Goal: Information Seeking & Learning: Compare options

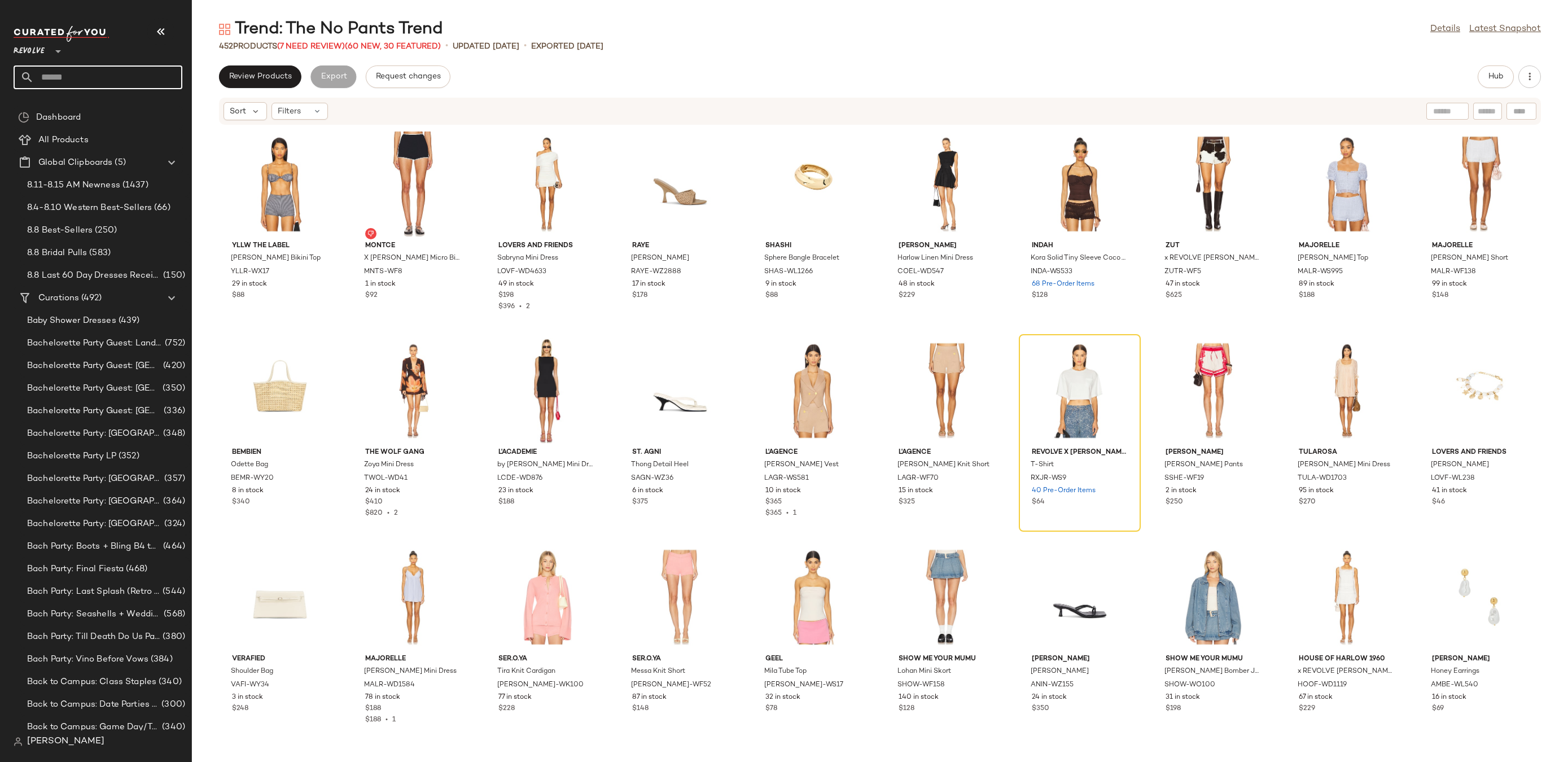
click at [69, 78] on input "text" at bounding box center [107, 77] width 148 height 23
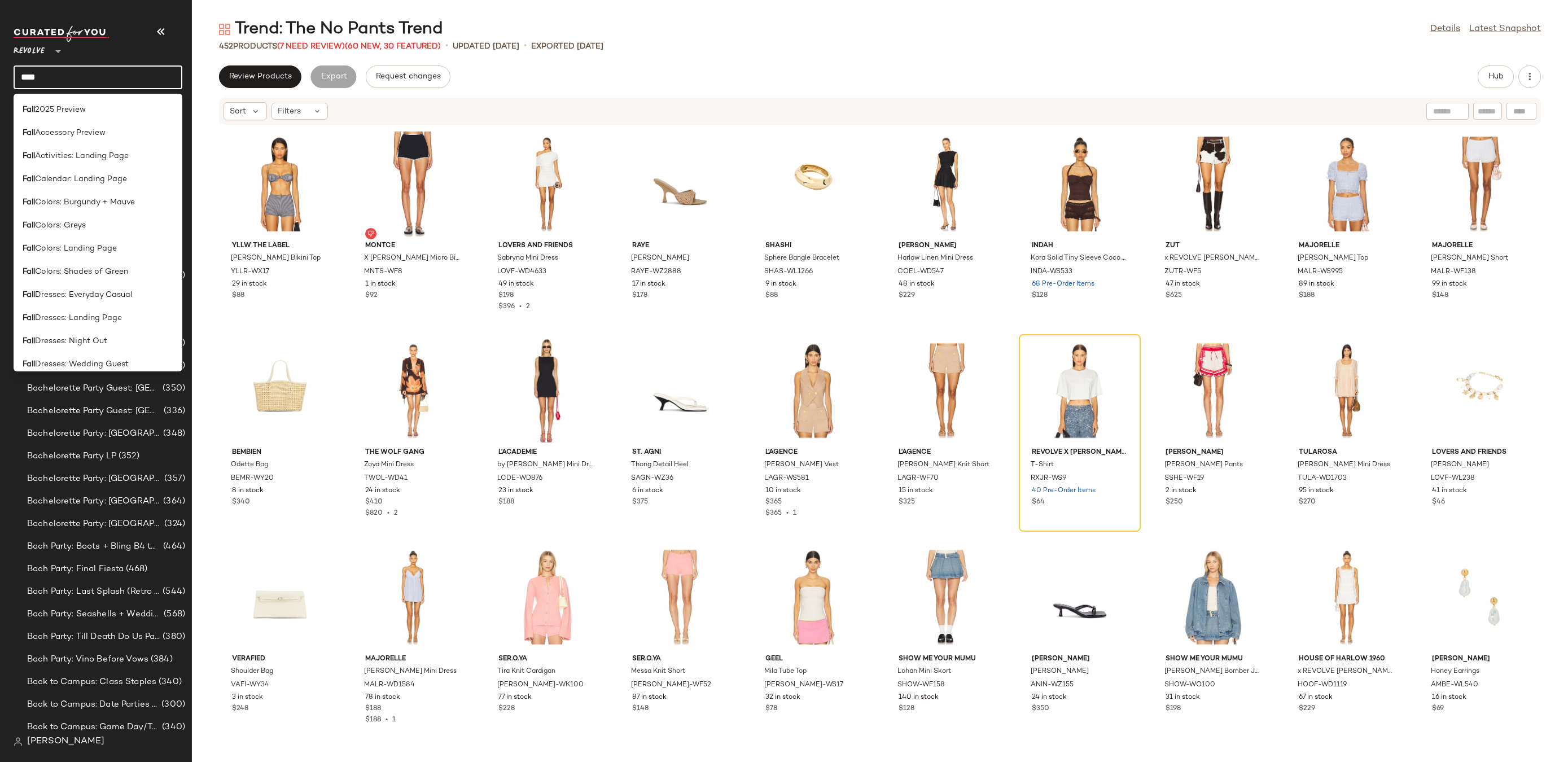
type input "****"
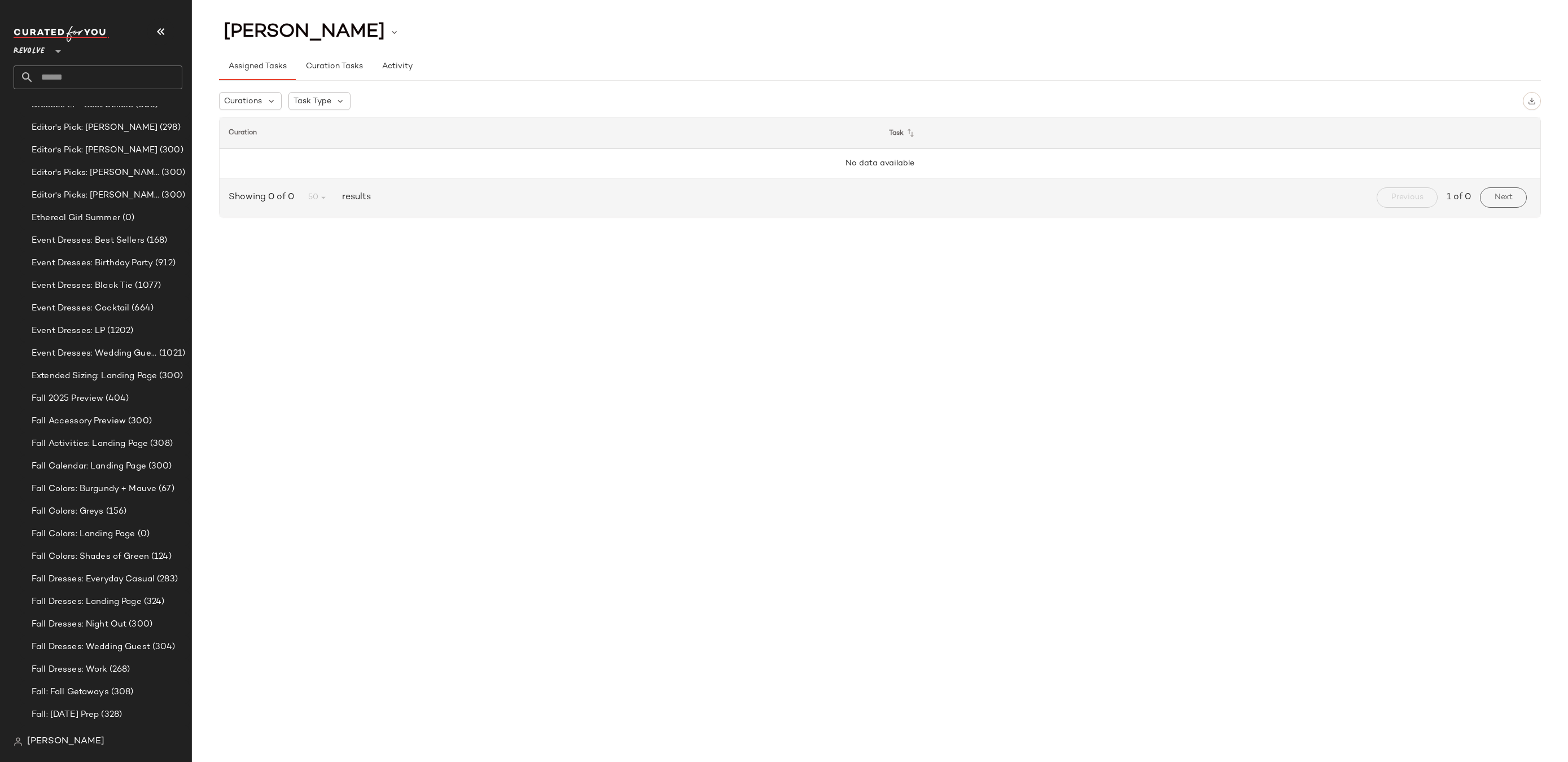
scroll to position [1864, 0]
click at [150, 297] on div "Fall Calendar: Landing Page (300)" at bounding box center [105, 286] width 169 height 23
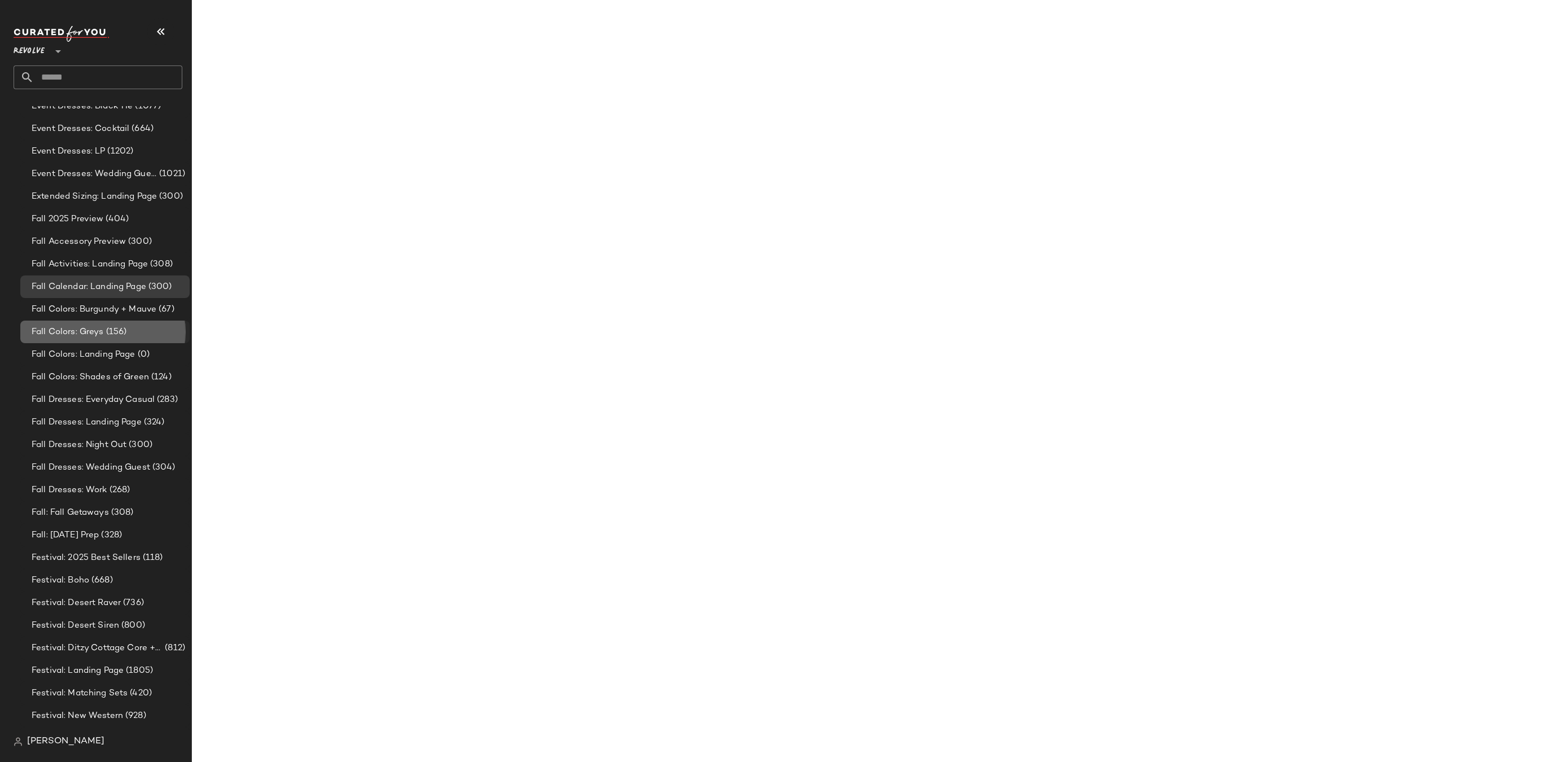
click at [148, 321] on div "Fall Colors: Greys (156)" at bounding box center [105, 332] width 169 height 23
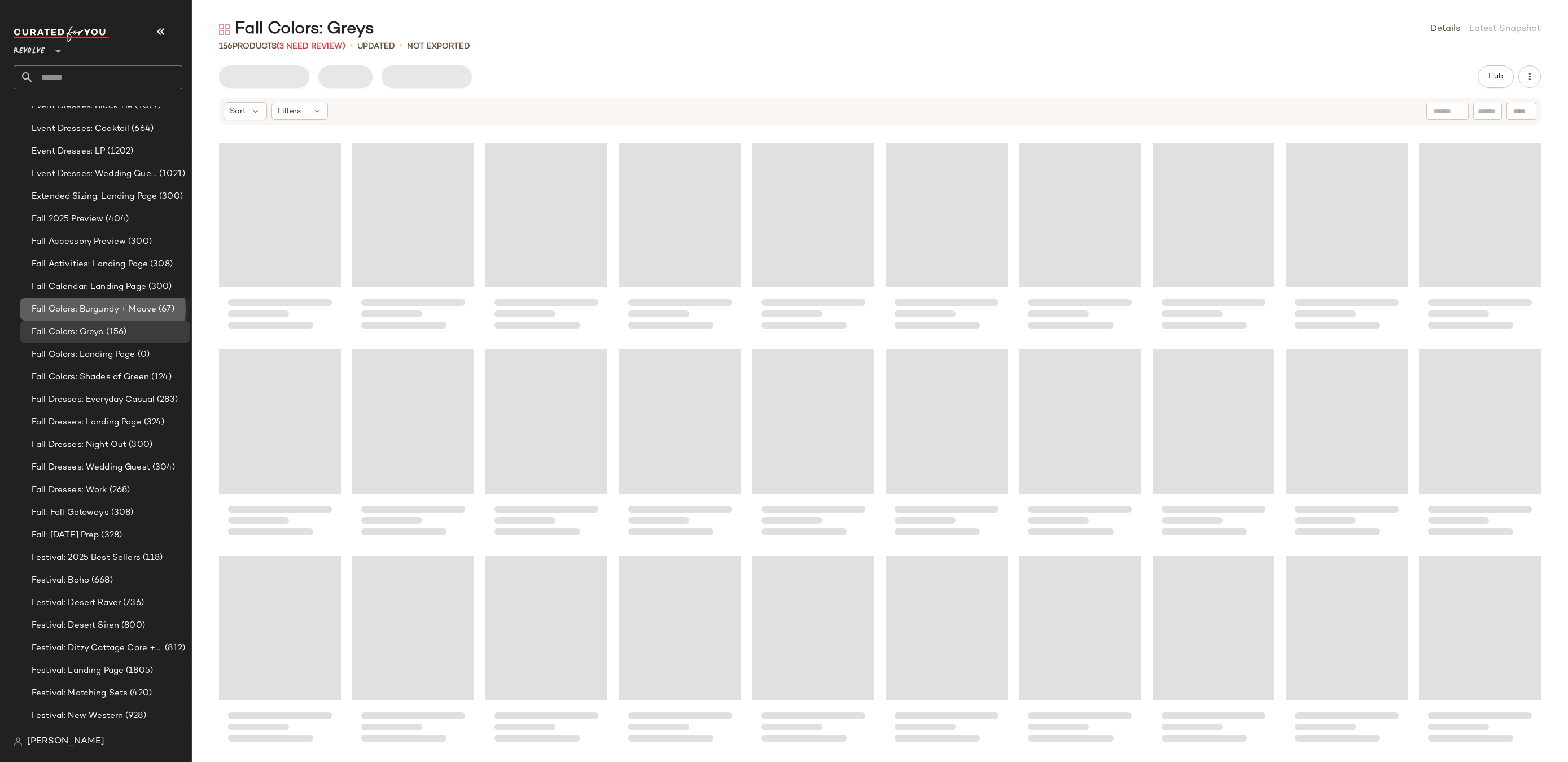
click at [148, 316] on div "Fall Colors: Burgundy + Mauve (67)" at bounding box center [105, 309] width 169 height 23
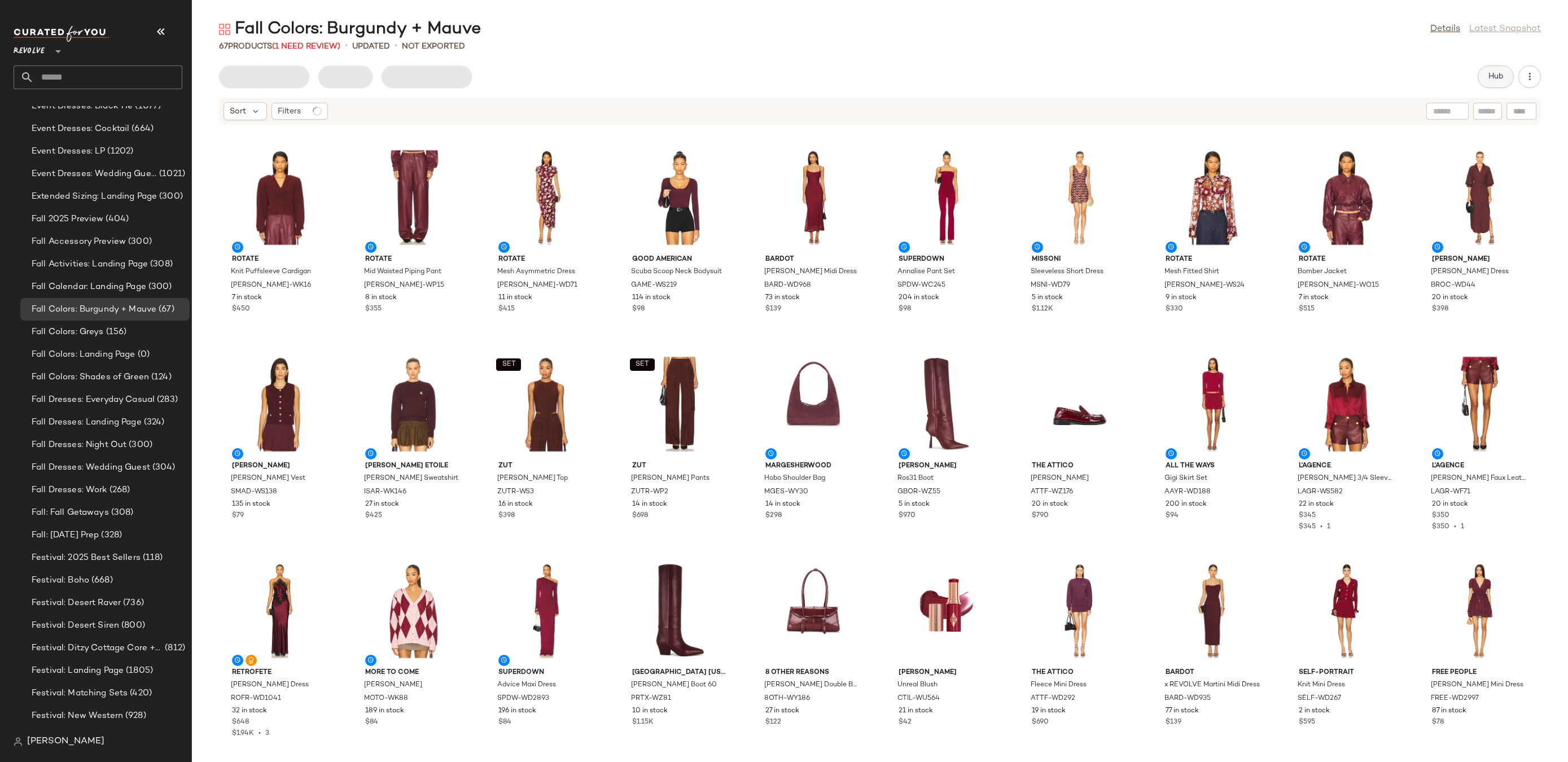
click at [1482, 72] on button "Hub" at bounding box center [1495, 77] width 36 height 23
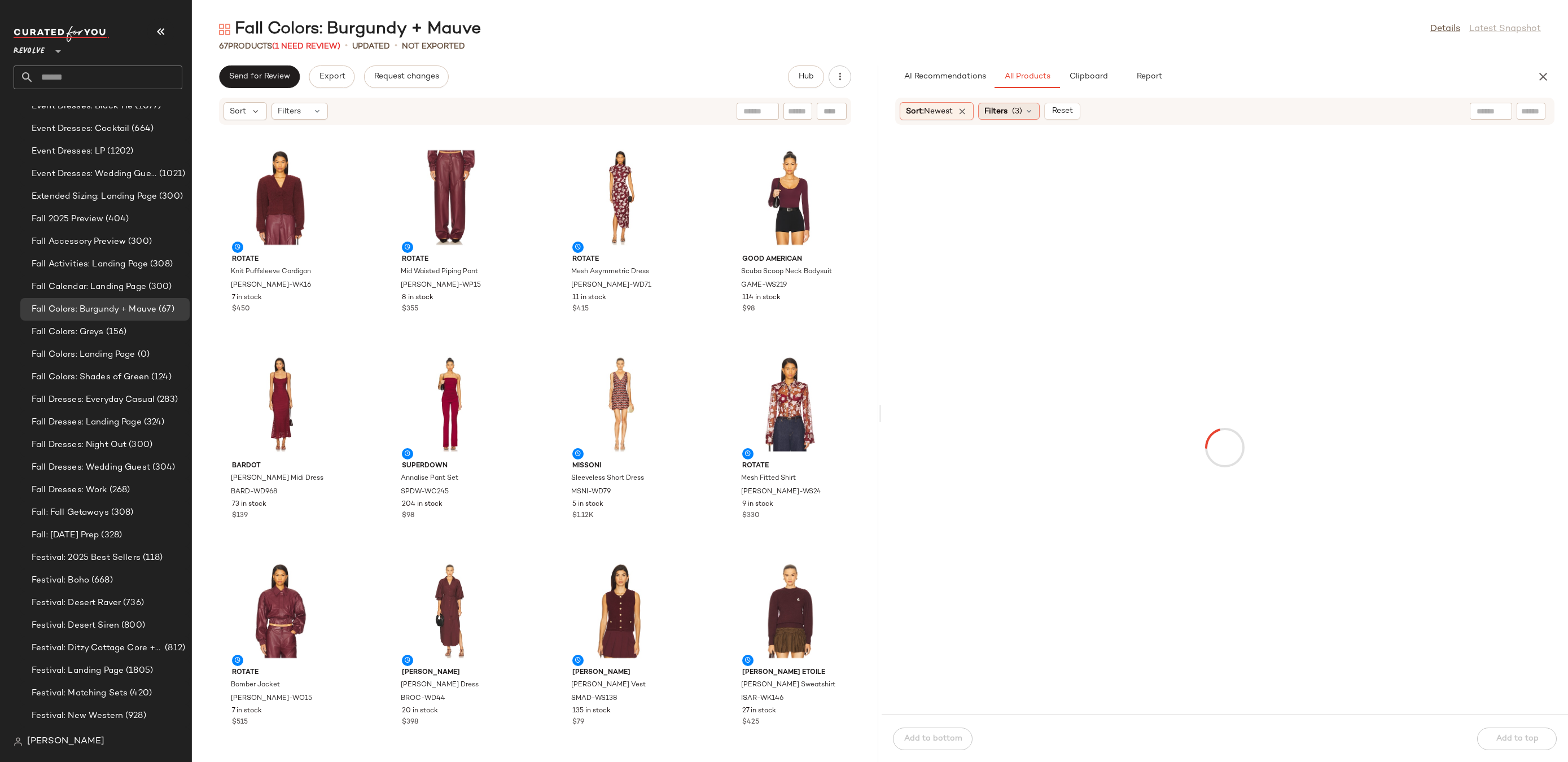
click at [1011, 107] on div "Filters (3)" at bounding box center [1009, 111] width 61 height 17
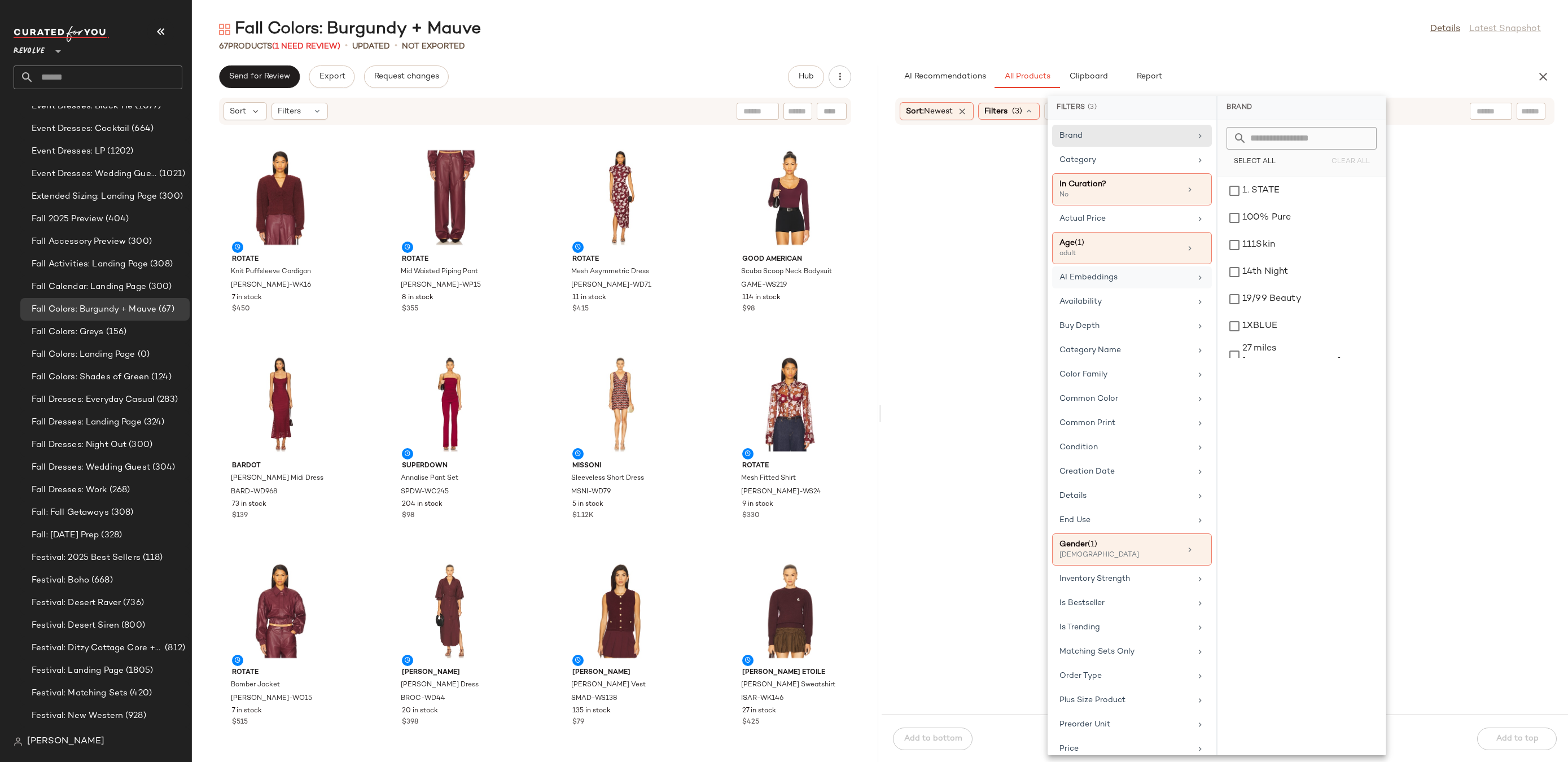
scroll to position [230, 0]
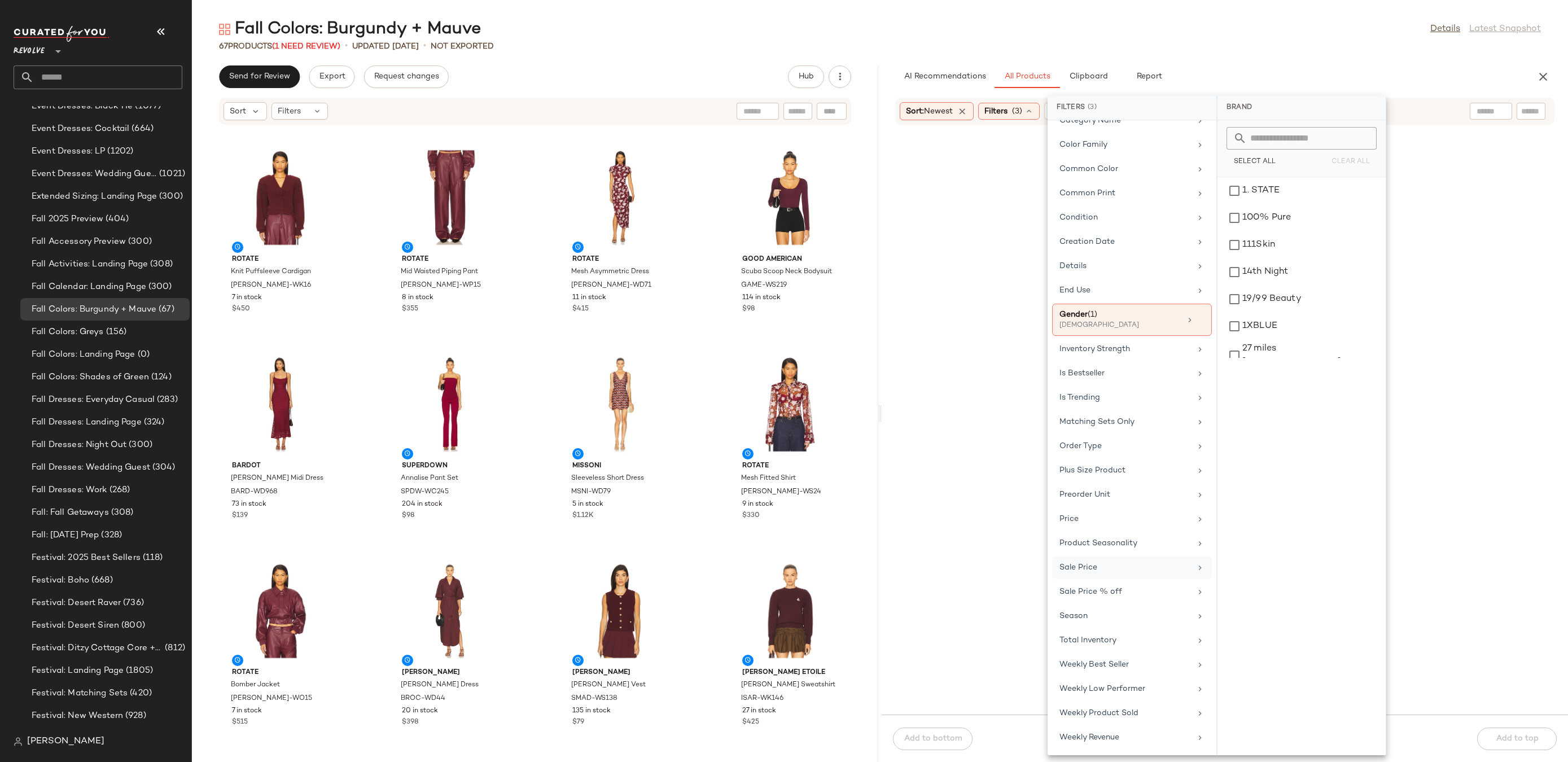
click at [1110, 581] on div "Sale Price" at bounding box center [1132, 592] width 160 height 22
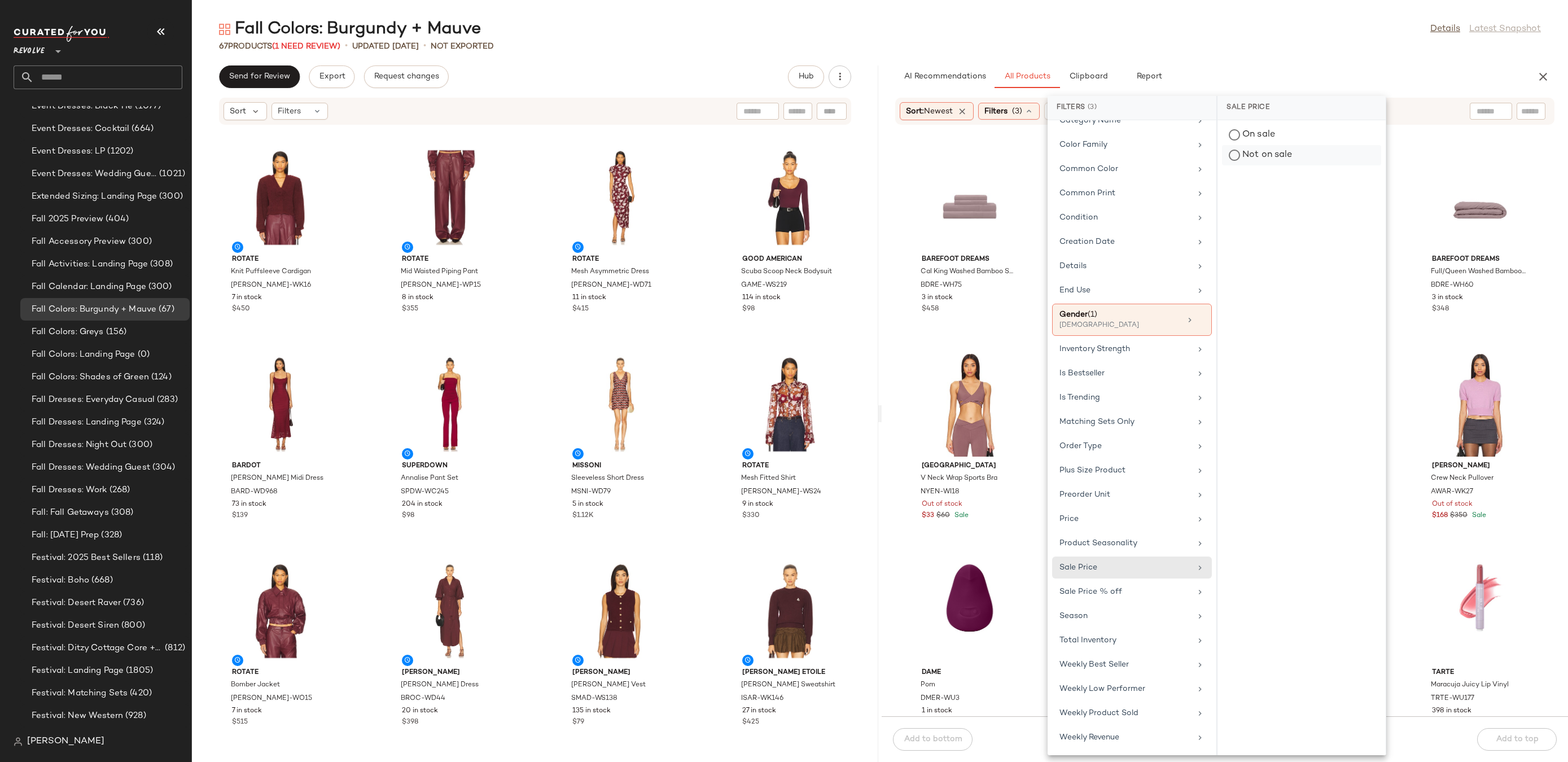
click at [1242, 159] on div "Not on sale" at bounding box center [1301, 156] width 159 height 20
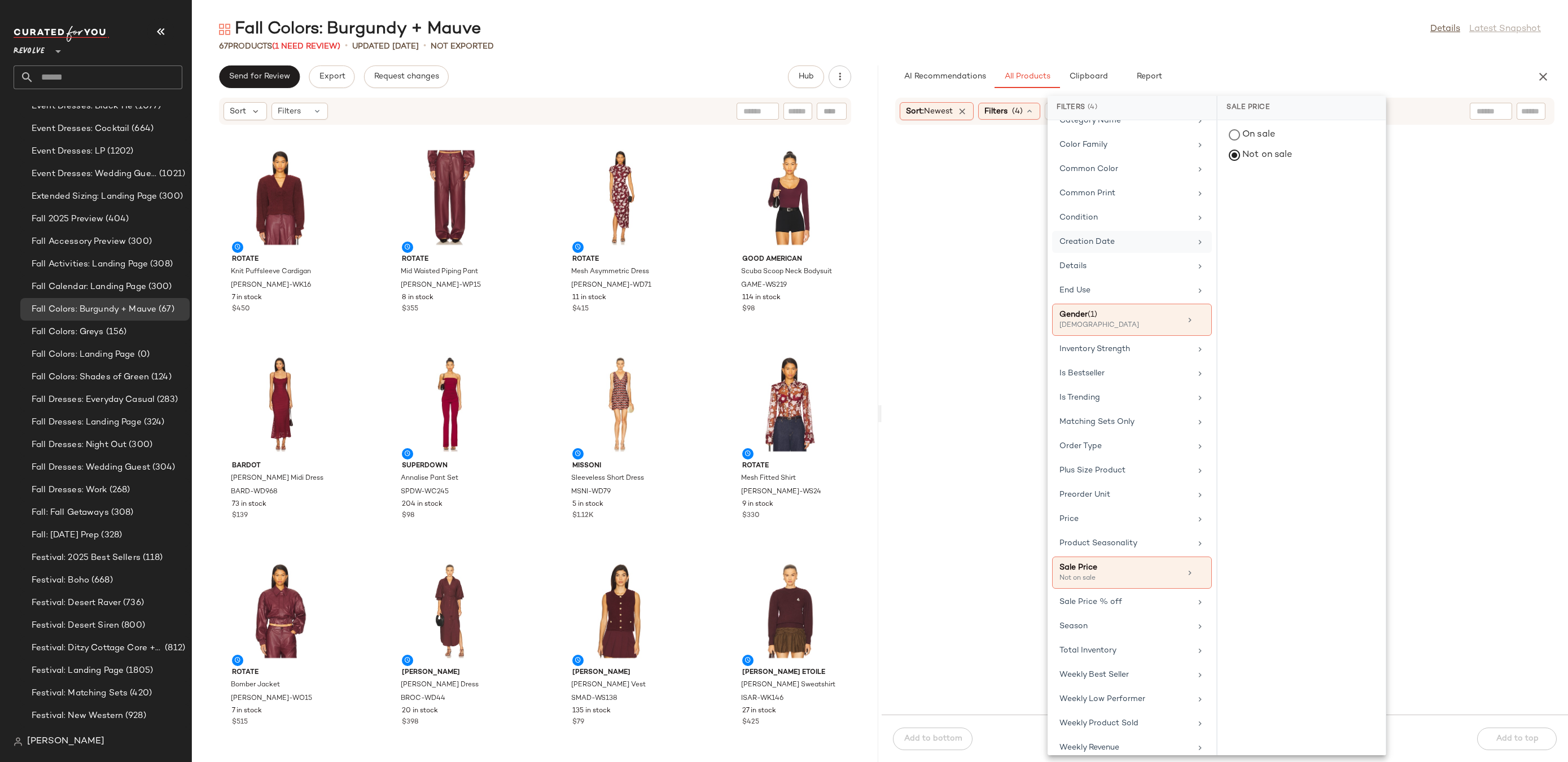
scroll to position [0, 0]
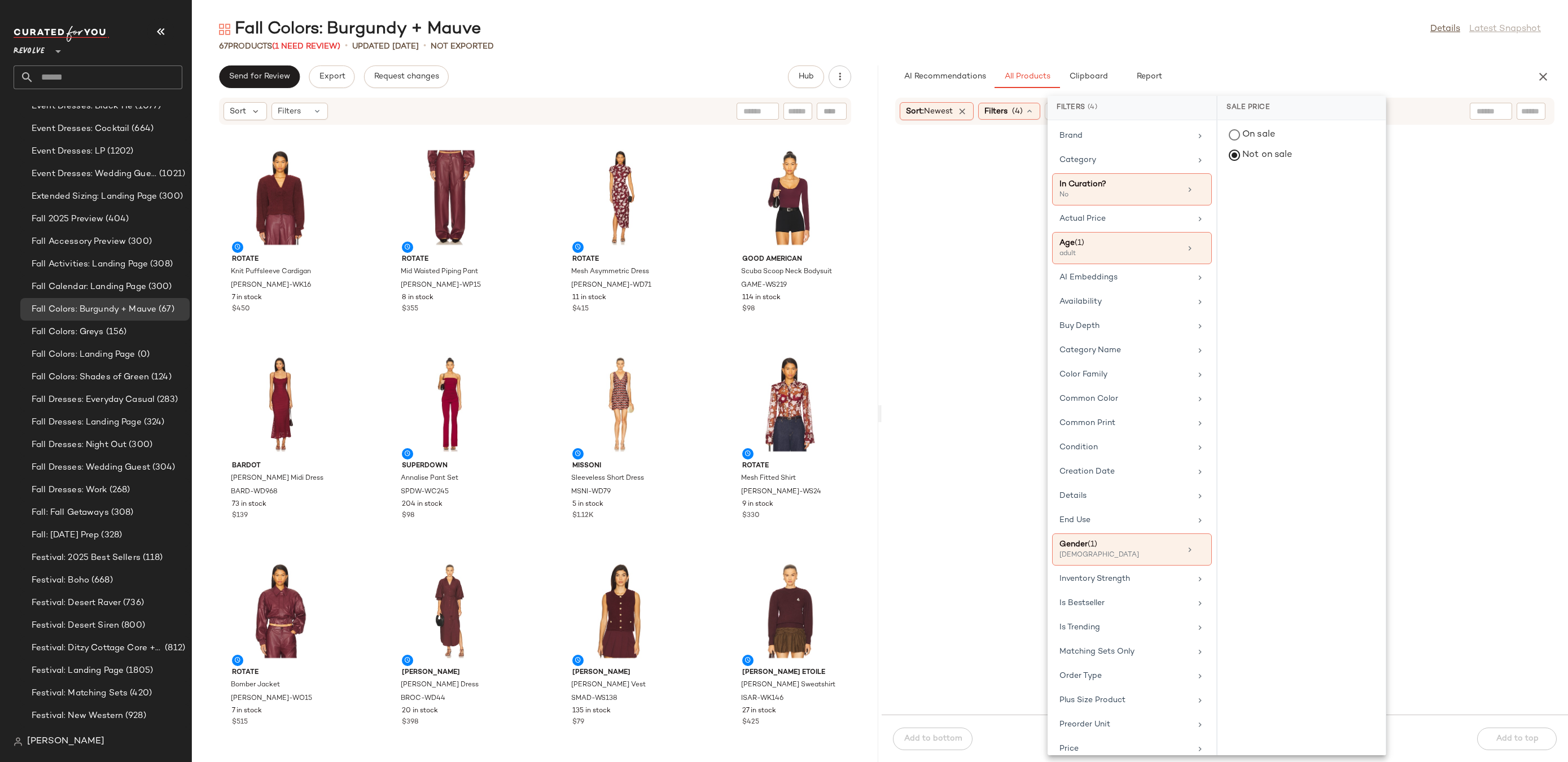
click at [1239, 39] on div "Fall Colors: Burgundy + Mauve Details Latest Snapshot" at bounding box center [880, 29] width 1376 height 23
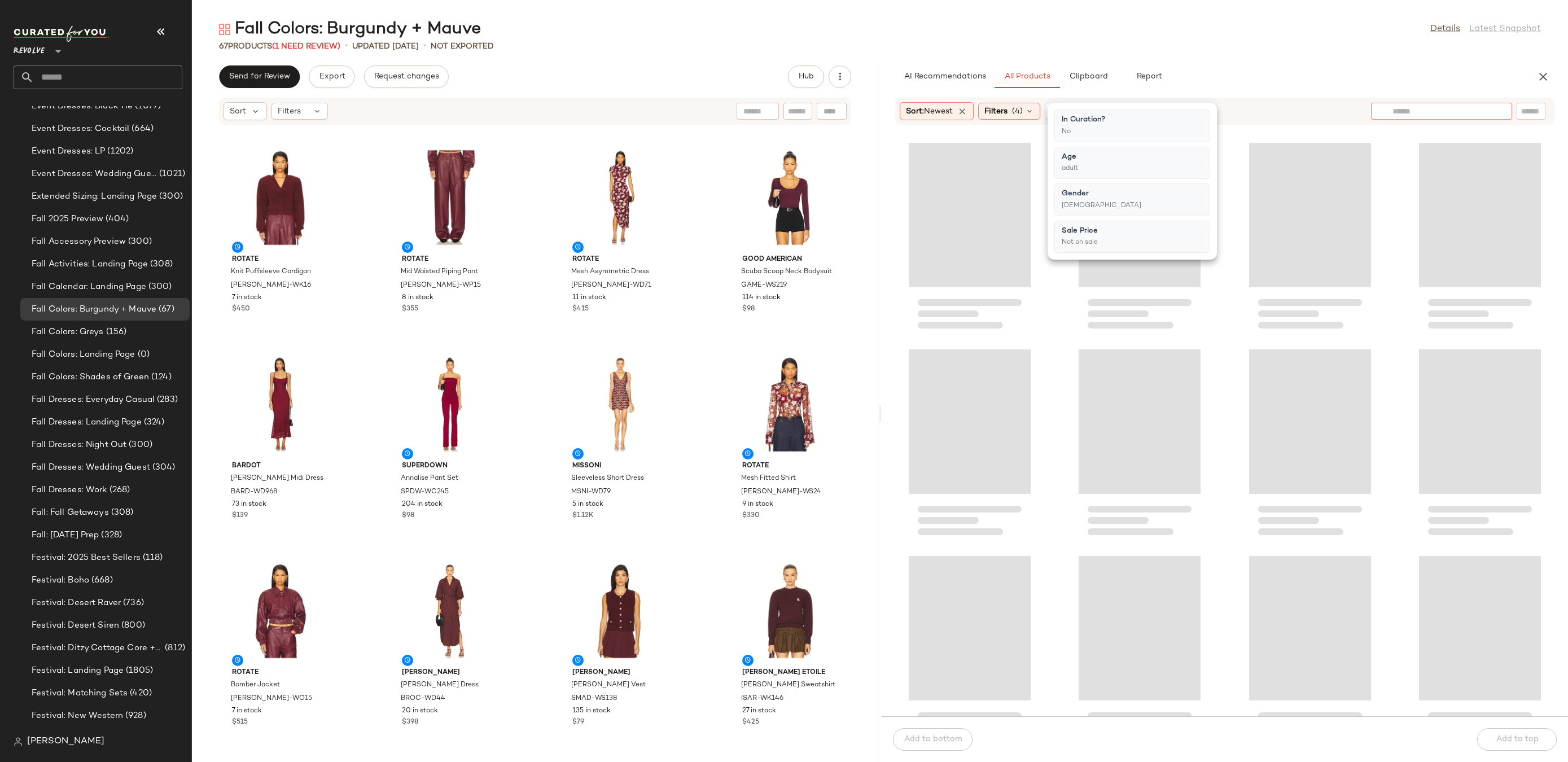
click at [1496, 115] on div at bounding box center [1441, 111] width 141 height 17
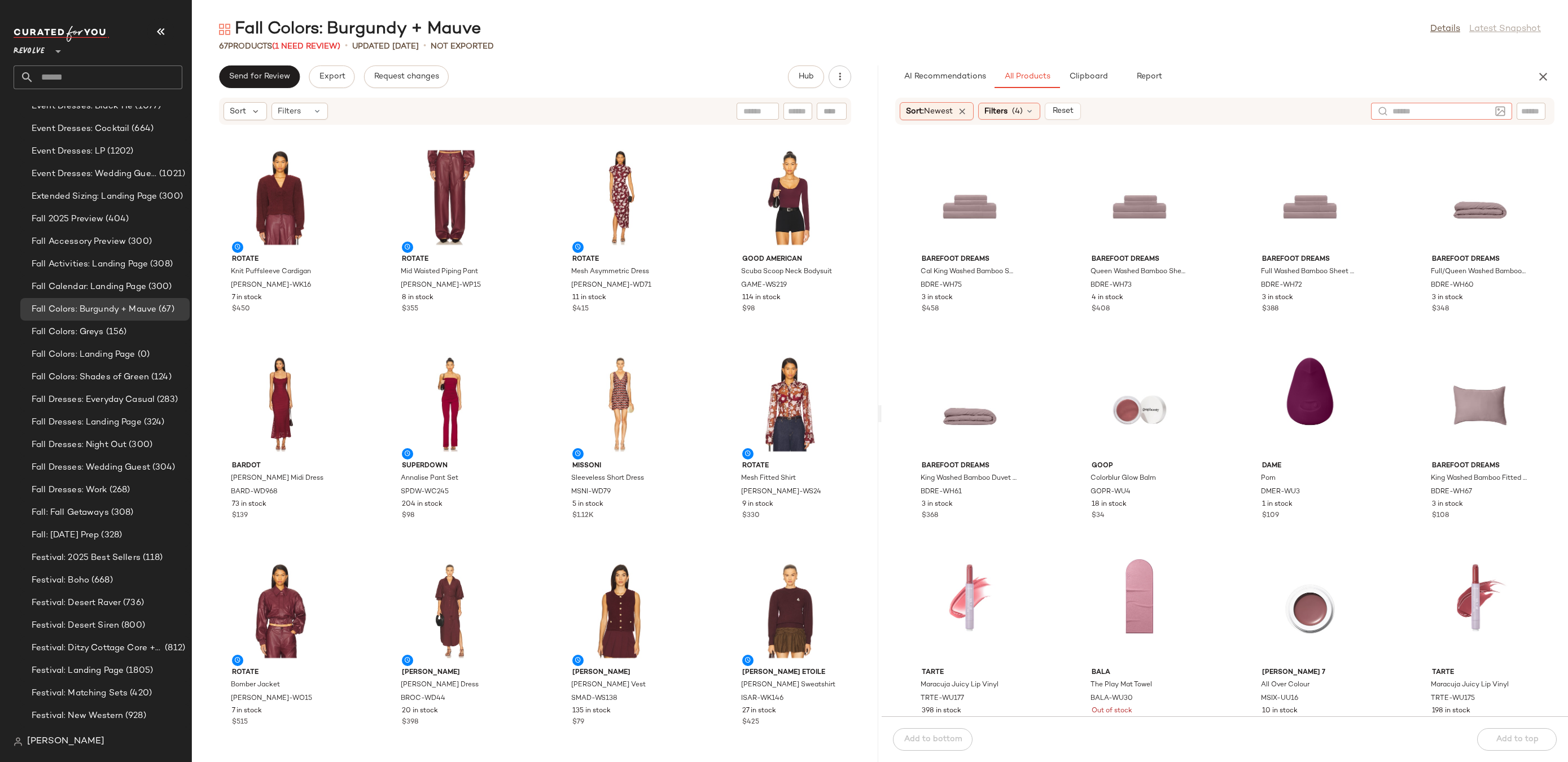
click at [1458, 118] on div at bounding box center [1442, 111] width 98 height 17
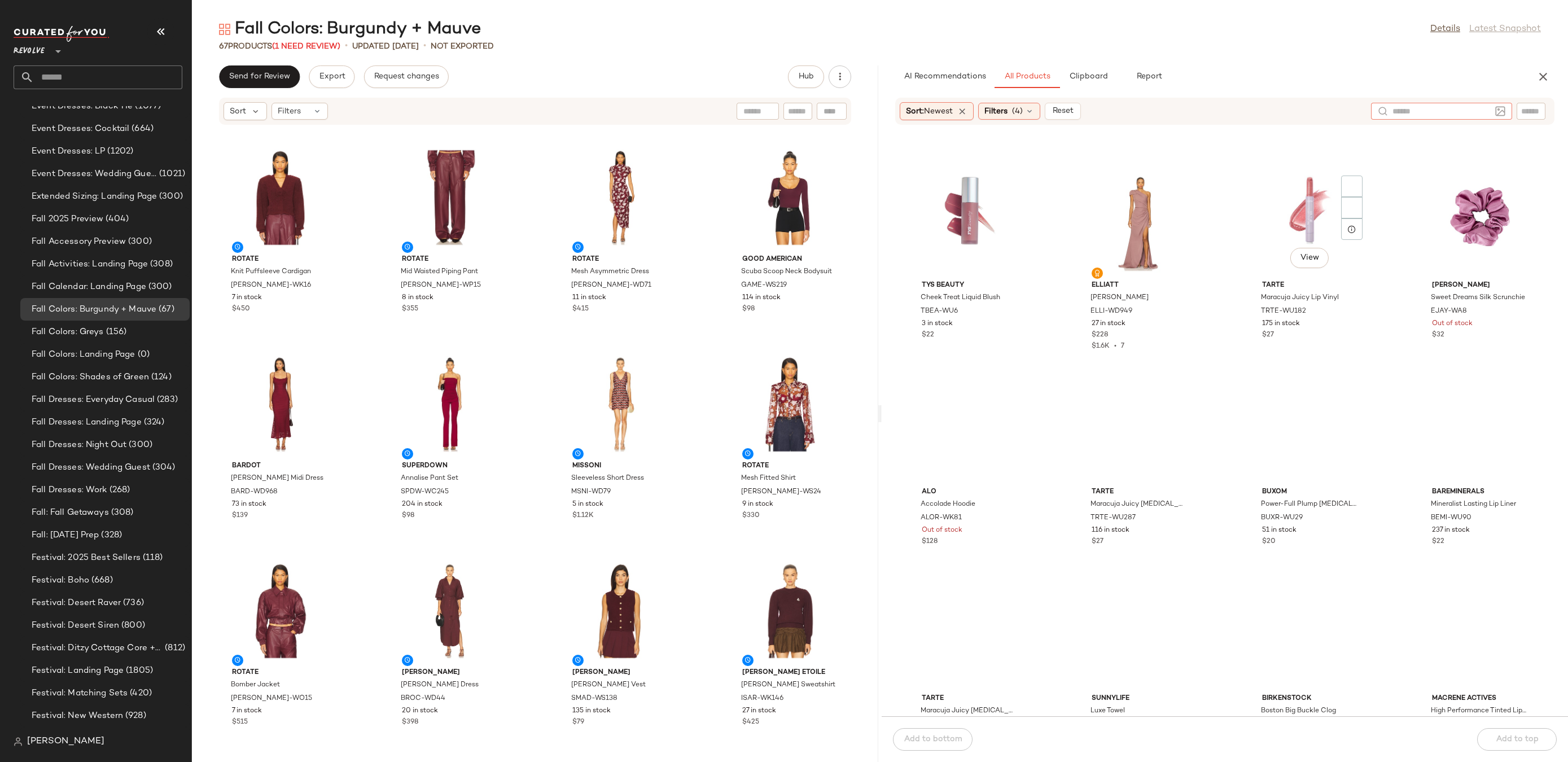
scroll to position [1639, 0]
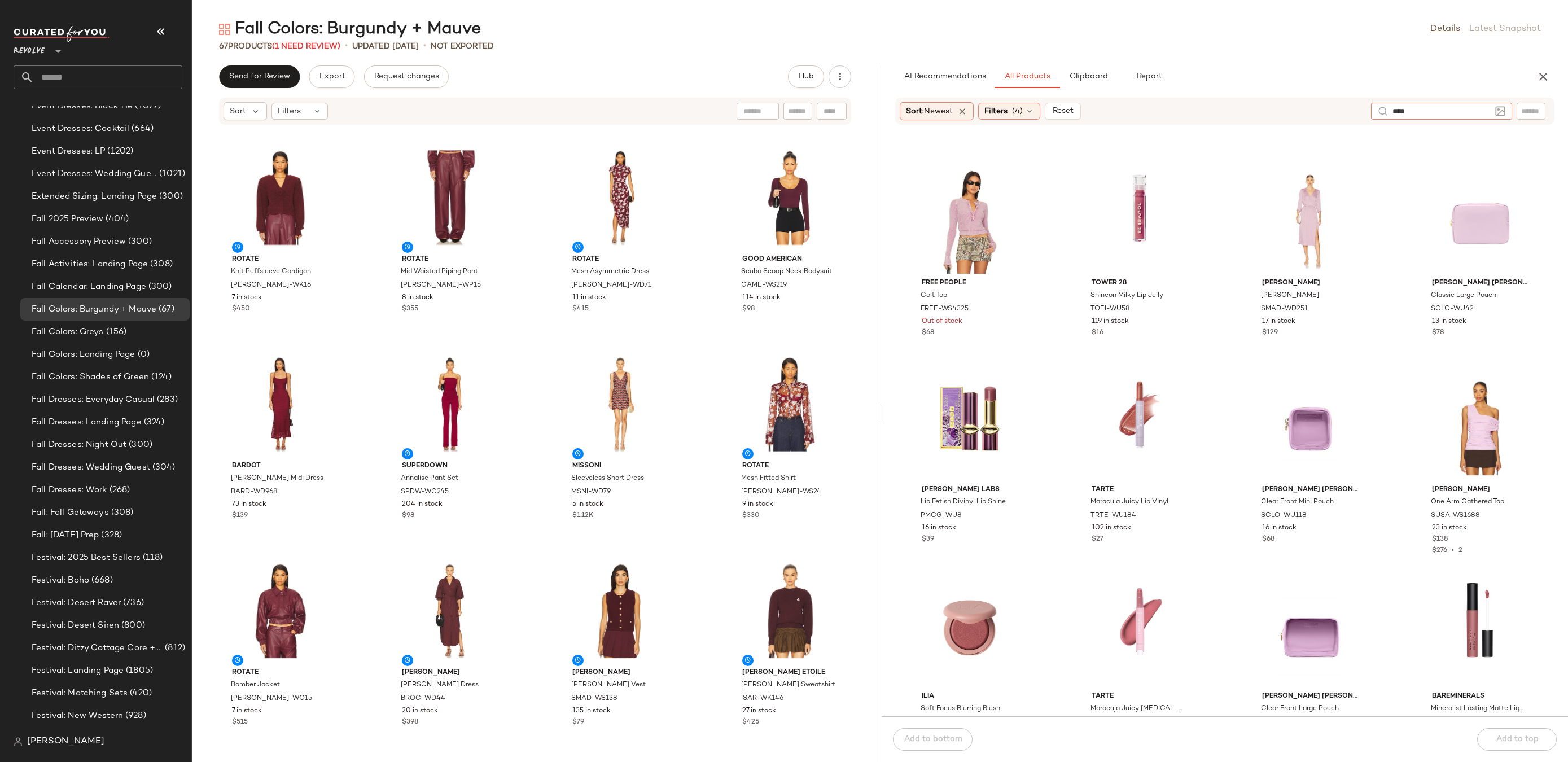
type input "*****"
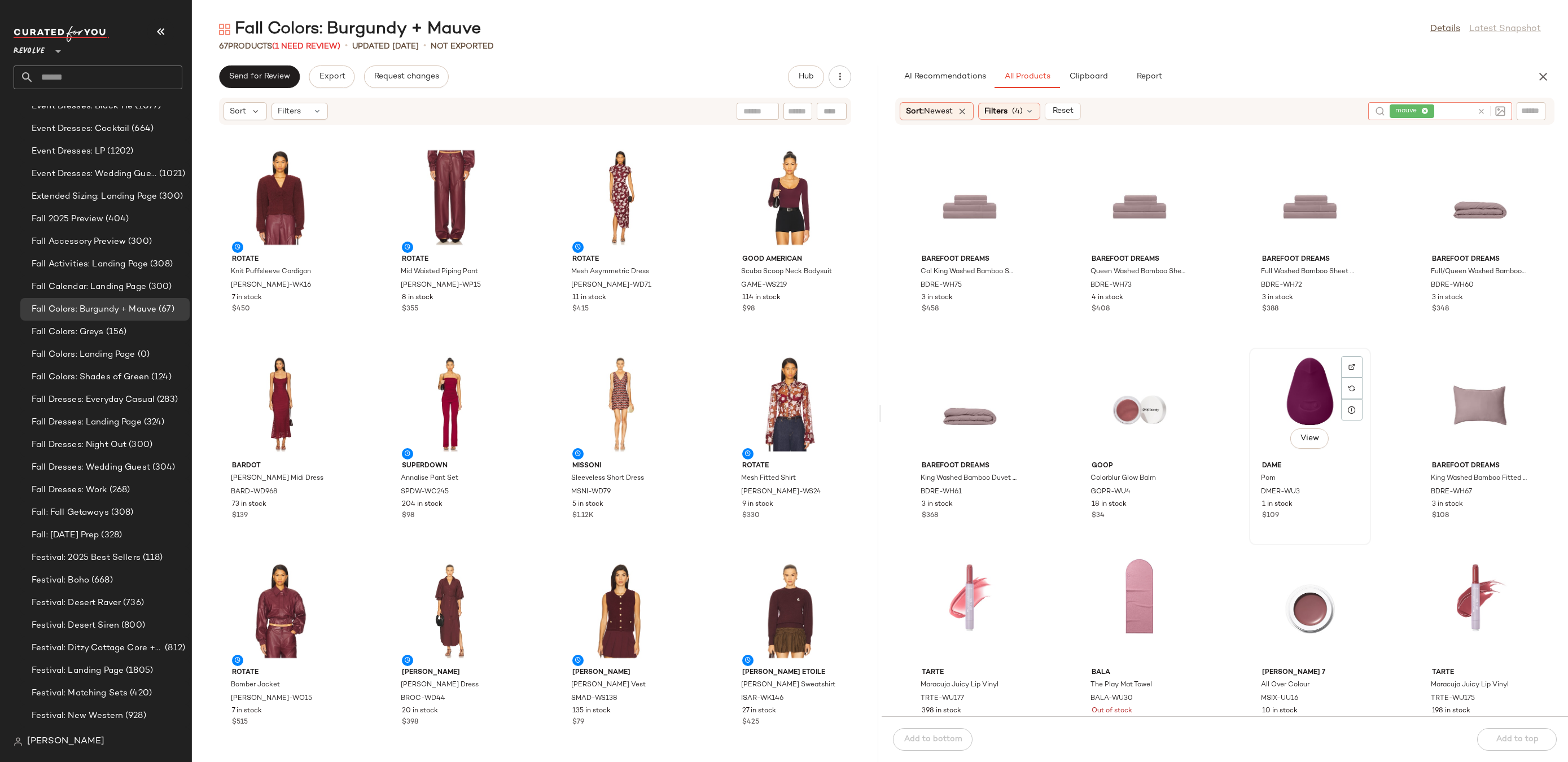
scroll to position [300, 0]
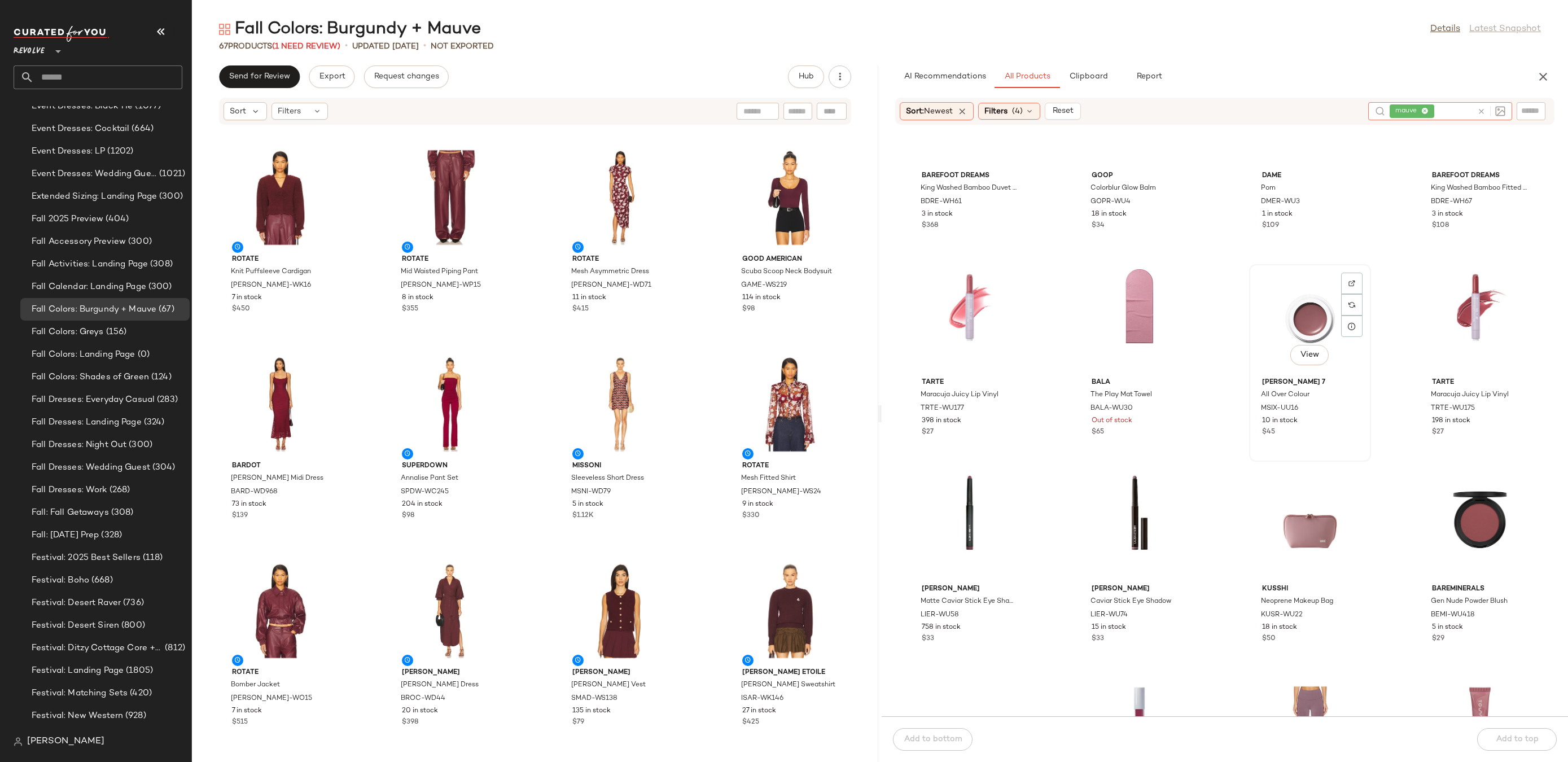
click at [1299, 310] on div "View" at bounding box center [1310, 321] width 114 height 105
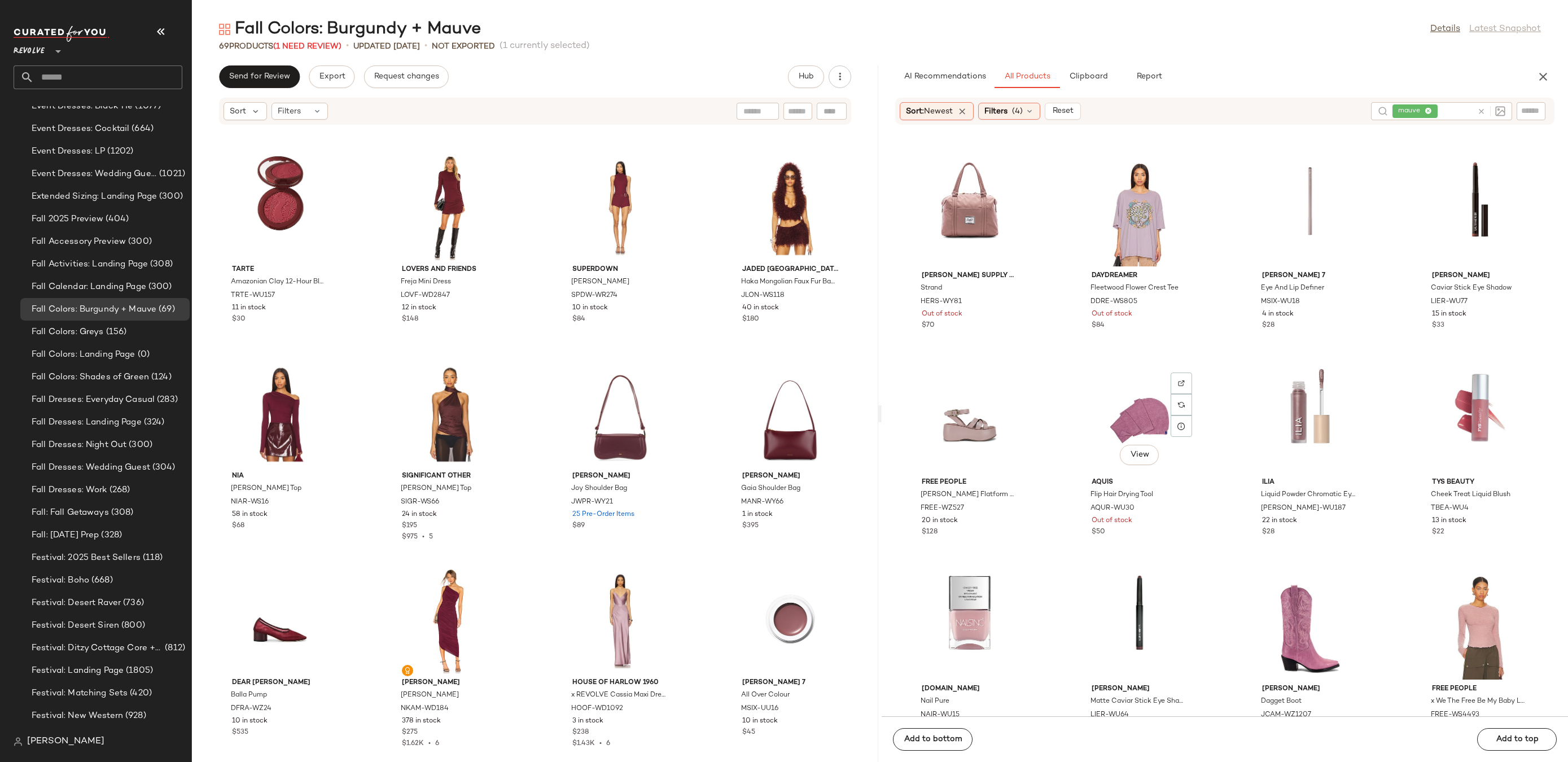
scroll to position [4299, 0]
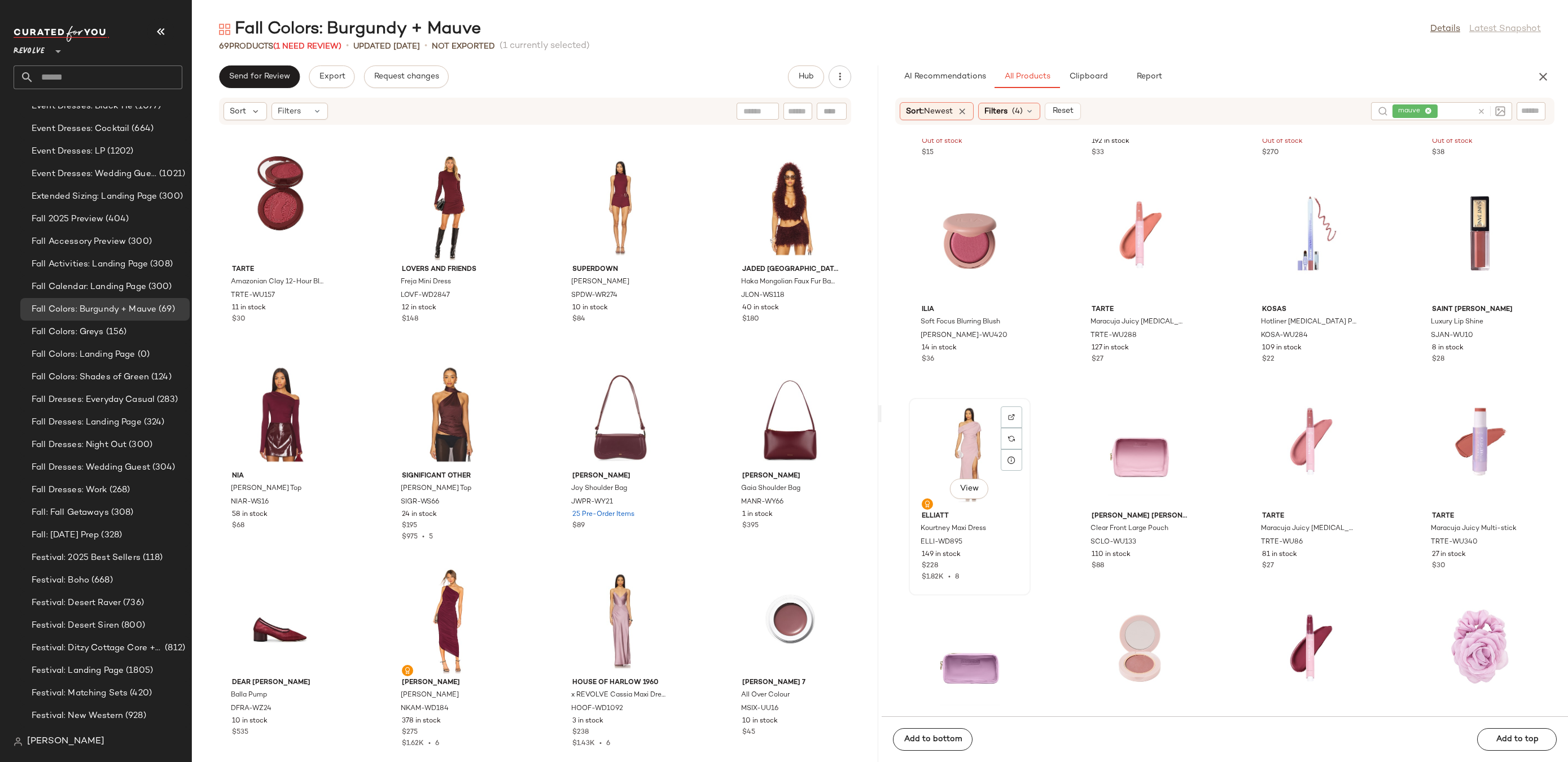
click at [944, 461] on div "View" at bounding box center [970, 454] width 114 height 105
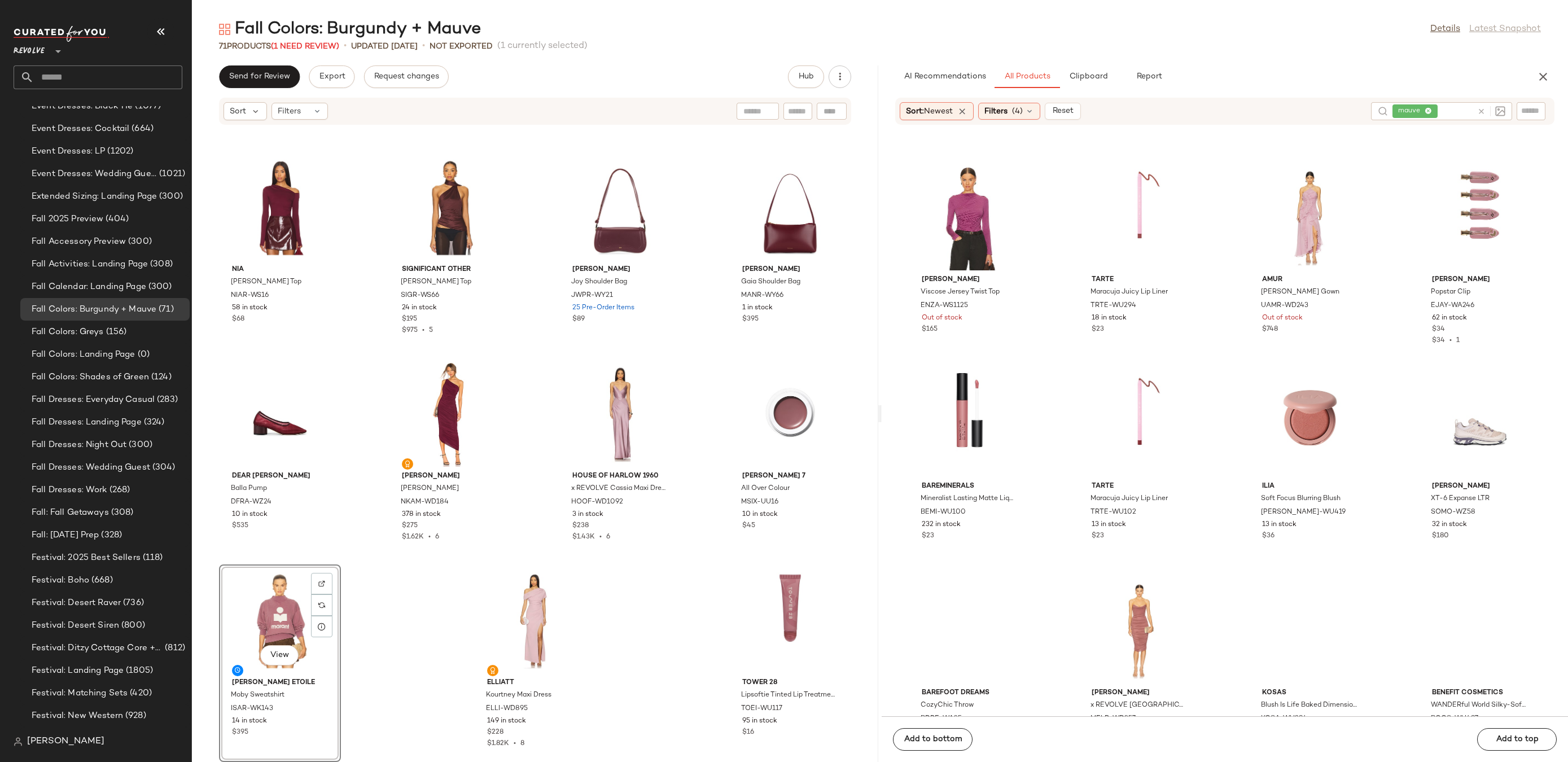
scroll to position [8324, 0]
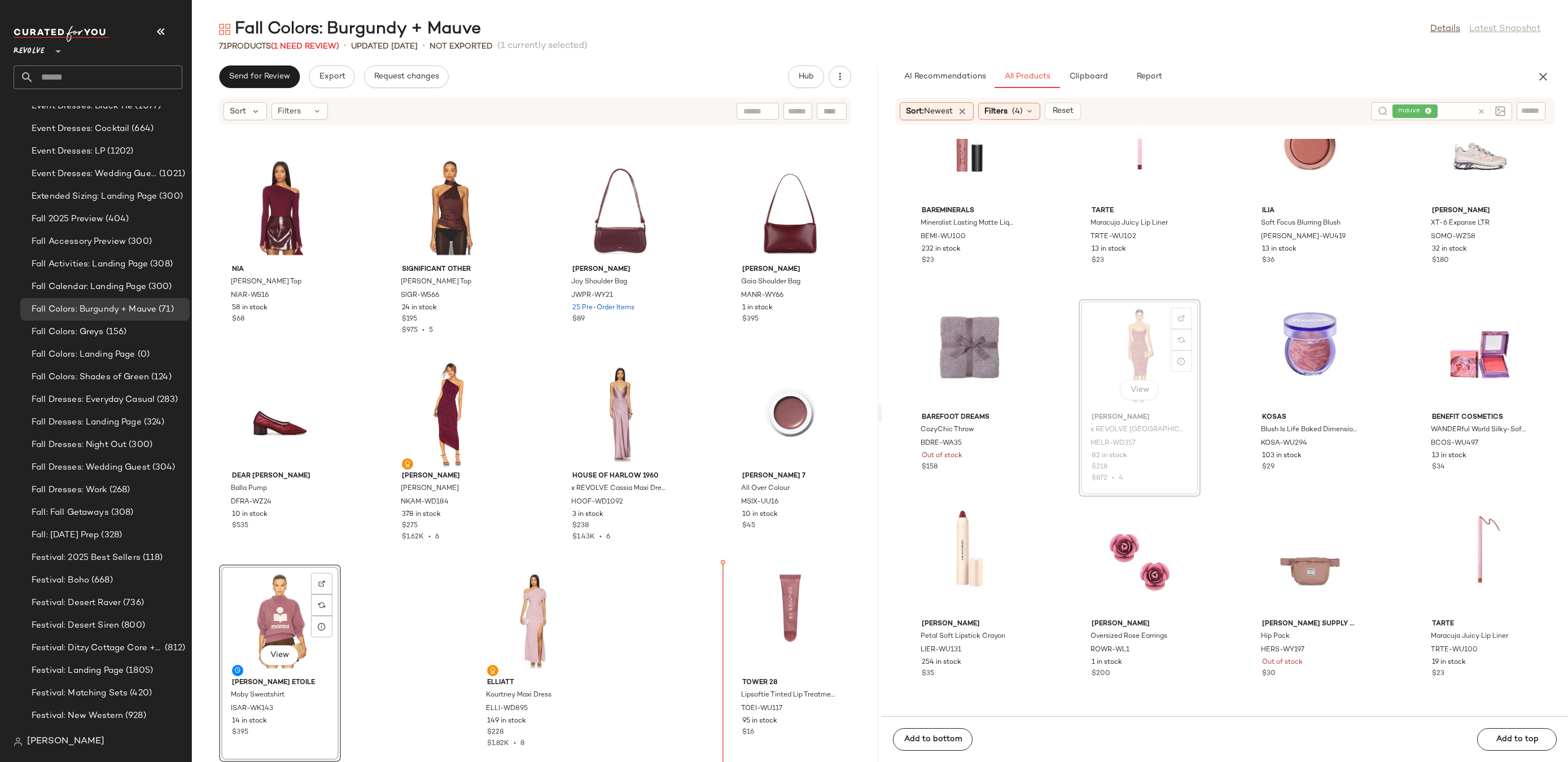
drag, startPoint x: 1125, startPoint y: 347, endPoint x: 1117, endPoint y: 354, distance: 10.6
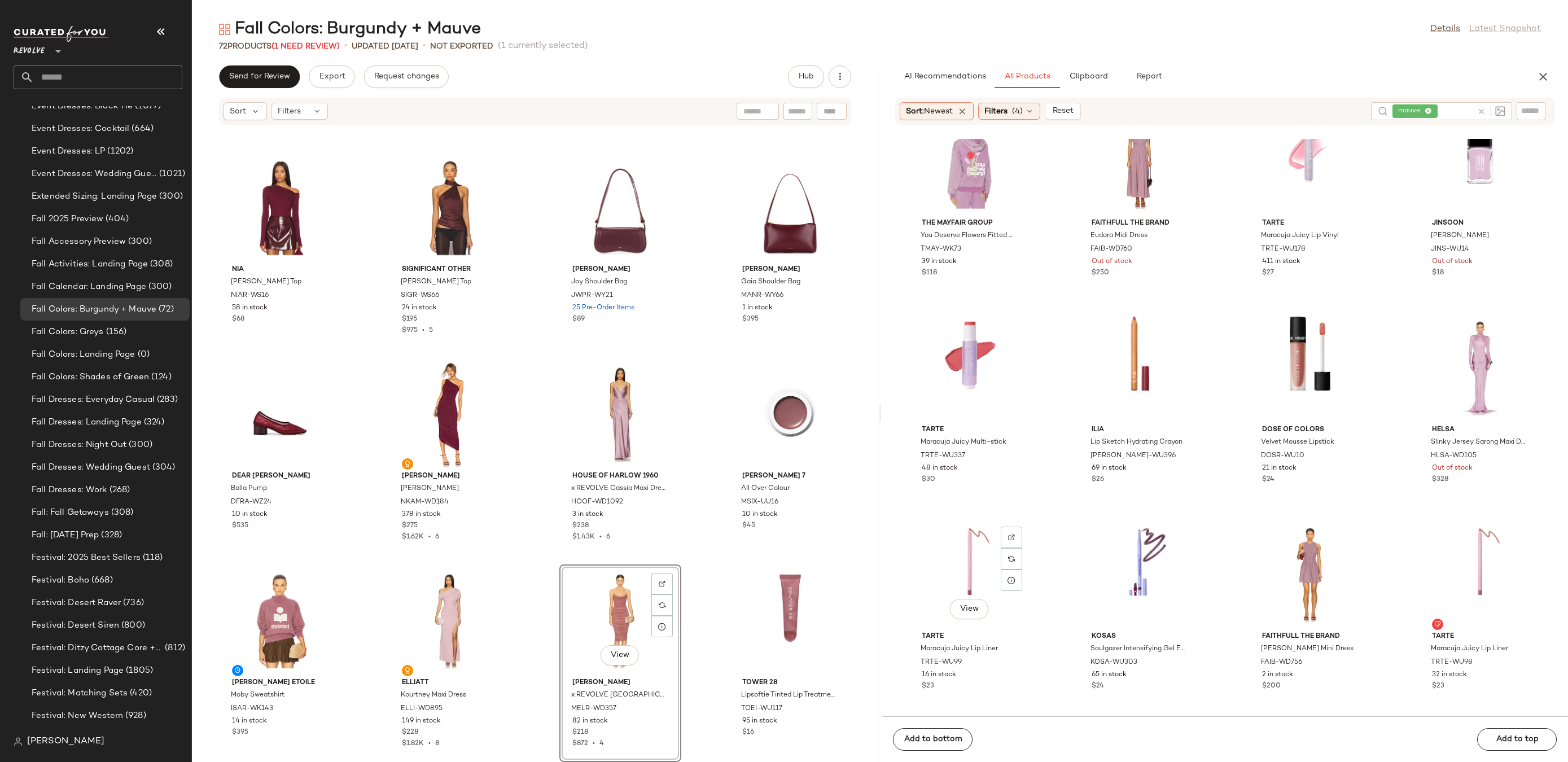
scroll to position [10600, 0]
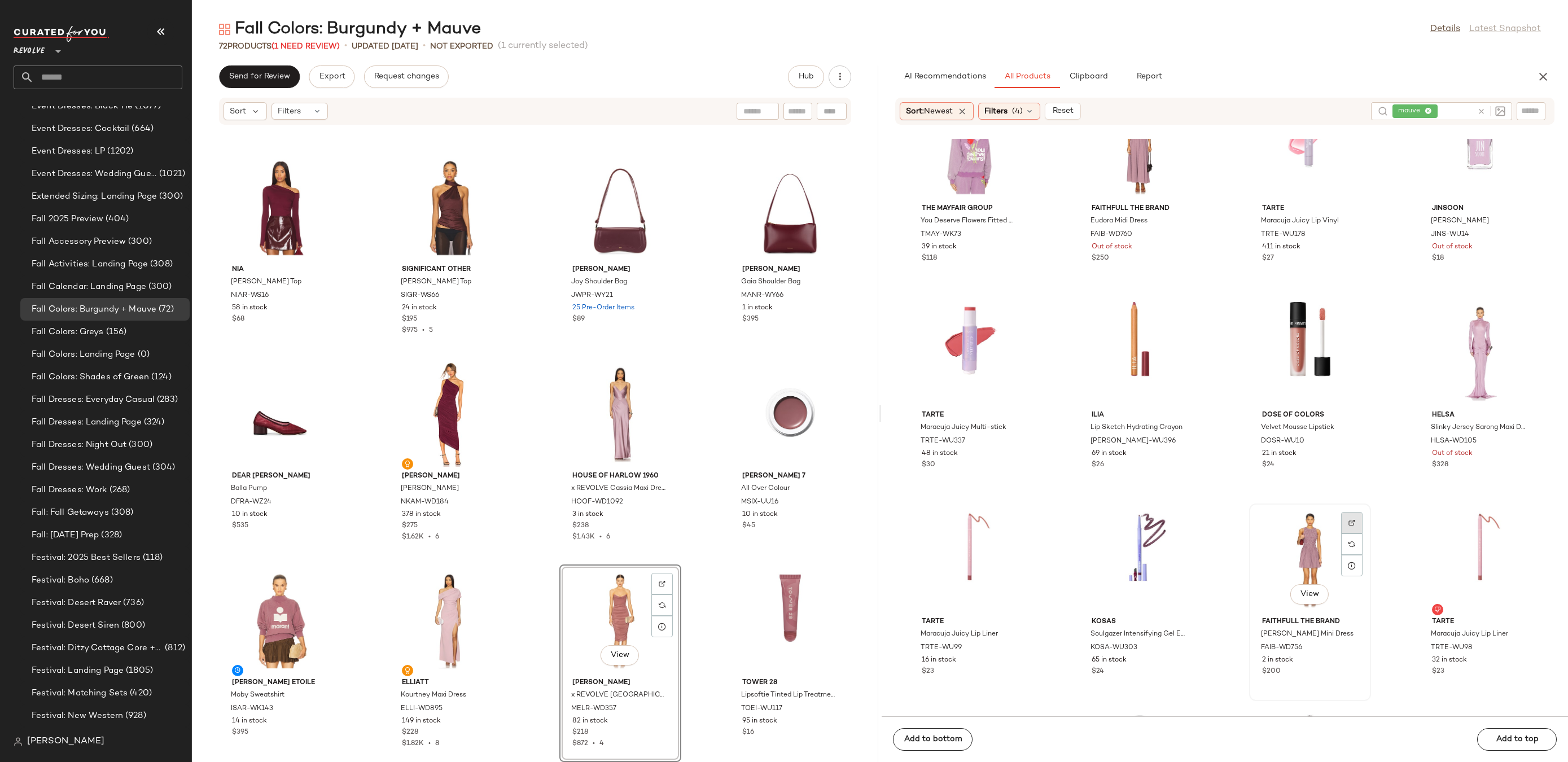
click at [1349, 521] on img at bounding box center [1351, 522] width 7 height 7
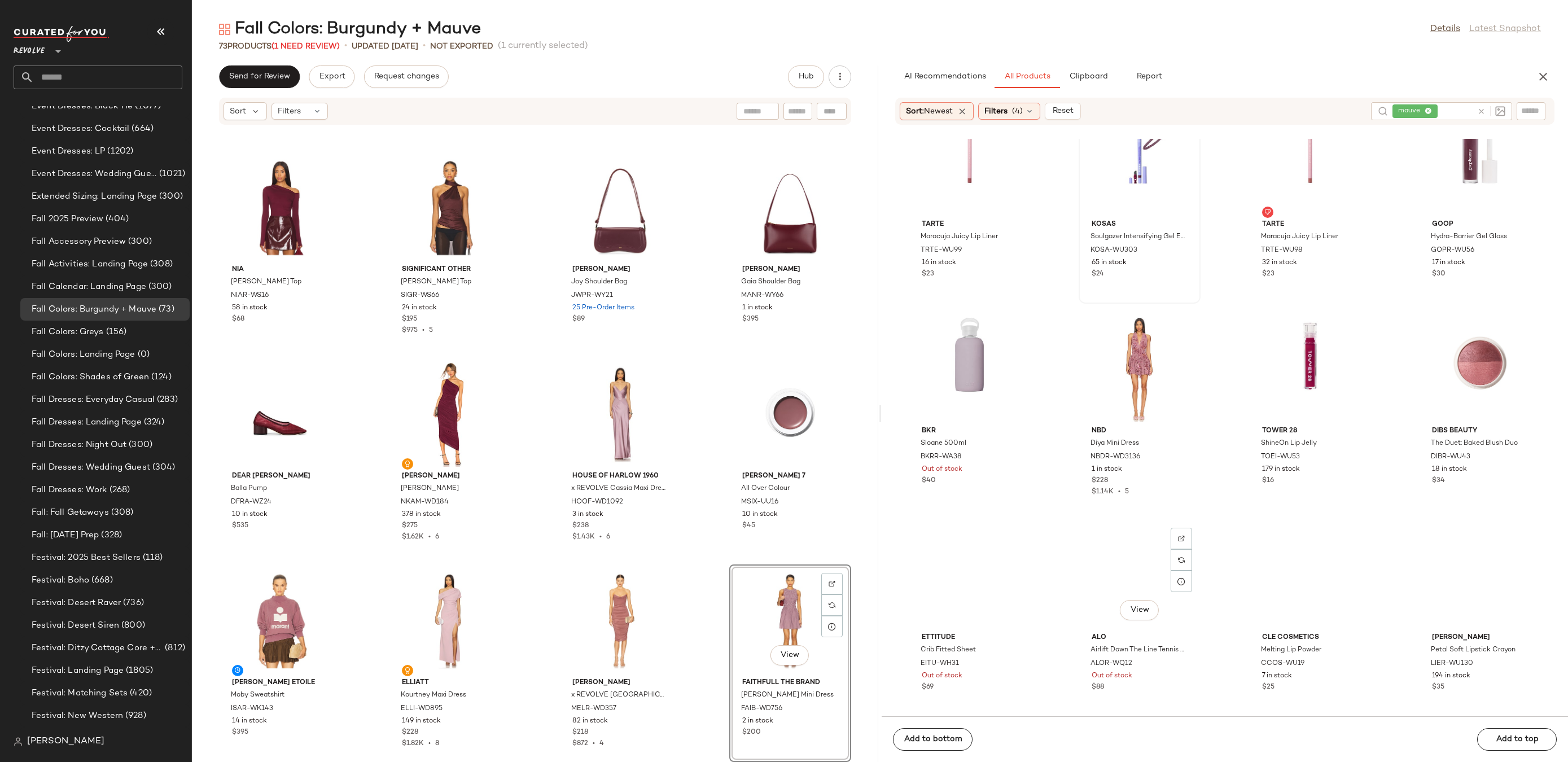
scroll to position [11087, 0]
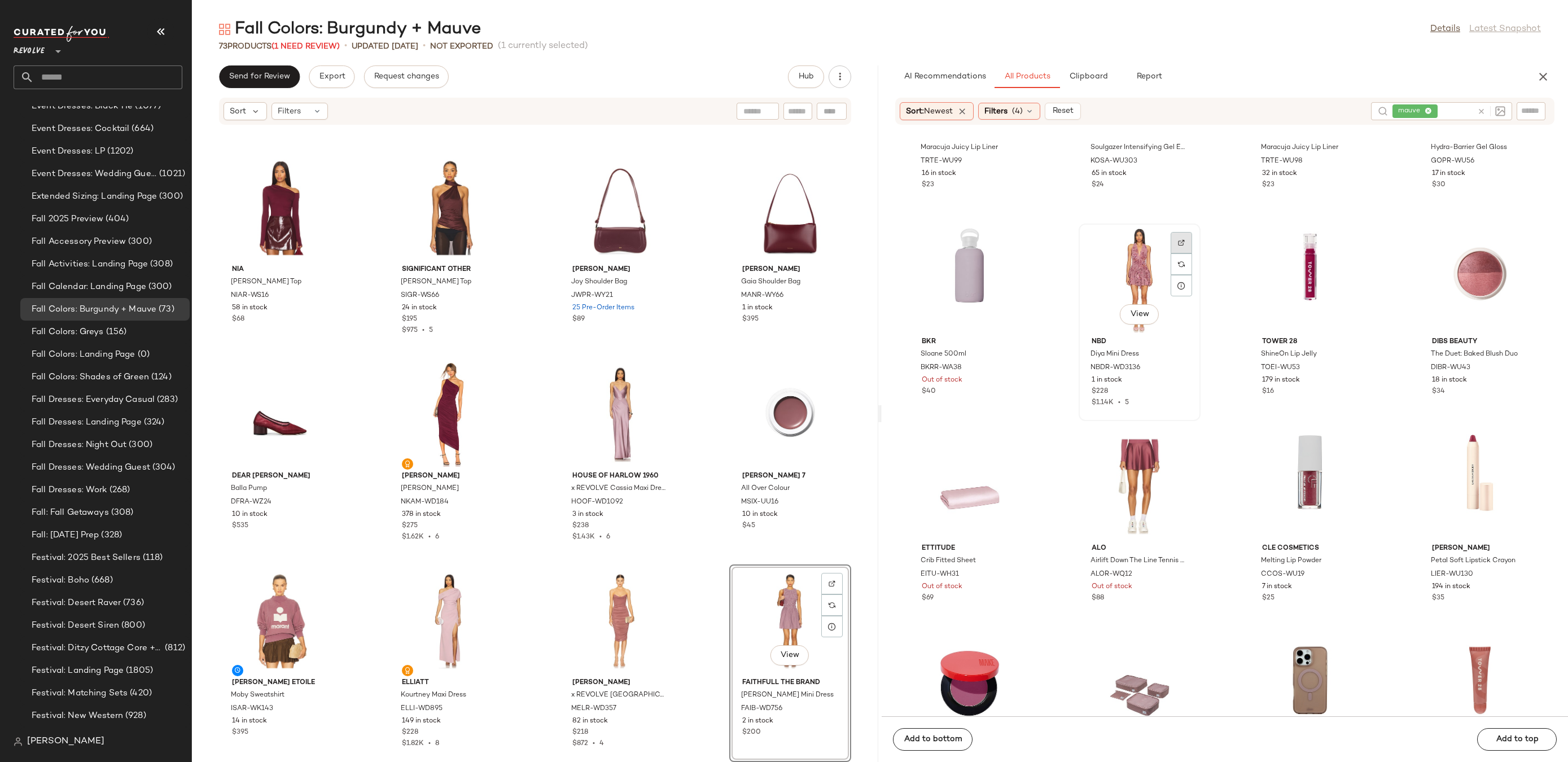
click at [1172, 254] on div at bounding box center [1181, 264] width 21 height 21
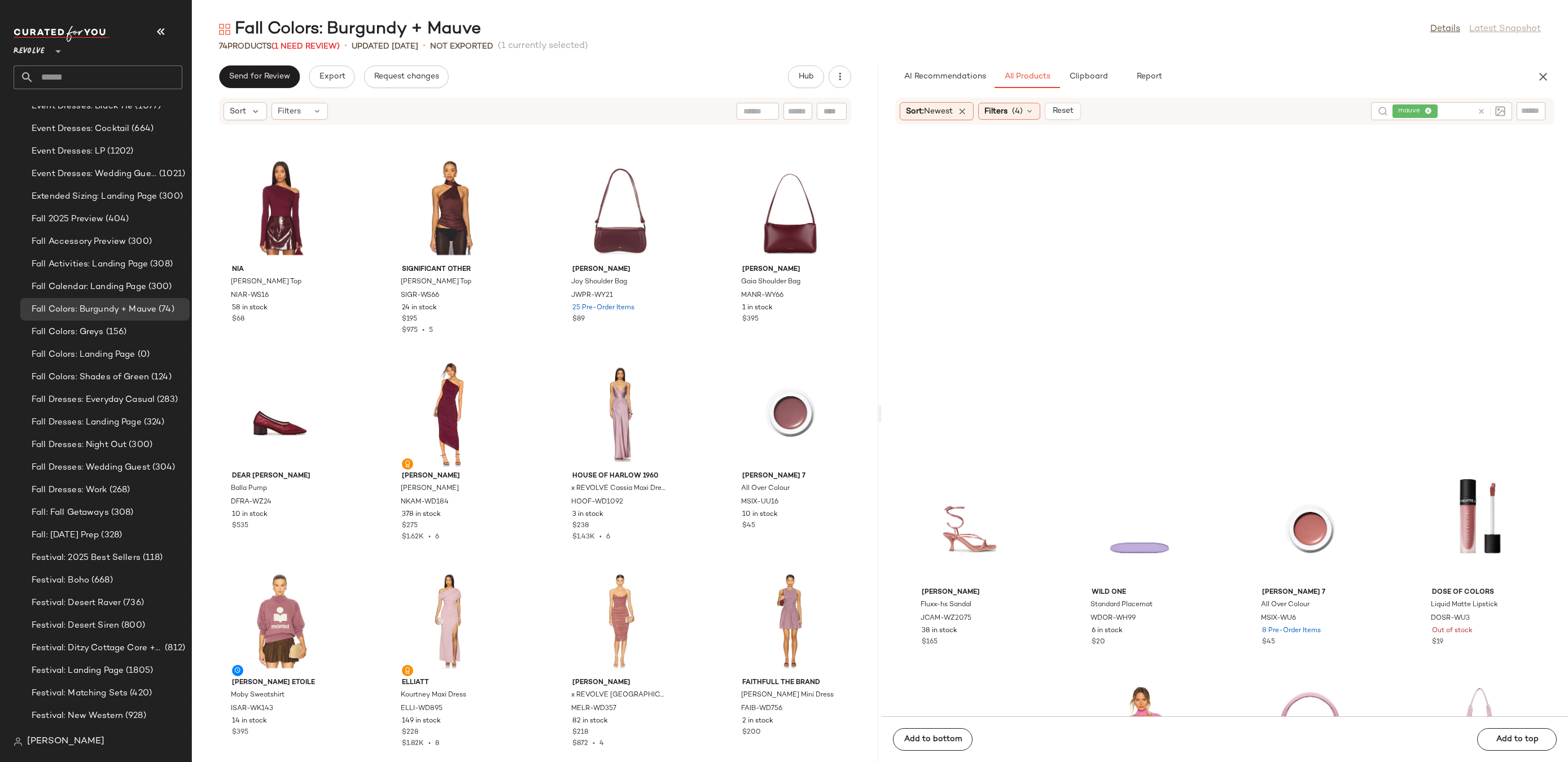
scroll to position [12841, 0]
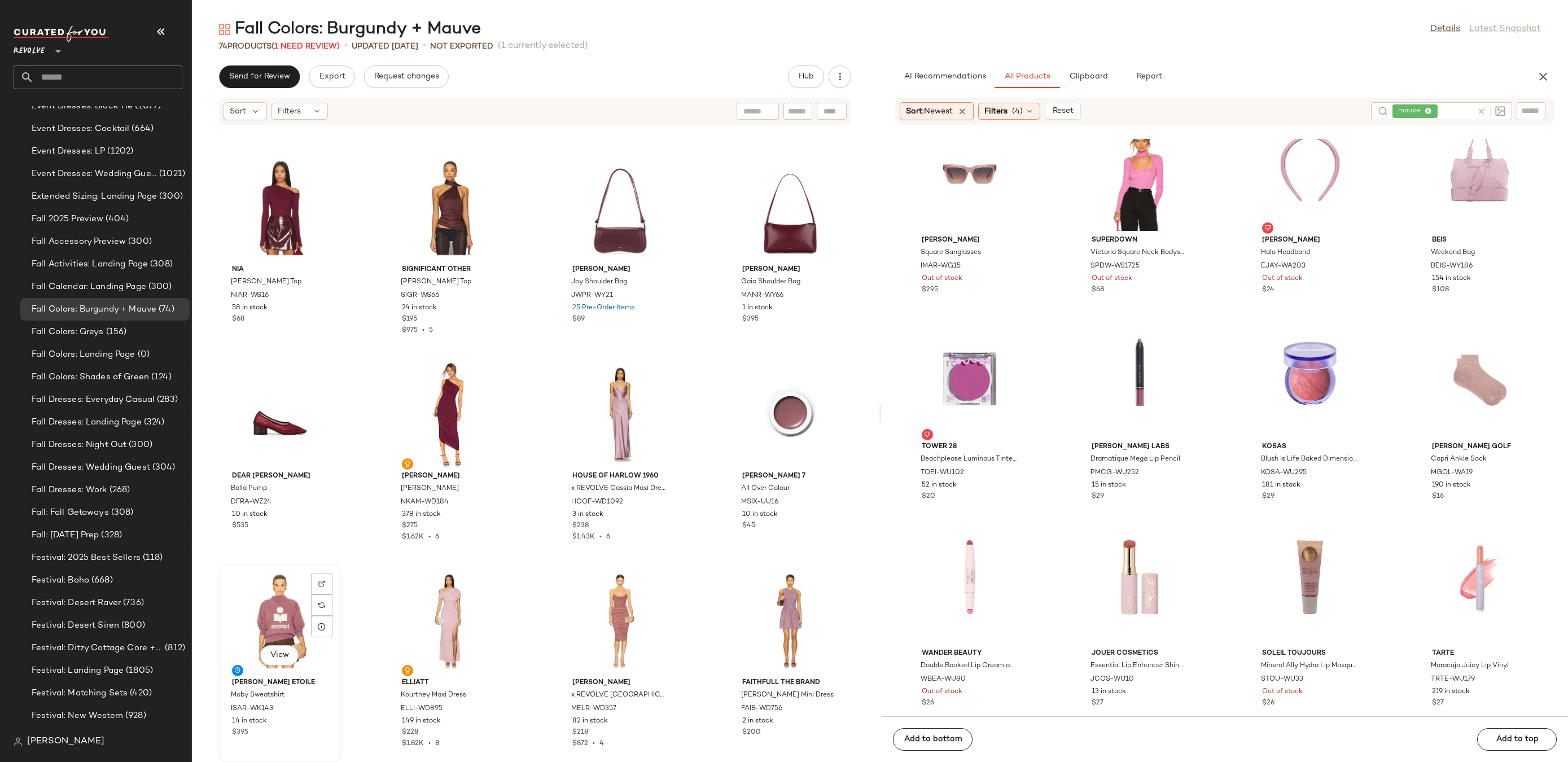
click at [272, 585] on div "View" at bounding box center [280, 621] width 114 height 105
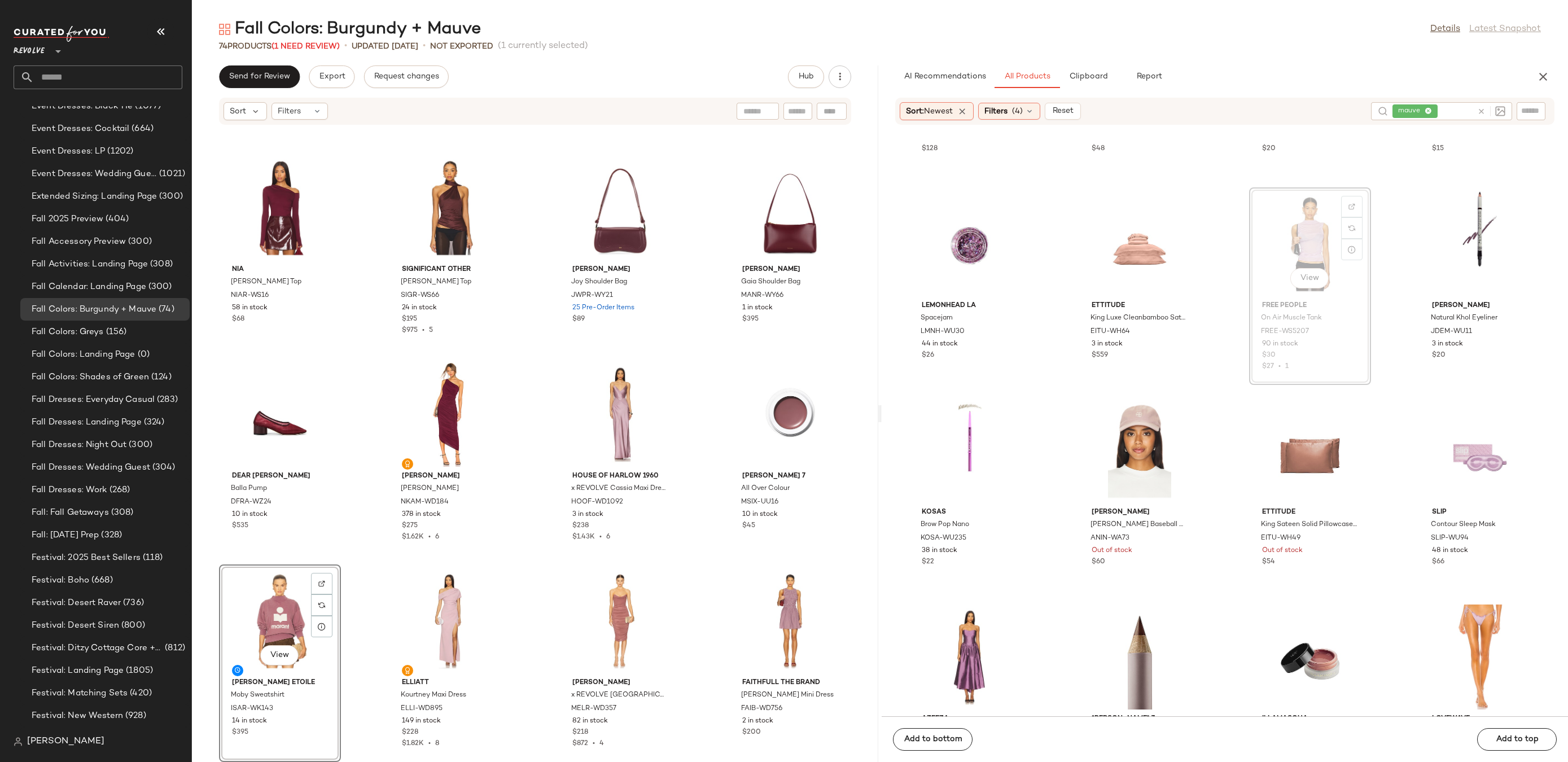
scroll to position [14436, 0]
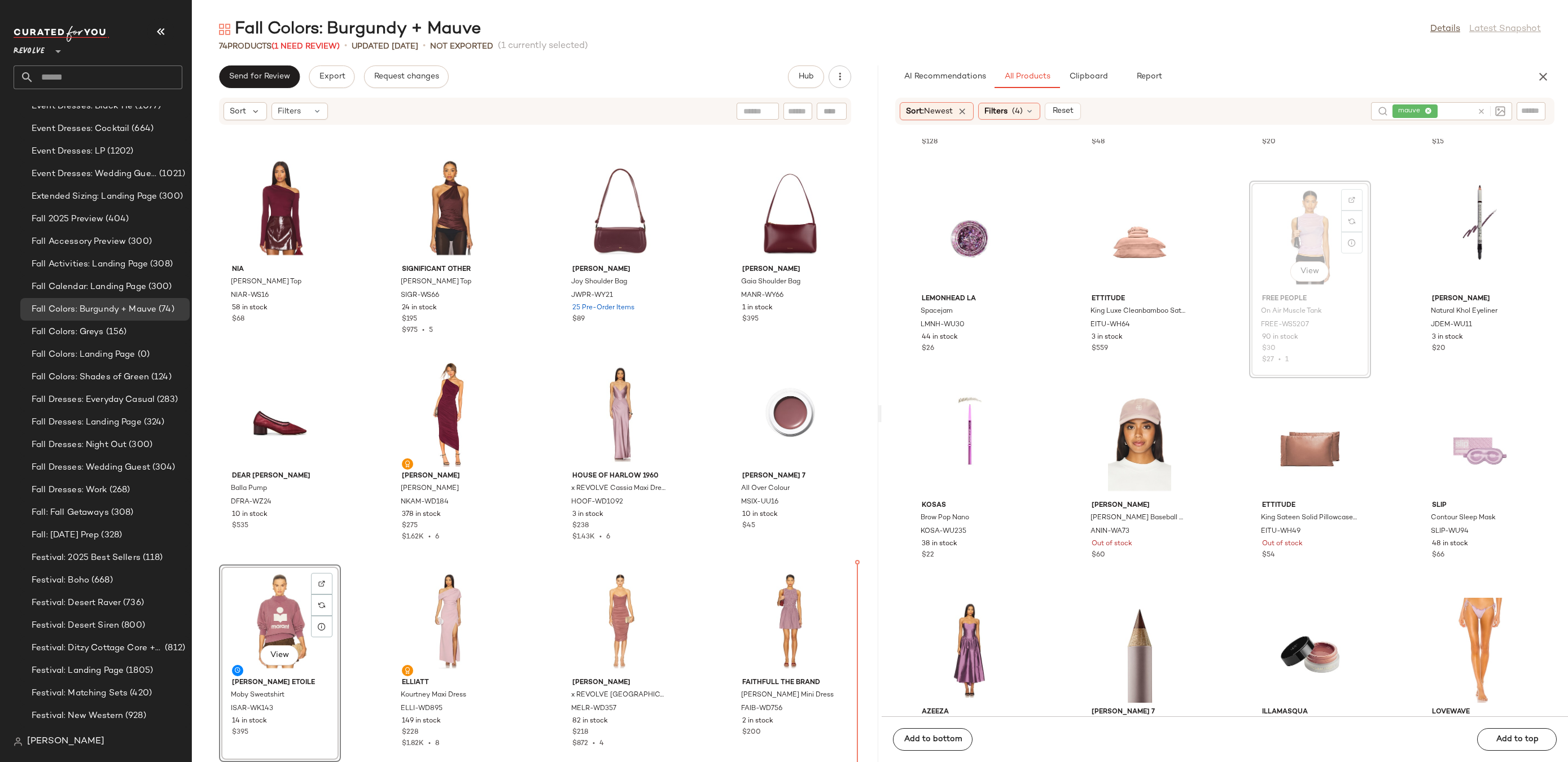
drag, startPoint x: 1299, startPoint y: 245, endPoint x: 1296, endPoint y: 251, distance: 6.7
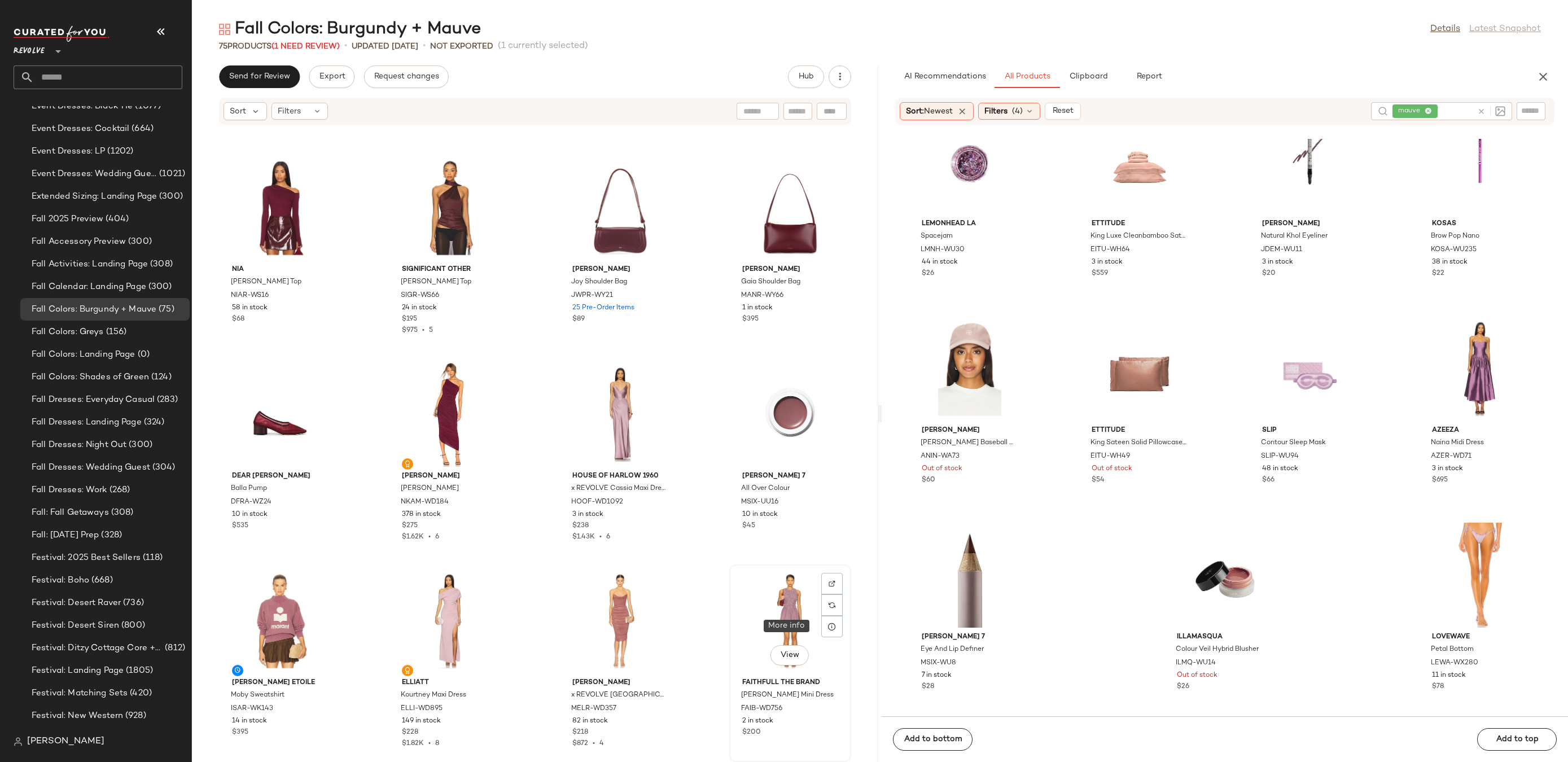
scroll to position [3306, 0]
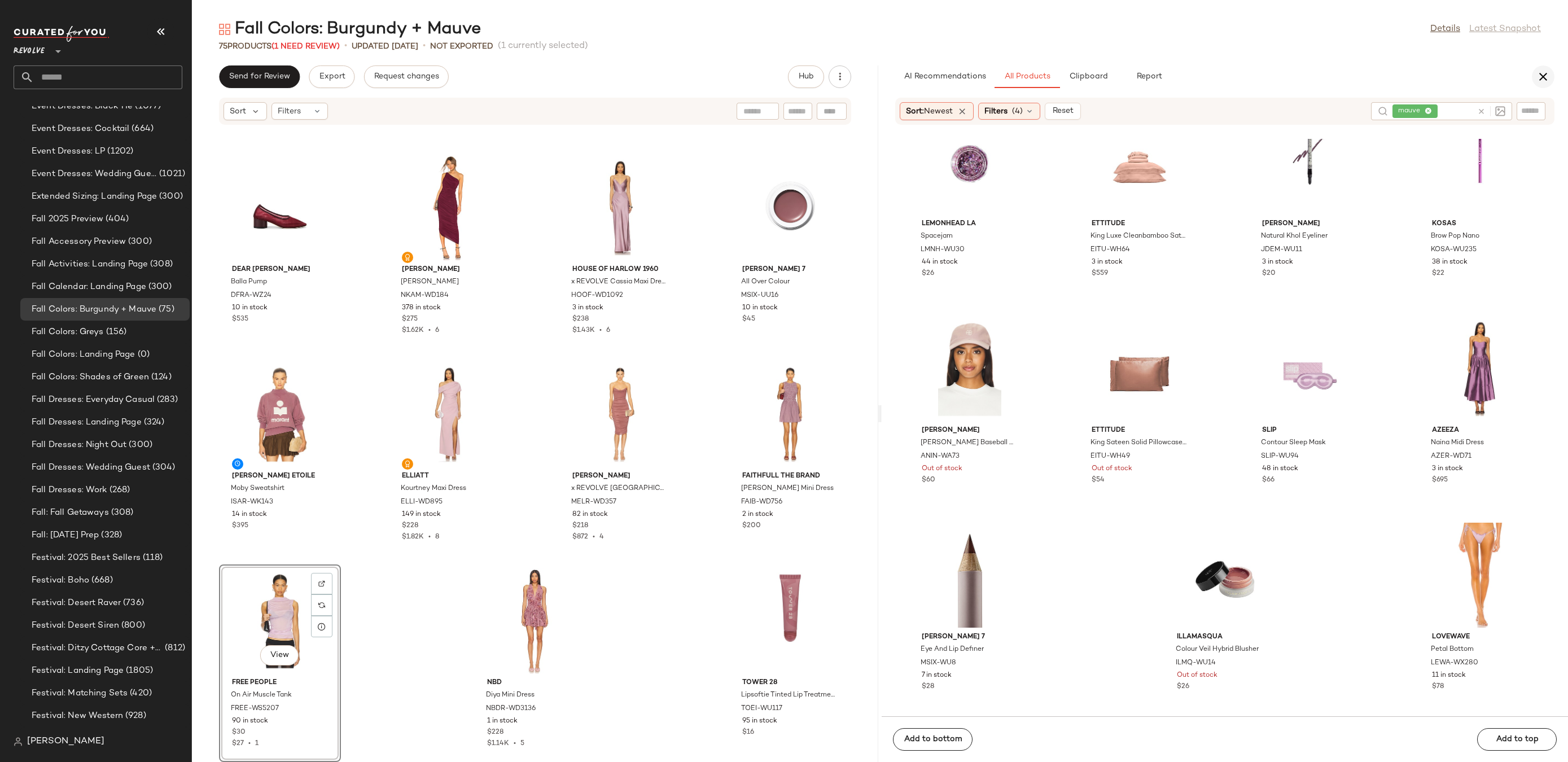
click at [1541, 66] on button "button" at bounding box center [1543, 77] width 23 height 23
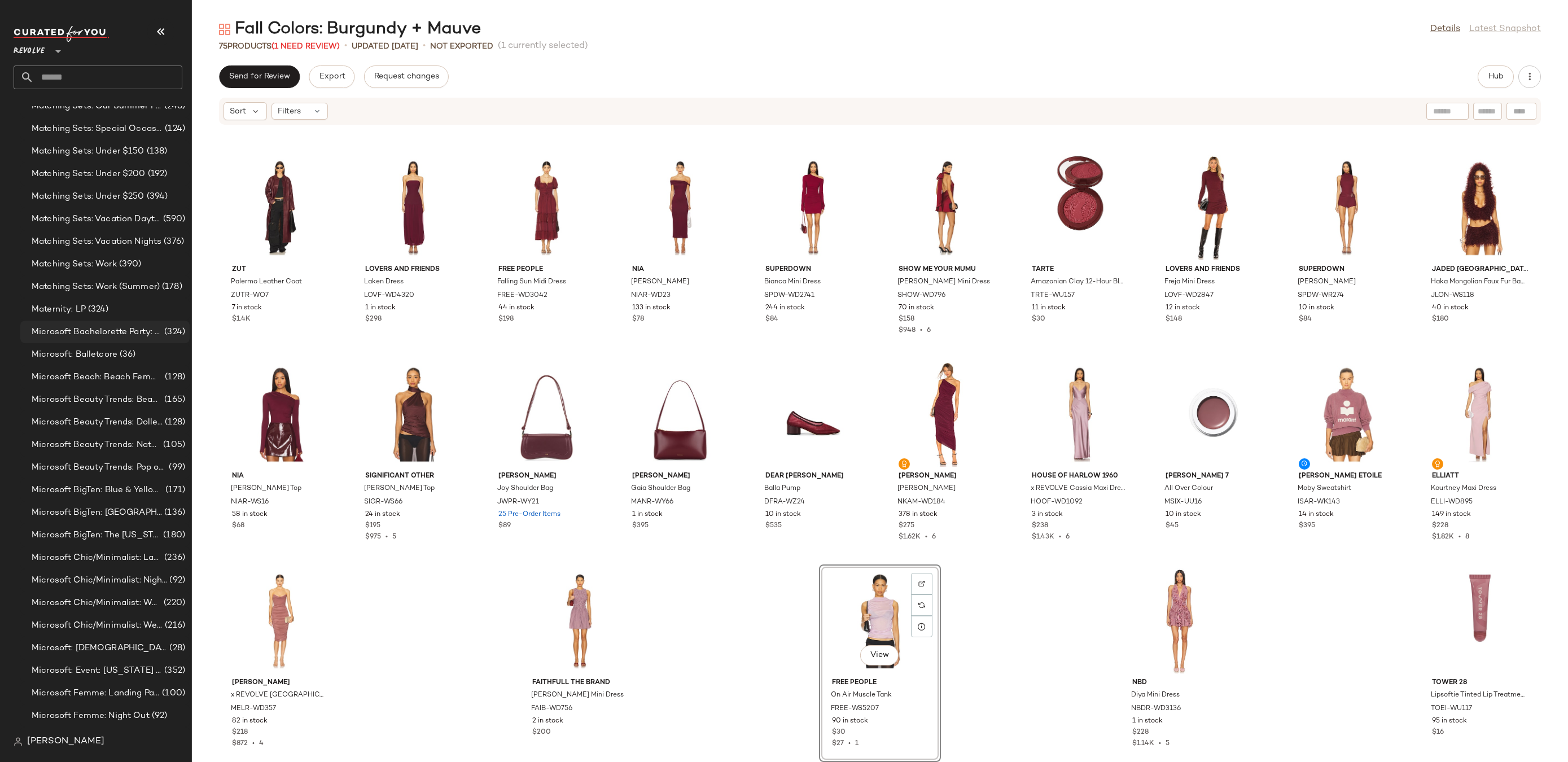
scroll to position [4023, 0]
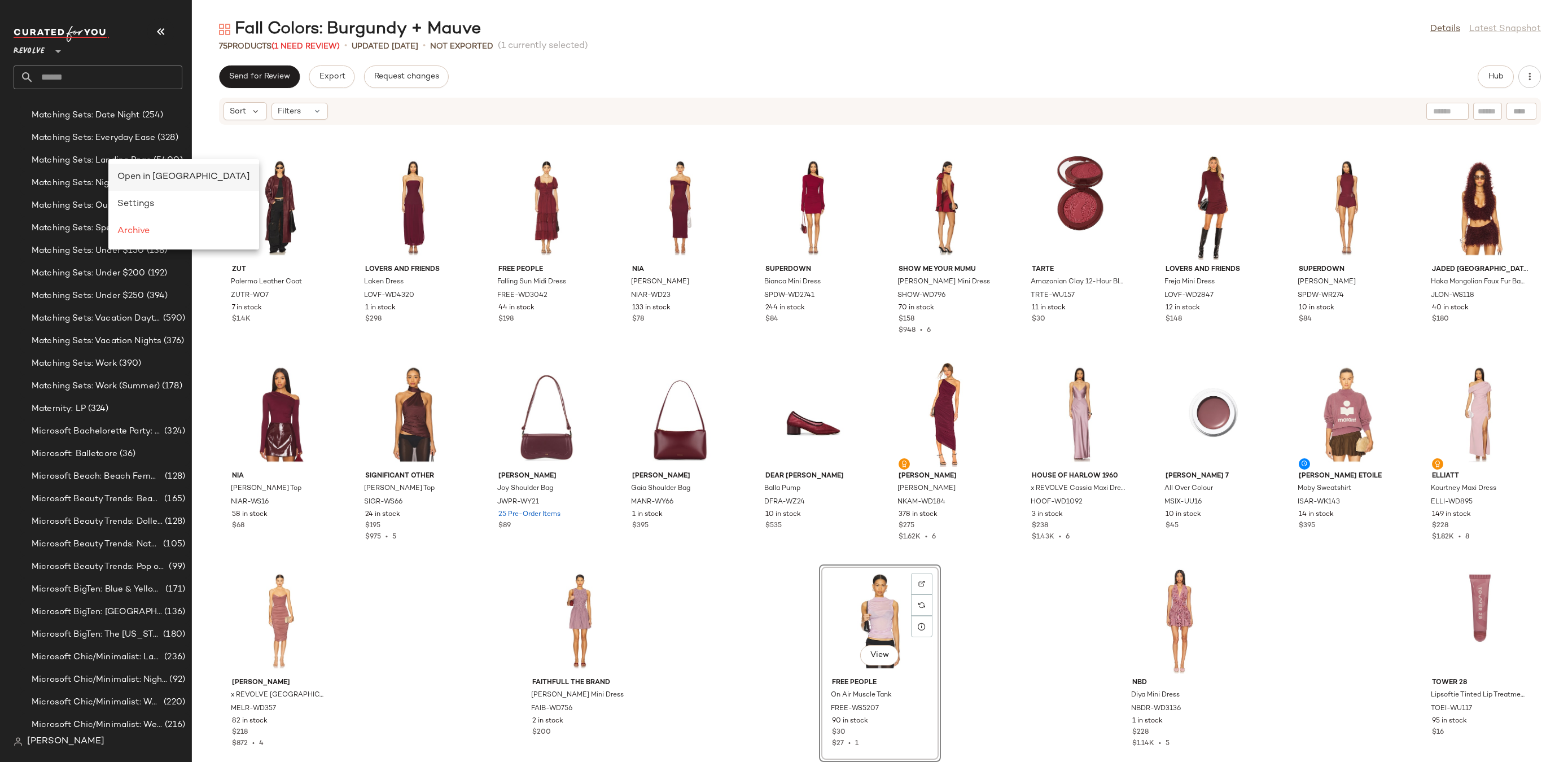
click at [137, 172] on span "Open in Split View" at bounding box center [184, 177] width 133 height 9
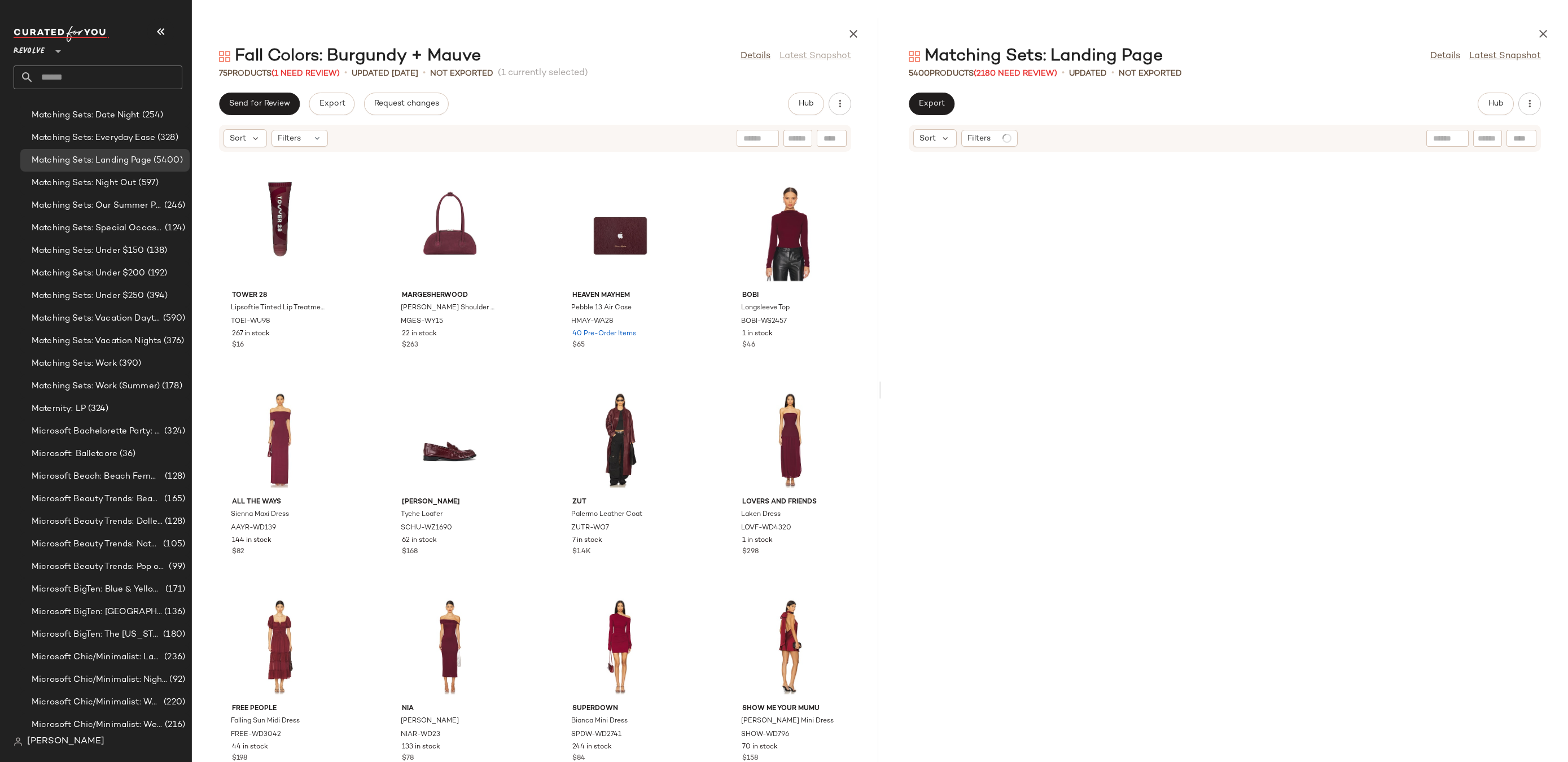
scroll to position [698, 0]
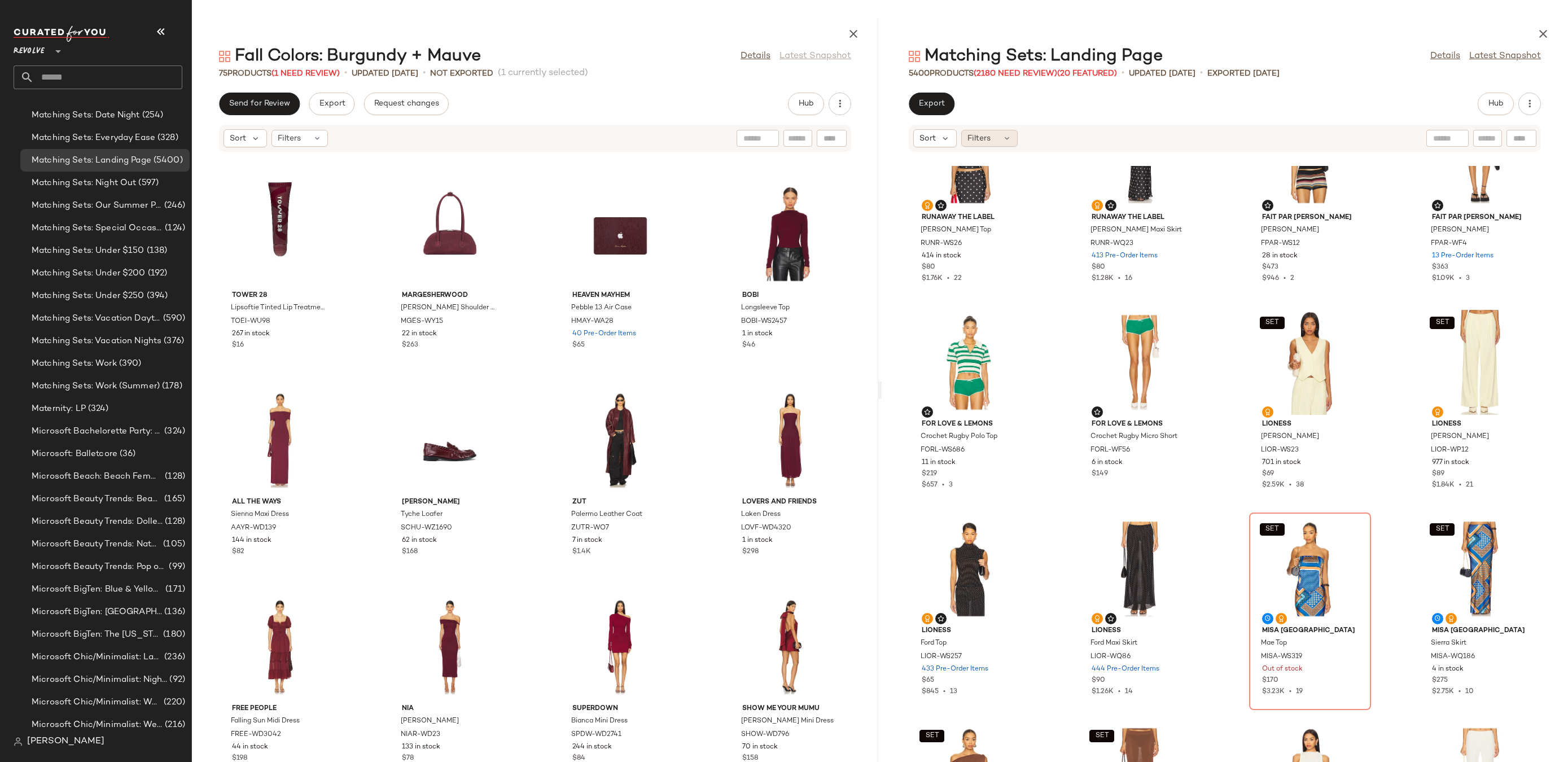
click at [989, 145] on div "Filters" at bounding box center [989, 138] width 56 height 17
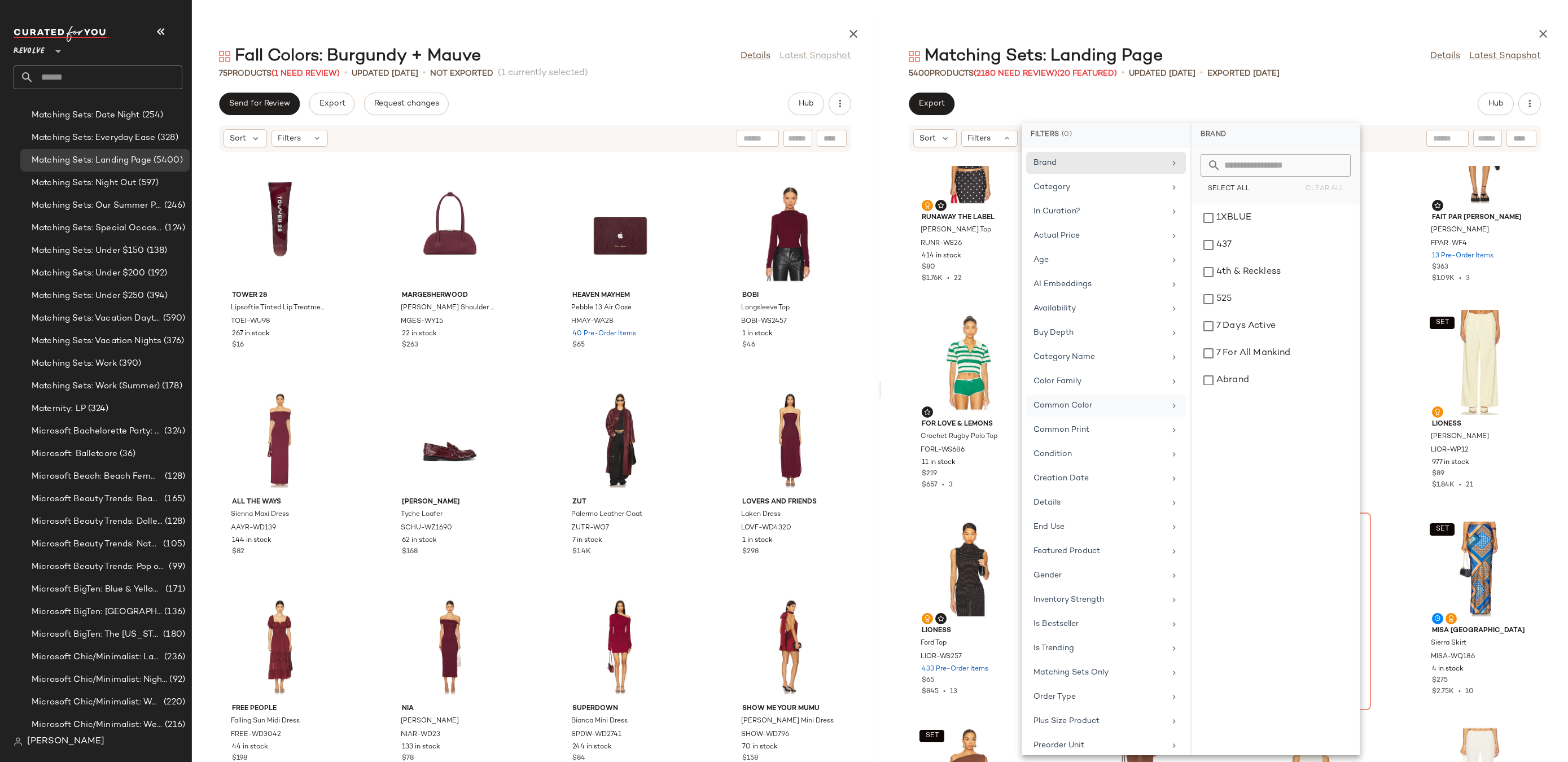
click at [1108, 419] on div "Common Color" at bounding box center [1106, 430] width 160 height 22
click at [1274, 183] on div "Select All Clear All" at bounding box center [1276, 189] width 150 height 16
click at [1258, 162] on input "text" at bounding box center [1282, 165] width 123 height 23
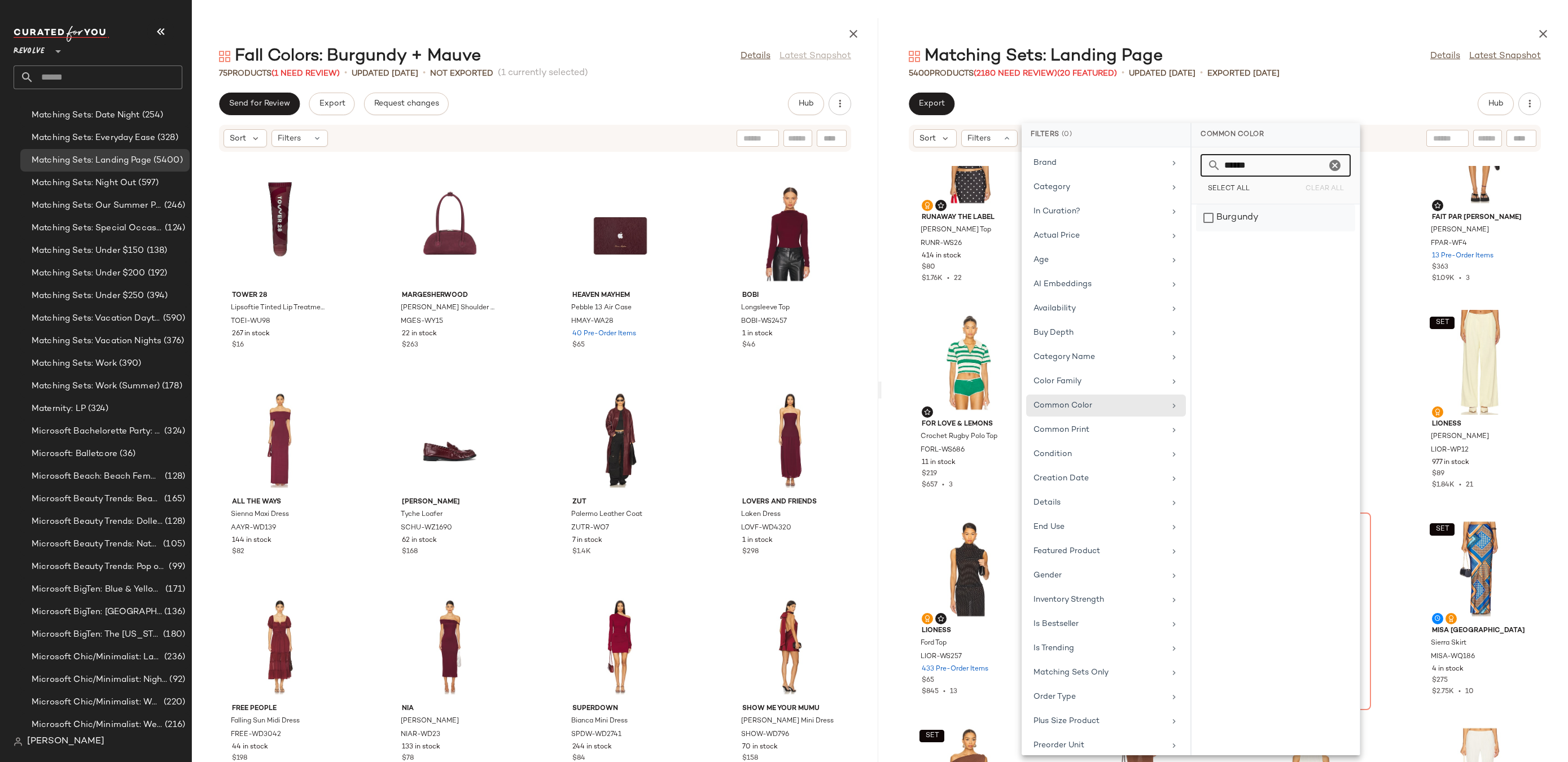
type input "******"
click at [1246, 212] on div "Burgundy" at bounding box center [1276, 218] width 159 height 27
click at [1337, 163] on icon "Clear" at bounding box center [1339, 165] width 14 height 14
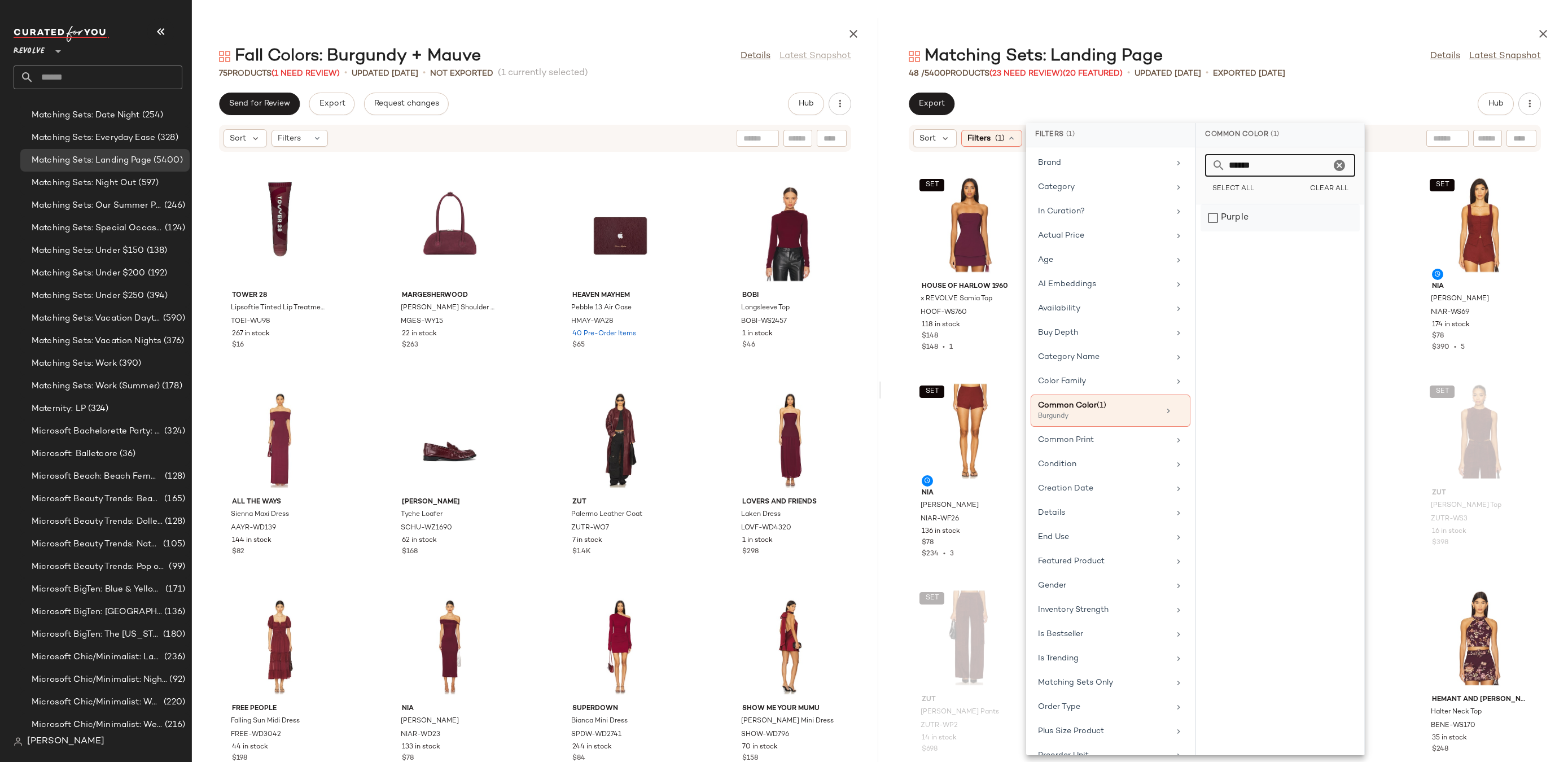
type input "******"
click at [1323, 211] on div "Purple" at bounding box center [1280, 218] width 159 height 27
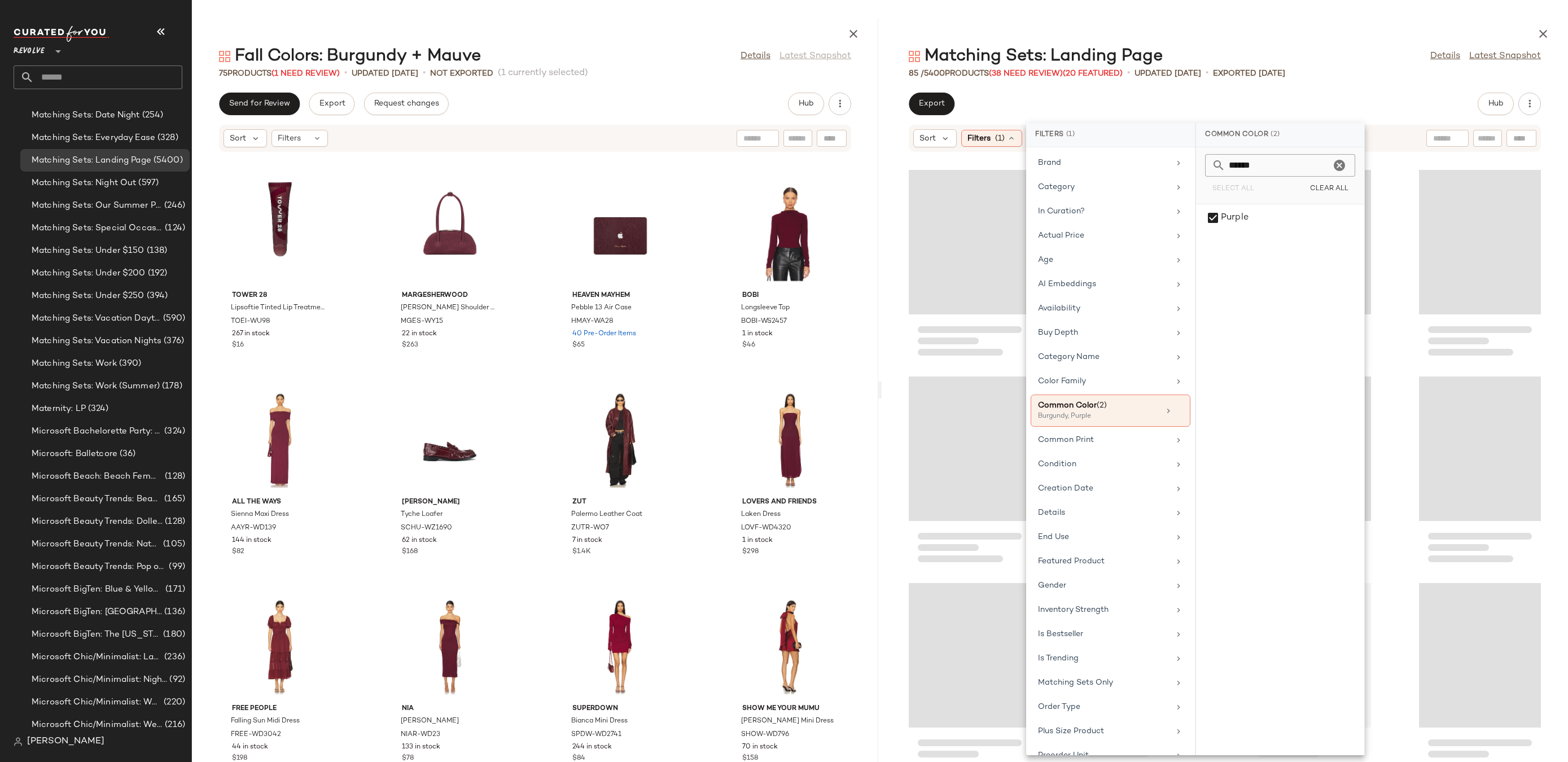
click at [1301, 38] on div at bounding box center [1225, 31] width 687 height 27
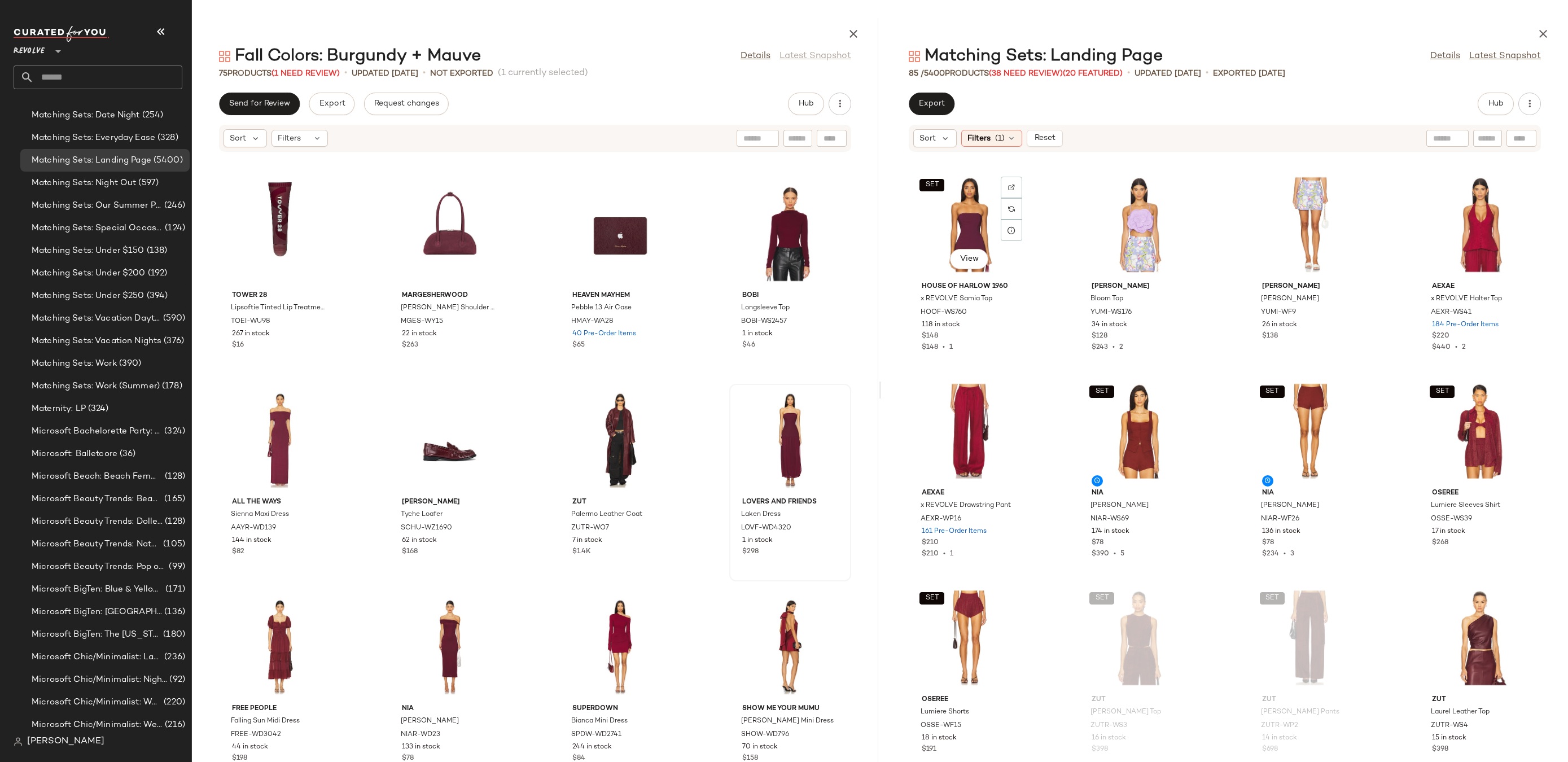
click at [960, 237] on div "SET View" at bounding box center [970, 225] width 114 height 105
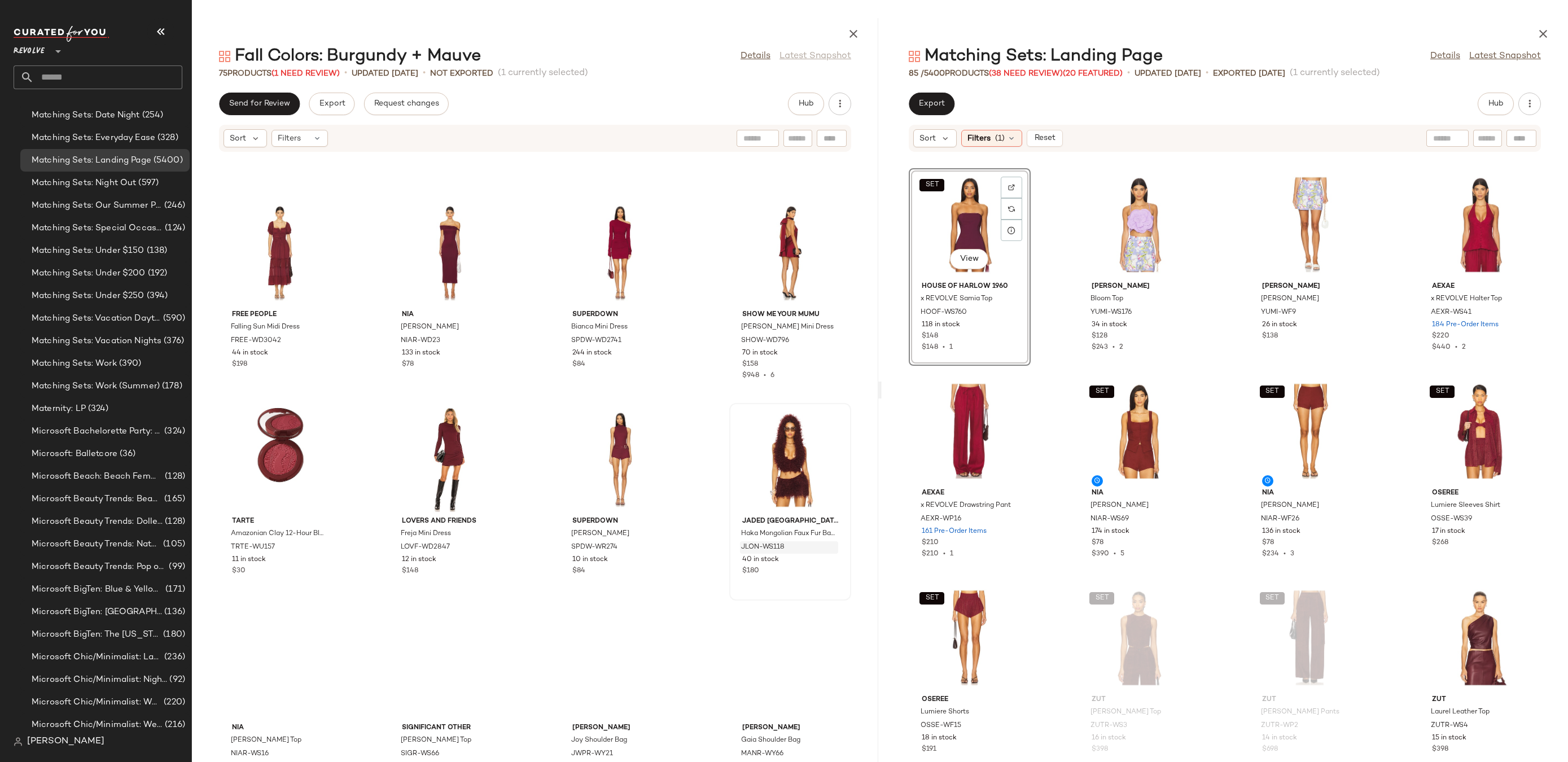
scroll to position [2872, 0]
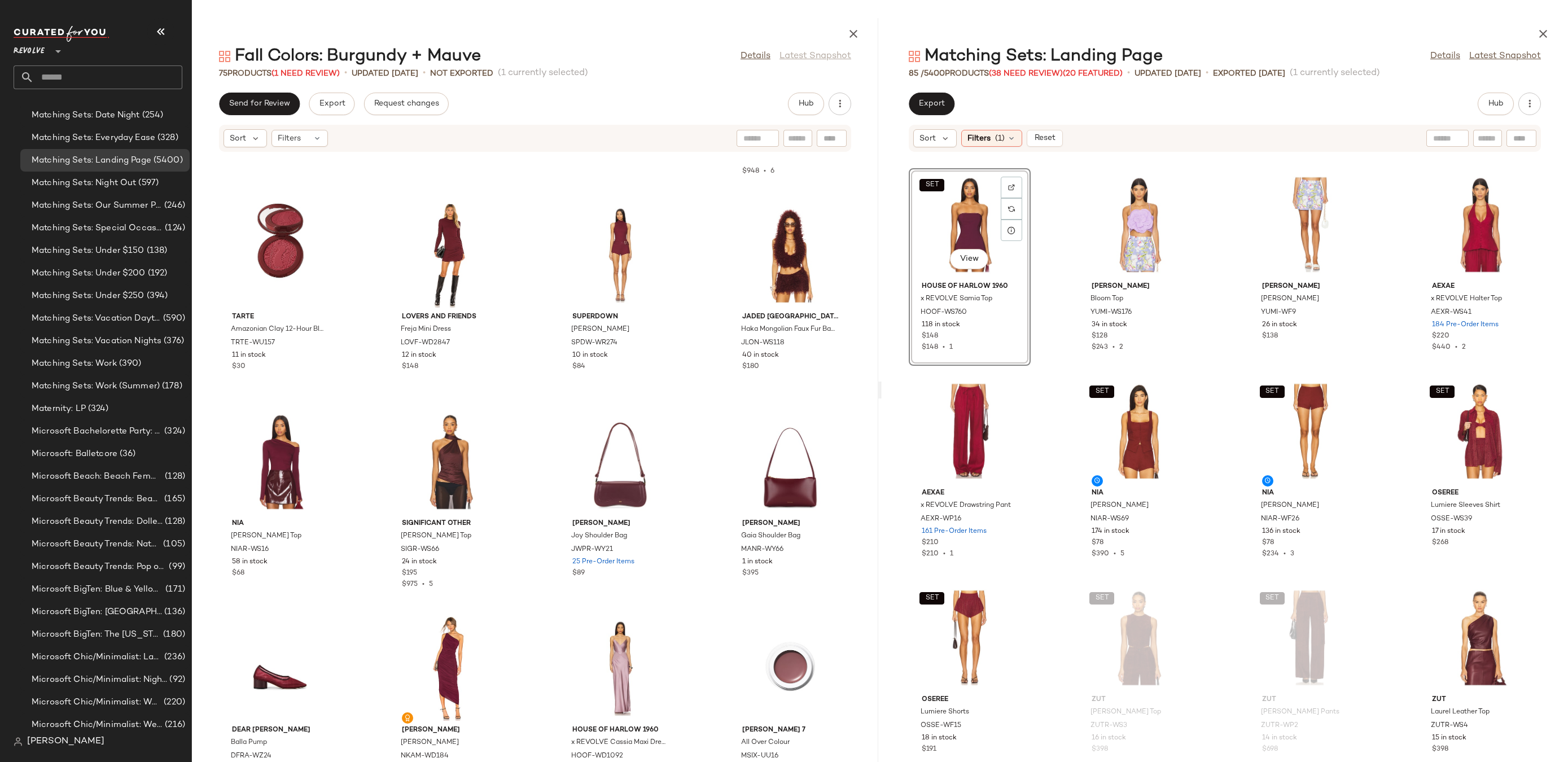
click at [931, 195] on div "SET View" at bounding box center [970, 225] width 114 height 105
click at [1009, 189] on img at bounding box center [1011, 187] width 7 height 7
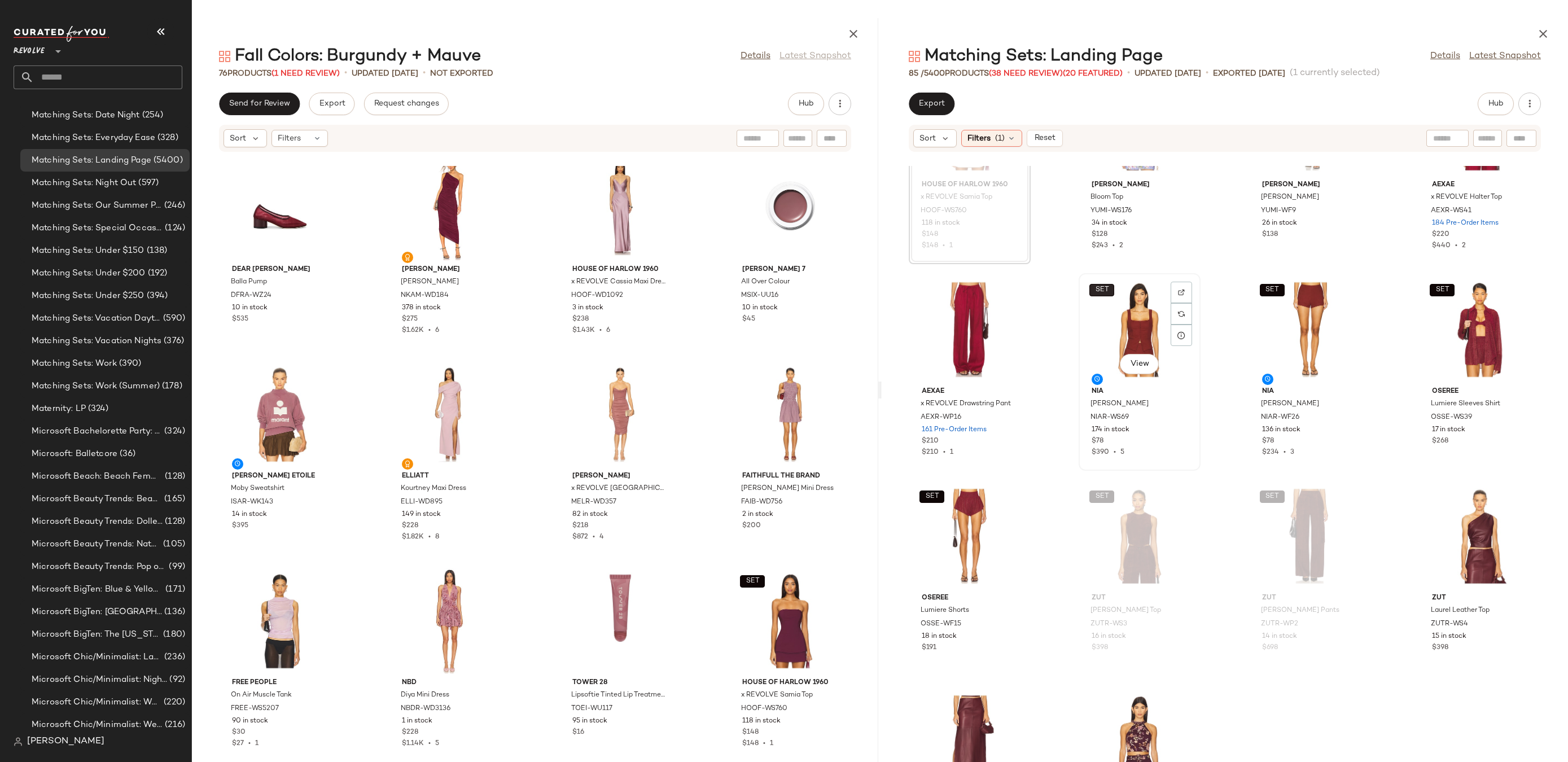
scroll to position [118, 0]
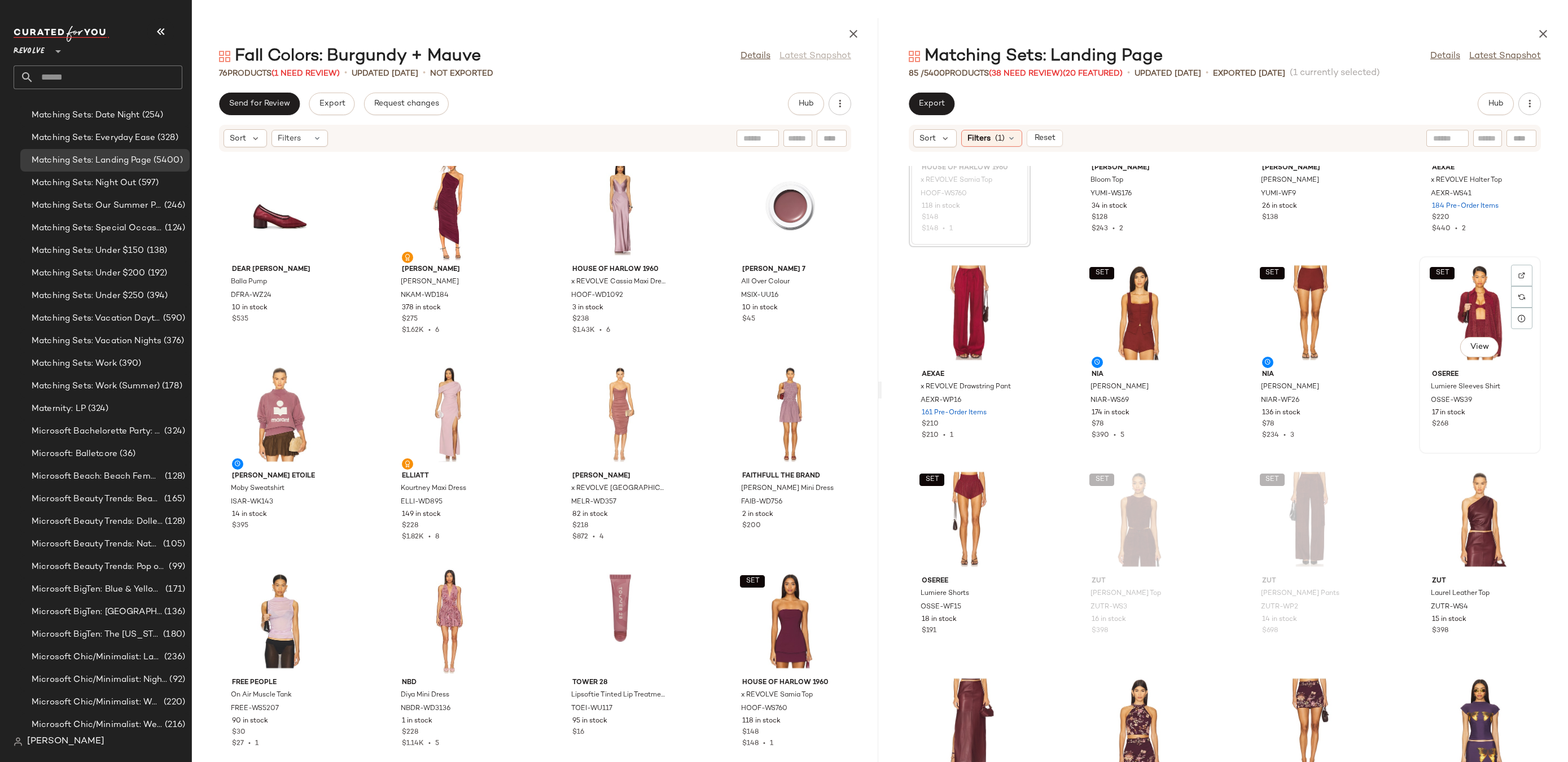
click at [1439, 308] on div "SET View" at bounding box center [1480, 313] width 114 height 105
click at [1017, 493] on div at bounding box center [1011, 503] width 21 height 21
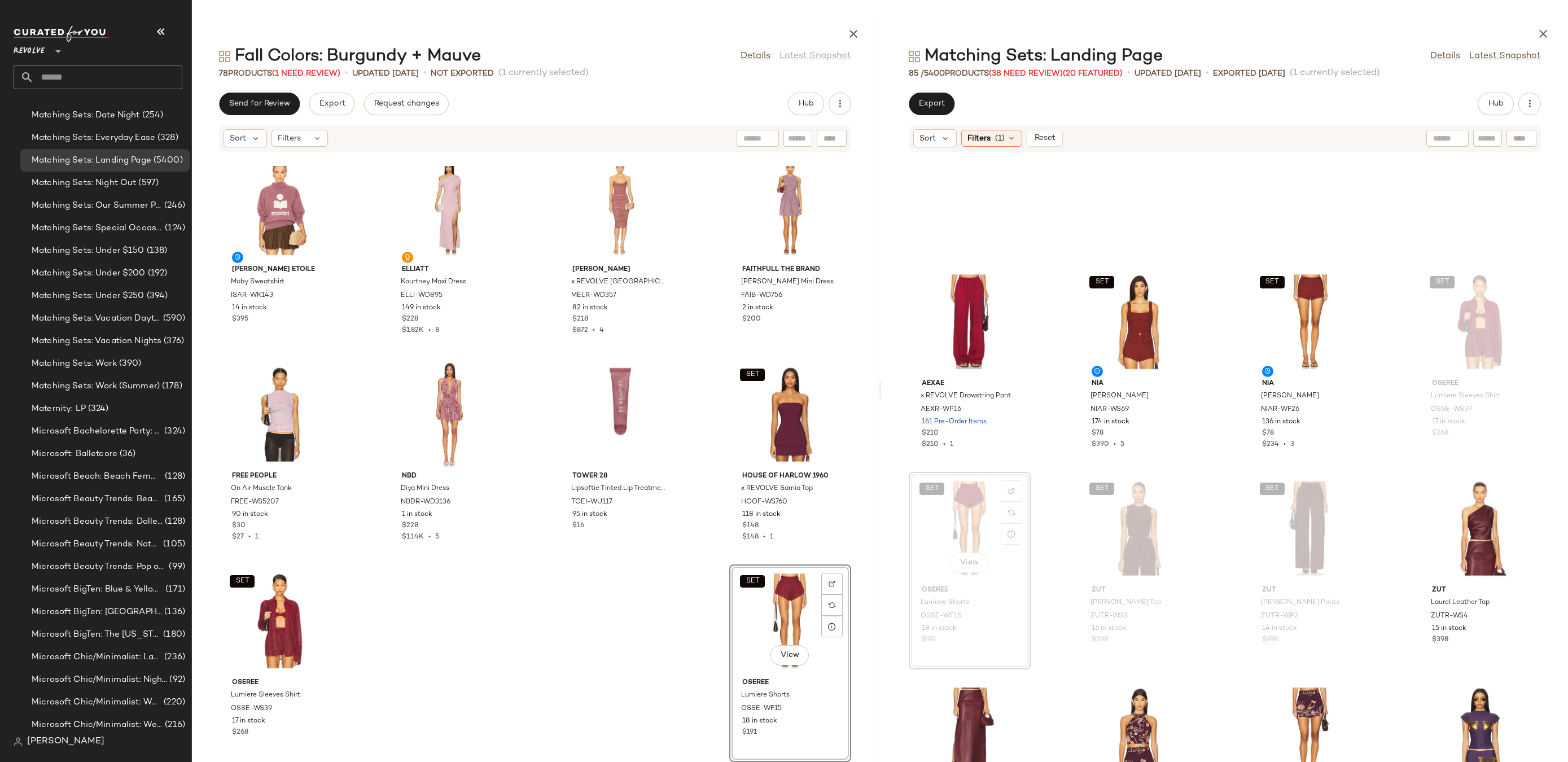
scroll to position [289, 0]
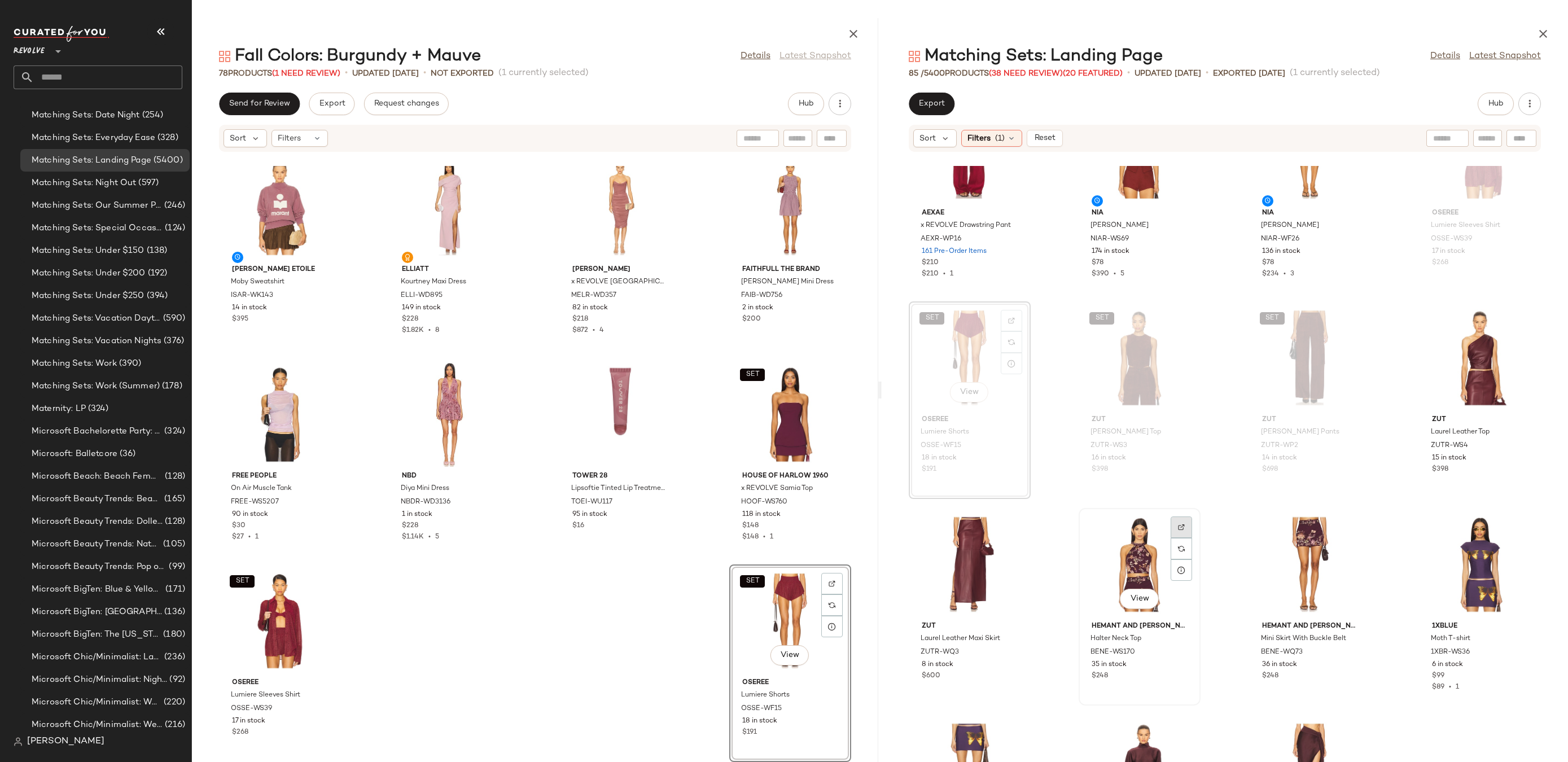
click at [1174, 538] on div at bounding box center [1181, 549] width 21 height 21
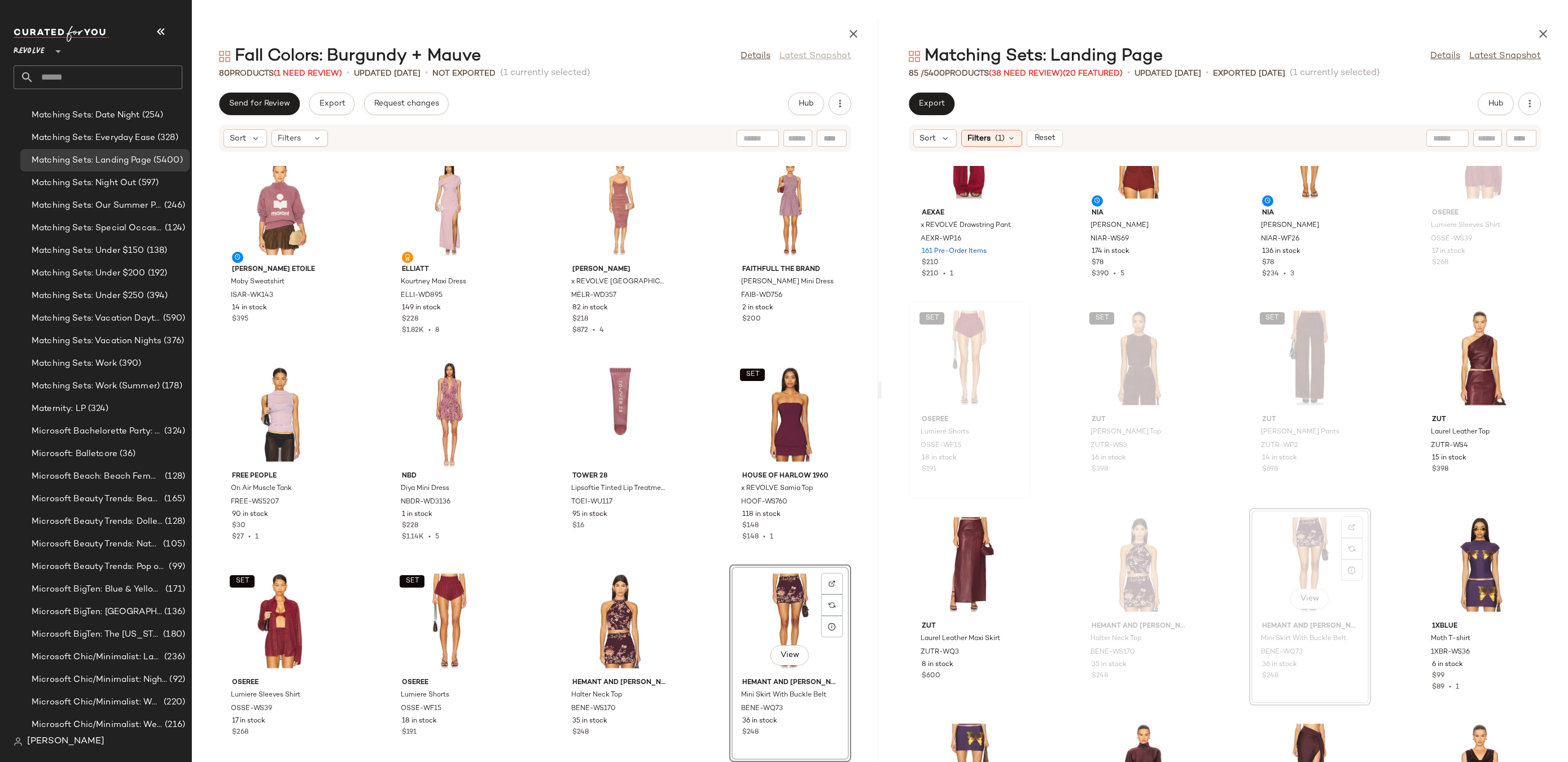
scroll to position [457, 0]
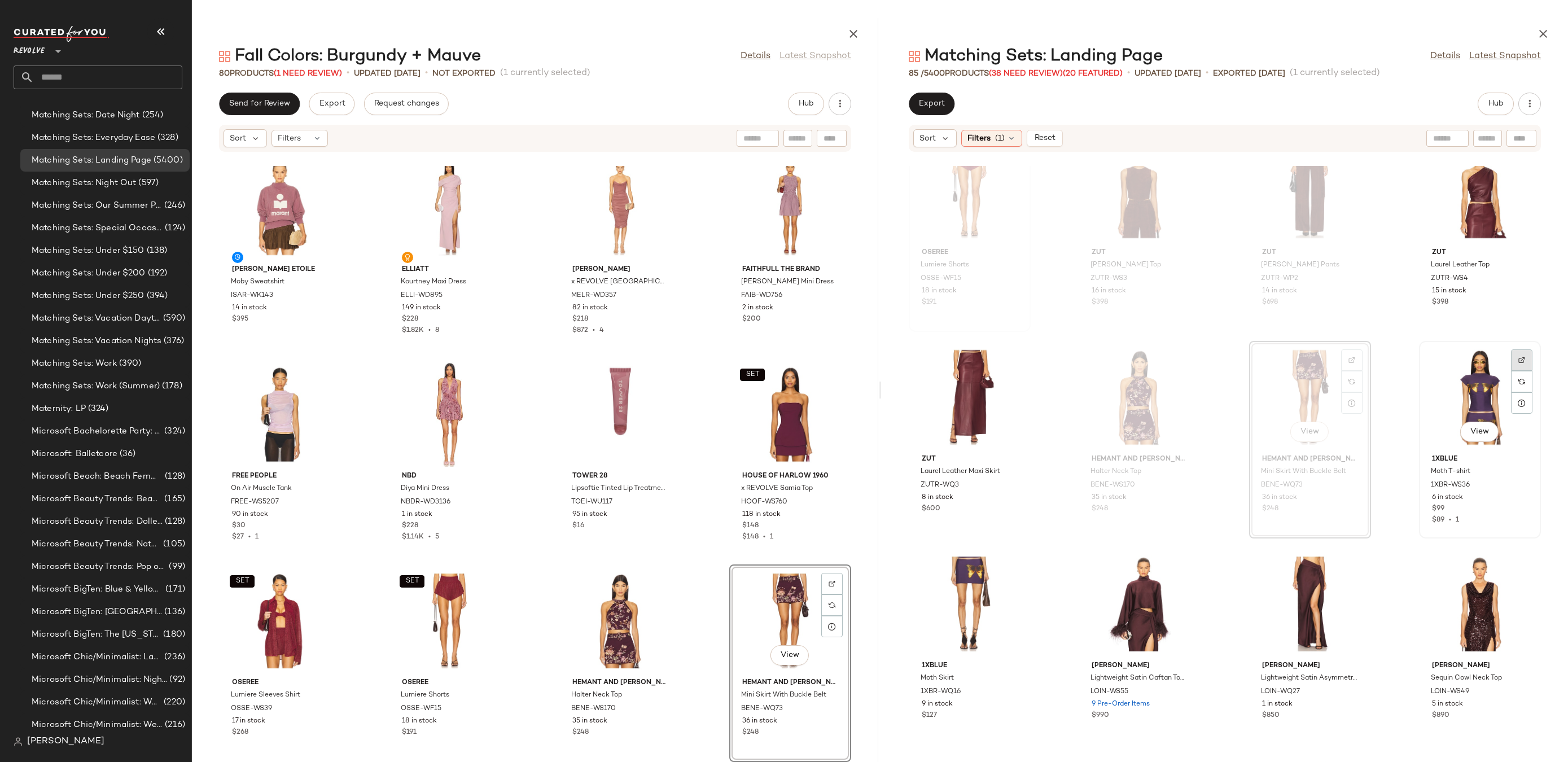
click at [1471, 372] on div "View" at bounding box center [1480, 397] width 114 height 105
click at [1518, 371] on div at bounding box center [1521, 381] width 21 height 21
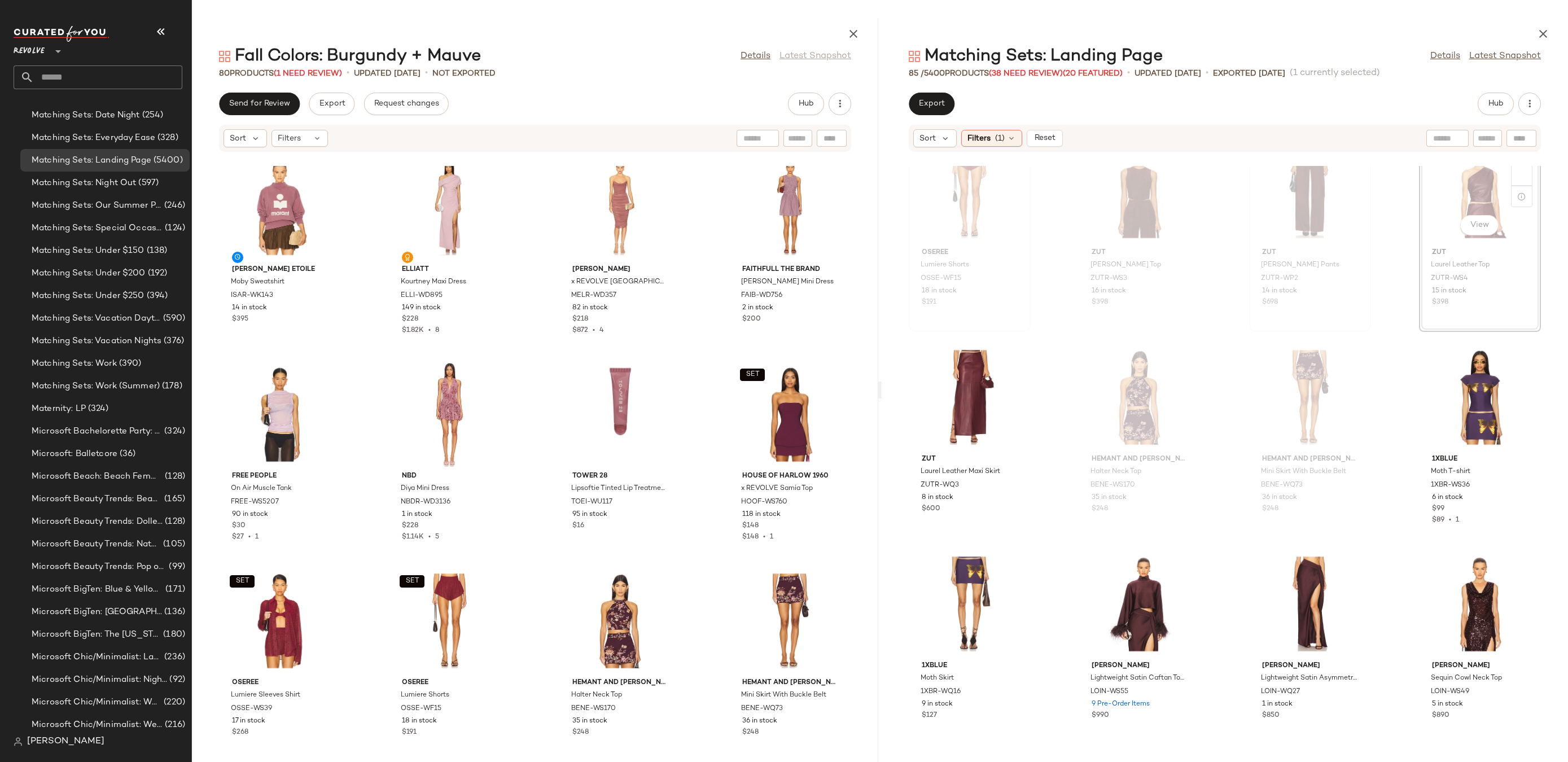
scroll to position [456, 0]
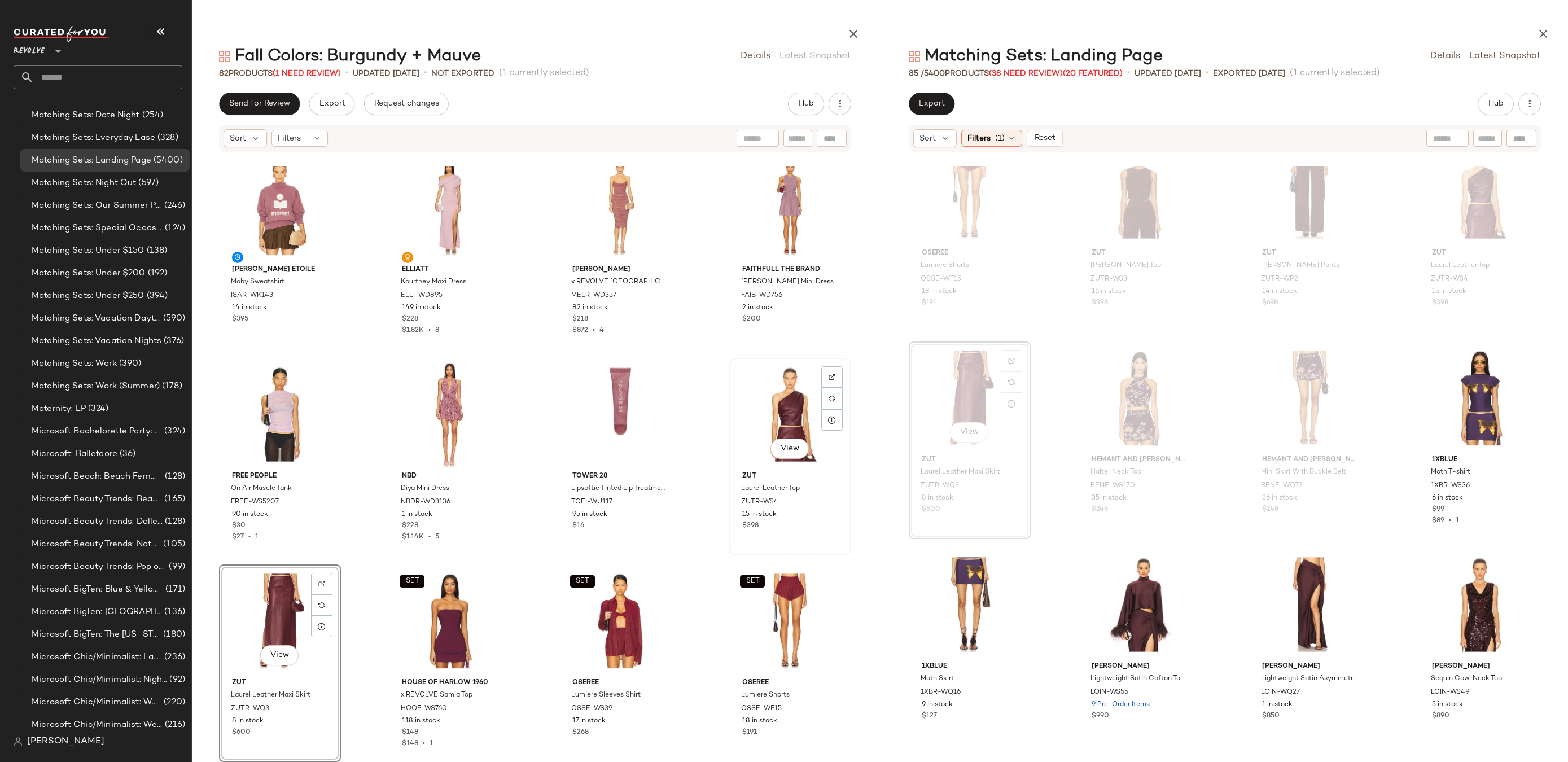
scroll to position [3746, 0]
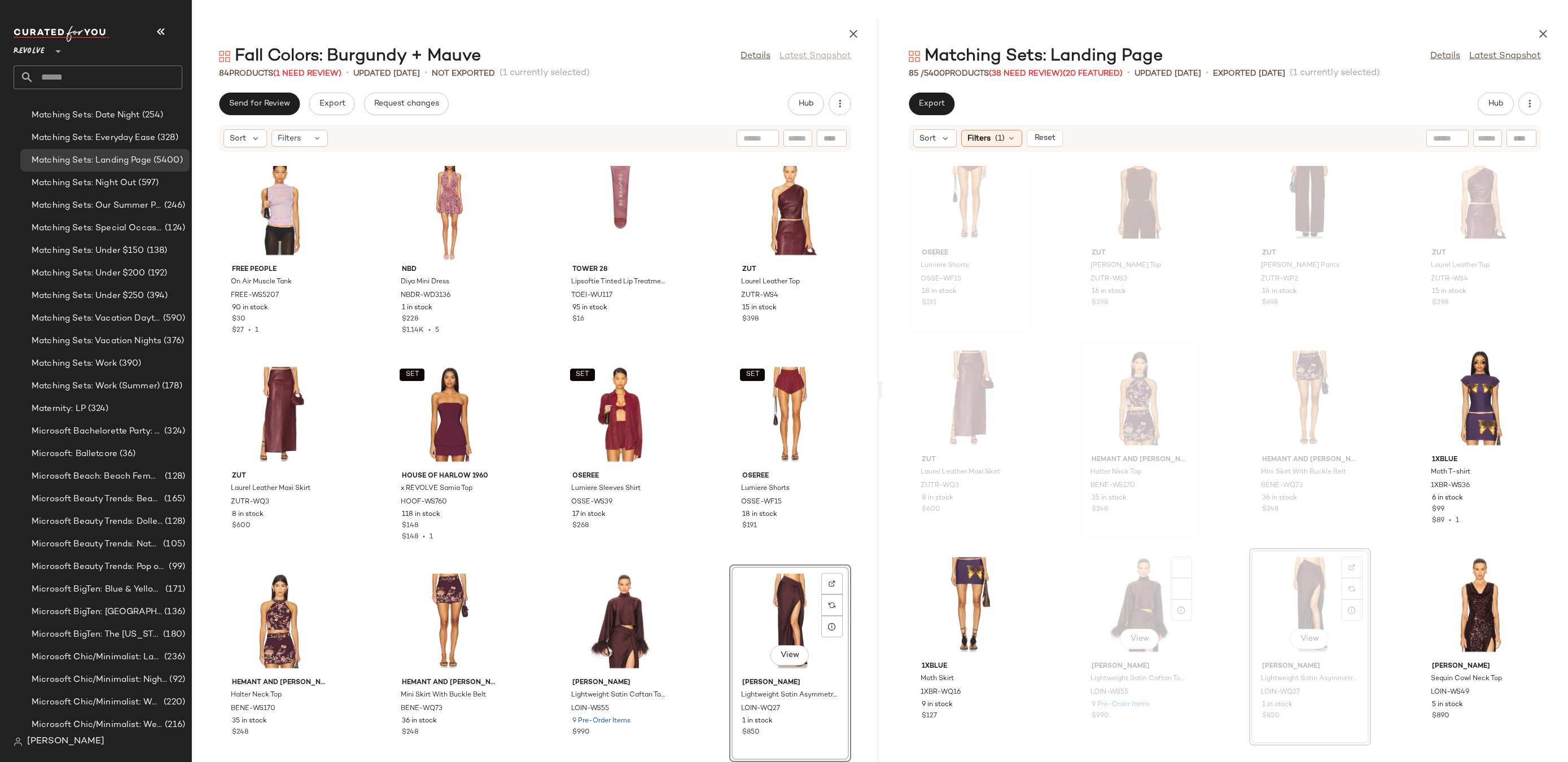
scroll to position [849, 0]
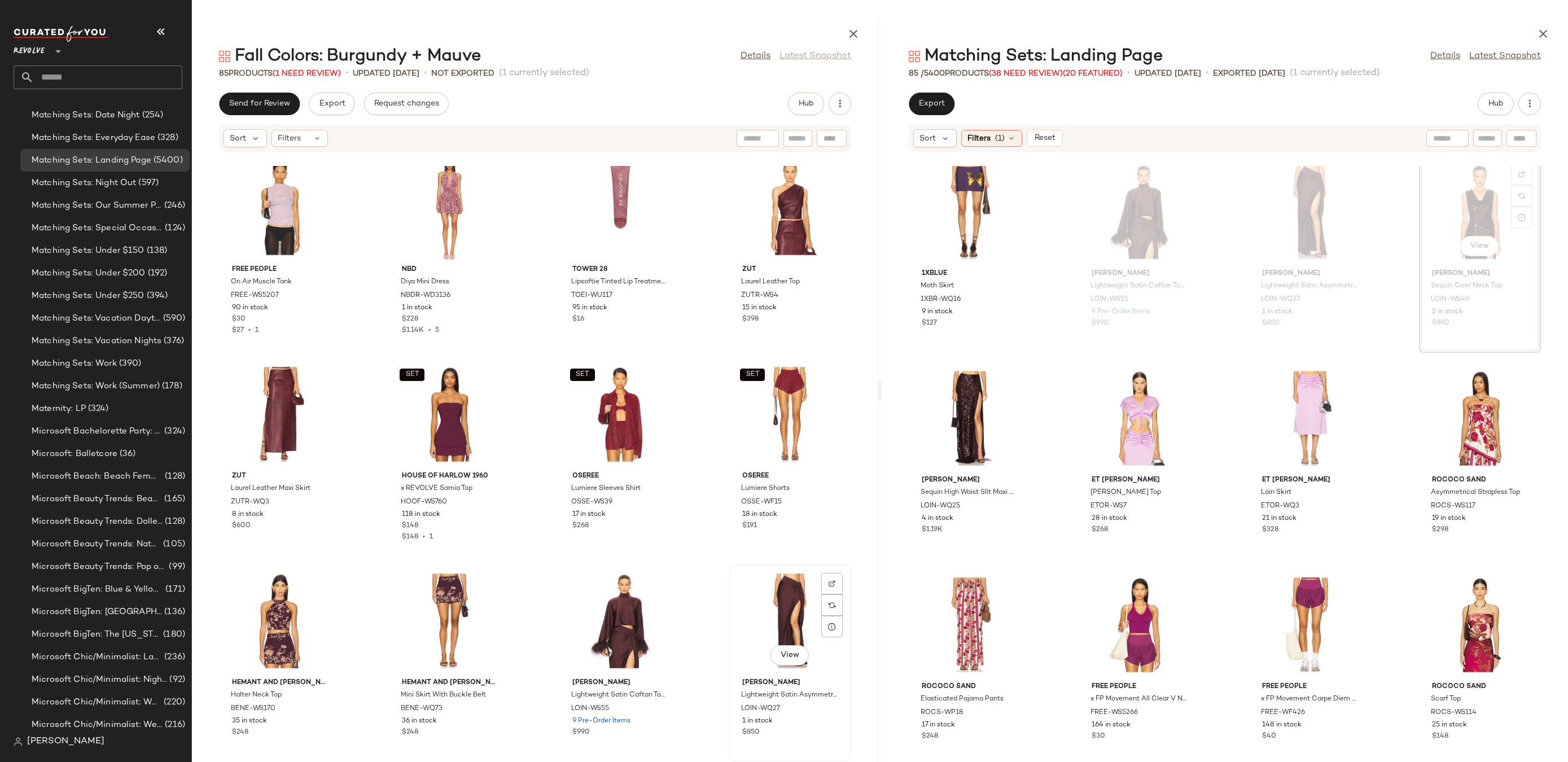
scroll to position [3952, 0]
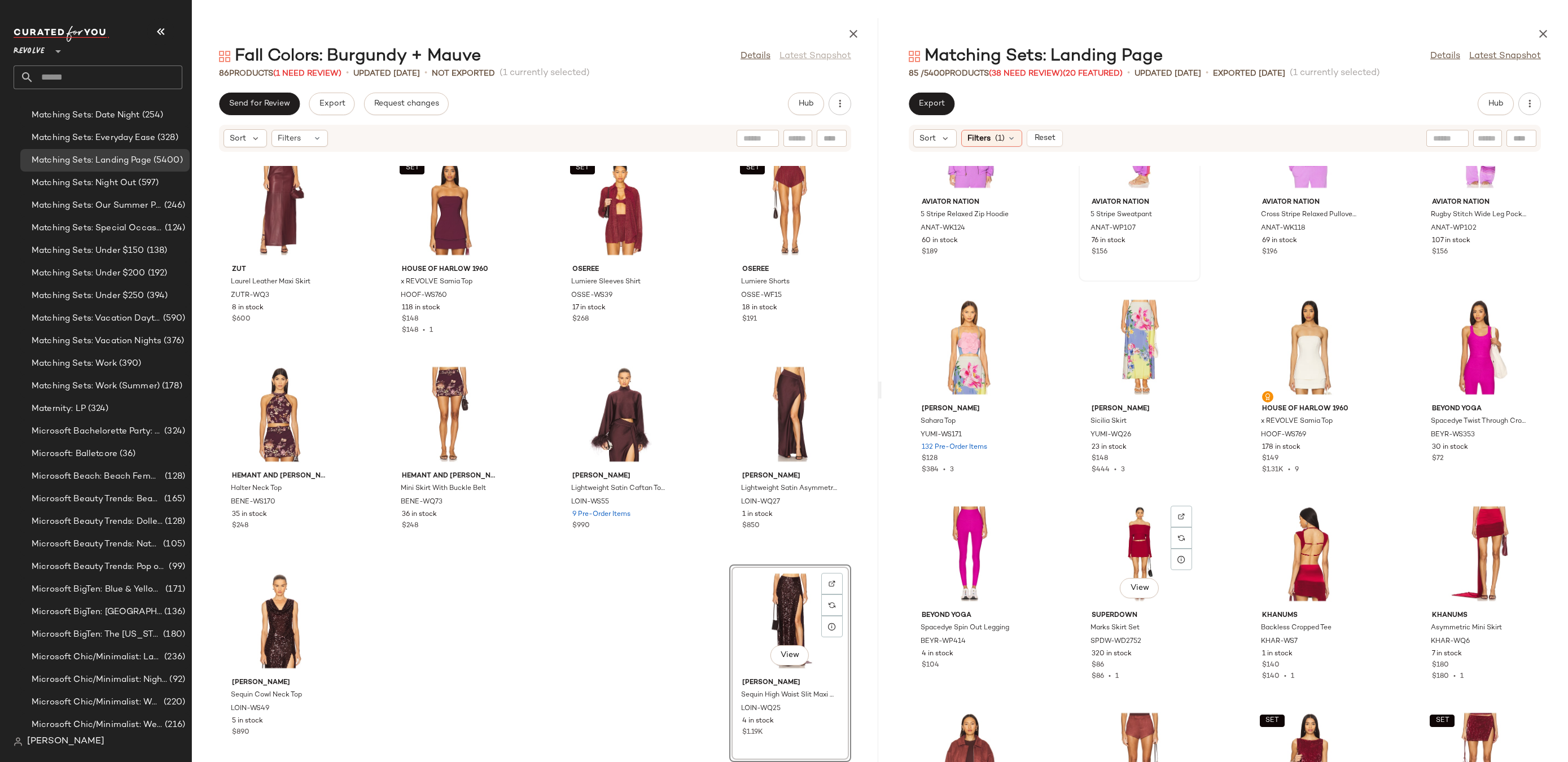
scroll to position [2159, 0]
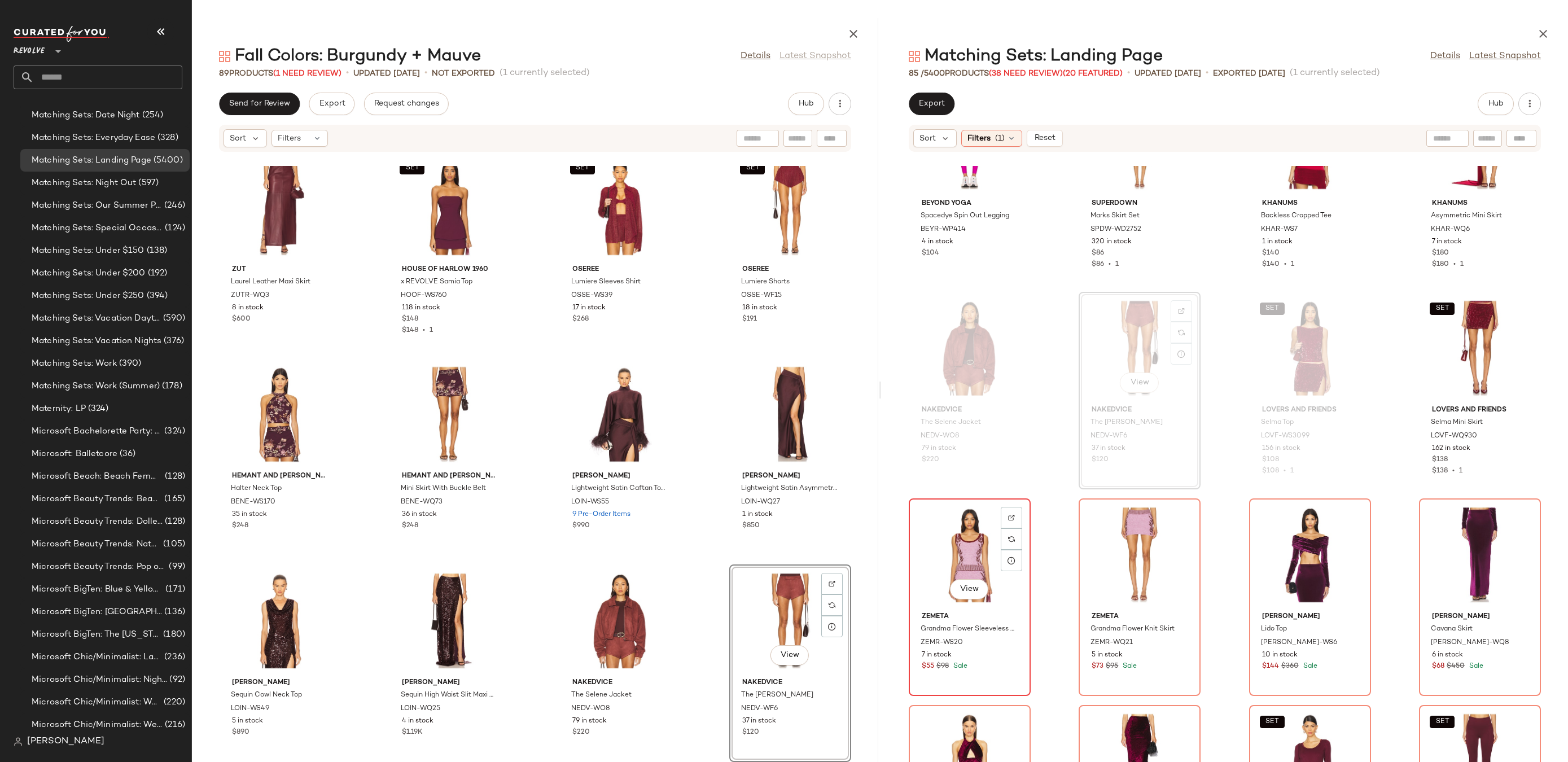
click at [961, 557] on div "View" at bounding box center [970, 555] width 114 height 105
click at [1006, 528] on div at bounding box center [1011, 538] width 21 height 21
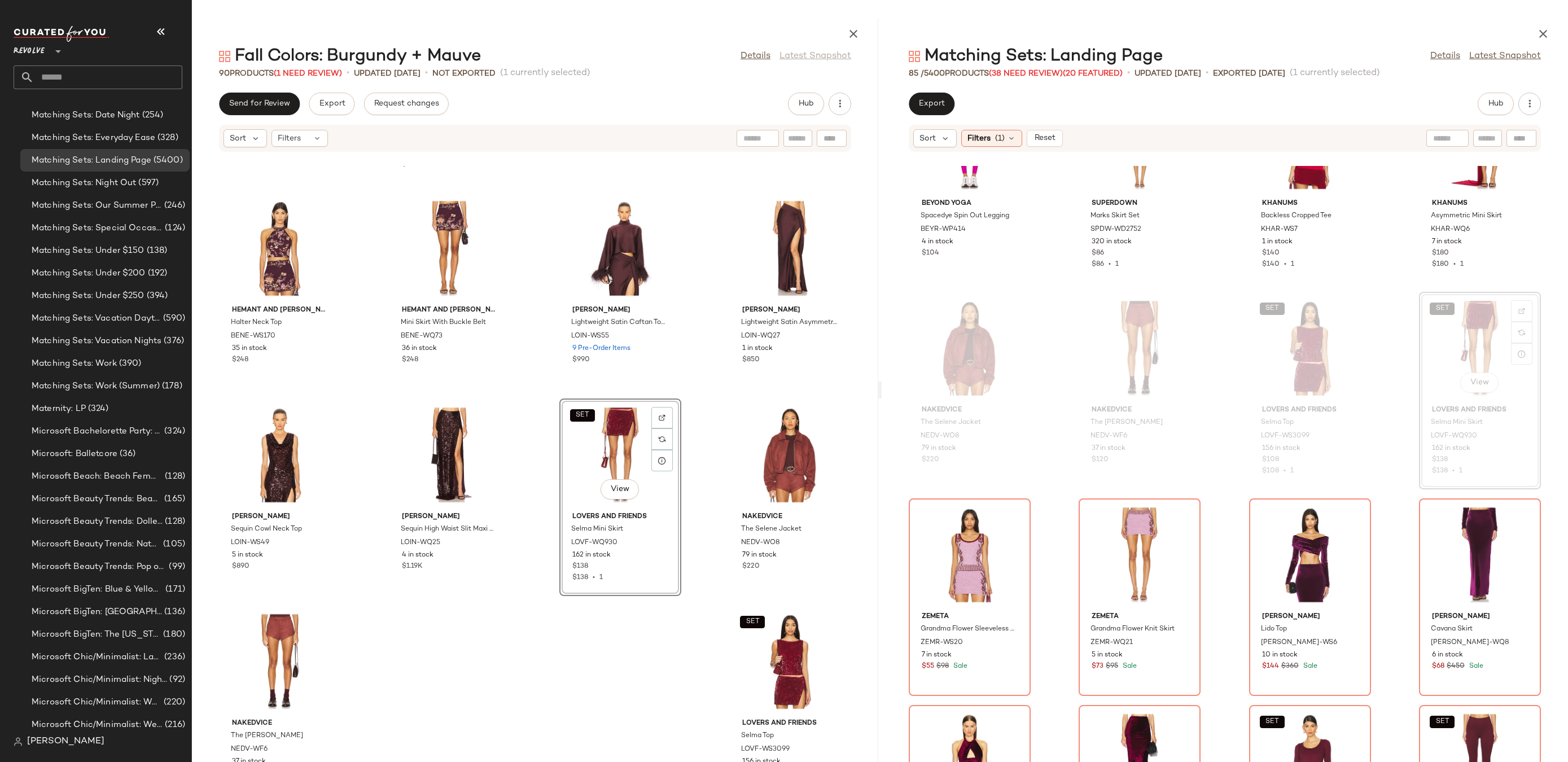
scroll to position [4159, 0]
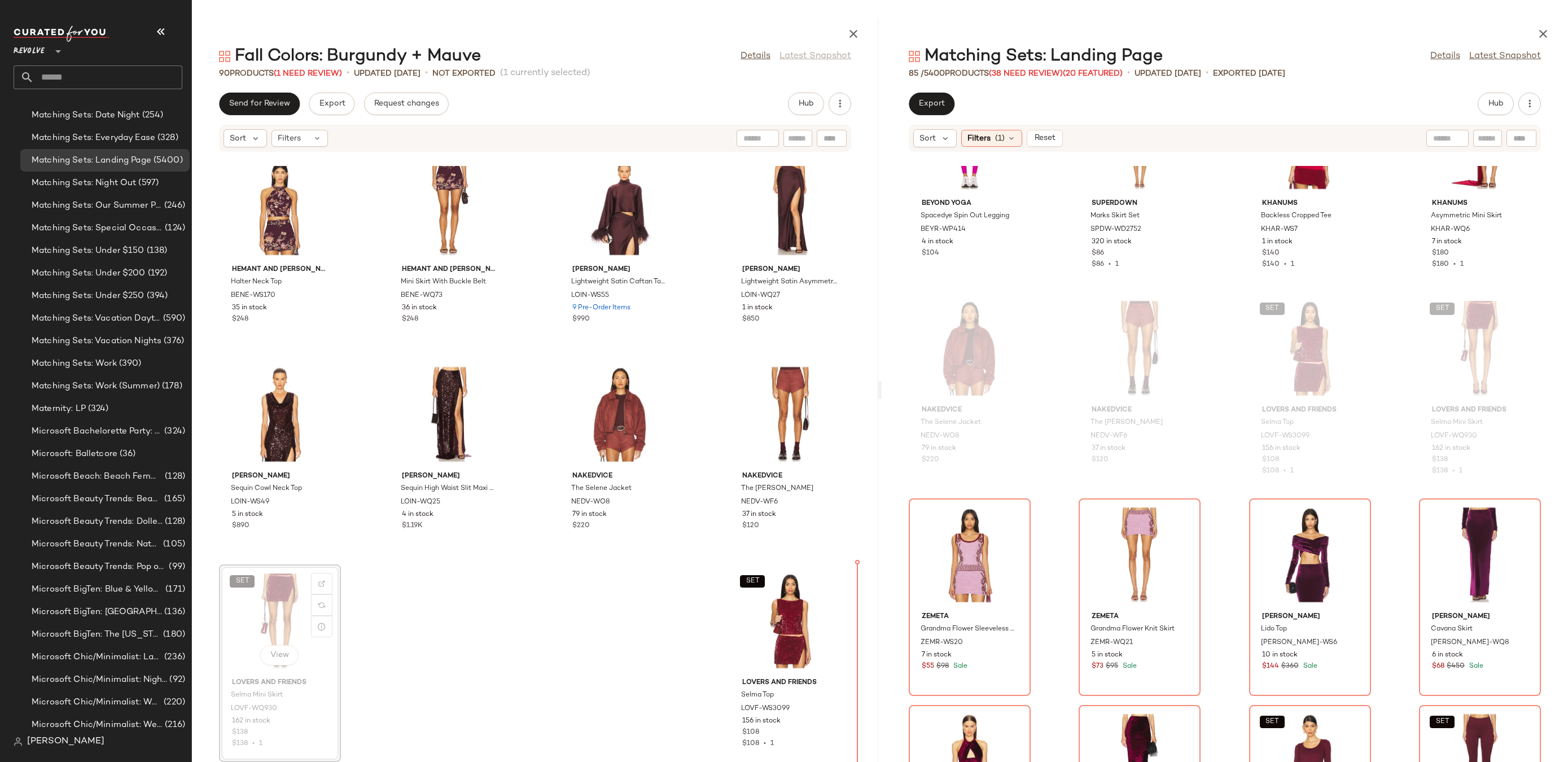
drag, startPoint x: 241, startPoint y: 630, endPoint x: 247, endPoint y: 629, distance: 6.1
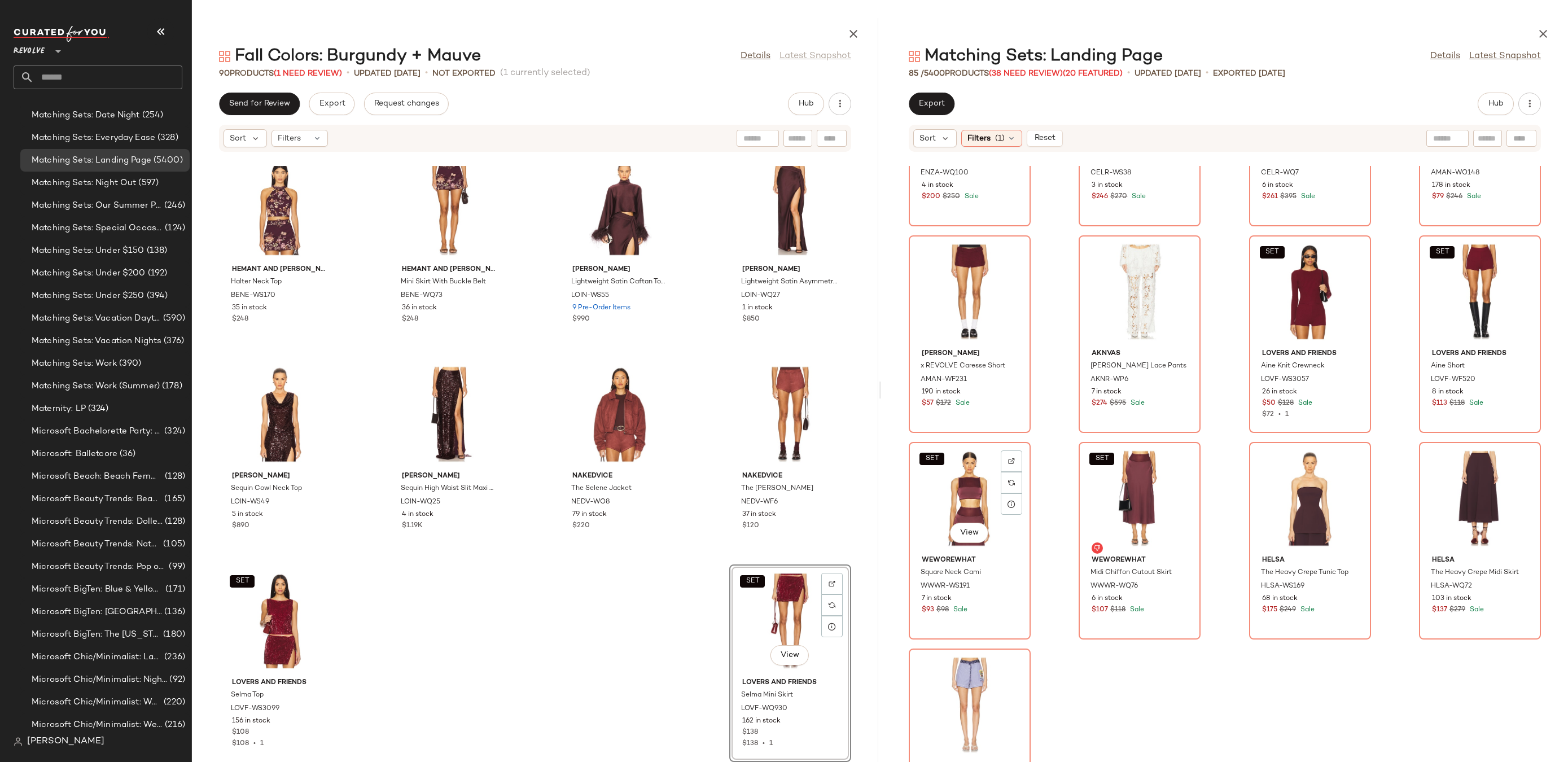
scroll to position [3952, 0]
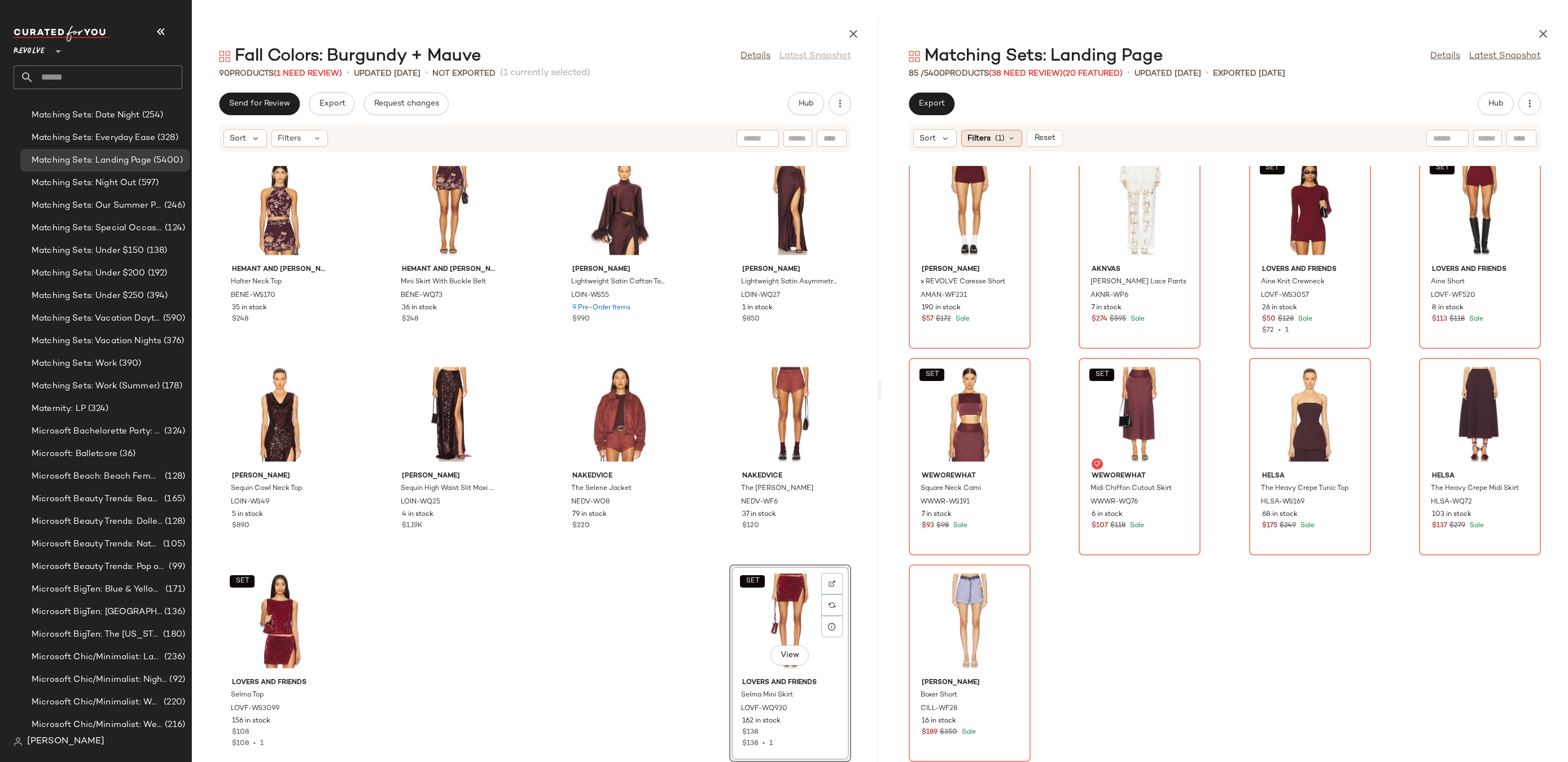
click at [1008, 135] on icon at bounding box center [1011, 138] width 9 height 9
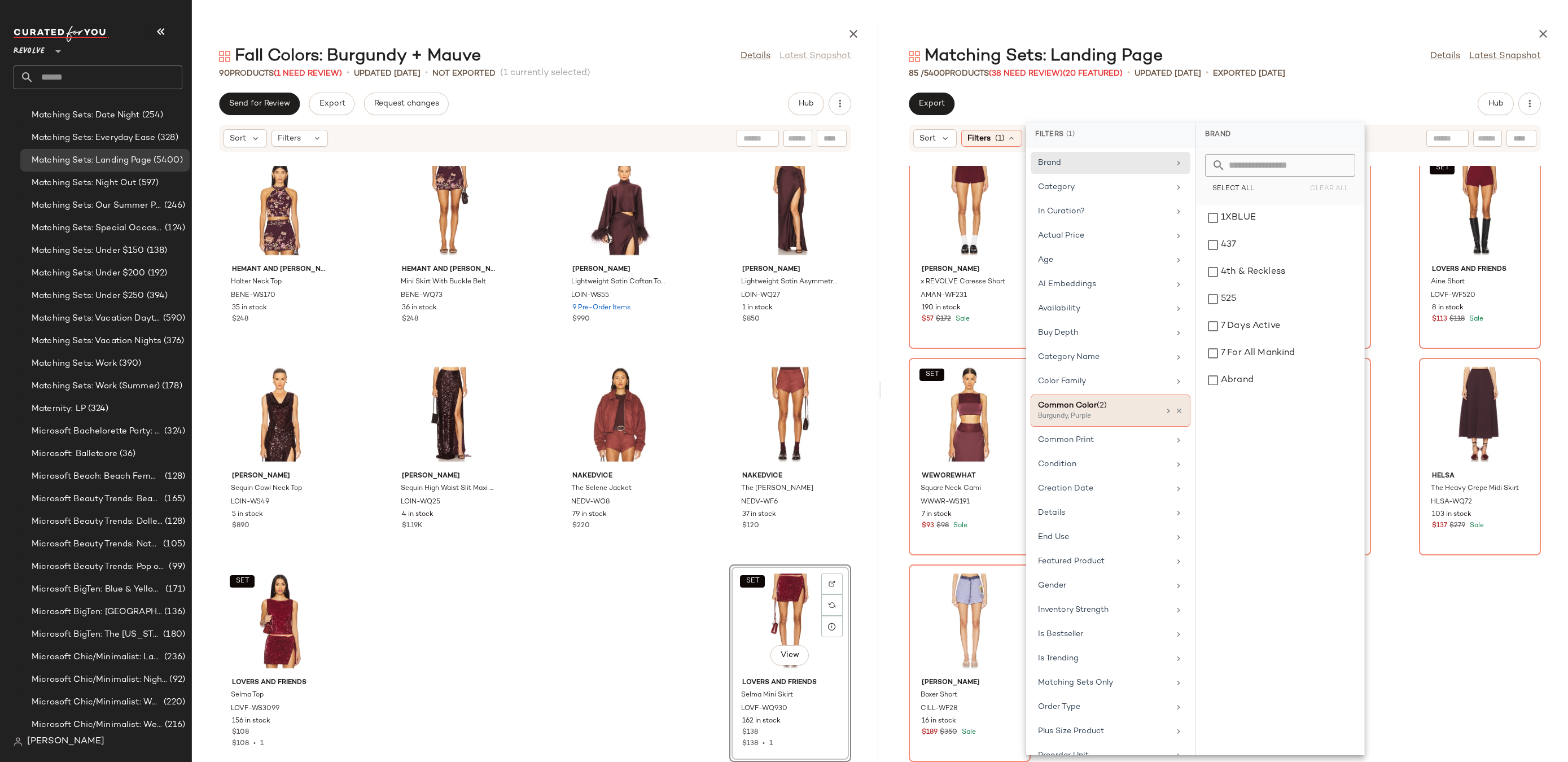
click at [1147, 413] on div "Burgundy, Purple" at bounding box center [1094, 416] width 113 height 10
click at [1244, 168] on input "text" at bounding box center [1287, 165] width 123 height 23
click at [1175, 408] on icon at bounding box center [1179, 411] width 8 height 8
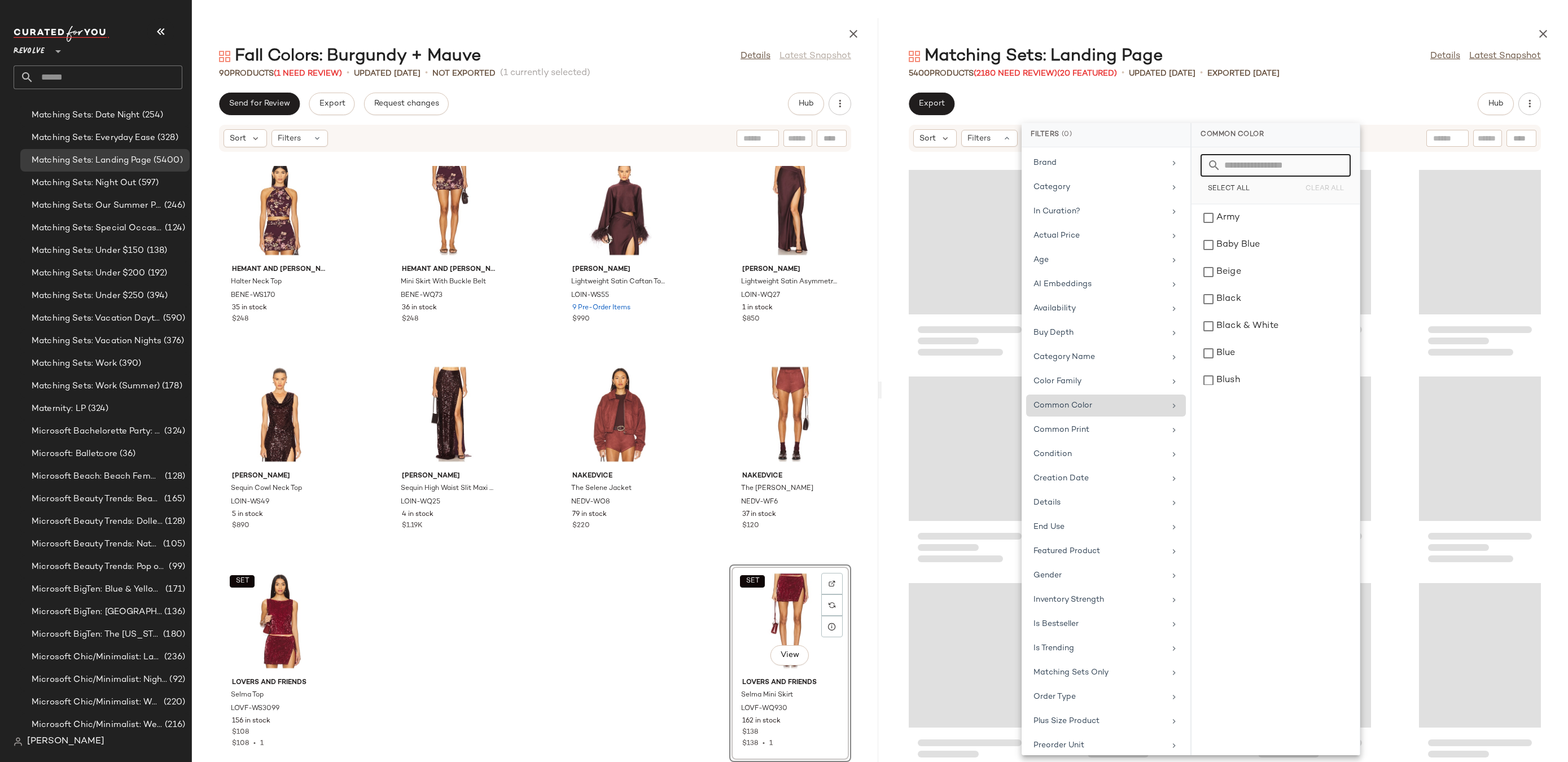
click at [1258, 159] on input "text" at bounding box center [1282, 165] width 123 height 23
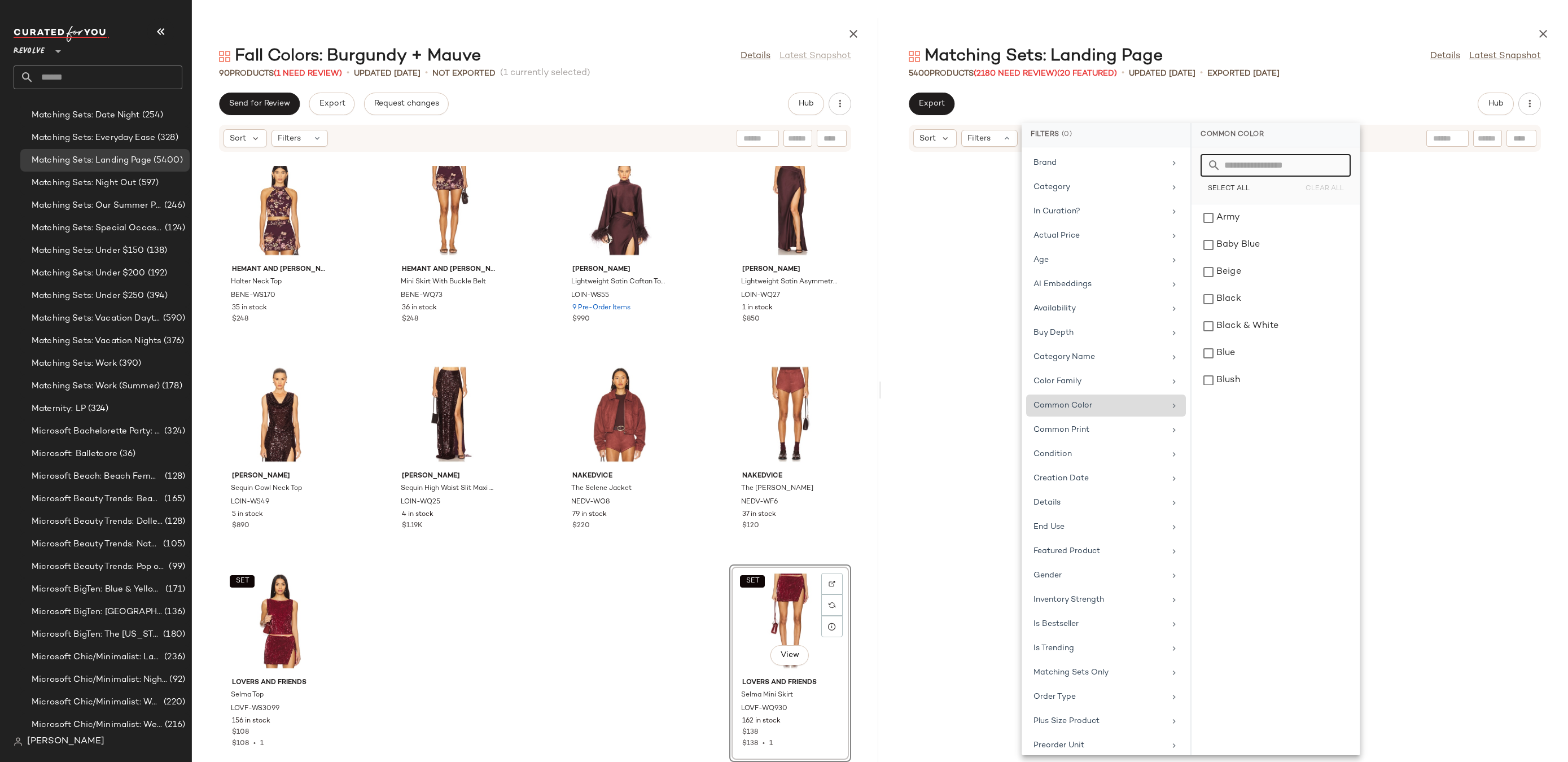
scroll to position [164509, 0]
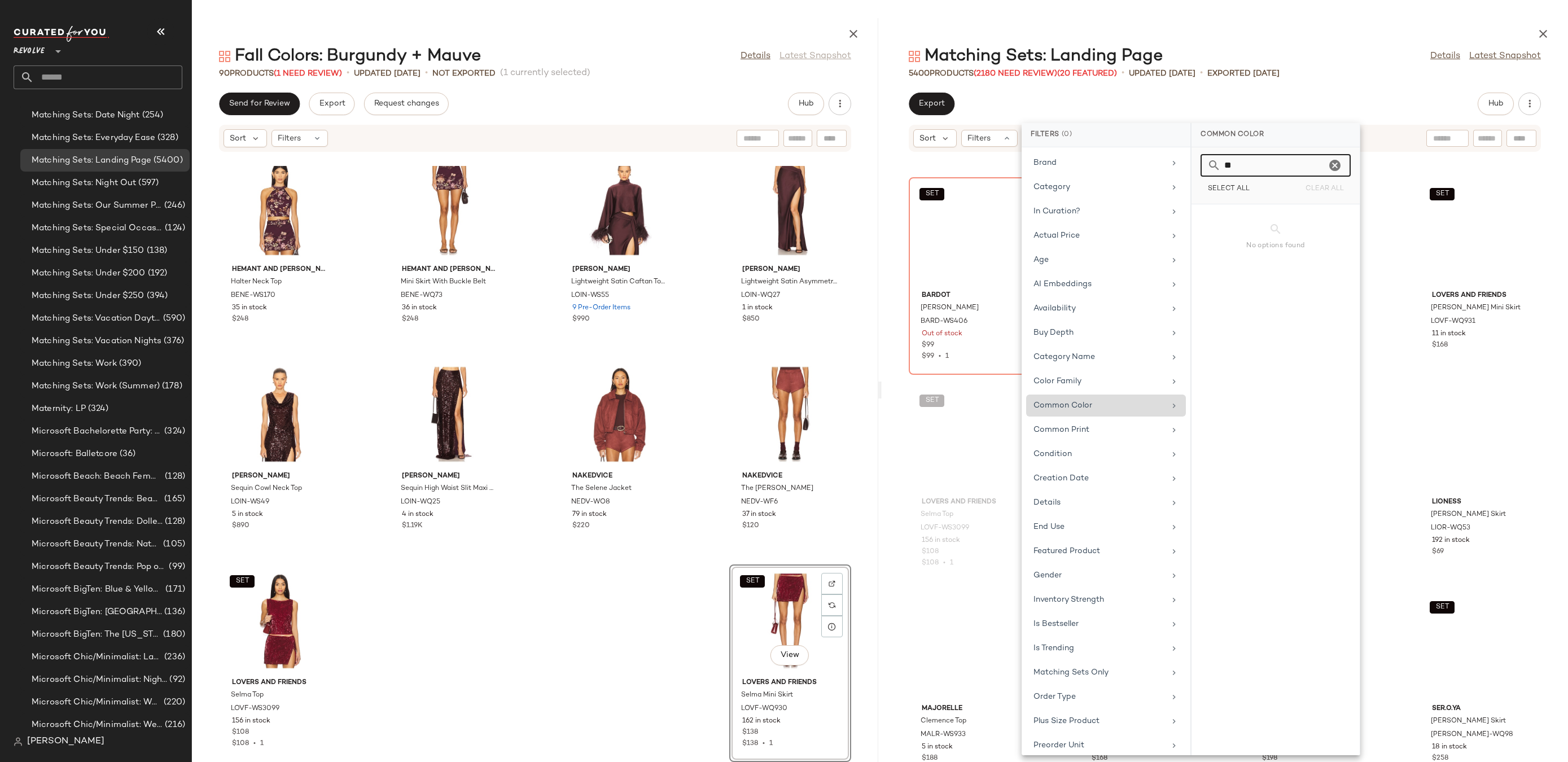
type input "*"
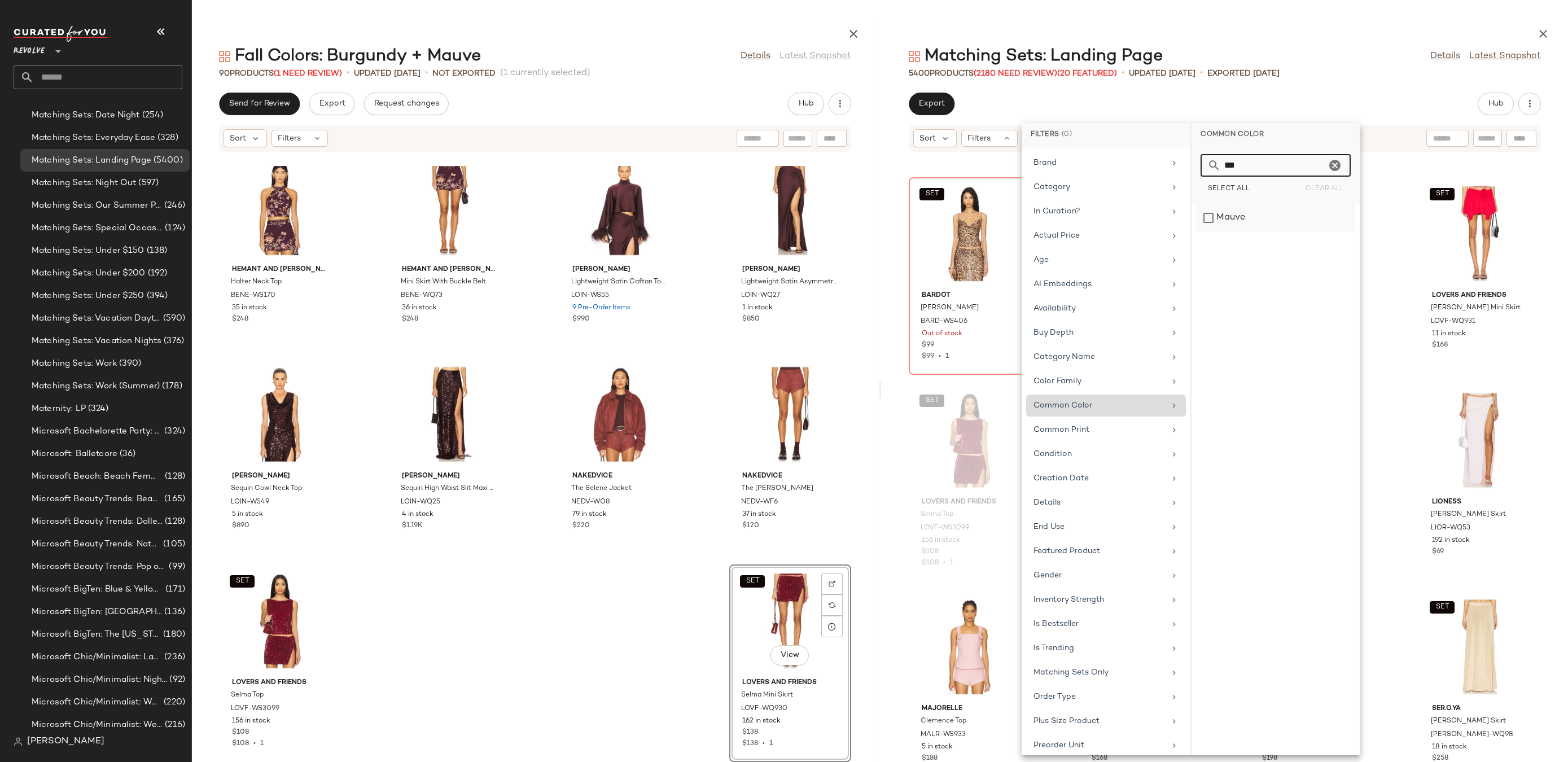
type input "***"
click at [1272, 210] on div "Mauve" at bounding box center [1276, 218] width 159 height 27
click at [1329, 36] on div at bounding box center [1225, 31] width 687 height 27
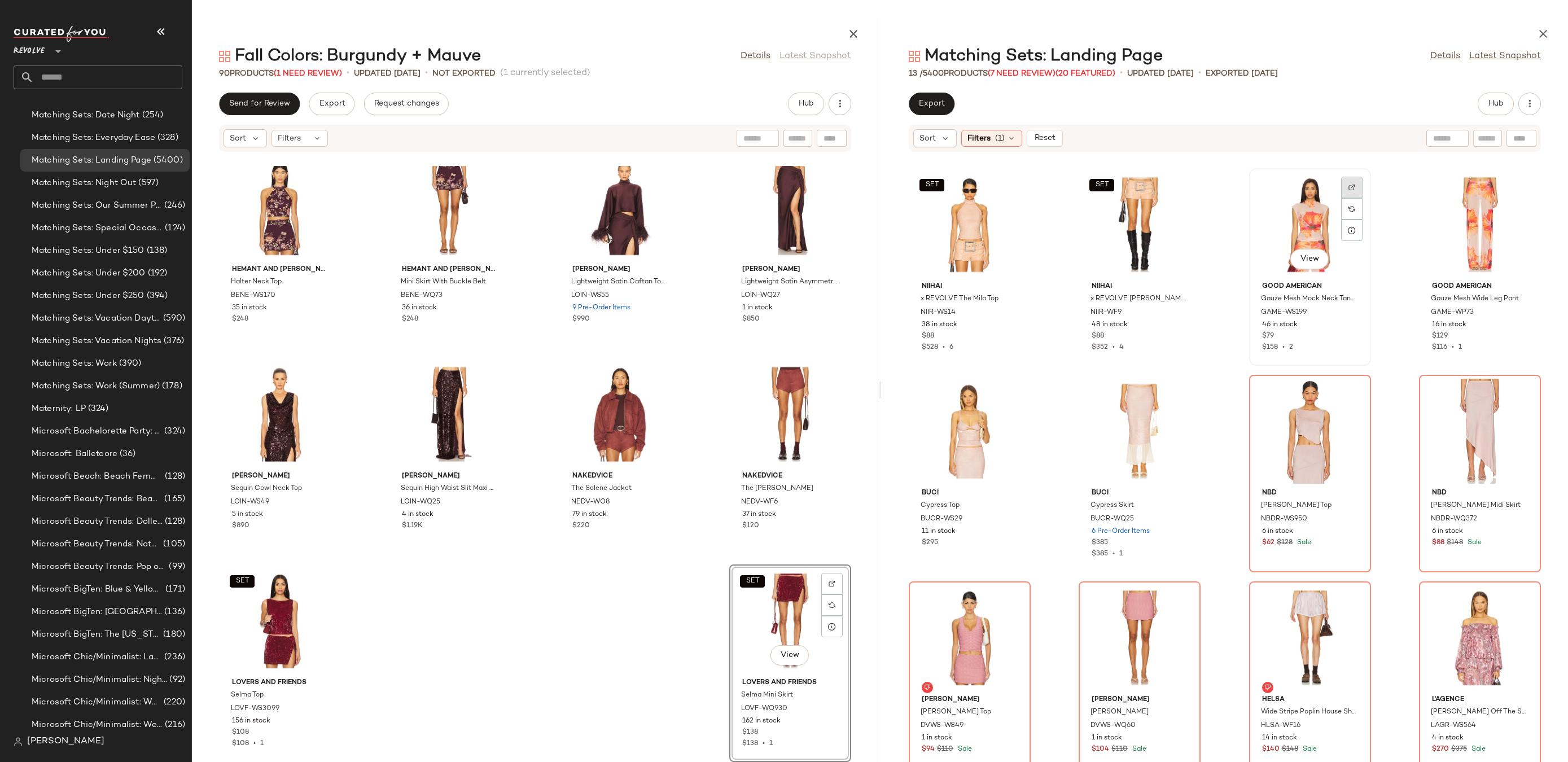
click at [1341, 198] on div at bounding box center [1351, 208] width 21 height 21
click at [1006, 175] on div "SET View" at bounding box center [970, 225] width 114 height 105
click at [1009, 198] on div at bounding box center [1011, 208] width 21 height 21
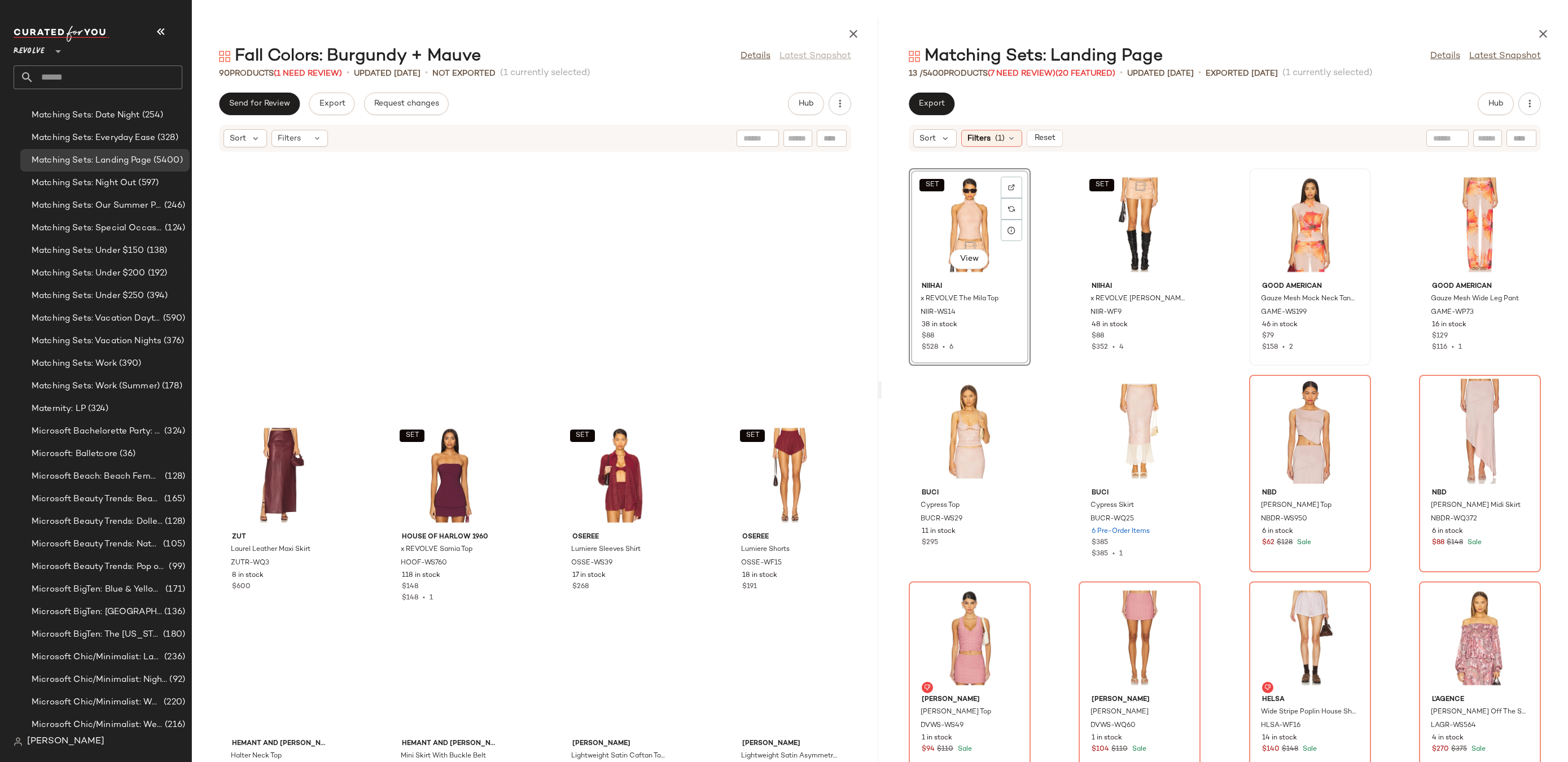
scroll to position [4159, 0]
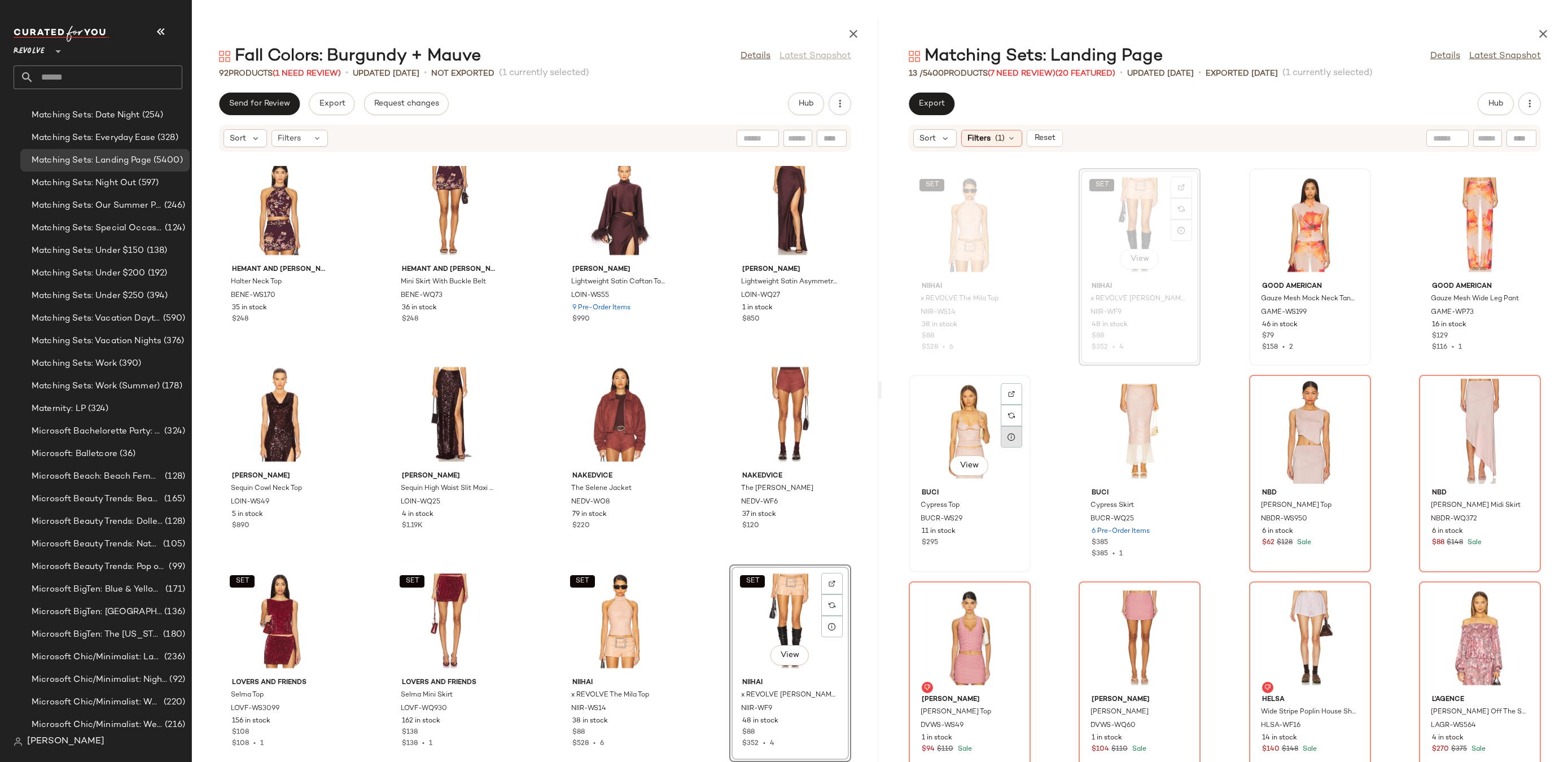
click at [970, 434] on div "View" at bounding box center [970, 432] width 114 height 105
click at [1015, 405] on div at bounding box center [1011, 415] width 21 height 21
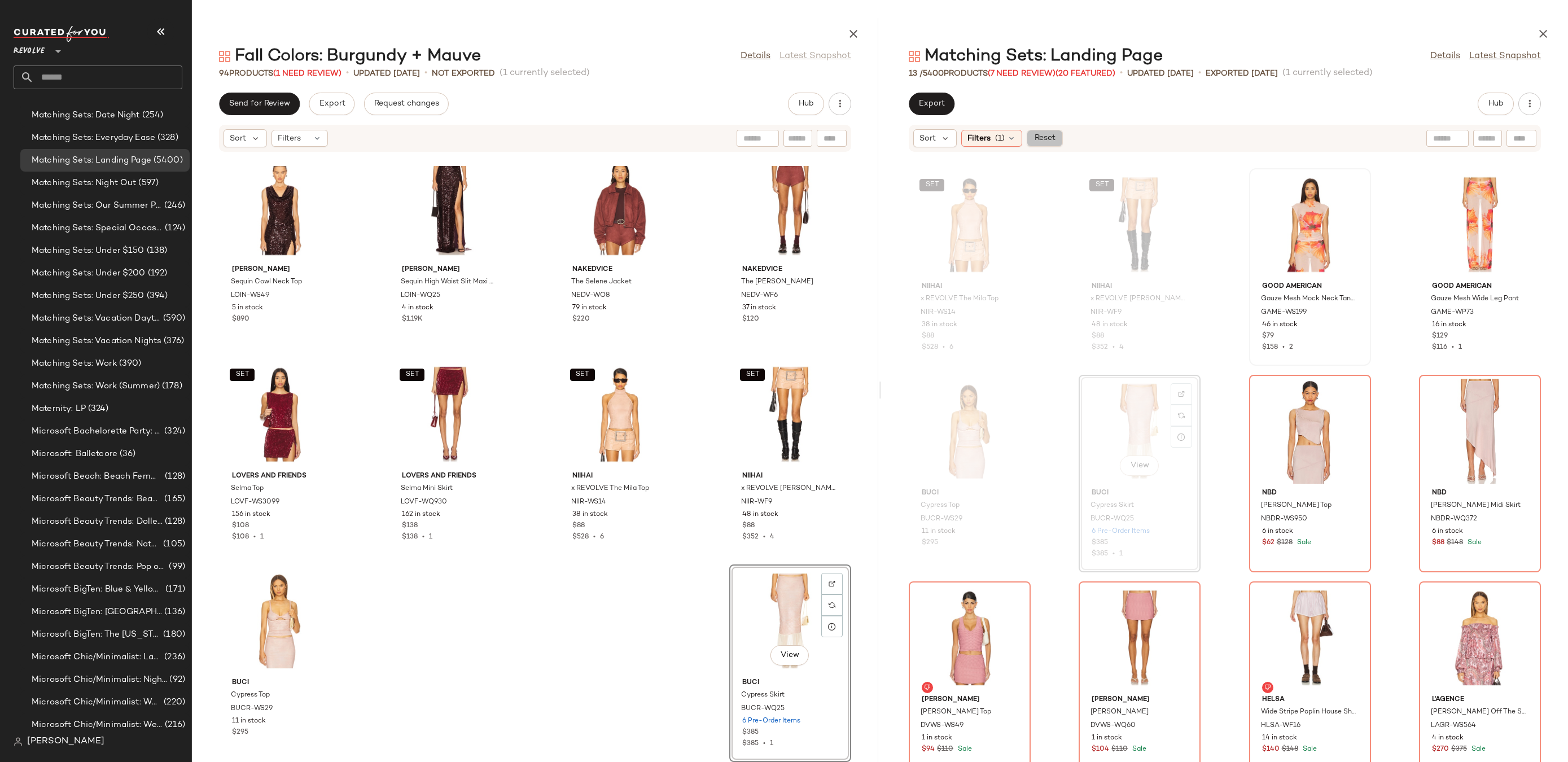
click at [1052, 135] on span "Reset" at bounding box center [1044, 138] width 21 height 9
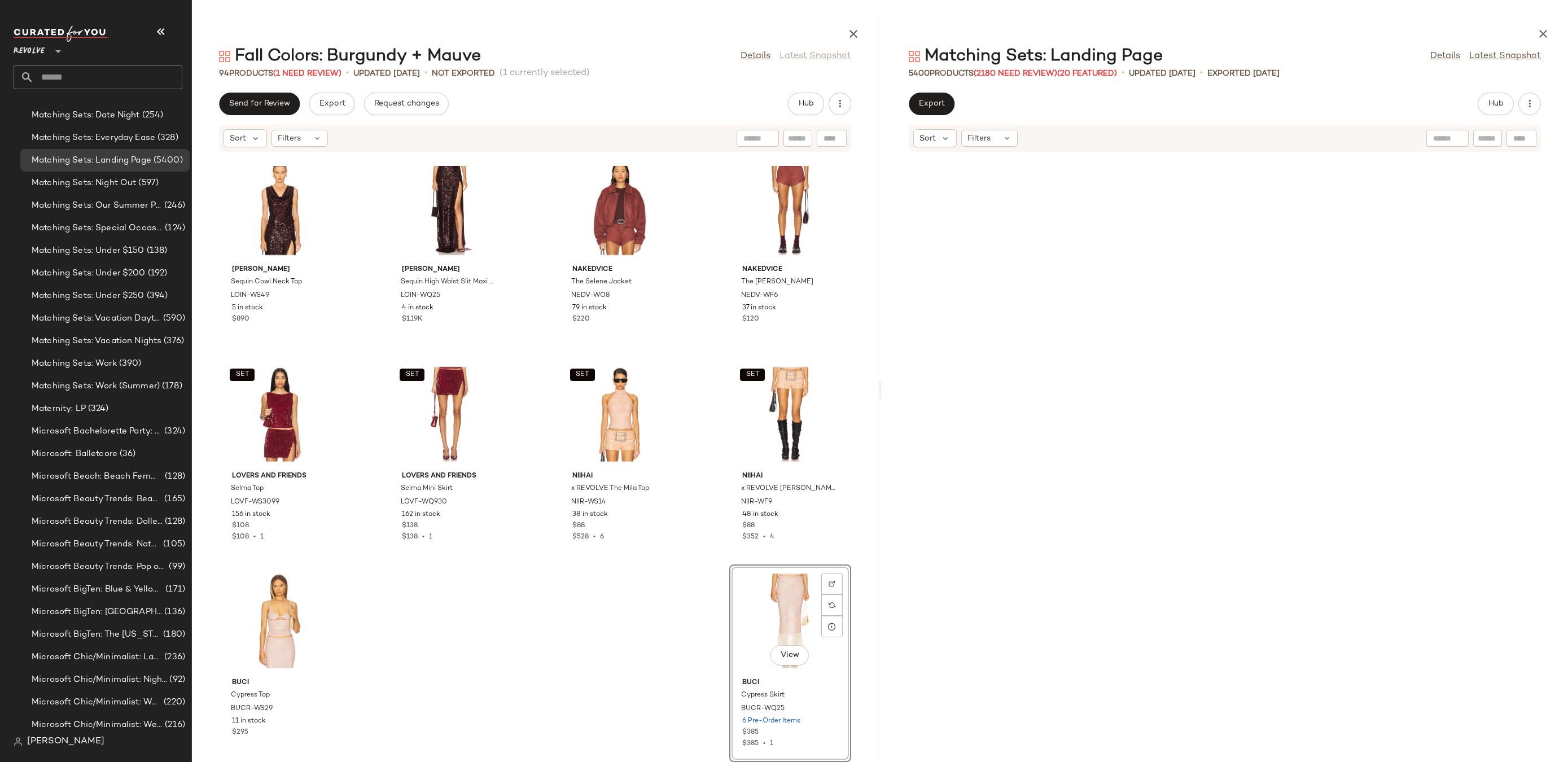
scroll to position [3694, 0]
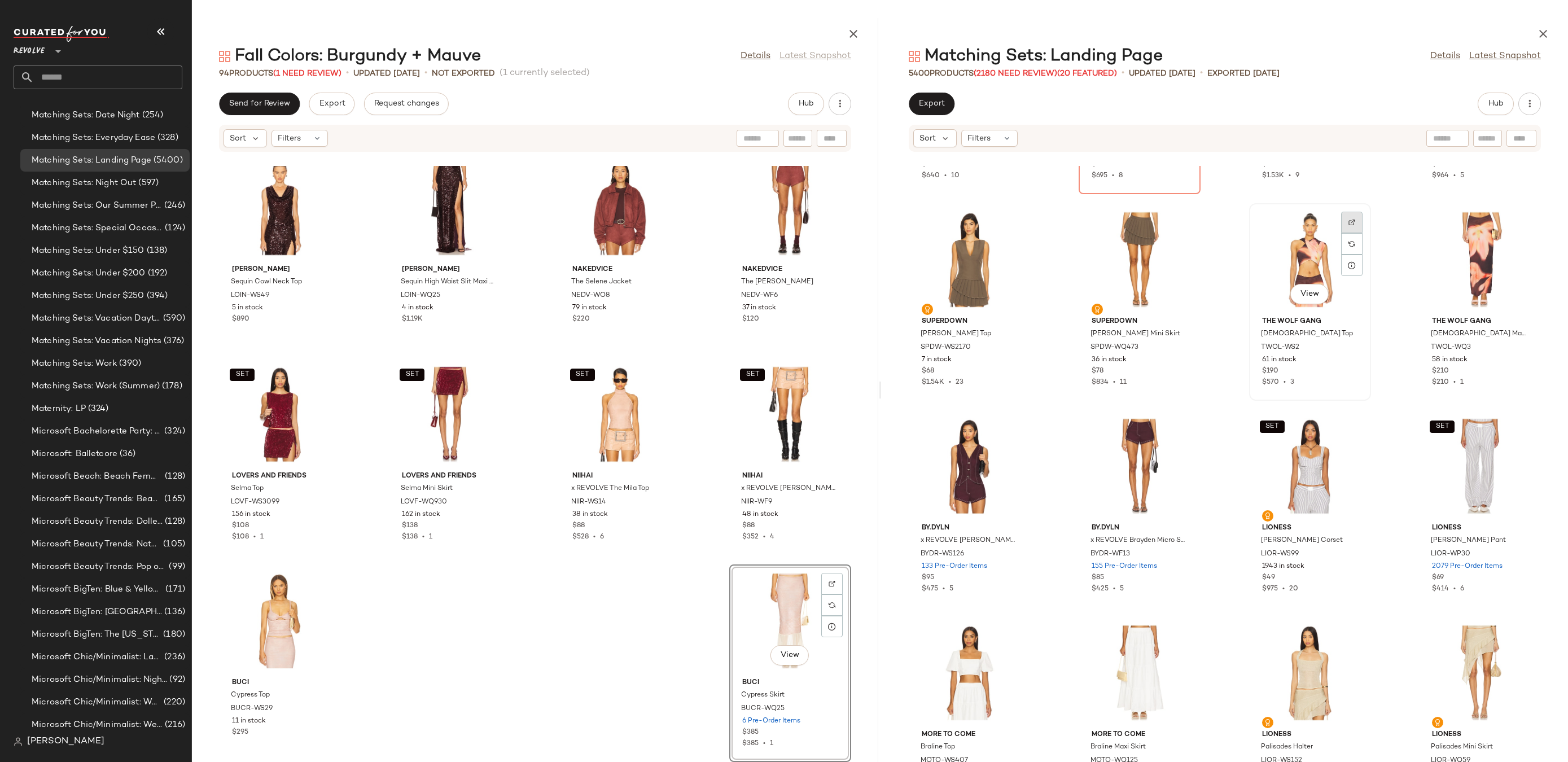
click at [1349, 233] on div at bounding box center [1351, 243] width 21 height 21
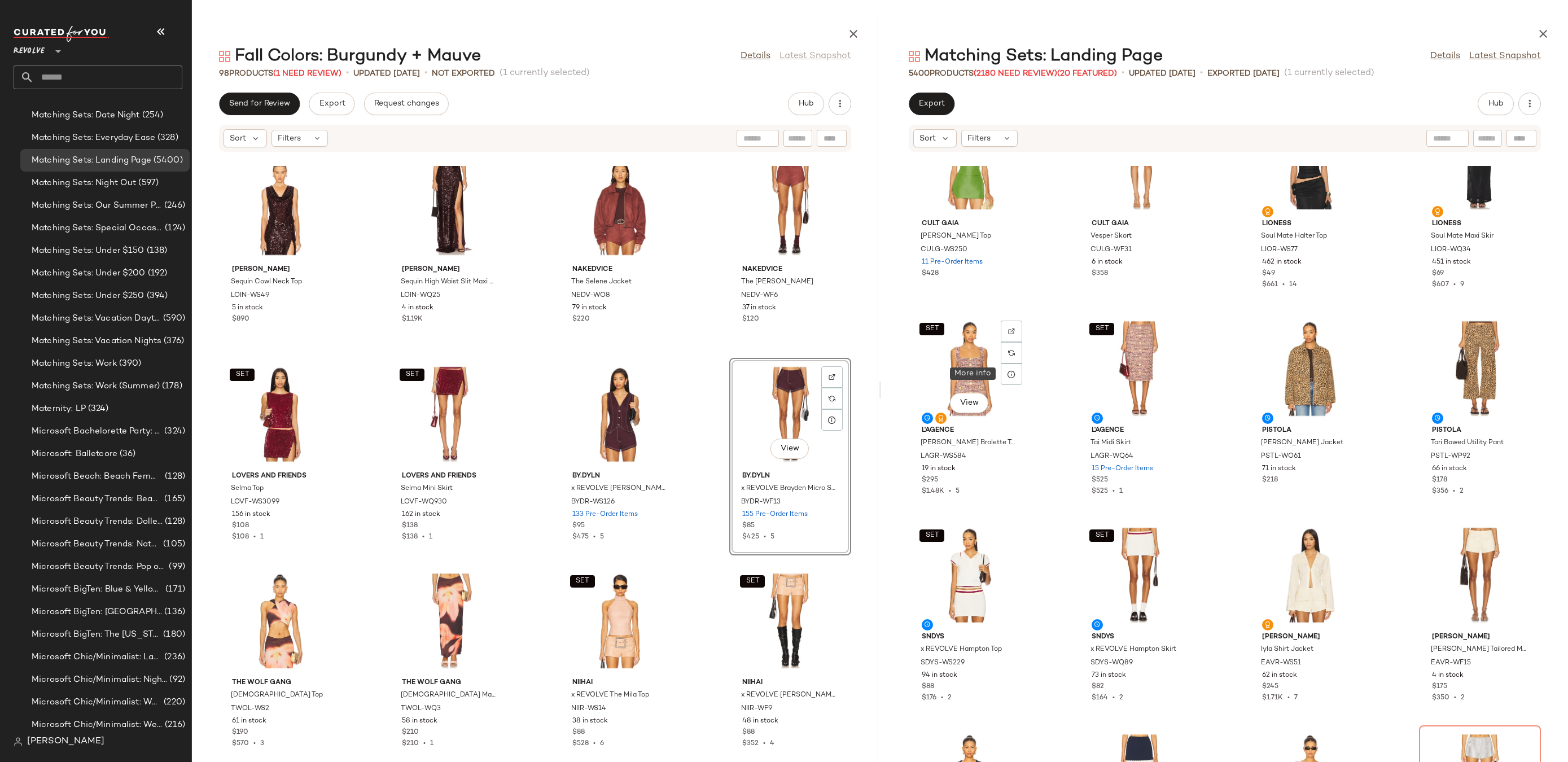
scroll to position [7307, 0]
click at [1013, 327] on img at bounding box center [1011, 330] width 7 height 7
click at [1014, 458] on button "button" at bounding box center [1010, 456] width 16 height 10
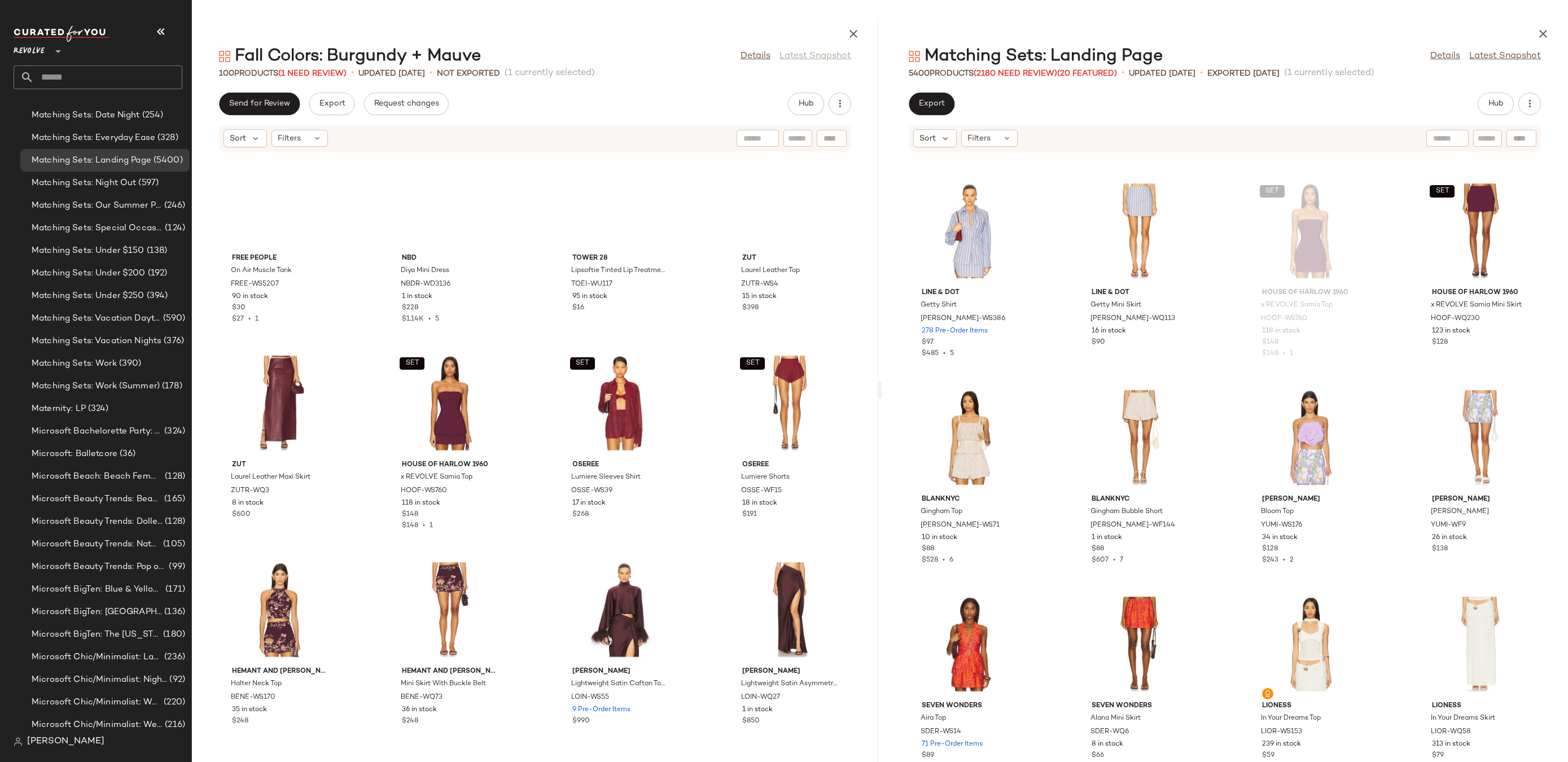
scroll to position [3646, 0]
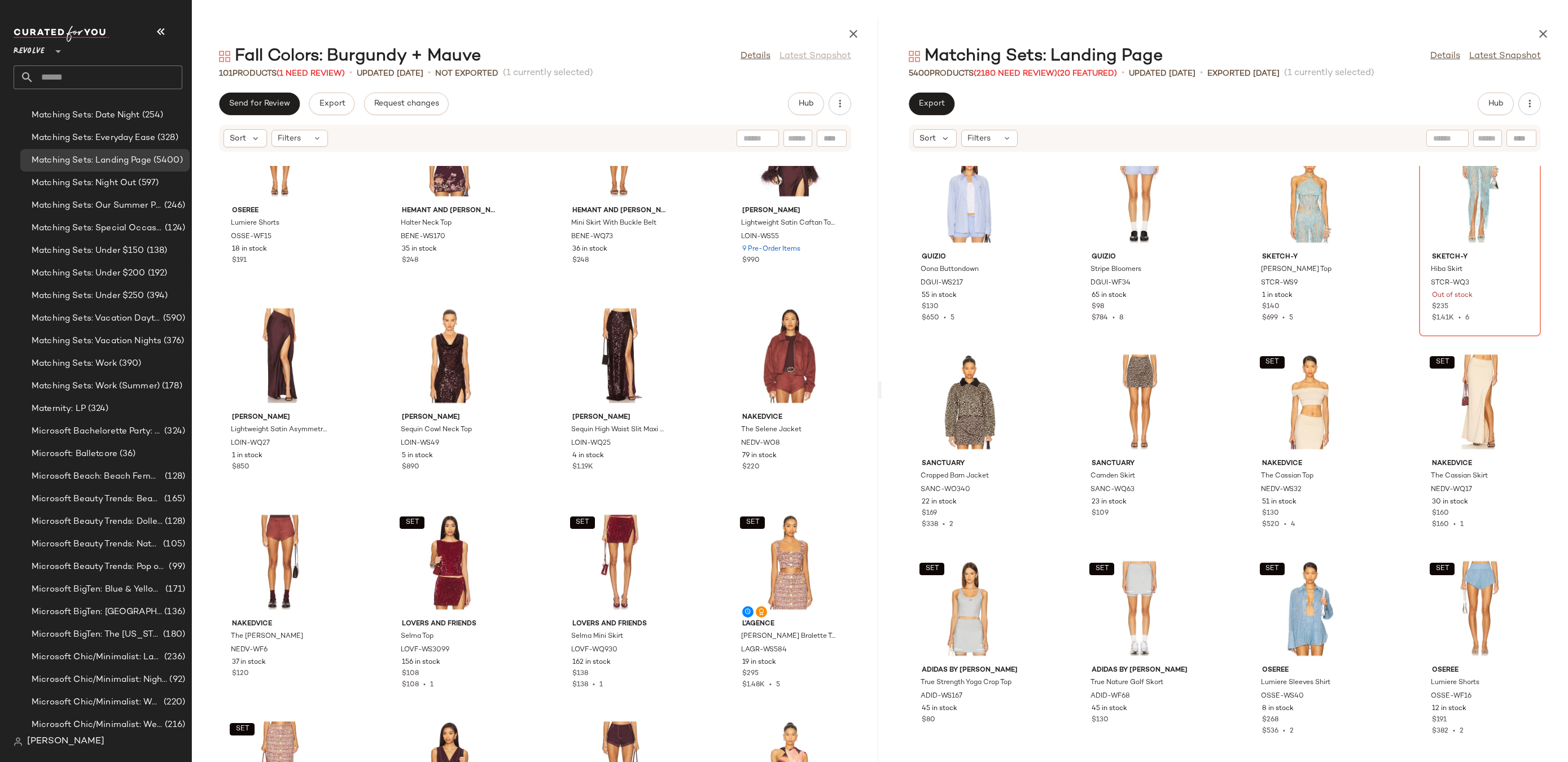
scroll to position [4779, 0]
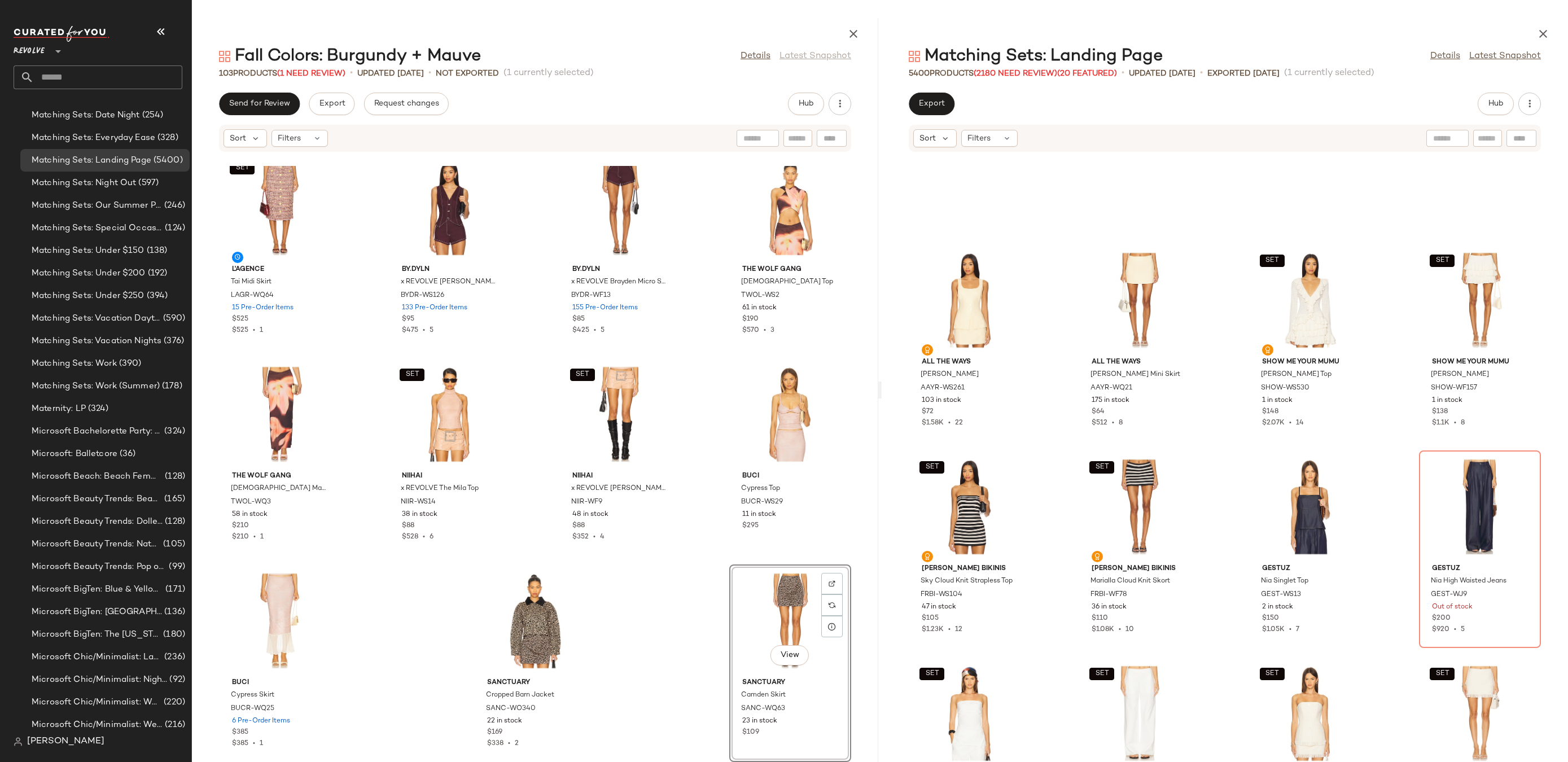
scroll to position [23745, 0]
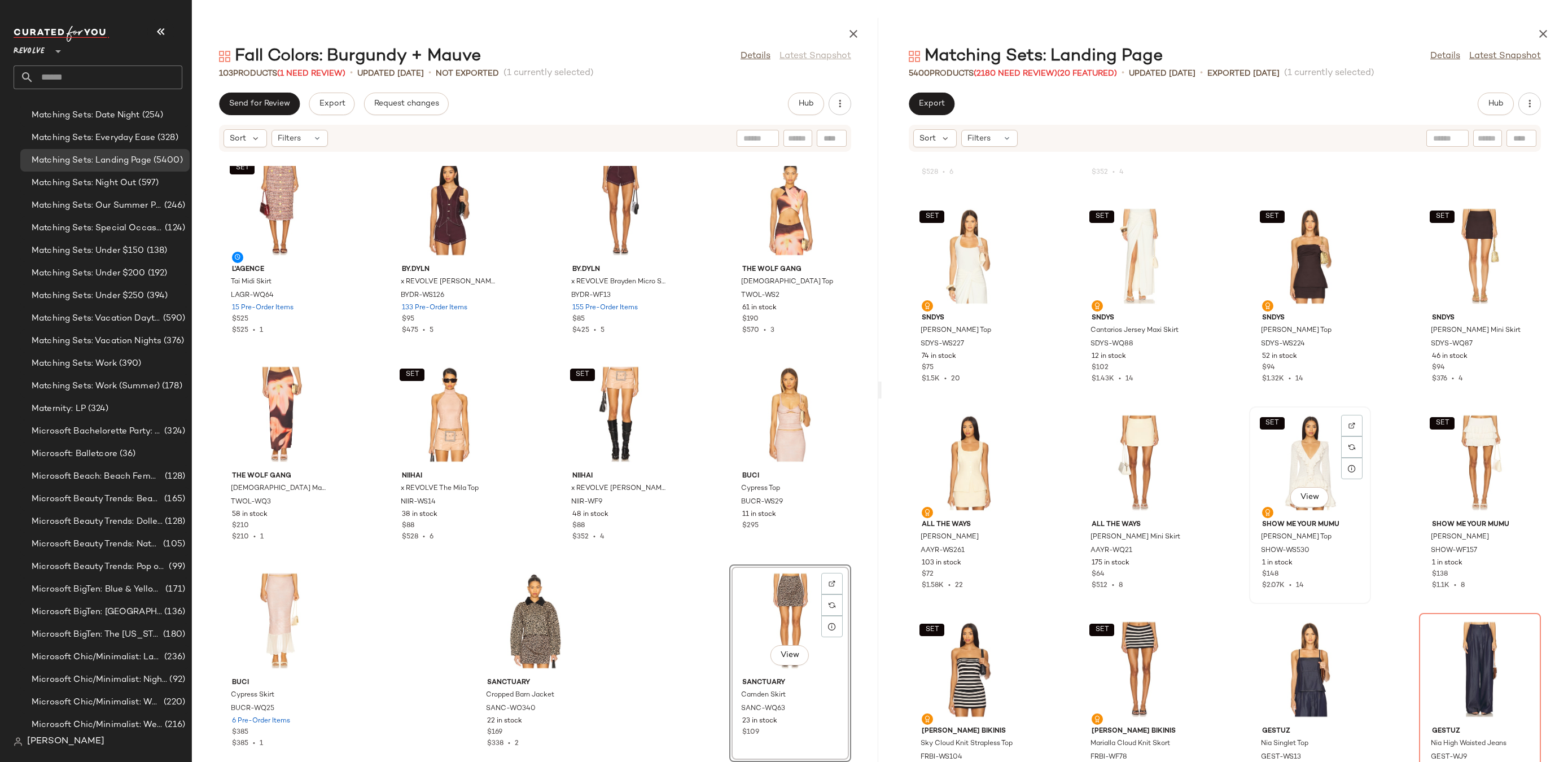
click at [1326, 445] on div "SET View" at bounding box center [1310, 463] width 114 height 105
click at [1348, 429] on img at bounding box center [1351, 425] width 7 height 7
click at [1355, 230] on div at bounding box center [1351, 240] width 21 height 21
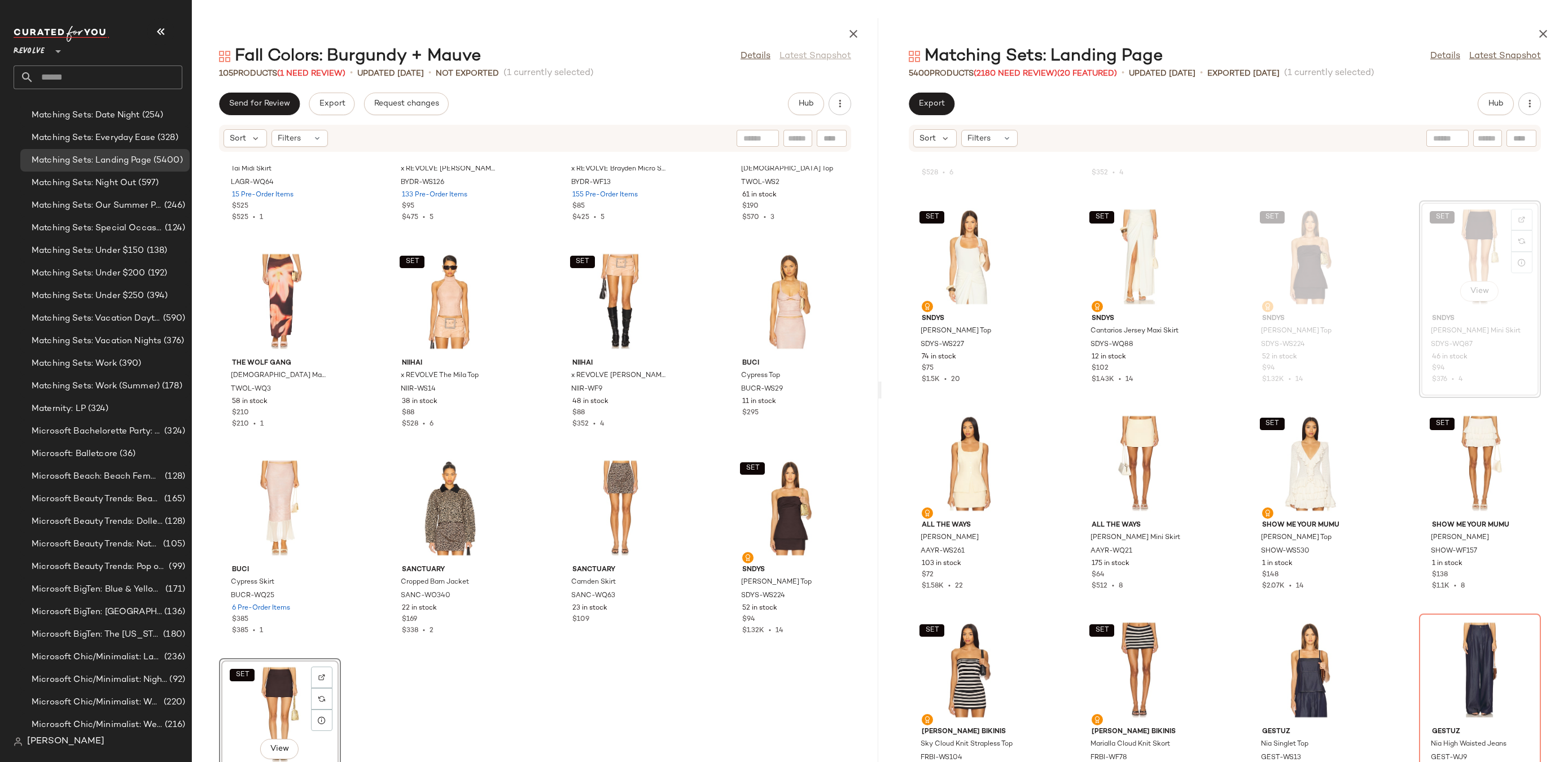
scroll to position [4986, 0]
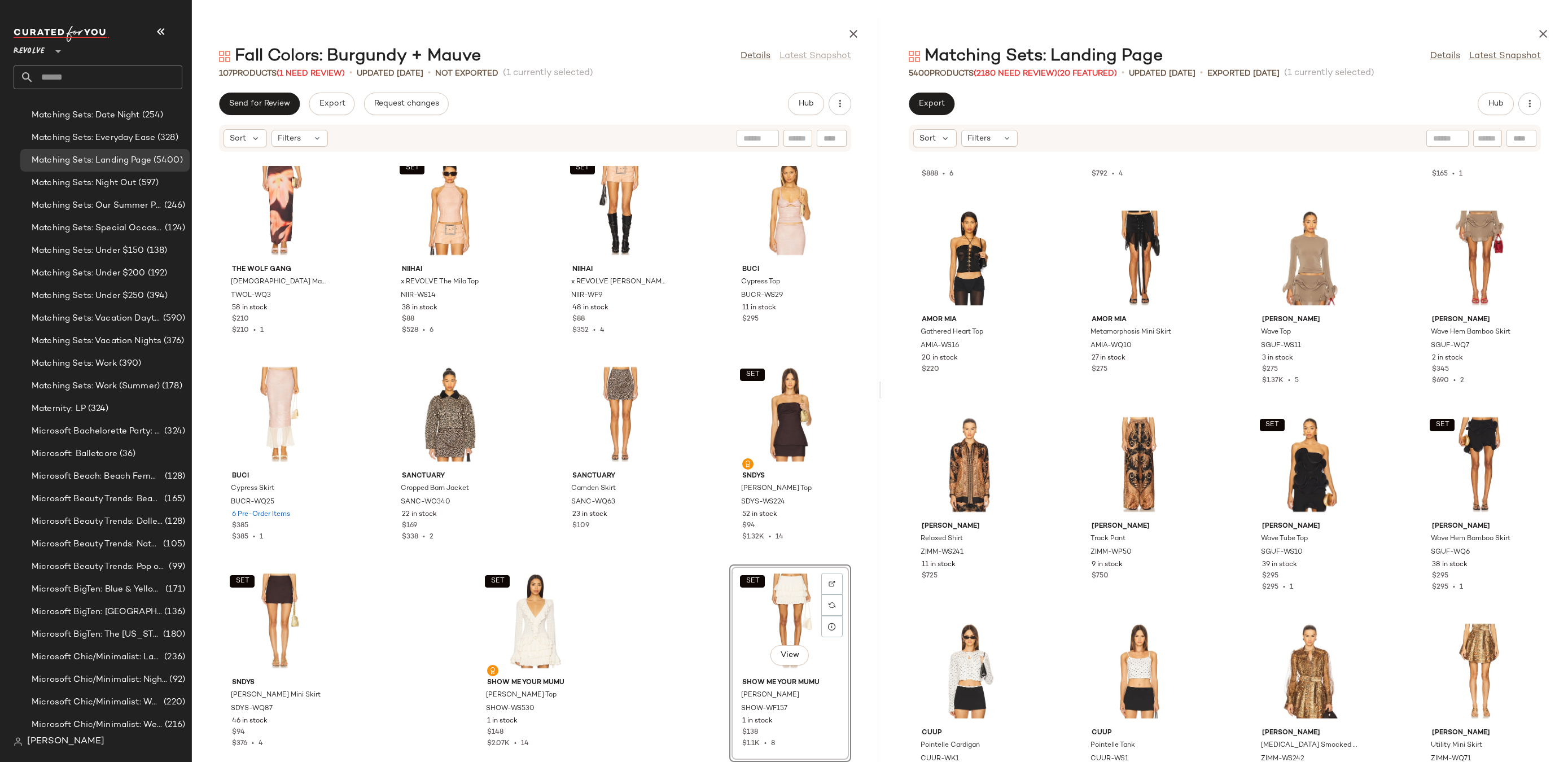
scroll to position [28081, 0]
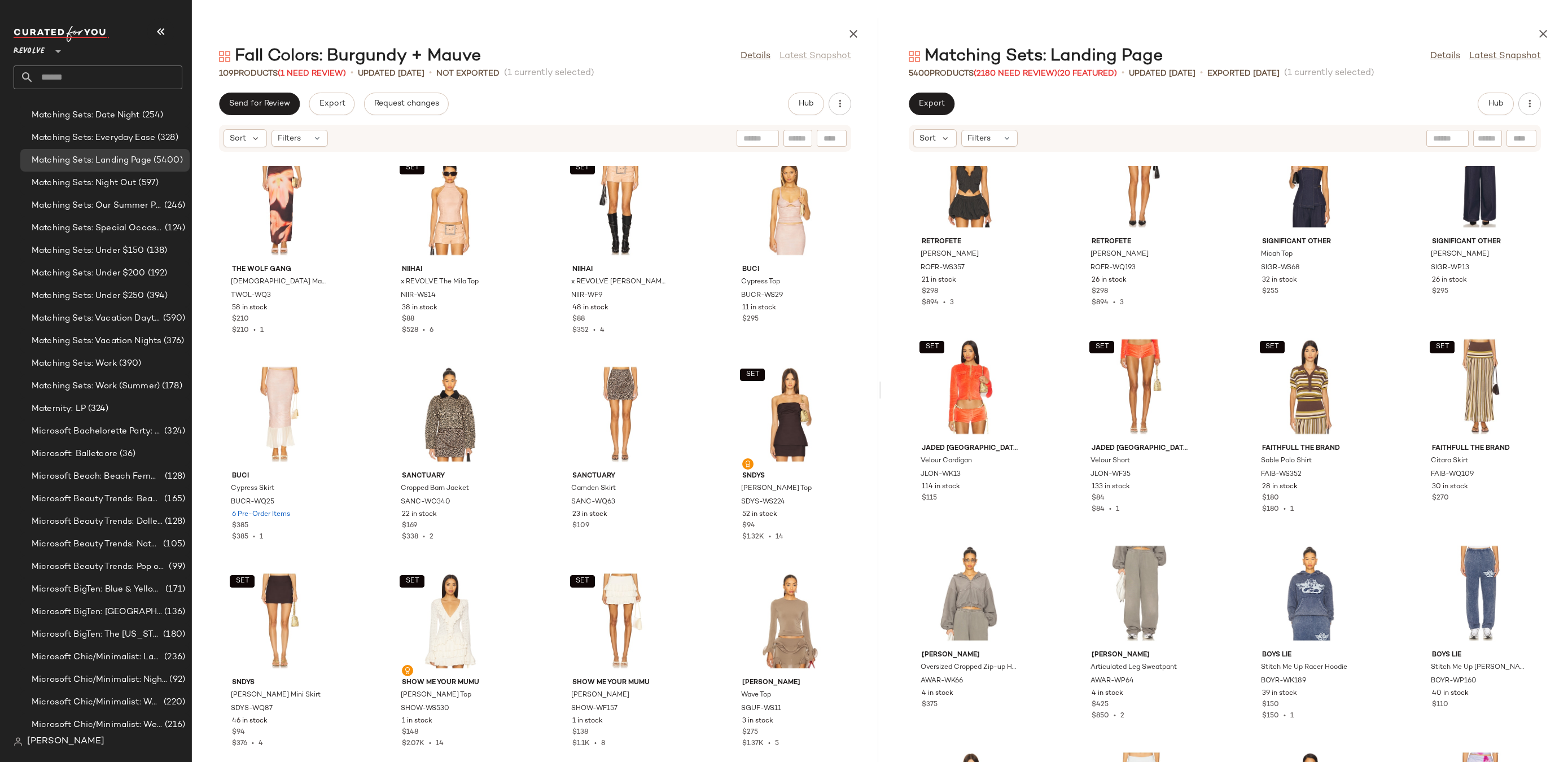
scroll to position [5193, 0]
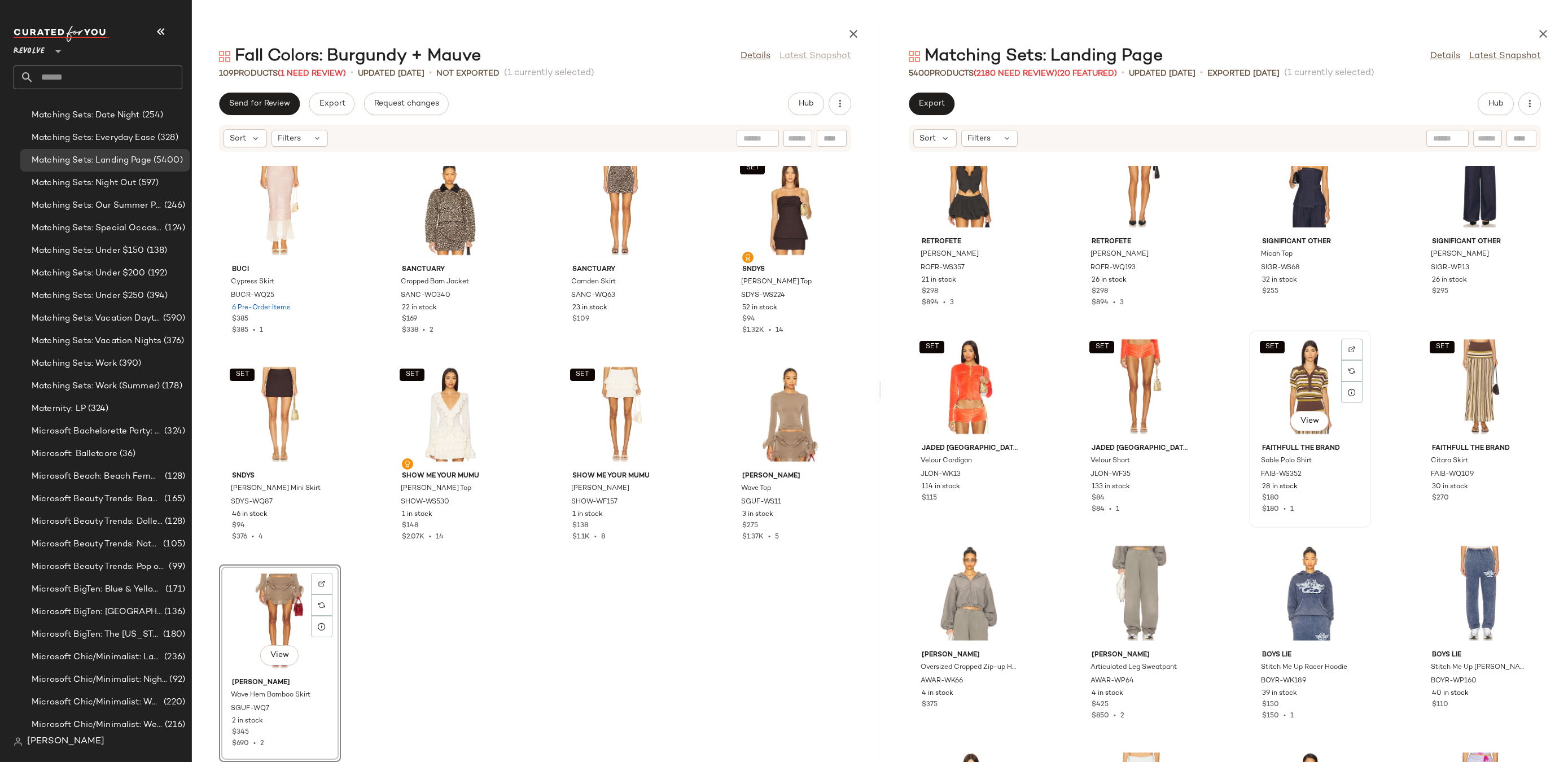
click at [1309, 362] on div "SET View" at bounding box center [1310, 387] width 114 height 105
click at [1343, 360] on div at bounding box center [1351, 370] width 21 height 21
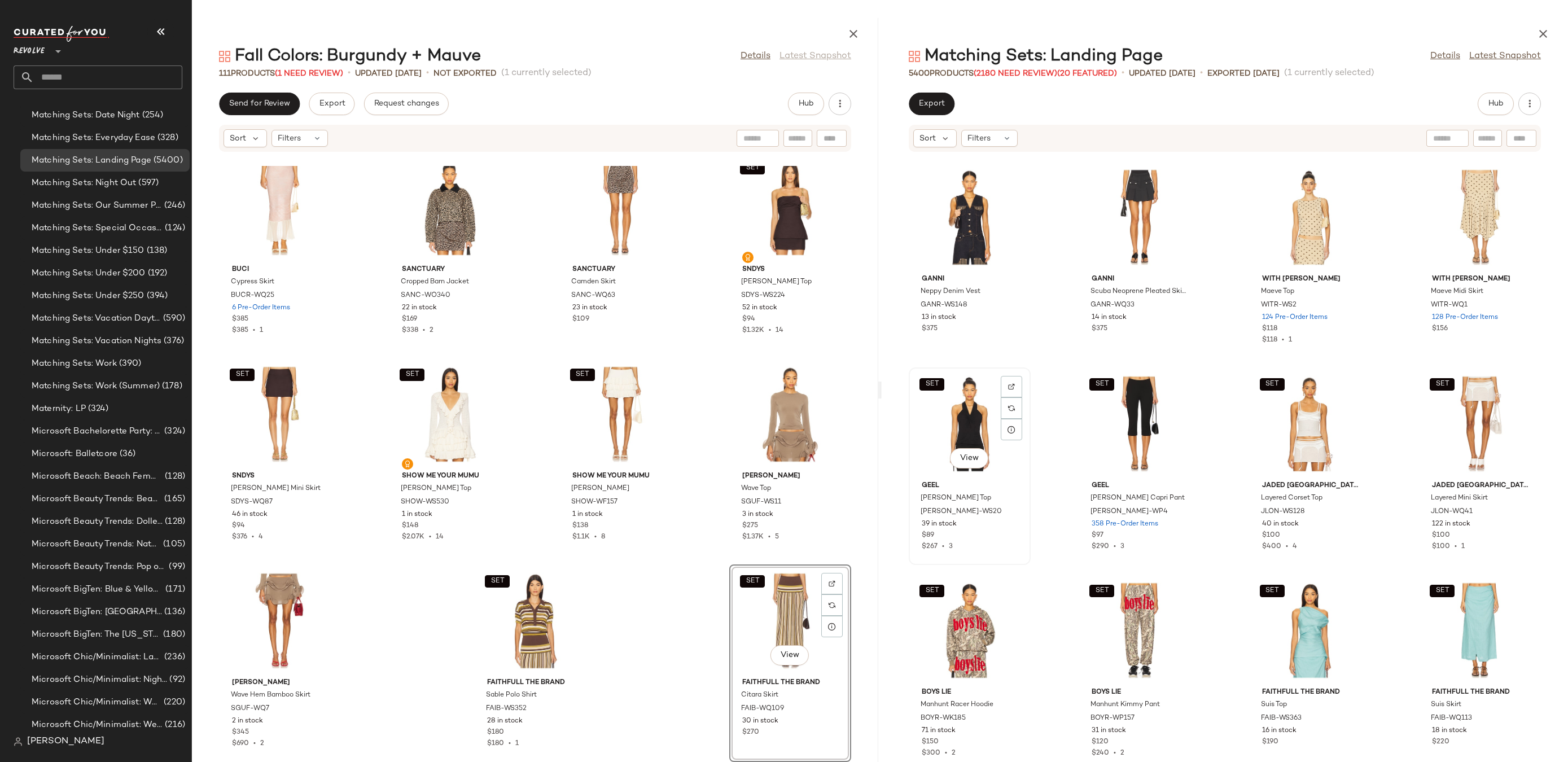
scroll to position [32790, 0]
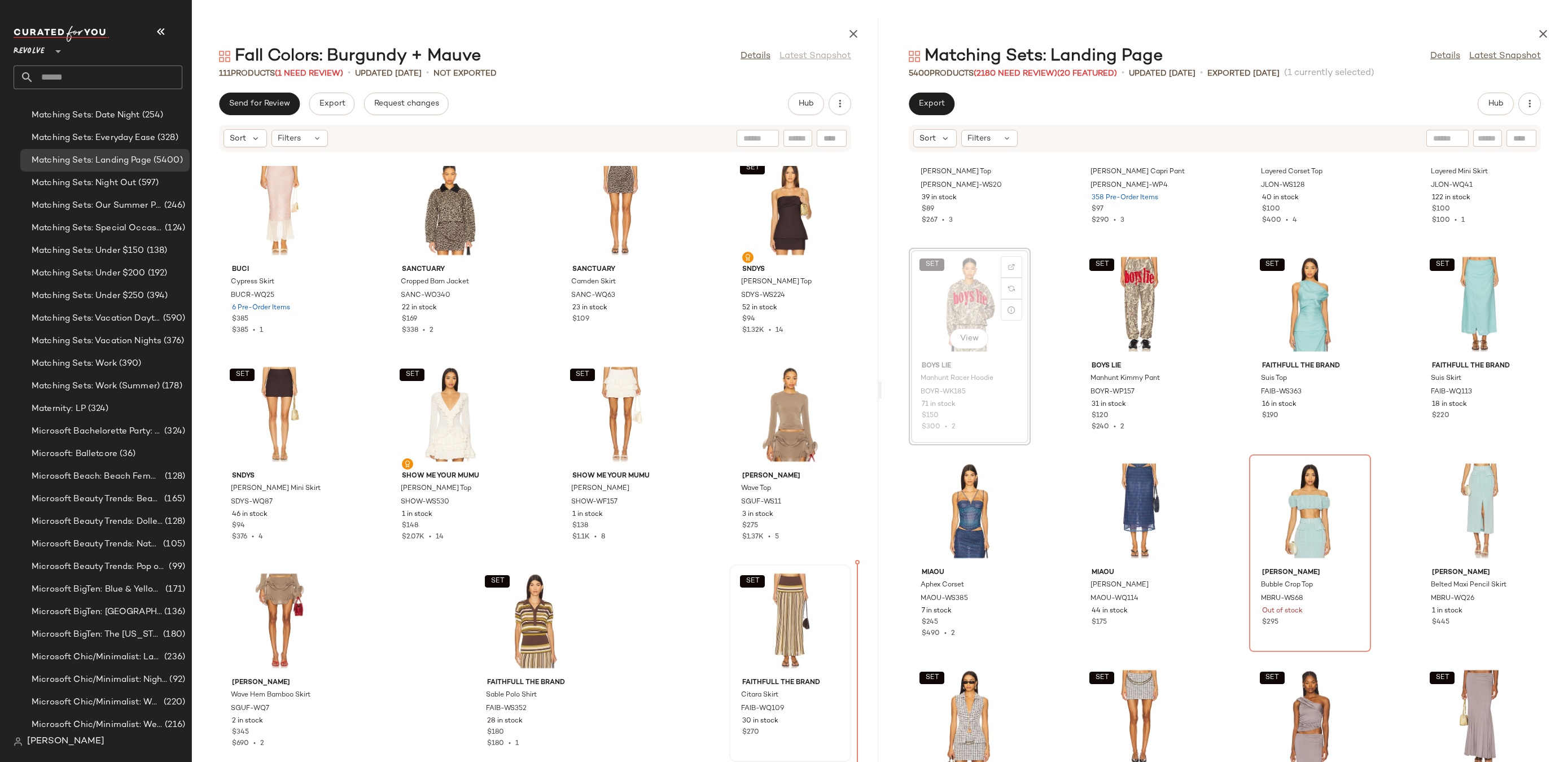
drag, startPoint x: 960, startPoint y: 337, endPoint x: 824, endPoint y: 646, distance: 337.6
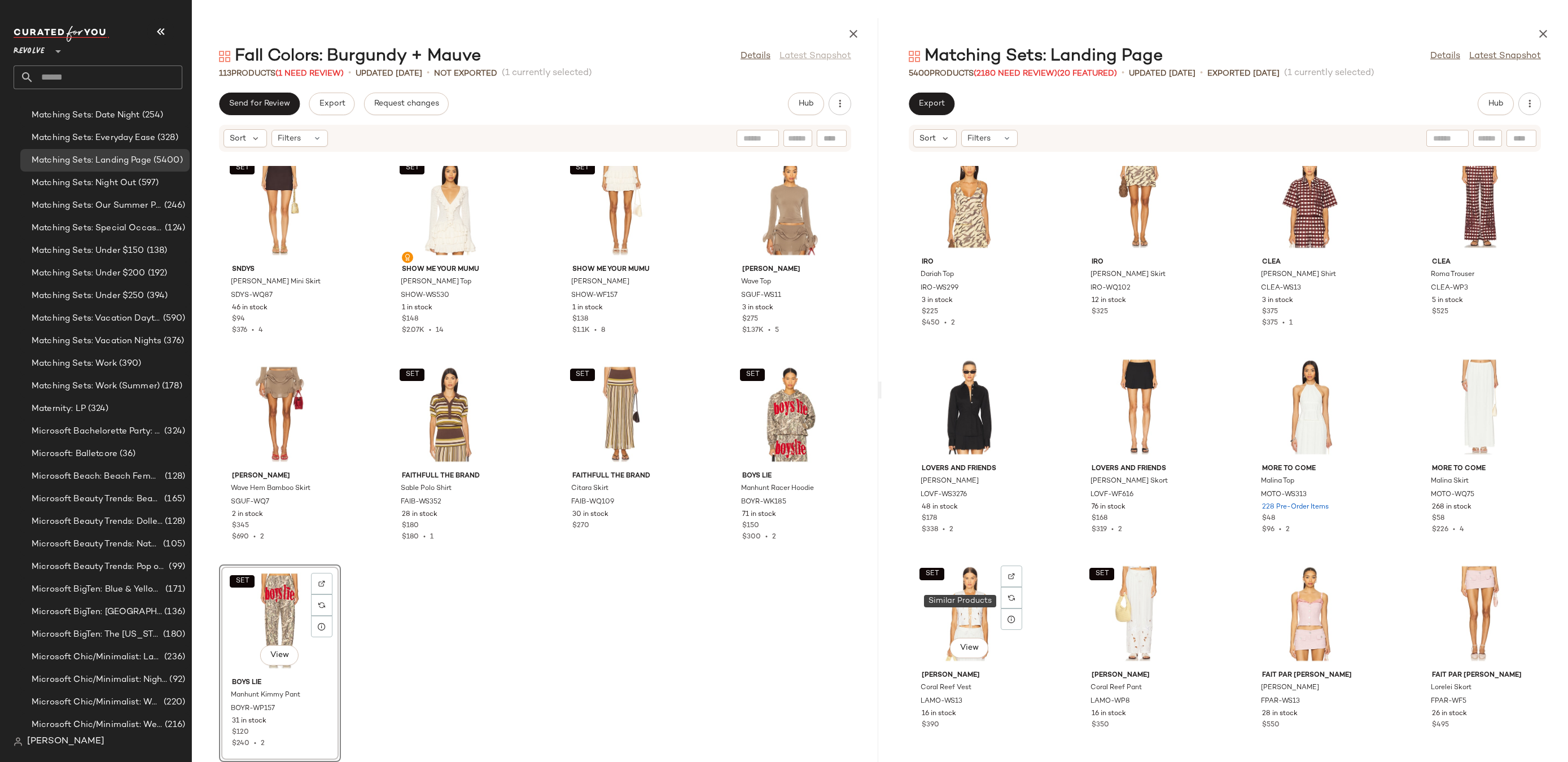
scroll to position [36956, 0]
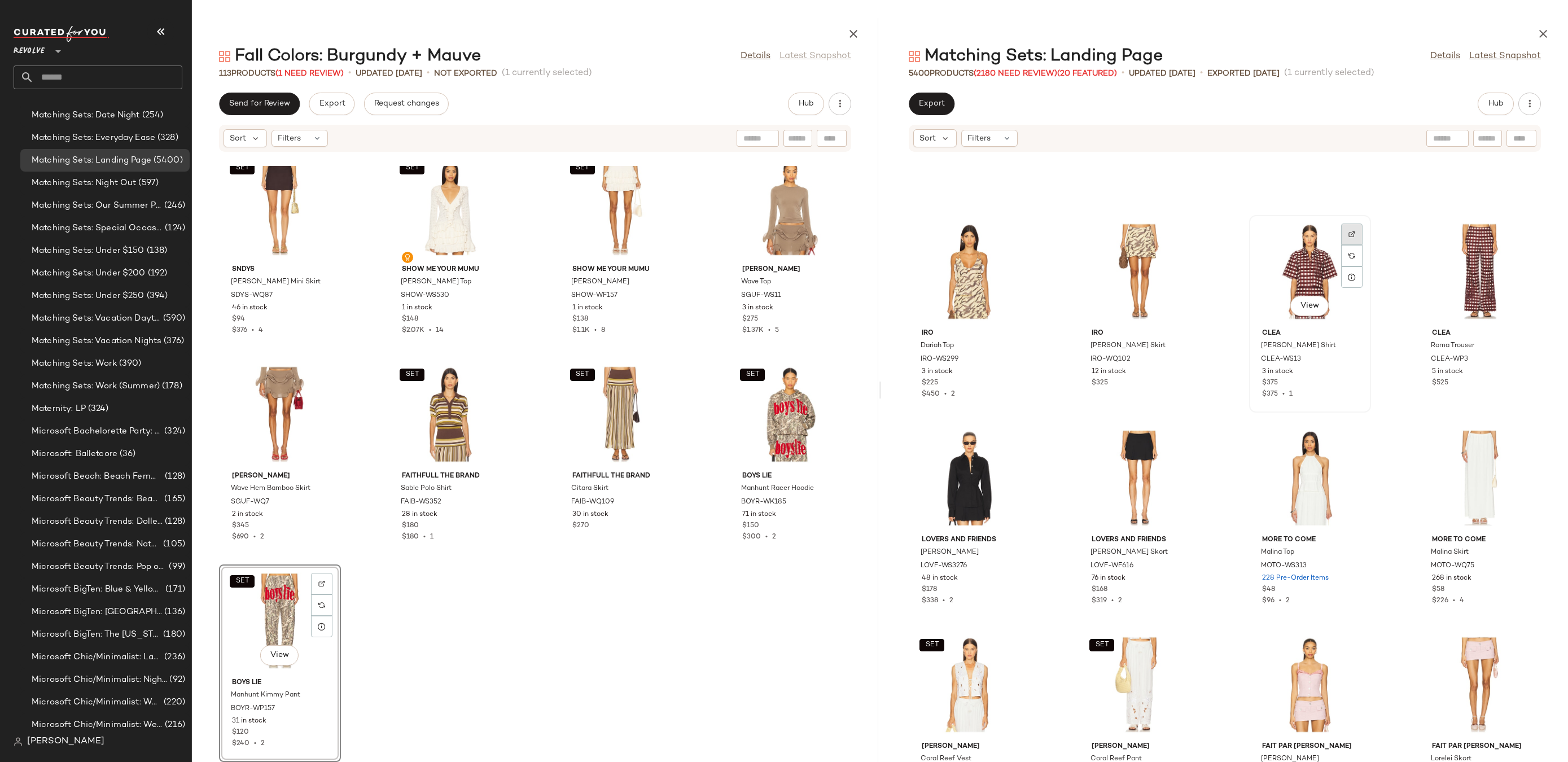
click at [1355, 245] on div at bounding box center [1351, 255] width 21 height 21
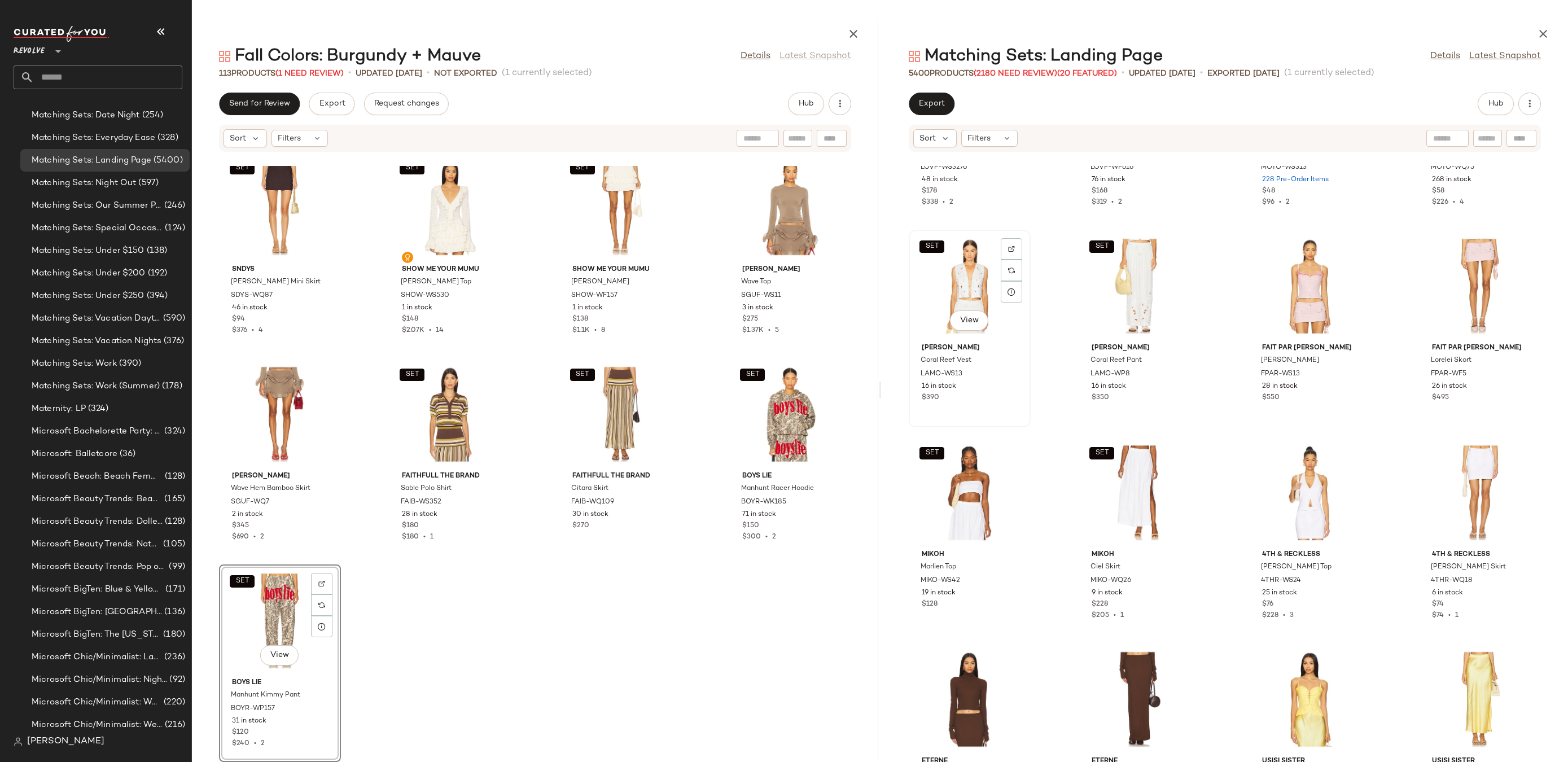
scroll to position [37019, 0]
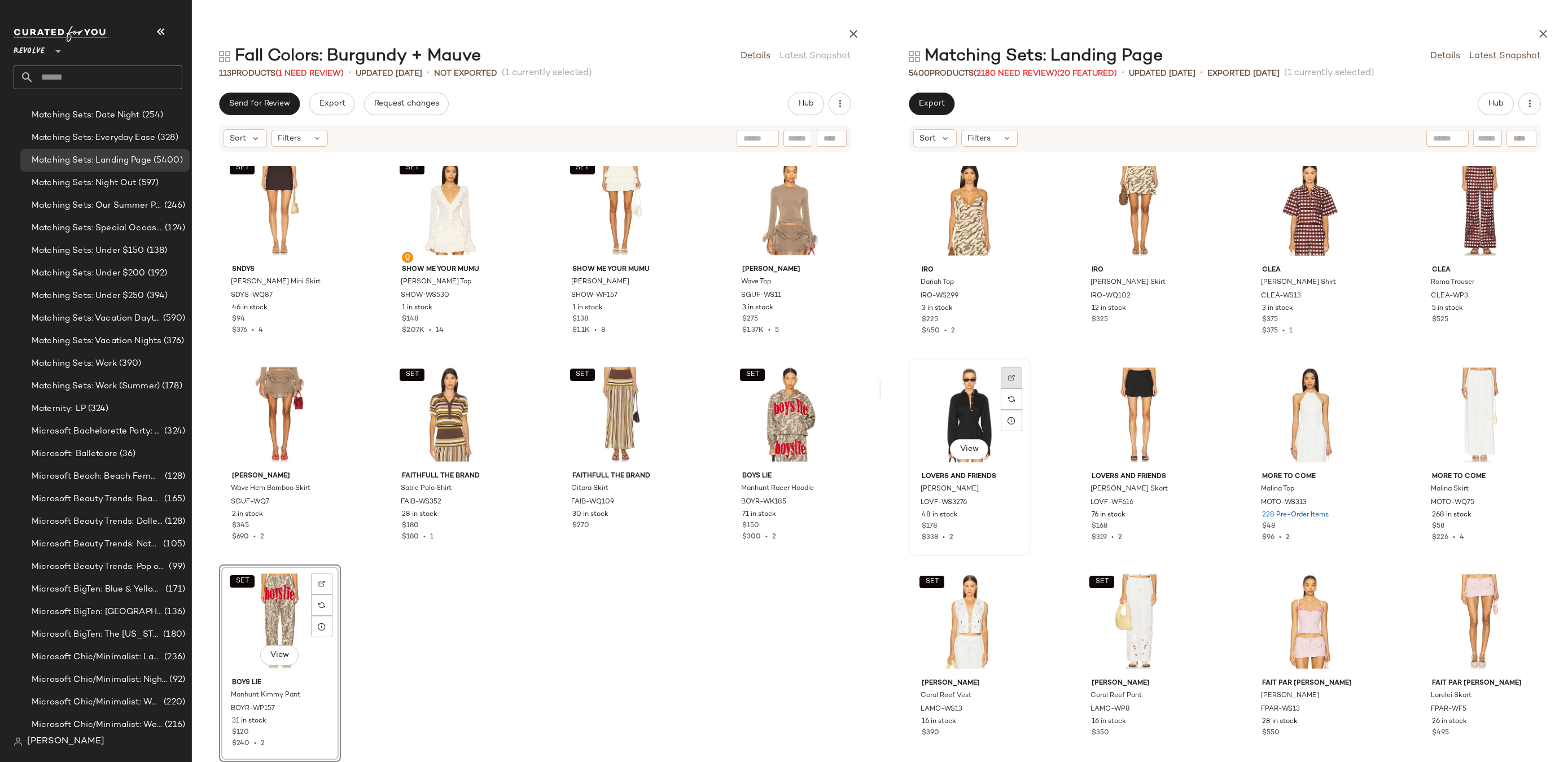
click at [1011, 389] on div at bounding box center [1011, 399] width 21 height 21
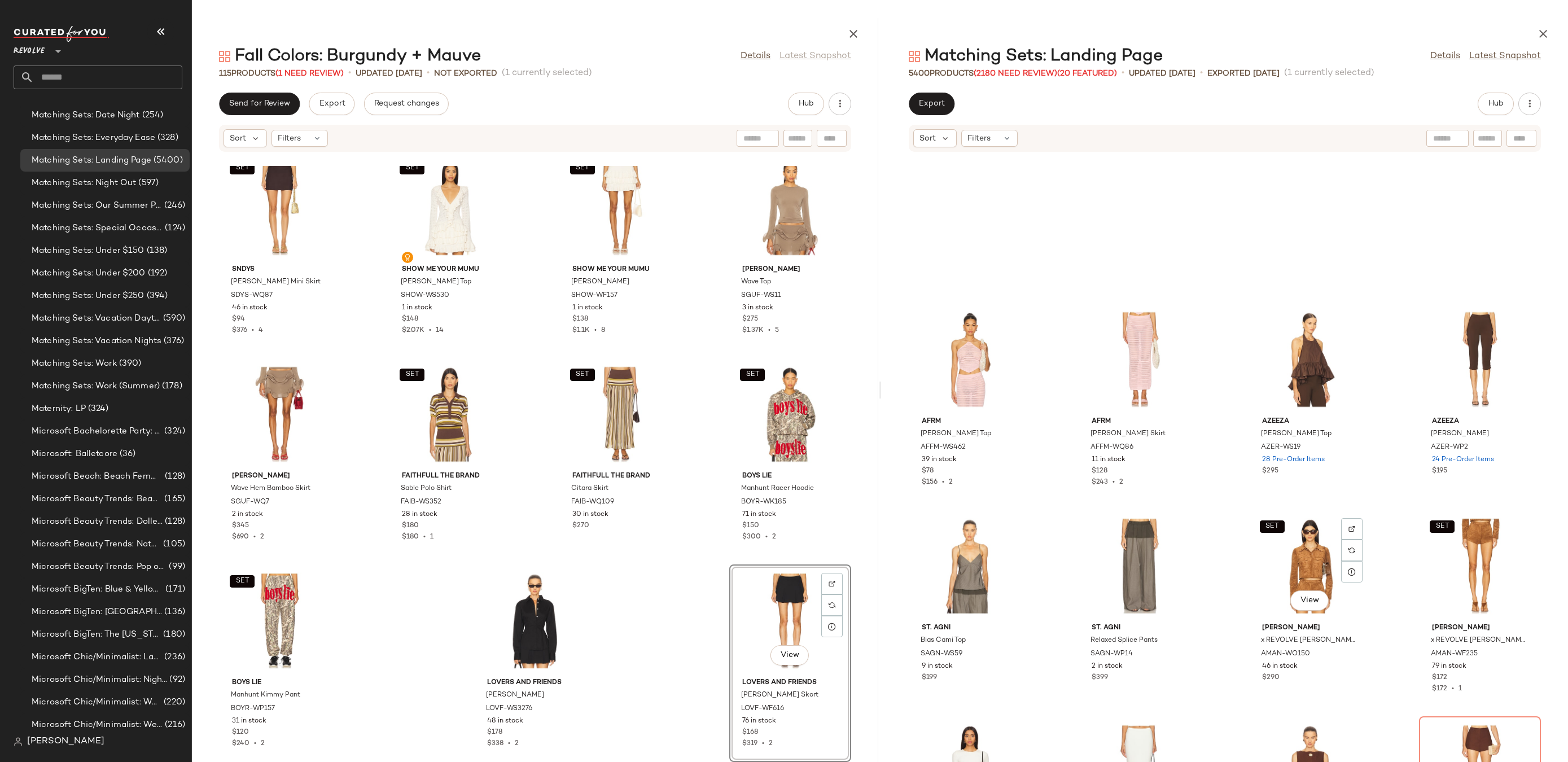
scroll to position [38365, 0]
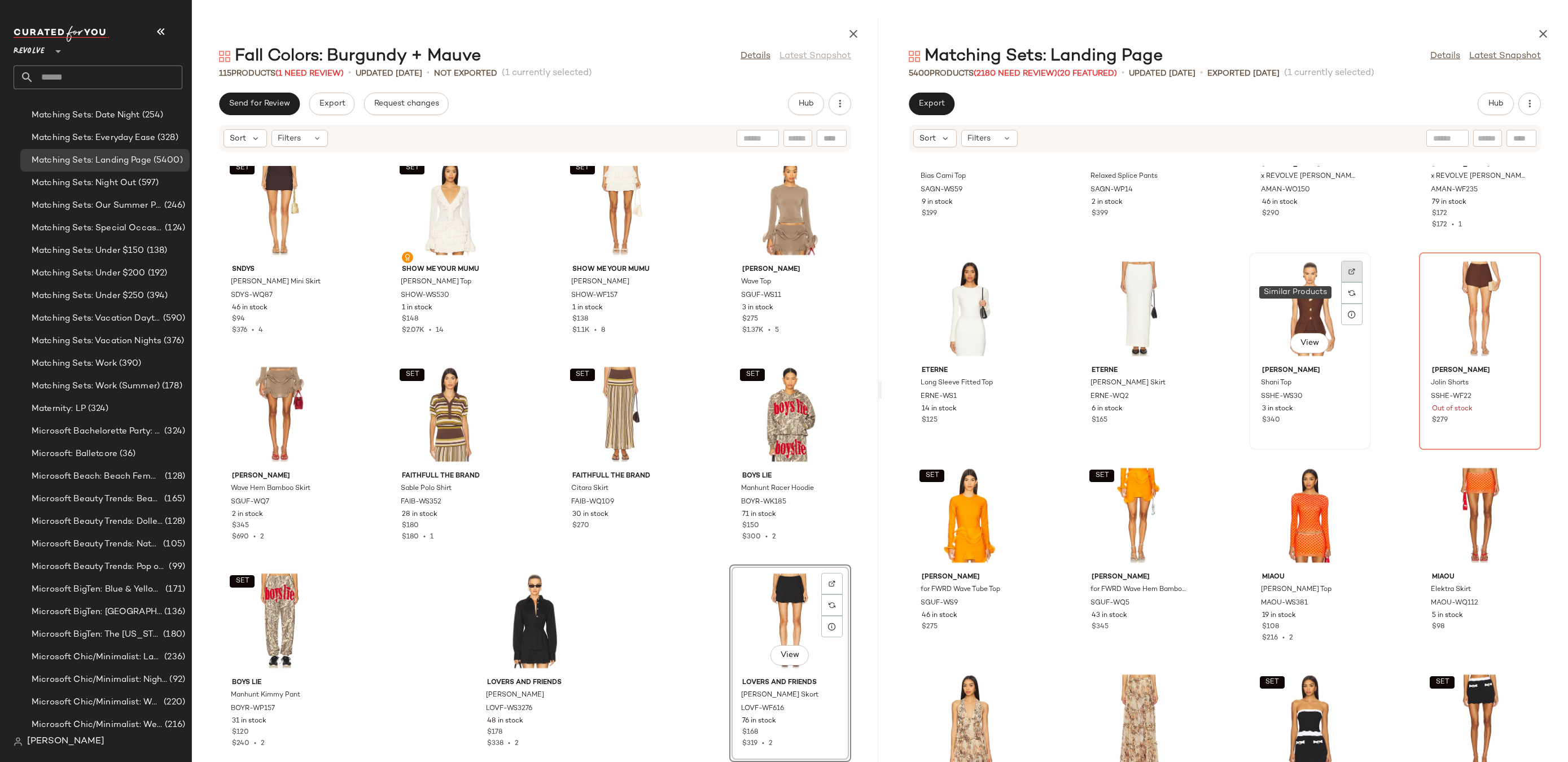
click at [1351, 282] on div at bounding box center [1351, 292] width 21 height 21
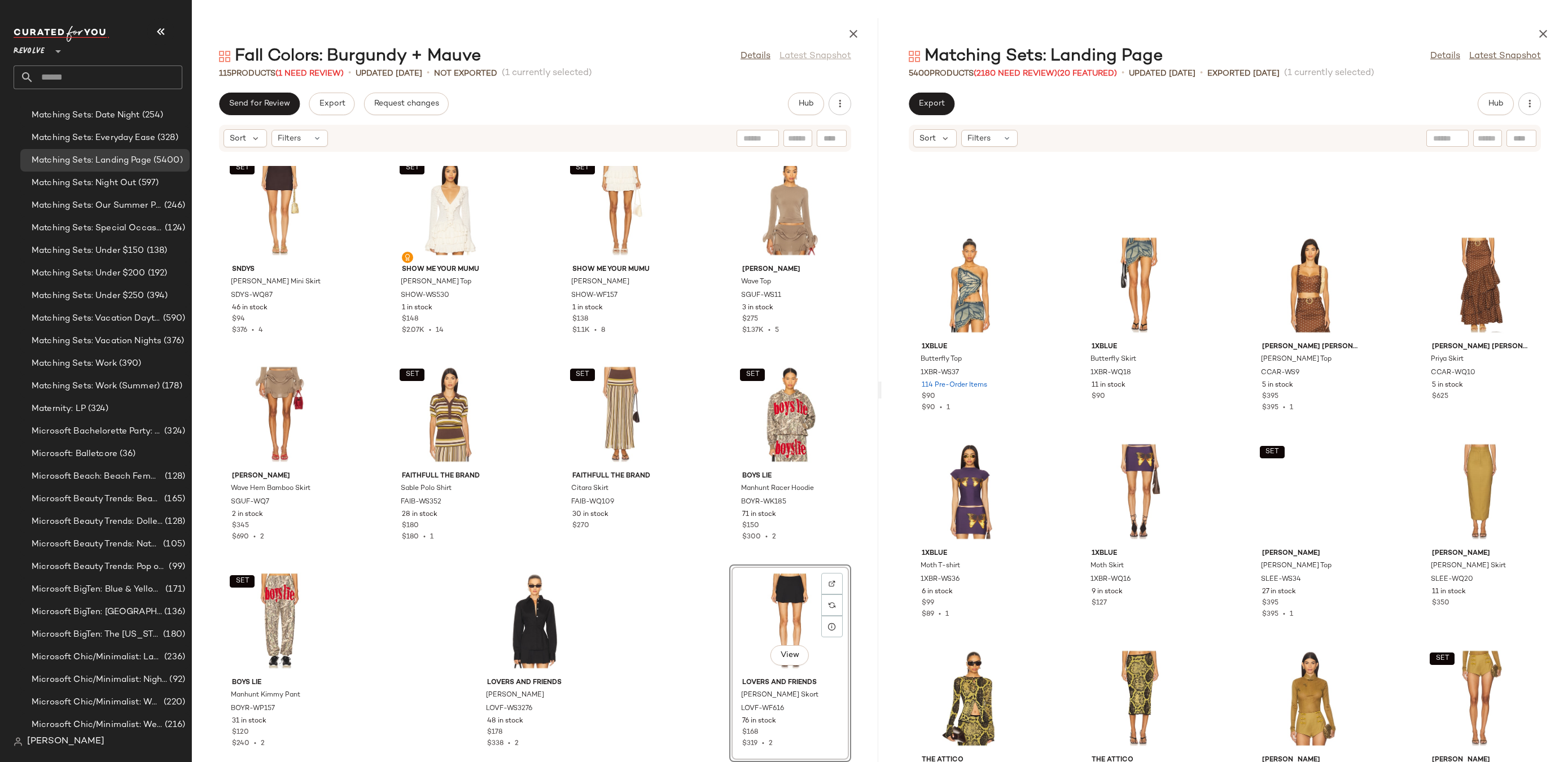
scroll to position [47072, 0]
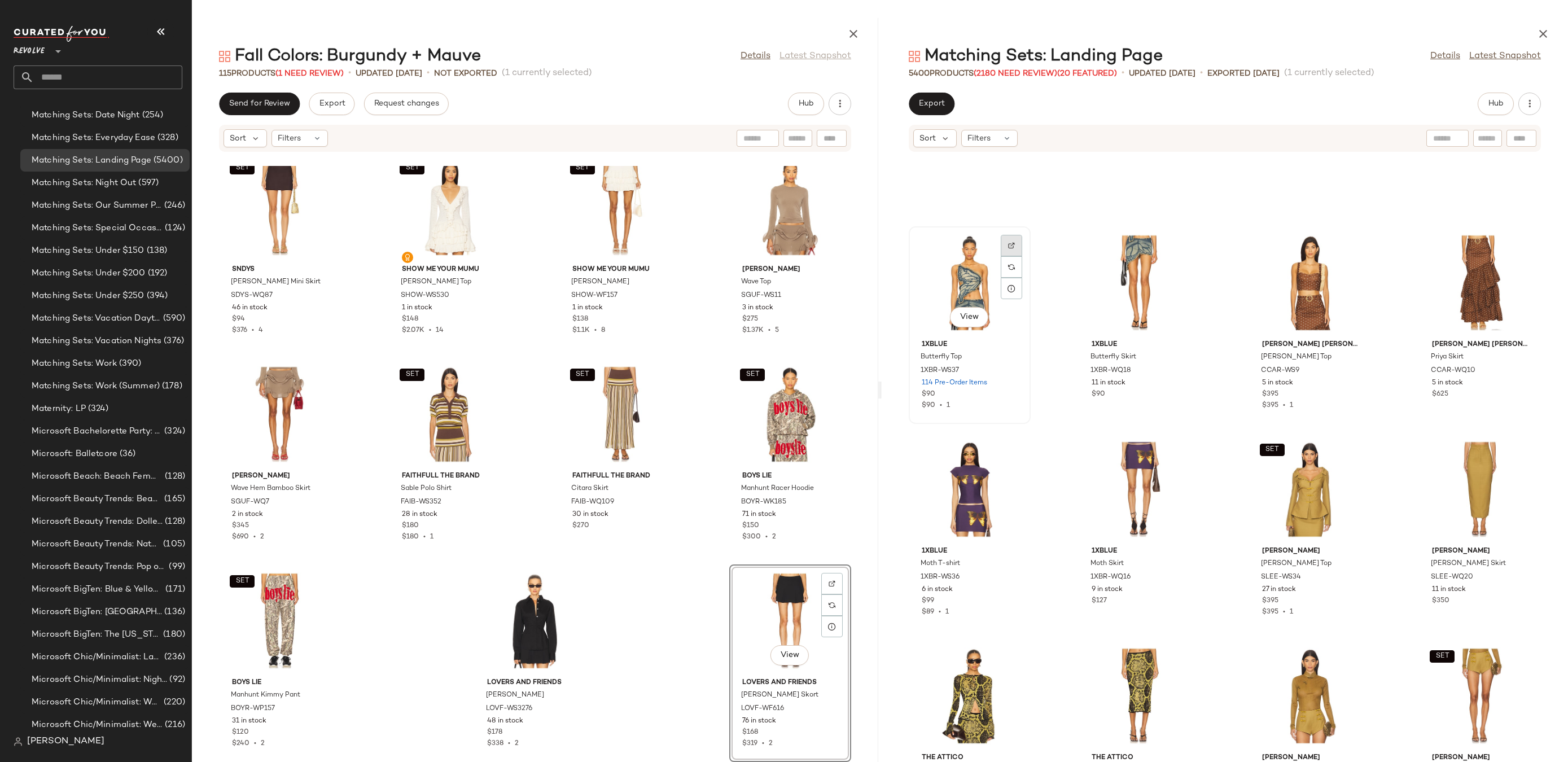
click at [1010, 248] on img at bounding box center [1011, 245] width 7 height 7
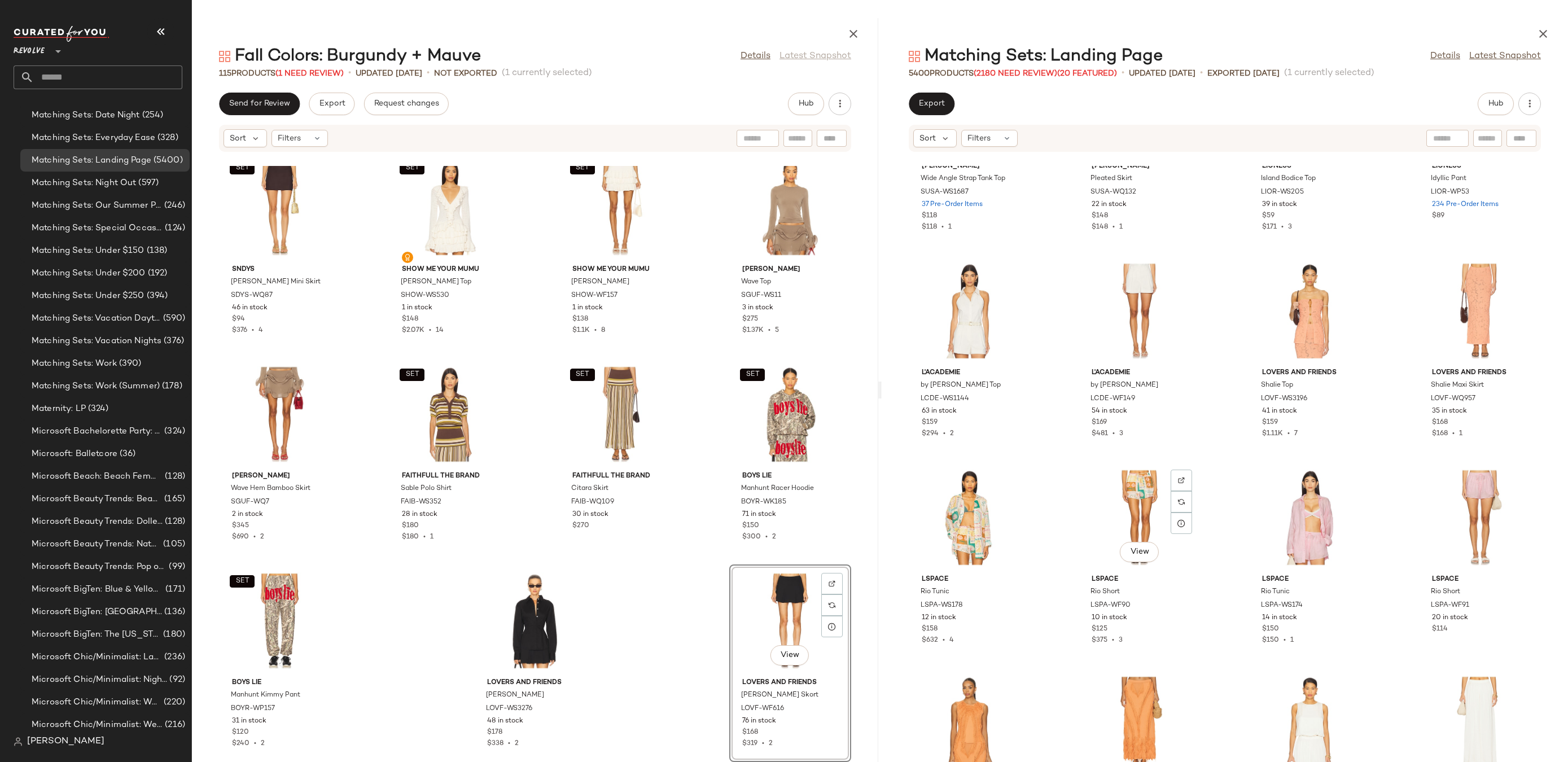
scroll to position [61355, 0]
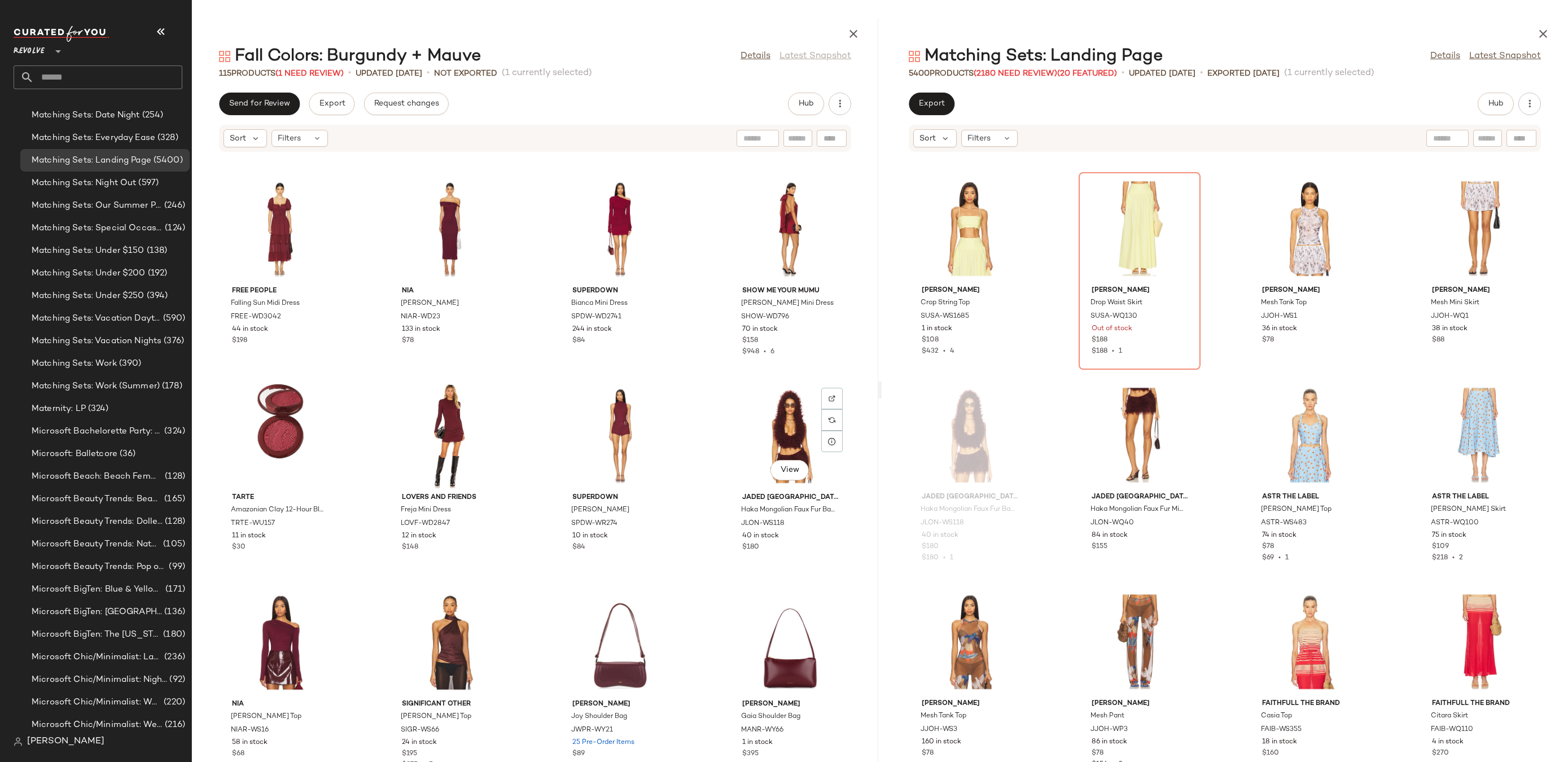
scroll to position [2647, 0]
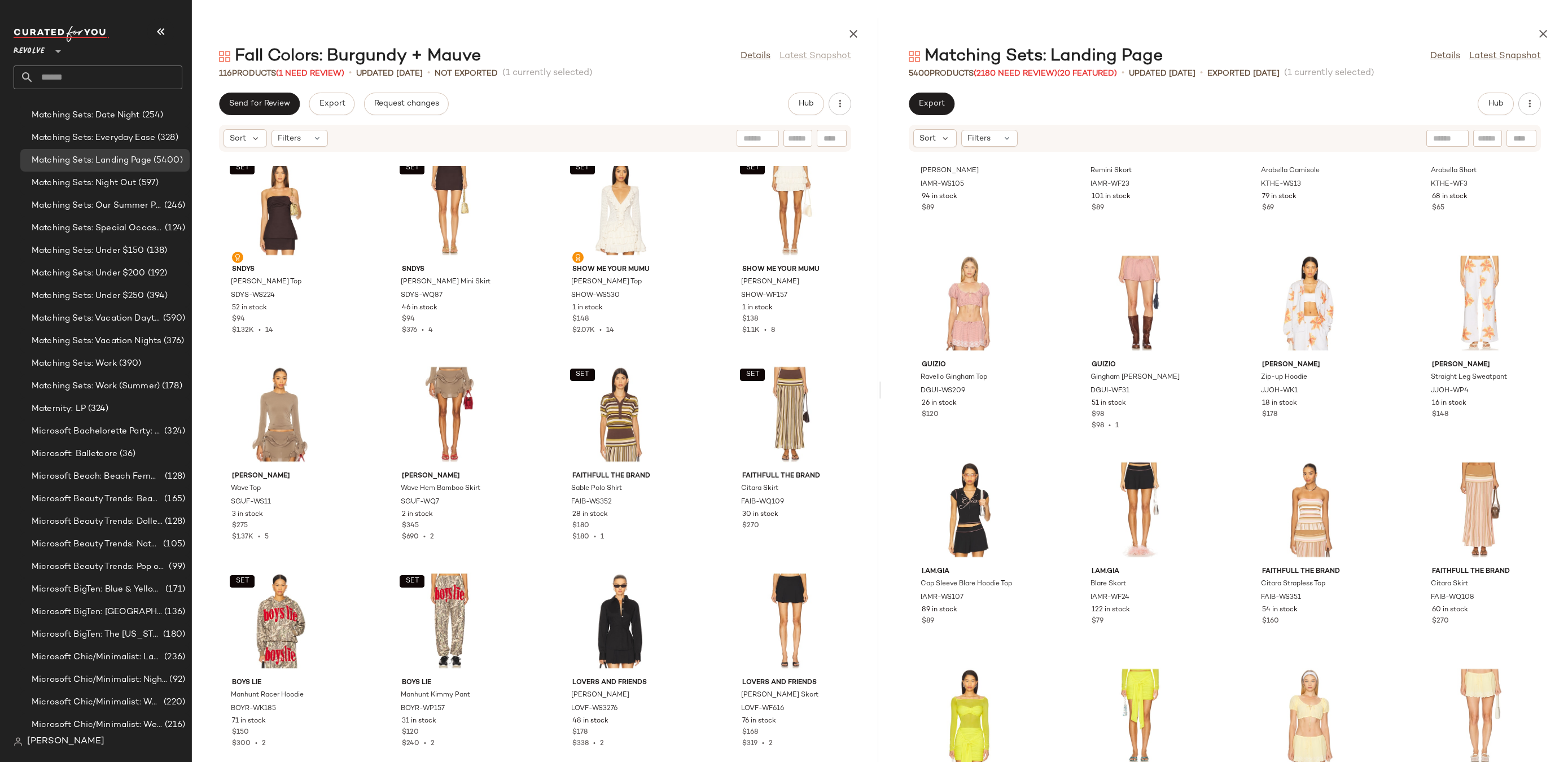
scroll to position [68214, 0]
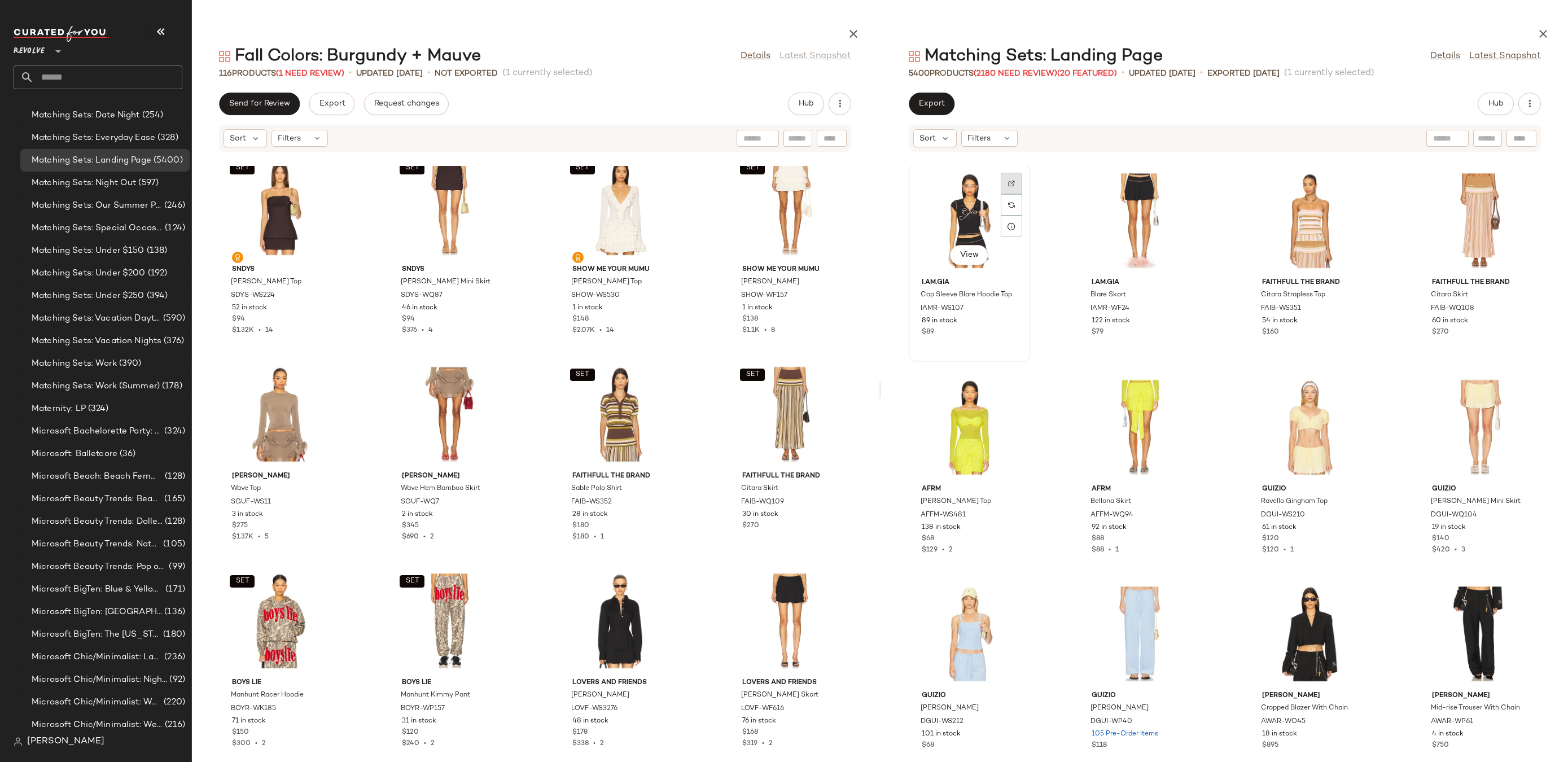
click at [1012, 194] on div at bounding box center [1011, 205] width 21 height 21
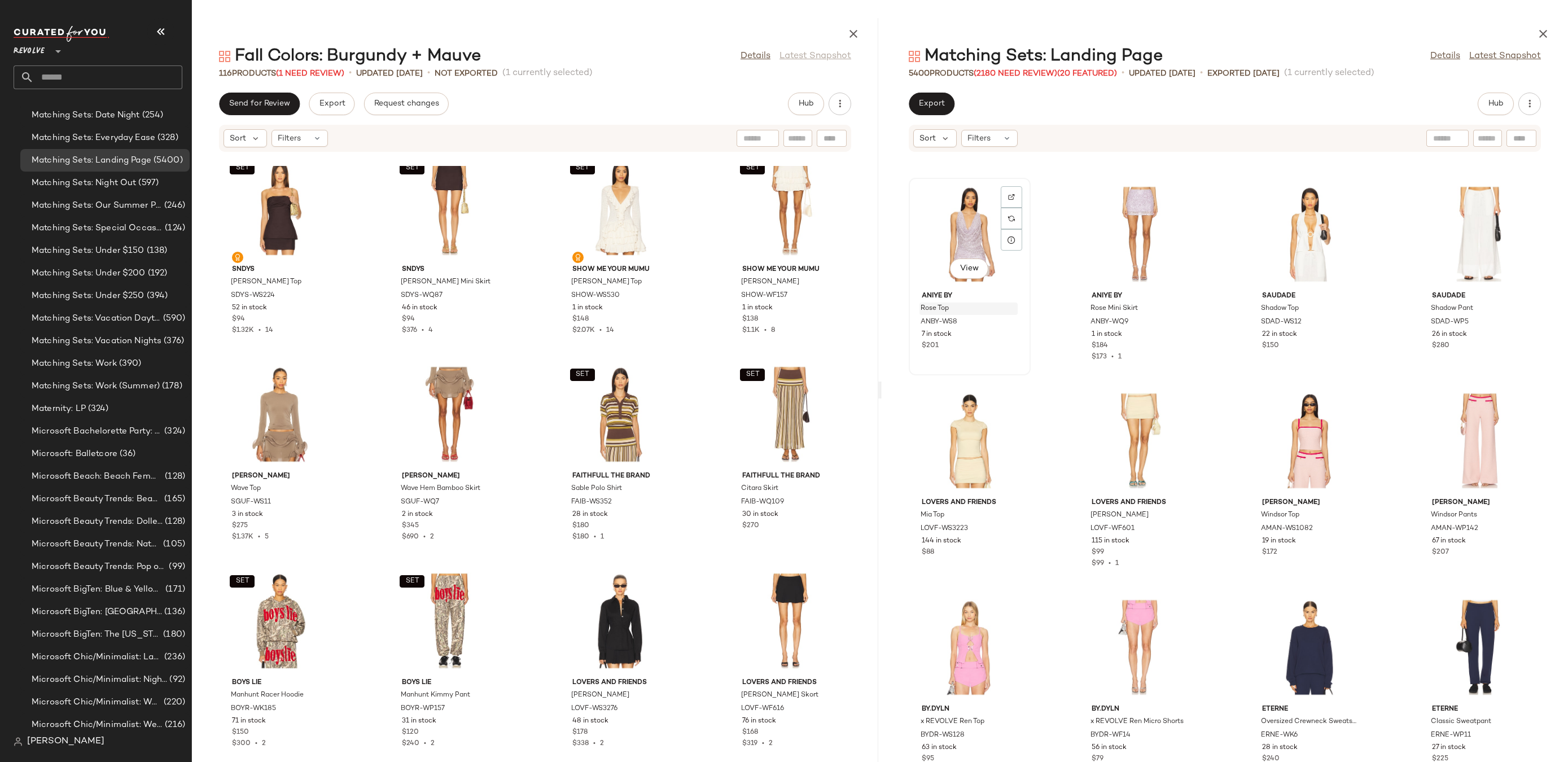
scroll to position [70455, 0]
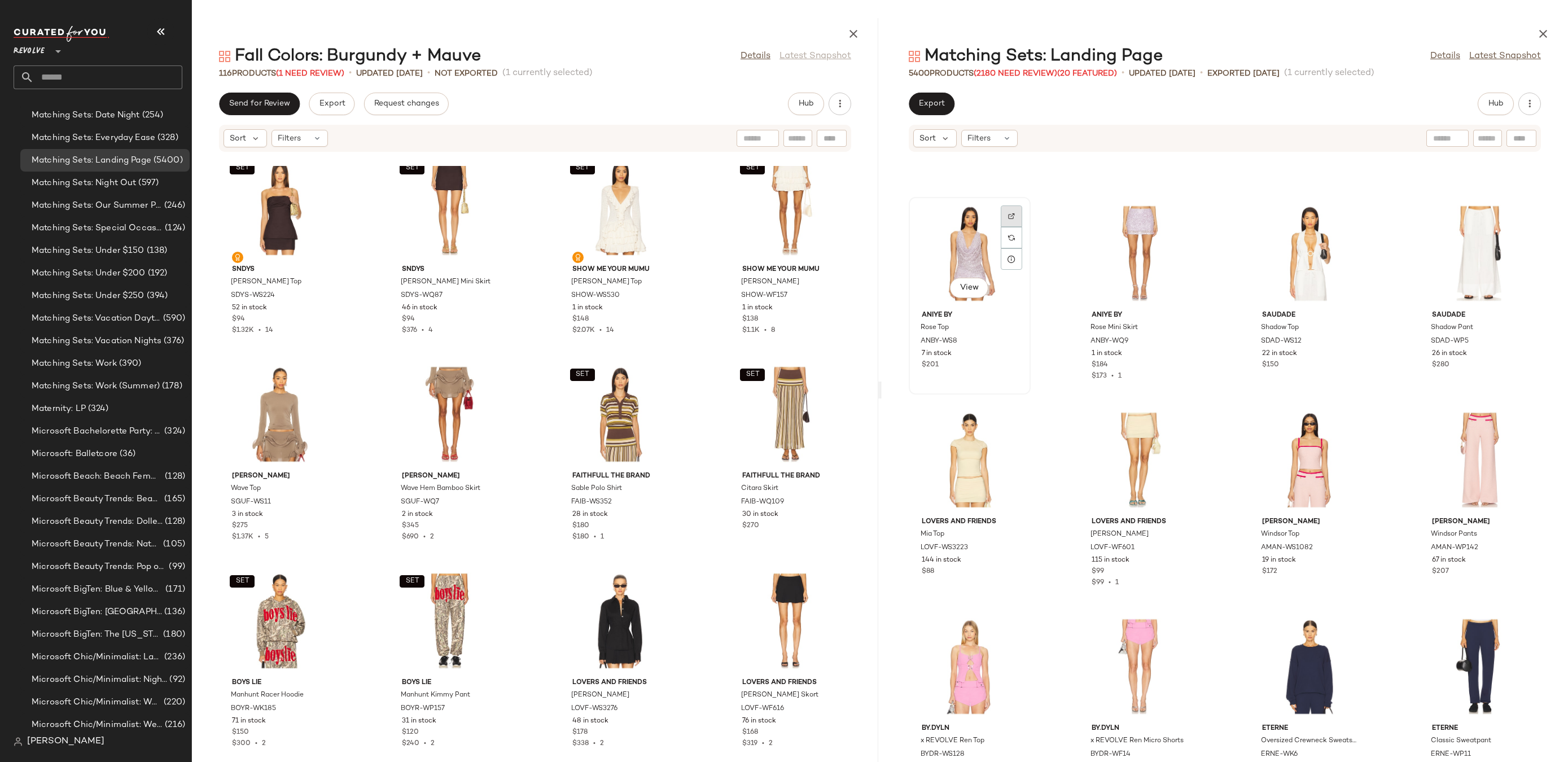
click at [1012, 215] on img at bounding box center [1011, 216] width 7 height 7
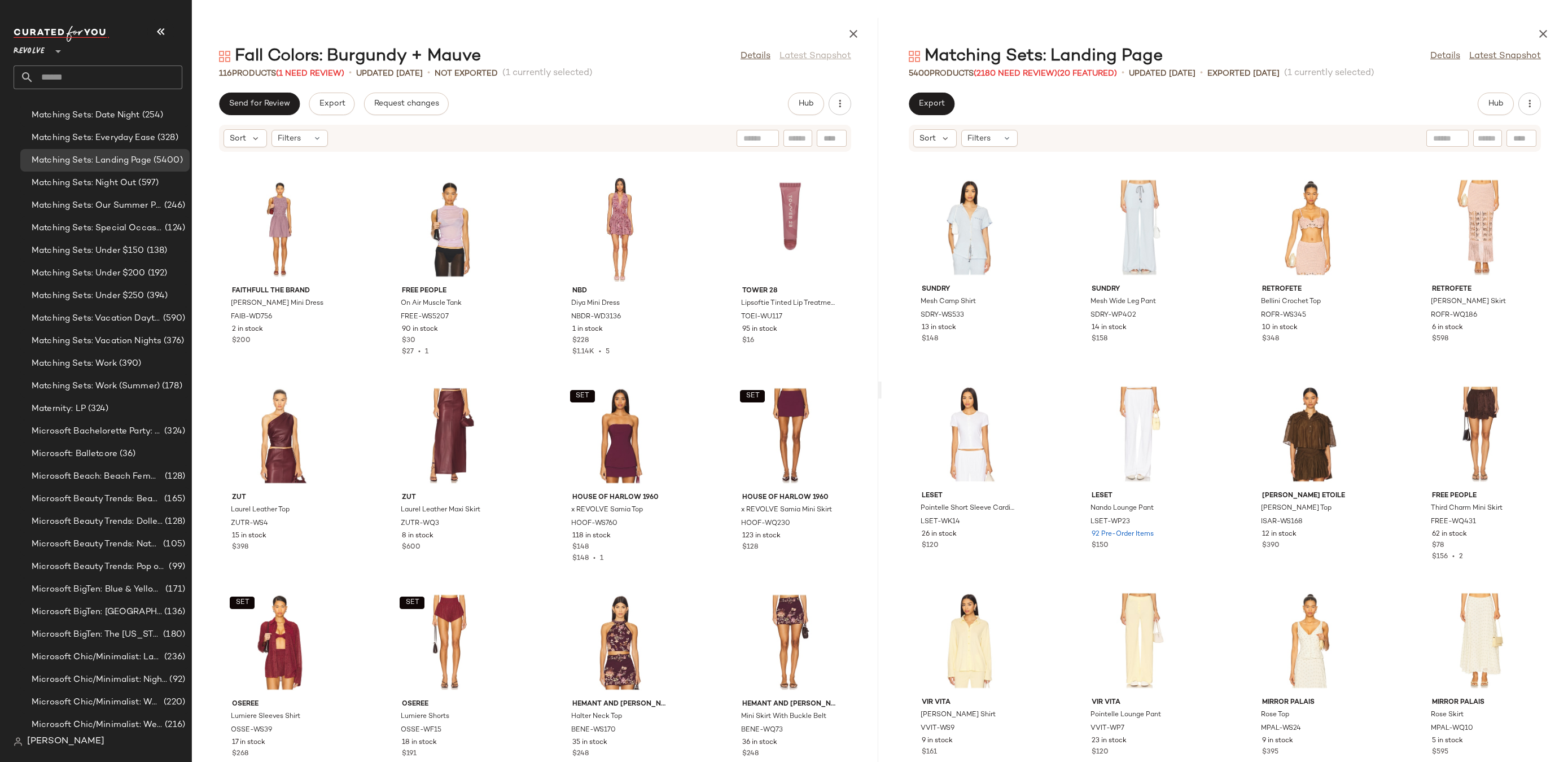
scroll to position [3520, 0]
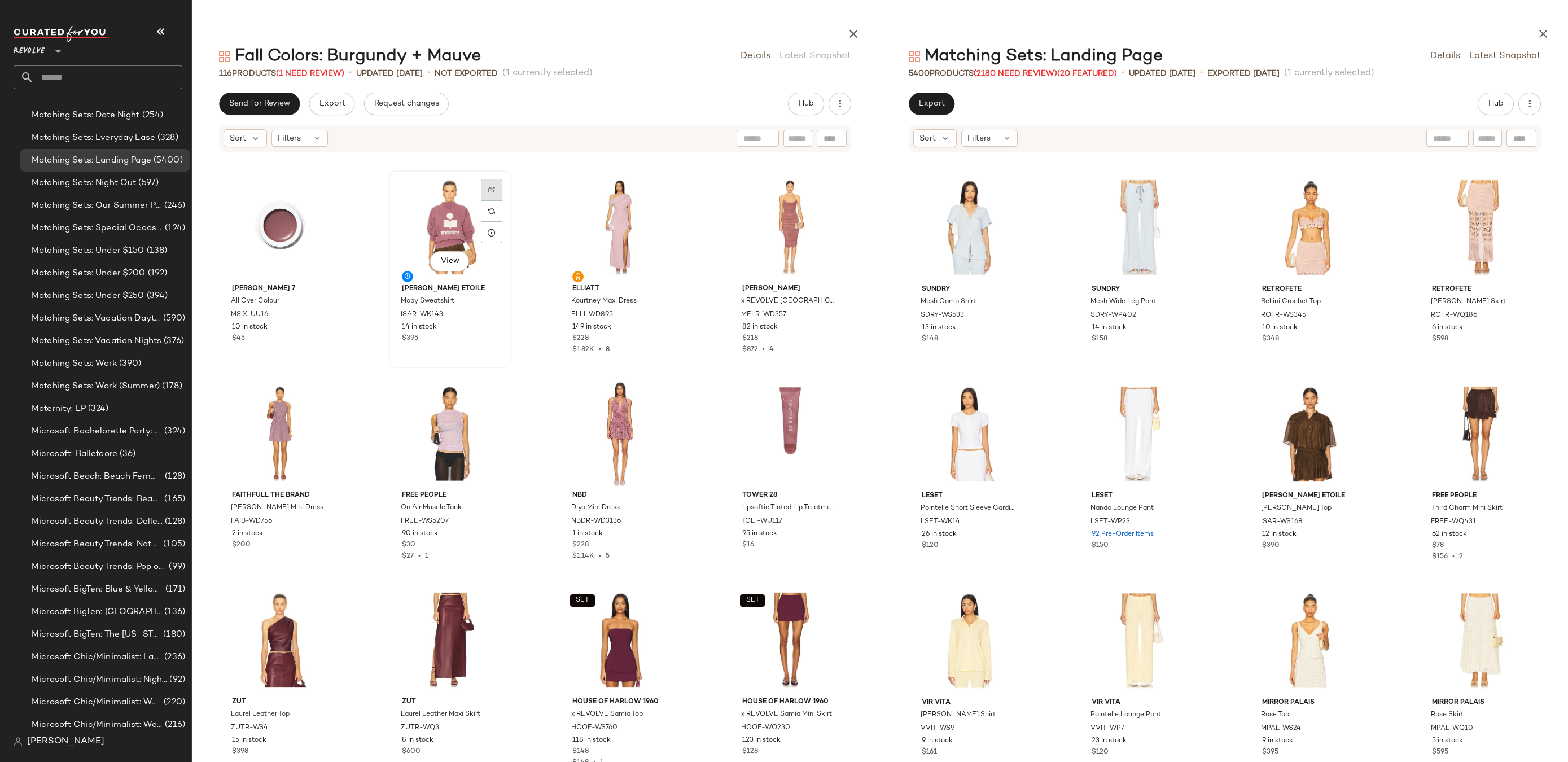
click at [483, 200] on div at bounding box center [492, 210] width 21 height 21
click at [1443, 411] on div "View" at bounding box center [1480, 434] width 114 height 105
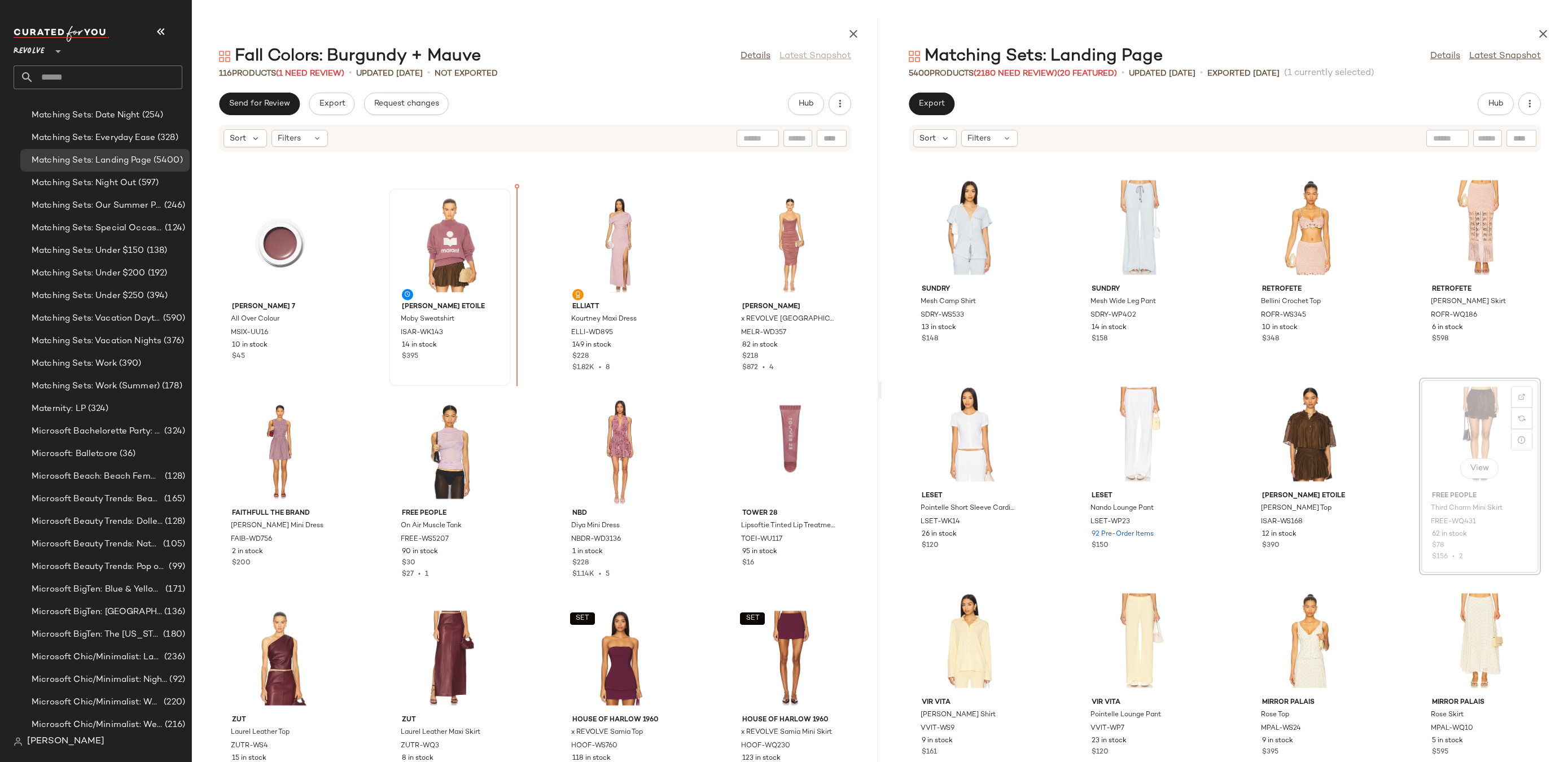
scroll to position [3477, 0]
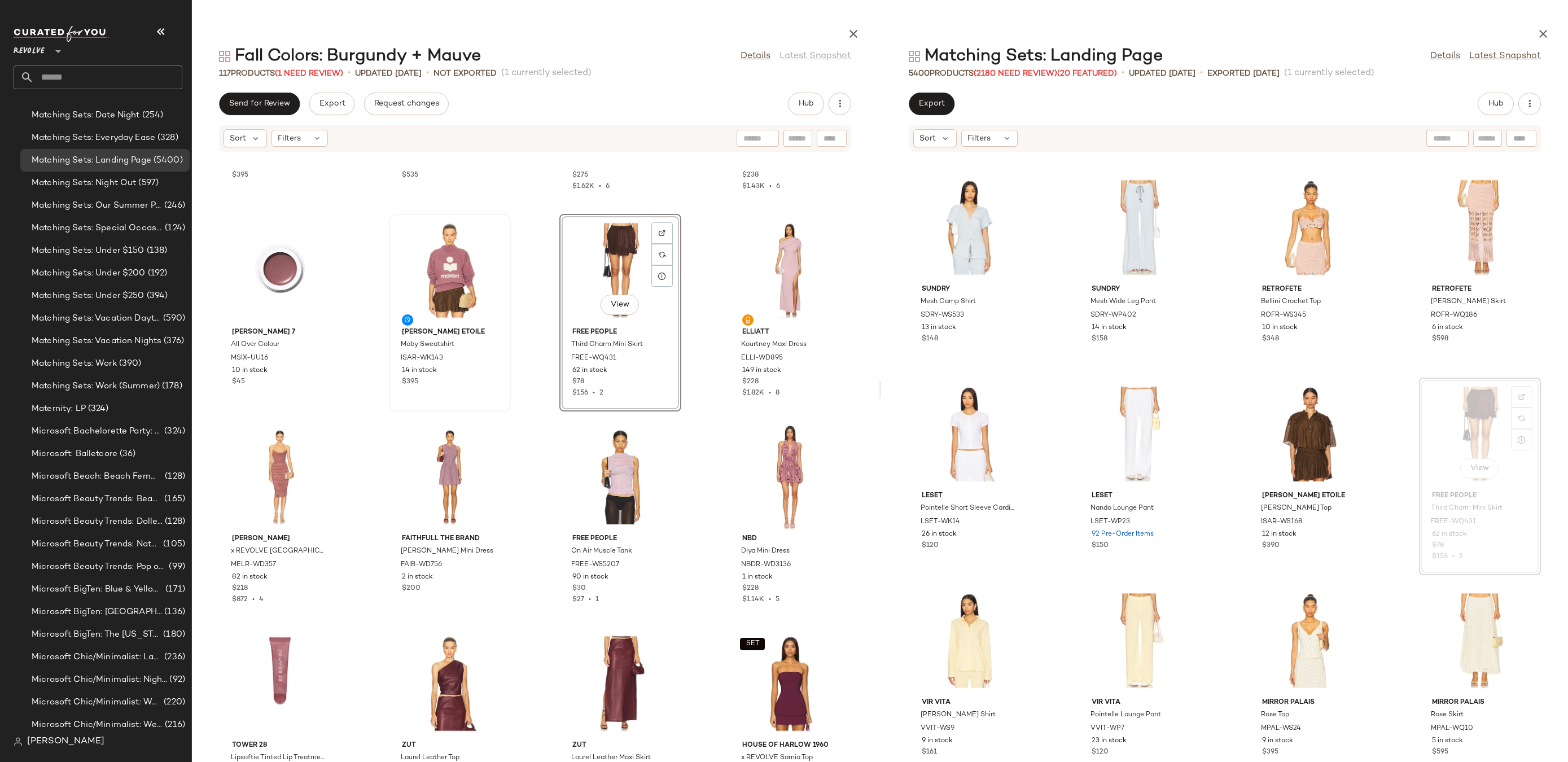
click at [597, 252] on div "View" at bounding box center [620, 270] width 114 height 105
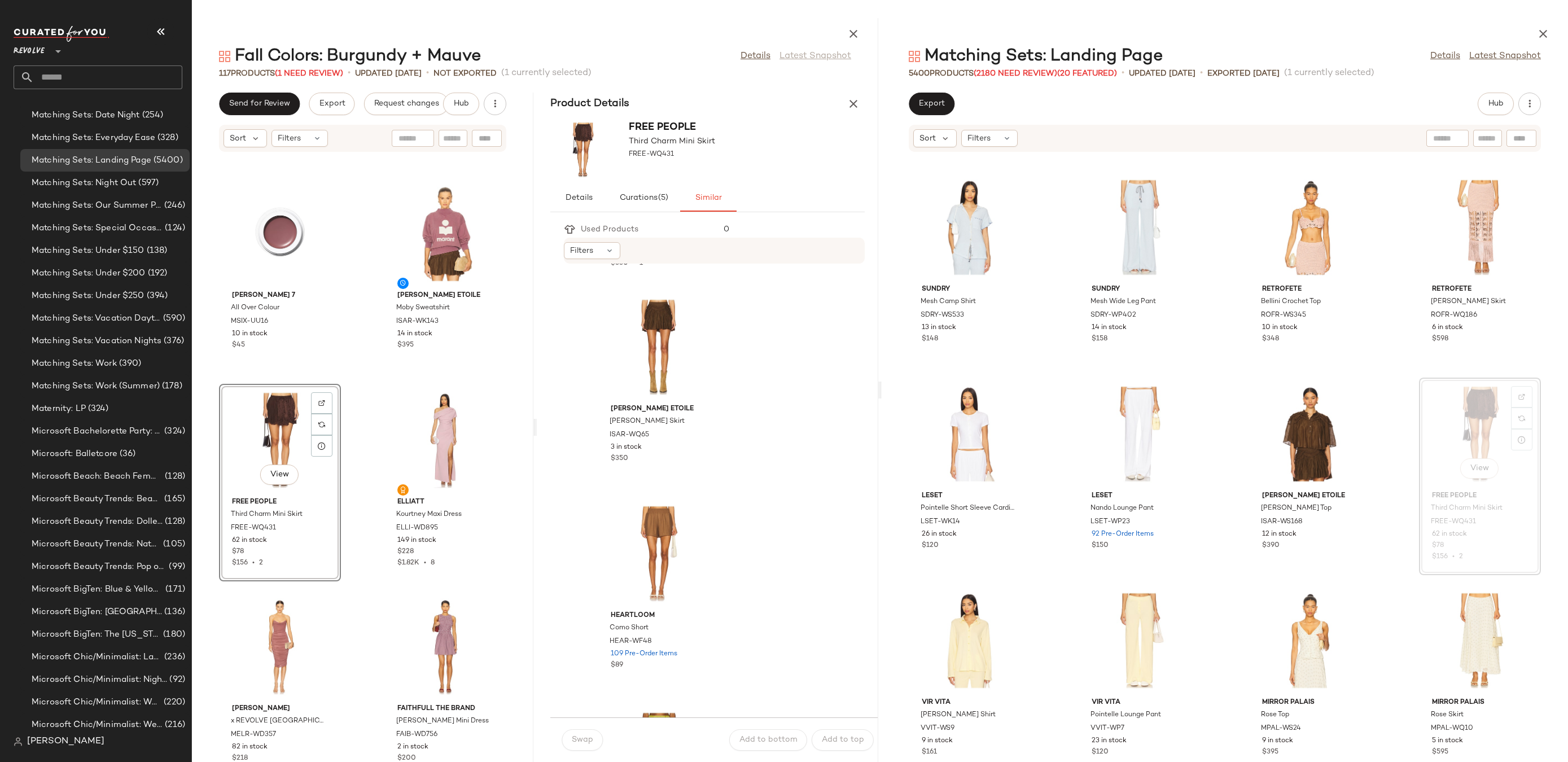
scroll to position [2254, 0]
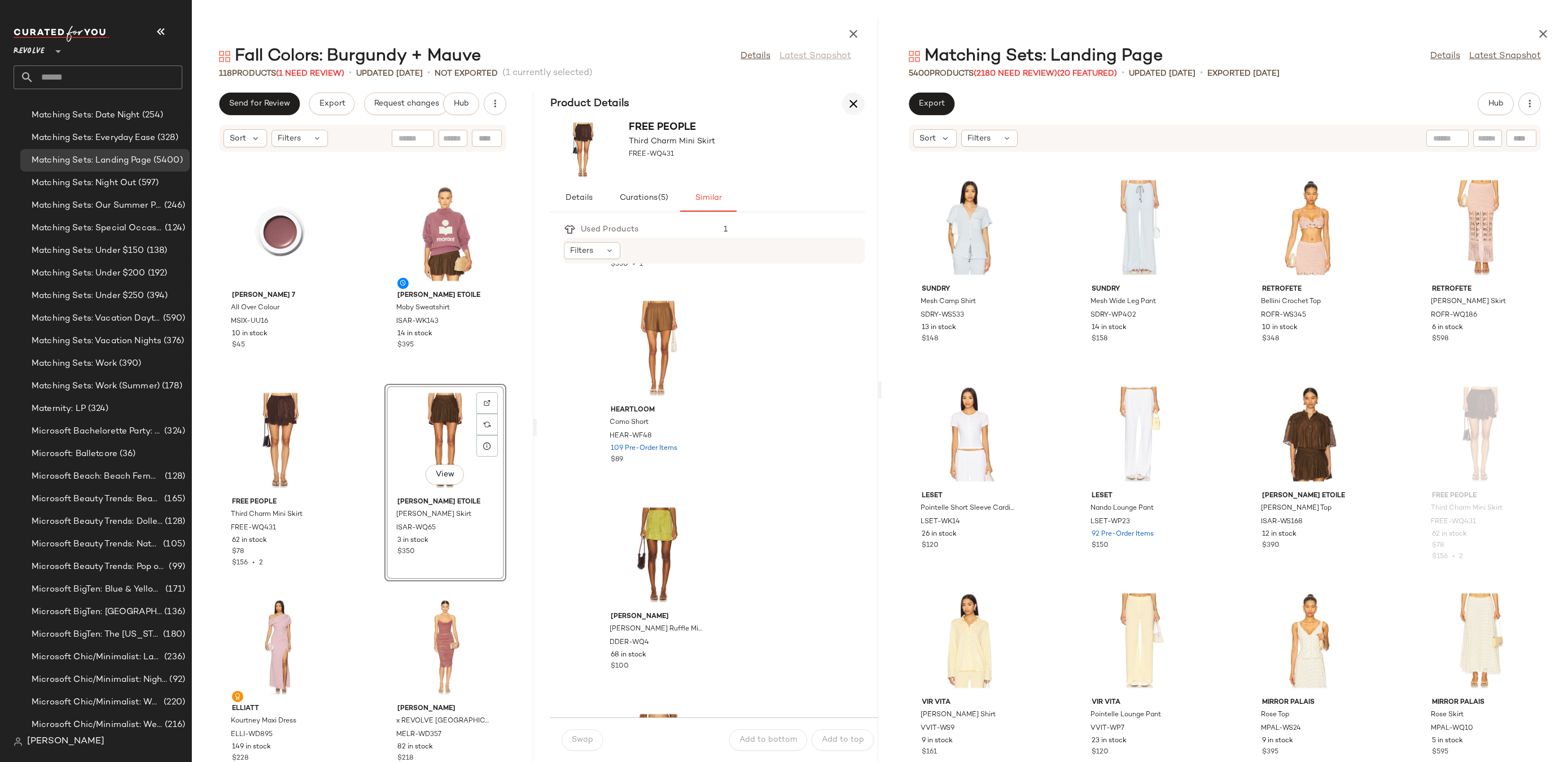
click at [853, 99] on icon "button" at bounding box center [853, 104] width 14 height 14
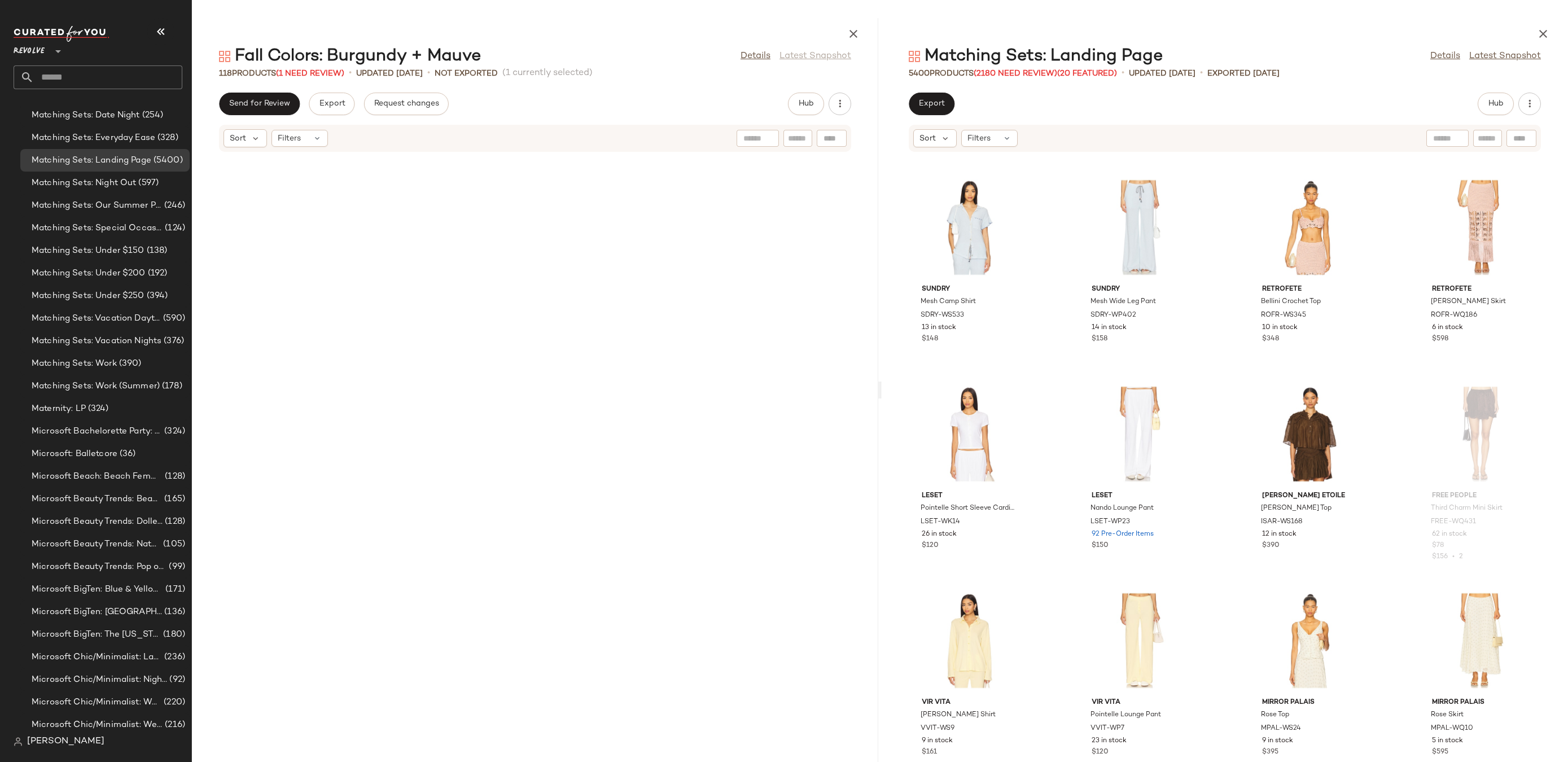
scroll to position [3307, 0]
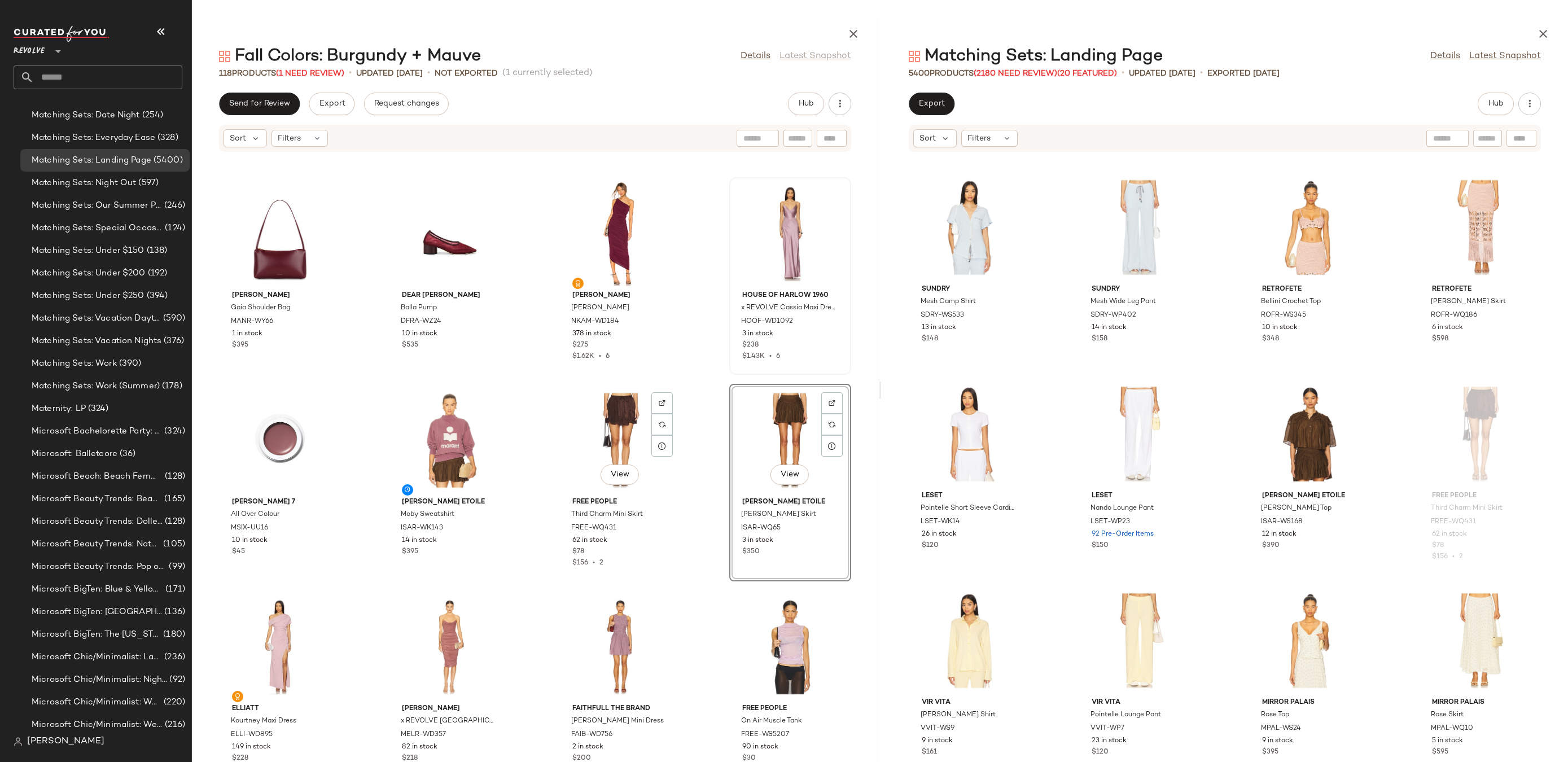
click at [608, 432] on div "View" at bounding box center [620, 441] width 114 height 105
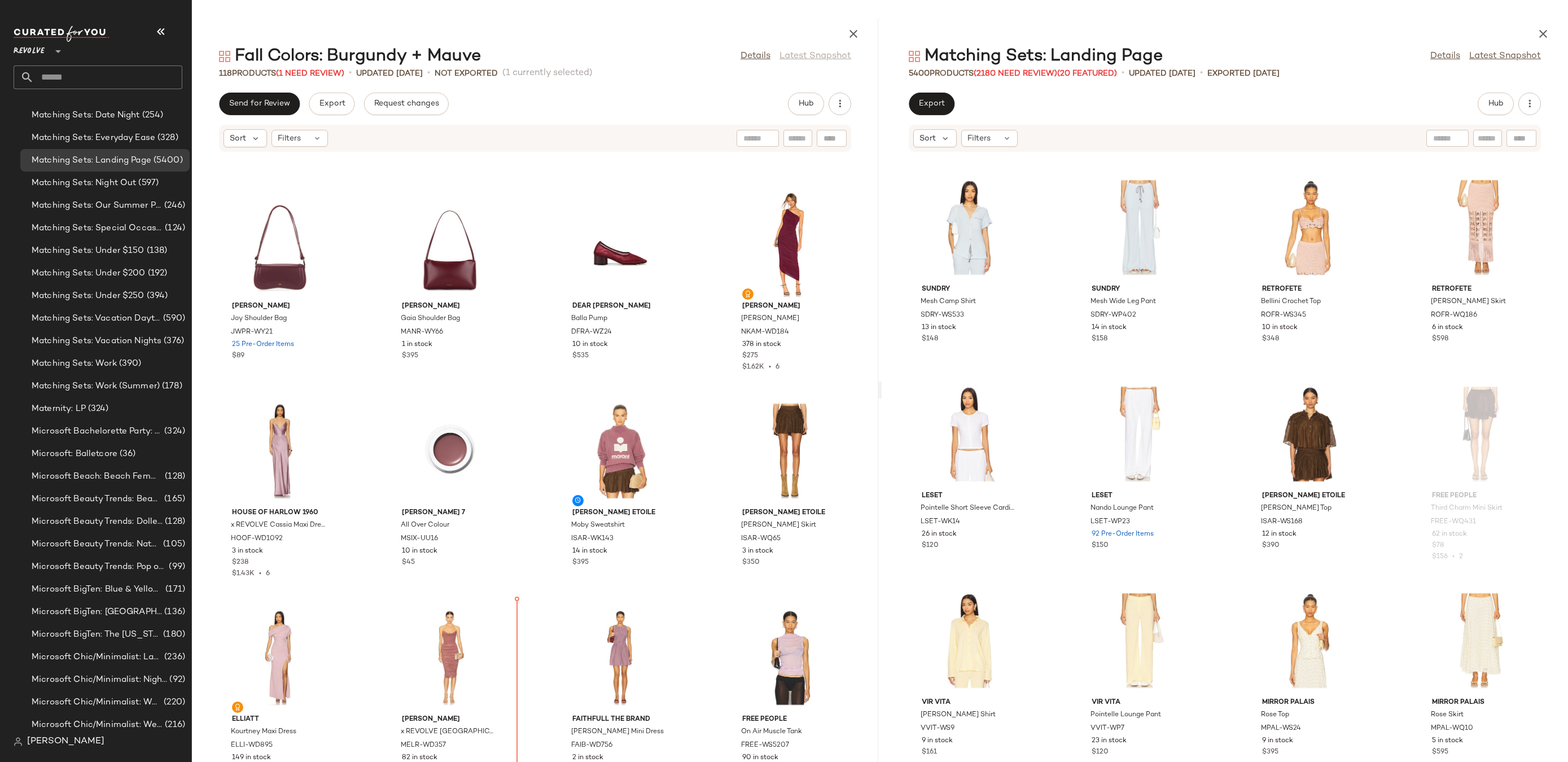
scroll to position [3296, 0]
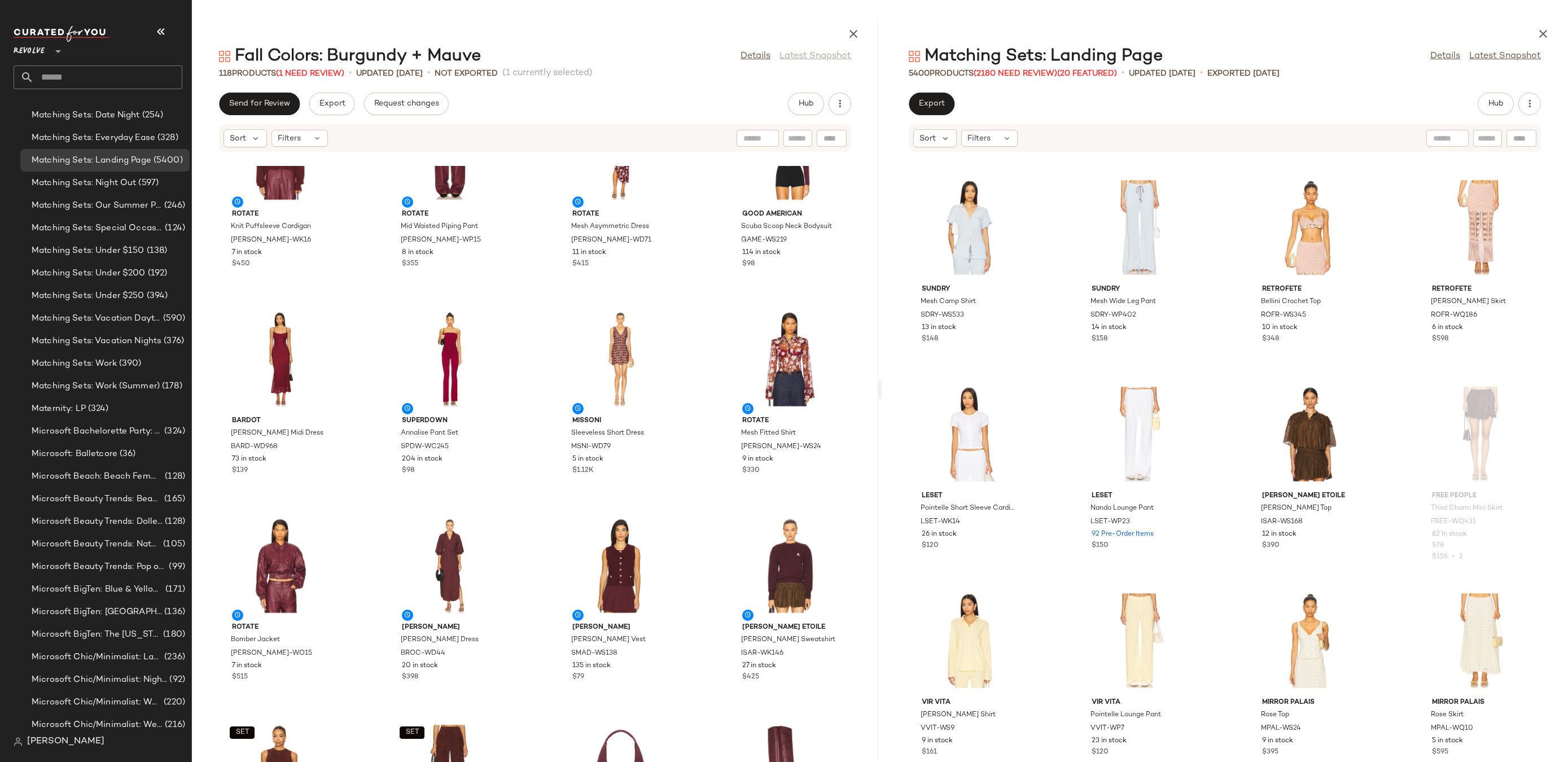
scroll to position [81, 0]
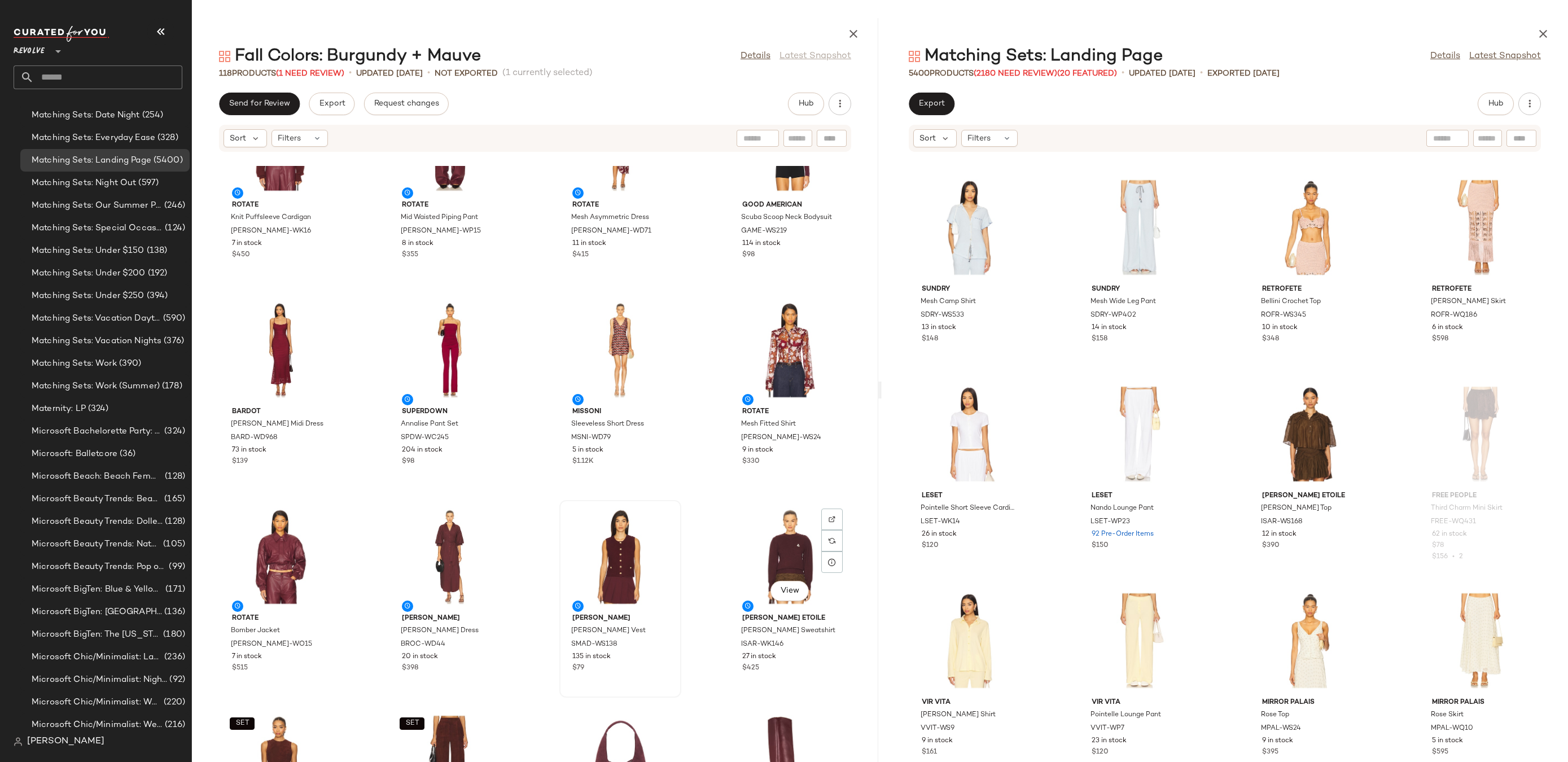
click at [752, 550] on div "View" at bounding box center [790, 557] width 114 height 105
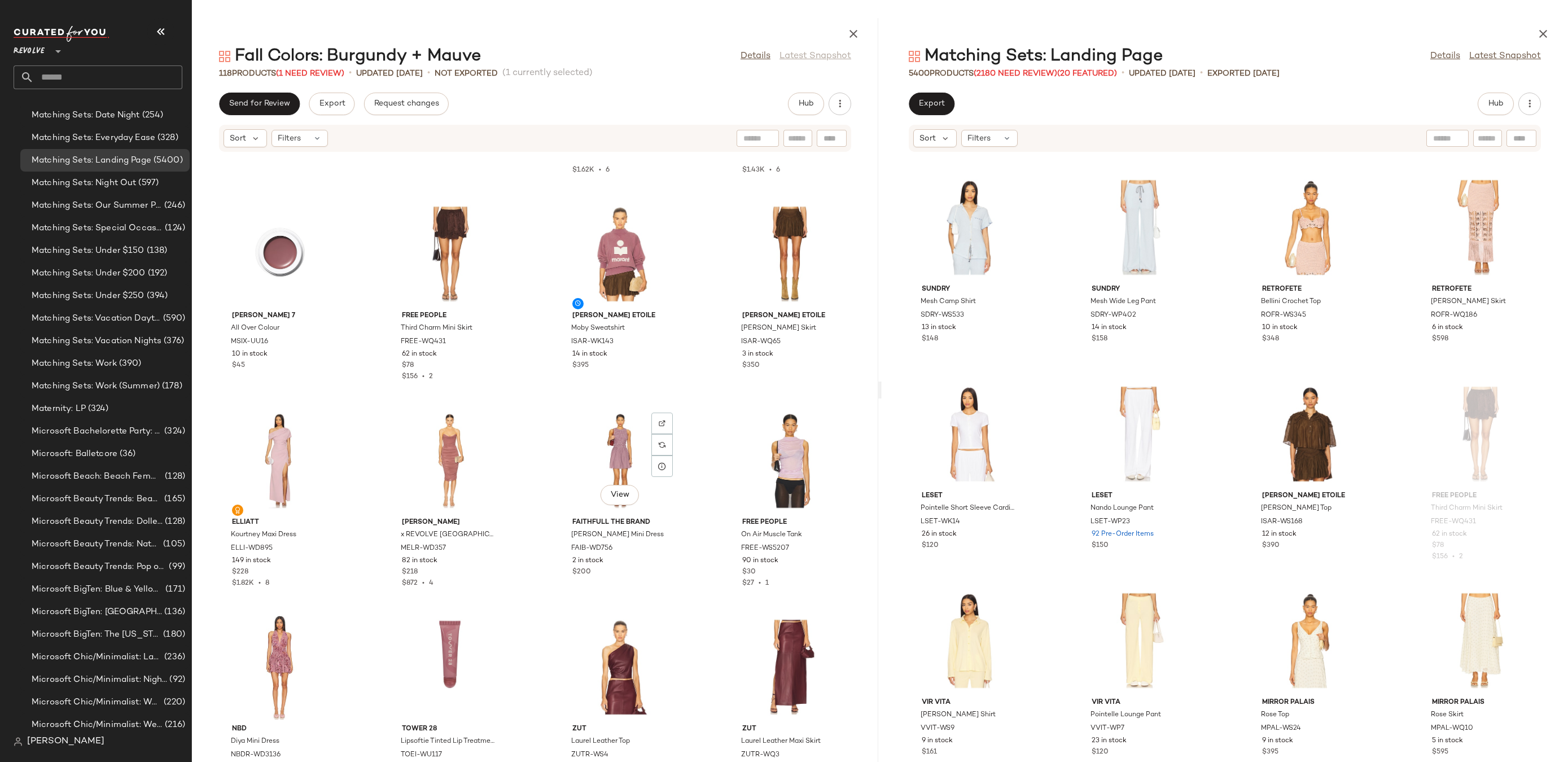
scroll to position [3323, 0]
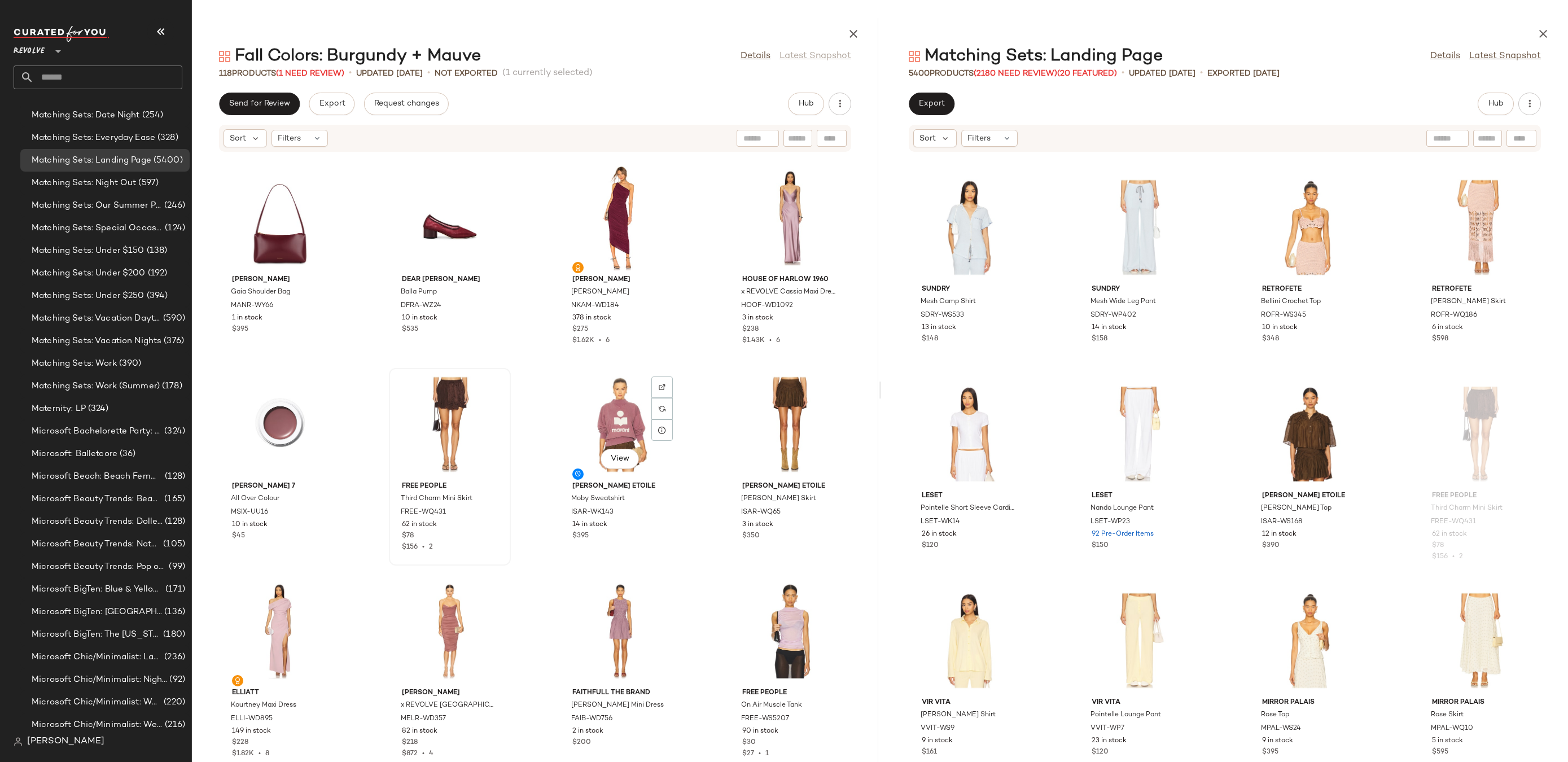
click at [627, 434] on div "View" at bounding box center [620, 424] width 114 height 105
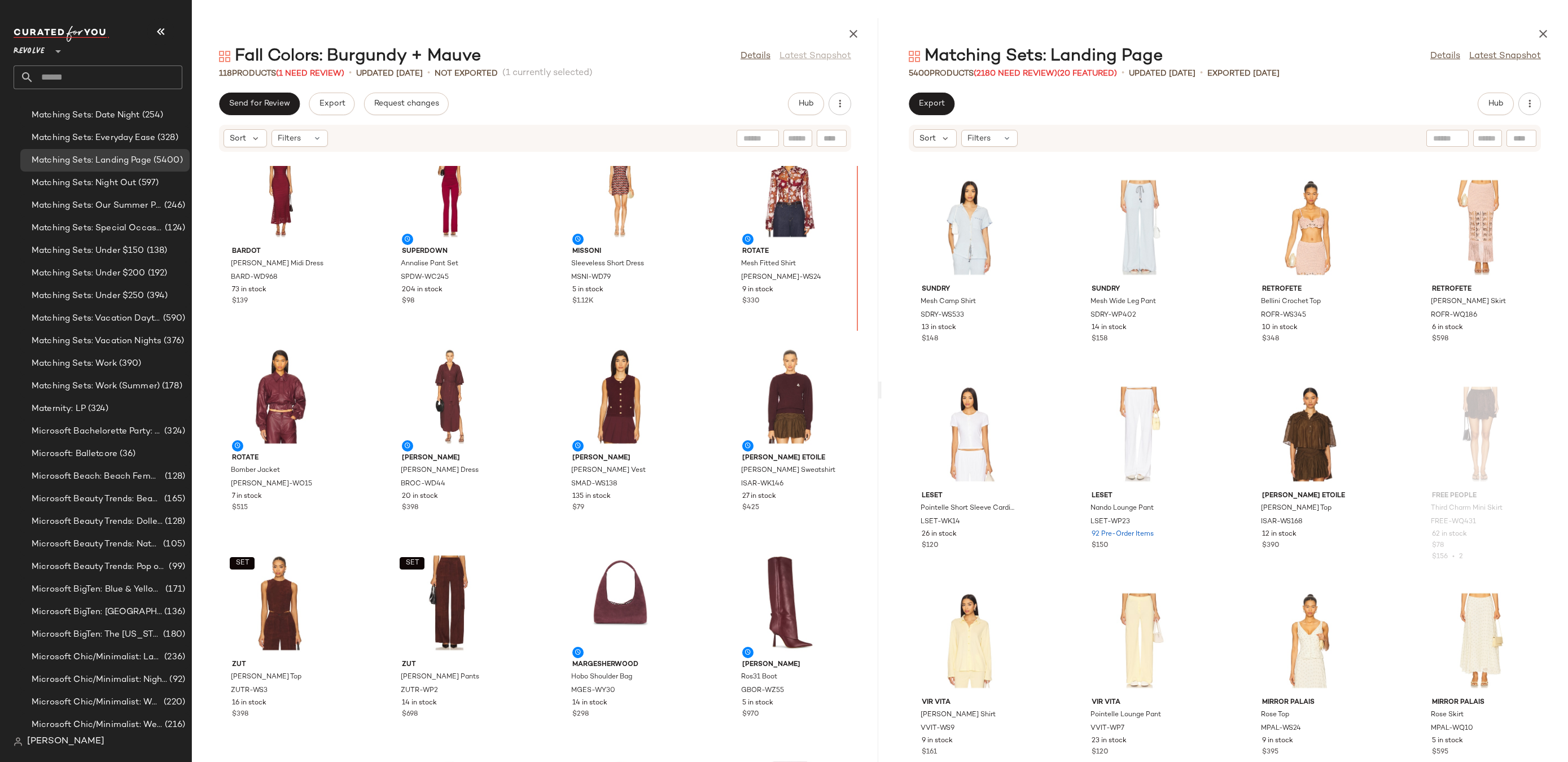
scroll to position [229, 0]
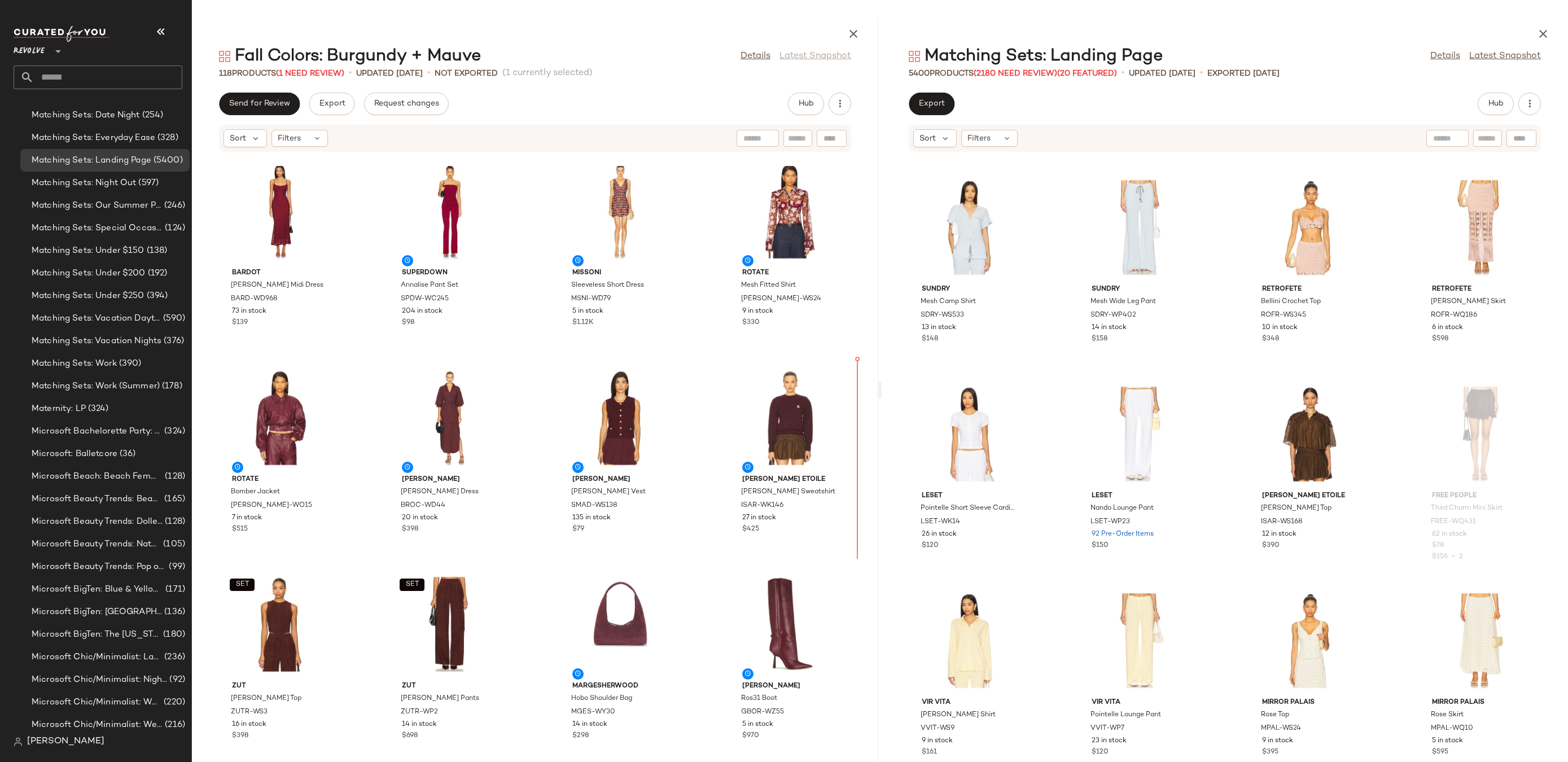
drag, startPoint x: 451, startPoint y: 411, endPoint x: 467, endPoint y: 395, distance: 22.6
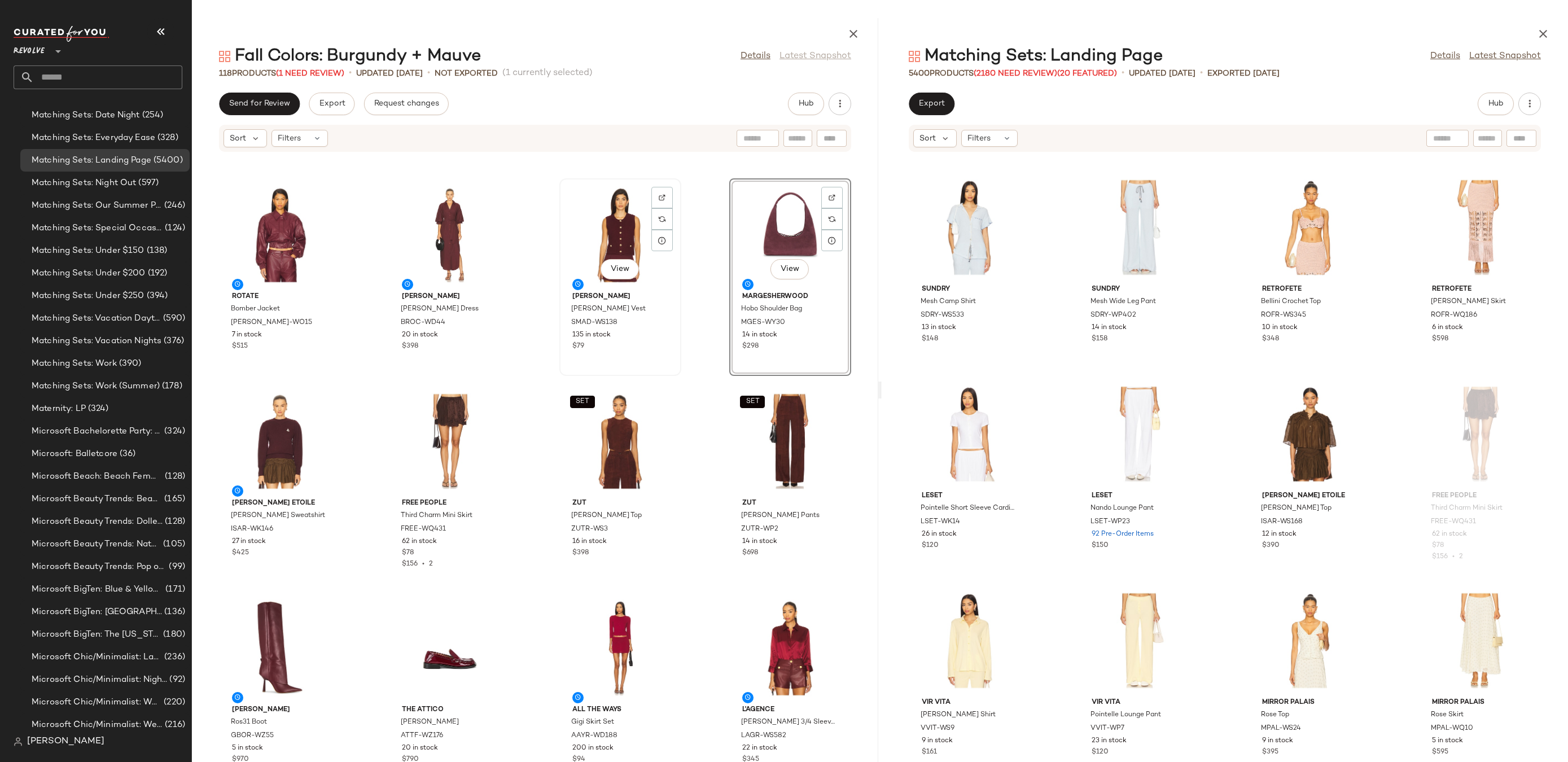
scroll to position [414, 0]
click at [419, 432] on div "View" at bounding box center [450, 441] width 114 height 105
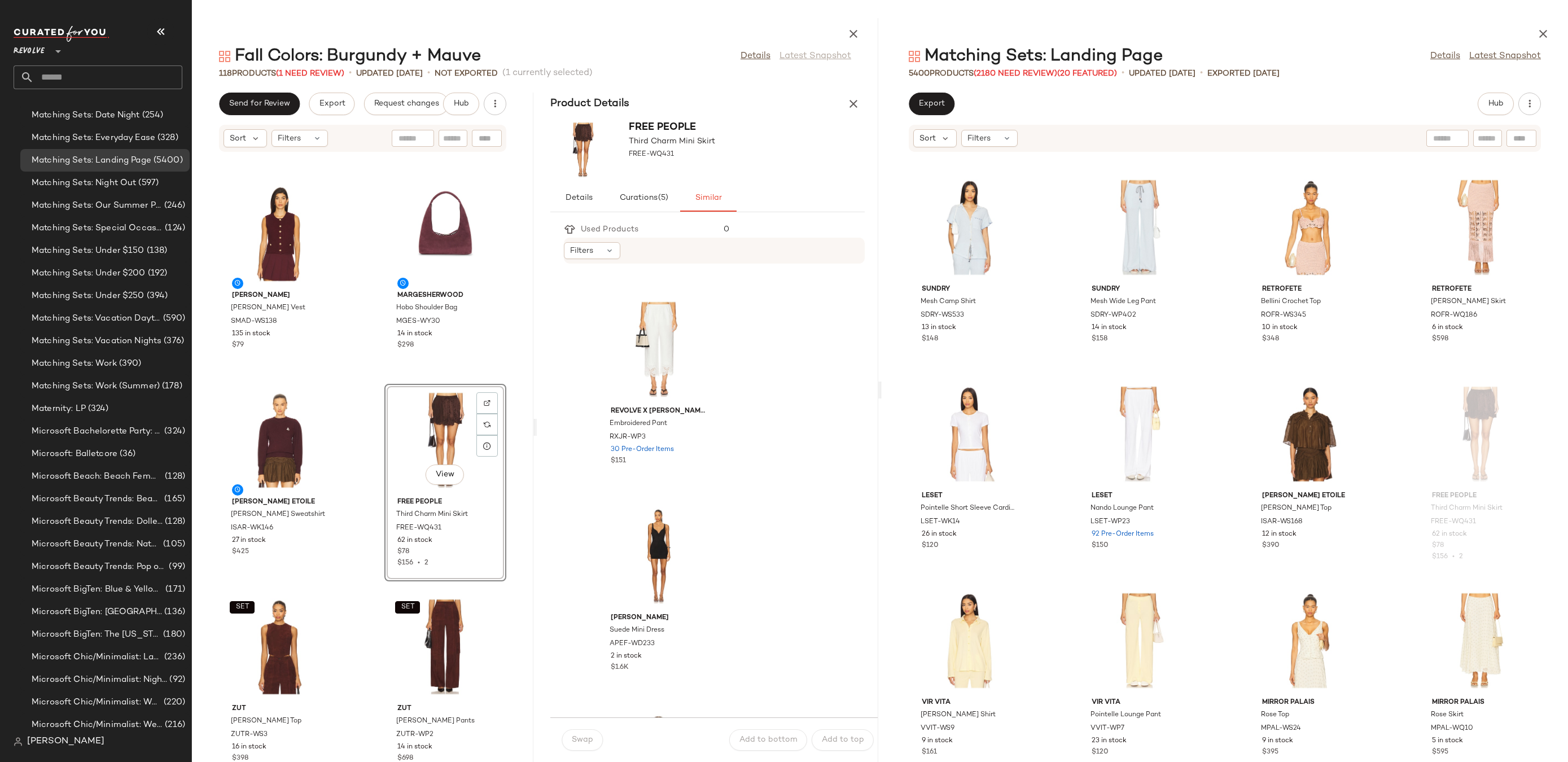
scroll to position [1369, 0]
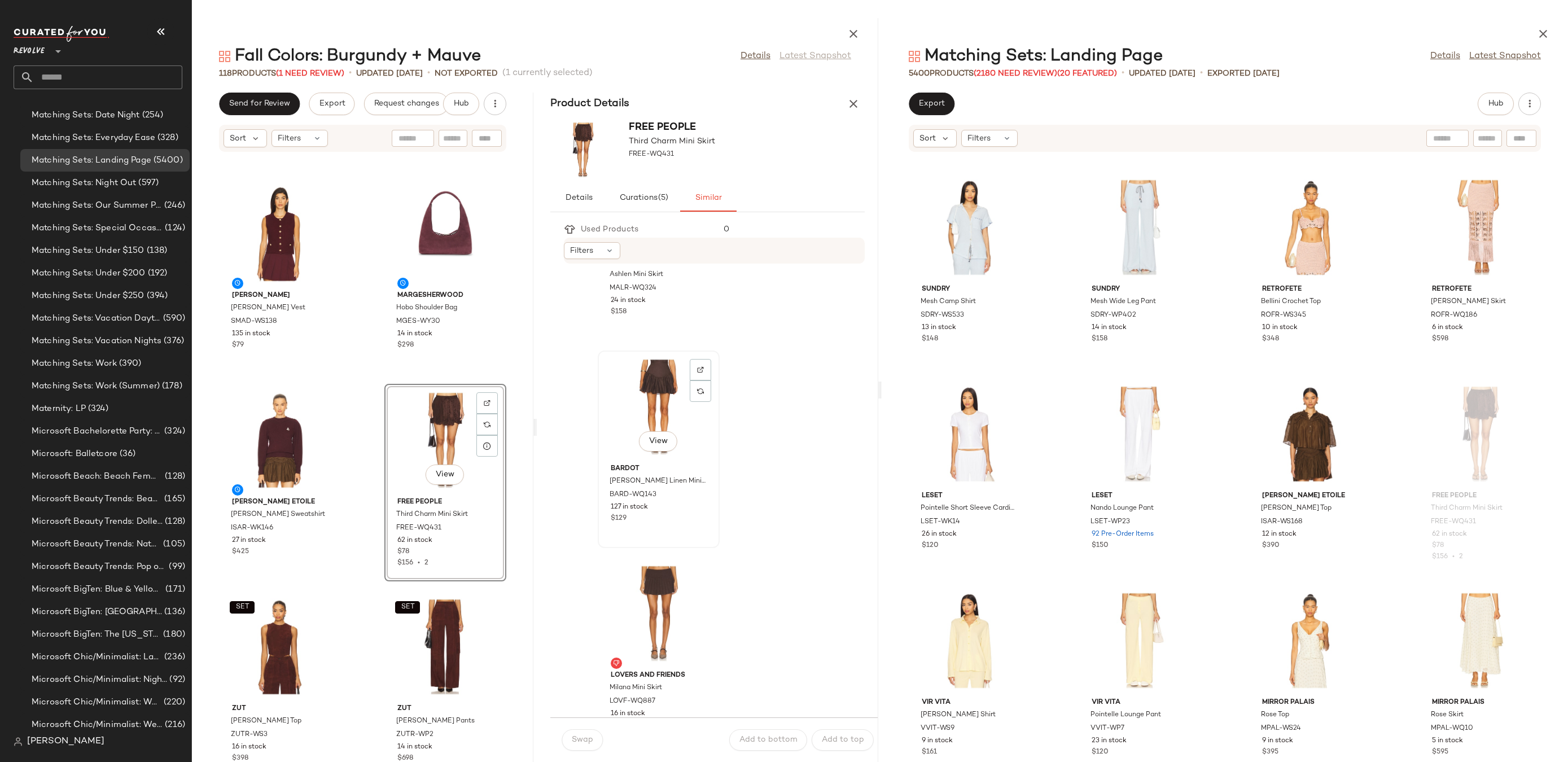
click at [650, 405] on div "View" at bounding box center [659, 407] width 114 height 105
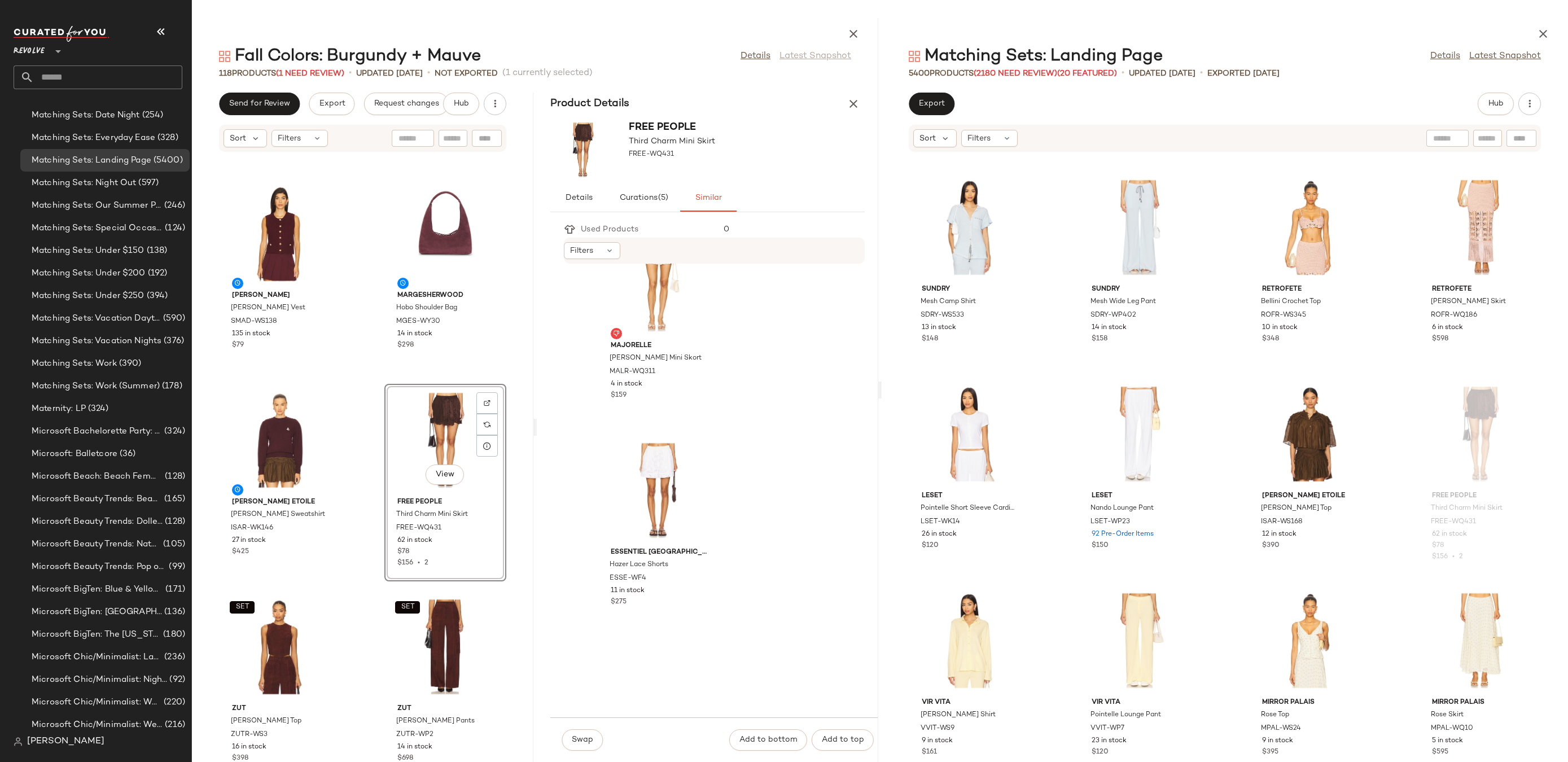
scroll to position [3500, 0]
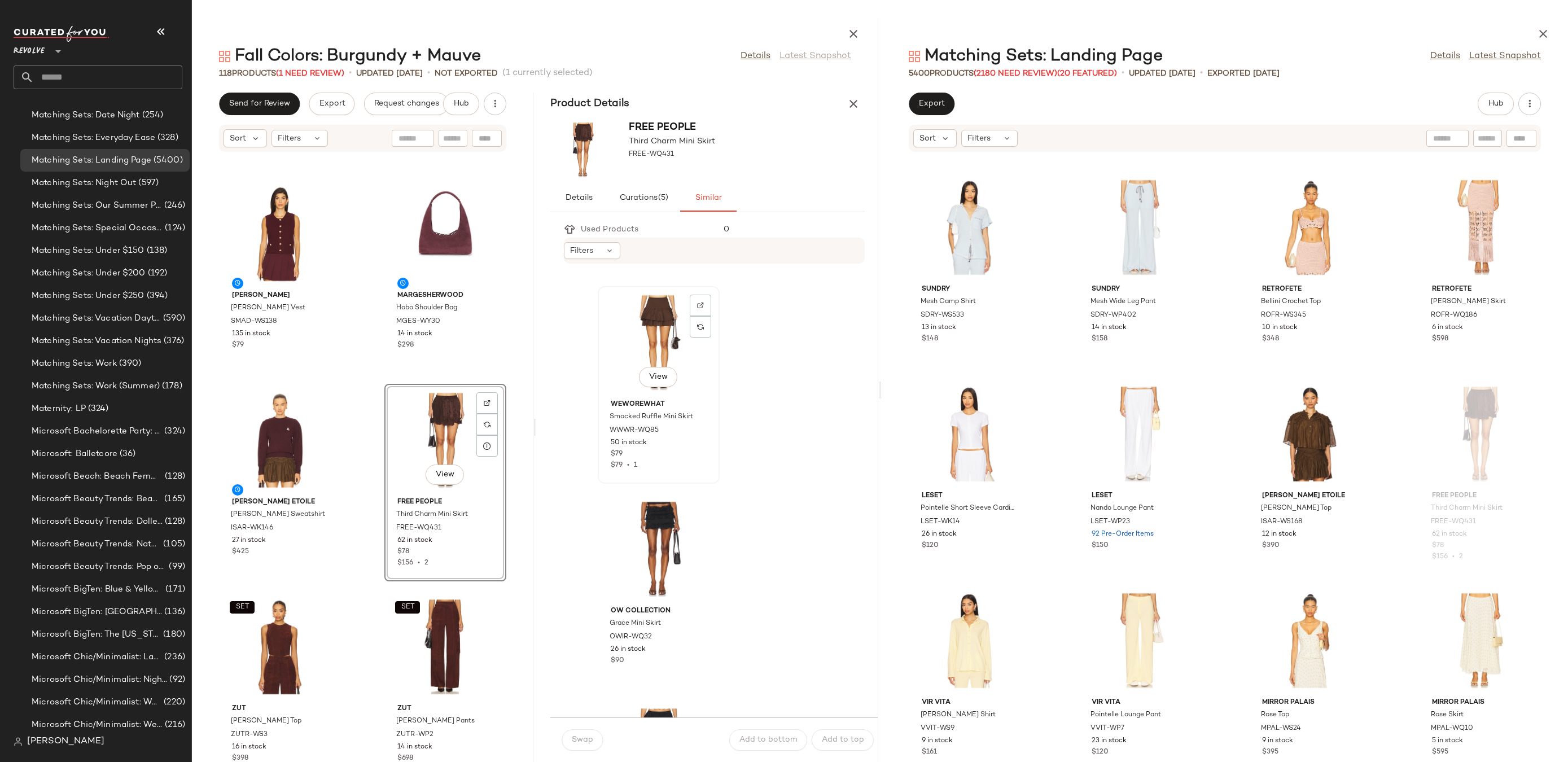
click at [670, 319] on div "View" at bounding box center [659, 343] width 114 height 105
click at [703, 305] on img at bounding box center [700, 305] width 7 height 7
click at [322, 414] on div at bounding box center [321, 424] width 21 height 21
click at [486, 414] on div at bounding box center [486, 424] width 21 height 21
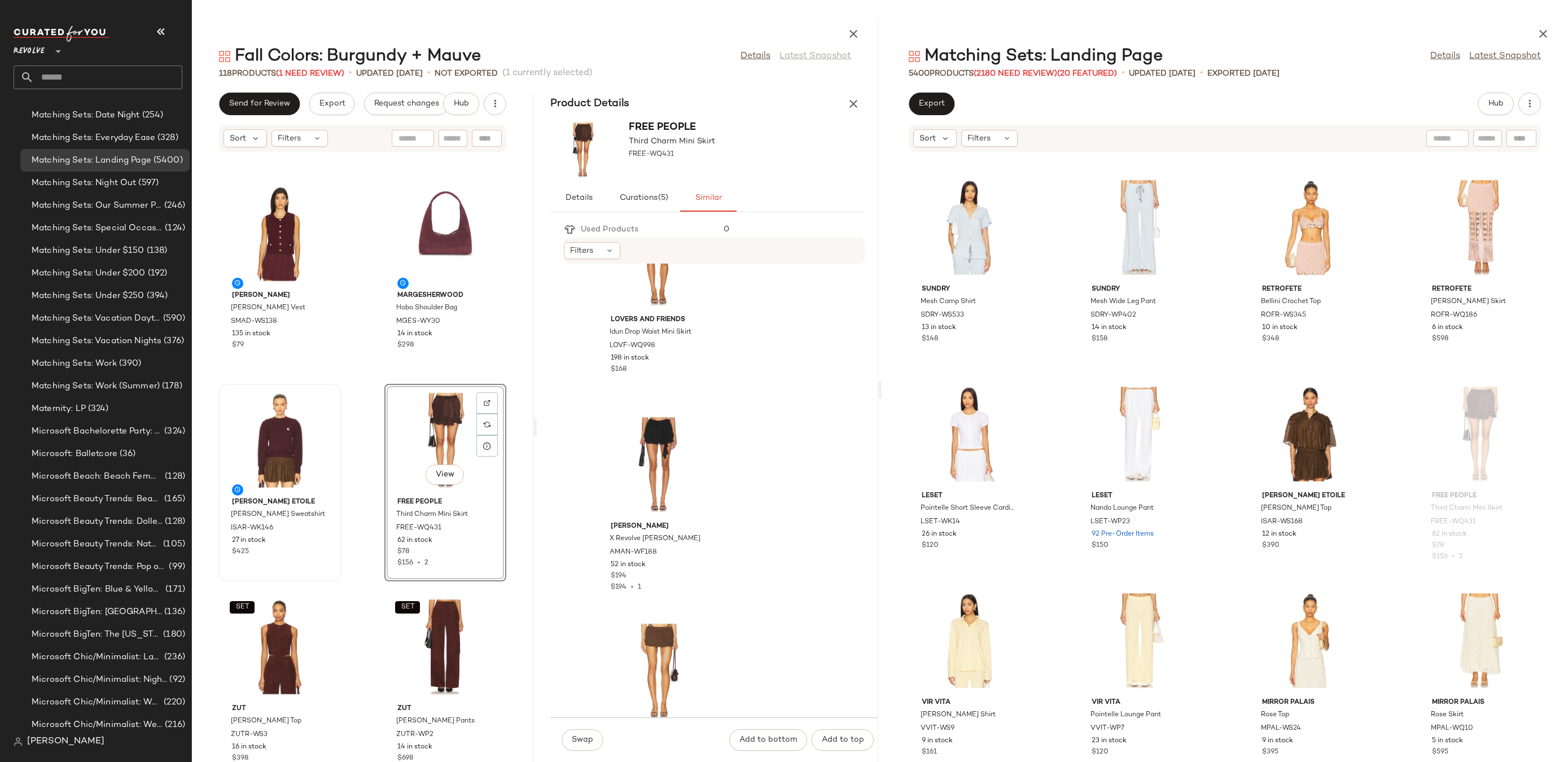
scroll to position [4218, 0]
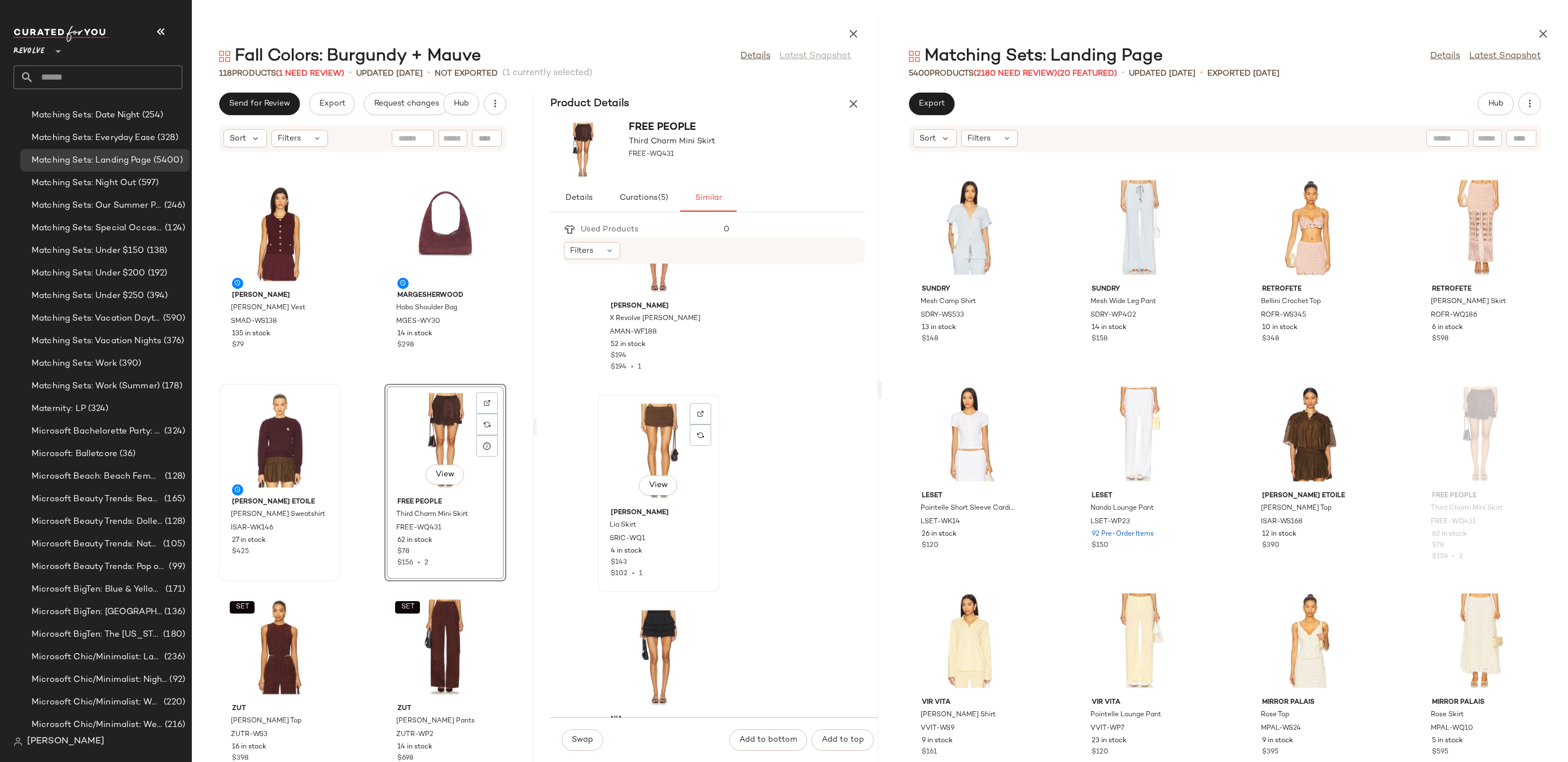
click at [645, 431] on div "View" at bounding box center [659, 452] width 114 height 105
click at [705, 424] on div at bounding box center [700, 435] width 21 height 21
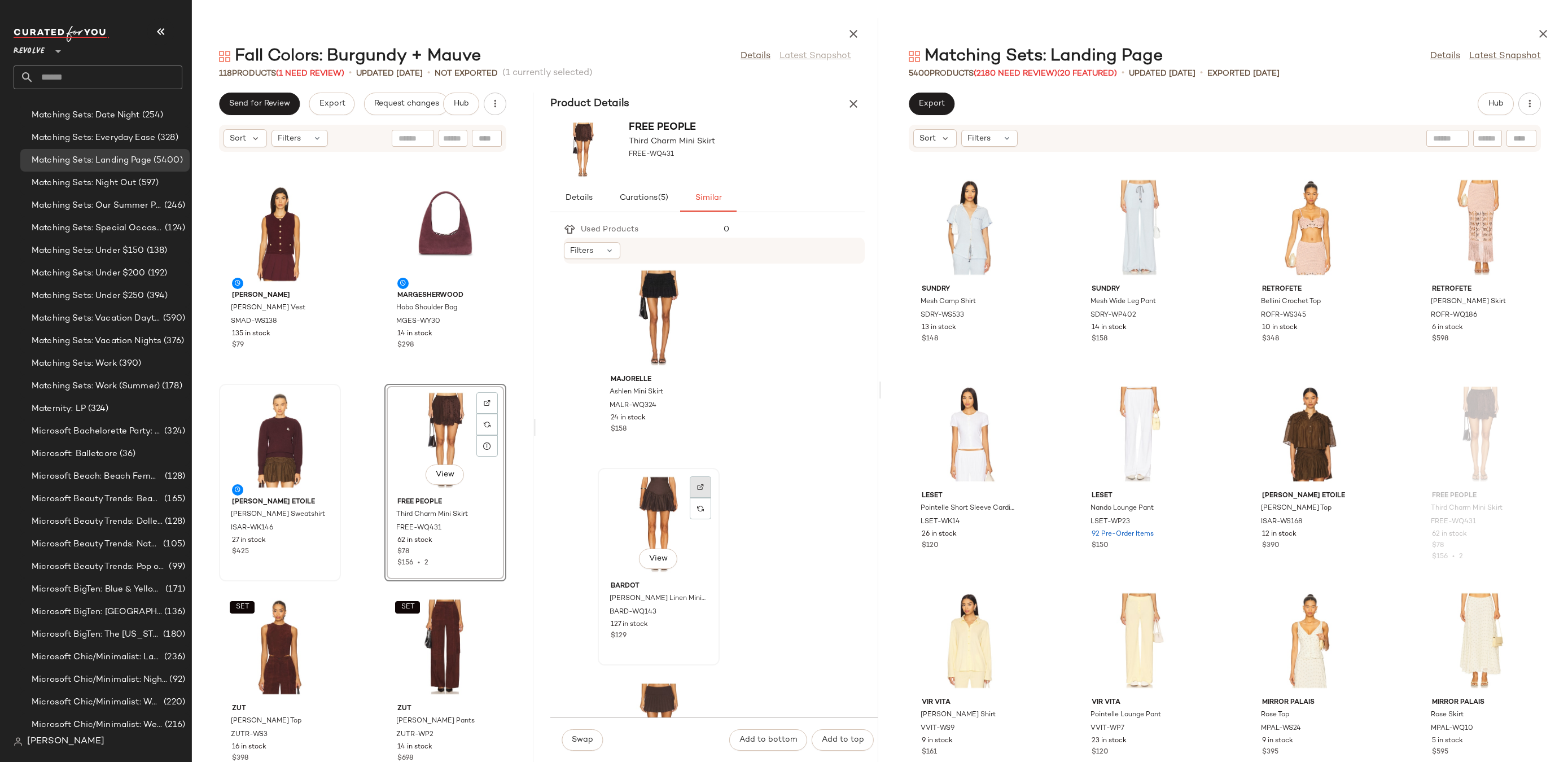
click at [700, 484] on img at bounding box center [700, 487] width 7 height 7
click at [648, 511] on div "View" at bounding box center [659, 525] width 114 height 105
click at [586, 738] on span "Swap" at bounding box center [582, 740] width 22 height 9
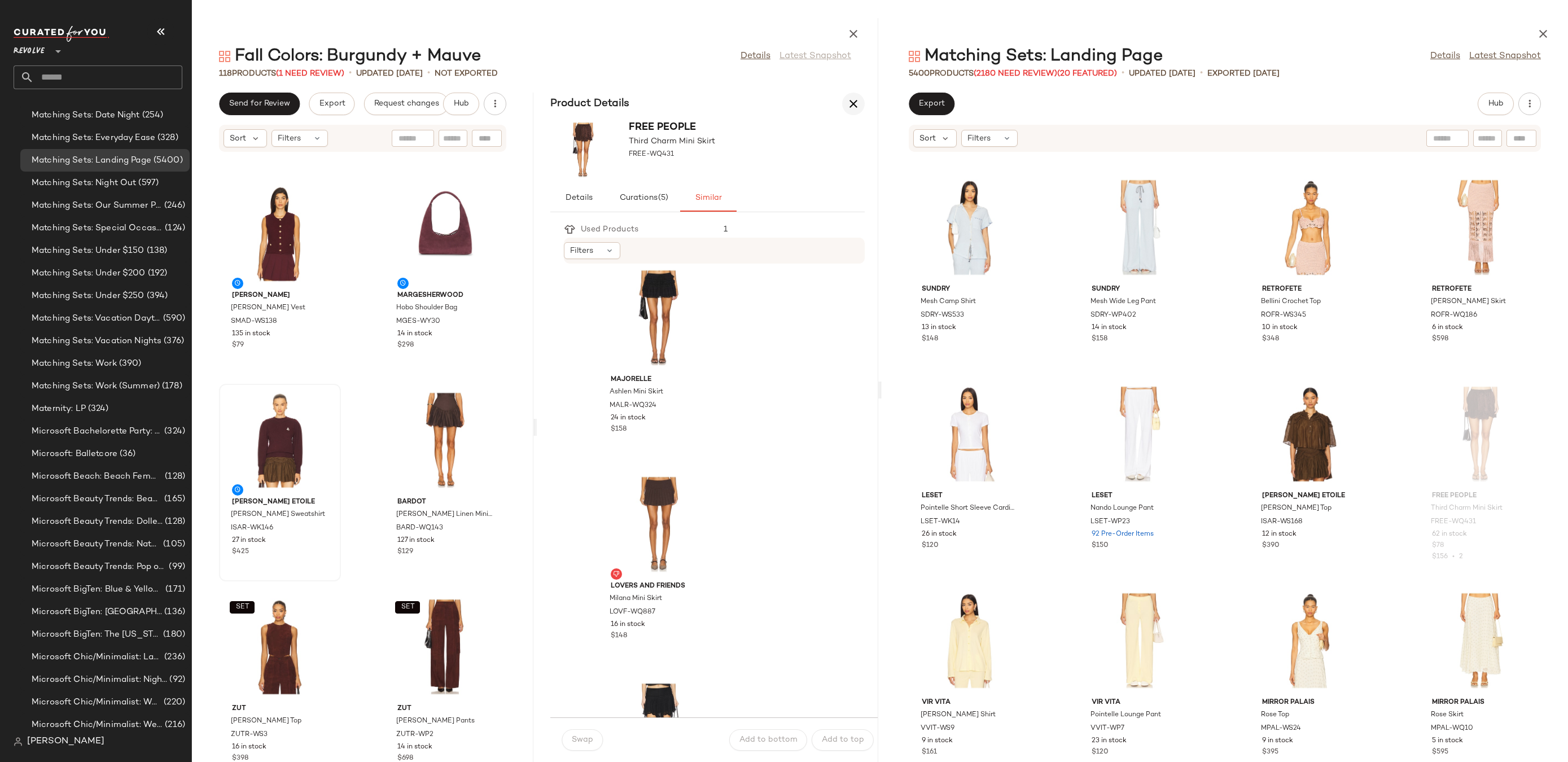
click at [849, 108] on icon "button" at bounding box center [853, 104] width 14 height 14
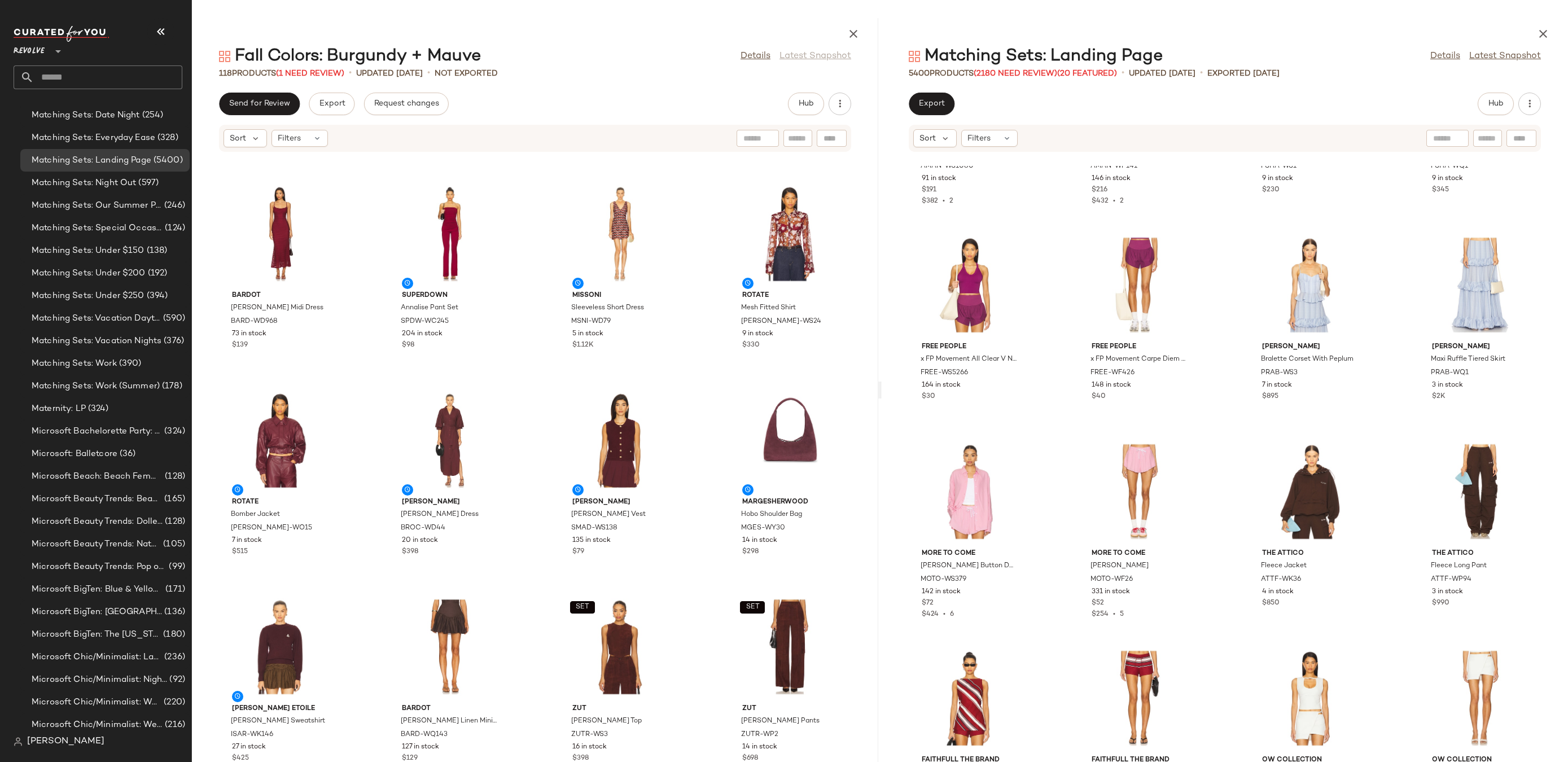
scroll to position [101421, 0]
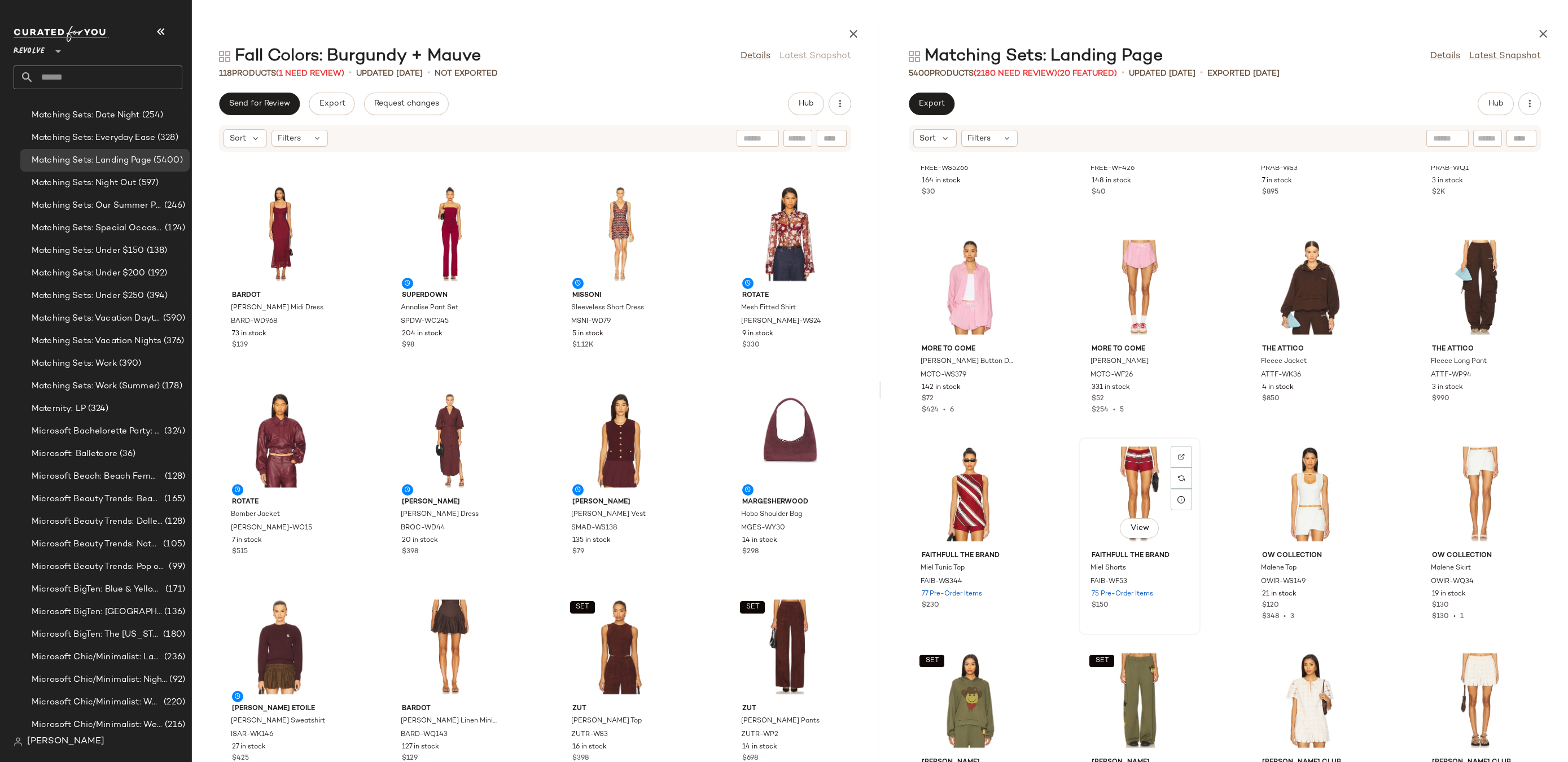
click at [1137, 503] on div "View" at bounding box center [1139, 494] width 114 height 105
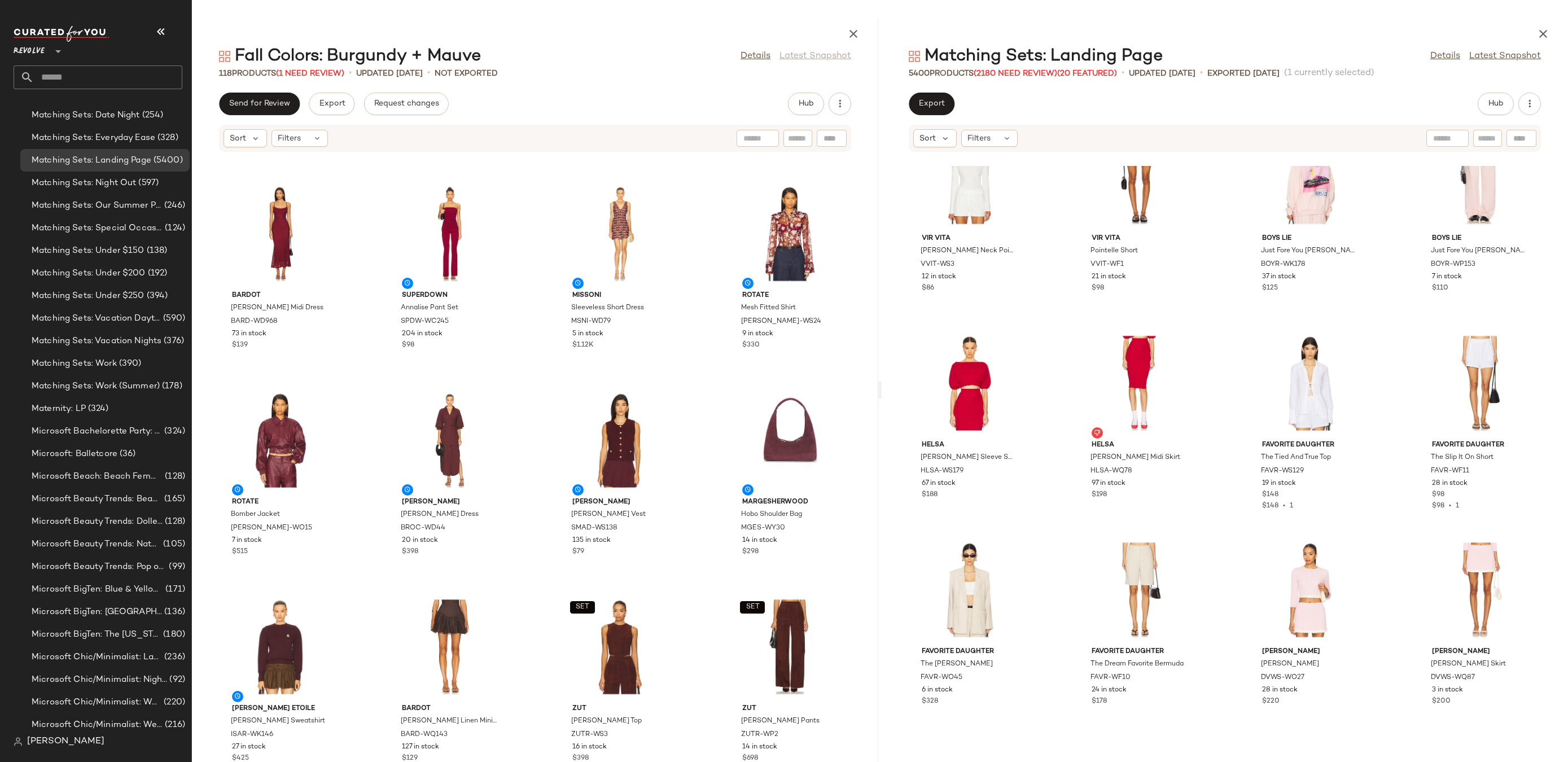
scroll to position [108167, 0]
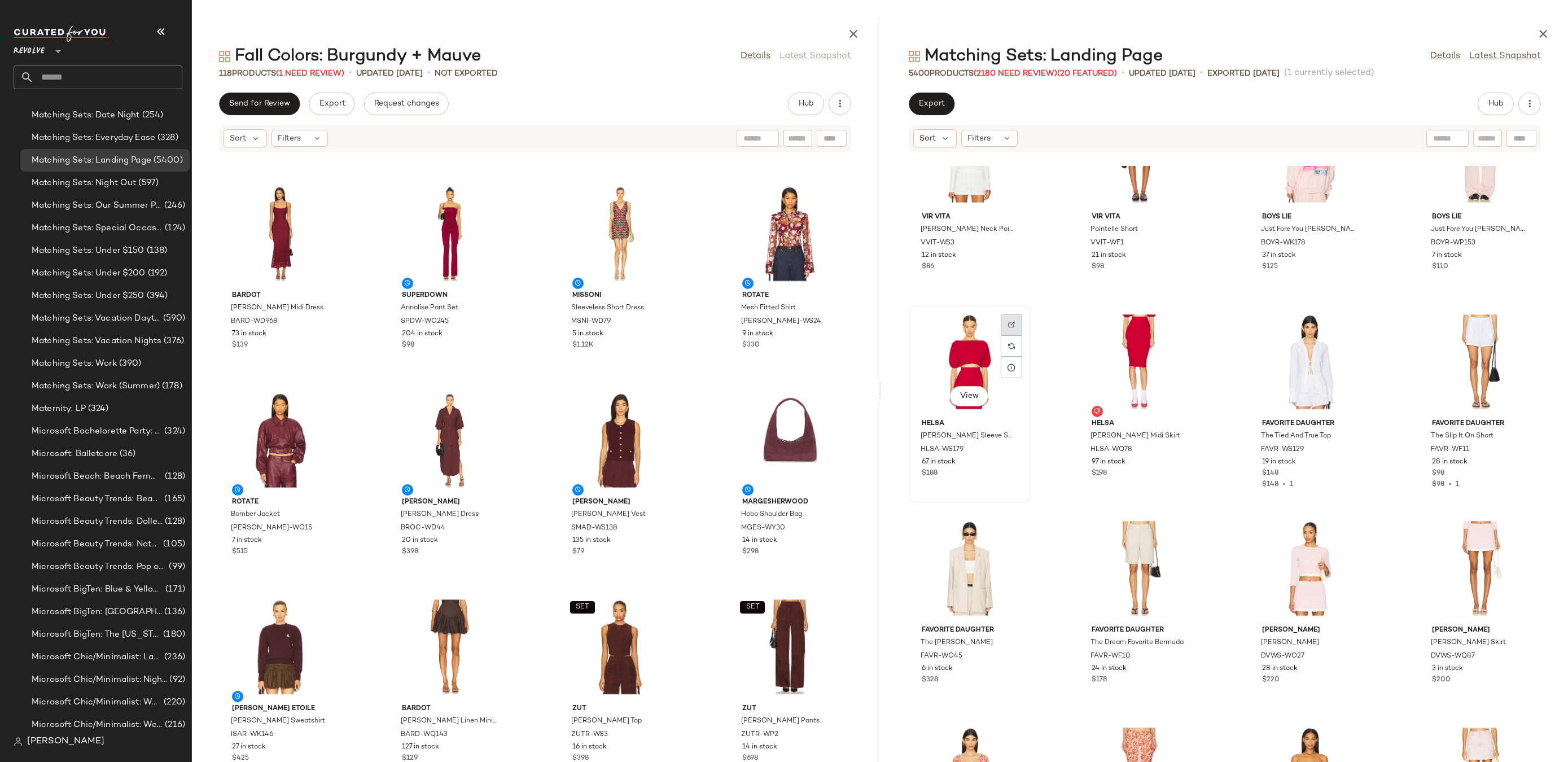
click at [1009, 322] on img at bounding box center [1011, 324] width 7 height 7
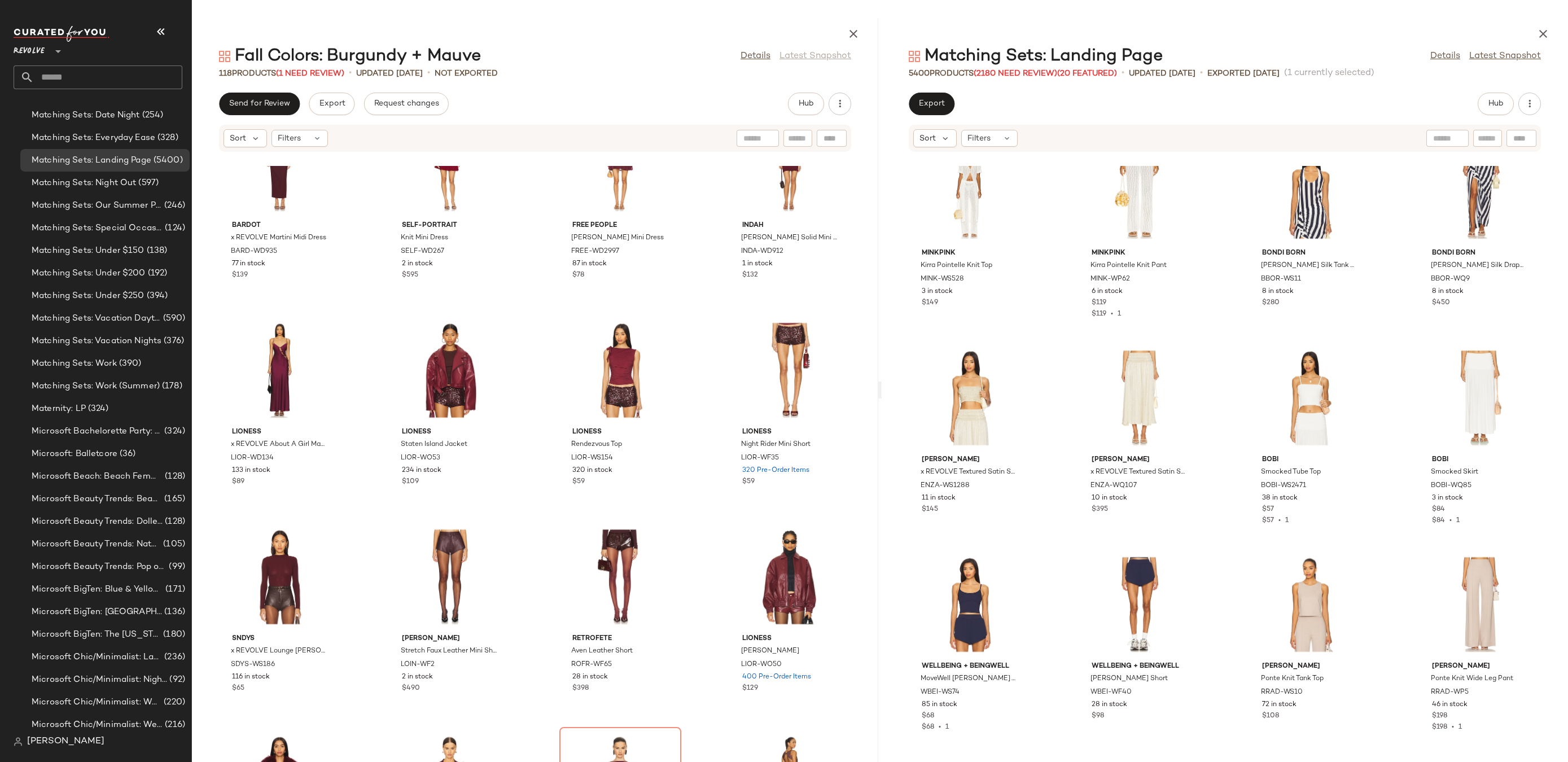
scroll to position [113461, 0]
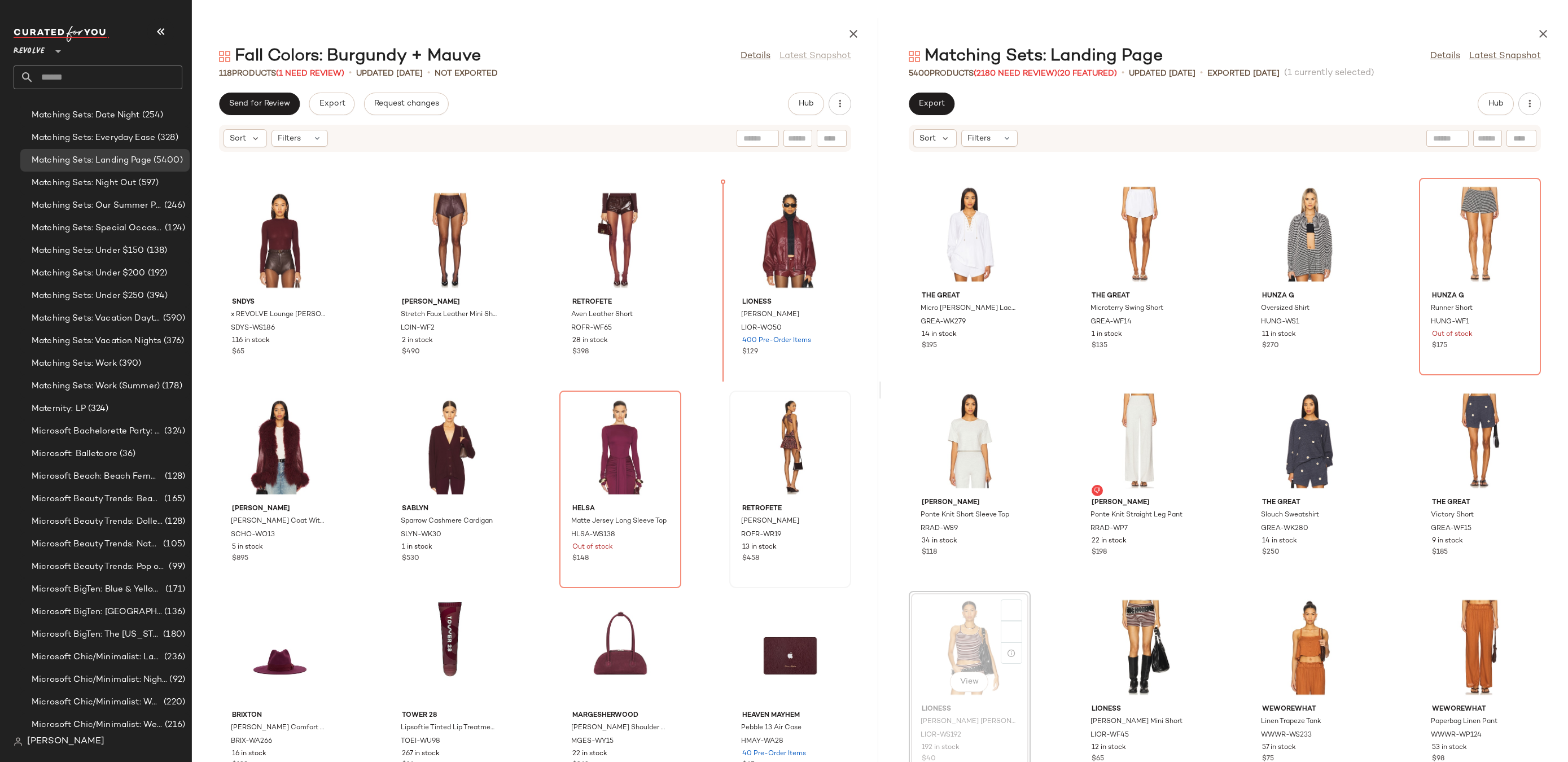
scroll to position [1843, 0]
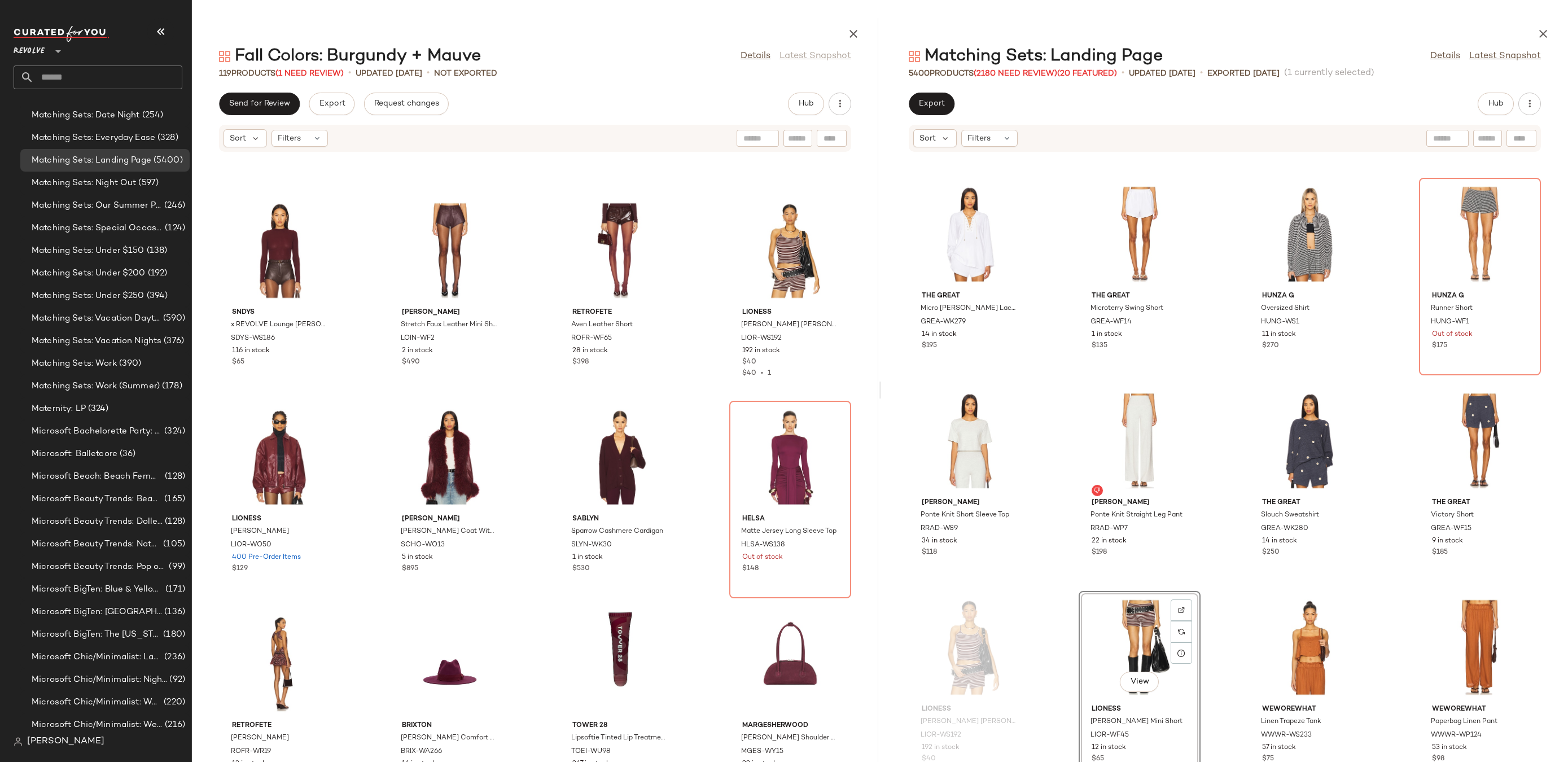
drag, startPoint x: 1130, startPoint y: 647, endPoint x: 1121, endPoint y: 641, distance: 10.8
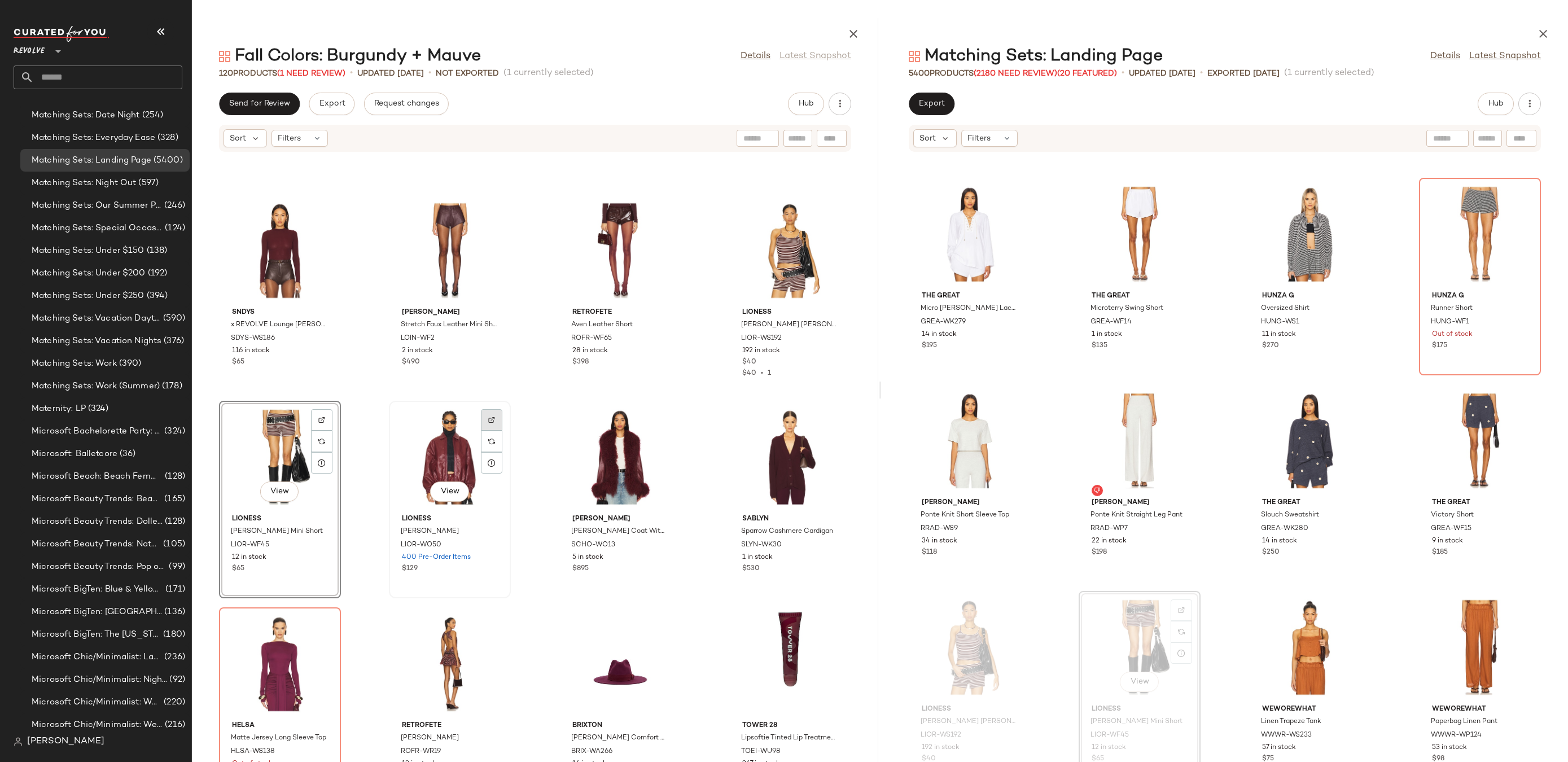
click at [489, 422] on img at bounding box center [492, 419] width 7 height 7
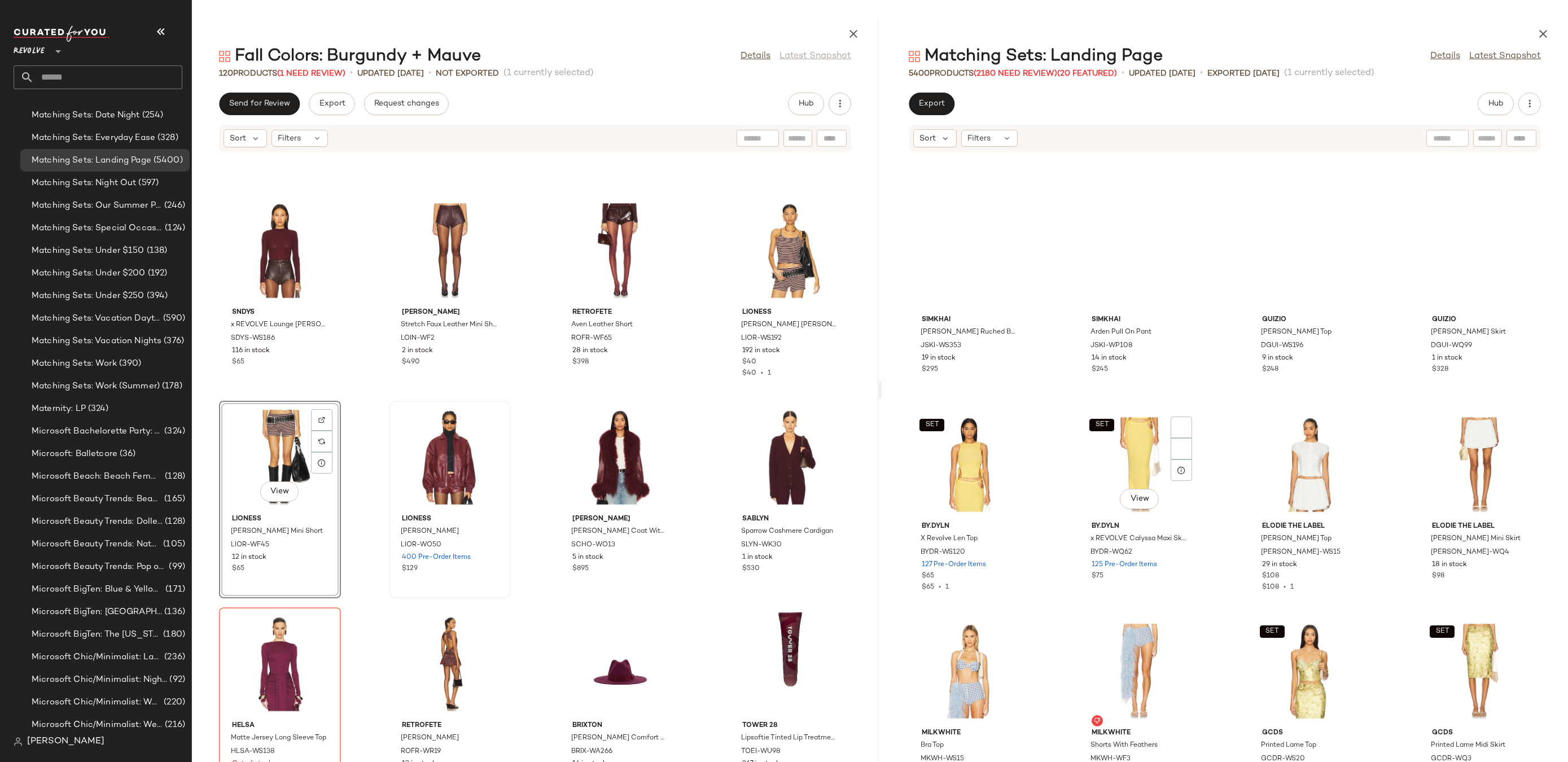
scroll to position [120015, 0]
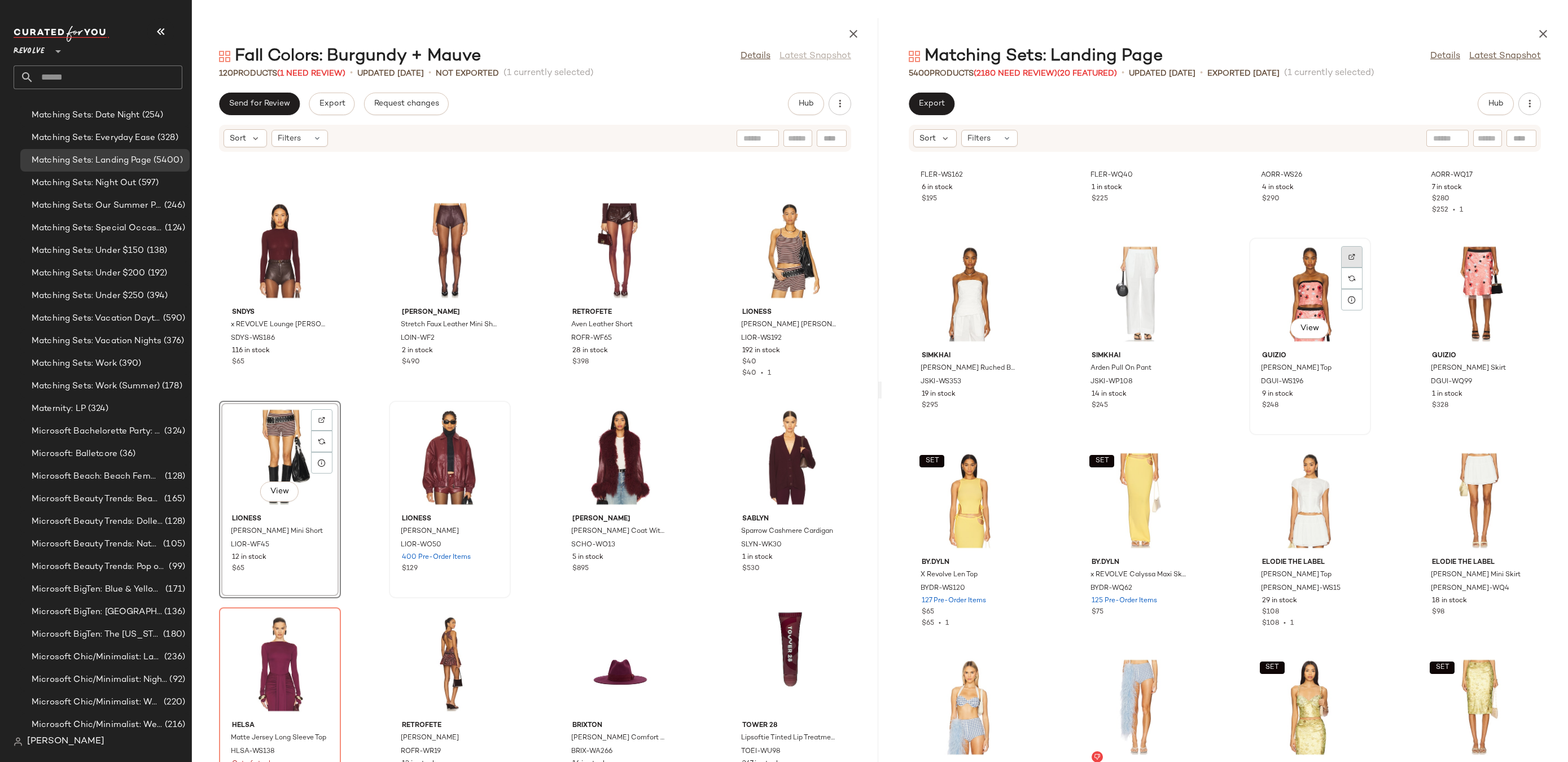
click at [1350, 267] on div at bounding box center [1351, 278] width 21 height 21
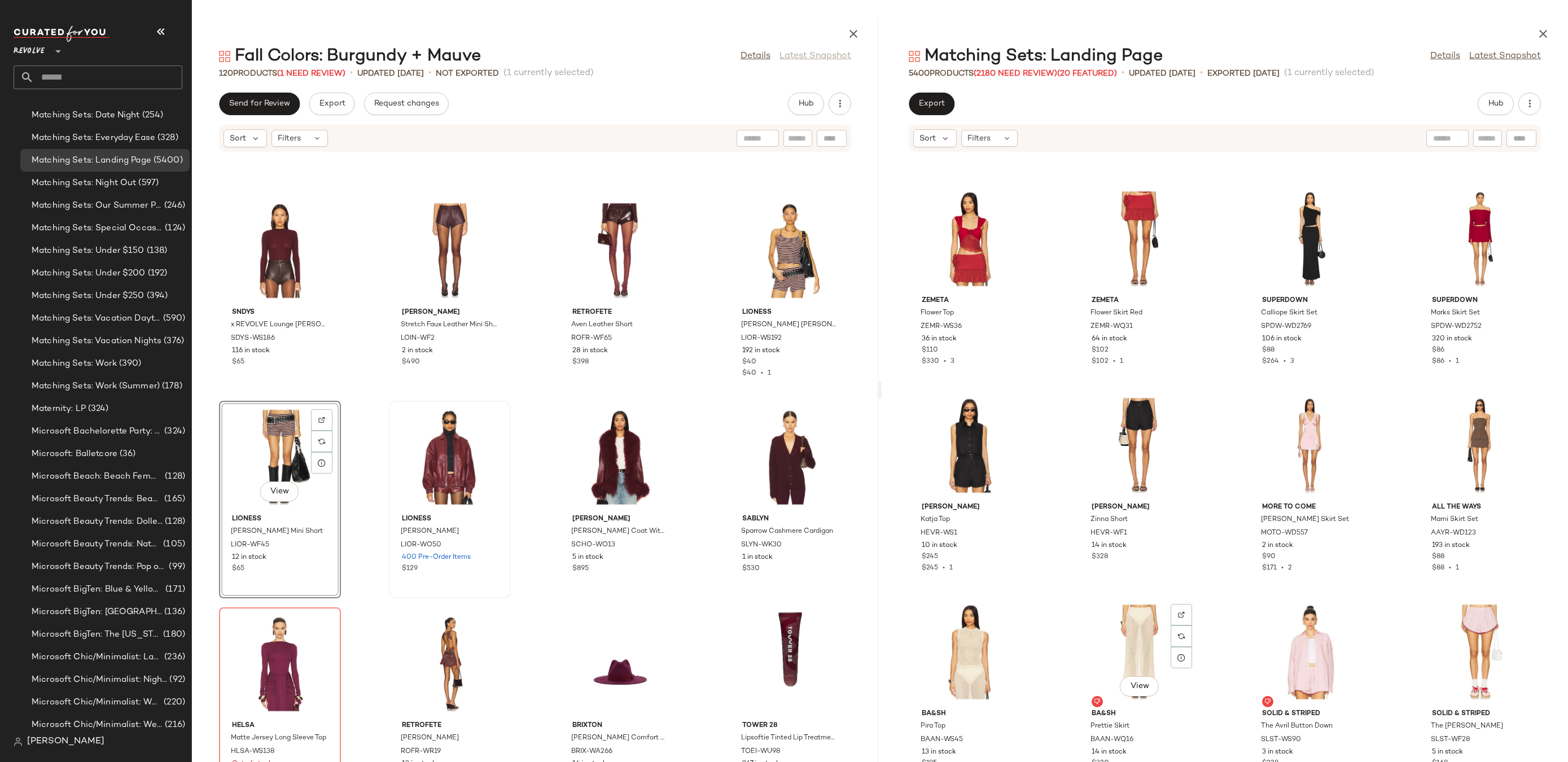
scroll to position [147352, 0]
click at [1014, 196] on img at bounding box center [1011, 199] width 7 height 7
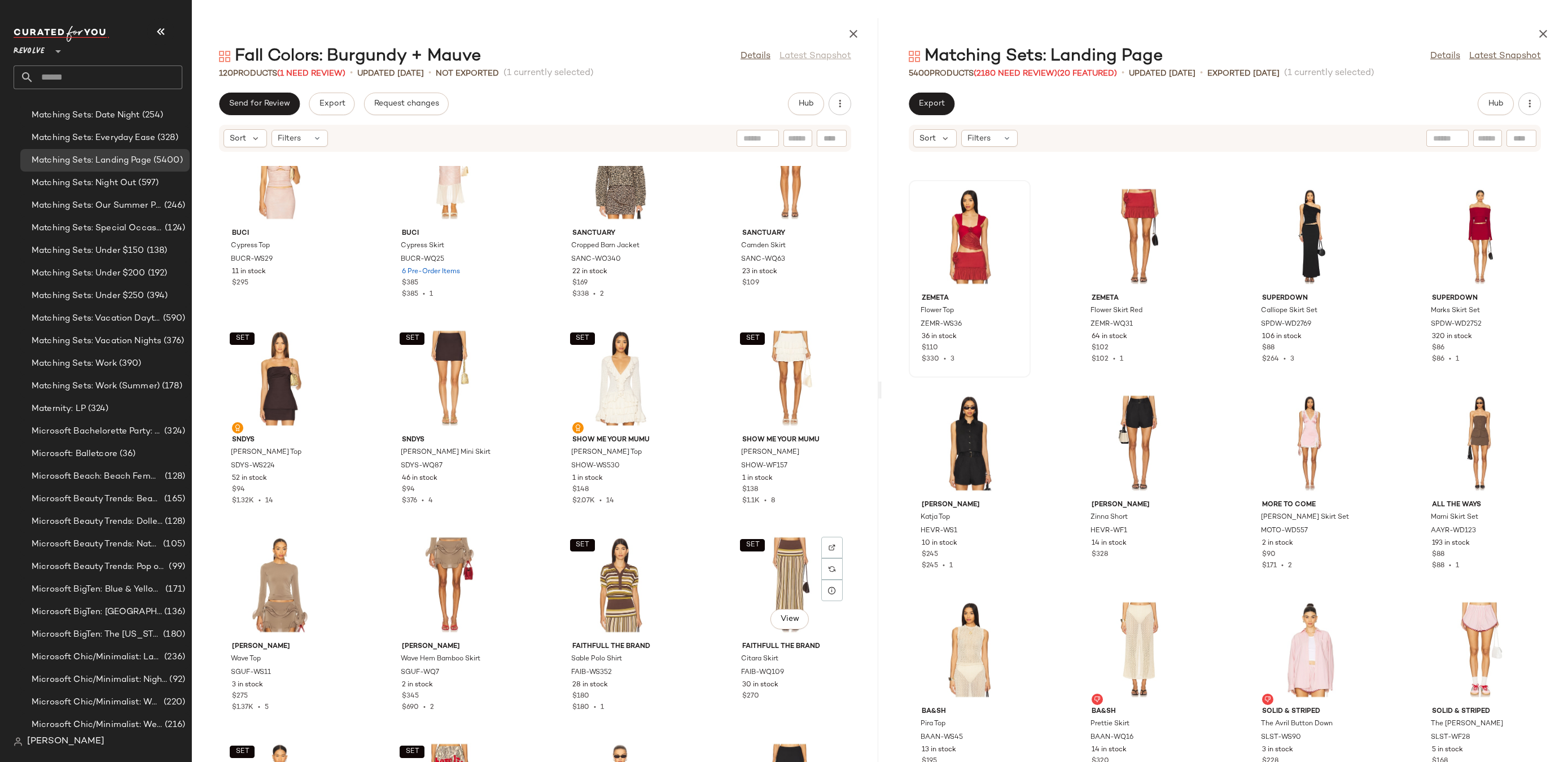
scroll to position [5606, 0]
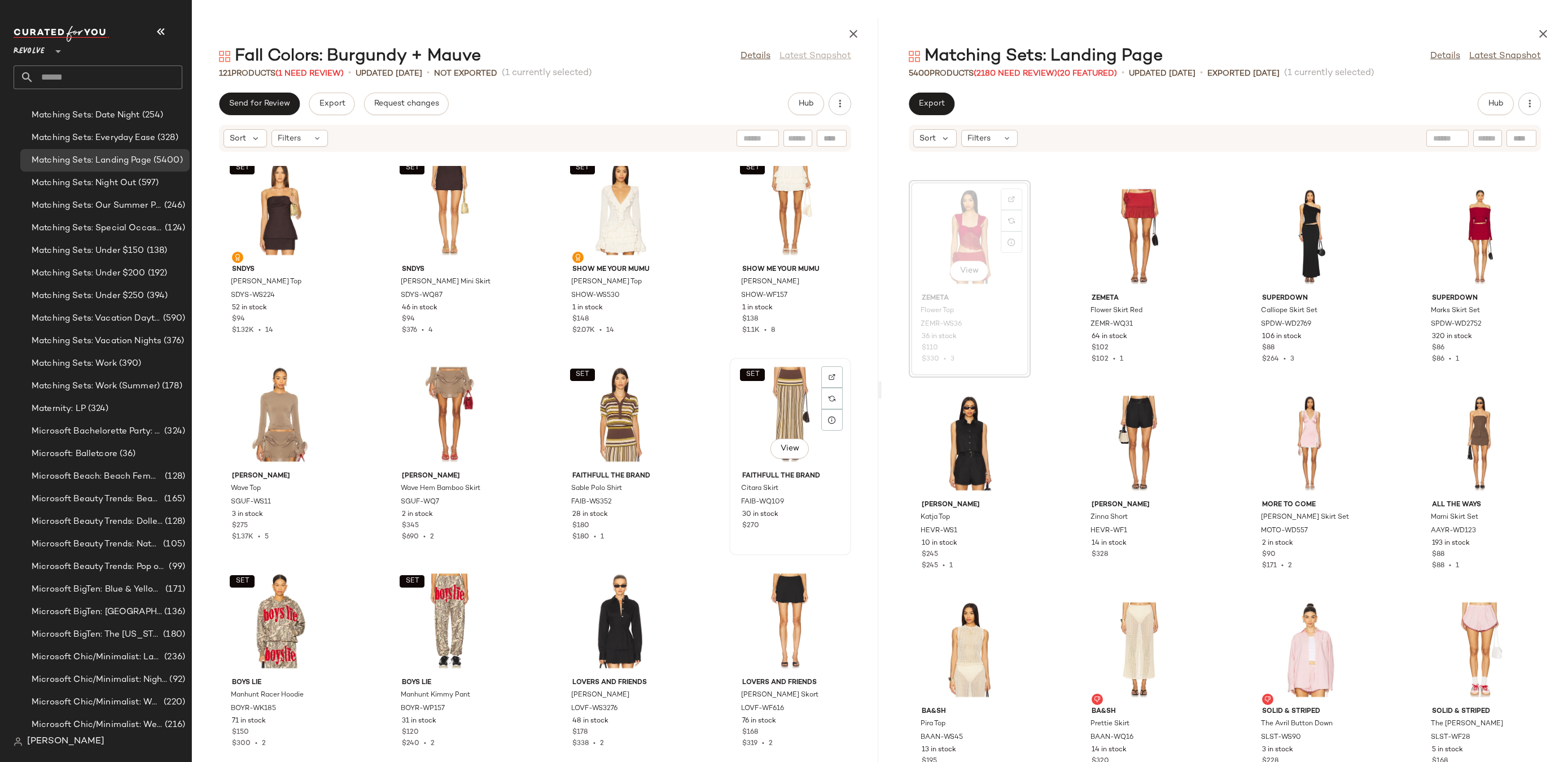
scroll to position [5813, 0]
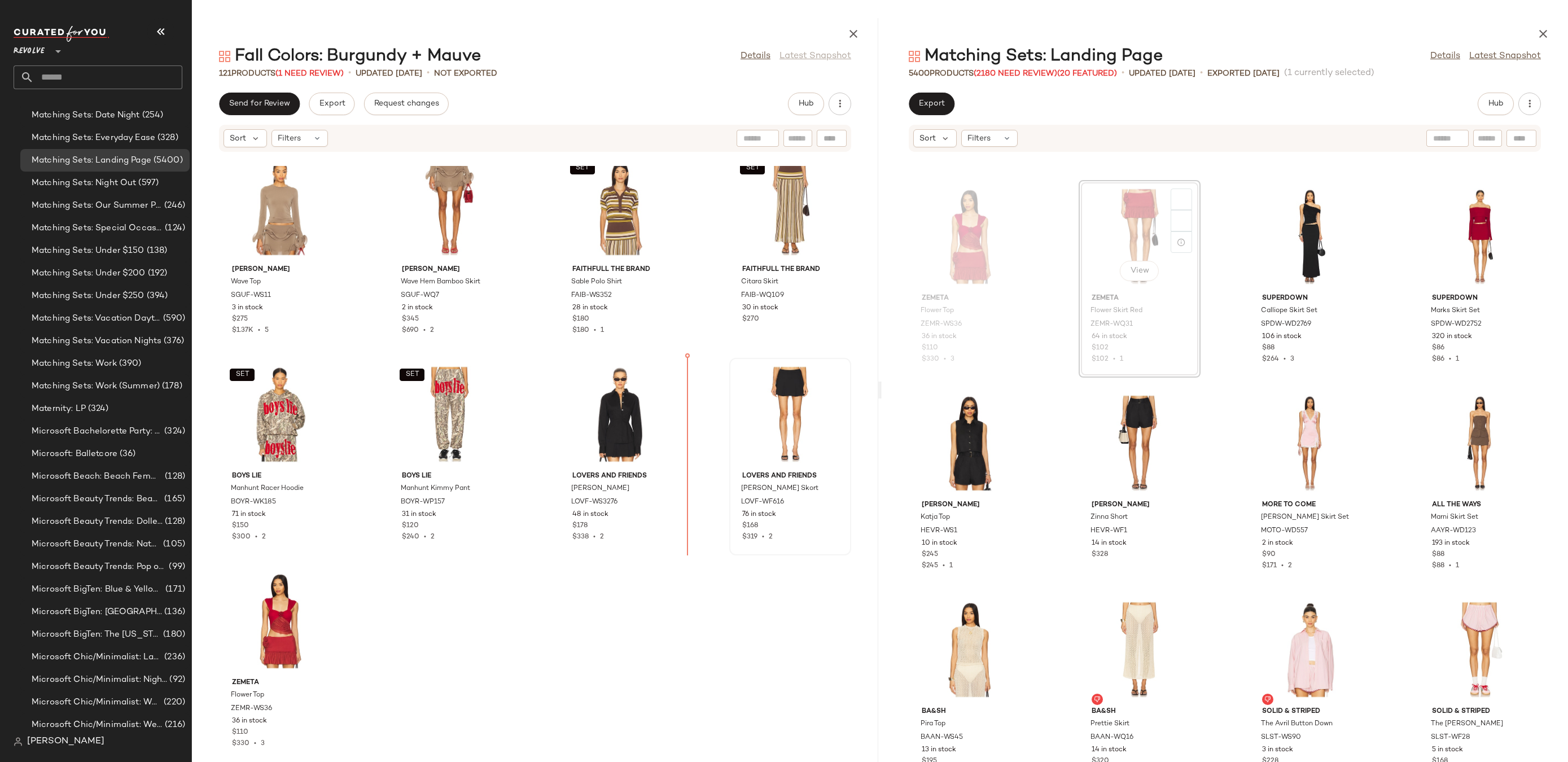
scroll to position [147352, 0]
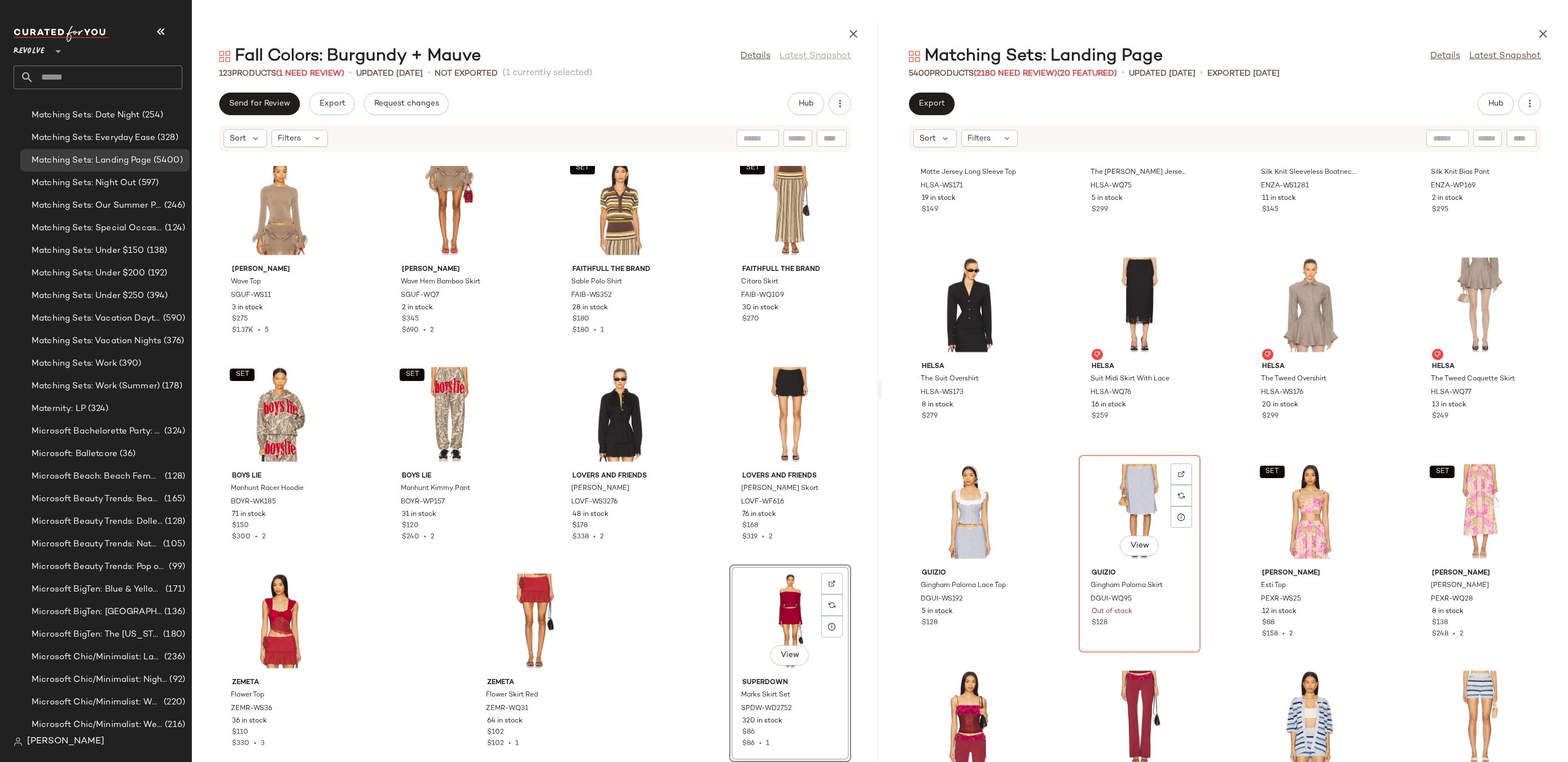
scroll to position [149648, 0]
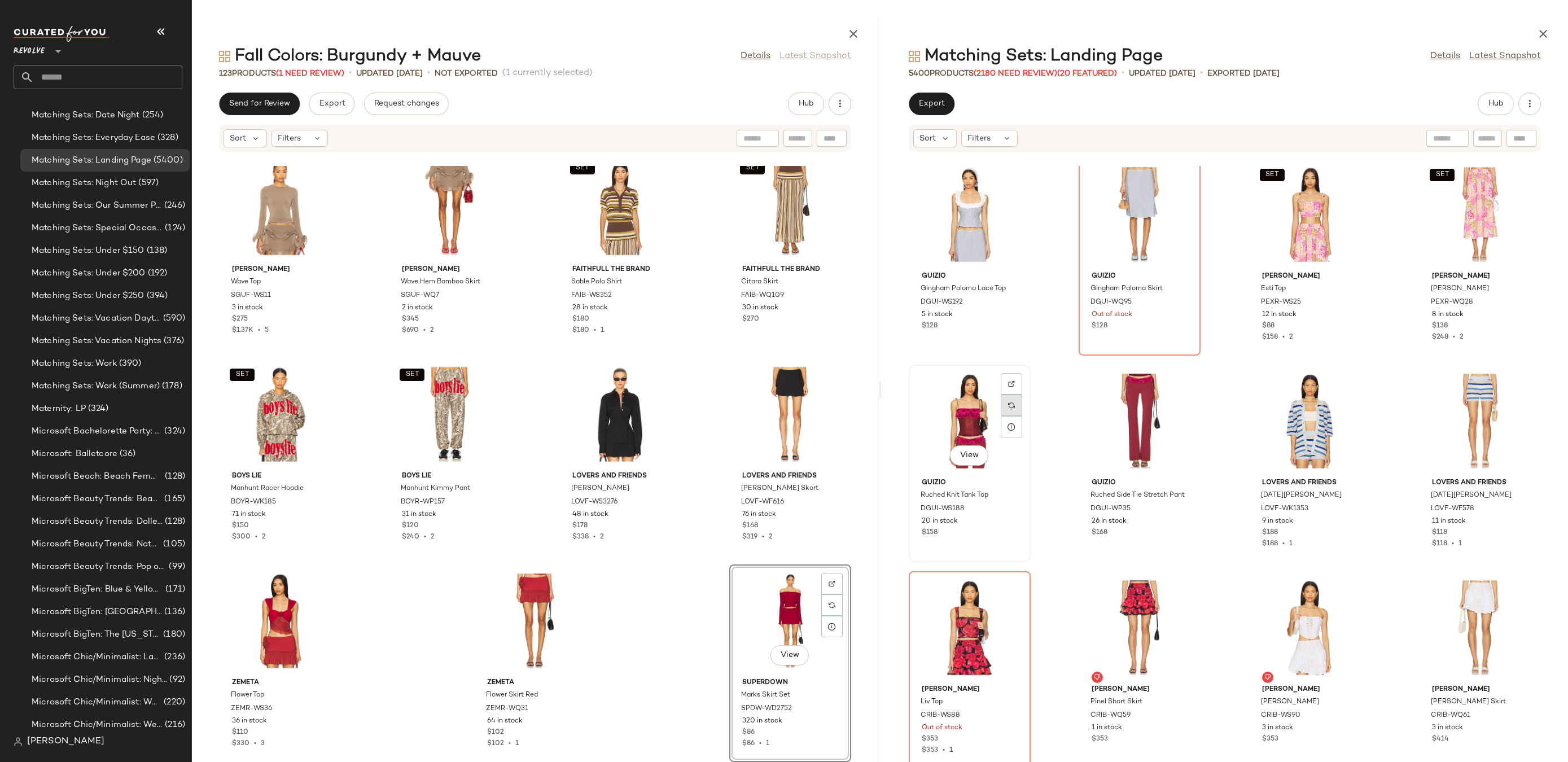
click at [990, 409] on div "View" at bounding box center [970, 422] width 114 height 105
click at [1006, 395] on div at bounding box center [1011, 405] width 21 height 21
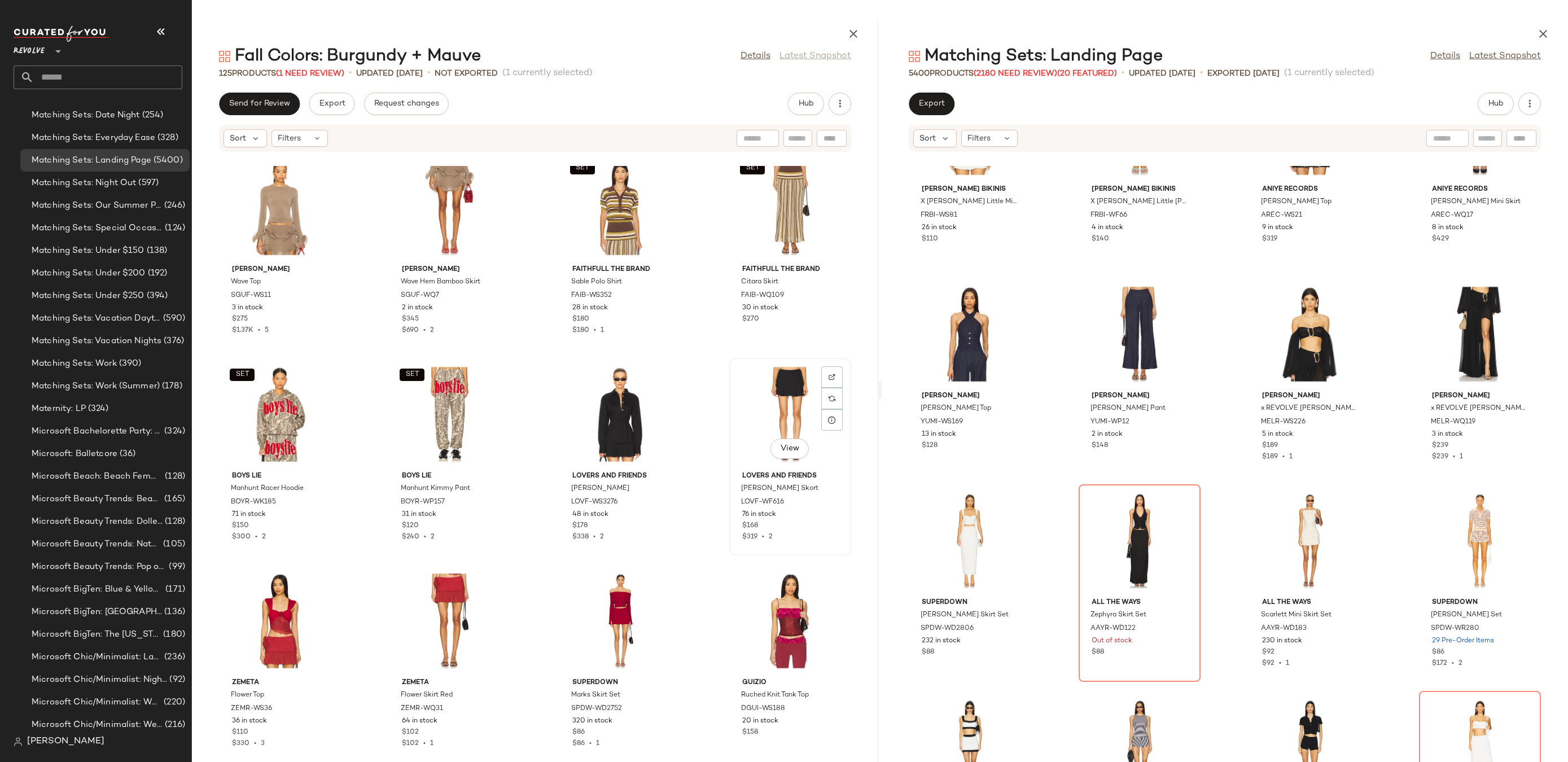
scroll to position [6019, 0]
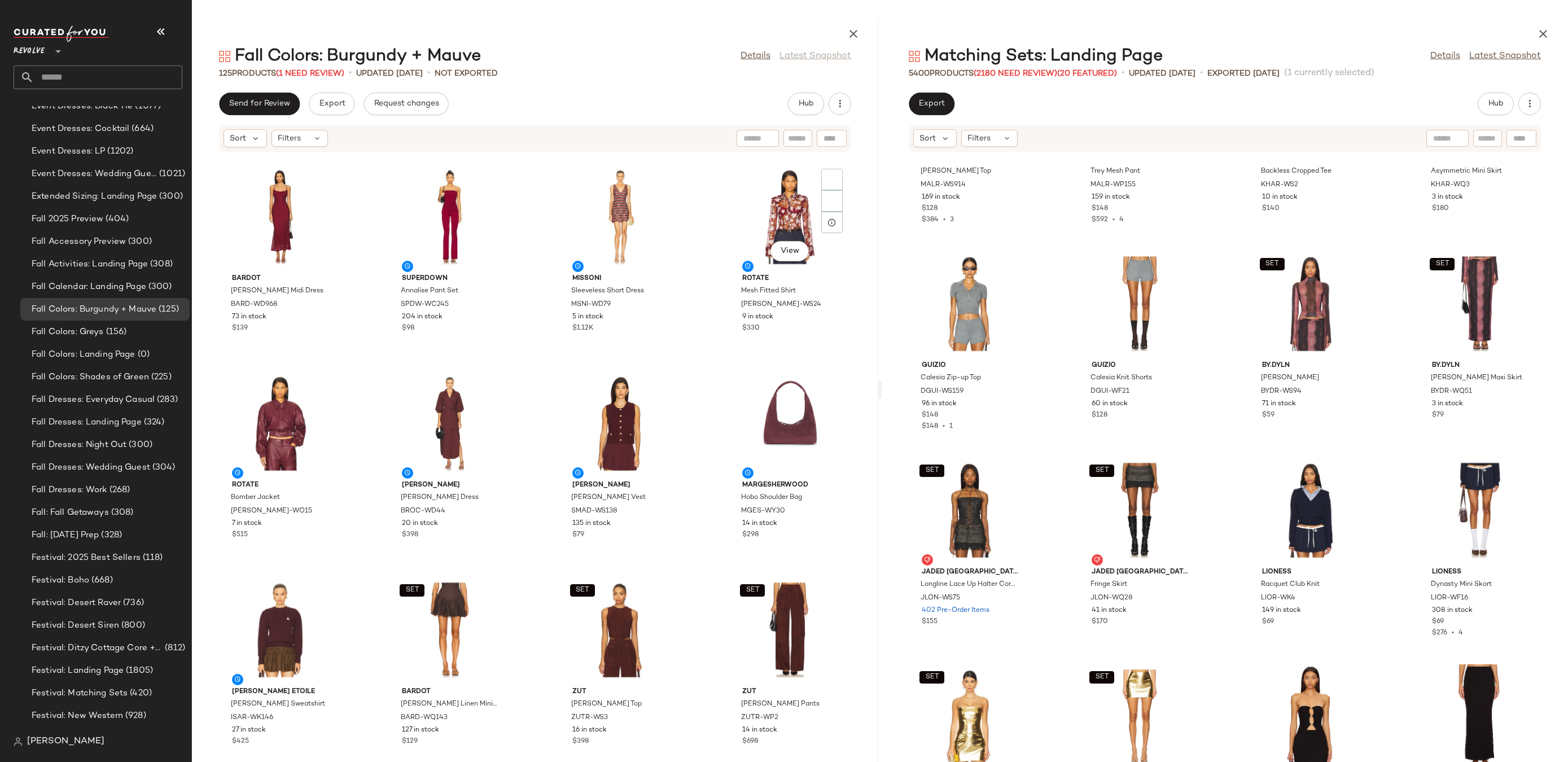
scroll to position [172, 0]
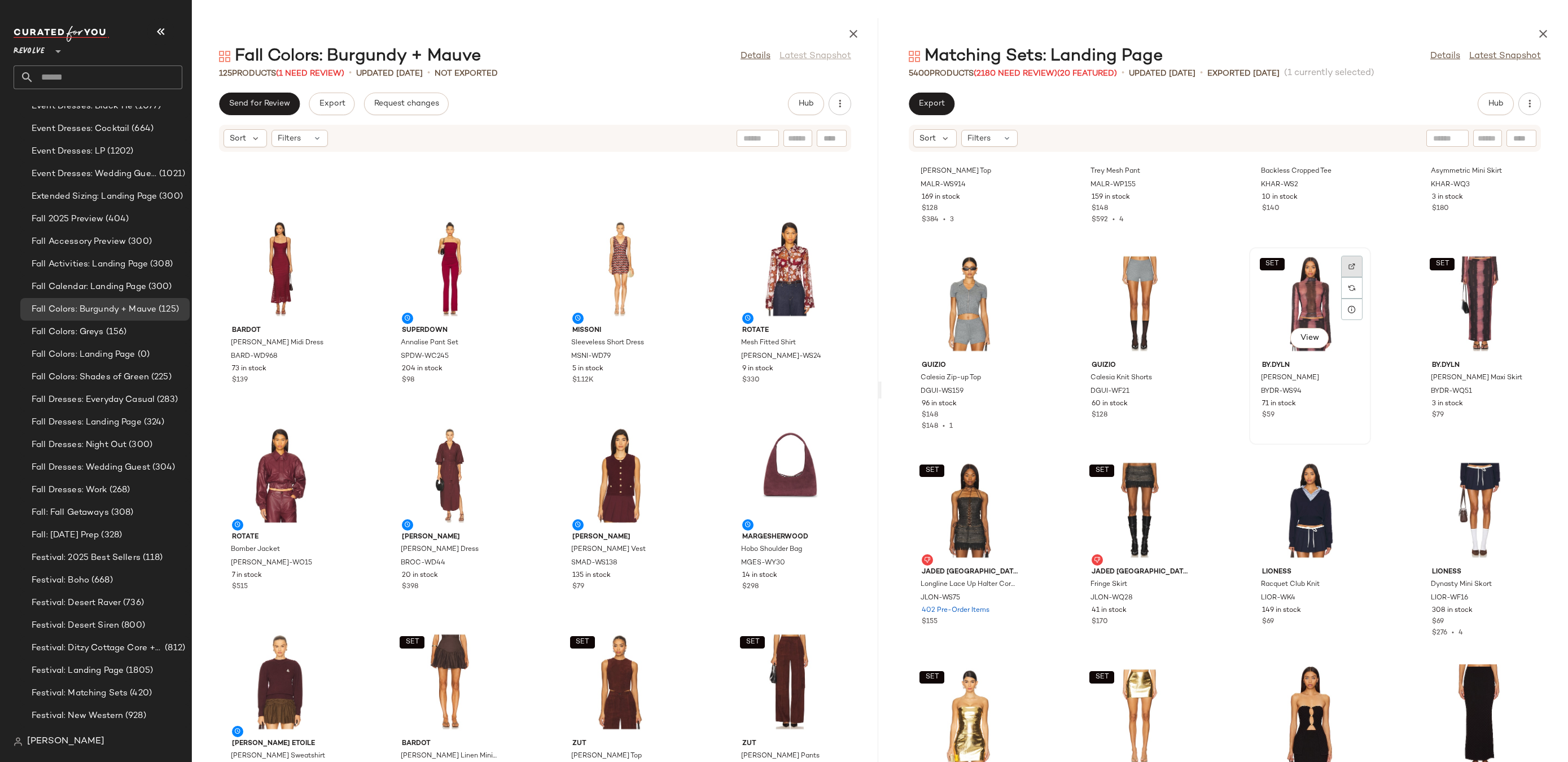
click at [1341, 277] on div at bounding box center [1351, 287] width 21 height 21
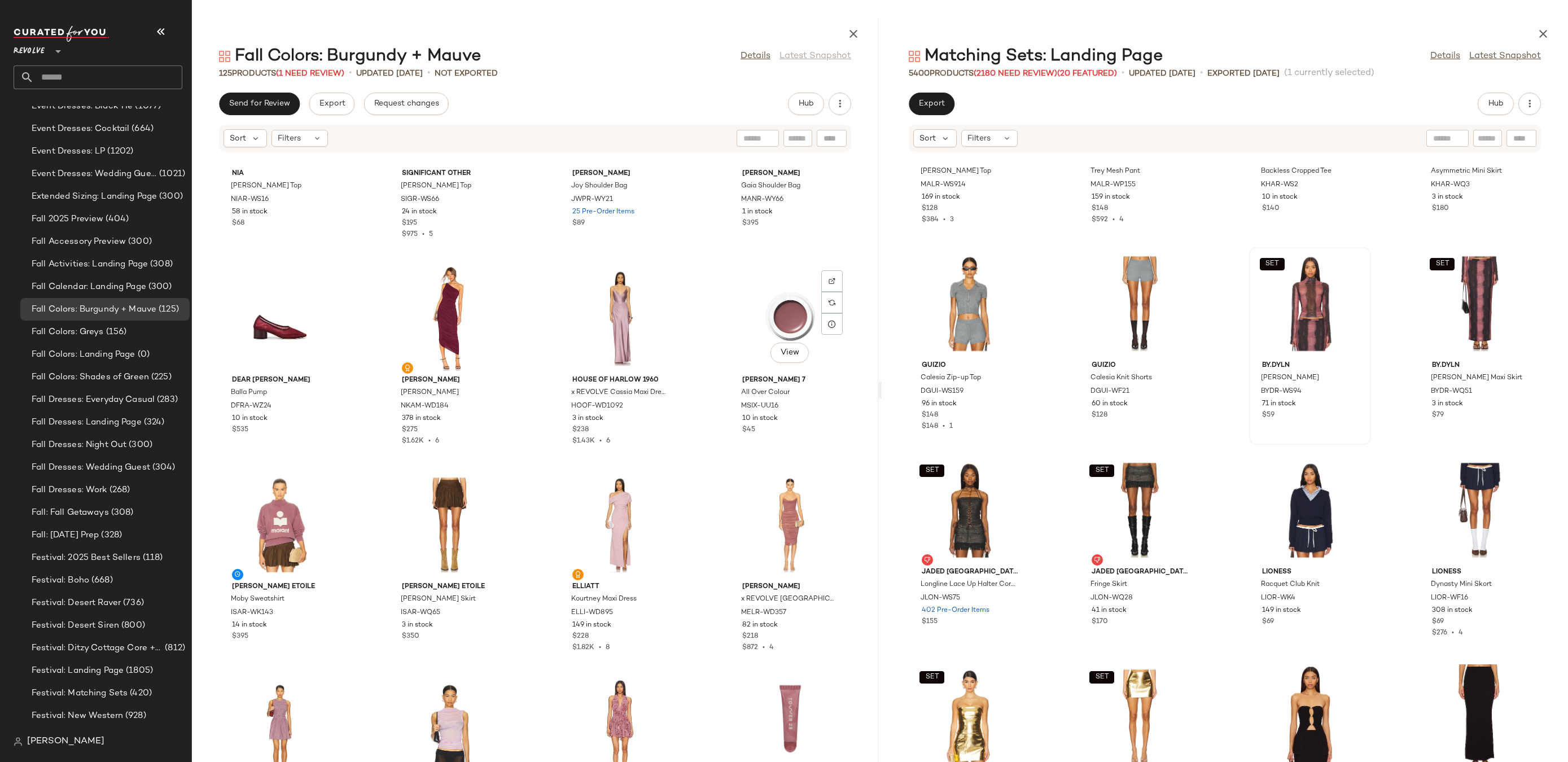
scroll to position [3437, 0]
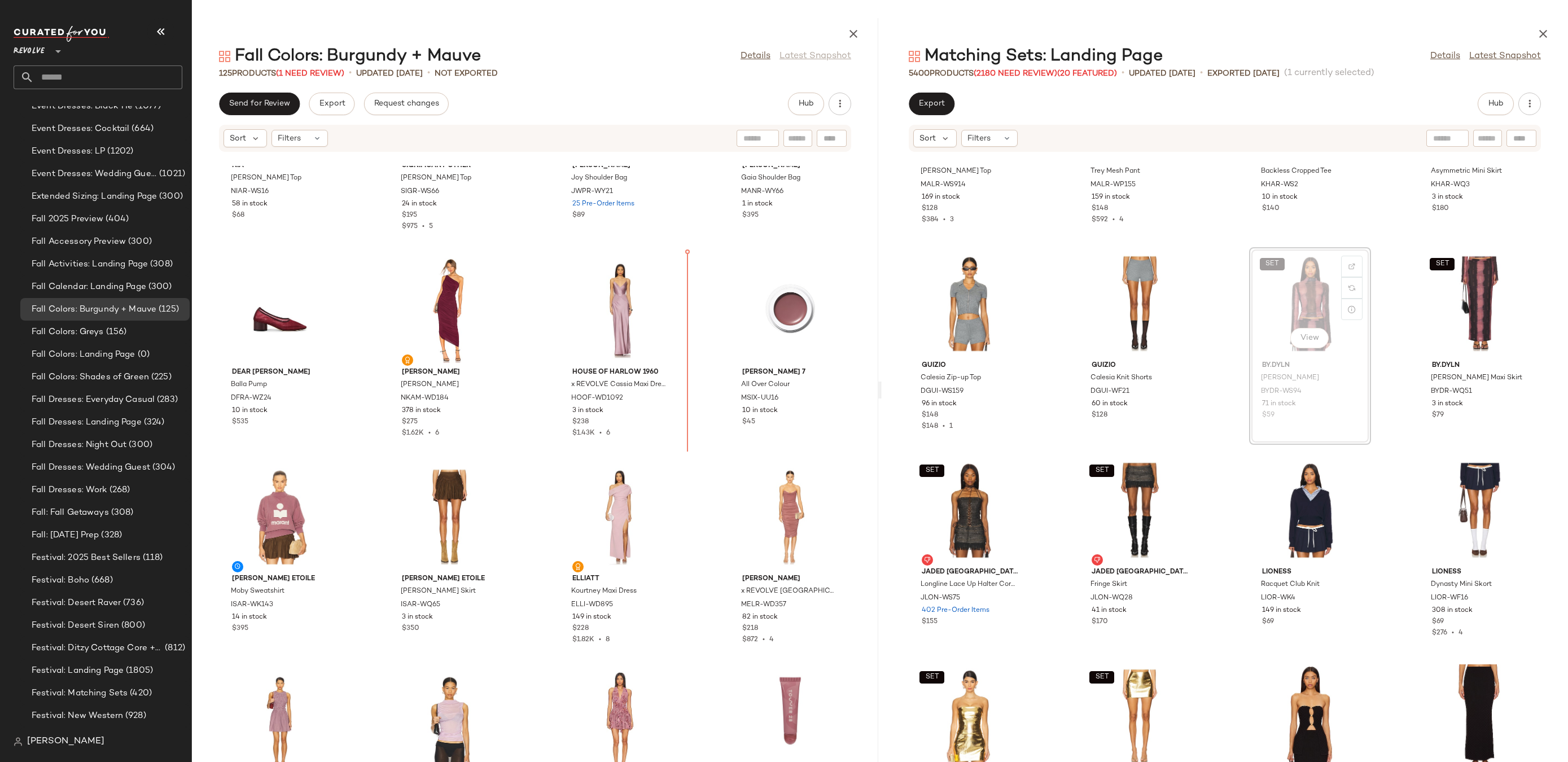
drag, startPoint x: 1295, startPoint y: 317, endPoint x: 1068, endPoint y: 317, distance: 227.0
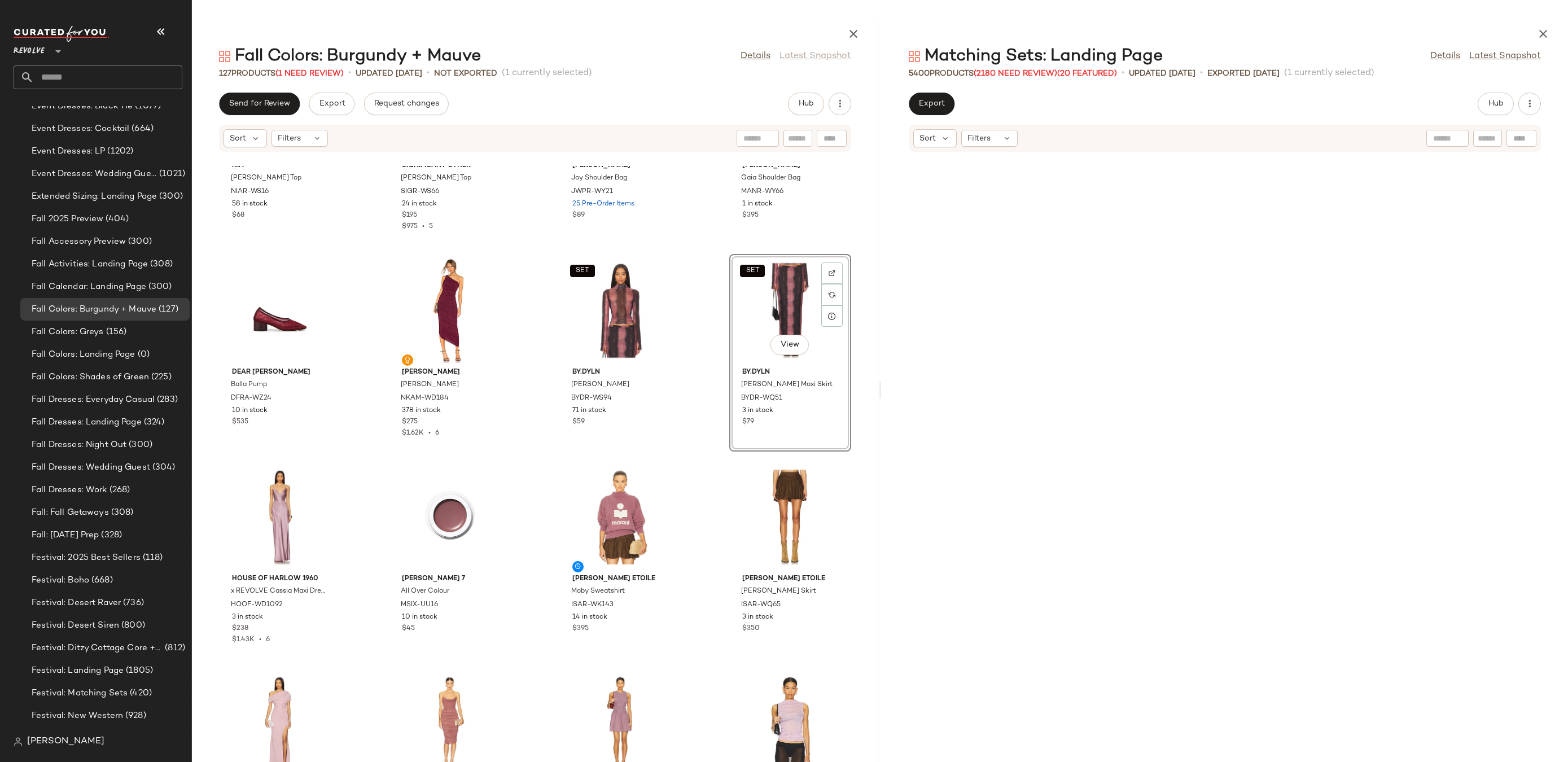
scroll to position [170754, 0]
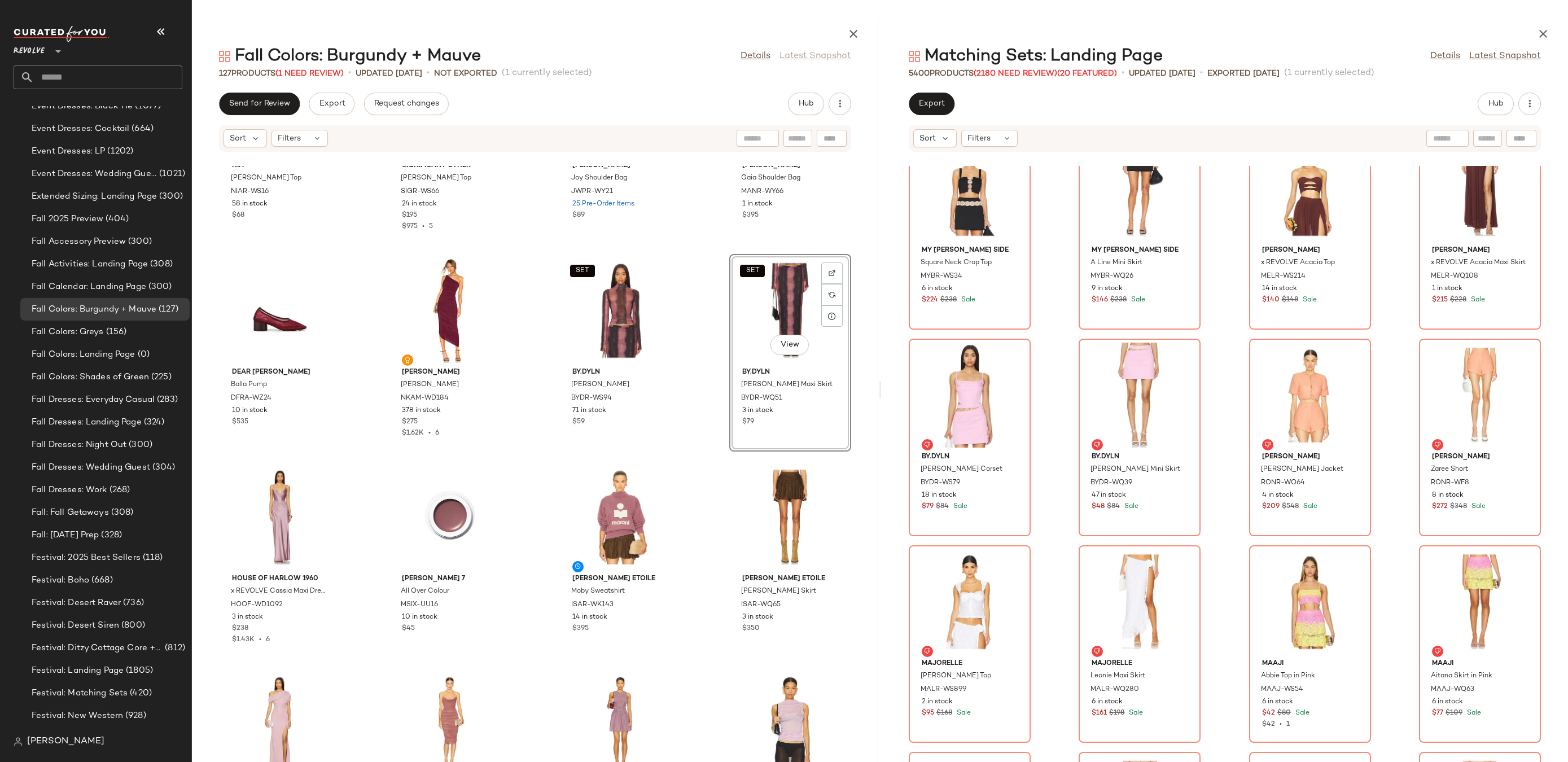
click at [1543, 50] on div "Matching Sets: Landing Page Details Latest Snapshot" at bounding box center [1225, 56] width 687 height 23
click at [1543, 39] on icon "button" at bounding box center [1543, 34] width 14 height 14
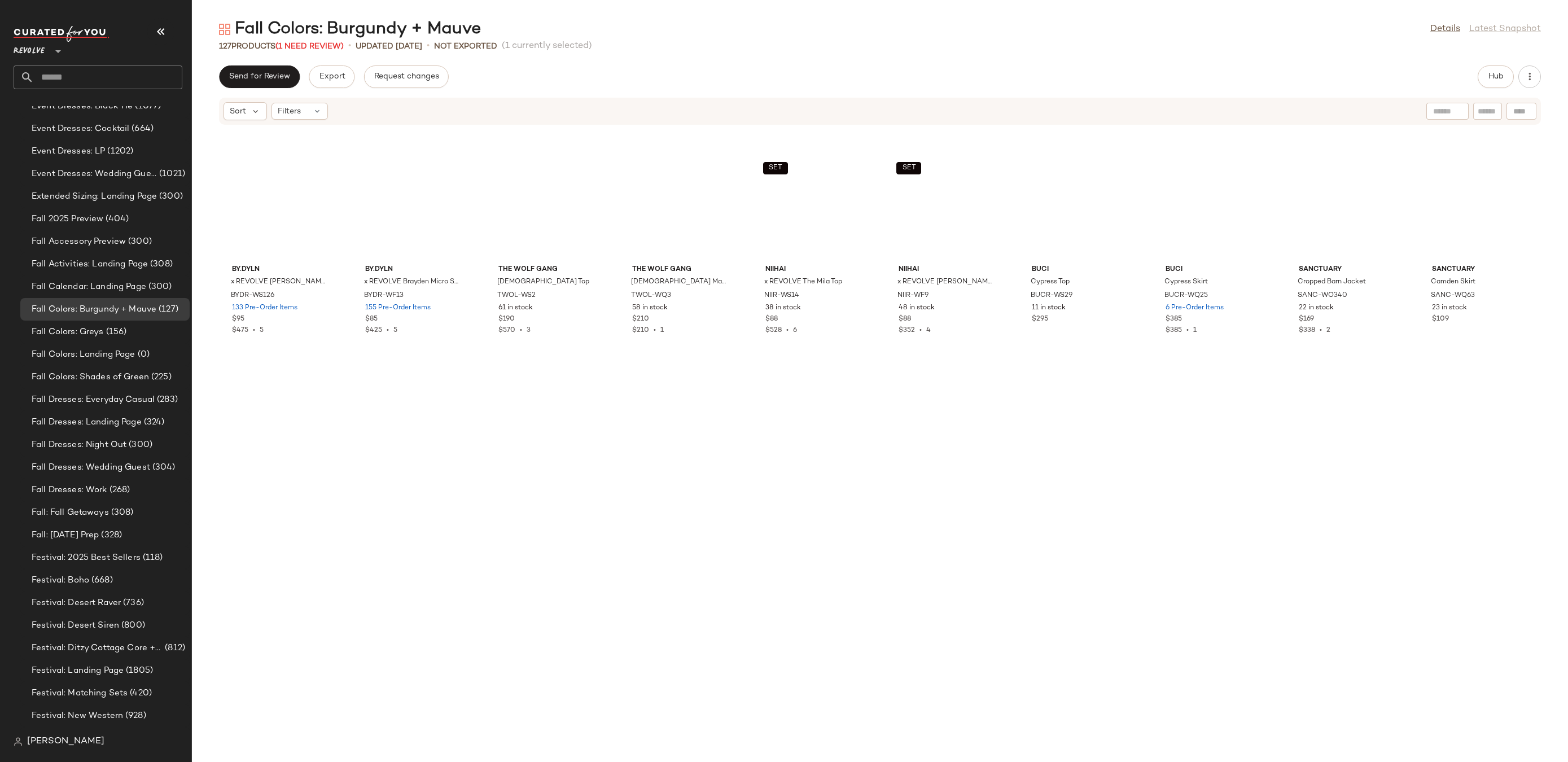
scroll to position [1033, 0]
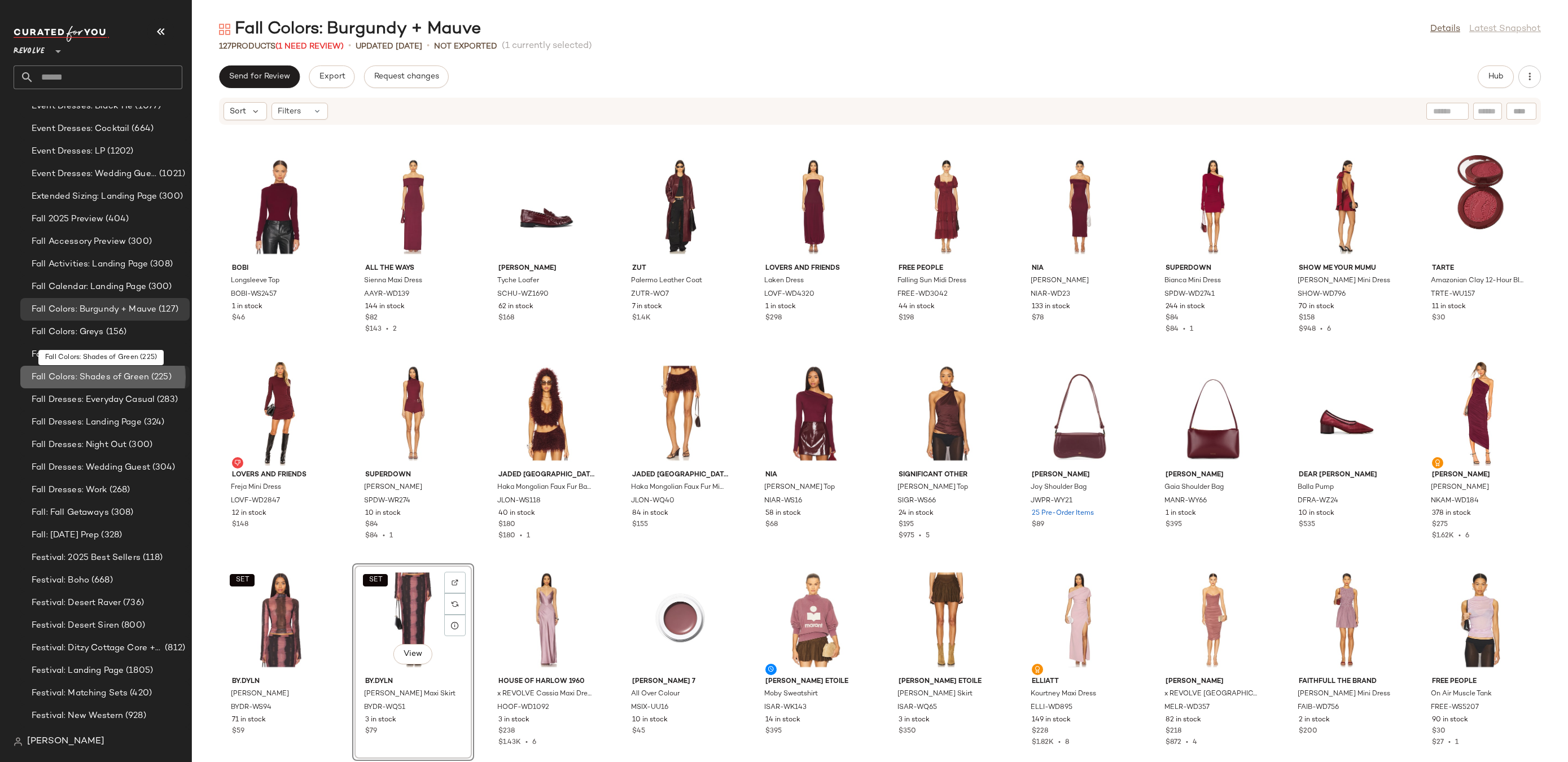
click at [145, 379] on span "Fall Colors: Shades of Green" at bounding box center [90, 378] width 118 height 13
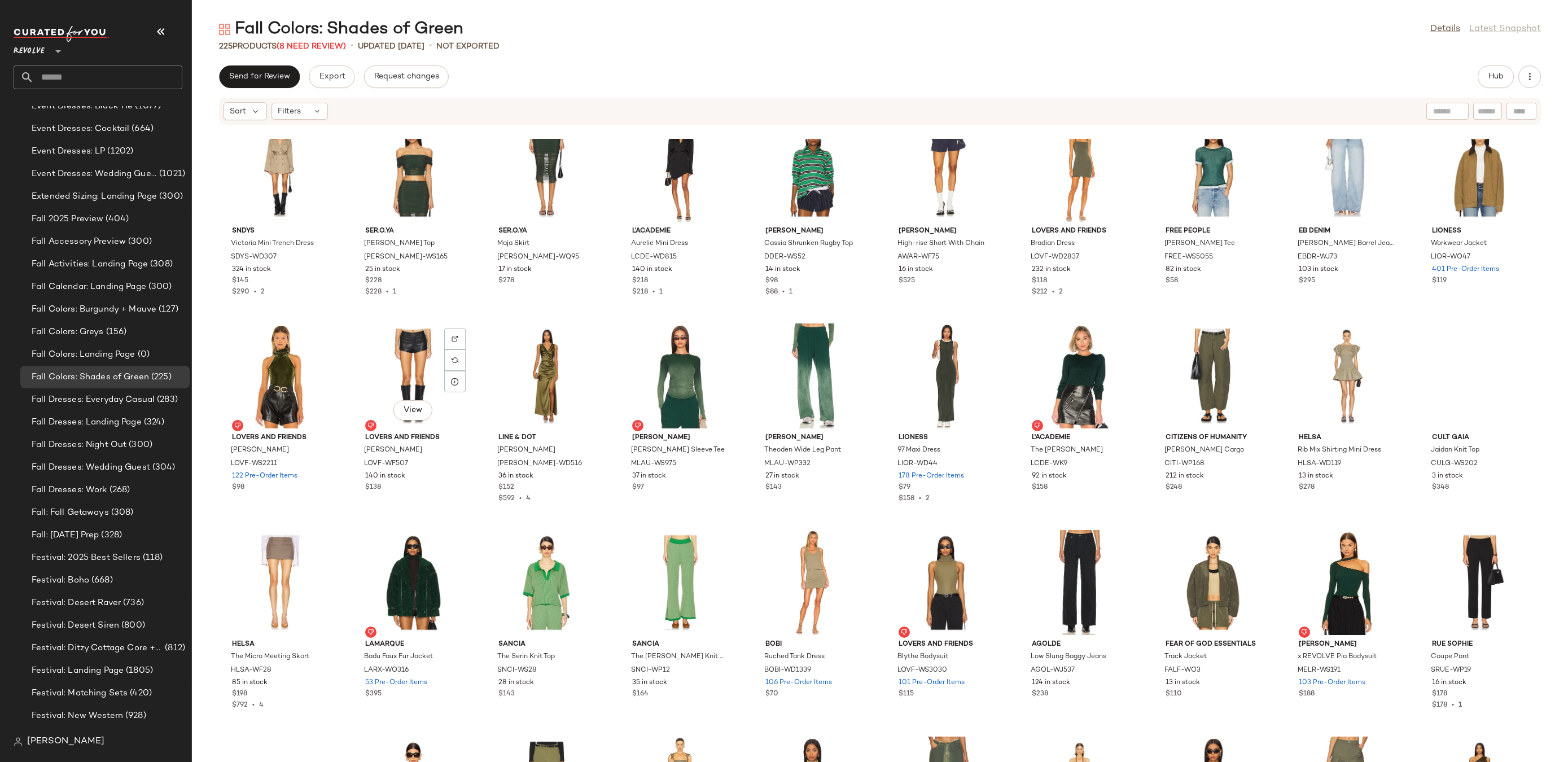
scroll to position [4339, 0]
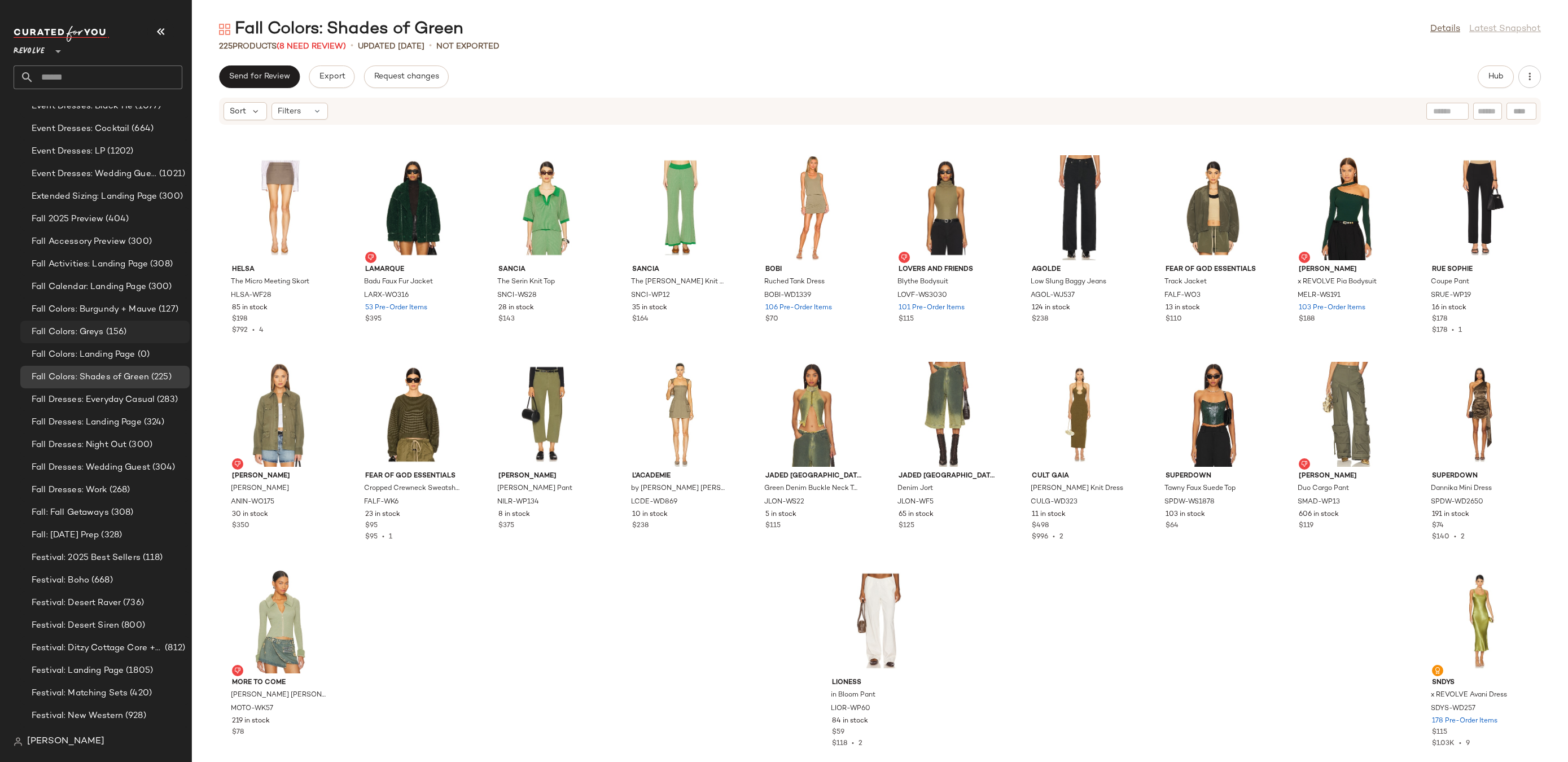
click at [118, 329] on span "(156)" at bounding box center [115, 332] width 23 height 13
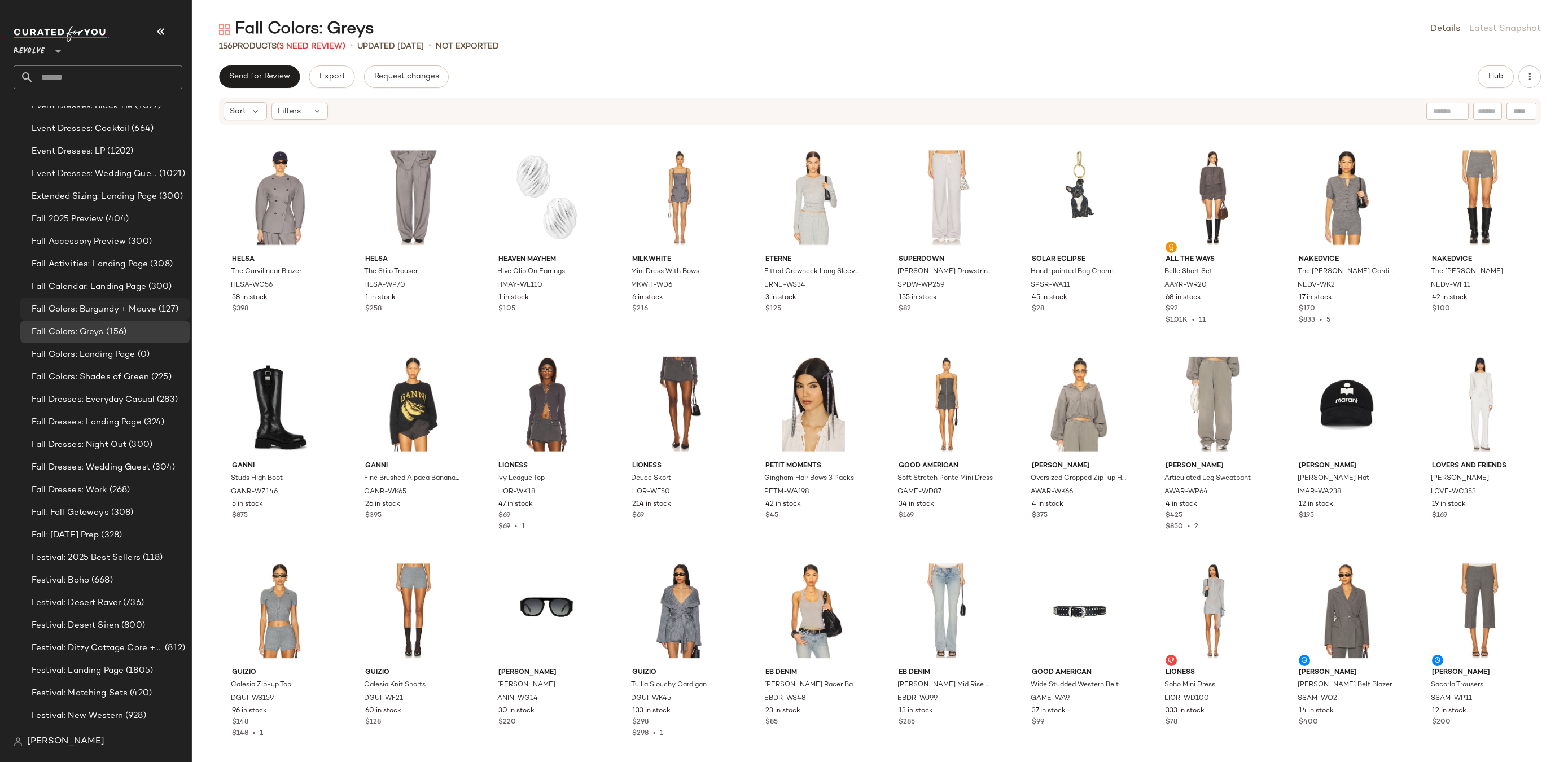
click at [153, 305] on span "Fall Colors: Burgundy + Mauve" at bounding box center [93, 310] width 125 height 13
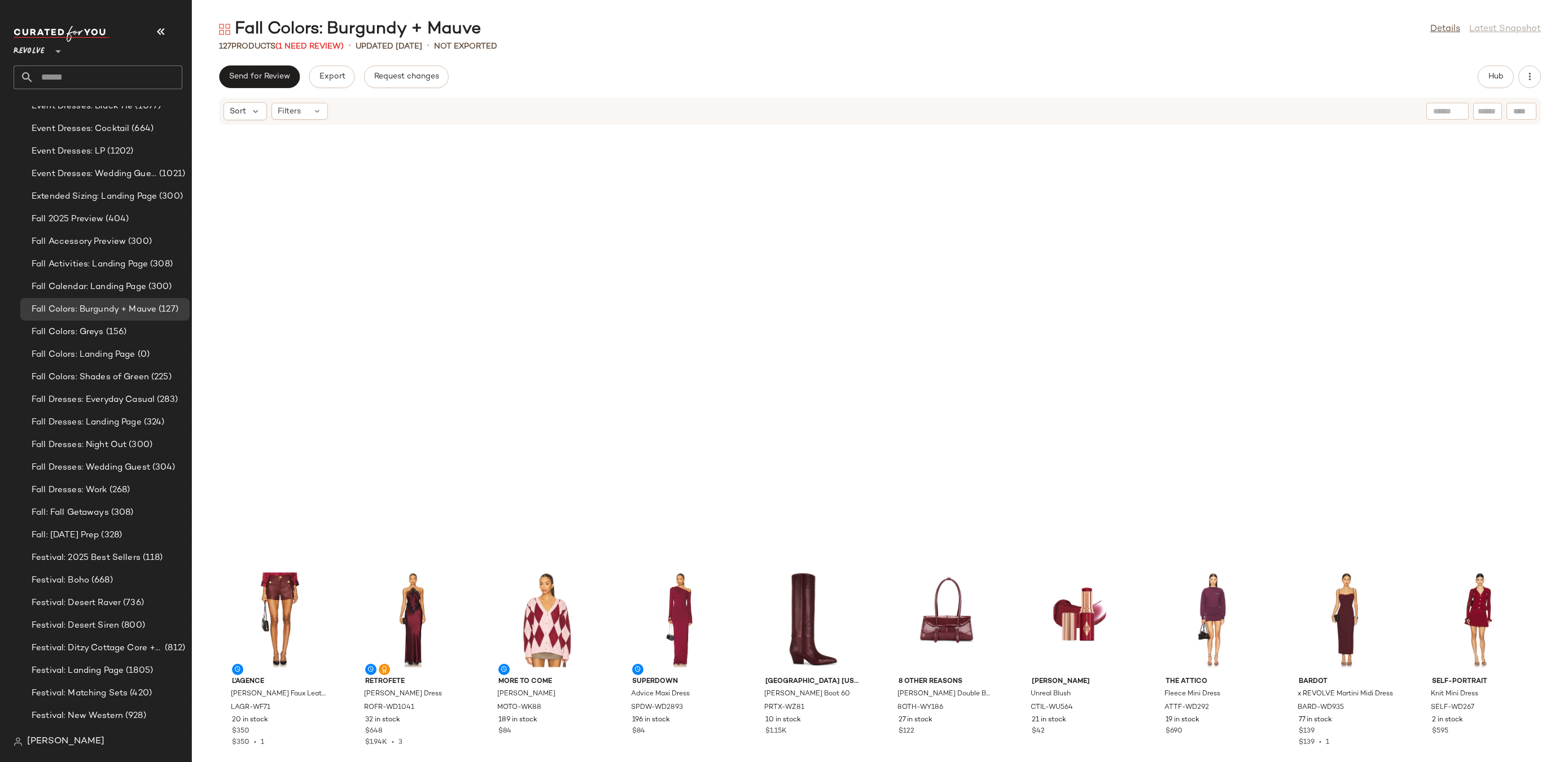
scroll to position [2065, 0]
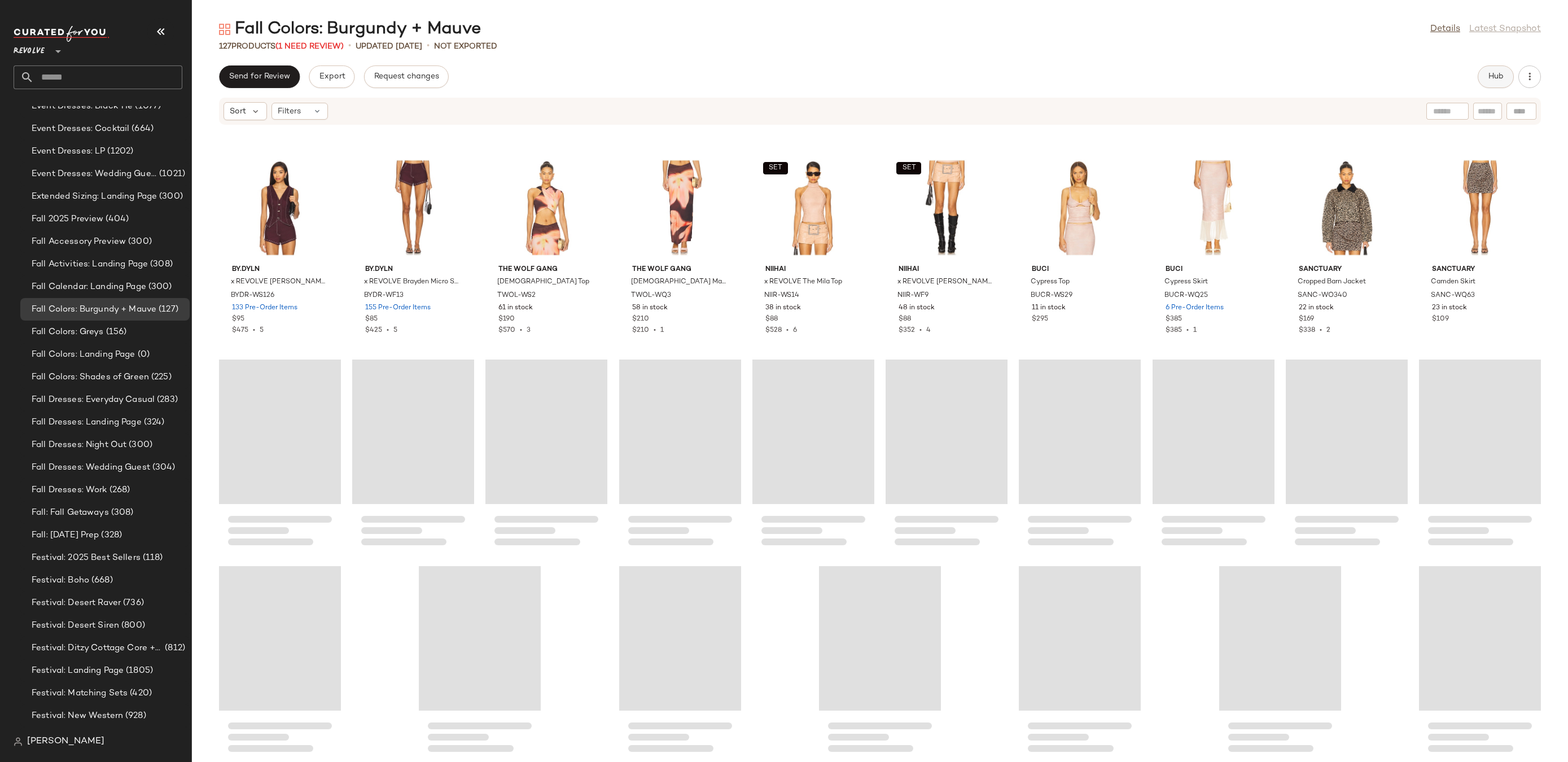
click at [1500, 71] on button "Hub" at bounding box center [1495, 77] width 36 height 23
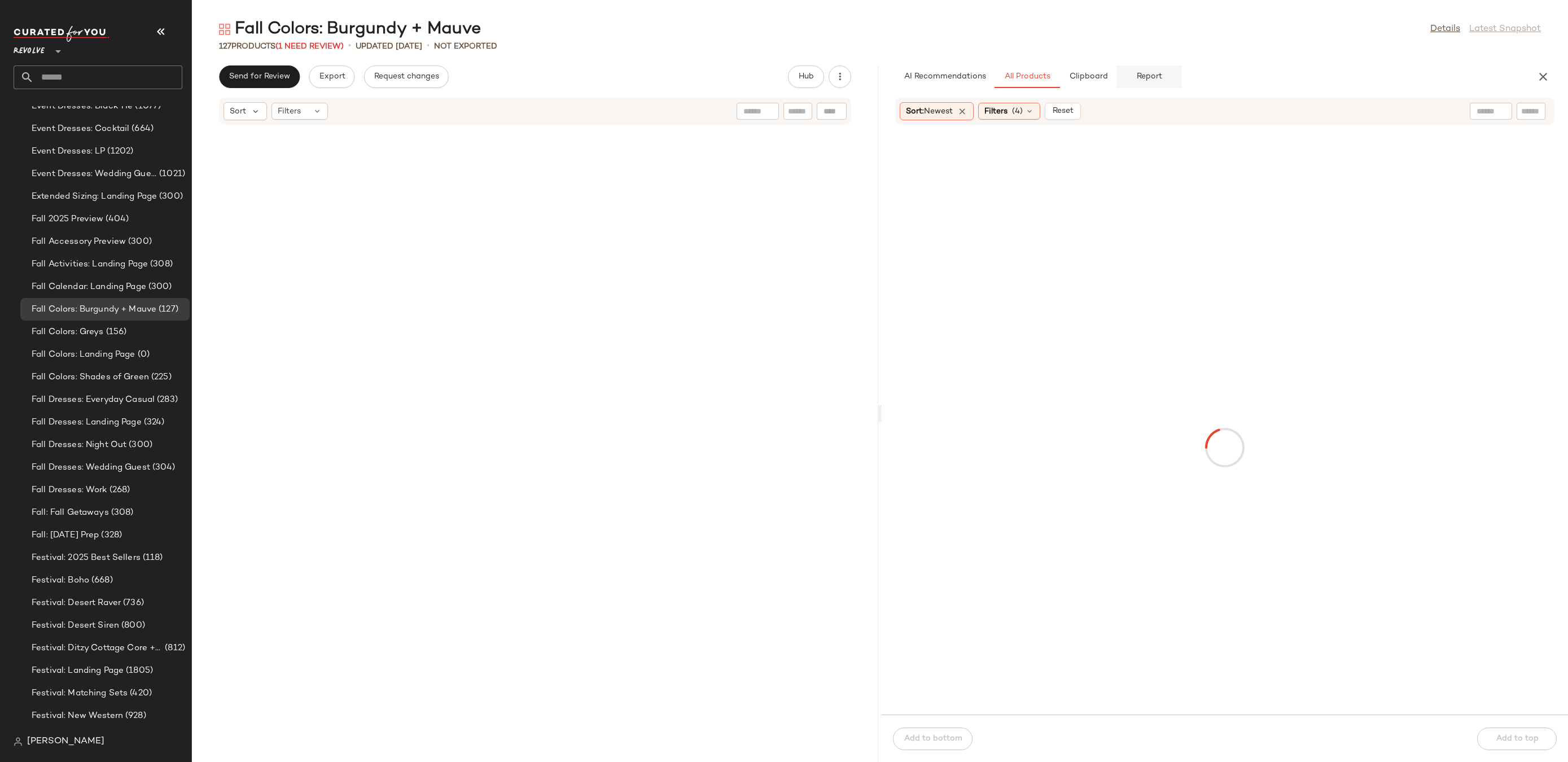
scroll to position [4960, 0]
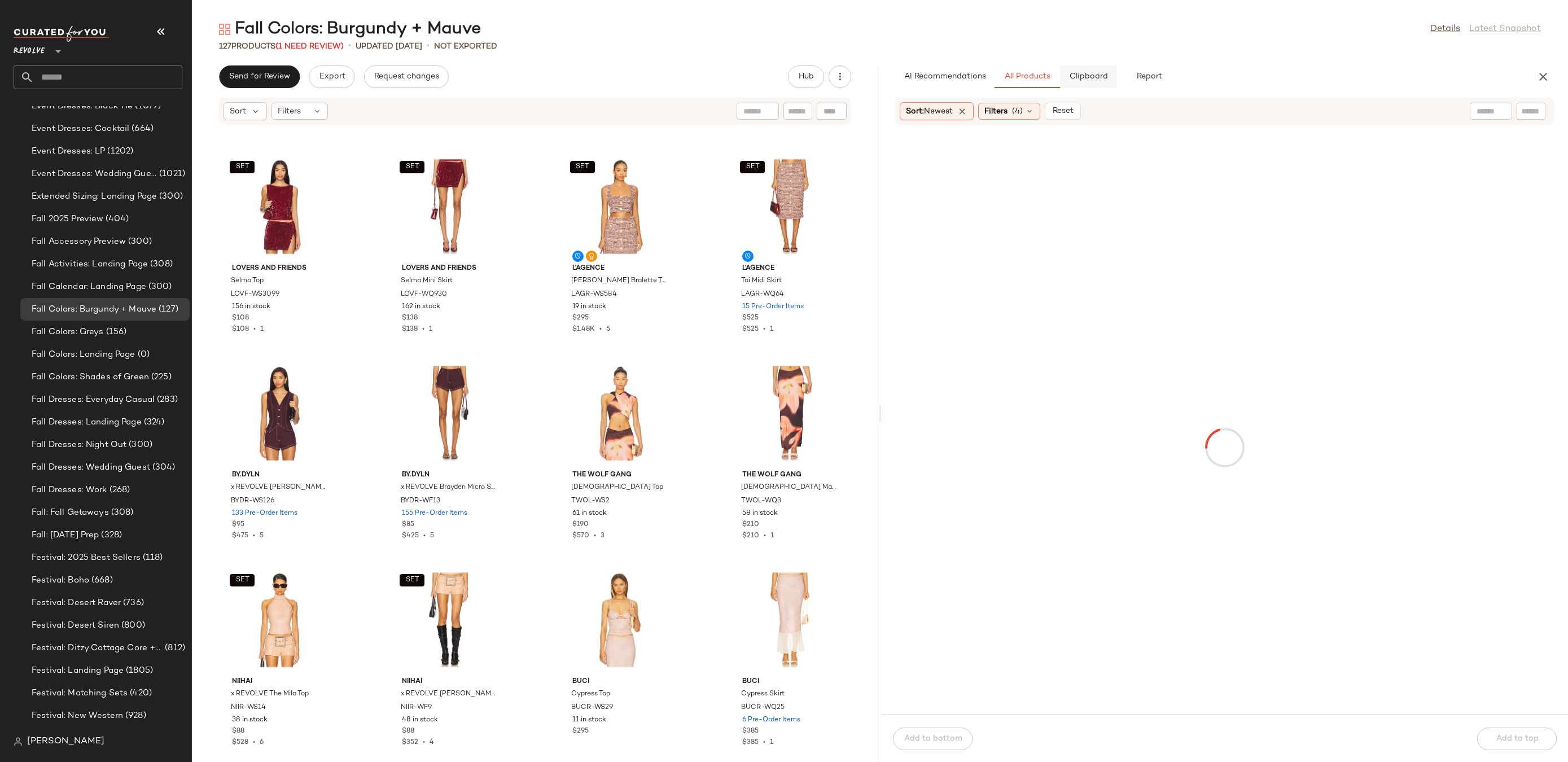
click at [1101, 76] on span "Clipboard" at bounding box center [1087, 77] width 39 height 9
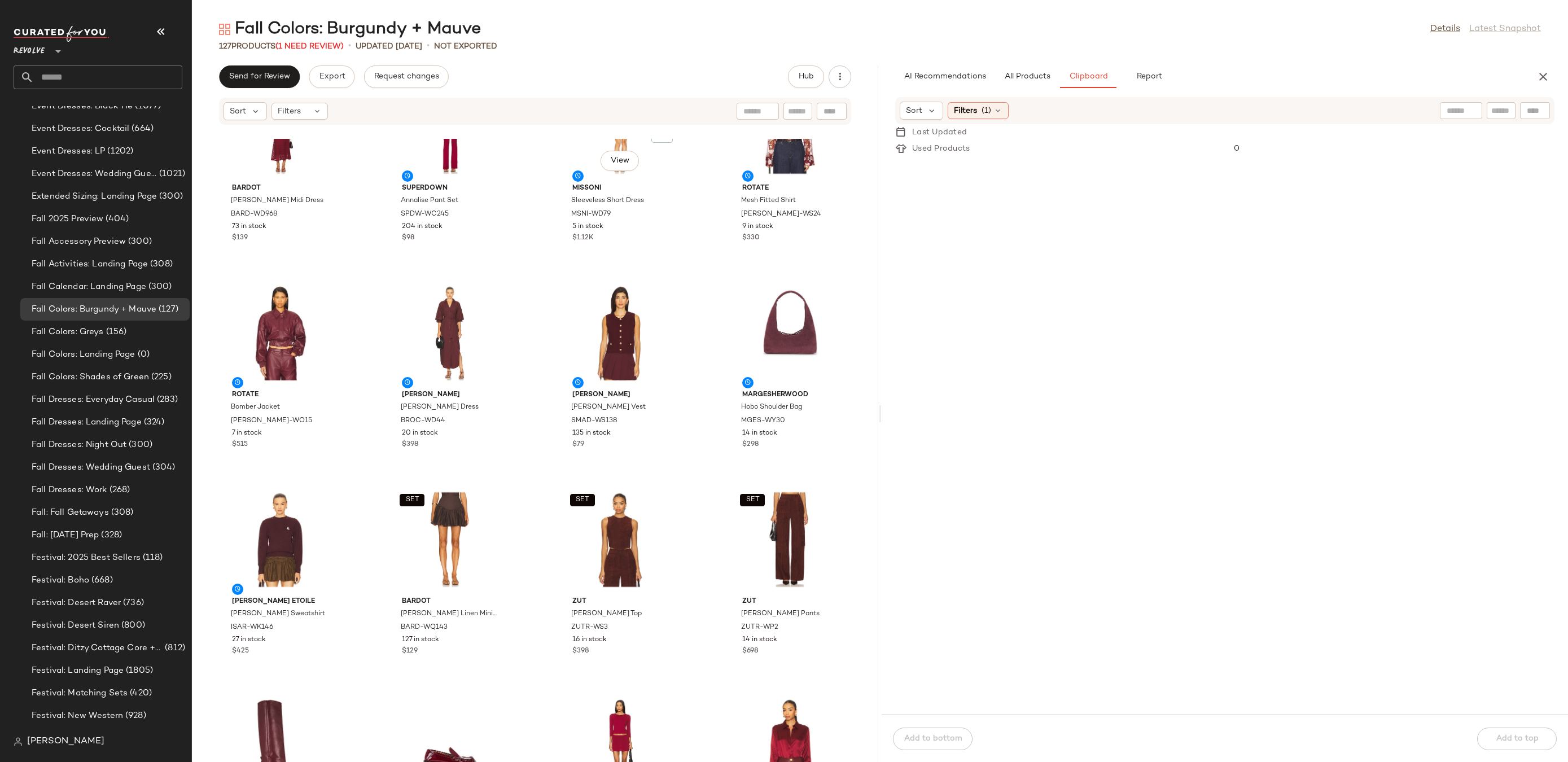
scroll to position [0, 0]
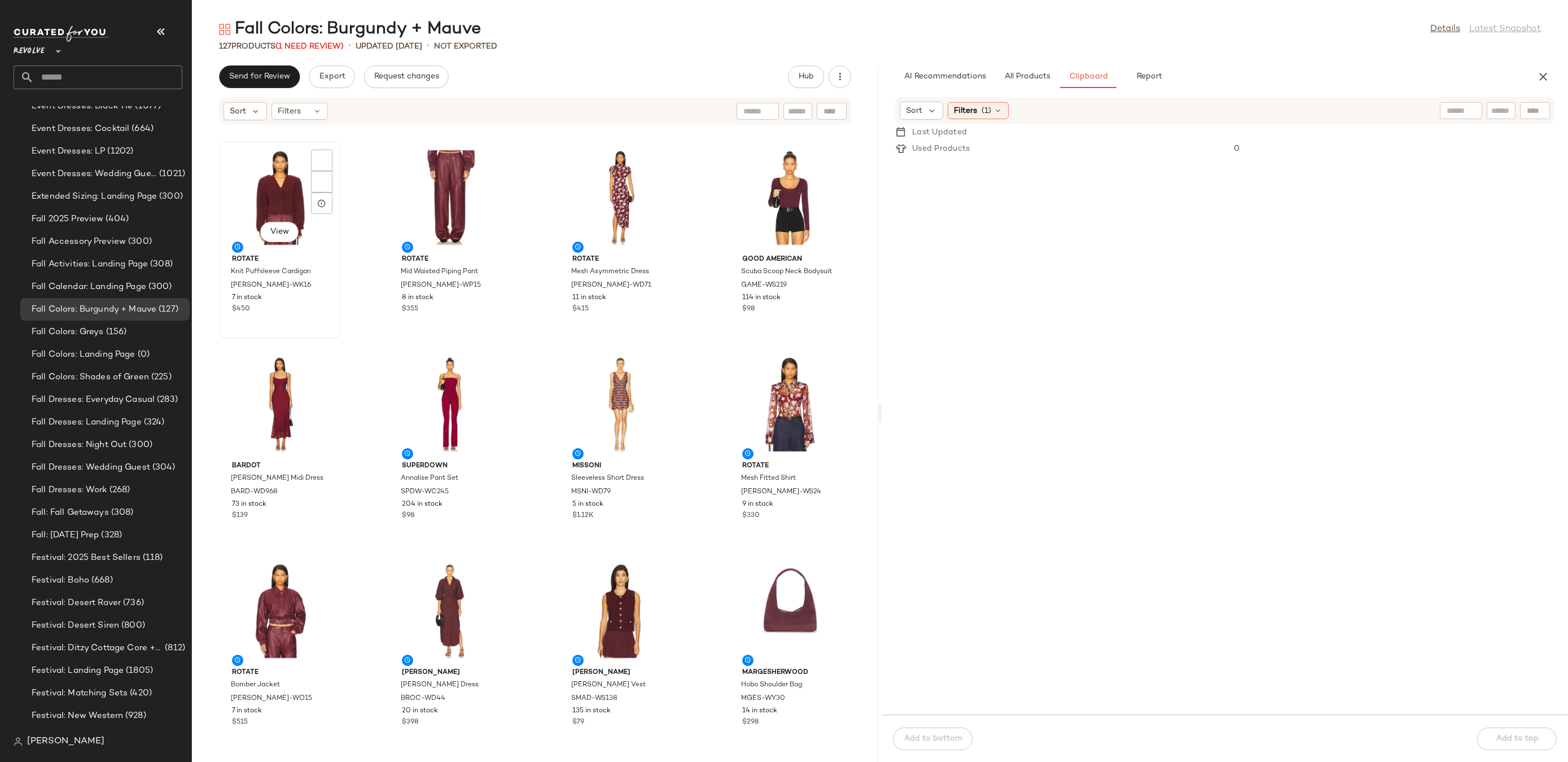
click at [289, 184] on div "View" at bounding box center [280, 198] width 114 height 105
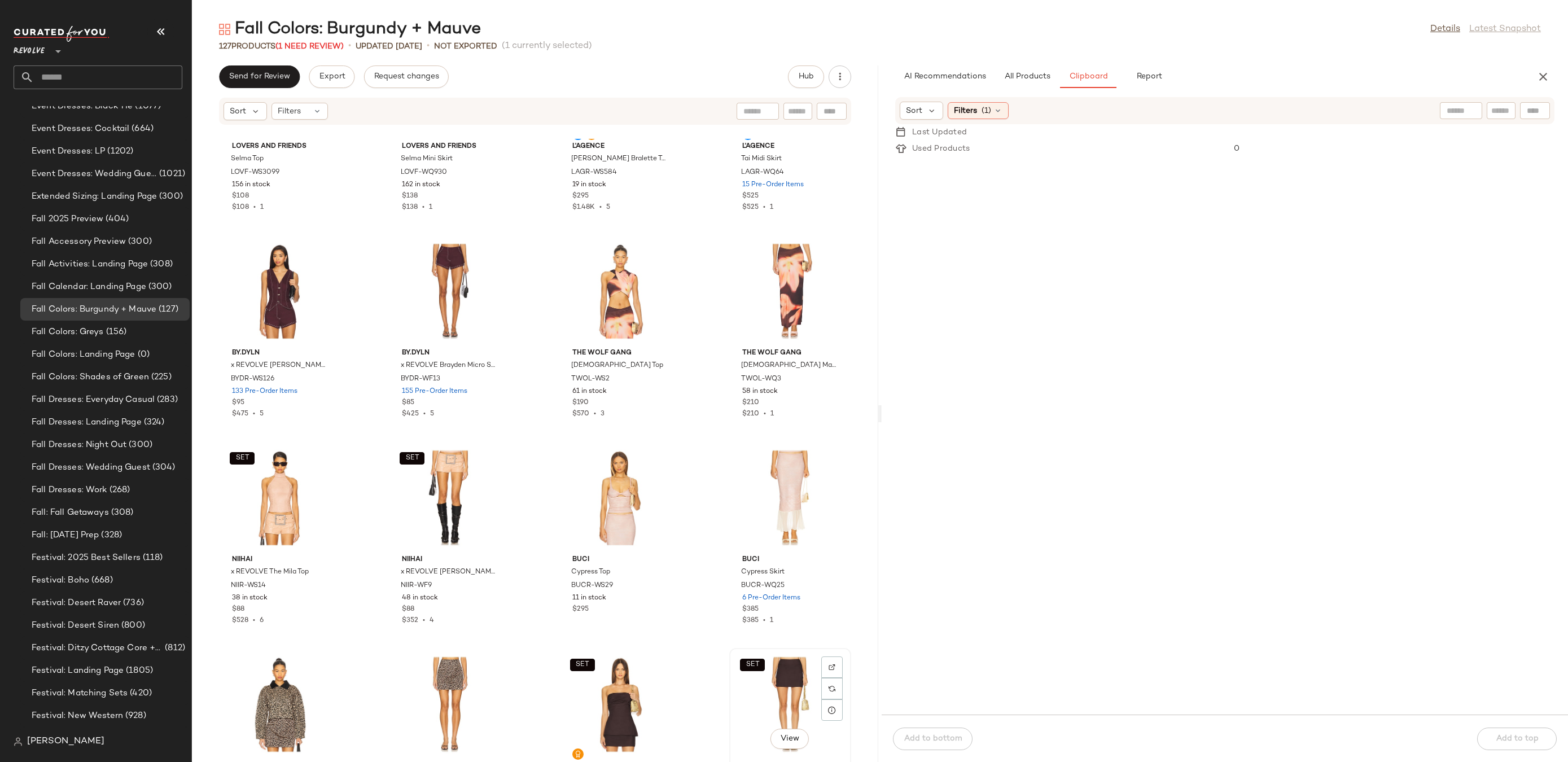
scroll to position [5992, 0]
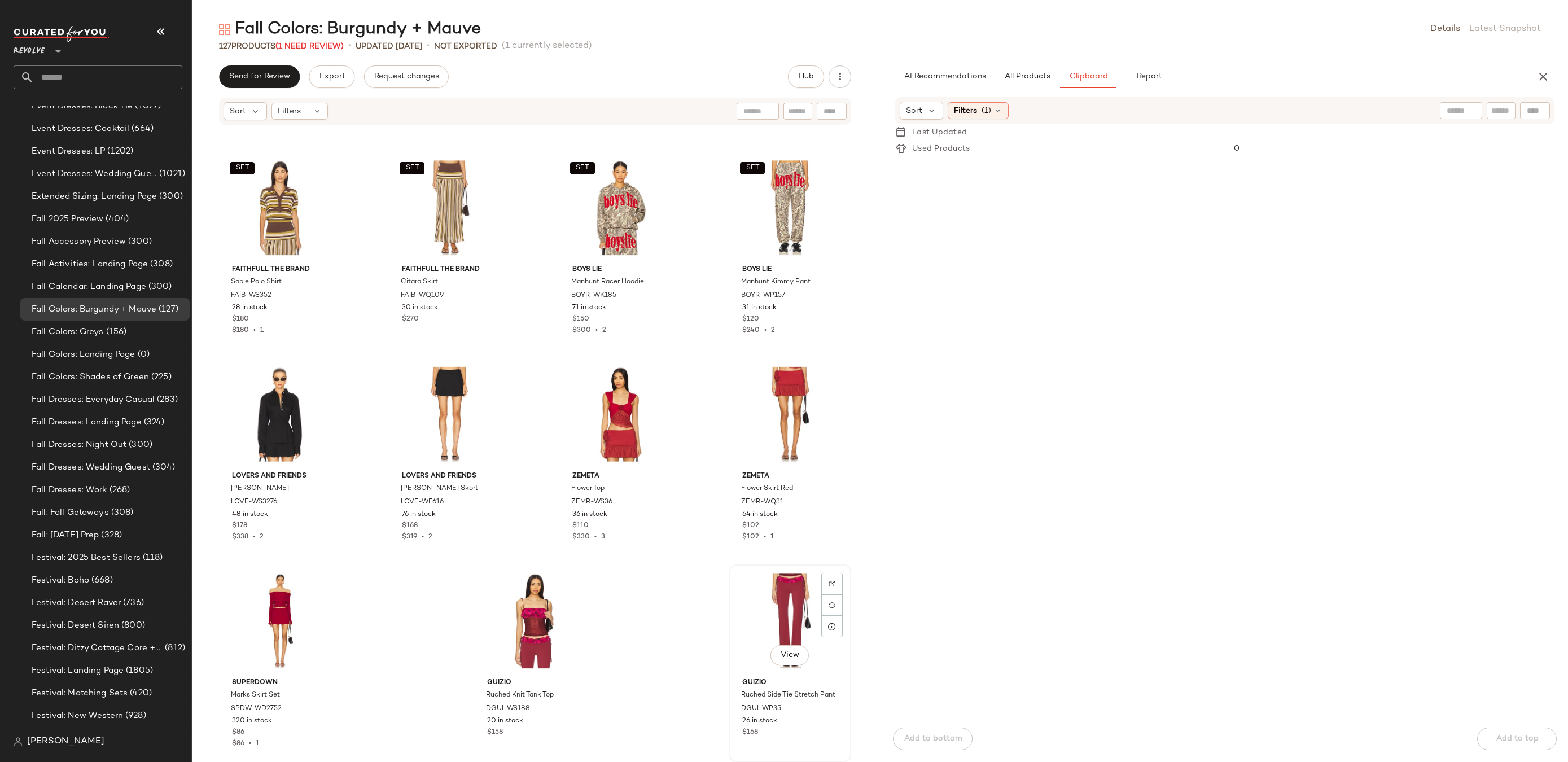
click at [772, 620] on div "View" at bounding box center [790, 621] width 114 height 105
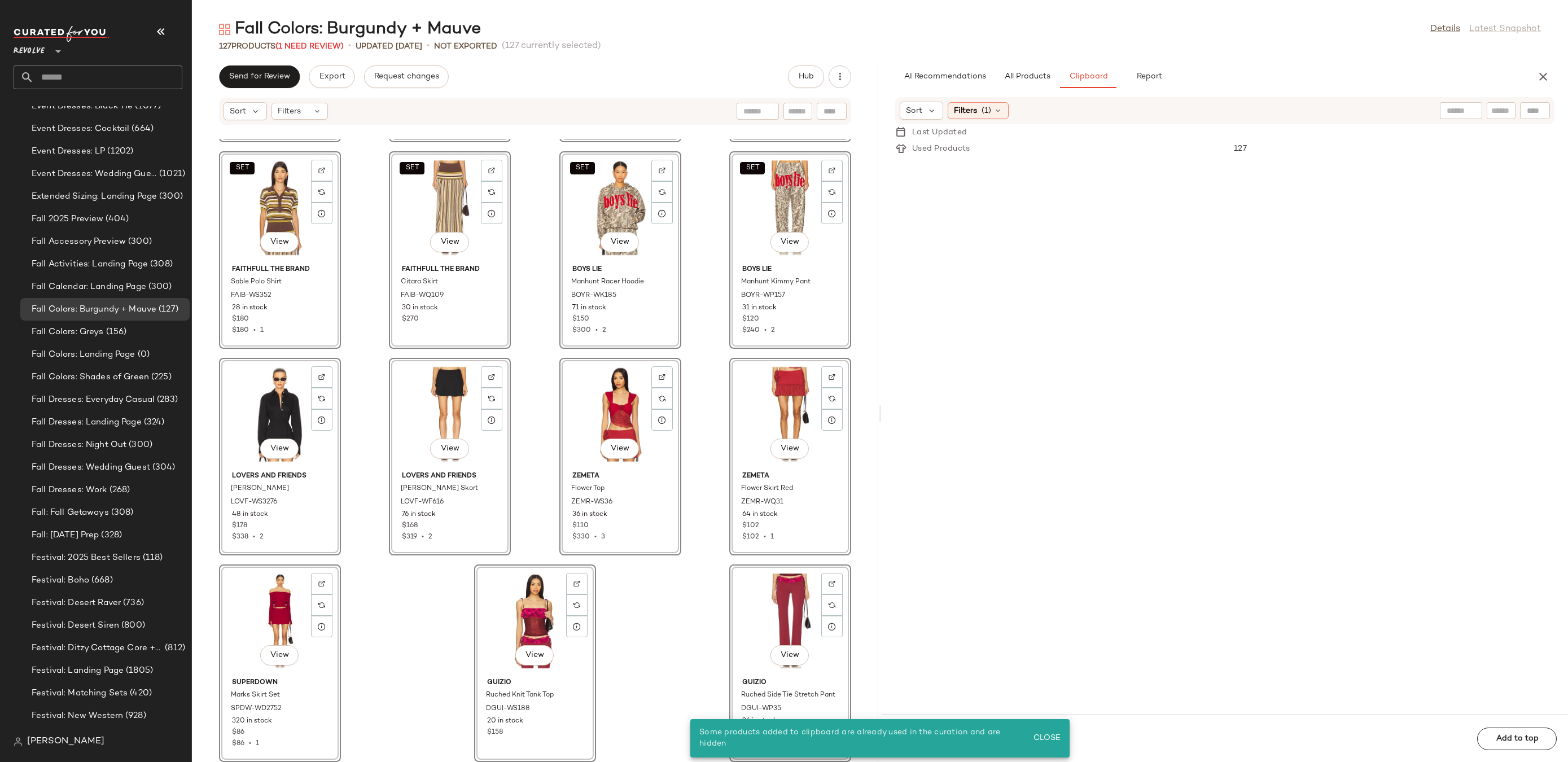
click at [637, 652] on div "SET View Show Me Your Mumu Marley Top SHOW-WS530 1 in stock $148 $2.07K • 14 SE…" at bounding box center [535, 450] width 687 height 623
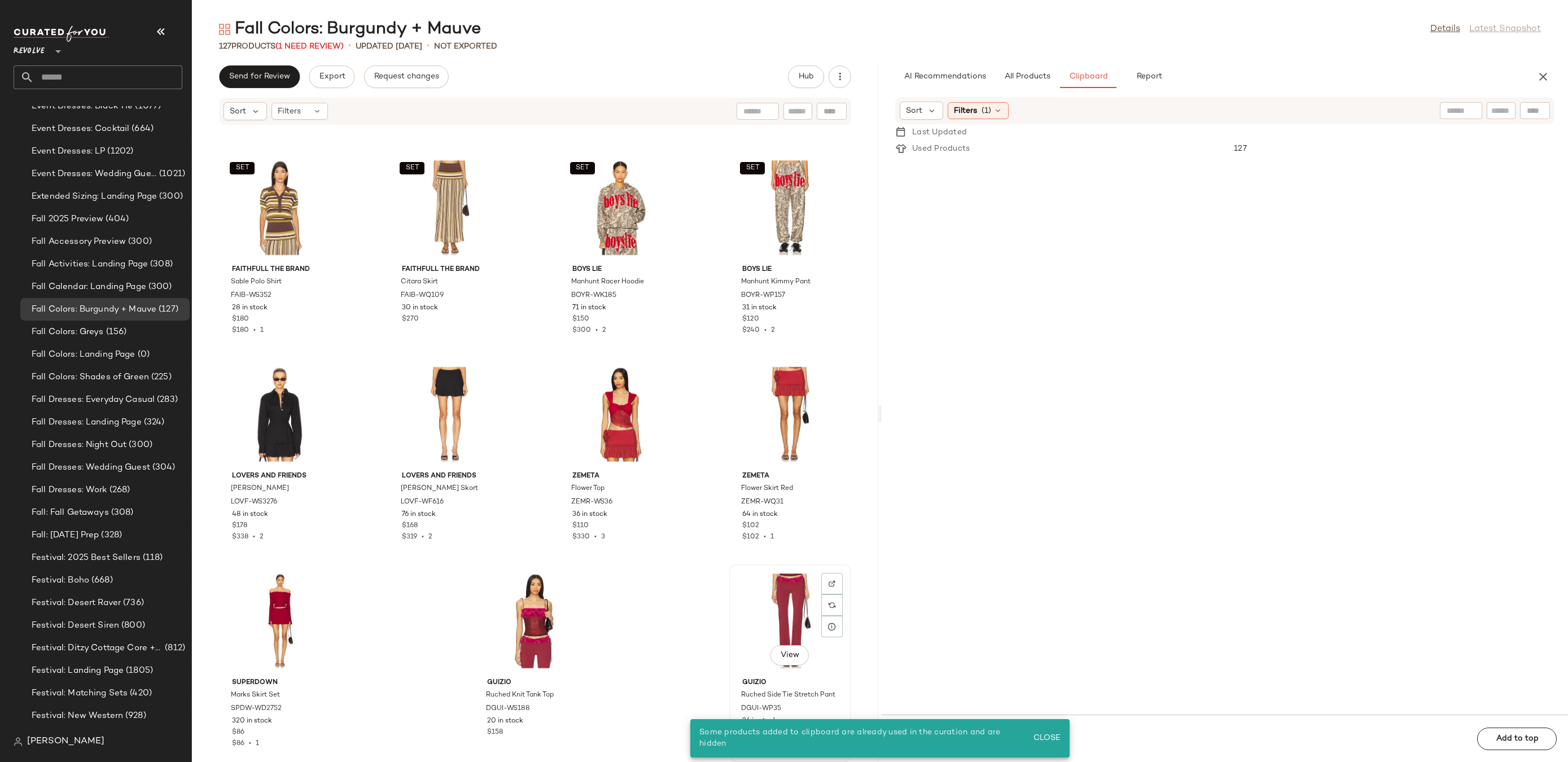
click at [779, 614] on div "View" at bounding box center [790, 621] width 114 height 105
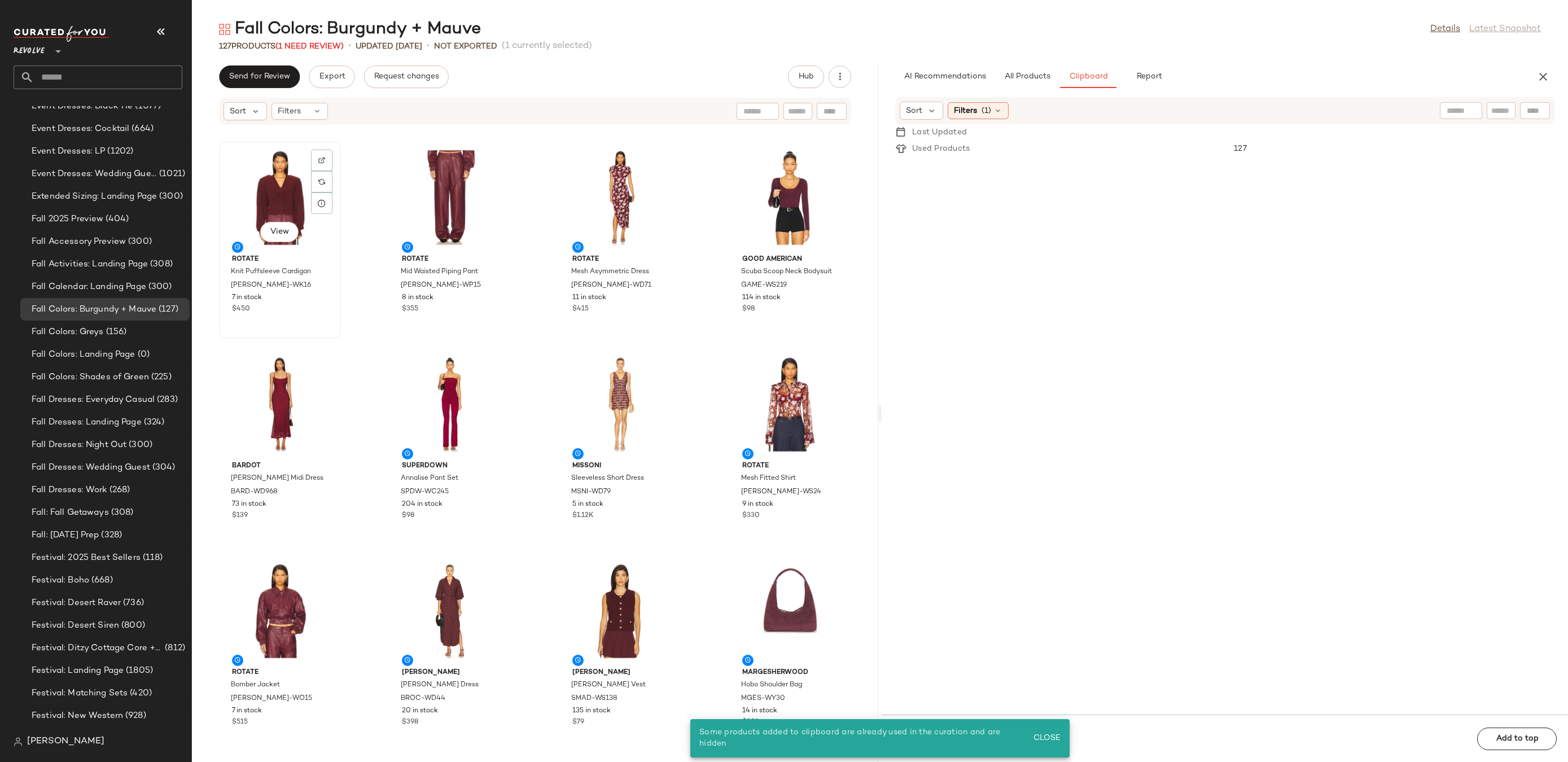
click at [266, 172] on div "View" at bounding box center [280, 198] width 114 height 105
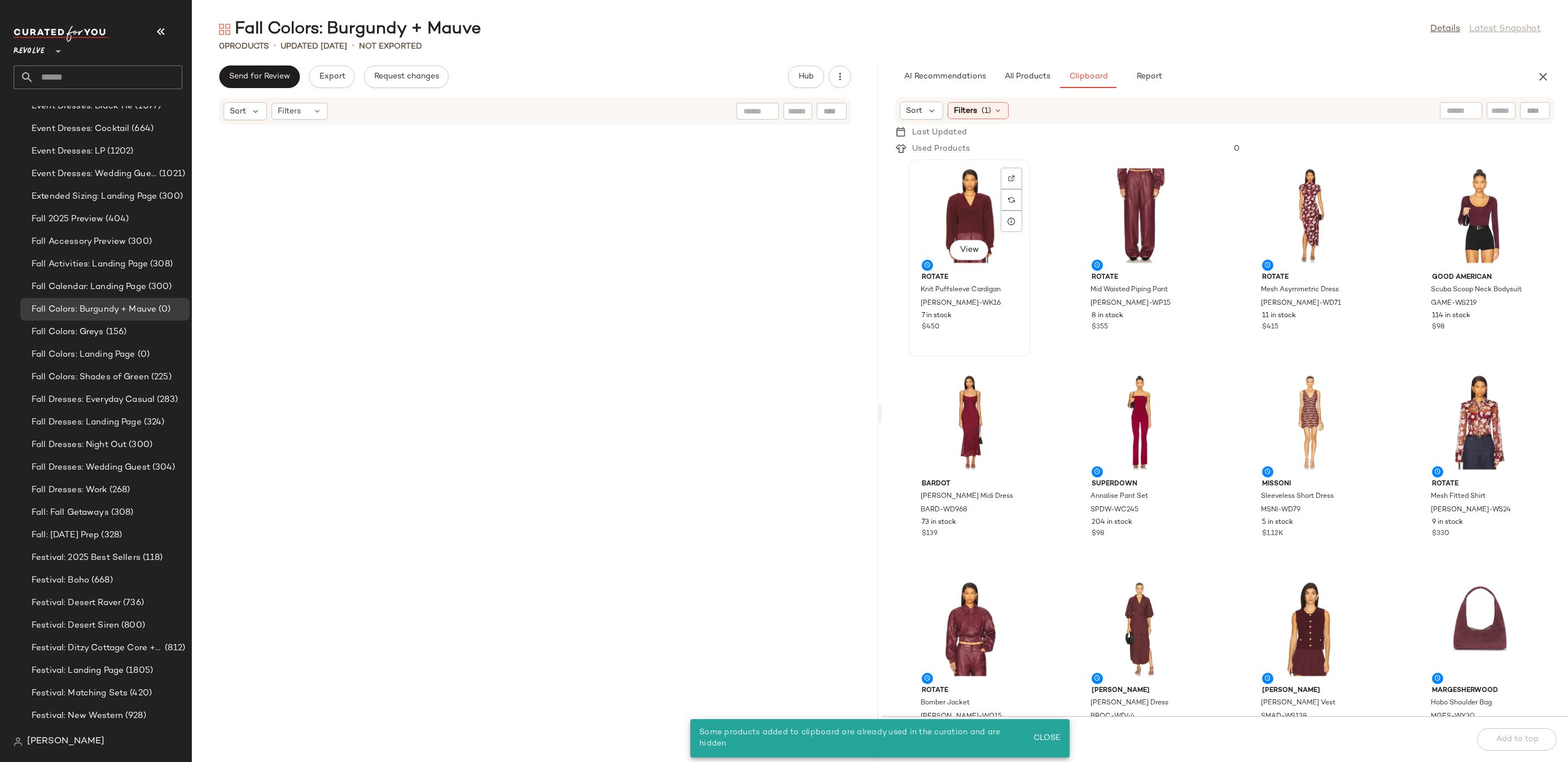
click at [961, 229] on div "View" at bounding box center [970, 216] width 114 height 105
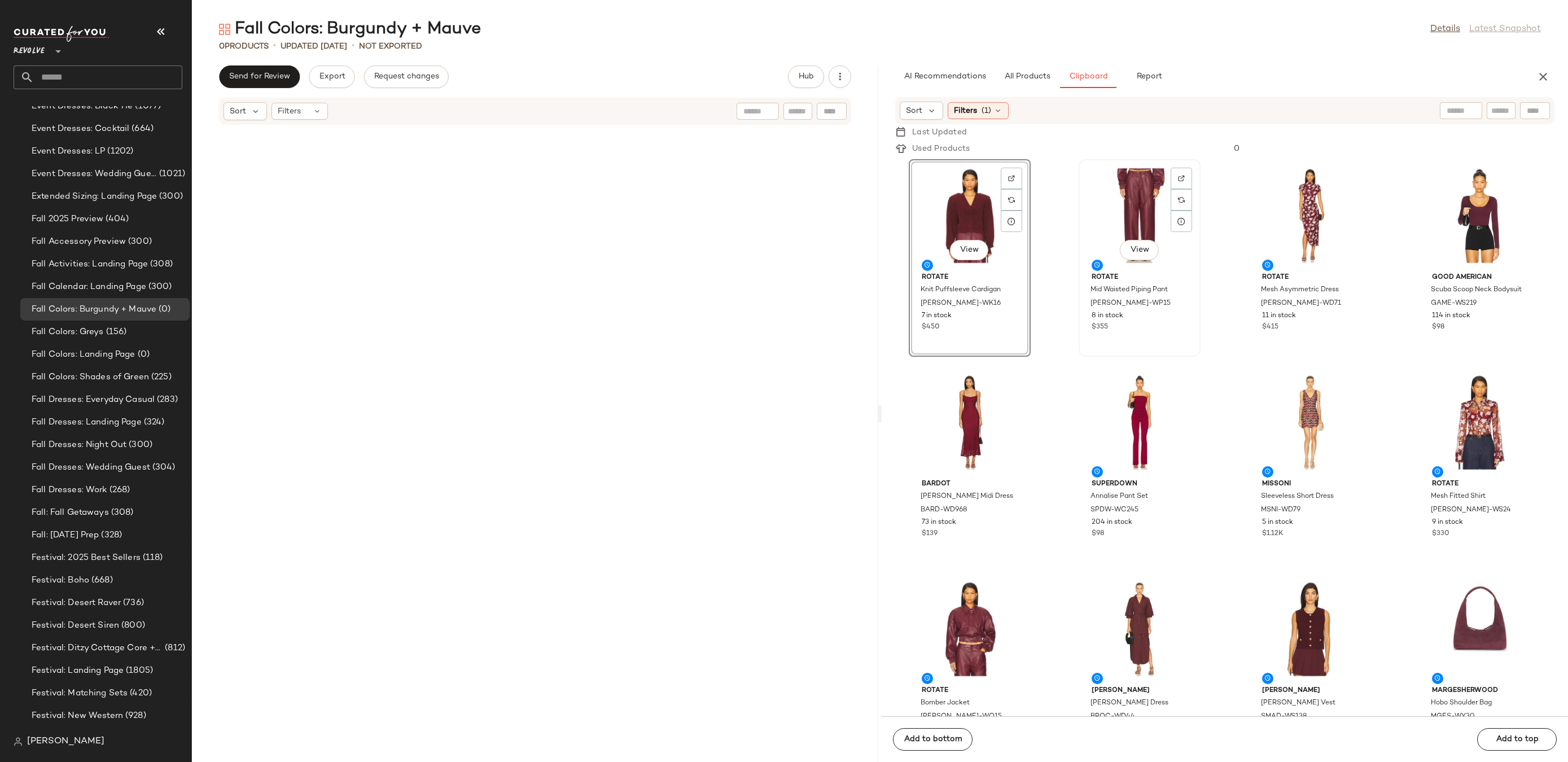
click at [1093, 213] on div "View" at bounding box center [1139, 216] width 114 height 105
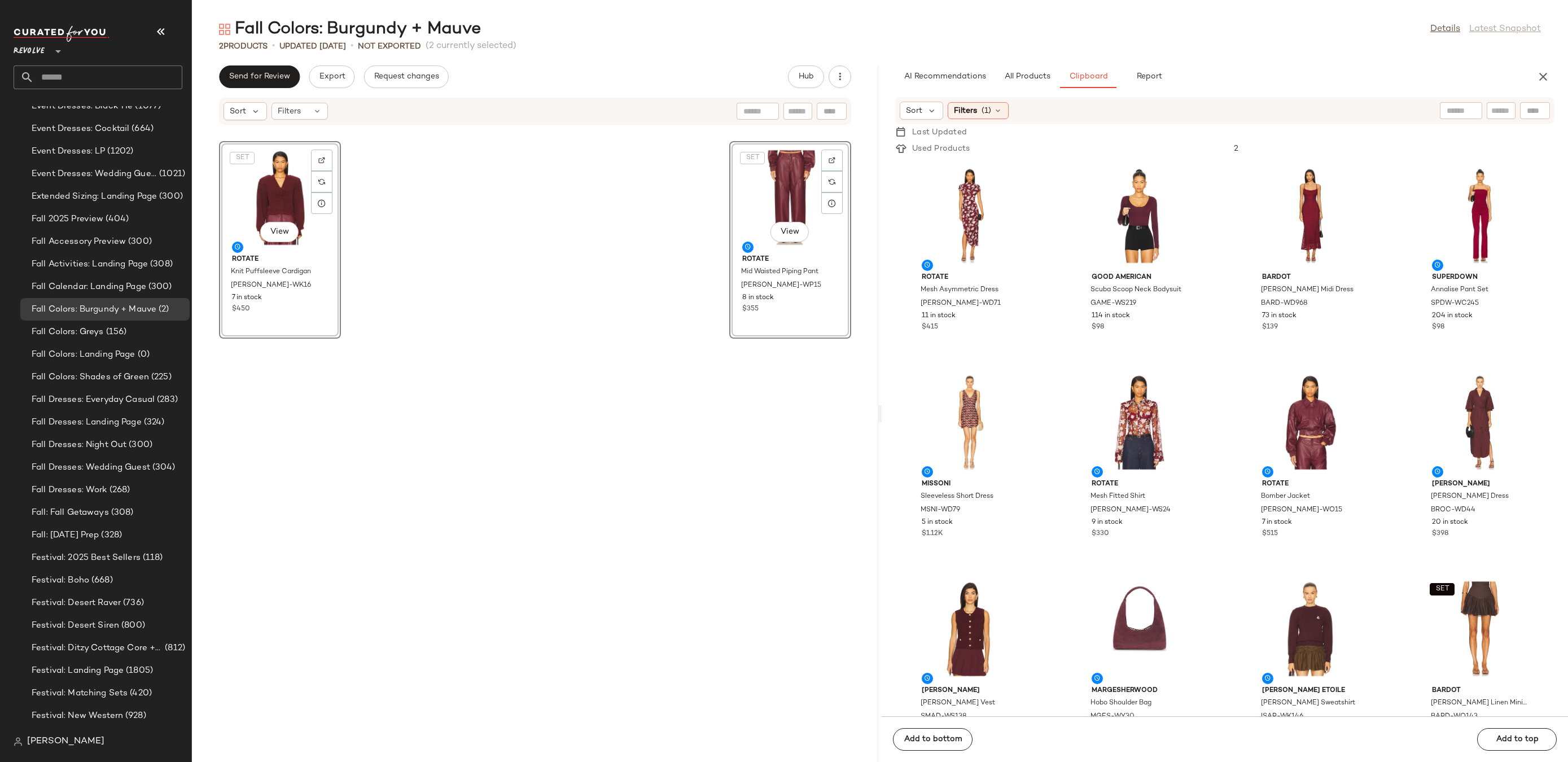
click at [553, 516] on div "SET View ROTATE Knit Puffsleeve Cardigan TATE-WK16 7 in stock $450 SET View ROT…" at bounding box center [535, 450] width 687 height 623
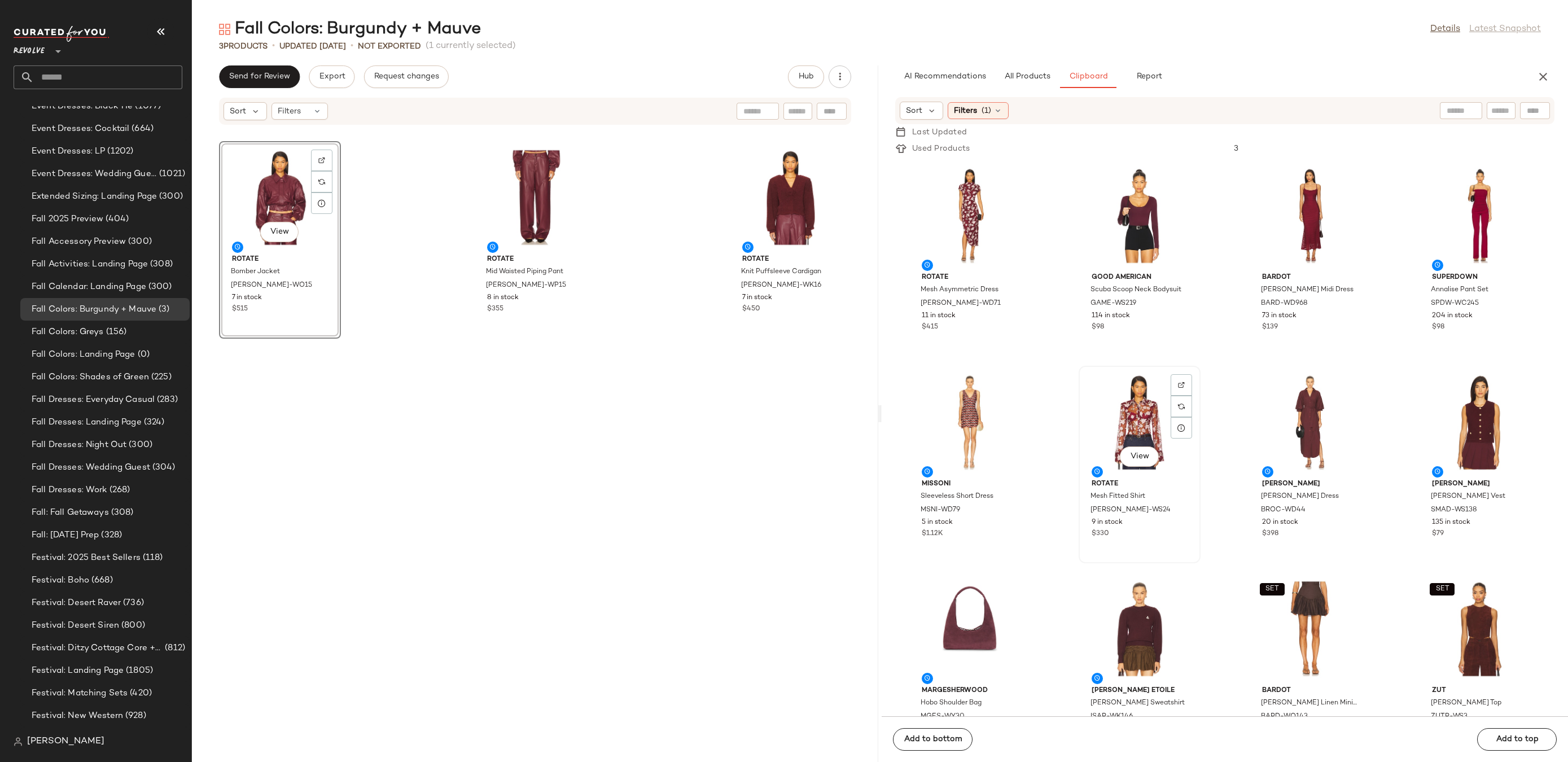
click at [1139, 386] on div "View" at bounding box center [1139, 422] width 114 height 105
click at [1178, 384] on img at bounding box center [1181, 384] width 7 height 7
click at [1144, 206] on div "View" at bounding box center [1139, 216] width 114 height 105
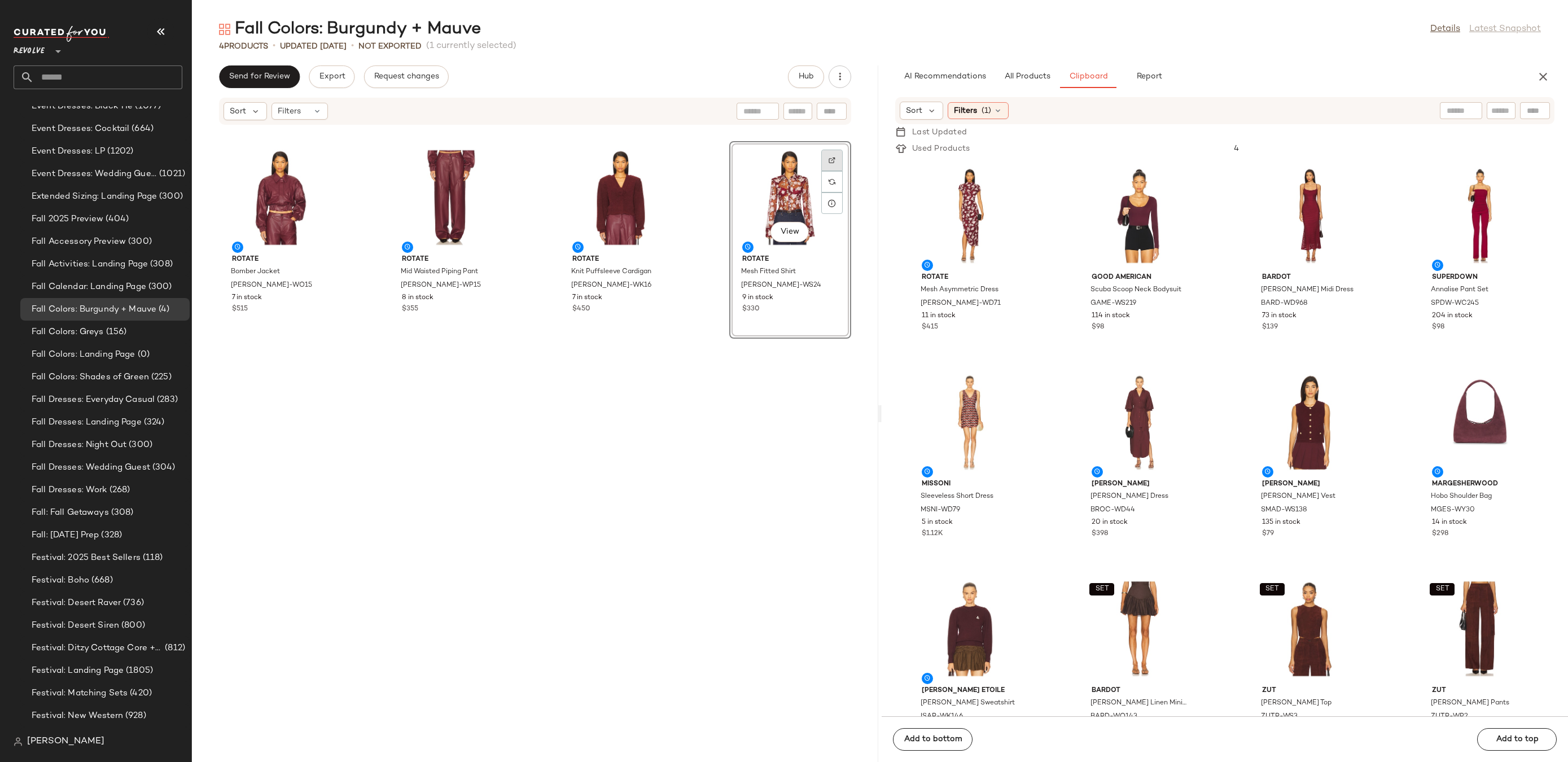
click at [829, 162] on img at bounding box center [832, 160] width 7 height 7
click at [1014, 74] on span "All Products" at bounding box center [1027, 77] width 46 height 9
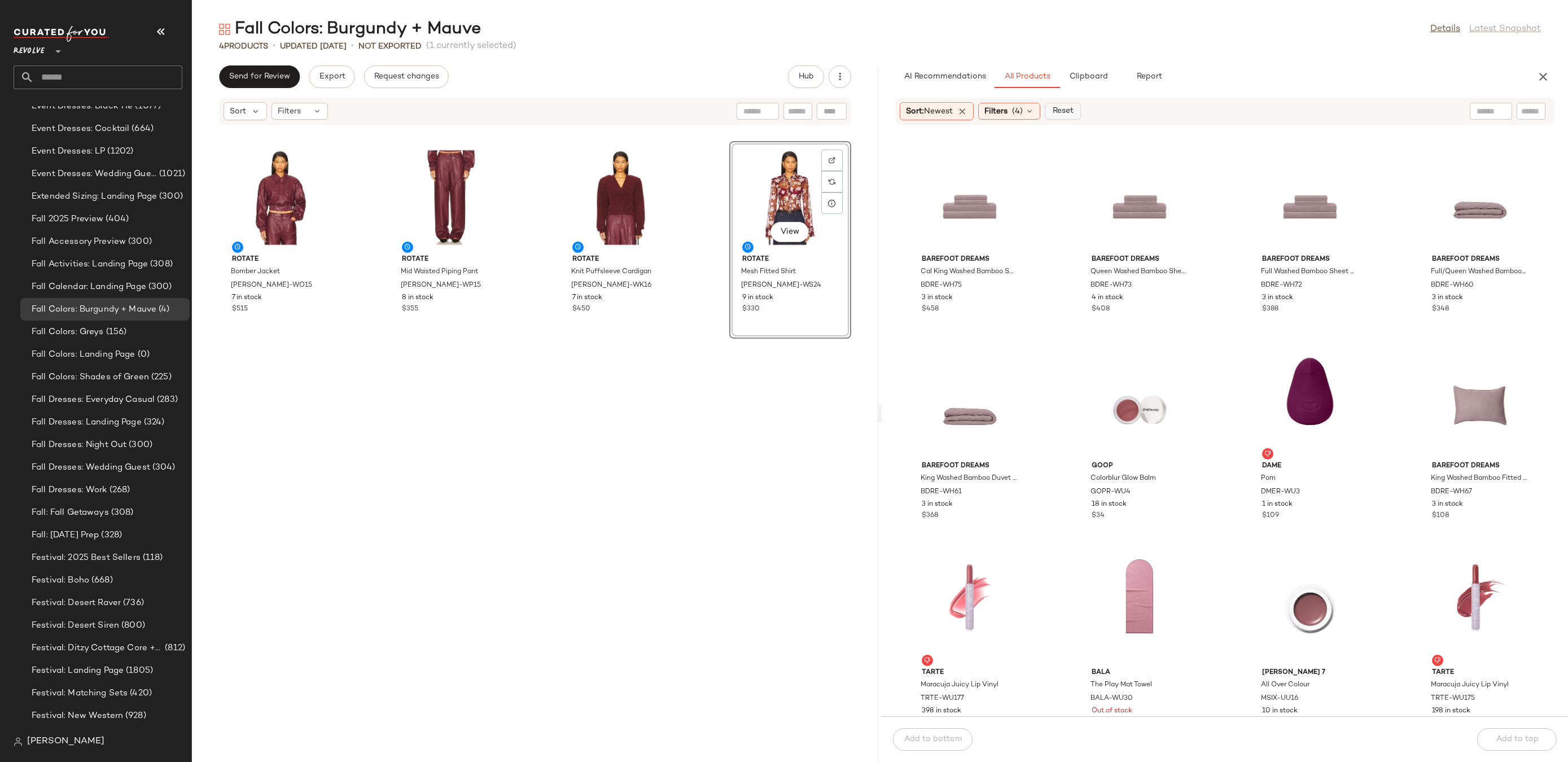
click at [1064, 107] on span "Reset" at bounding box center [1062, 111] width 21 height 9
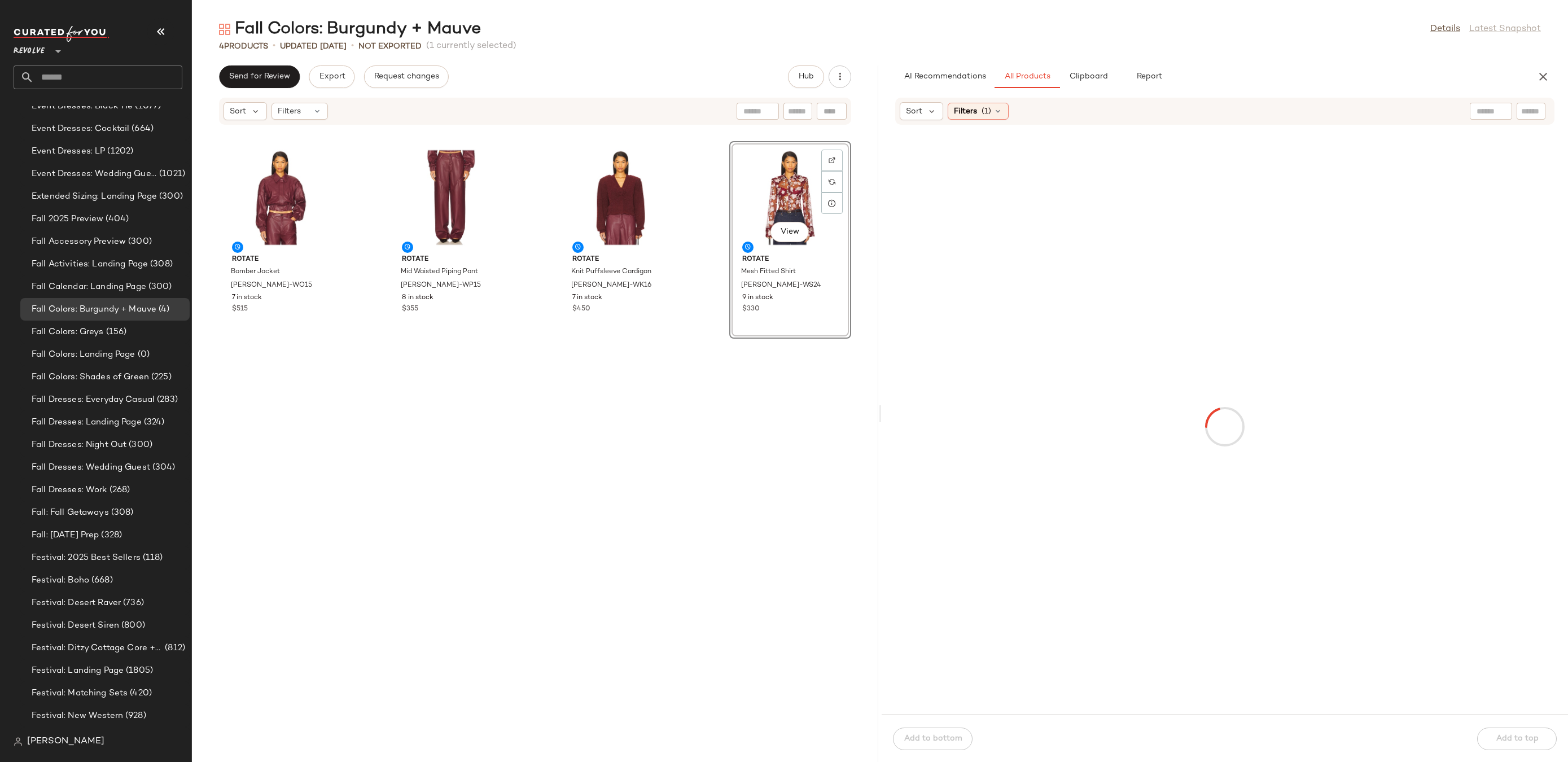
click at [1523, 113] on input "text" at bounding box center [1531, 112] width 20 height 12
paste input "**********"
type input "**********"
drag, startPoint x: 1005, startPoint y: 192, endPoint x: 998, endPoint y: 192, distance: 7.0
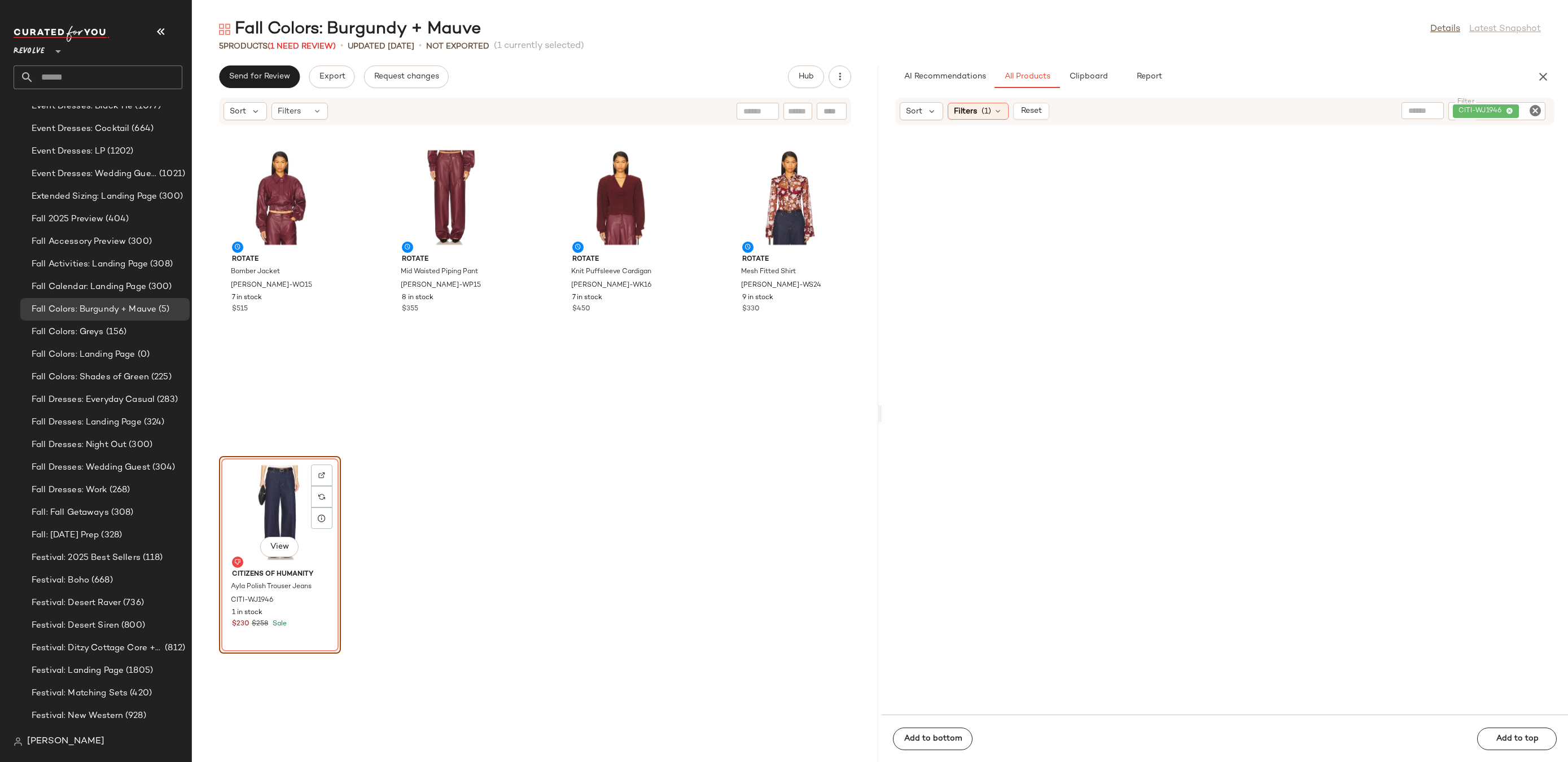
click at [262, 513] on div "View" at bounding box center [280, 513] width 114 height 105
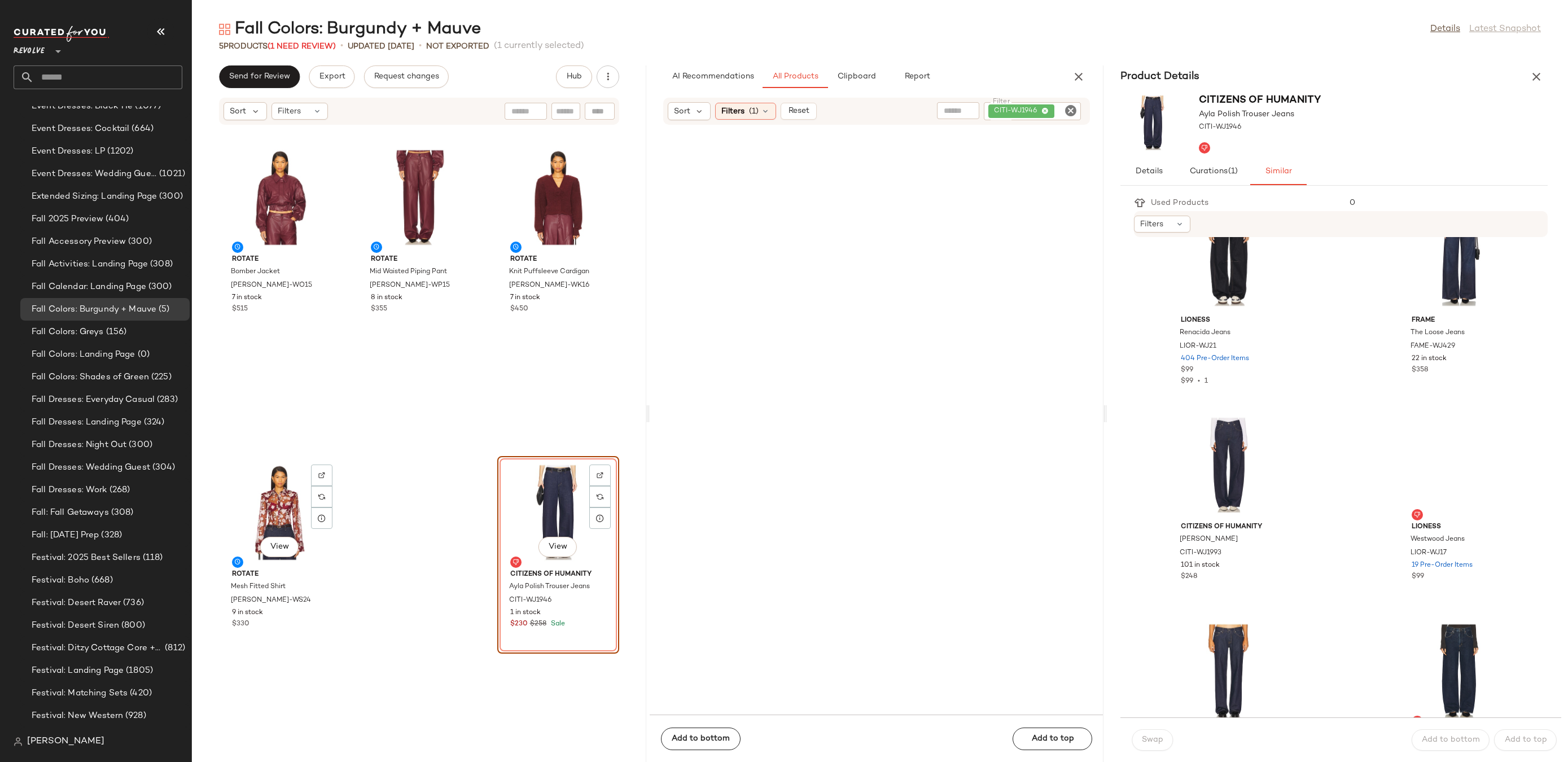
scroll to position [590, 0]
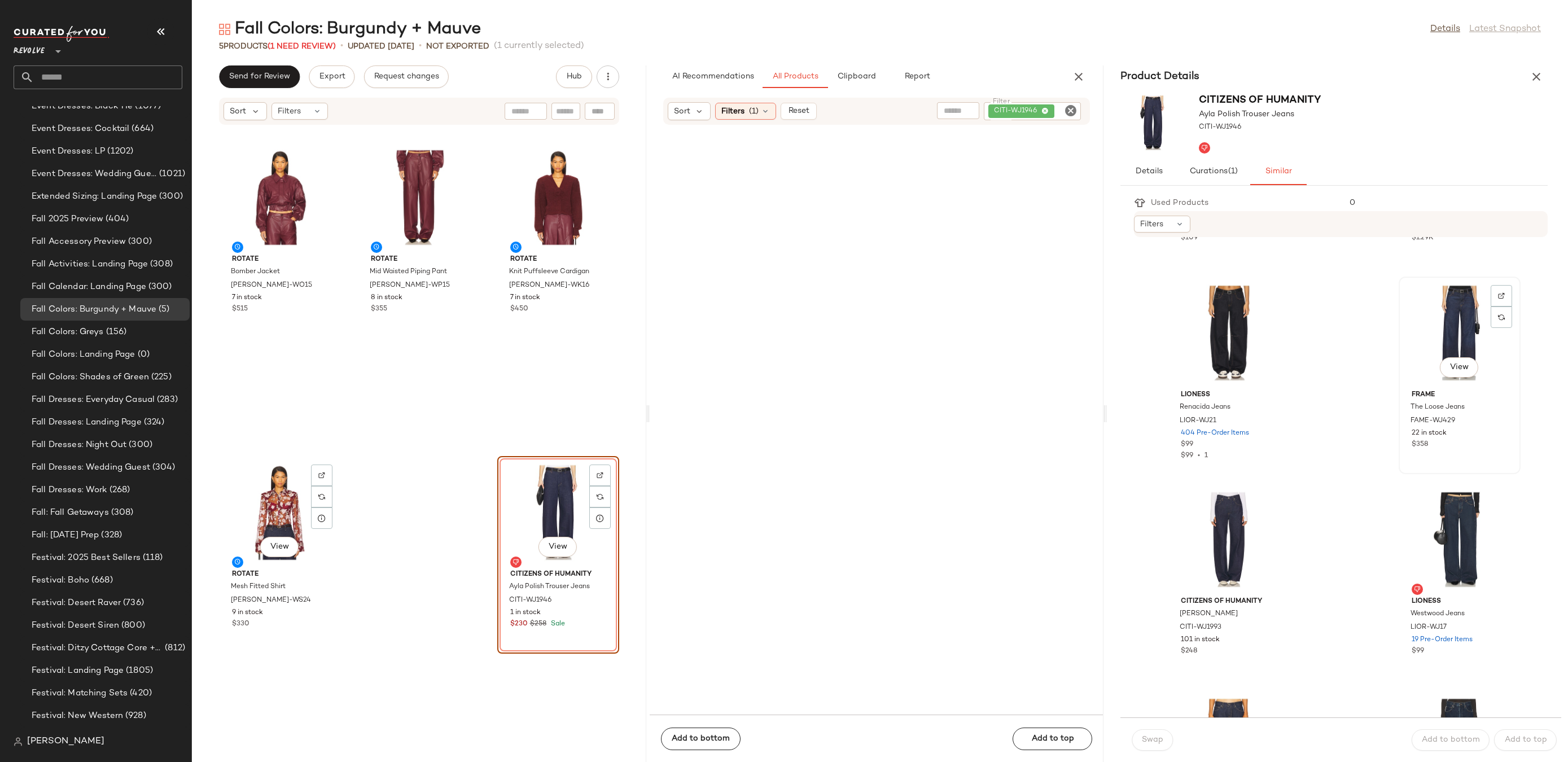
click at [1430, 337] on div "View" at bounding box center [1460, 333] width 114 height 105
click at [1197, 320] on div "View" at bounding box center [1229, 333] width 114 height 105
click at [1453, 293] on div "View" at bounding box center [1460, 333] width 114 height 105
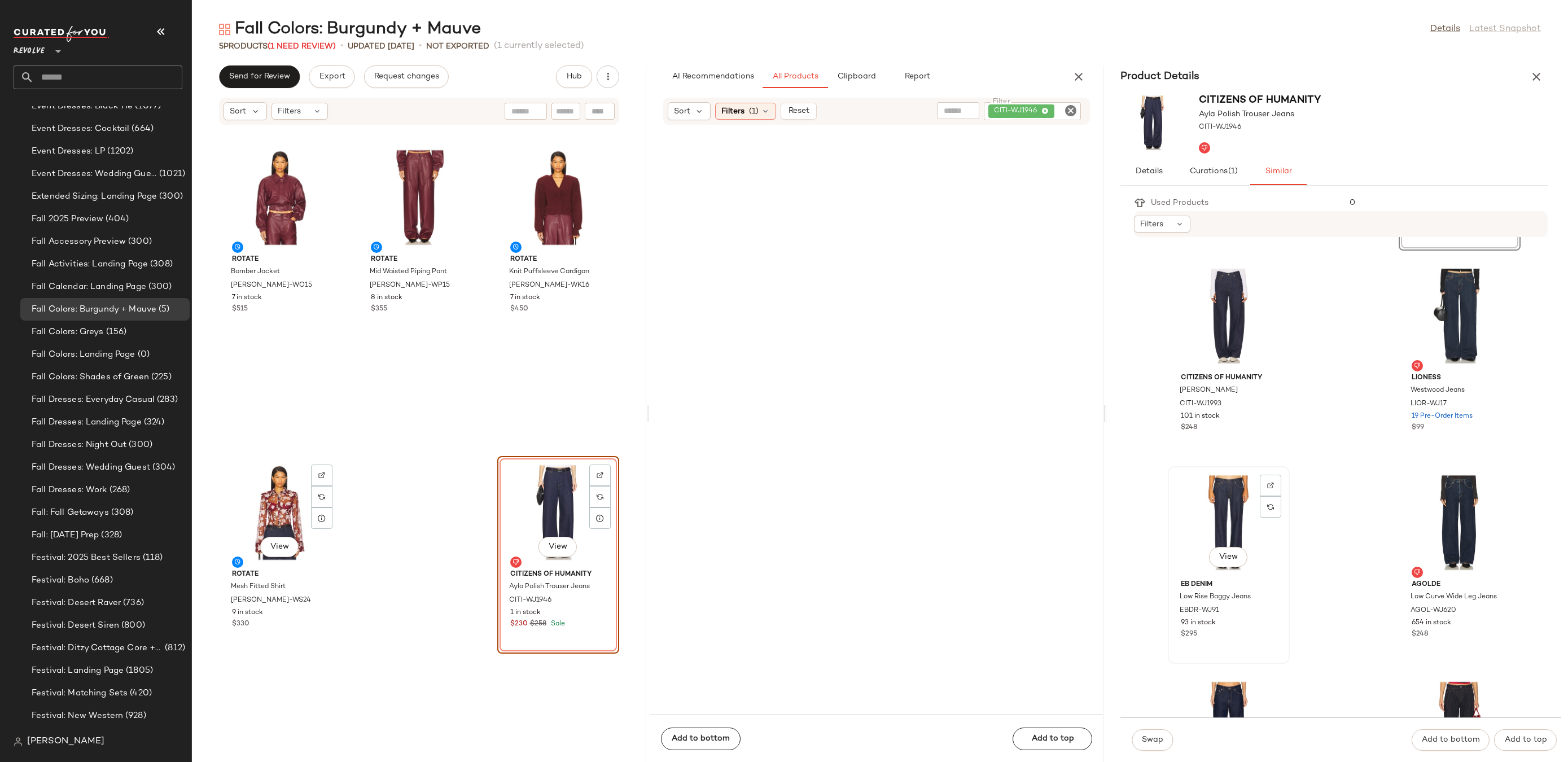
scroll to position [1143, 0]
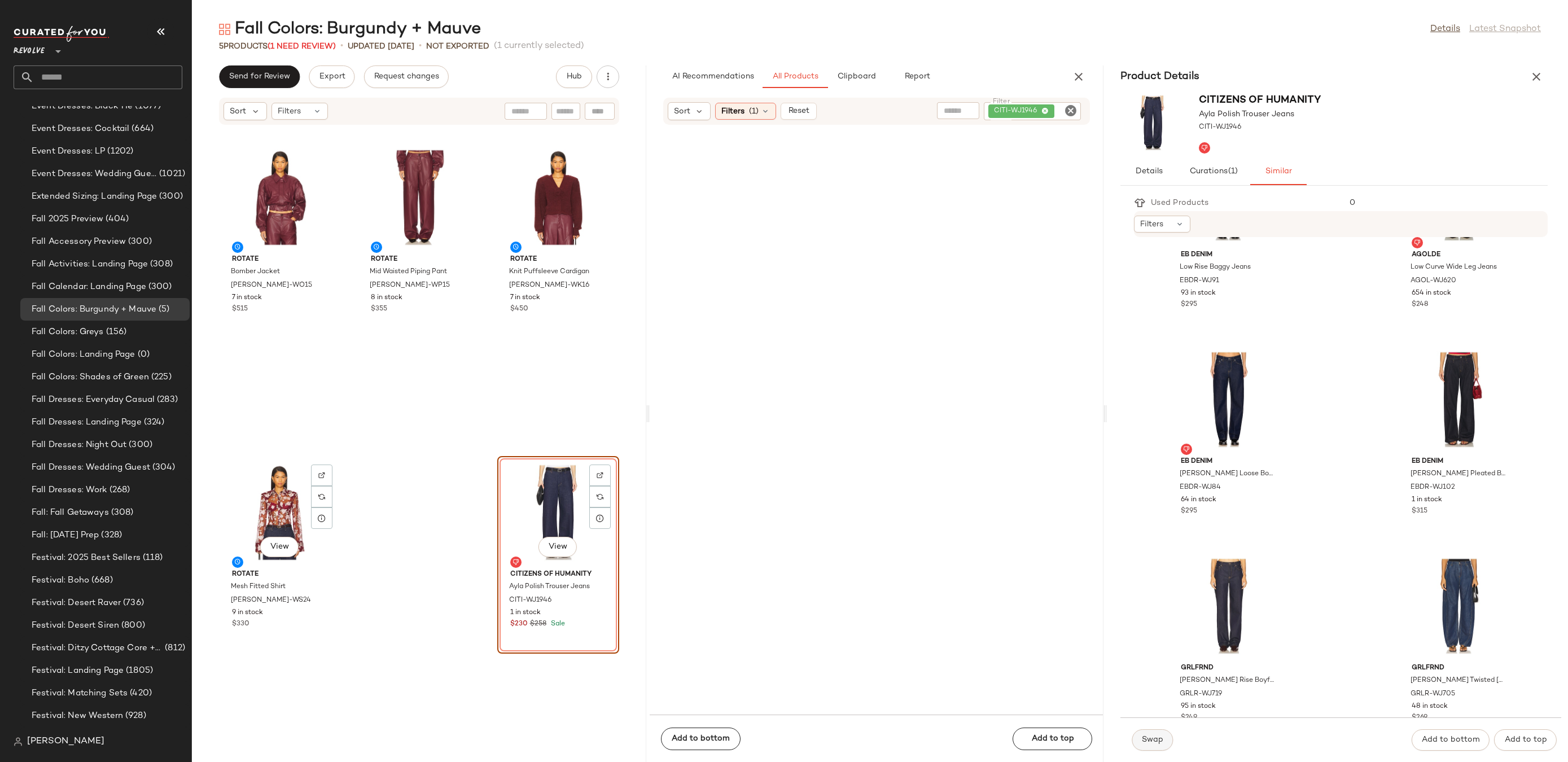
click at [1153, 744] on button "Swap" at bounding box center [1152, 740] width 41 height 21
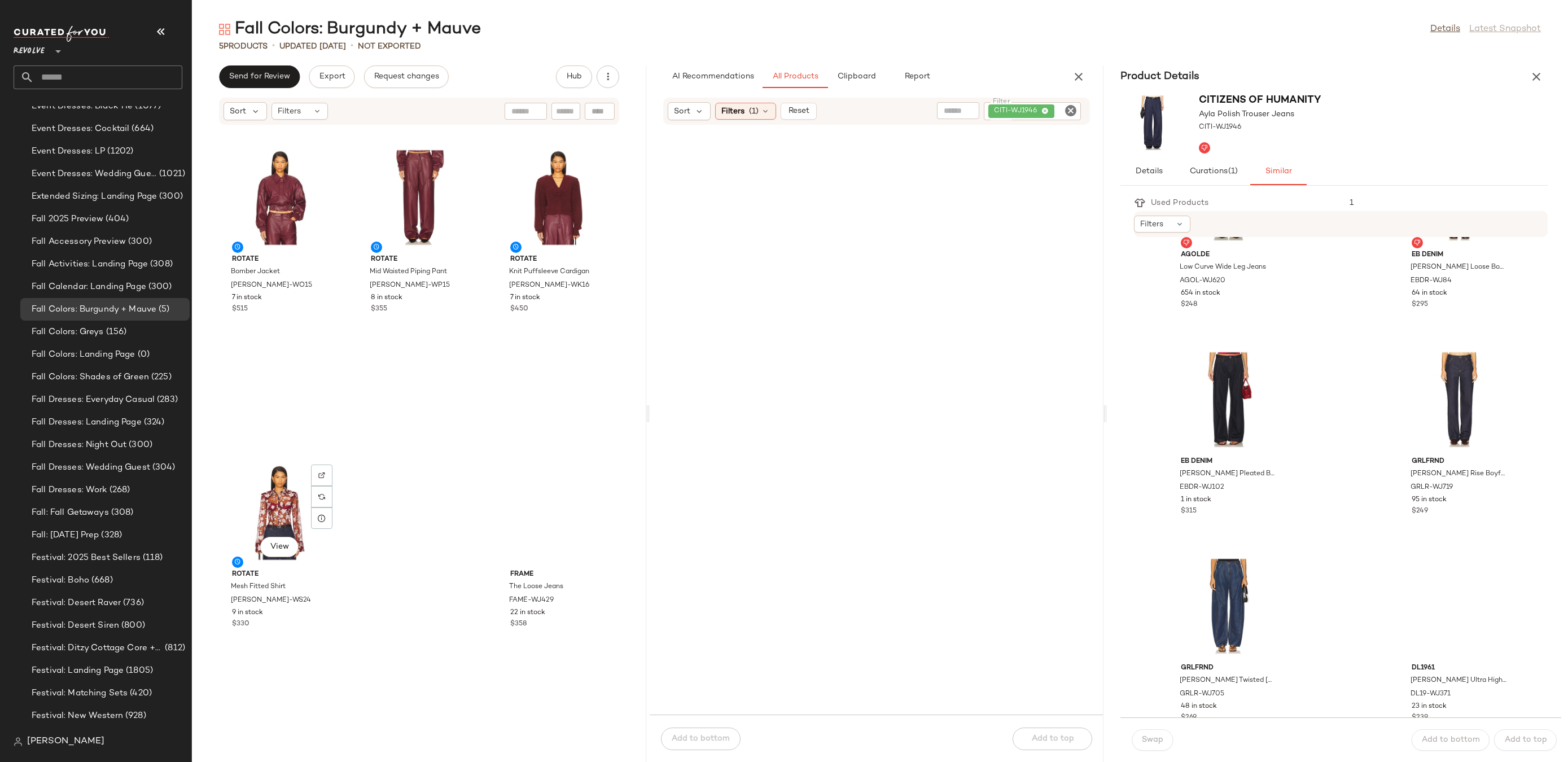
scroll to position [936, 0]
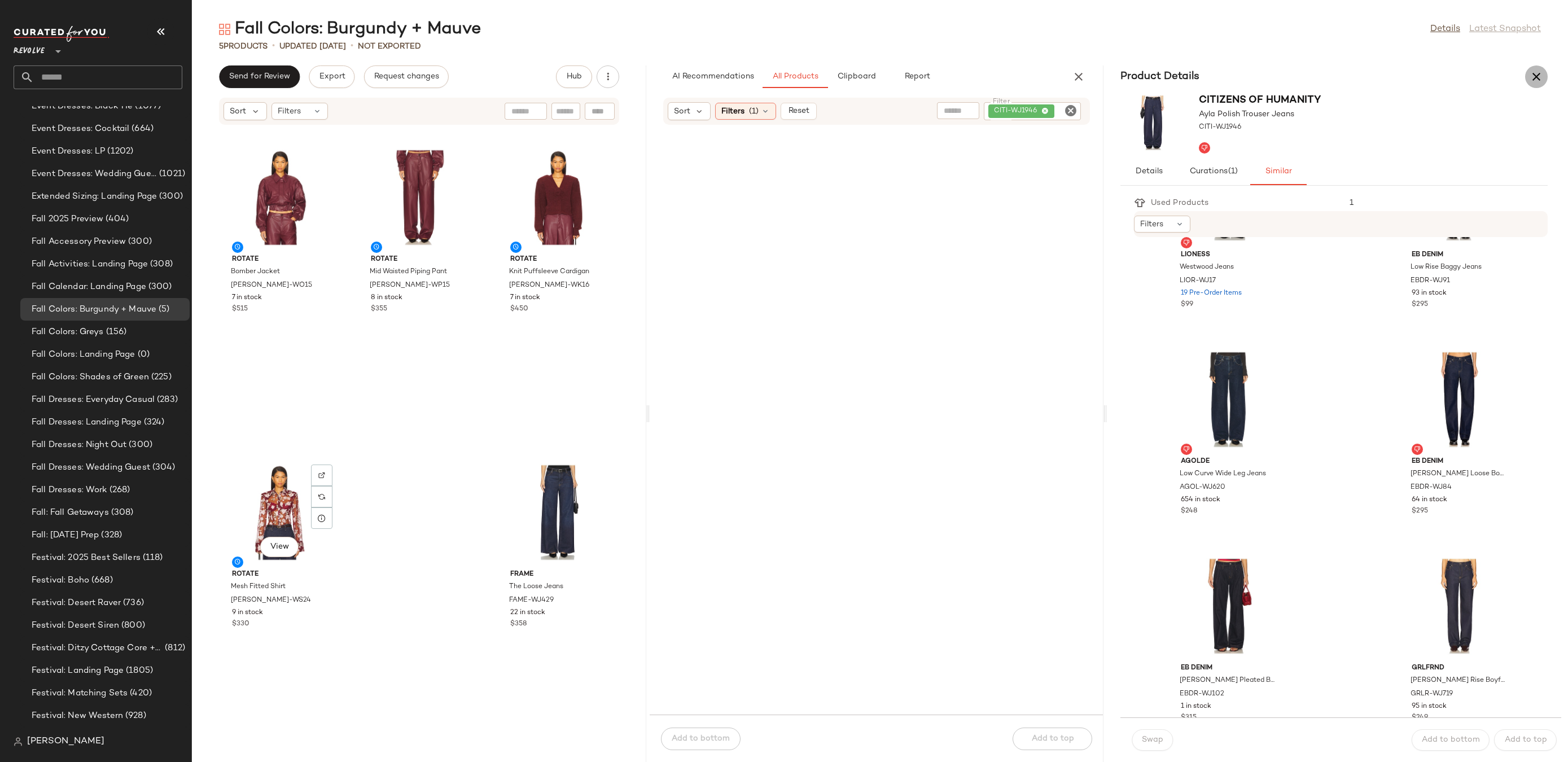
click at [1540, 81] on icon "button" at bounding box center [1537, 77] width 14 height 14
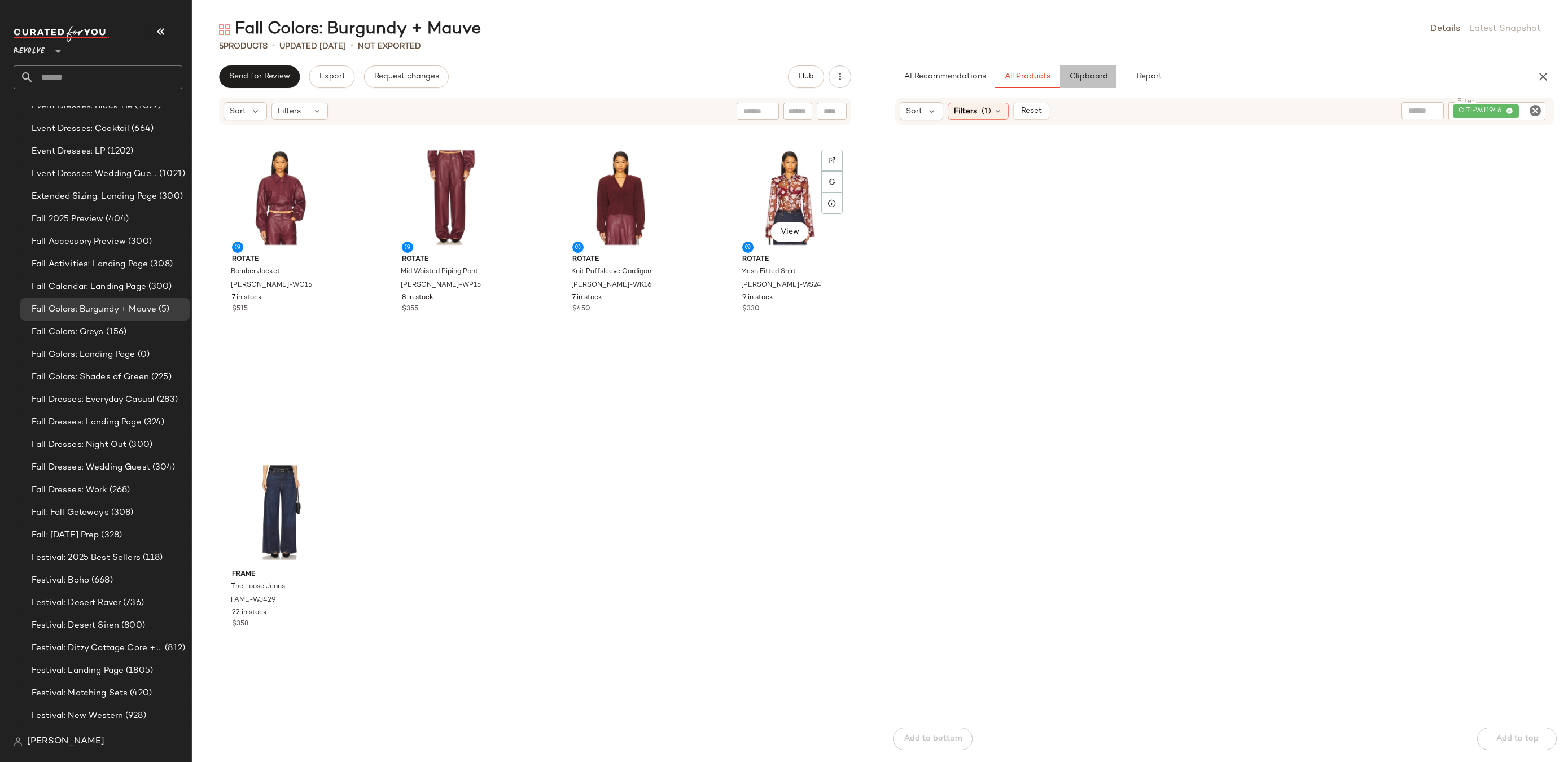
click at [1099, 69] on button "Clipboard" at bounding box center [1088, 77] width 56 height 23
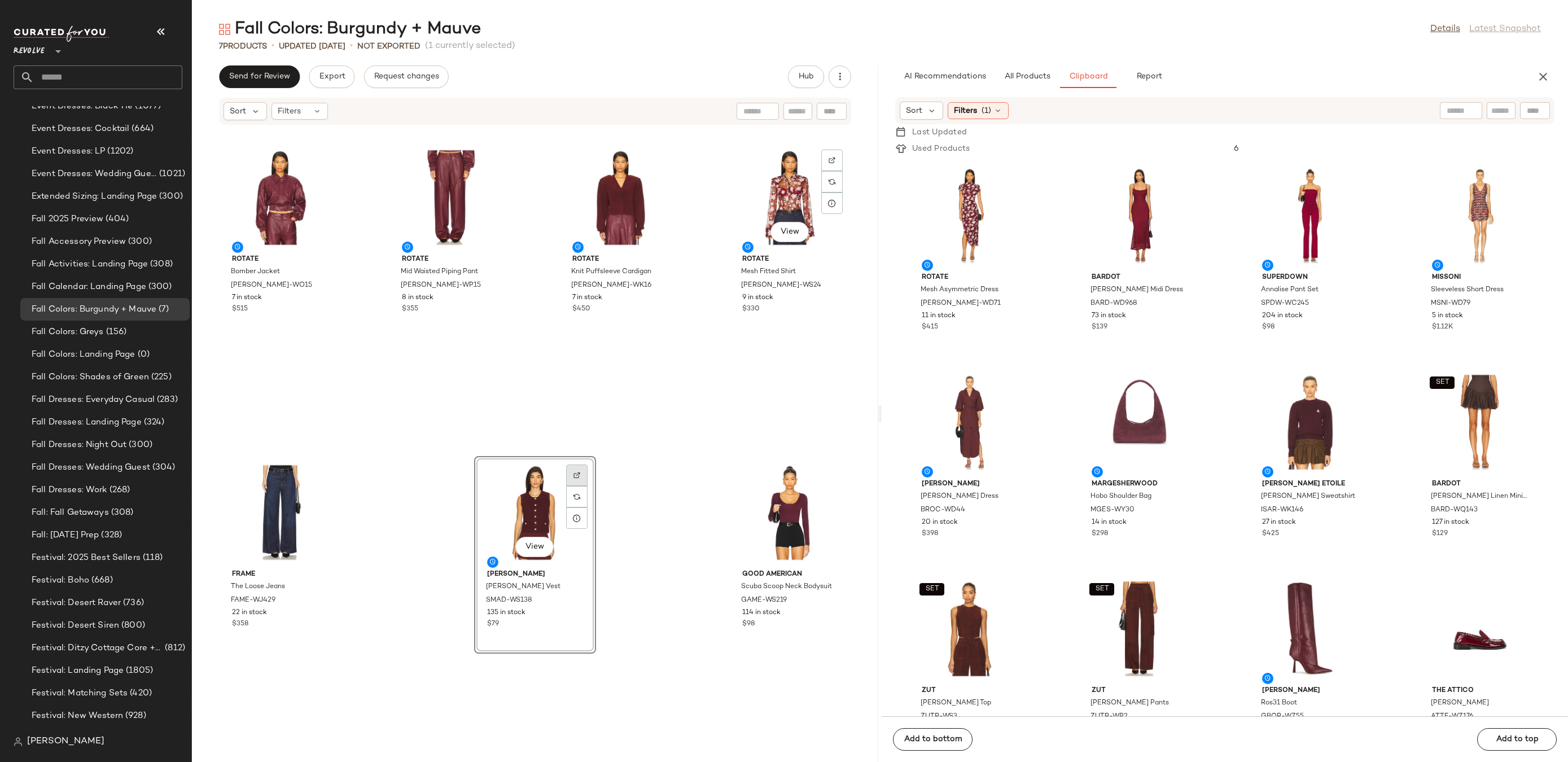
click at [573, 475] on img at bounding box center [576, 475] width 7 height 7
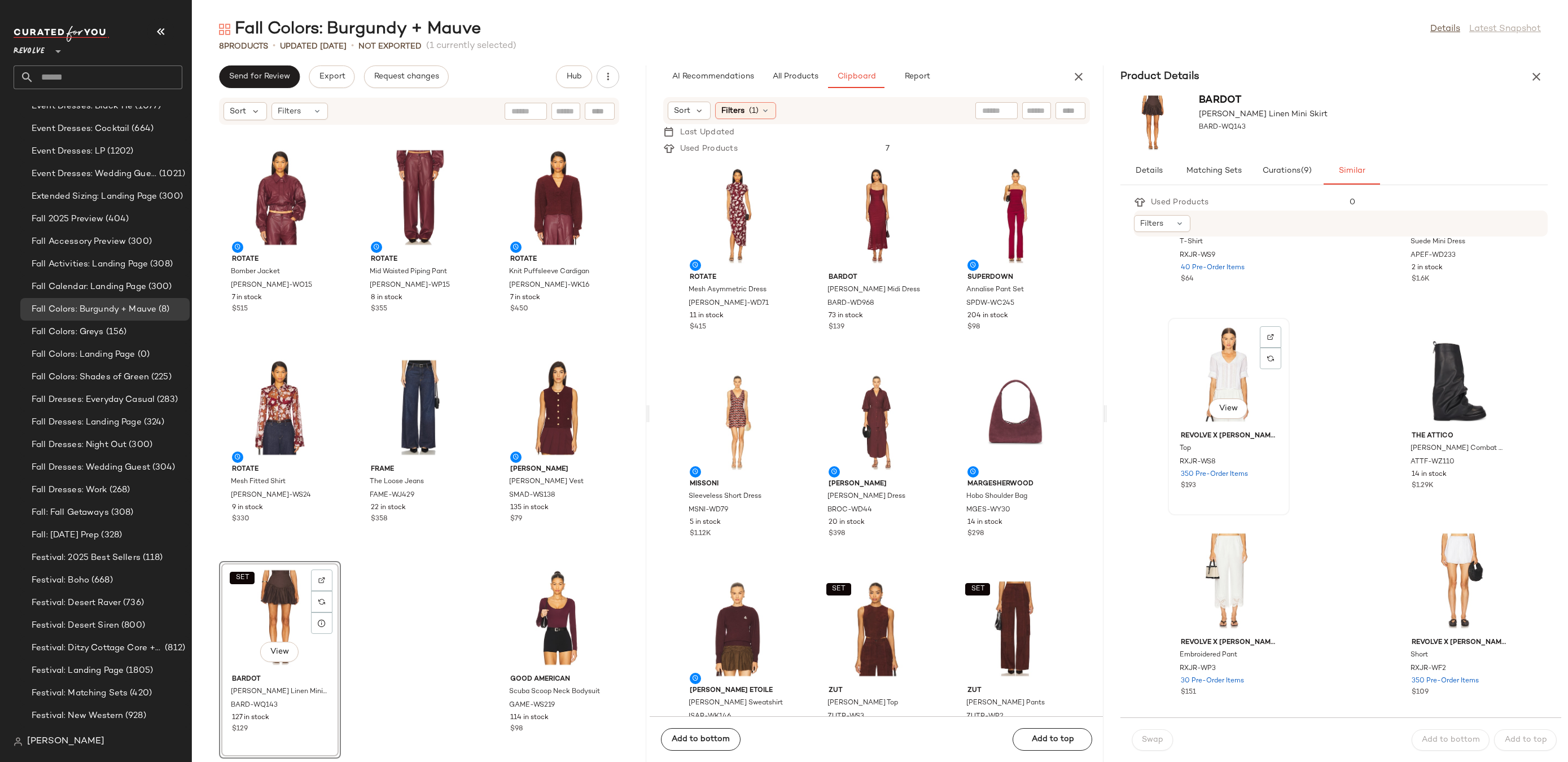
scroll to position [468, 0]
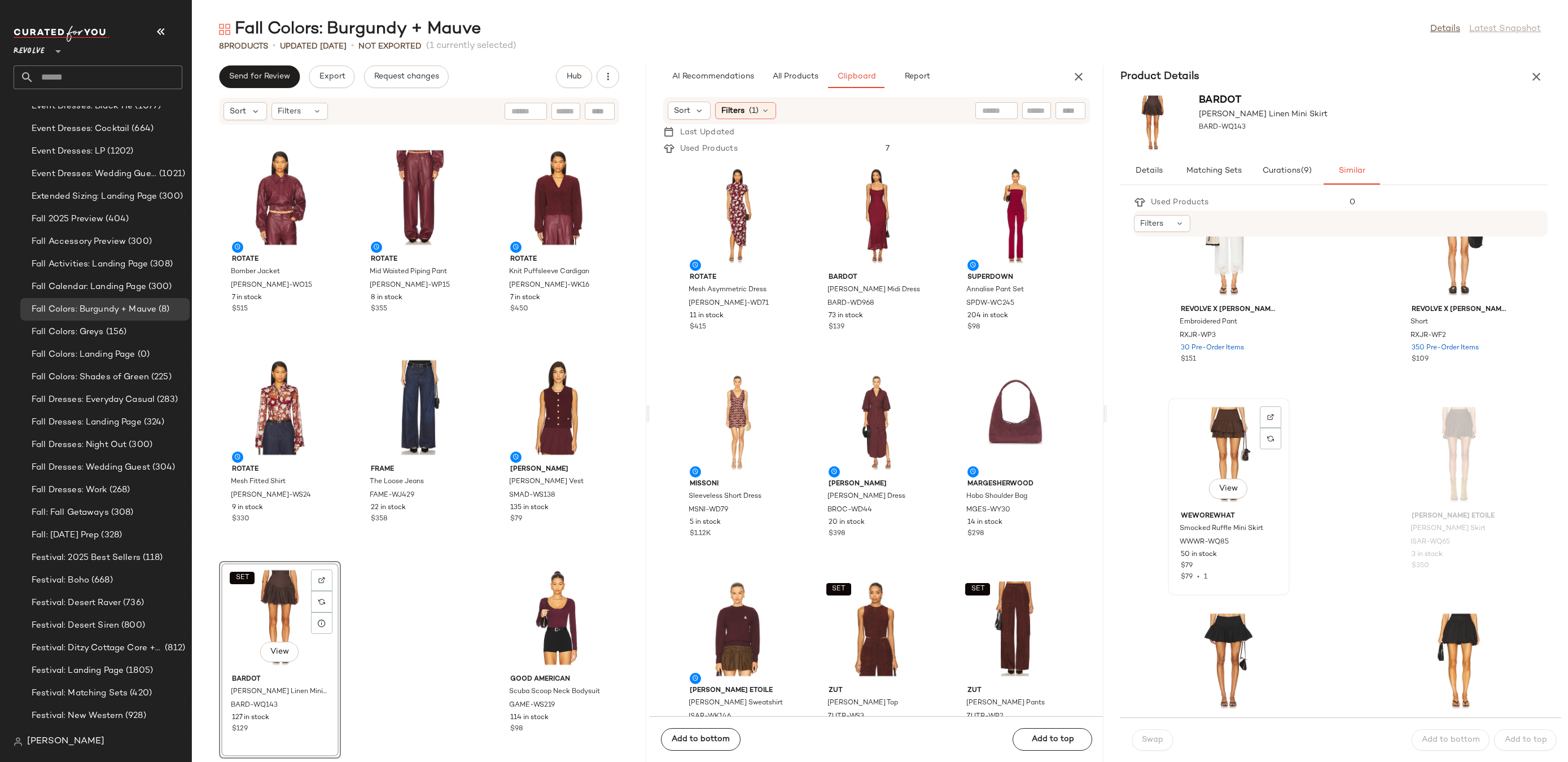
click at [1217, 449] on div "View" at bounding box center [1229, 454] width 114 height 105
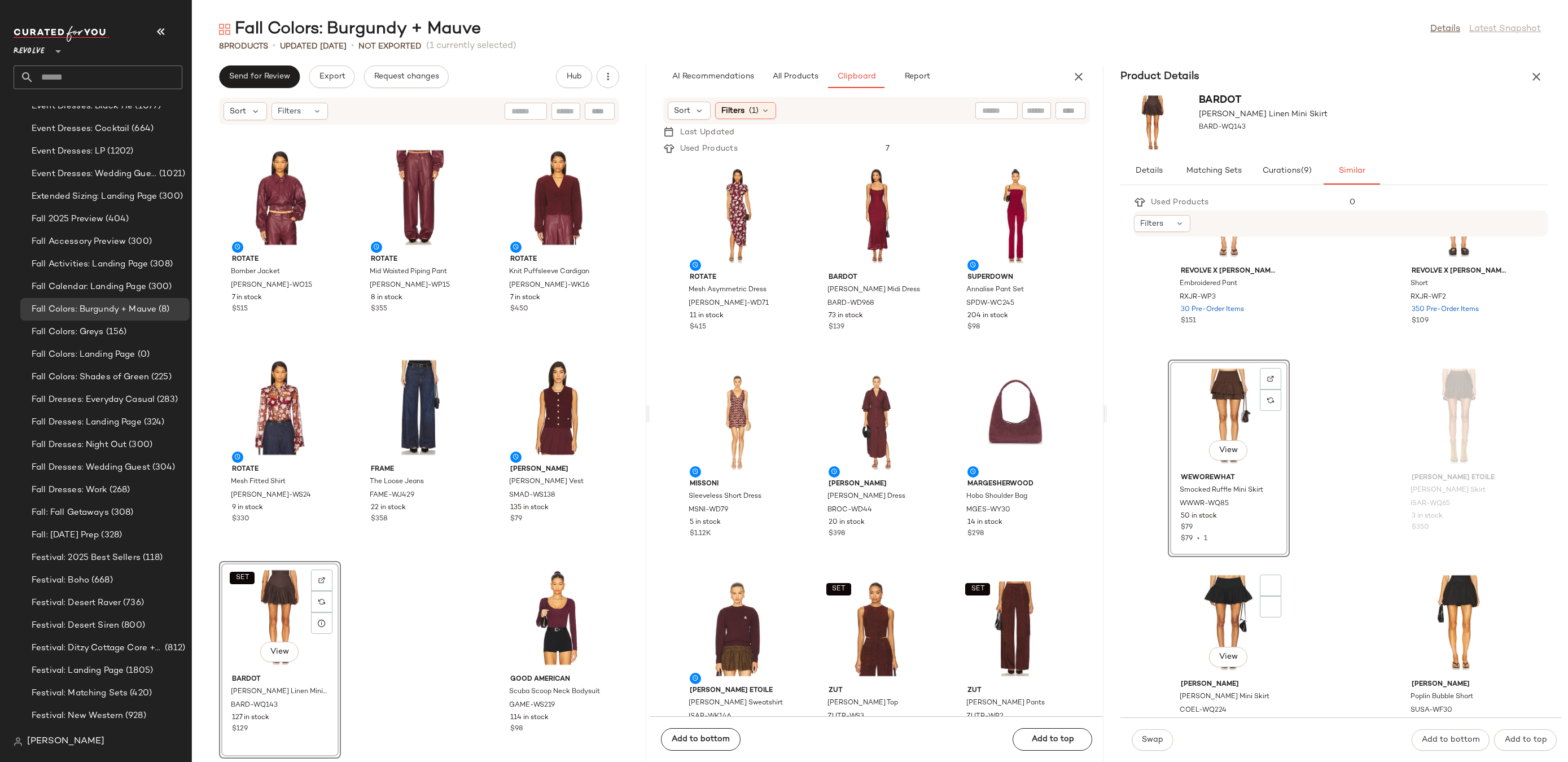
scroll to position [454, 0]
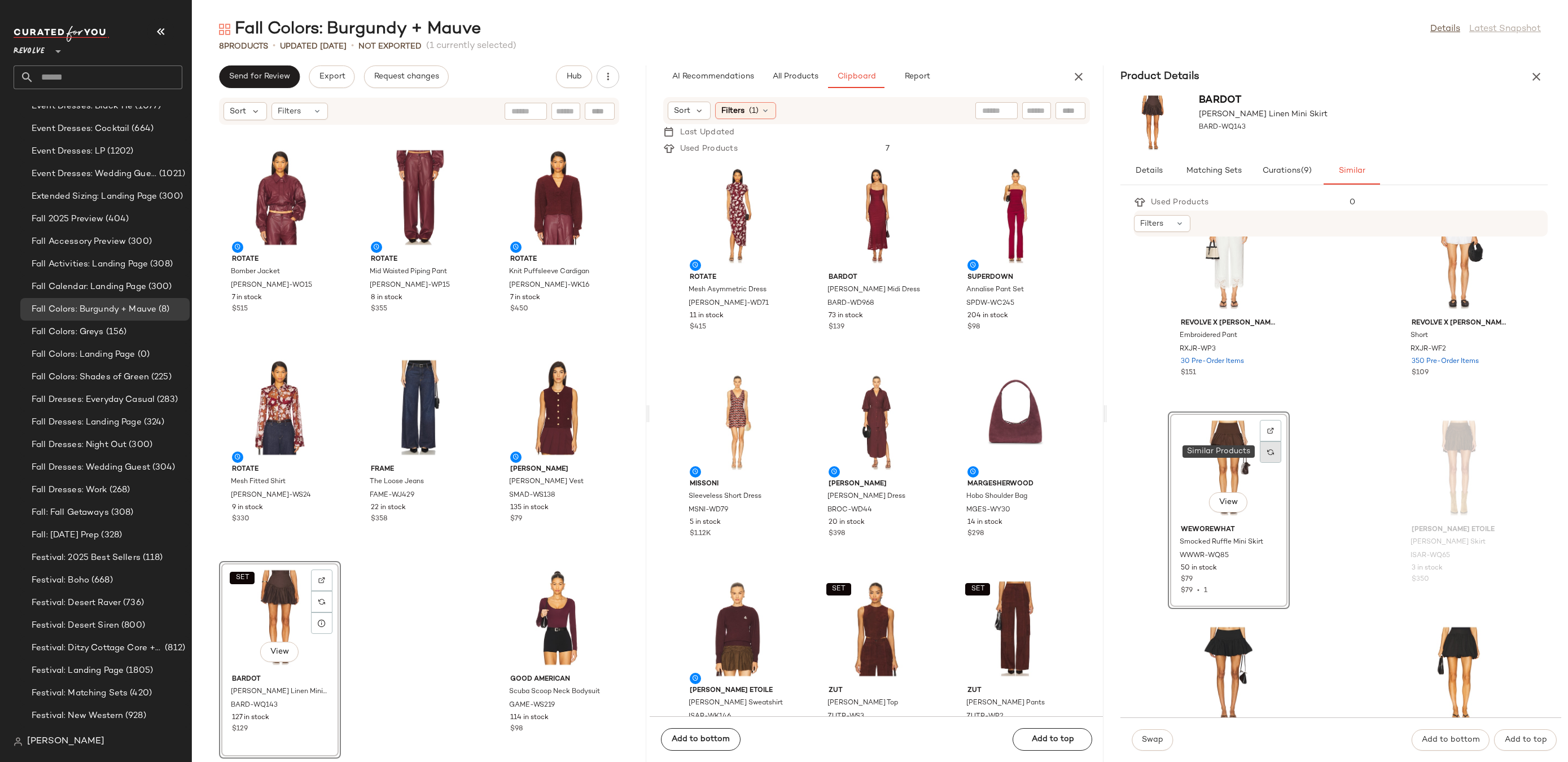
click at [1267, 452] on img at bounding box center [1270, 452] width 7 height 7
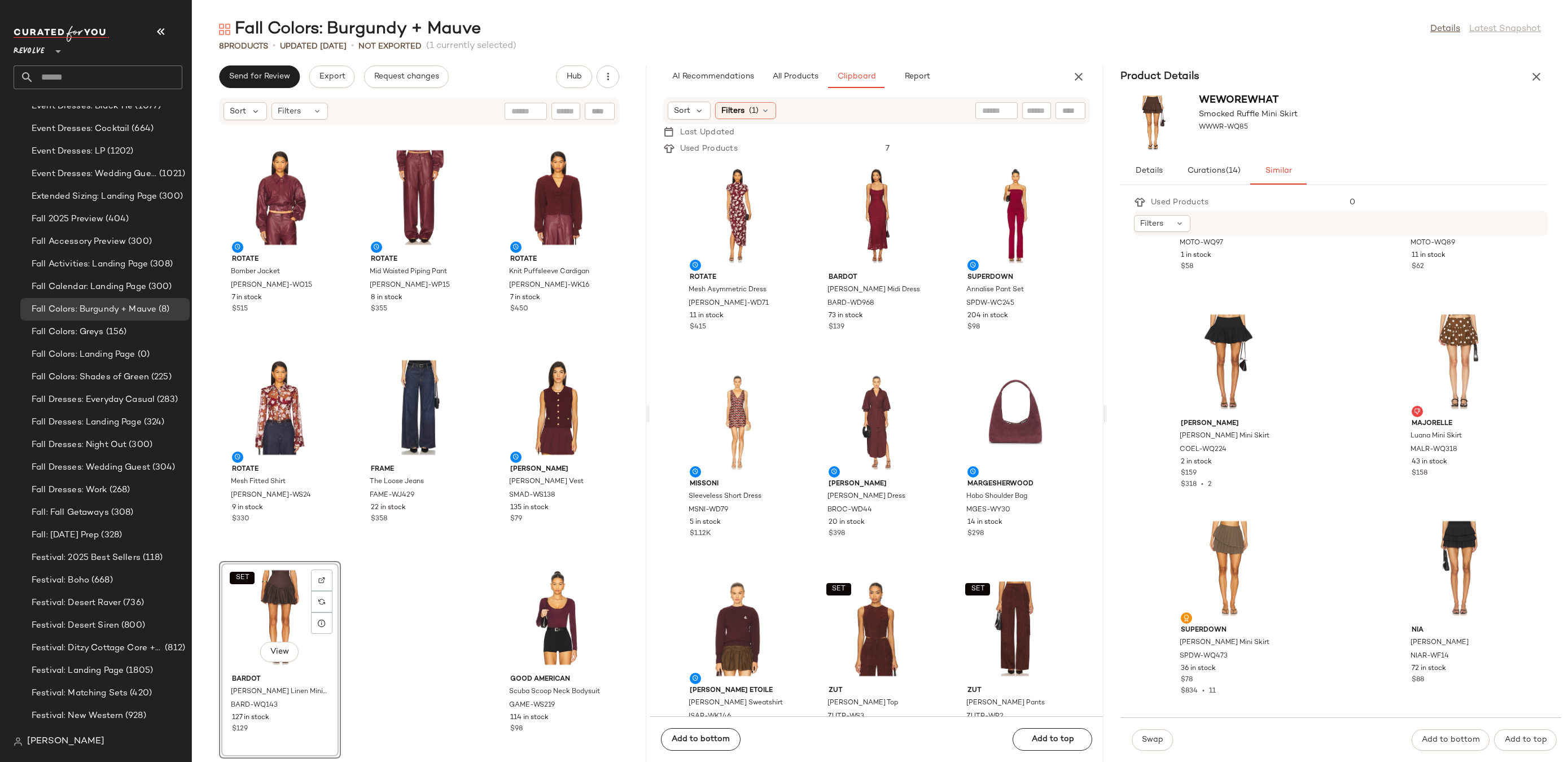
scroll to position [902, 0]
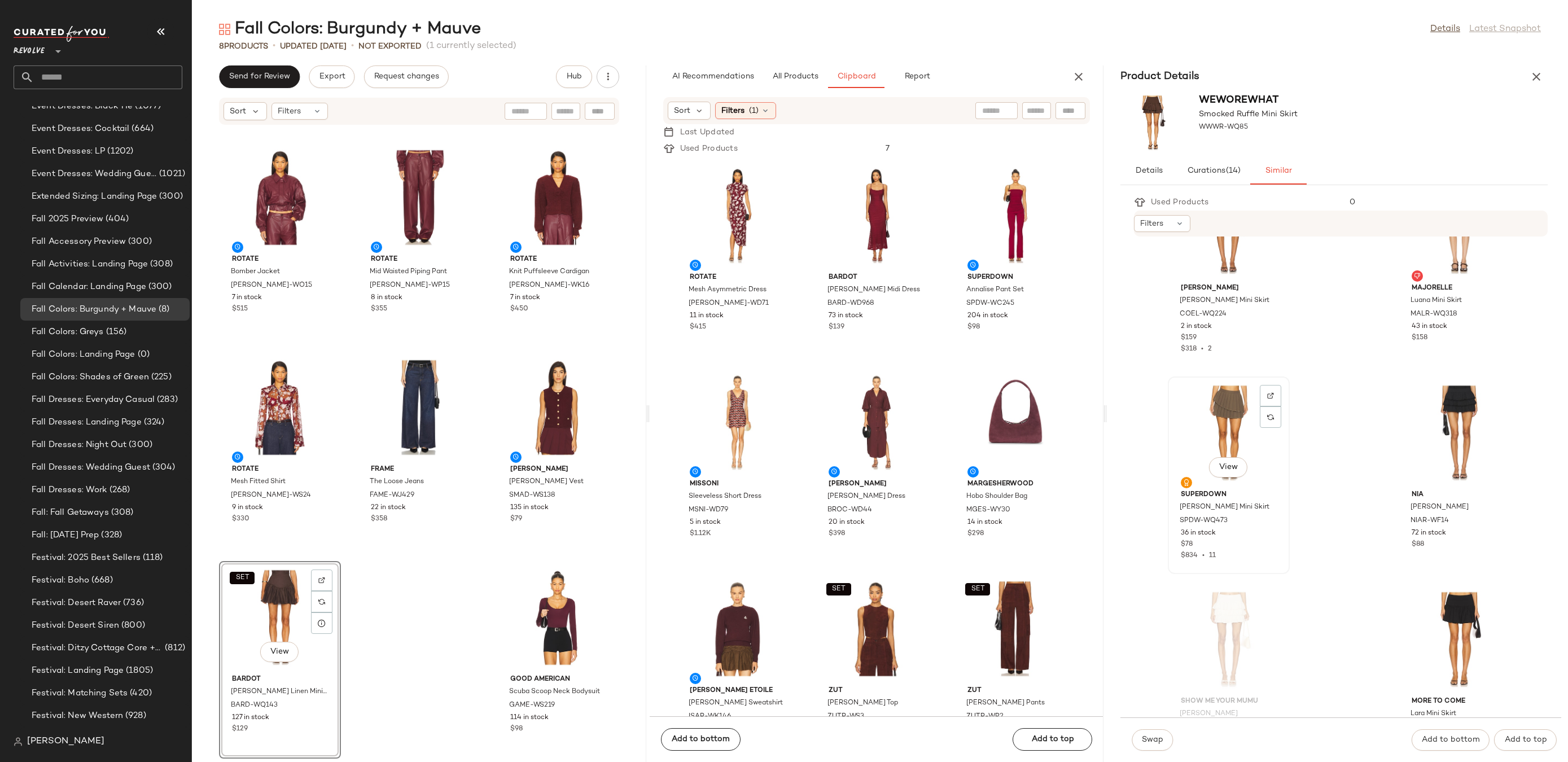
click at [1223, 414] on div "View" at bounding box center [1229, 433] width 114 height 105
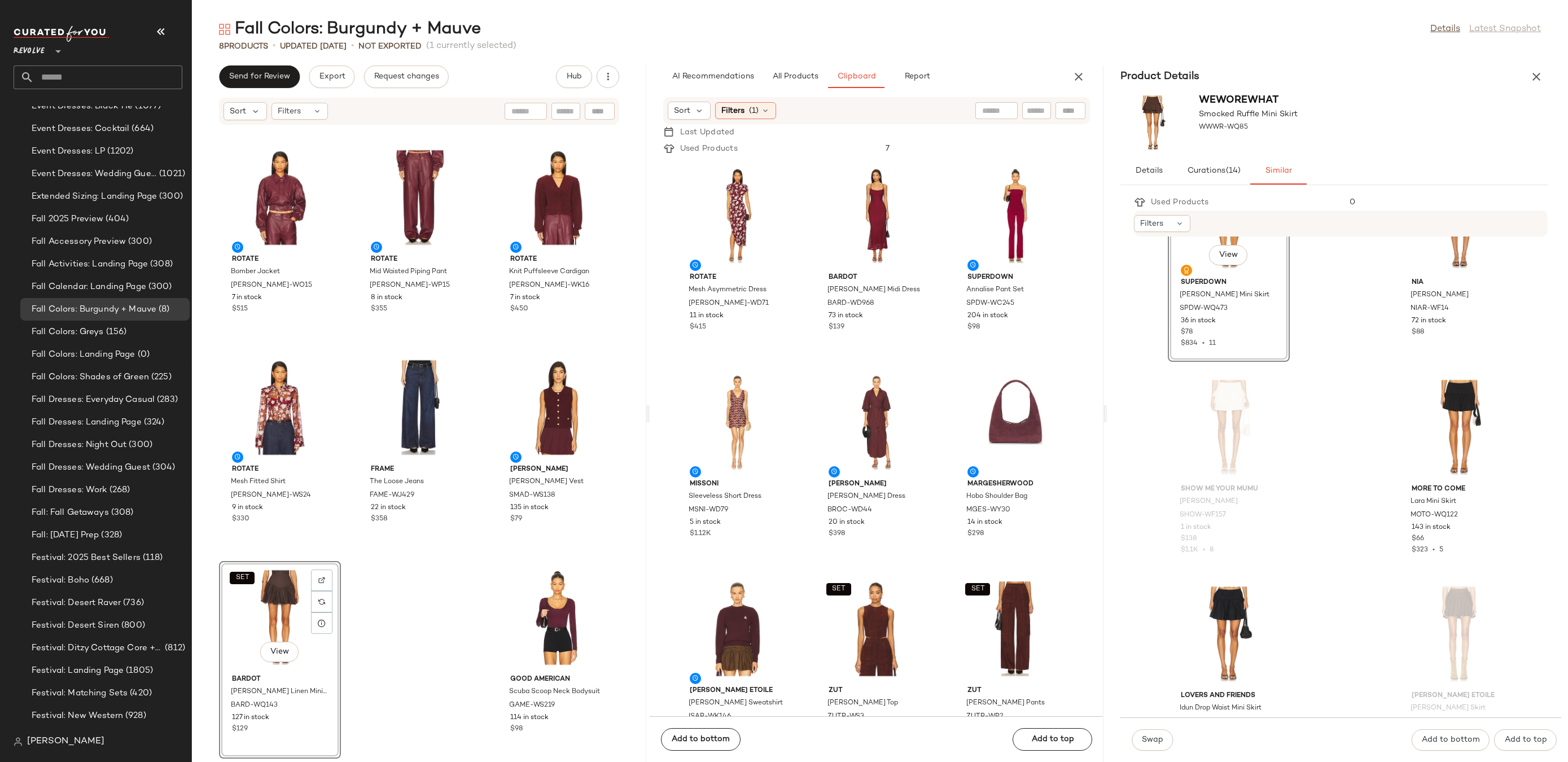
scroll to position [929, 0]
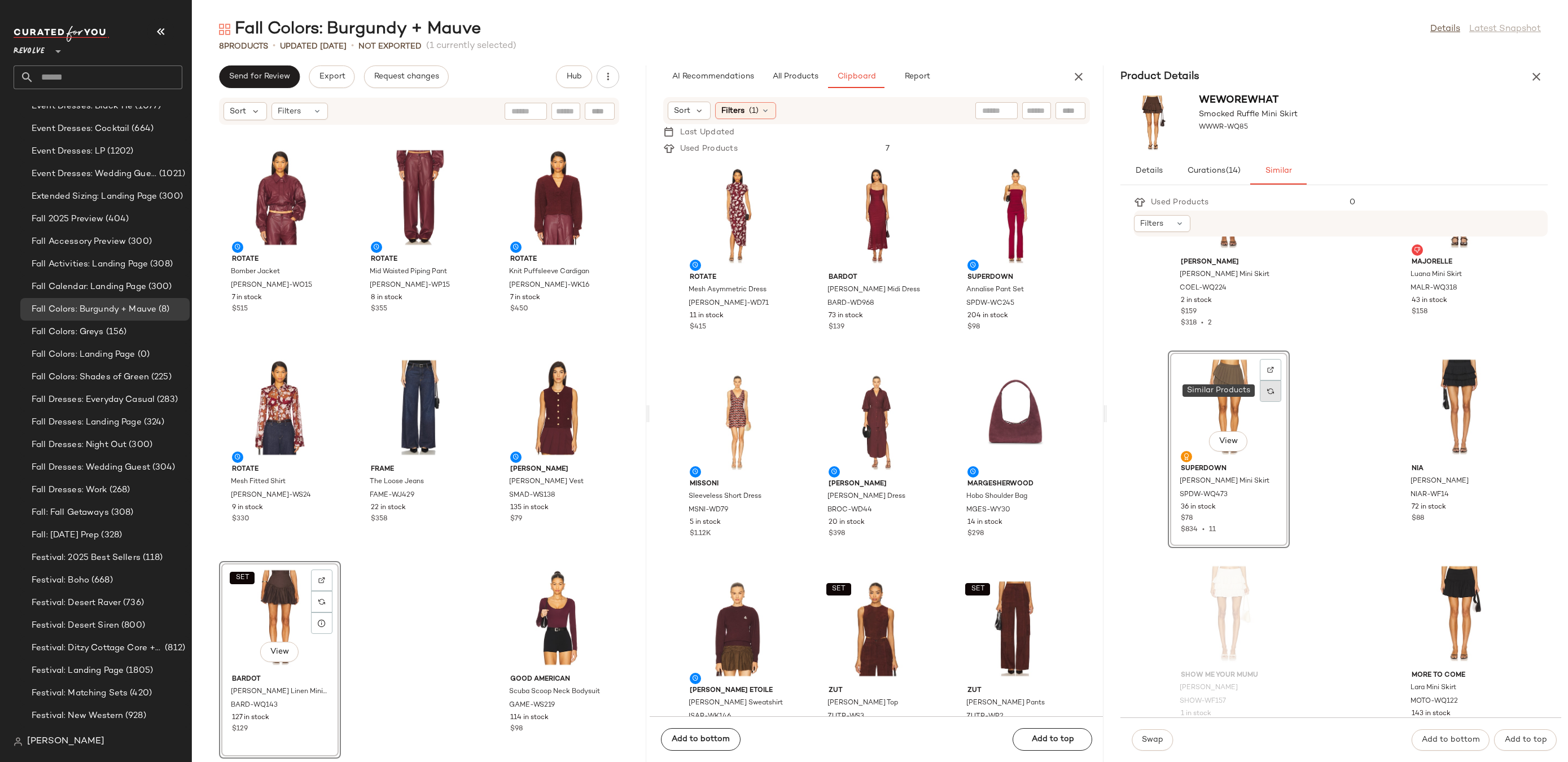
click at [1270, 392] on img at bounding box center [1270, 391] width 7 height 7
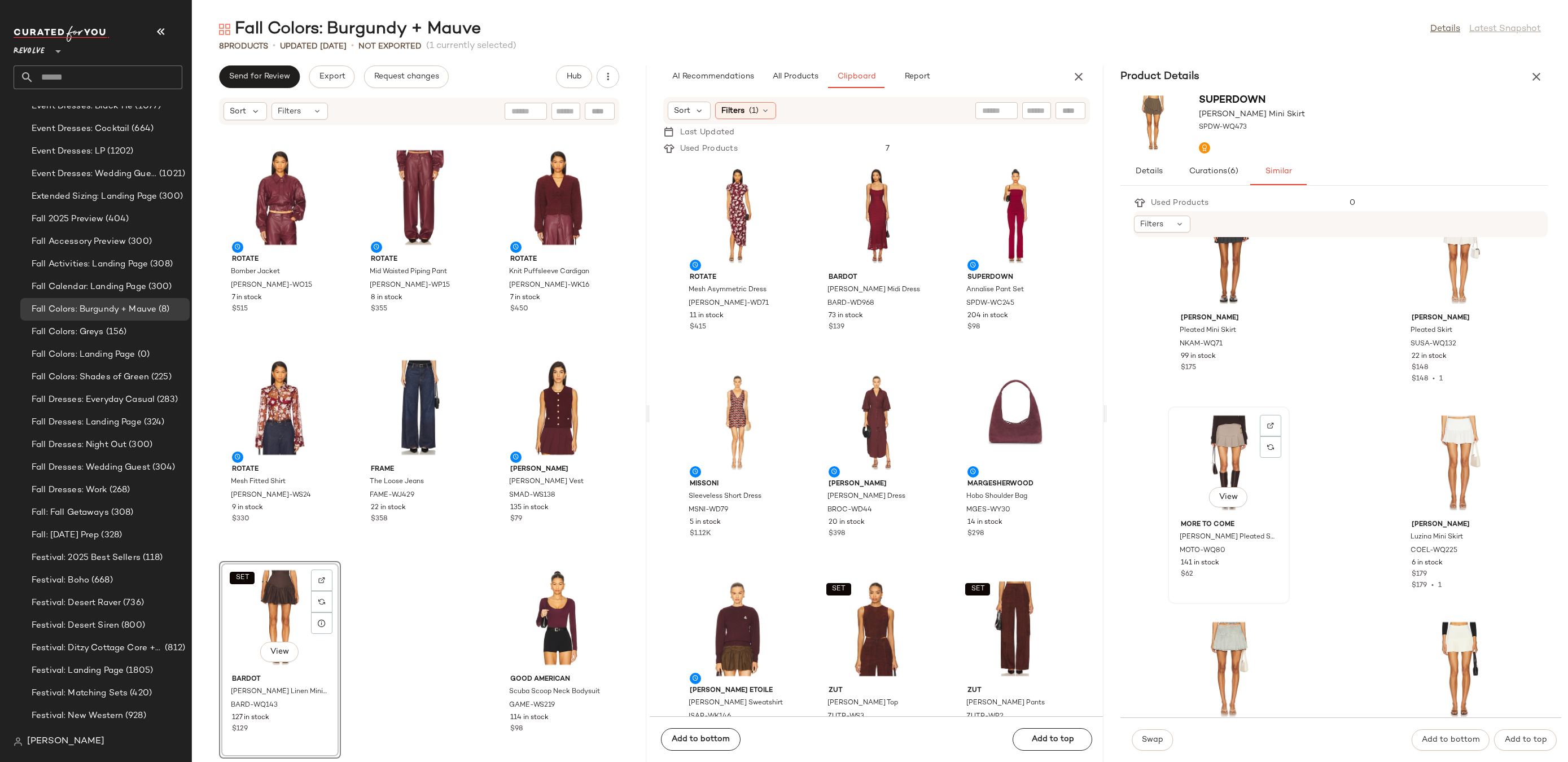
scroll to position [1374, 0]
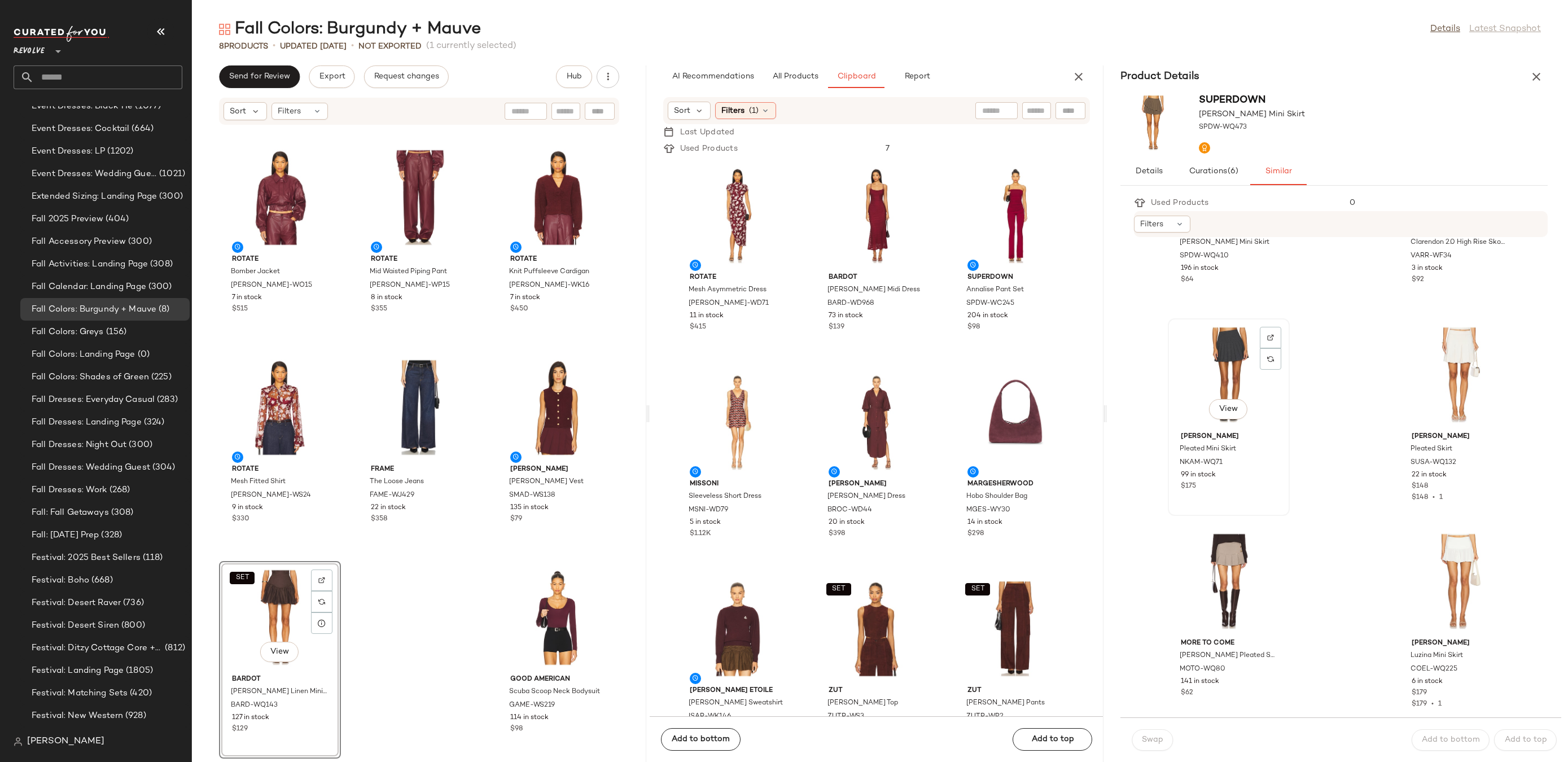
click at [1220, 349] on div "View" at bounding box center [1229, 375] width 114 height 105
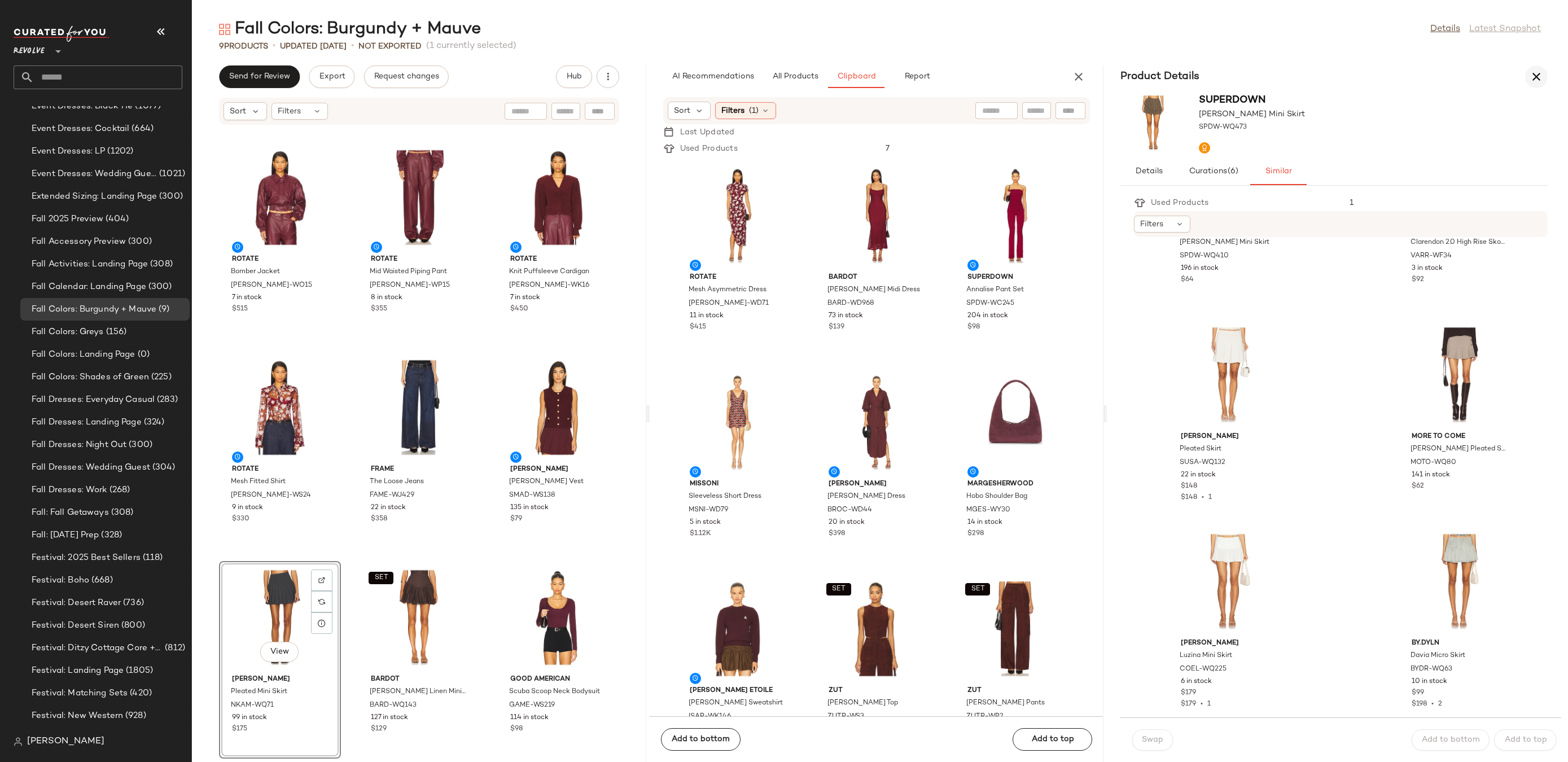
click at [1545, 82] on button "button" at bounding box center [1536, 77] width 23 height 23
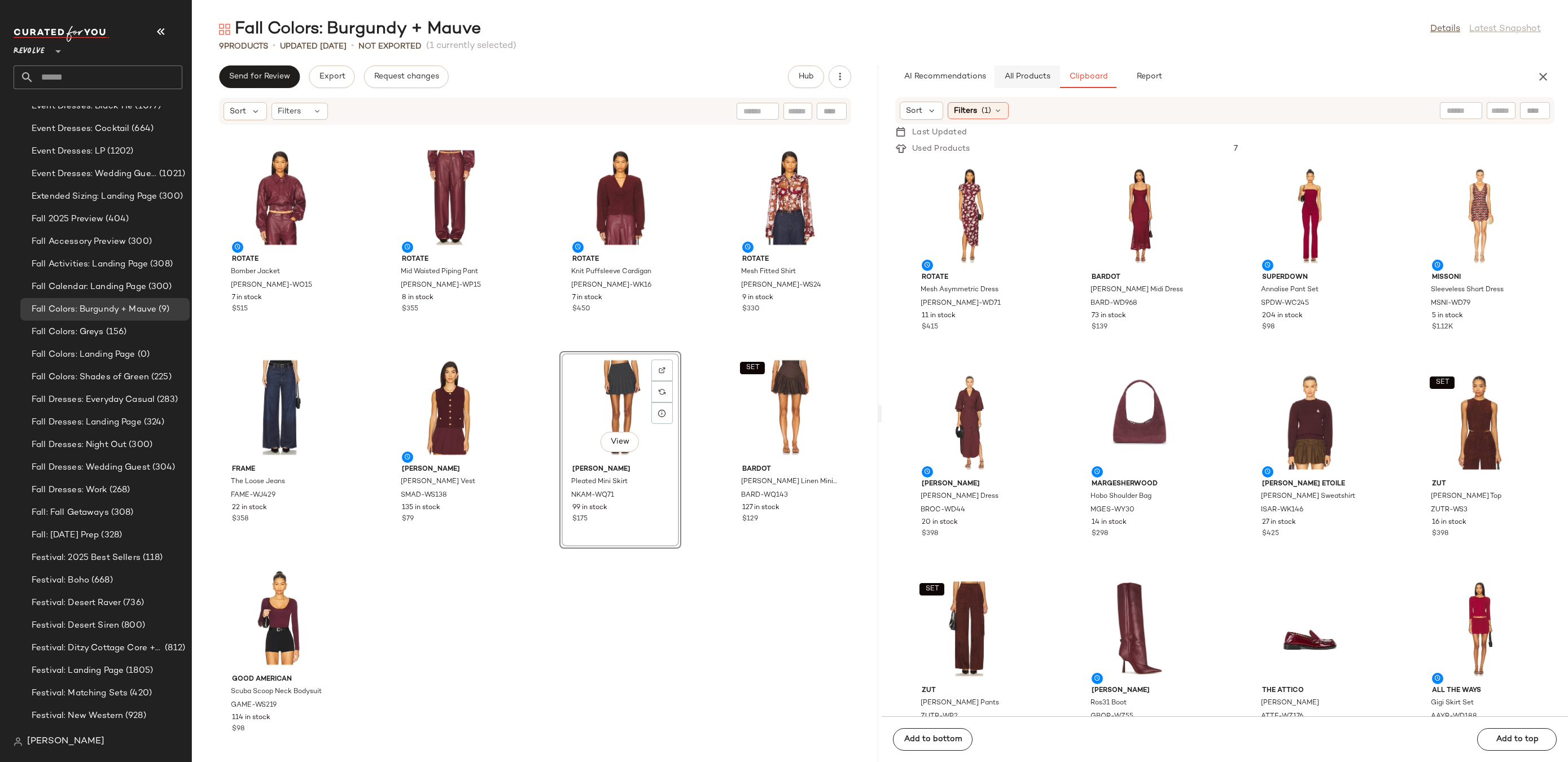
click at [1008, 77] on span "All Products" at bounding box center [1027, 77] width 46 height 9
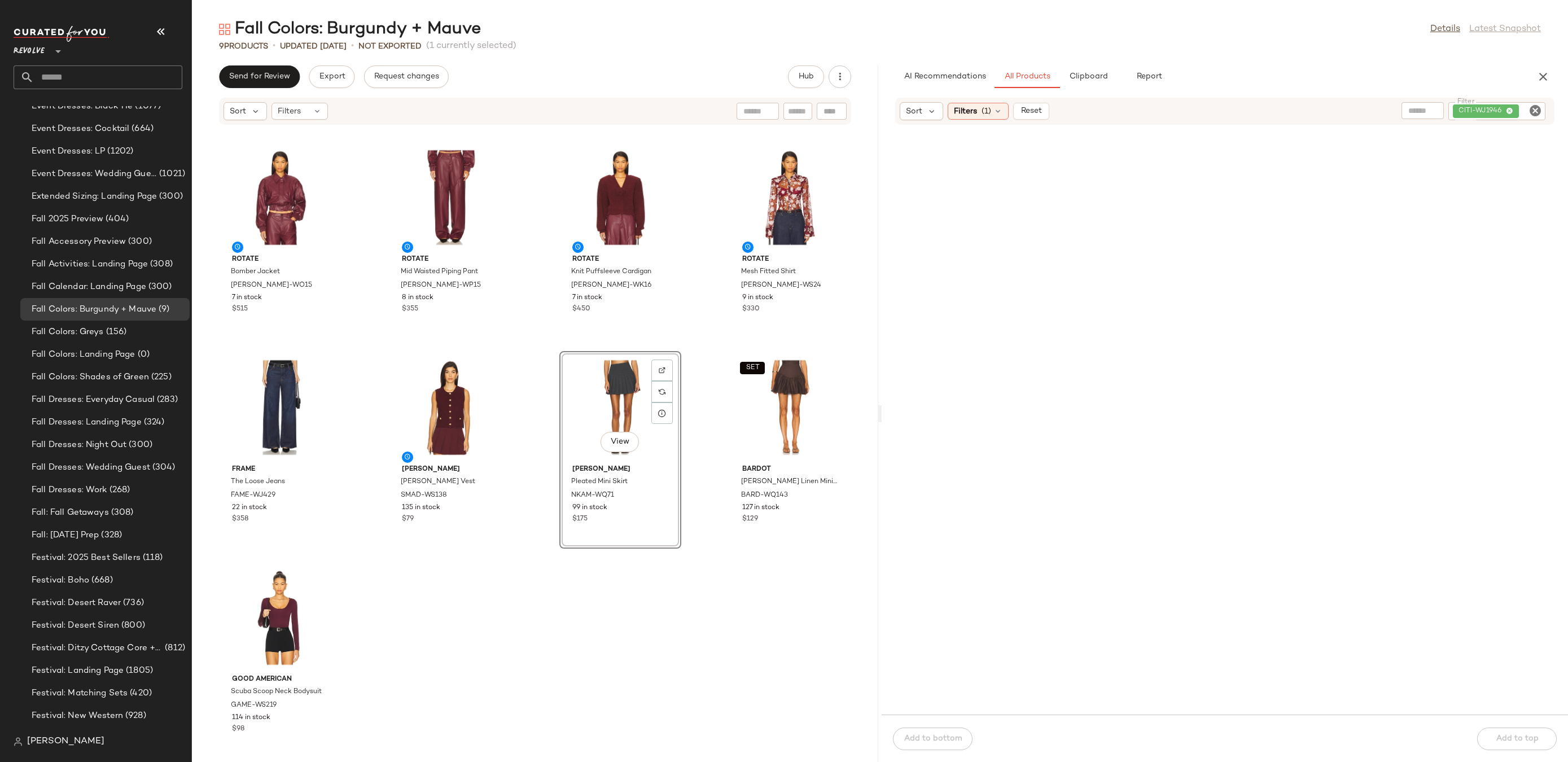
click at [1540, 113] on icon "Clear Filter" at bounding box center [1535, 110] width 14 height 14
paste input "********"
type input "********"
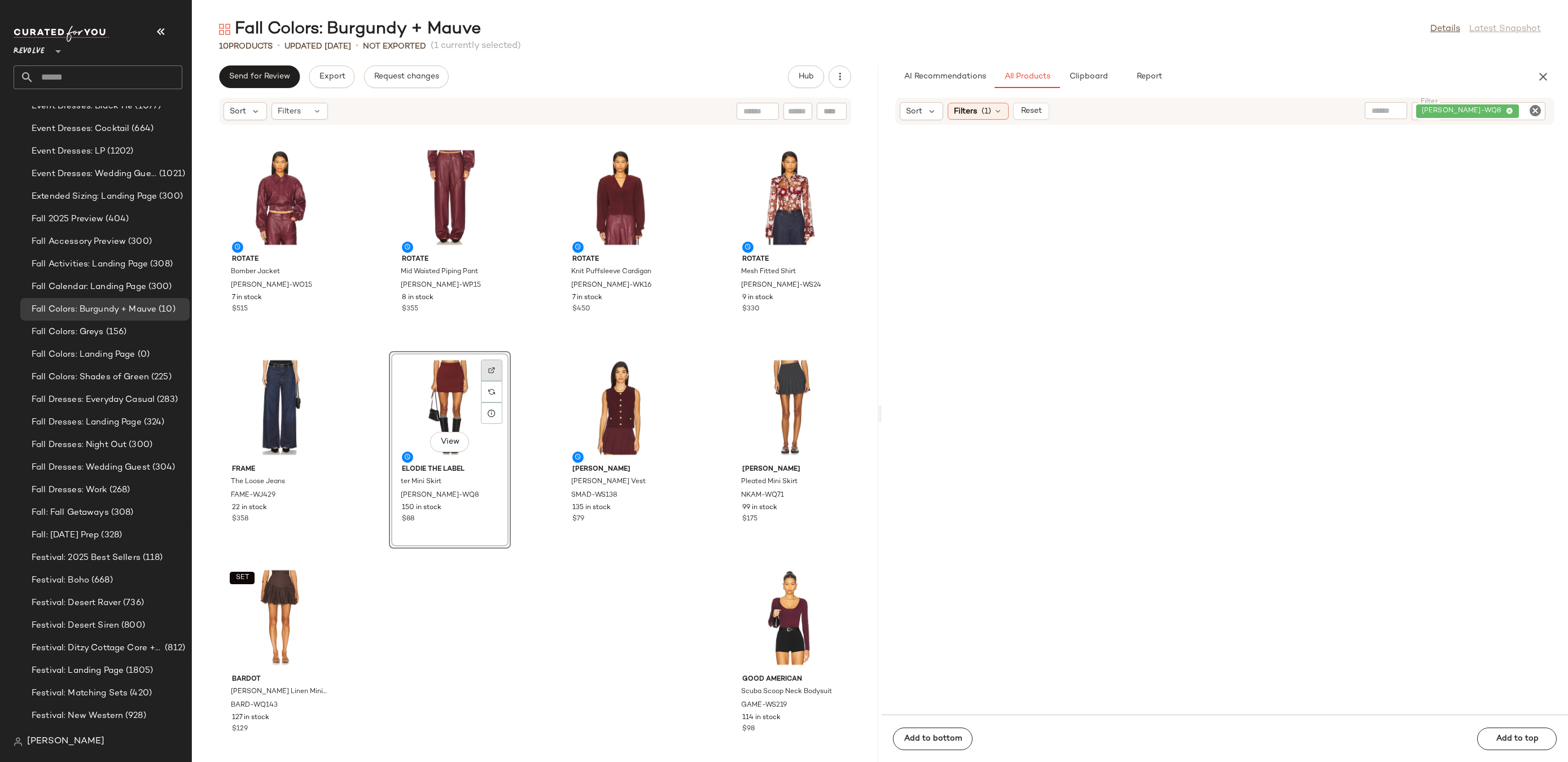
click at [491, 381] on div at bounding box center [492, 392] width 21 height 21
click at [1540, 110] on icon "Clear Filter" at bounding box center [1535, 110] width 14 height 14
paste input "********"
type input "********"
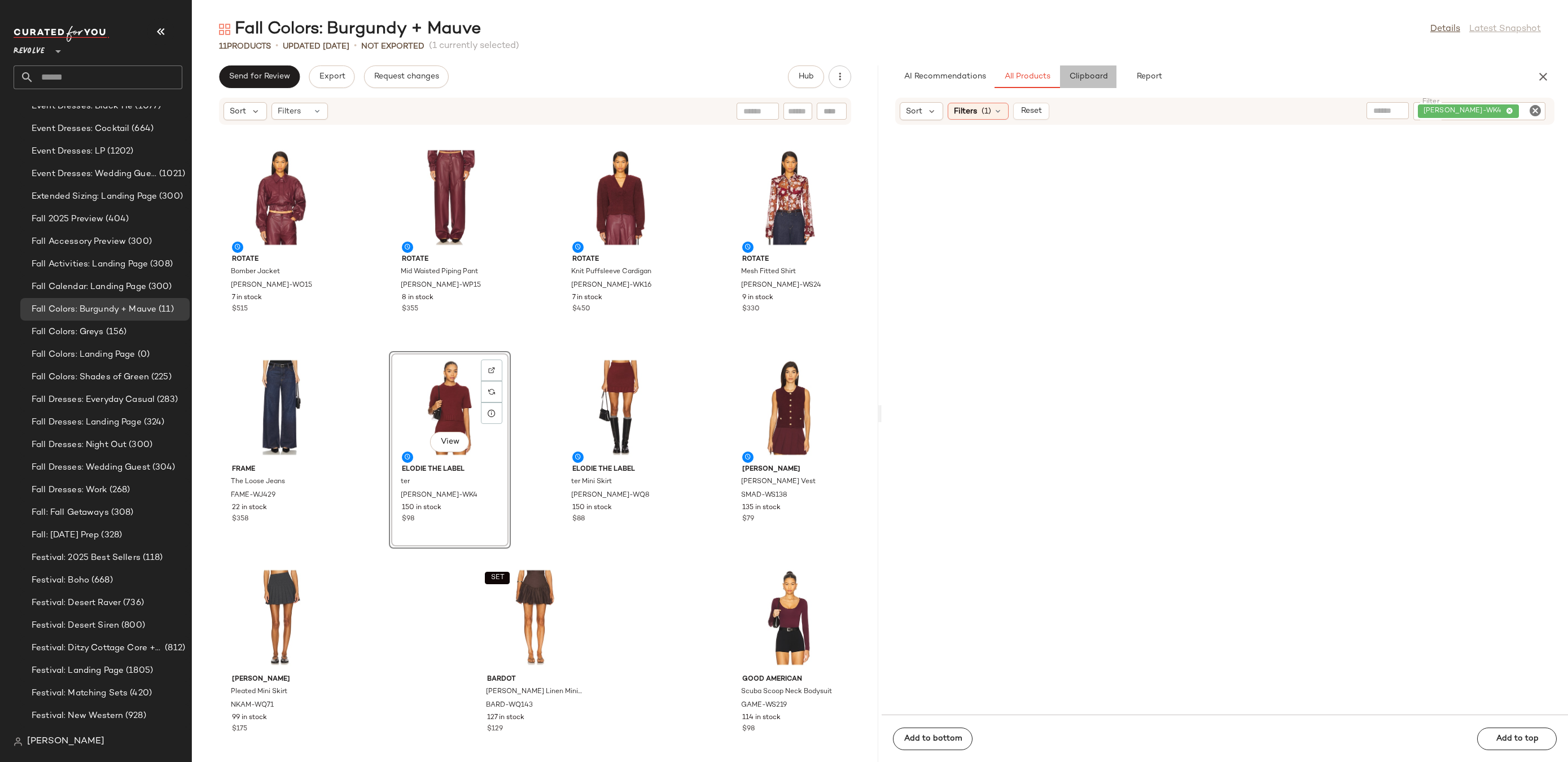
click at [1092, 75] on span "Clipboard" at bounding box center [1087, 77] width 39 height 9
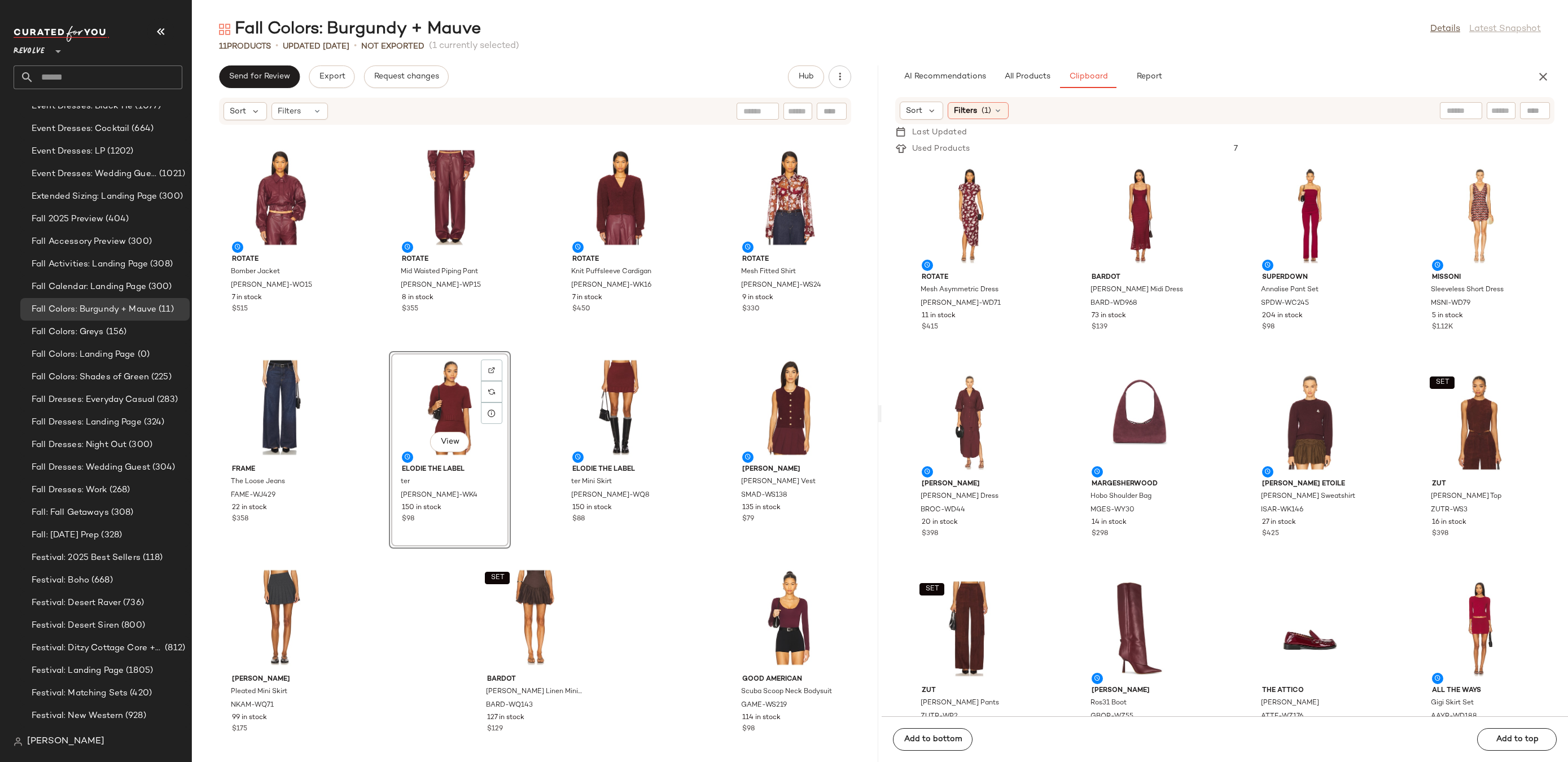
click at [1015, 61] on div "Fall Colors: Burgundy + Mauve Details Latest Snapshot 11 Products • updated Aug…" at bounding box center [880, 390] width 1376 height 744
click at [1023, 64] on div "Fall Colors: Burgundy + Mauve Details Latest Snapshot 11 Products • updated Aug…" at bounding box center [880, 390] width 1376 height 744
click at [1025, 72] on button "All Products" at bounding box center [1028, 77] width 66 height 23
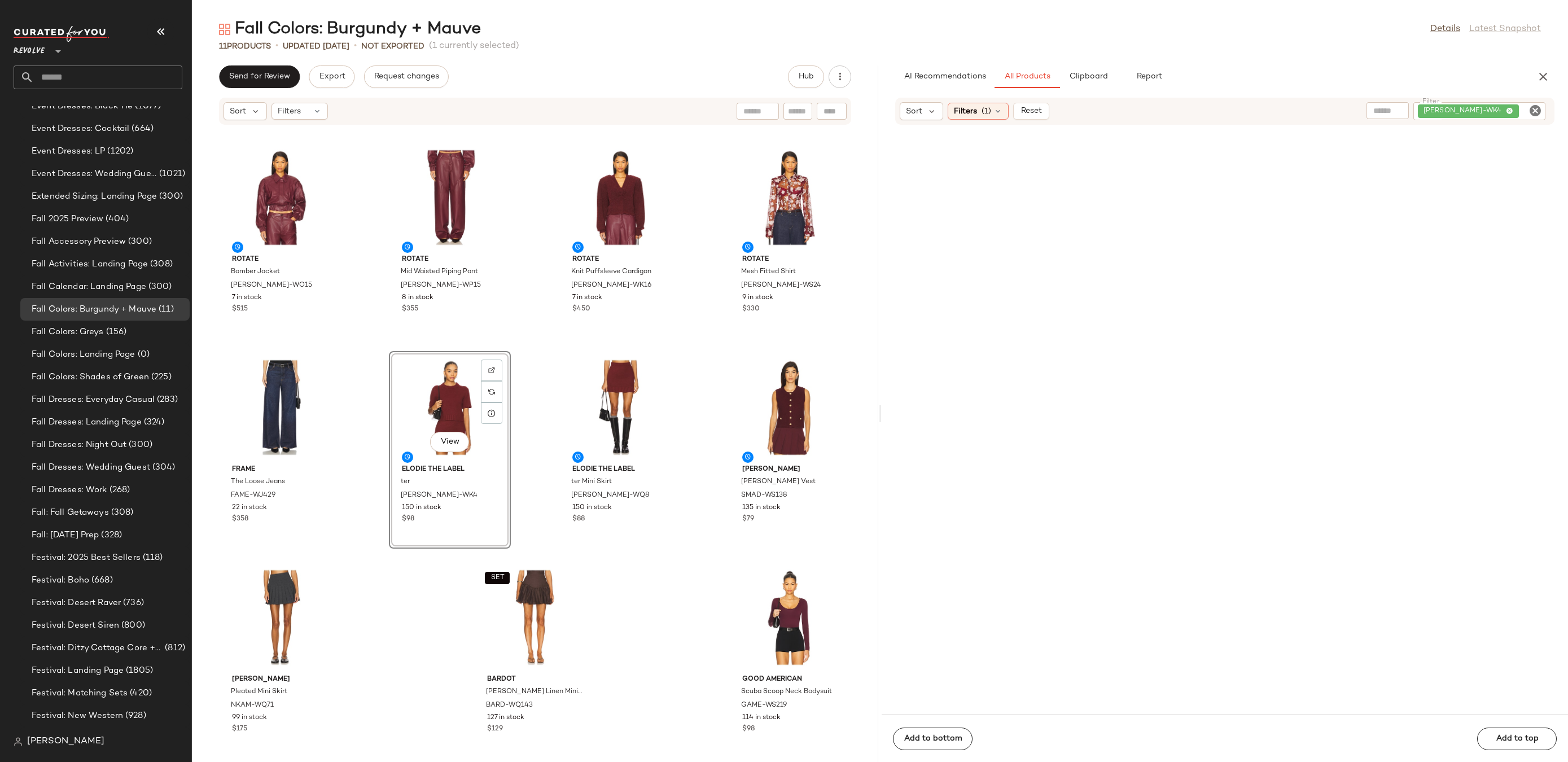
click at [1537, 111] on icon "Clear Filter" at bounding box center [1535, 110] width 14 height 14
paste input "*********"
type input "*********"
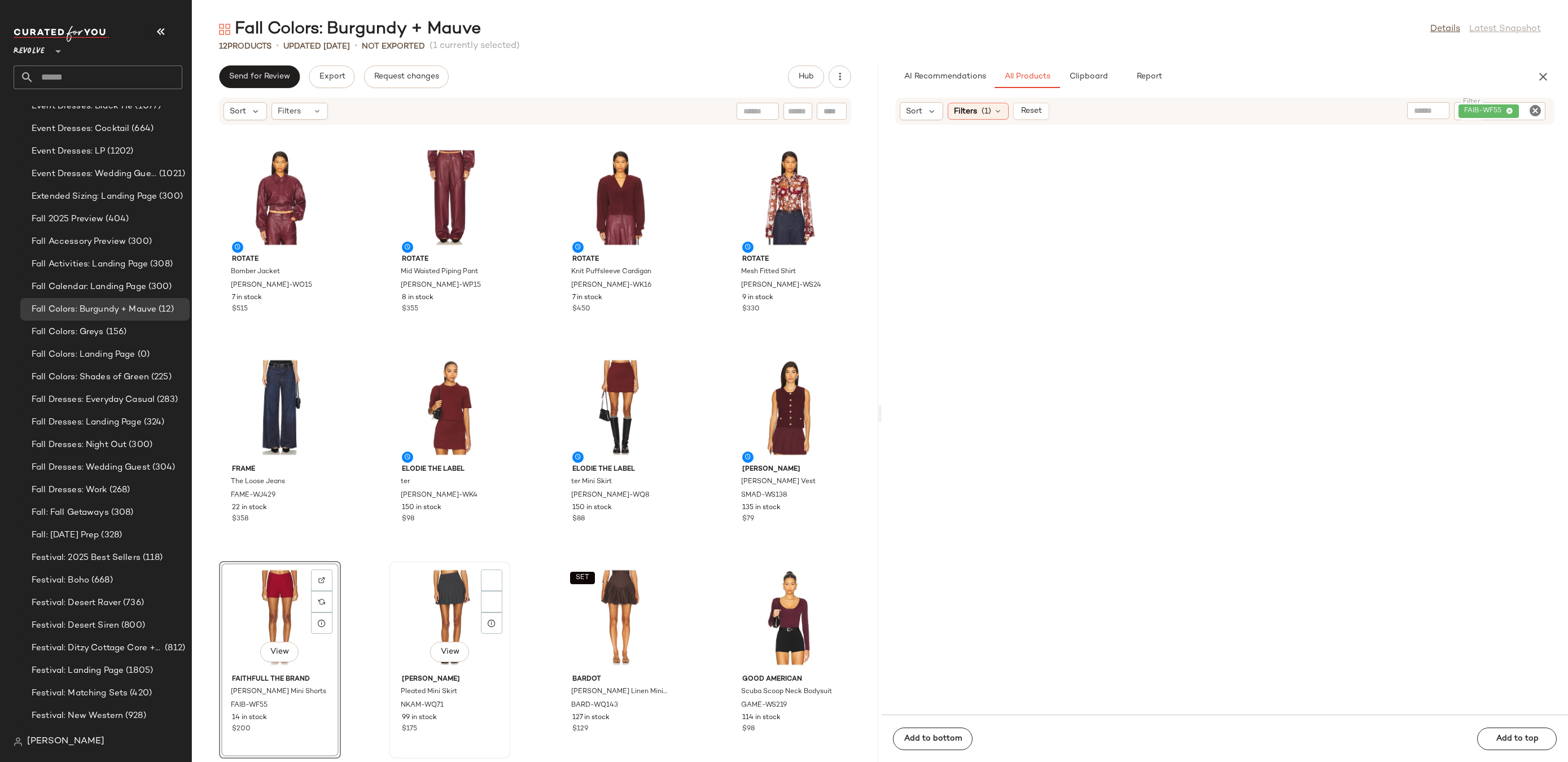
click at [446, 600] on div "View" at bounding box center [450, 618] width 114 height 105
click at [244, 592] on div "View" at bounding box center [280, 618] width 114 height 105
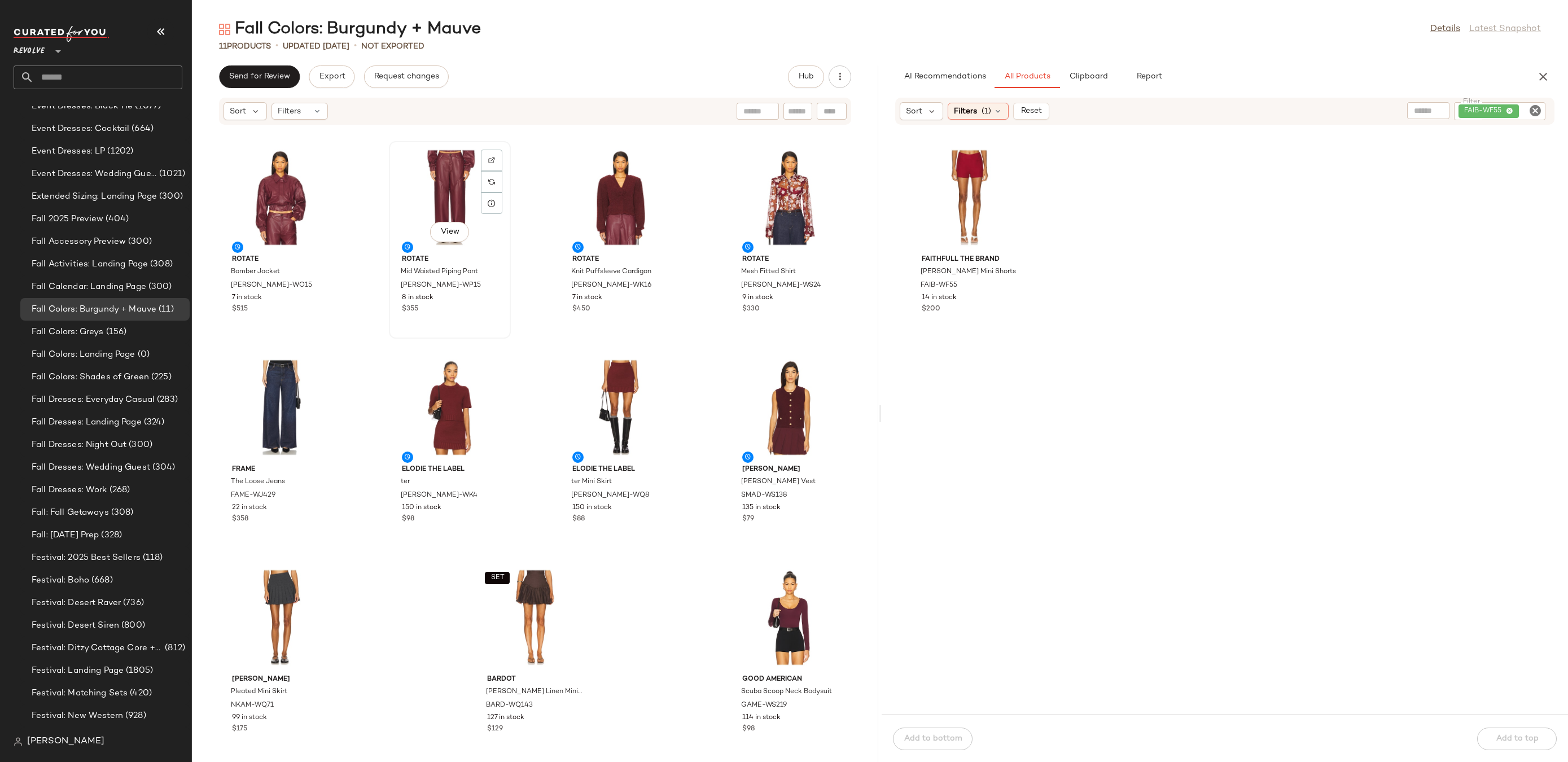
click at [430, 179] on div "View" at bounding box center [450, 198] width 114 height 105
click at [596, 351] on div "Elodie the Label ter Mini Skirt EDIE-WQ8 150 in stock $88" at bounding box center [620, 450] width 122 height 198
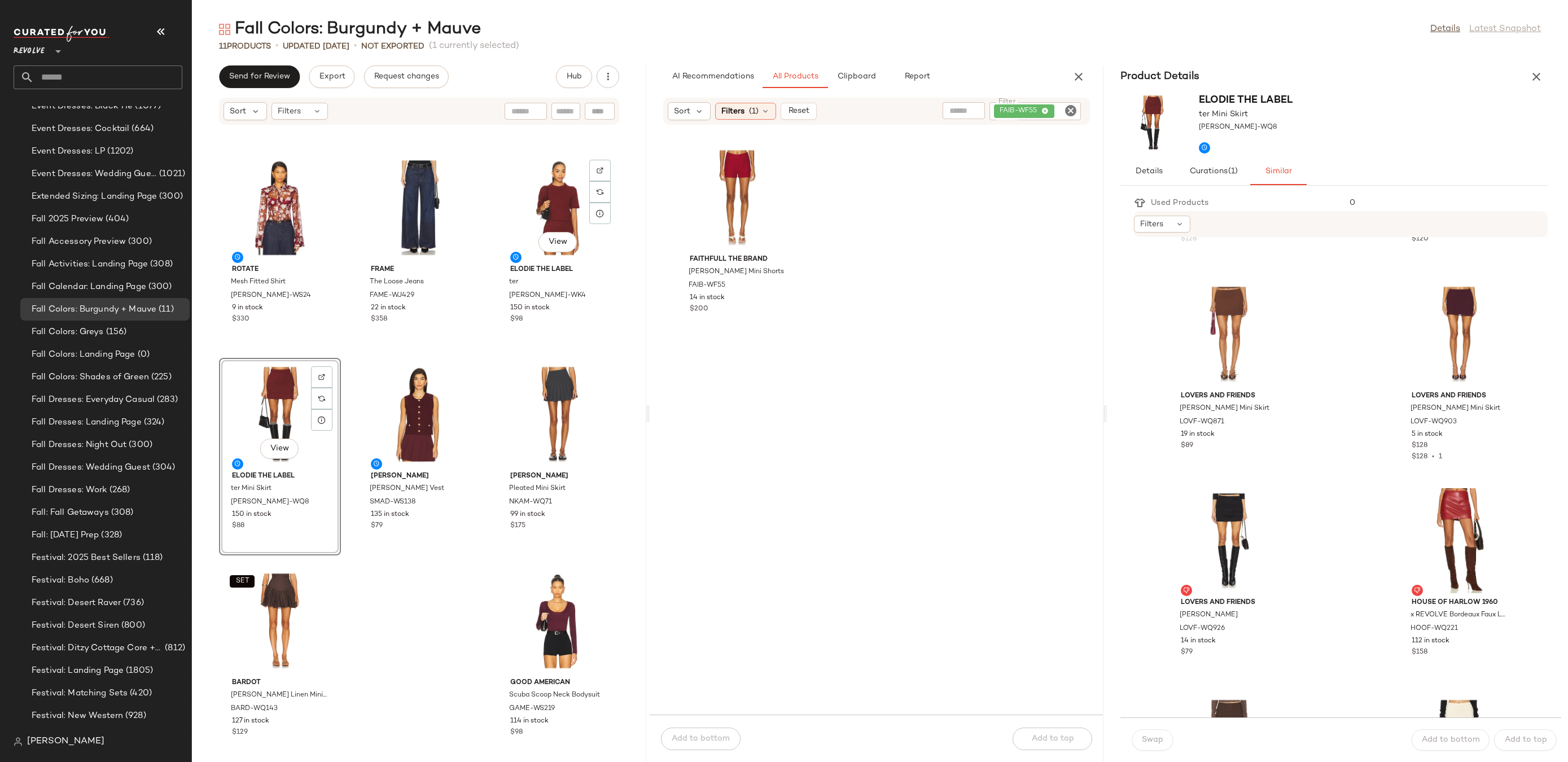
scroll to position [998, 0]
click at [1440, 321] on div "View" at bounding box center [1460, 338] width 114 height 105
click at [1498, 298] on img at bounding box center [1501, 300] width 7 height 7
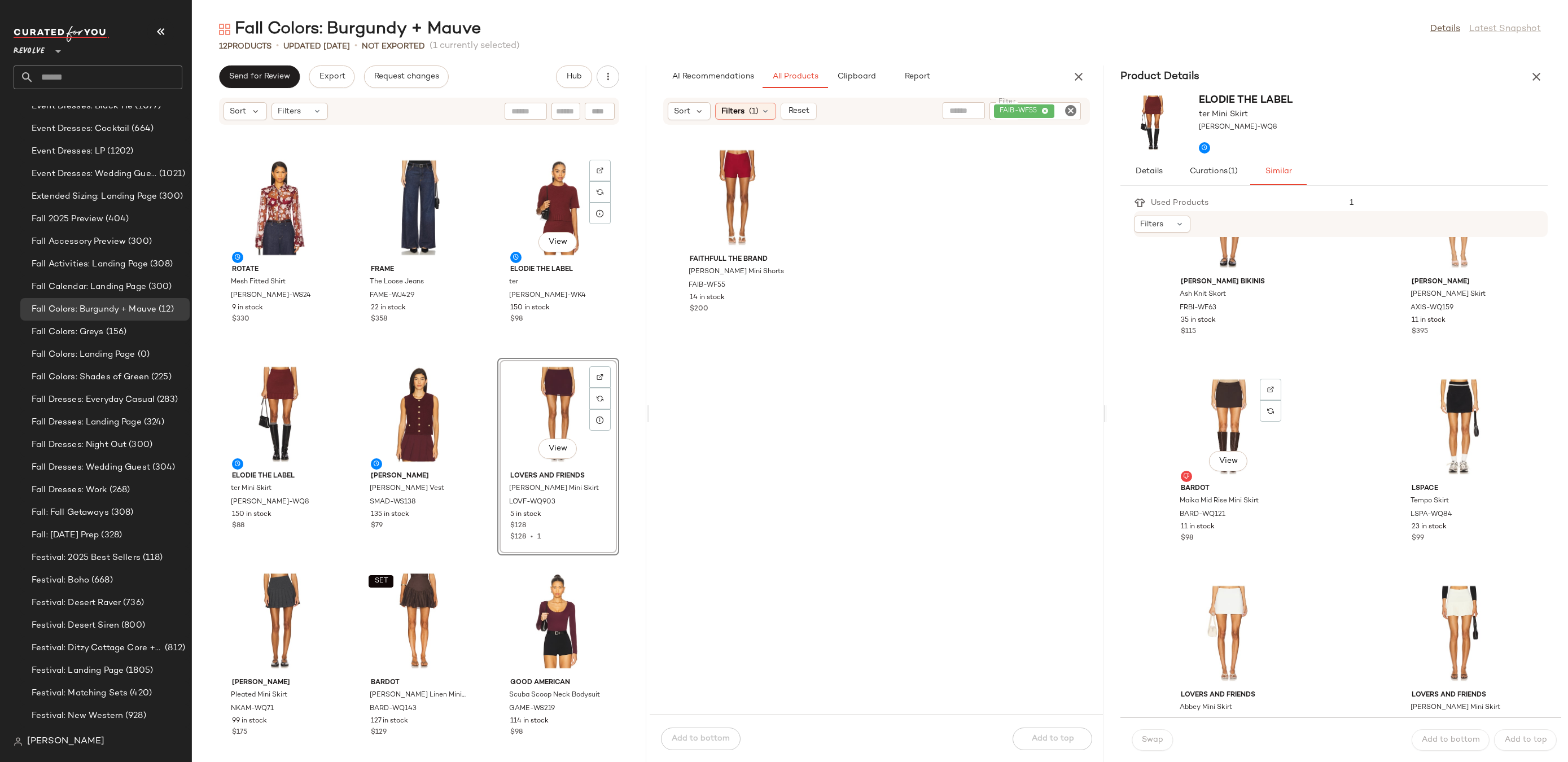
scroll to position [2000, 0]
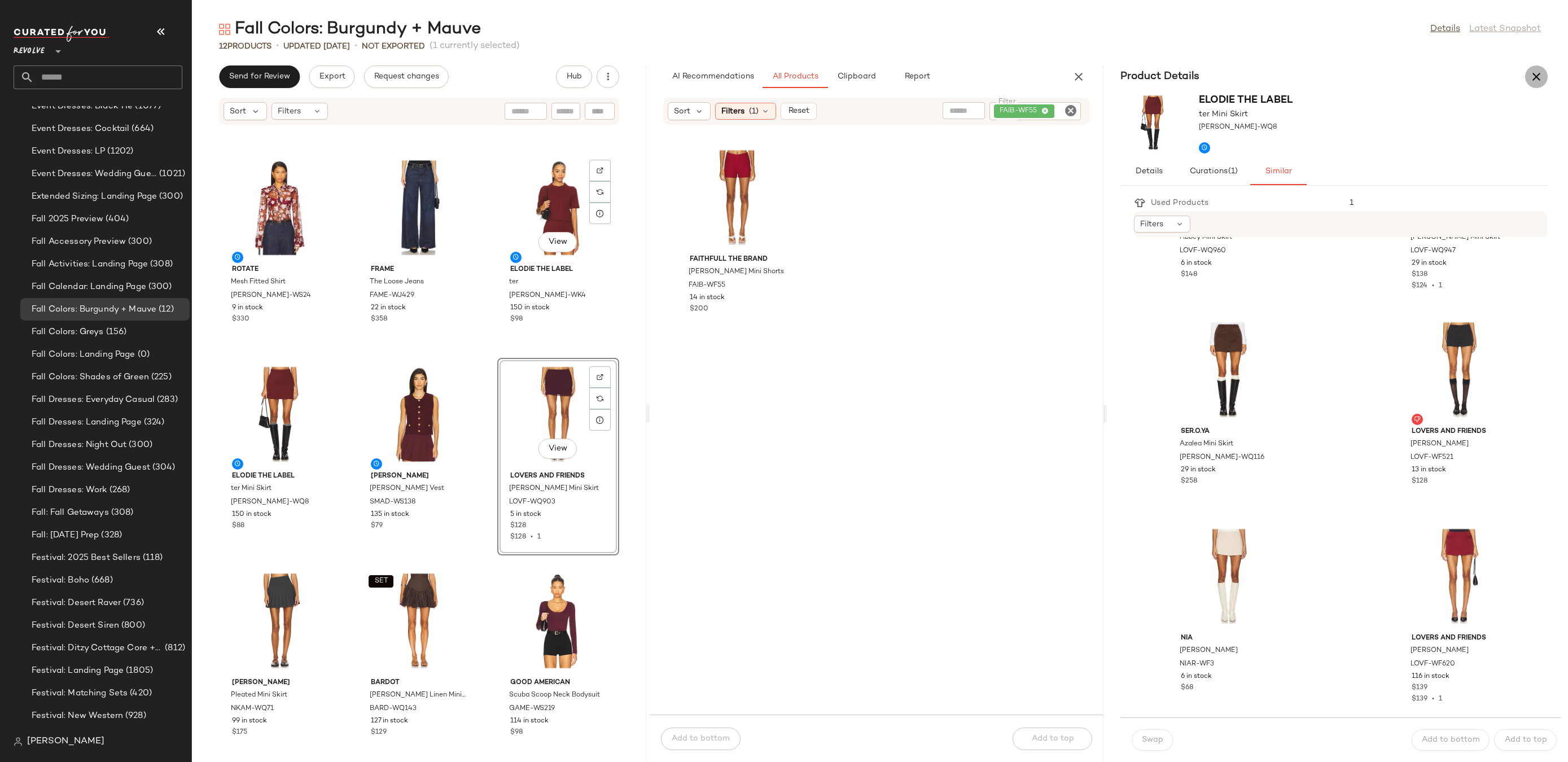
click at [1539, 80] on icon "button" at bounding box center [1537, 77] width 14 height 14
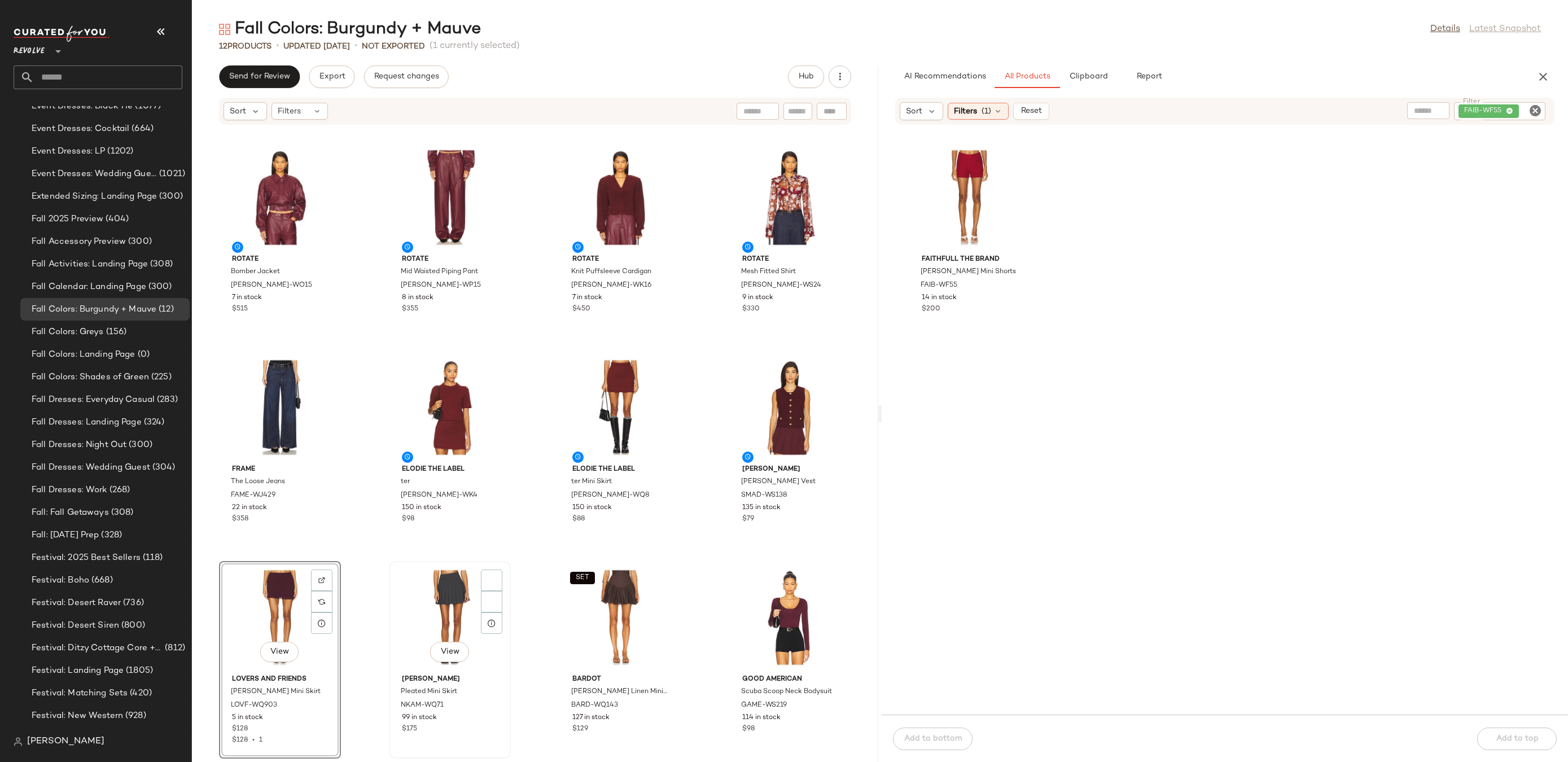
click at [443, 595] on div "View" at bounding box center [450, 618] width 114 height 105
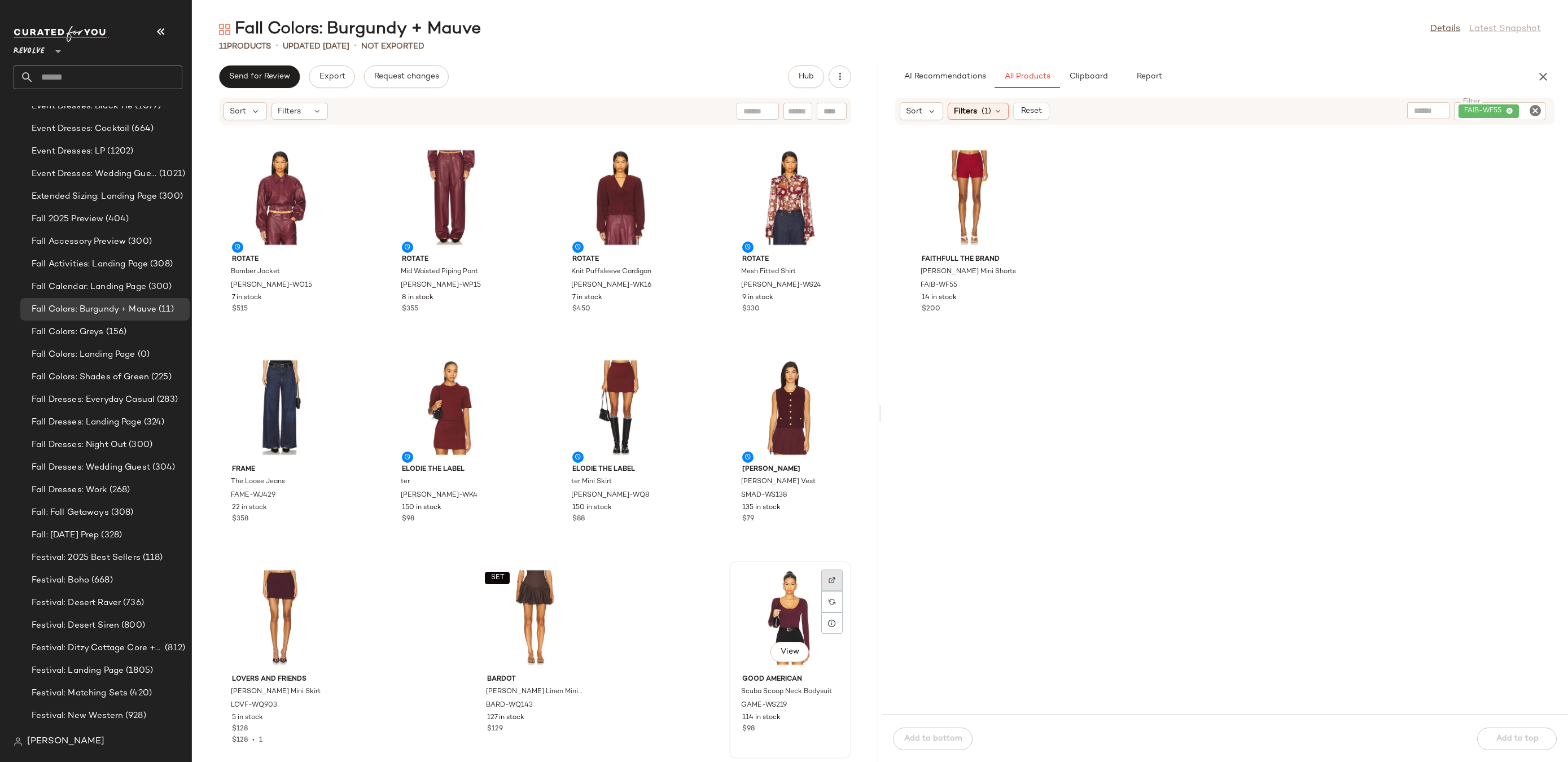
click at [827, 591] on div at bounding box center [832, 601] width 21 height 21
click at [1539, 113] on icon "Clear Filter" at bounding box center [1535, 110] width 14 height 14
paste input "*********"
type input "*********"
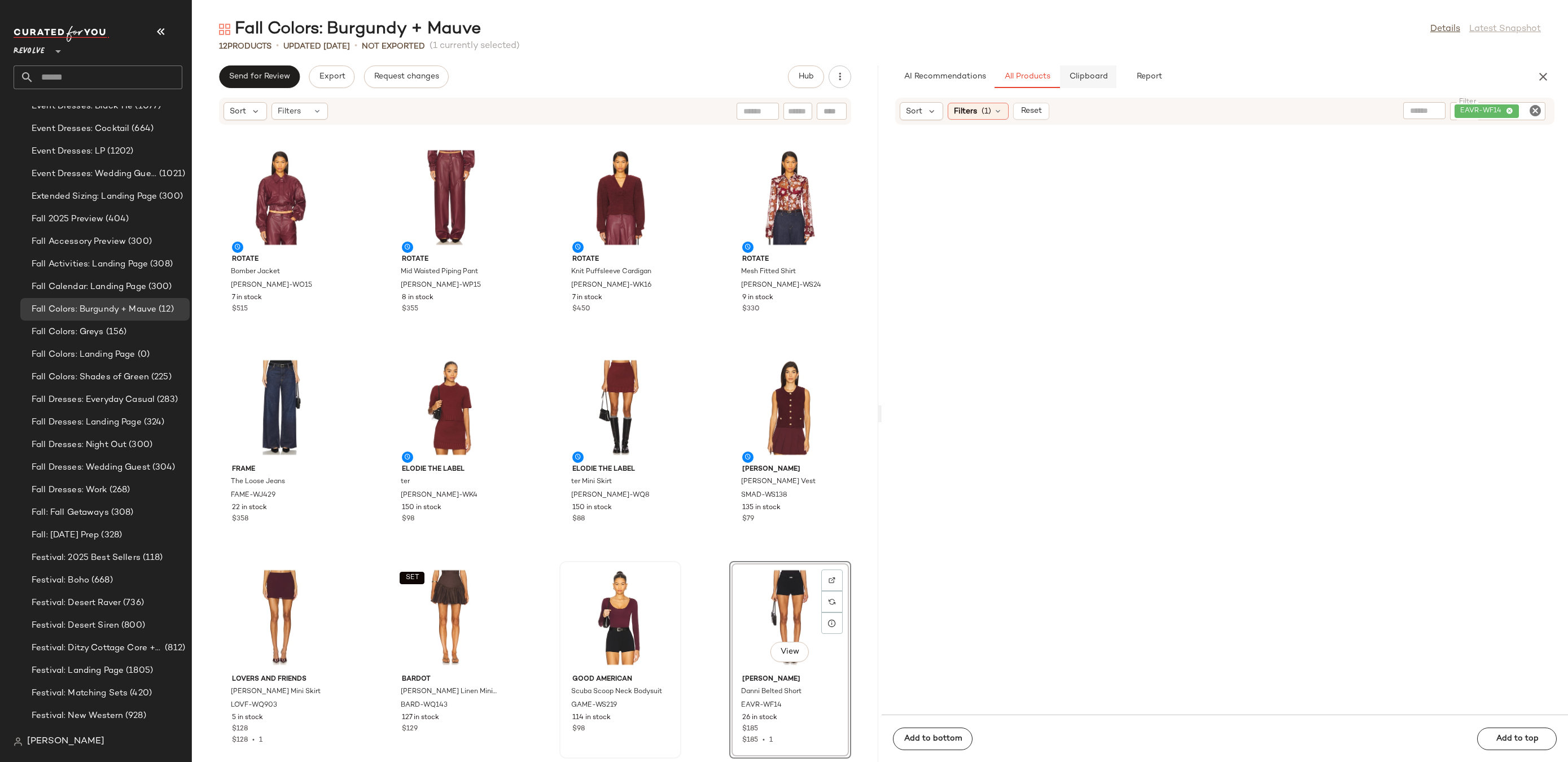
click at [1102, 70] on button "Clipboard" at bounding box center [1088, 77] width 56 height 23
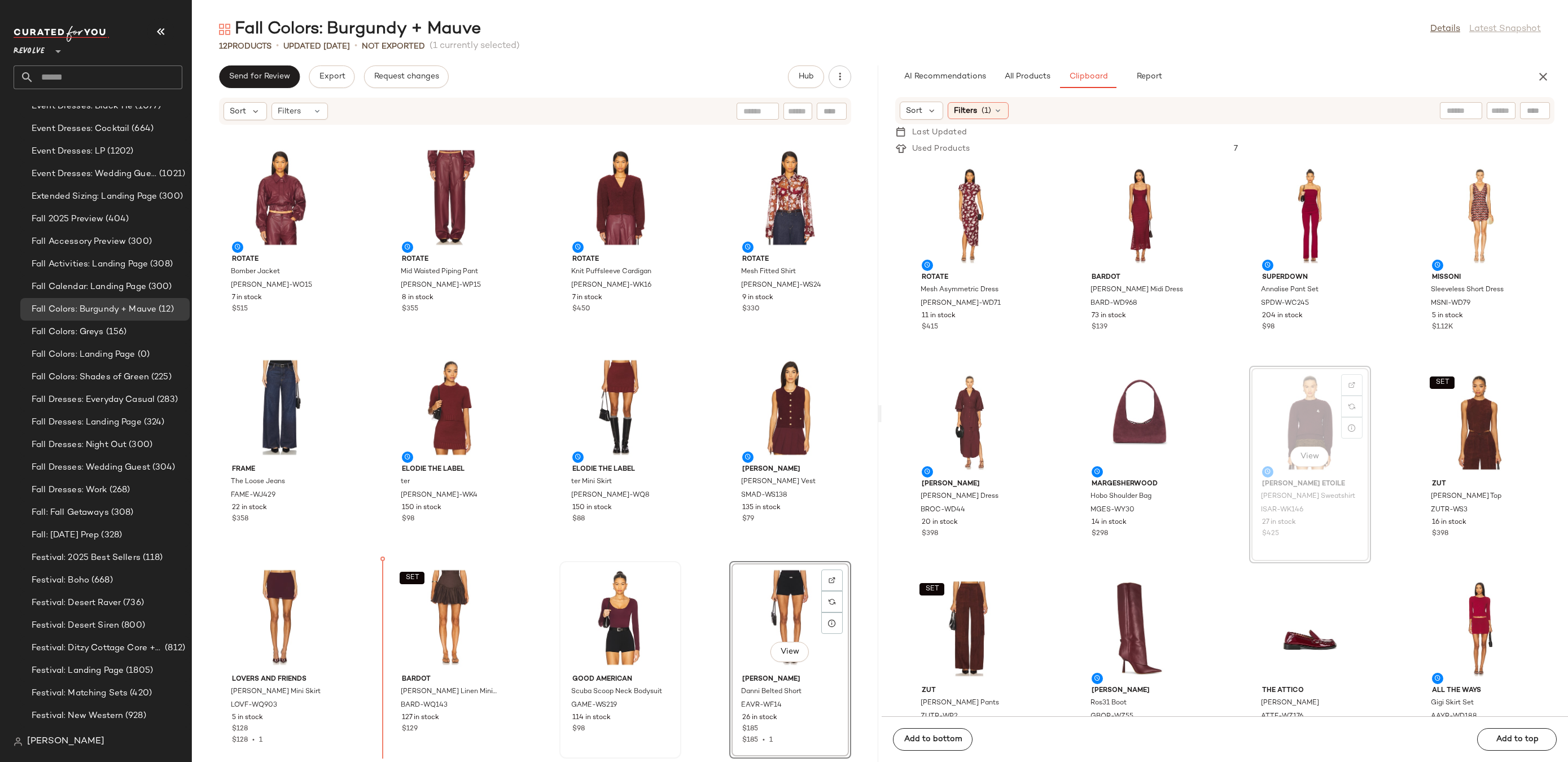
drag, startPoint x: 1259, startPoint y: 431, endPoint x: 1252, endPoint y: 431, distance: 7.0
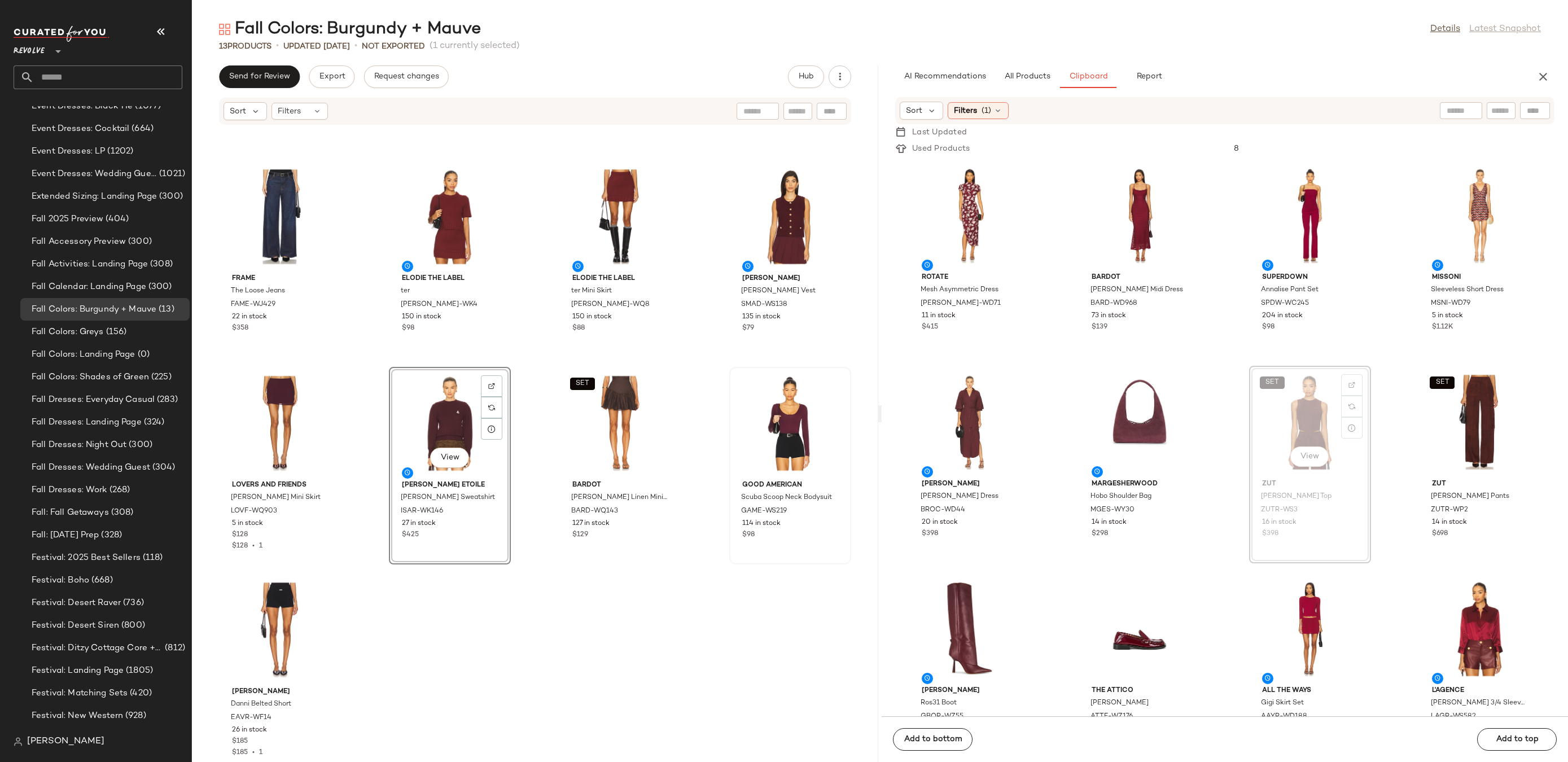
scroll to position [197, 0]
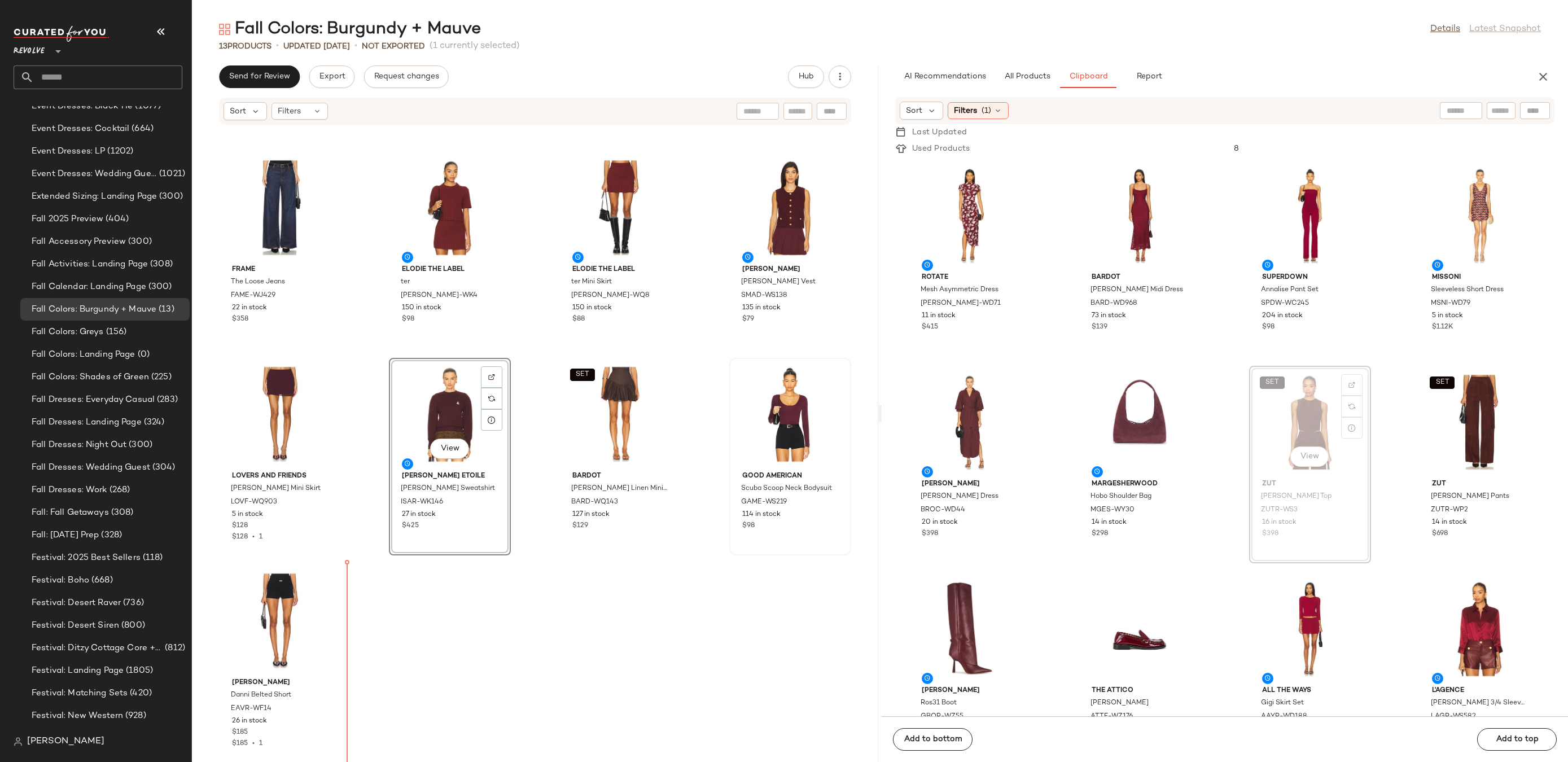
drag, startPoint x: 1291, startPoint y: 434, endPoint x: 1285, endPoint y: 434, distance: 6.0
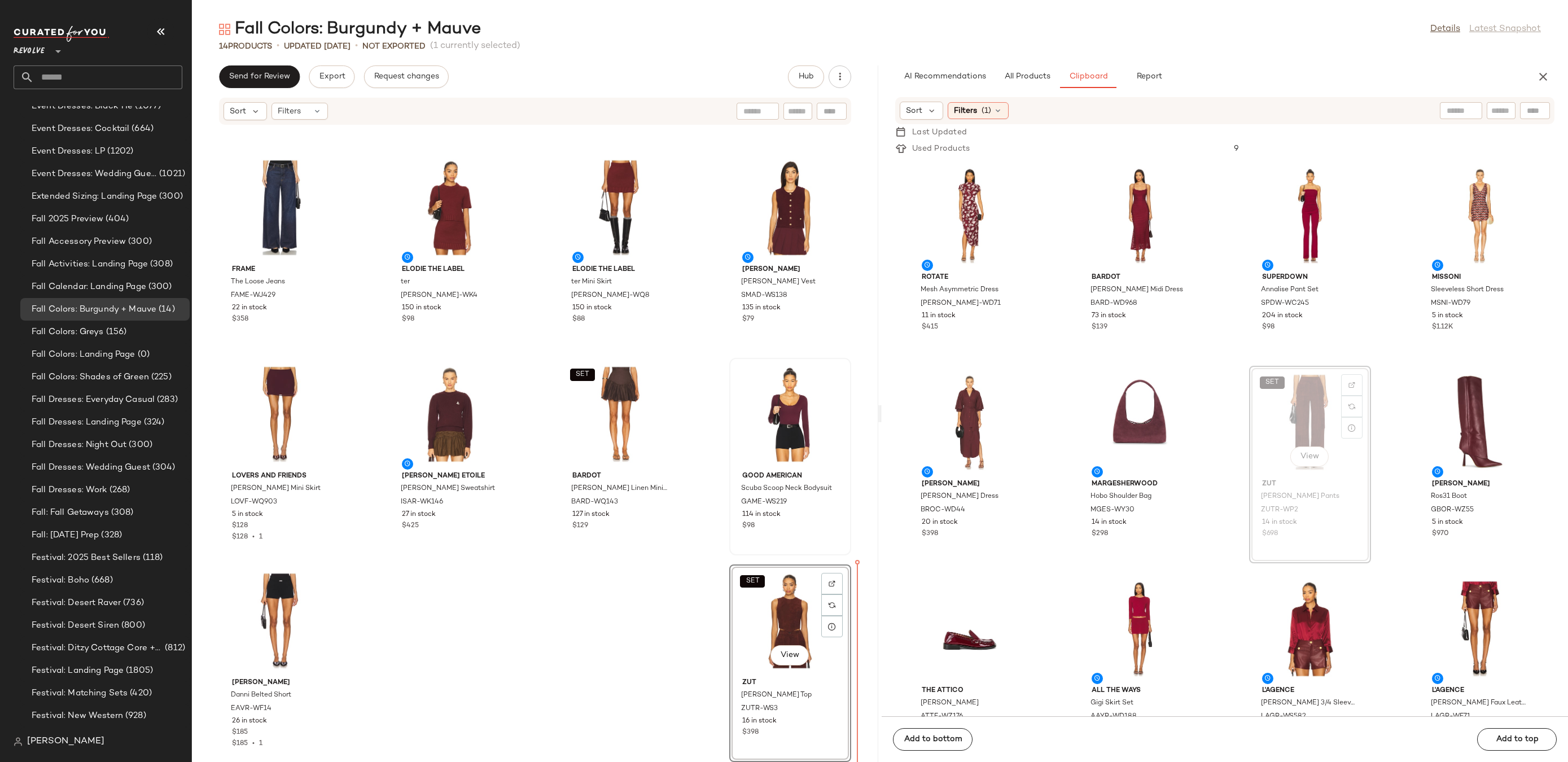
drag, startPoint x: 1309, startPoint y: 413, endPoint x: 819, endPoint y: 643, distance: 541.3
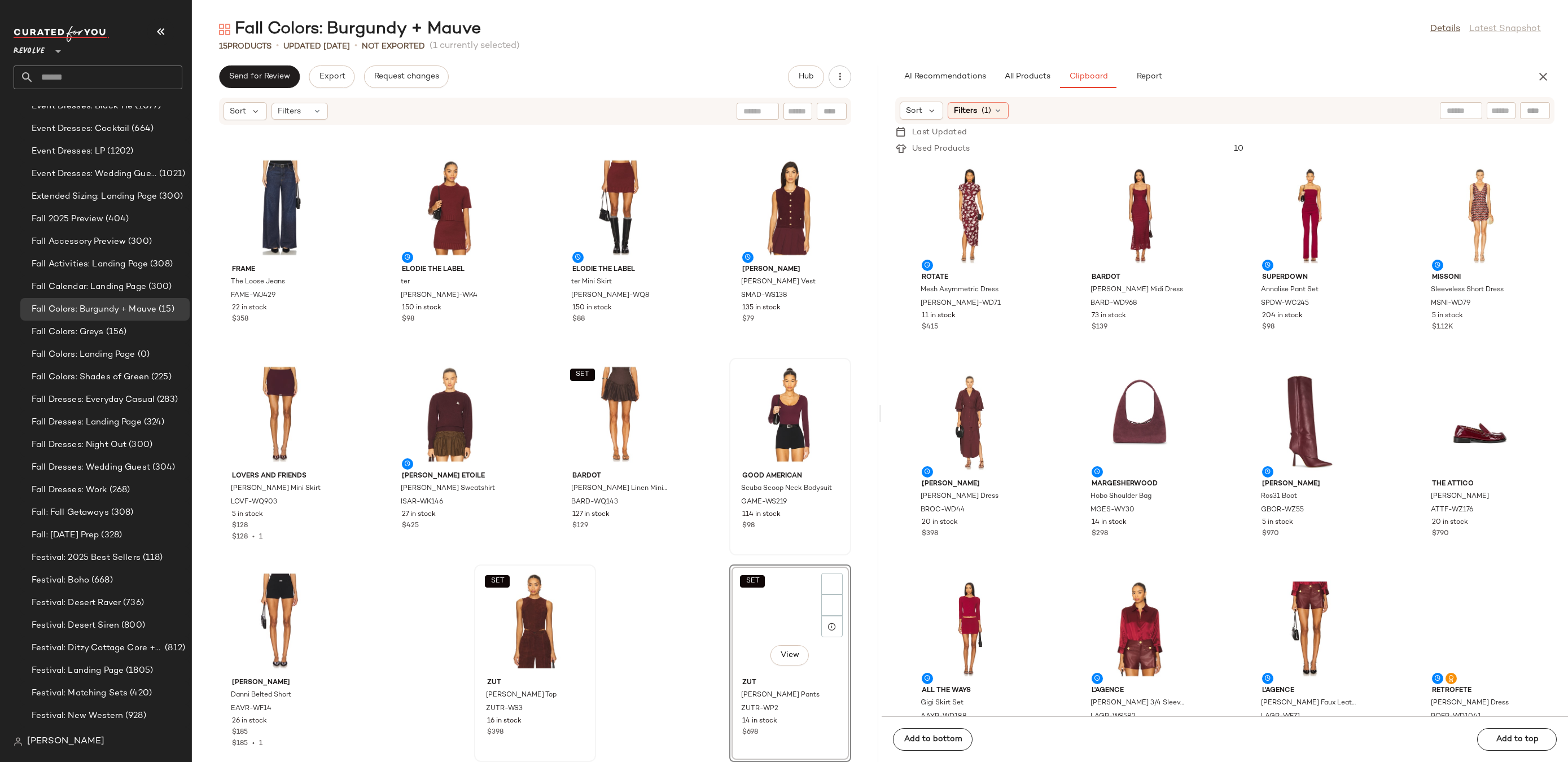
scroll to position [0, 0]
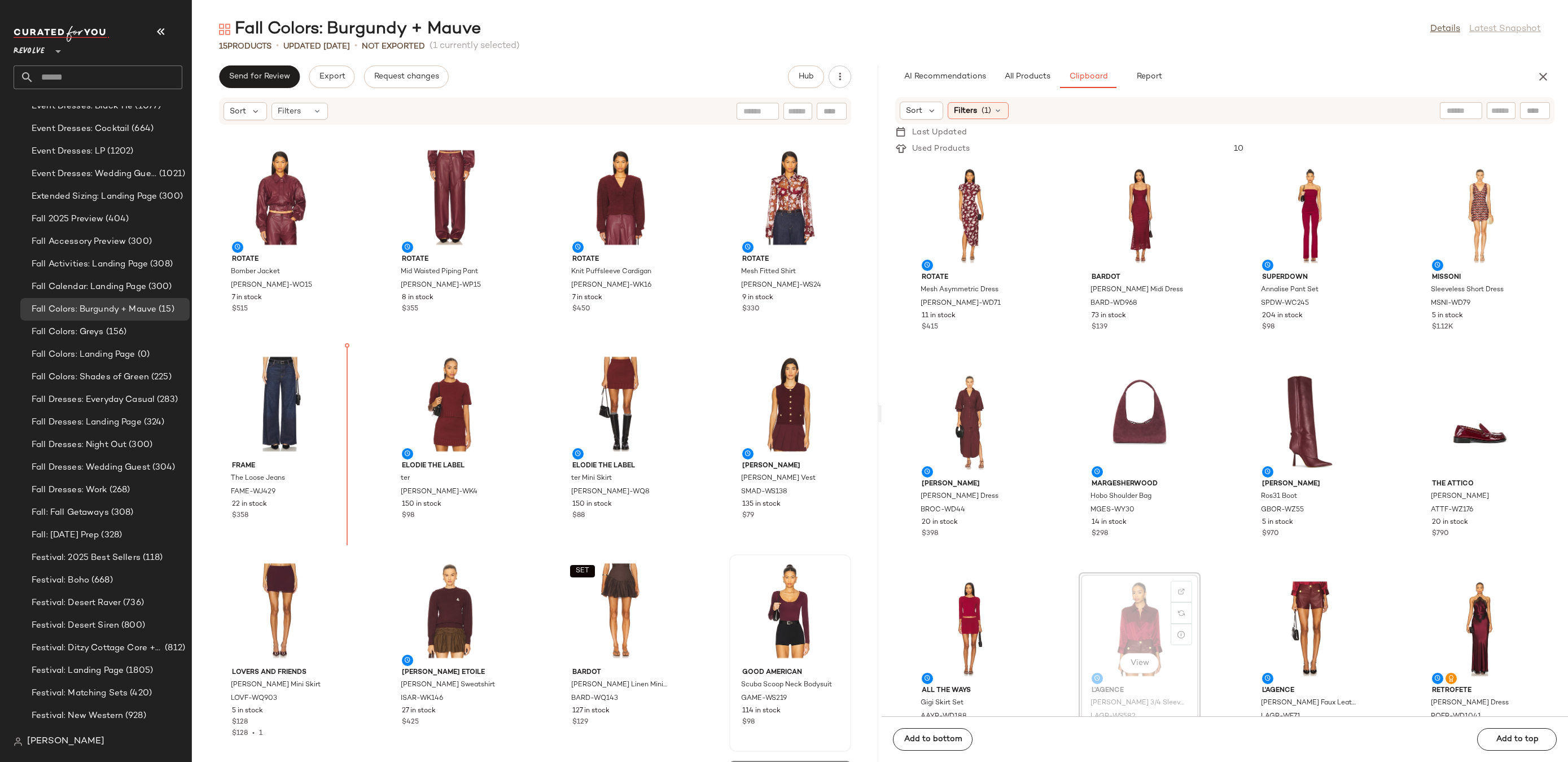
drag, startPoint x: 1125, startPoint y: 631, endPoint x: 1120, endPoint y: 622, distance: 10.3
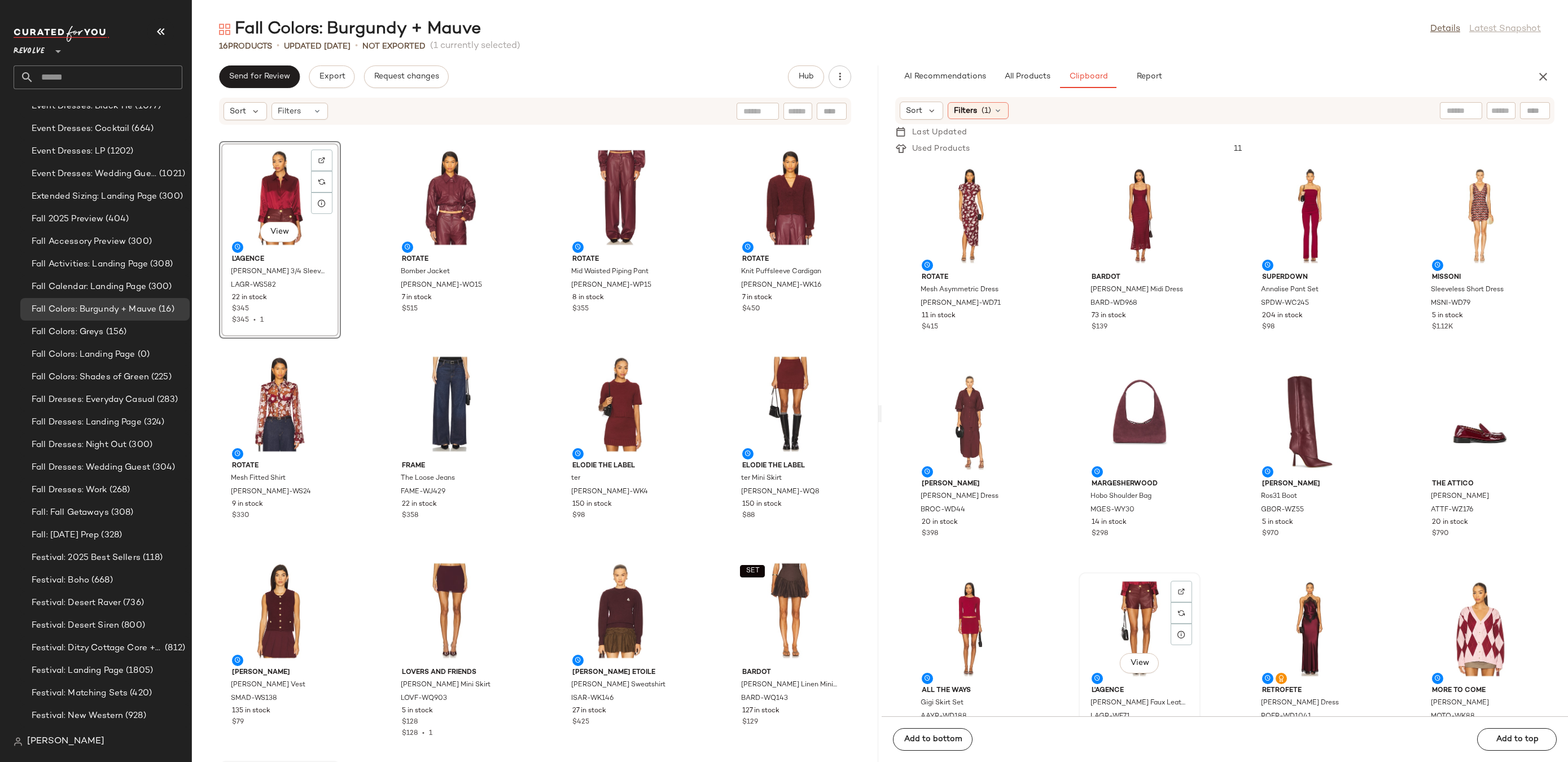
scroll to position [1, 0]
drag, startPoint x: 1140, startPoint y: 620, endPoint x: 360, endPoint y: 283, distance: 849.7
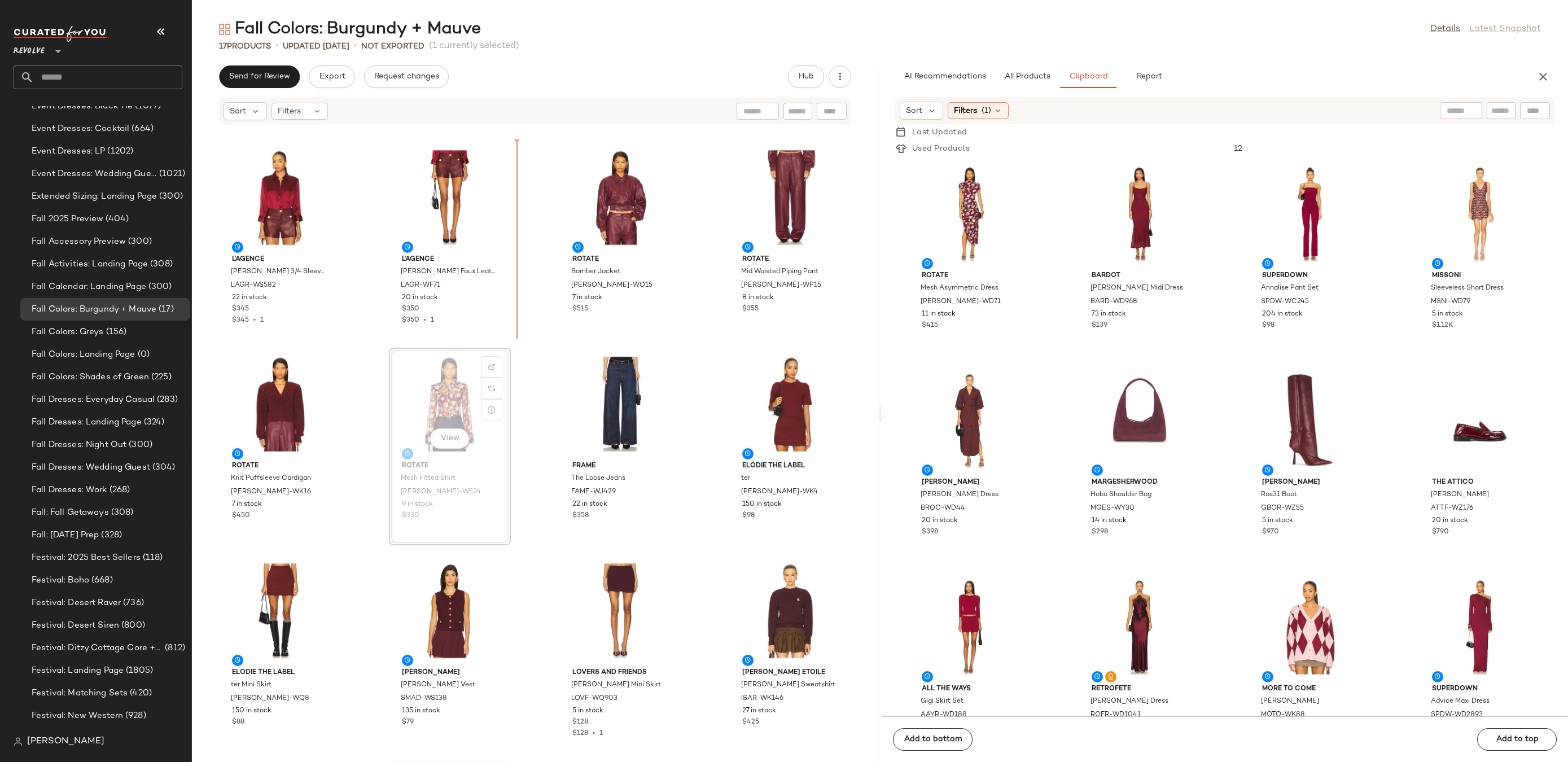
drag, startPoint x: 439, startPoint y: 407, endPoint x: 442, endPoint y: 402, distance: 5.8
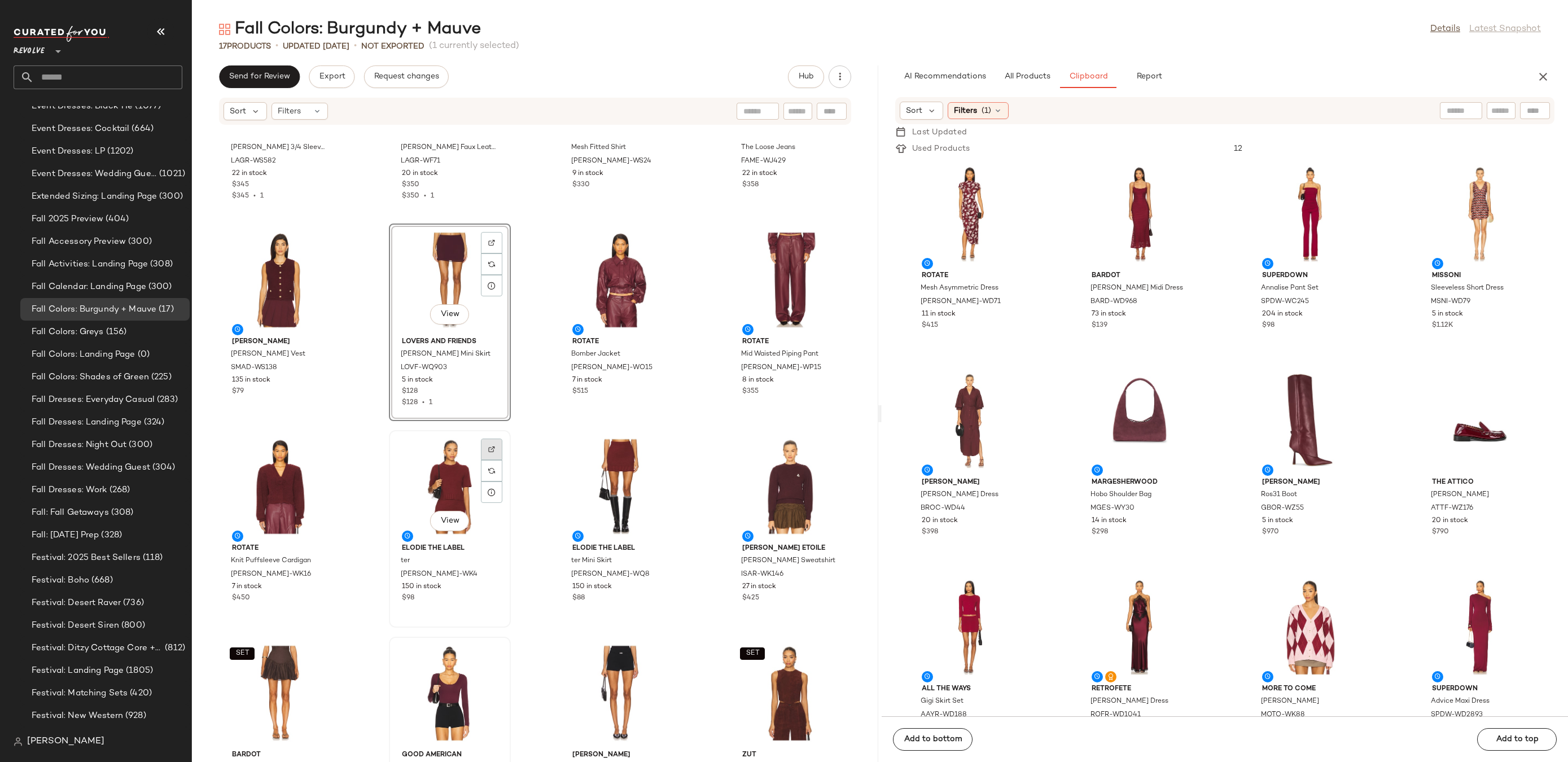
scroll to position [122, 0]
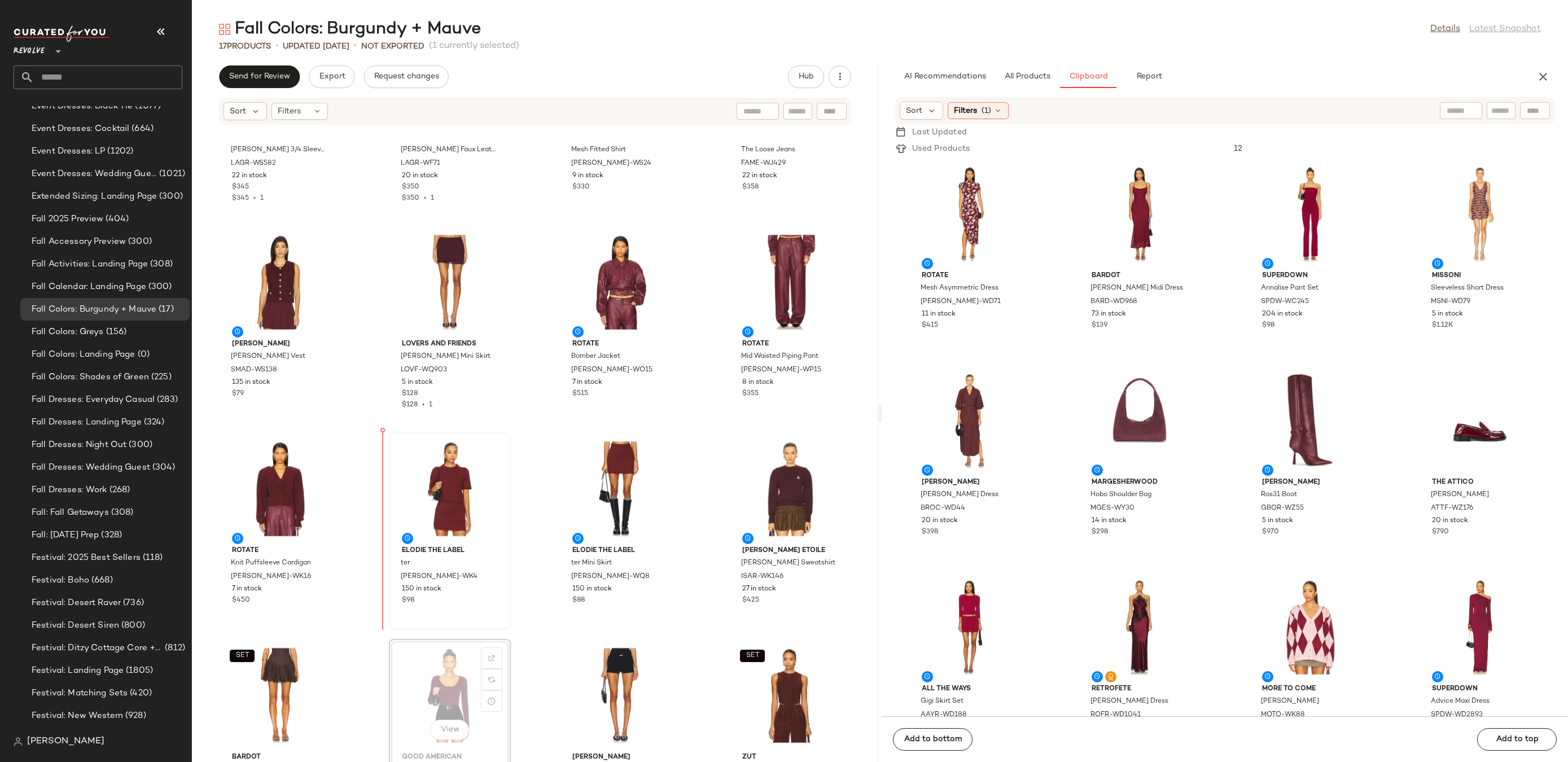
scroll to position [123, 0]
drag, startPoint x: 451, startPoint y: 682, endPoint x: 450, endPoint y: 677, distance: 5.1
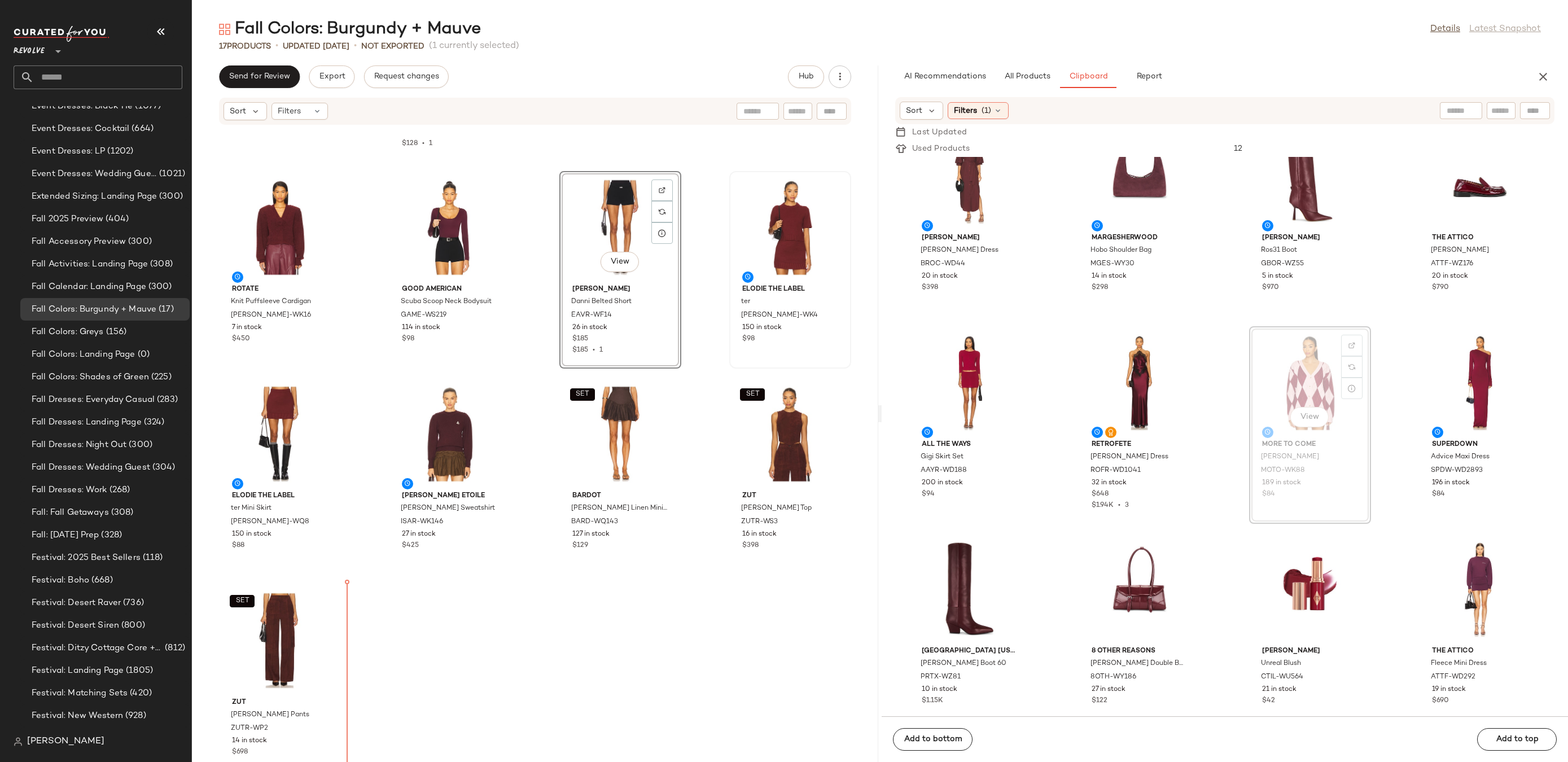
scroll to position [393, 0]
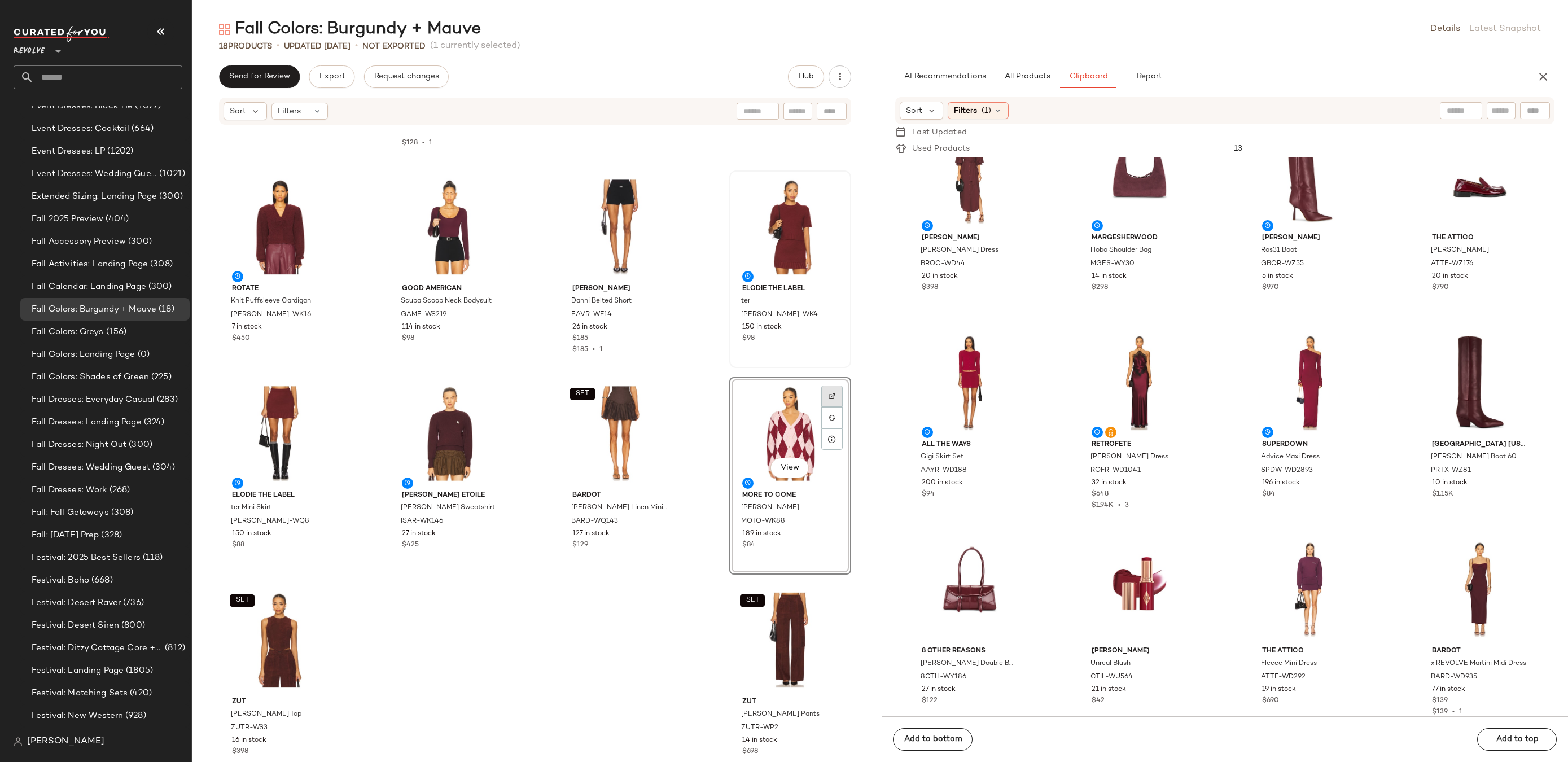
click at [822, 407] on div at bounding box center [832, 417] width 21 height 21
click at [1011, 84] on button "All Products" at bounding box center [1028, 77] width 66 height 23
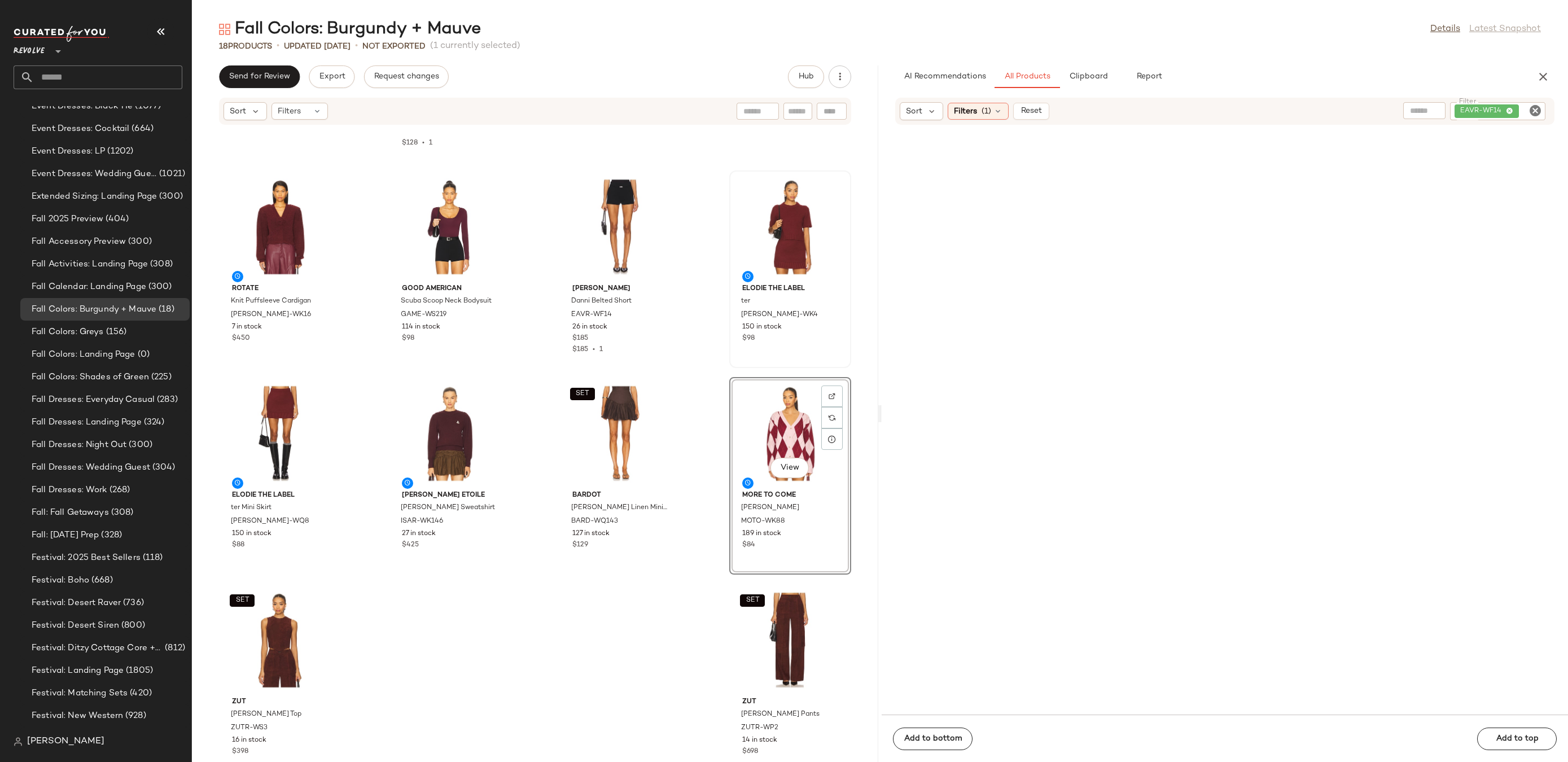
click at [1539, 110] on icon "Clear Filter" at bounding box center [1535, 110] width 14 height 14
paste input "********"
type input "********"
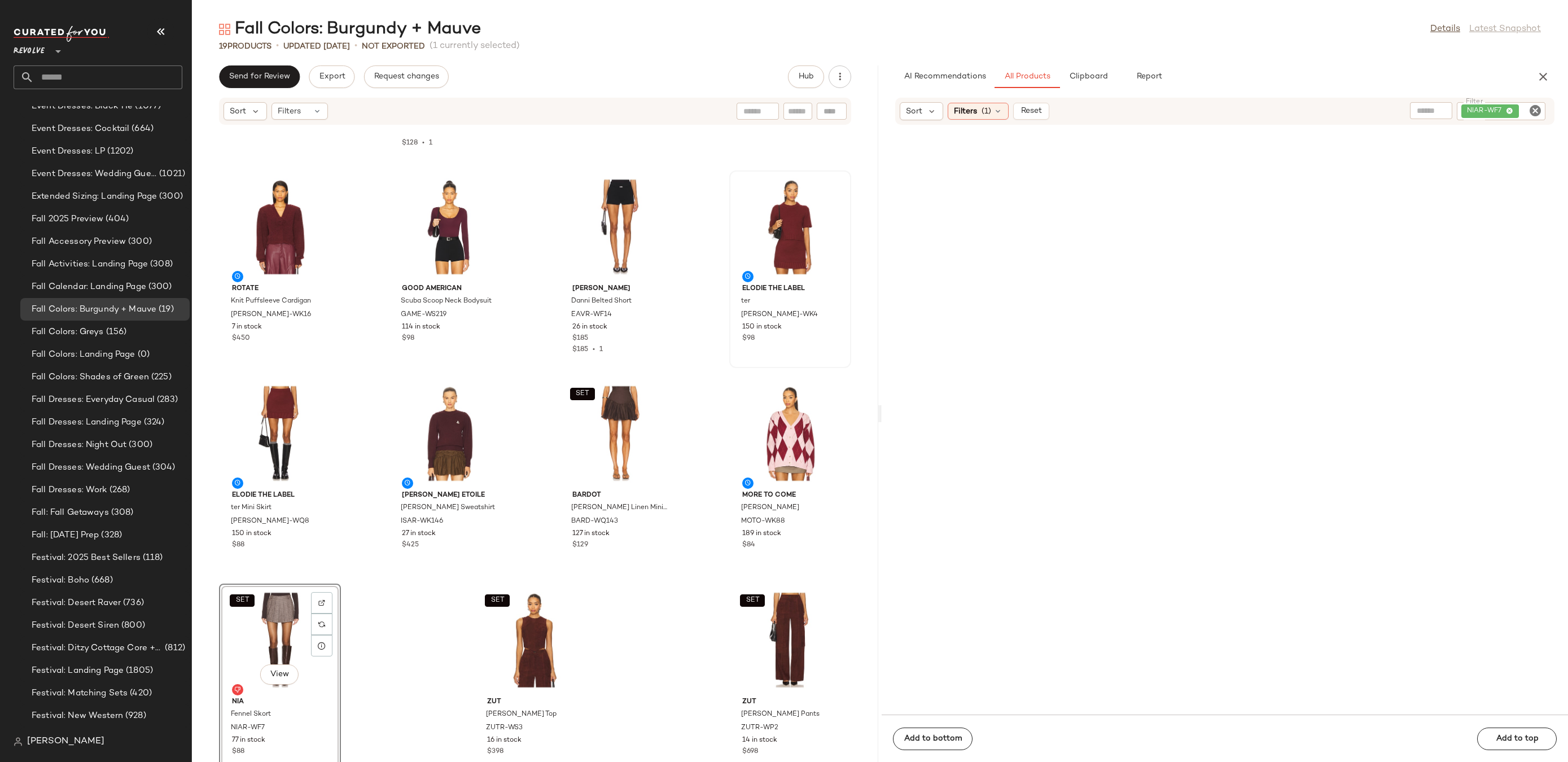
click at [267, 620] on div "SET View" at bounding box center [280, 641] width 114 height 105
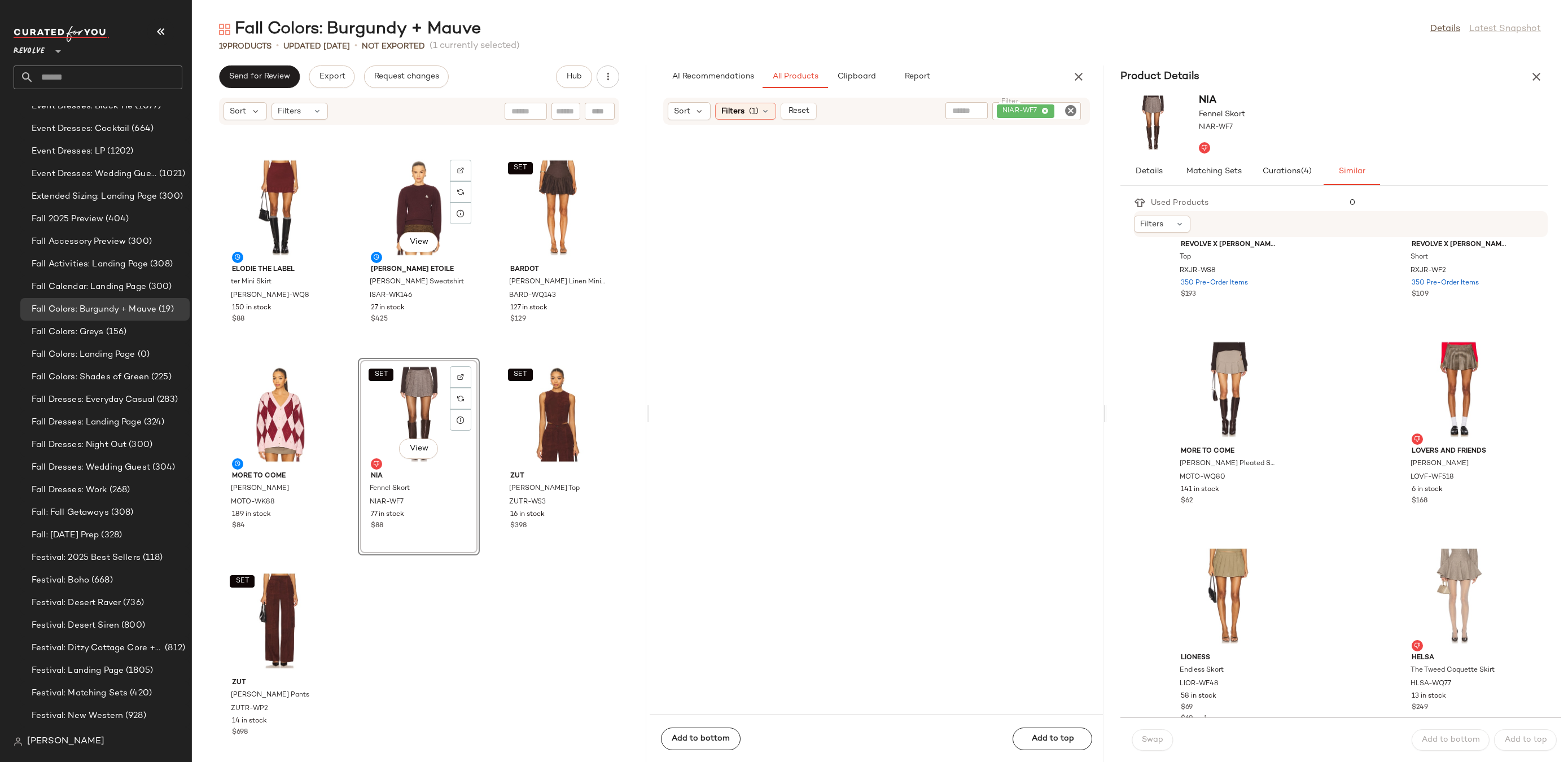
scroll to position [532, 0]
click at [1221, 389] on div "View" at bounding box center [1229, 391] width 114 height 105
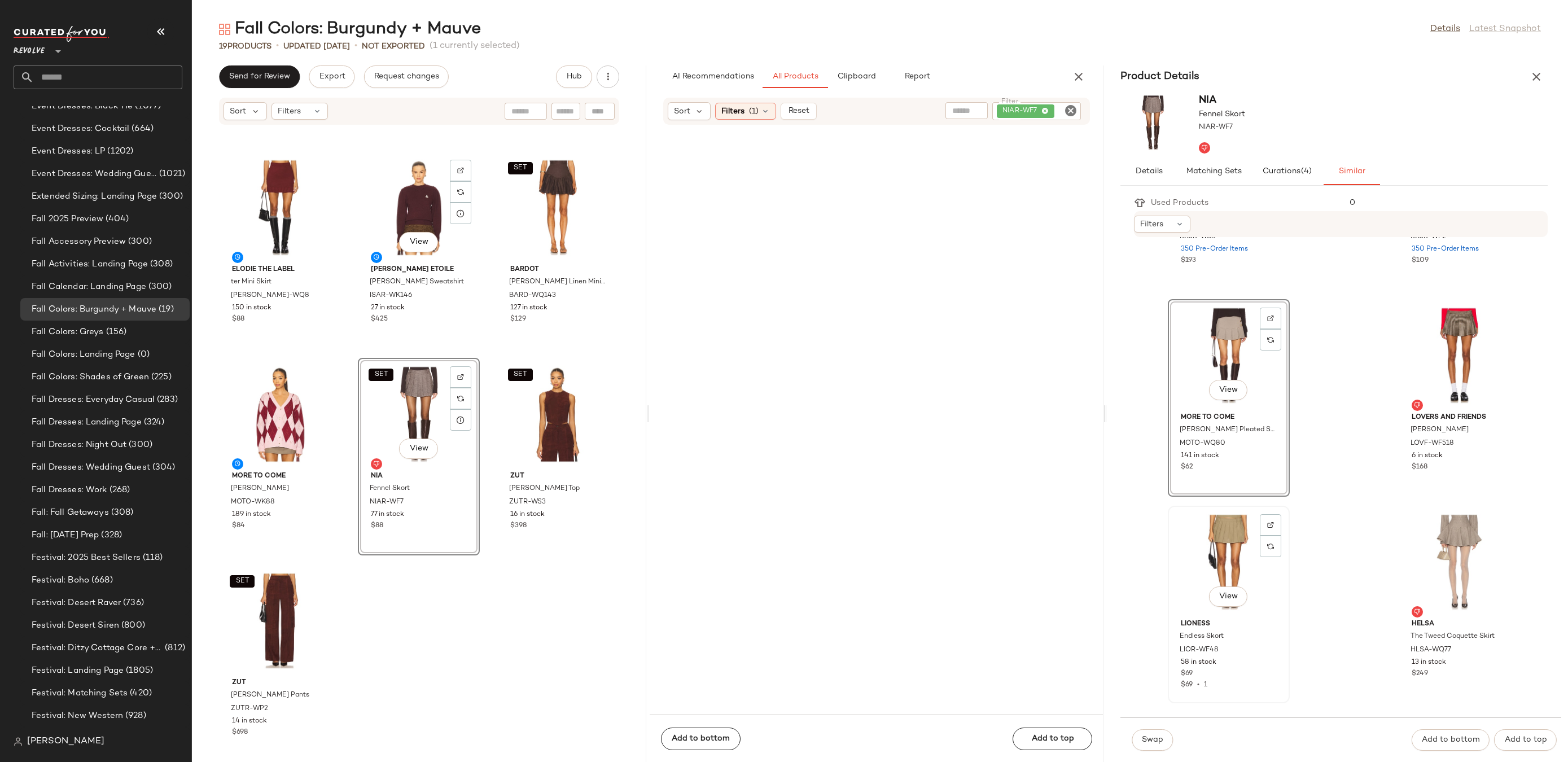
scroll to position [568, 0]
click at [1232, 549] on div "View" at bounding box center [1229, 561] width 114 height 105
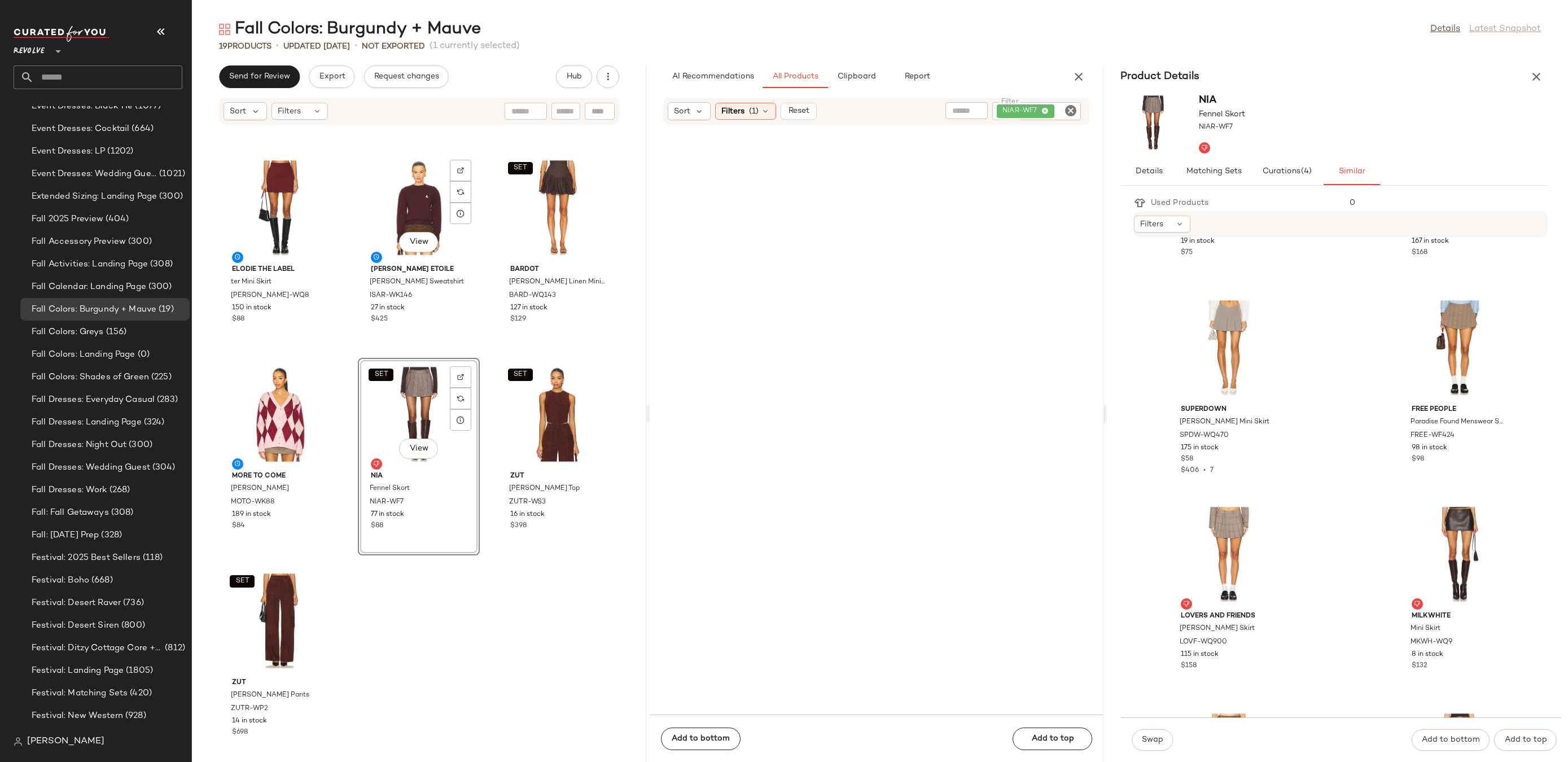
scroll to position [1361, 0]
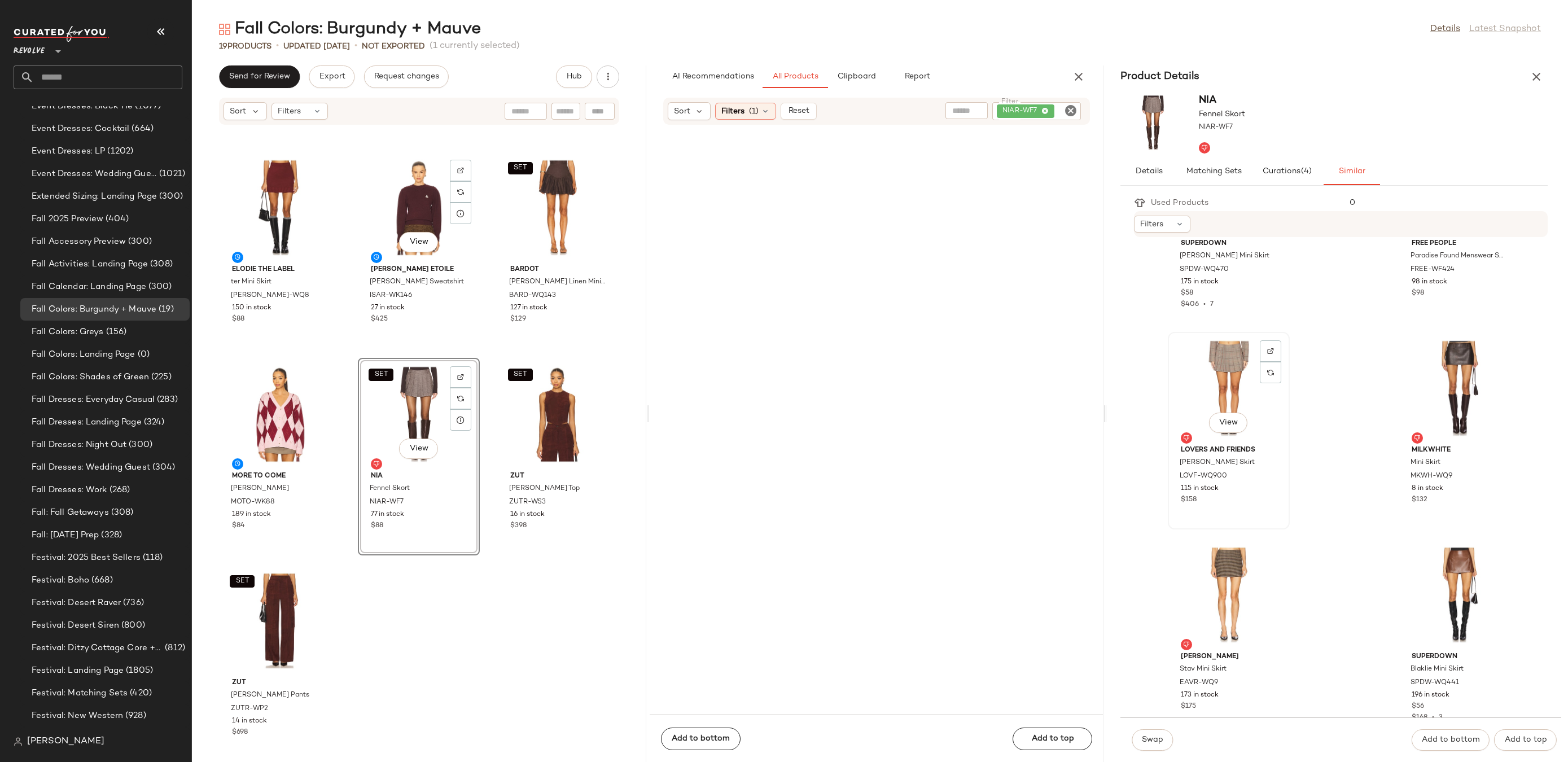
click at [1221, 366] on div "View" at bounding box center [1229, 389] width 114 height 105
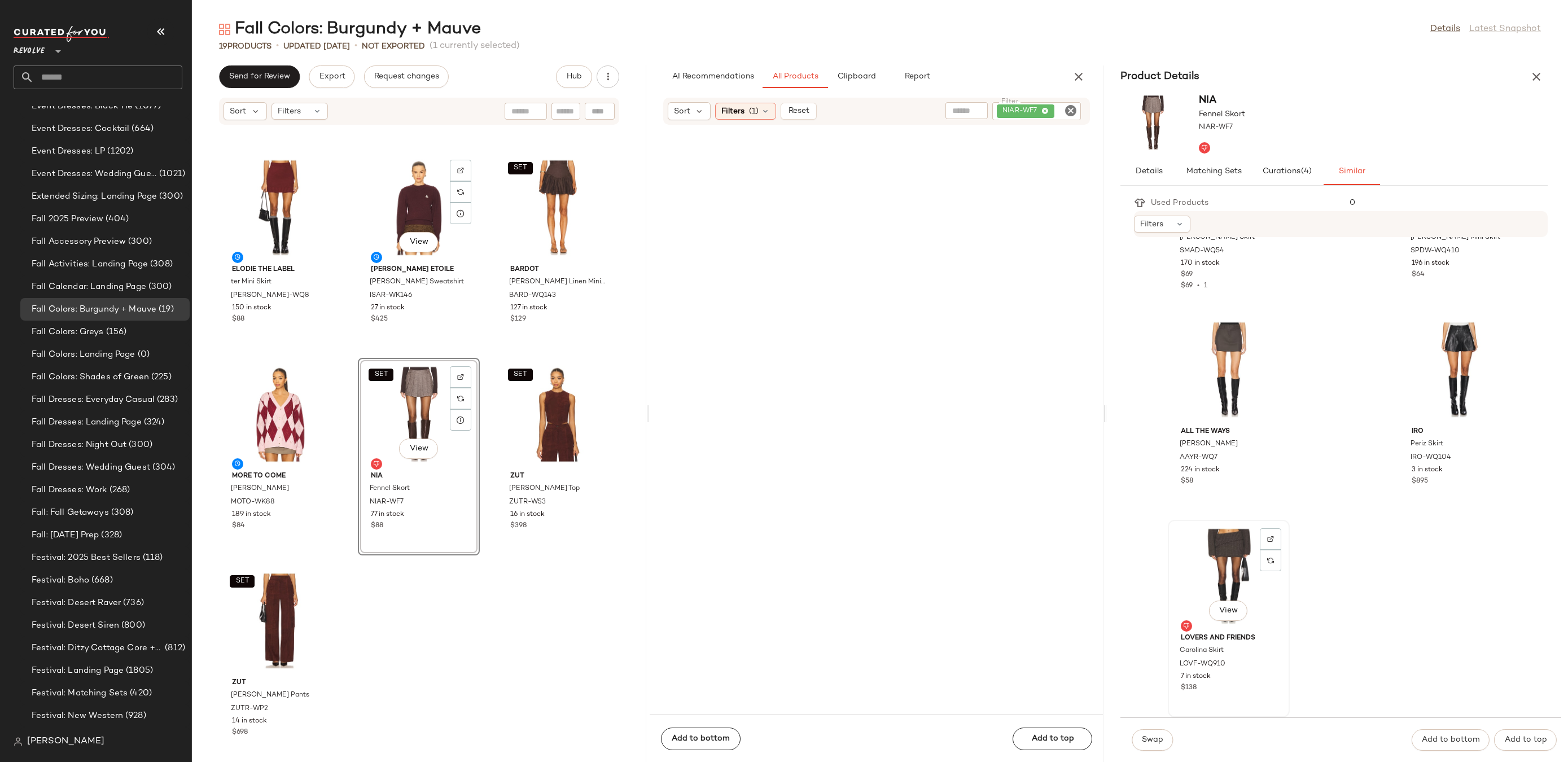
scroll to position [1951, 0]
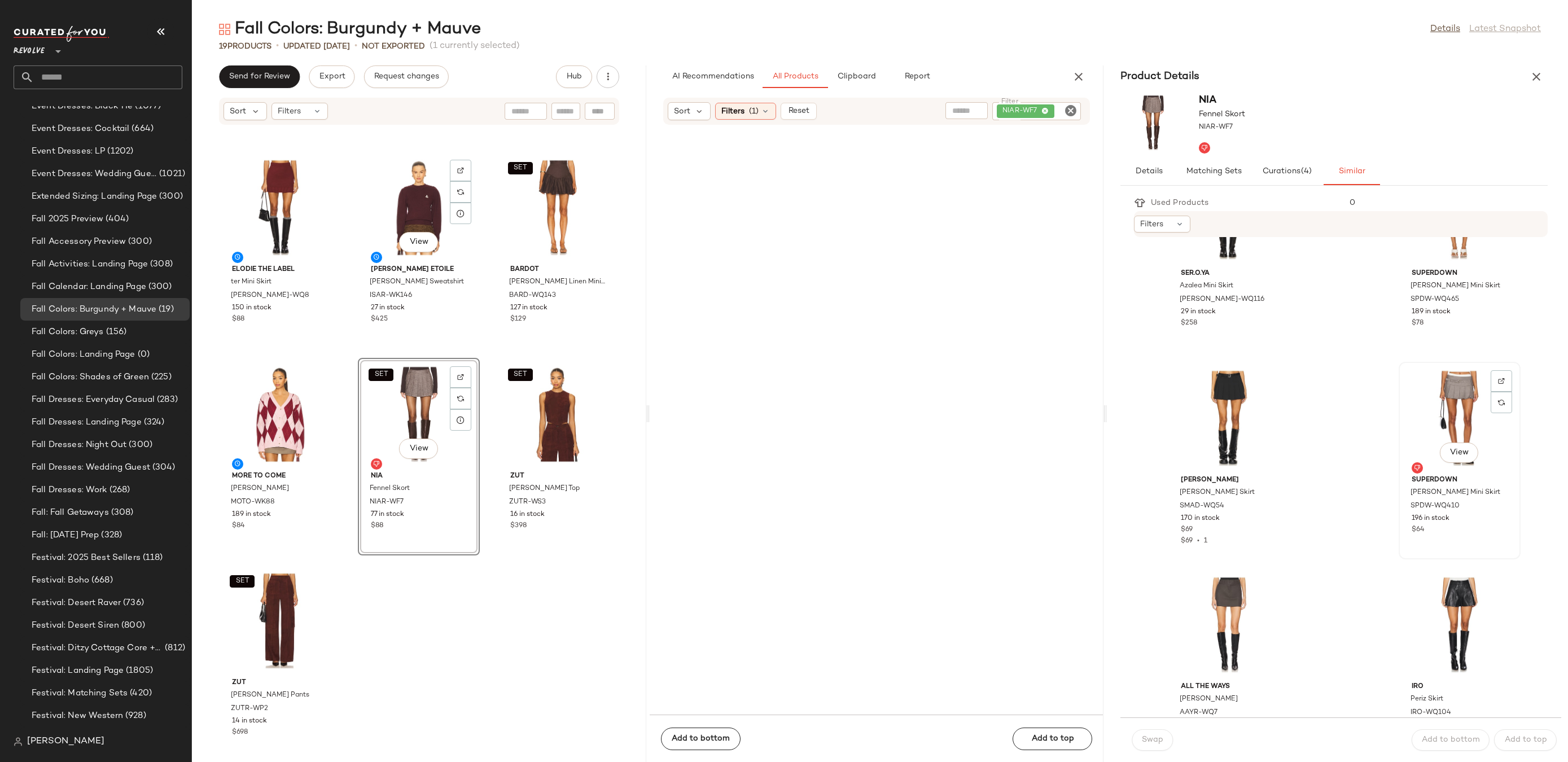
click at [1439, 427] on div "View" at bounding box center [1460, 419] width 114 height 105
click at [1495, 401] on div at bounding box center [1501, 402] width 21 height 21
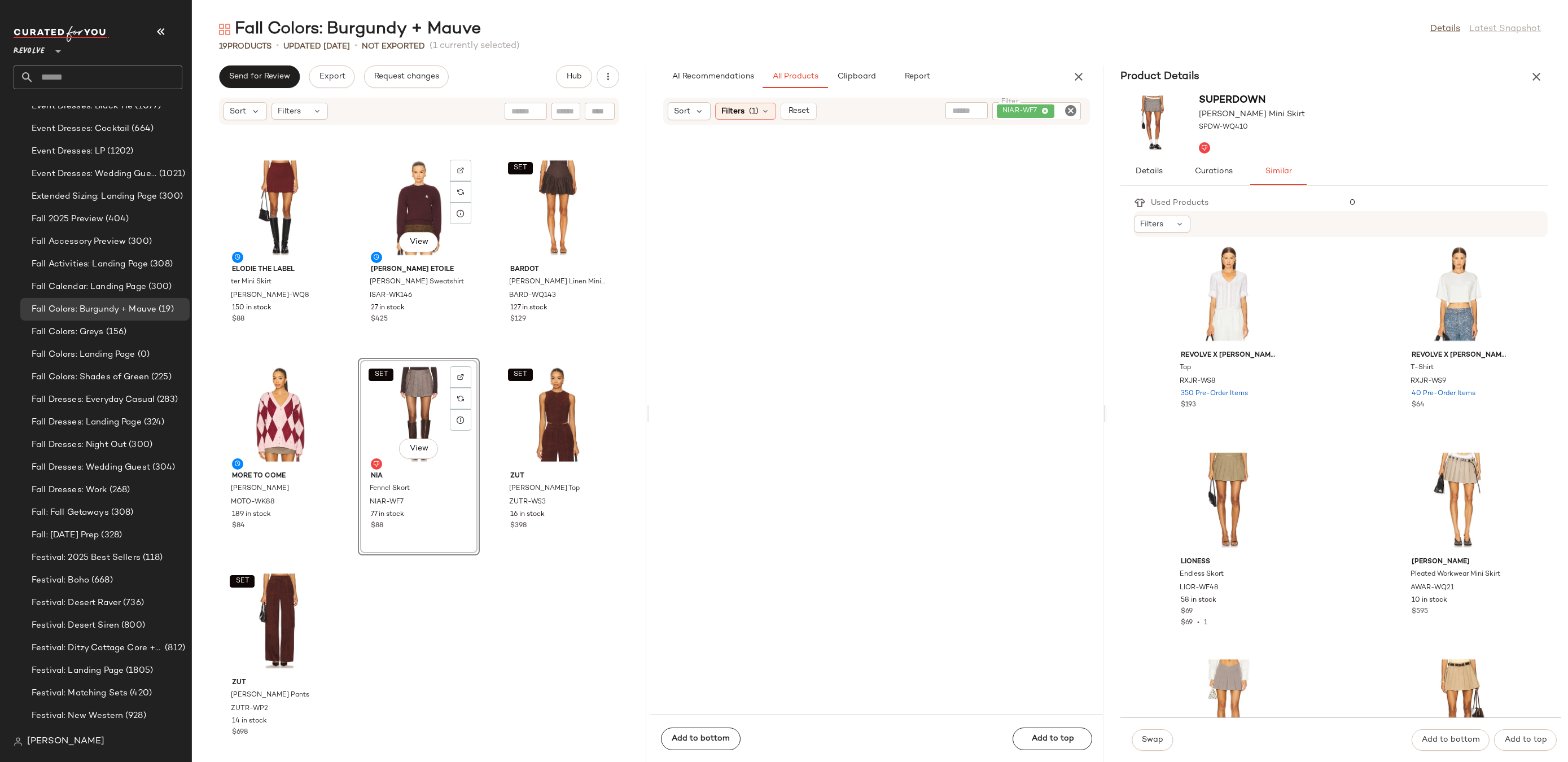
scroll to position [496, 0]
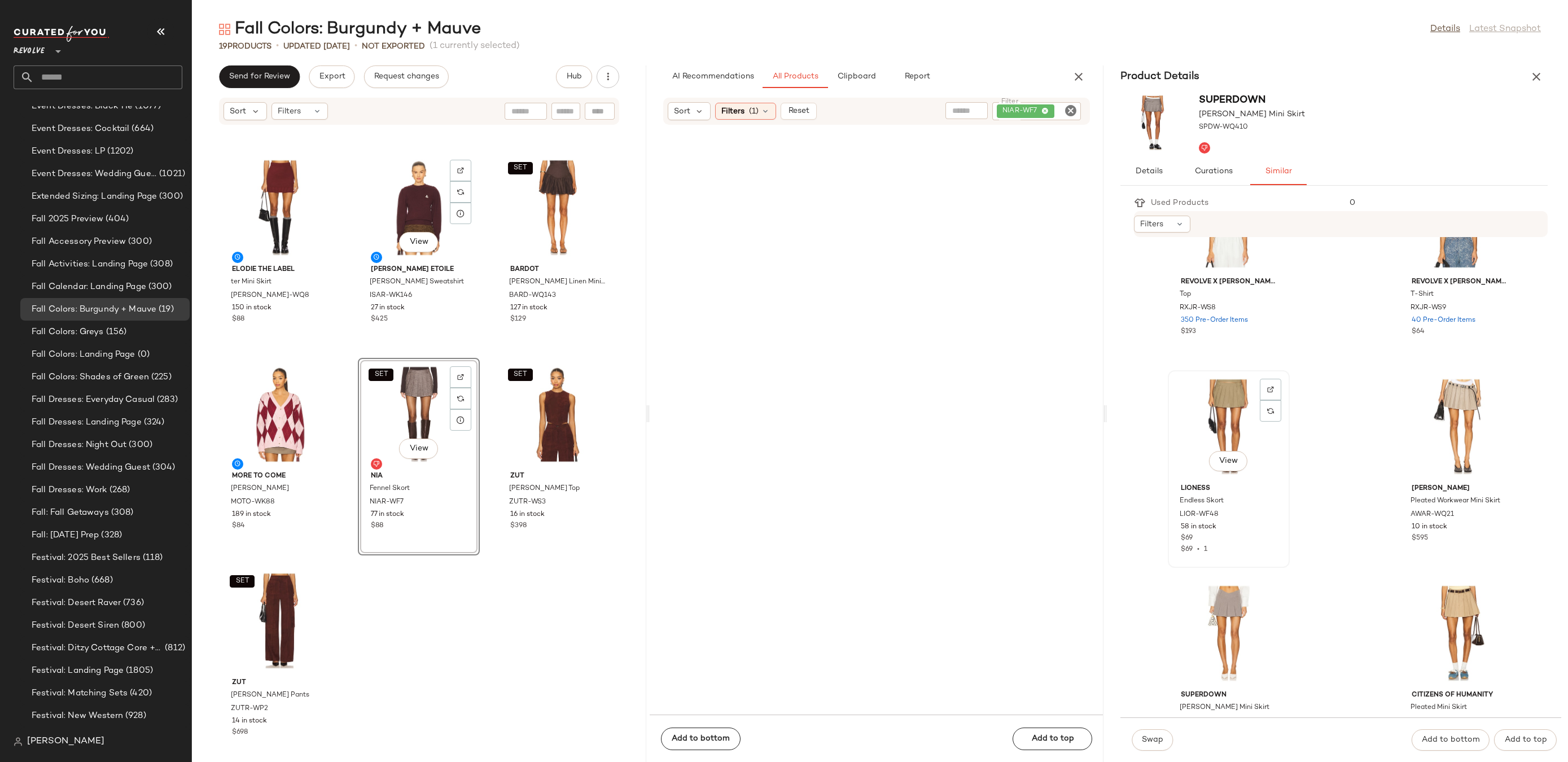
click at [1209, 416] on div "View" at bounding box center [1229, 427] width 114 height 105
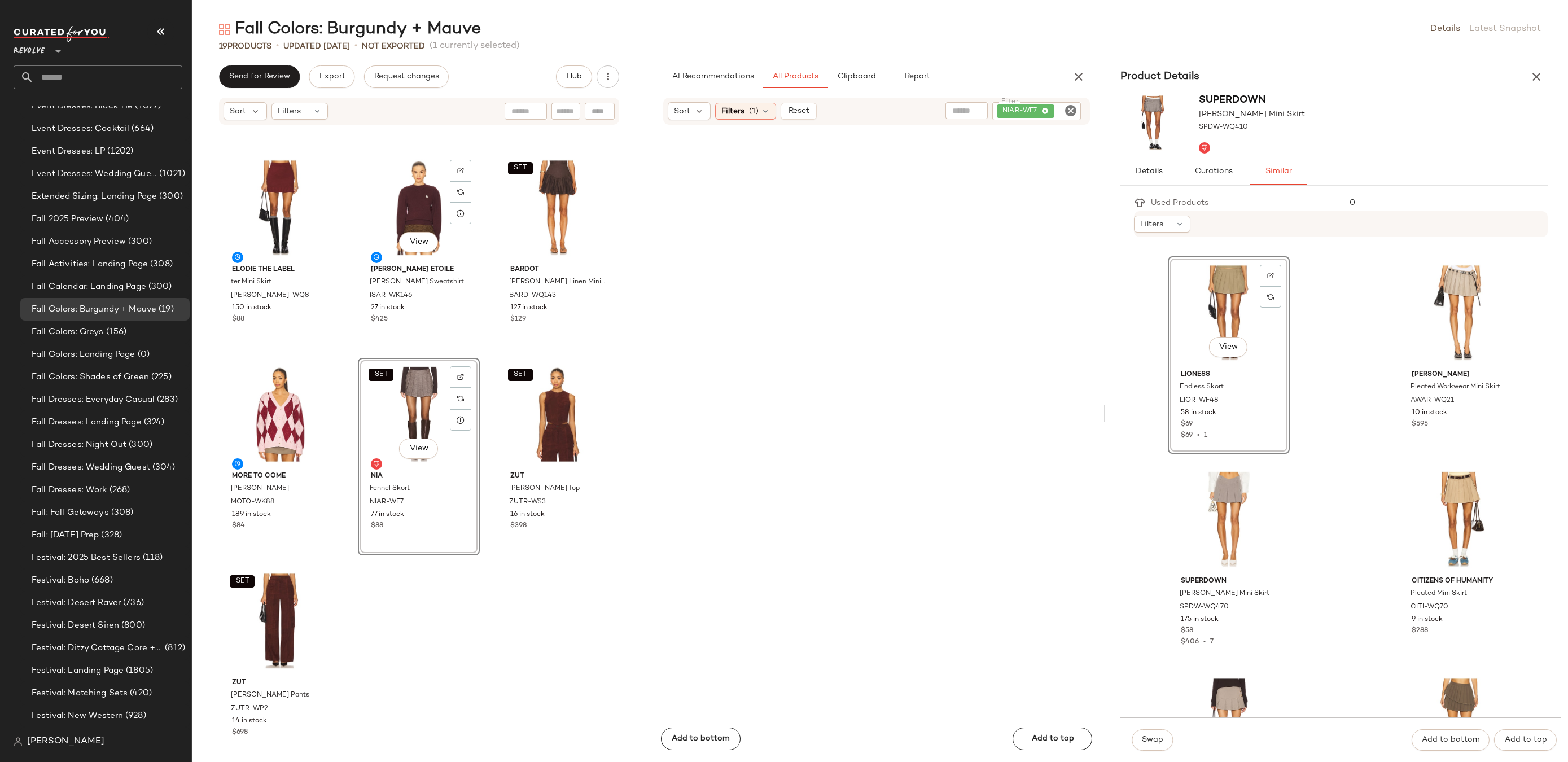
scroll to position [604, 0]
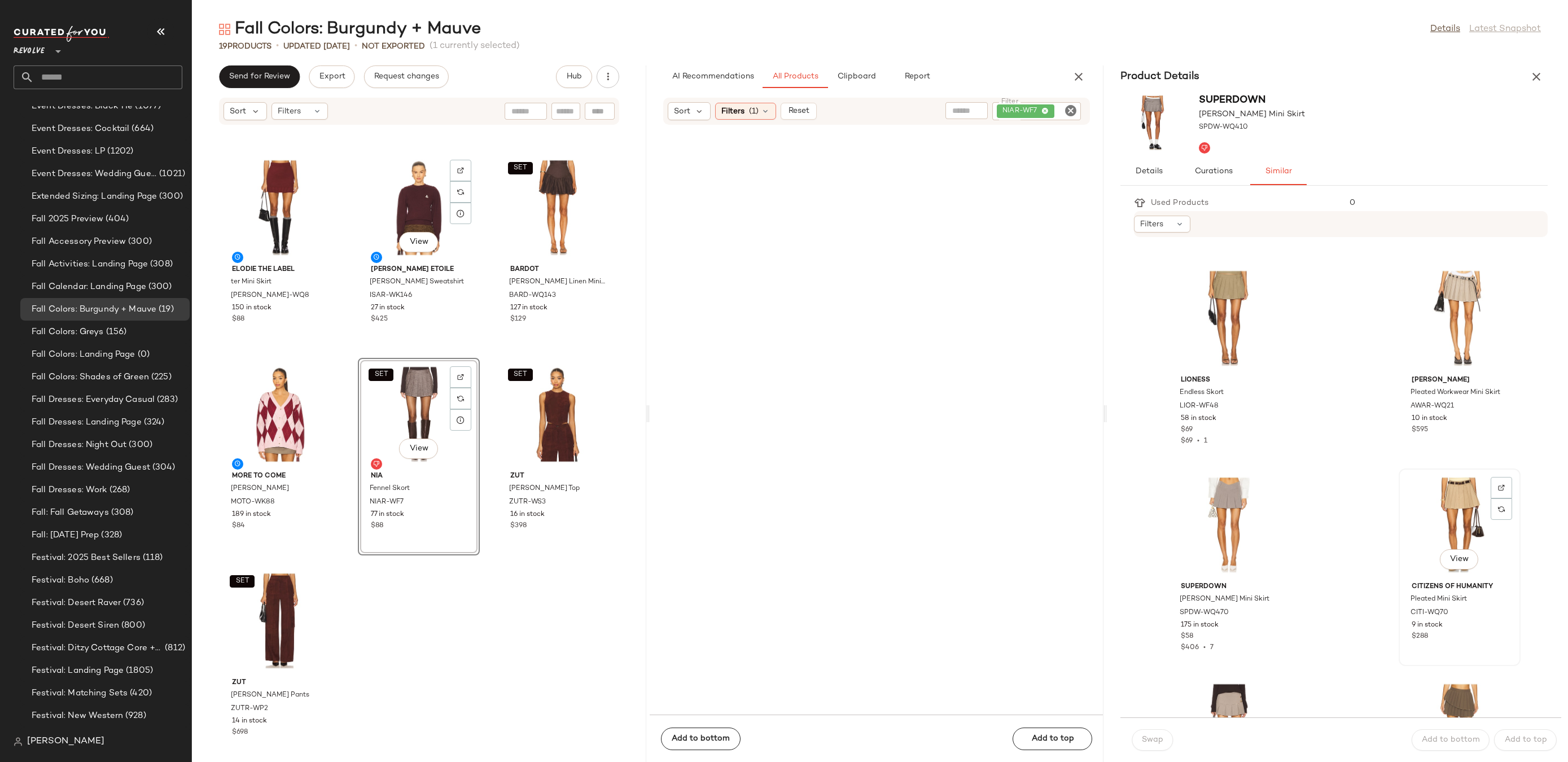
click at [1467, 529] on div "View" at bounding box center [1460, 525] width 114 height 105
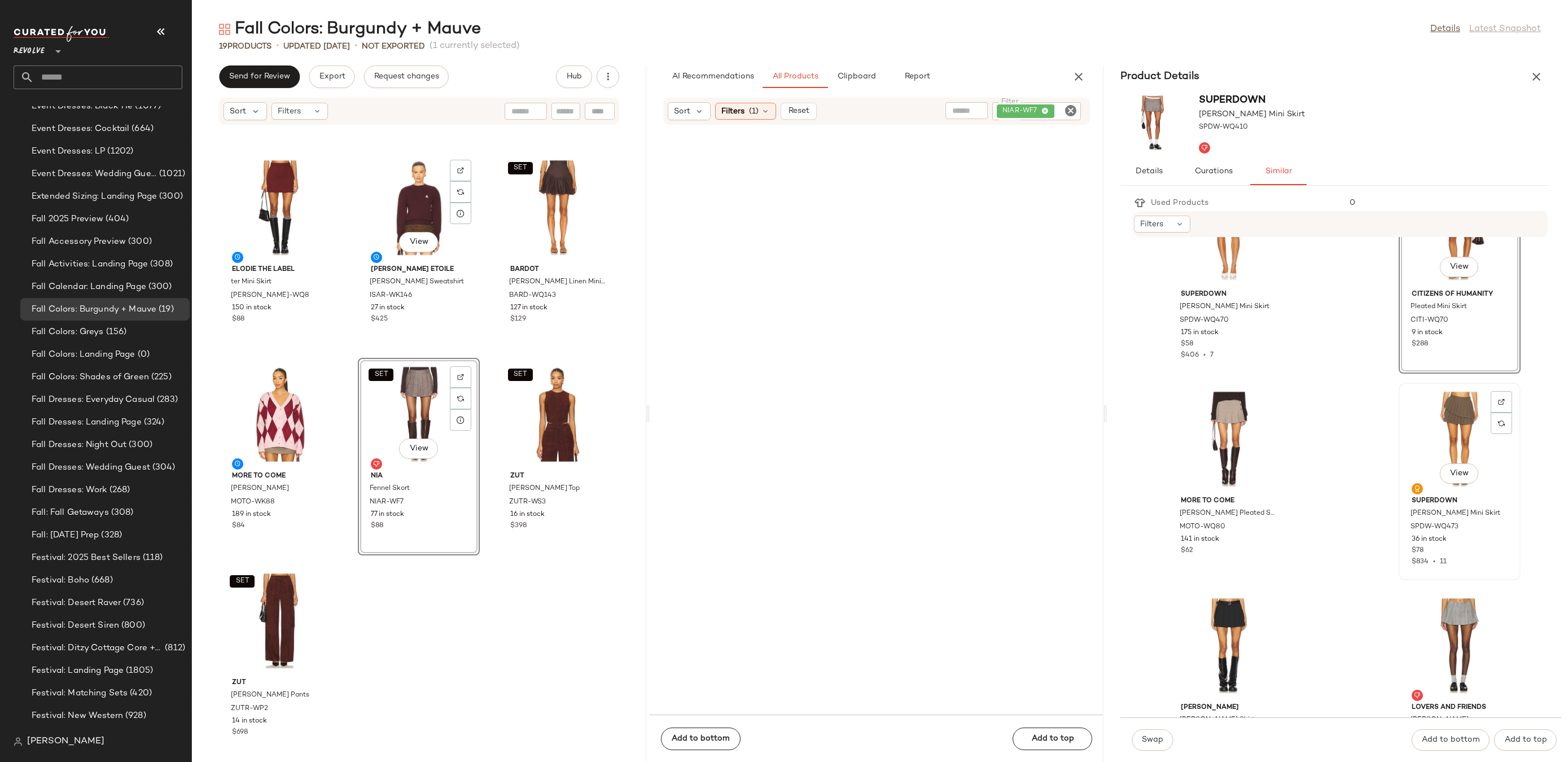
scroll to position [807, 0]
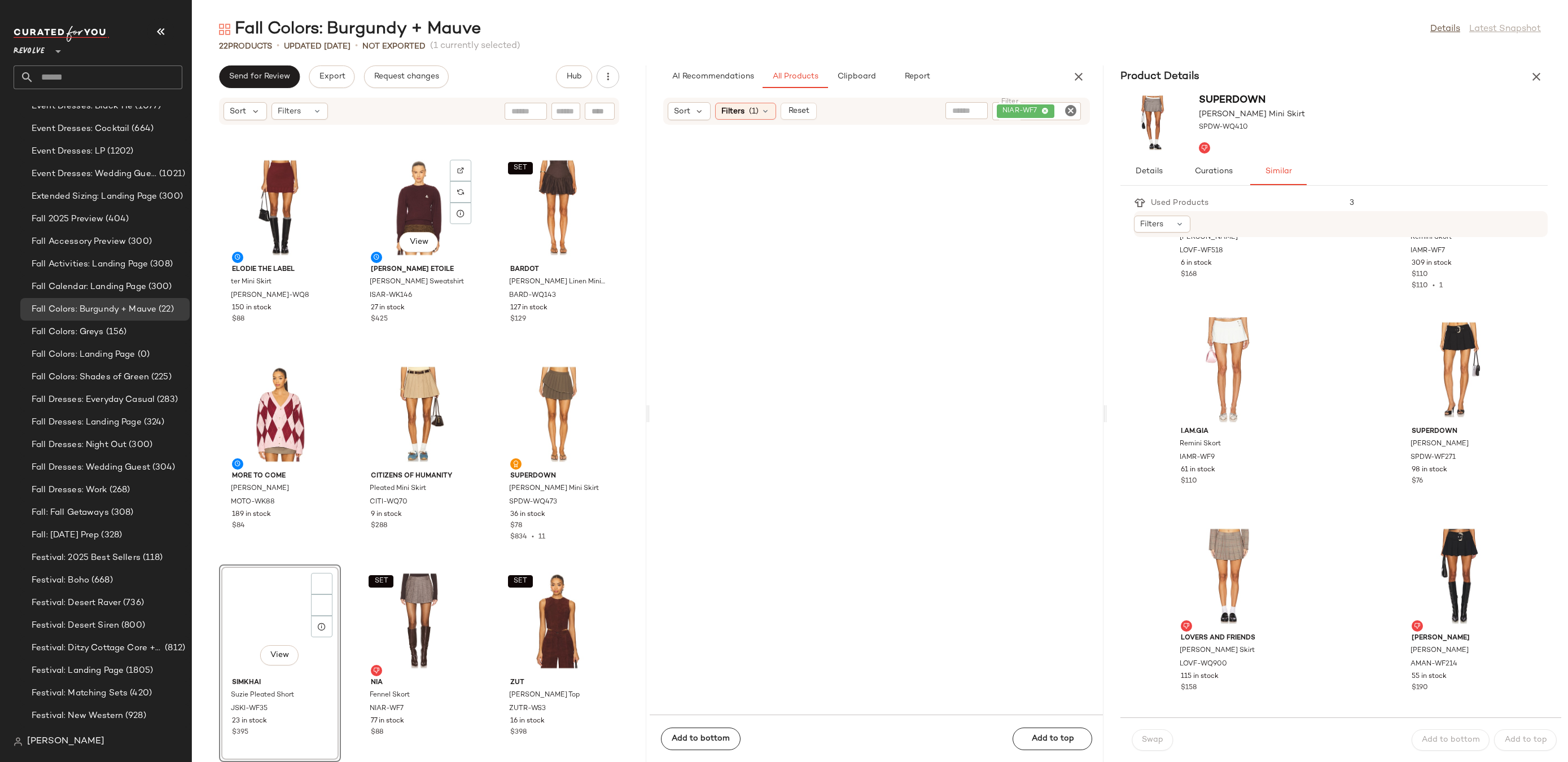
scroll to position [1793, 0]
click at [1538, 75] on icon "button" at bounding box center [1537, 77] width 14 height 14
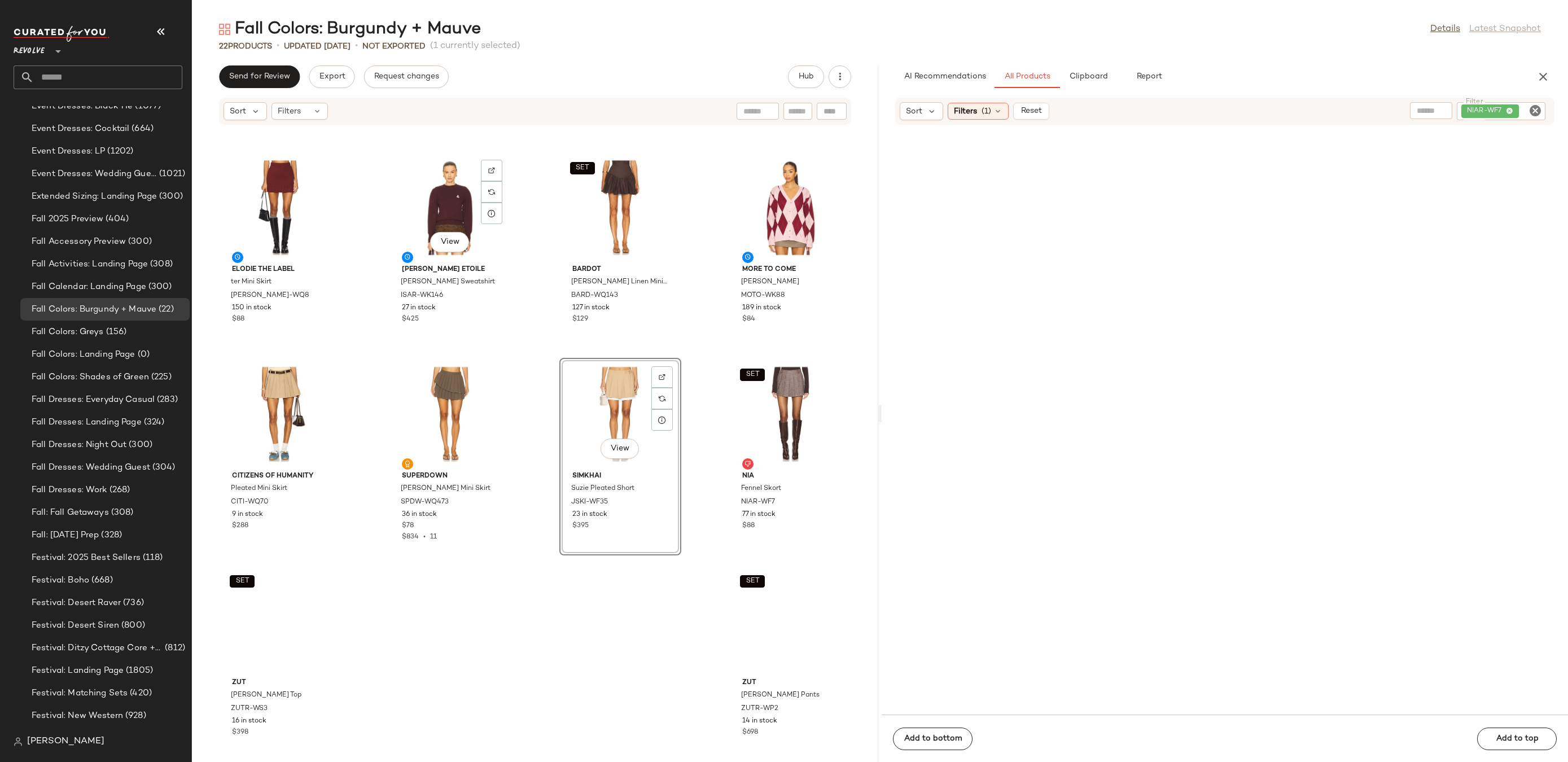
scroll to position [414, 0]
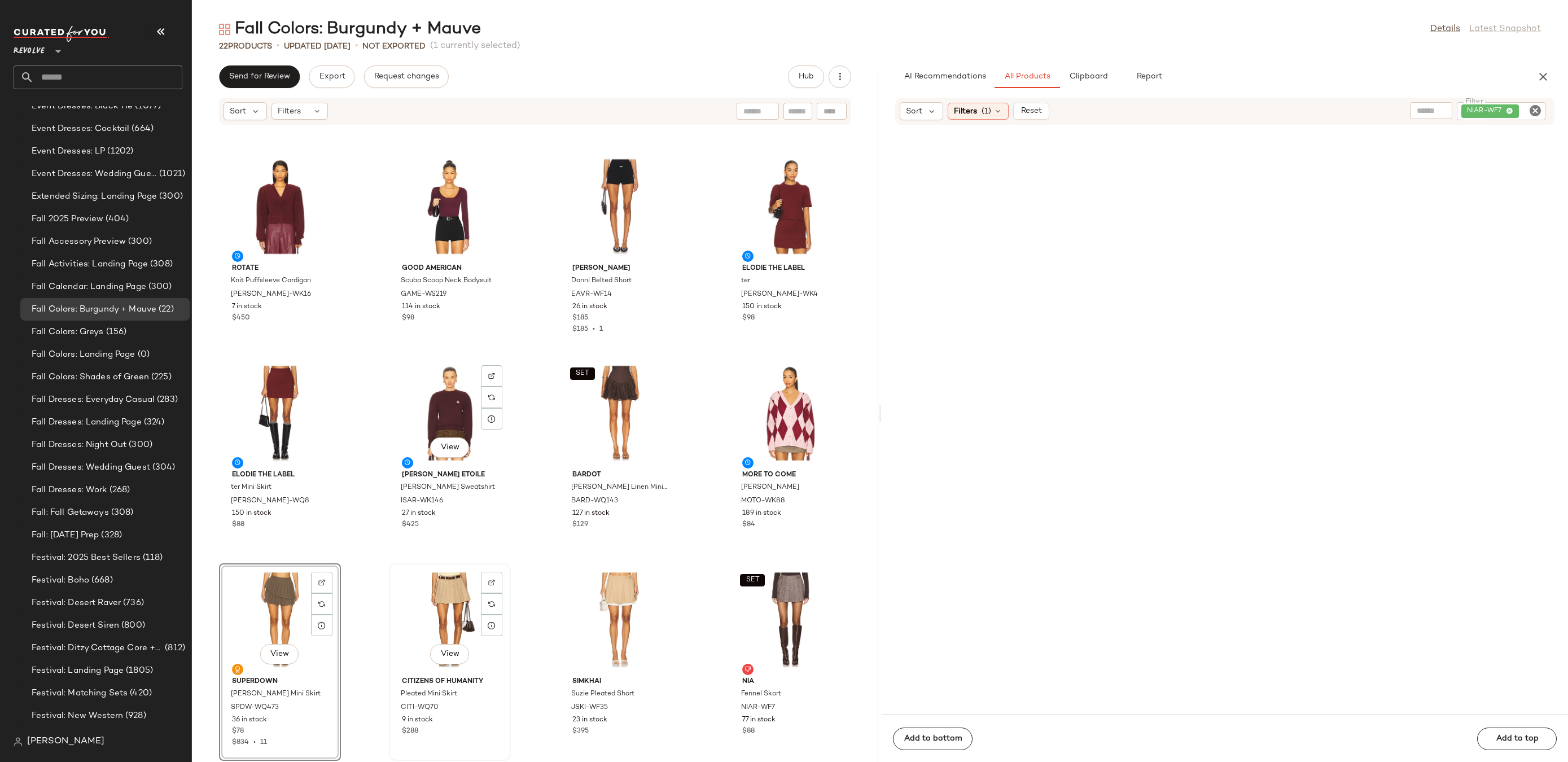
click at [443, 617] on div "View" at bounding box center [450, 620] width 114 height 105
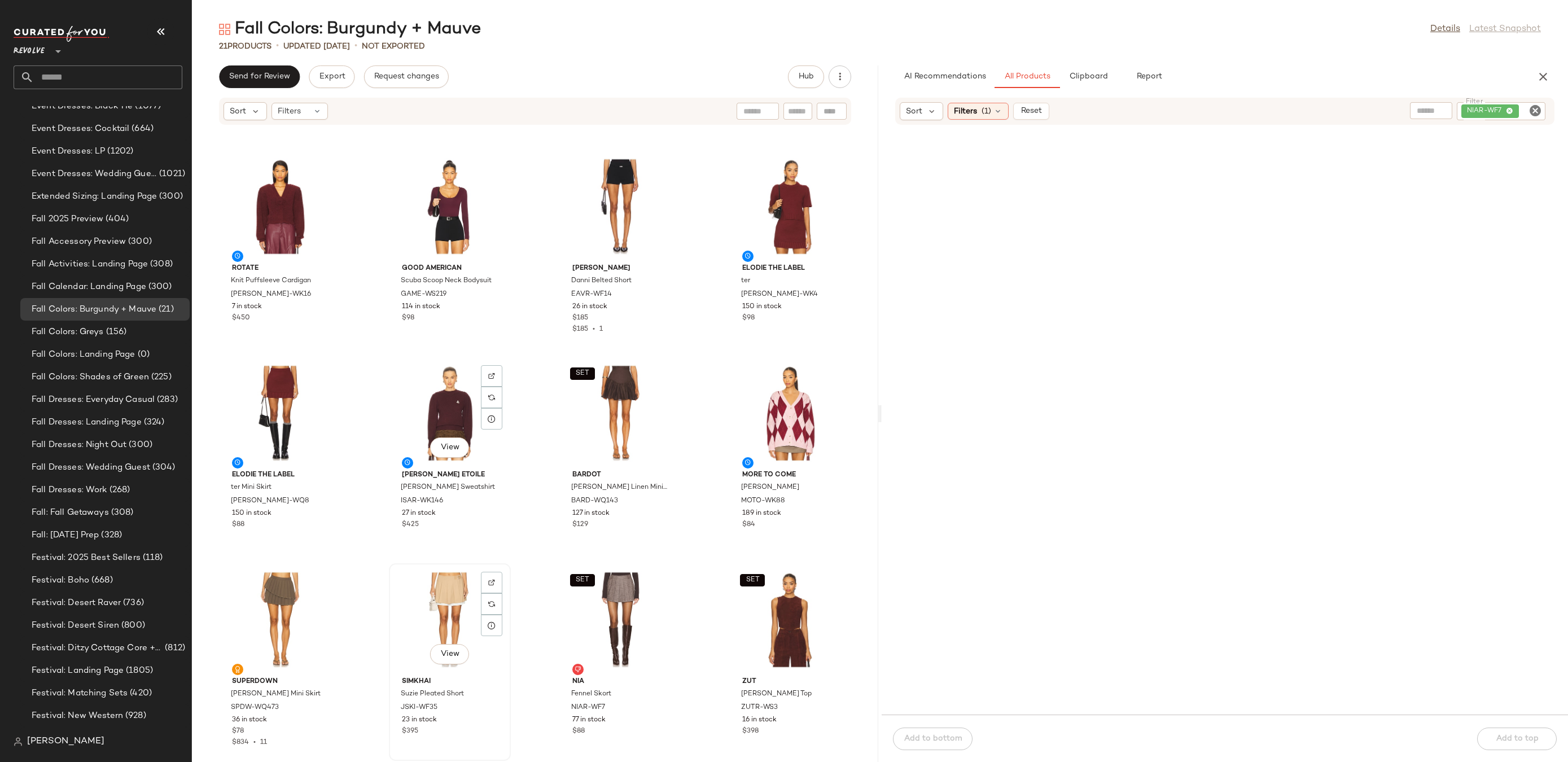
click at [436, 614] on div "View" at bounding box center [450, 620] width 114 height 105
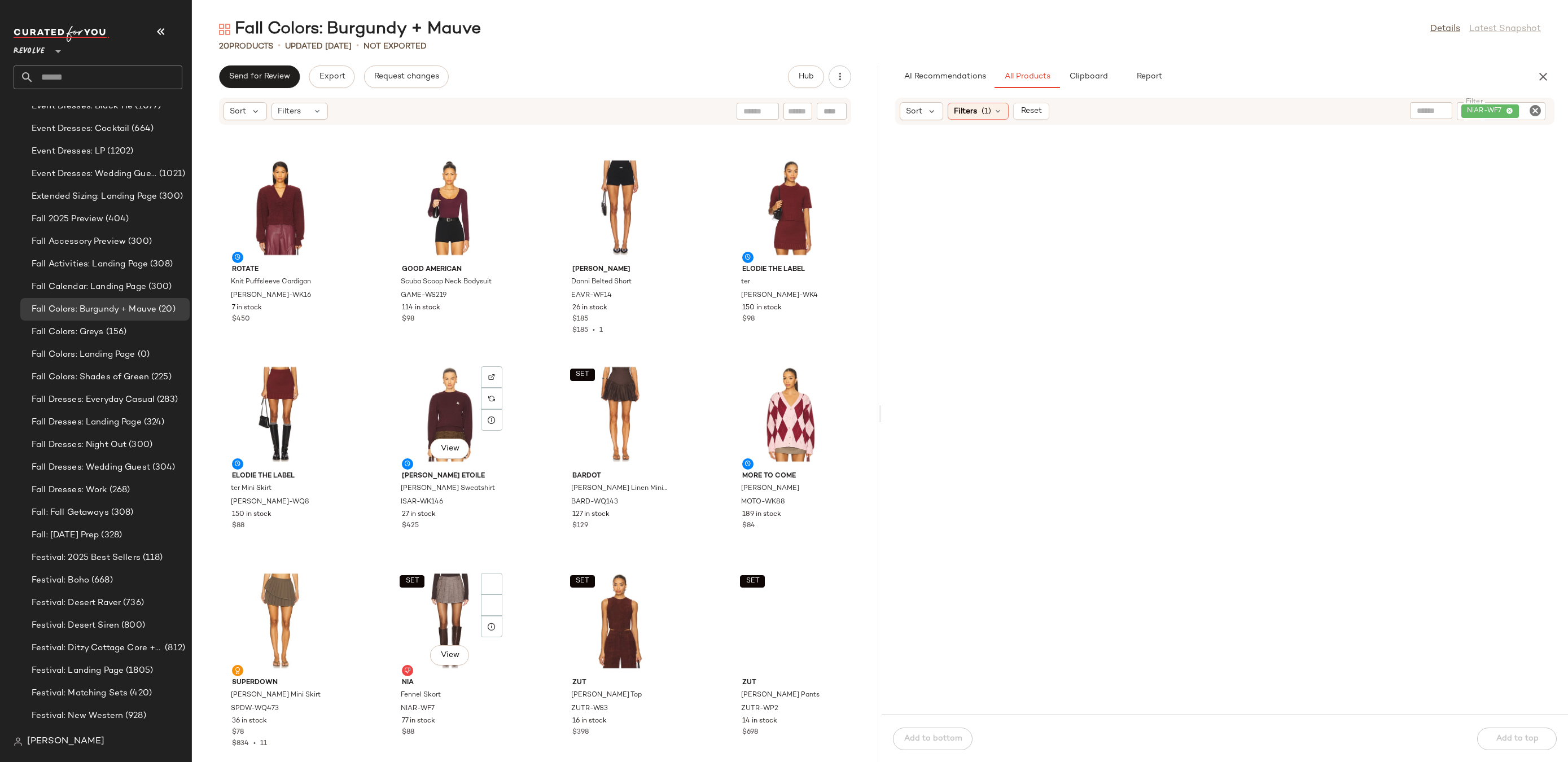
scroll to position [412, 0]
click at [437, 620] on div "SET View" at bounding box center [450, 621] width 114 height 105
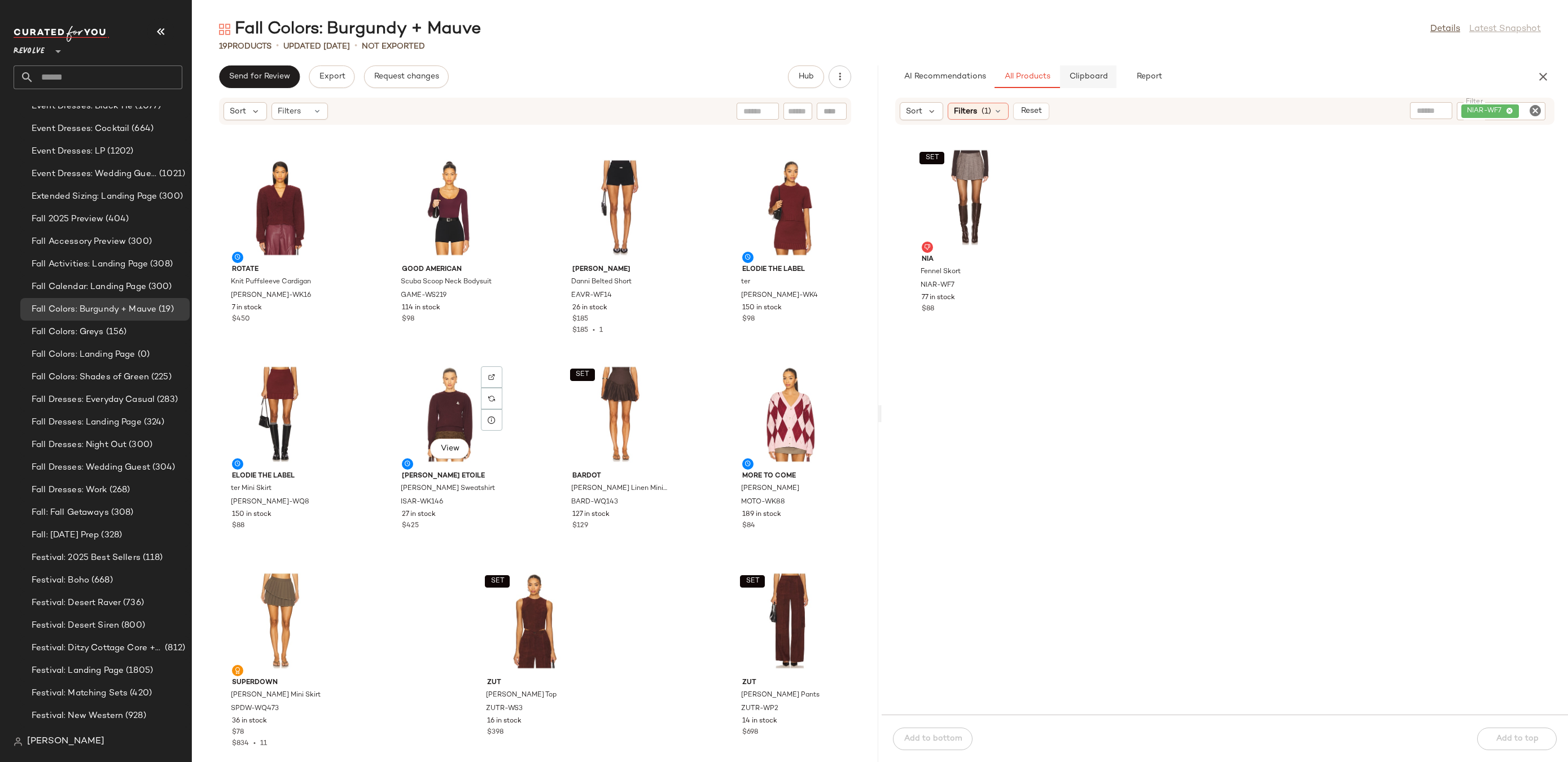
click at [1077, 85] on button "Clipboard" at bounding box center [1088, 77] width 56 height 23
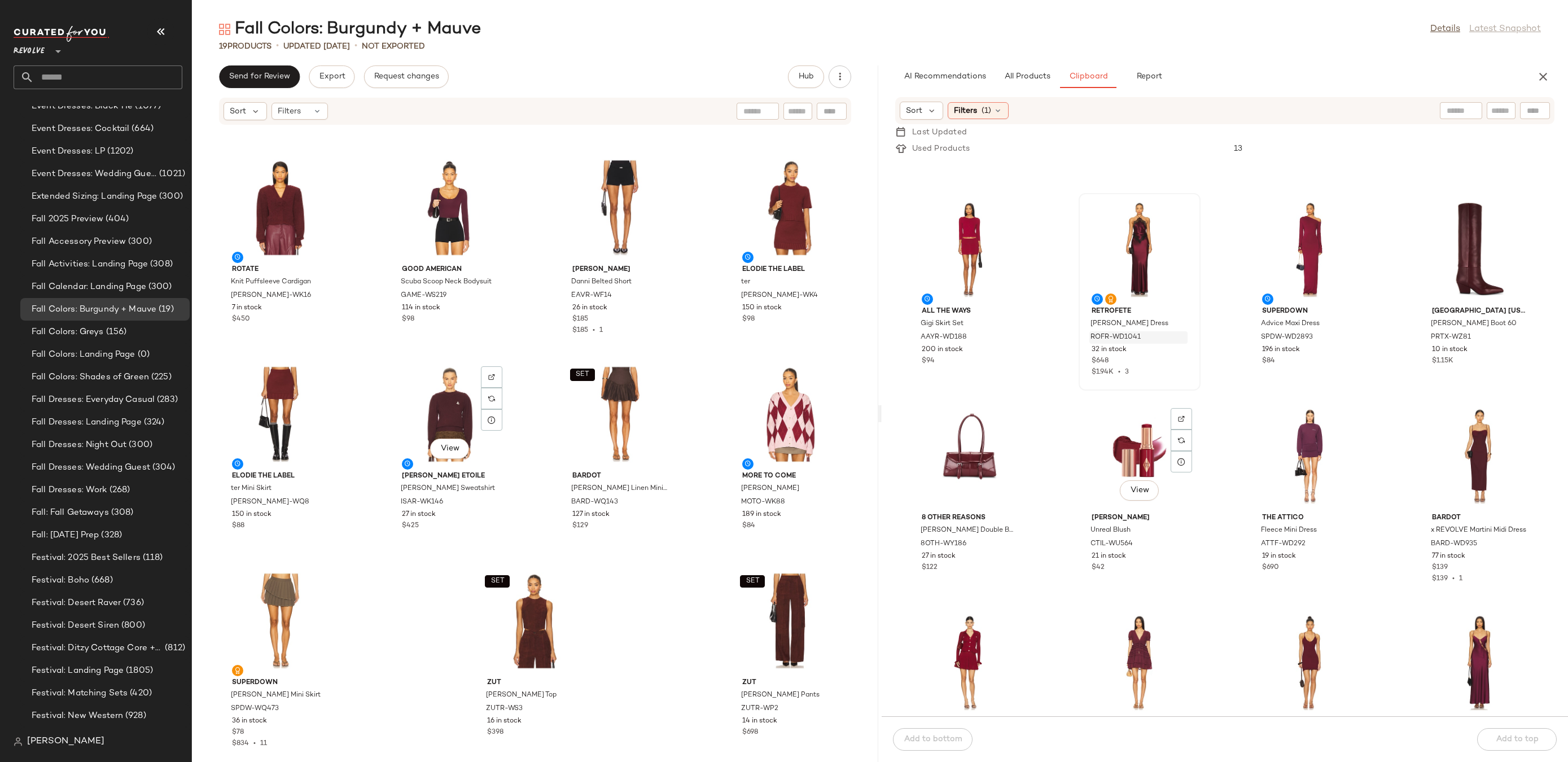
scroll to position [969, 0]
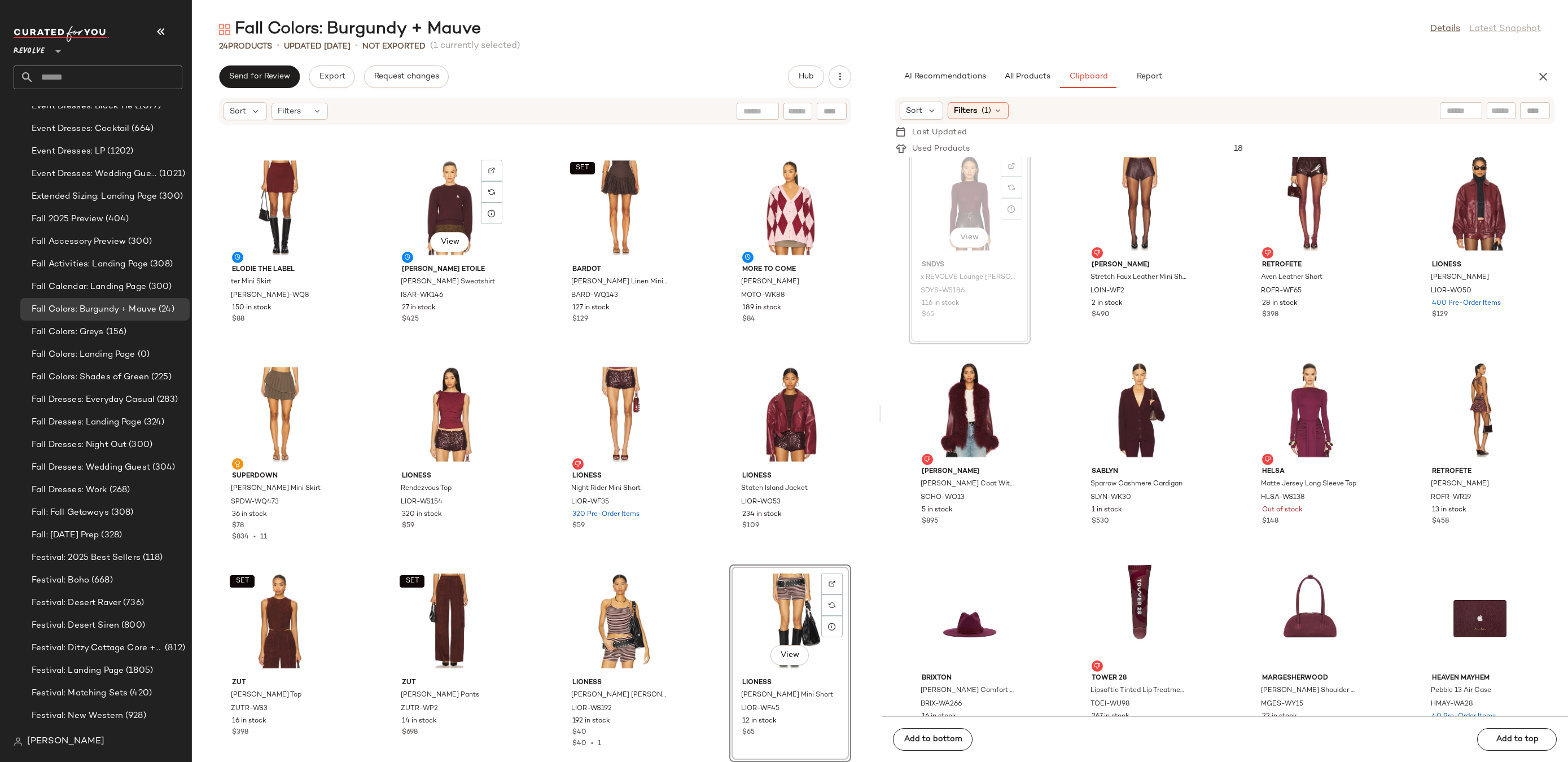
scroll to position [1054, 0]
drag, startPoint x: 976, startPoint y: 183, endPoint x: 831, endPoint y: 650, distance: 489.0
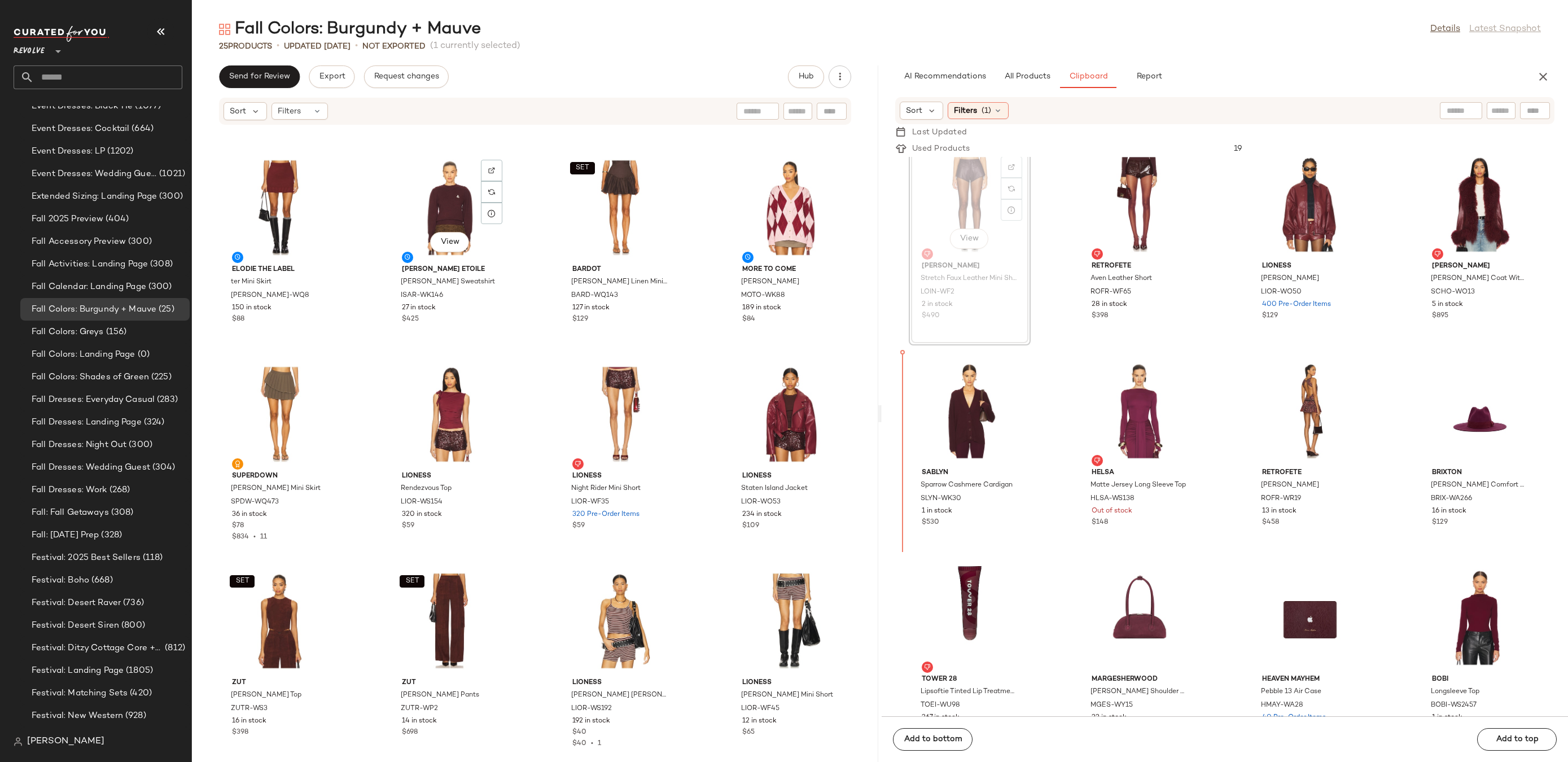
scroll to position [1064, 0]
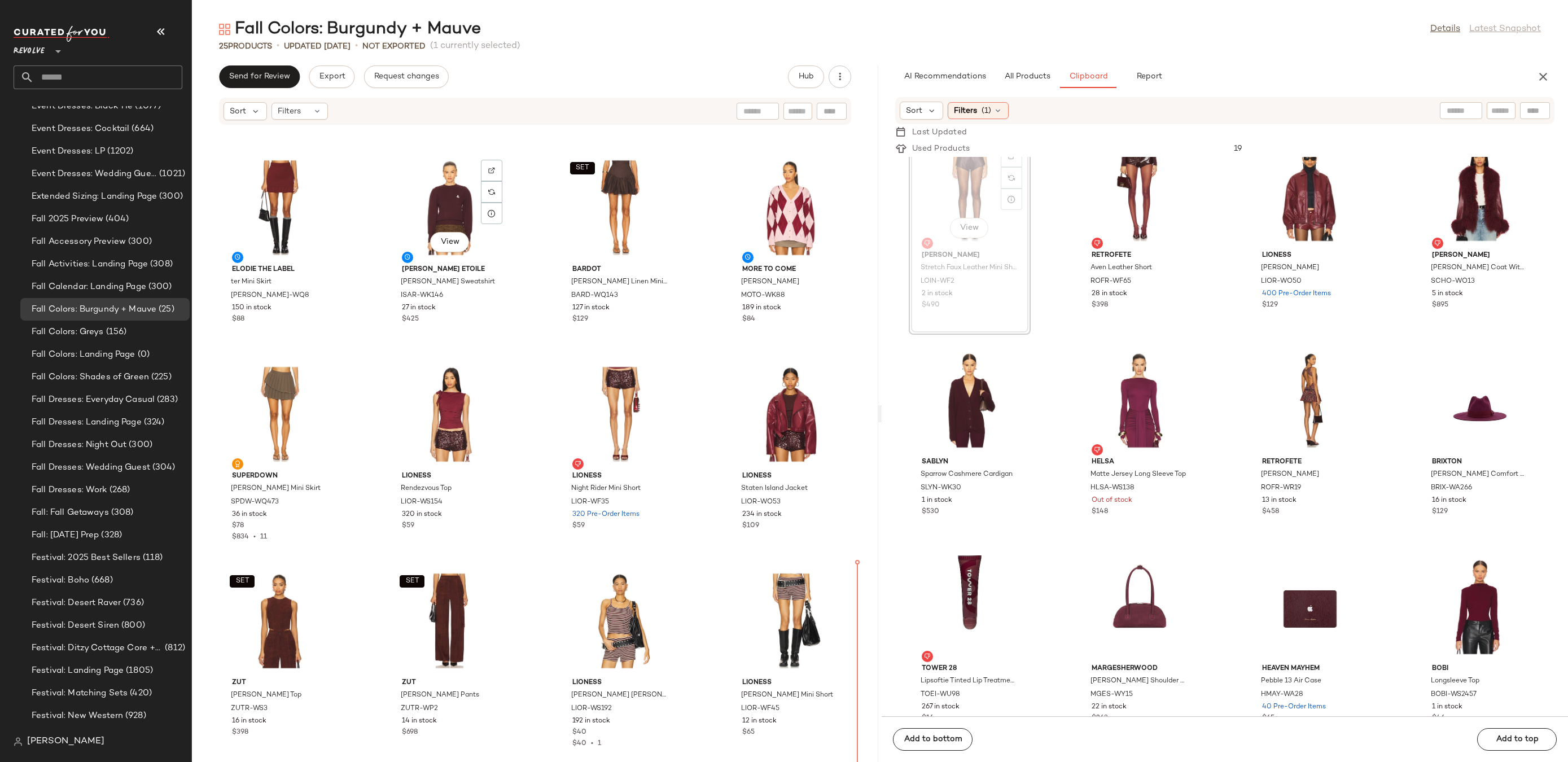
drag, startPoint x: 968, startPoint y: 173, endPoint x: 968, endPoint y: 184, distance: 11.0
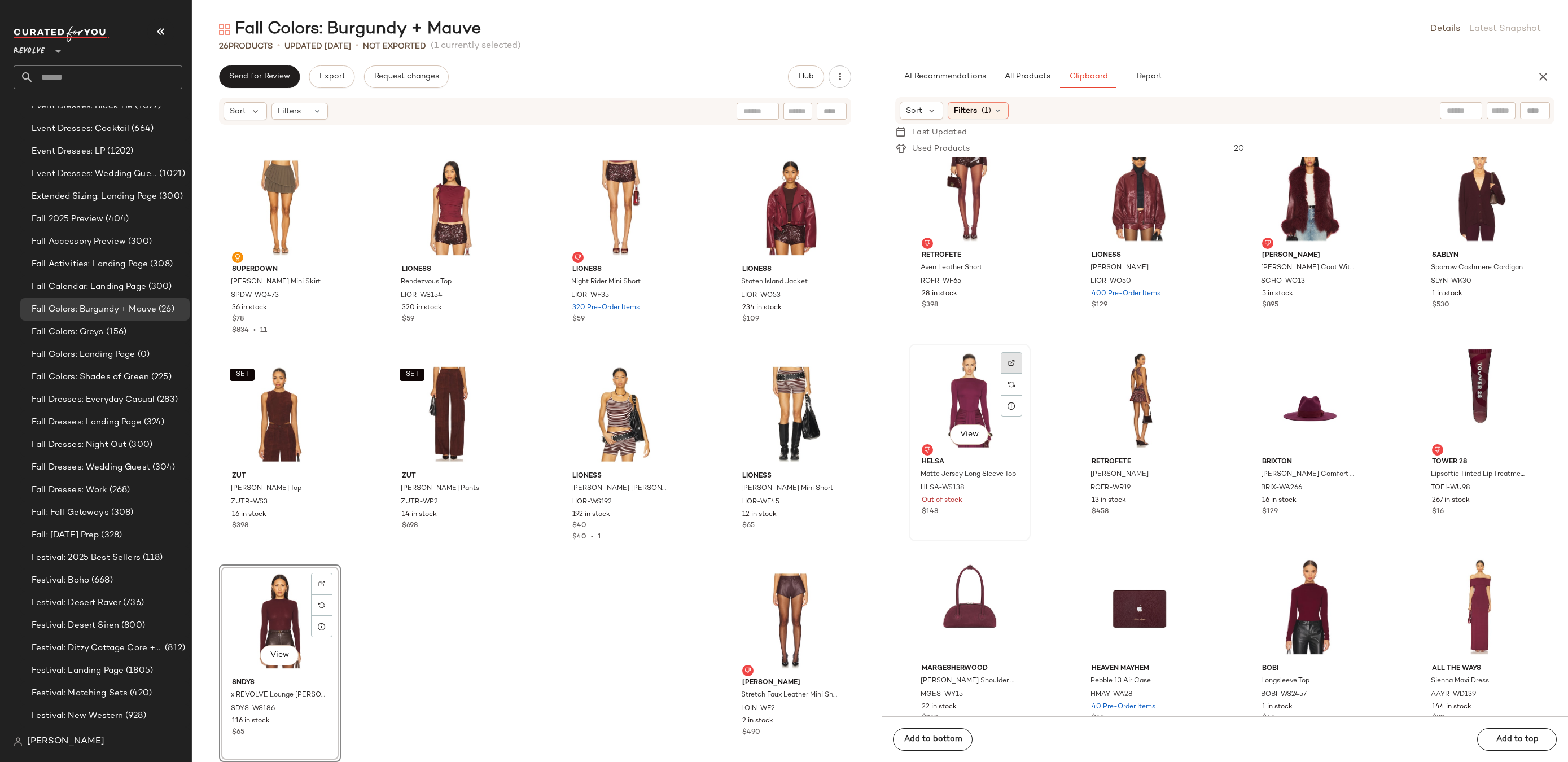
click at [1017, 374] on div at bounding box center [1011, 384] width 21 height 21
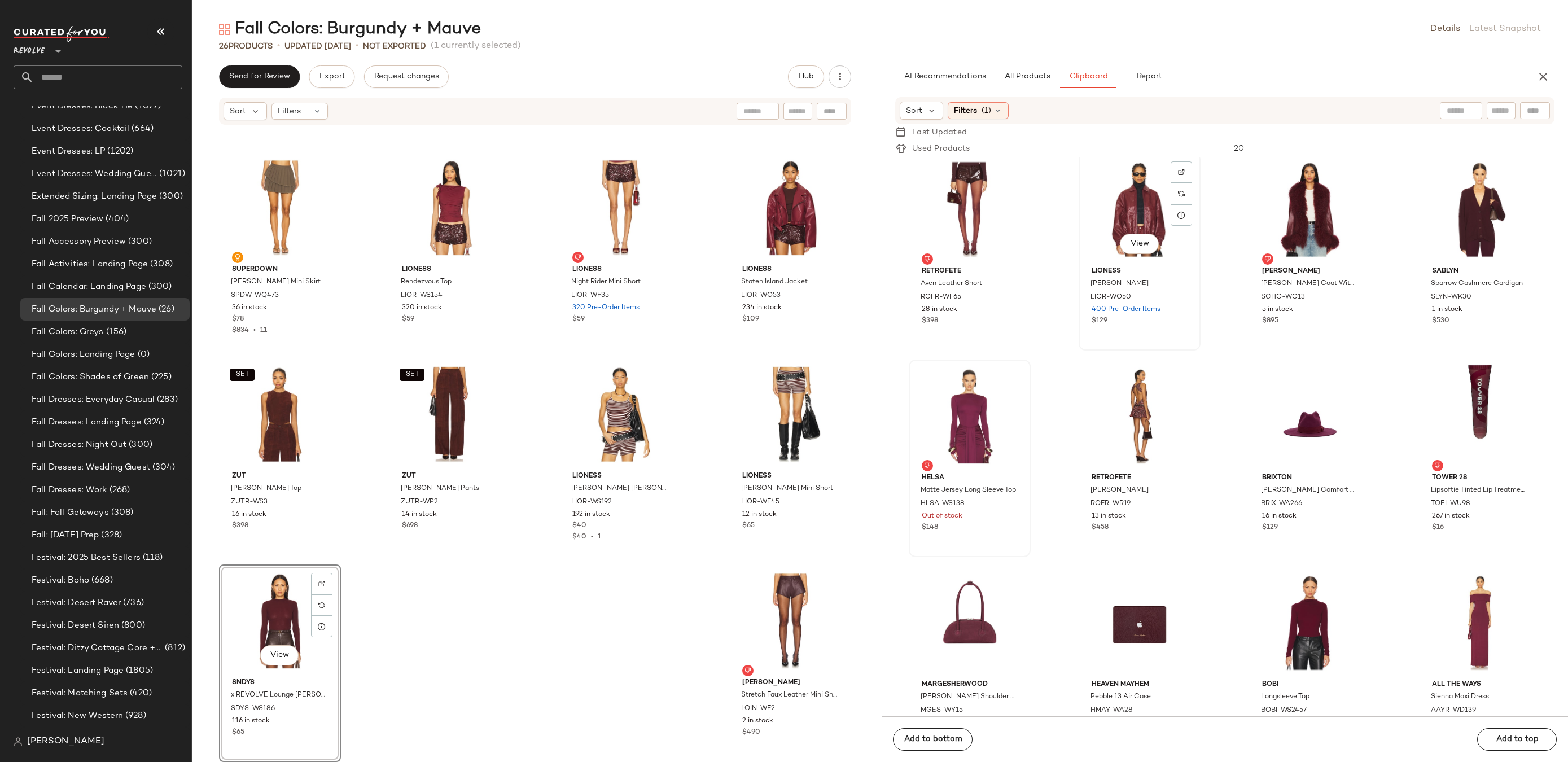
click at [1147, 191] on div "View" at bounding box center [1139, 210] width 114 height 105
click at [1450, 223] on div "View" at bounding box center [1480, 210] width 114 height 105
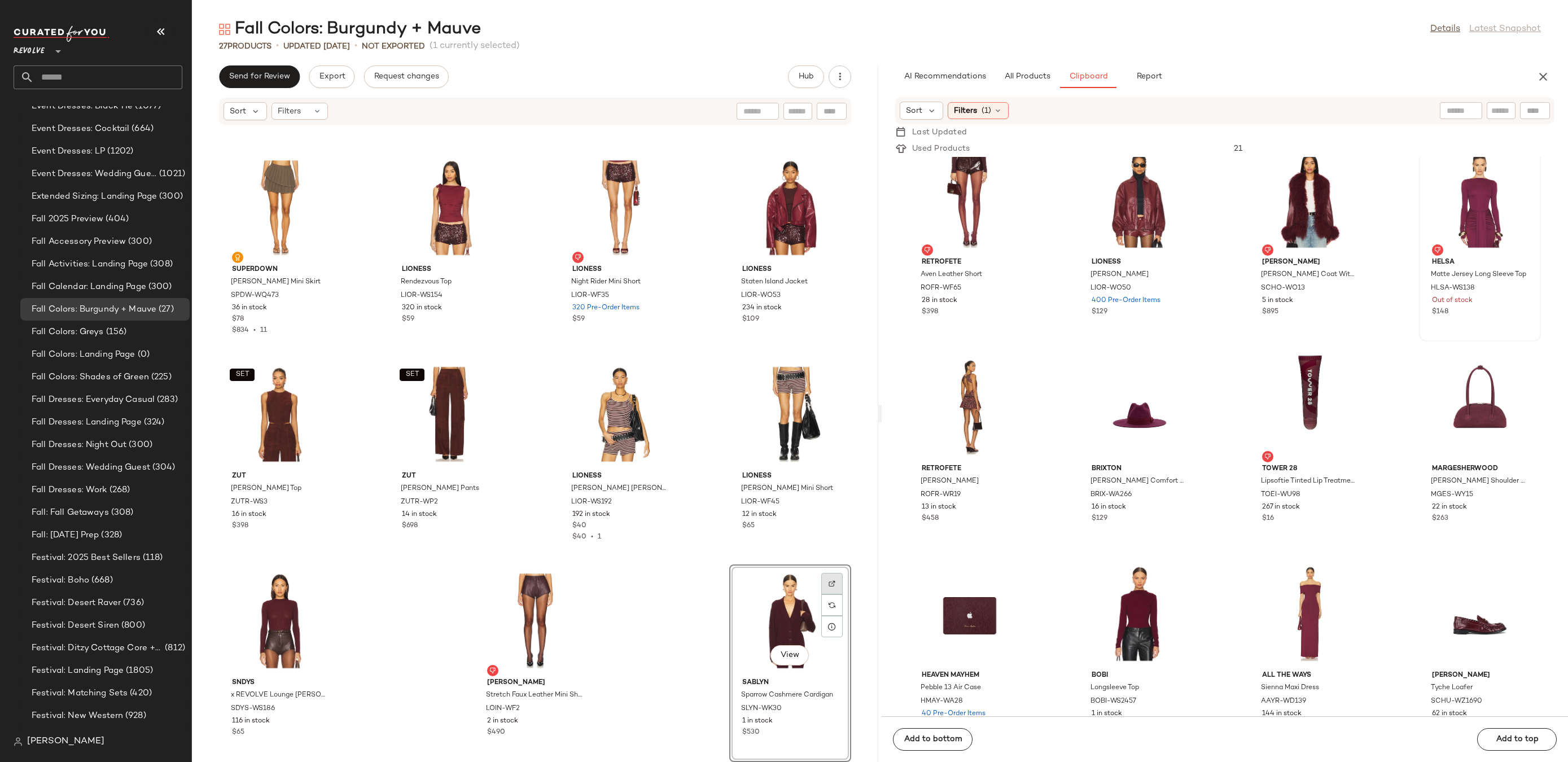
click at [829, 595] on div at bounding box center [832, 605] width 21 height 21
click at [829, 584] on img at bounding box center [832, 584] width 7 height 7
click at [1051, 78] on button "All Products" at bounding box center [1028, 77] width 66 height 23
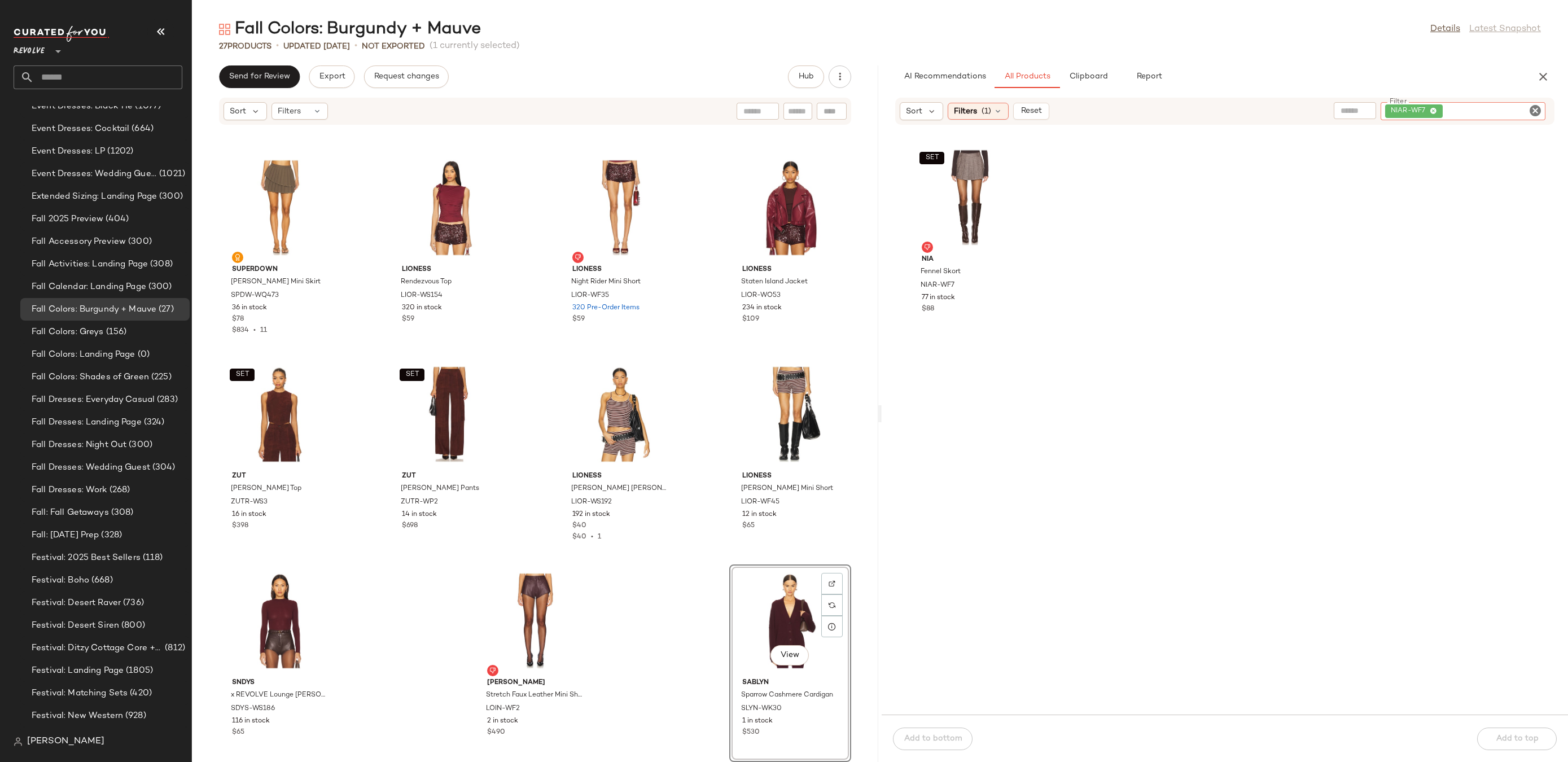
click at [1526, 102] on div "NIAR-WF7" at bounding box center [1464, 111] width 165 height 18
click at [1530, 108] on icon "Clear Filter" at bounding box center [1535, 110] width 14 height 14
paste input "*********"
type input "*********"
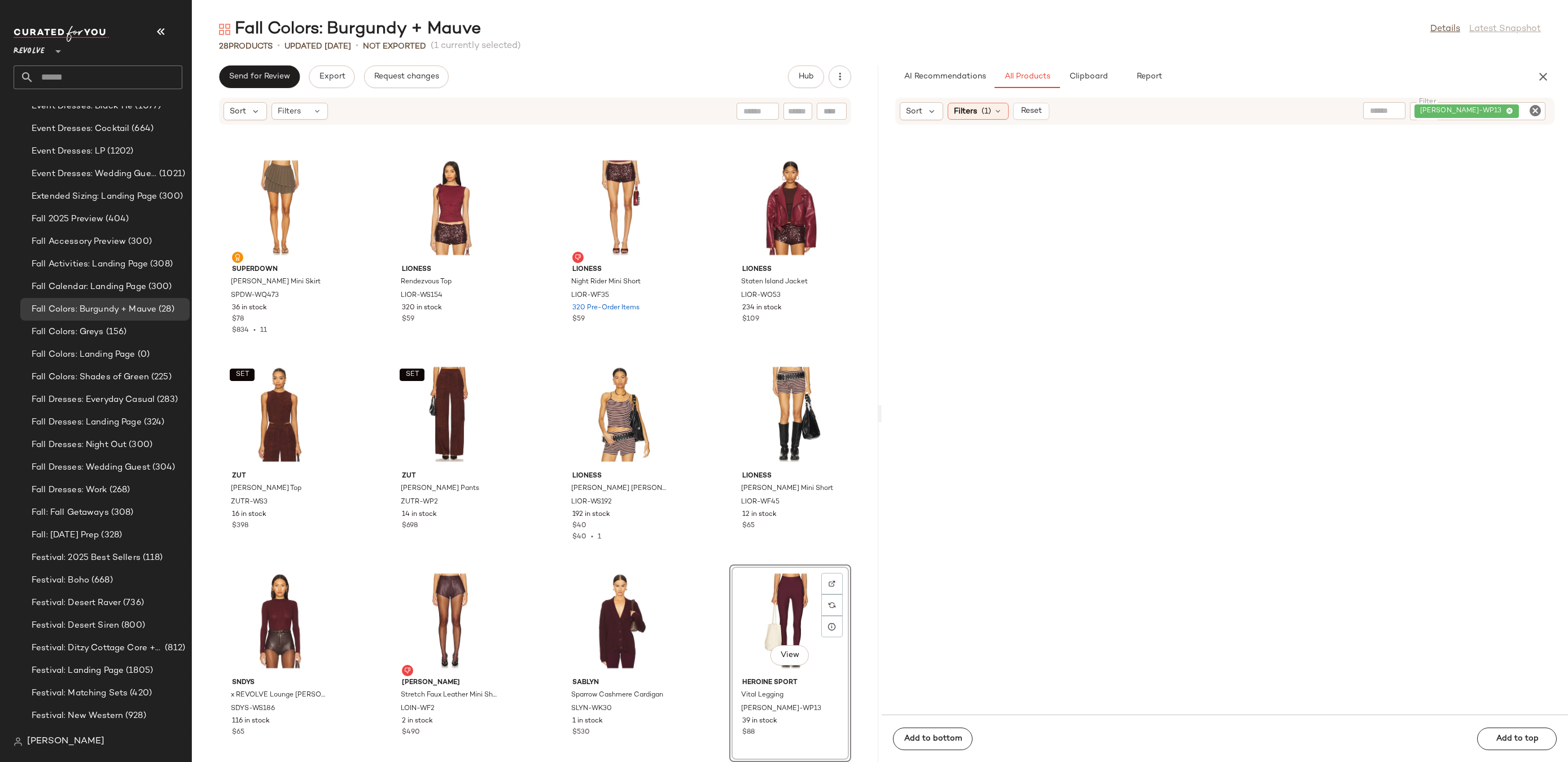
click at [786, 598] on div "View" at bounding box center [790, 621] width 114 height 105
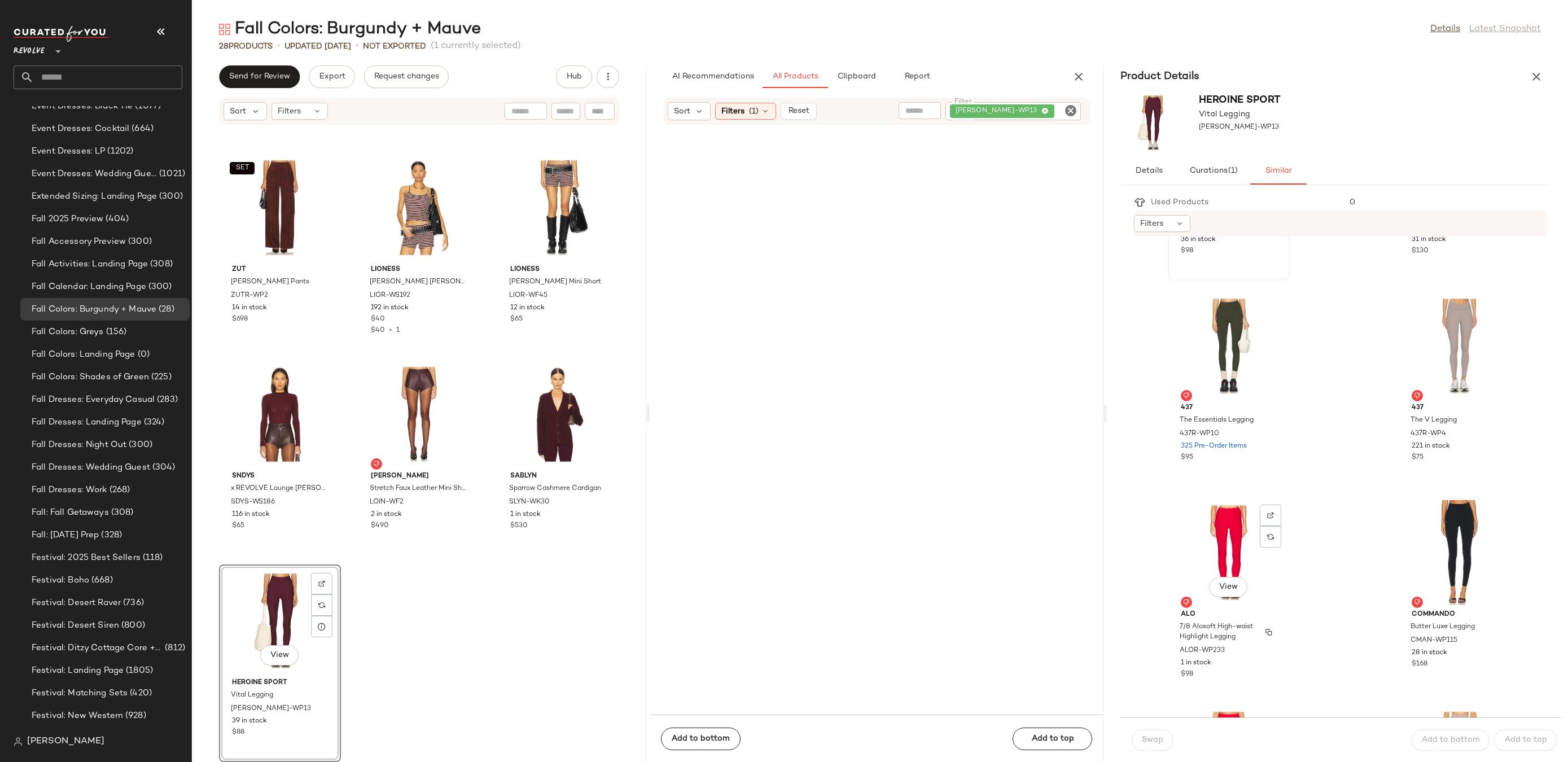
scroll to position [2206, 0]
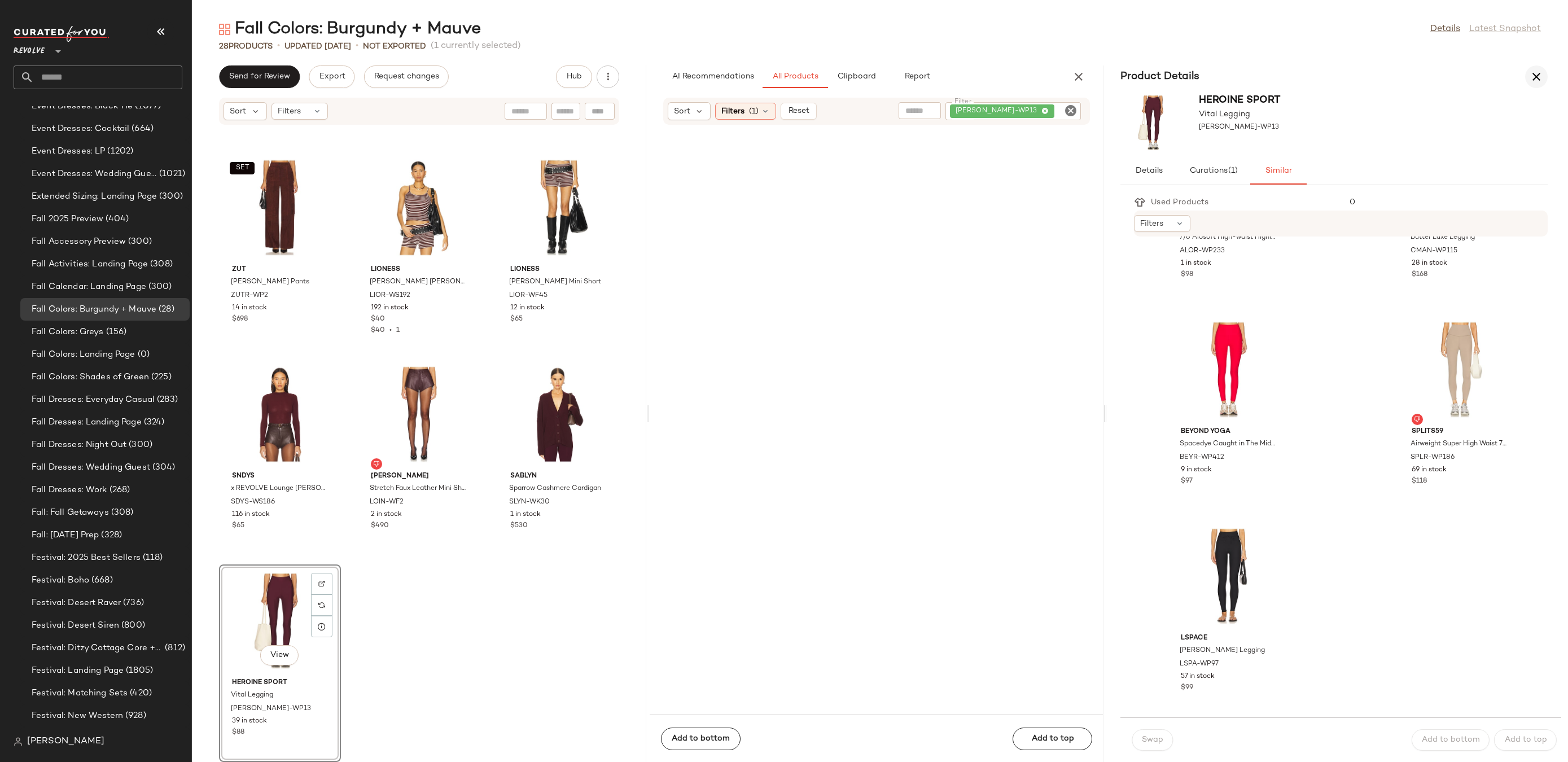
click at [1534, 76] on icon "button" at bounding box center [1537, 77] width 14 height 14
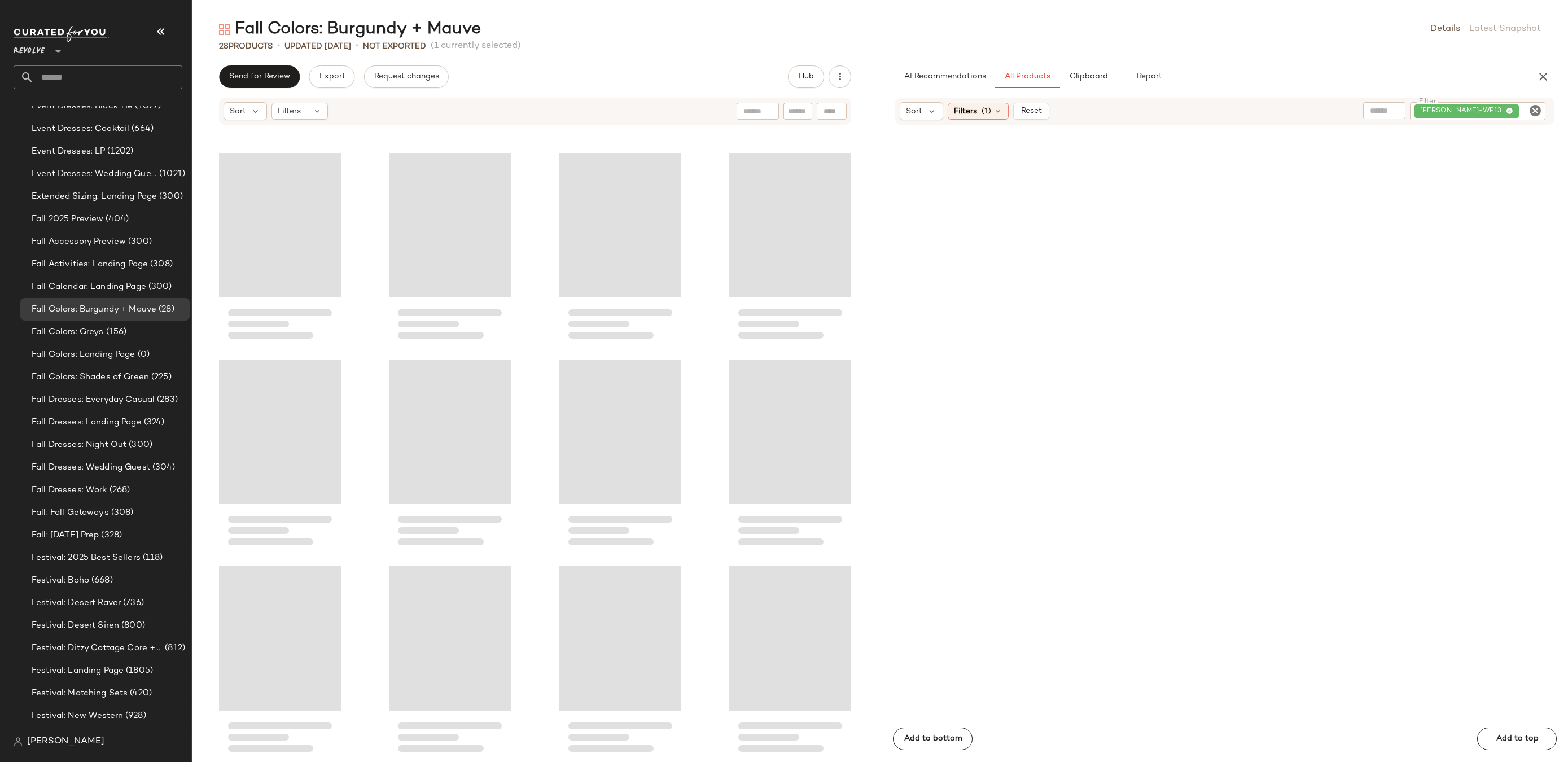
scroll to position [826, 0]
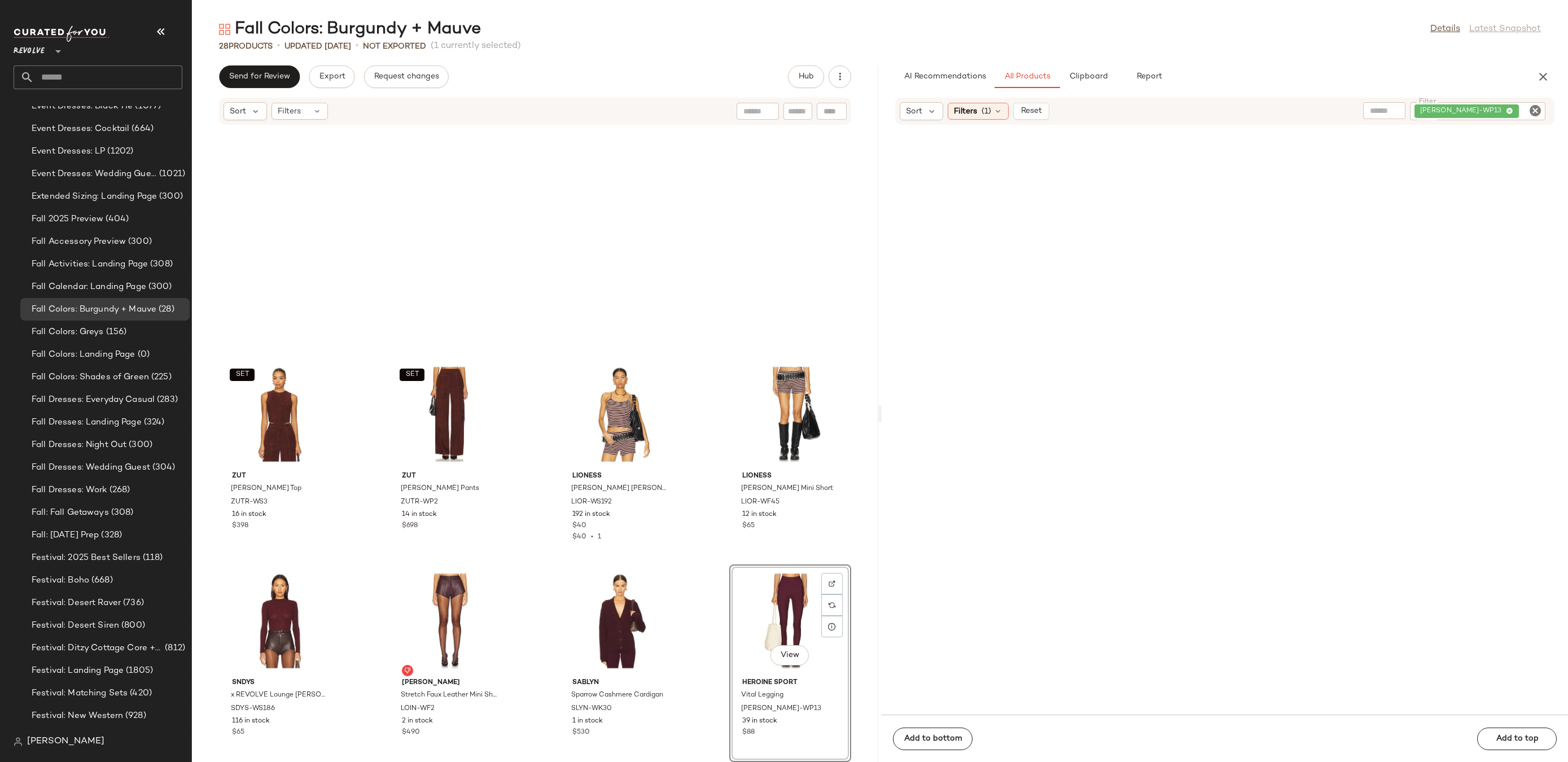
click at [1535, 107] on icon "Clear Filter" at bounding box center [1535, 110] width 14 height 14
paste input "**********"
type input "**********"
click at [1033, 112] on span "Reset" at bounding box center [1030, 111] width 21 height 9
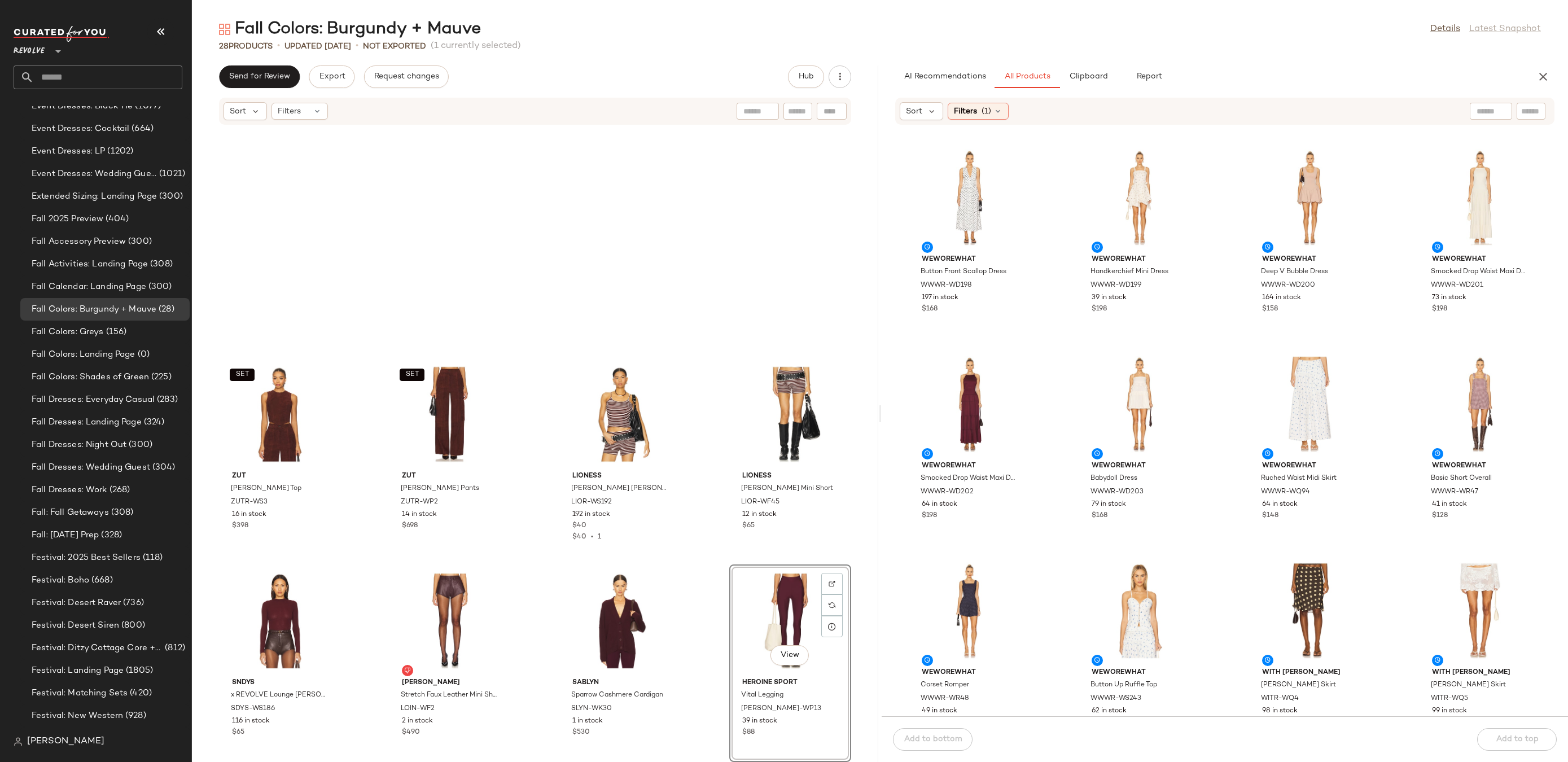
click at [1527, 113] on input "text" at bounding box center [1531, 112] width 20 height 12
paste input "**********"
type input "**********"
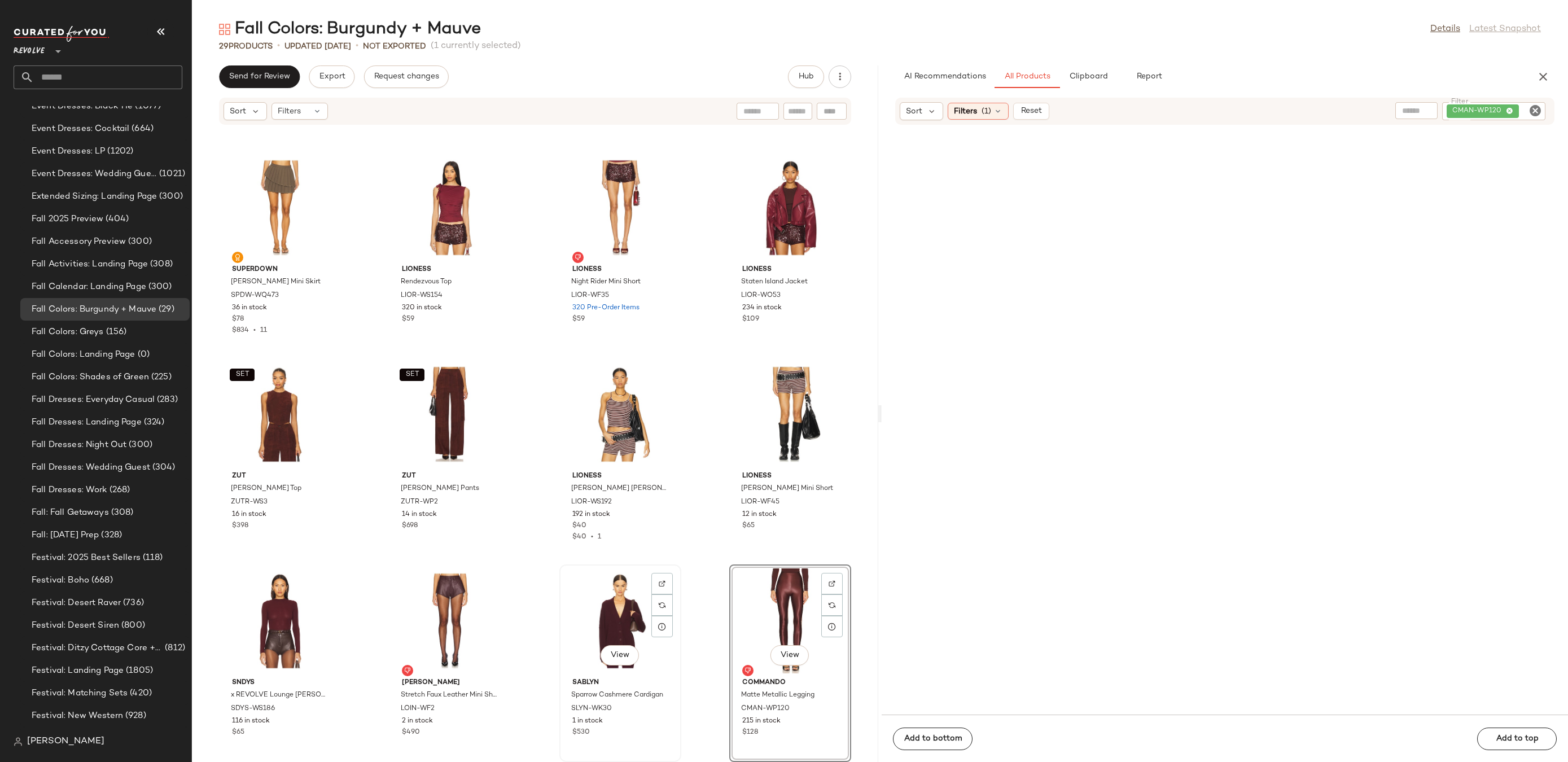
scroll to position [1032, 0]
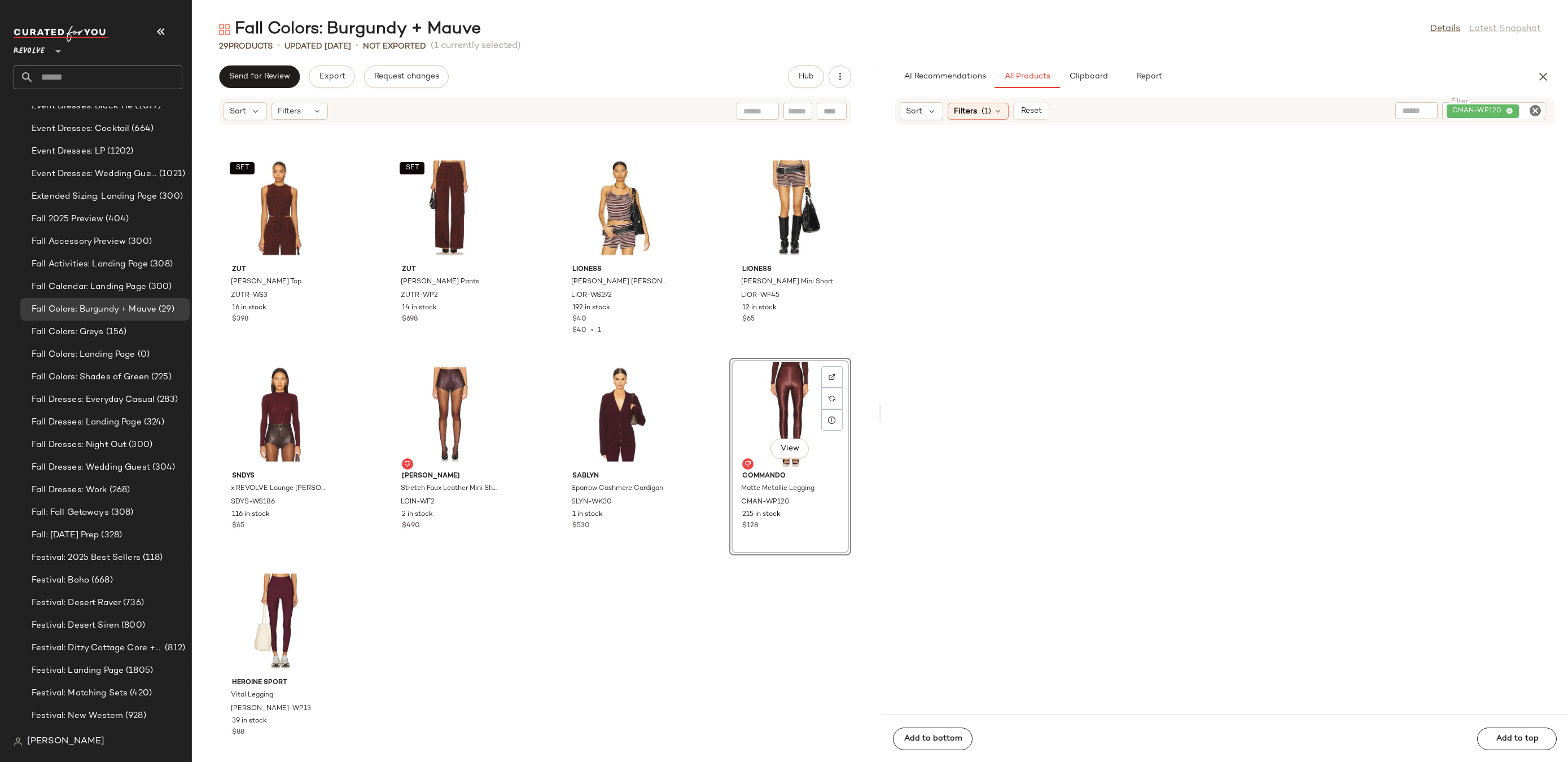
click at [779, 377] on div "View" at bounding box center [790, 414] width 114 height 105
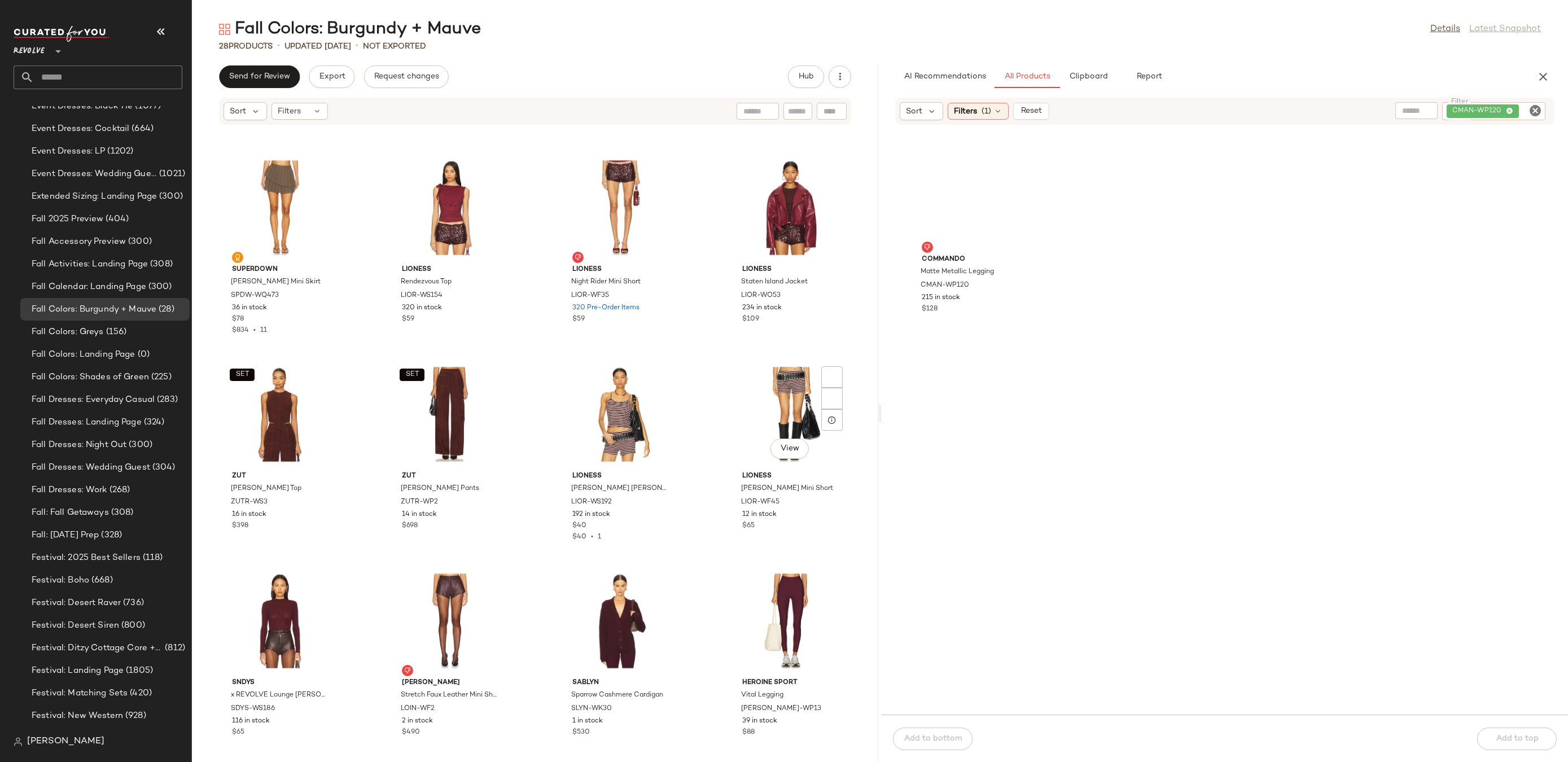
scroll to position [826, 0]
click at [1080, 85] on button "Clipboard" at bounding box center [1088, 77] width 56 height 23
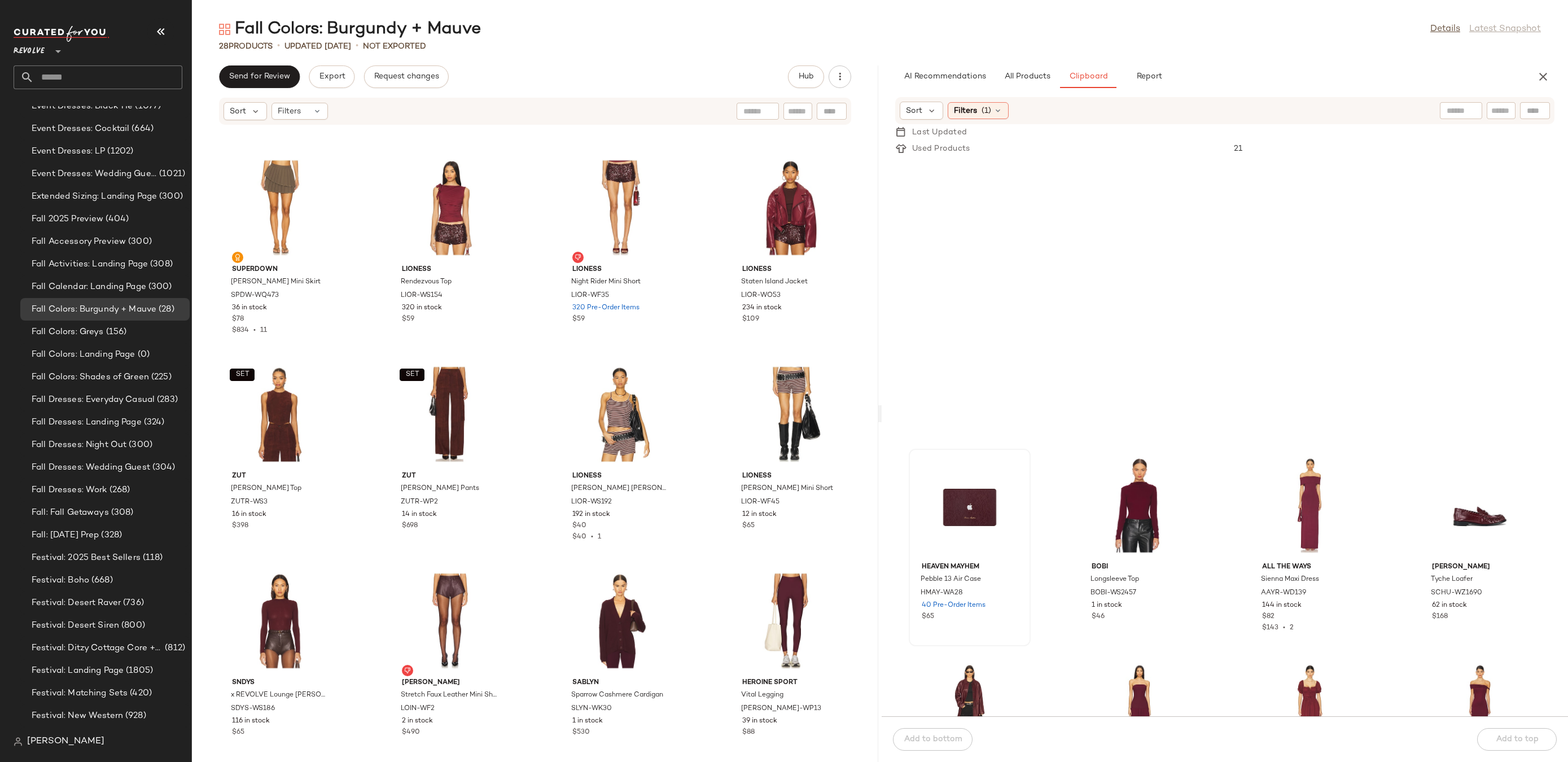
scroll to position [1973, 0]
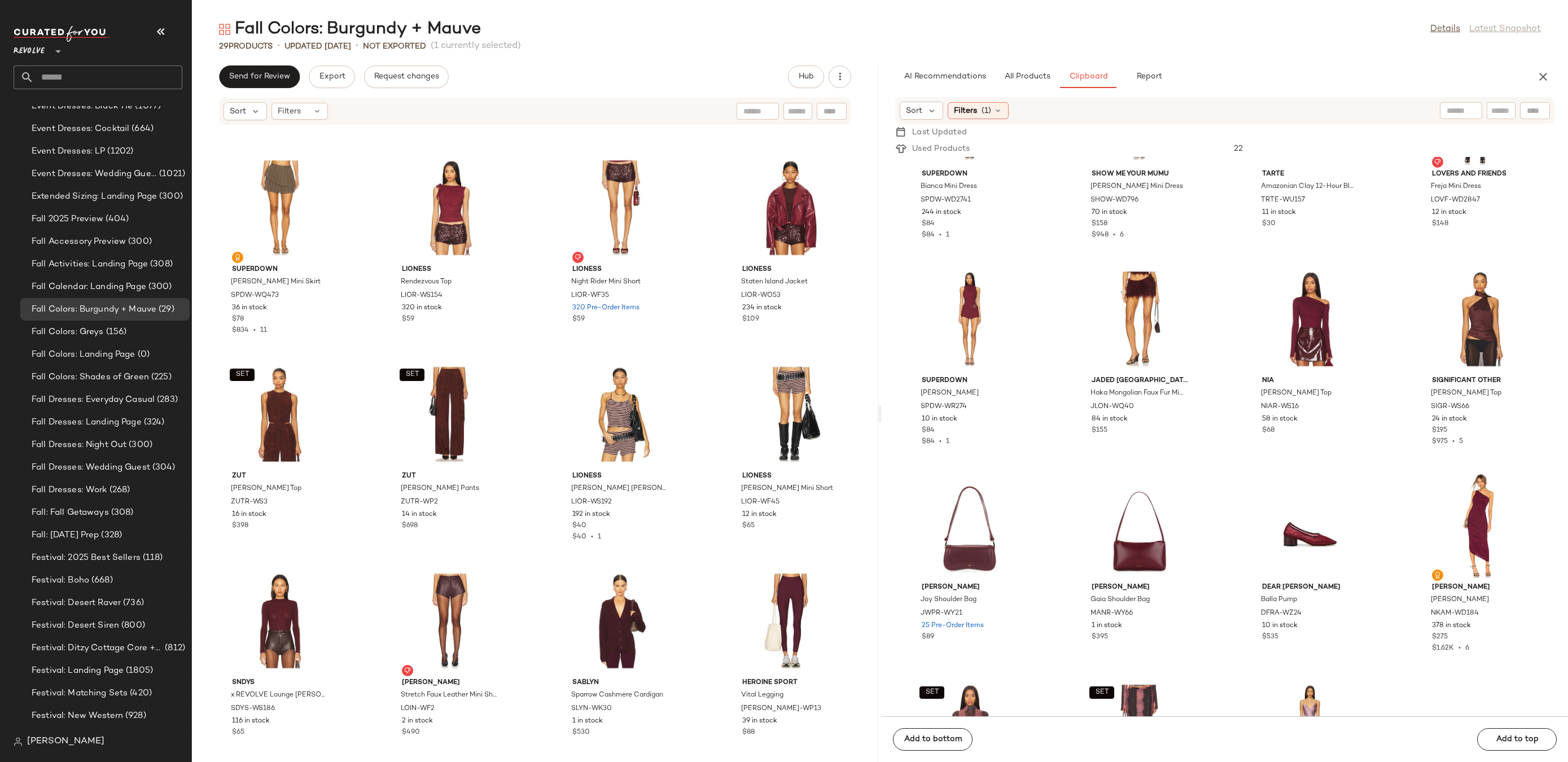
scroll to position [1032, 0]
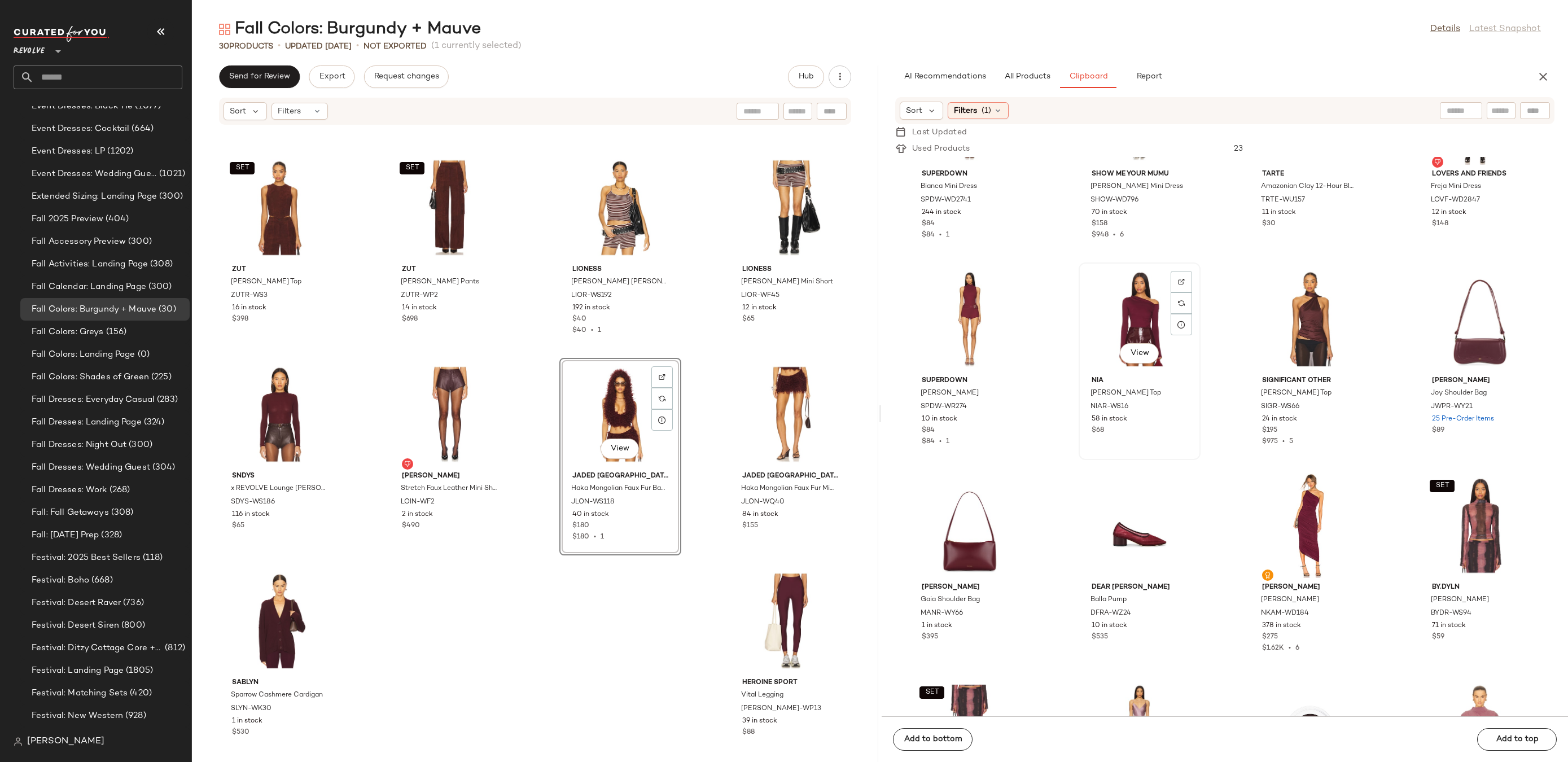
click at [1122, 312] on div "View" at bounding box center [1139, 319] width 114 height 105
click at [1180, 281] on img at bounding box center [1181, 281] width 7 height 7
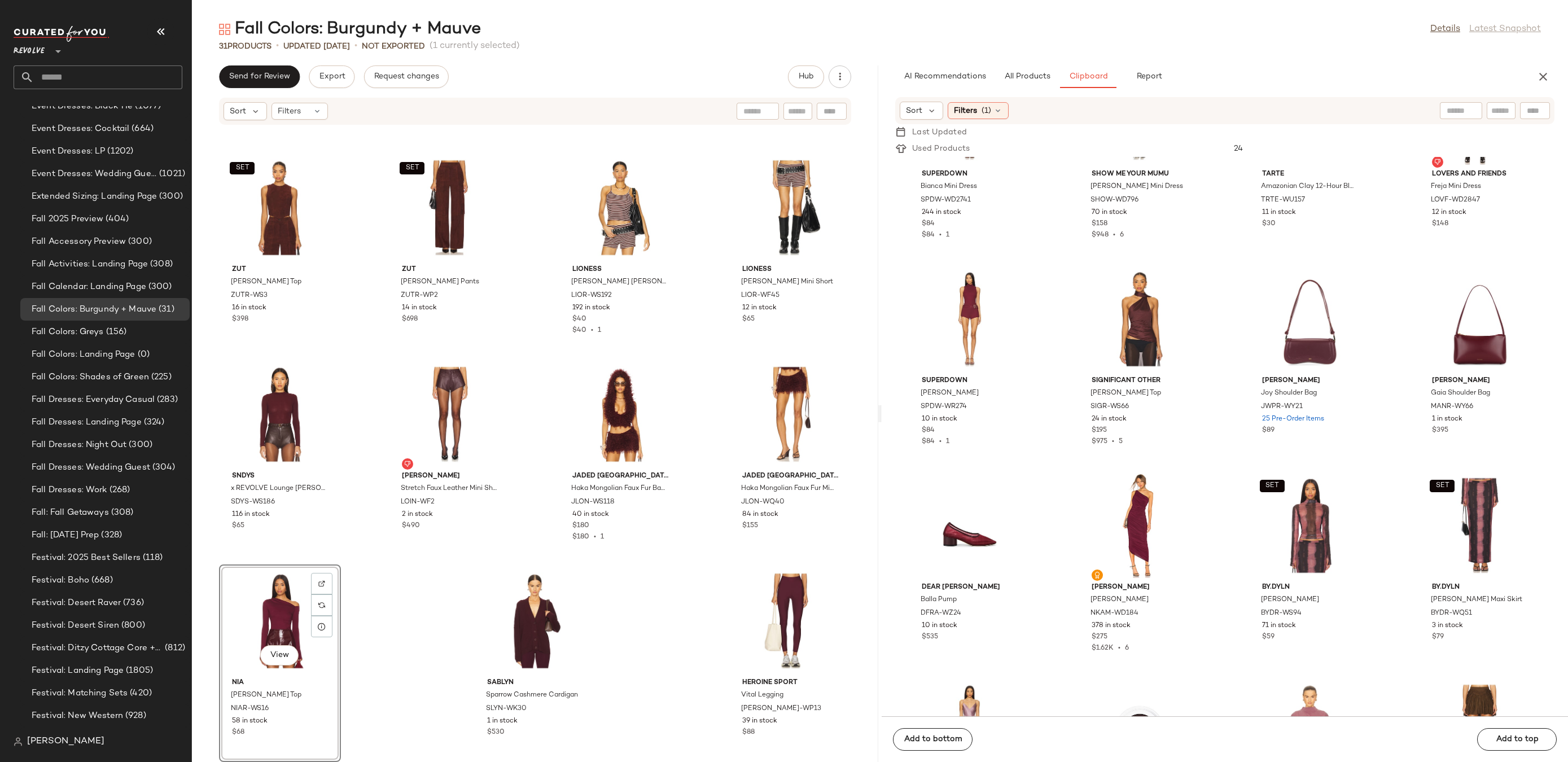
drag, startPoint x: 1166, startPoint y: 308, endPoint x: 662, endPoint y: 7, distance: 587.0
click at [1014, 74] on span "All Products" at bounding box center [1027, 77] width 46 height 9
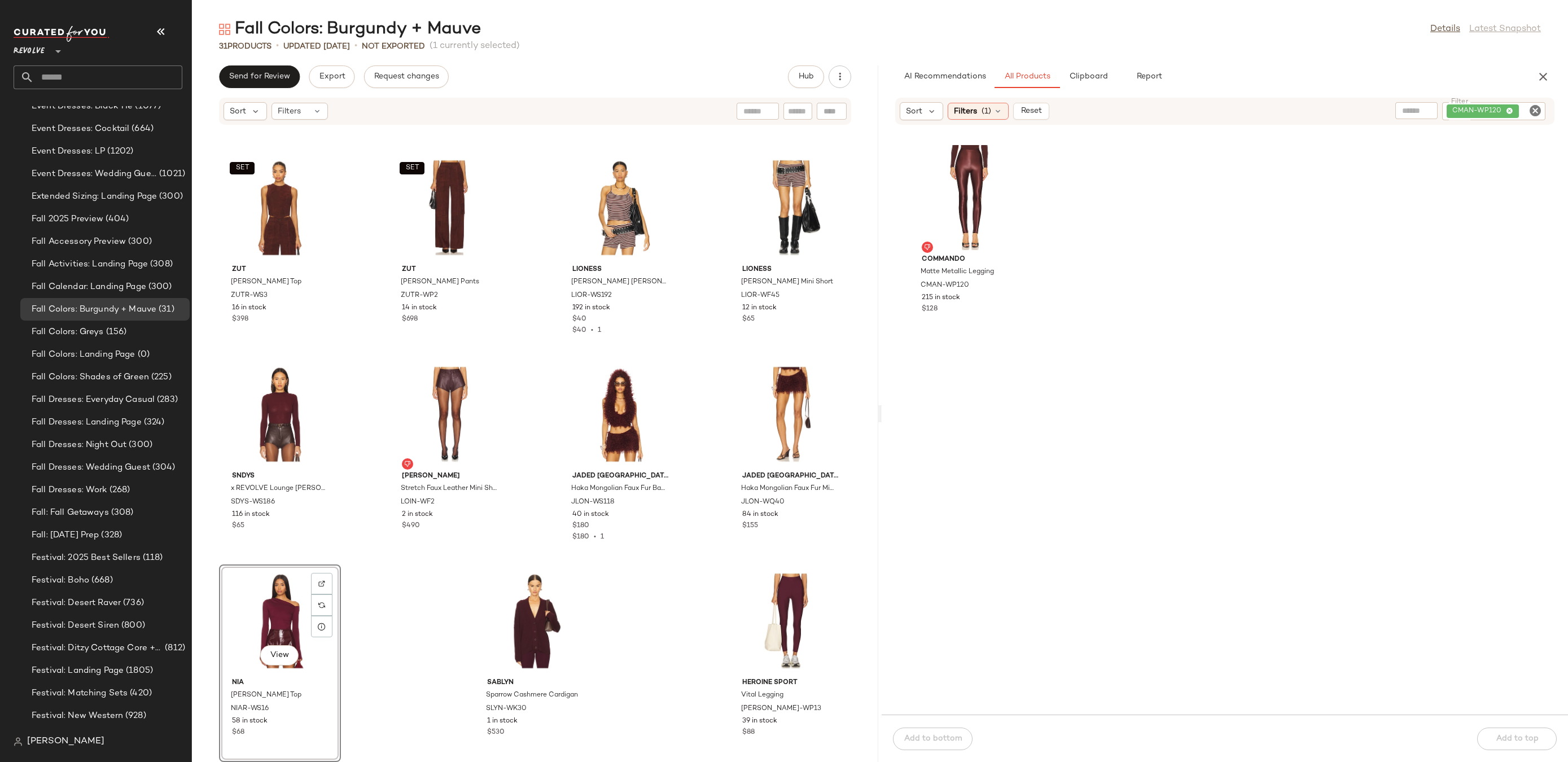
click at [1534, 108] on icon "Clear Filter" at bounding box center [1535, 110] width 14 height 14
paste input "**********"
type input "**********"
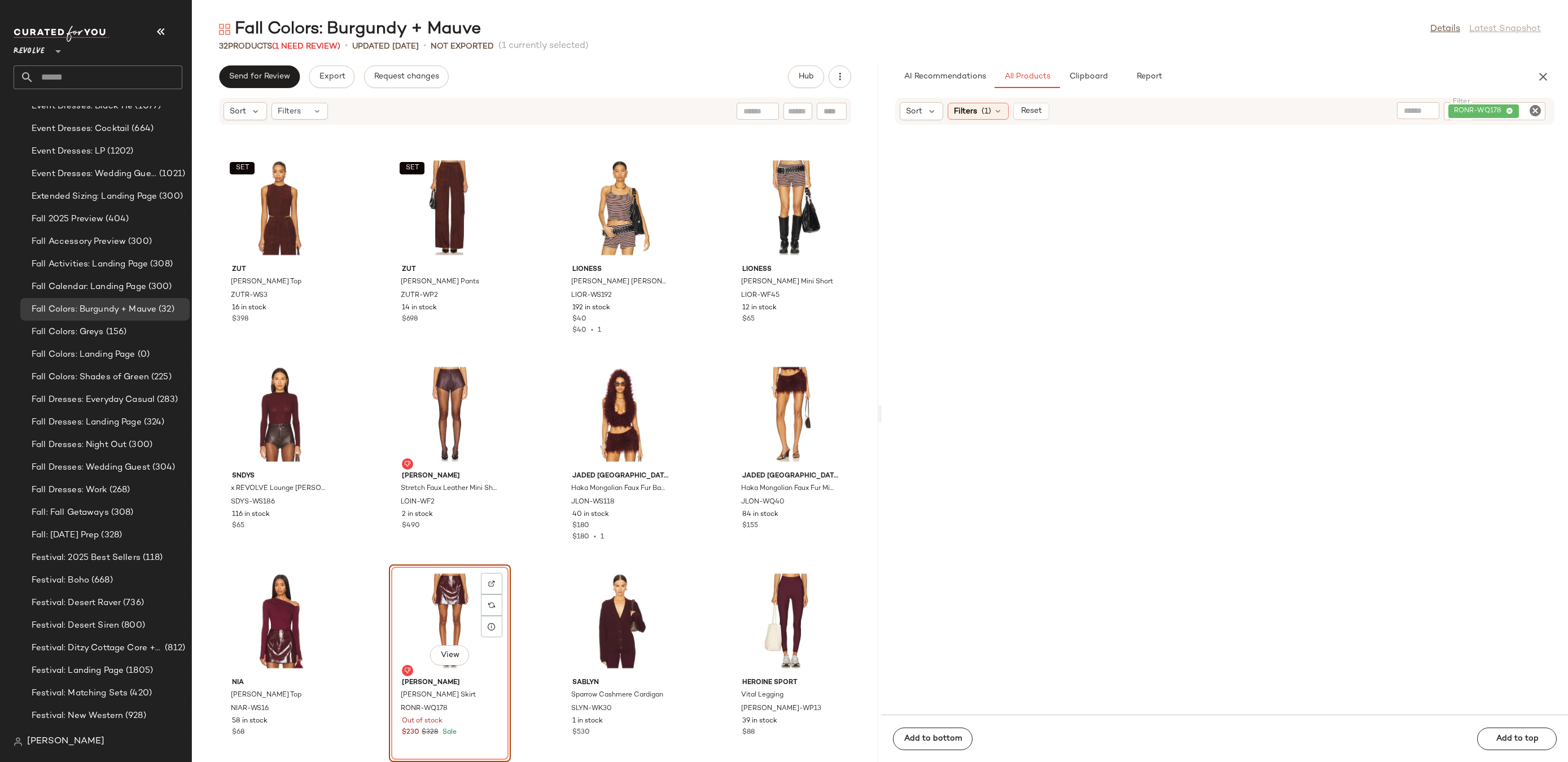
click at [436, 595] on div "View" at bounding box center [450, 621] width 114 height 105
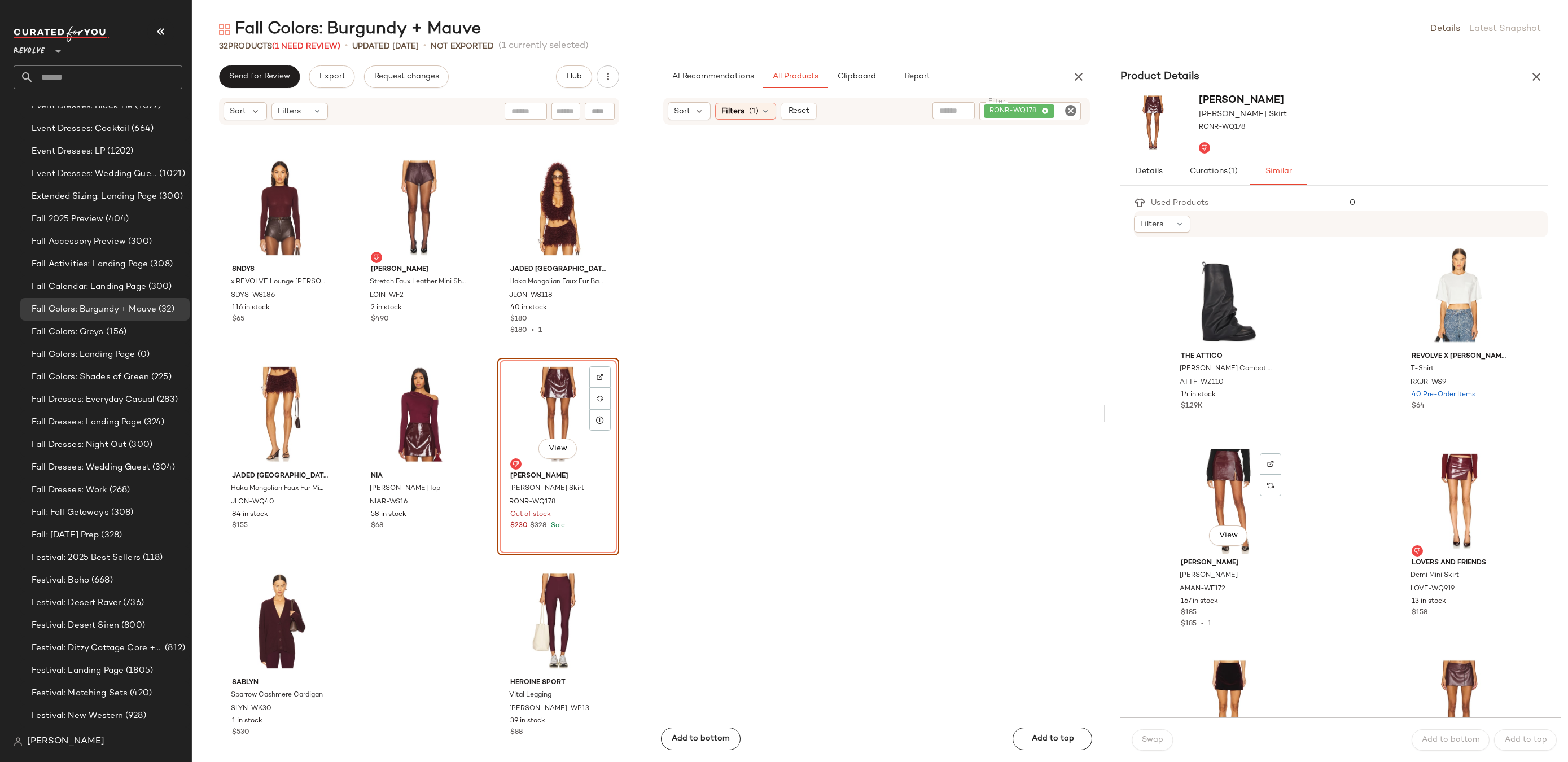
scroll to position [424, 0]
click at [1456, 497] on div "View" at bounding box center [1460, 499] width 114 height 105
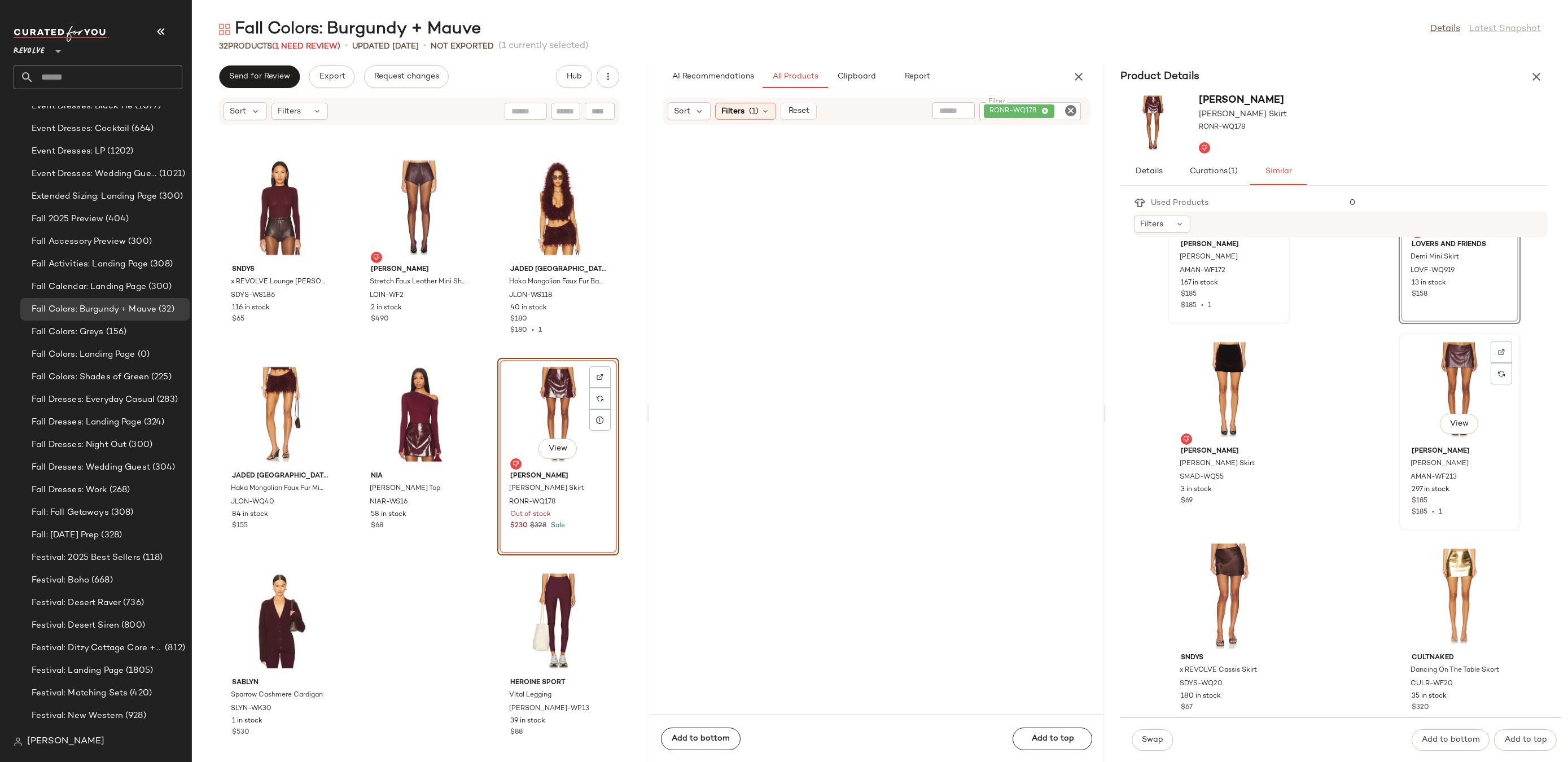
click at [1423, 380] on div "View" at bounding box center [1460, 389] width 114 height 105
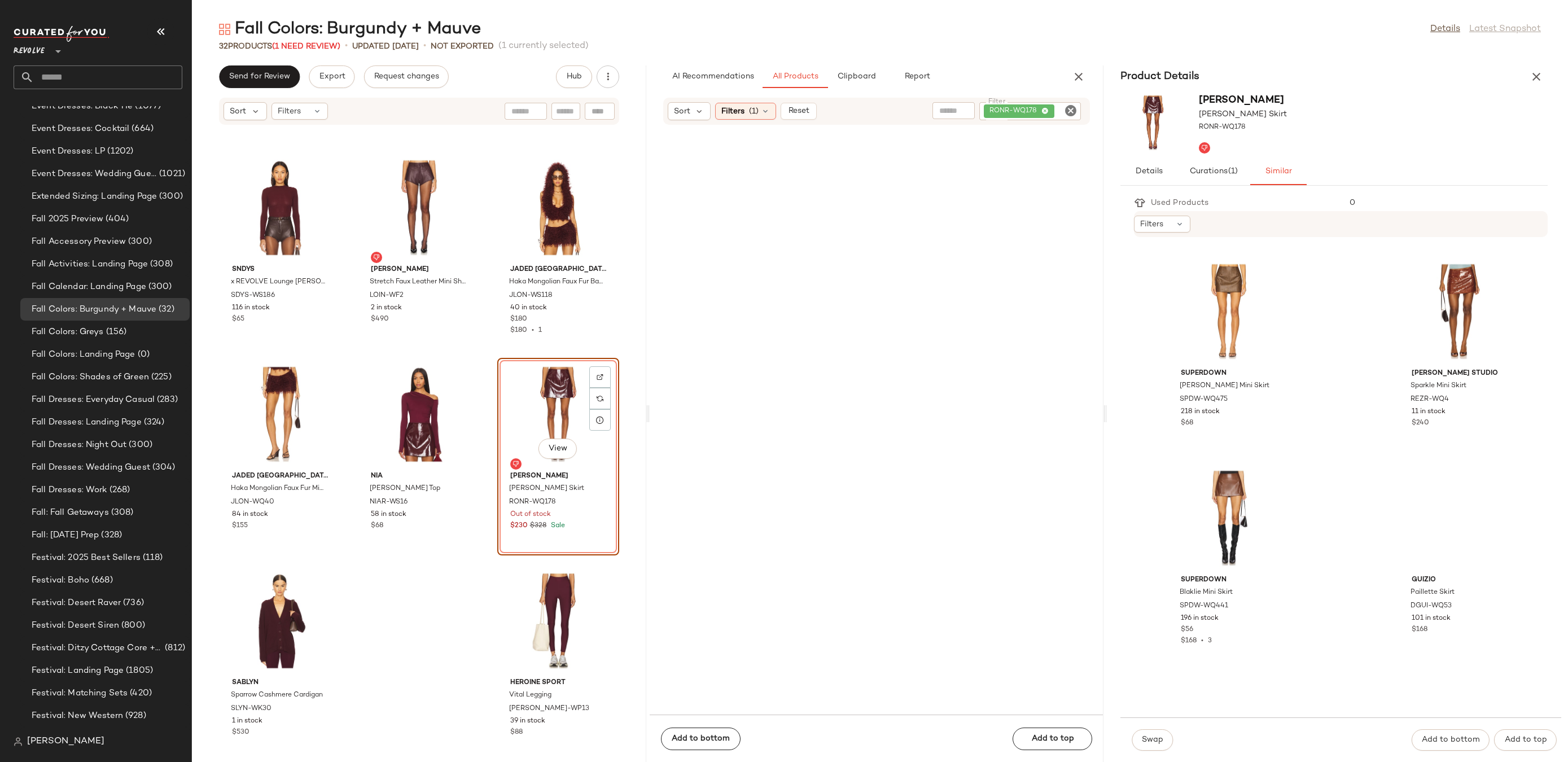
scroll to position [1569, 0]
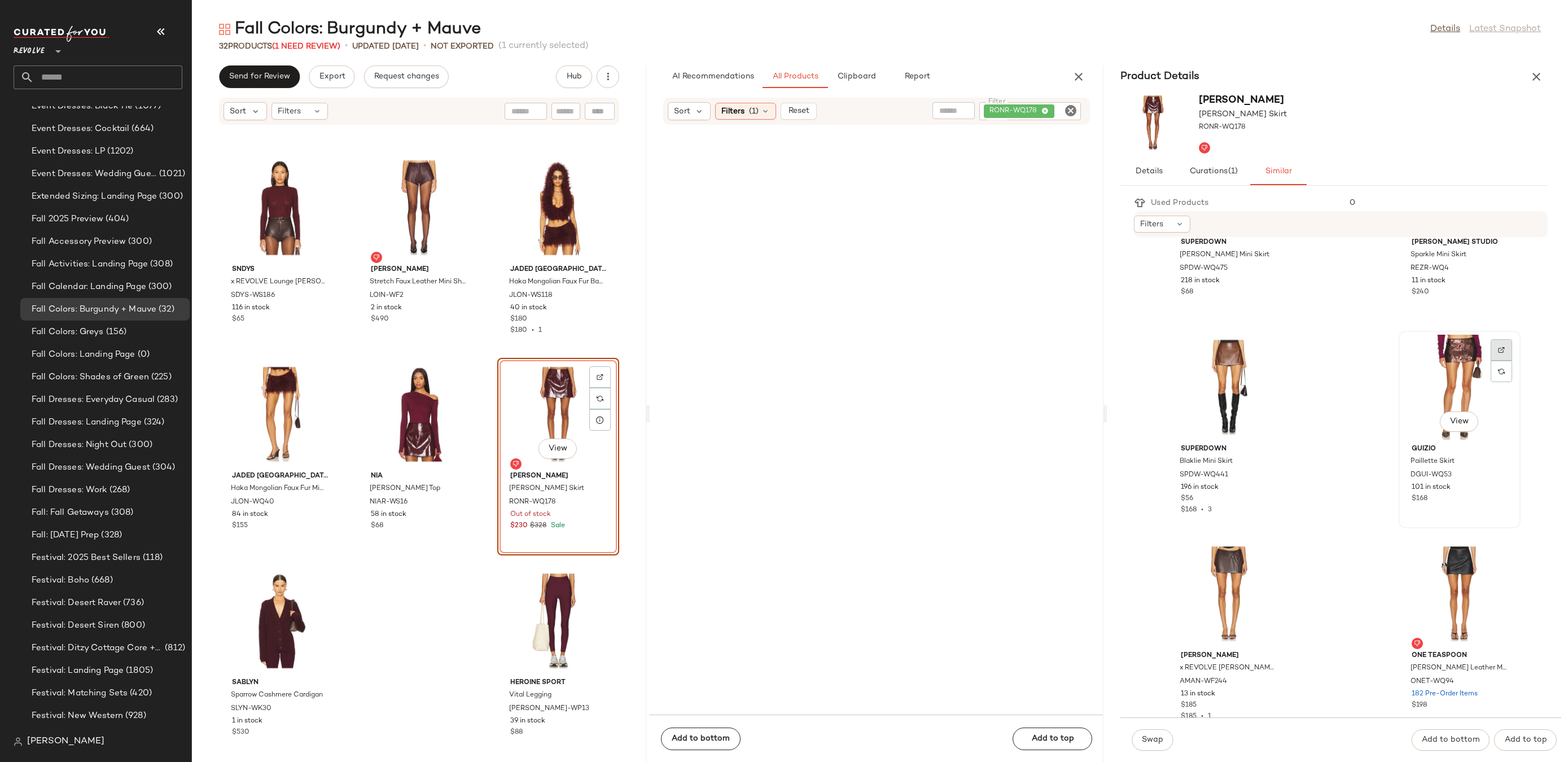
click at [1492, 361] on div at bounding box center [1501, 371] width 21 height 21
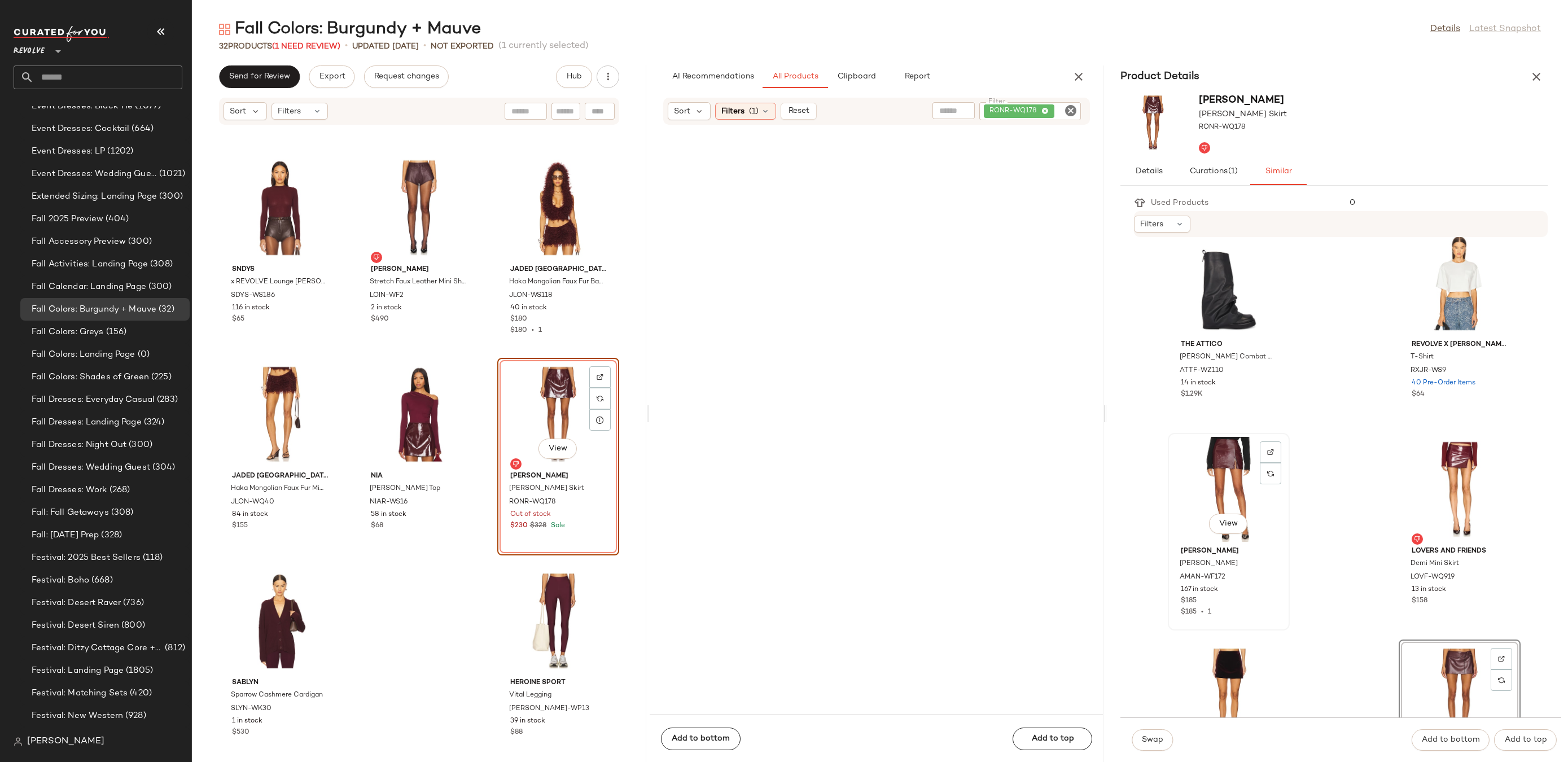
scroll to position [473, 0]
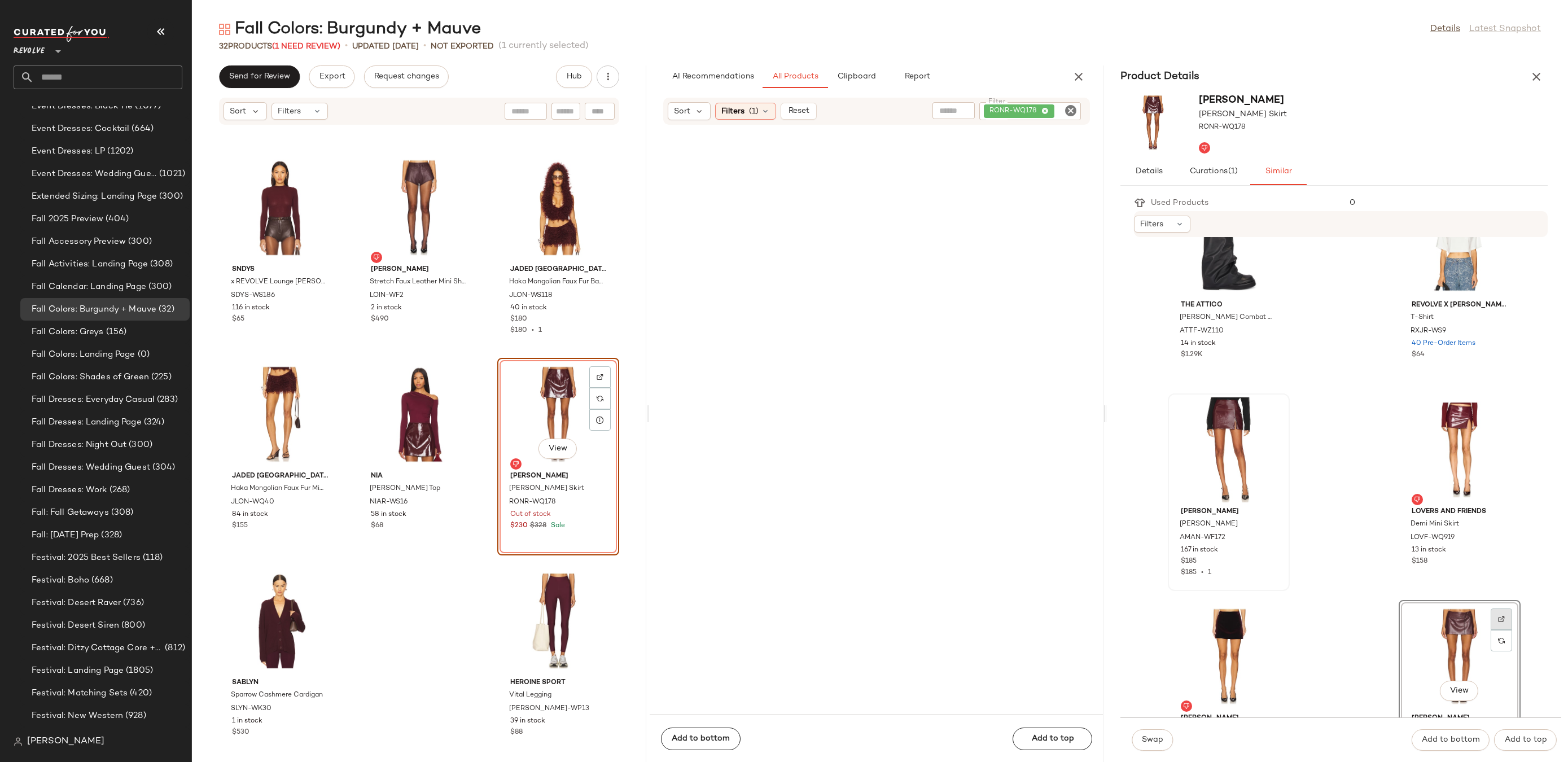
click at [1493, 630] on div at bounding box center [1501, 641] width 21 height 21
click at [1153, 734] on button "Swap" at bounding box center [1152, 740] width 41 height 21
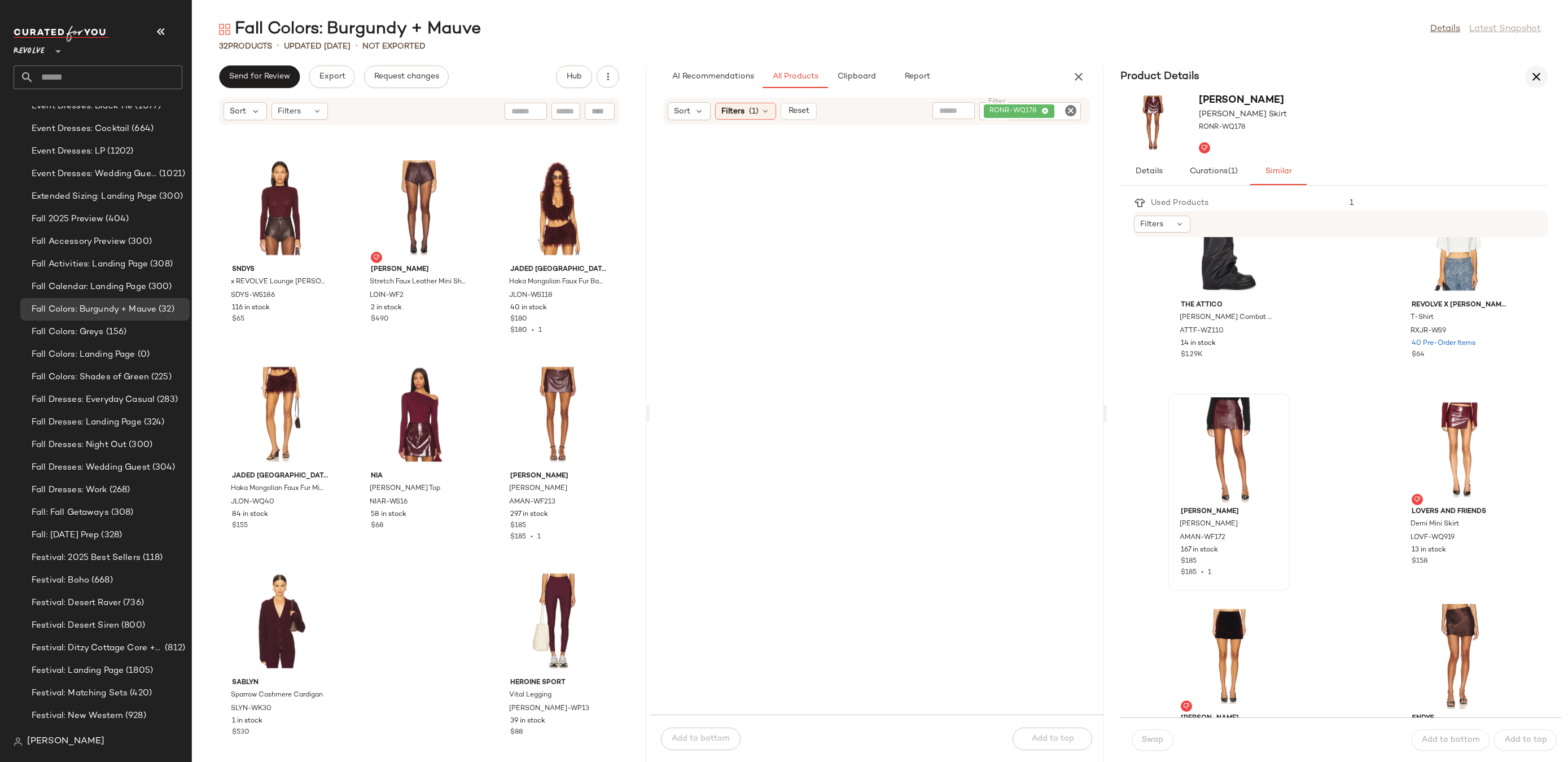
click at [1540, 74] on icon "button" at bounding box center [1537, 77] width 14 height 14
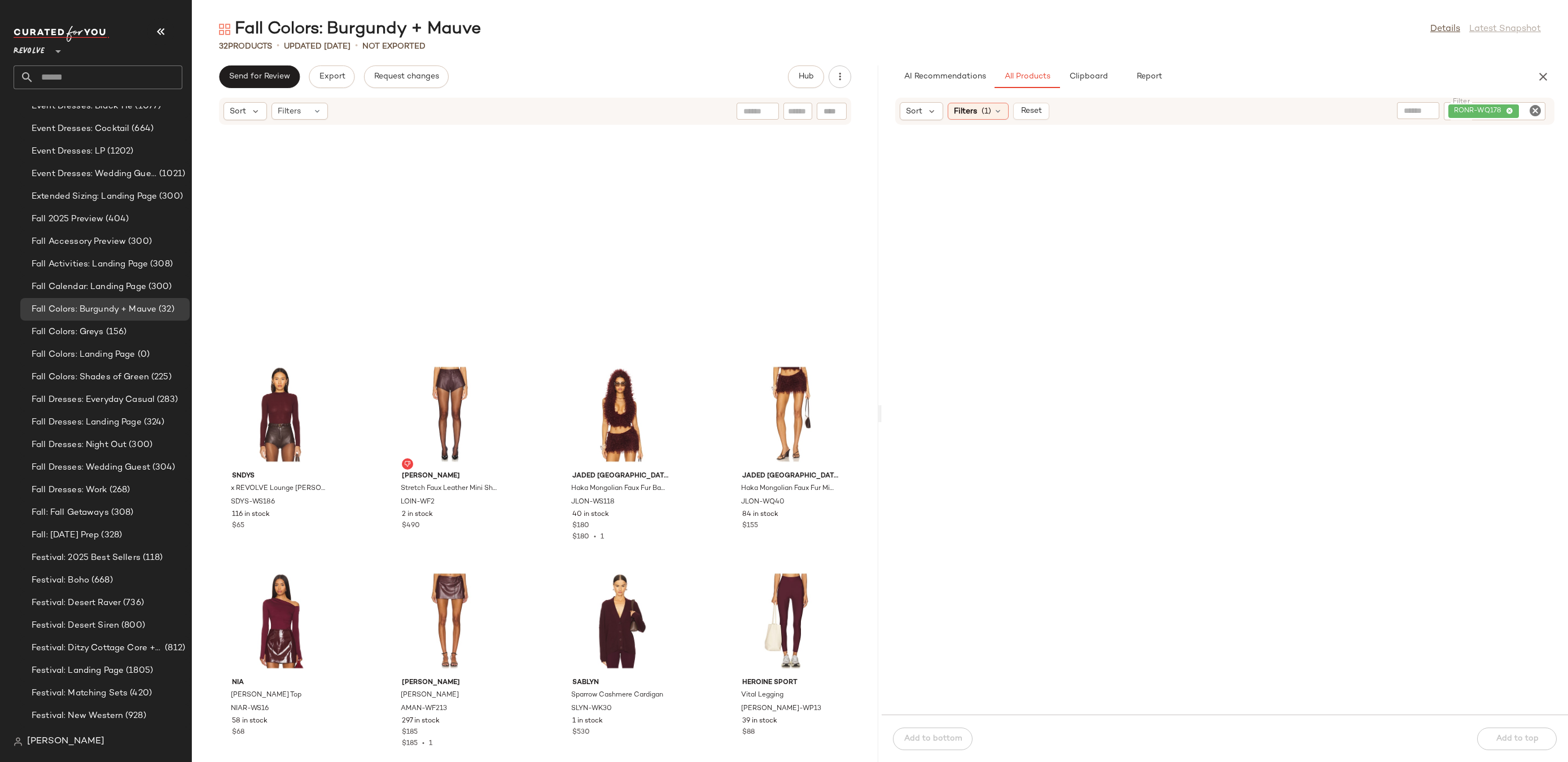
scroll to position [1032, 0]
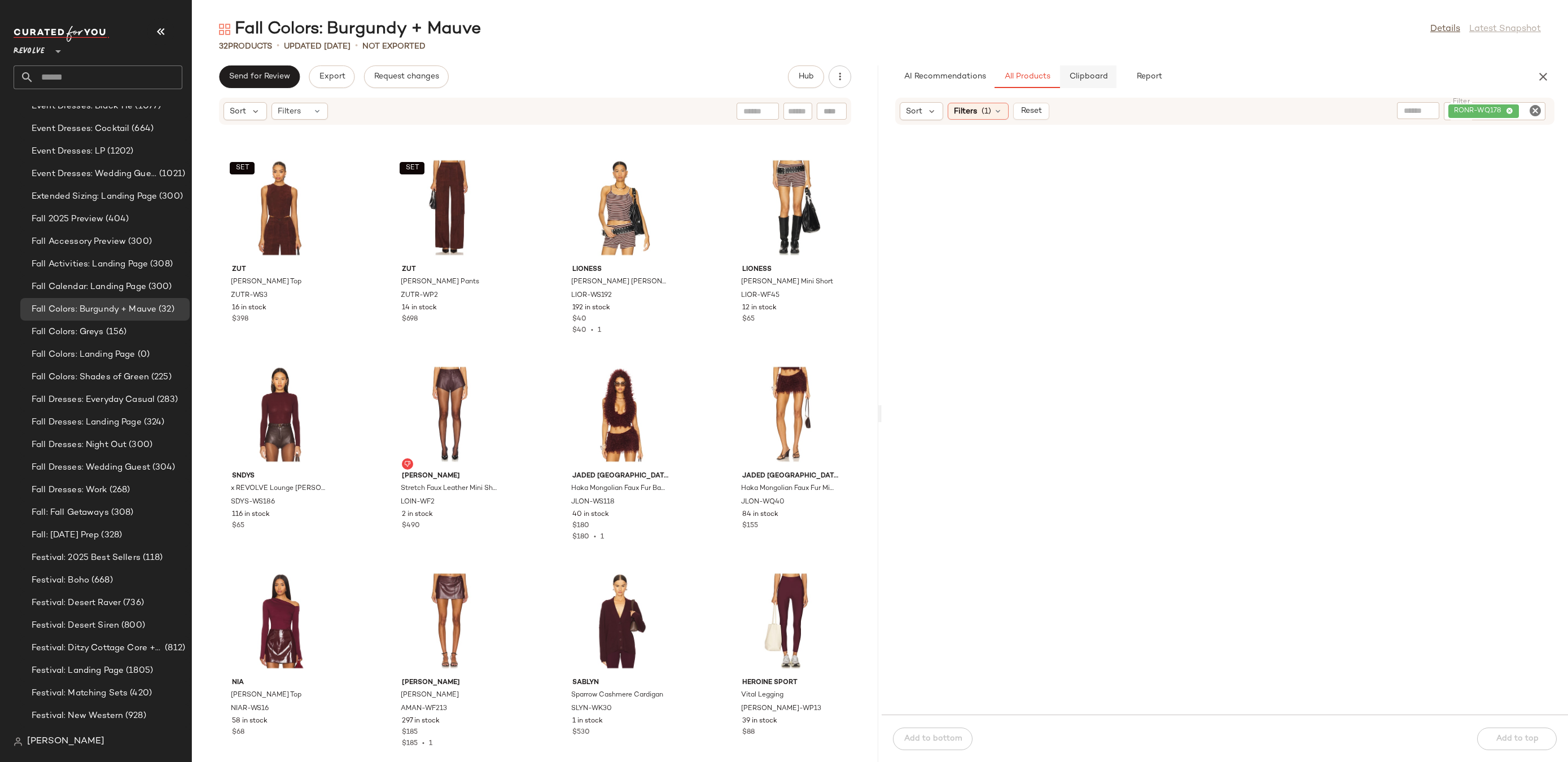
click at [1087, 74] on span "Clipboard" at bounding box center [1087, 77] width 39 height 9
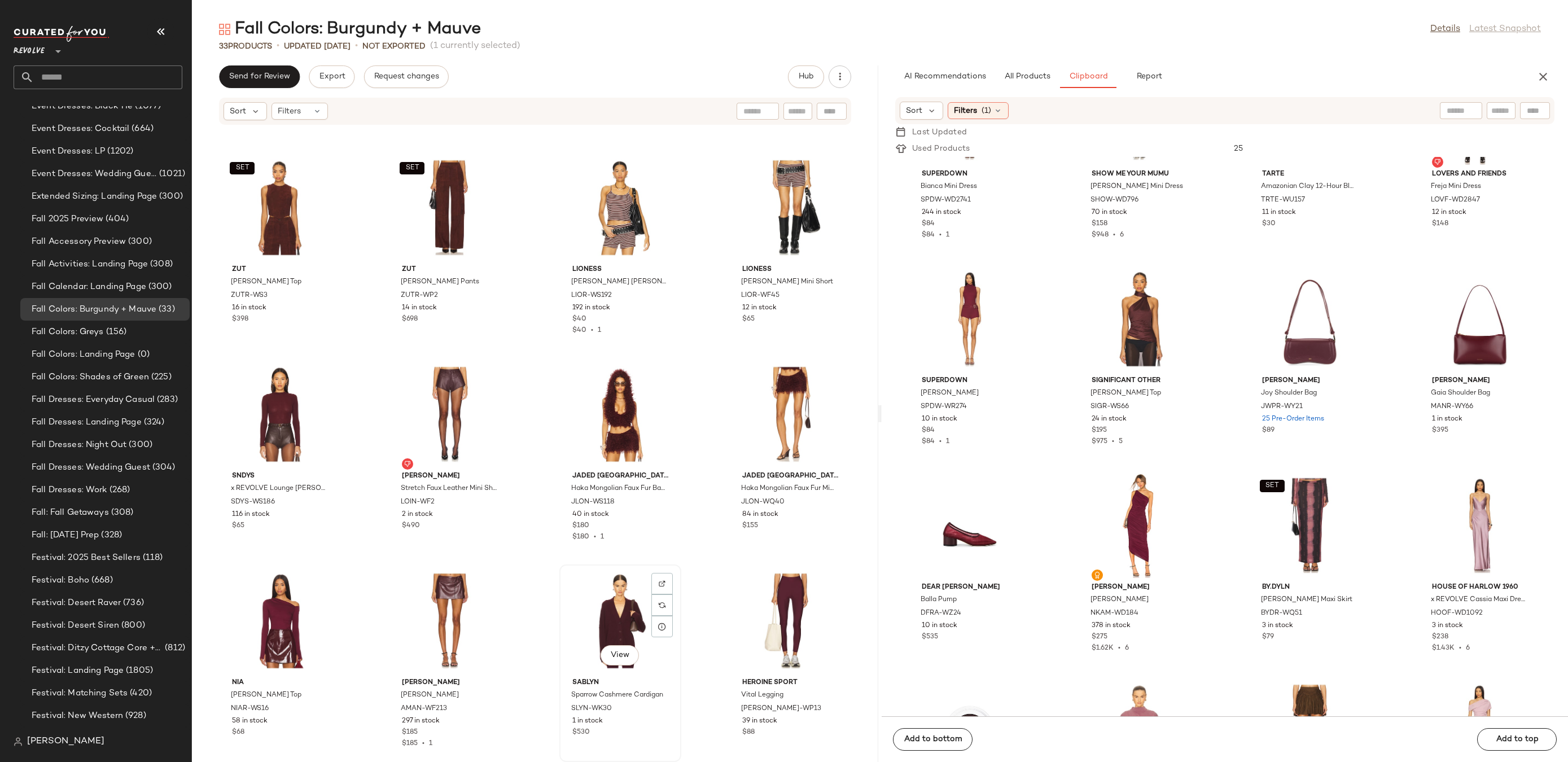
scroll to position [1239, 0]
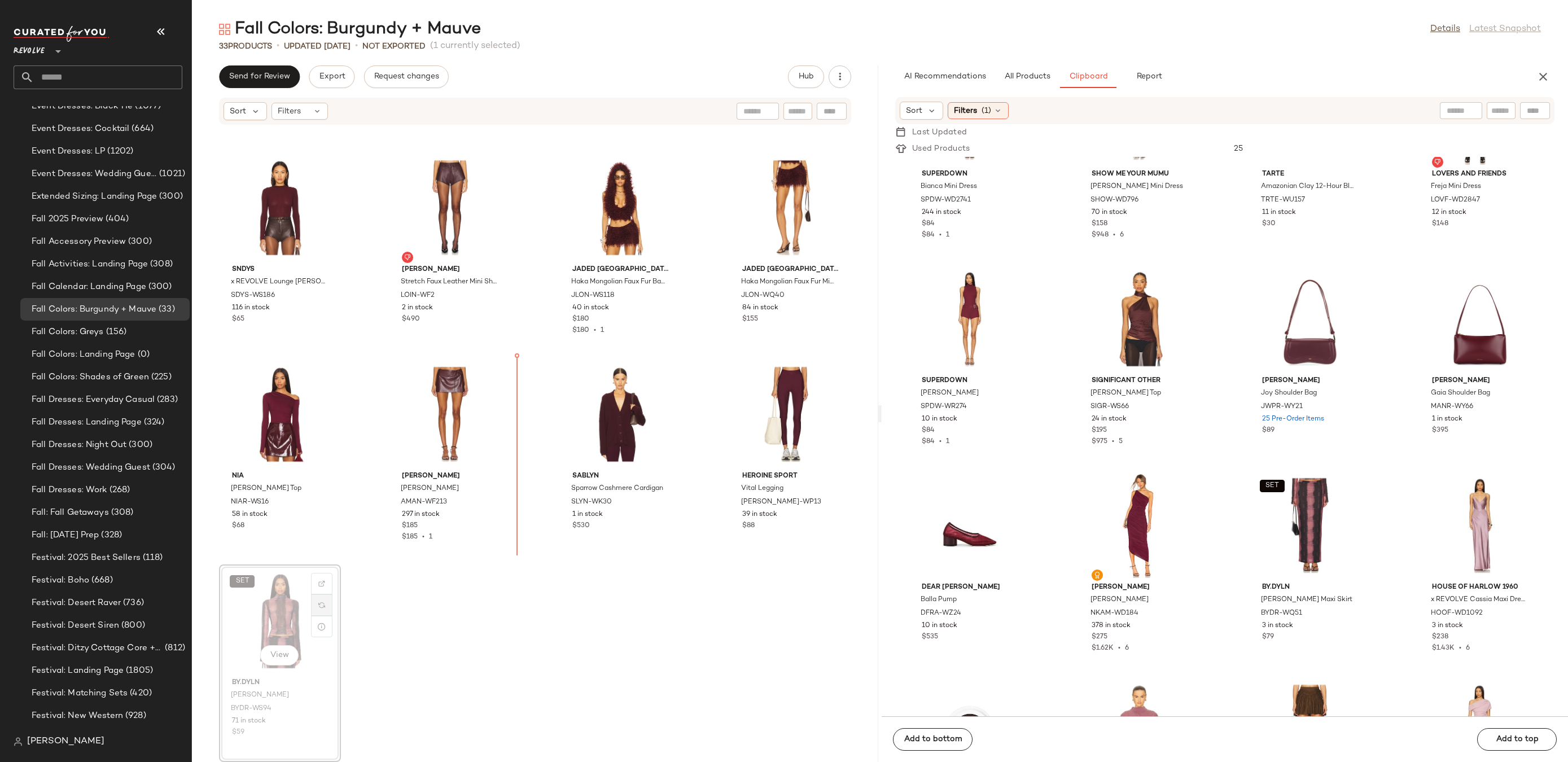
drag, startPoint x: 305, startPoint y: 619, endPoint x: 312, endPoint y: 611, distance: 10.6
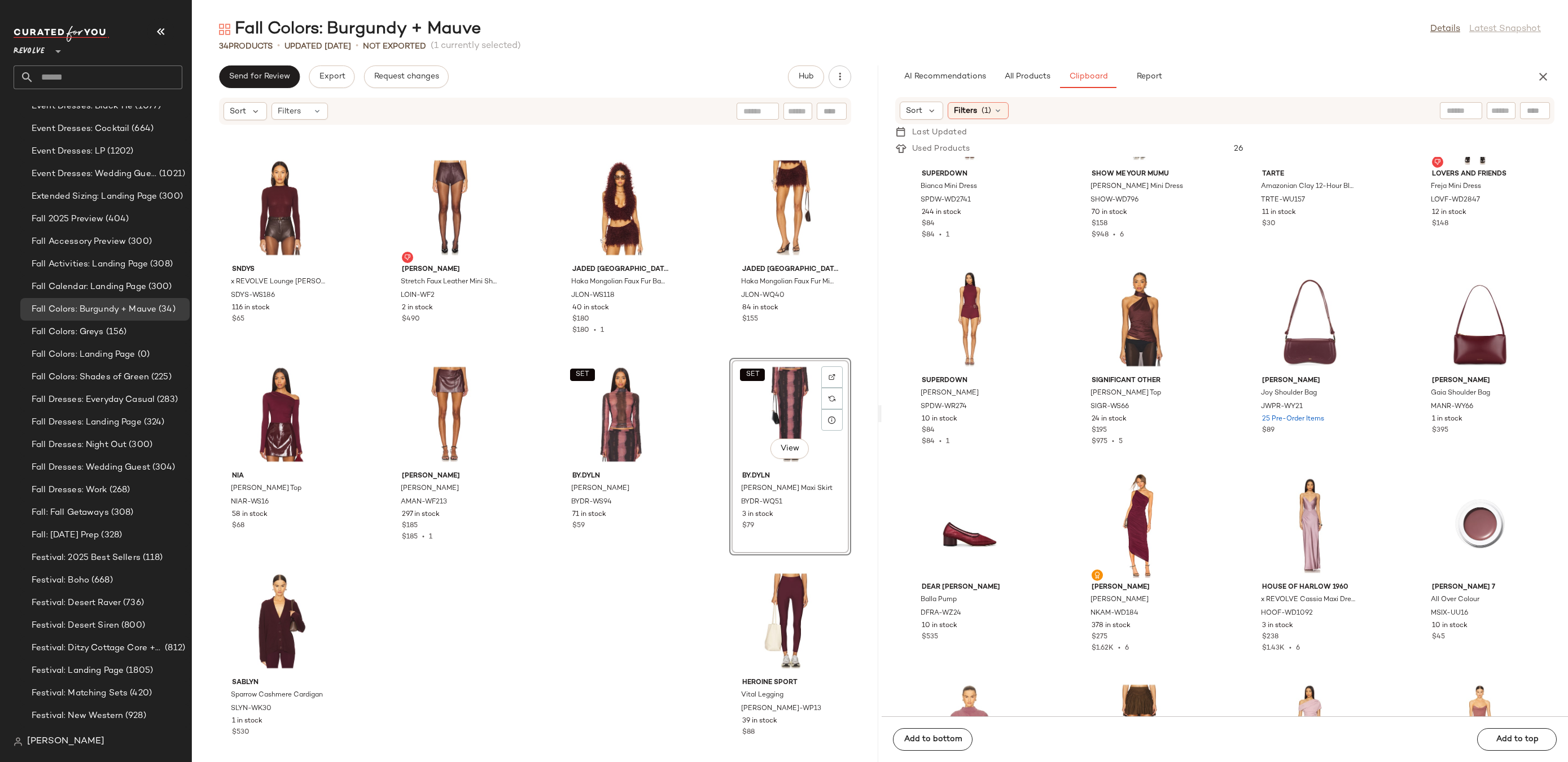
scroll to position [1988, 0]
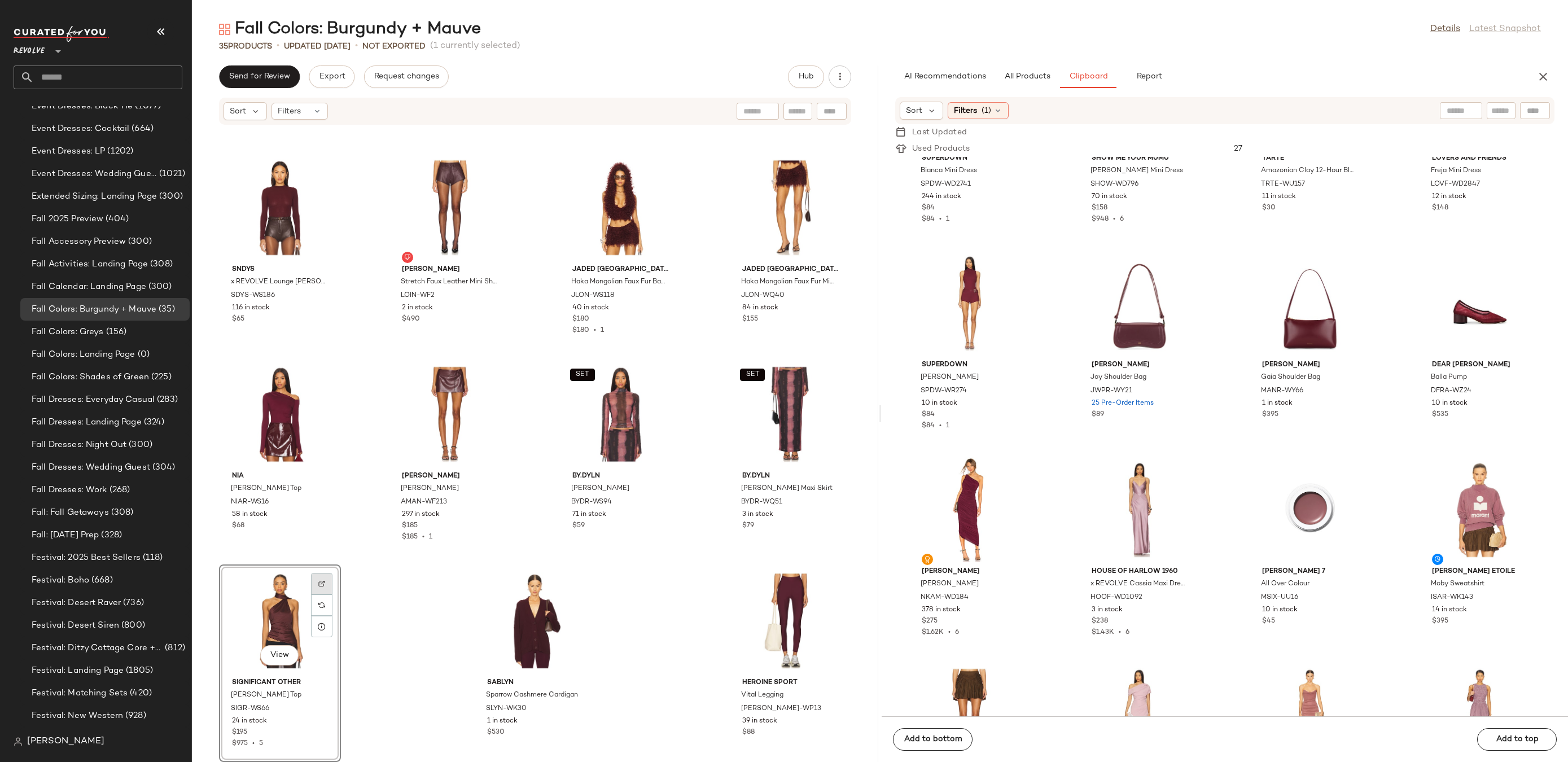
click at [318, 595] on div at bounding box center [321, 605] width 21 height 21
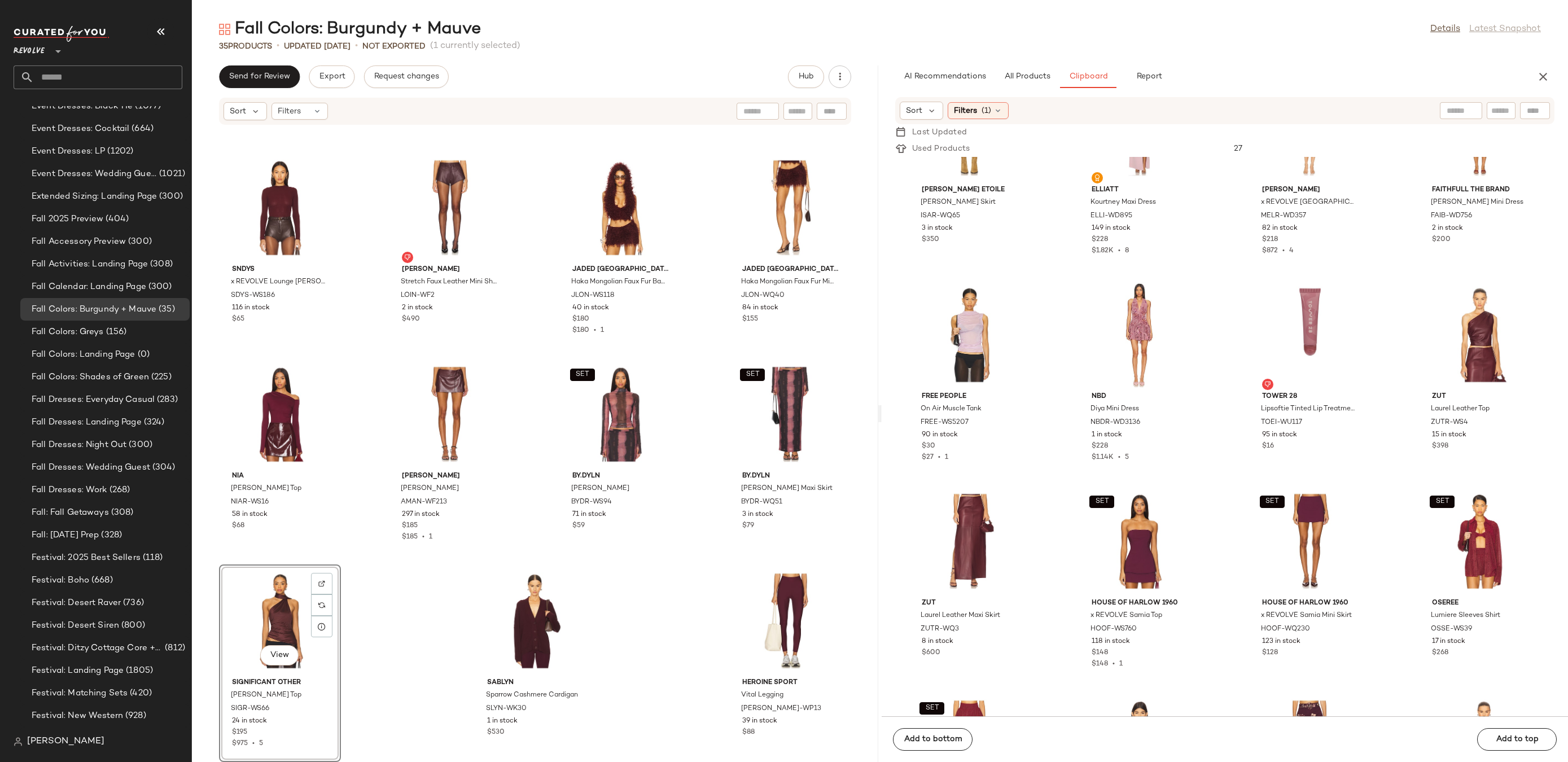
scroll to position [2941, 0]
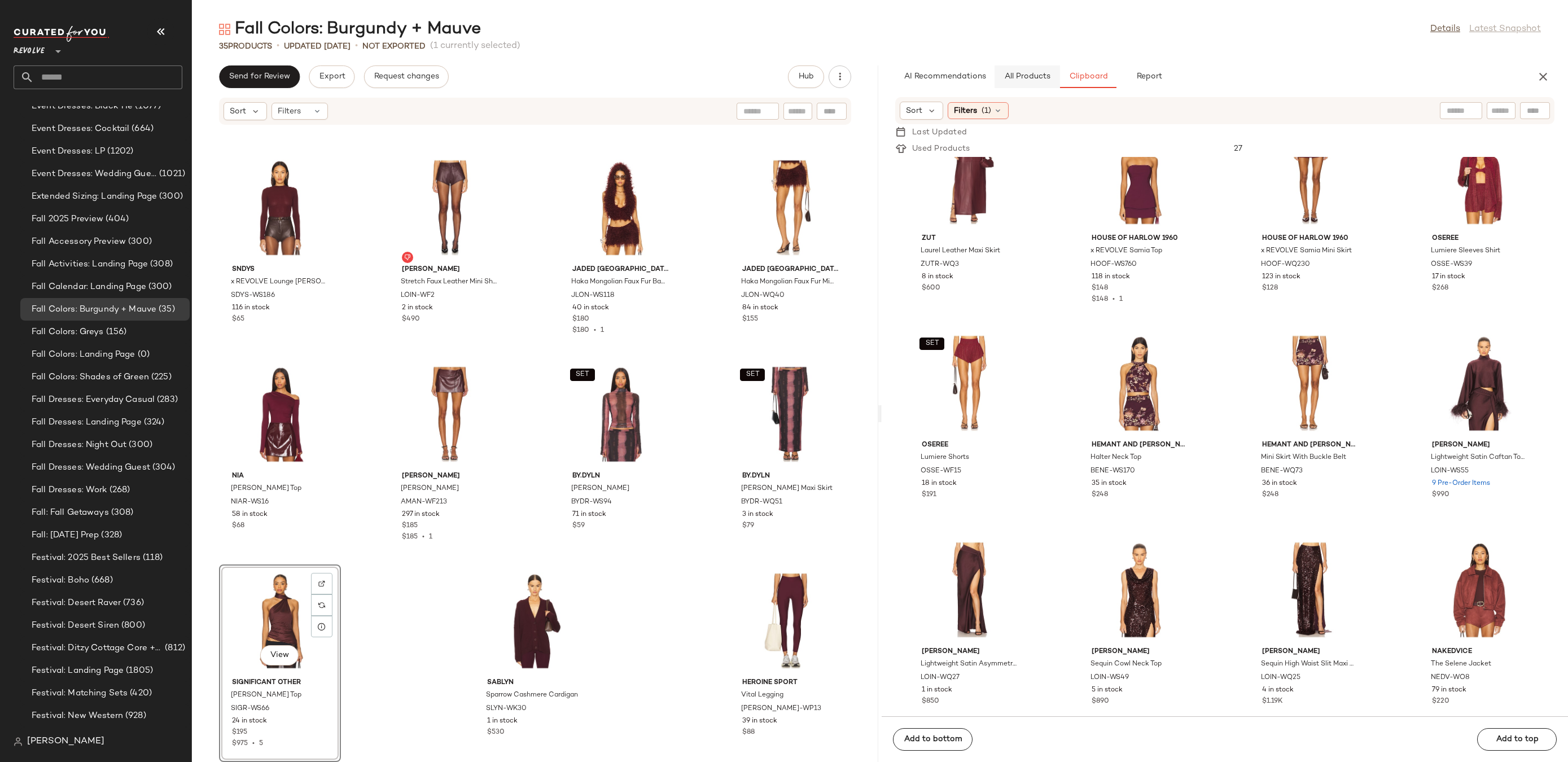
click at [1030, 69] on button "All Products" at bounding box center [1028, 77] width 66 height 23
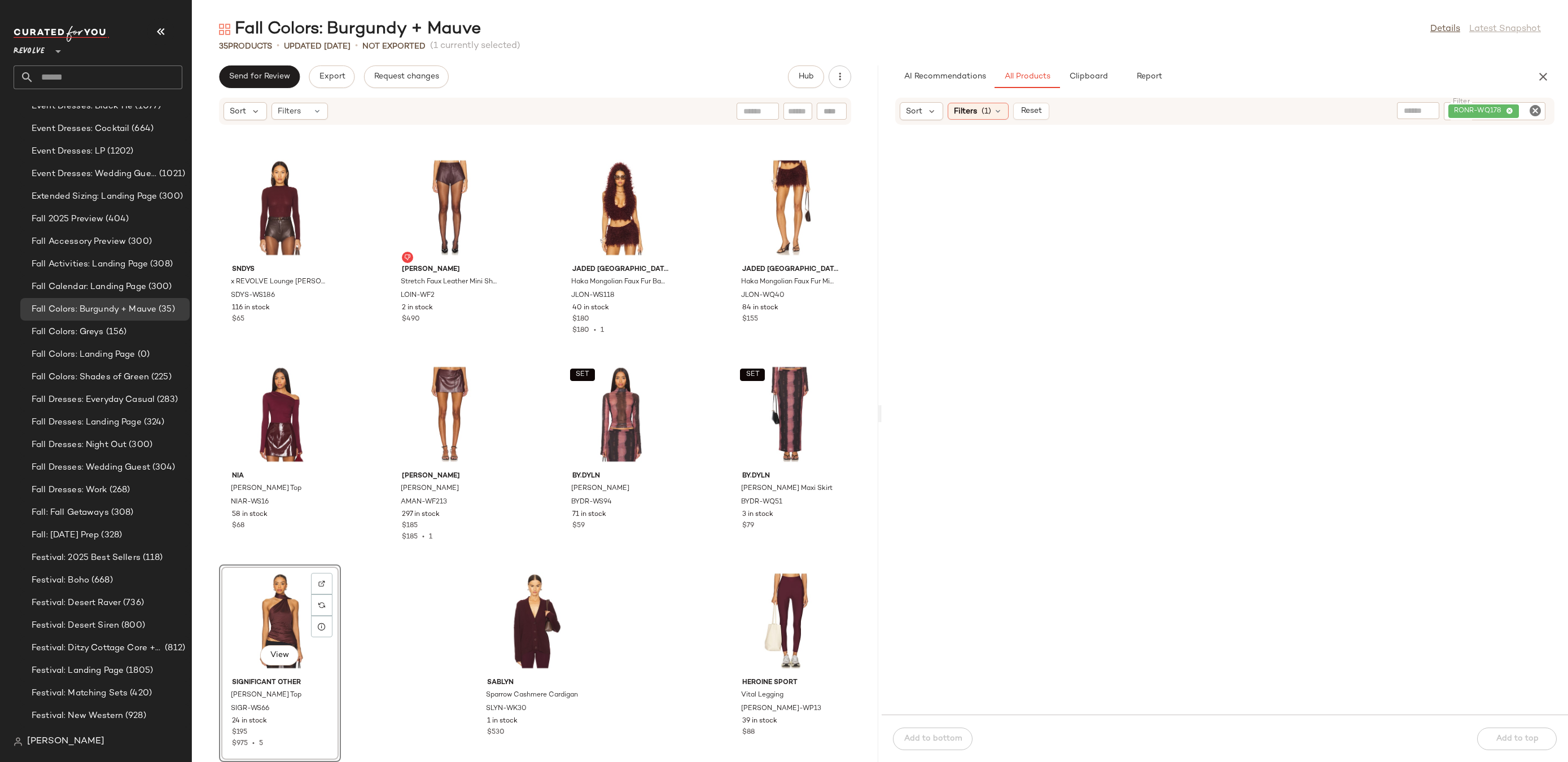
click at [1534, 112] on icon "Clear Filter" at bounding box center [1535, 110] width 14 height 14
paste input "*********"
type input "*********"
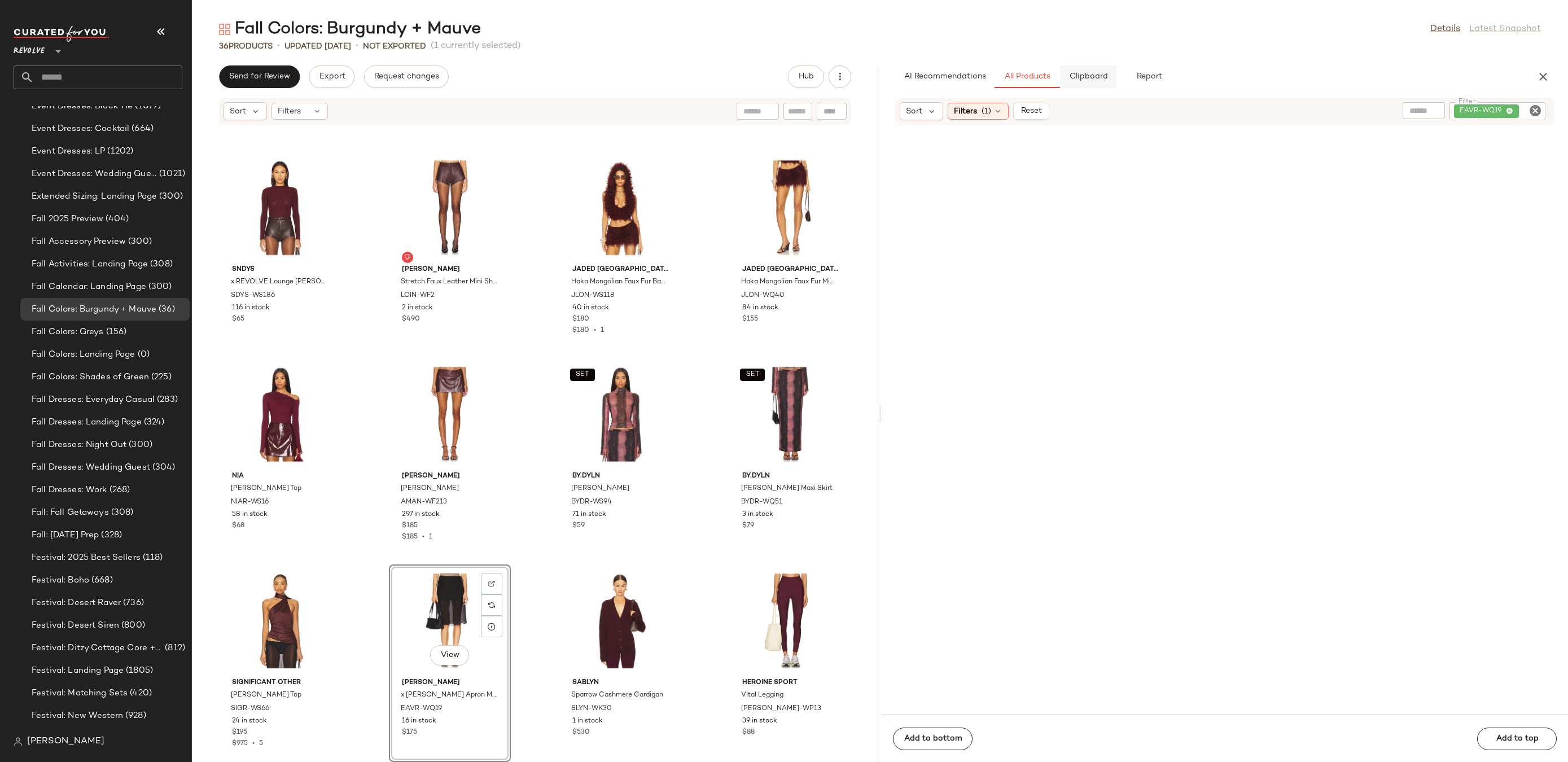
click at [1103, 76] on span "Clipboard" at bounding box center [1087, 77] width 39 height 9
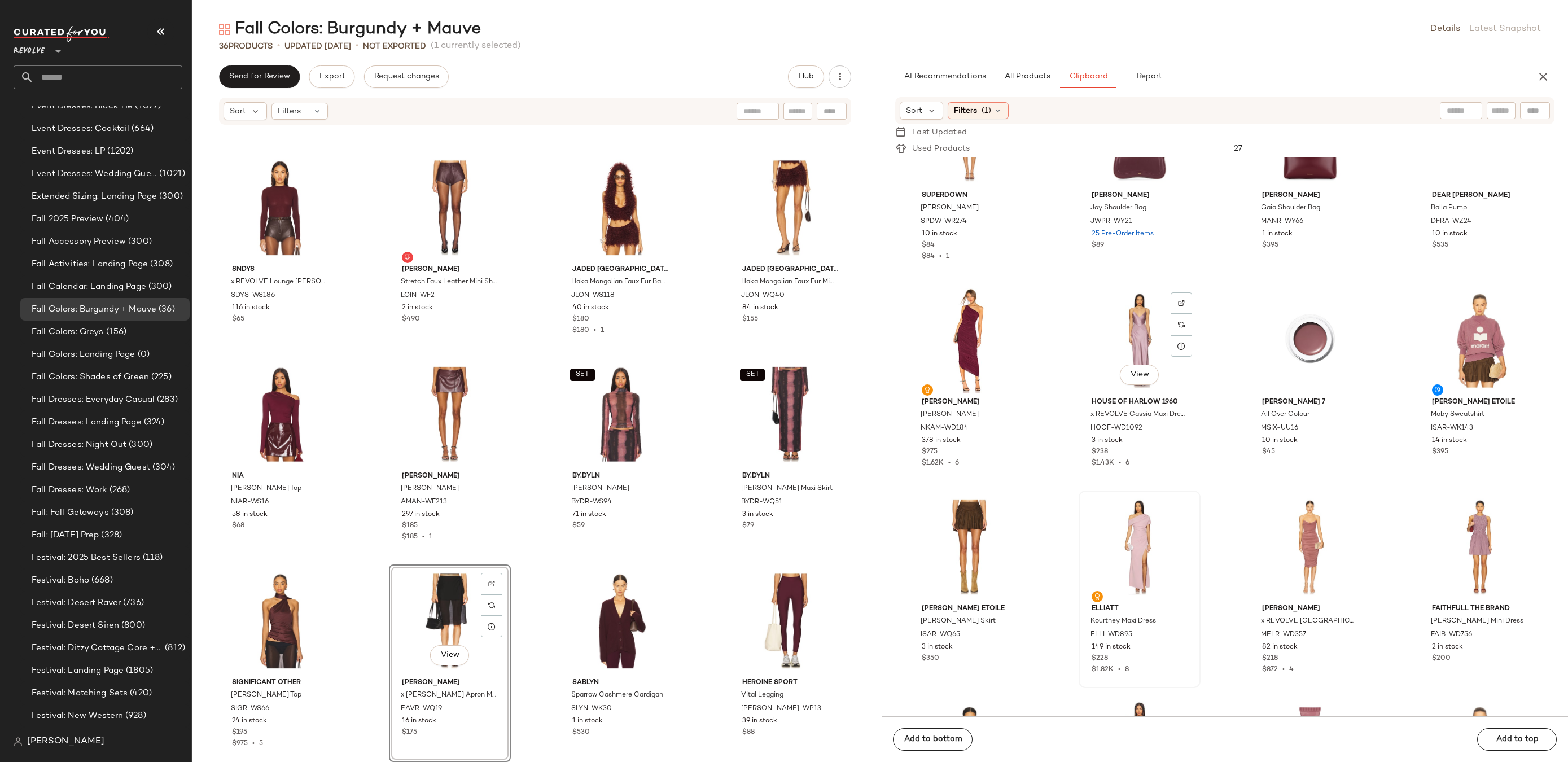
scroll to position [2090, 0]
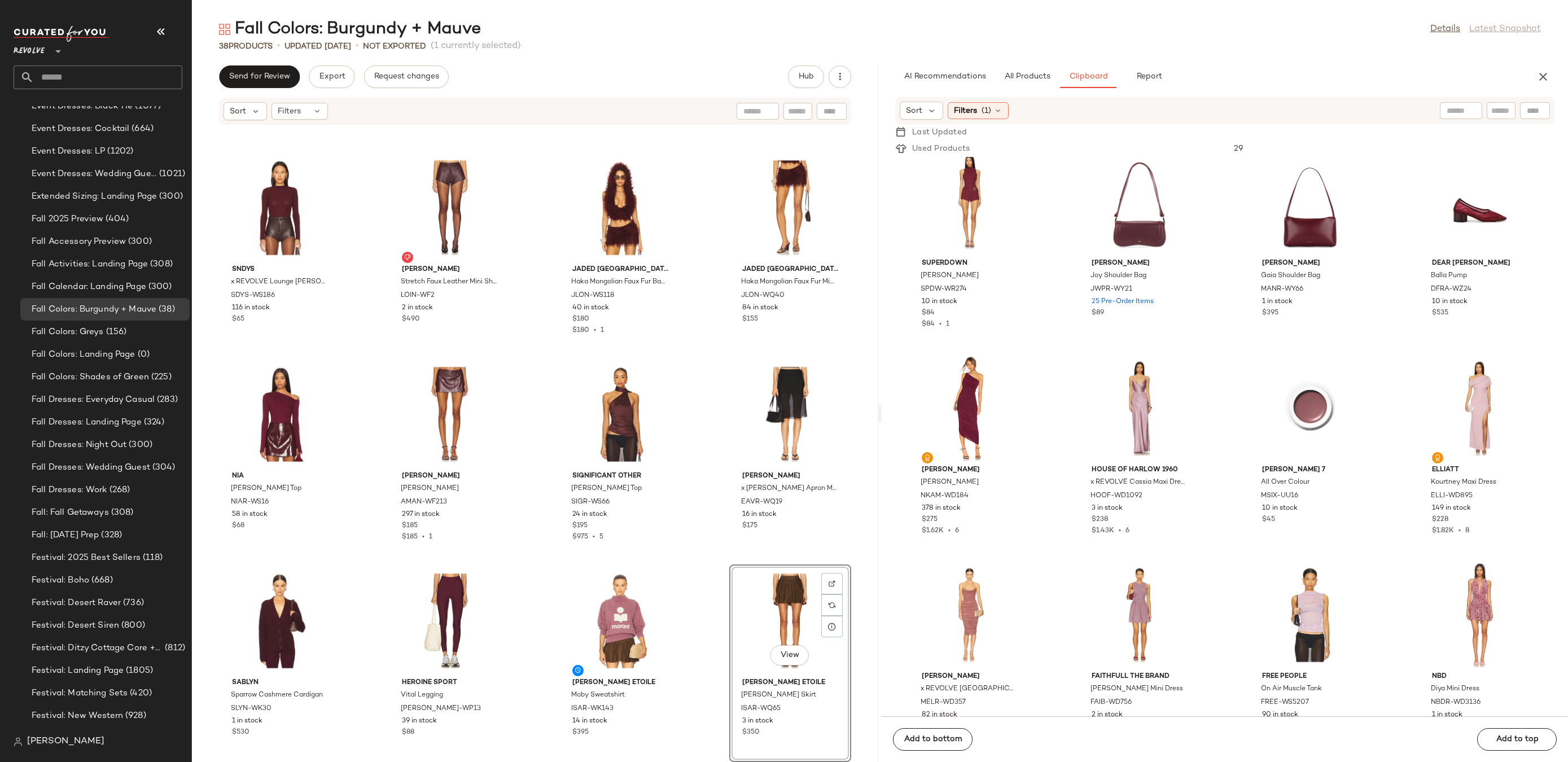
scroll to position [1446, 0]
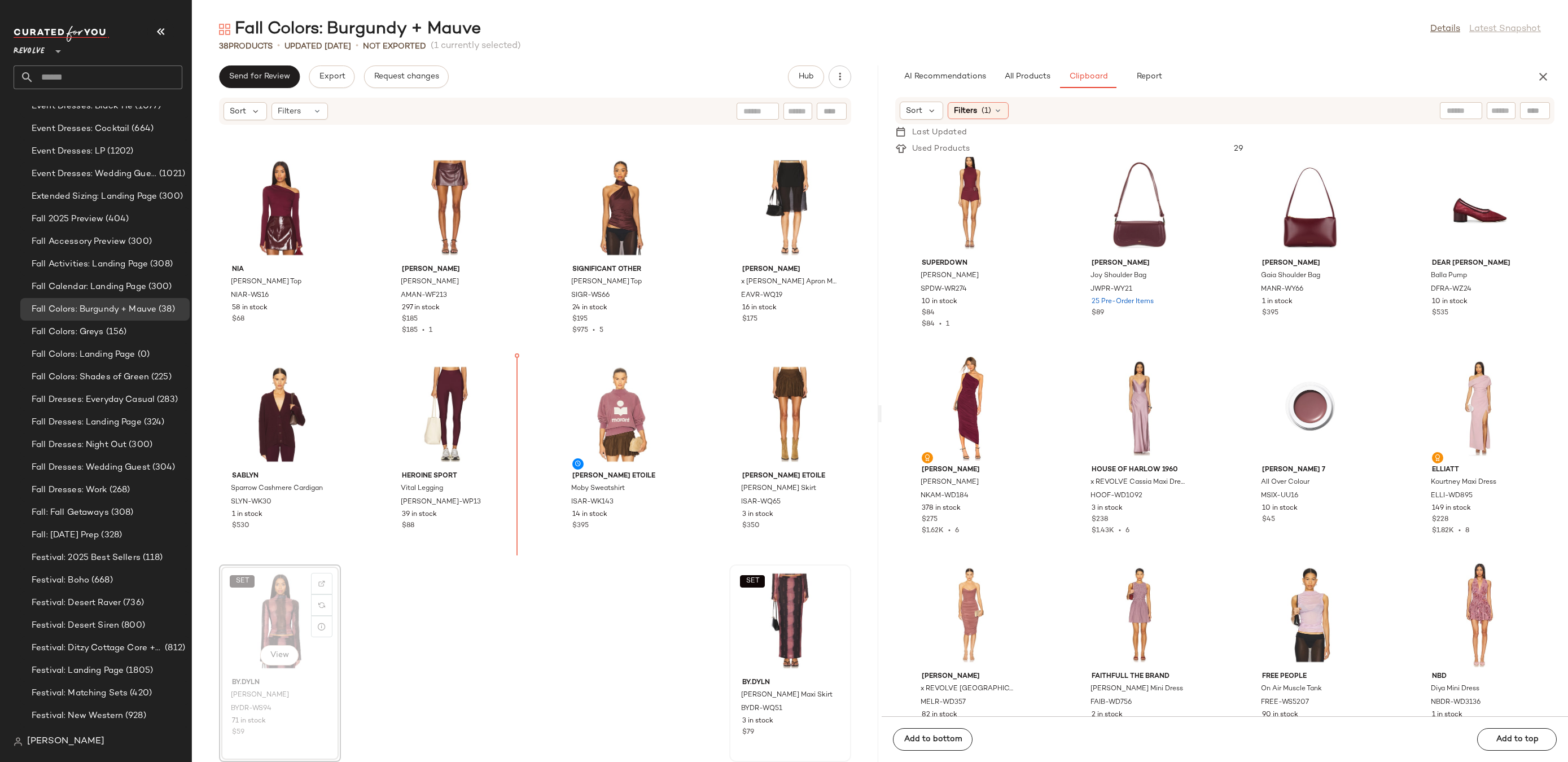
drag, startPoint x: 339, startPoint y: 574, endPoint x: 762, endPoint y: 591, distance: 423.3
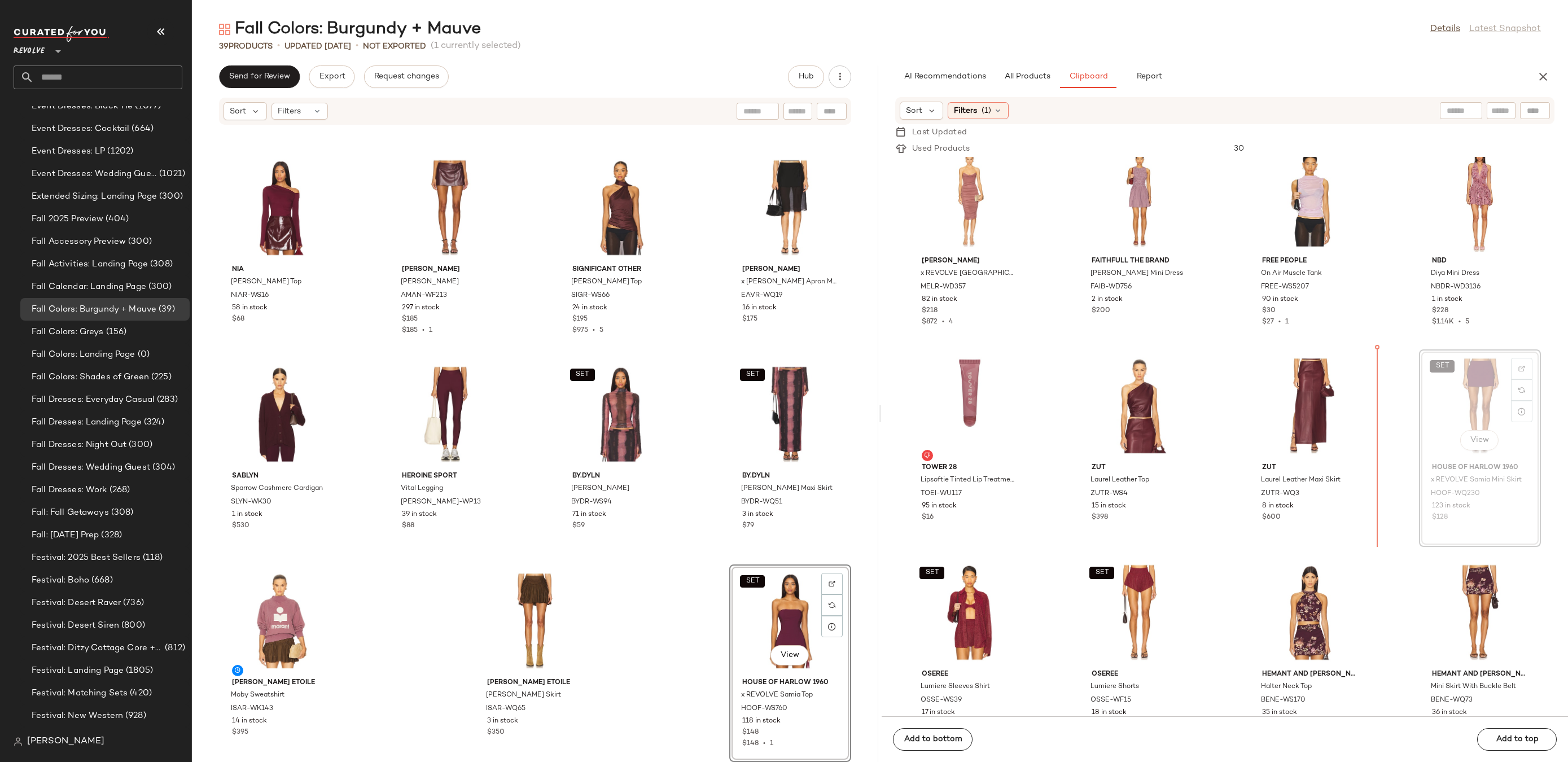
scroll to position [2518, 0]
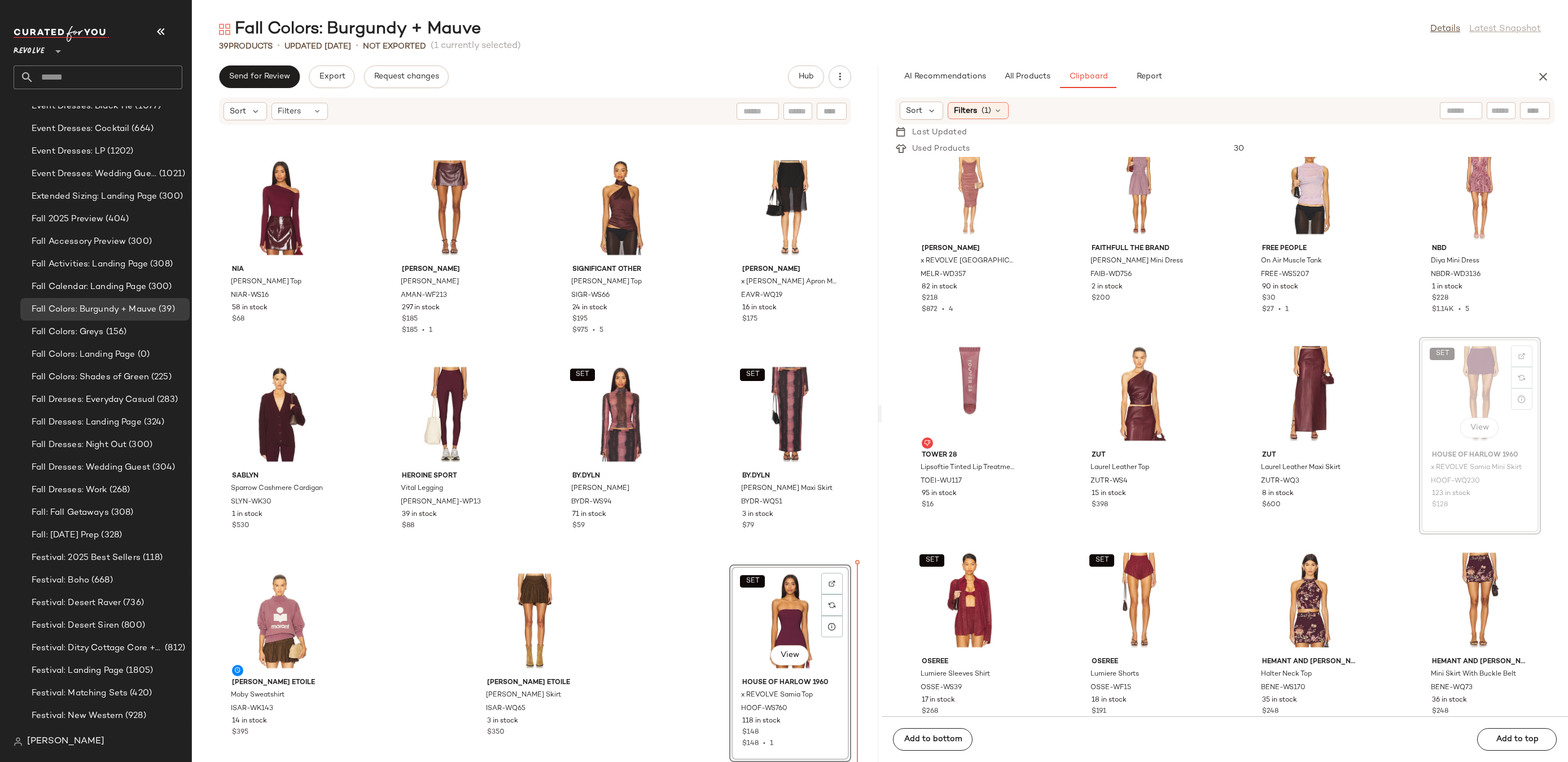
drag, startPoint x: 1451, startPoint y: 406, endPoint x: 1440, endPoint y: 406, distance: 11.0
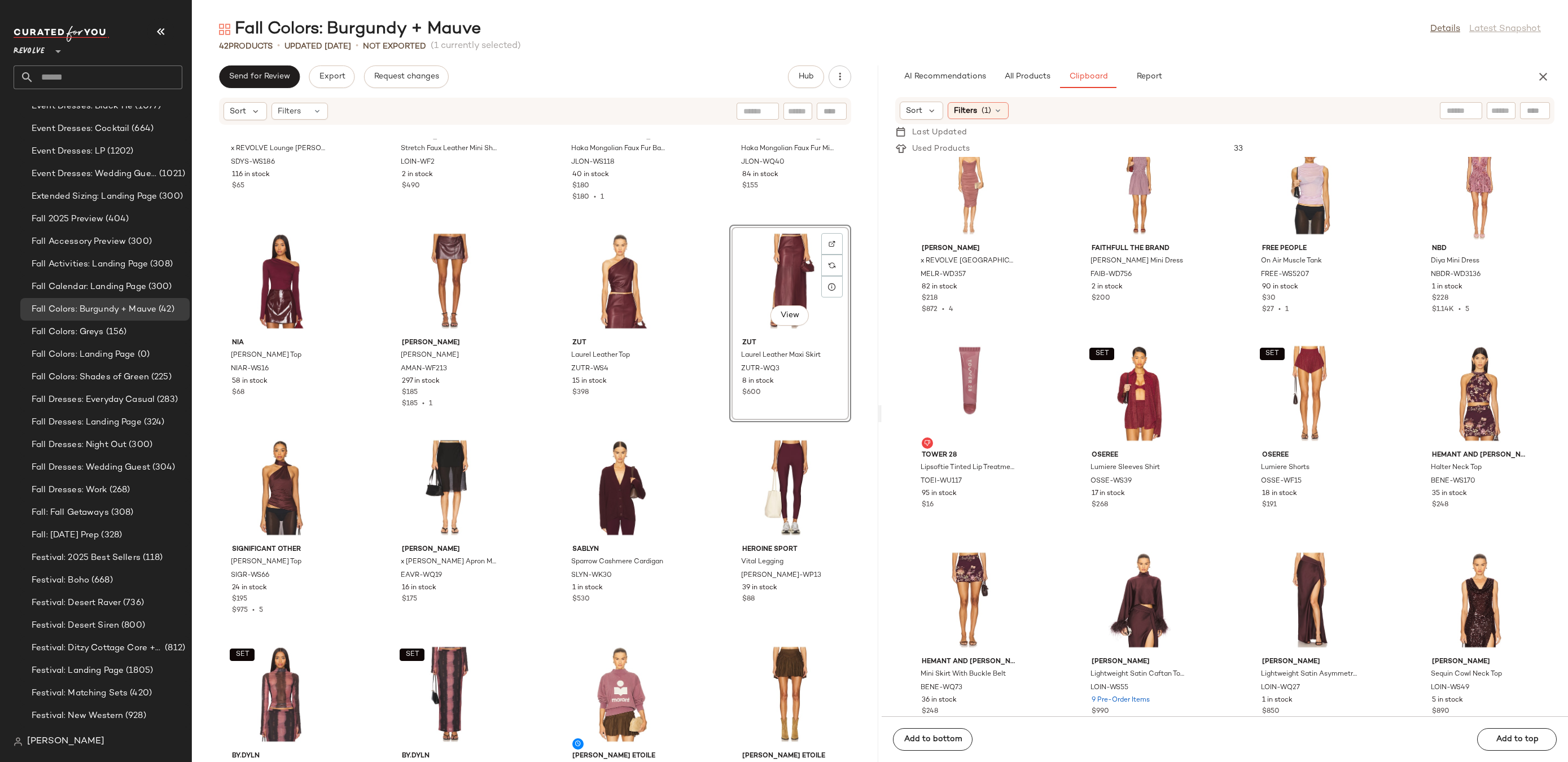
scroll to position [1653, 0]
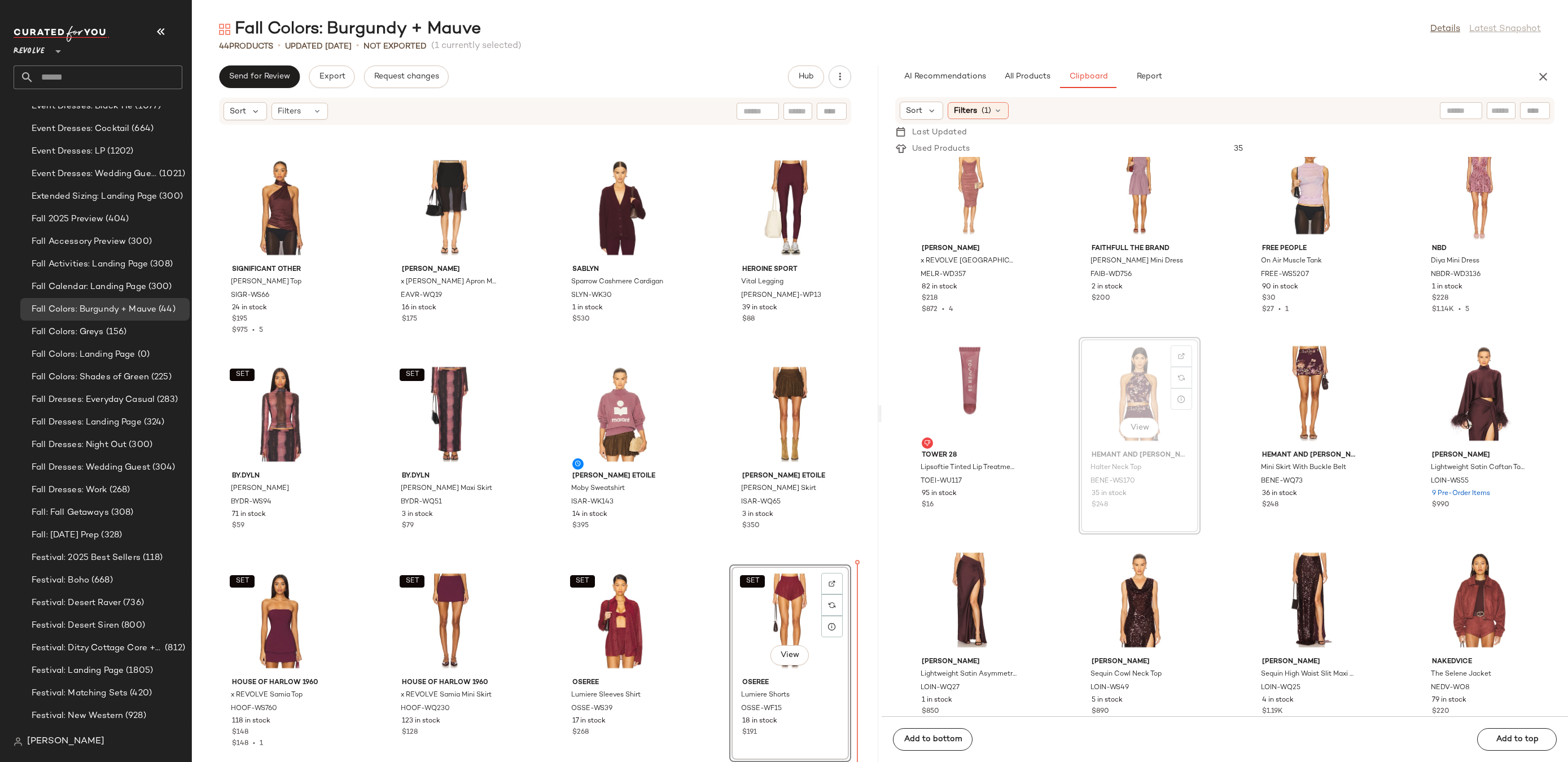
drag, startPoint x: 1154, startPoint y: 400, endPoint x: 814, endPoint y: 663, distance: 429.8
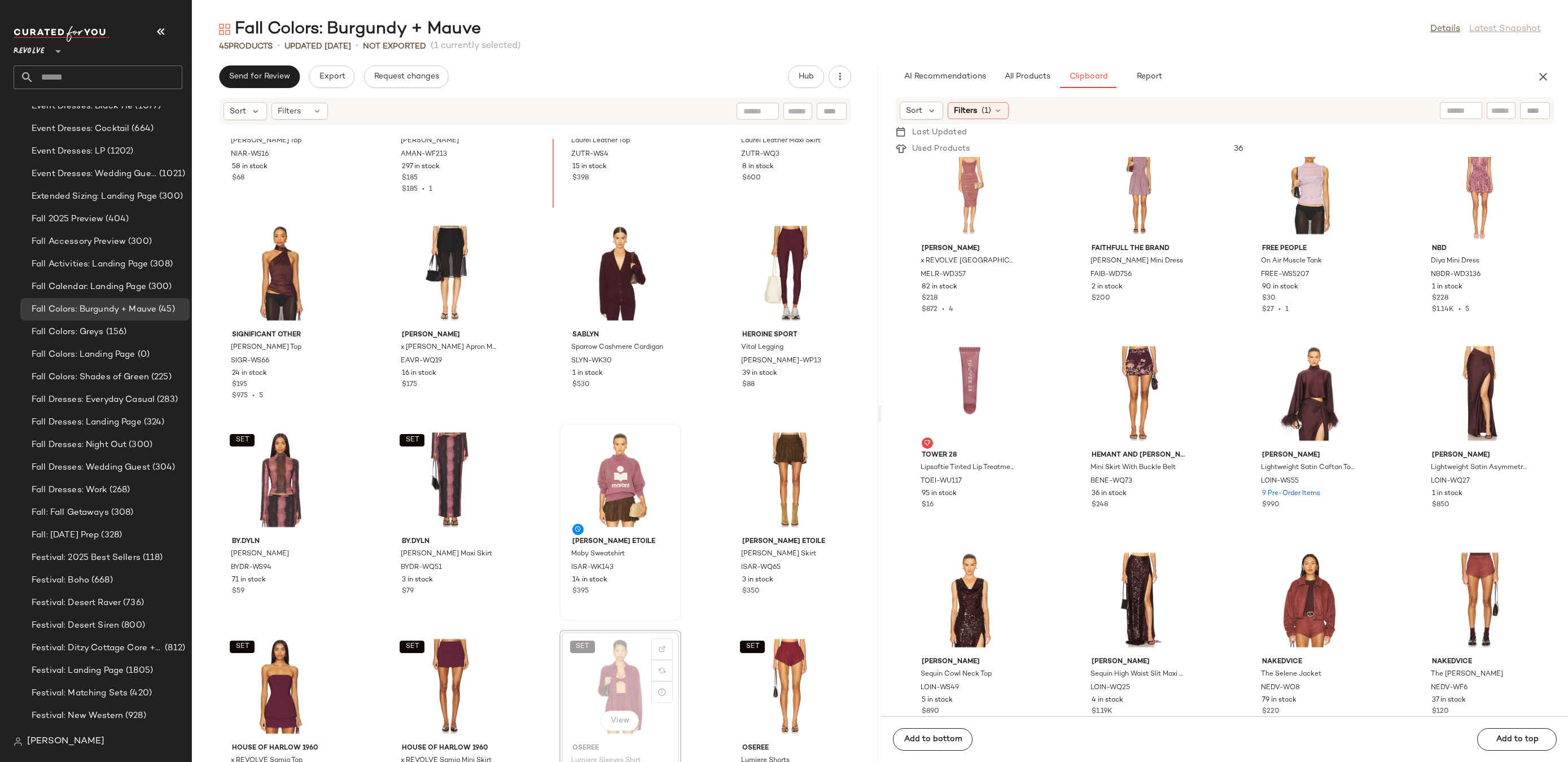
scroll to position [1503, 0]
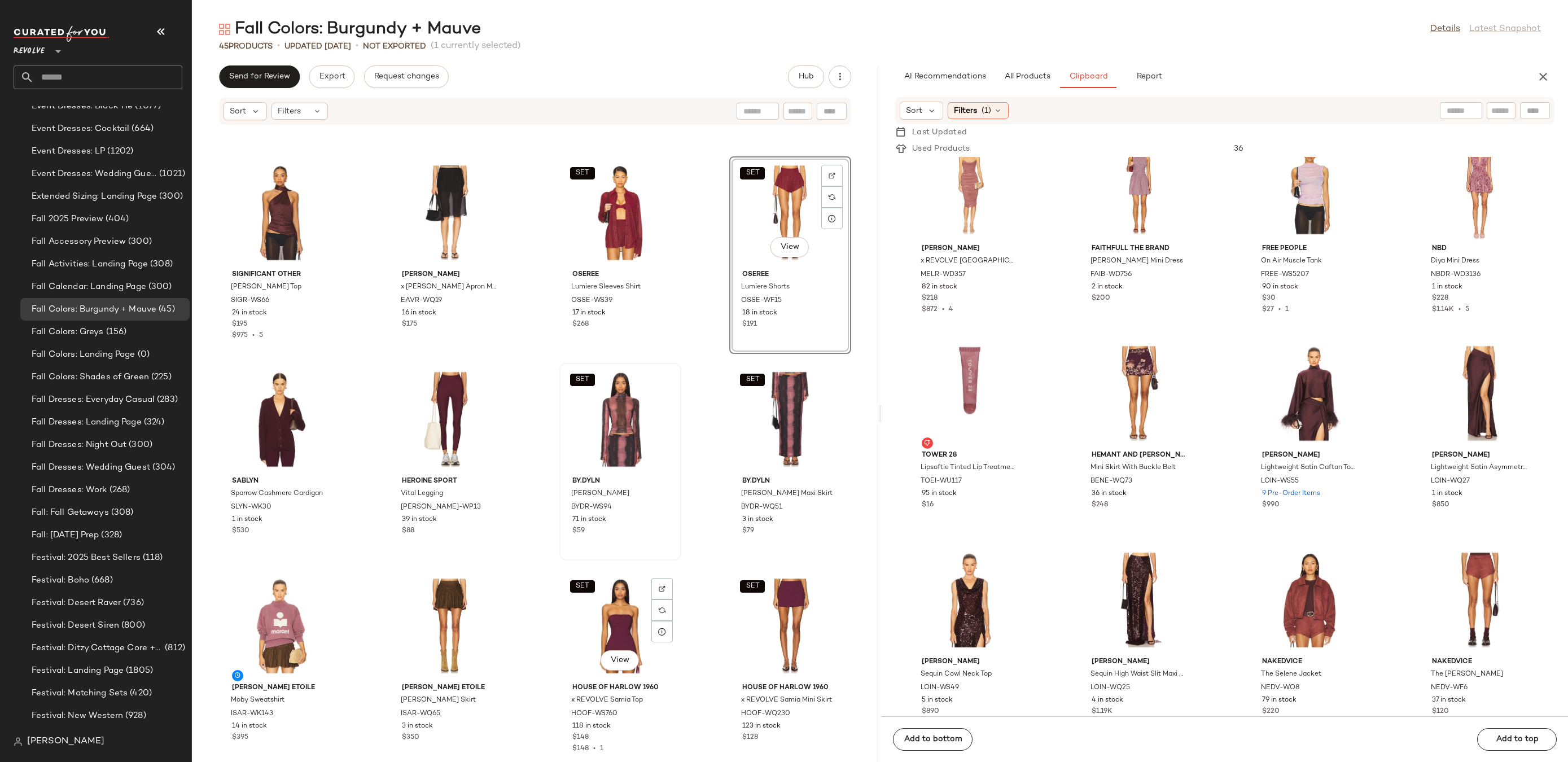
scroll to position [1859, 0]
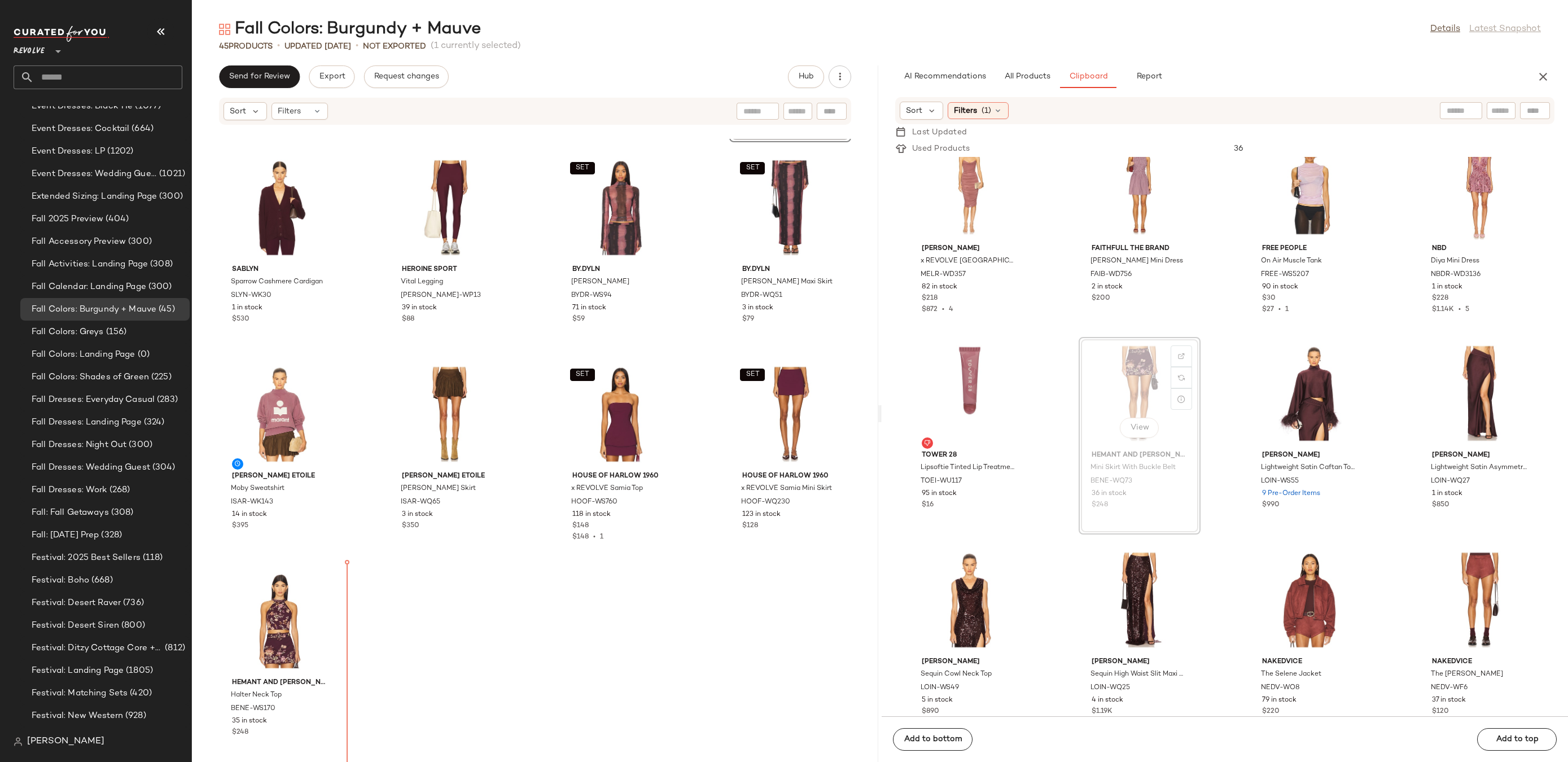
drag, startPoint x: 1092, startPoint y: 388, endPoint x: 1080, endPoint y: 389, distance: 12.0
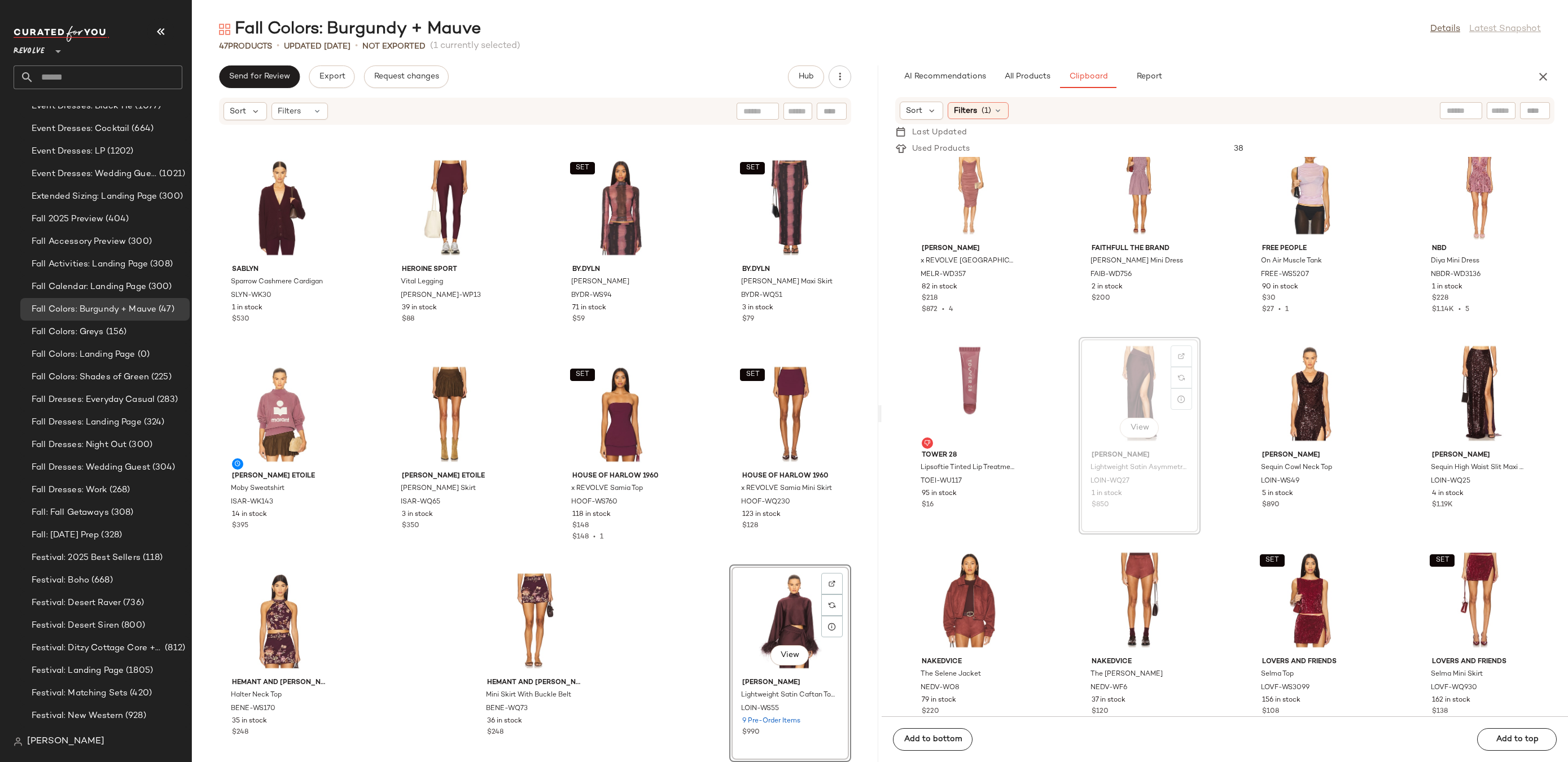
scroll to position [2529, 0]
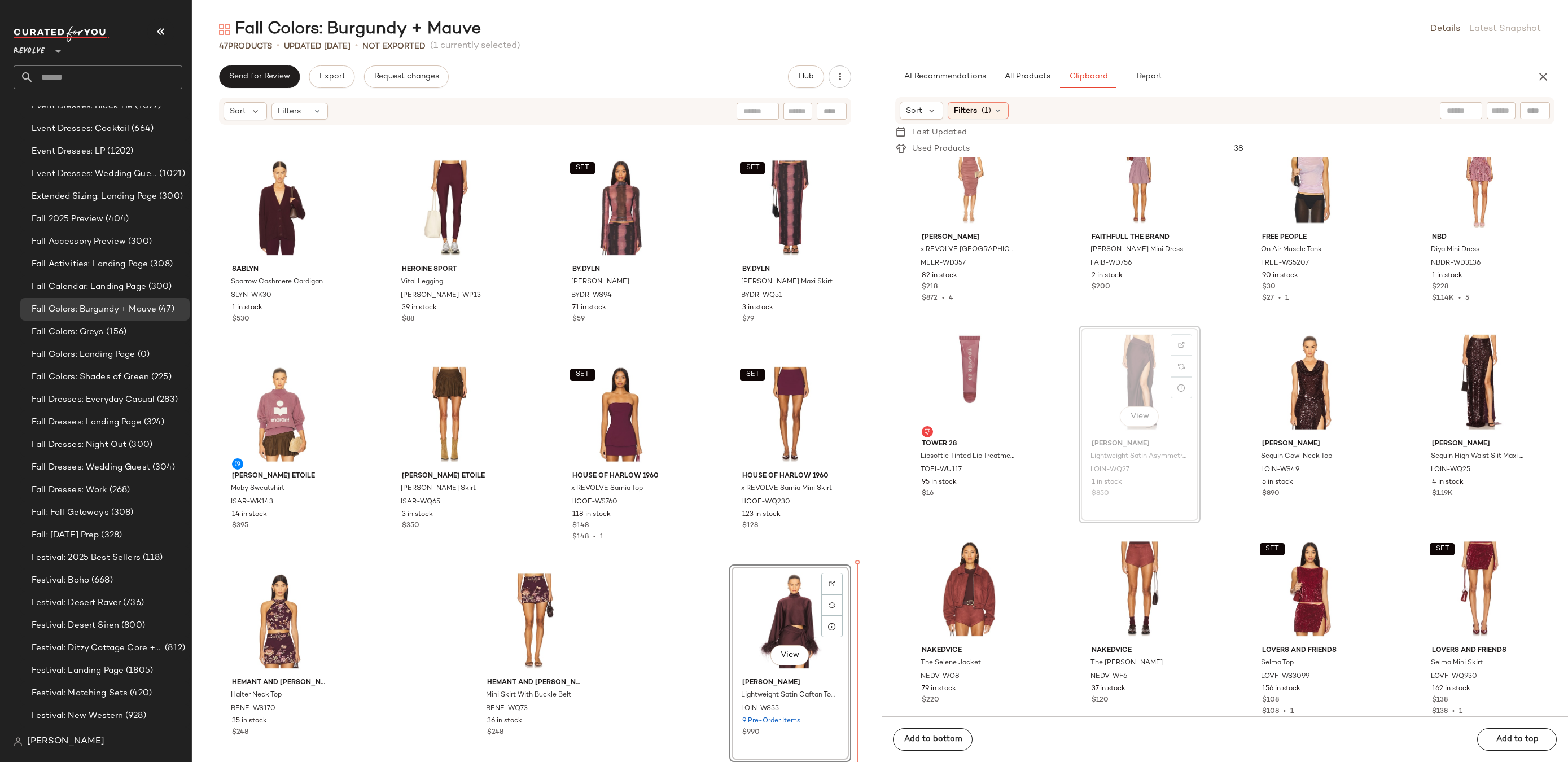
drag, startPoint x: 1141, startPoint y: 381, endPoint x: 1128, endPoint y: 393, distance: 17.7
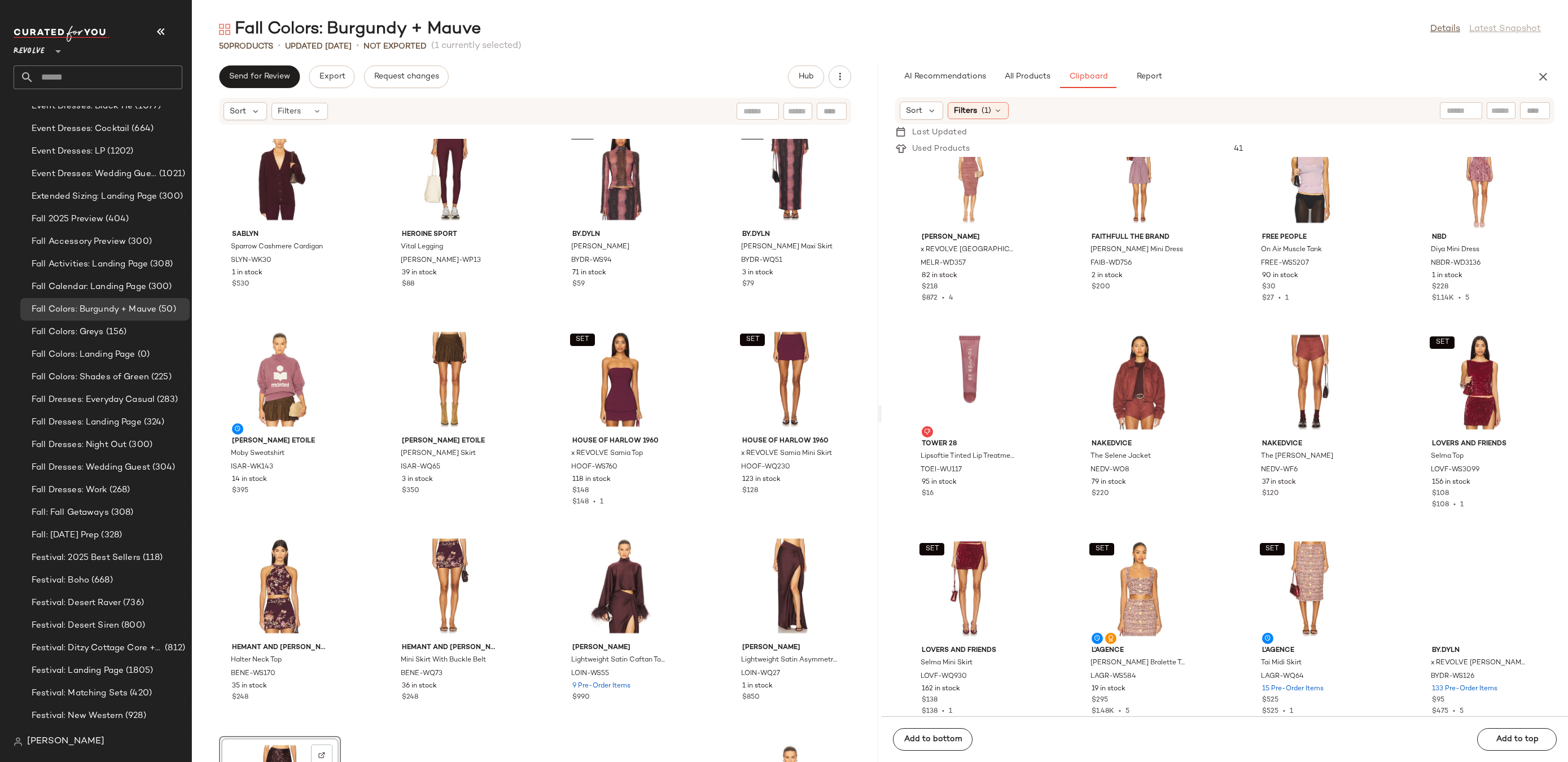
scroll to position [2065, 0]
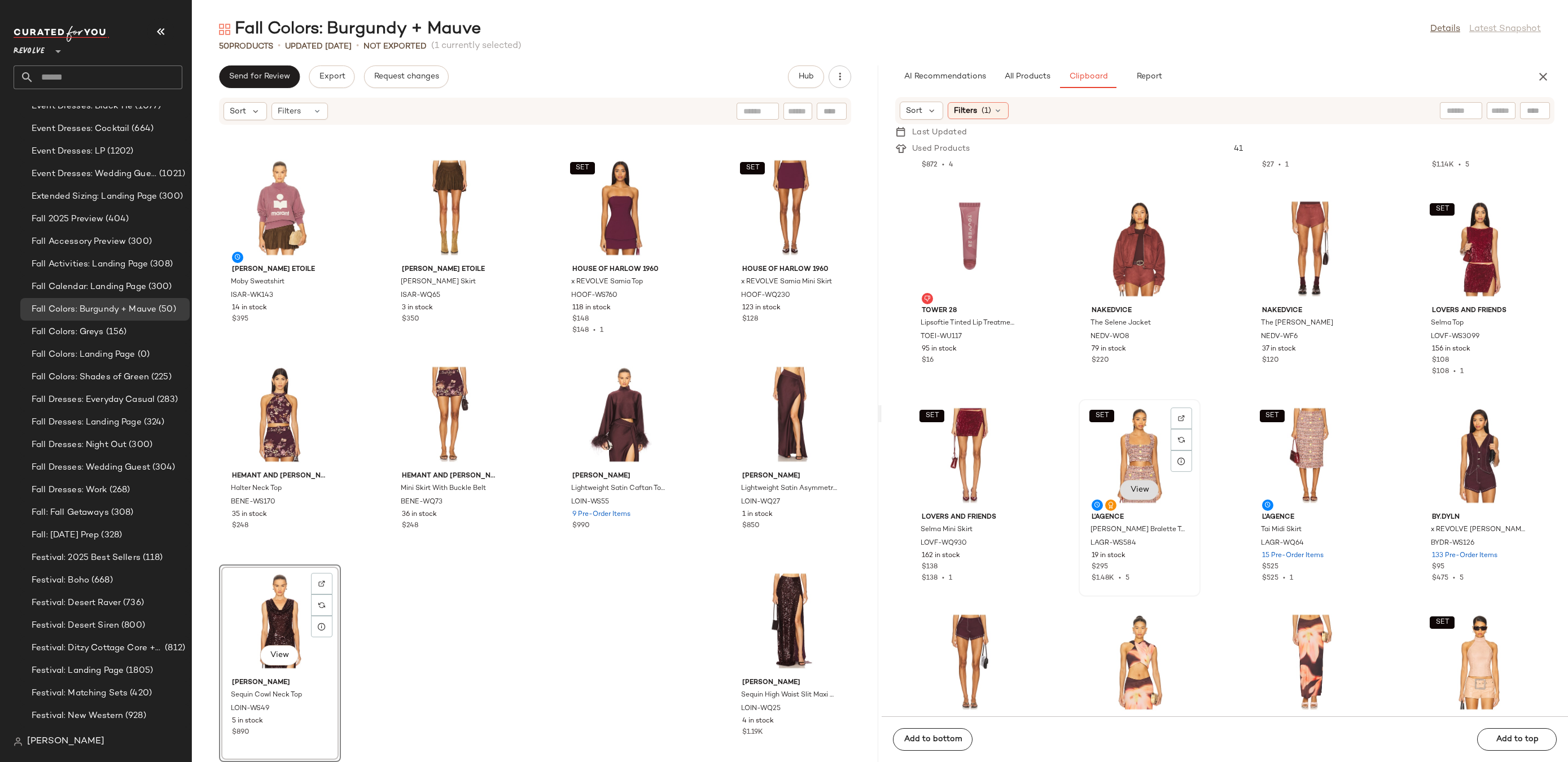
scroll to position [2668, 0]
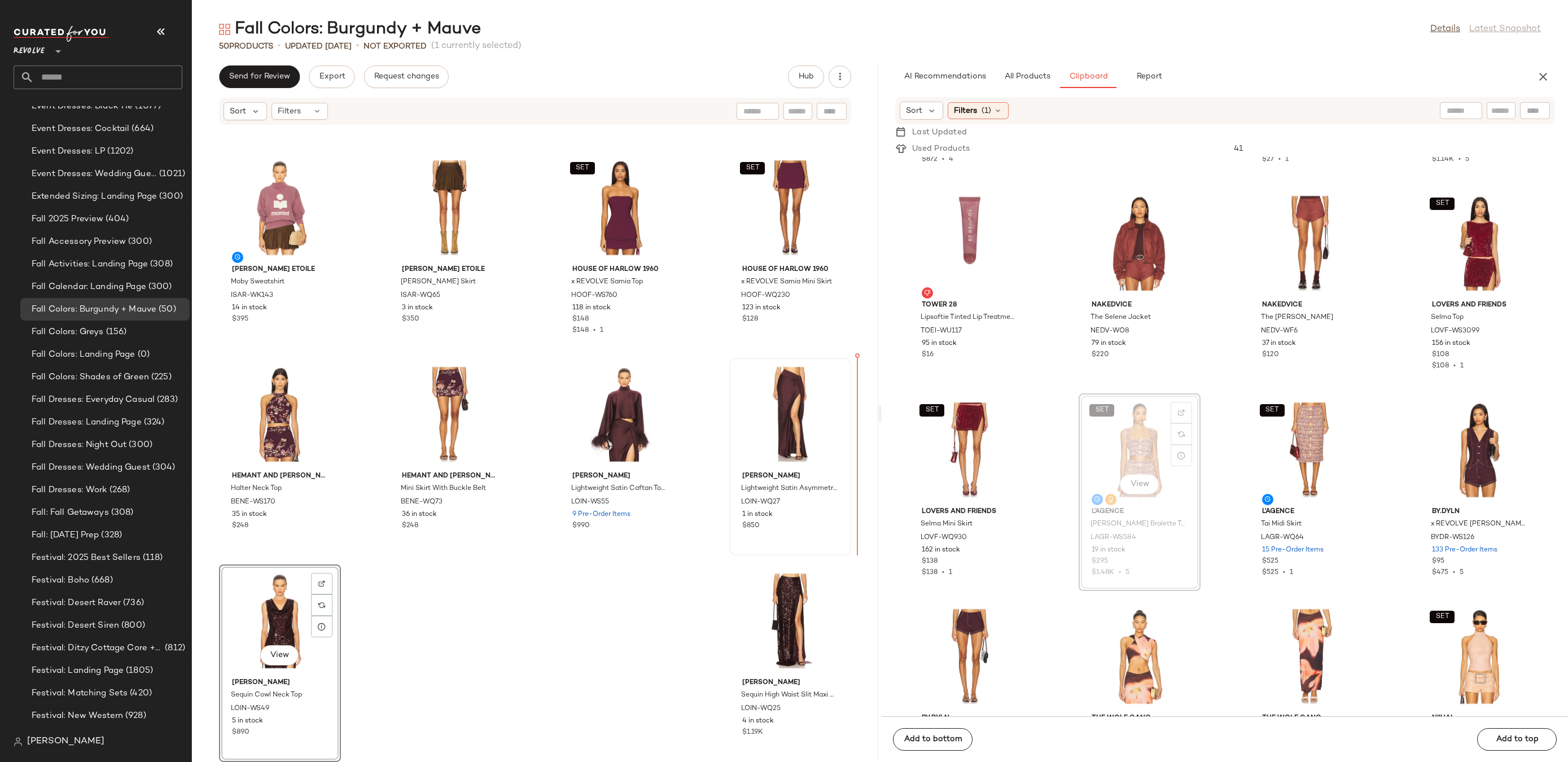
drag, startPoint x: 1128, startPoint y: 450, endPoint x: 834, endPoint y: 449, distance: 294.0
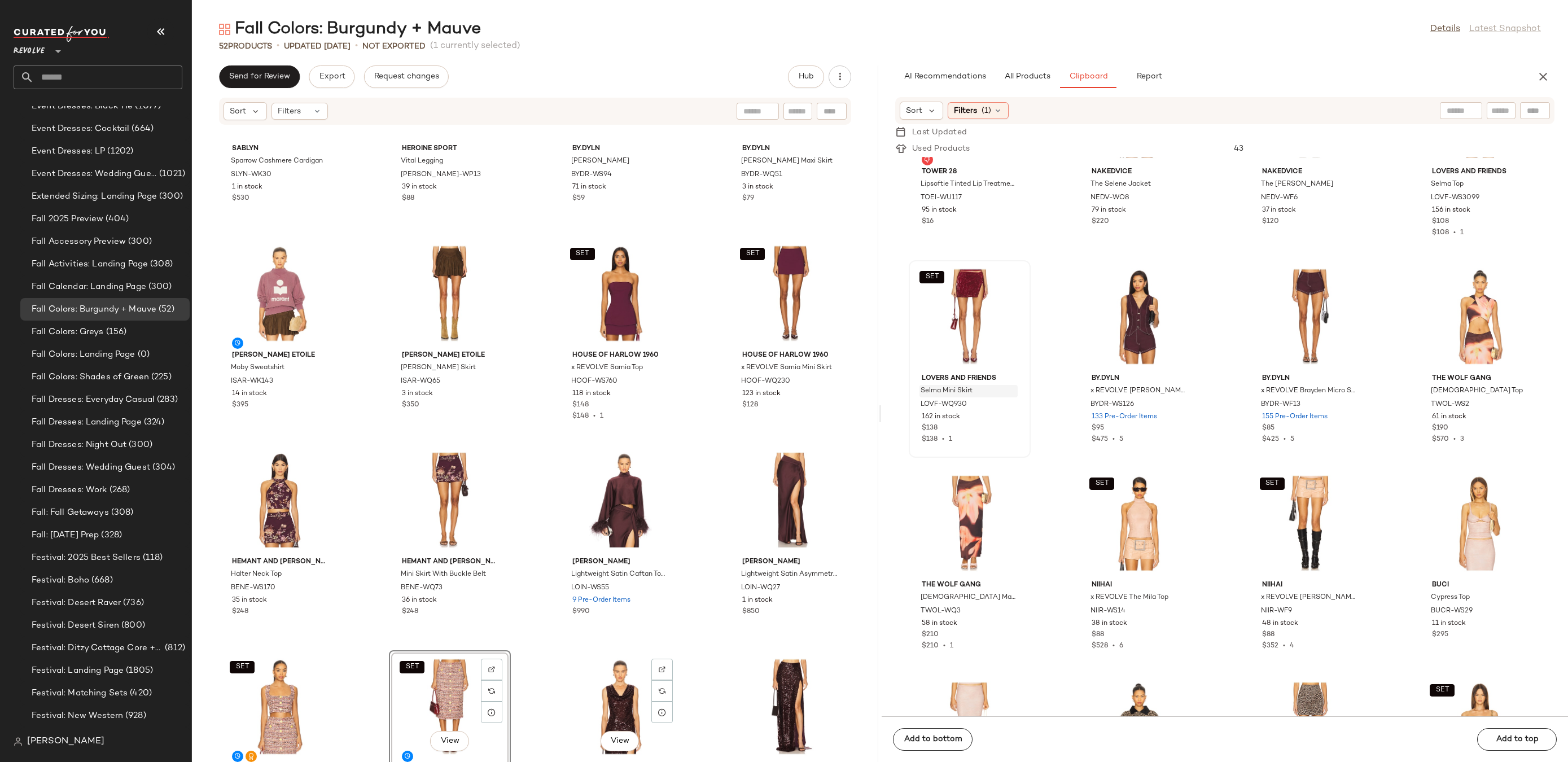
scroll to position [2065, 0]
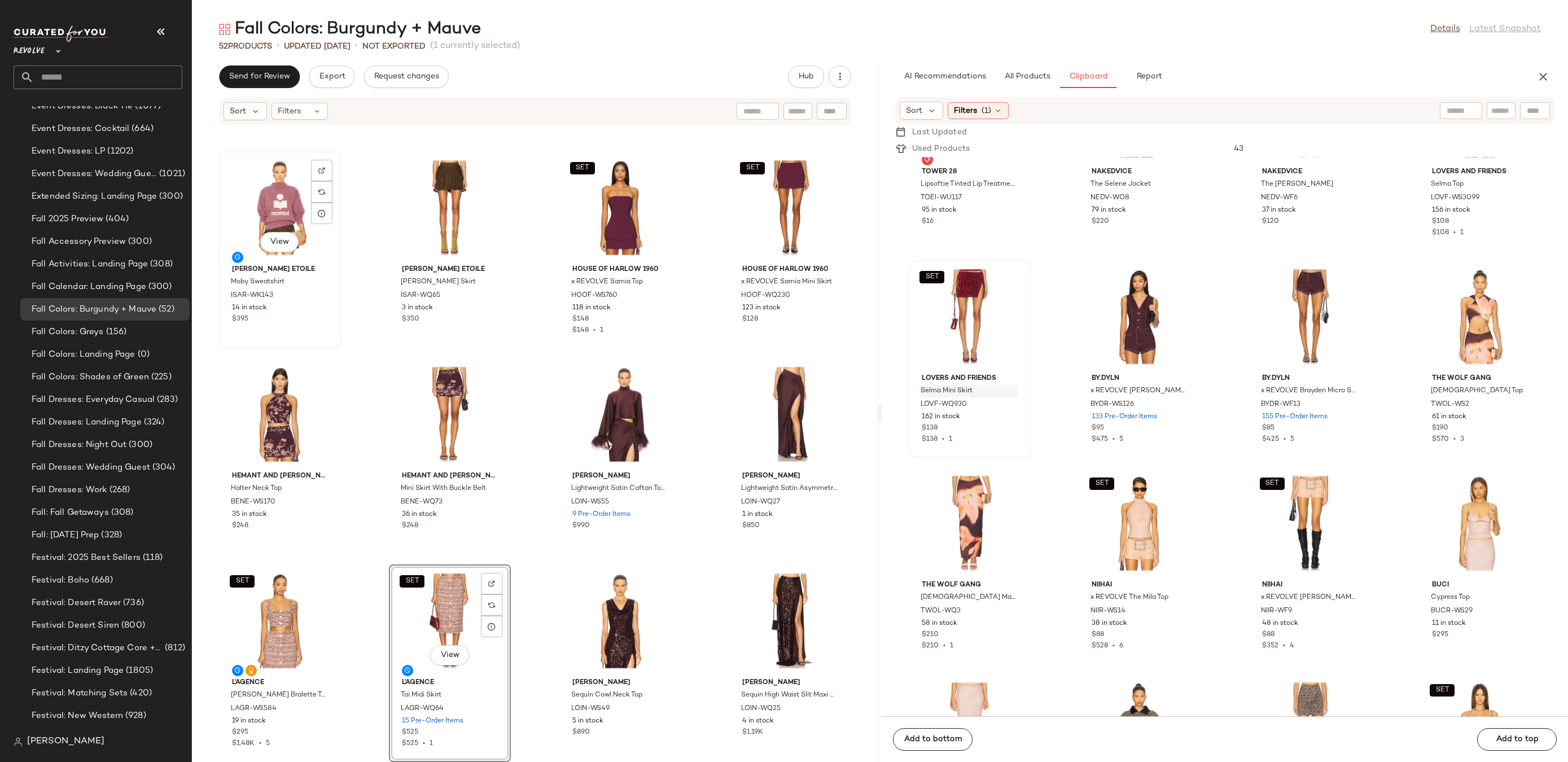
click at [290, 218] on div "View" at bounding box center [280, 208] width 114 height 105
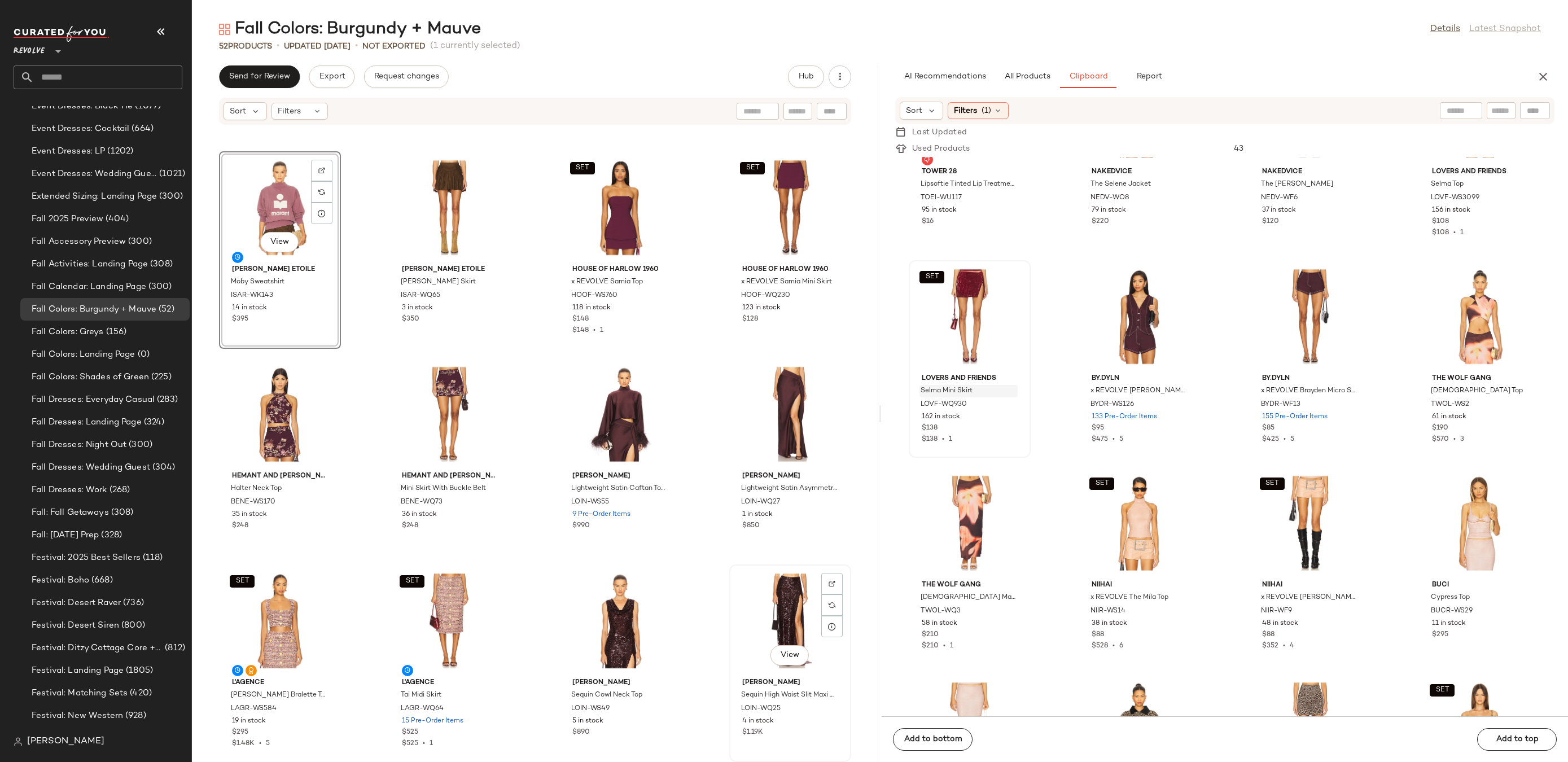
click at [791, 618] on div "View" at bounding box center [790, 621] width 114 height 105
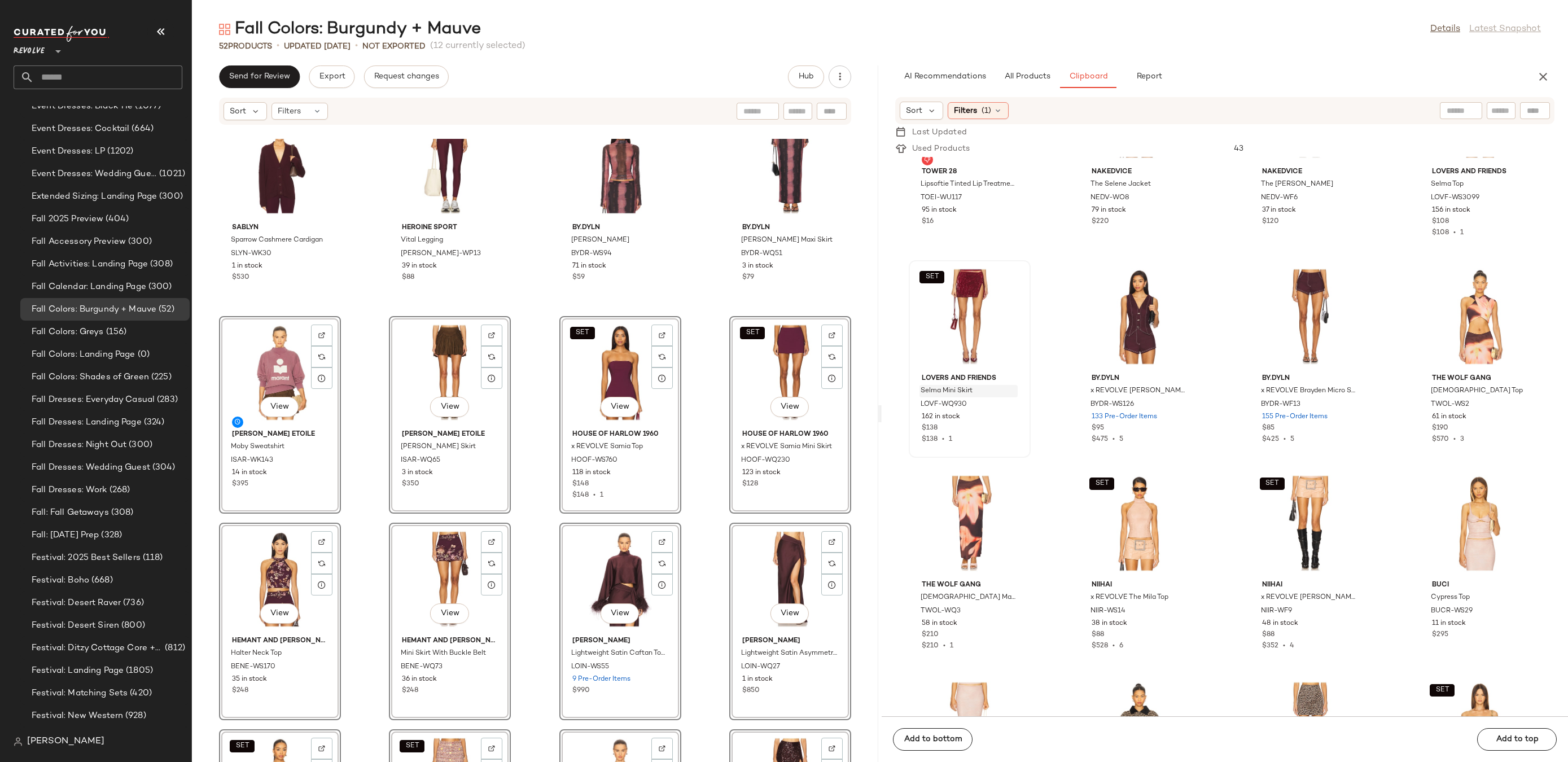
scroll to position [1543, 0]
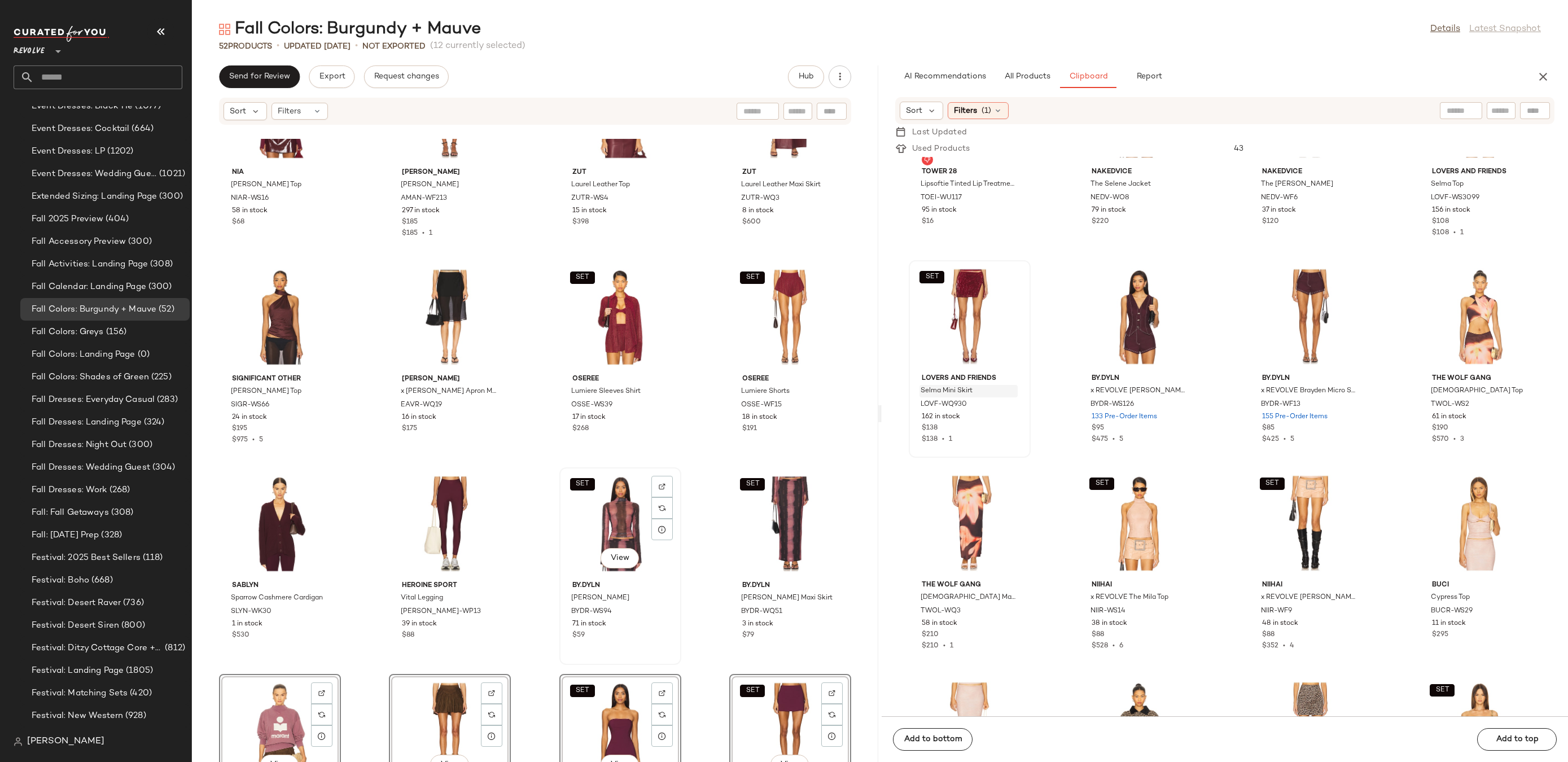
click at [603, 516] on div "SET View" at bounding box center [620, 524] width 114 height 105
click at [779, 519] on div "SET View" at bounding box center [790, 524] width 114 height 105
click at [608, 335] on div "SET View" at bounding box center [620, 317] width 114 height 105
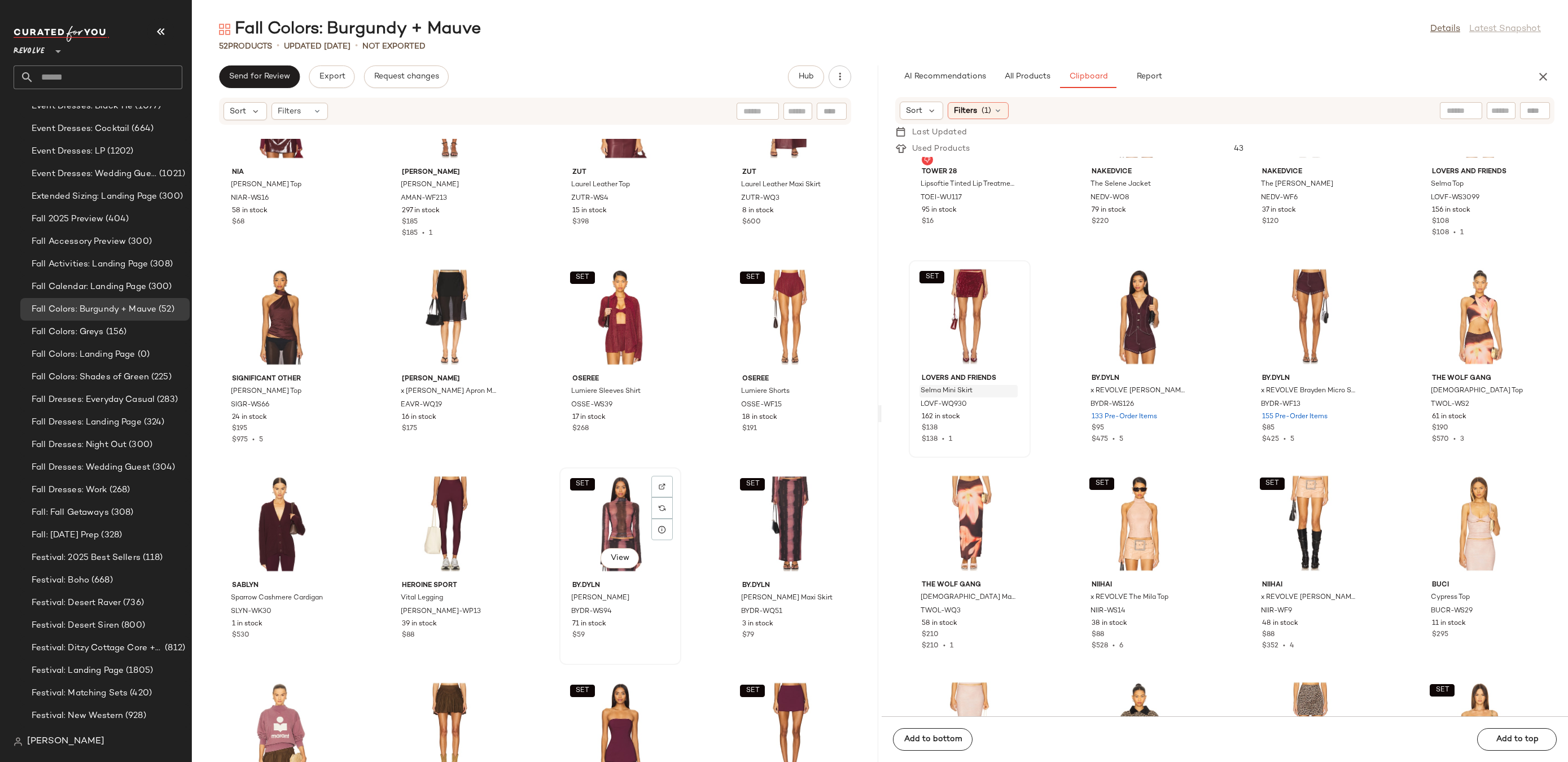
click at [610, 517] on div "SET View" at bounding box center [620, 524] width 114 height 105
click at [781, 521] on div "SET View" at bounding box center [790, 524] width 114 height 105
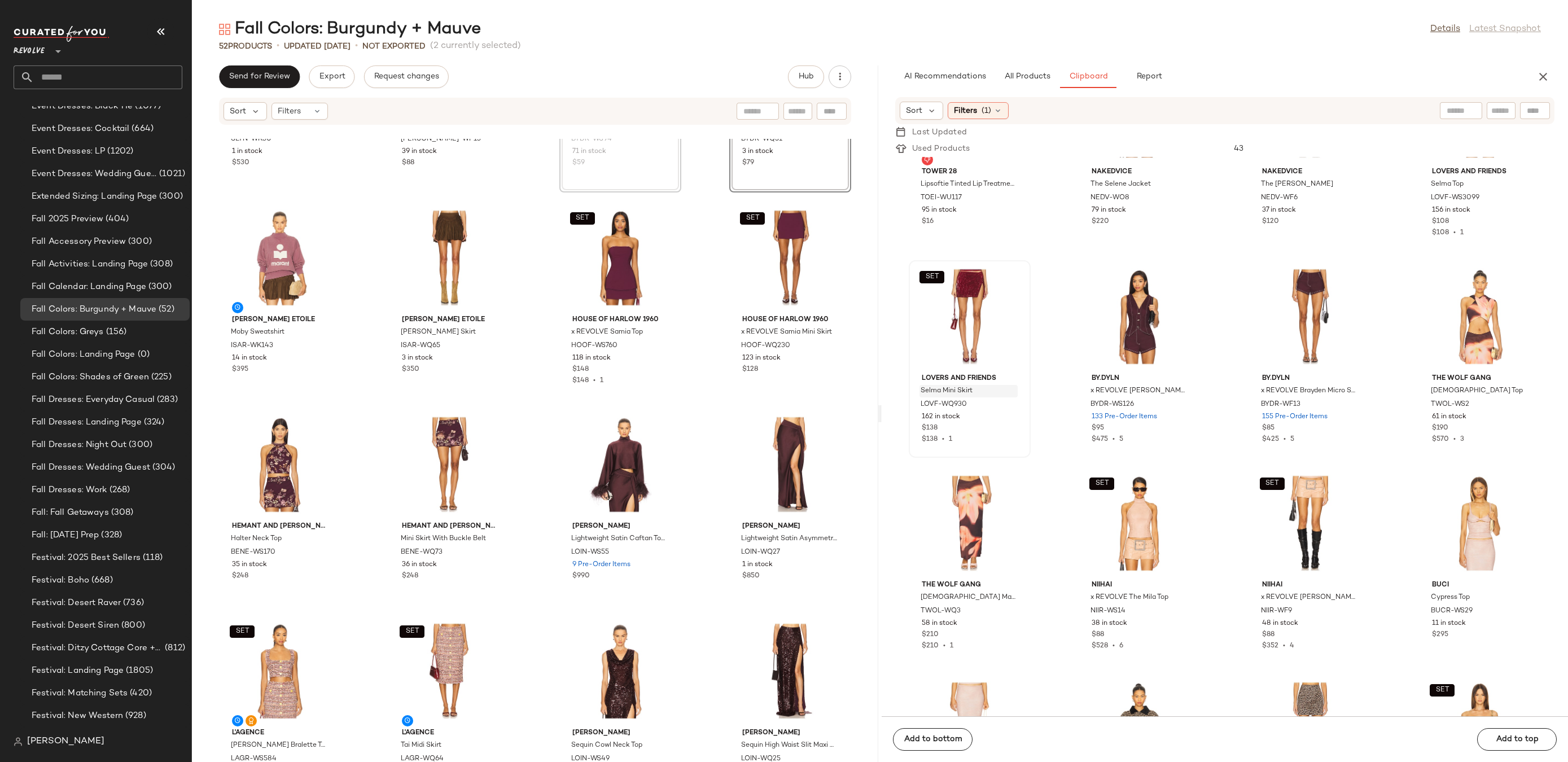
scroll to position [2065, 0]
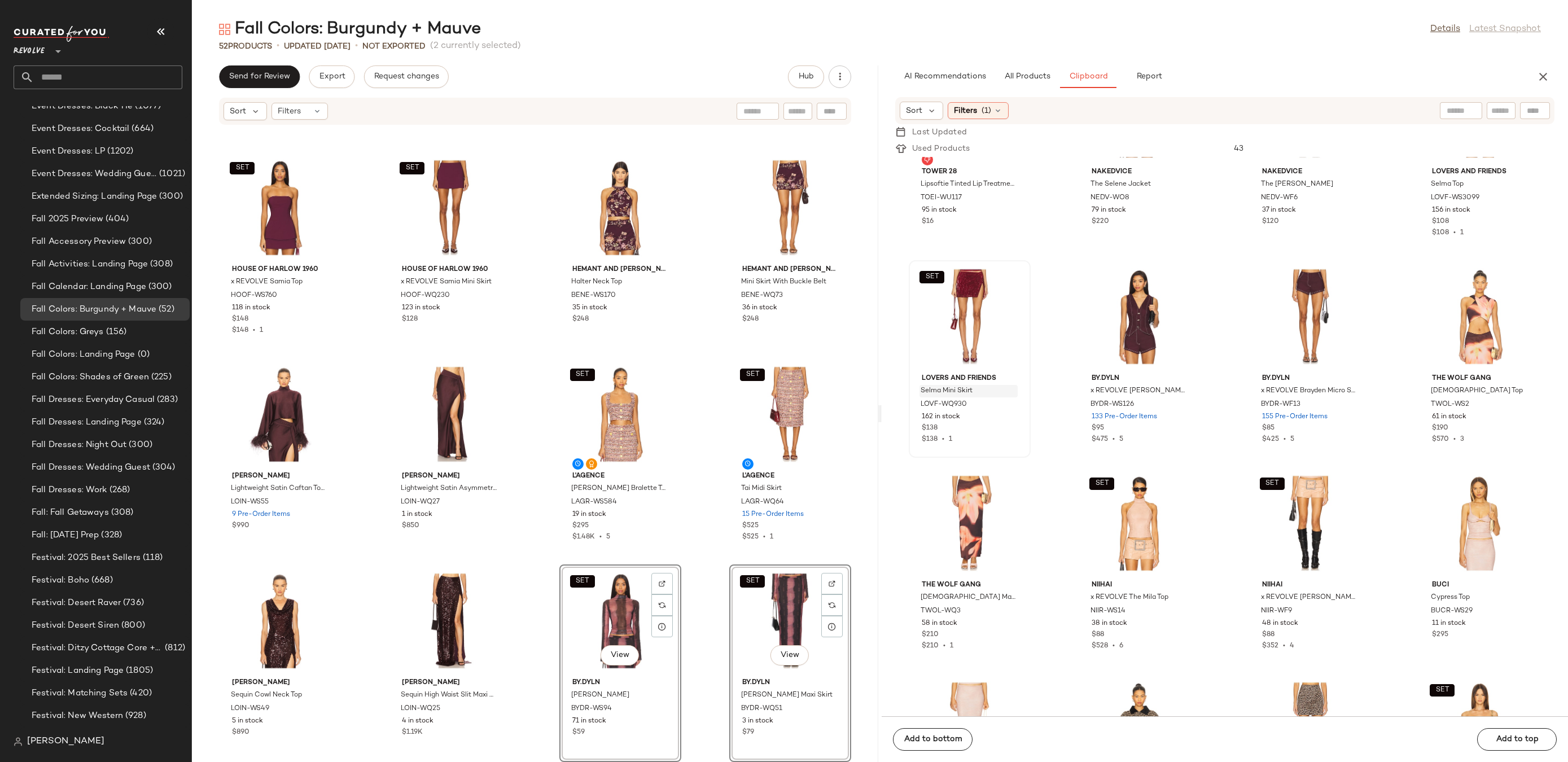
click at [789, 593] on div "SET View" at bounding box center [790, 621] width 114 height 105
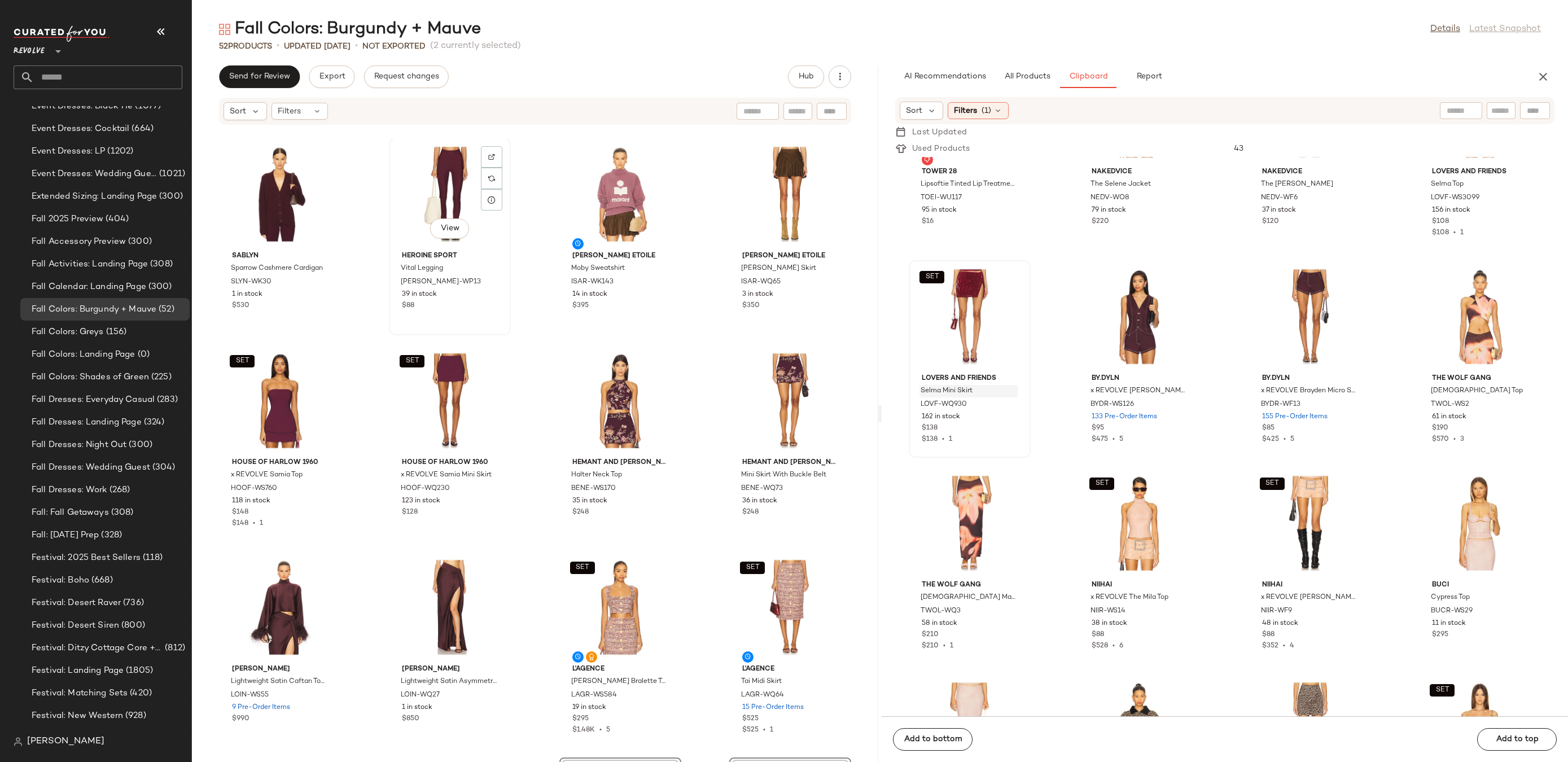
scroll to position [1625, 0]
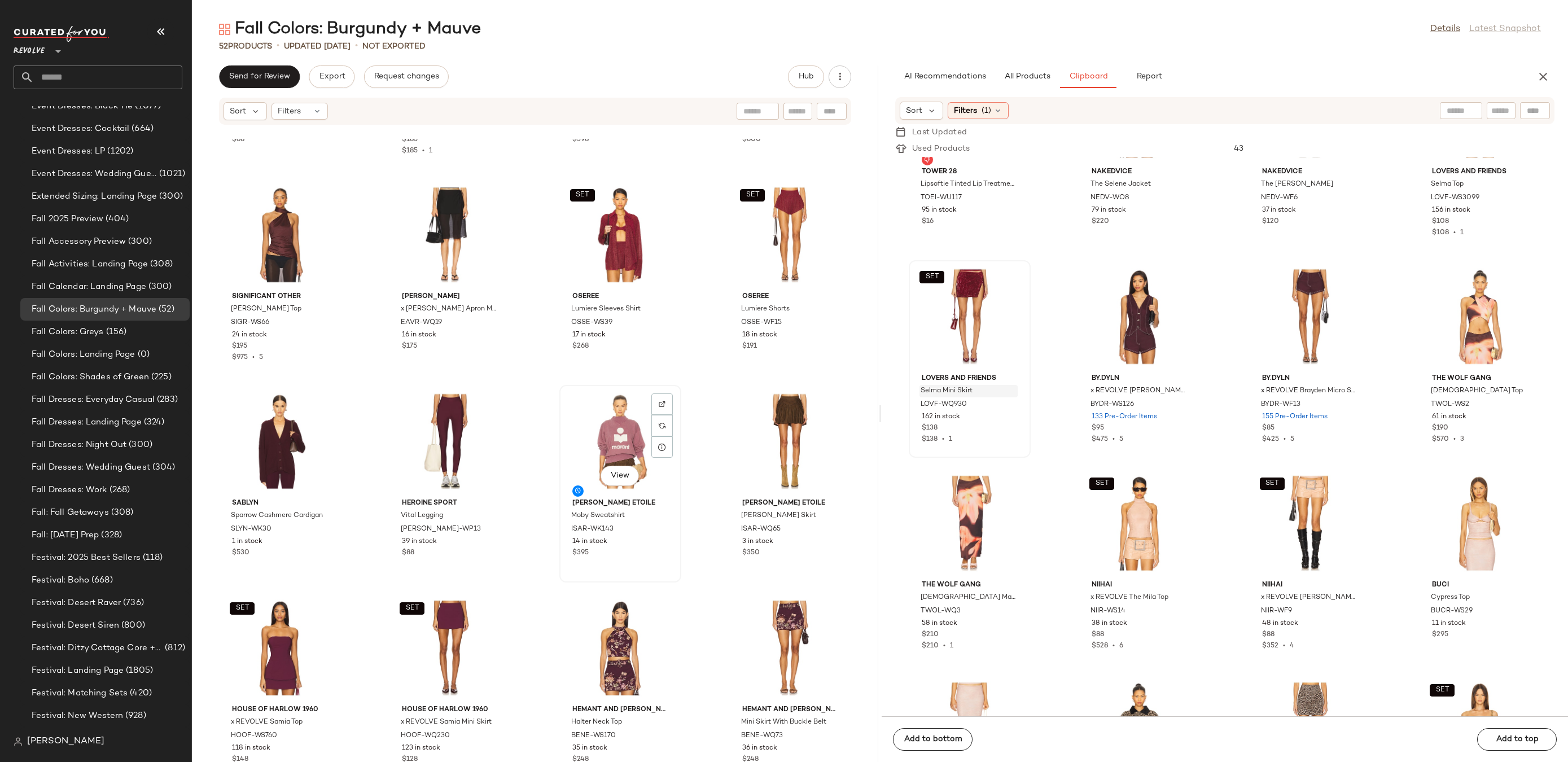
click at [587, 430] on div "View" at bounding box center [620, 442] width 114 height 105
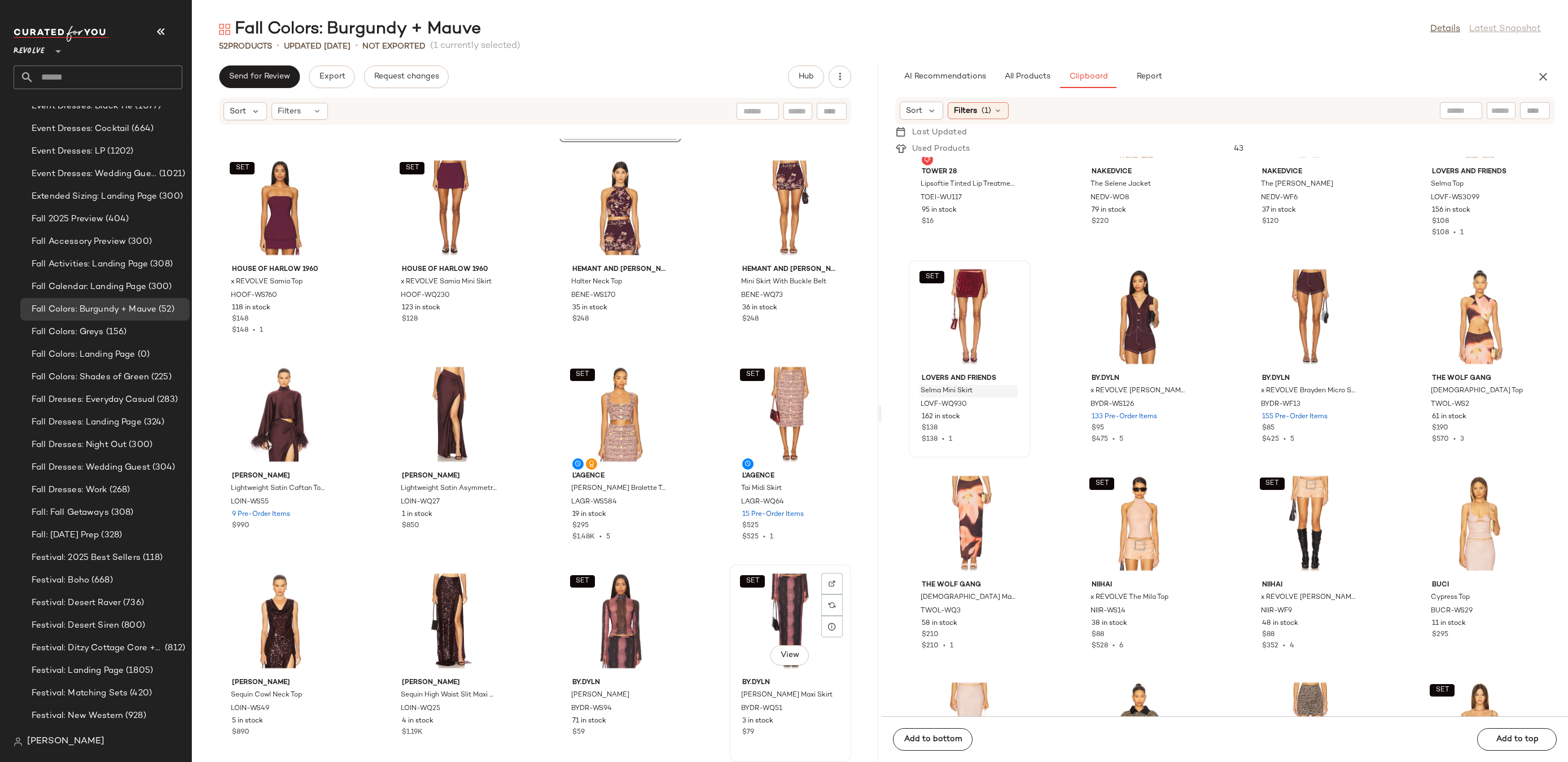
click at [760, 626] on div "SET View" at bounding box center [790, 621] width 114 height 105
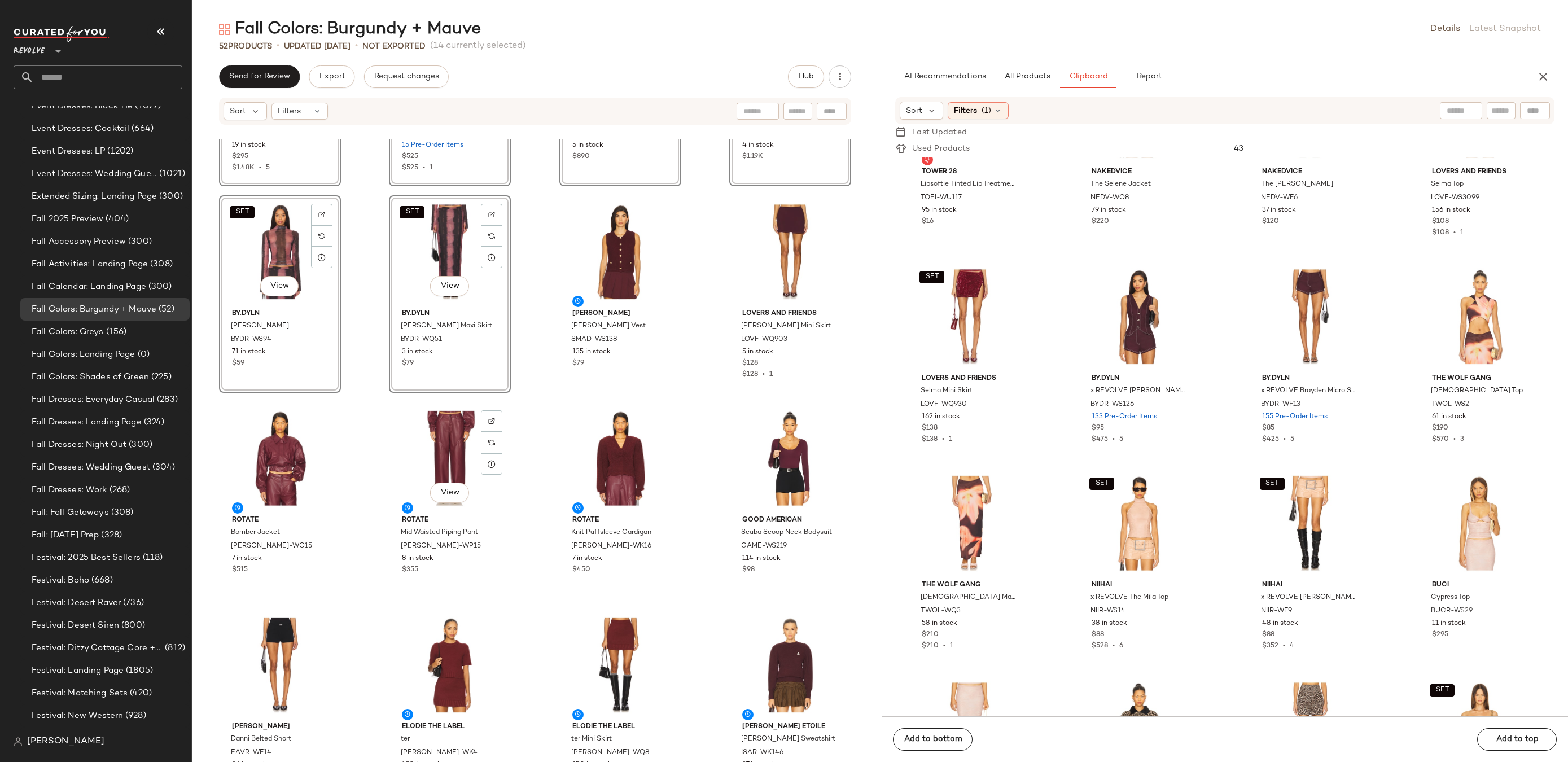
scroll to position [787, 0]
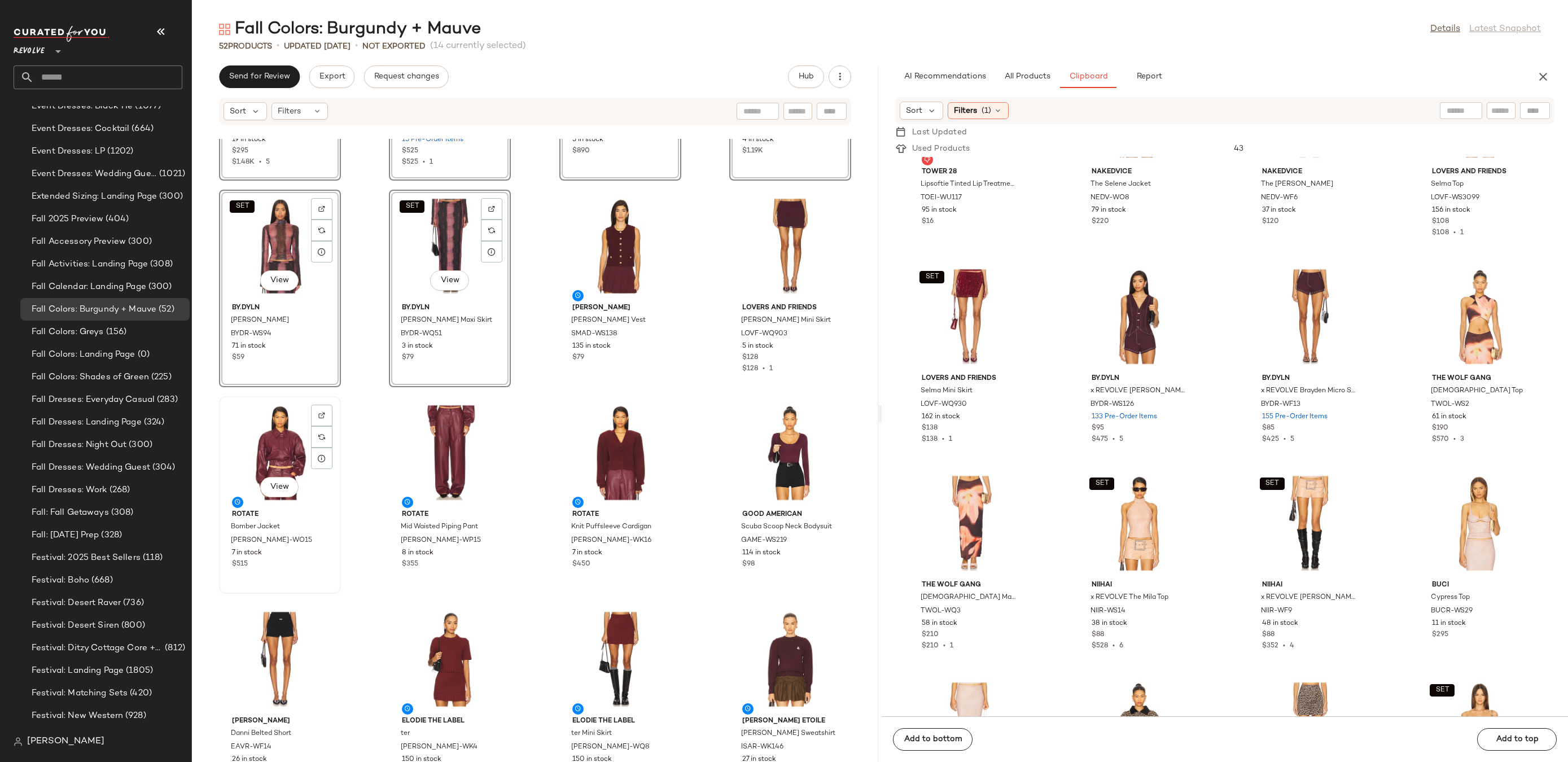
click at [288, 455] on div "View" at bounding box center [280, 453] width 114 height 105
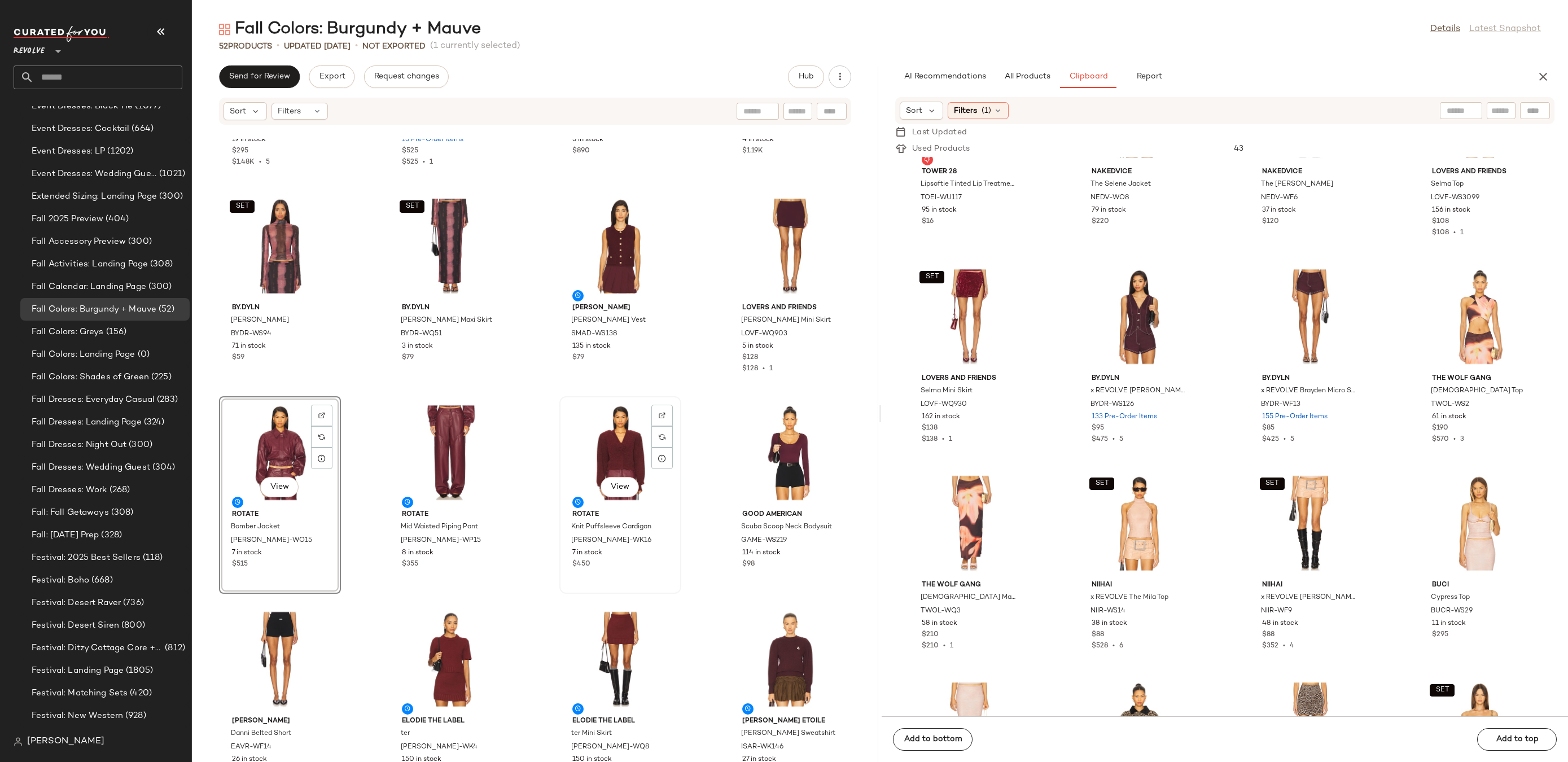
click at [605, 462] on div "View" at bounding box center [620, 453] width 114 height 105
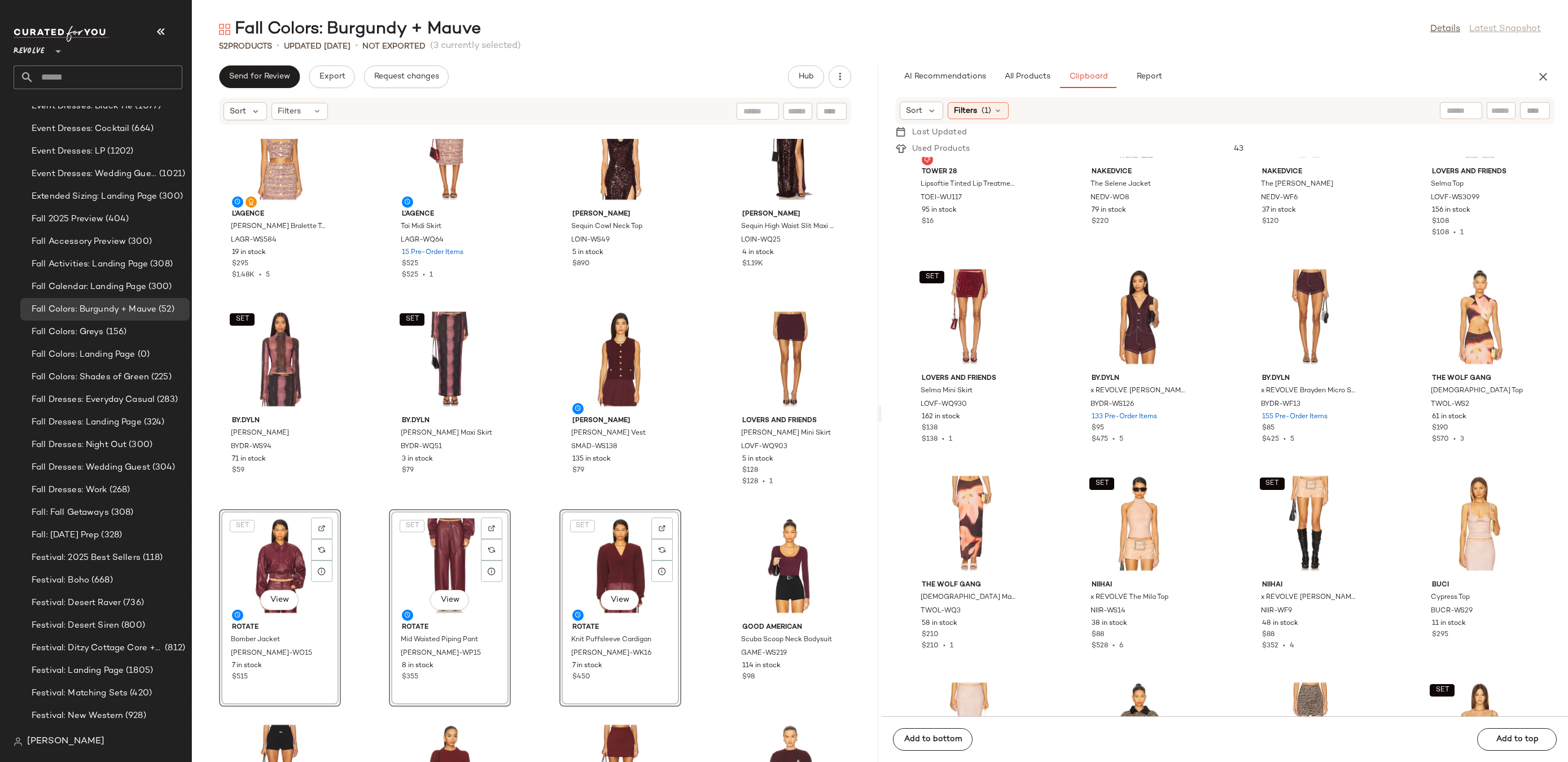
scroll to position [574, 0]
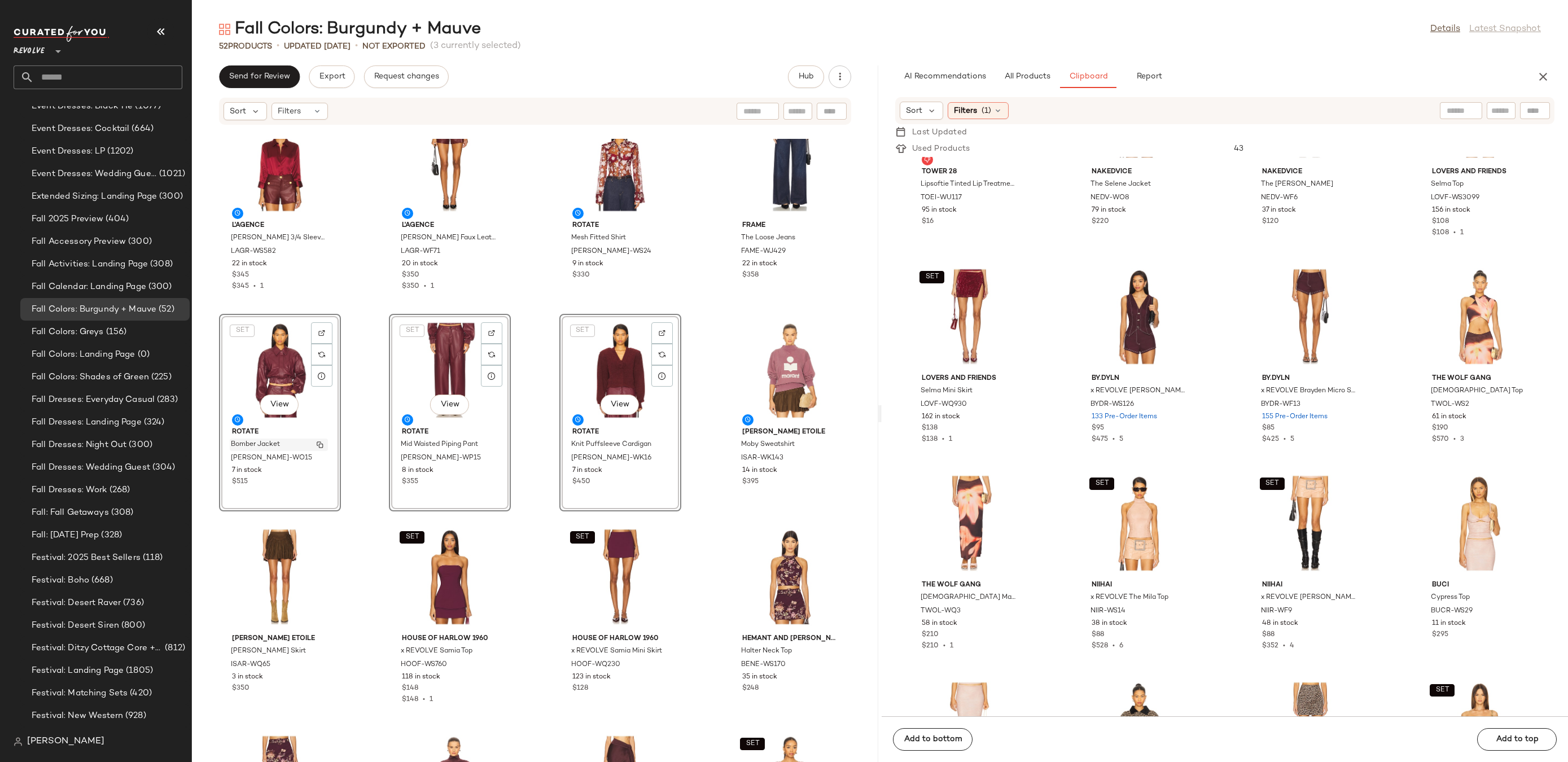
scroll to position [27, 0]
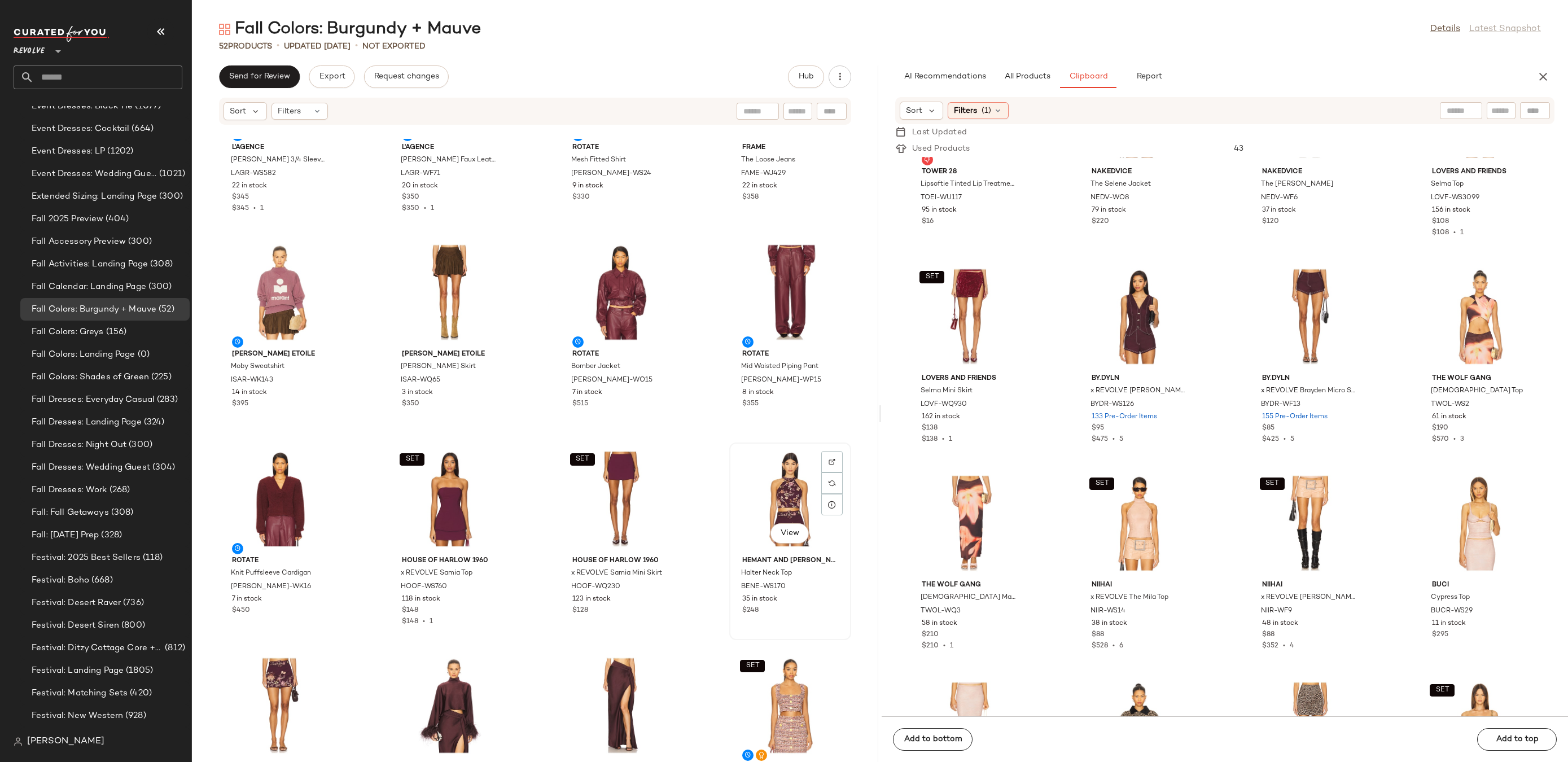
click at [784, 509] on div "View" at bounding box center [790, 499] width 114 height 105
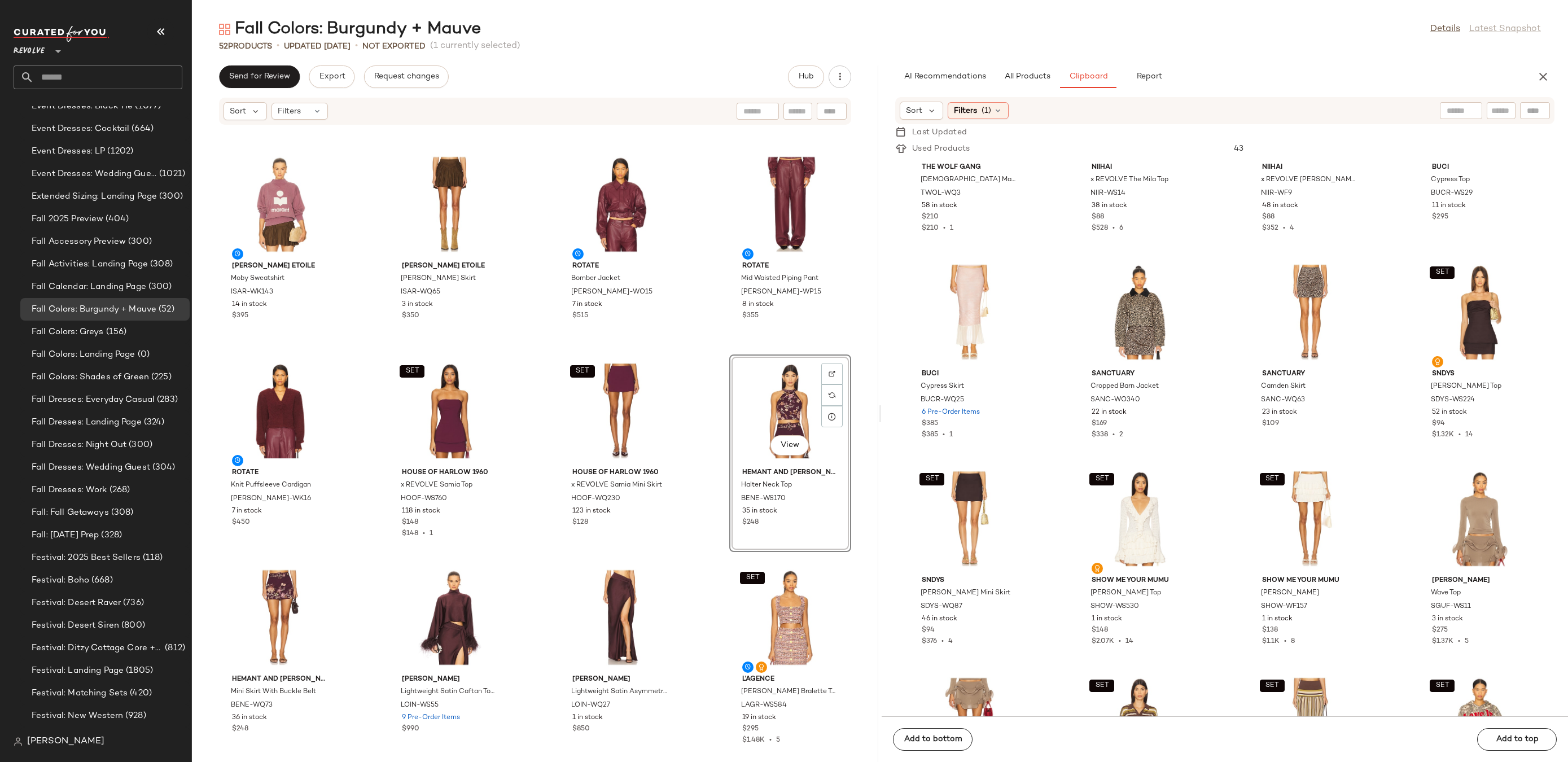
scroll to position [226, 0]
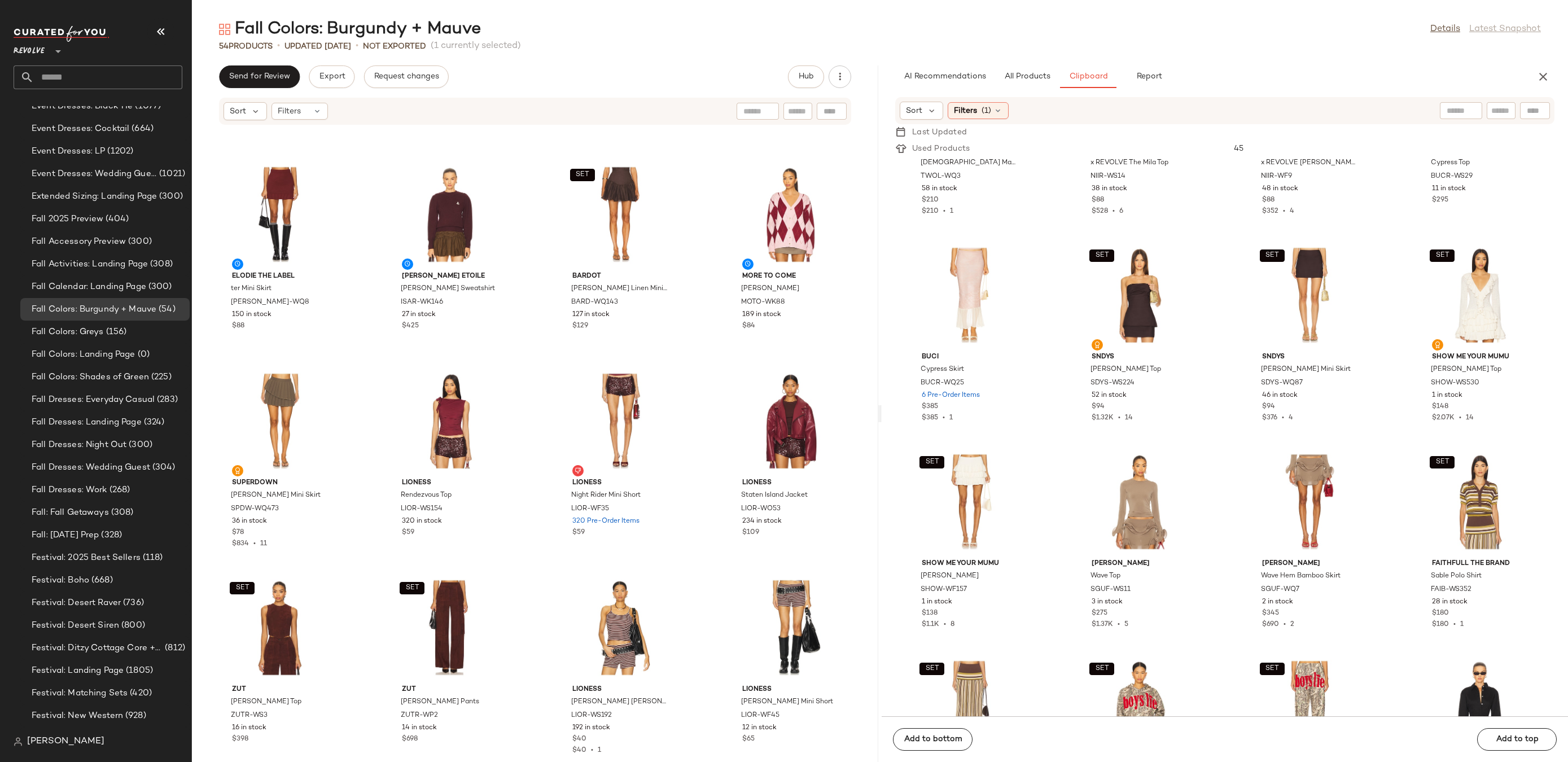
scroll to position [1433, 0]
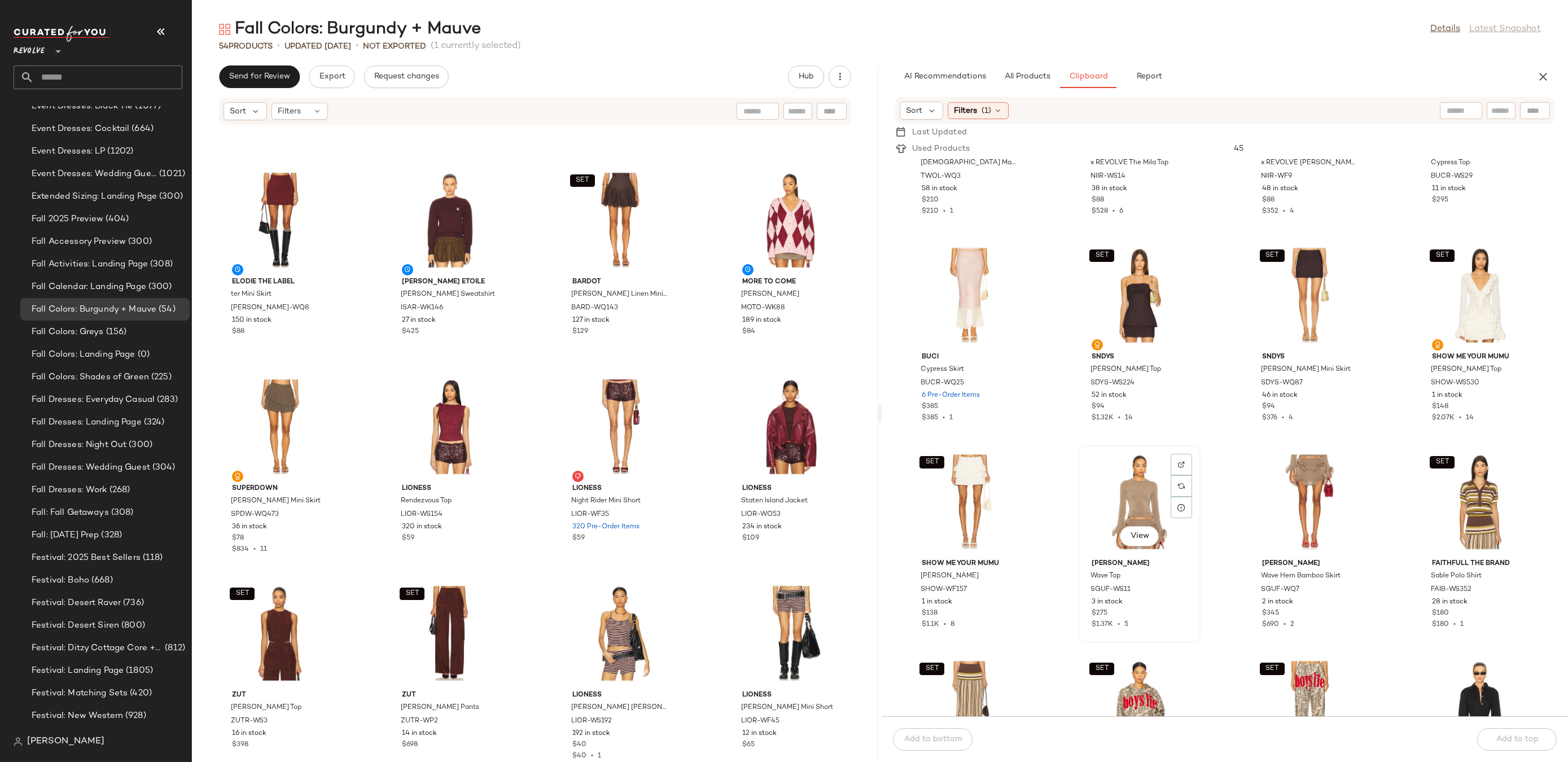
click at [1106, 504] on div "View" at bounding box center [1139, 502] width 114 height 105
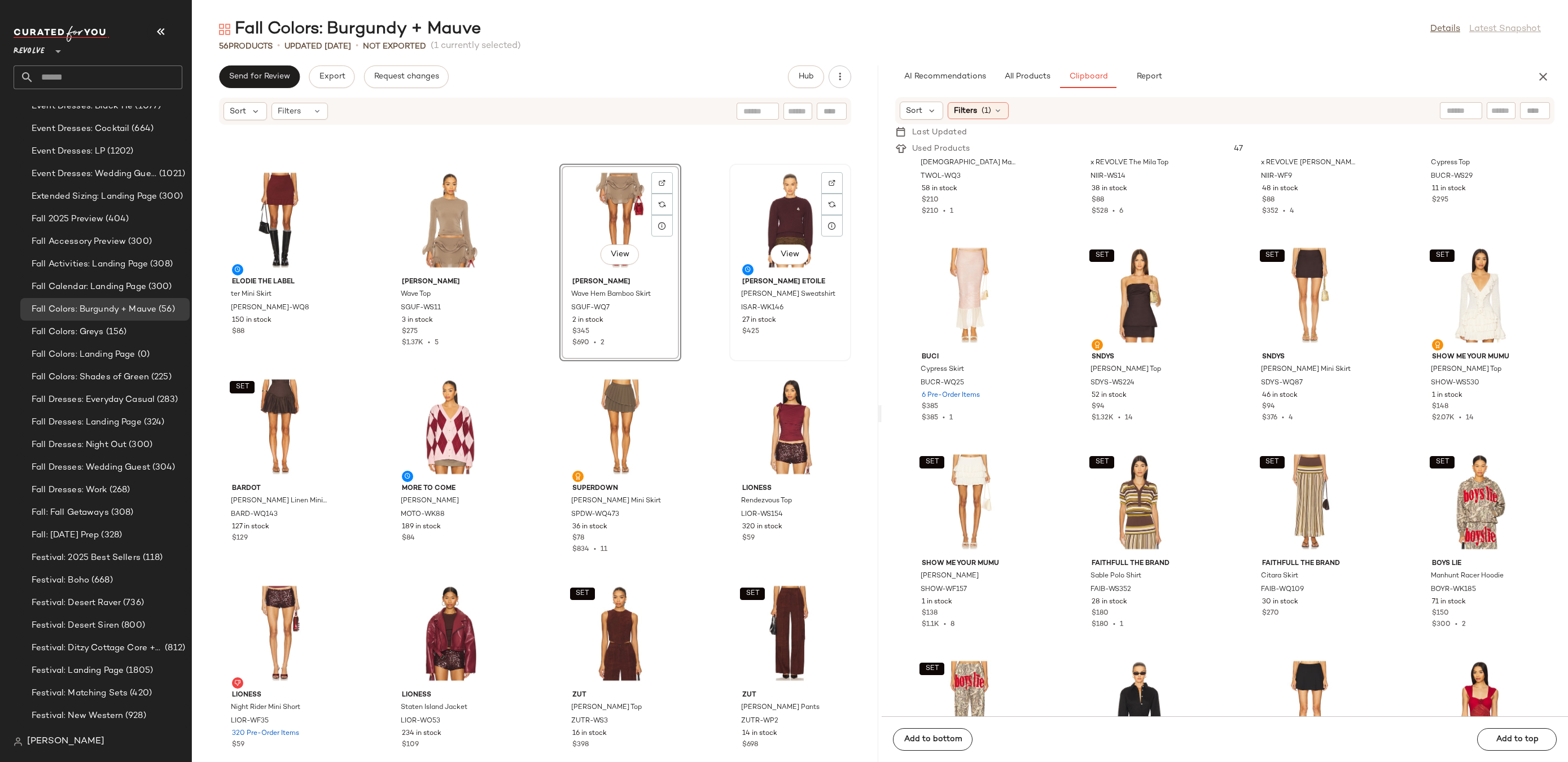
click at [757, 225] on div "View" at bounding box center [790, 221] width 114 height 105
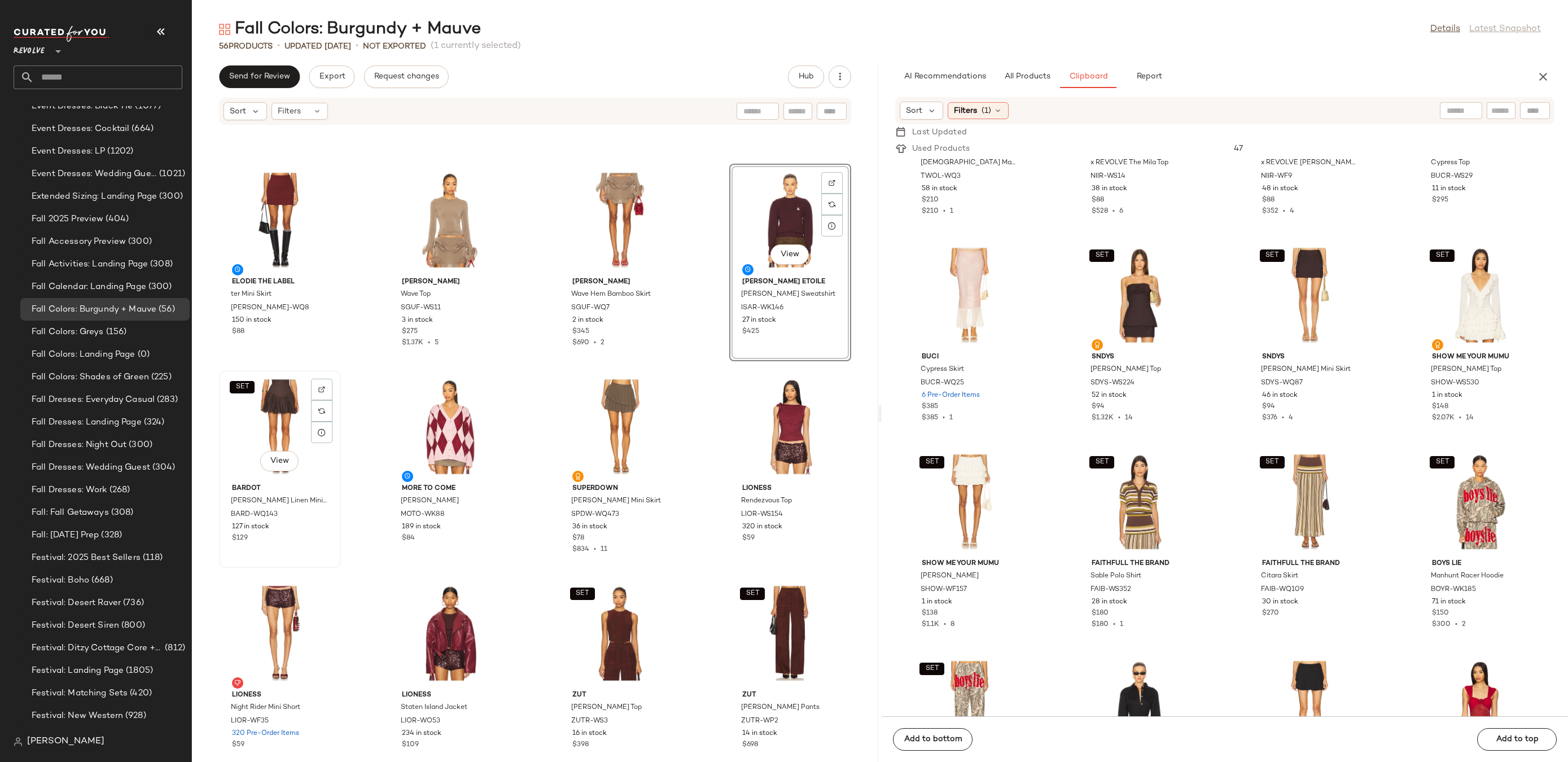
click at [246, 446] on div "SET View" at bounding box center [280, 427] width 114 height 105
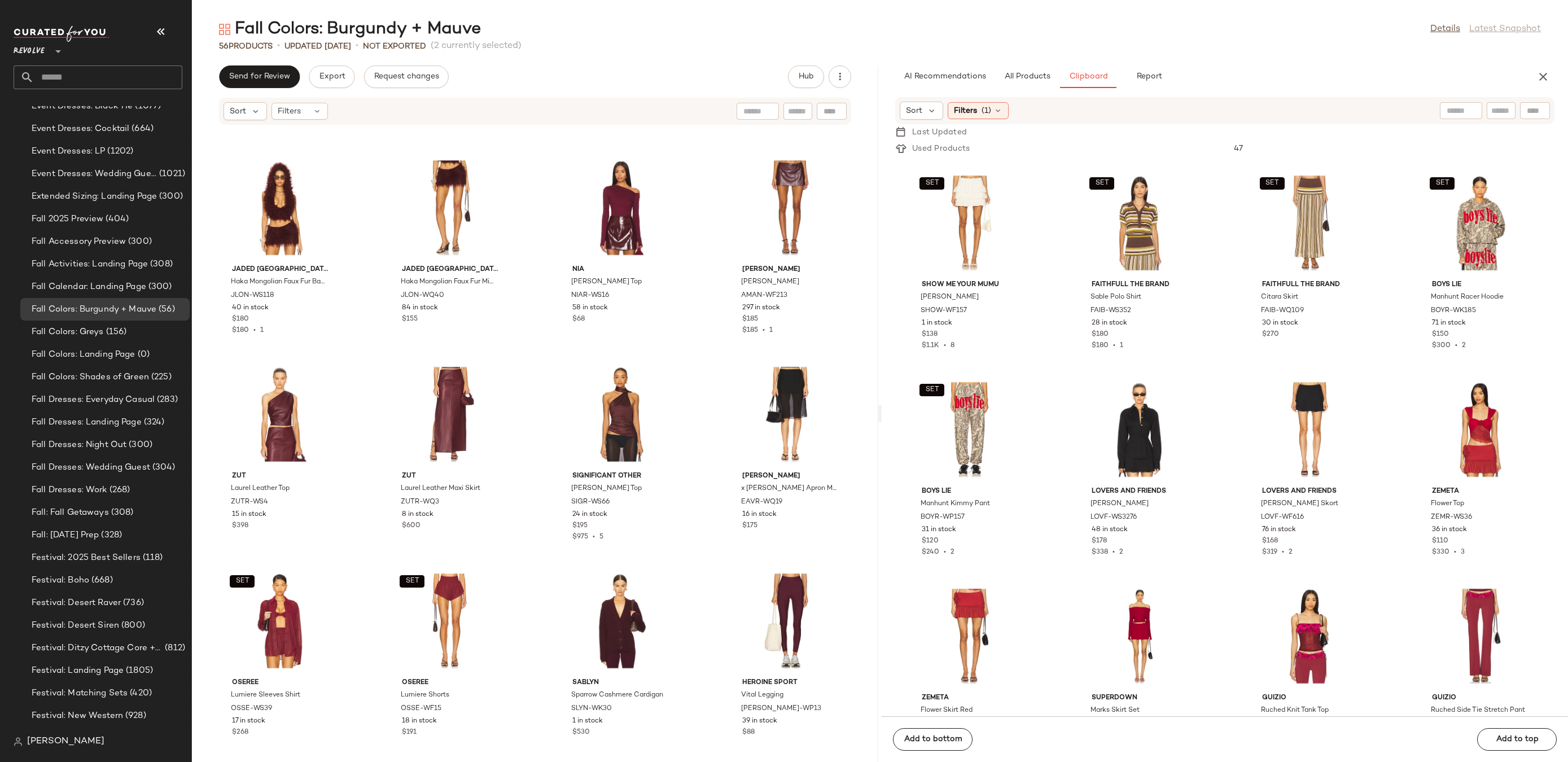
scroll to position [3576, 0]
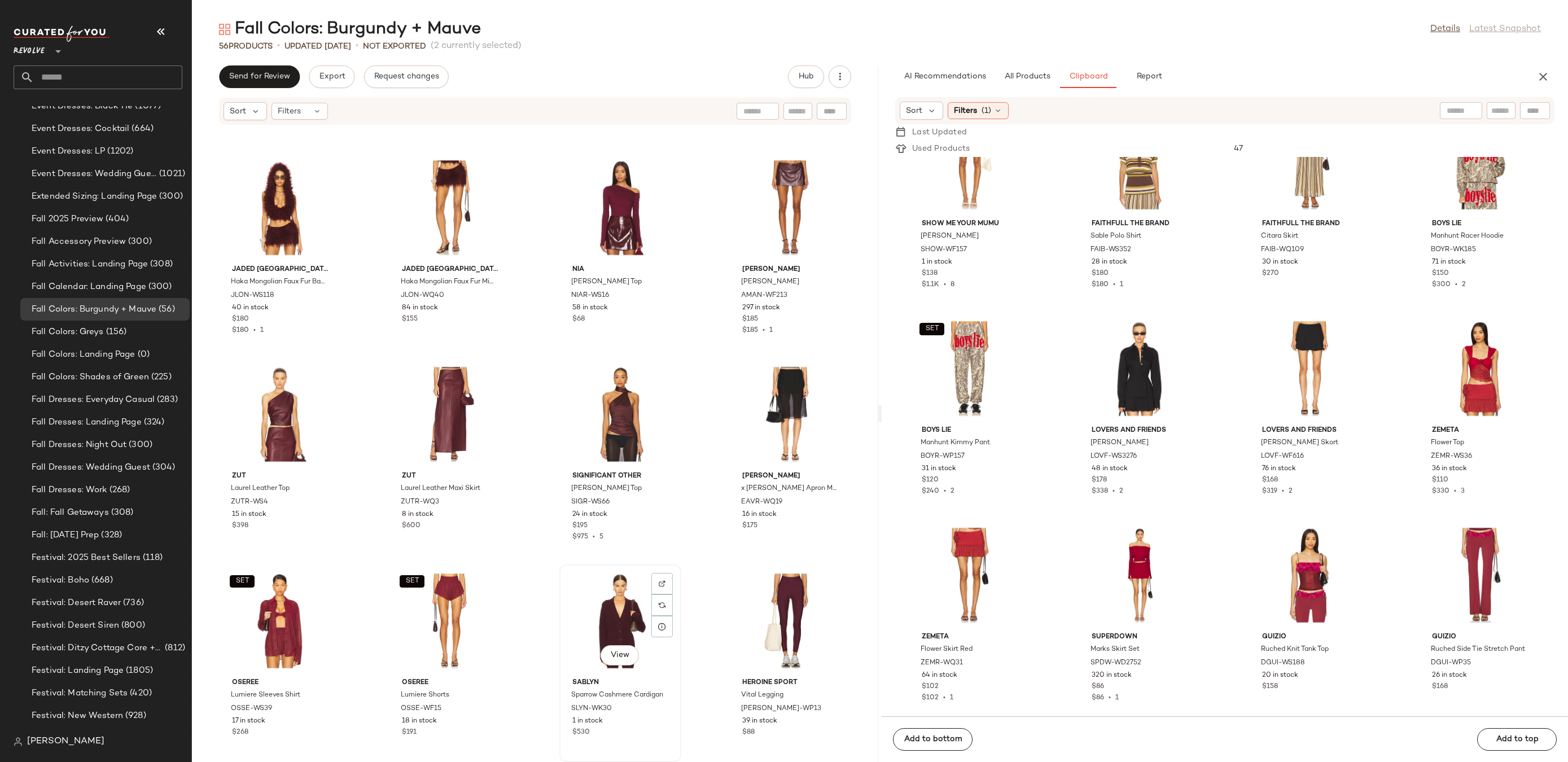
click at [600, 628] on div "View" at bounding box center [620, 621] width 114 height 105
click at [777, 608] on div "View" at bounding box center [790, 621] width 114 height 105
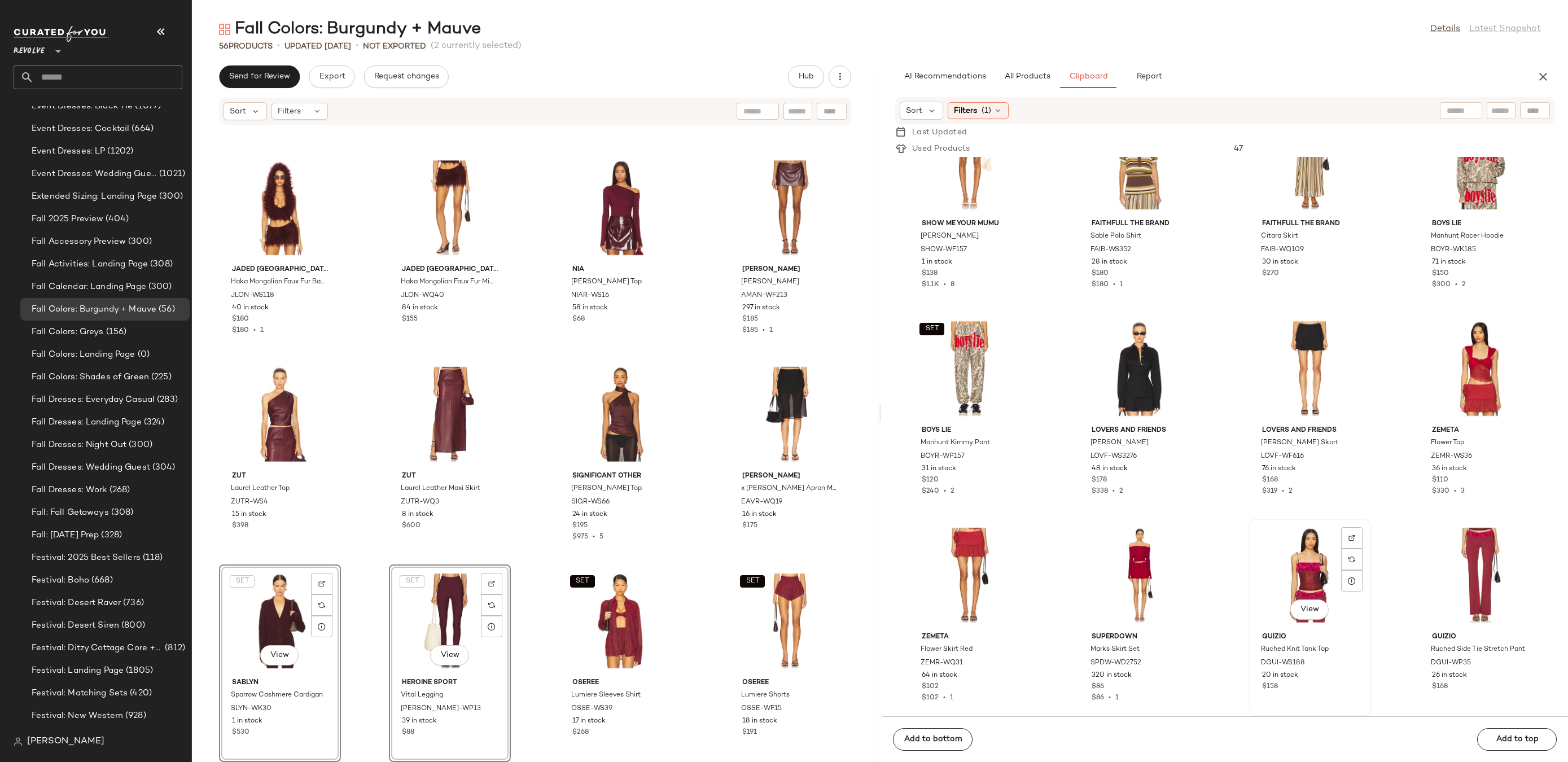
click at [1299, 579] on div "View" at bounding box center [1310, 576] width 114 height 105
click at [1436, 572] on div "View" at bounding box center [1480, 576] width 114 height 105
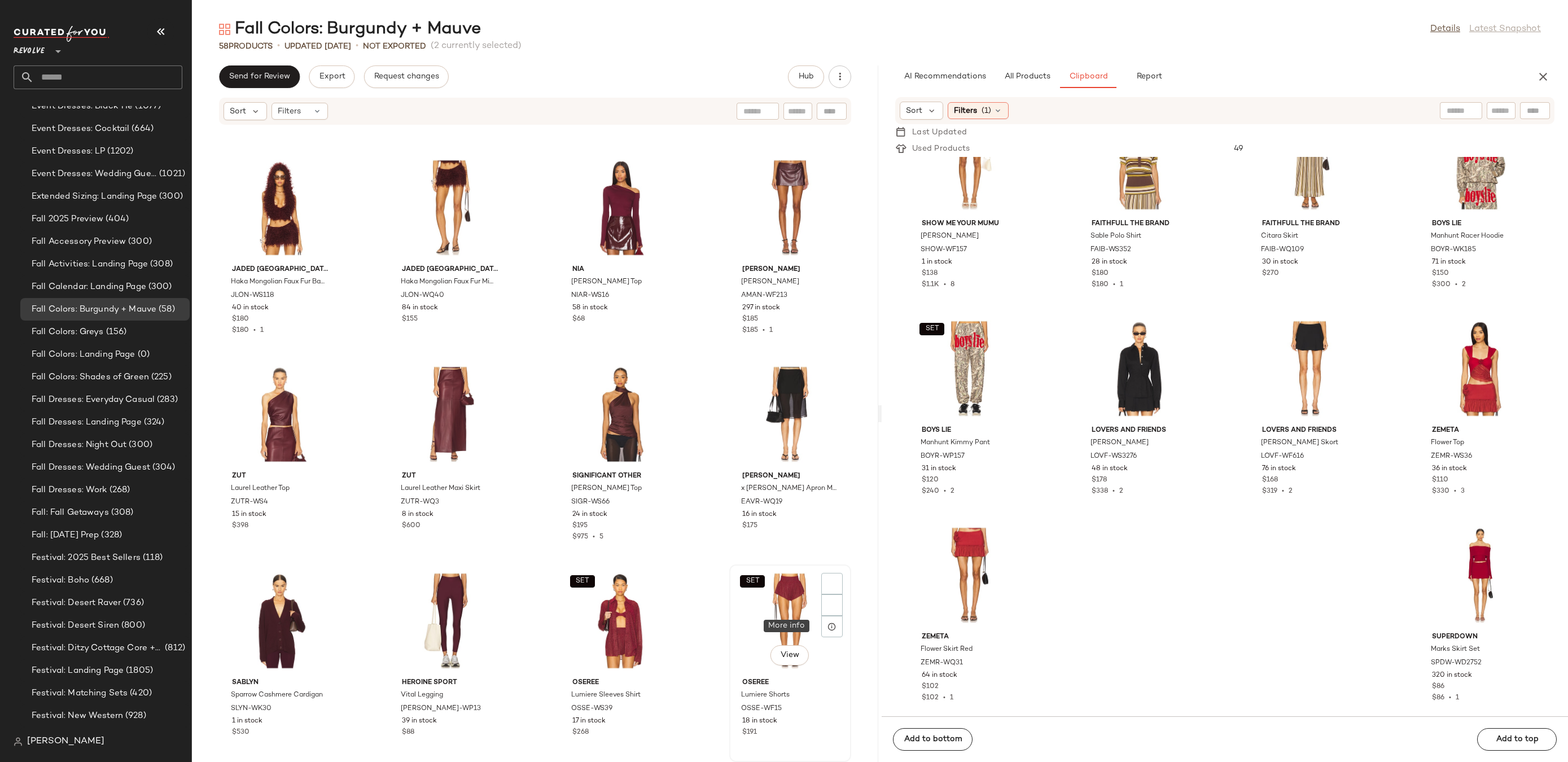
scroll to position [2479, 0]
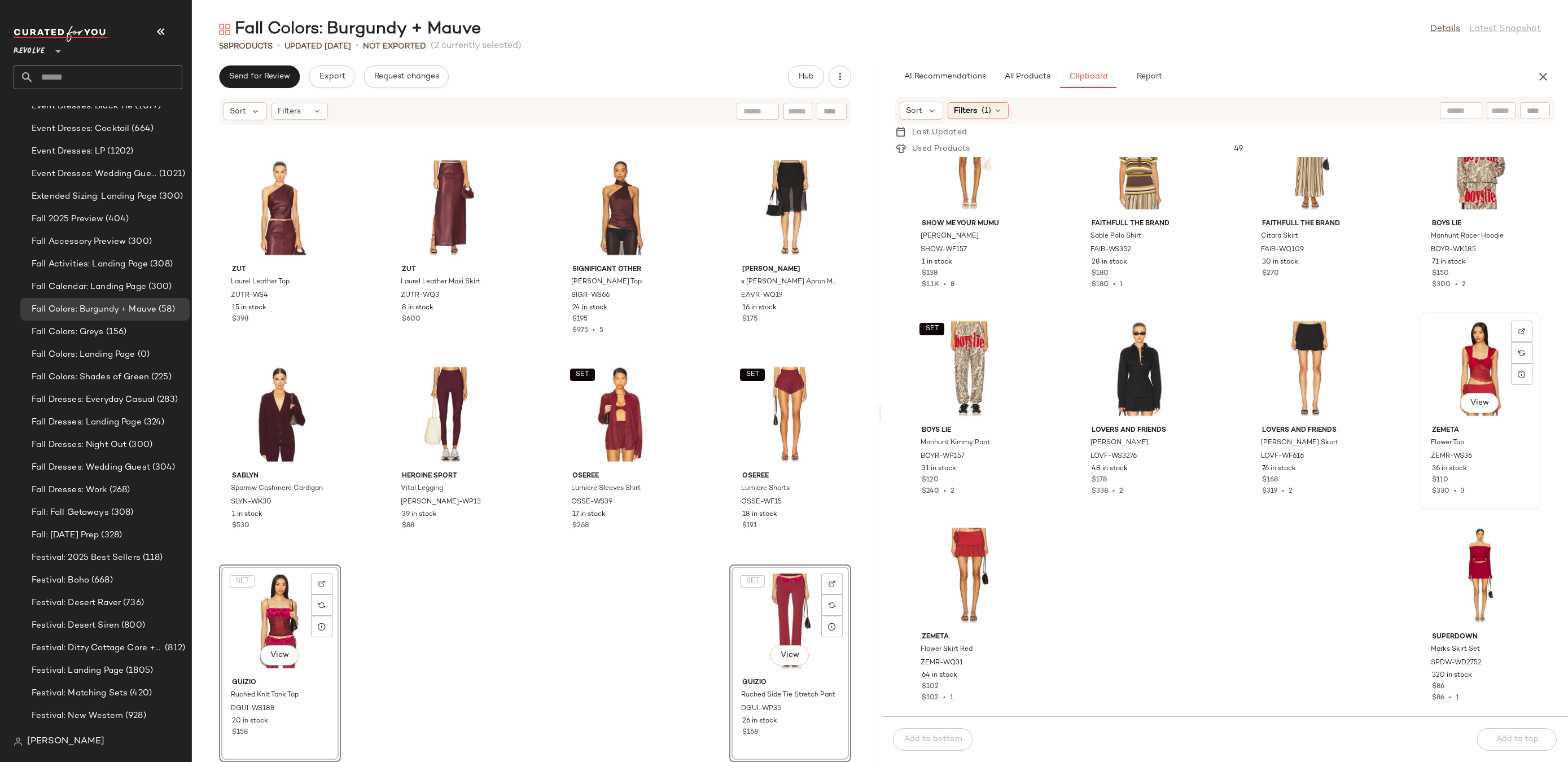
click at [1460, 354] on div "View" at bounding box center [1480, 369] width 114 height 105
click at [967, 565] on div "View" at bounding box center [970, 576] width 114 height 105
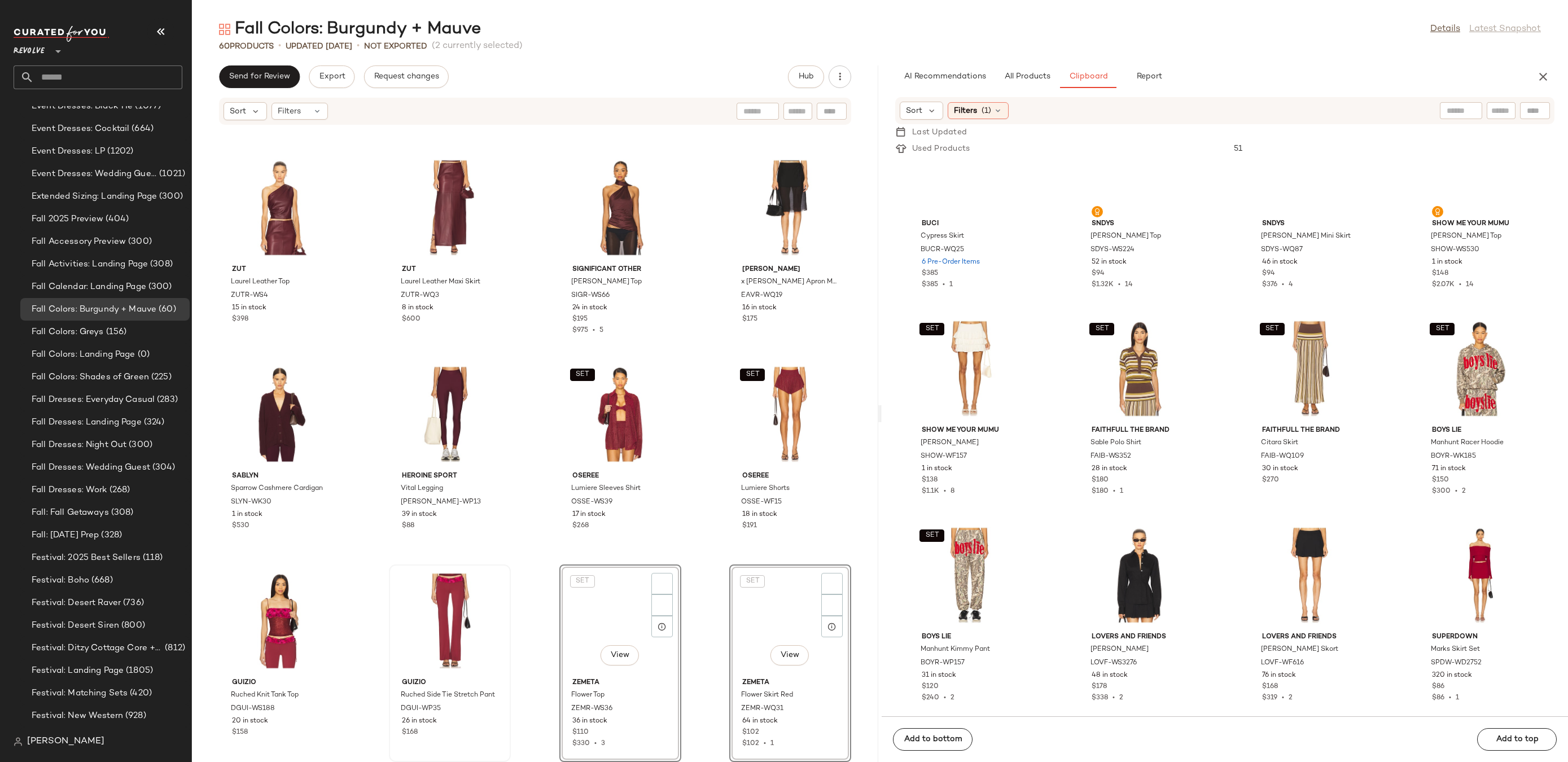
scroll to position [3369, 0]
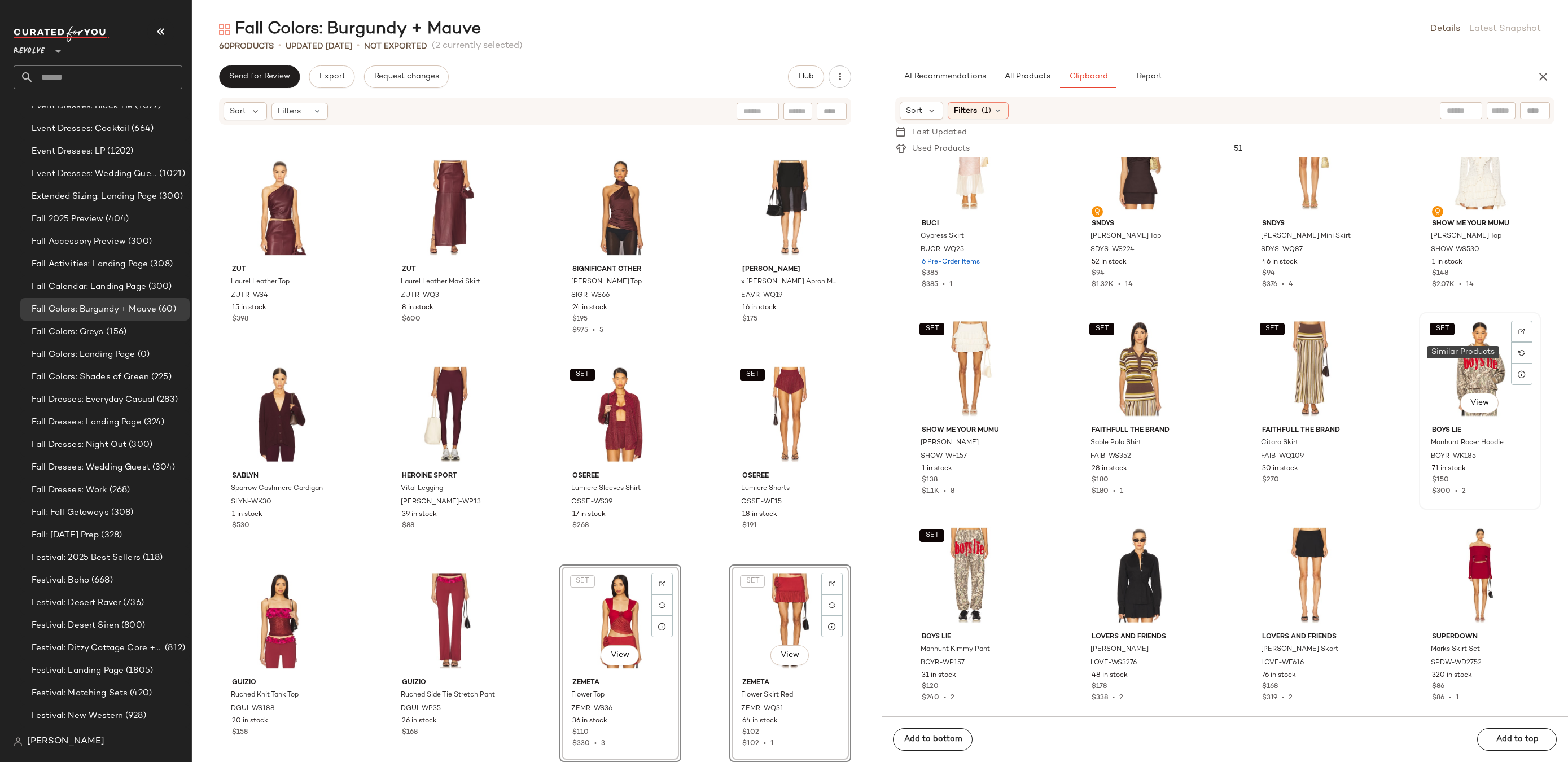
click at [1485, 352] on div "SET View" at bounding box center [1480, 369] width 114 height 105
click at [966, 571] on div "SET View" at bounding box center [970, 576] width 114 height 105
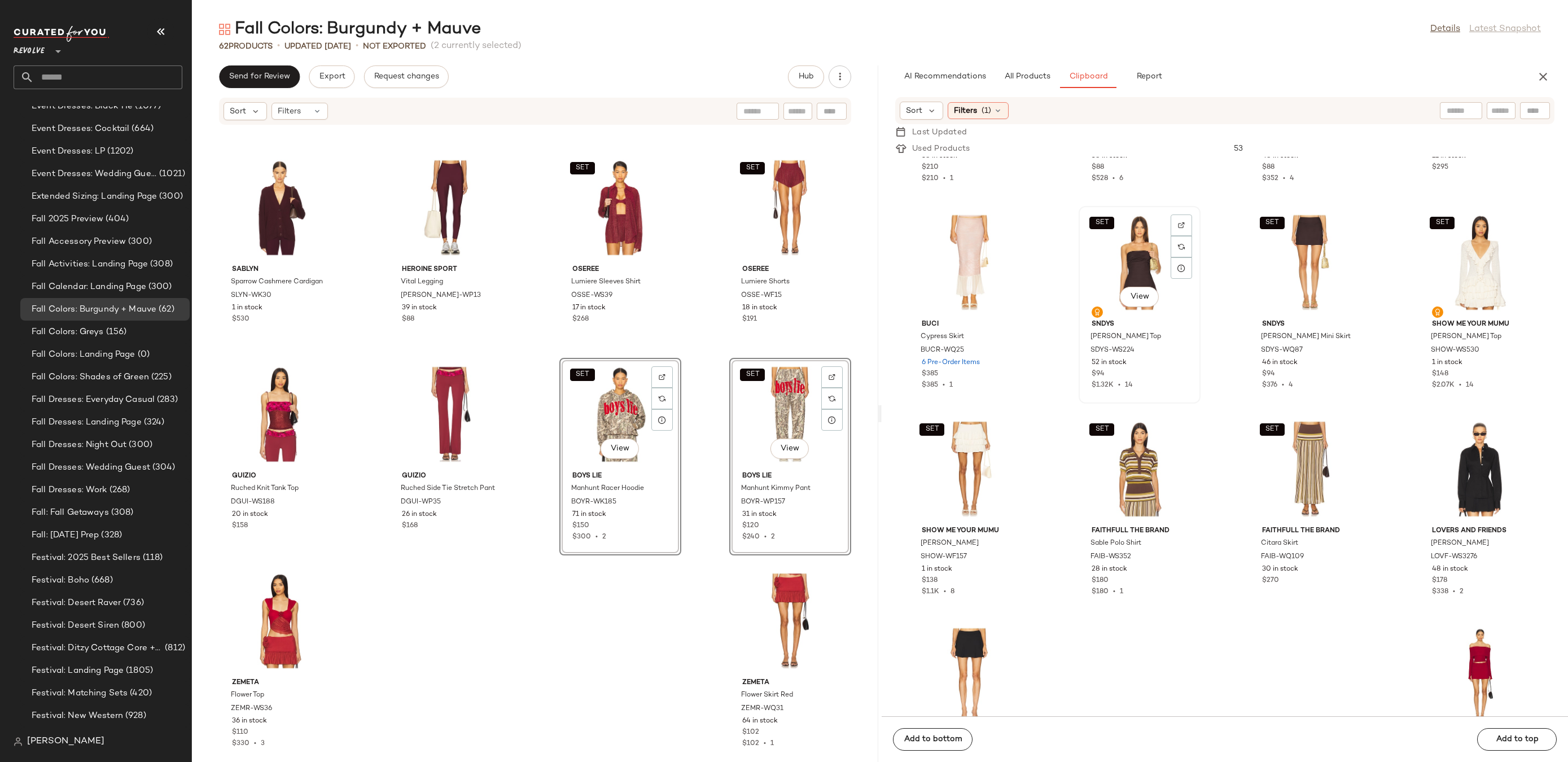
scroll to position [3204, 0]
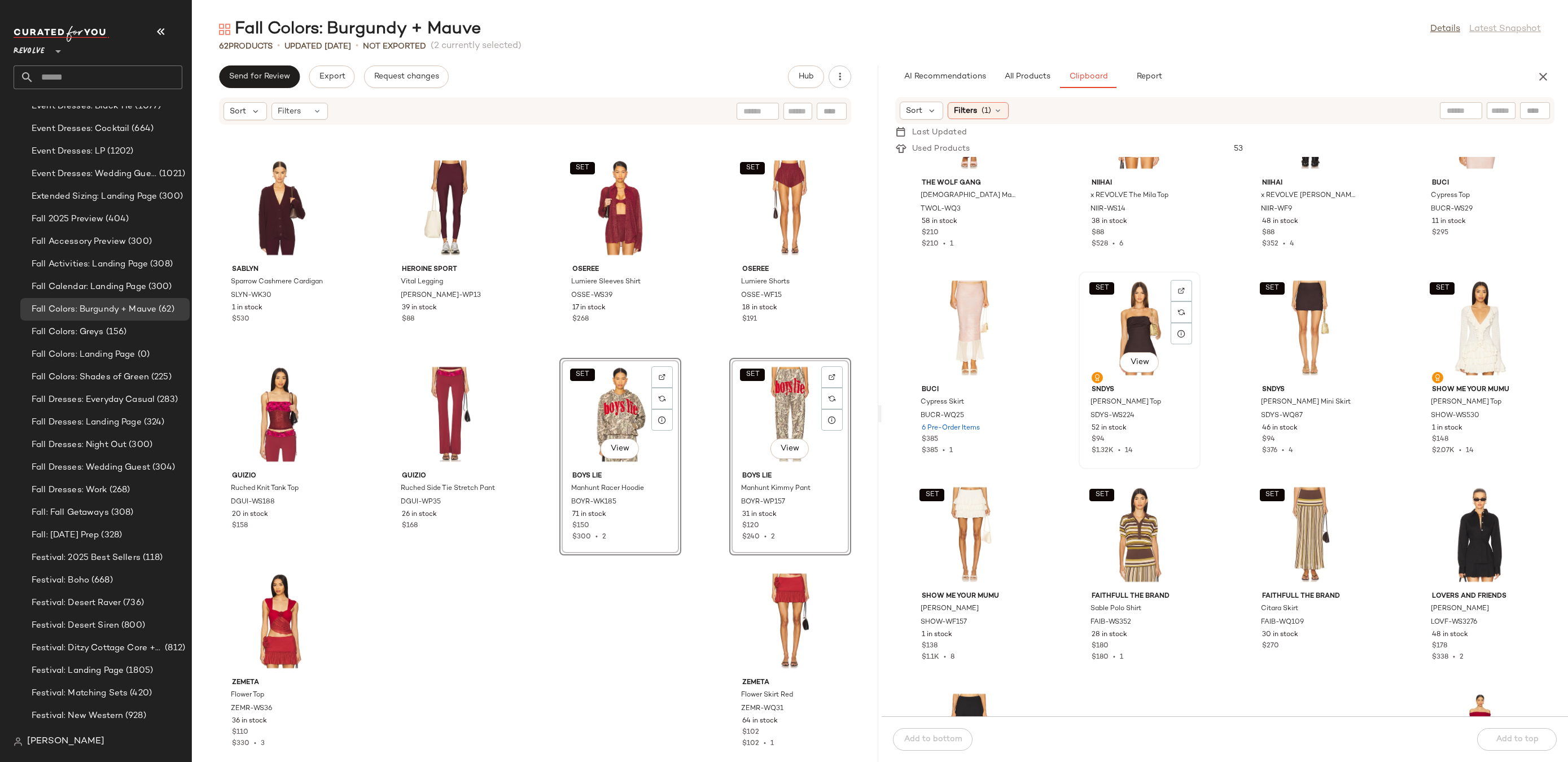
click at [1116, 302] on div "SET View" at bounding box center [1139, 328] width 114 height 105
click at [1300, 326] on div "SET View" at bounding box center [1310, 328] width 114 height 105
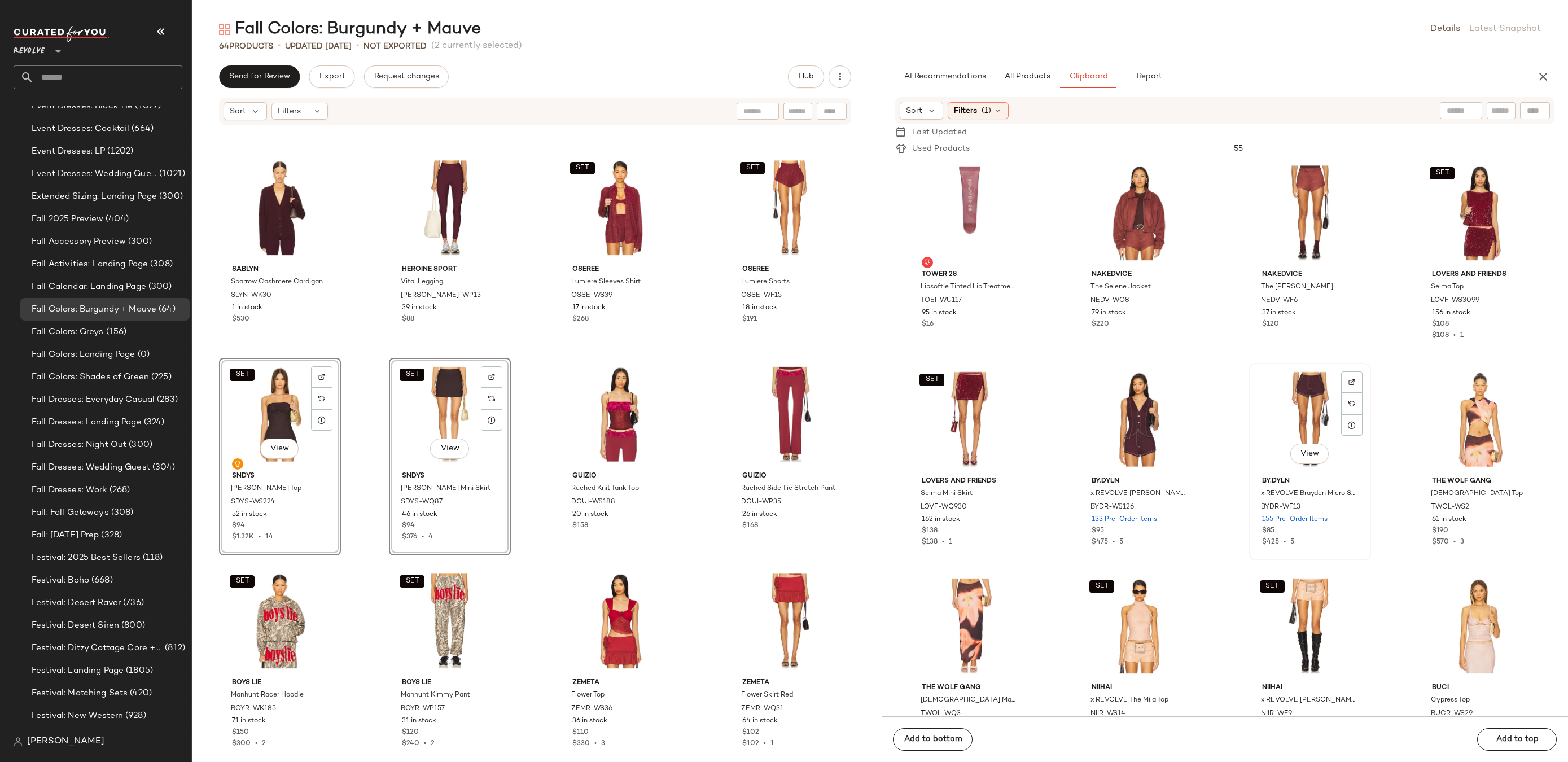
scroll to position [2645, 0]
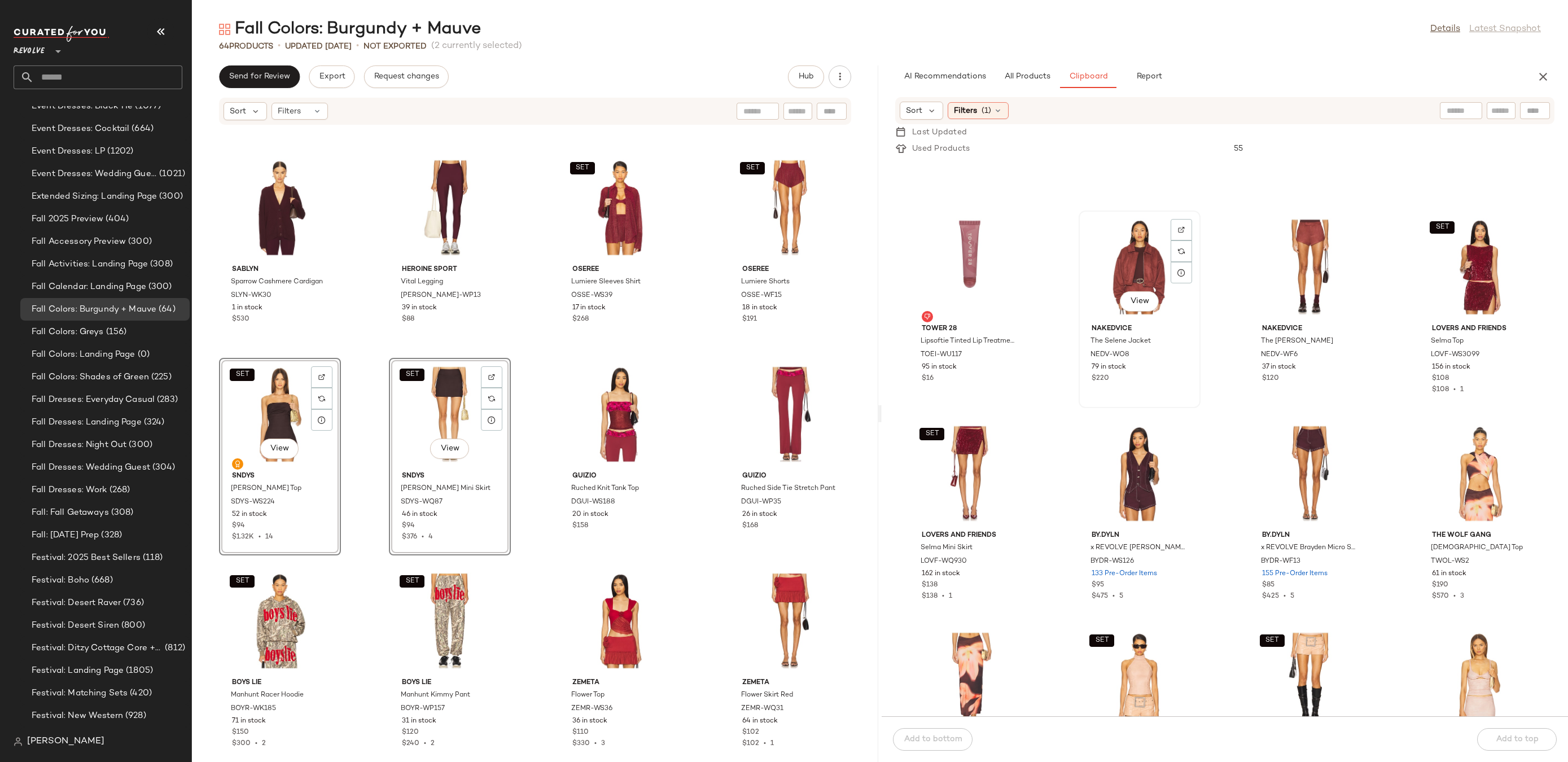
click at [1143, 271] on div "View" at bounding box center [1139, 267] width 114 height 105
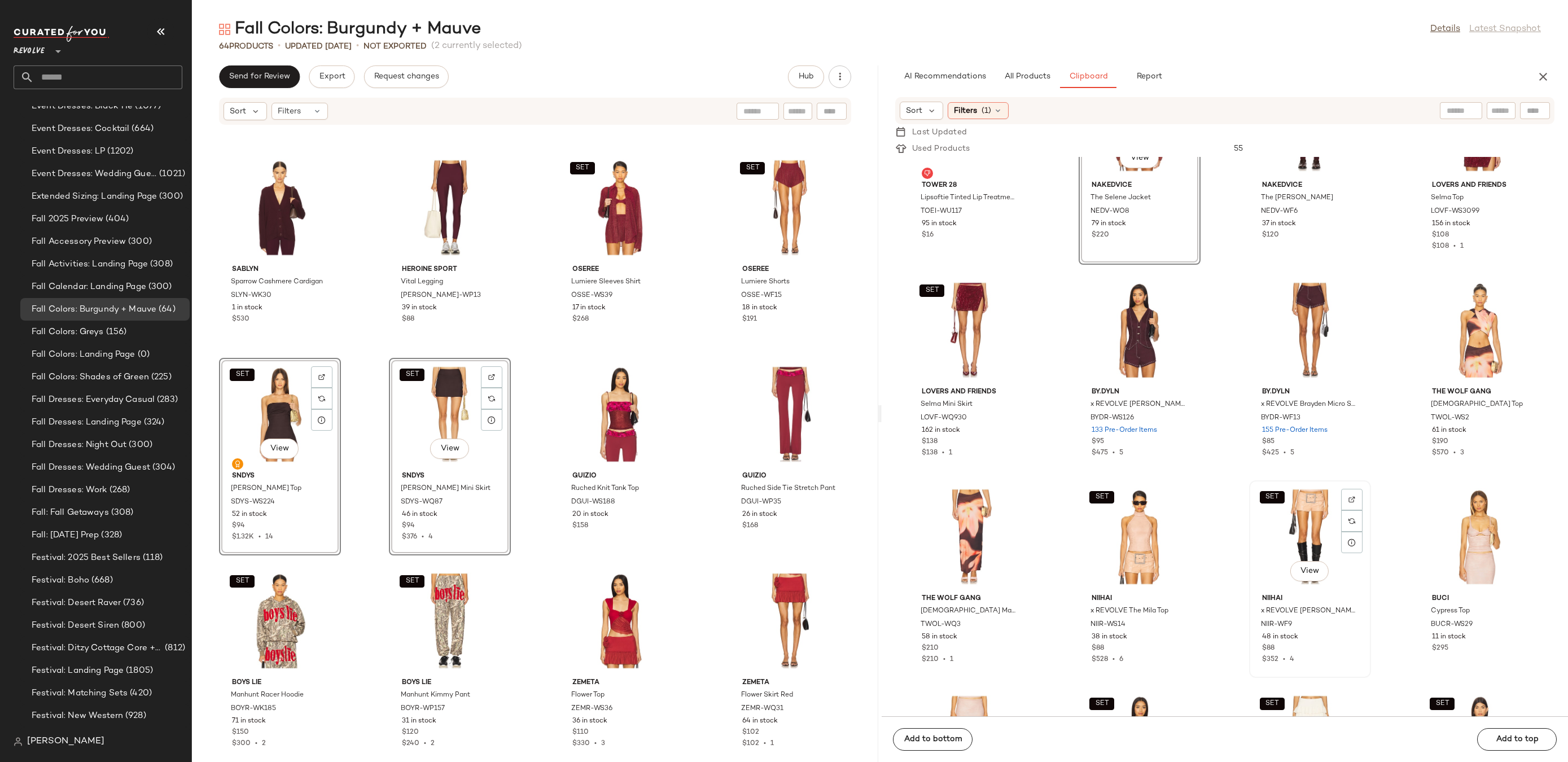
click at [1274, 548] on div "SET View" at bounding box center [1310, 537] width 114 height 105
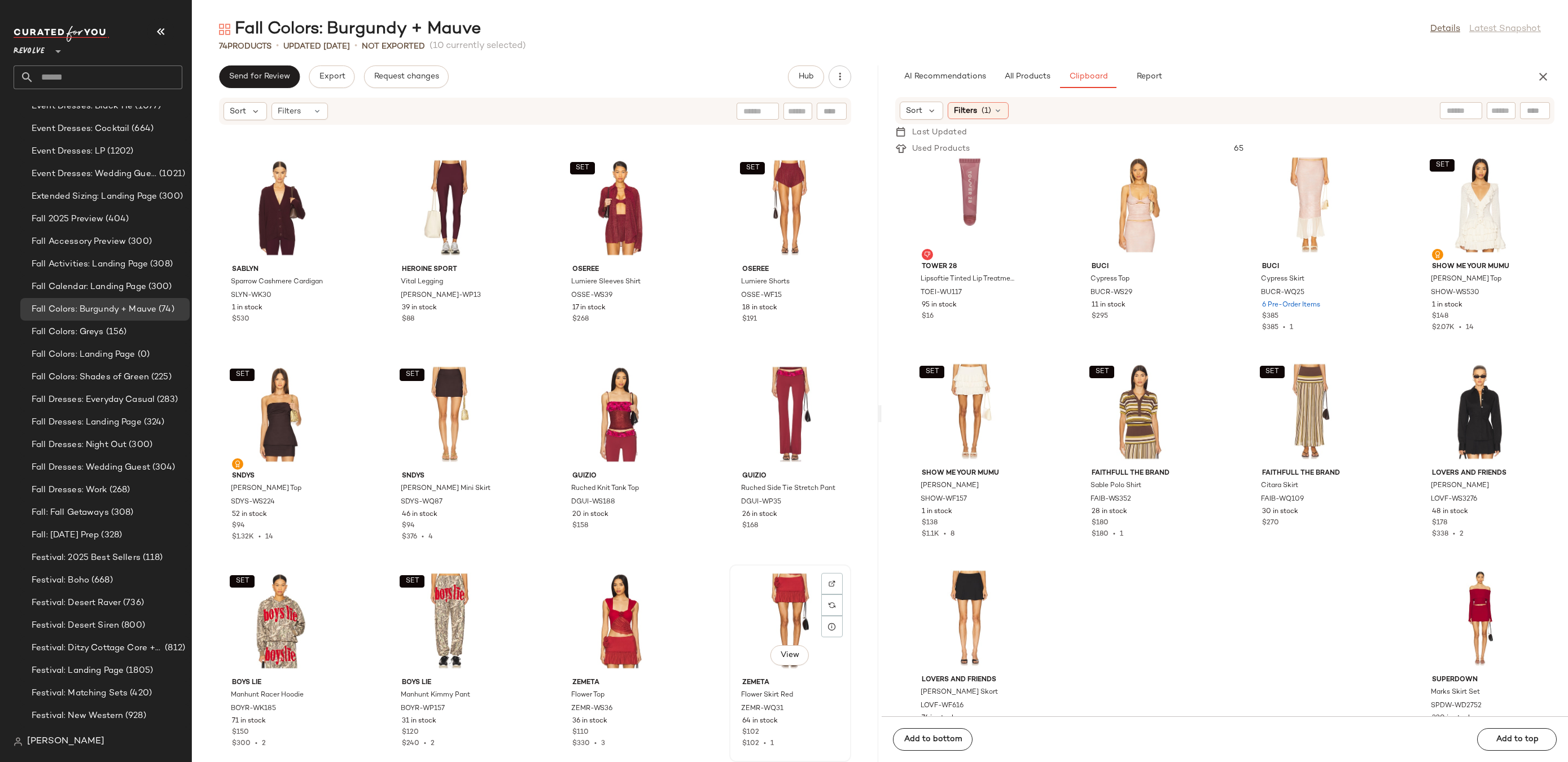
scroll to position [3306, 0]
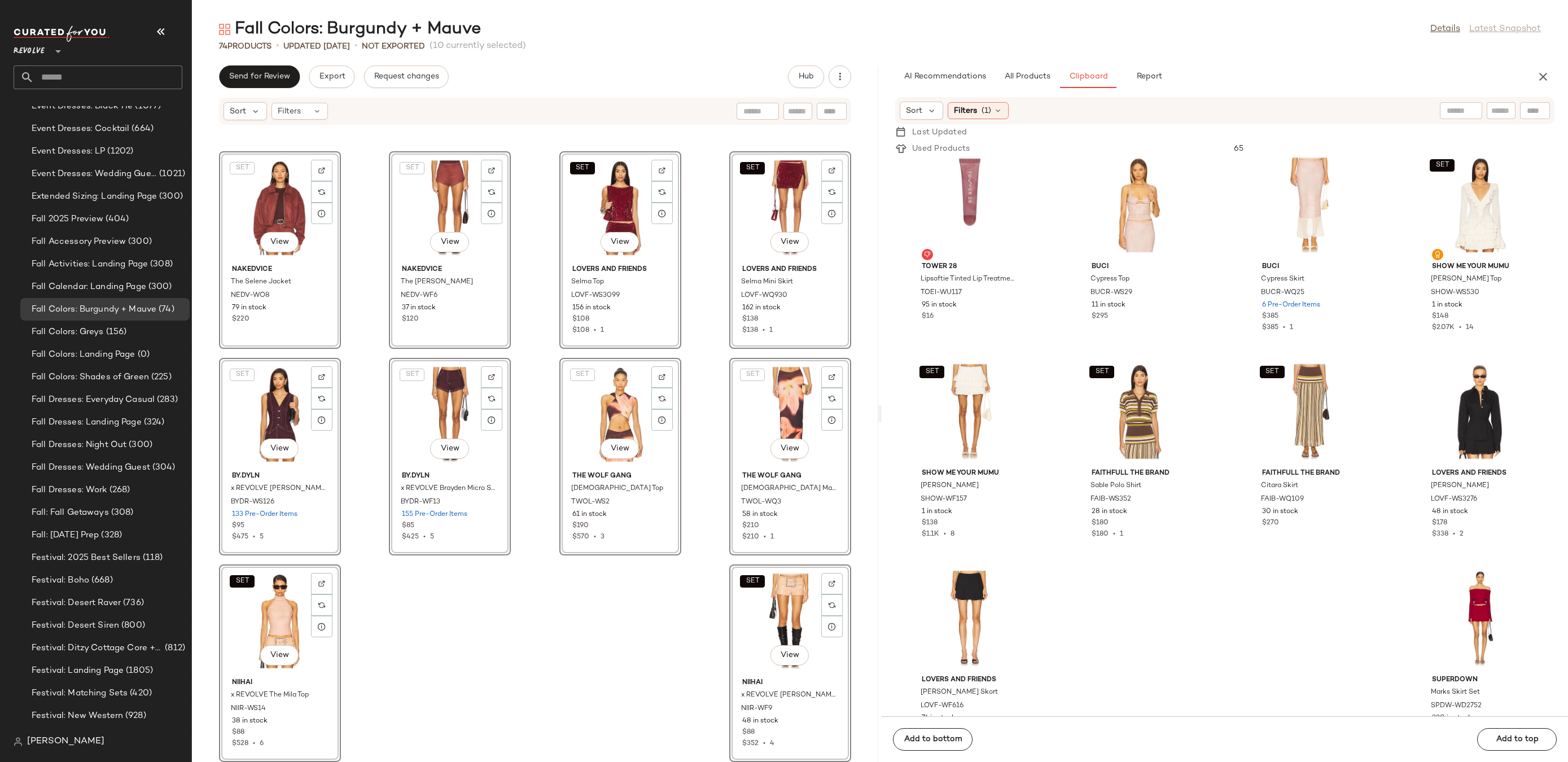
click at [662, 636] on div "SET Boys Lie Manhunt Racer Hoodie BOYR-WK185 71 in stock $150 $300 • 2 SET Boys…" at bounding box center [535, 450] width 687 height 623
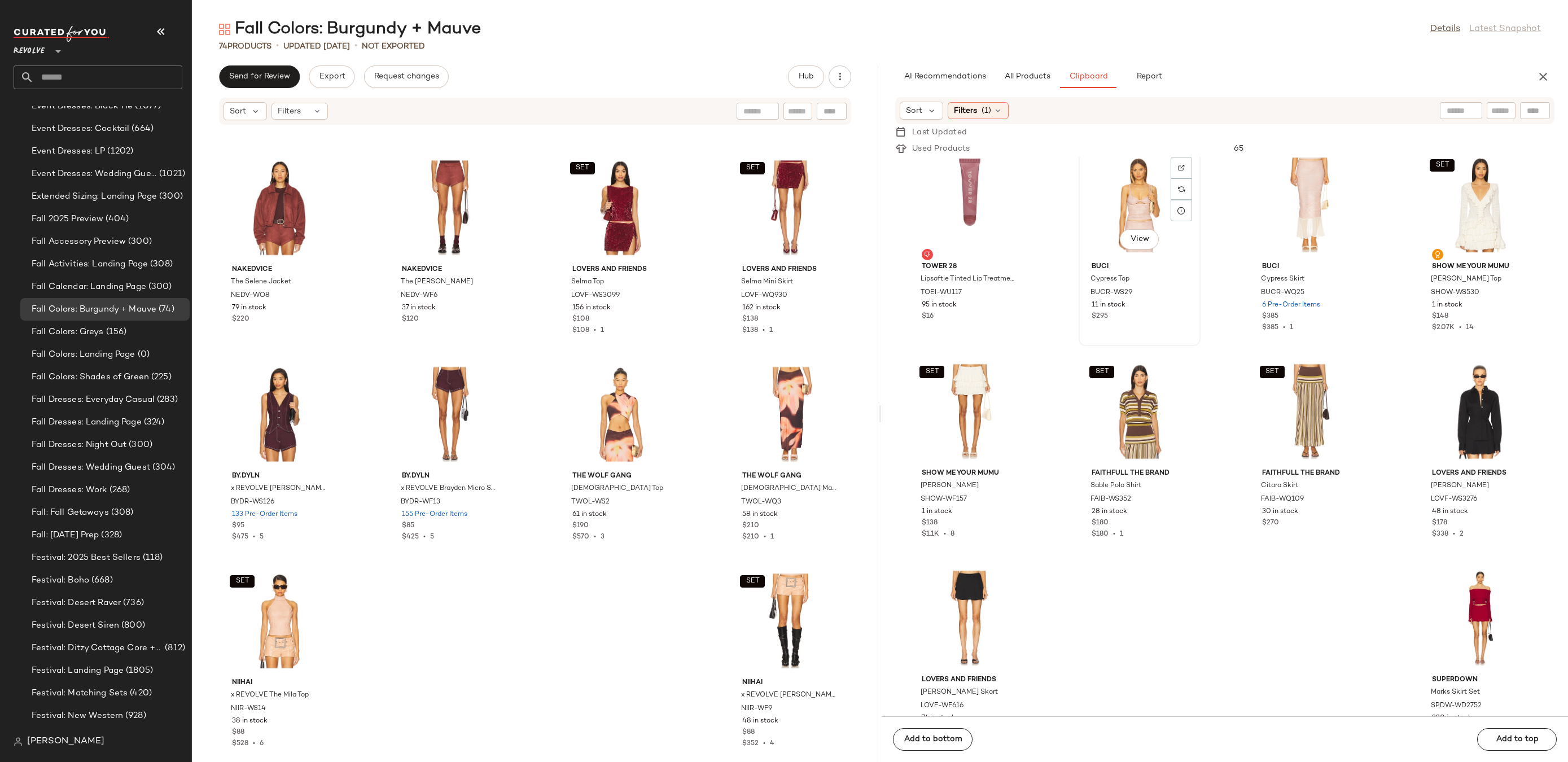
click at [1123, 226] on div "View" at bounding box center [1139, 205] width 114 height 105
click at [1271, 223] on div "View" at bounding box center [1310, 205] width 114 height 105
click at [240, 644] on div "SET View" at bounding box center [280, 621] width 114 height 105
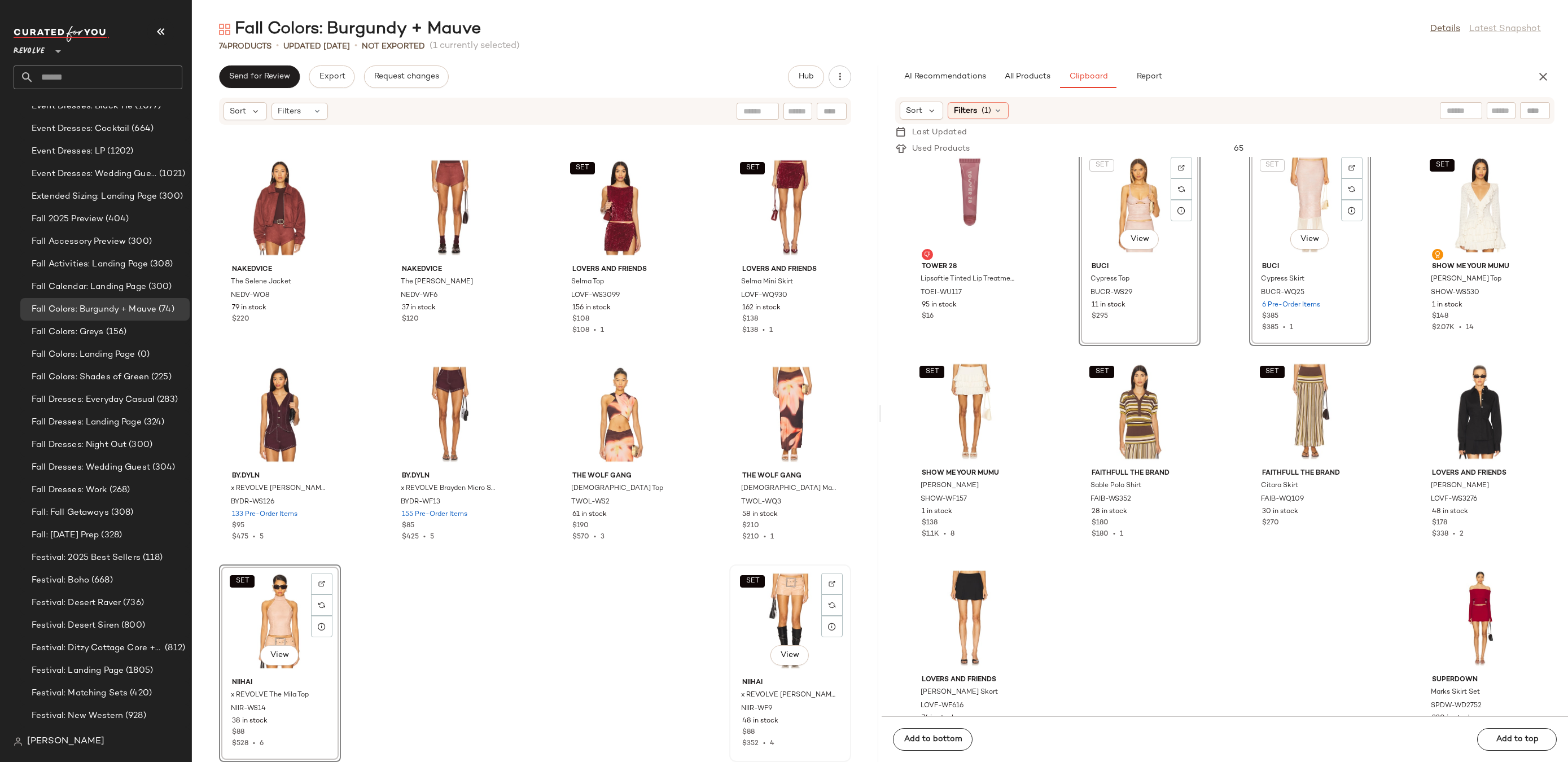
click at [774, 609] on div "SET View" at bounding box center [790, 621] width 114 height 105
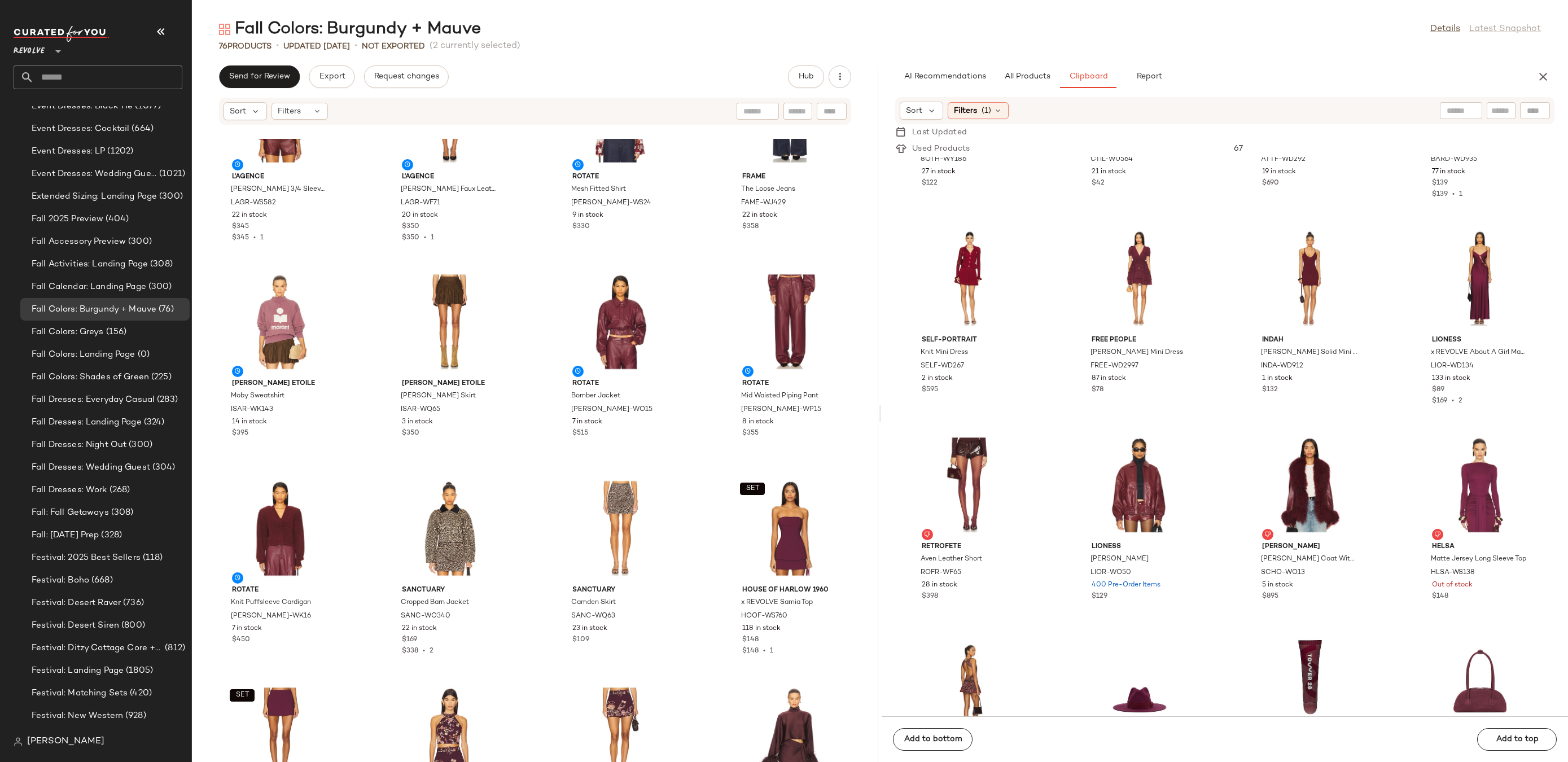
scroll to position [77, 0]
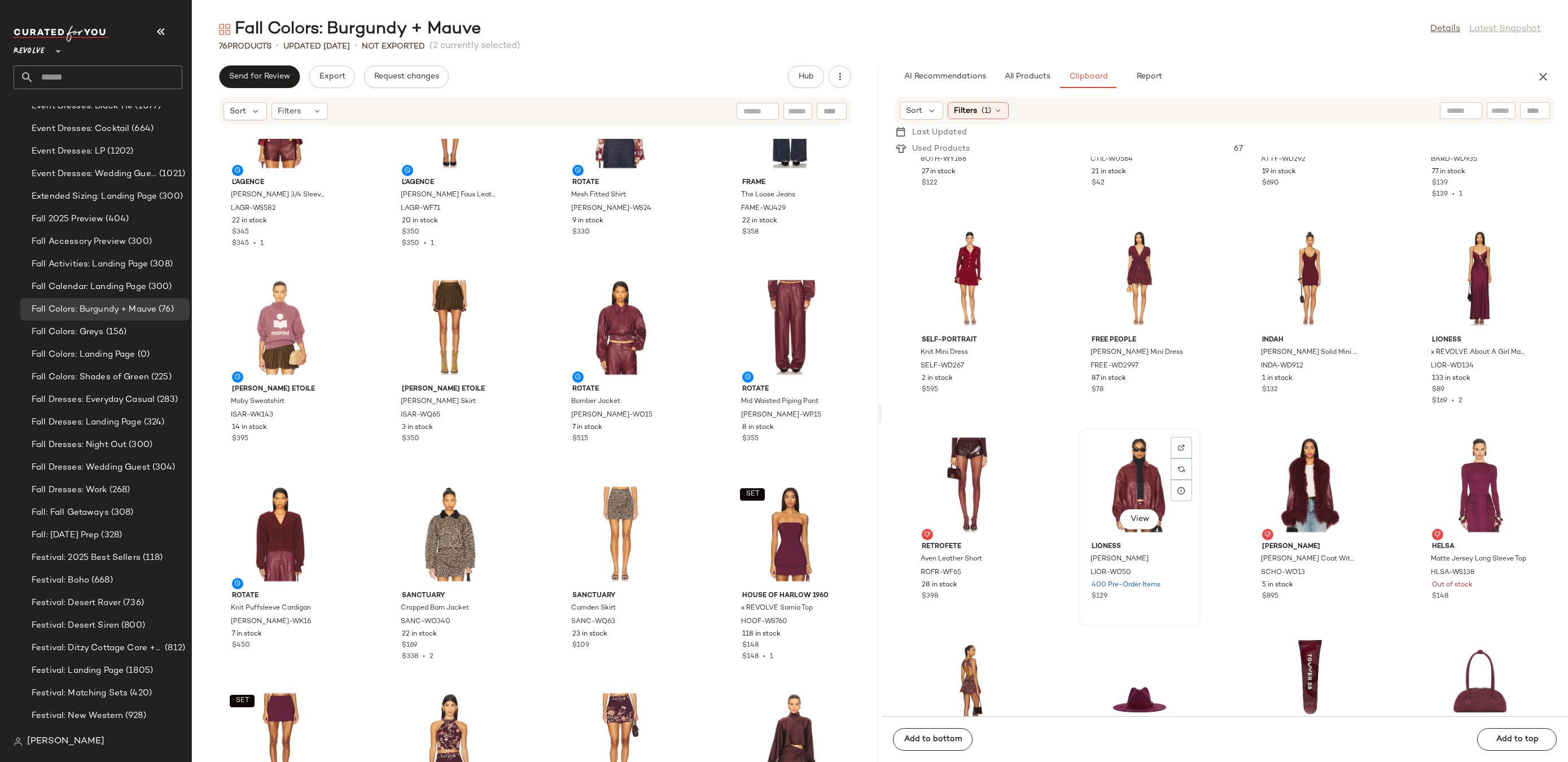
click at [1137, 464] on div "View" at bounding box center [1139, 485] width 114 height 105
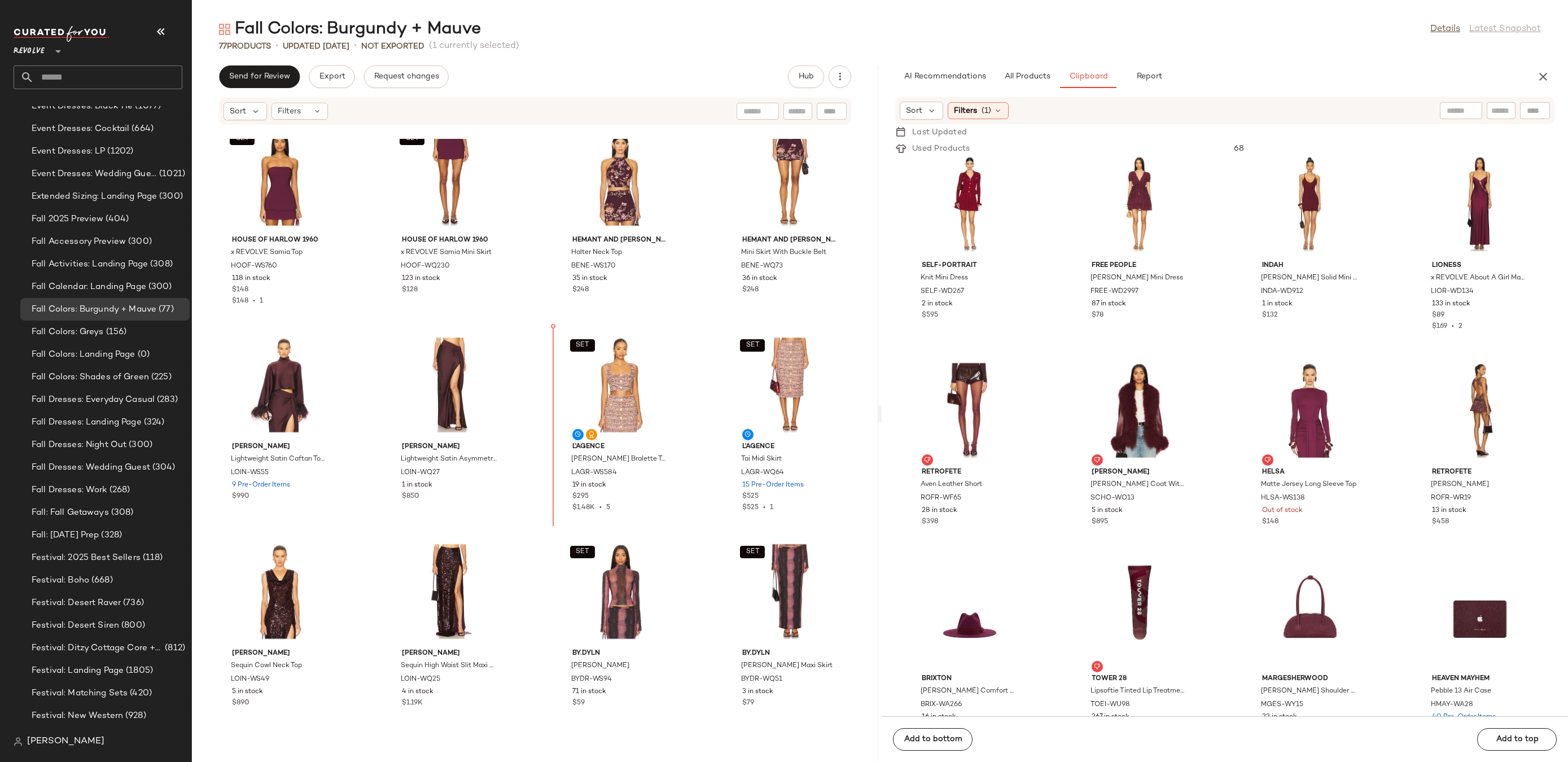
scroll to position [656, 0]
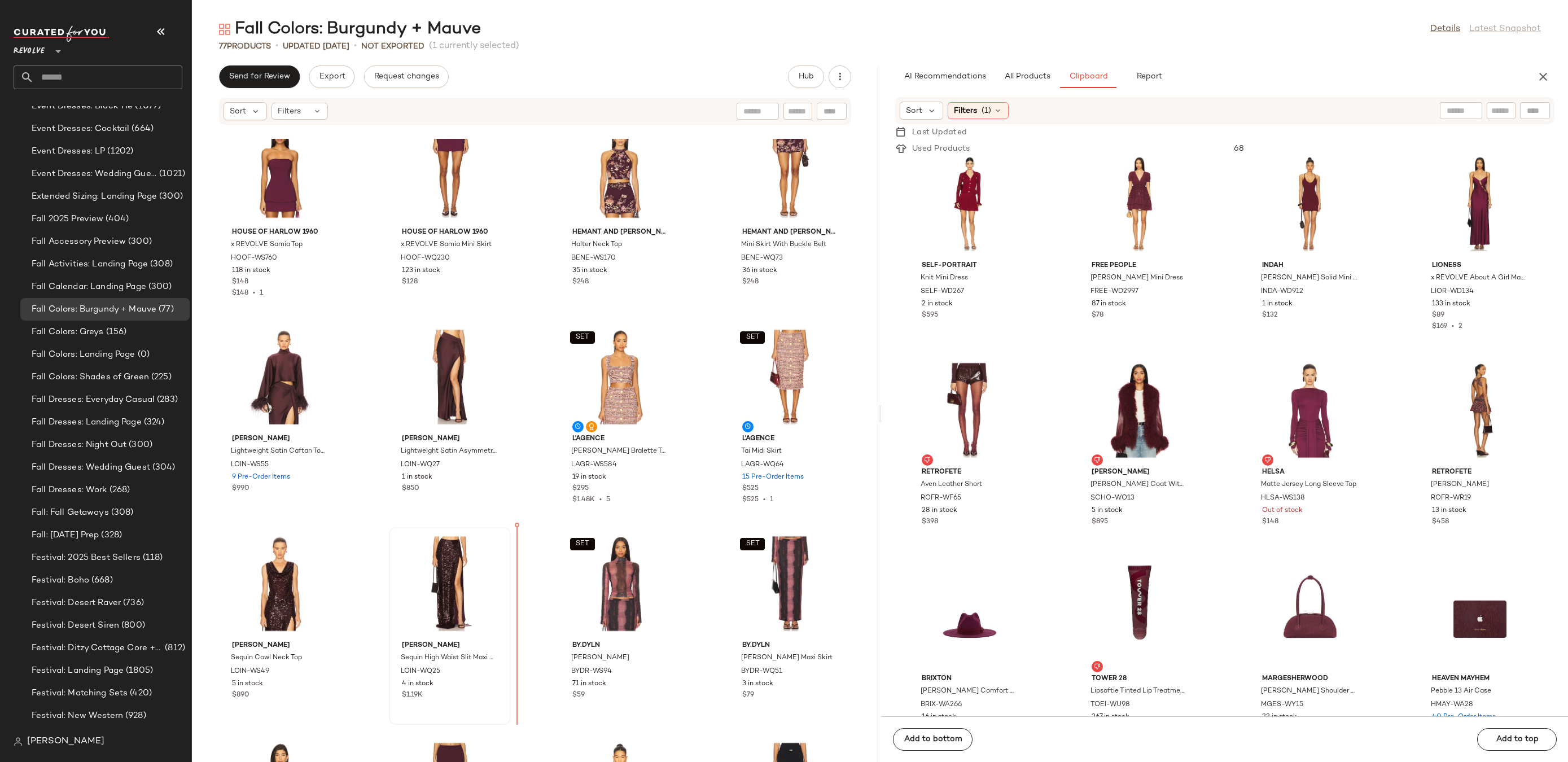
drag, startPoint x: 772, startPoint y: 164, endPoint x: 471, endPoint y: 586, distance: 518.3
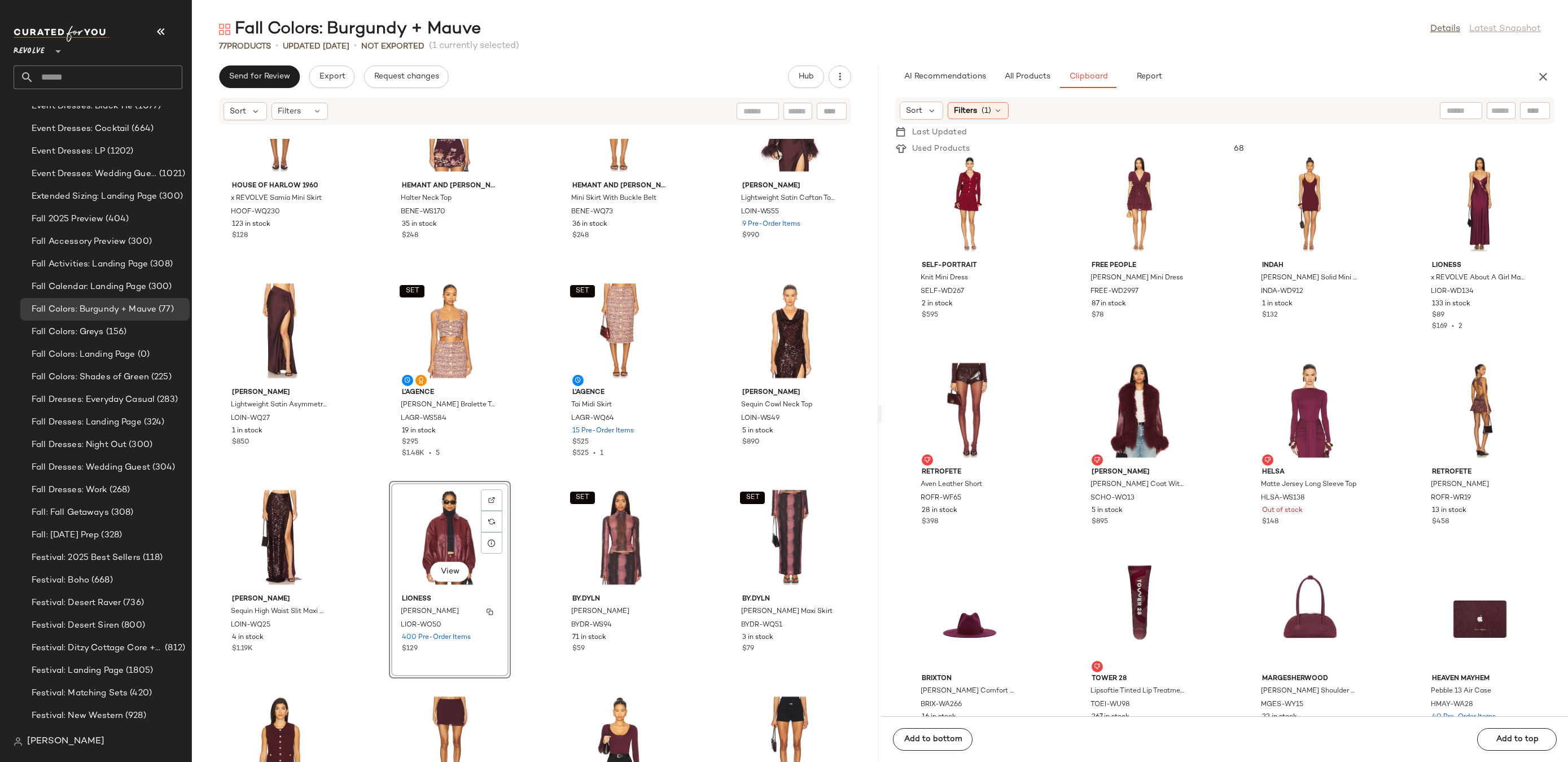
scroll to position [708, 0]
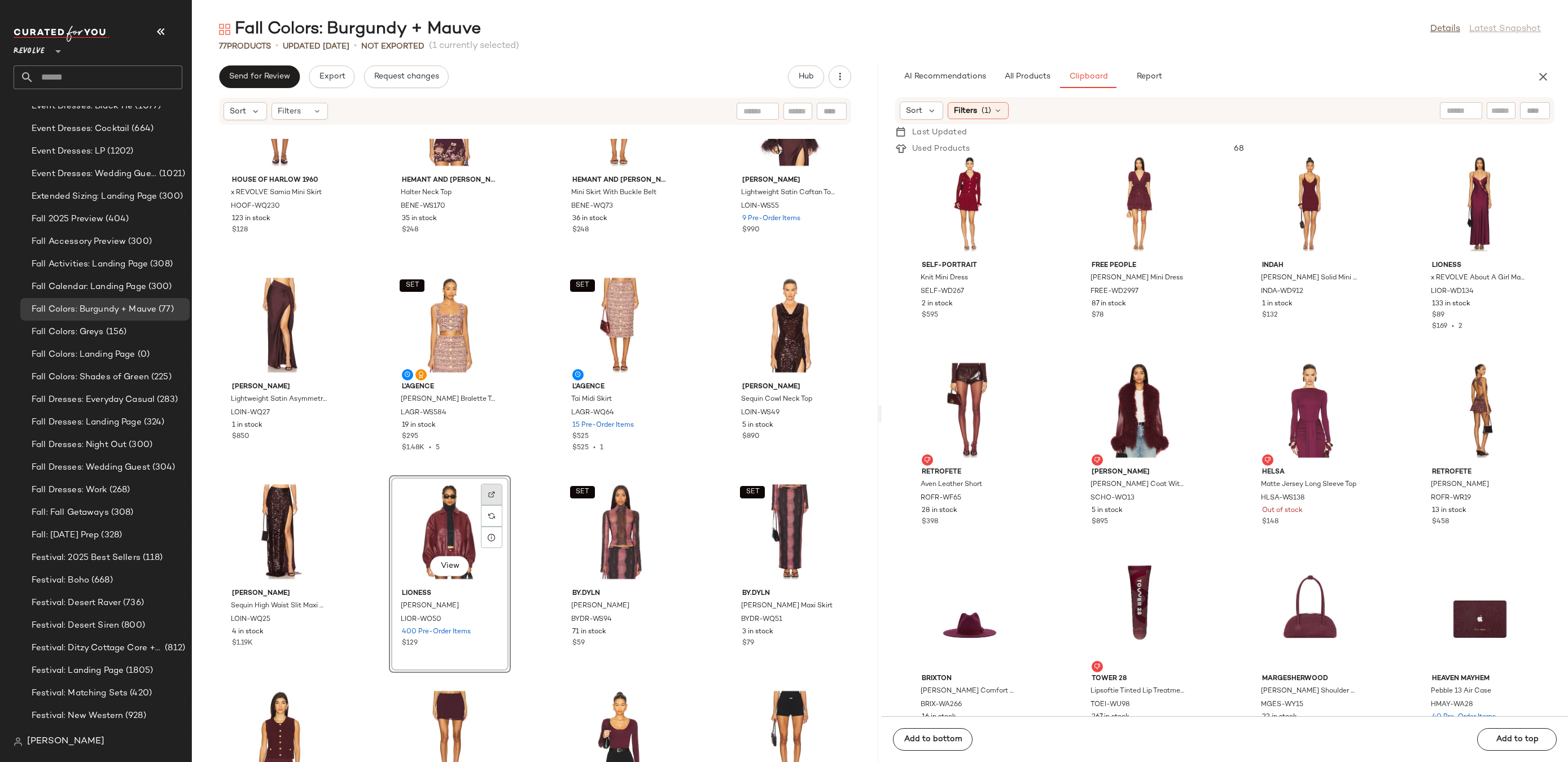
click at [492, 492] on img at bounding box center [492, 494] width 7 height 7
click at [1010, 81] on button "All Products" at bounding box center [1028, 77] width 66 height 23
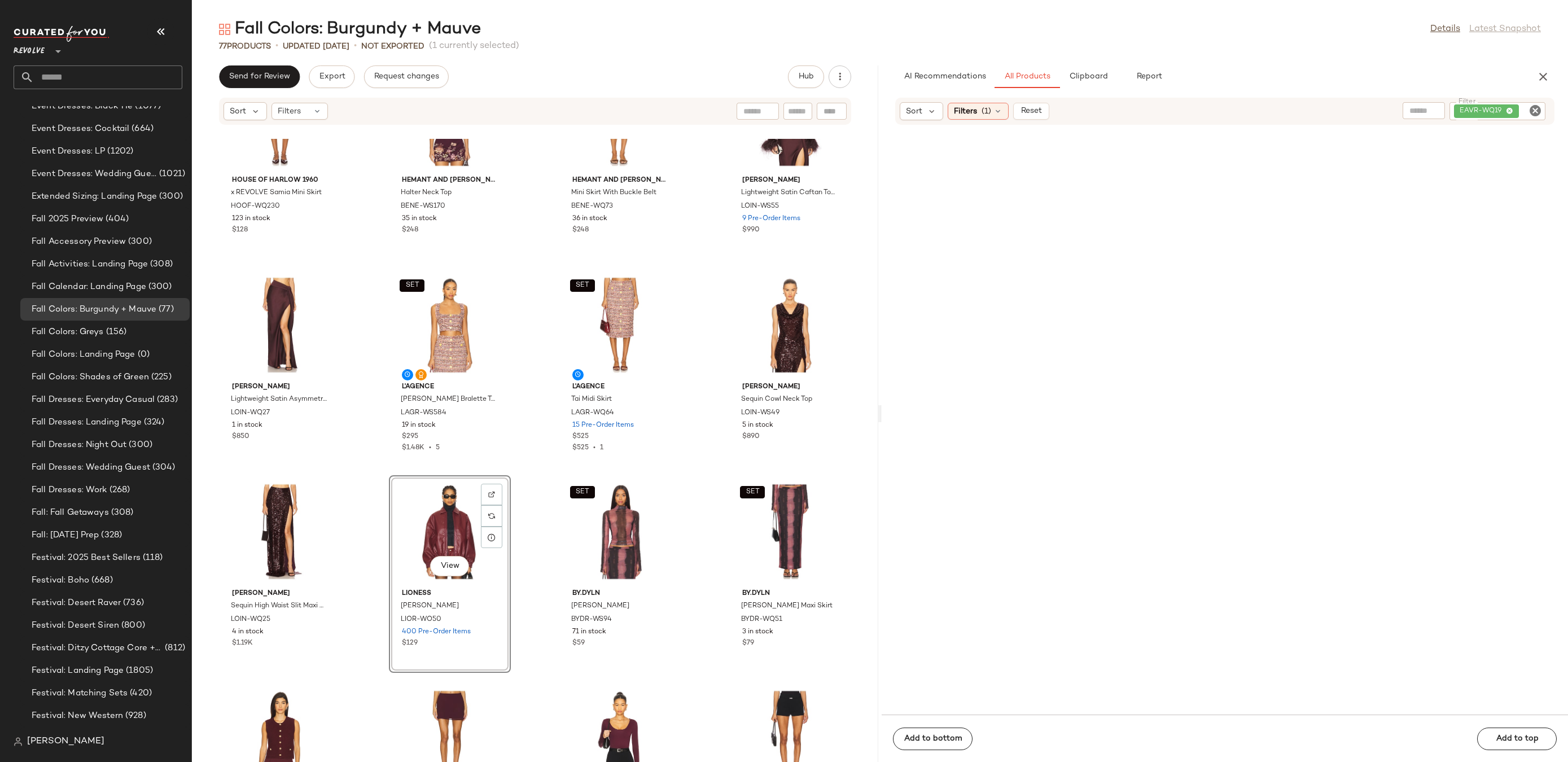
click at [1533, 113] on icon "Clear Filter" at bounding box center [1535, 110] width 14 height 14
paste input "*********"
type input "*********"
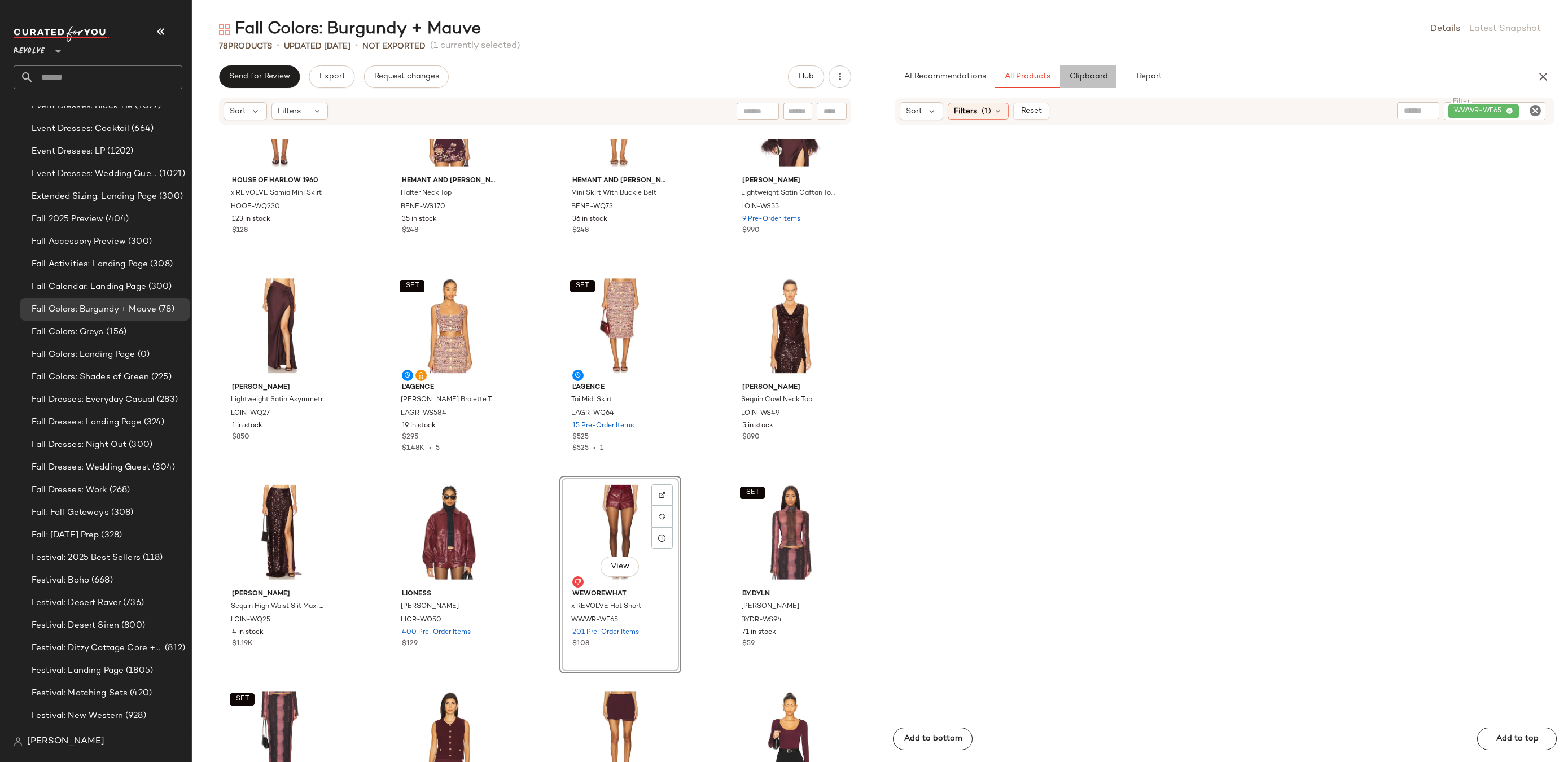
click at [1085, 76] on span "Clipboard" at bounding box center [1087, 77] width 39 height 9
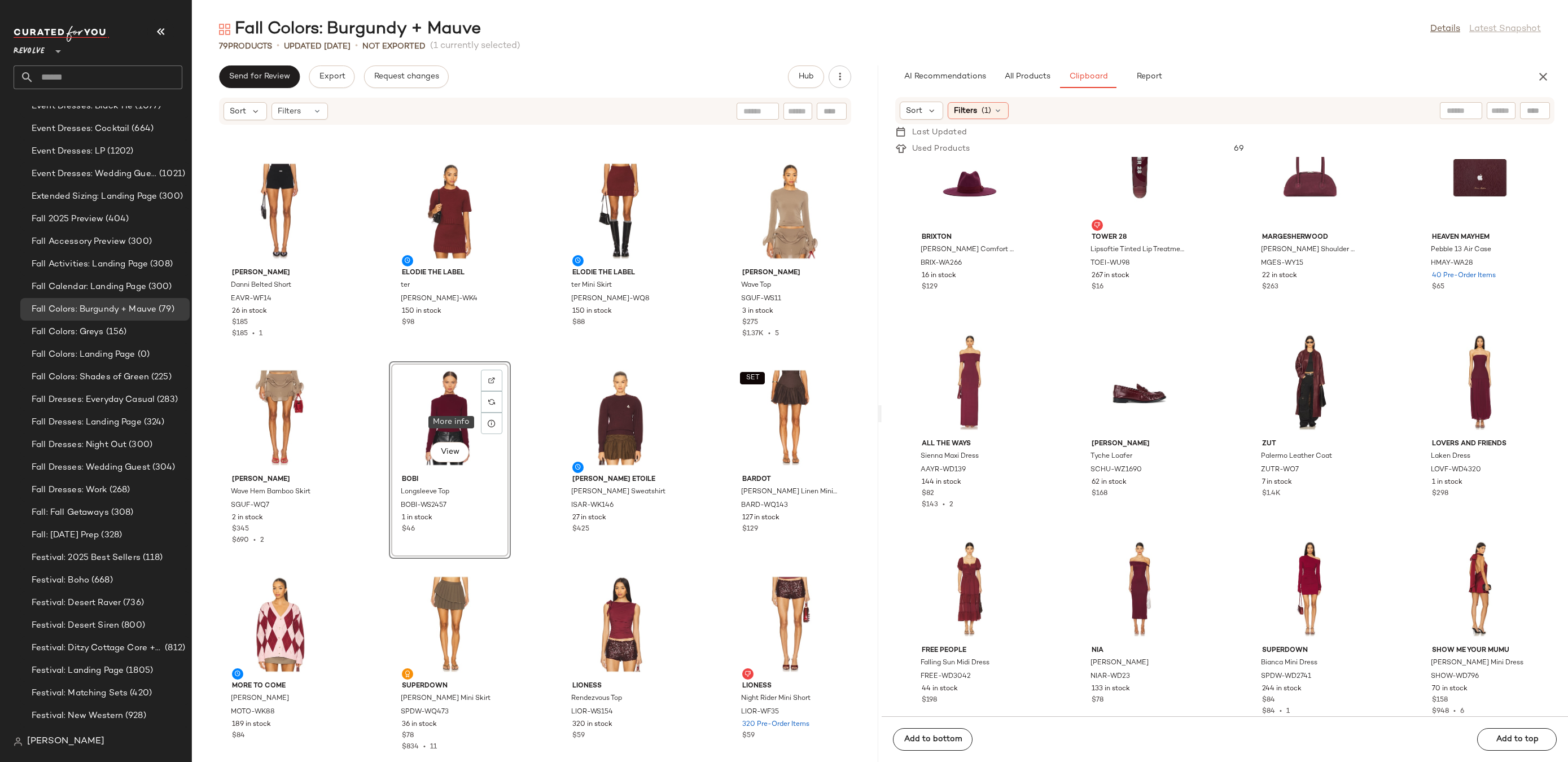
scroll to position [1536, 0]
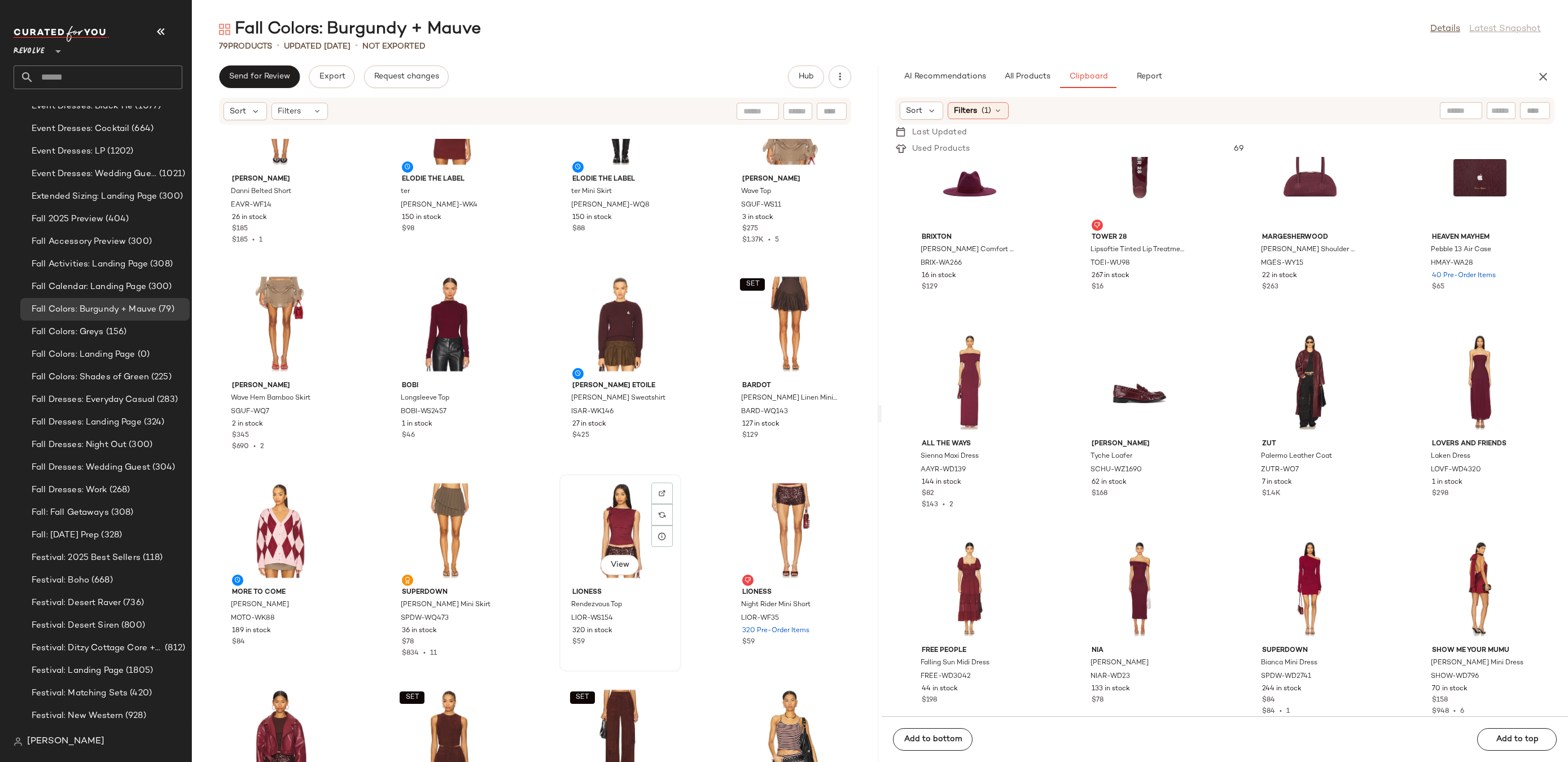
click at [608, 519] on div "View" at bounding box center [620, 531] width 114 height 105
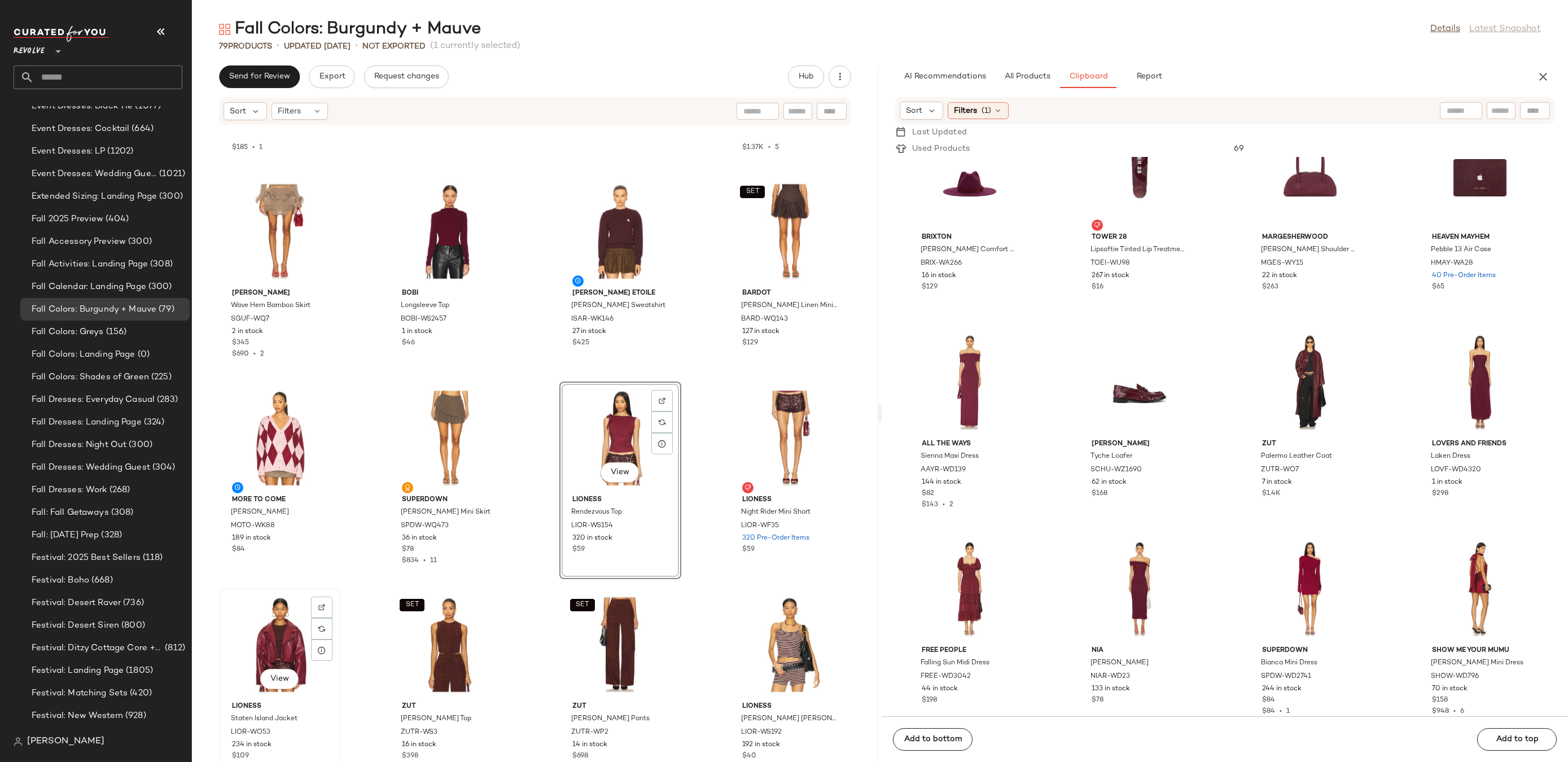
click at [277, 663] on div "View" at bounding box center [280, 645] width 114 height 105
click at [594, 427] on div "View" at bounding box center [620, 438] width 114 height 105
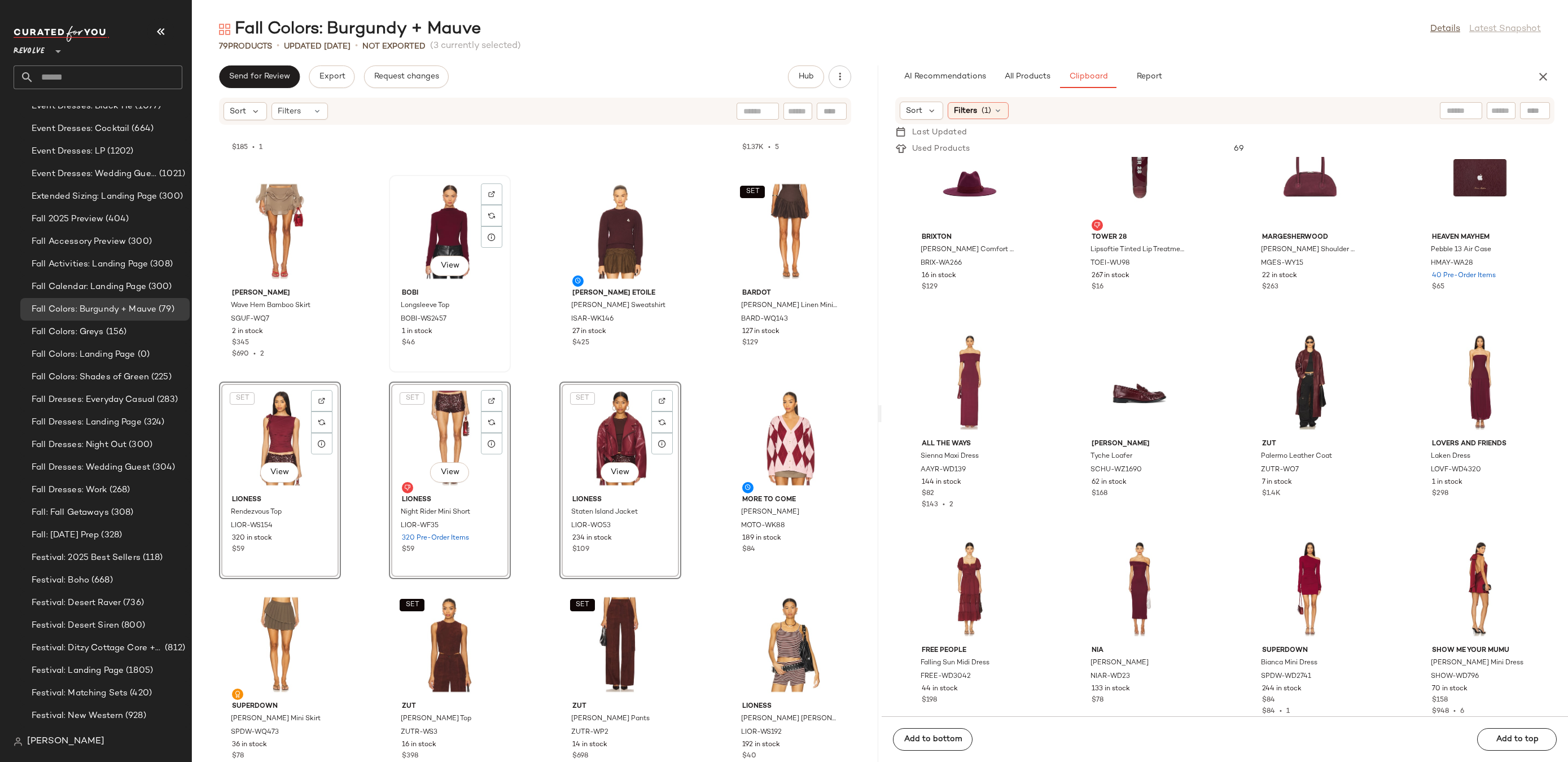
click at [434, 232] on div "View" at bounding box center [450, 232] width 114 height 105
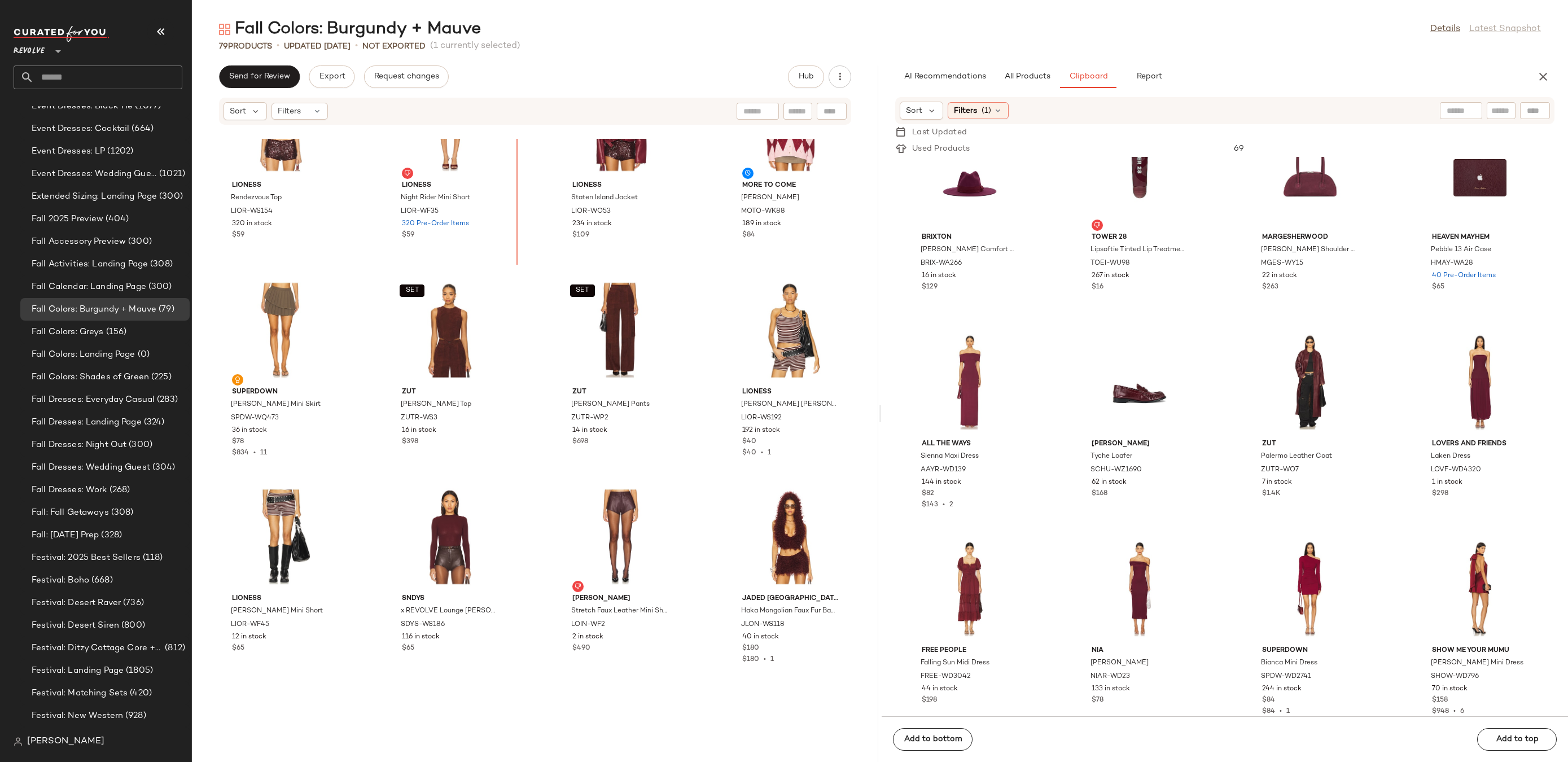
scroll to position [1962, 0]
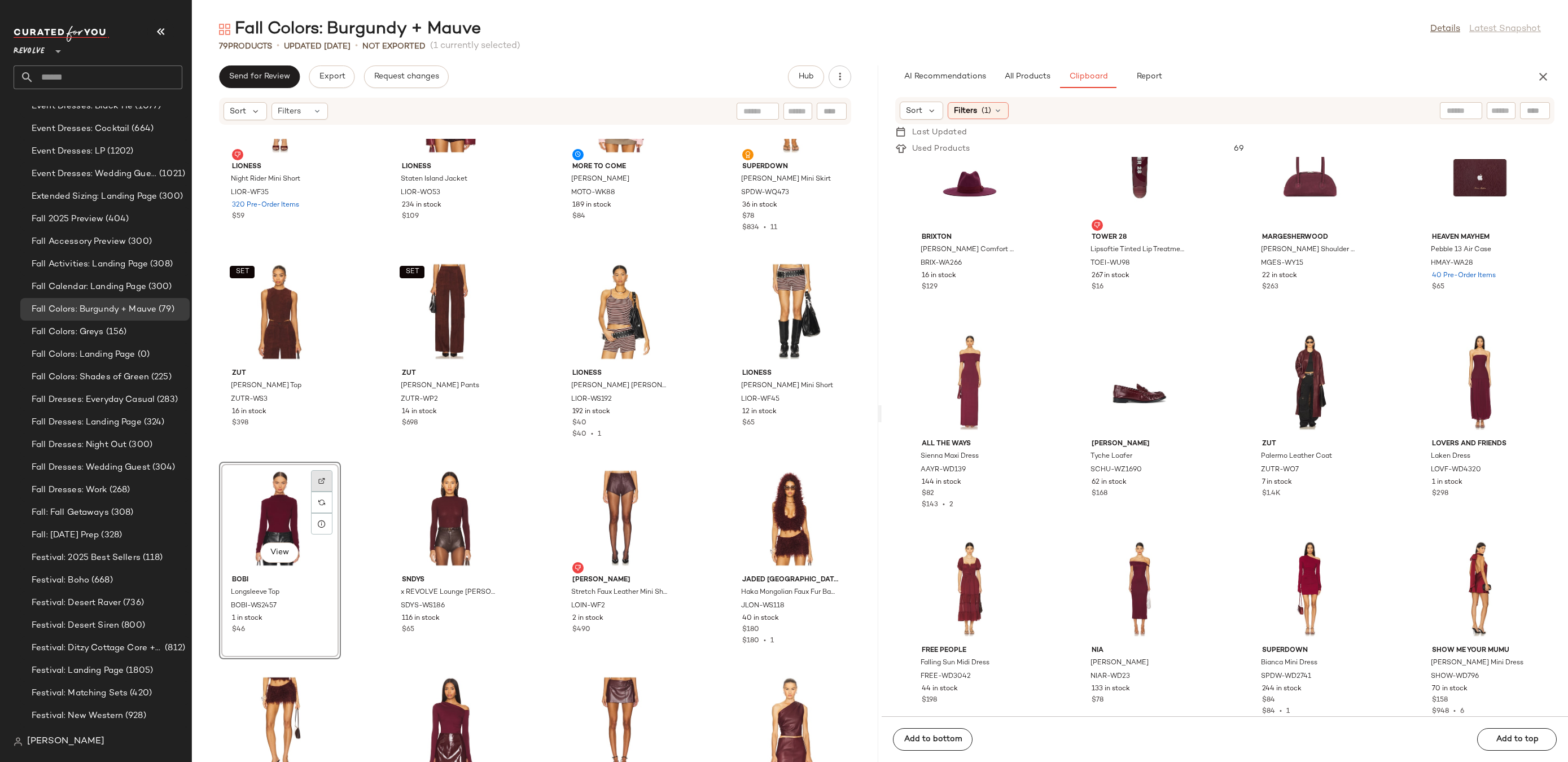
click at [317, 492] on div at bounding box center [321, 502] width 21 height 21
click at [1001, 80] on button "All Products" at bounding box center [1028, 77] width 66 height 23
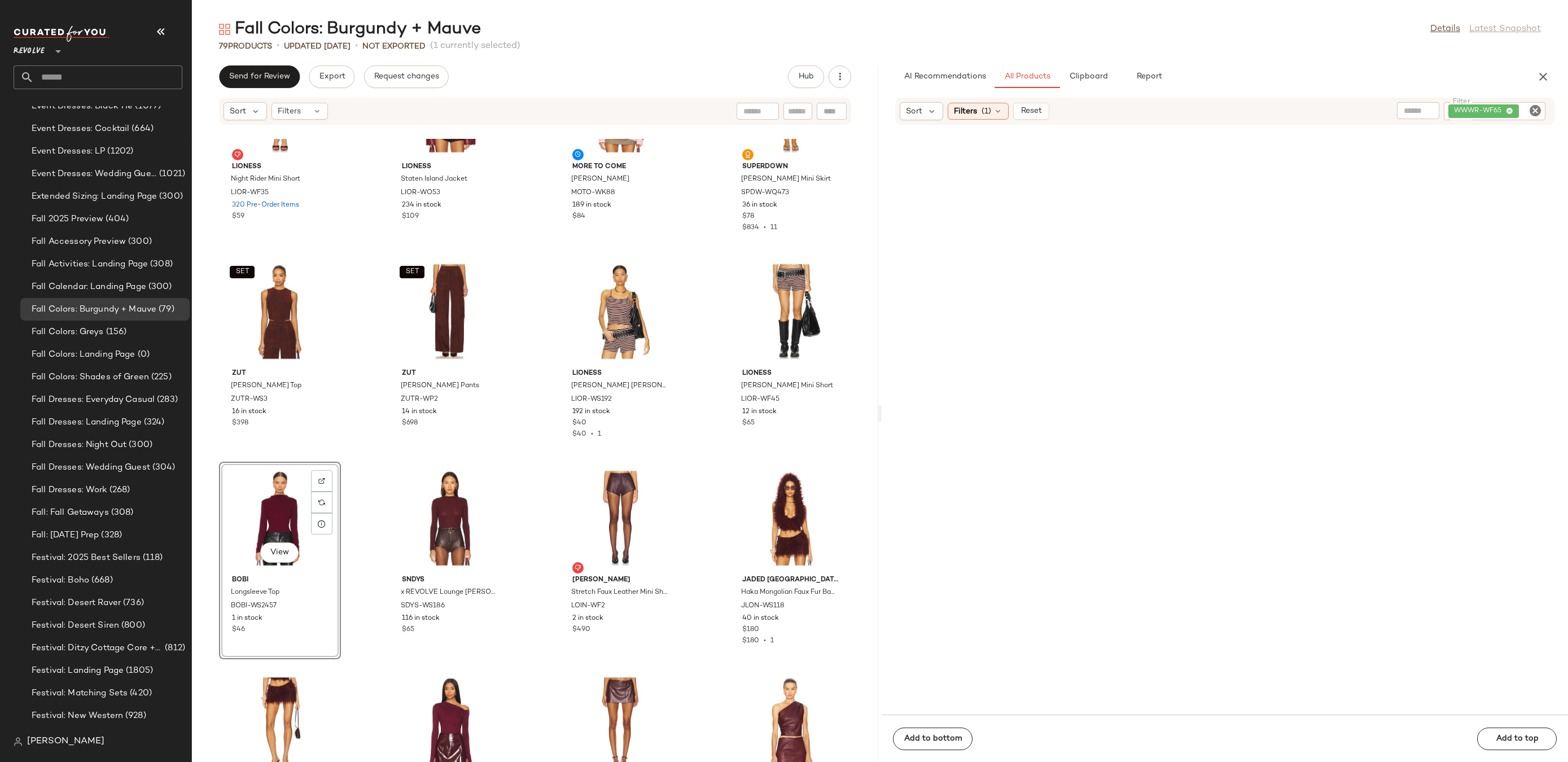
click at [1530, 113] on icon "Clear Filter" at bounding box center [1535, 110] width 14 height 14
paste input "*********"
type input "*********"
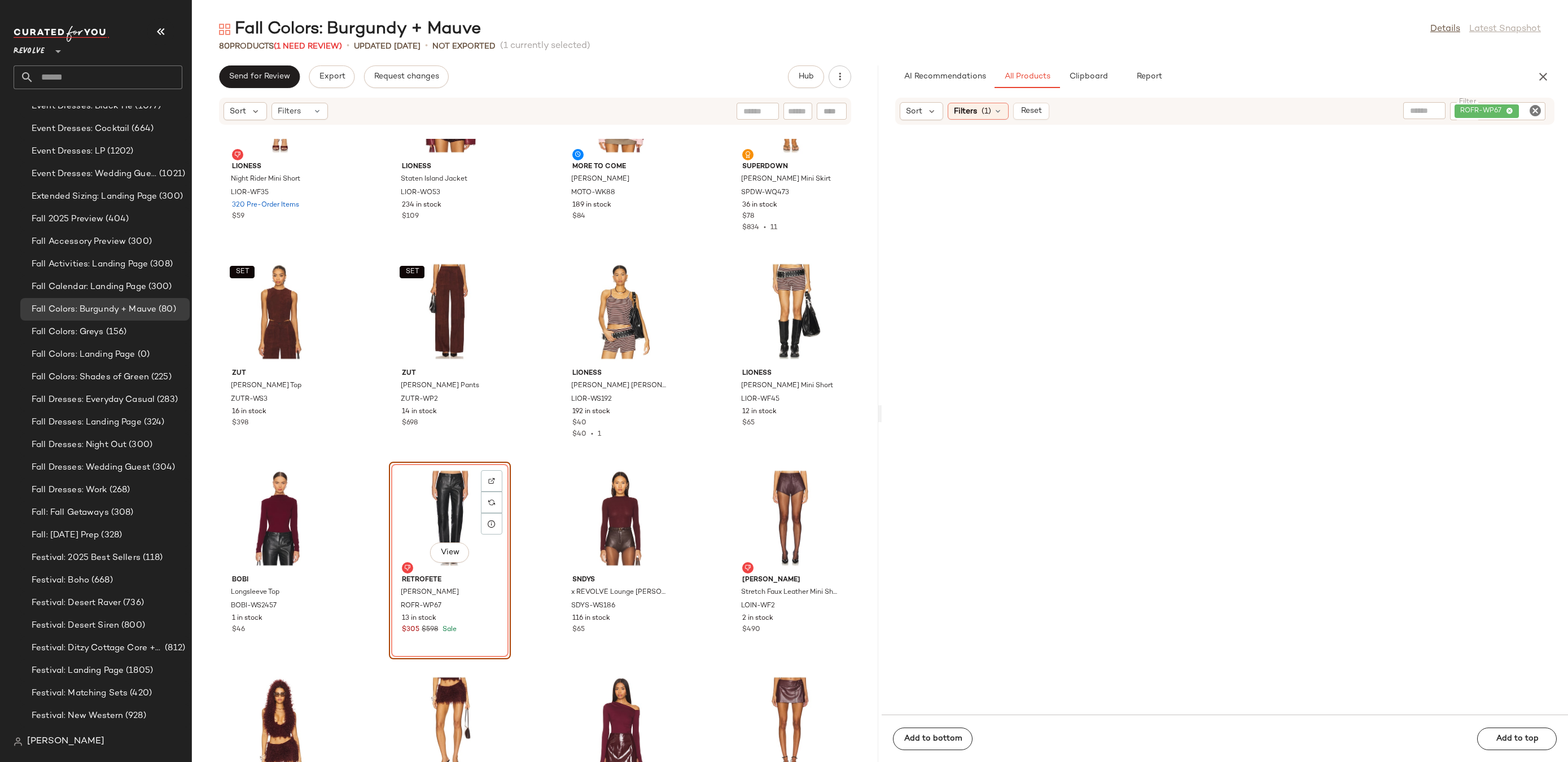
click at [421, 506] on div "View" at bounding box center [450, 519] width 114 height 105
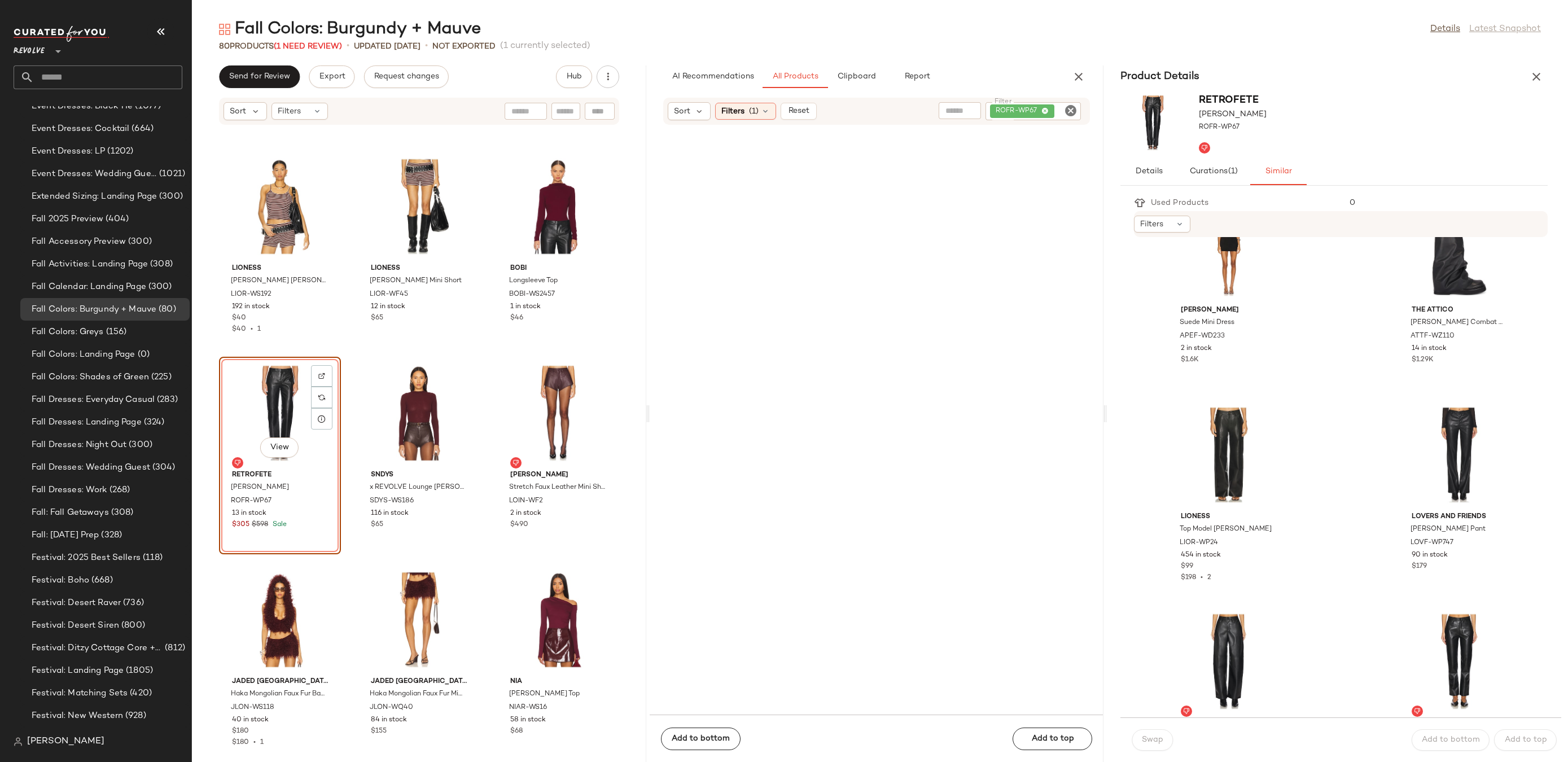
scroll to position [472, 0]
click at [1209, 443] on div at bounding box center [1229, 451] width 114 height 105
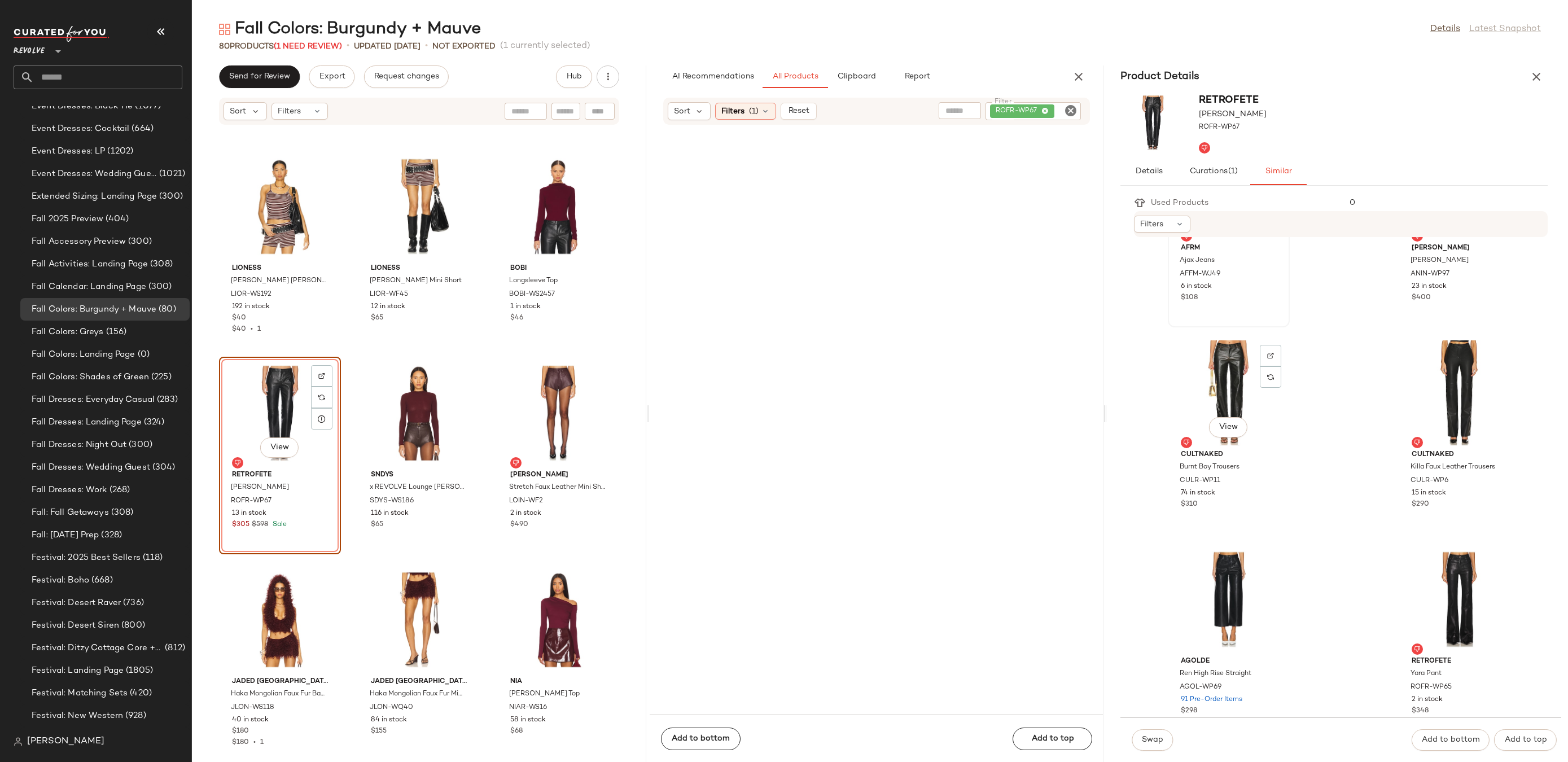
scroll to position [977, 0]
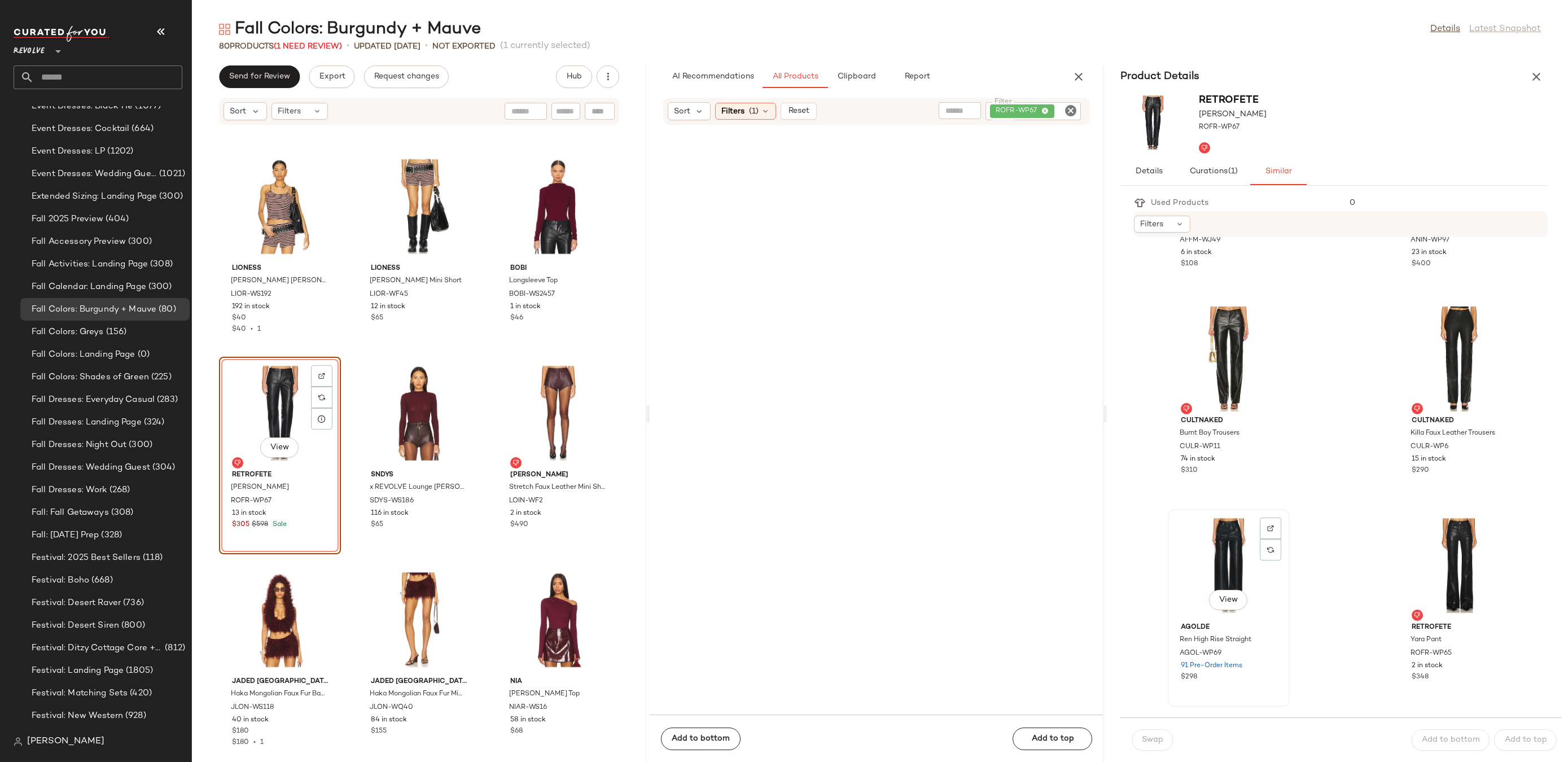
click at [1242, 541] on div "View" at bounding box center [1229, 566] width 114 height 105
click at [1203, 355] on div "View" at bounding box center [1229, 359] width 114 height 105
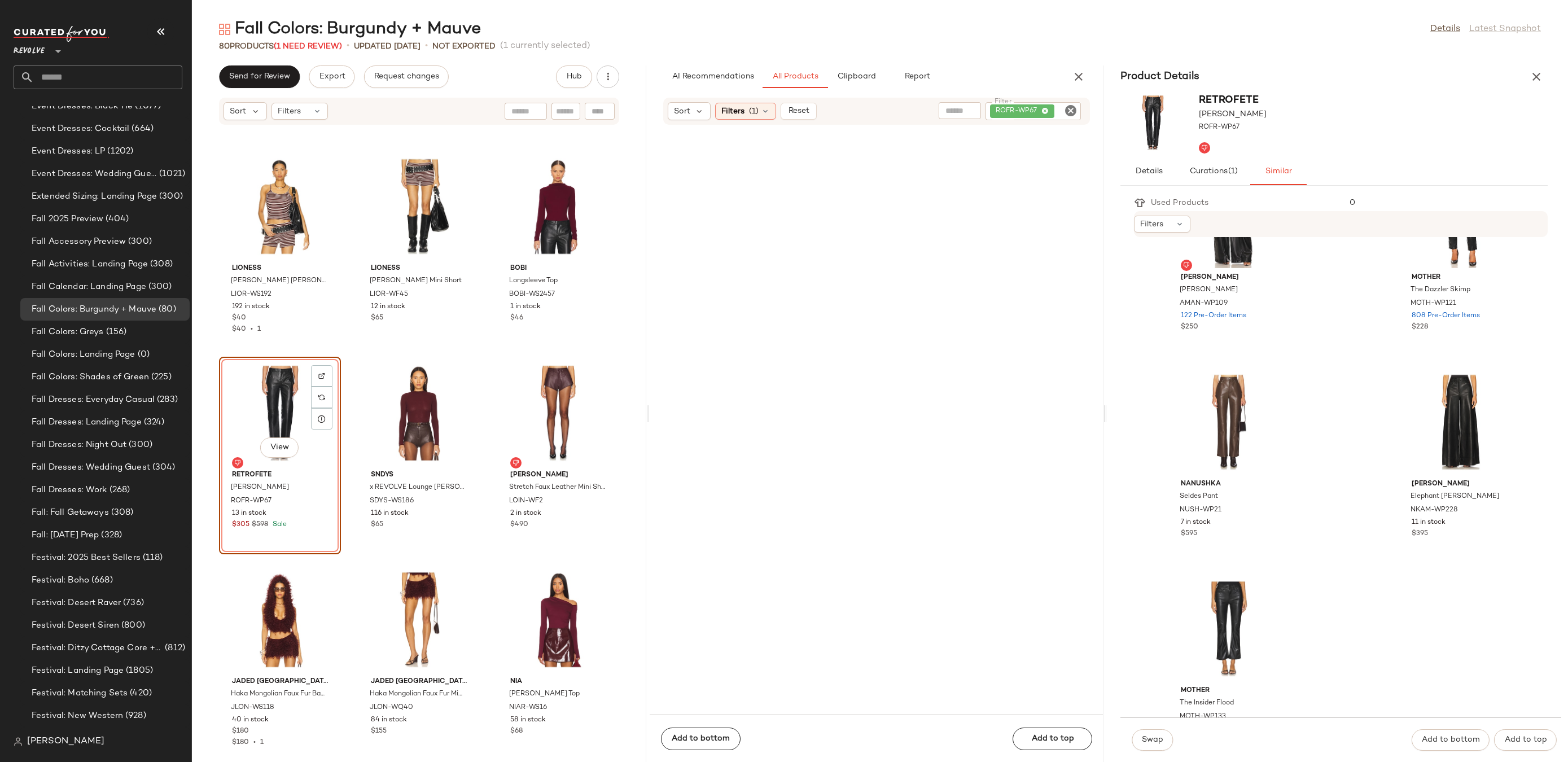
scroll to position [2206, 0]
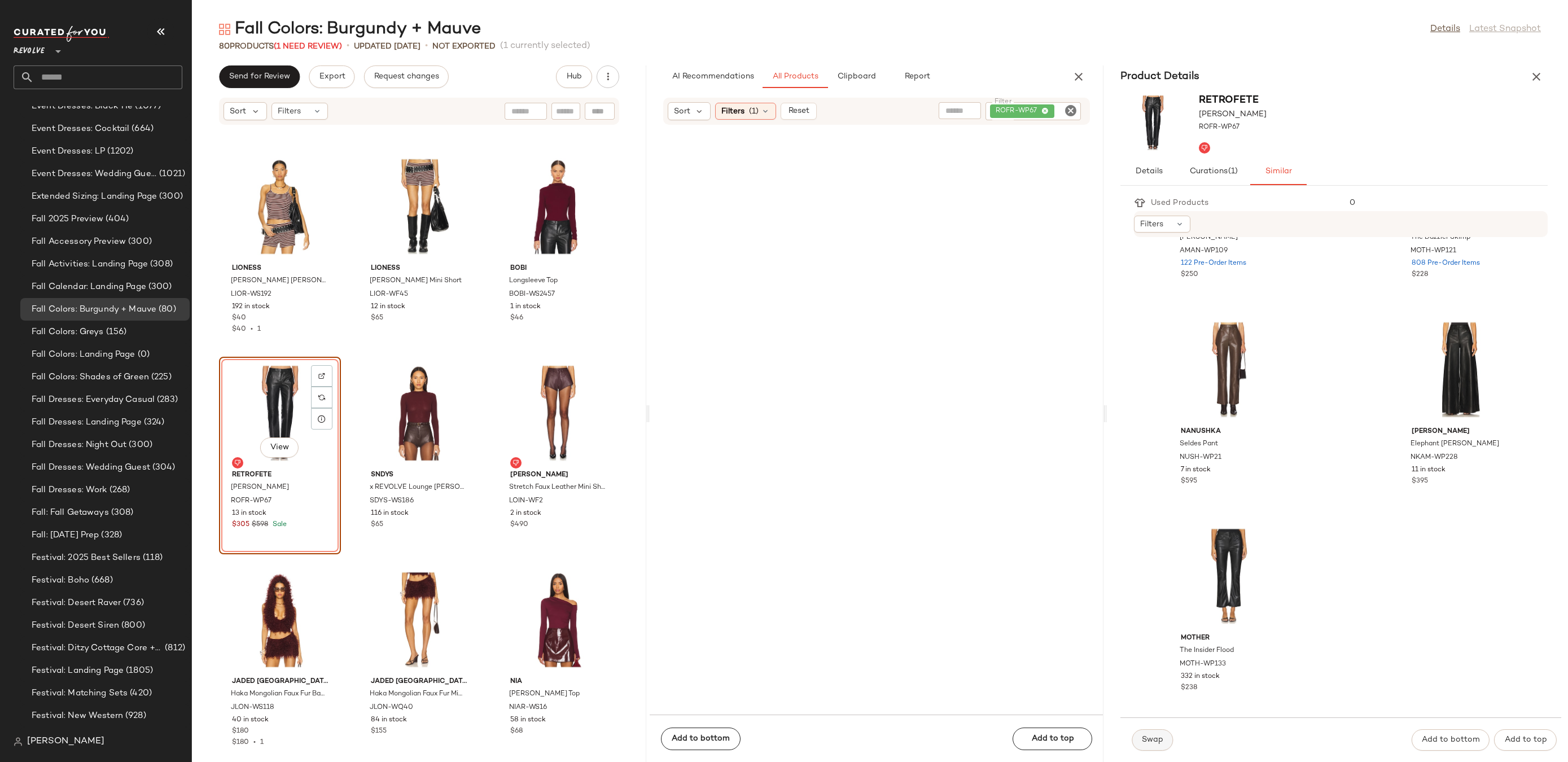
click at [1156, 742] on span "Swap" at bounding box center [1152, 740] width 22 height 9
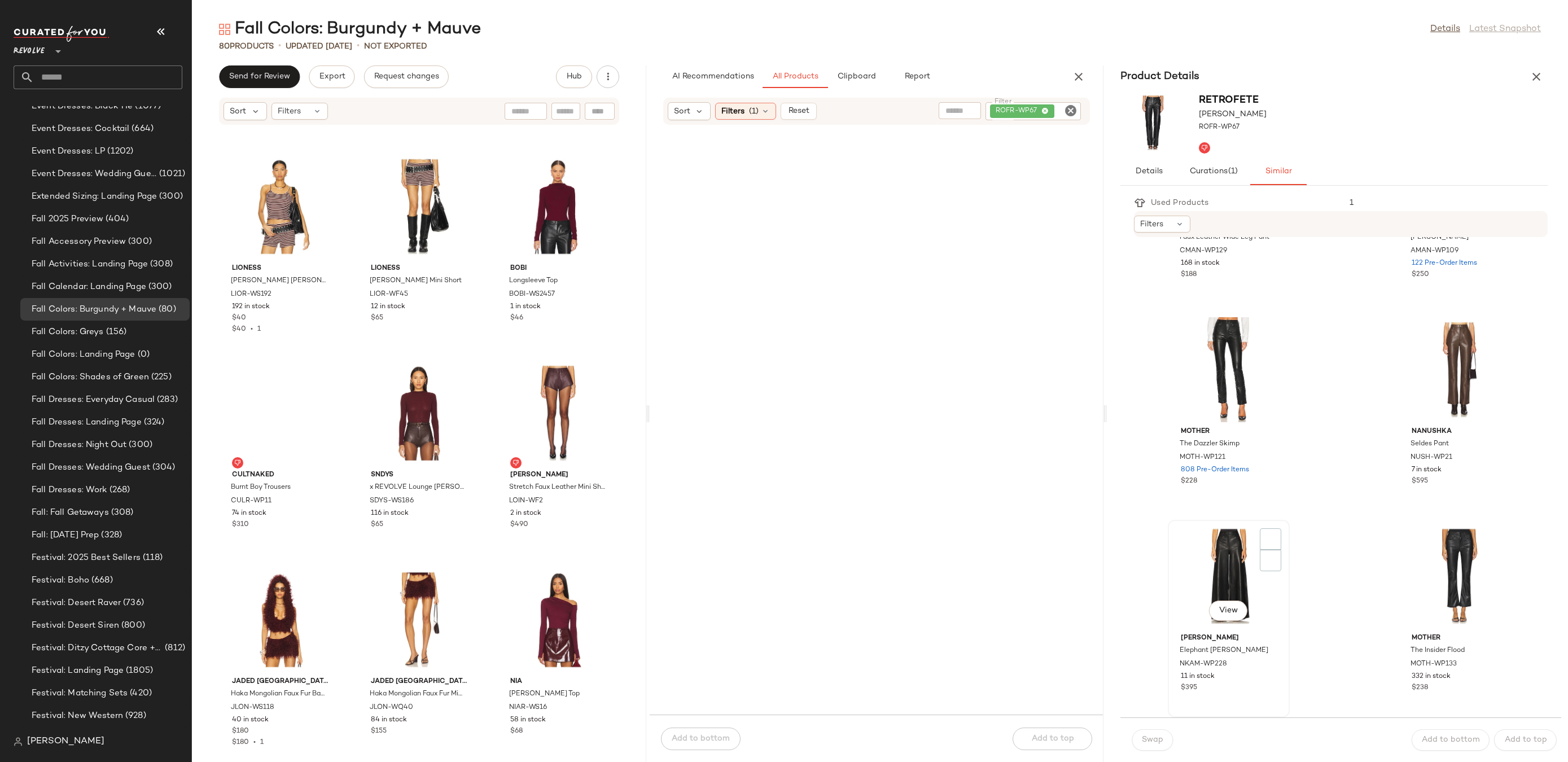
scroll to position [2000, 0]
click at [1533, 75] on icon "button" at bounding box center [1537, 77] width 14 height 14
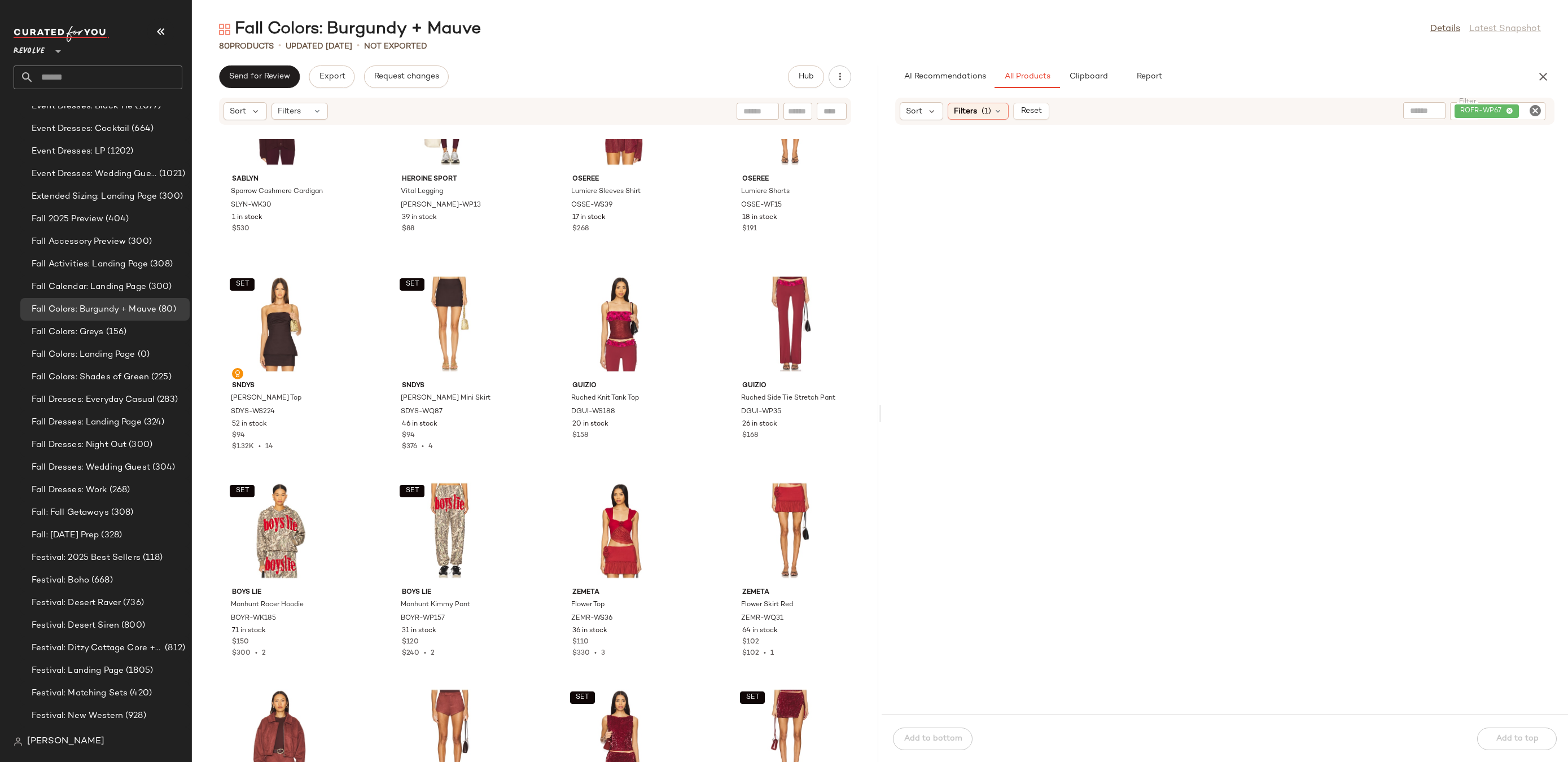
scroll to position [3512, 0]
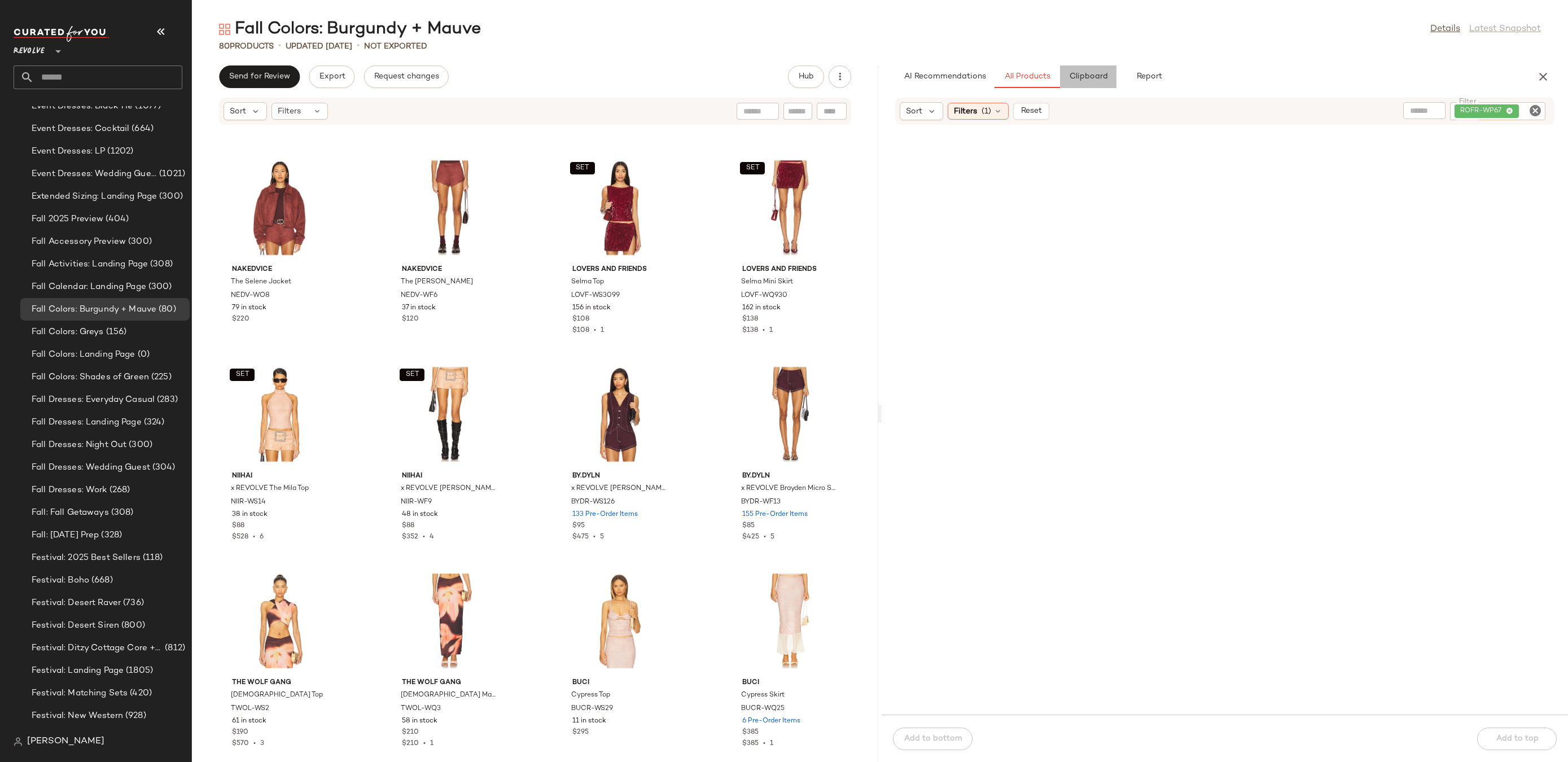
click at [1110, 80] on button "Clipboard" at bounding box center [1088, 77] width 56 height 23
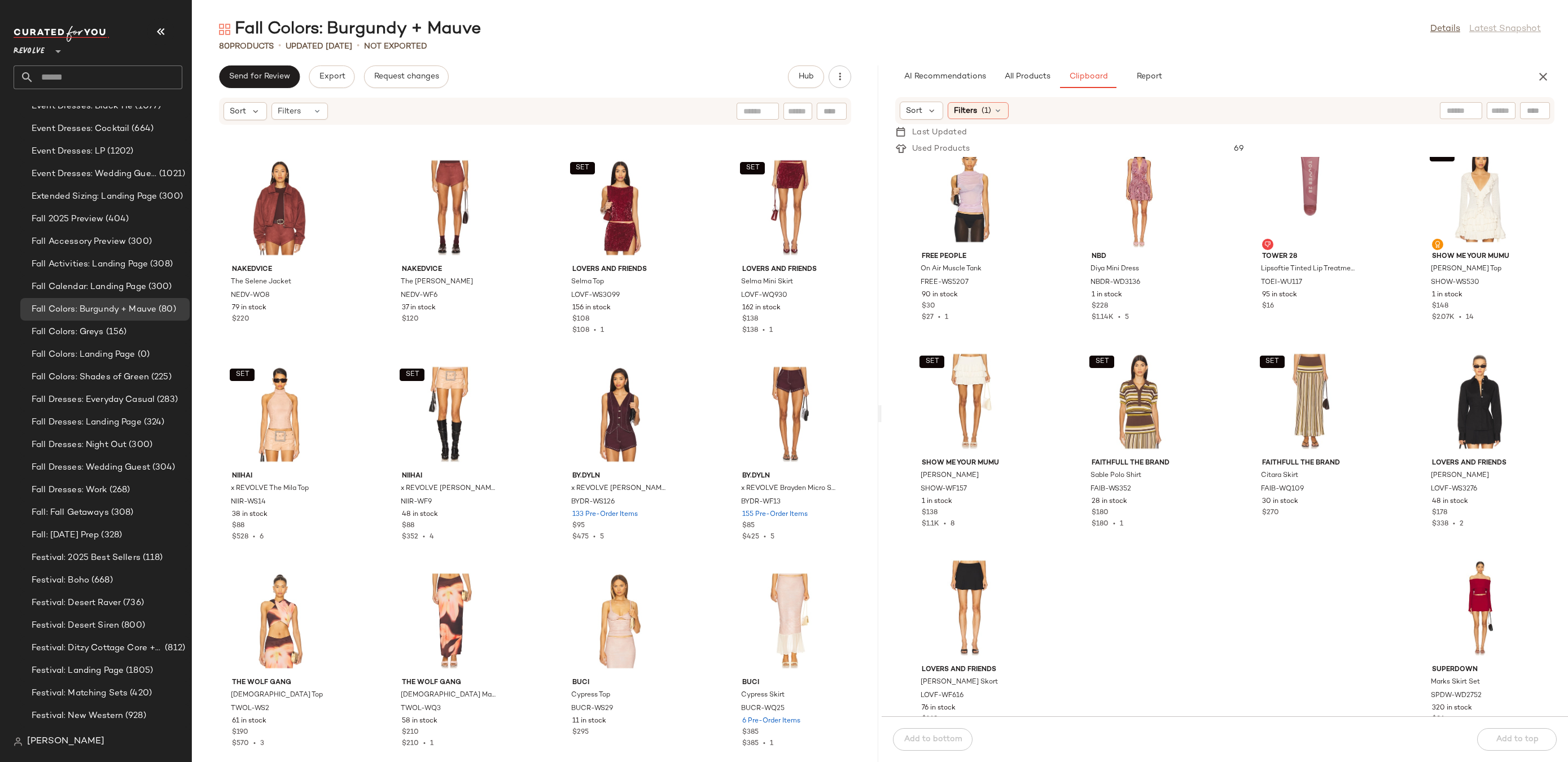
scroll to position [2542, 0]
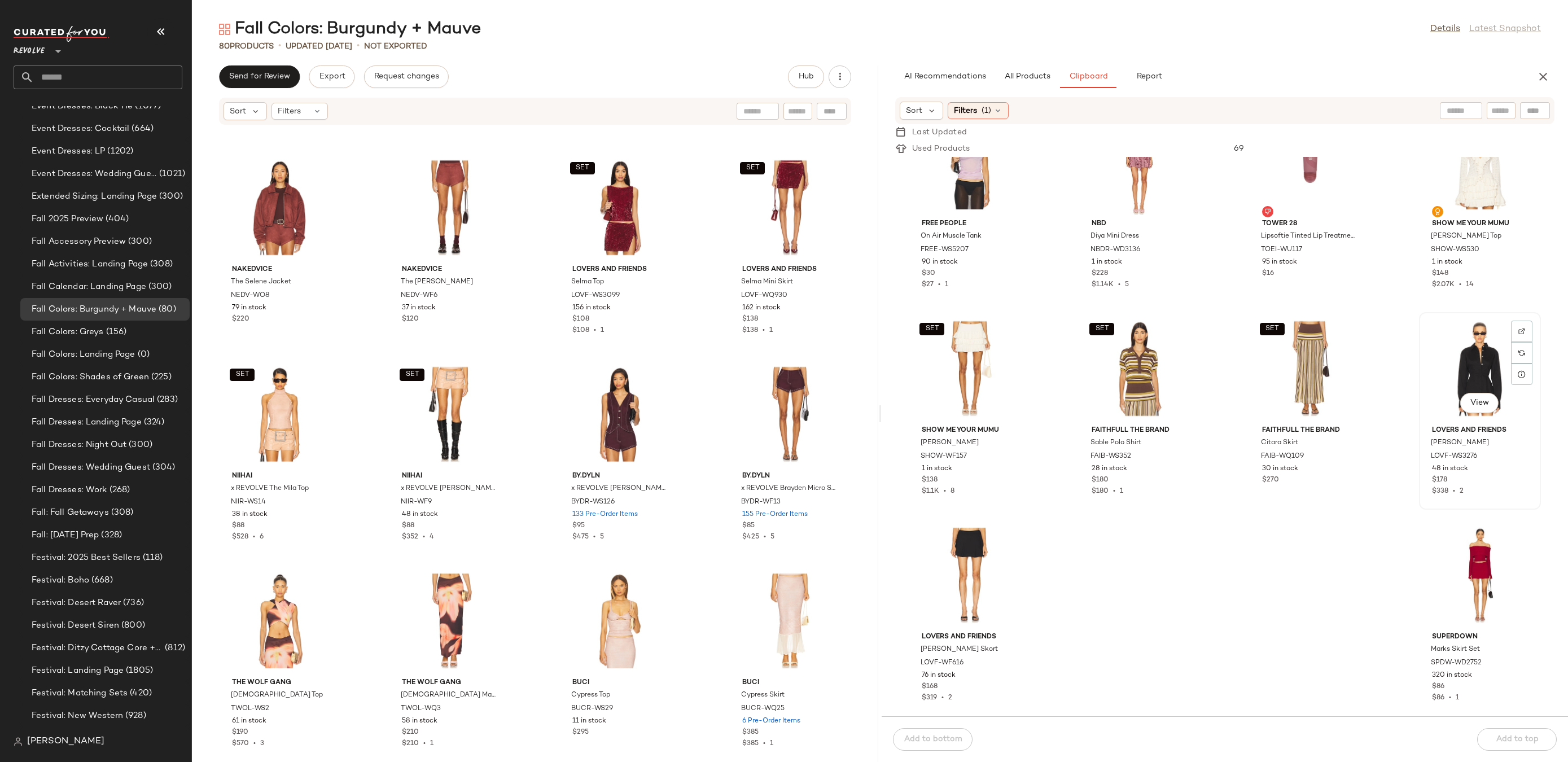
click at [1465, 365] on div "View" at bounding box center [1480, 369] width 114 height 105
drag, startPoint x: 1482, startPoint y: 354, endPoint x: 806, endPoint y: 633, distance: 731.3
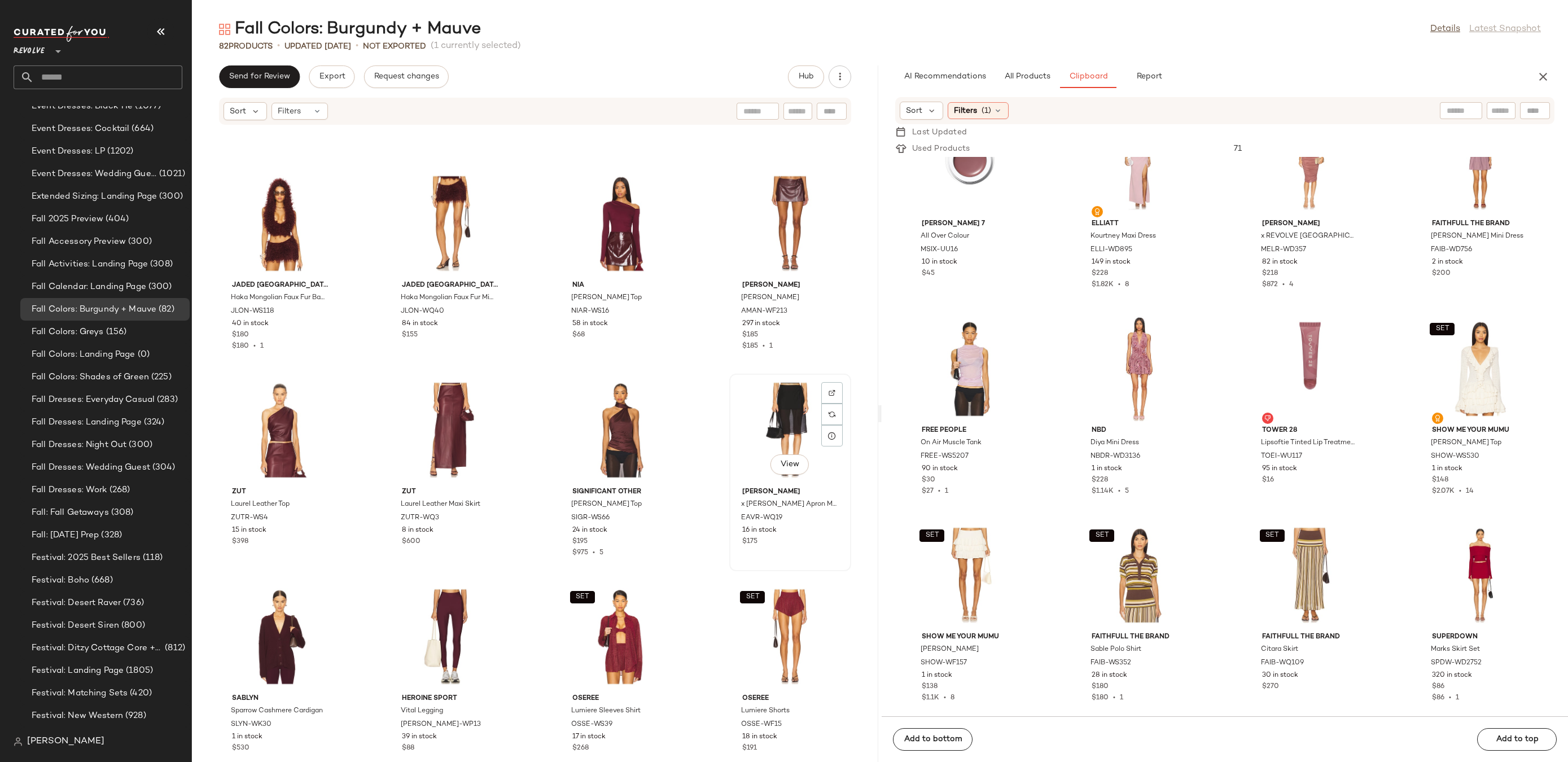
scroll to position [2505, 0]
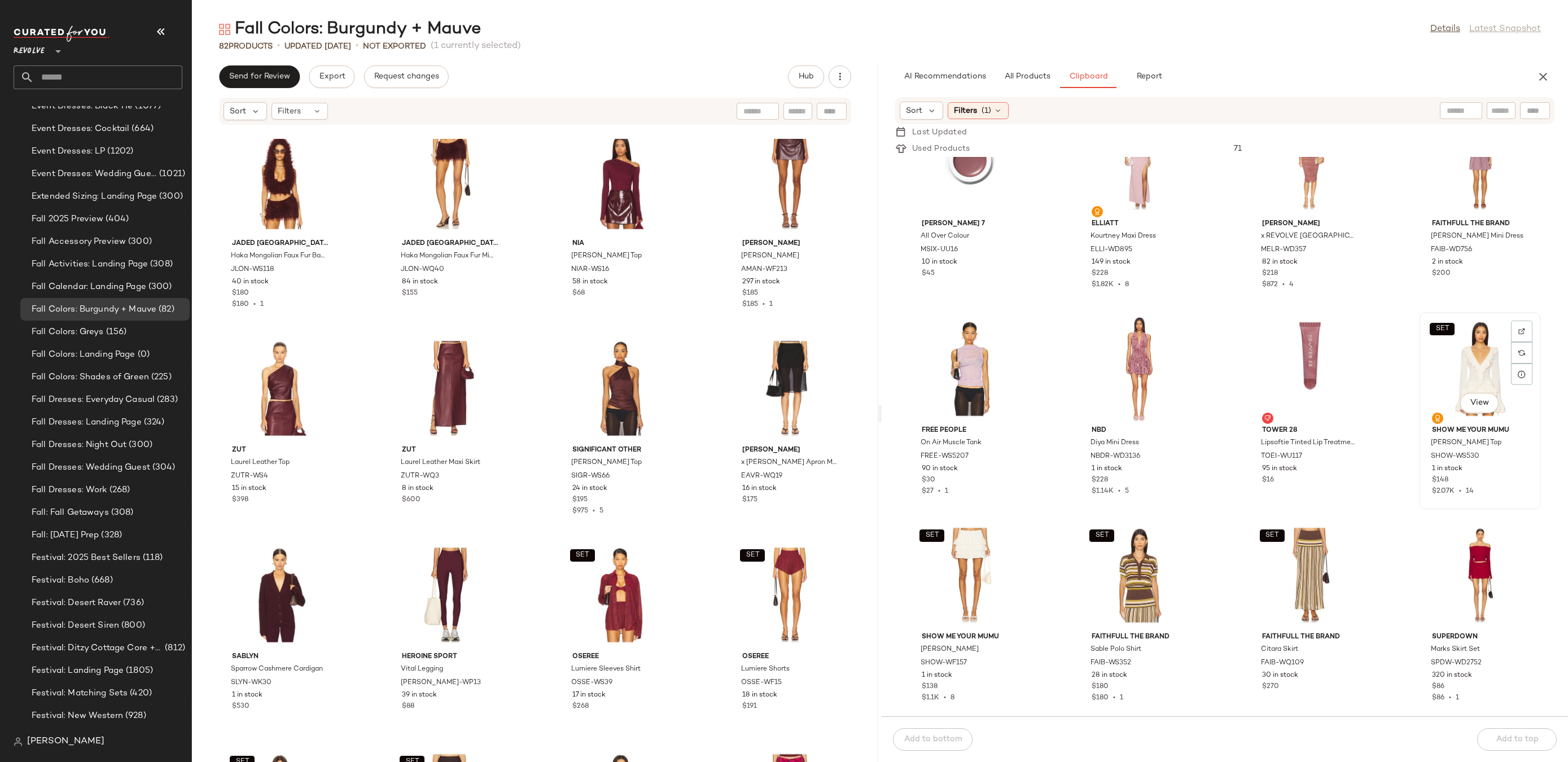
click at [1453, 372] on div "SET View" at bounding box center [1480, 369] width 114 height 105
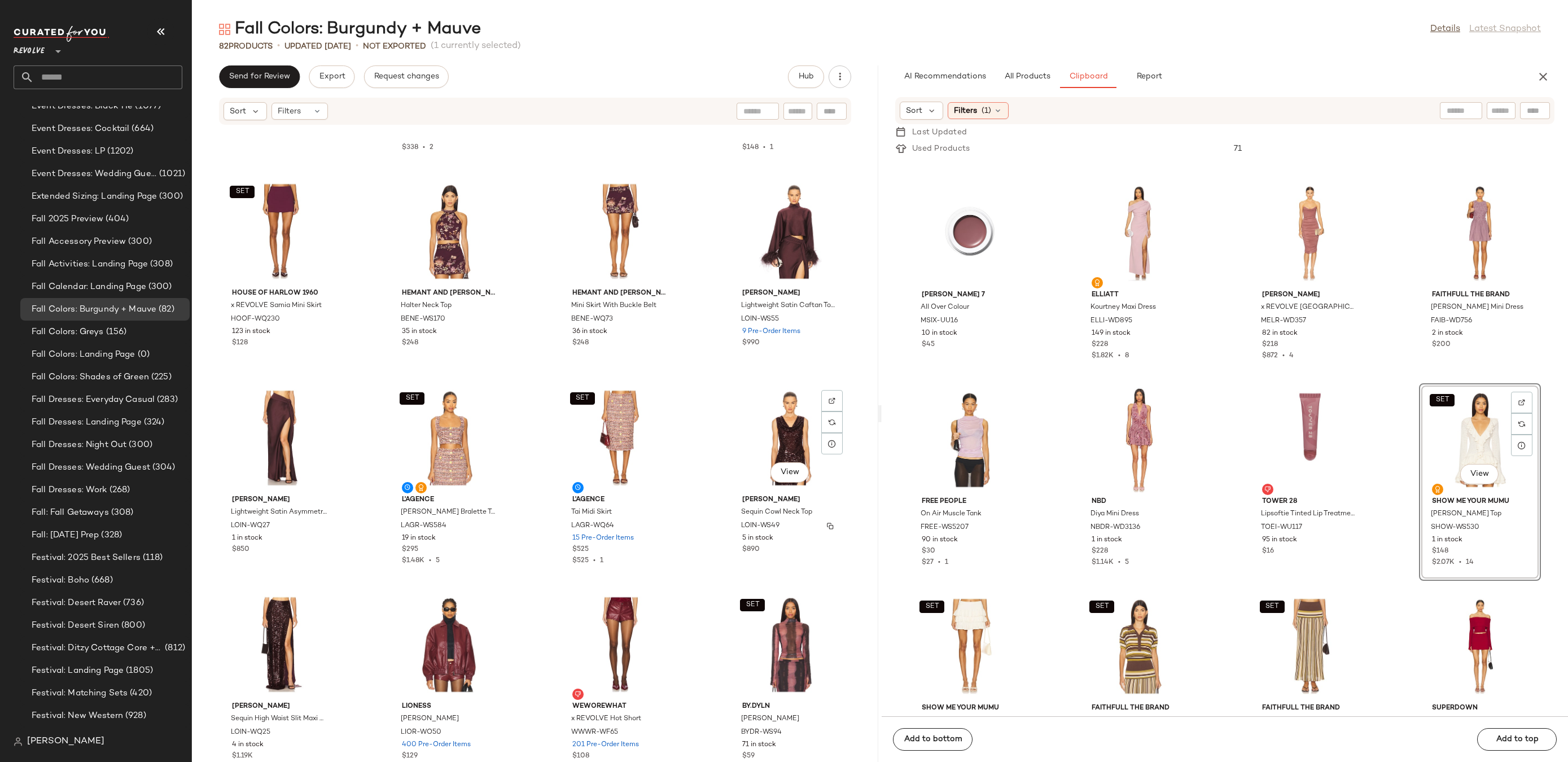
scroll to position [588, 0]
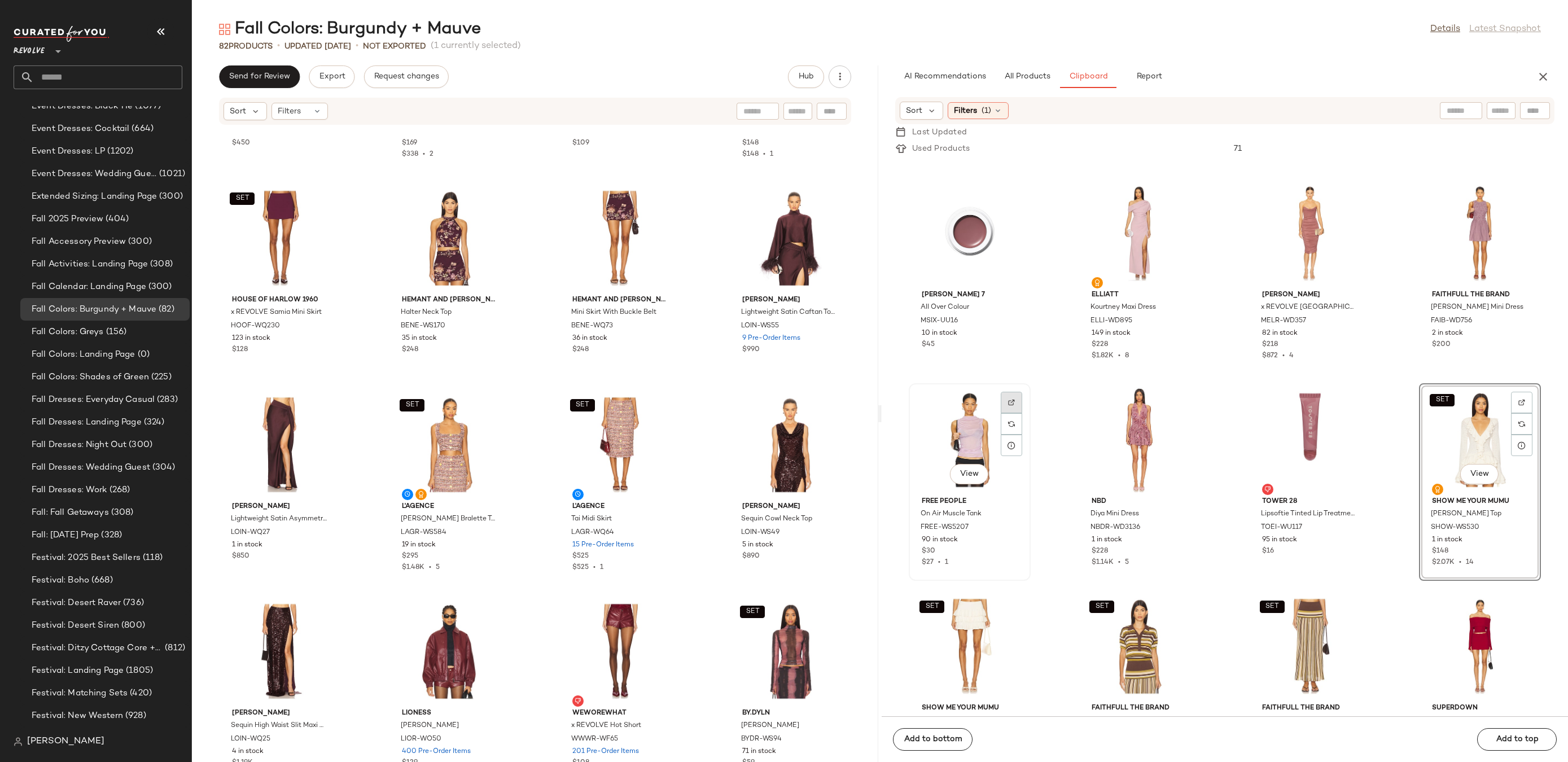
click at [1010, 404] on img at bounding box center [1011, 402] width 7 height 7
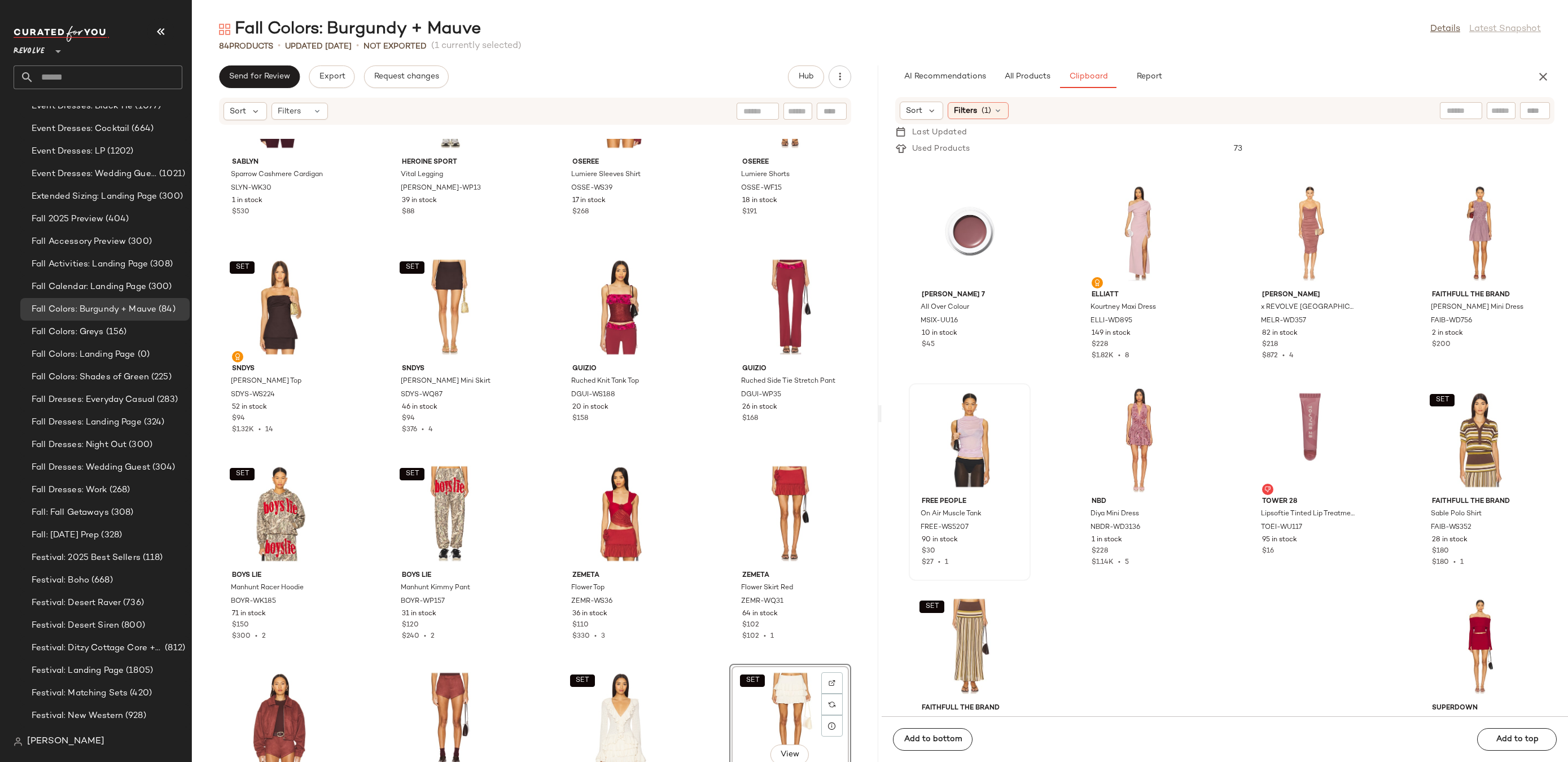
scroll to position [3039, 0]
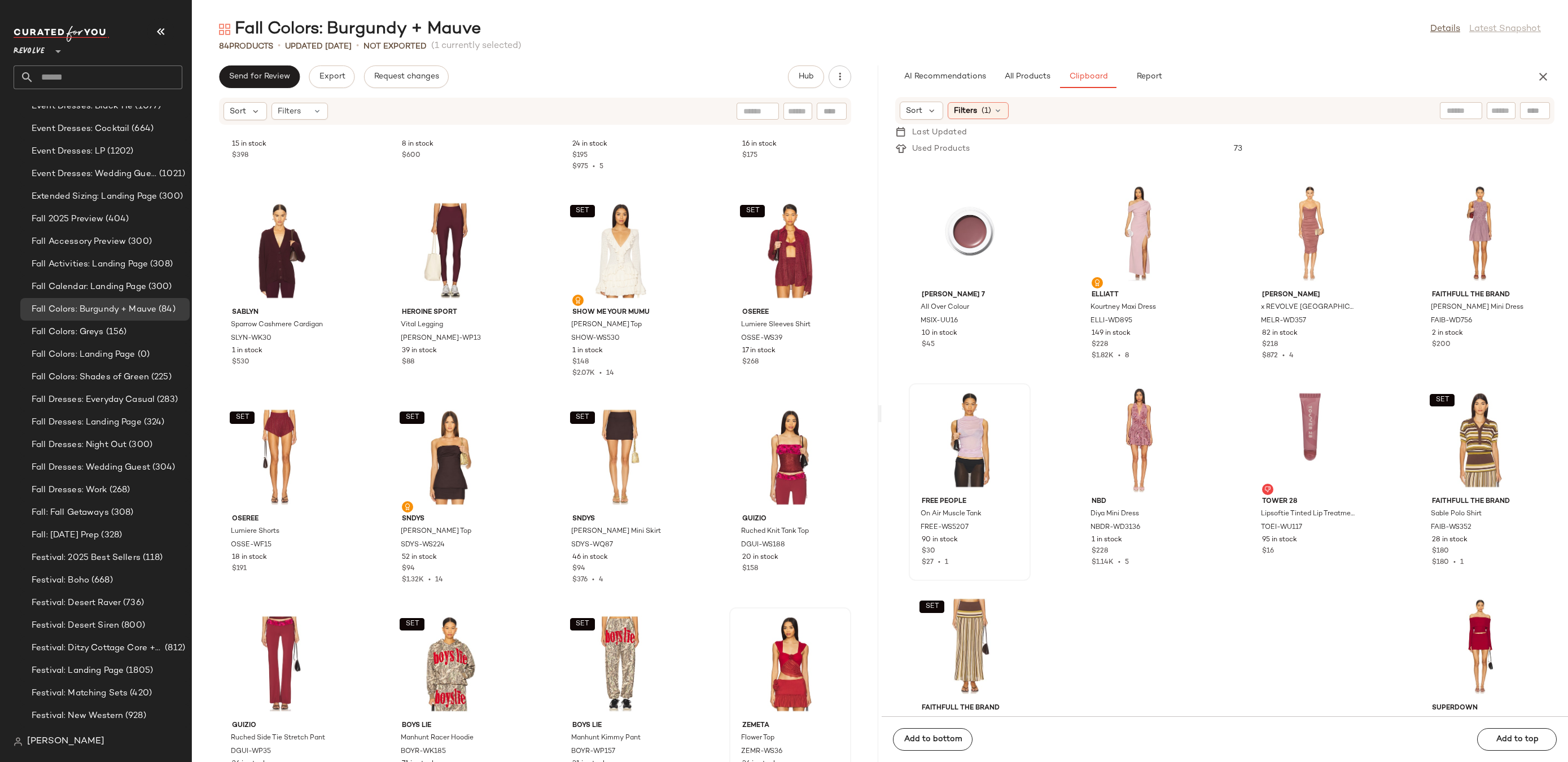
scroll to position [2814, 0]
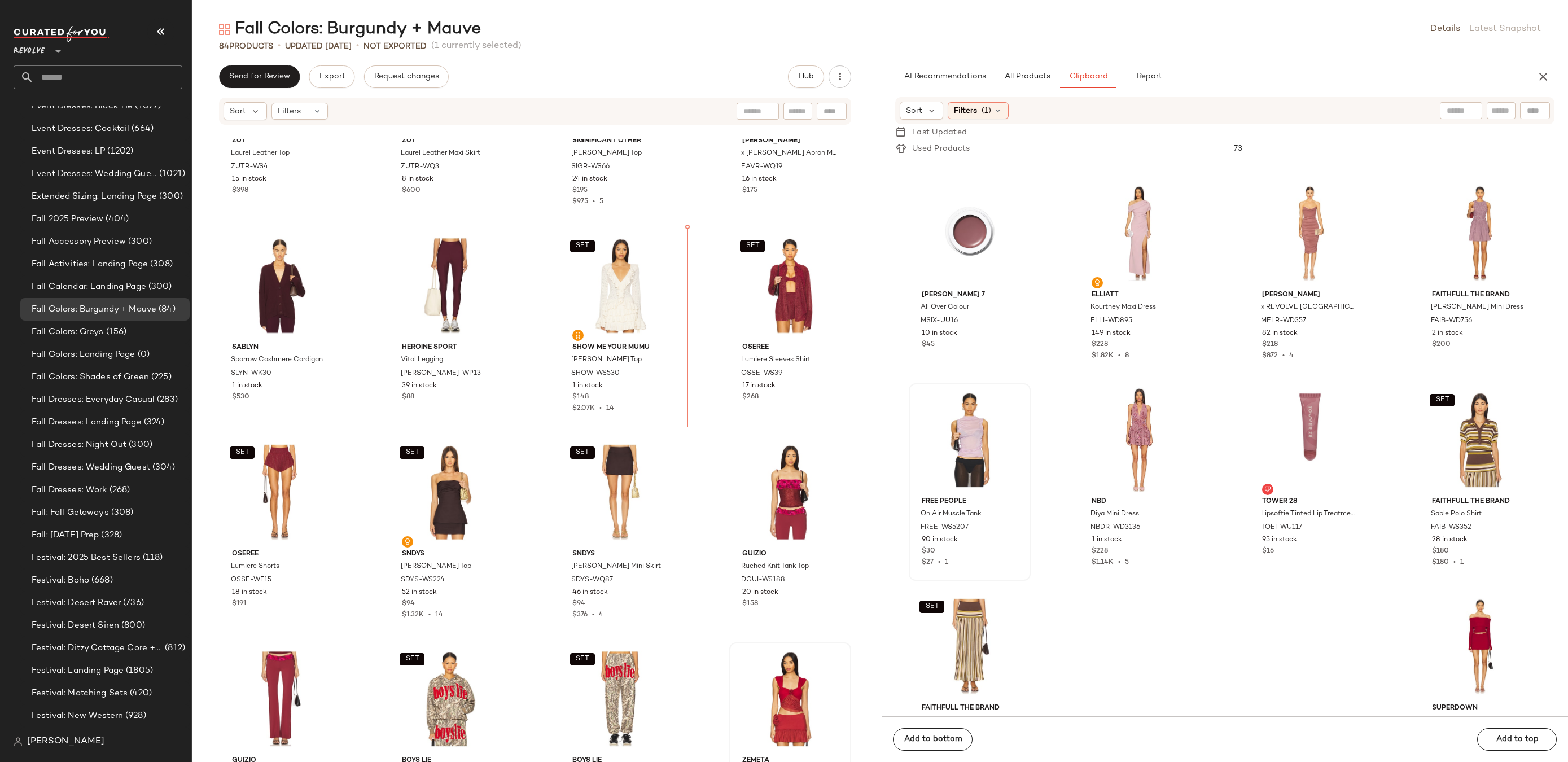
drag, startPoint x: 803, startPoint y: 698, endPoint x: 728, endPoint y: 517, distance: 195.9
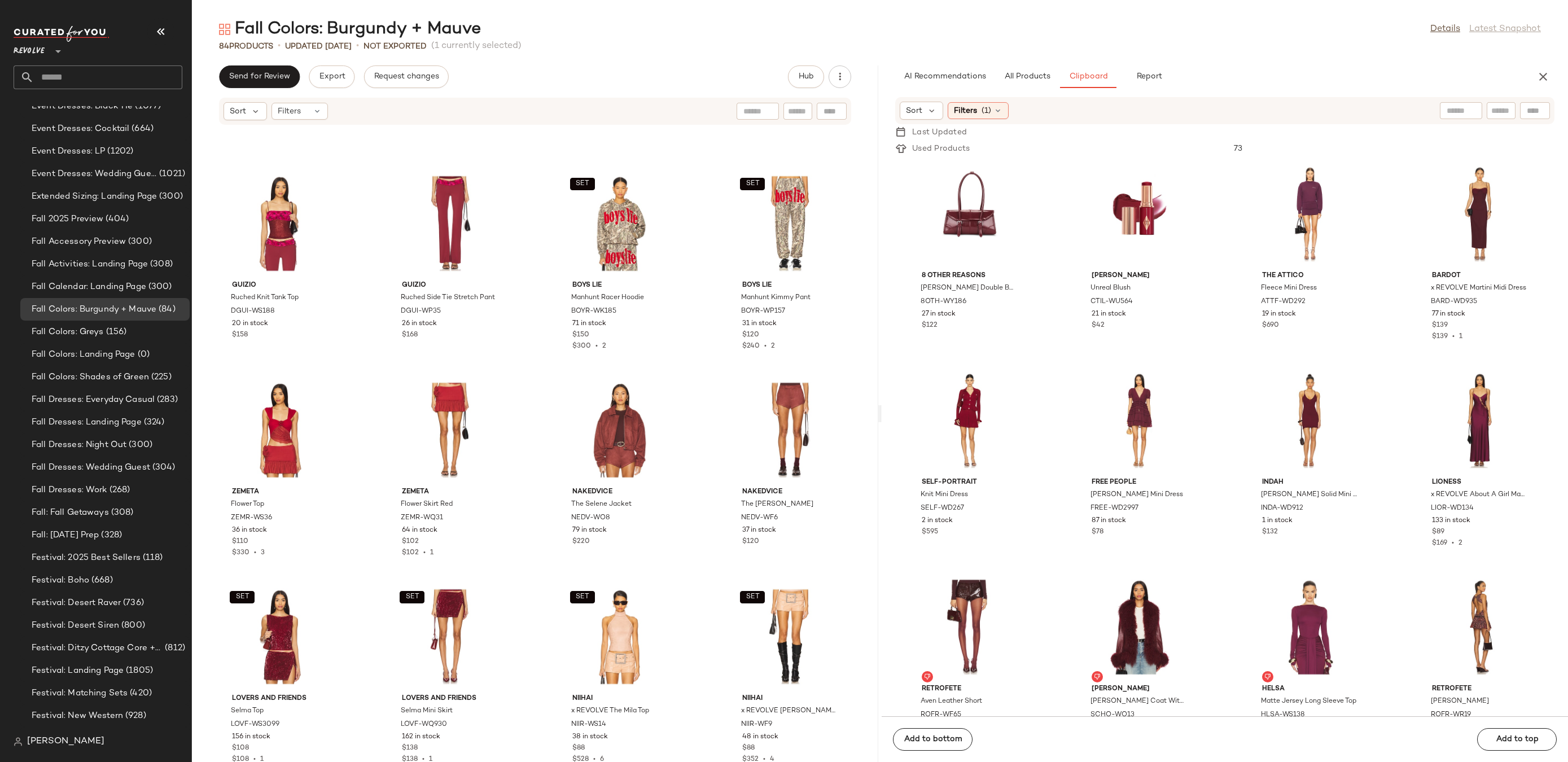
scroll to position [677, 0]
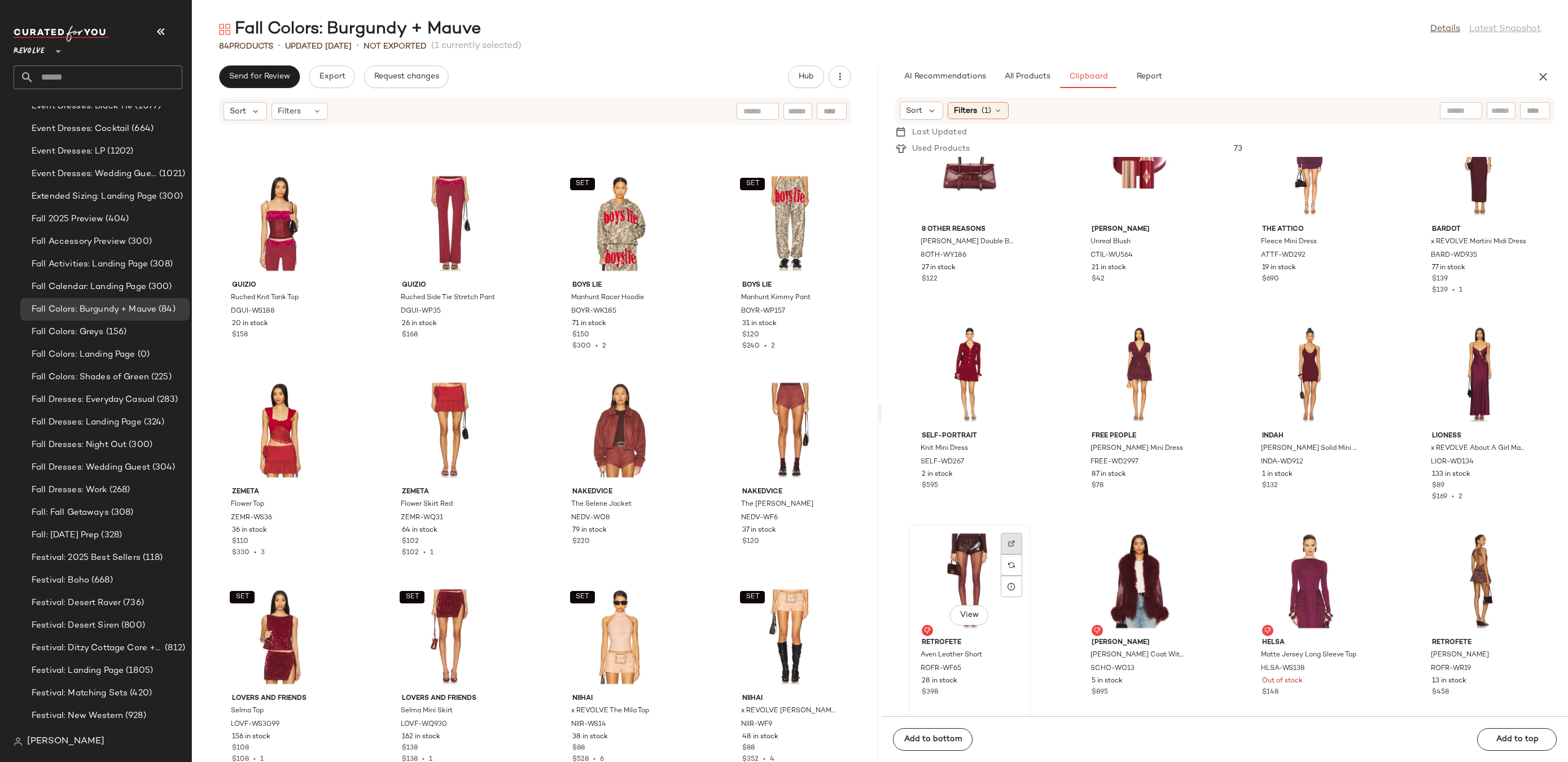
click at [1009, 541] on img at bounding box center [1011, 544] width 7 height 7
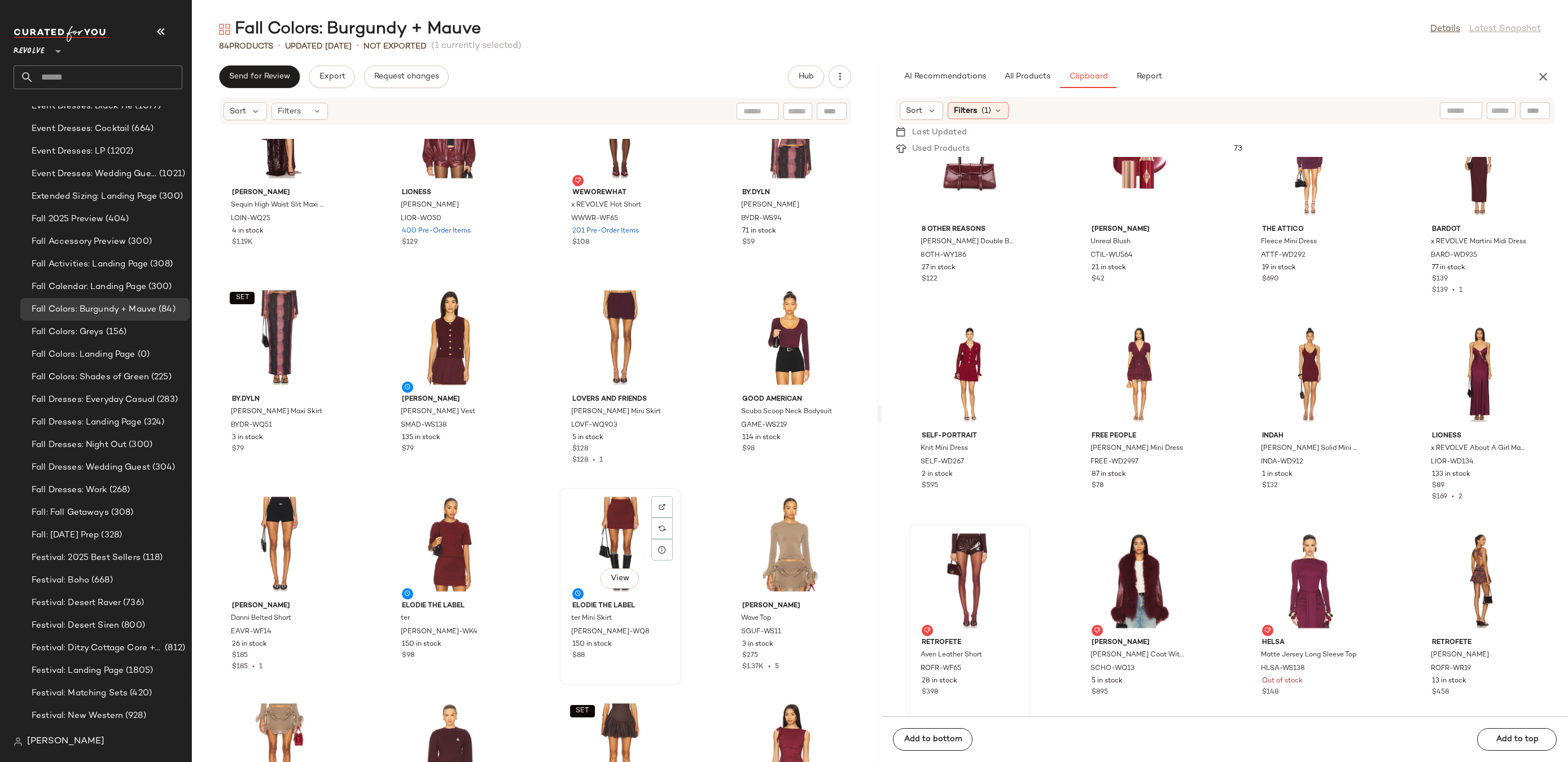
scroll to position [1365, 0]
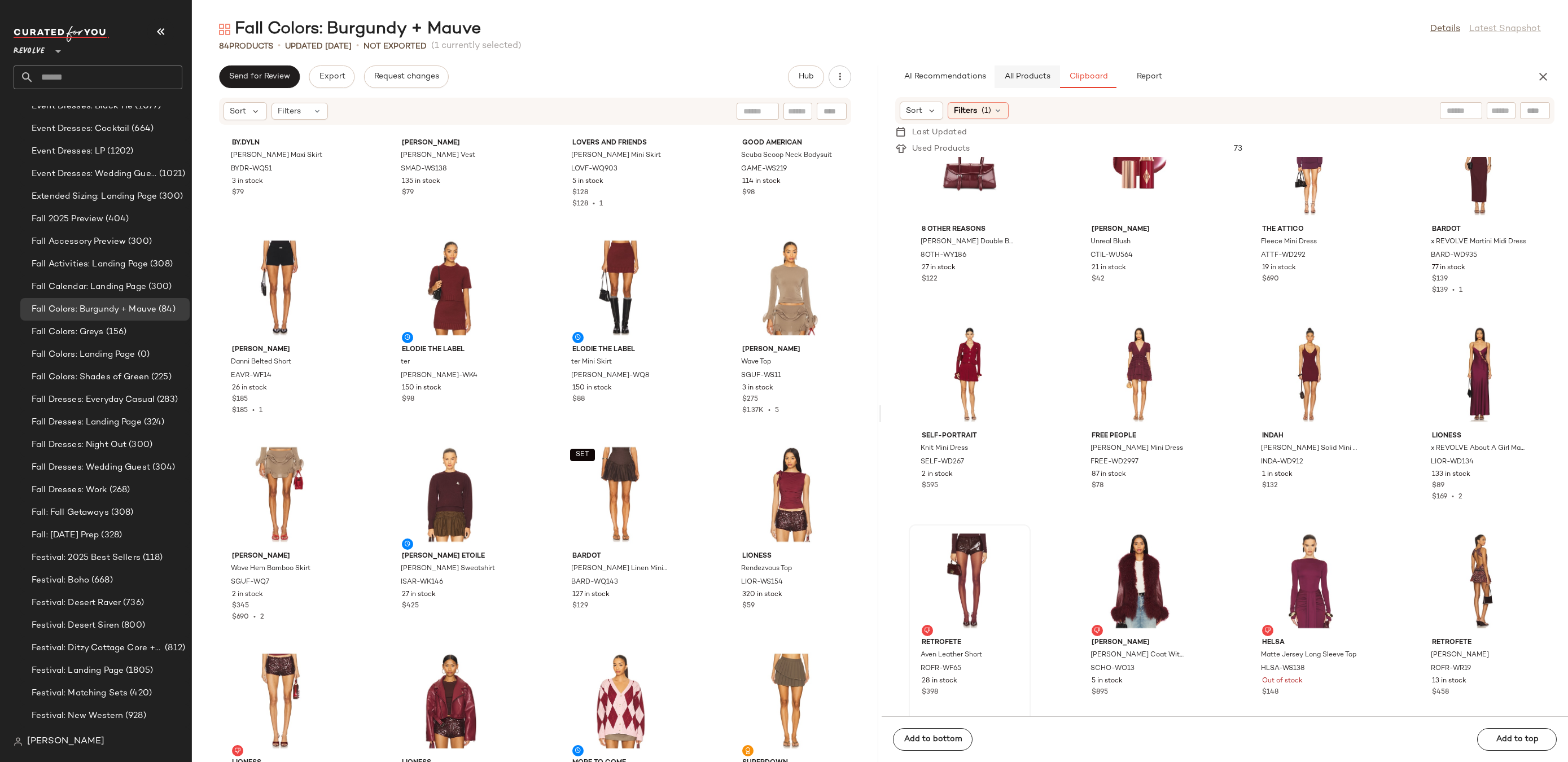
click at [1034, 78] on span "All Products" at bounding box center [1027, 77] width 46 height 9
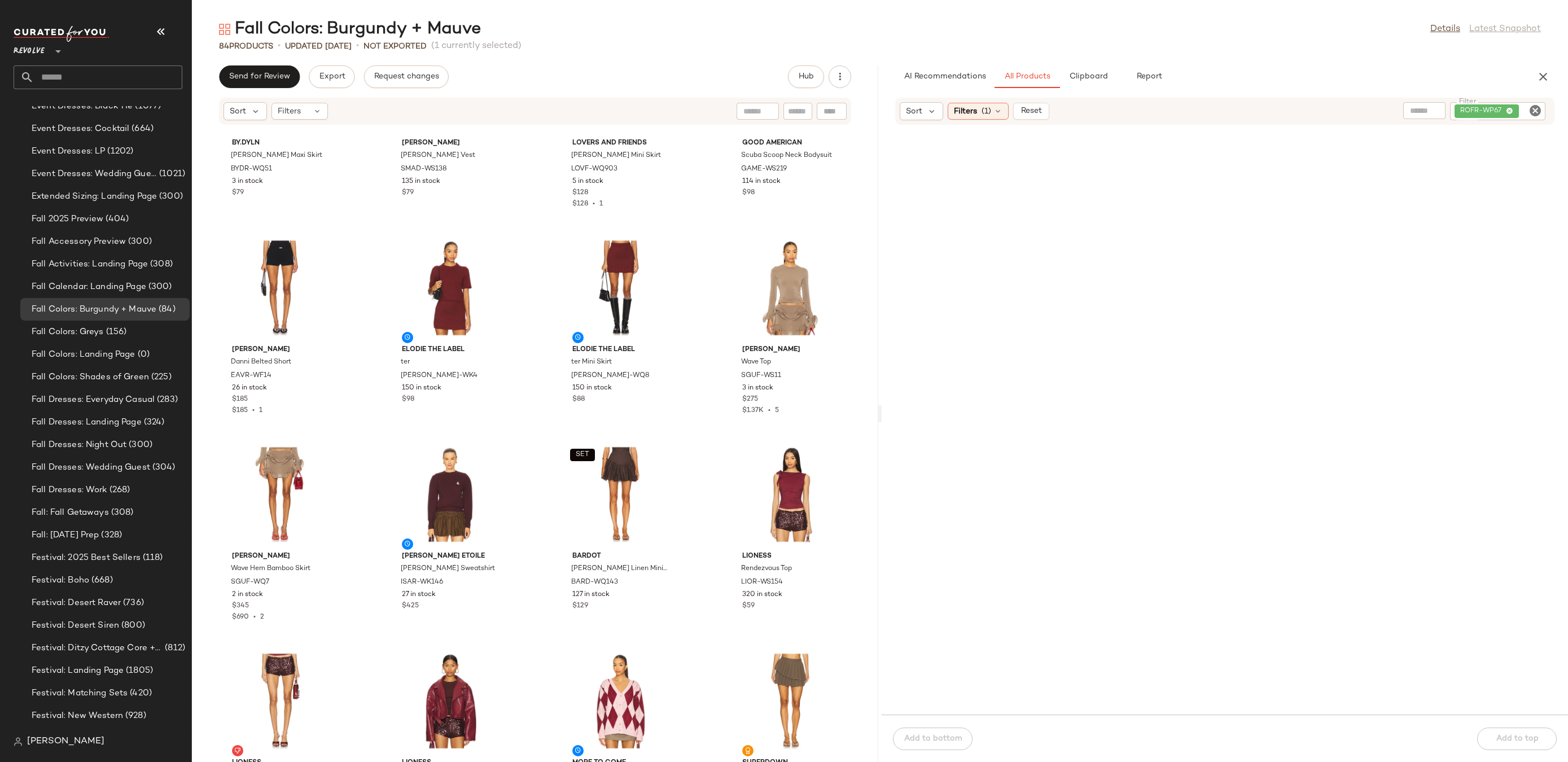
click at [1530, 106] on icon "Clear Filter" at bounding box center [1535, 110] width 14 height 14
paste input "********"
type input "********"
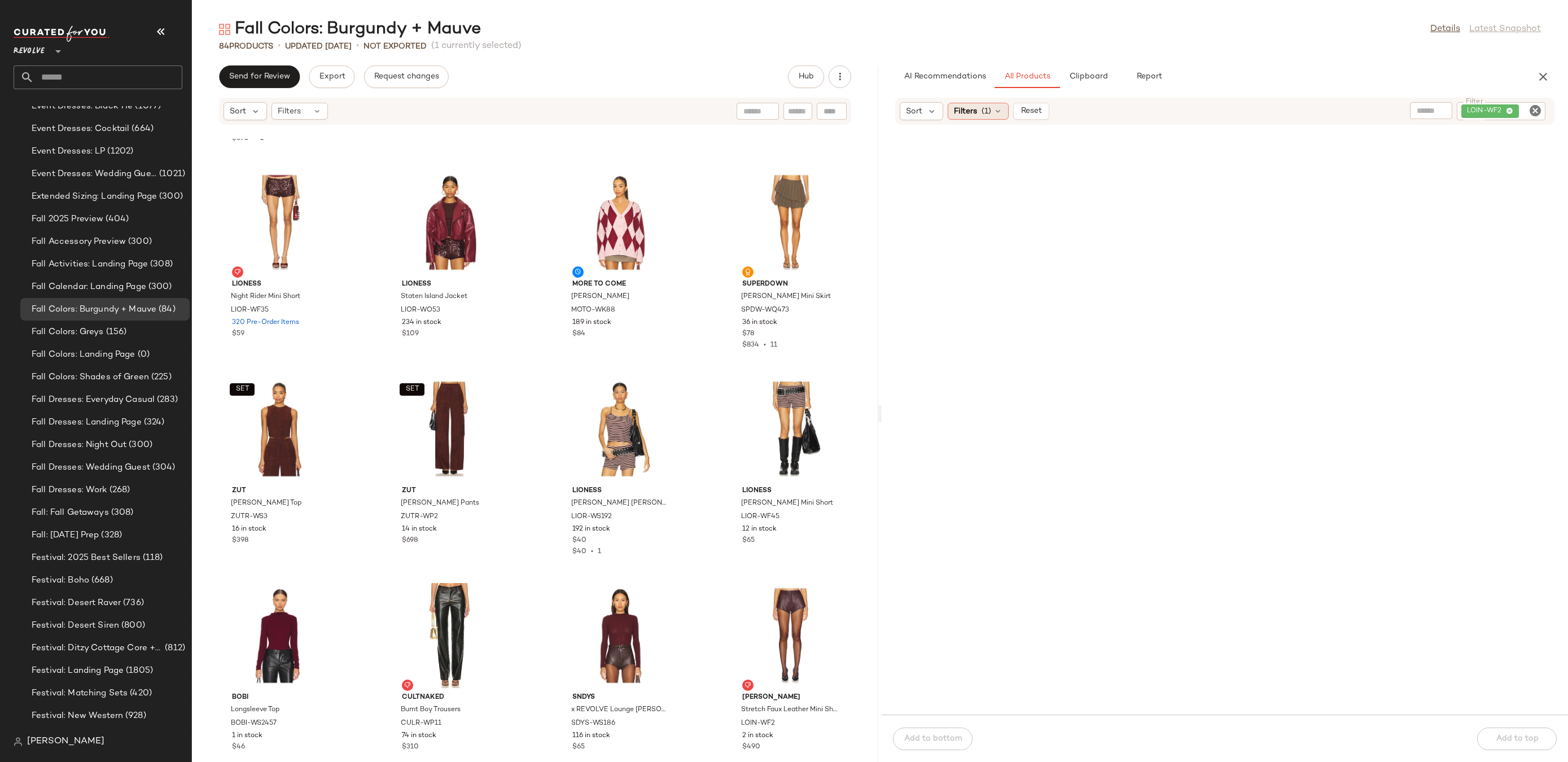
click at [996, 112] on icon at bounding box center [998, 111] width 9 height 9
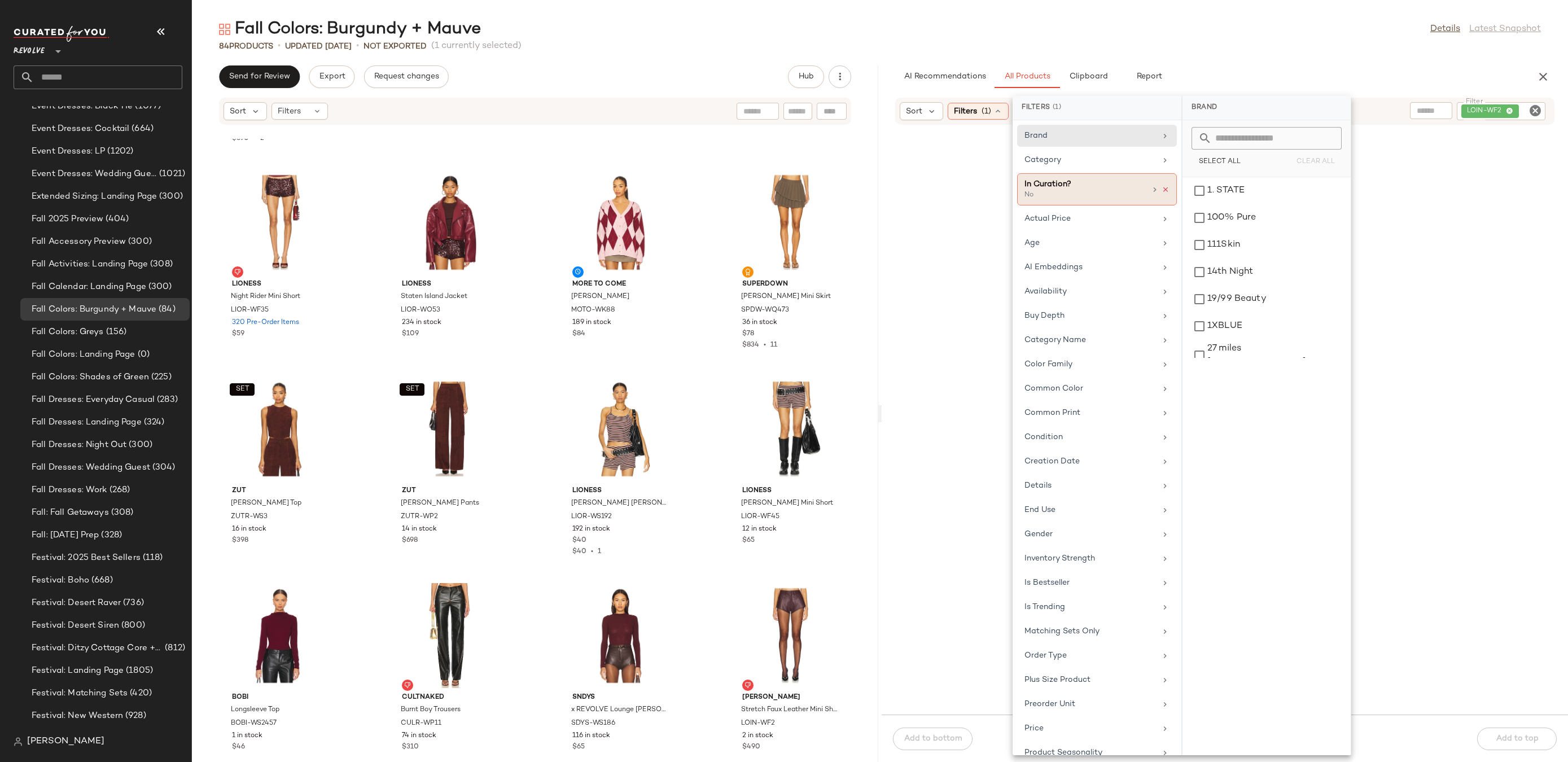
click at [1162, 190] on icon at bounding box center [1166, 189] width 8 height 8
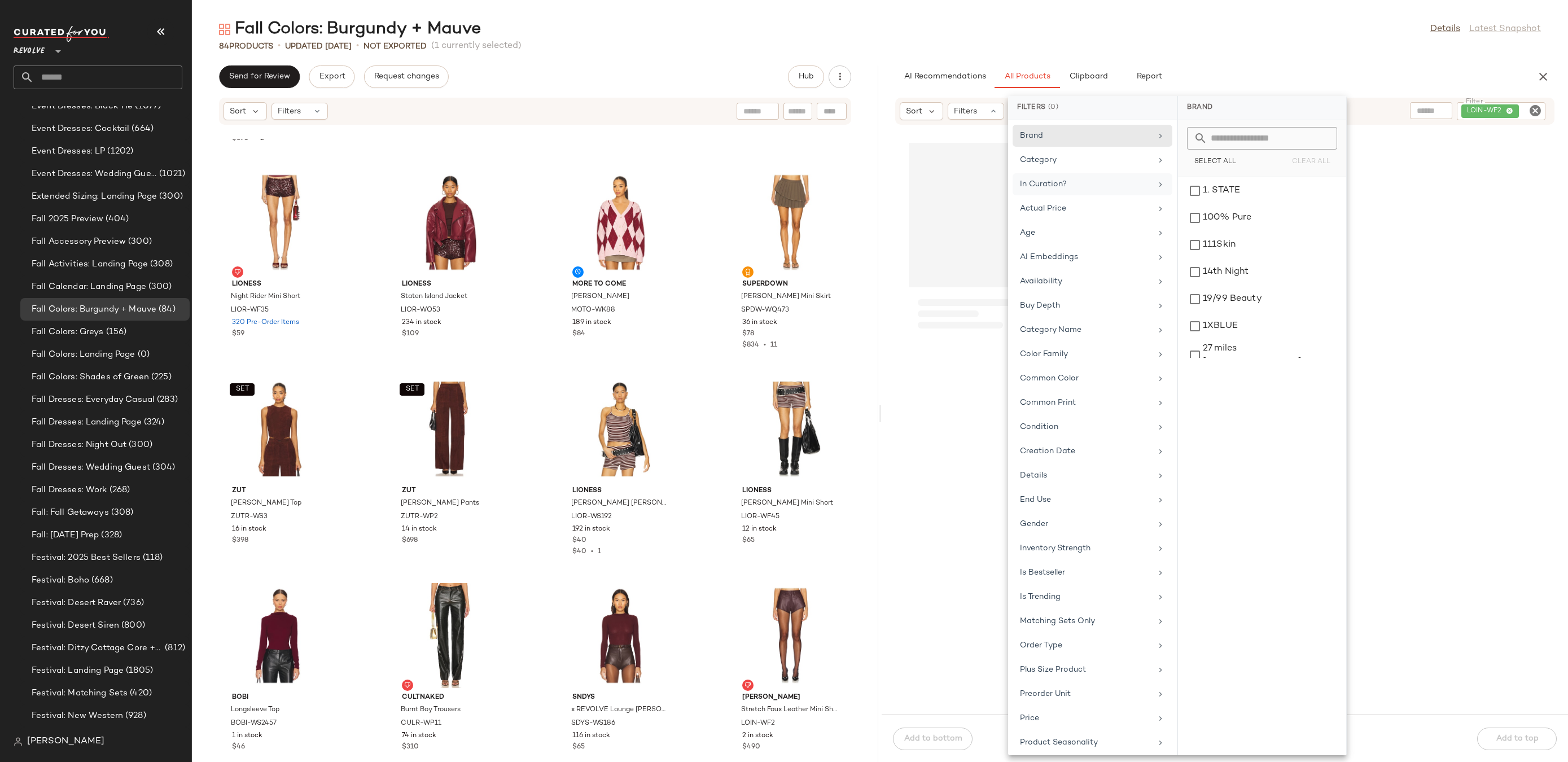
click at [1117, 37] on div "Fall Colors: Burgundy + Mauve Details Latest Snapshot" at bounding box center [880, 29] width 1376 height 23
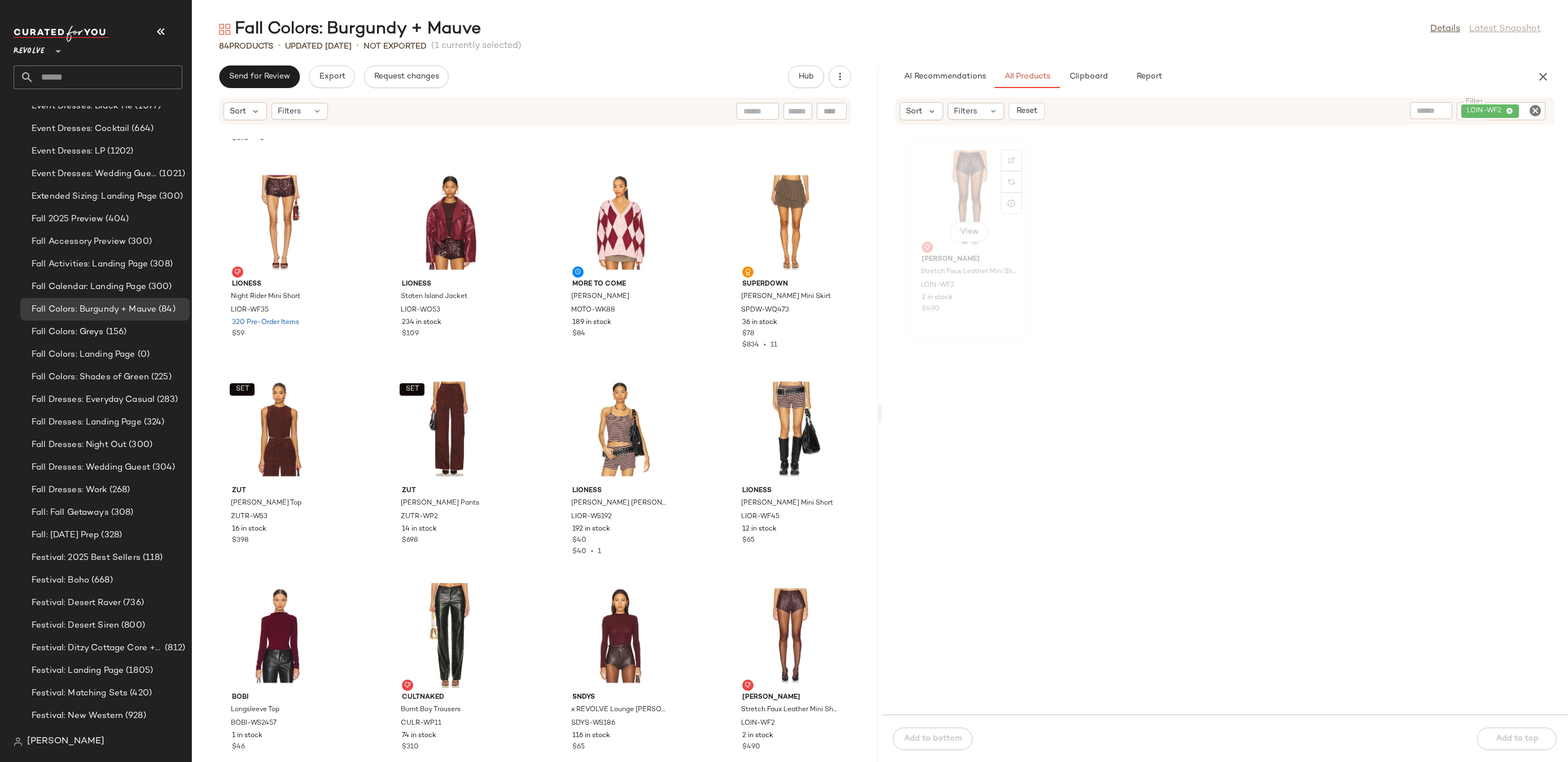
click at [946, 197] on div "View" at bounding box center [970, 198] width 114 height 105
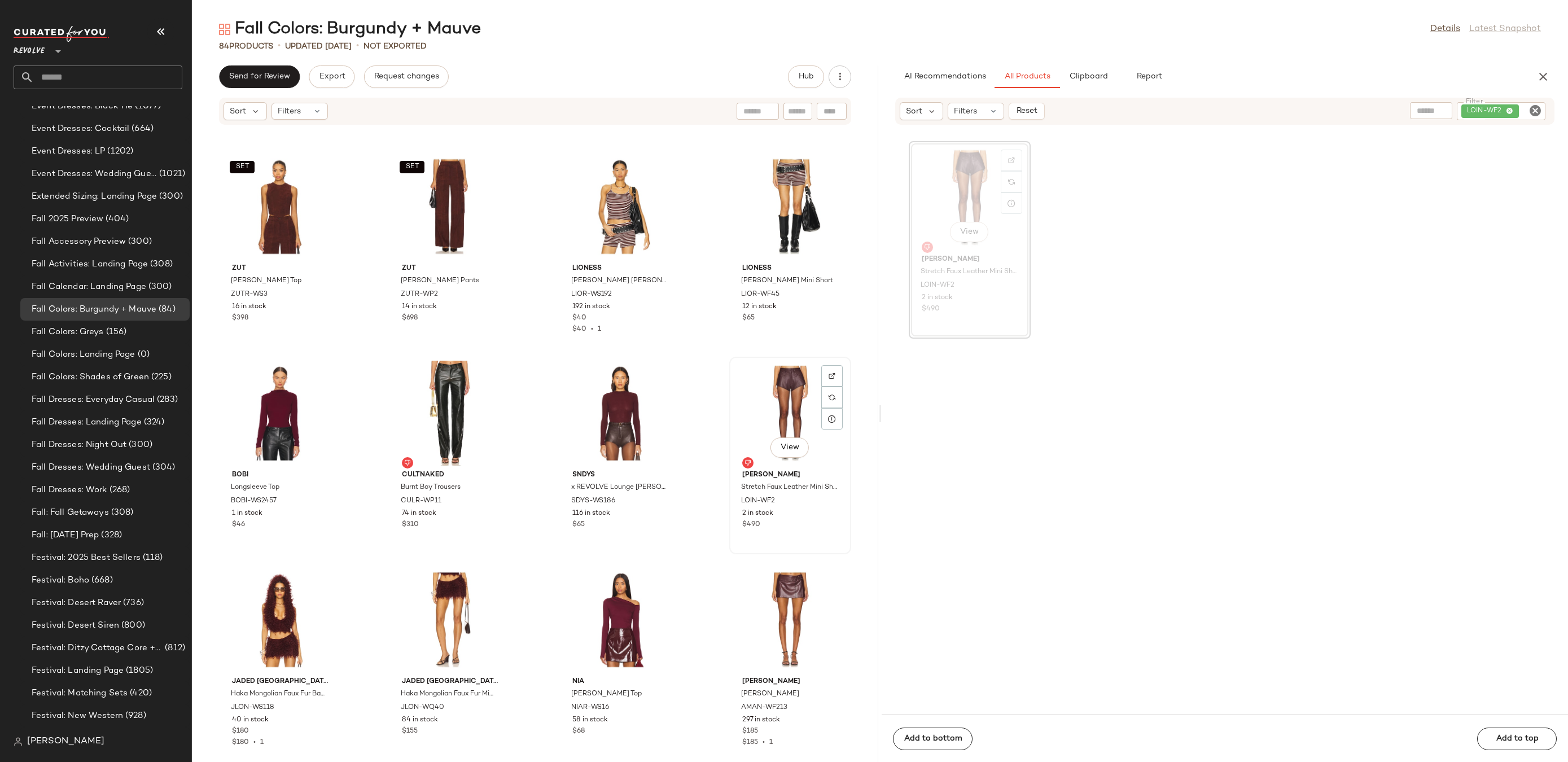
click at [758, 402] on div "View" at bounding box center [790, 414] width 114 height 105
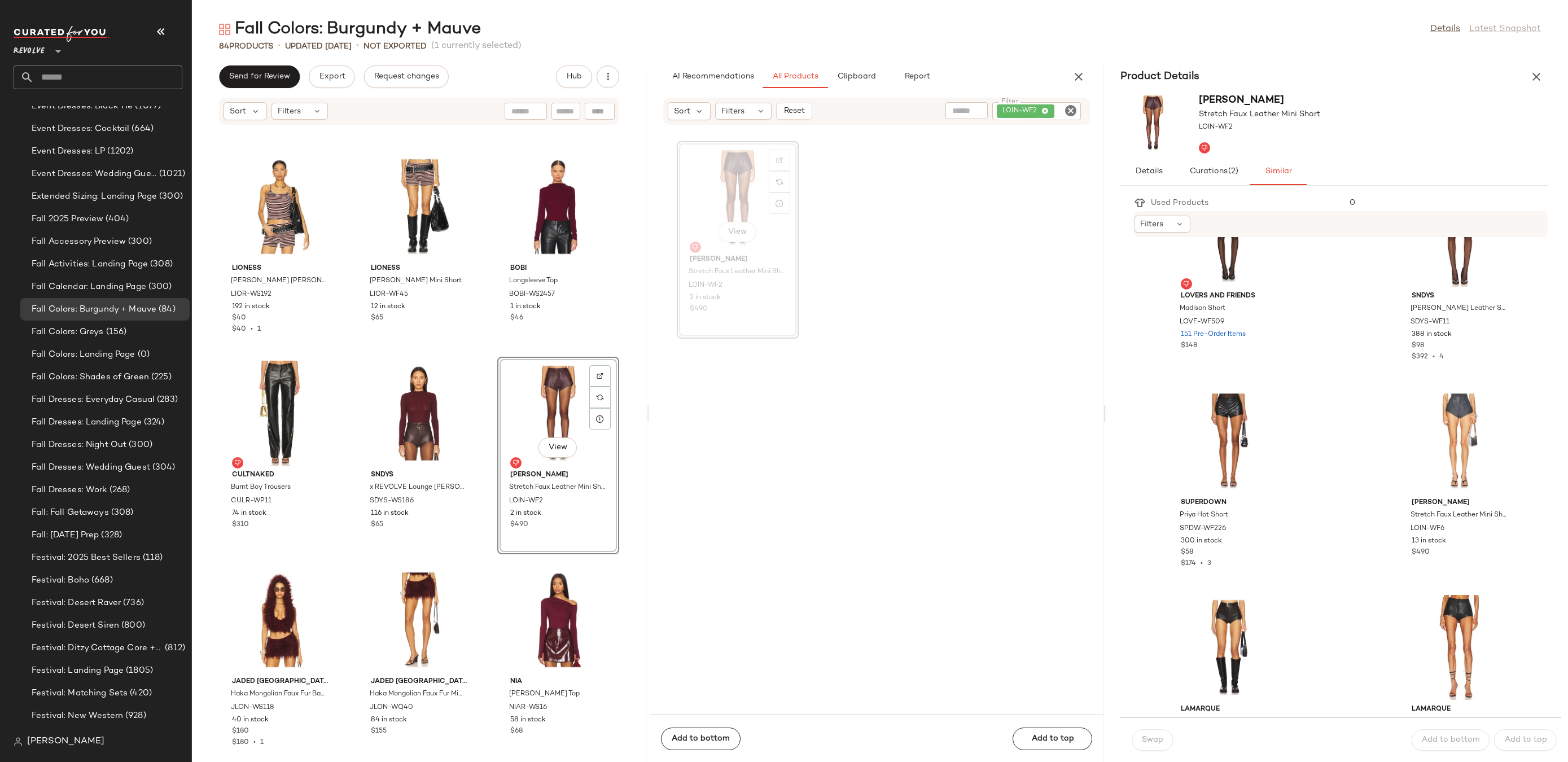
scroll to position [1609, 0]
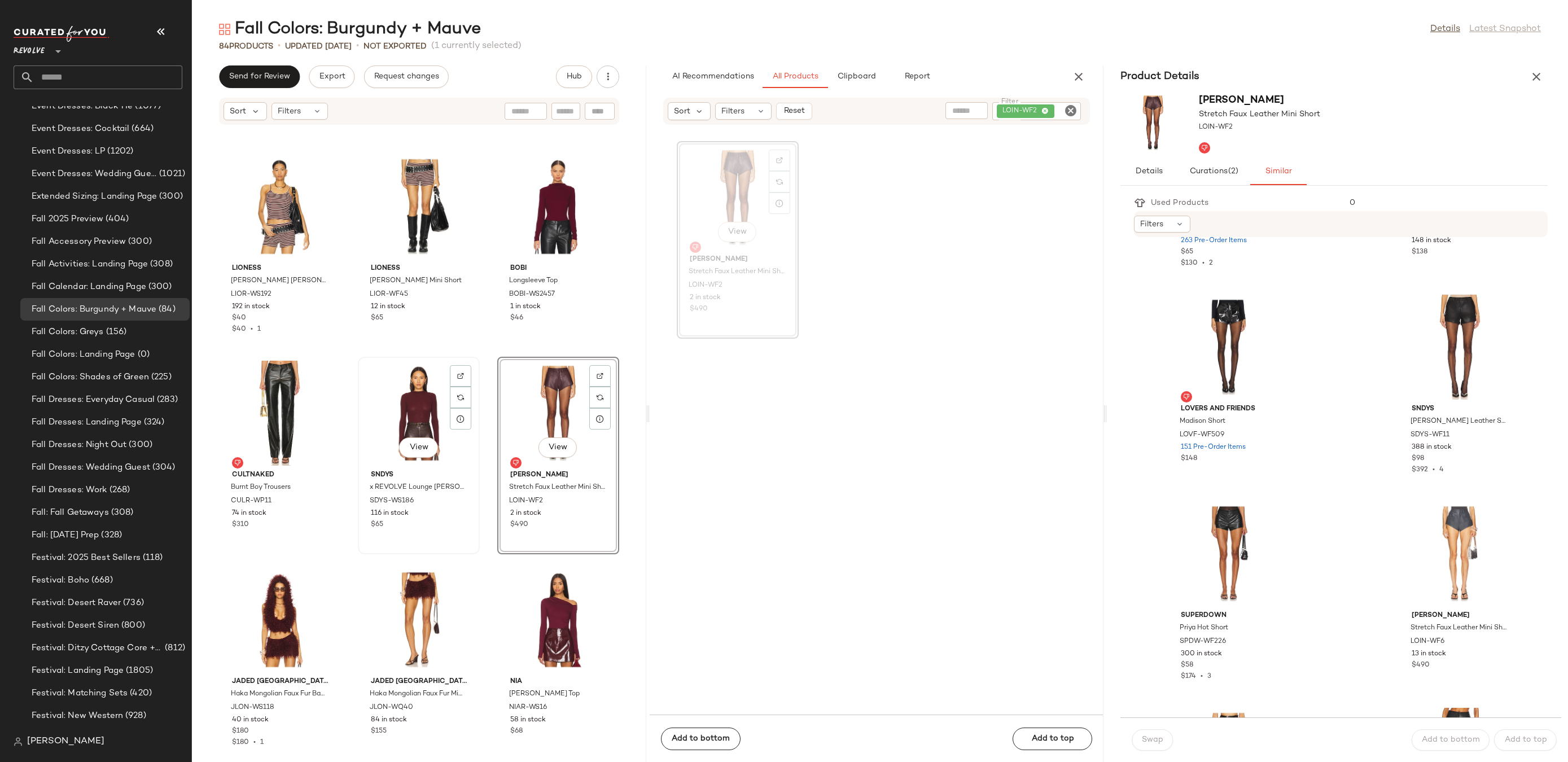
click at [444, 384] on div "View" at bounding box center [418, 414] width 114 height 105
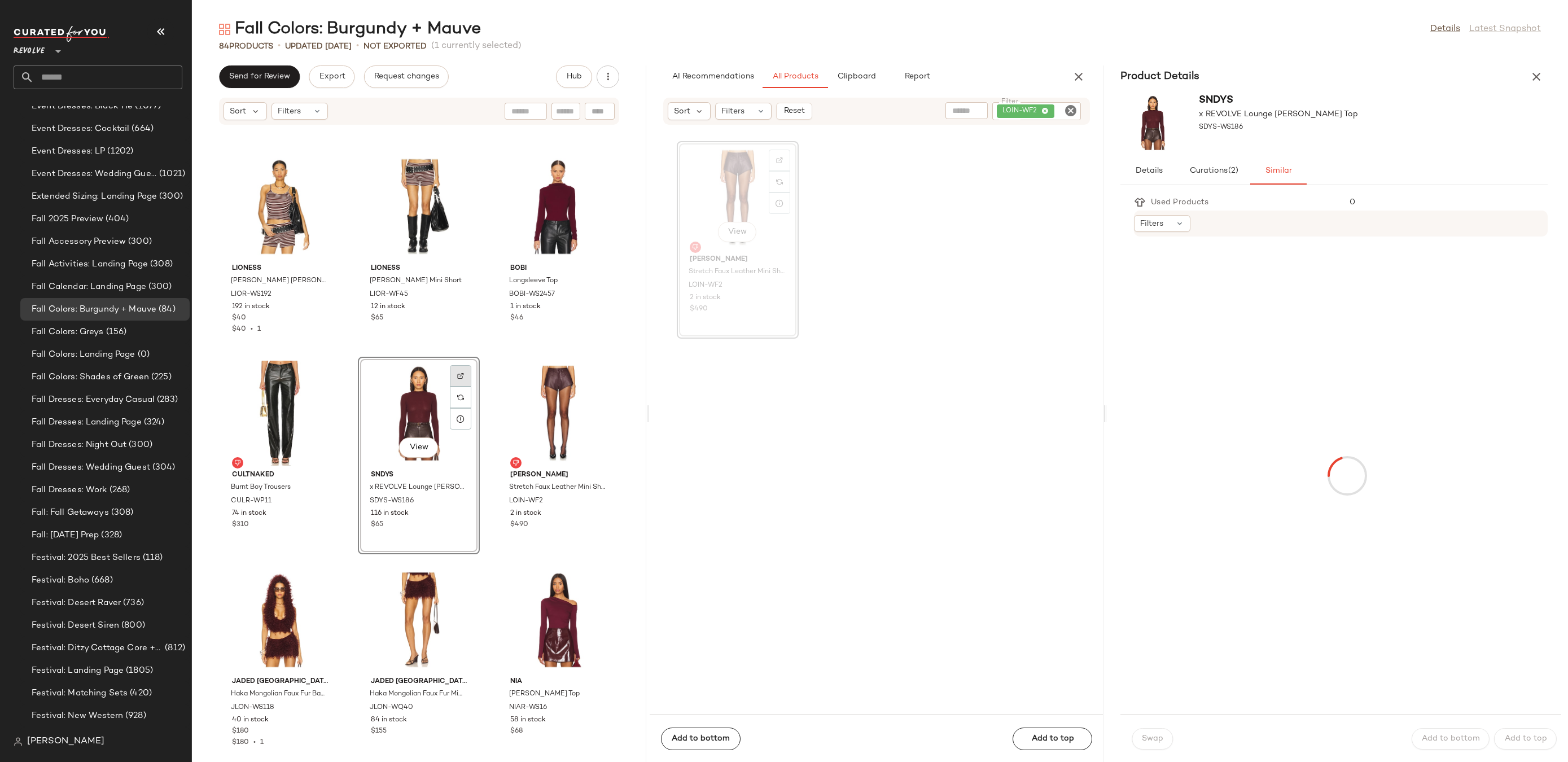
click at [457, 375] on img at bounding box center [460, 376] width 7 height 7
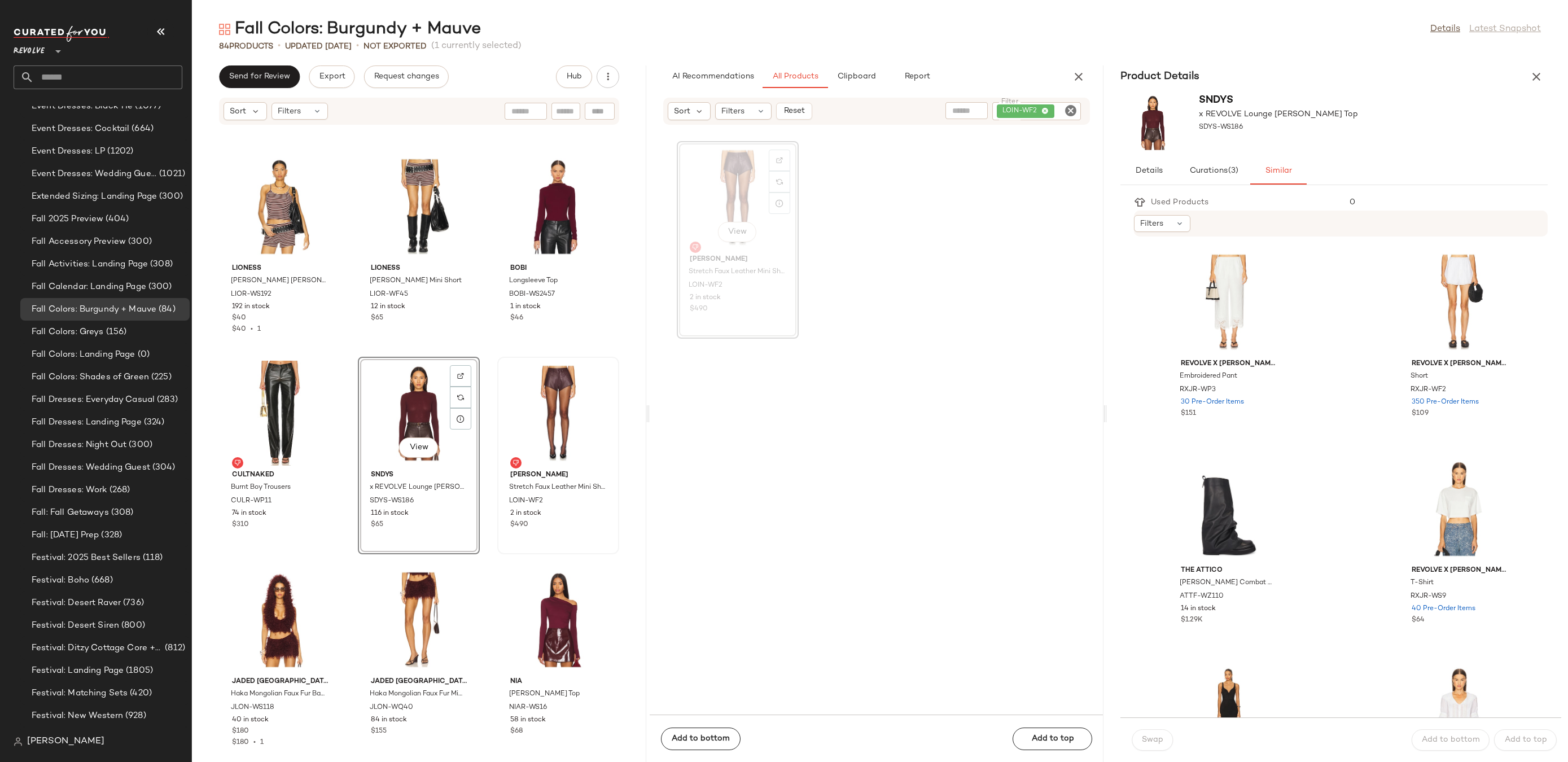
click at [561, 390] on div at bounding box center [558, 414] width 114 height 105
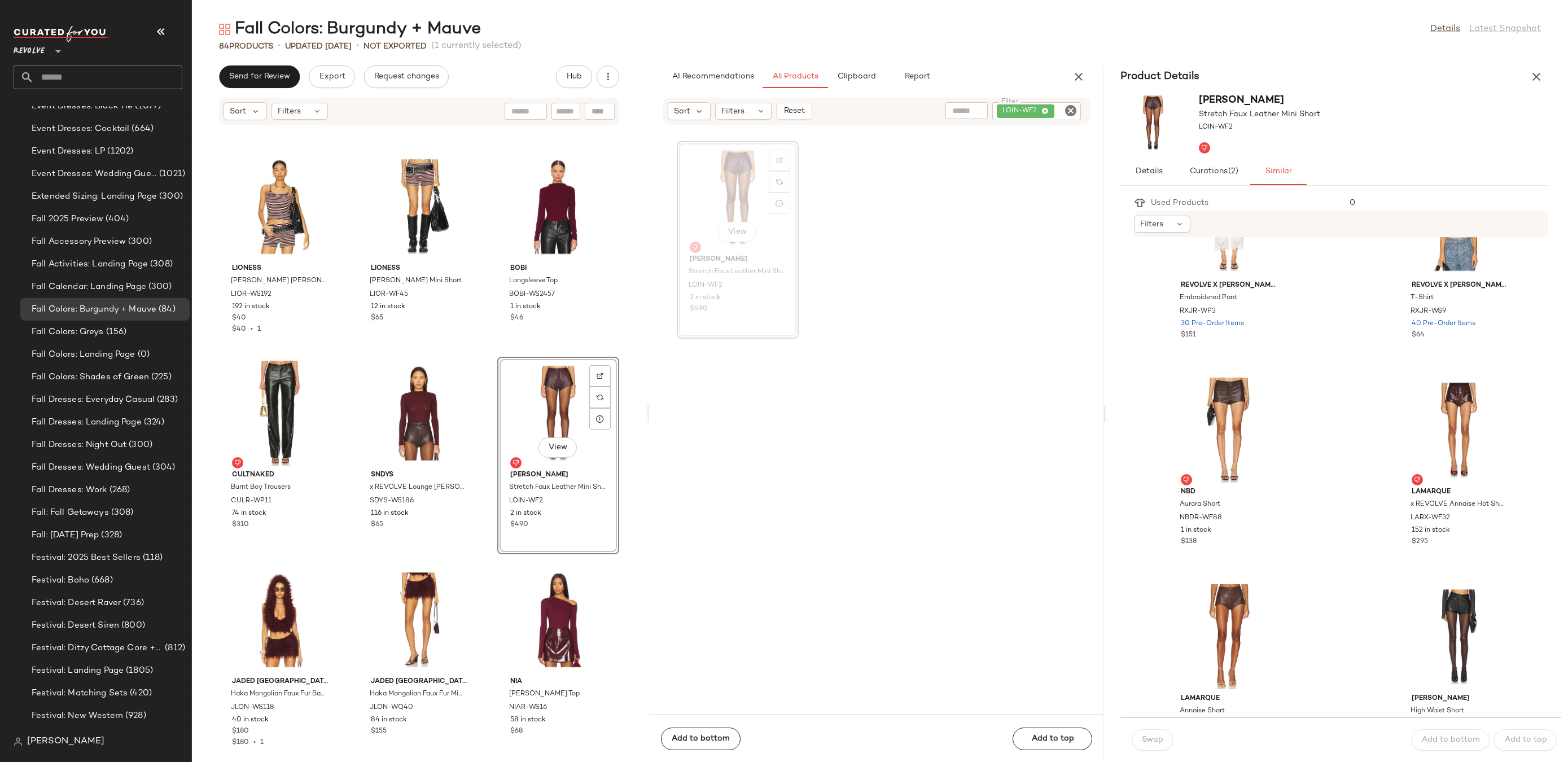
scroll to position [513, 0]
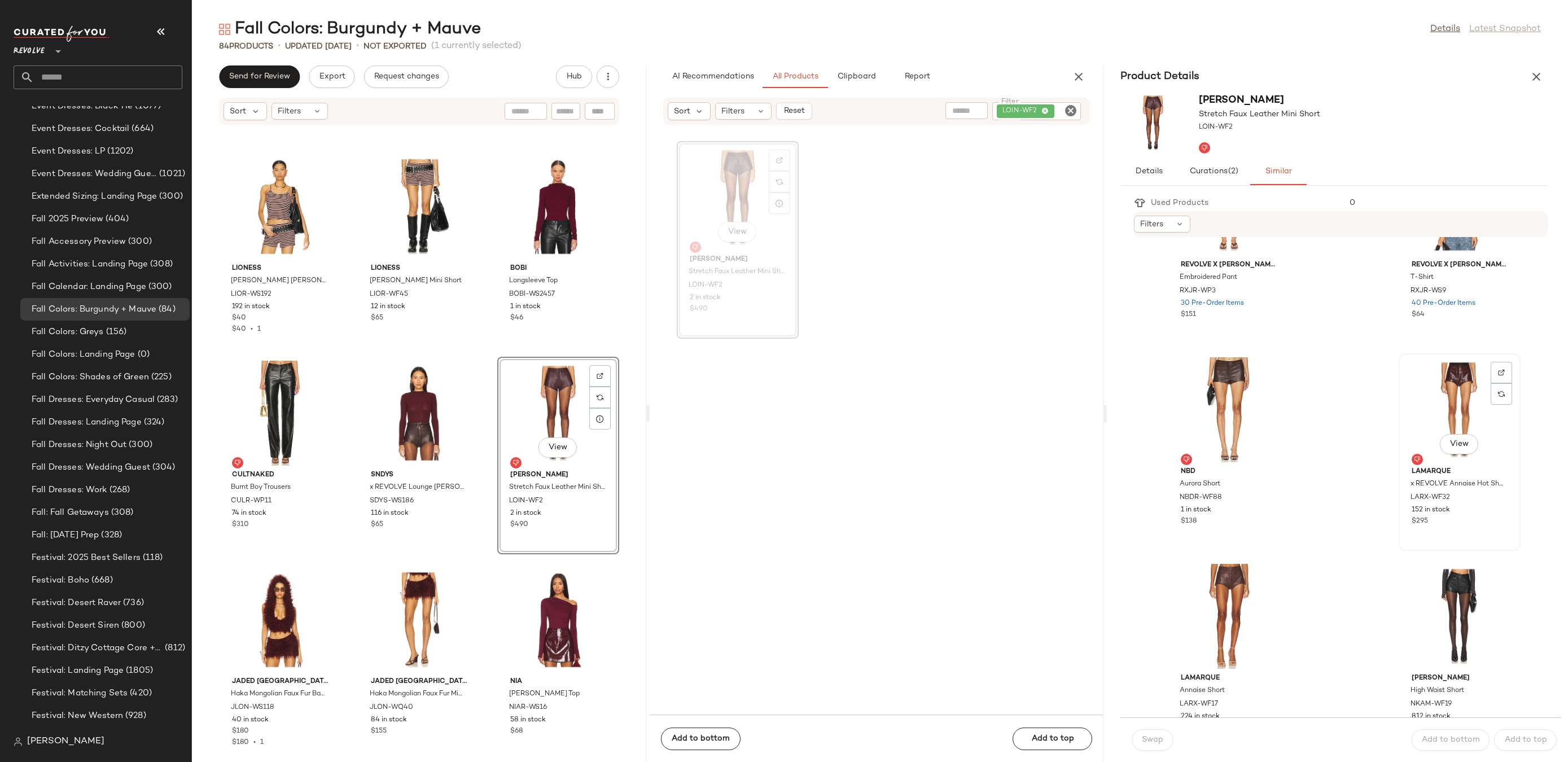
click at [1438, 396] on div "View" at bounding box center [1460, 410] width 114 height 105
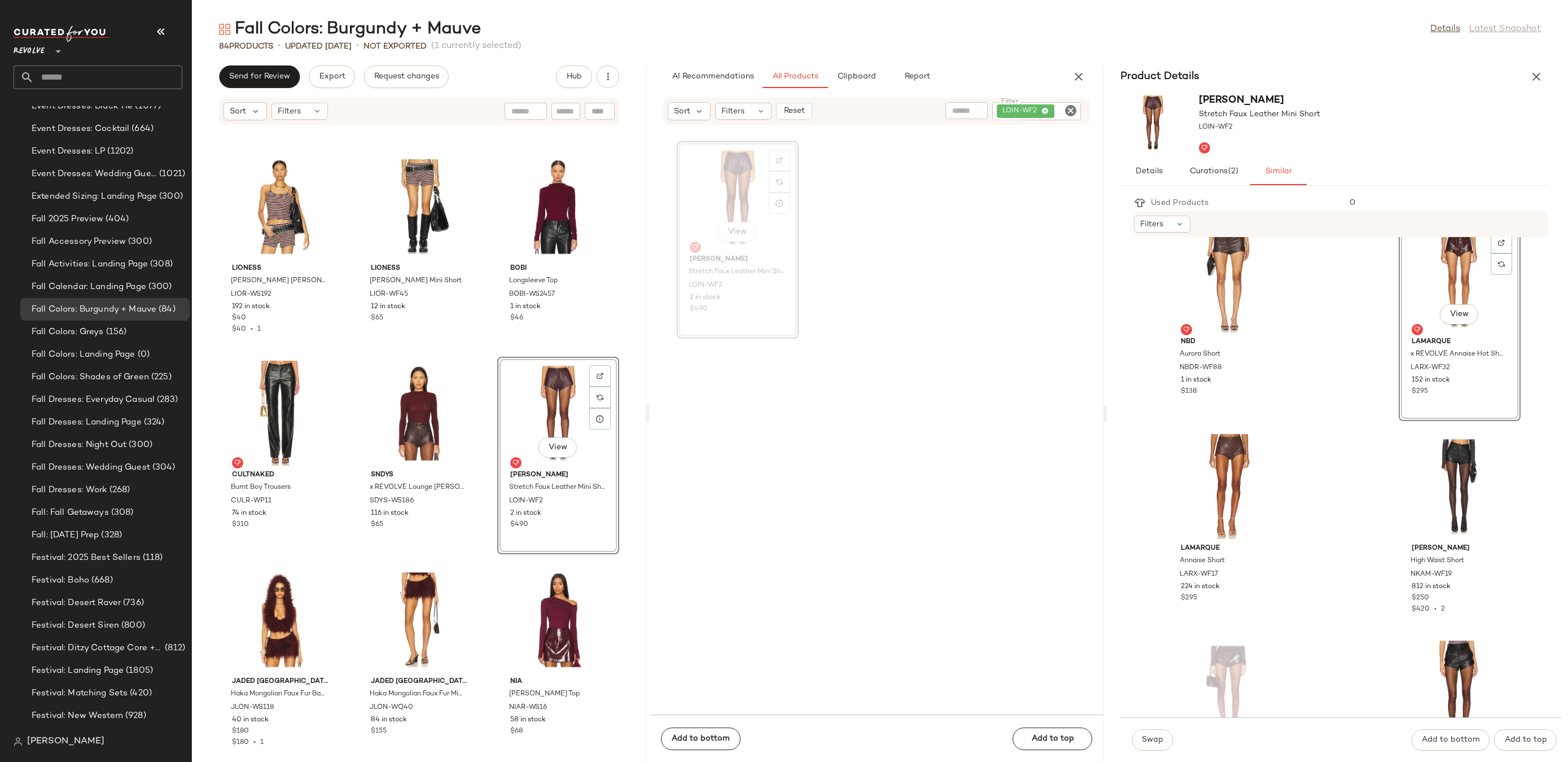
scroll to position [575, 0]
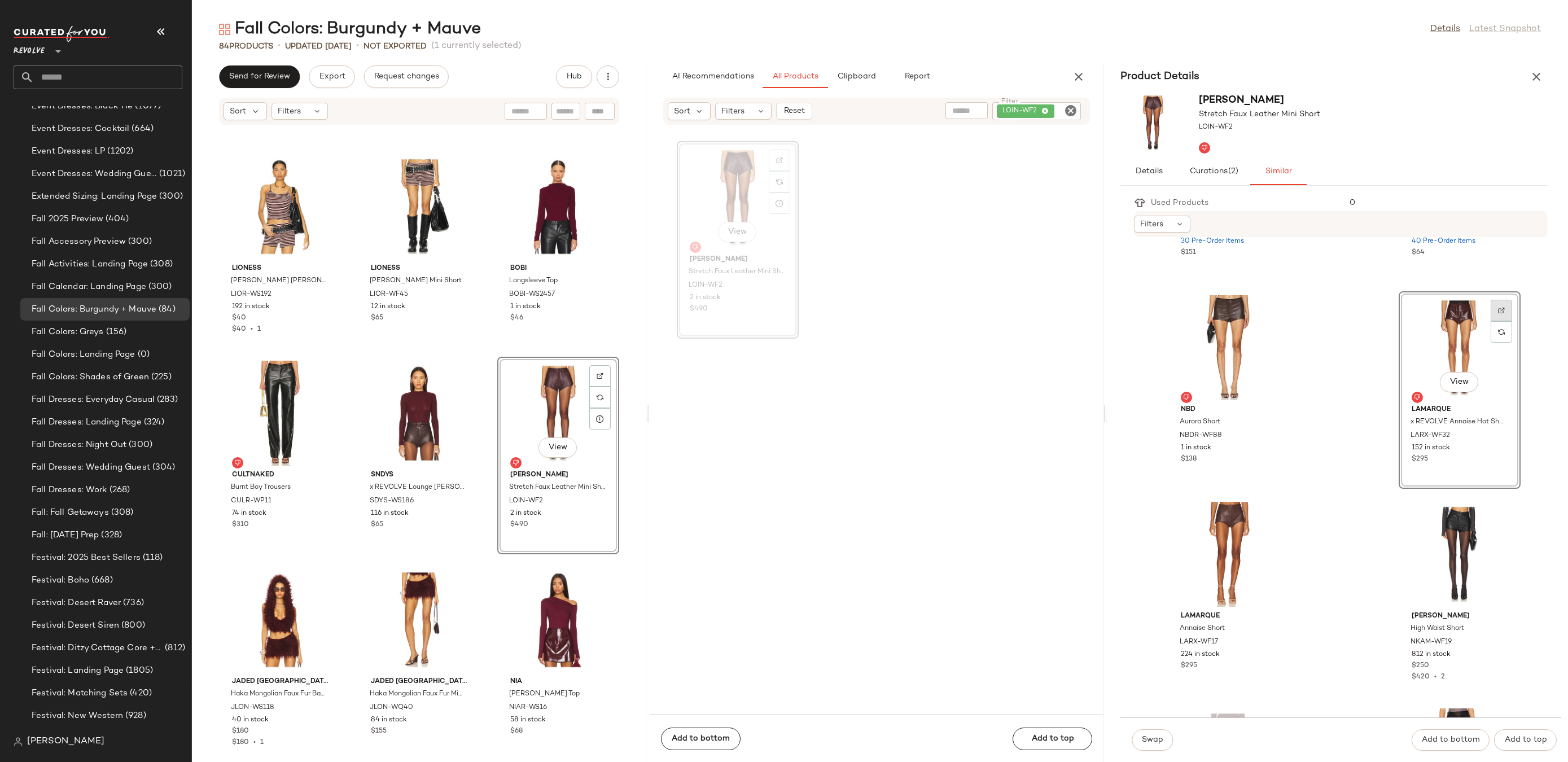
click at [1493, 321] on div at bounding box center [1501, 332] width 21 height 21
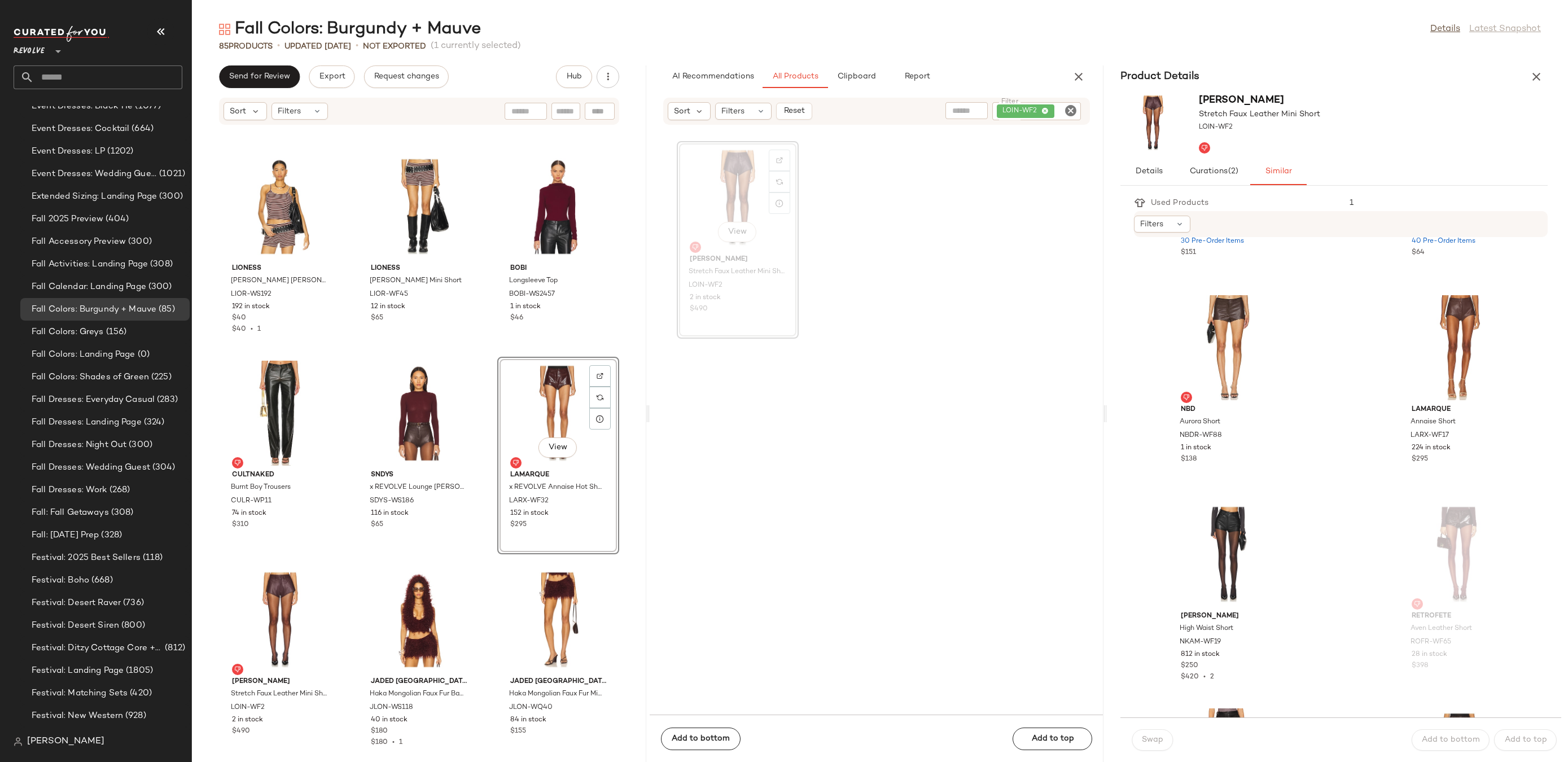
click at [1071, 107] on icon "Clear Filter" at bounding box center [1071, 110] width 14 height 14
paste input "********"
type input "********"
click at [1545, 73] on button "button" at bounding box center [1536, 77] width 23 height 23
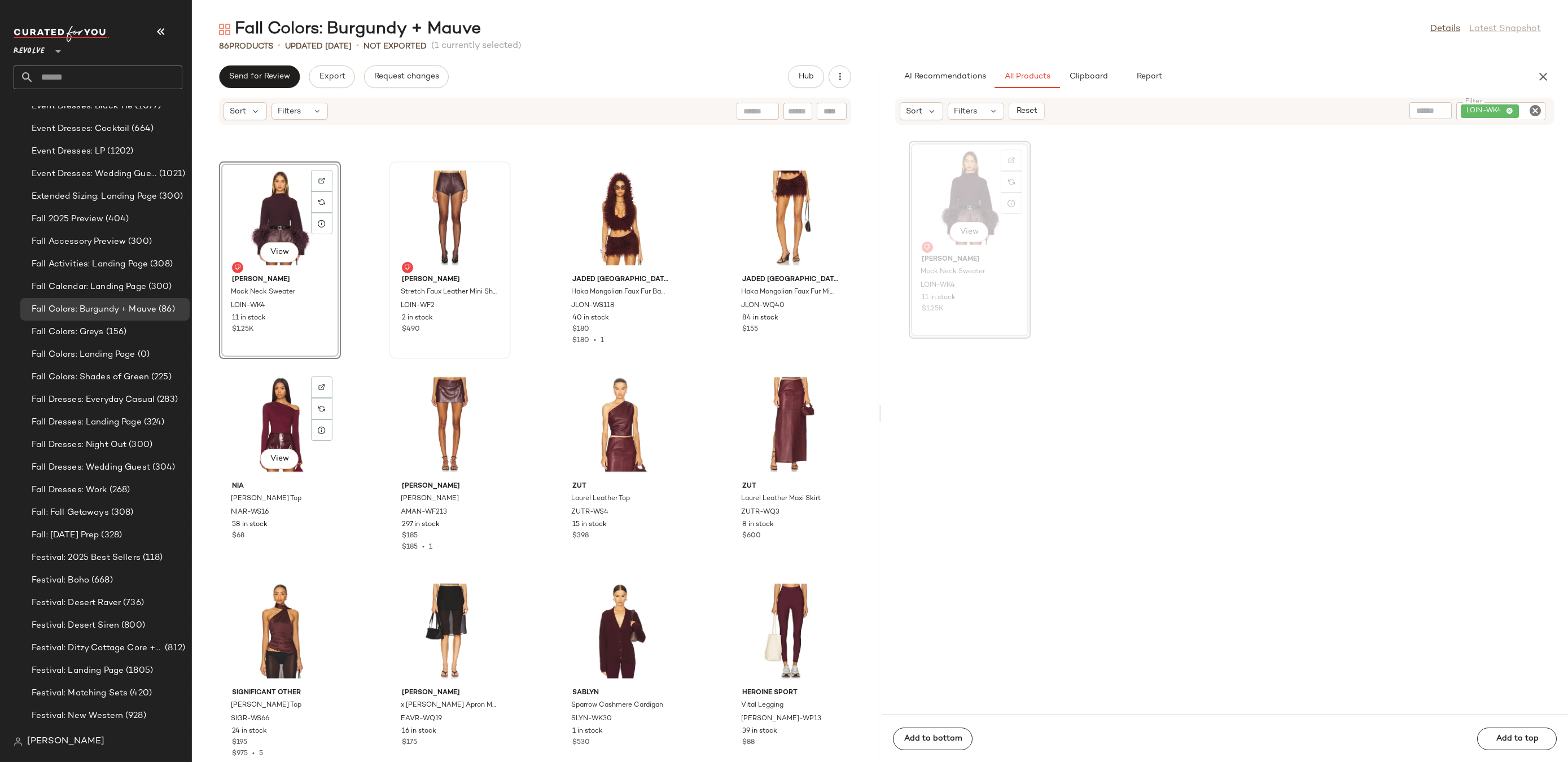
scroll to position [2466, 0]
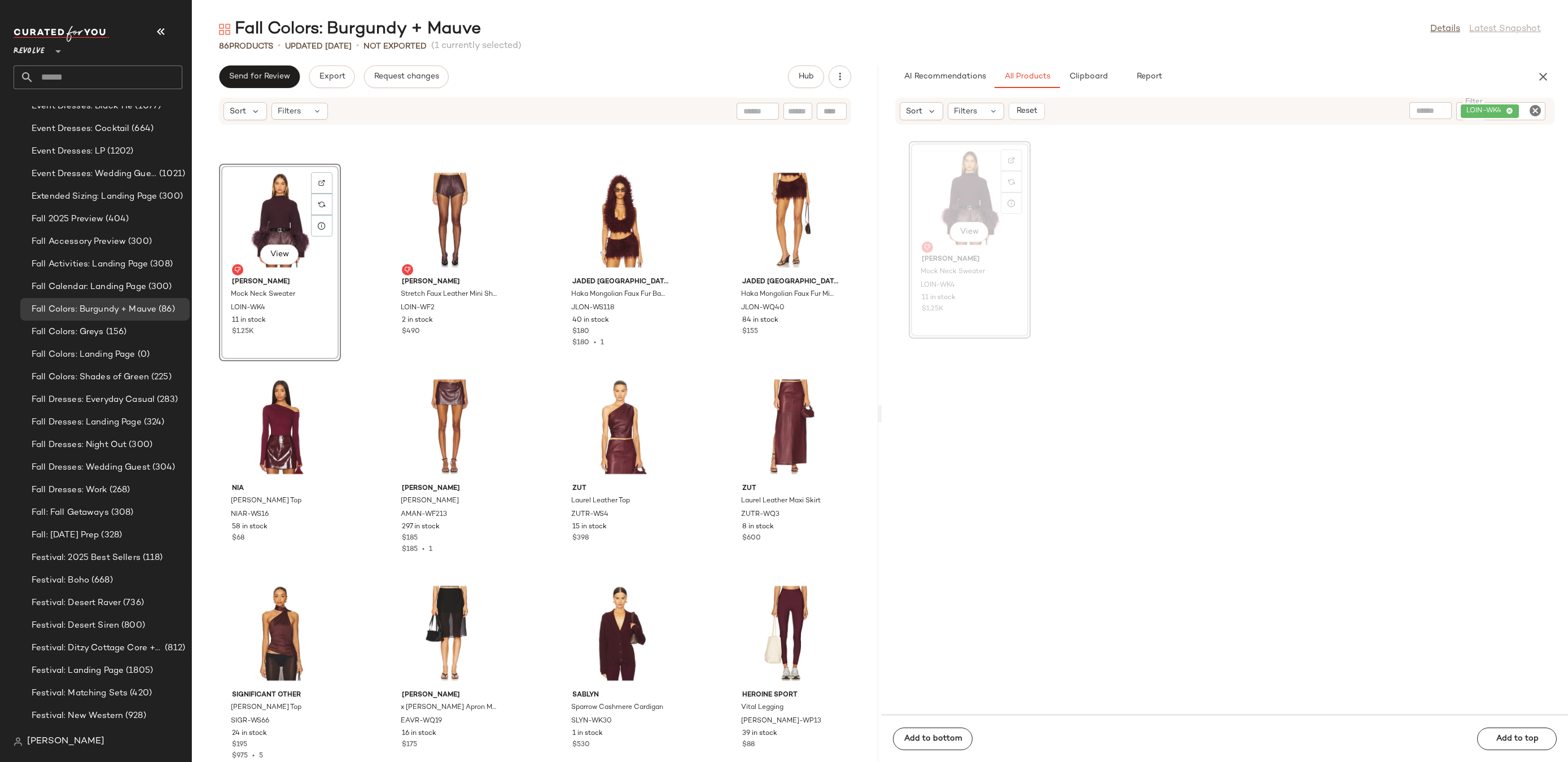
click at [1536, 108] on icon "Clear Filter" at bounding box center [1535, 110] width 14 height 14
click at [1095, 80] on span "Clipboard" at bounding box center [1087, 77] width 39 height 9
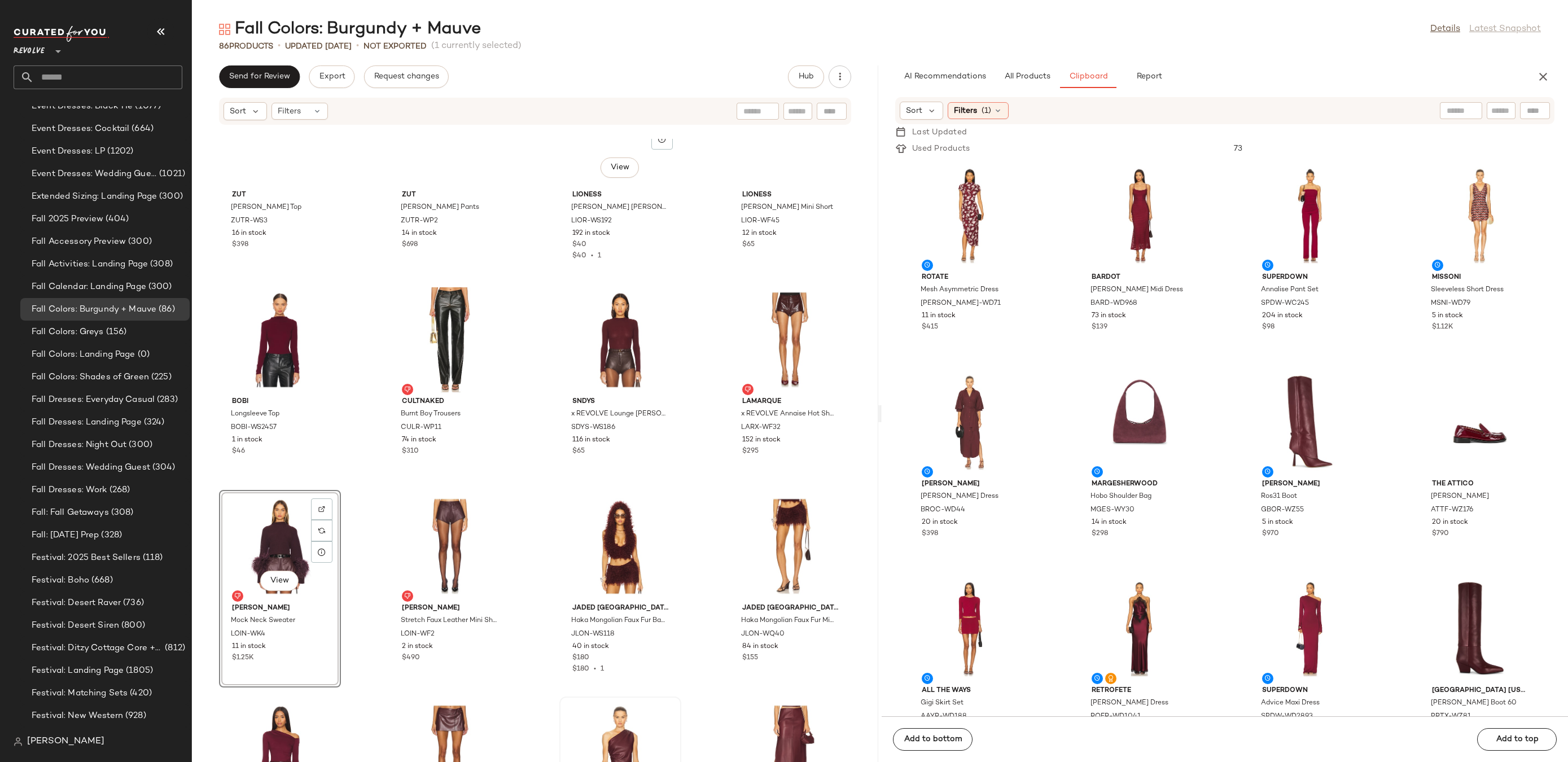
scroll to position [899, 0]
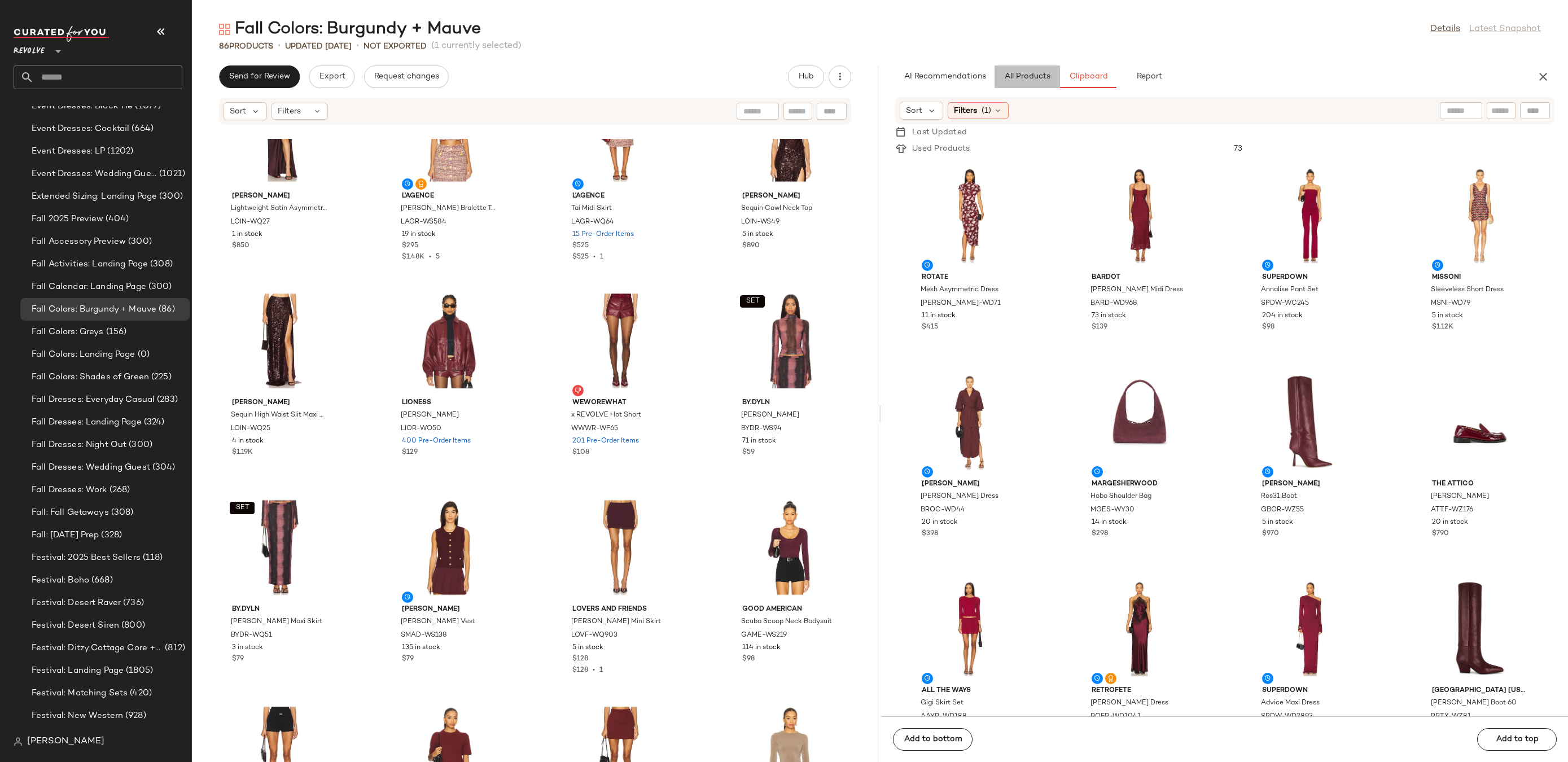
click at [1036, 73] on span "All Products" at bounding box center [1027, 77] width 46 height 9
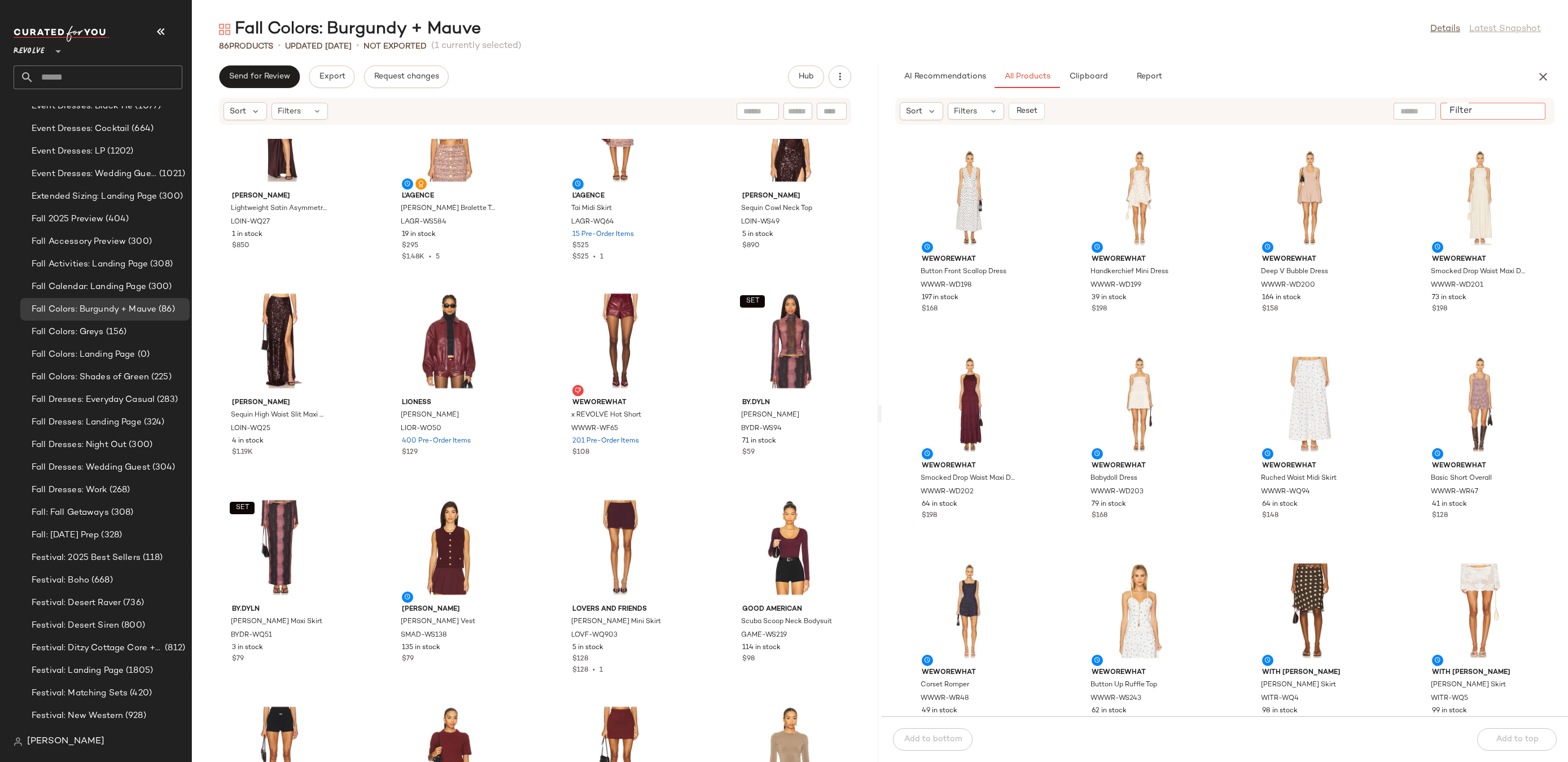
click at [1537, 111] on input "Filter" at bounding box center [1493, 112] width 96 height 12
type input "***"
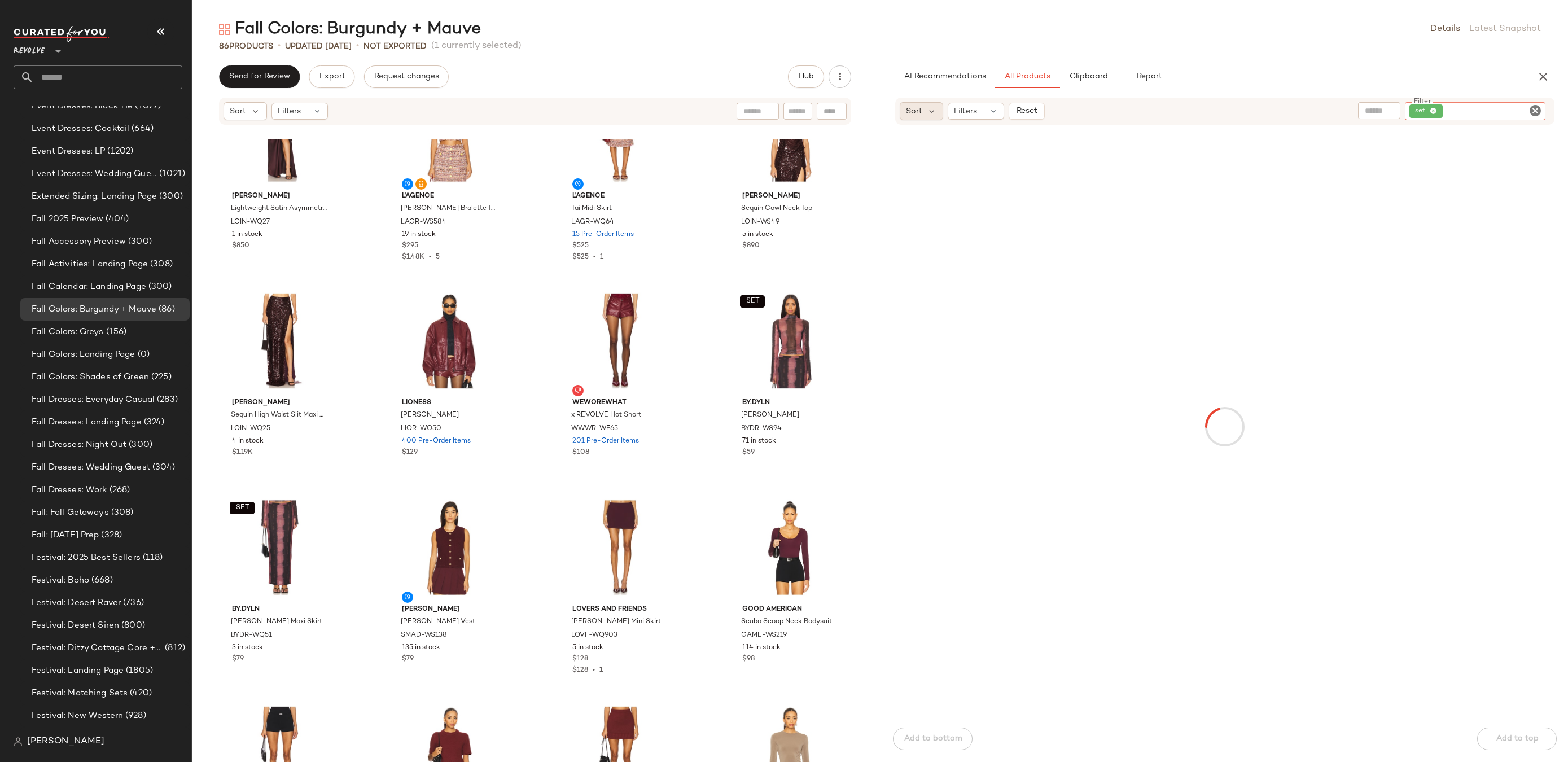
click at [911, 106] on span "Sort" at bounding box center [914, 112] width 16 height 12
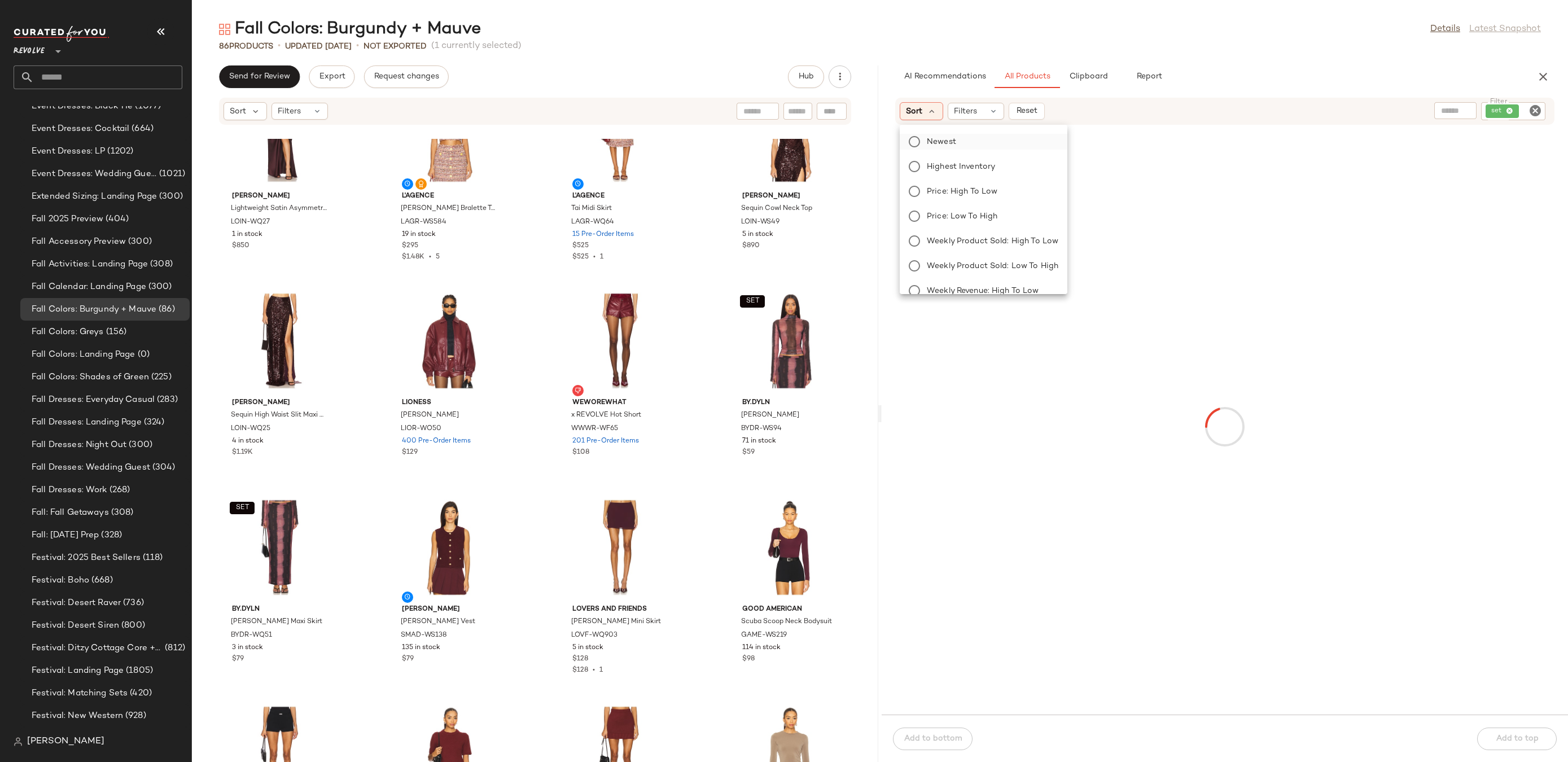
click at [940, 138] on span "Newest" at bounding box center [941, 142] width 29 height 12
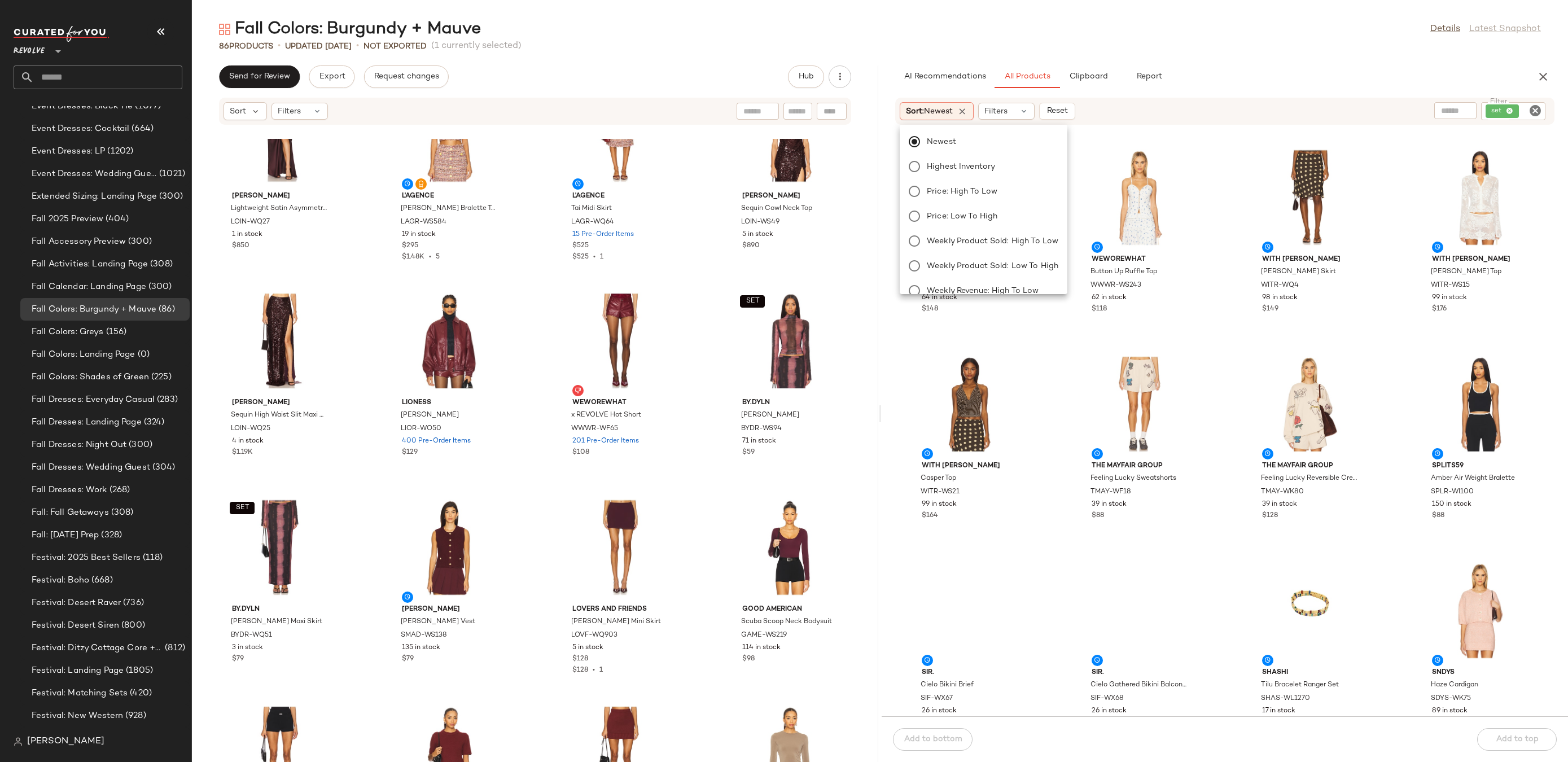
click at [1310, 52] on div "Fall Colors: Burgundy + Mauve Details Latest Snapshot 86 Products • updated Aug…" at bounding box center [880, 390] width 1376 height 744
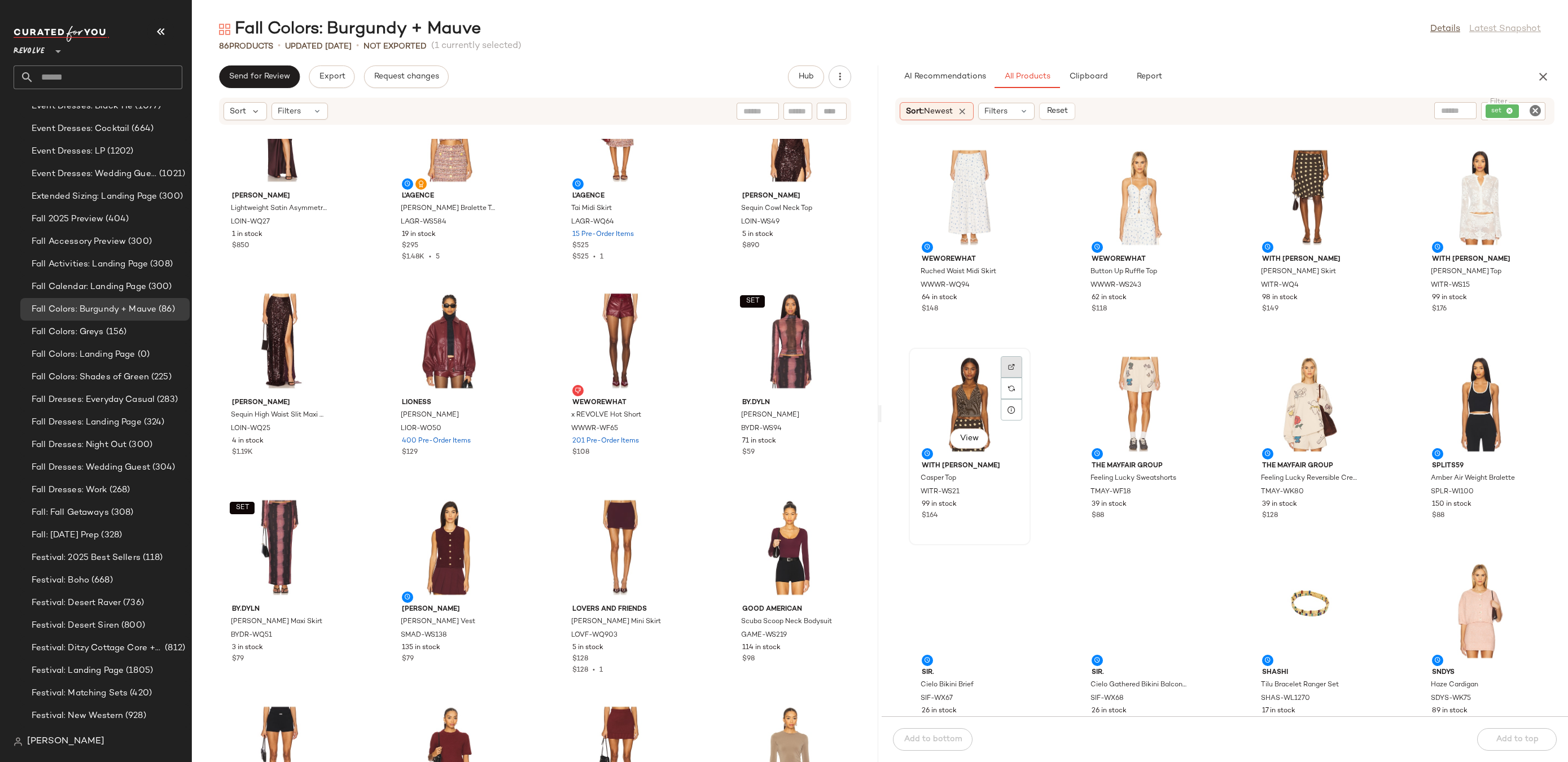
click at [1011, 378] on div at bounding box center [1011, 388] width 21 height 21
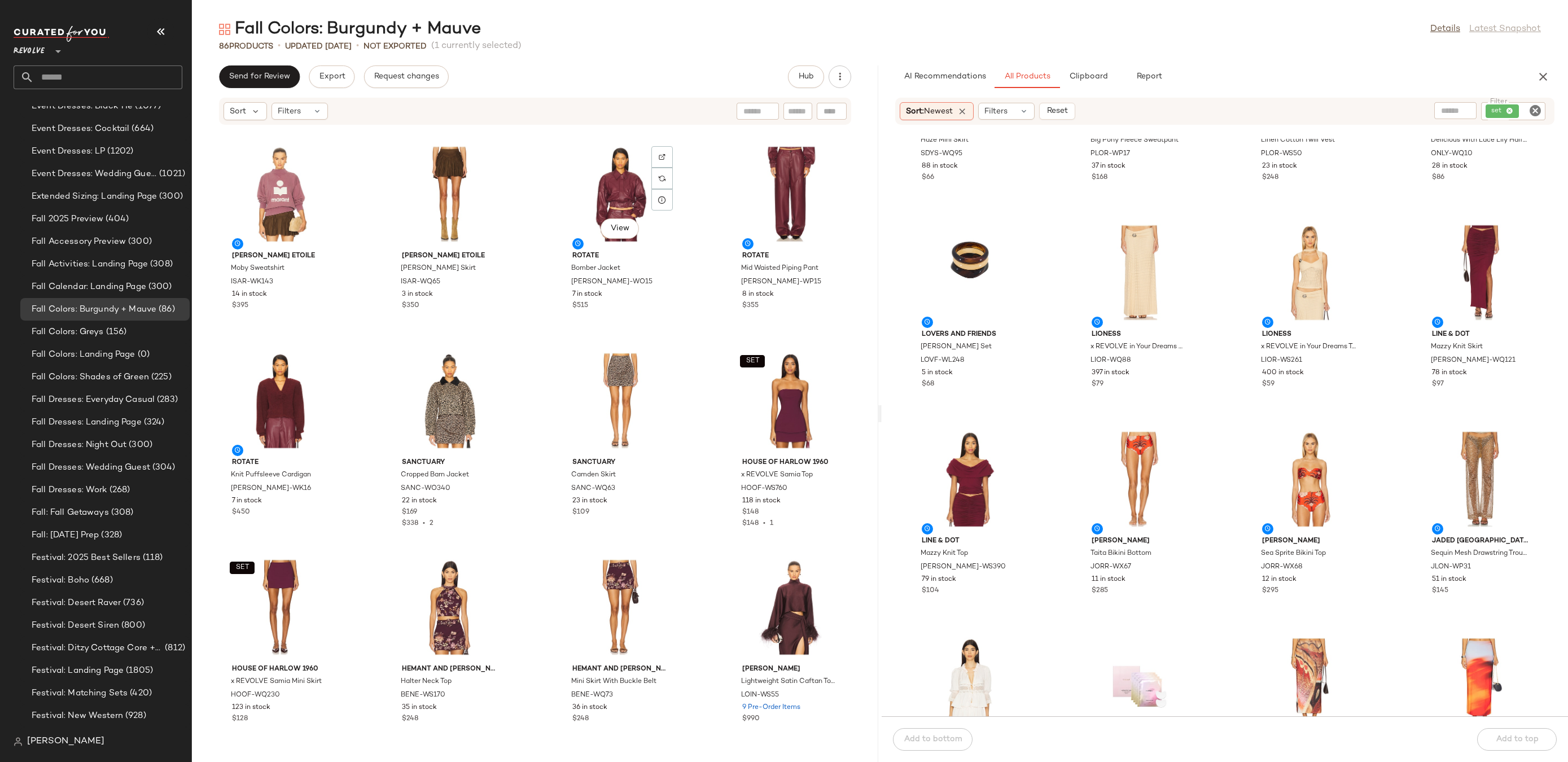
scroll to position [0, 0]
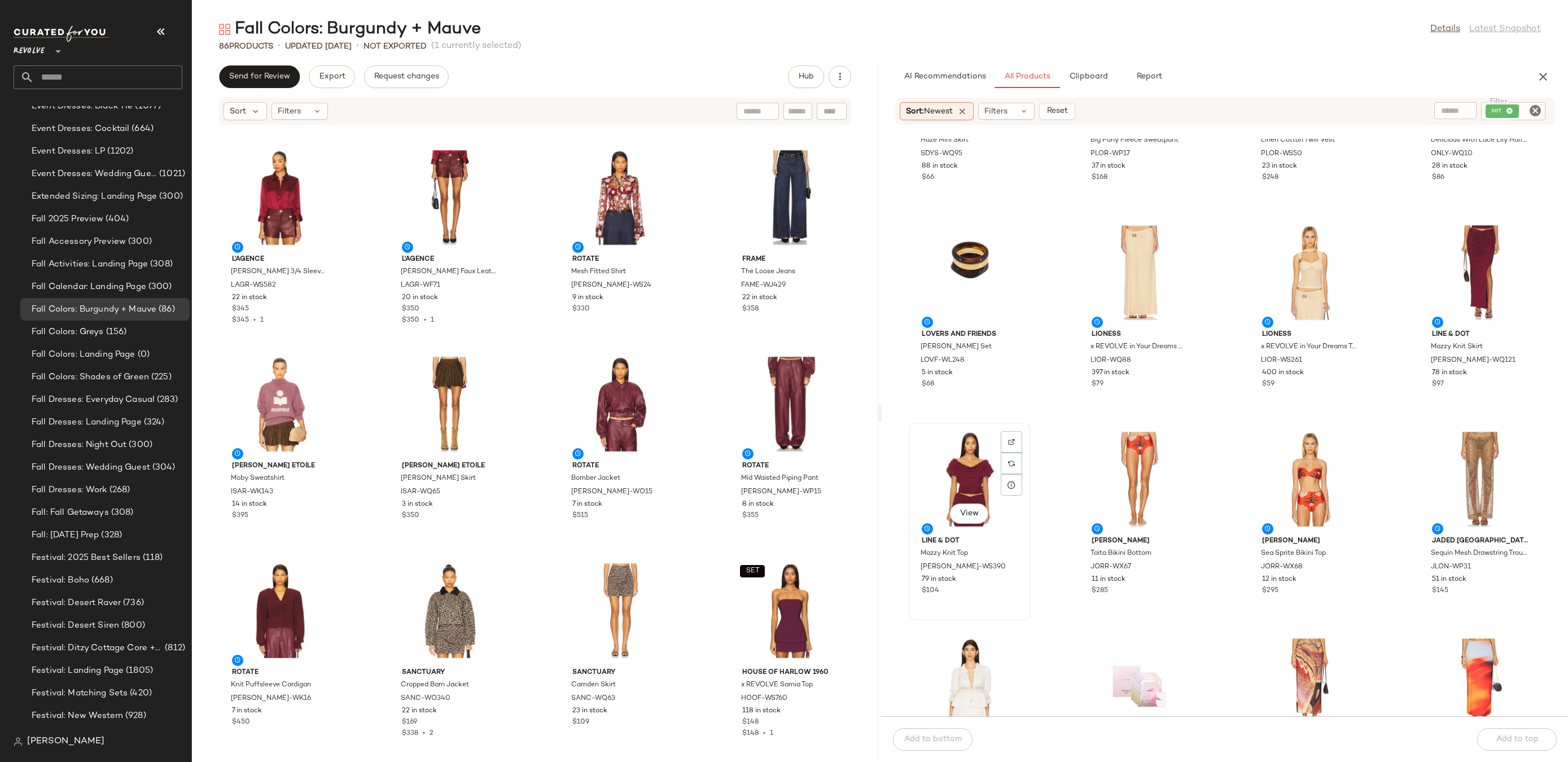
click at [957, 465] on div "View" at bounding box center [970, 479] width 114 height 105
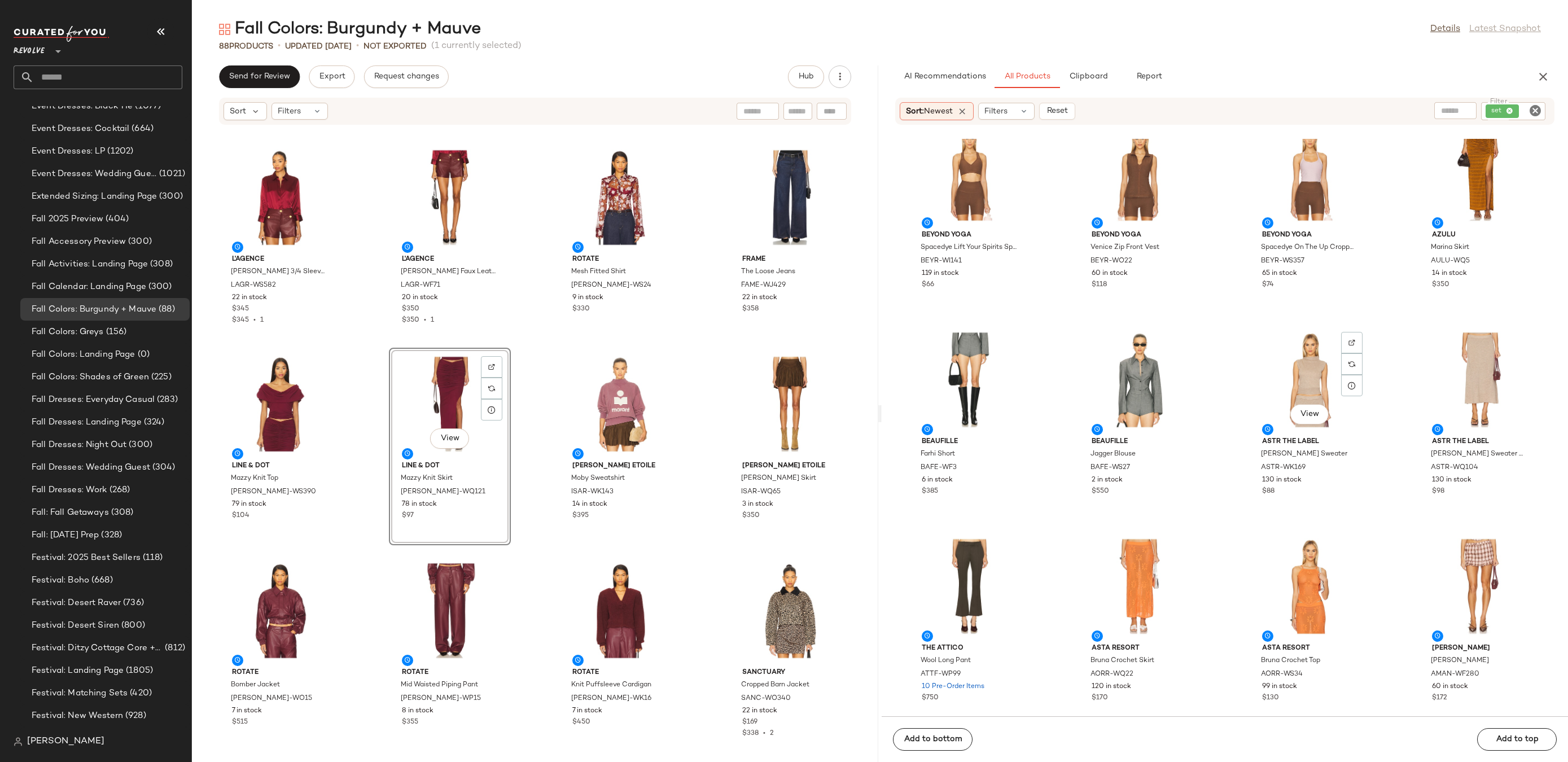
scroll to position [2172, 0]
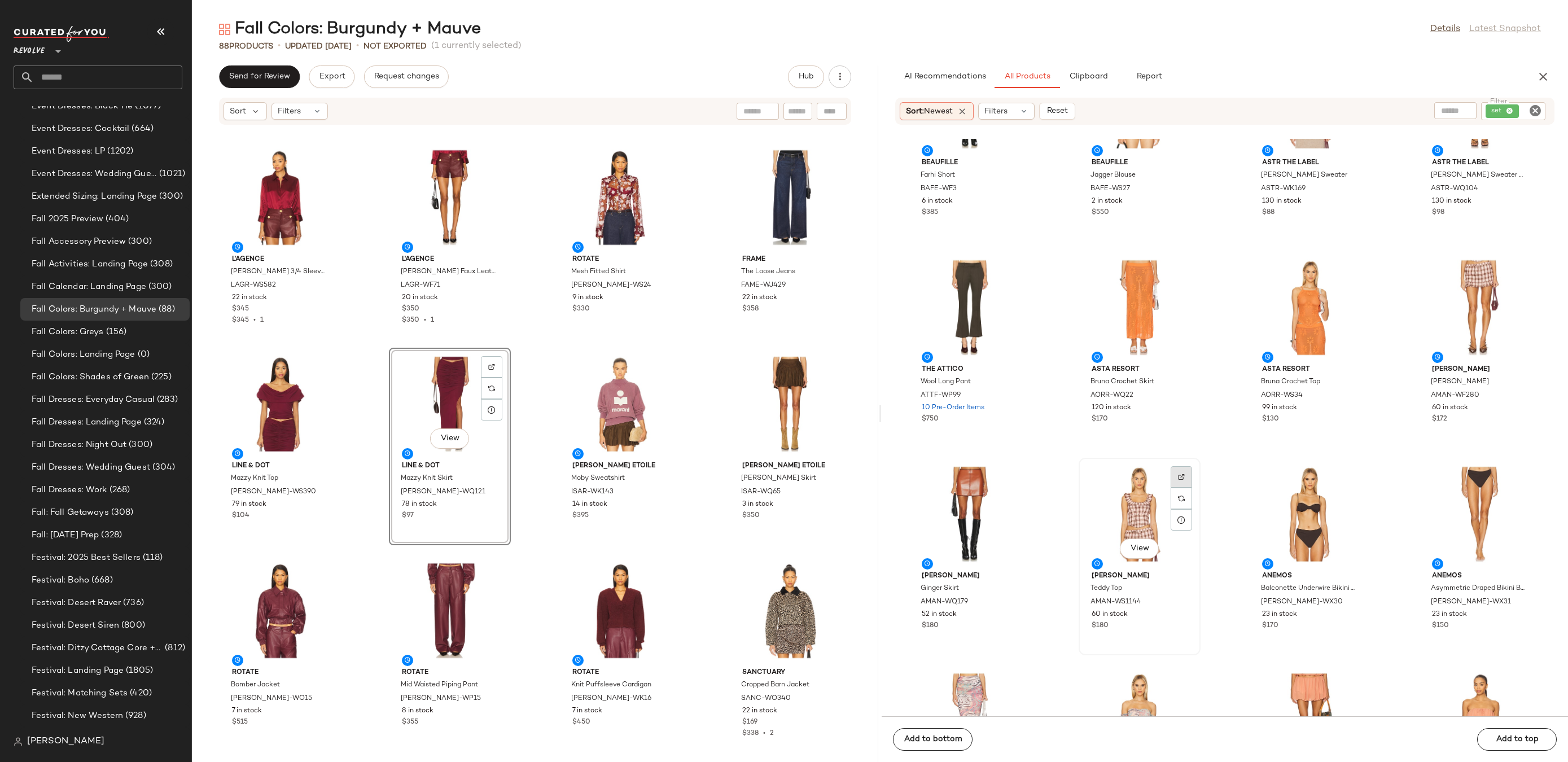
click at [1184, 488] on div at bounding box center [1181, 498] width 21 height 21
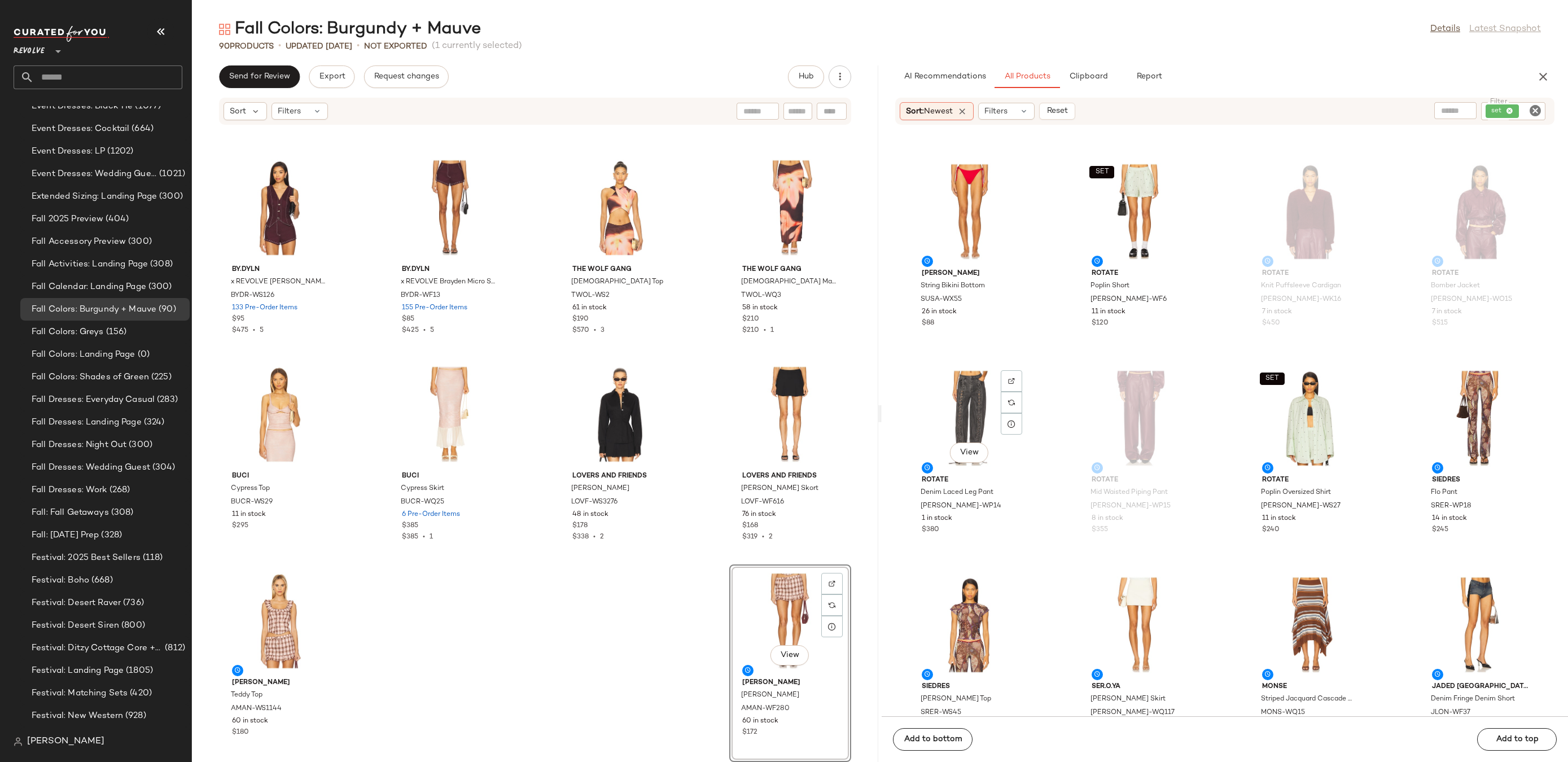
scroll to position [6816, 0]
click at [1014, 598] on div at bounding box center [1011, 608] width 21 height 21
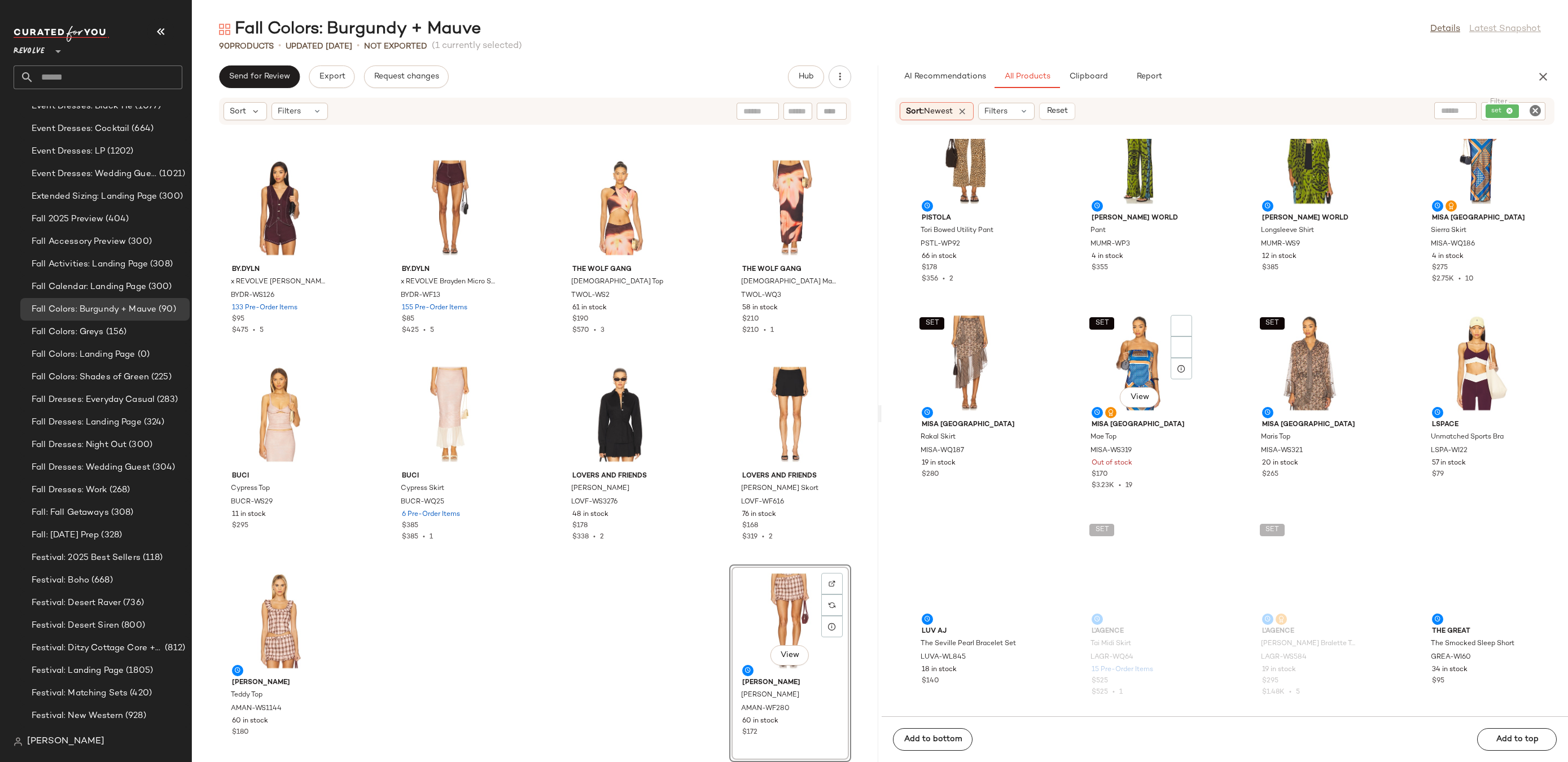
scroll to position [10239, 0]
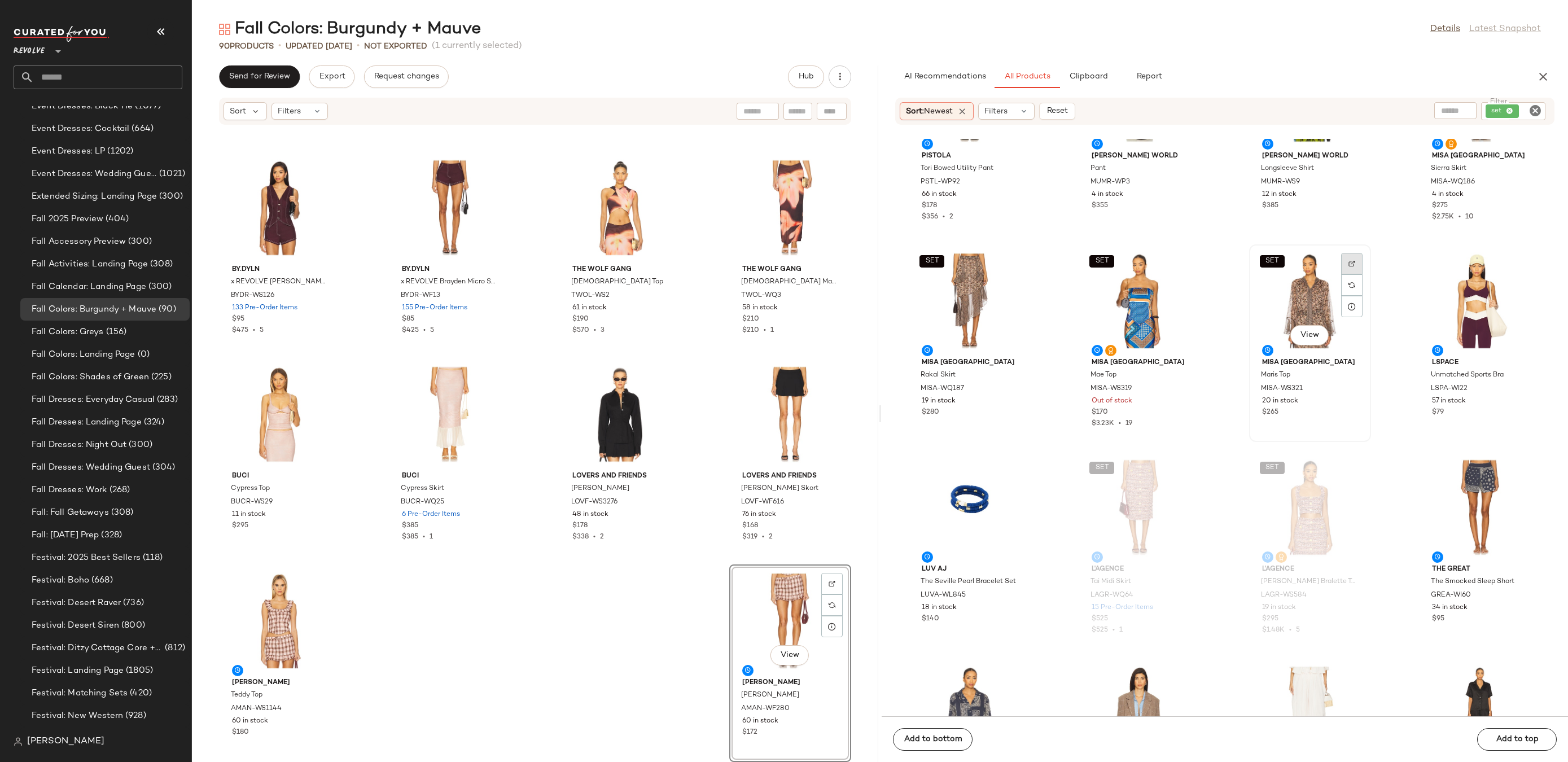
click at [1353, 275] on div at bounding box center [1351, 285] width 21 height 21
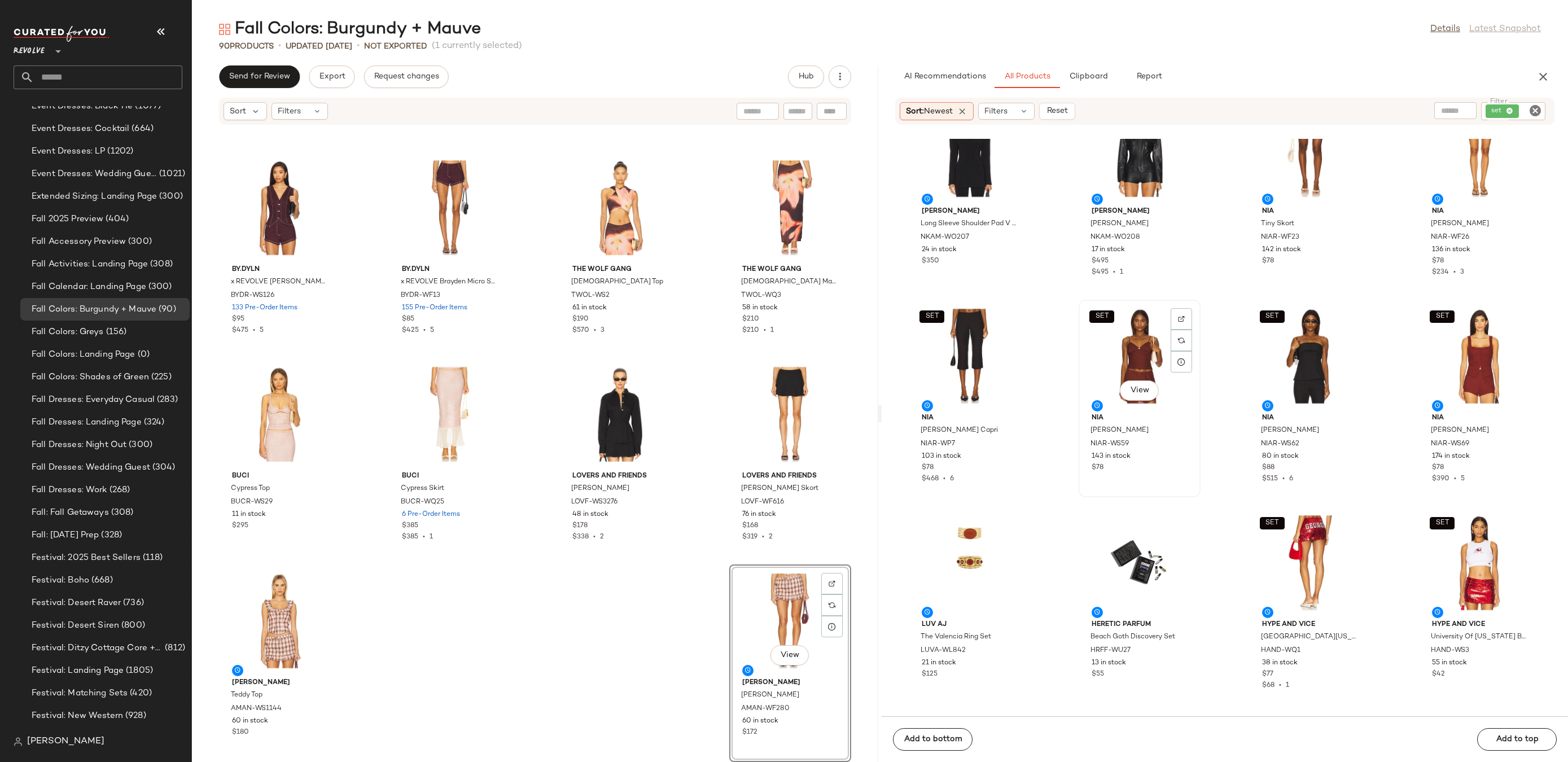
scroll to position [13078, 0]
click at [1511, 329] on div at bounding box center [1521, 339] width 21 height 21
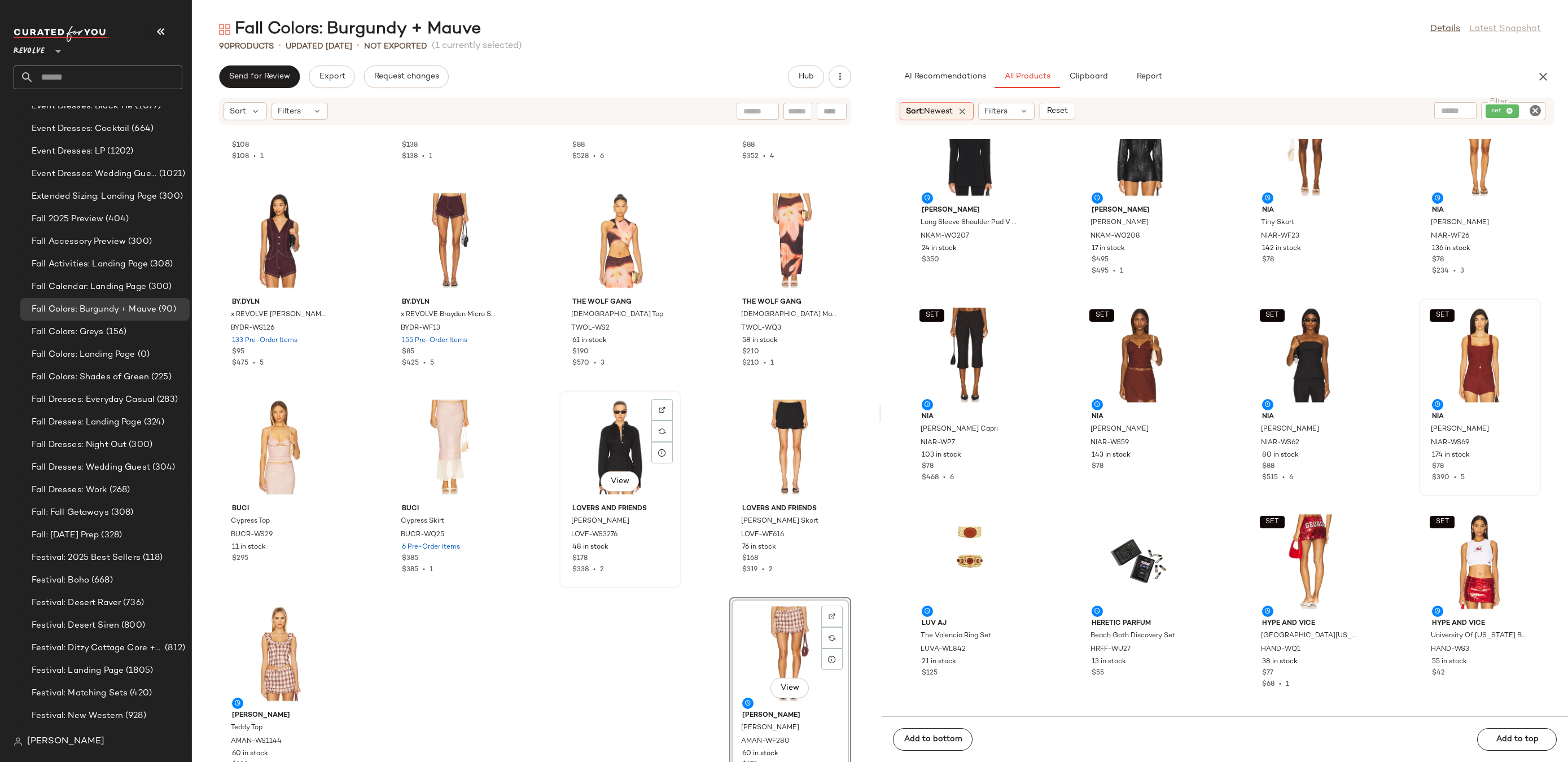
scroll to position [4132, 0]
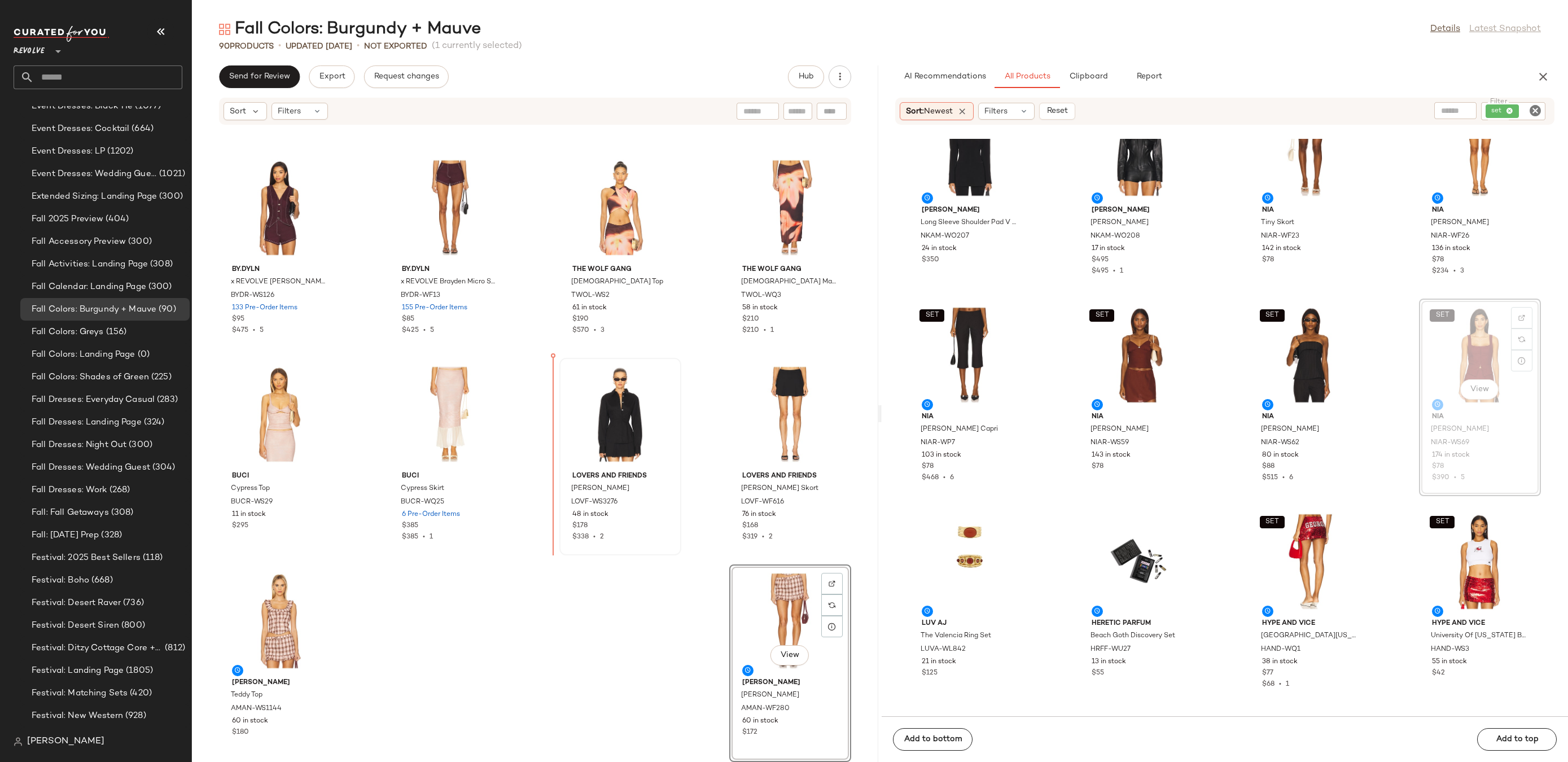
drag, startPoint x: 1464, startPoint y: 370, endPoint x: 608, endPoint y: 469, distance: 861.7
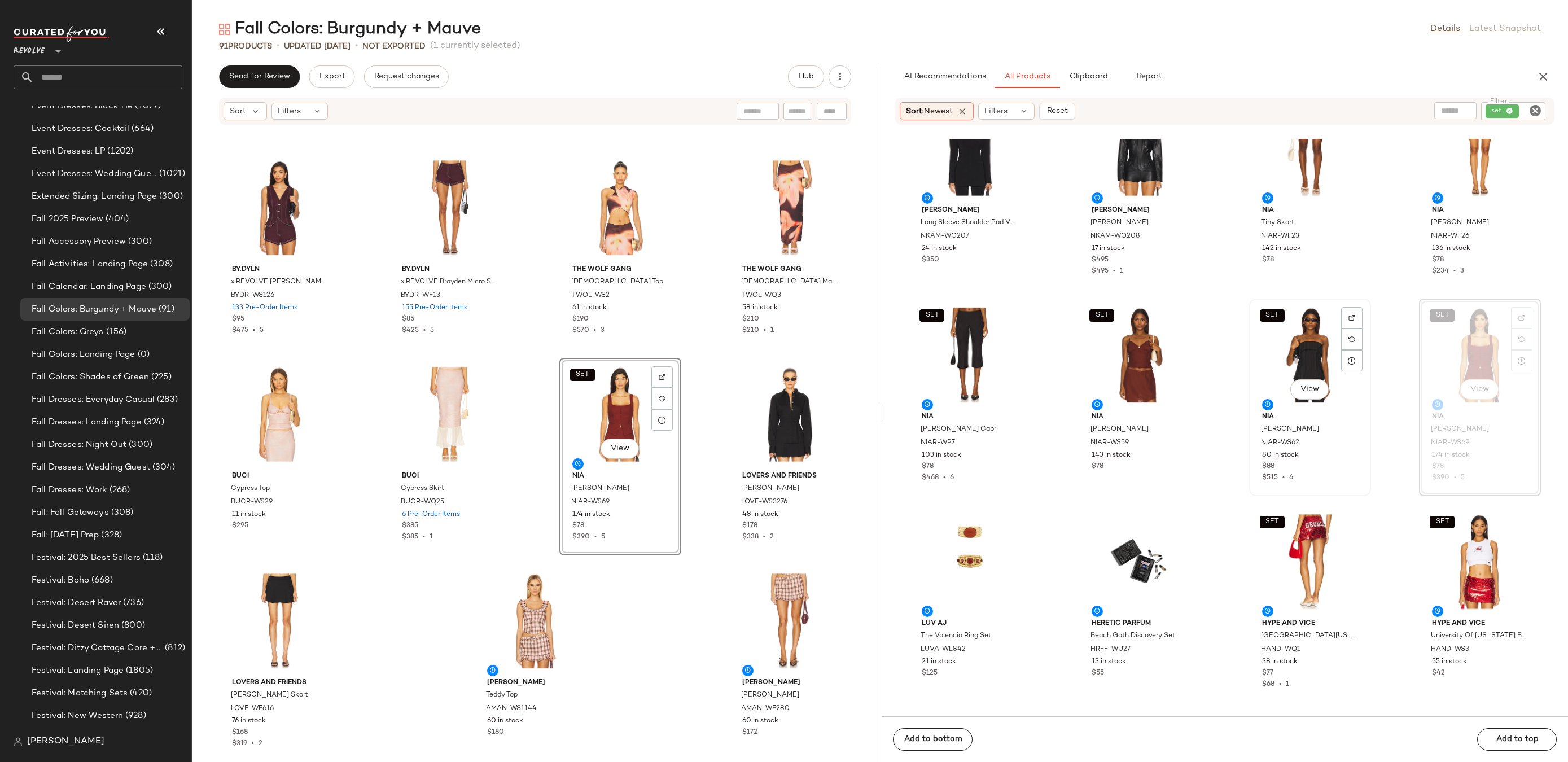
scroll to position [13038, 0]
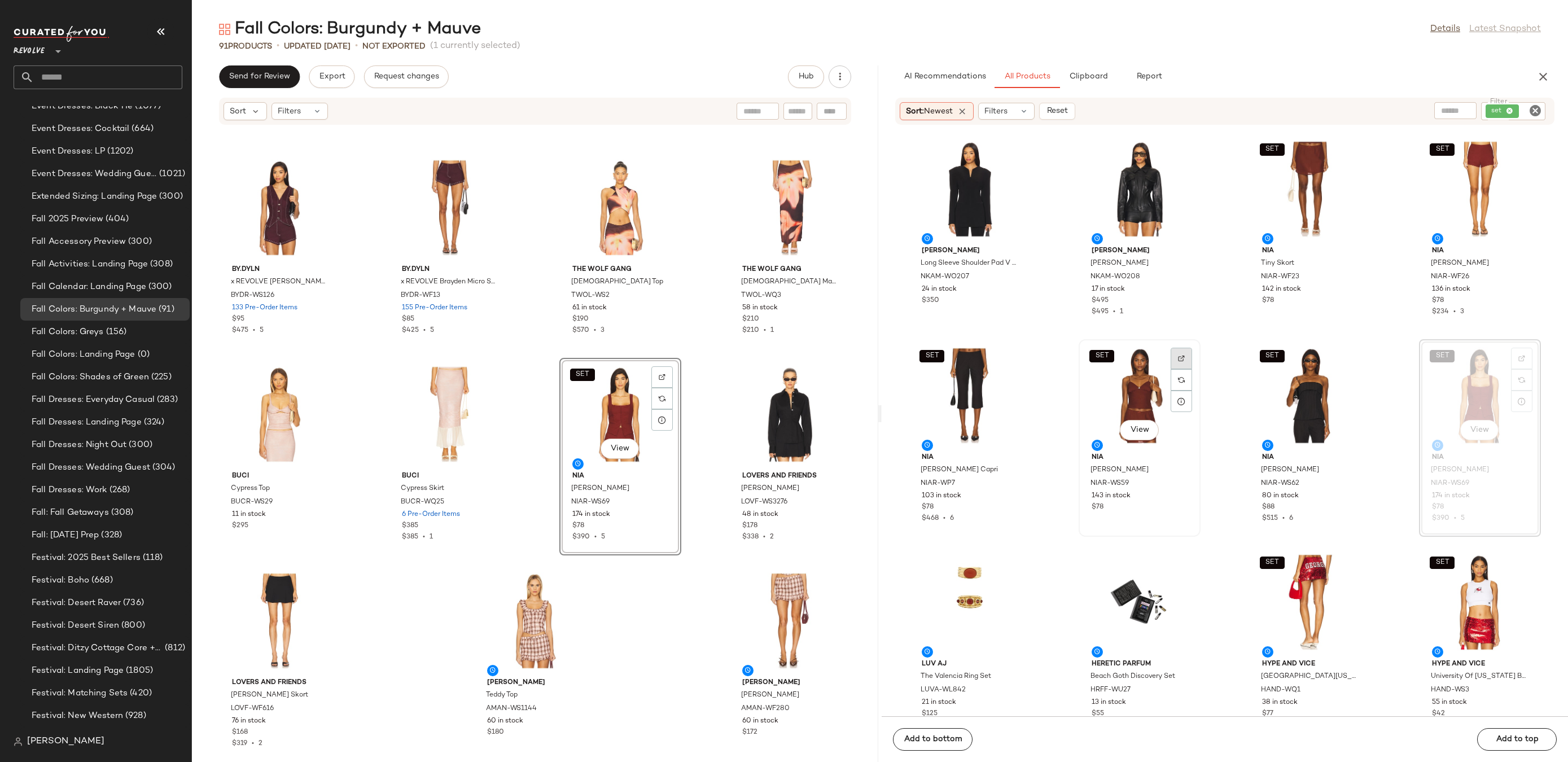
click at [1183, 369] on div at bounding box center [1181, 379] width 21 height 21
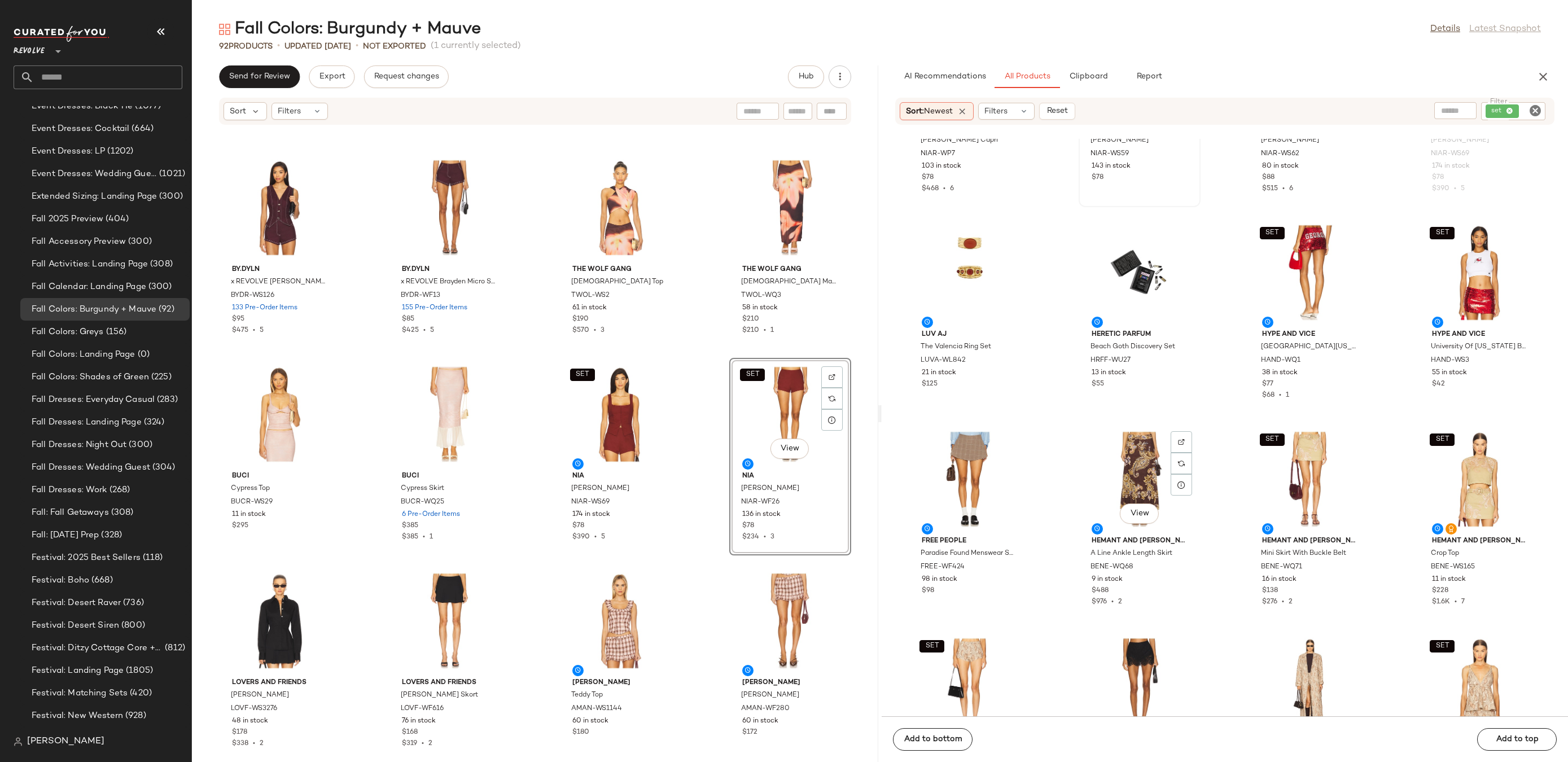
scroll to position [13793, 0]
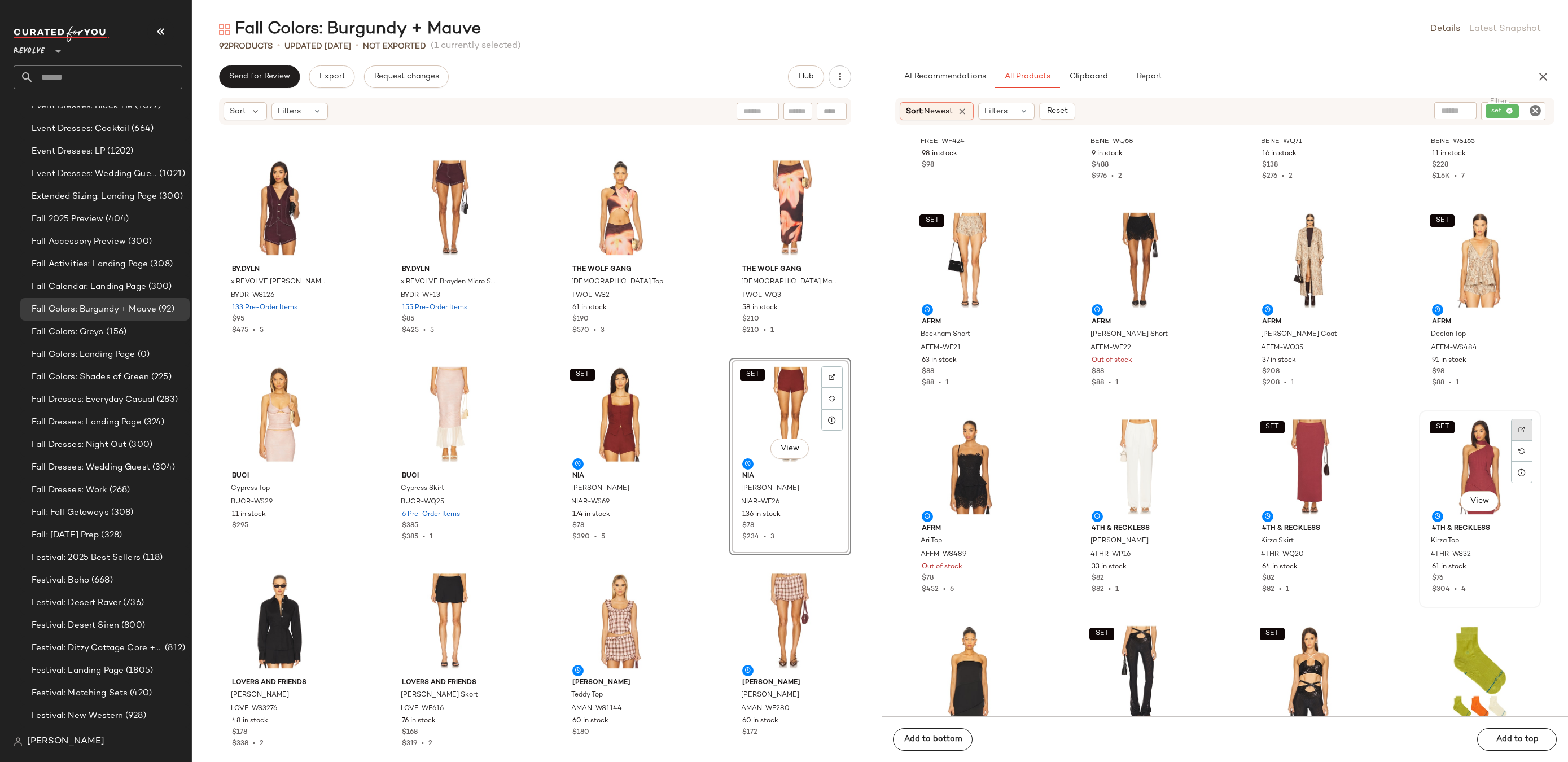
click at [1512, 441] on div at bounding box center [1521, 451] width 21 height 21
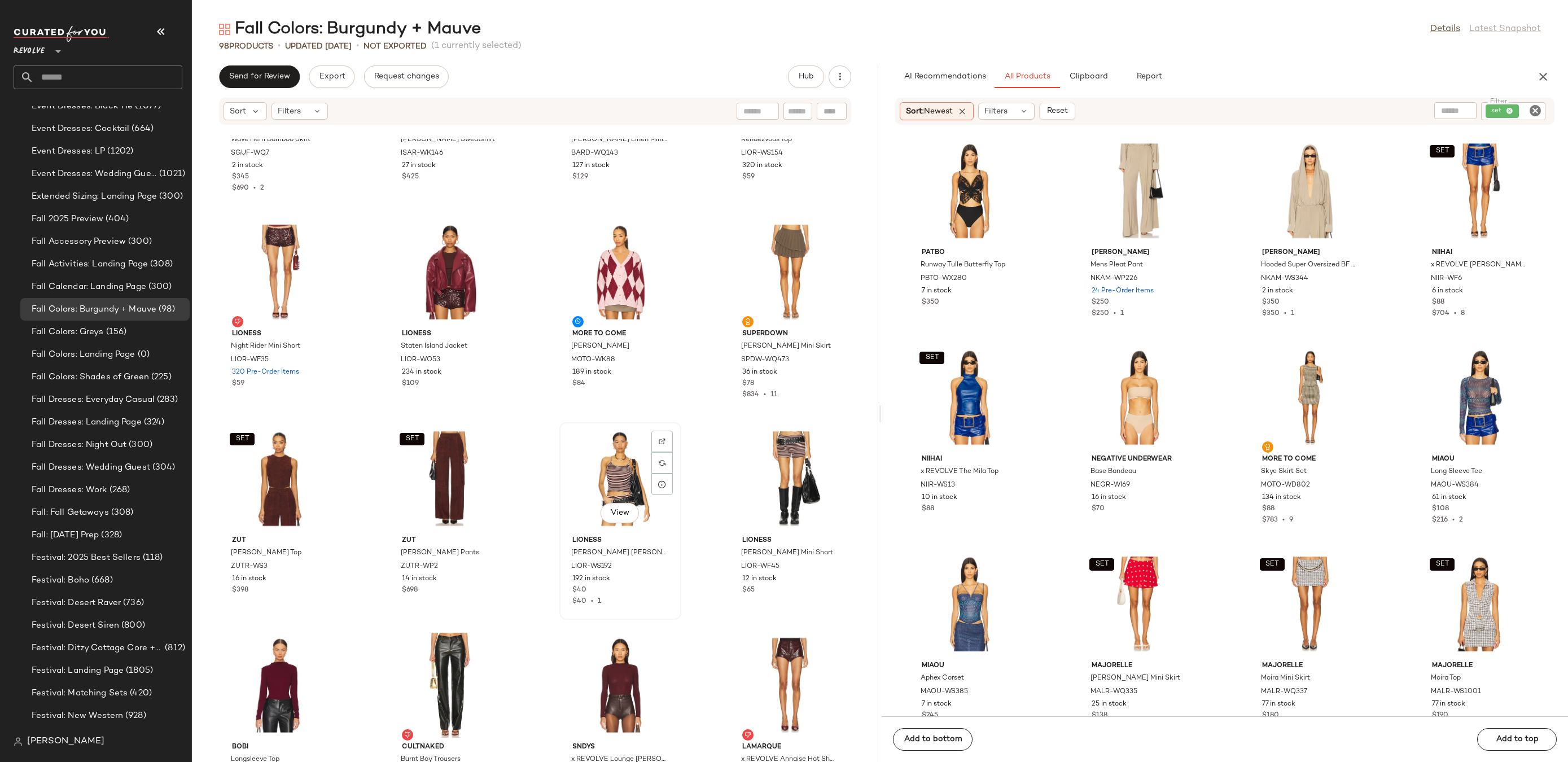
scroll to position [2412, 0]
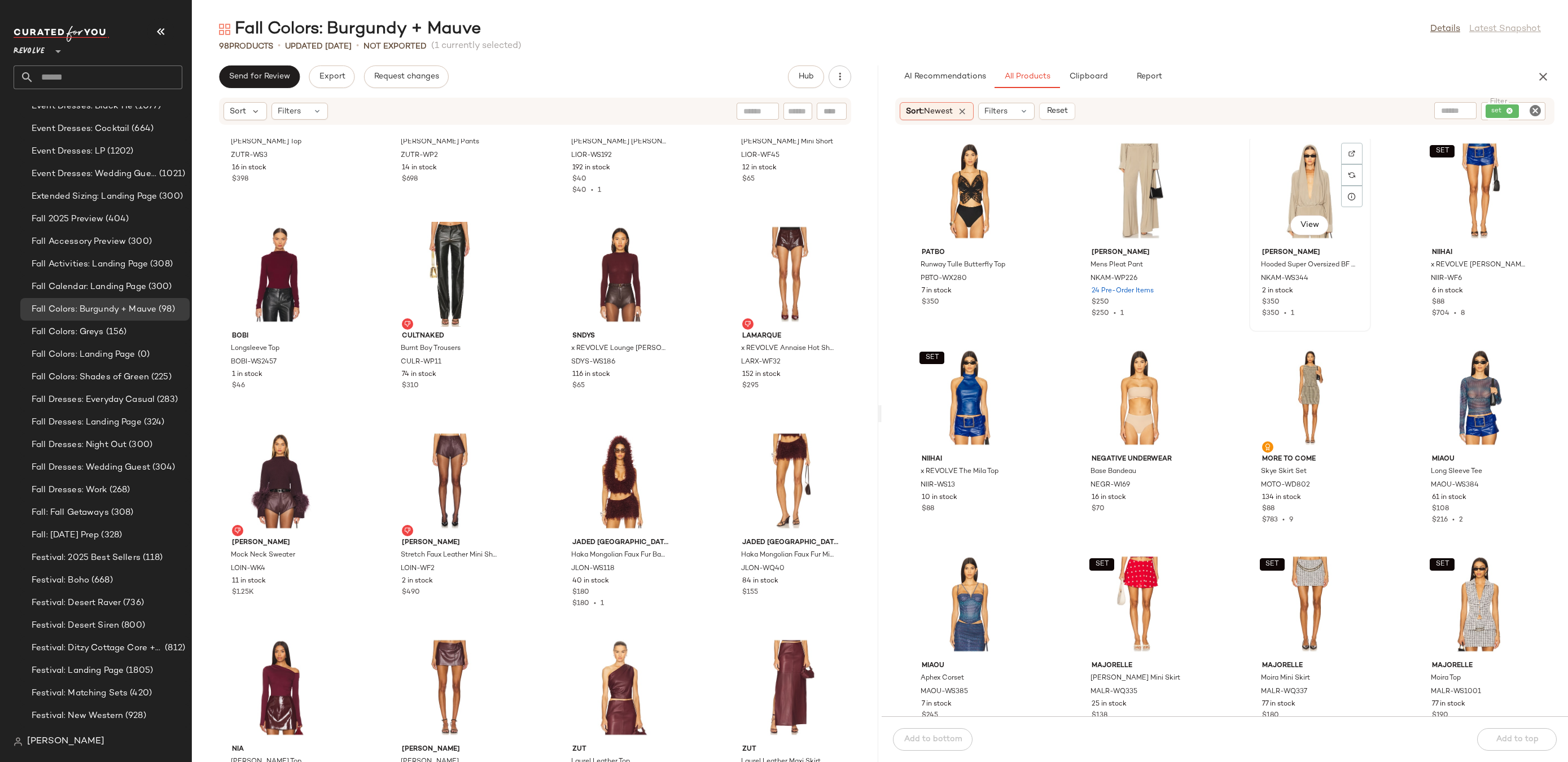
click at [1315, 153] on div "View" at bounding box center [1310, 191] width 114 height 105
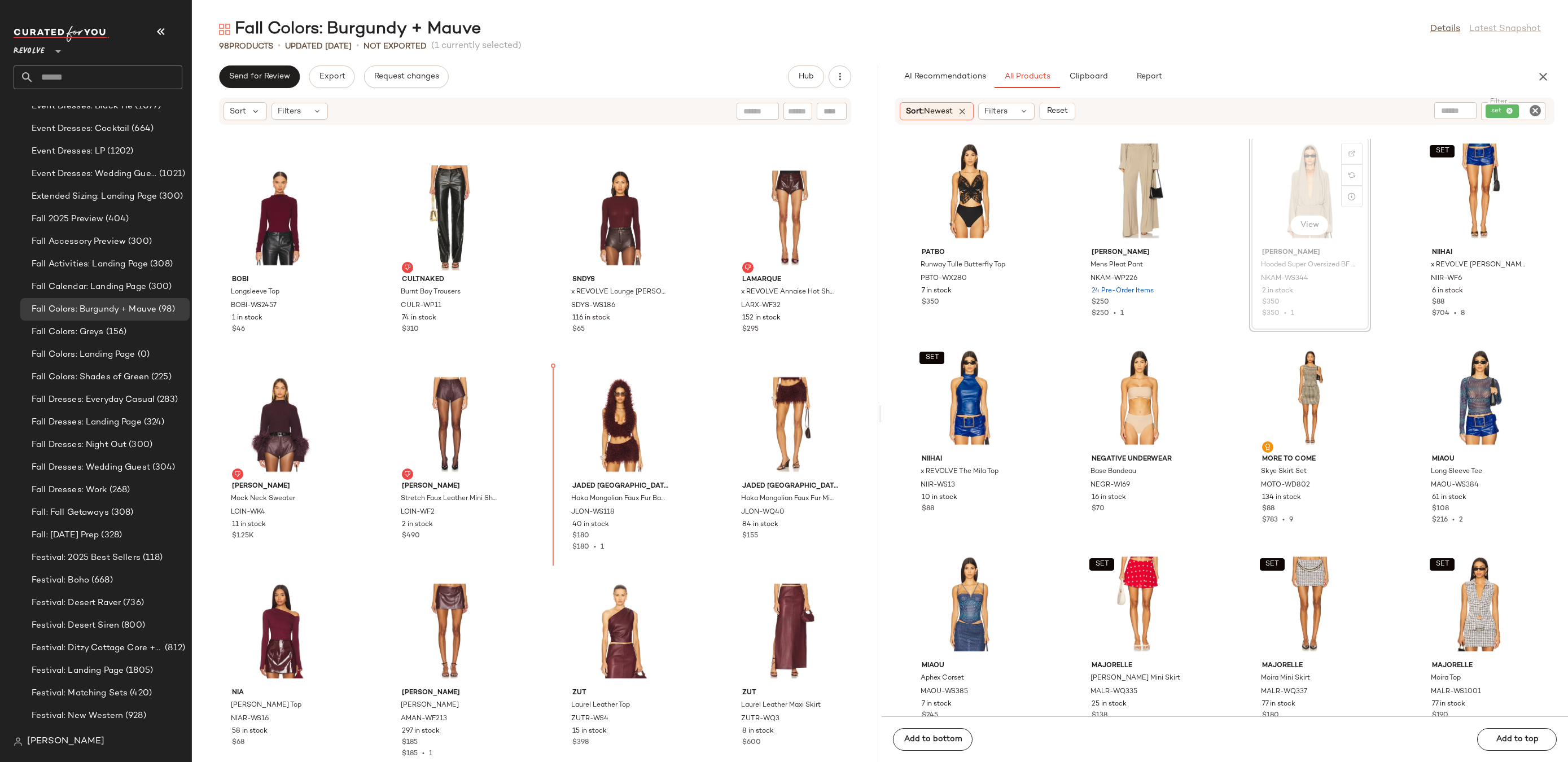
scroll to position [38042, 0]
drag, startPoint x: 1309, startPoint y: 170, endPoint x: 1302, endPoint y: 172, distance: 7.3
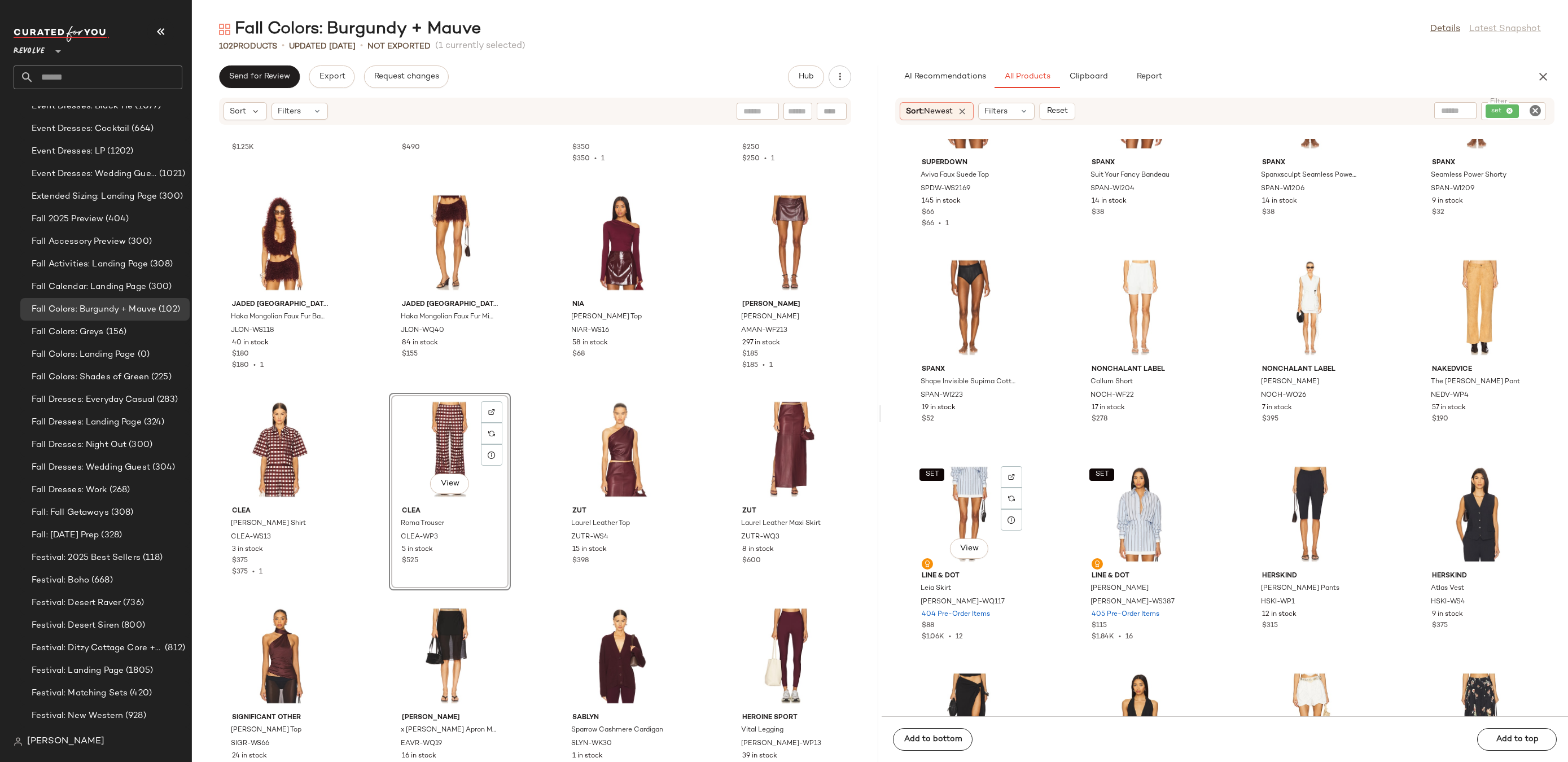
scroll to position [46002, 0]
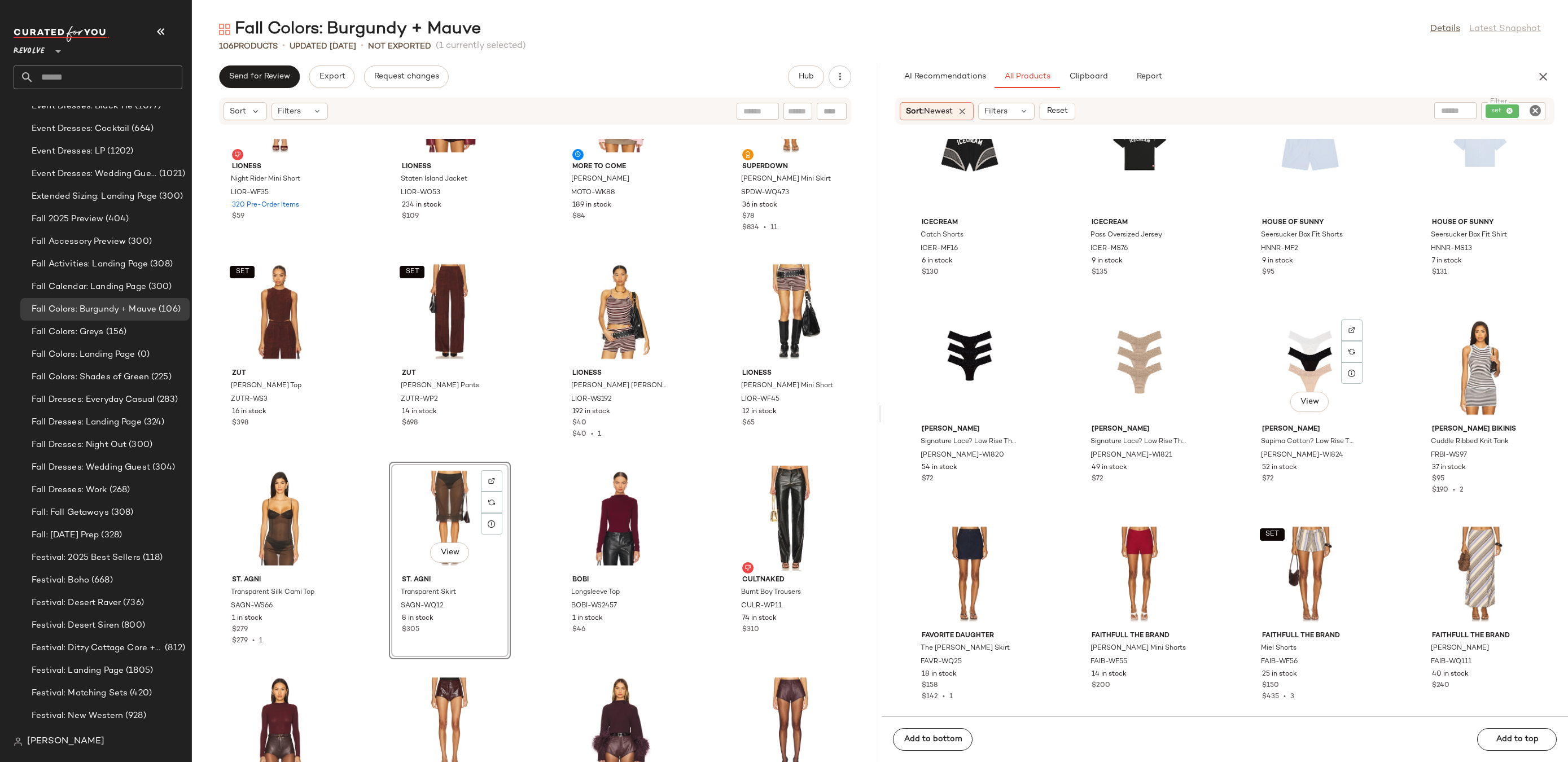
scroll to position [59987, 0]
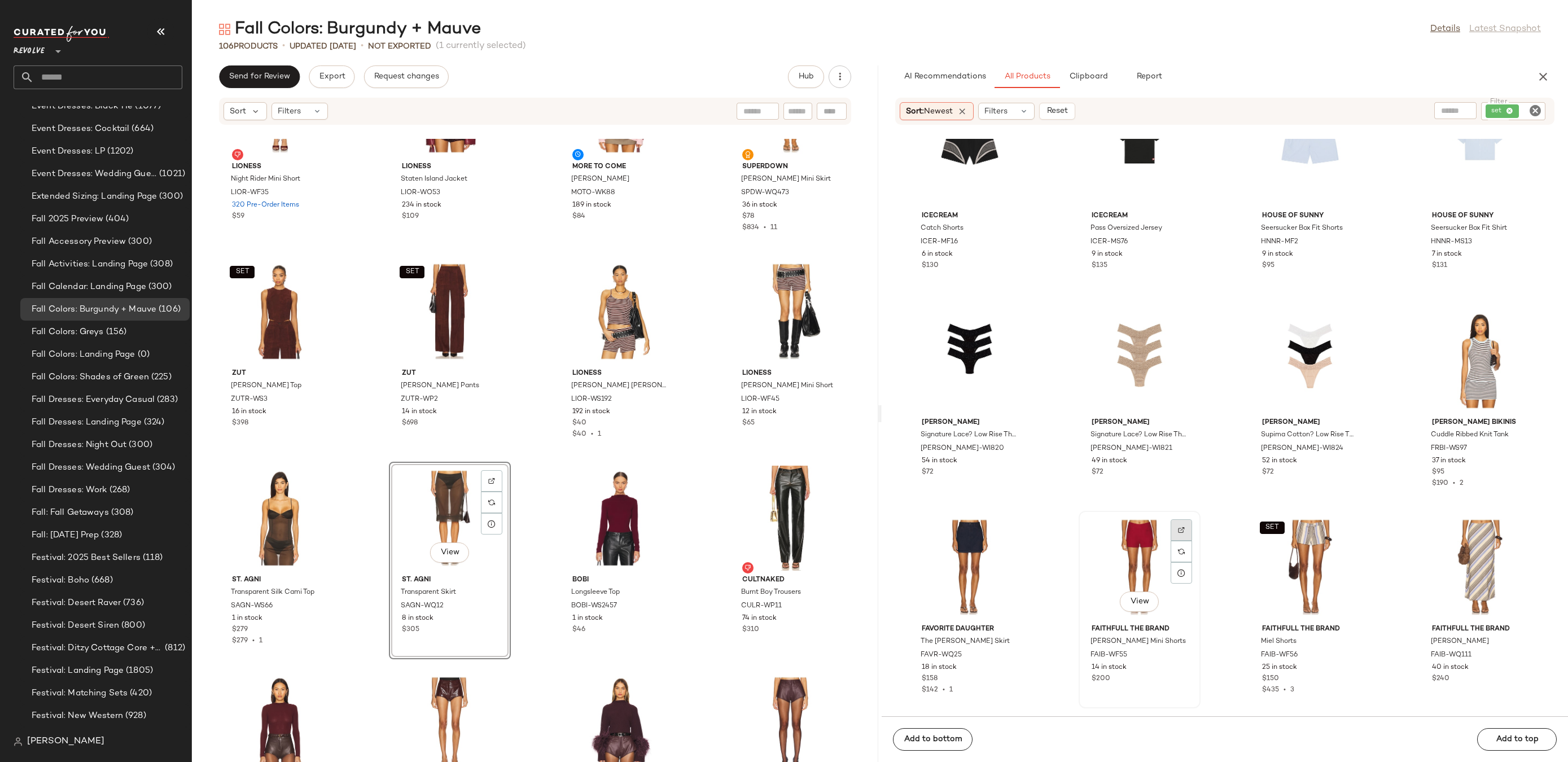
click at [1180, 531] on img at bounding box center [1181, 530] width 7 height 7
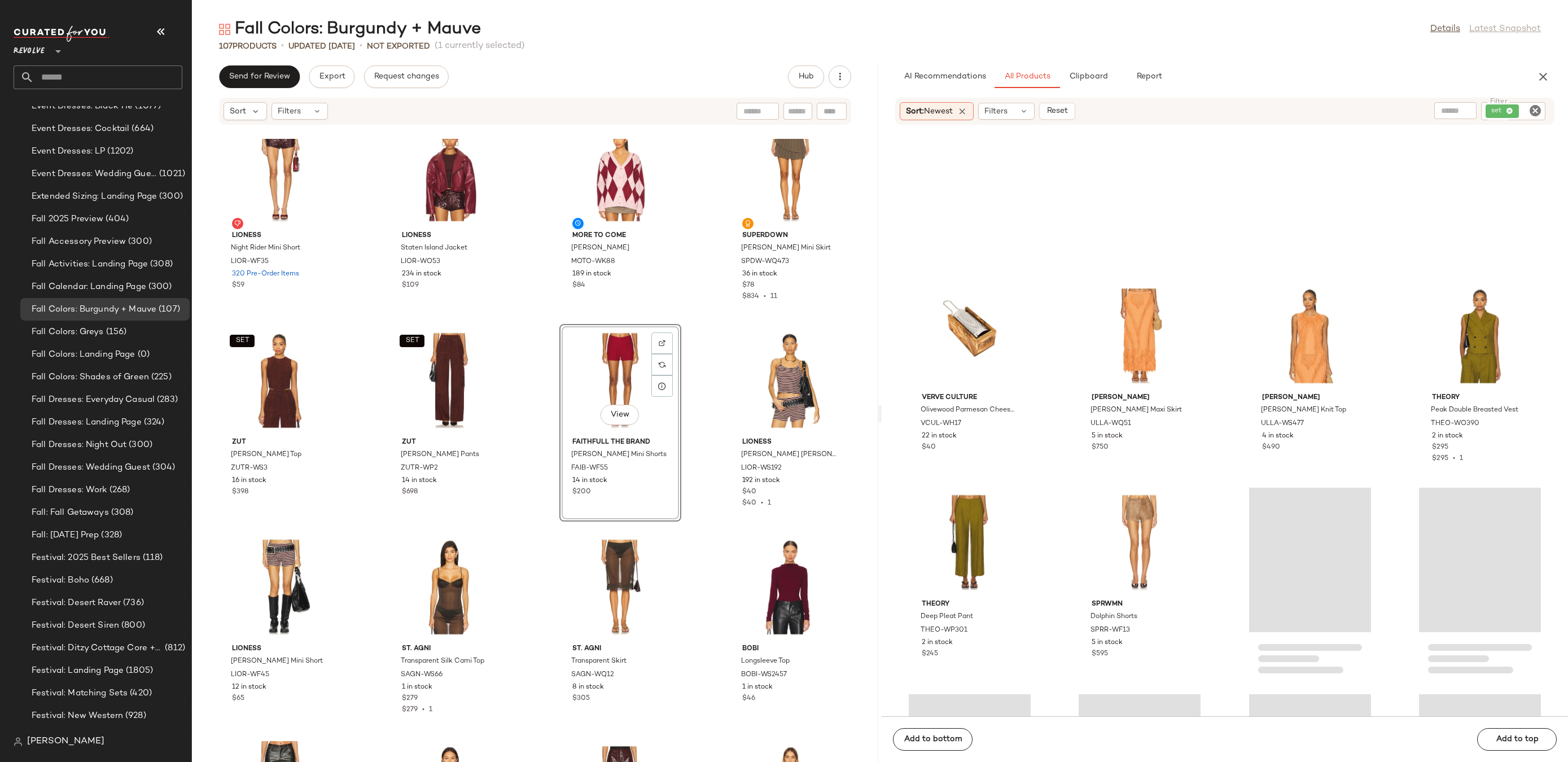
scroll to position [69780, 0]
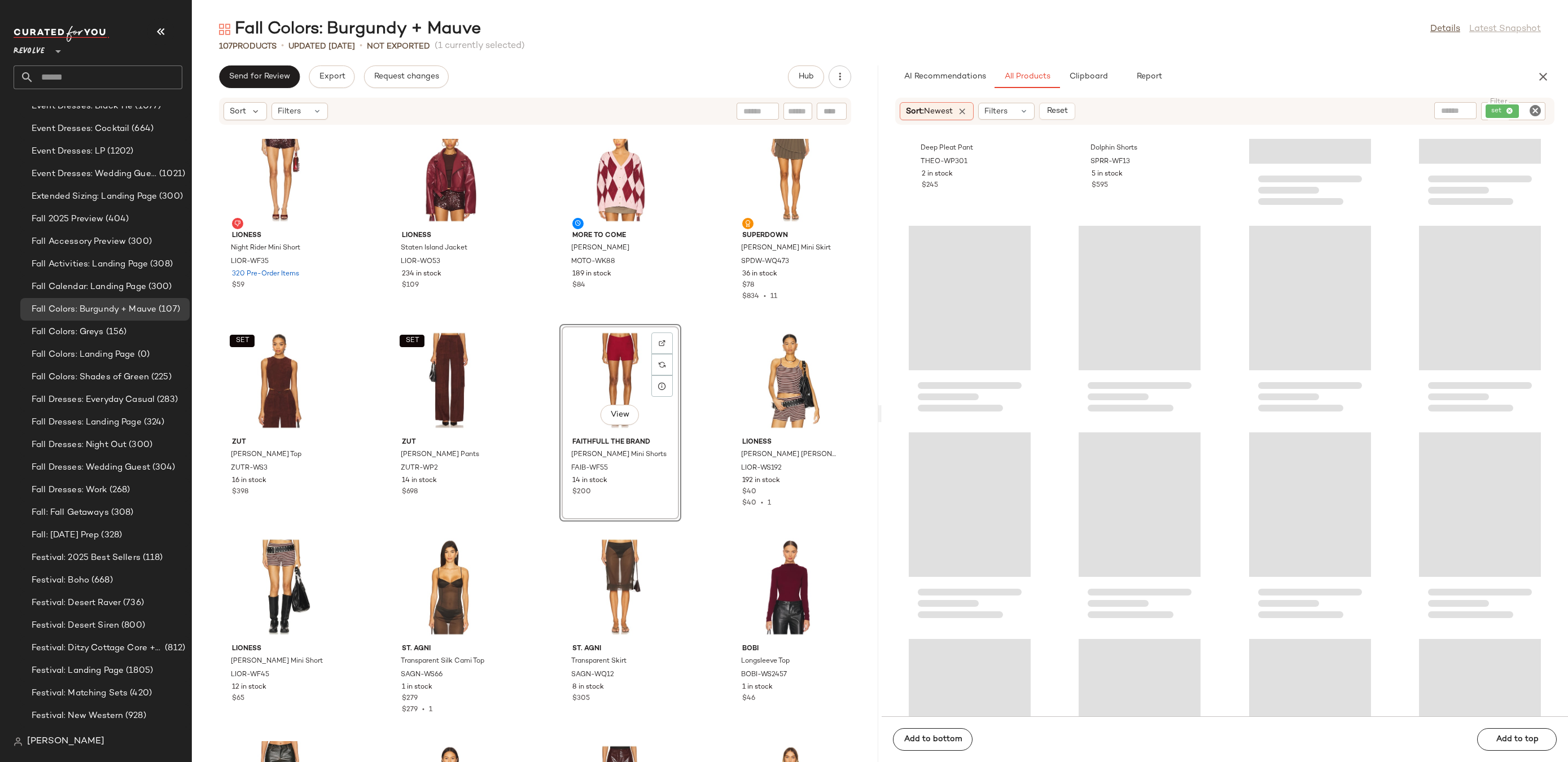
drag, startPoint x: 597, startPoint y: 400, endPoint x: 890, endPoint y: 0, distance: 495.8
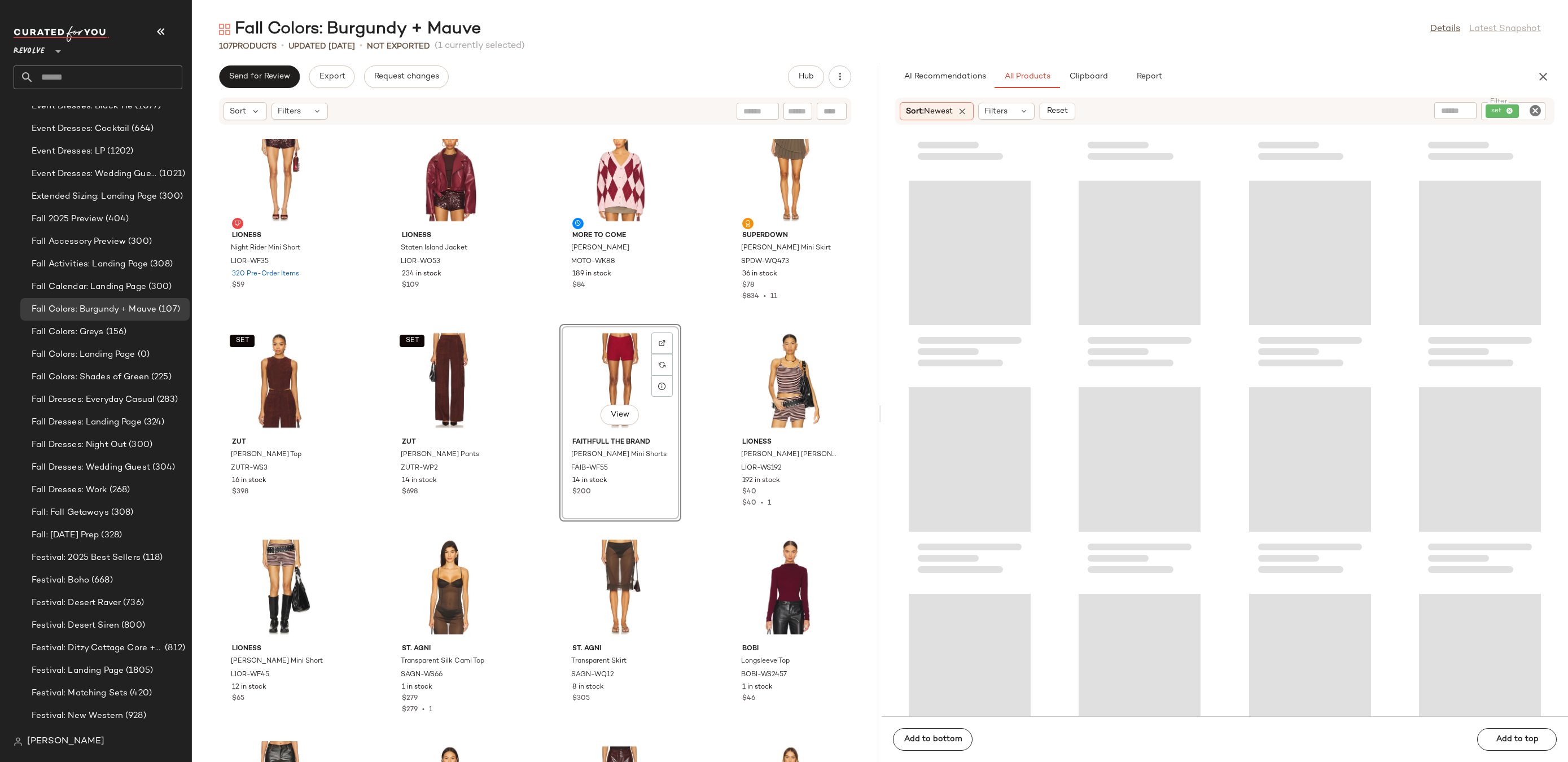
scroll to position [70293, 0]
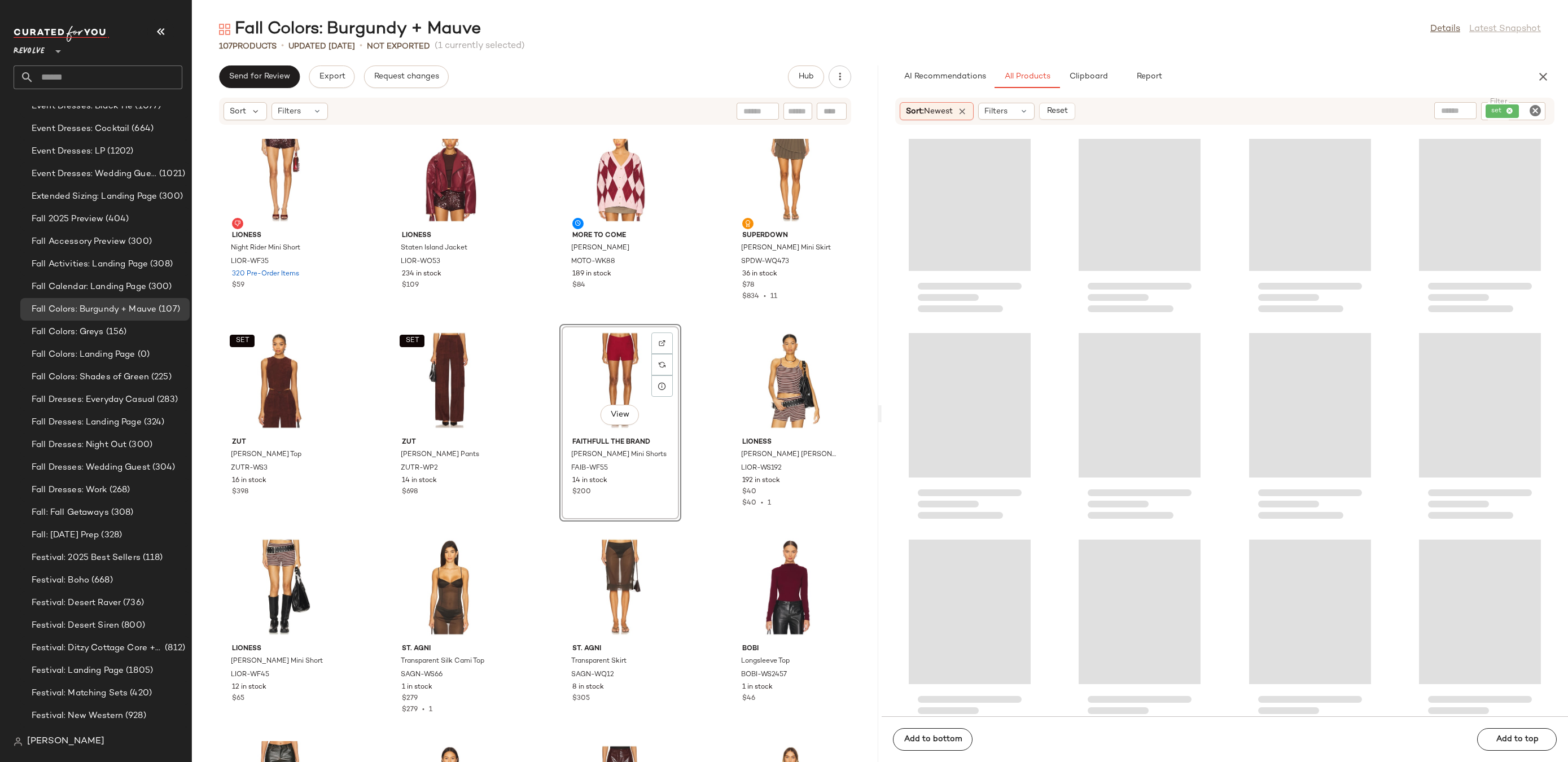
click at [1540, 110] on icon "Clear Filter" at bounding box center [1535, 110] width 14 height 14
paste input "*********"
type input "*********"
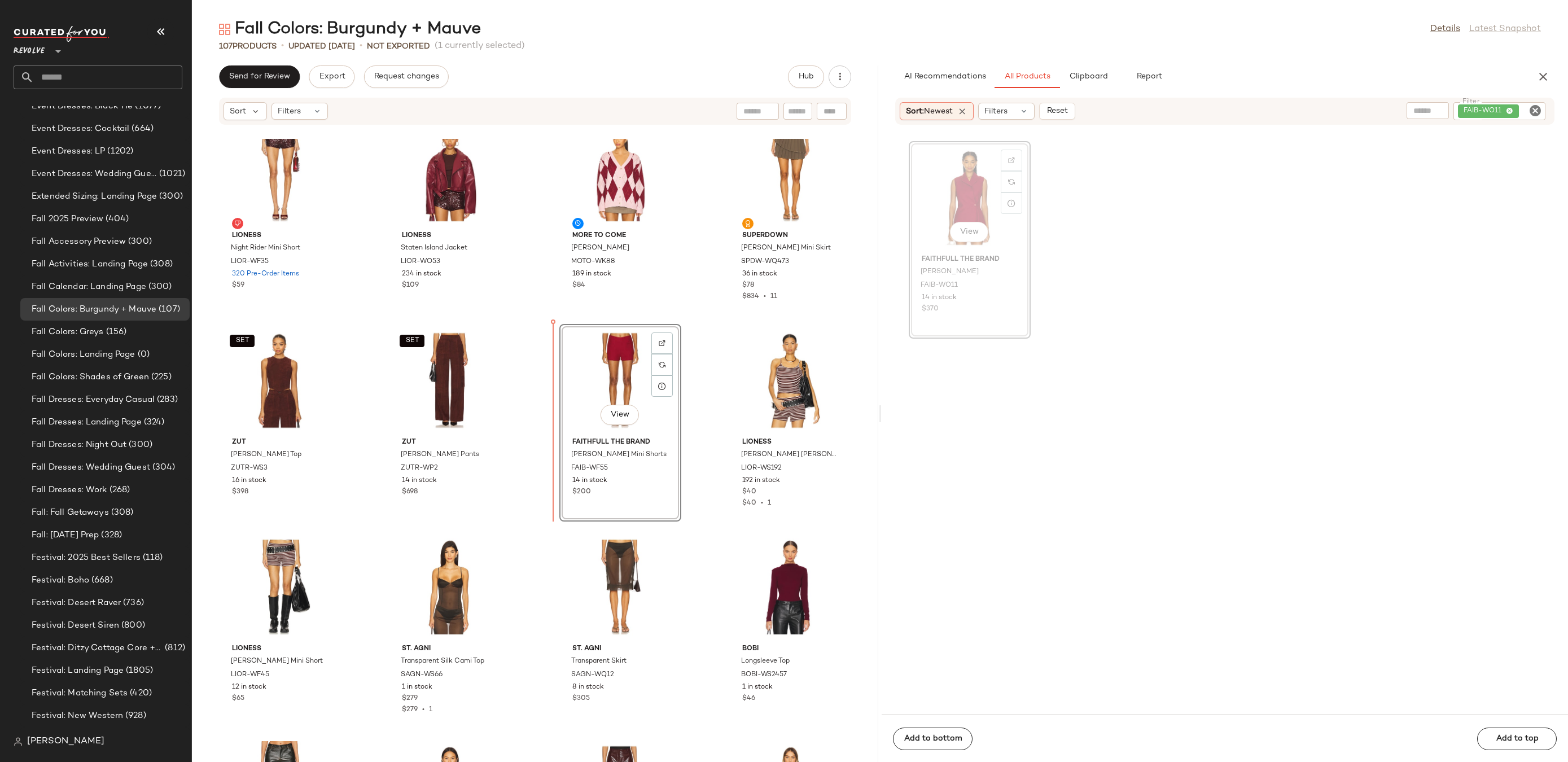
drag, startPoint x: 968, startPoint y: 193, endPoint x: 529, endPoint y: 390, distance: 481.2
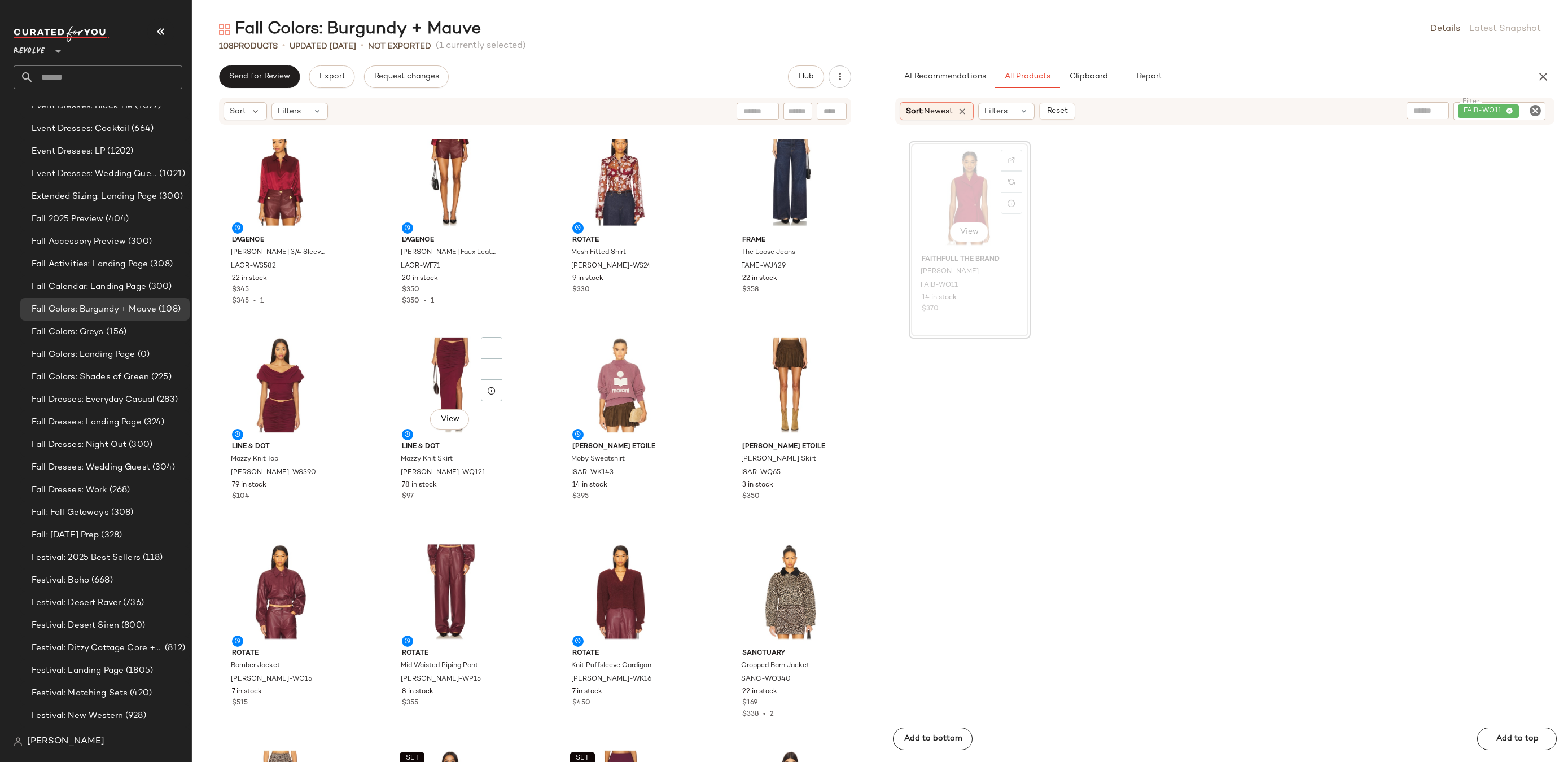
scroll to position [9, 0]
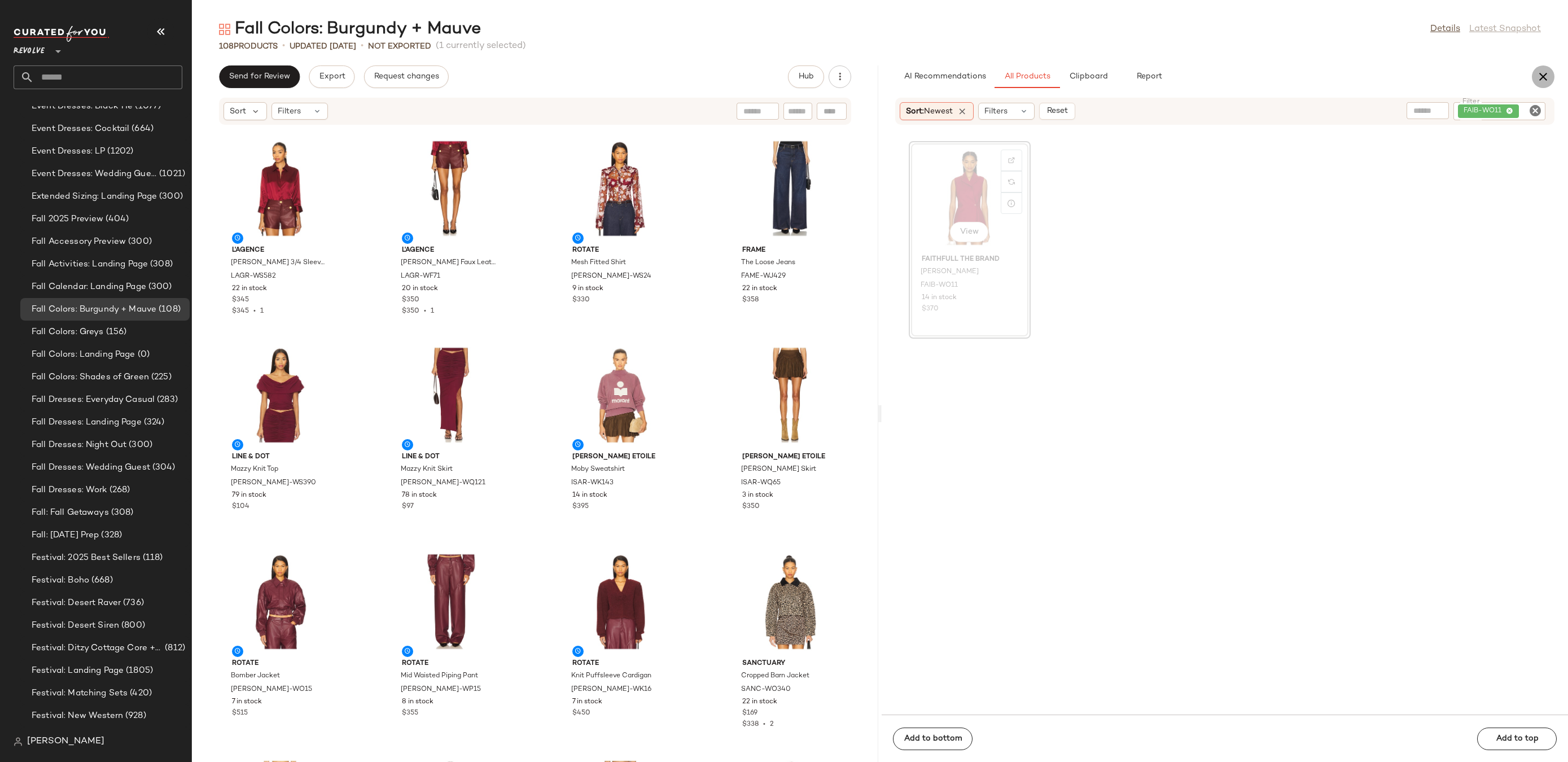
click at [1541, 76] on icon "button" at bounding box center [1543, 77] width 14 height 14
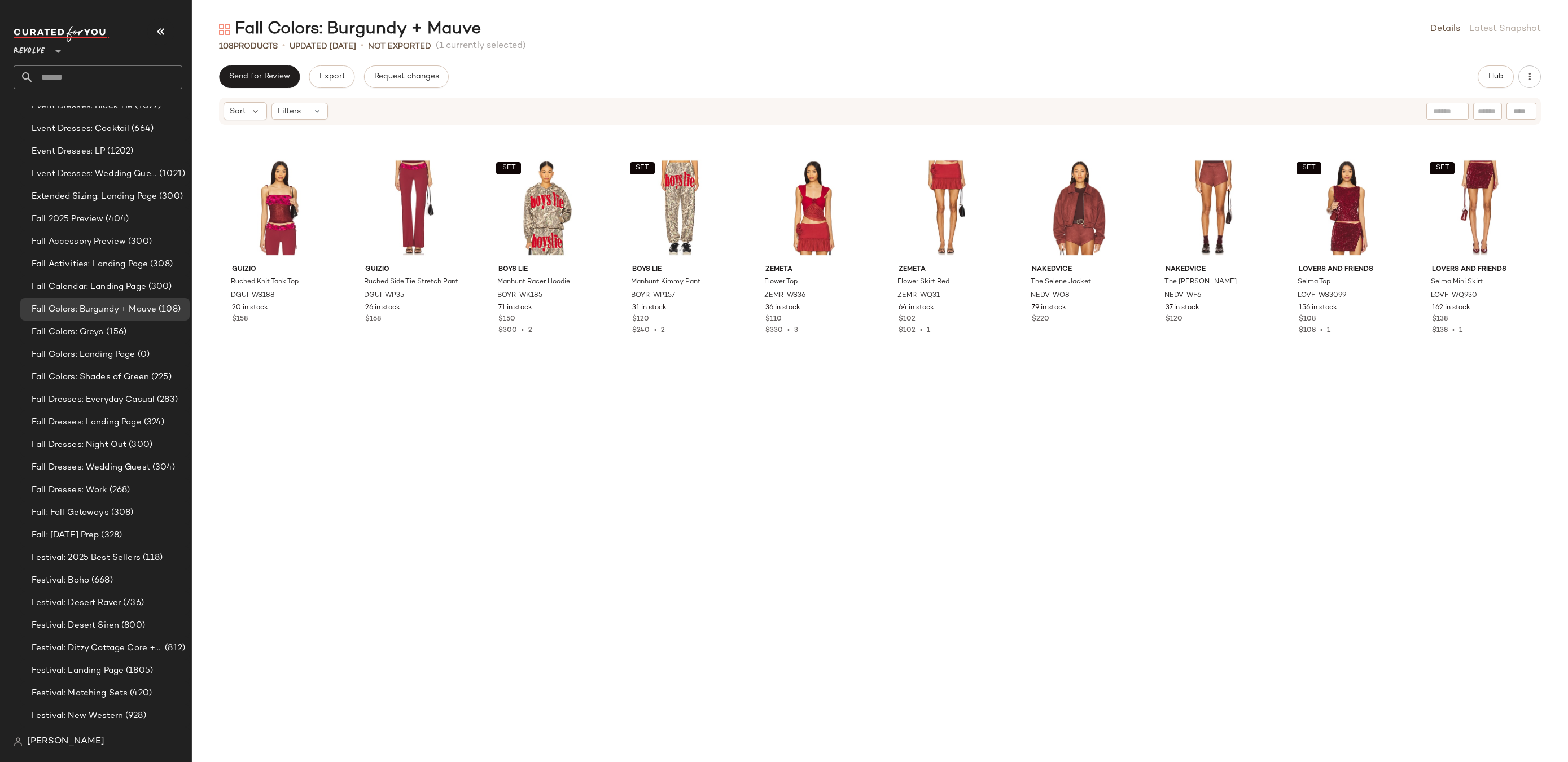
scroll to position [0, 0]
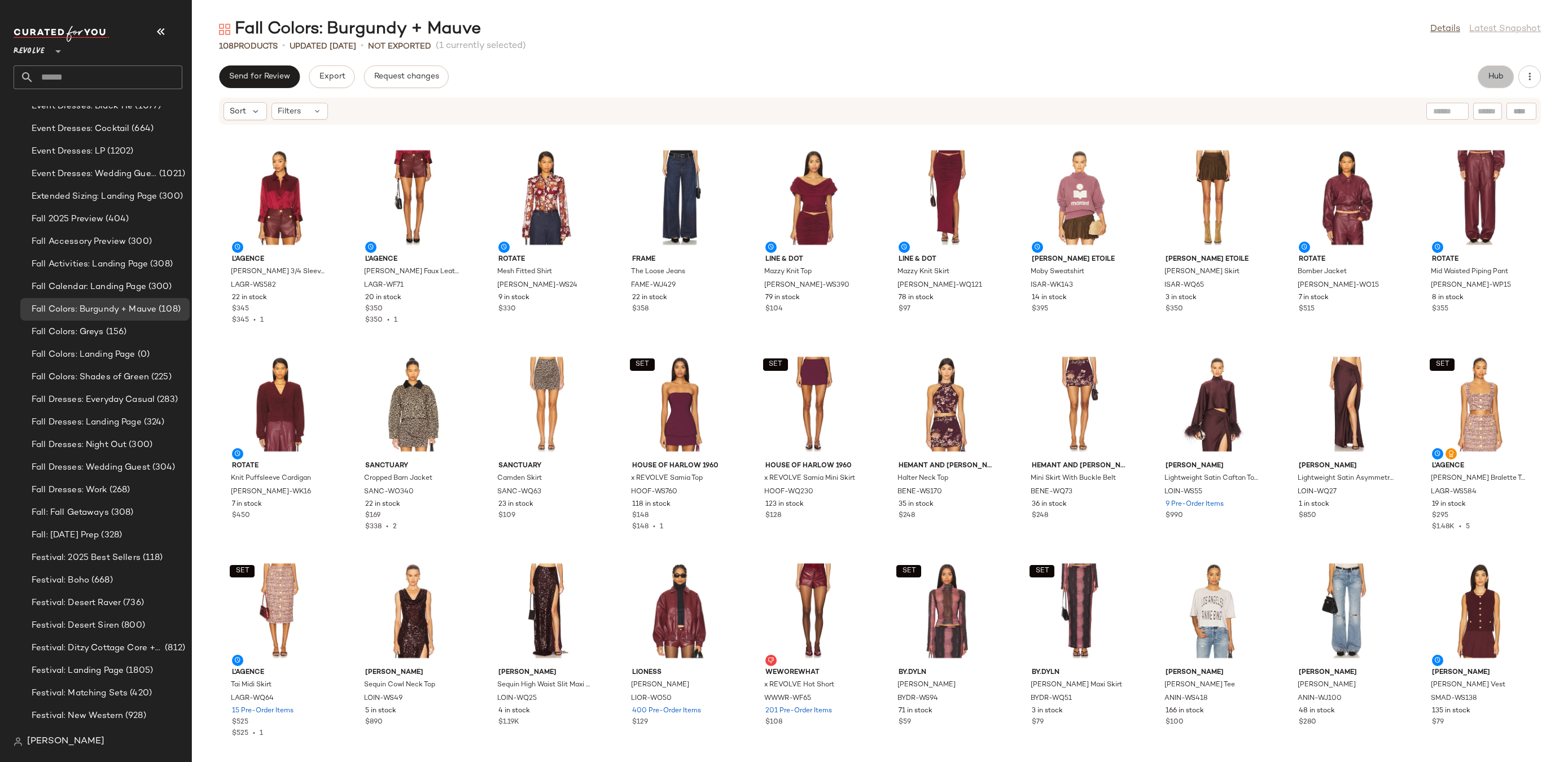
click at [1496, 77] on span "Hub" at bounding box center [1496, 77] width 16 height 9
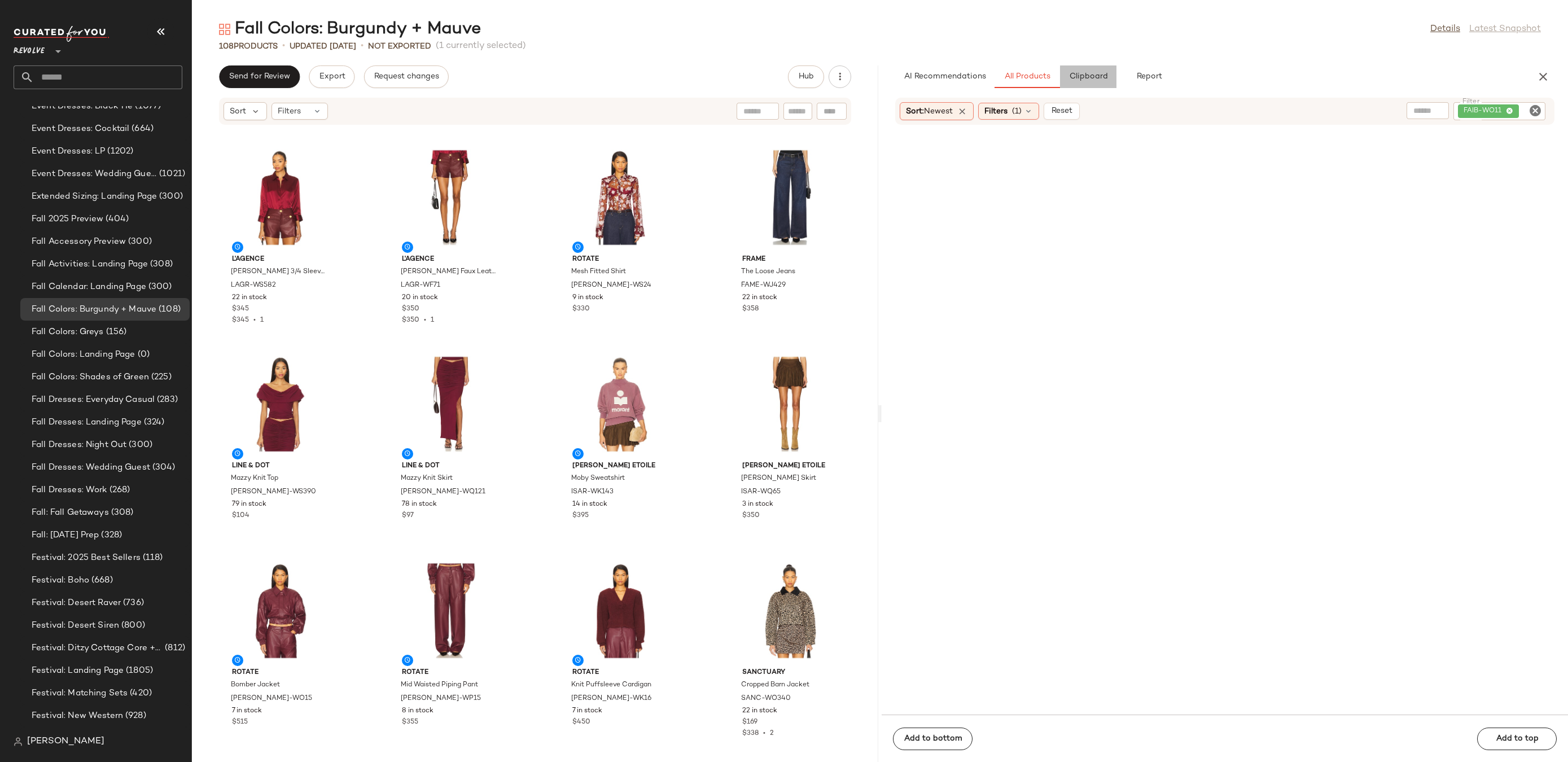
click at [1087, 76] on span "Clipboard" at bounding box center [1087, 77] width 39 height 9
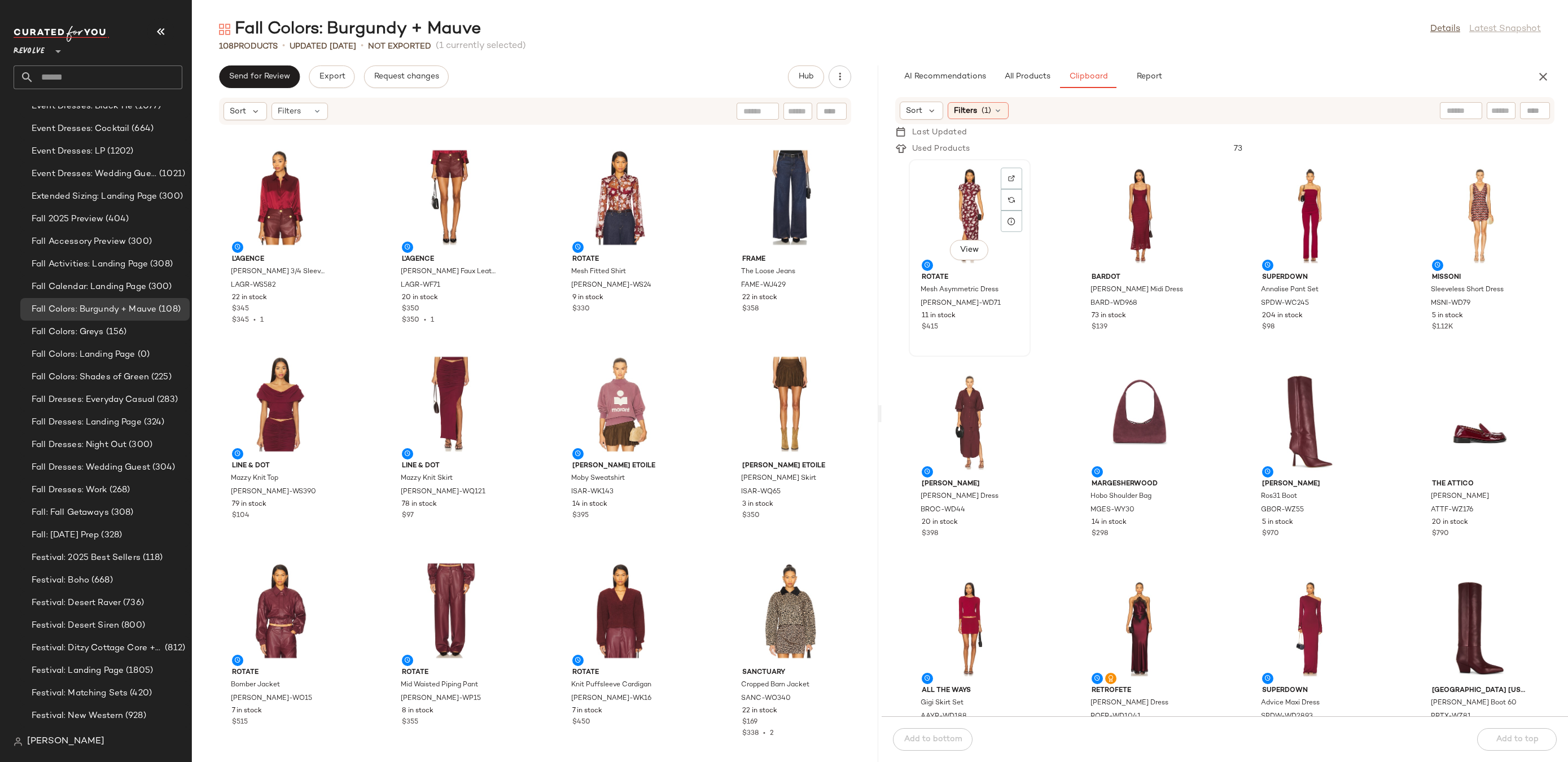
click at [965, 202] on div "View" at bounding box center [970, 216] width 114 height 105
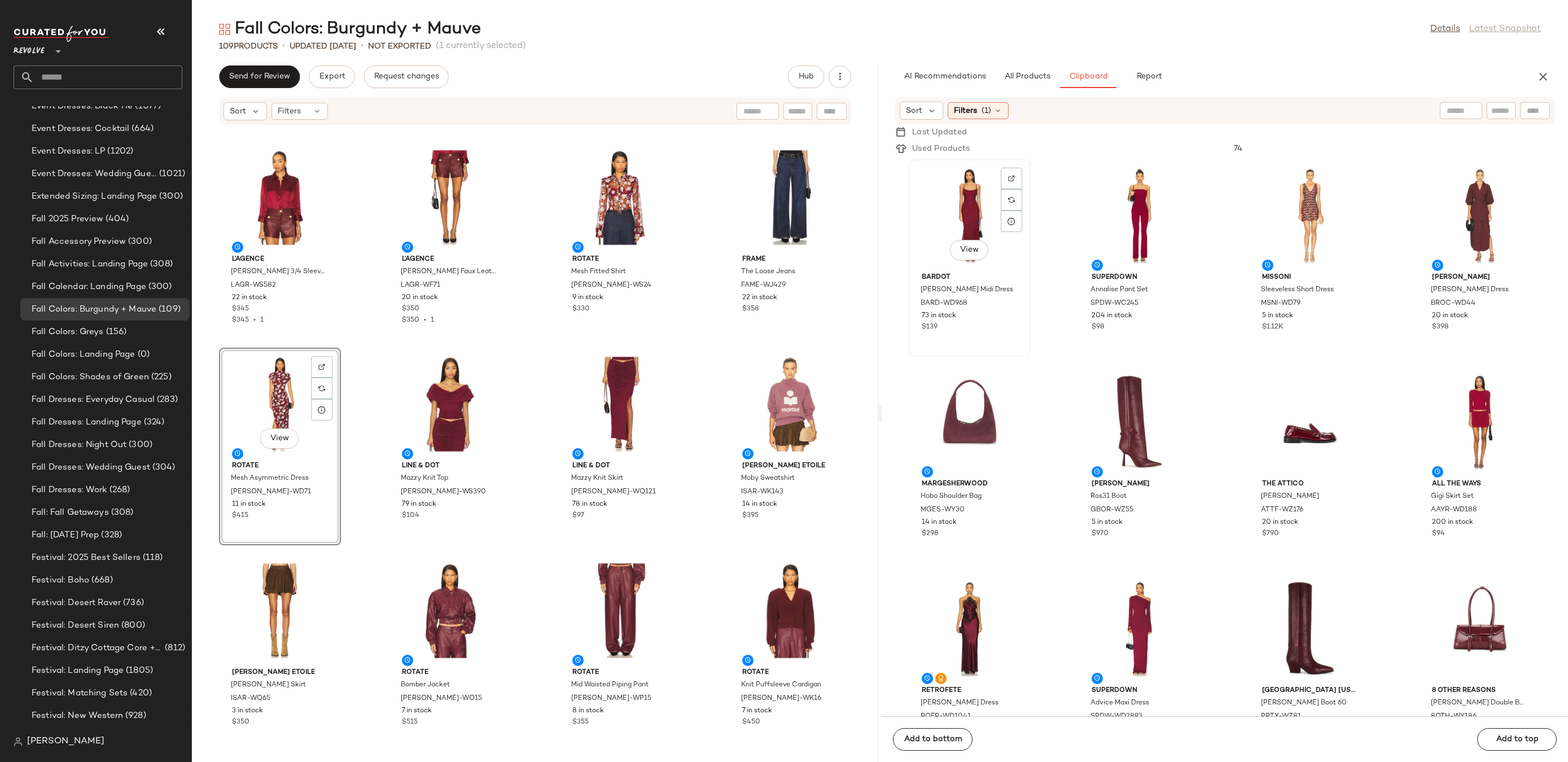
click at [965, 185] on div "View" at bounding box center [970, 216] width 114 height 105
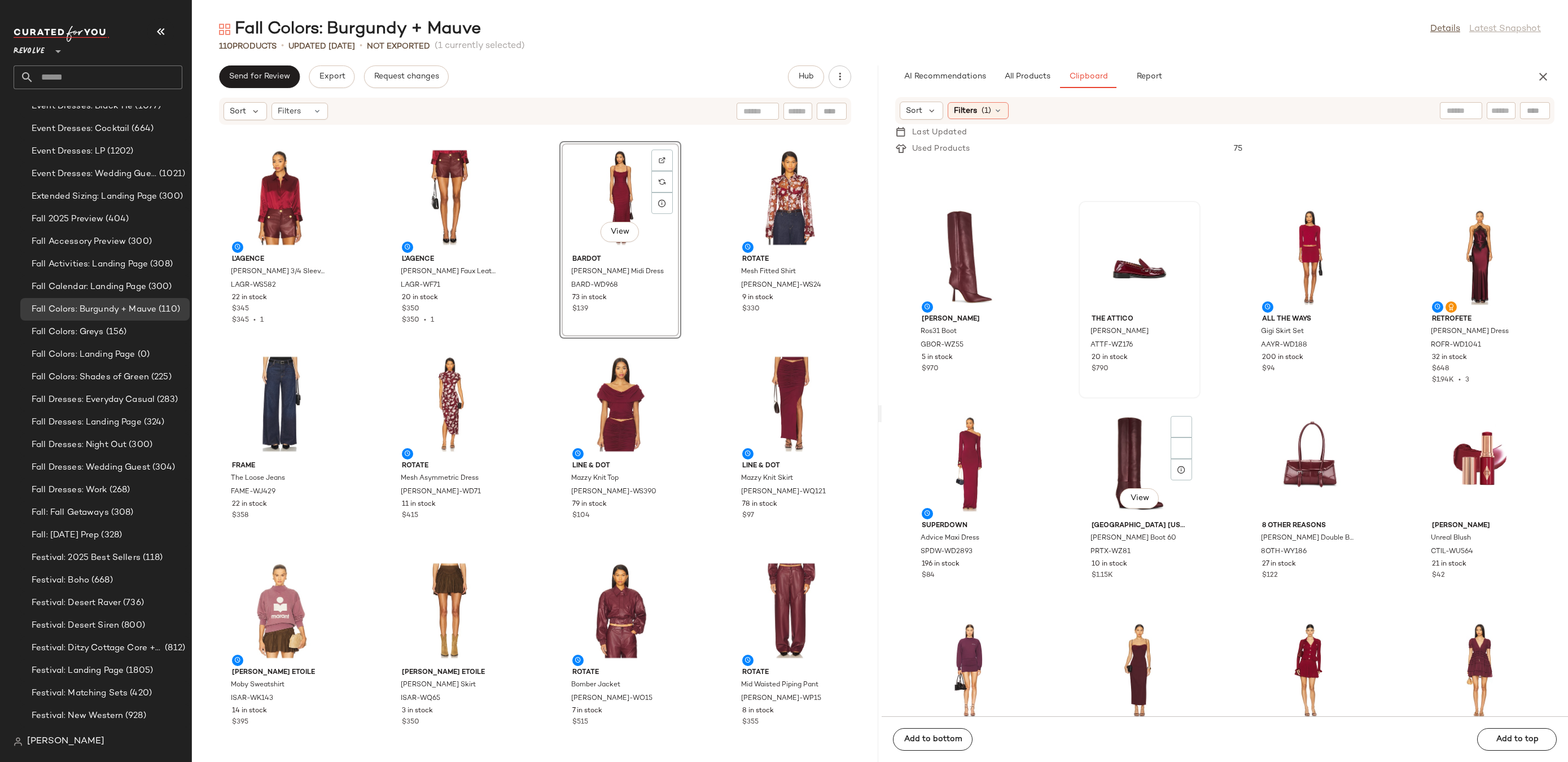
scroll to position [288, 0]
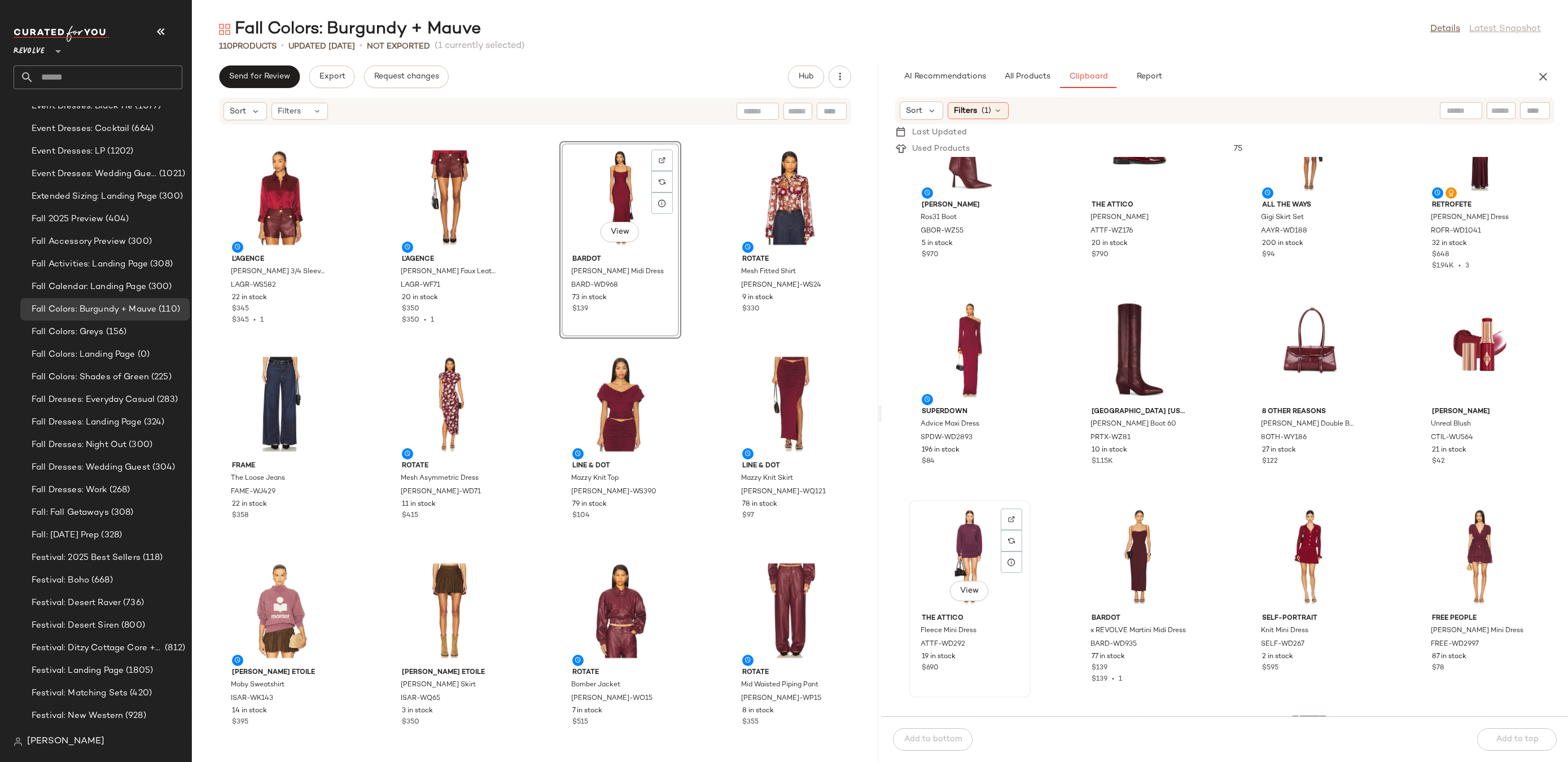
click at [979, 543] on div "View" at bounding box center [970, 557] width 114 height 105
click at [1012, 530] on div at bounding box center [1011, 541] width 21 height 21
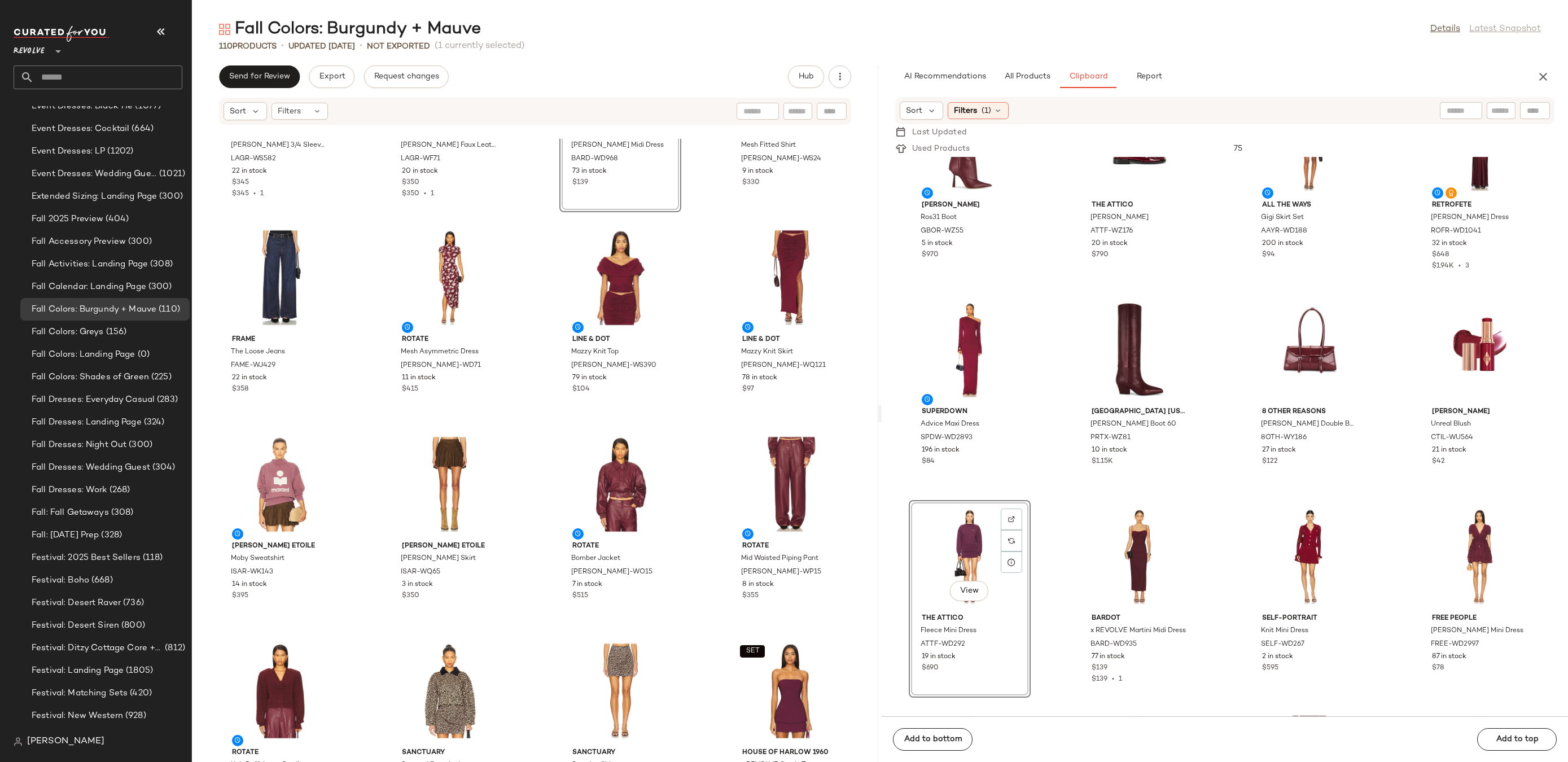
scroll to position [153, 0]
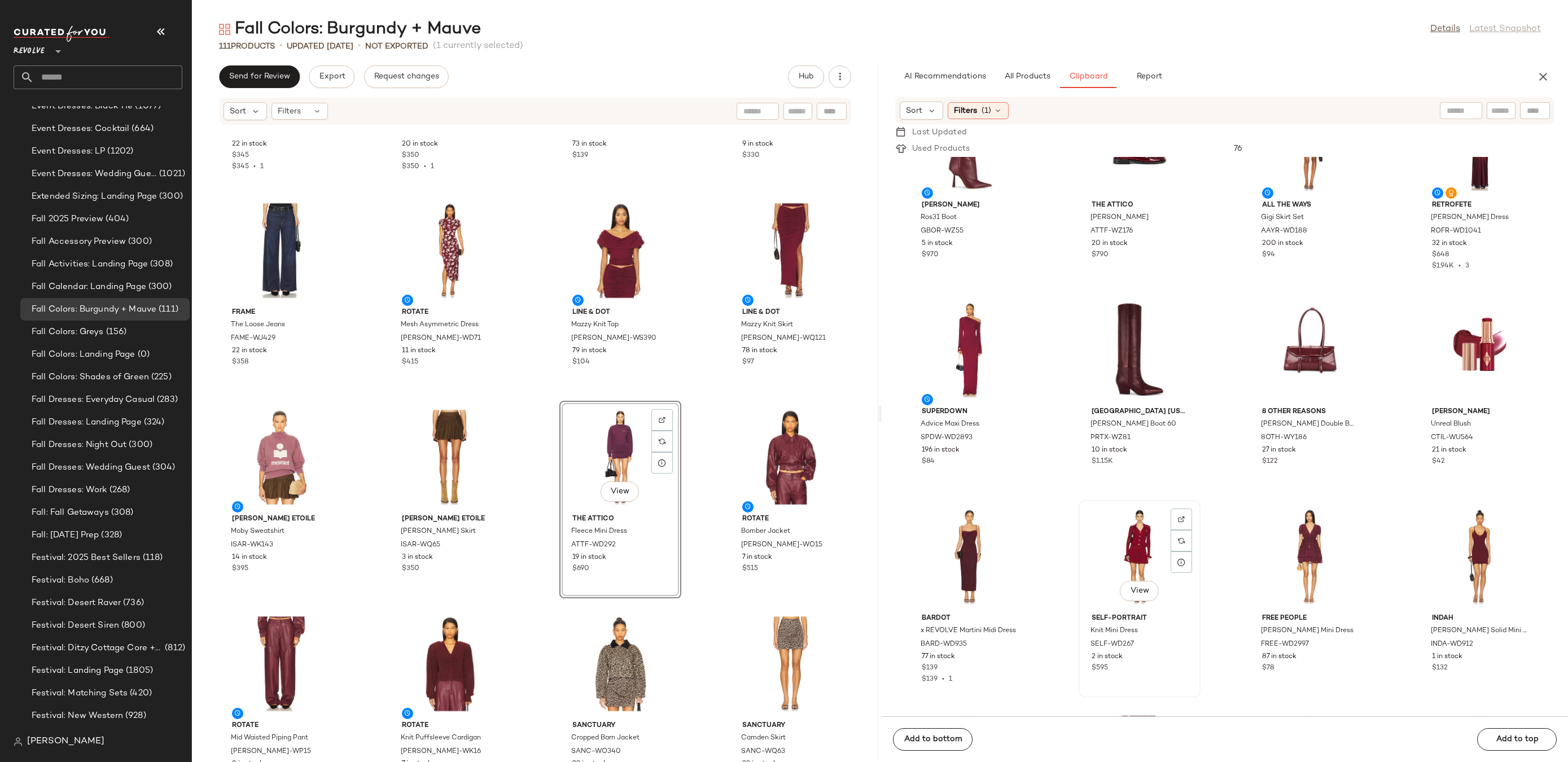
click at [1105, 544] on div "View" at bounding box center [1139, 557] width 114 height 105
drag, startPoint x: 1131, startPoint y: 551, endPoint x: 1122, endPoint y: 549, distance: 9.2
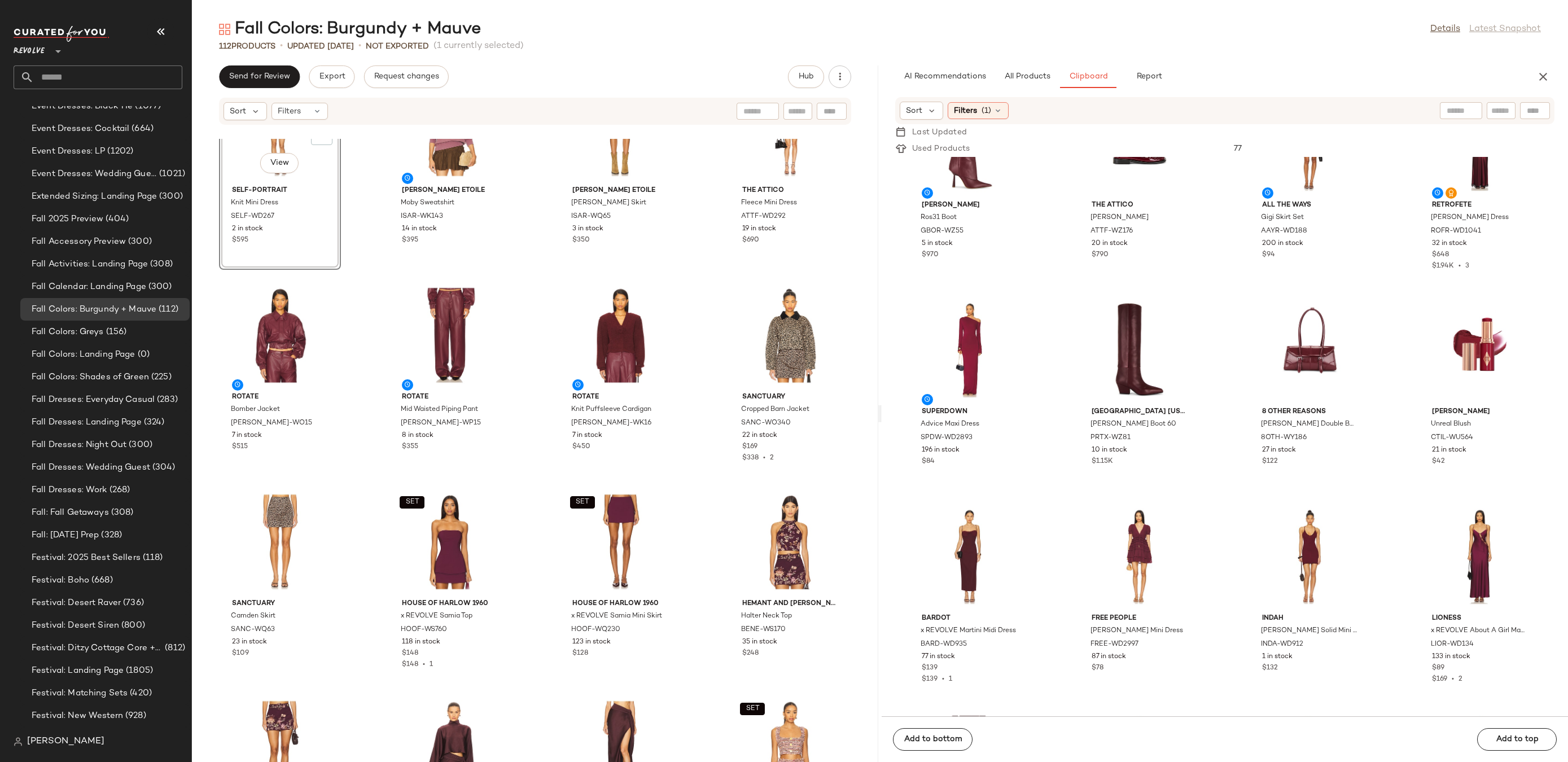
scroll to position [556, 0]
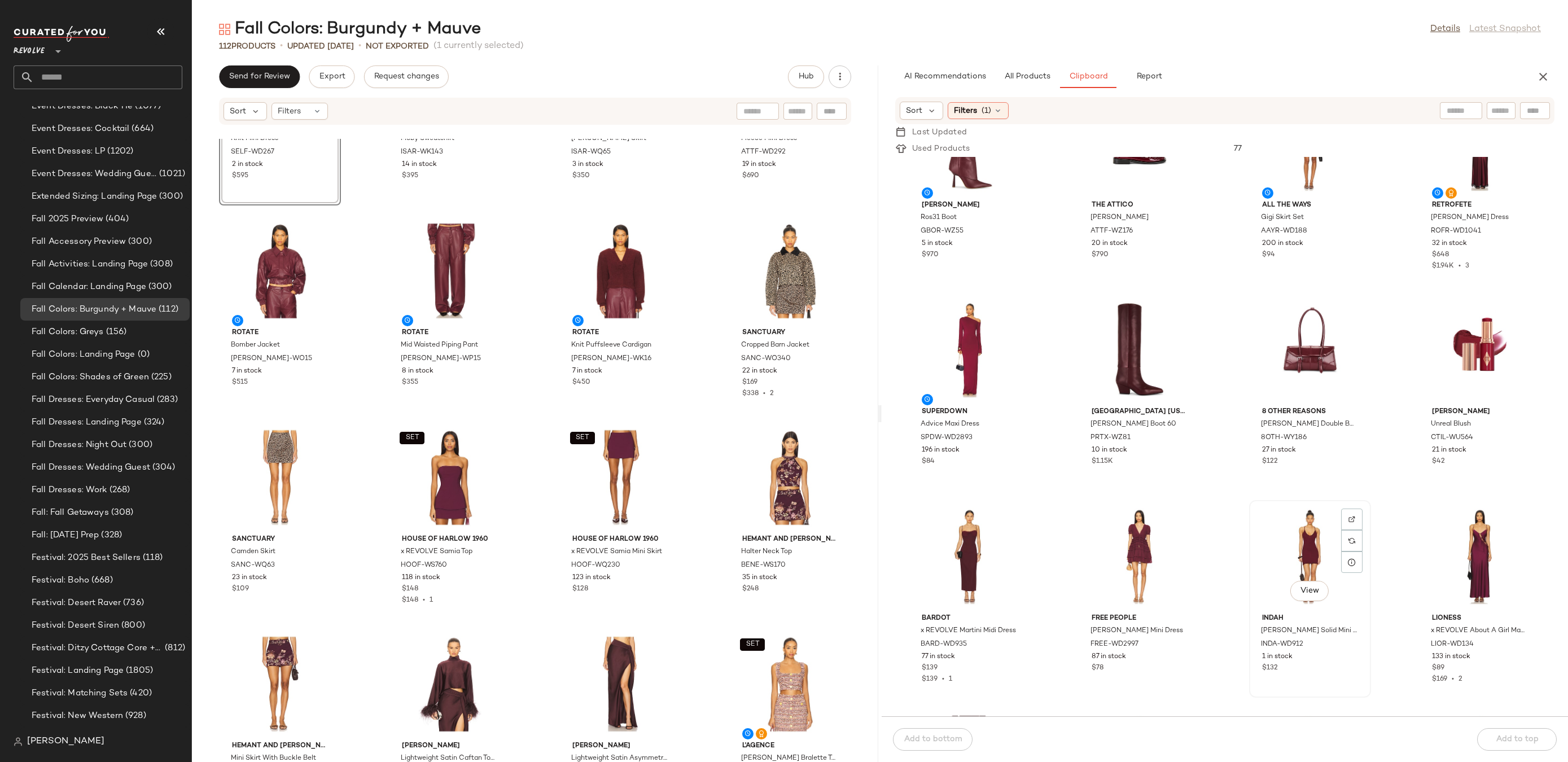
click at [1297, 545] on div "View" at bounding box center [1310, 557] width 114 height 105
click at [1477, 538] on div "View" at bounding box center [1480, 557] width 114 height 105
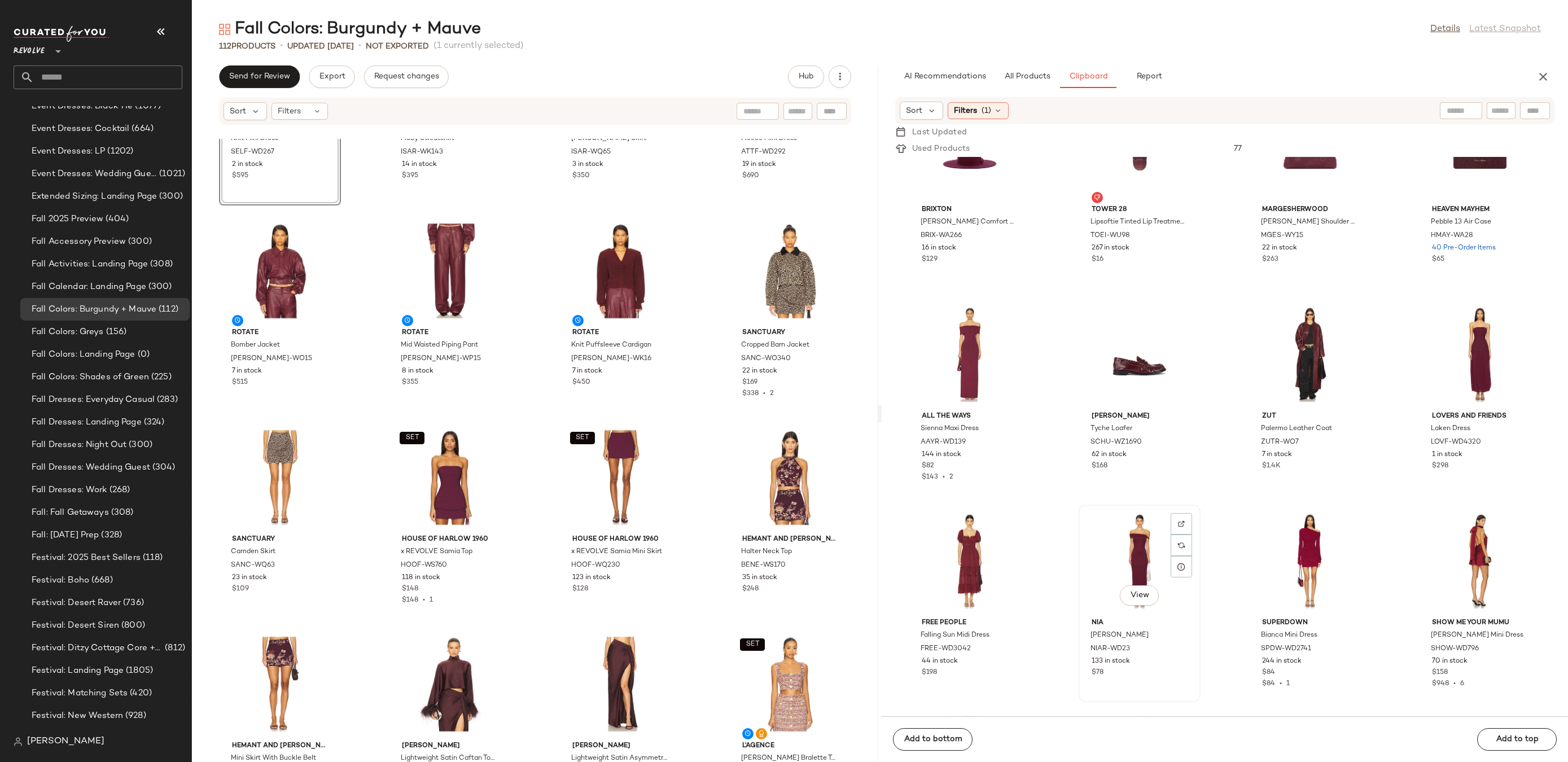
scroll to position [1120, 0]
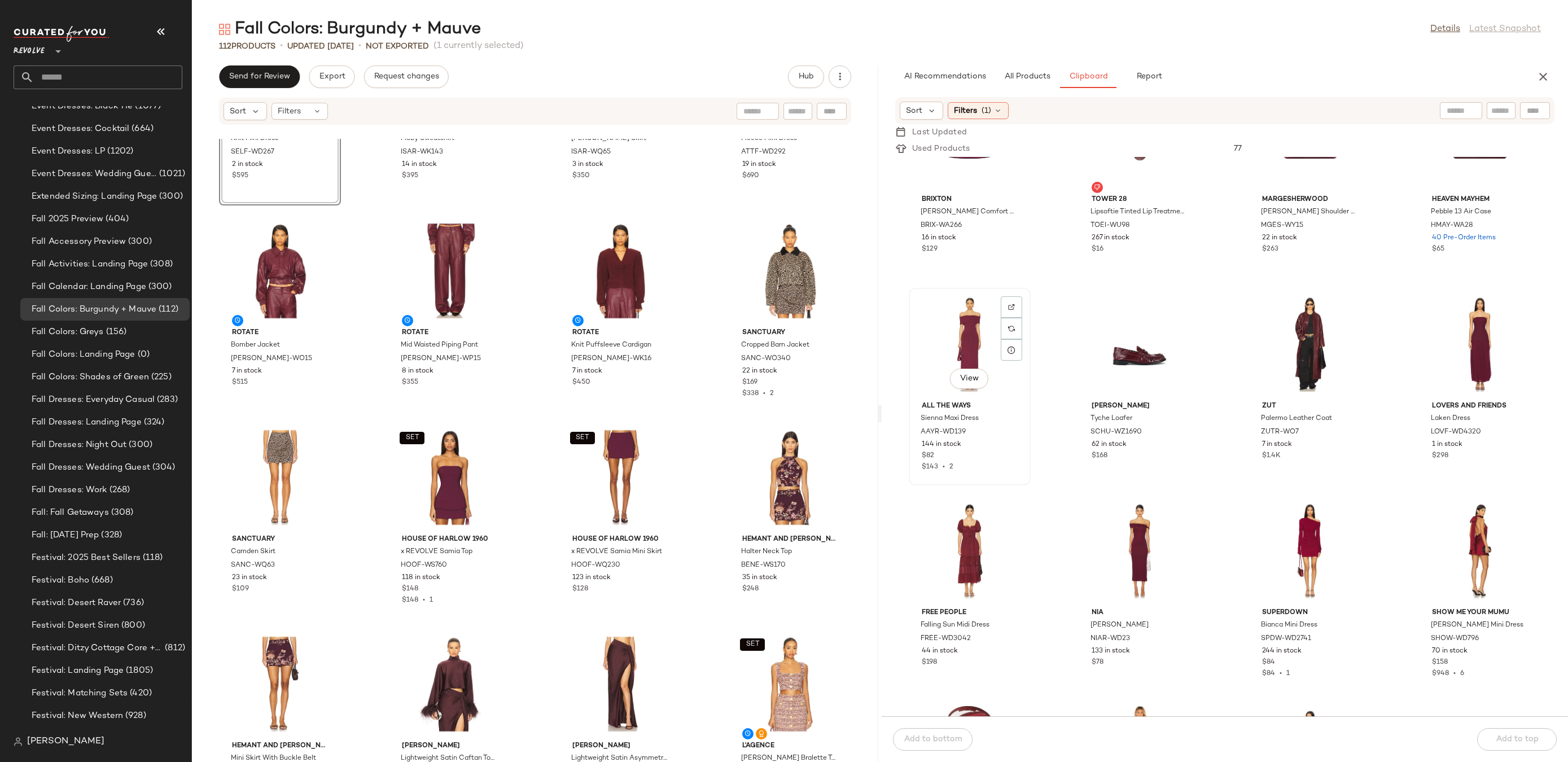
click at [973, 315] on div "View" at bounding box center [970, 345] width 114 height 105
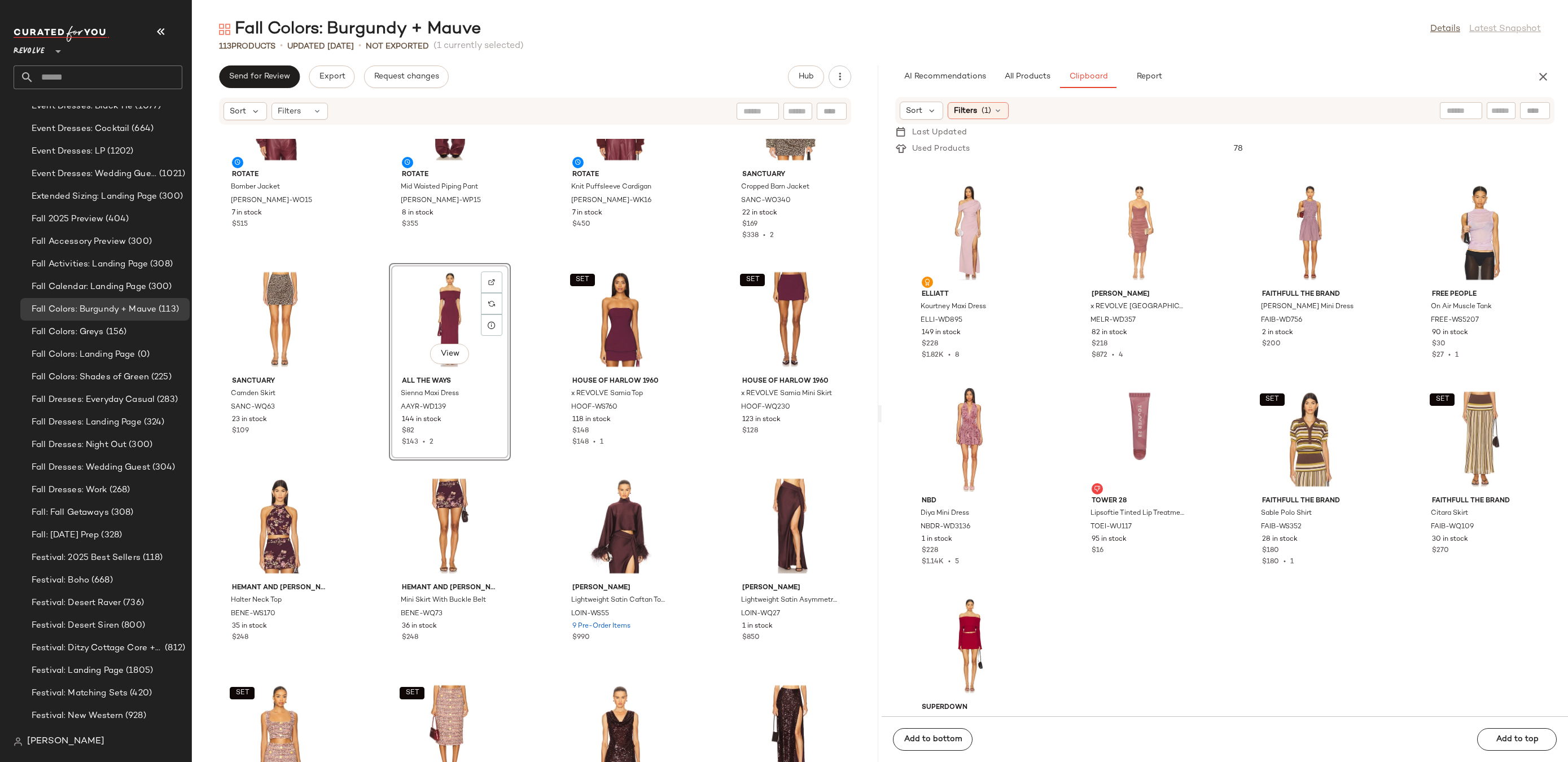
scroll to position [2043, 0]
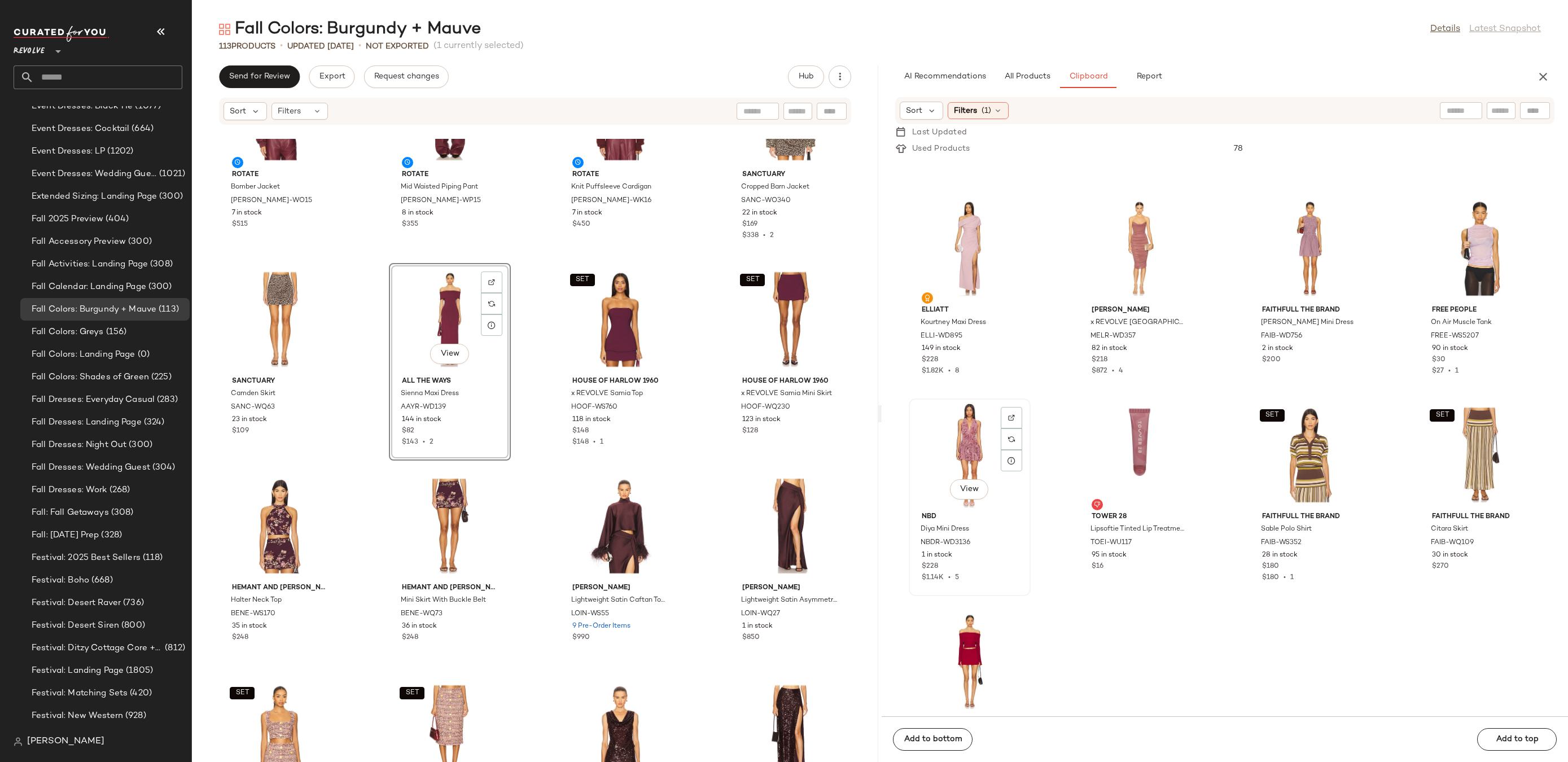
click at [971, 460] on div "View" at bounding box center [970, 455] width 114 height 105
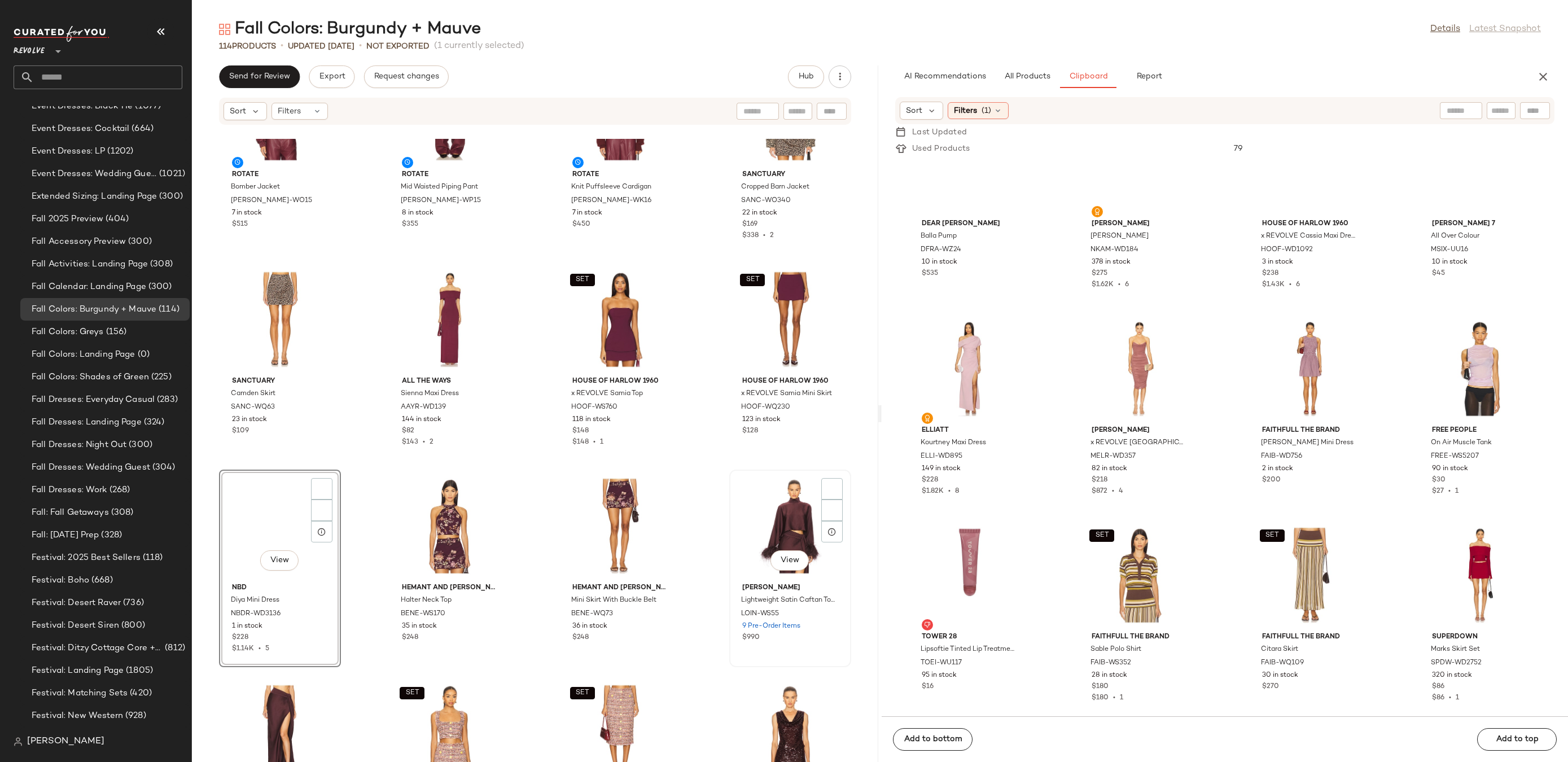
scroll to position [1923, 0]
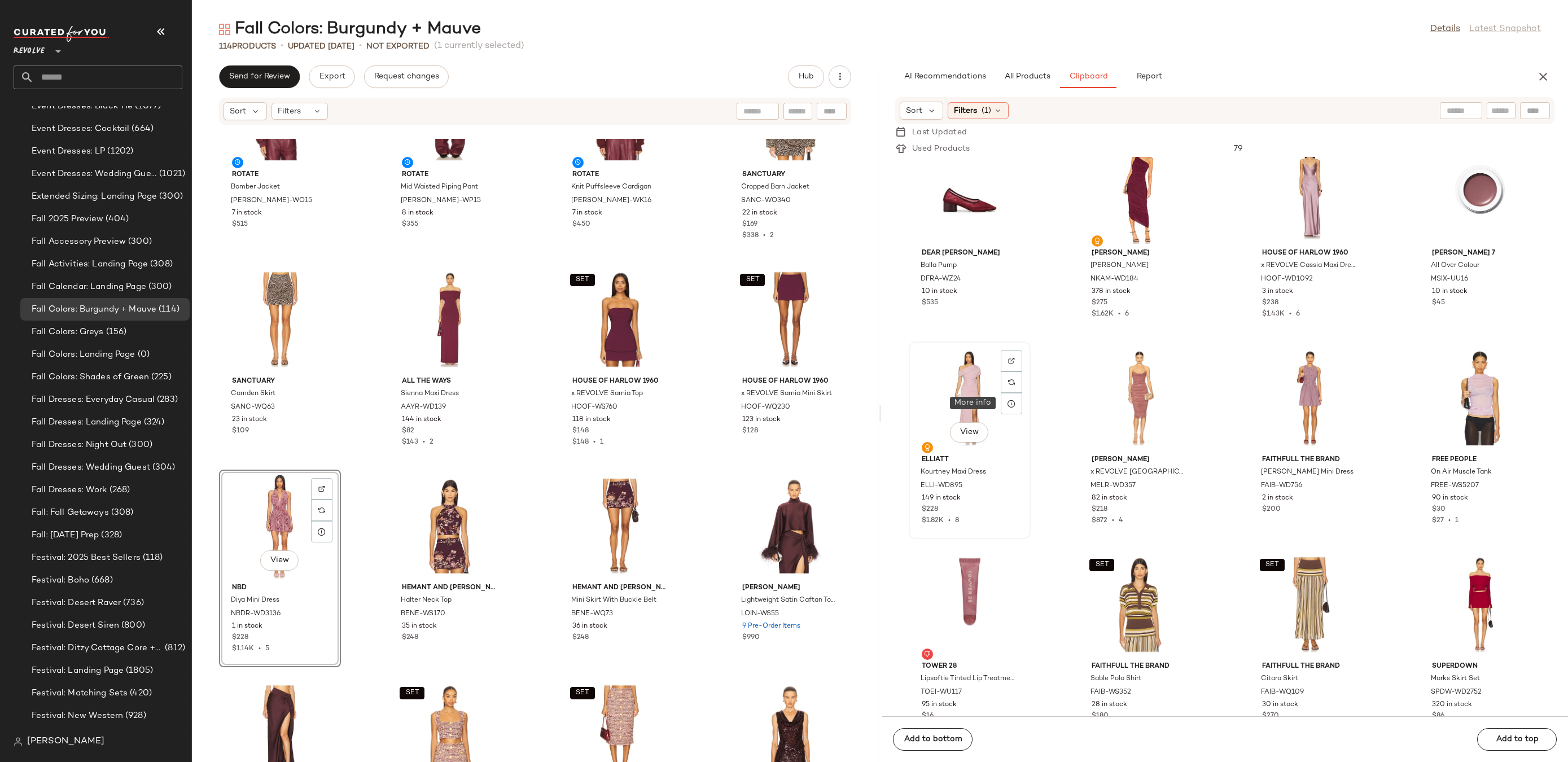
click at [975, 399] on div "View" at bounding box center [970, 398] width 114 height 105
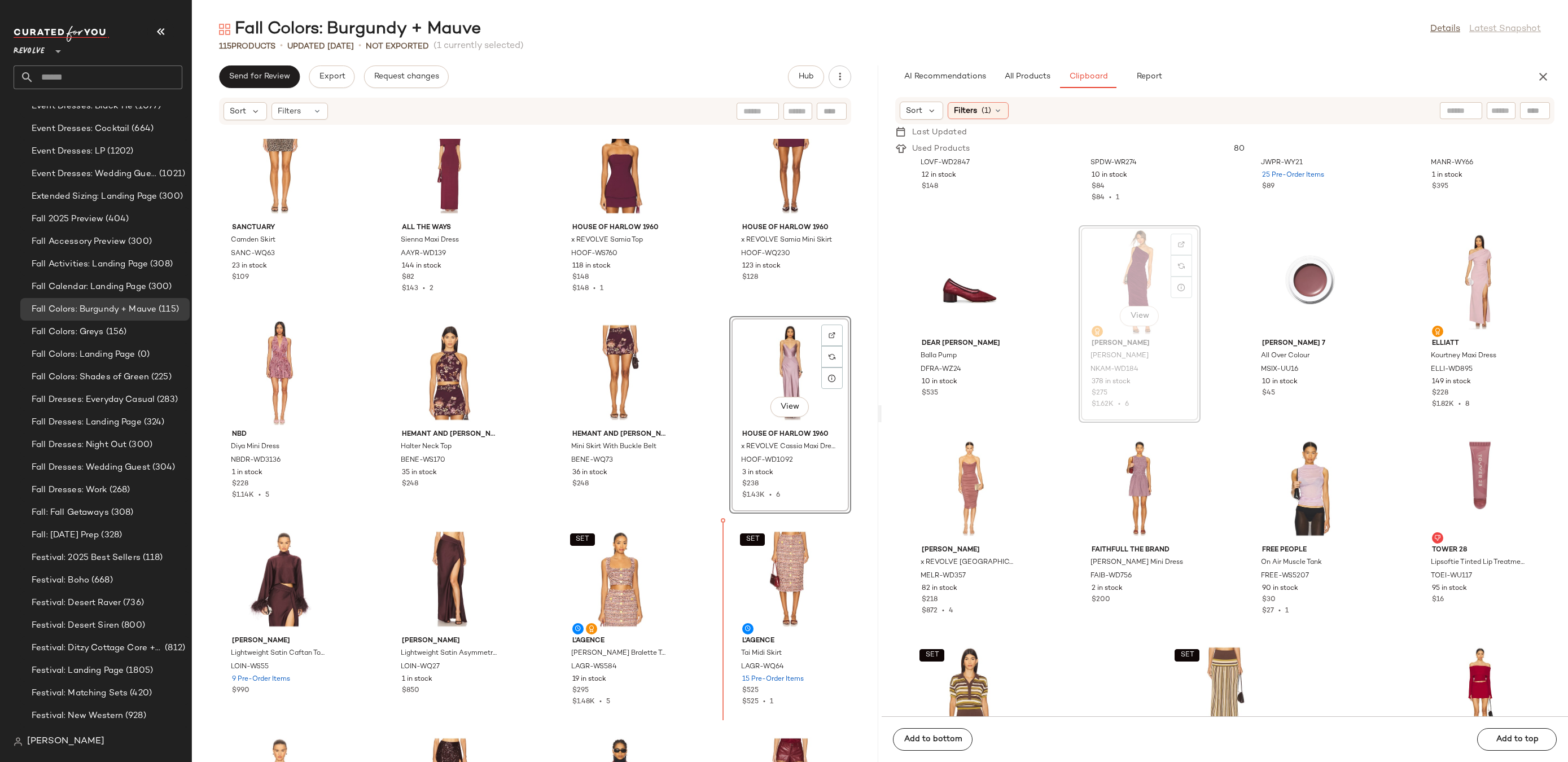
scroll to position [1802, 0]
drag, startPoint x: 1134, startPoint y: 246, endPoint x: 1128, endPoint y: 252, distance: 8.5
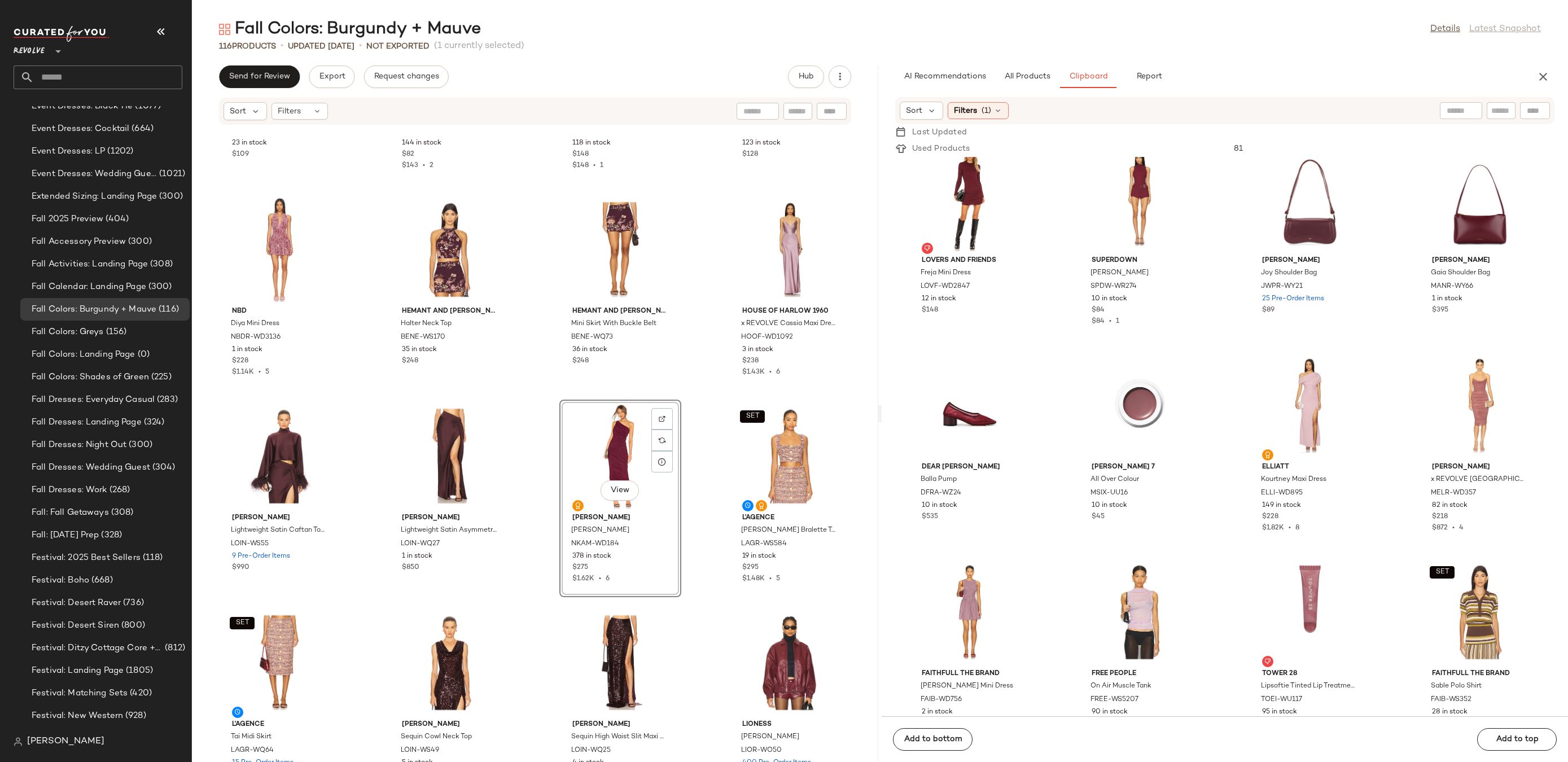
scroll to position [1001, 0]
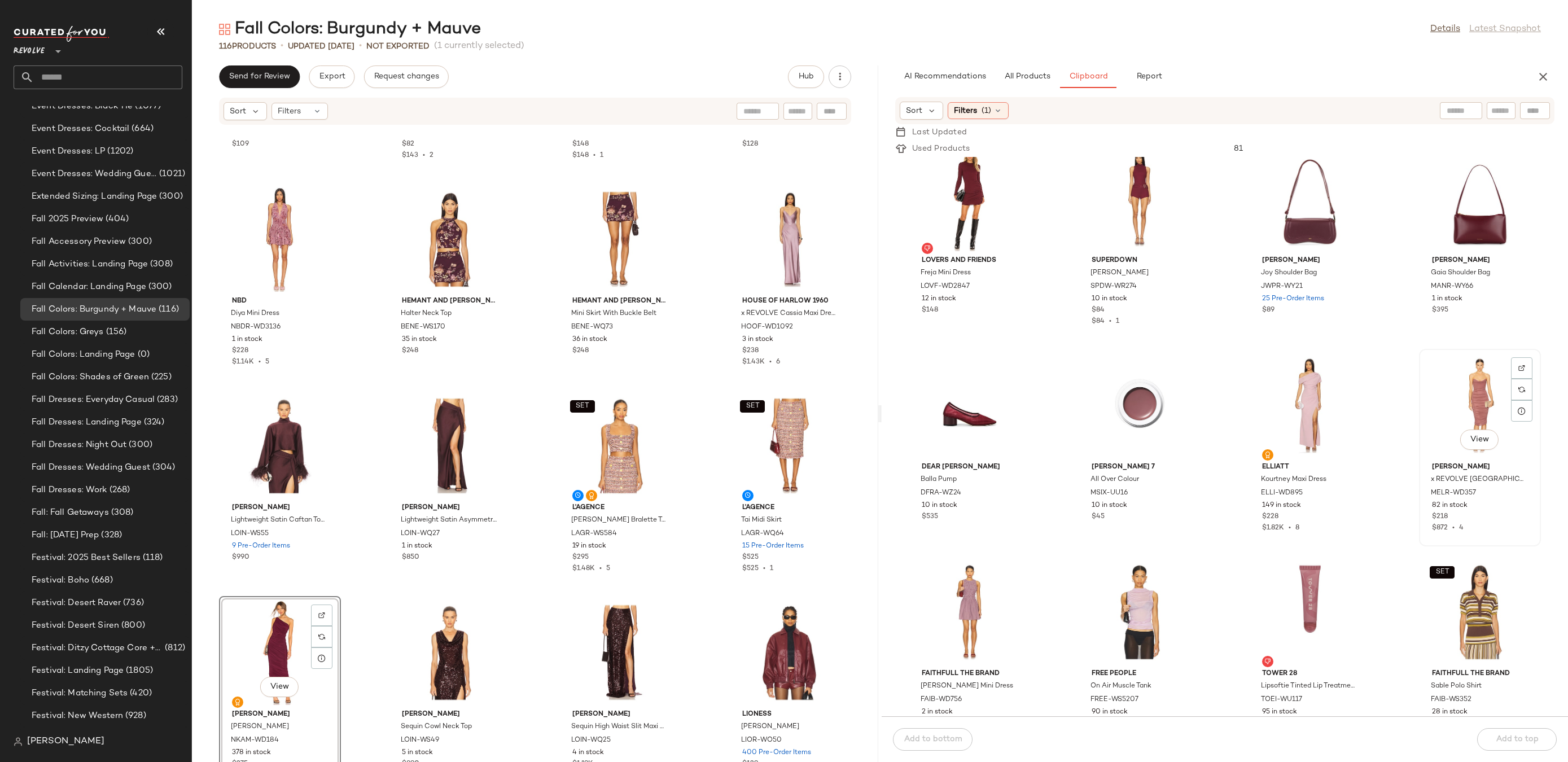
click at [1470, 398] on div "View" at bounding box center [1480, 405] width 114 height 105
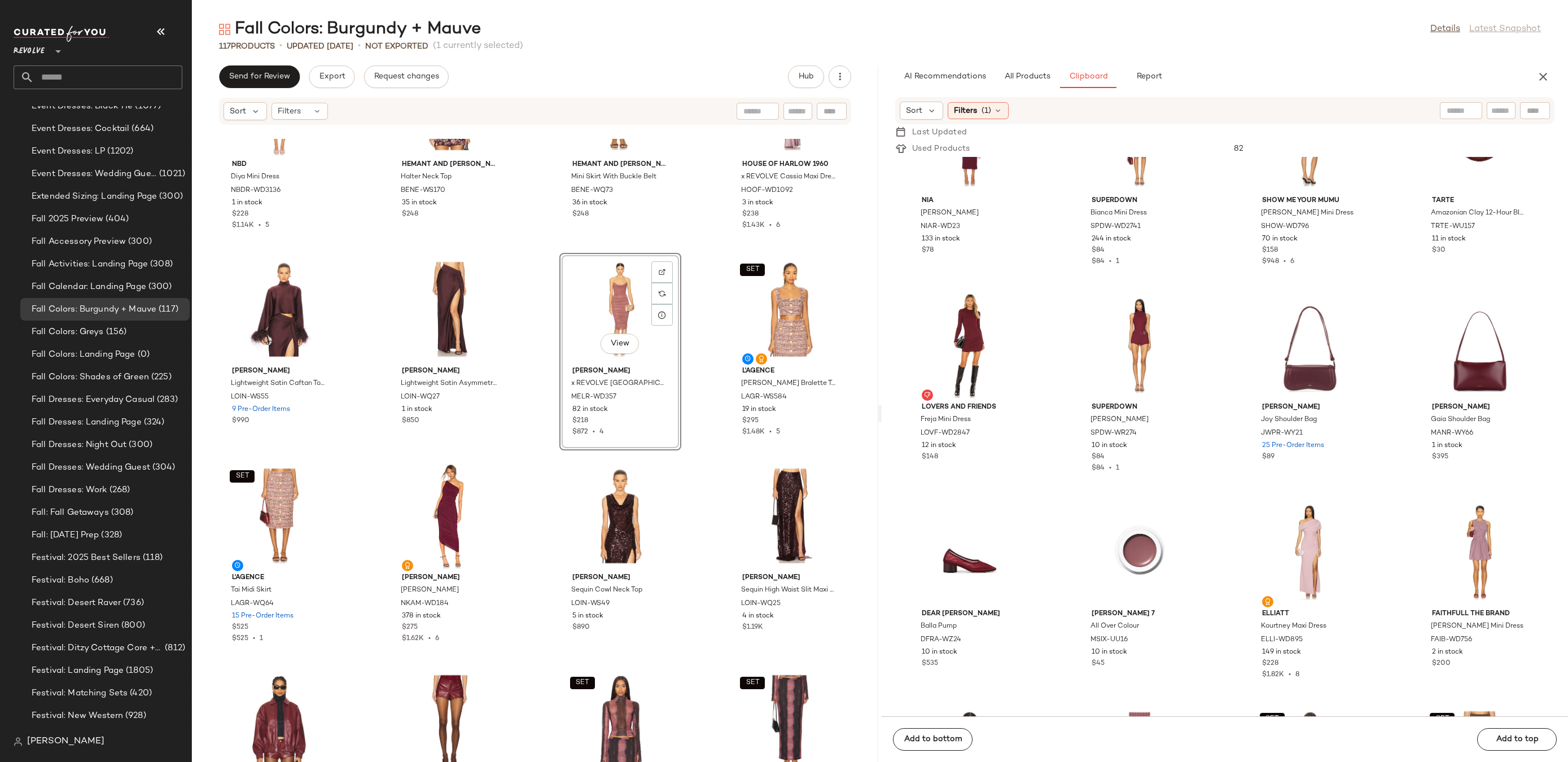
scroll to position [1196, 0]
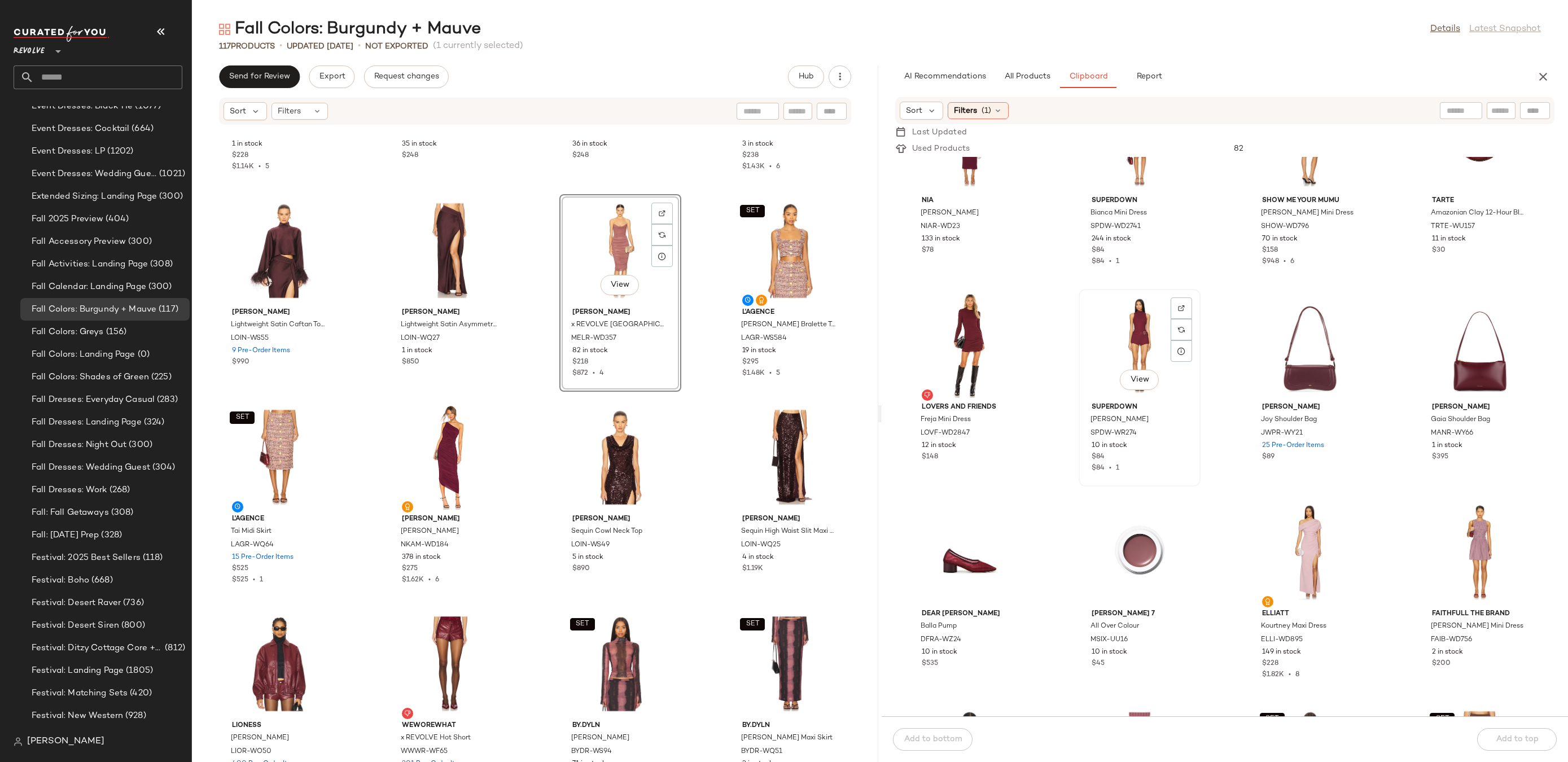
click at [1141, 347] on div "View" at bounding box center [1139, 346] width 114 height 105
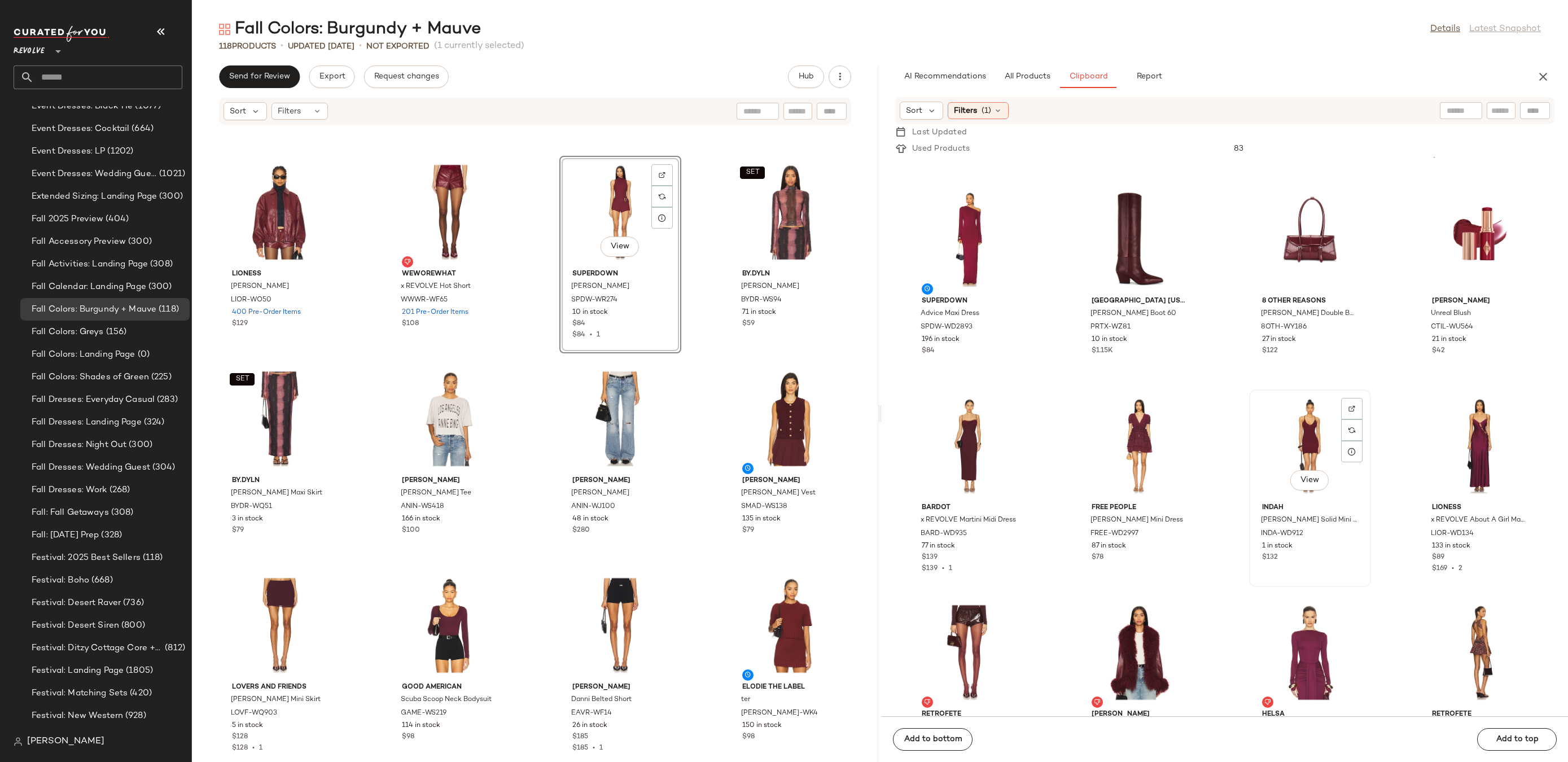
scroll to position [699, 0]
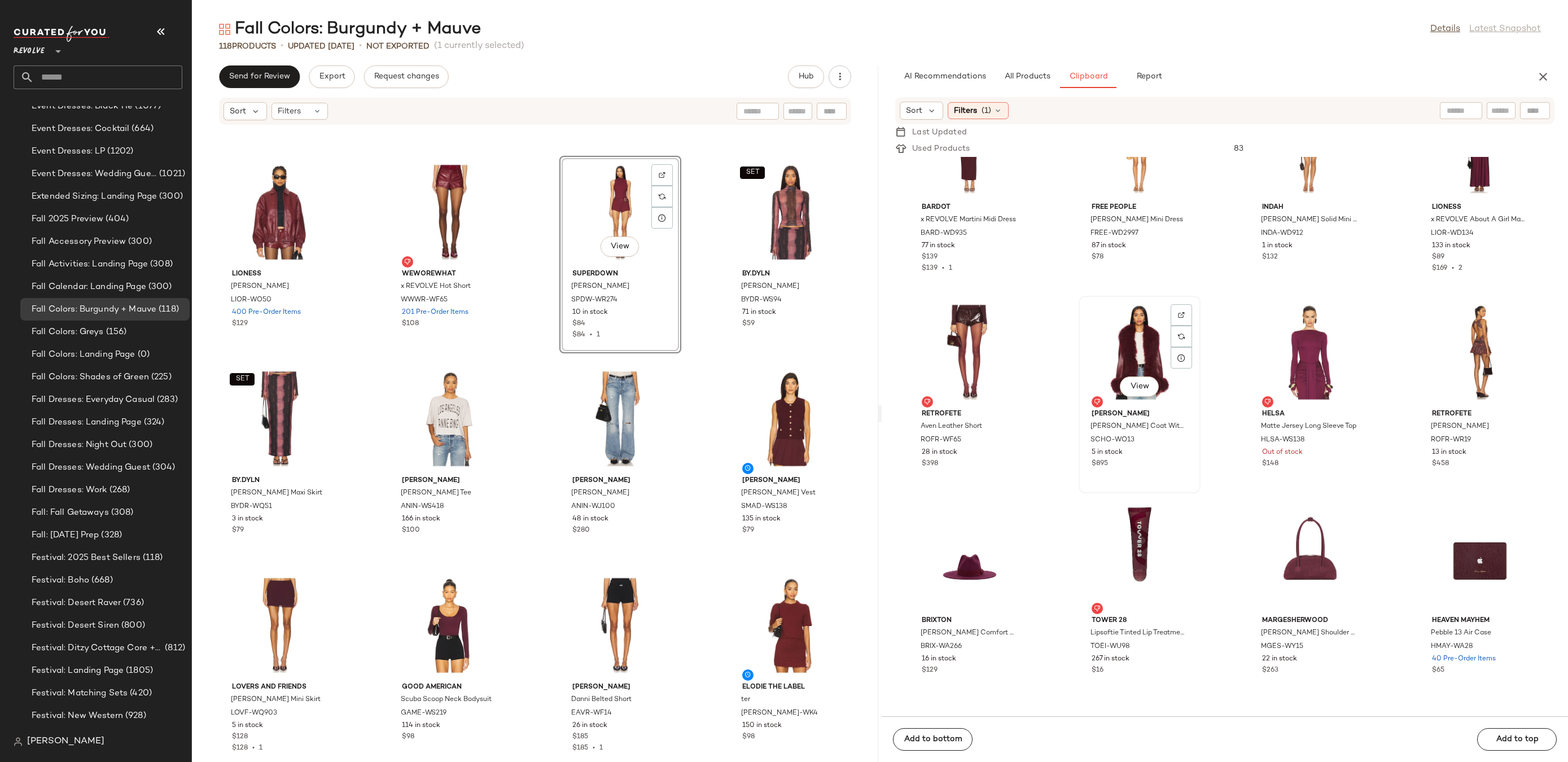
click at [1139, 355] on div "View" at bounding box center [1139, 352] width 114 height 105
click at [1163, 333] on div "View" at bounding box center [1139, 352] width 114 height 105
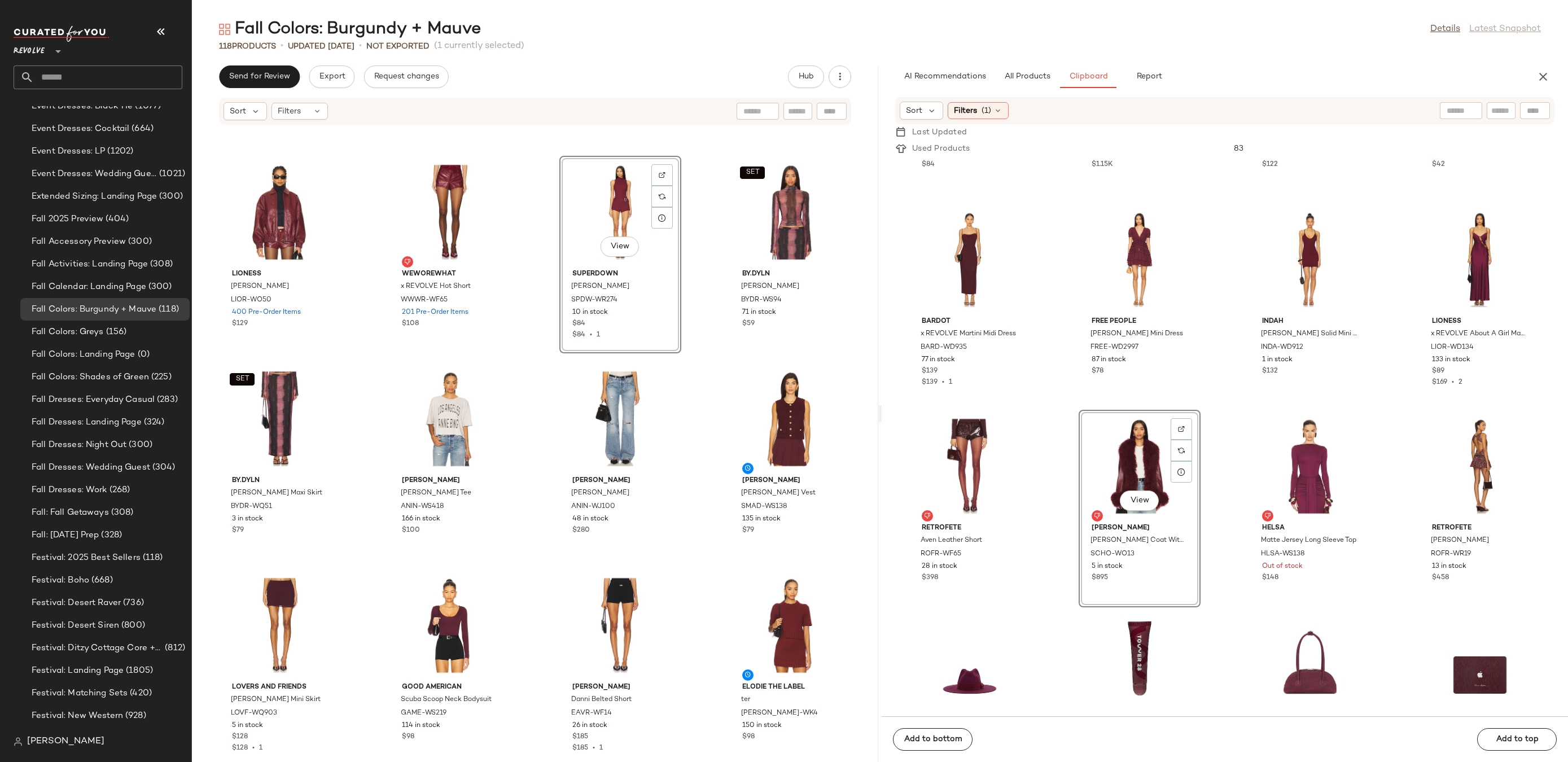
scroll to position [904, 0]
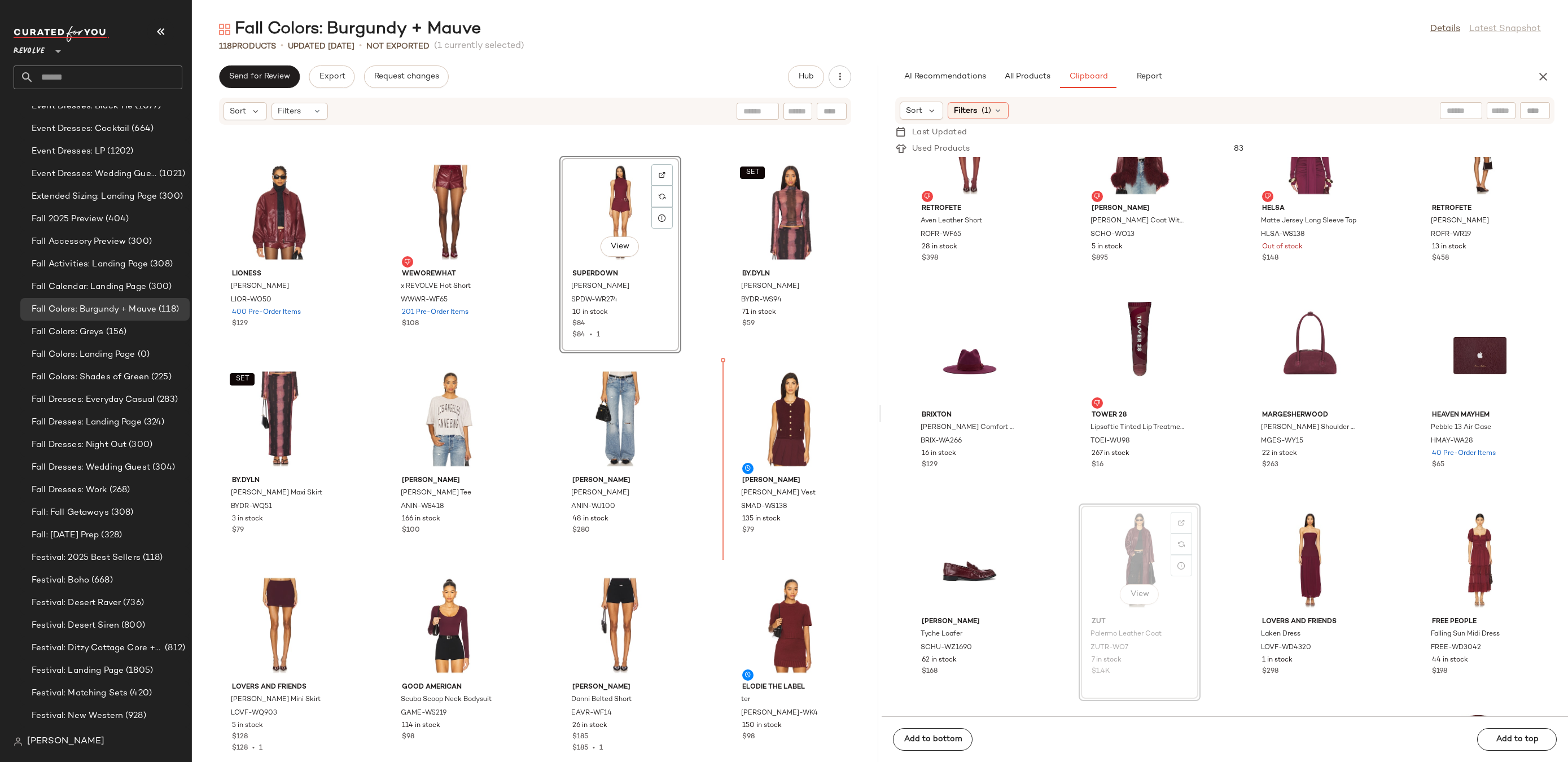
drag, startPoint x: 1132, startPoint y: 549, endPoint x: 1123, endPoint y: 547, distance: 9.2
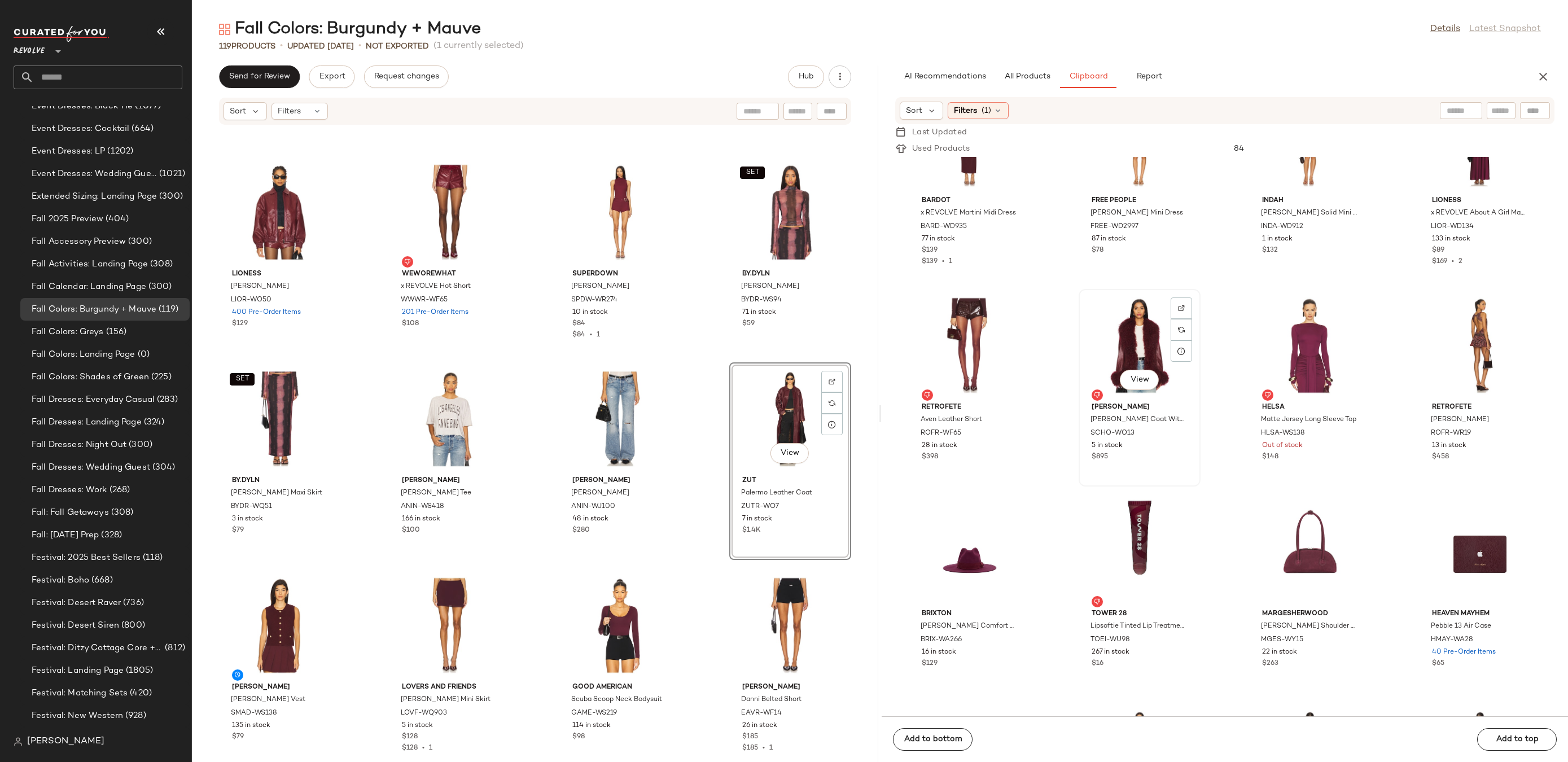
scroll to position [693, 0]
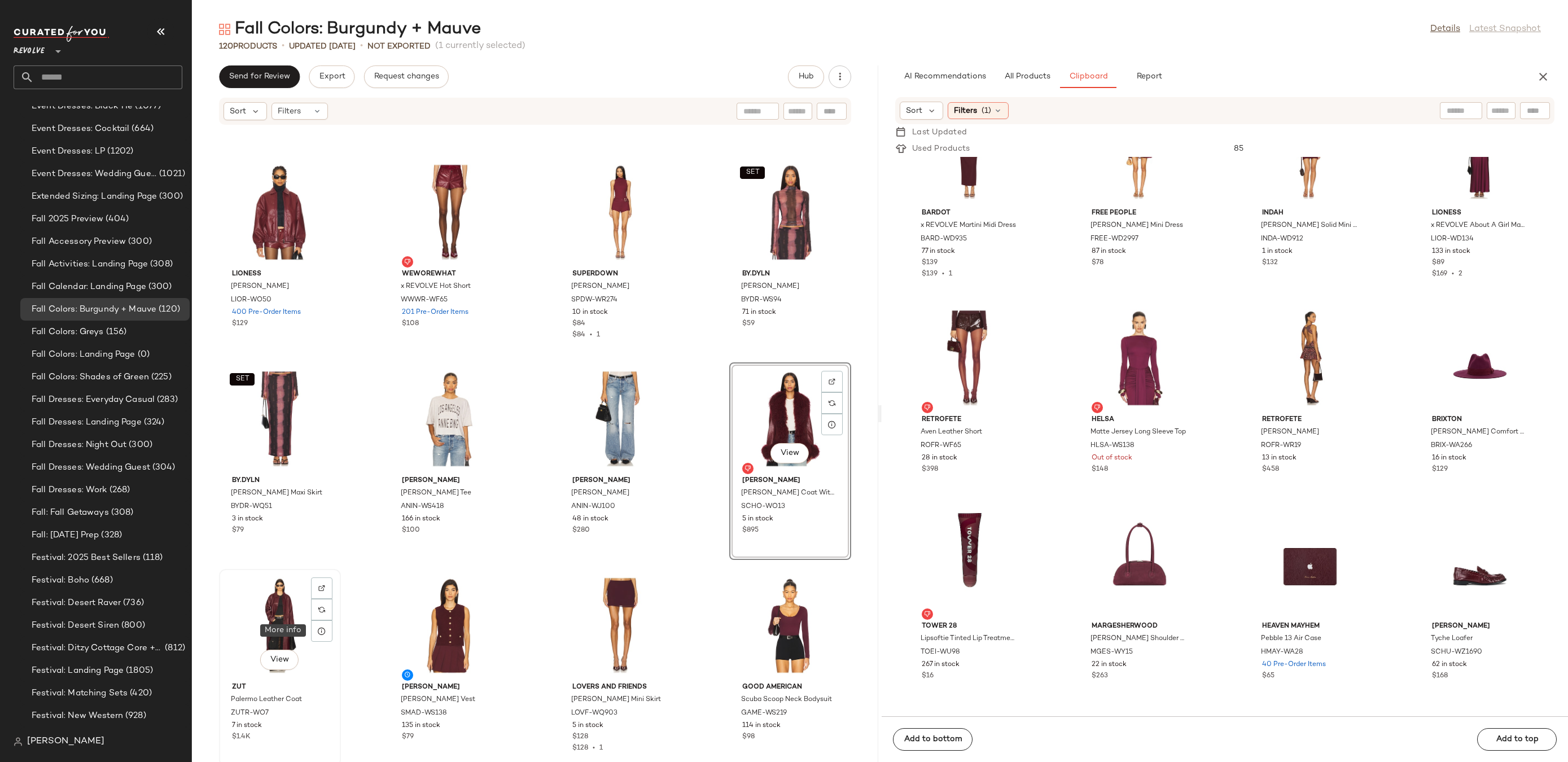
click at [260, 620] on div "View" at bounding box center [280, 625] width 114 height 105
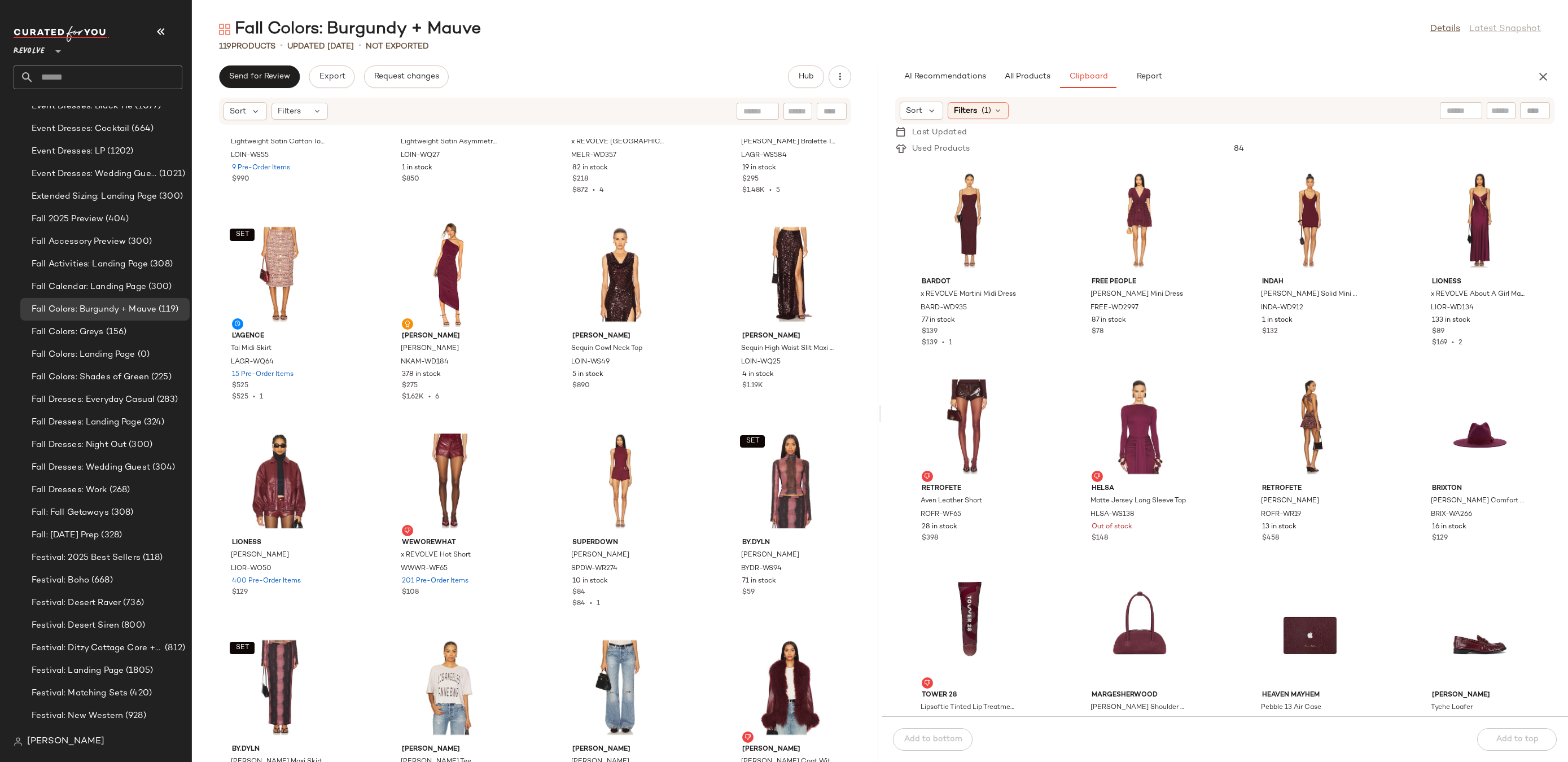
scroll to position [1378, 0]
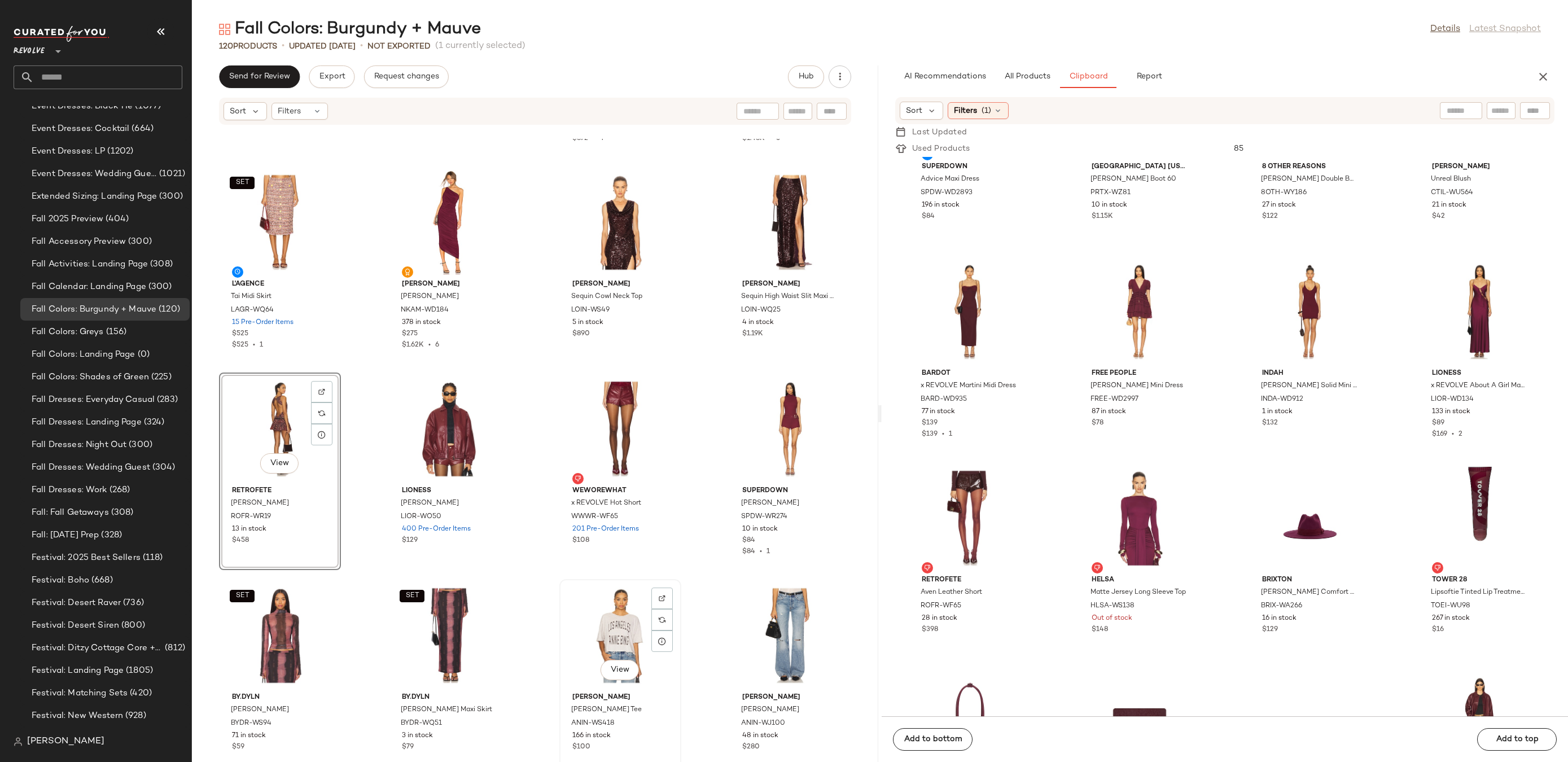
scroll to position [1458, 0]
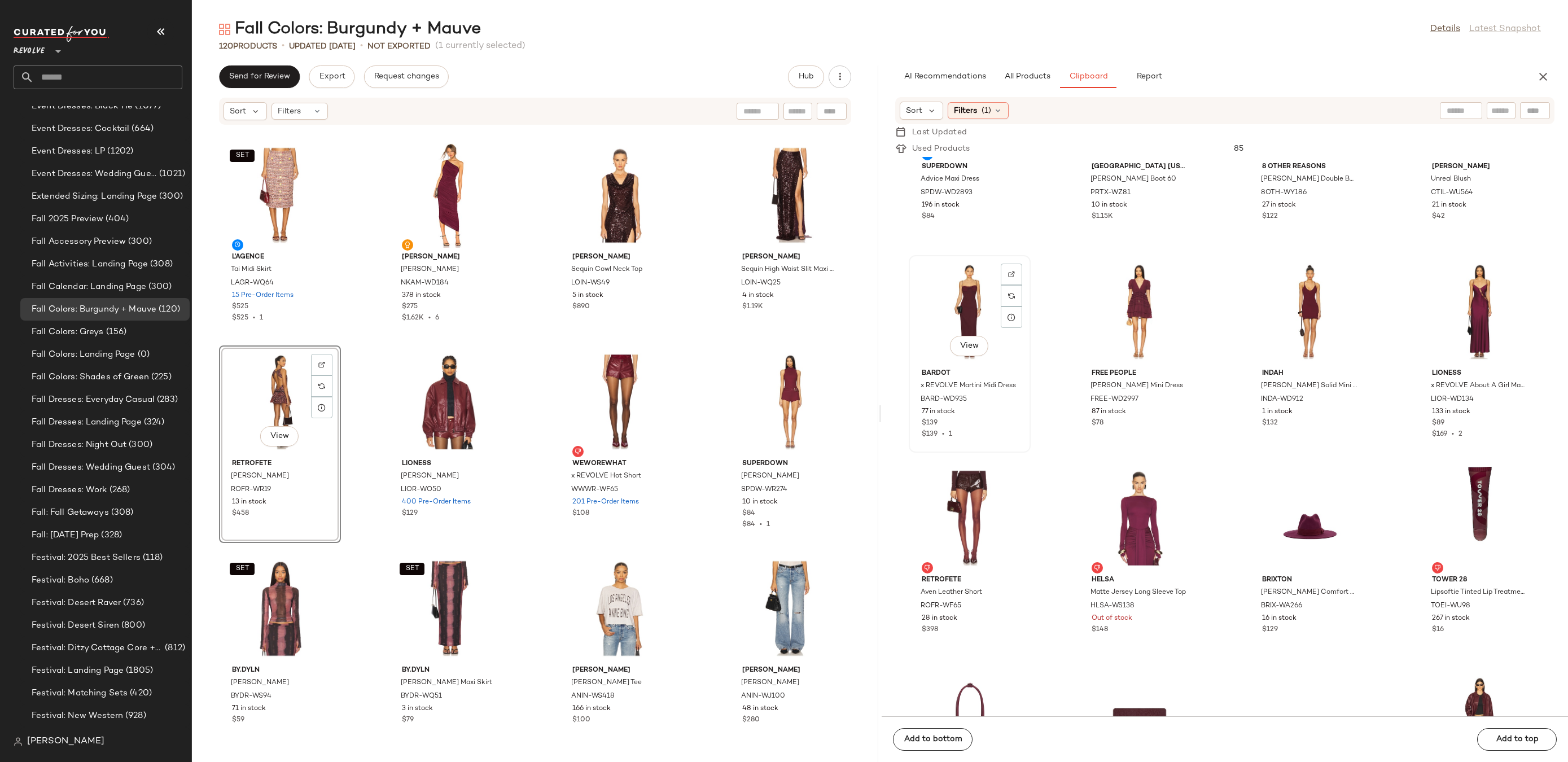
click at [963, 300] on div "View" at bounding box center [970, 312] width 114 height 105
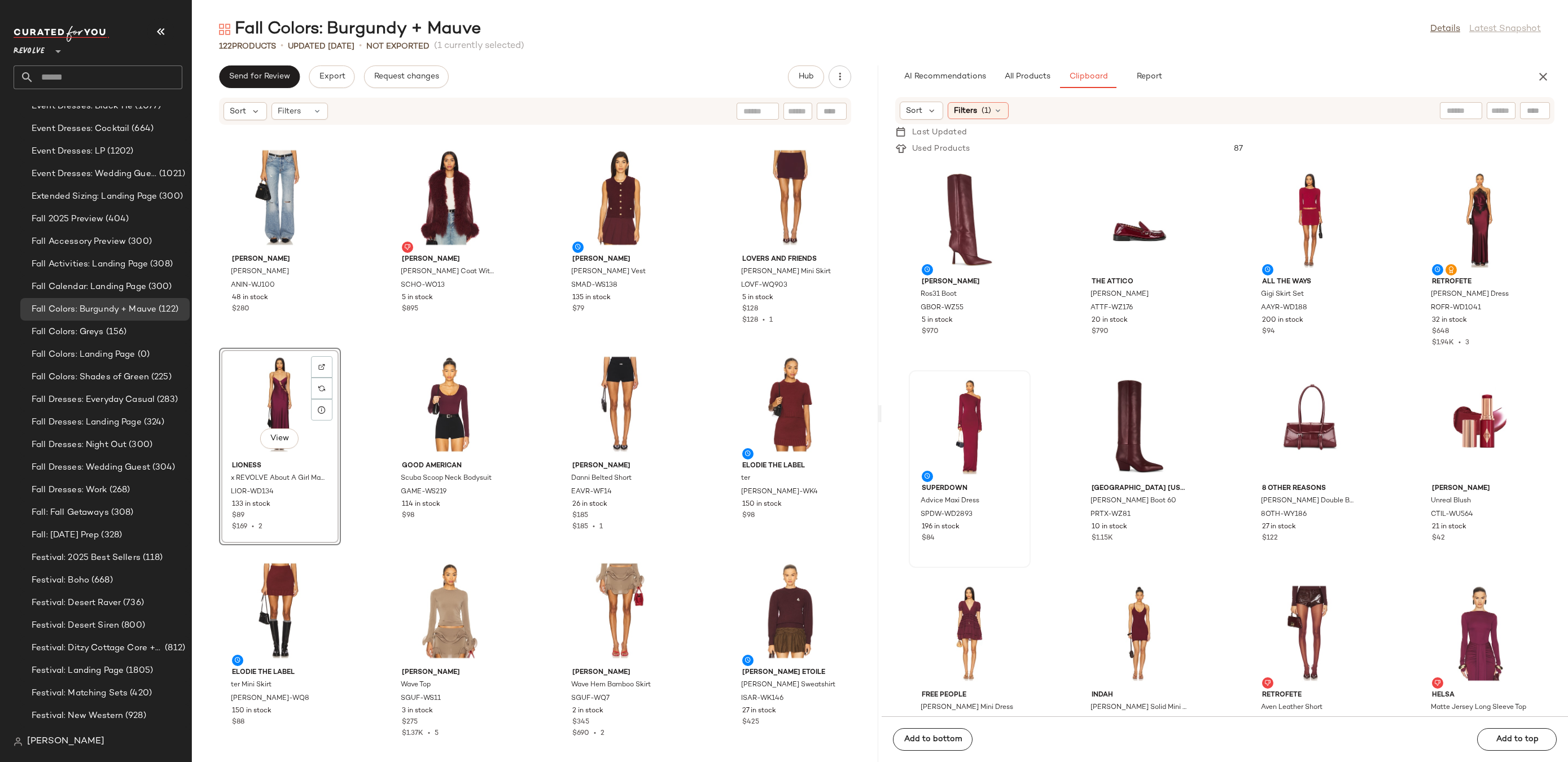
scroll to position [33, 0]
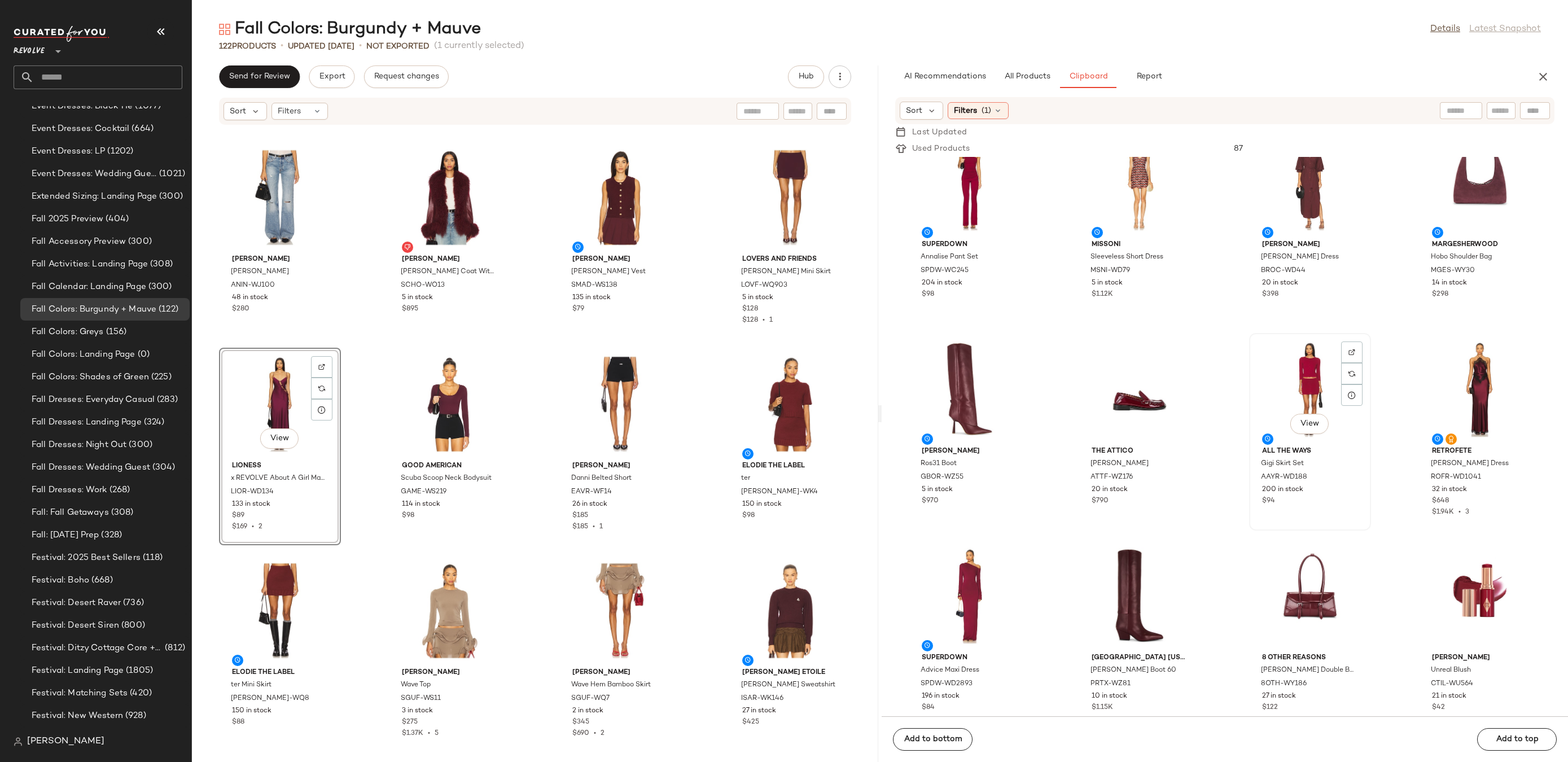
click at [1289, 384] on div "View" at bounding box center [1310, 389] width 114 height 105
click at [1353, 363] on div at bounding box center [1351, 373] width 21 height 21
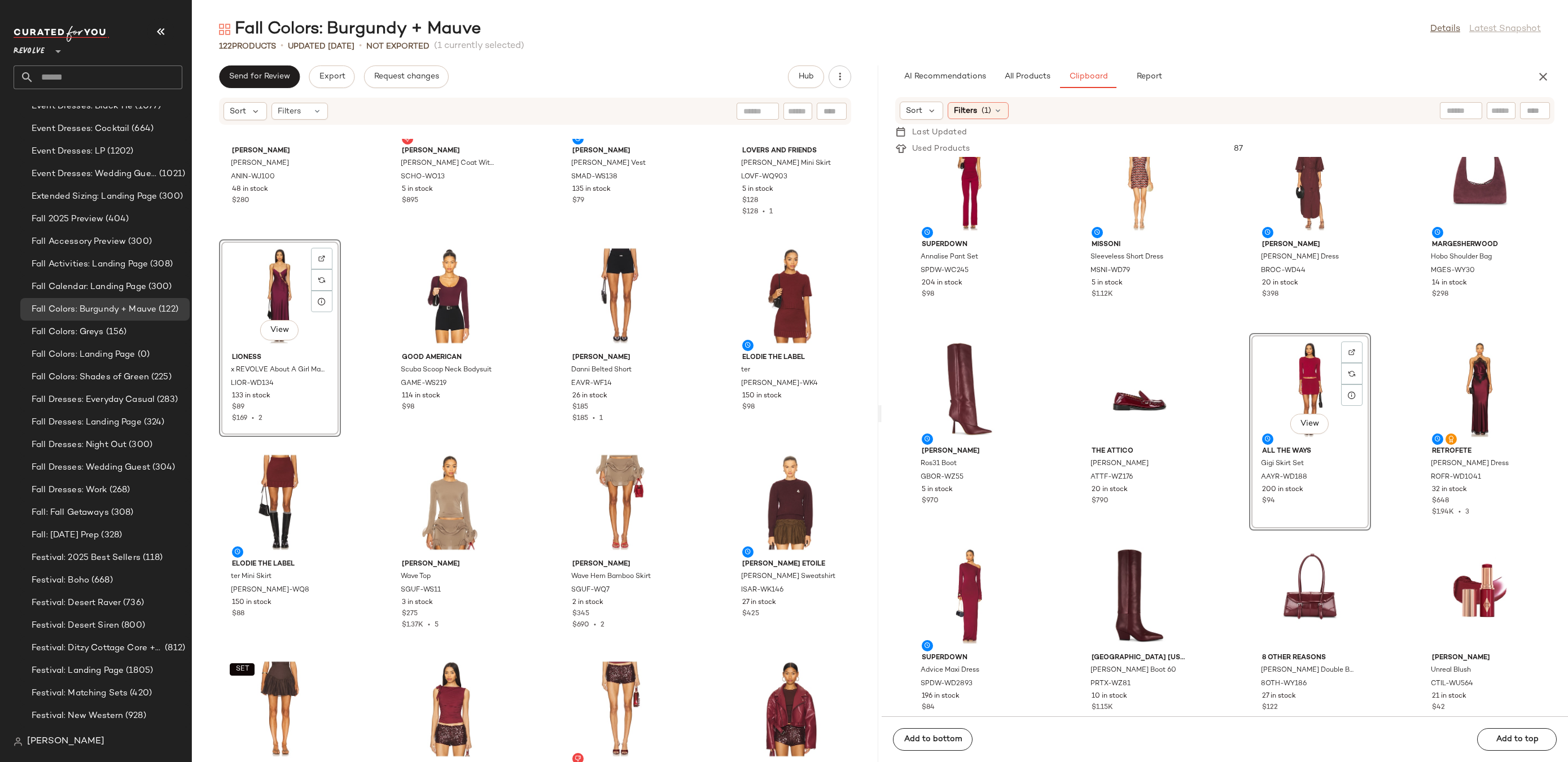
scroll to position [2201, 0]
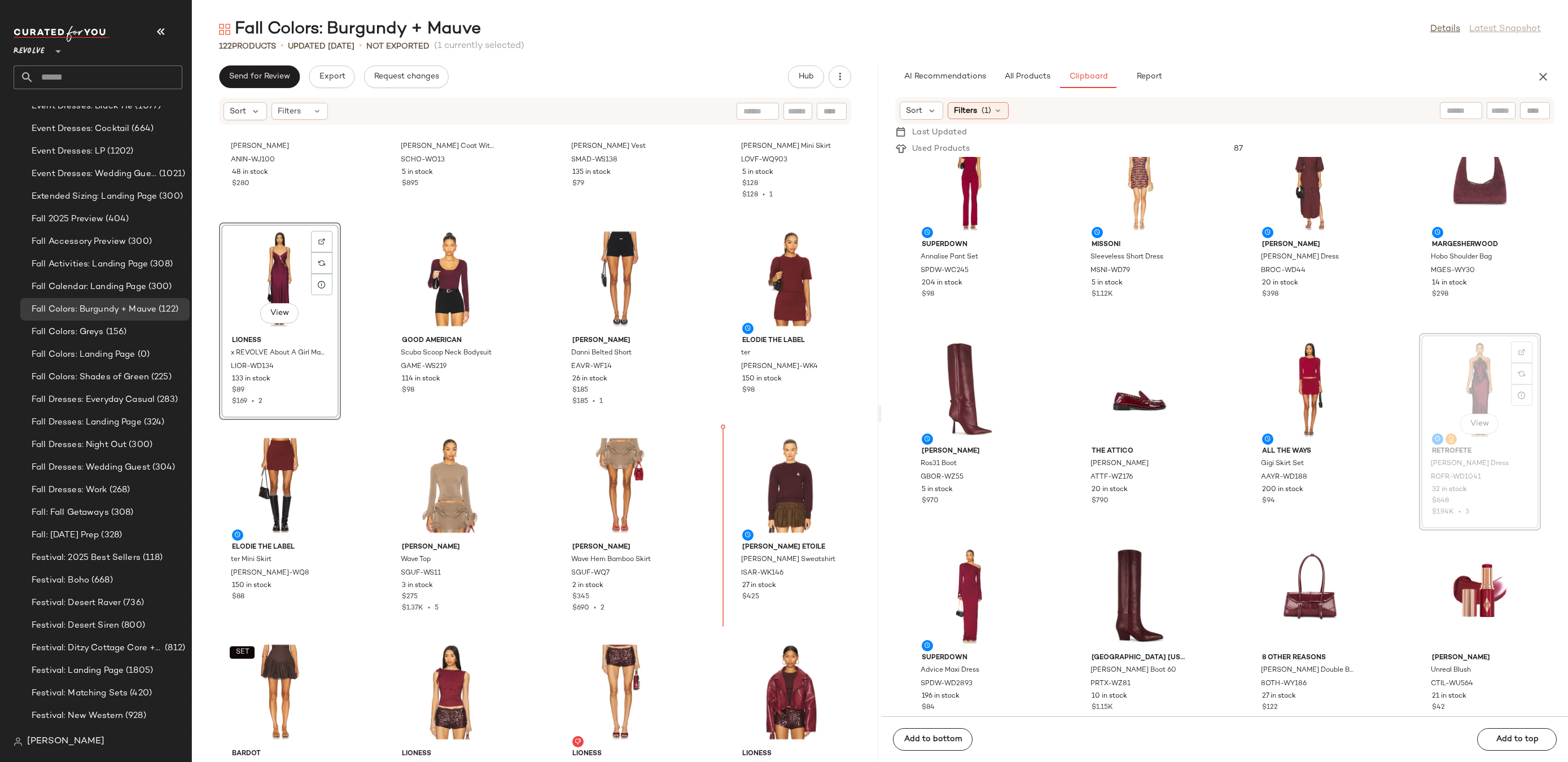
drag, startPoint x: 1468, startPoint y: 386, endPoint x: 694, endPoint y: 514, distance: 784.5
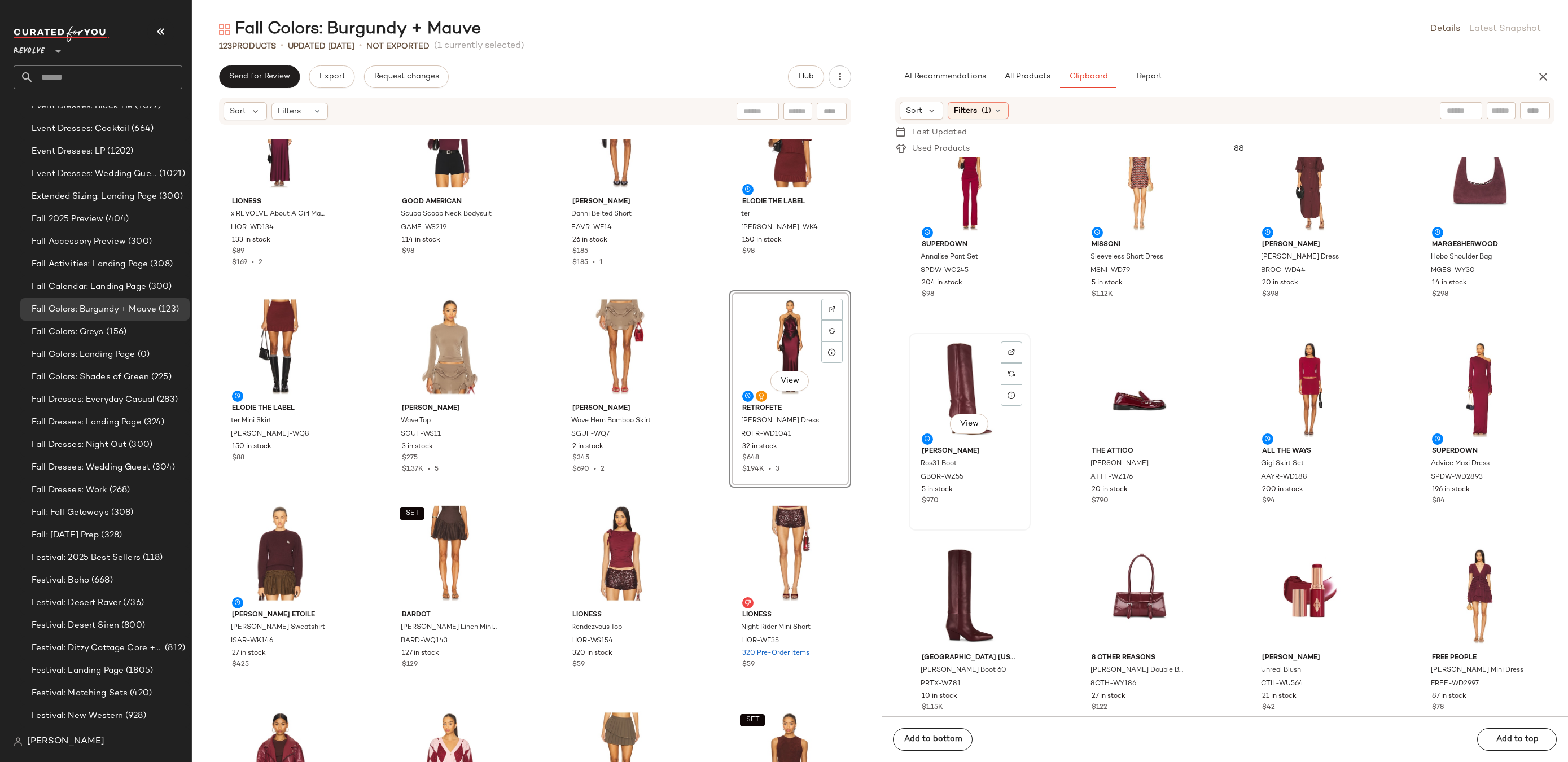
scroll to position [0, 0]
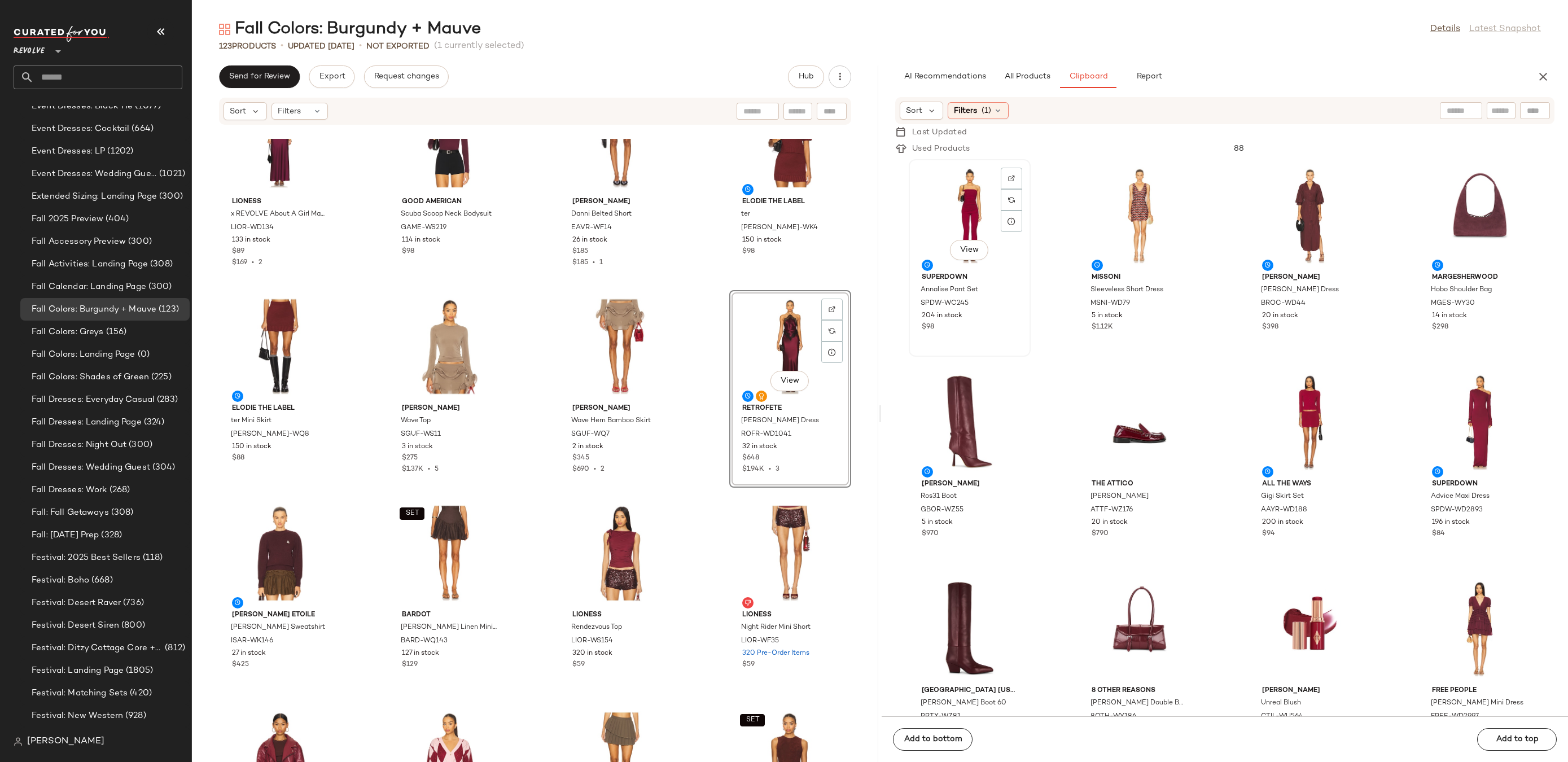
click at [946, 208] on div "View" at bounding box center [970, 216] width 114 height 105
click at [1179, 181] on img at bounding box center [1181, 178] width 7 height 7
click at [1179, 310] on div "MSNI-WD79" at bounding box center [1139, 303] width 98 height 12
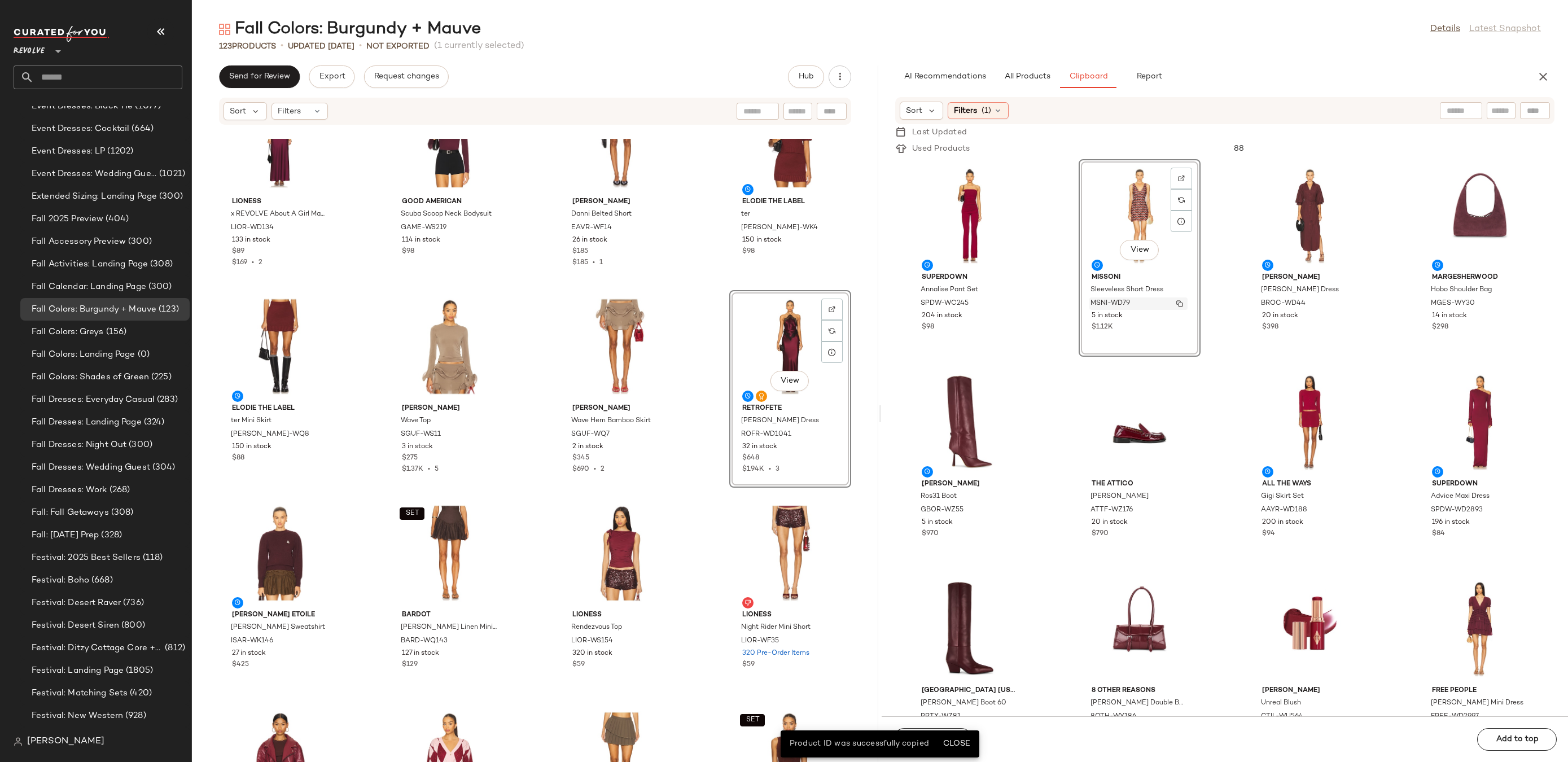
click at [1179, 305] on img "button" at bounding box center [1179, 303] width 7 height 7
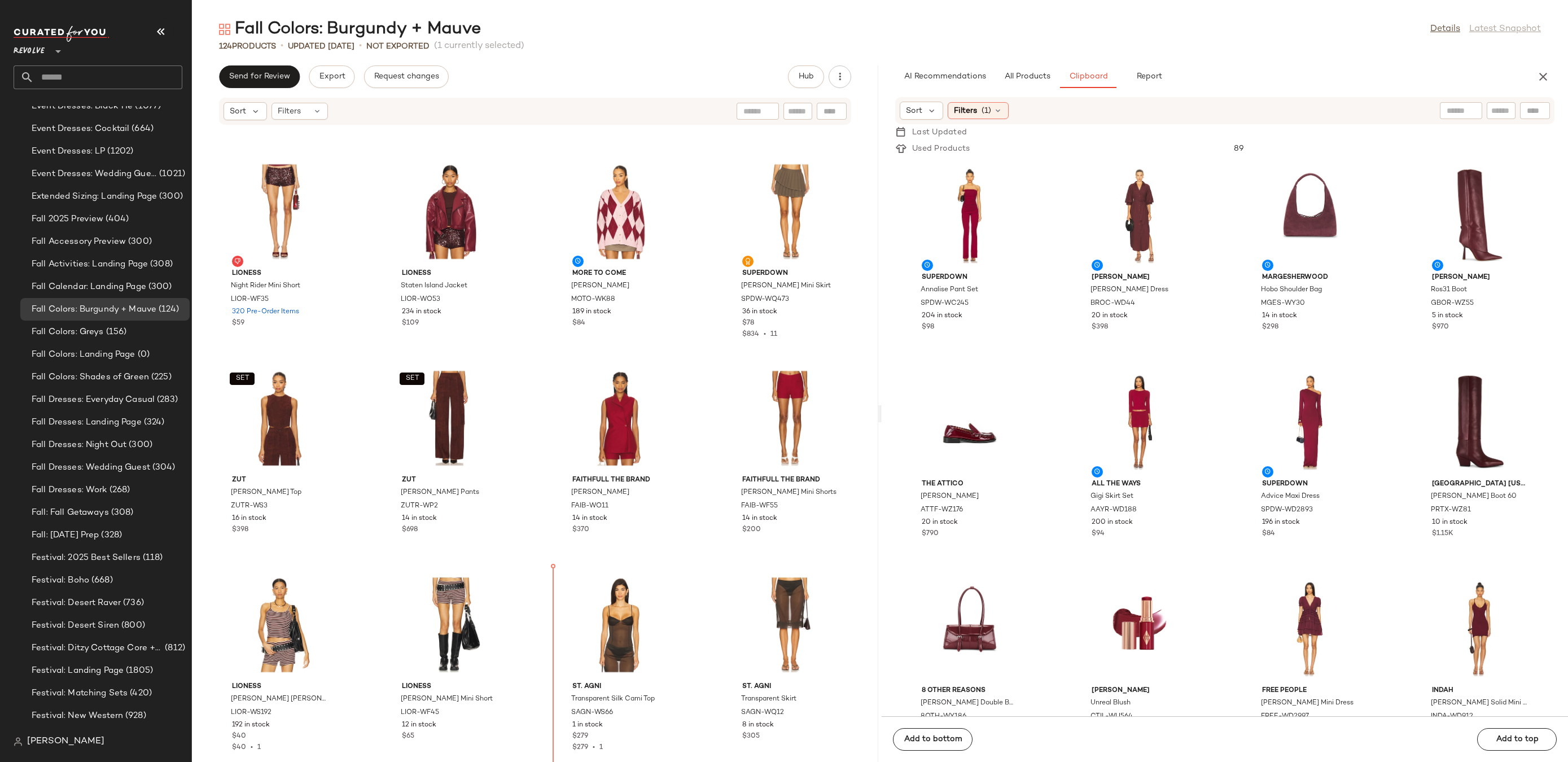
scroll to position [2946, 0]
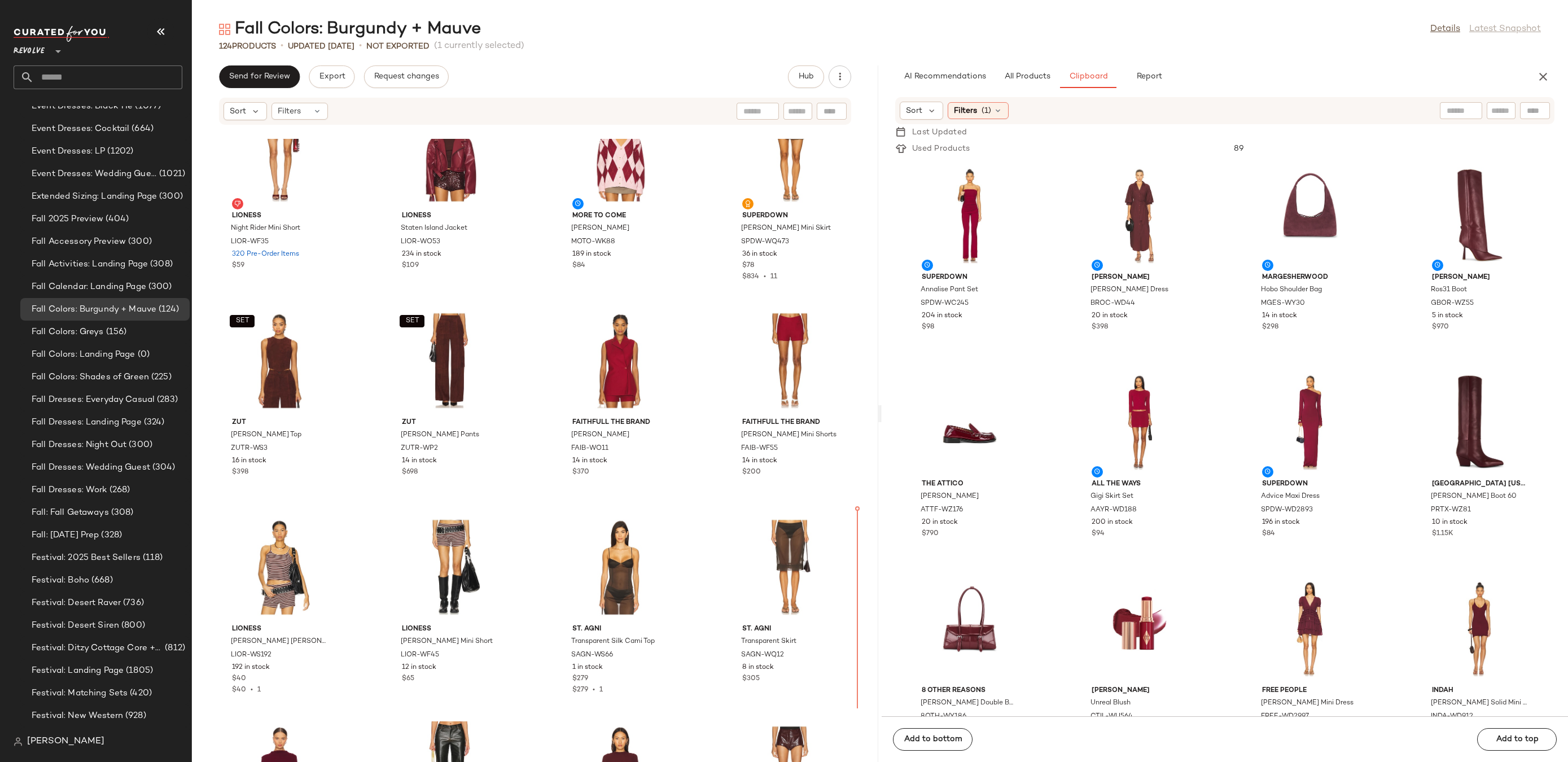
drag, startPoint x: 759, startPoint y: 155, endPoint x: 756, endPoint y: 162, distance: 7.6
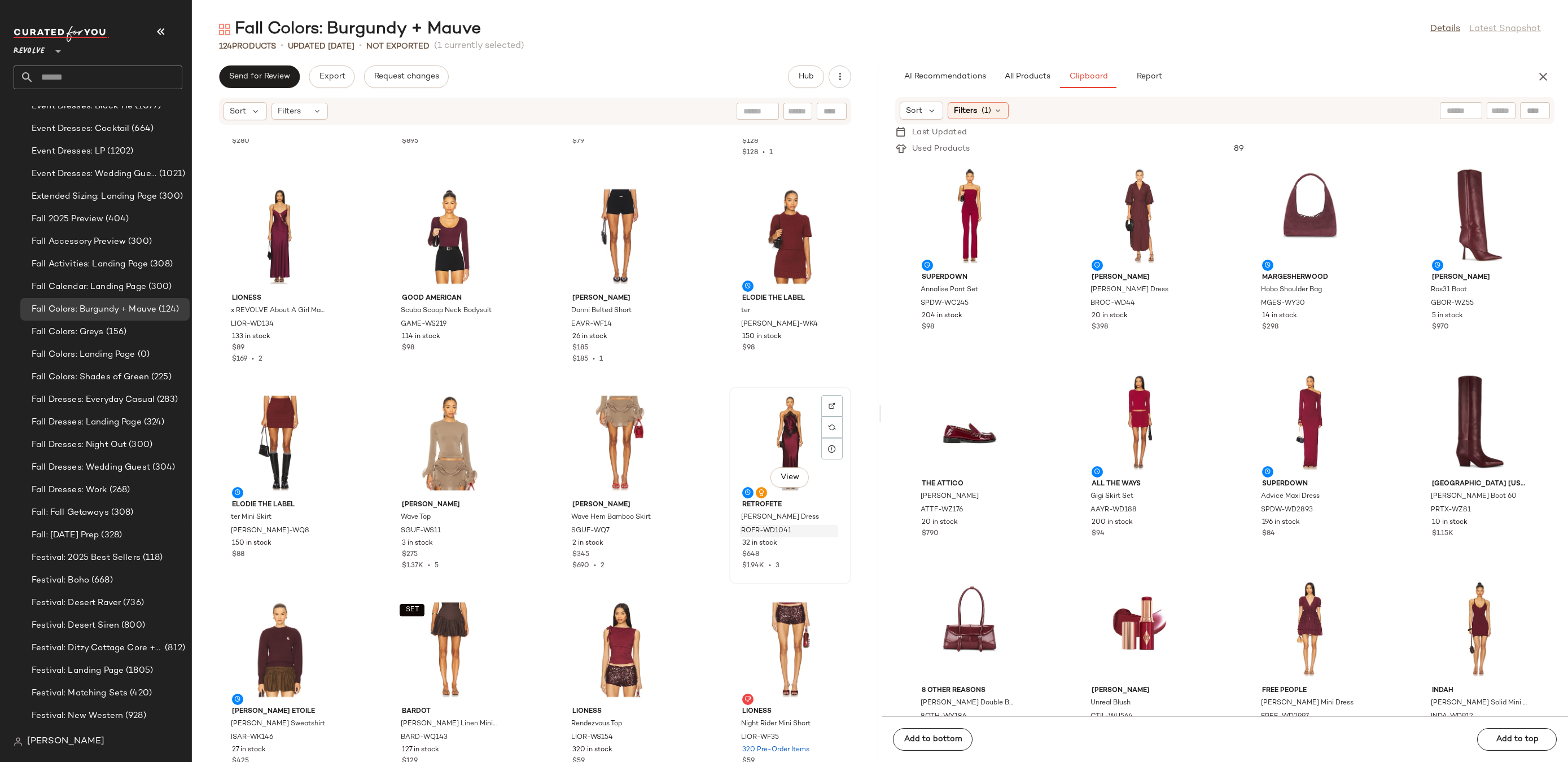
scroll to position [2207, 0]
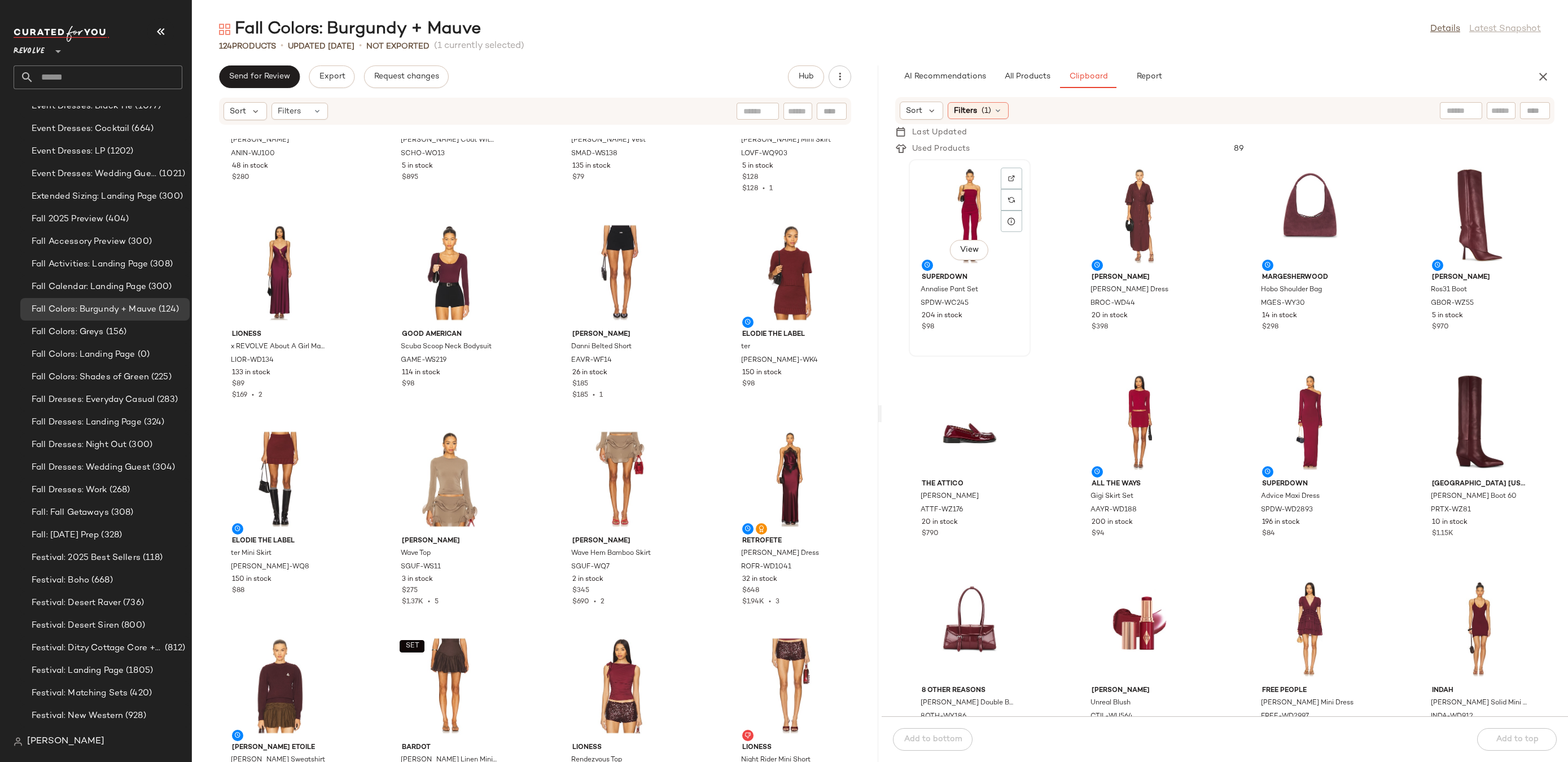
click at [967, 205] on div "View" at bounding box center [970, 216] width 114 height 105
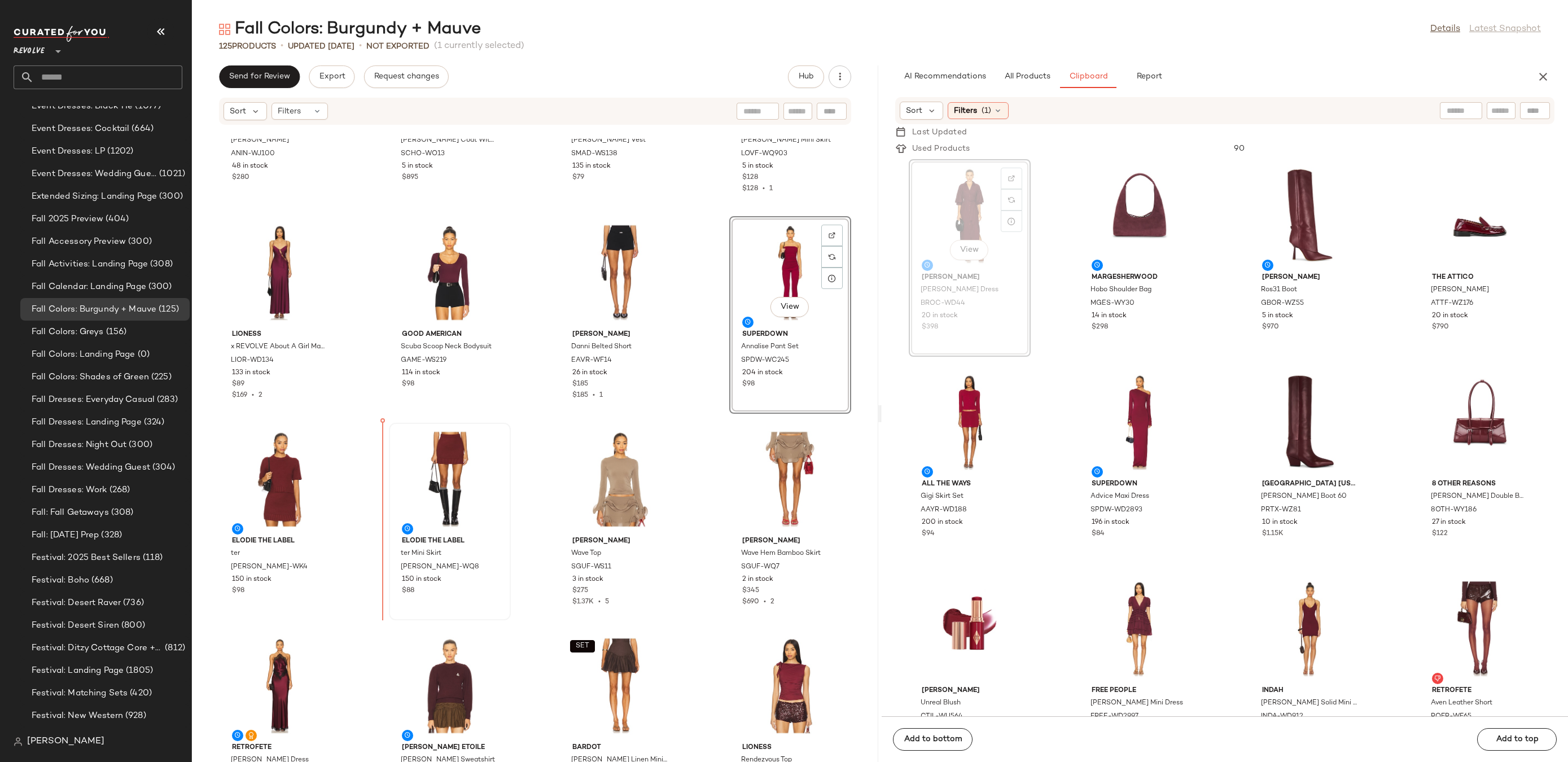
drag, startPoint x: 976, startPoint y: 202, endPoint x: 504, endPoint y: 517, distance: 567.5
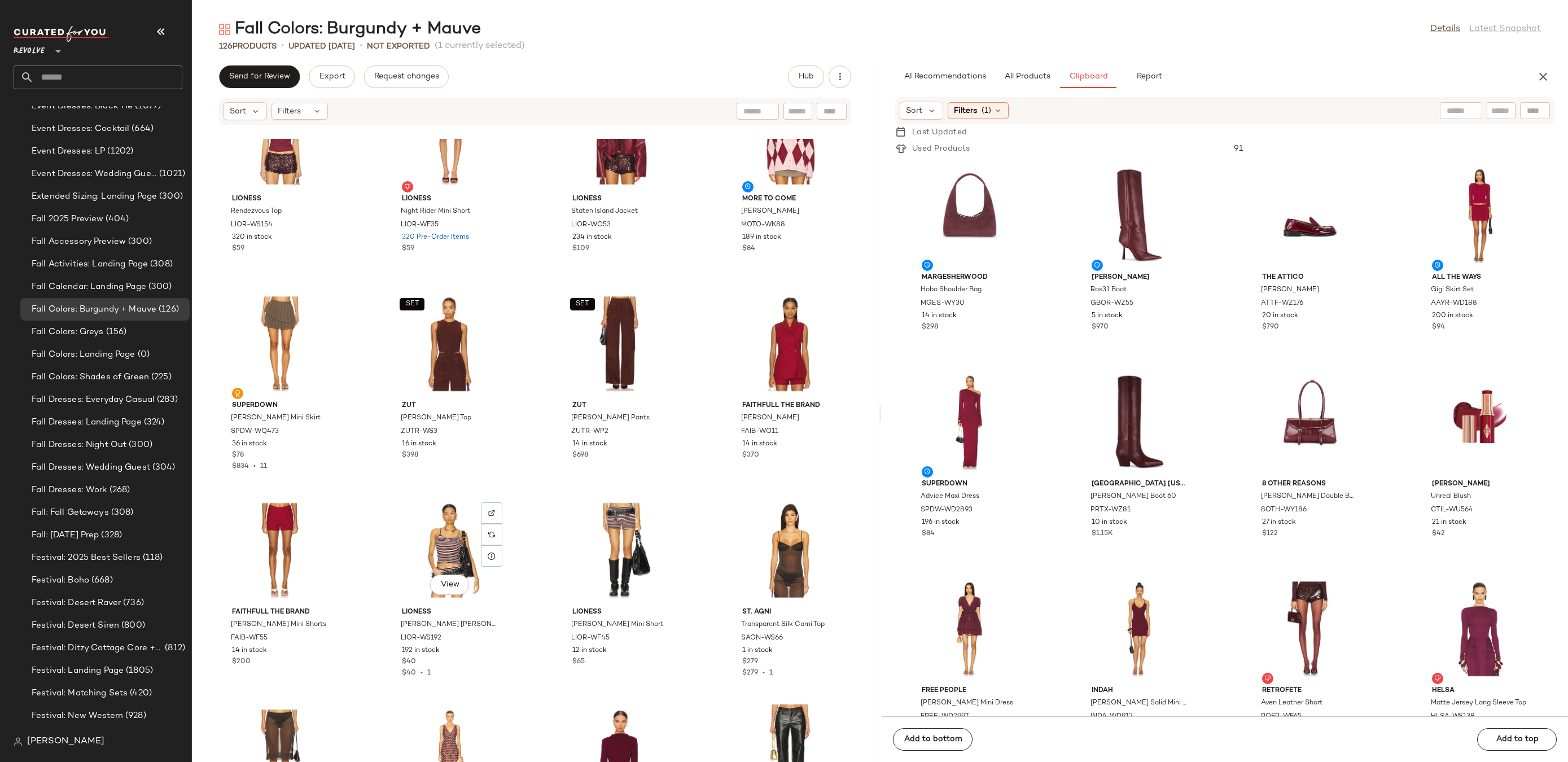
scroll to position [3018, 0]
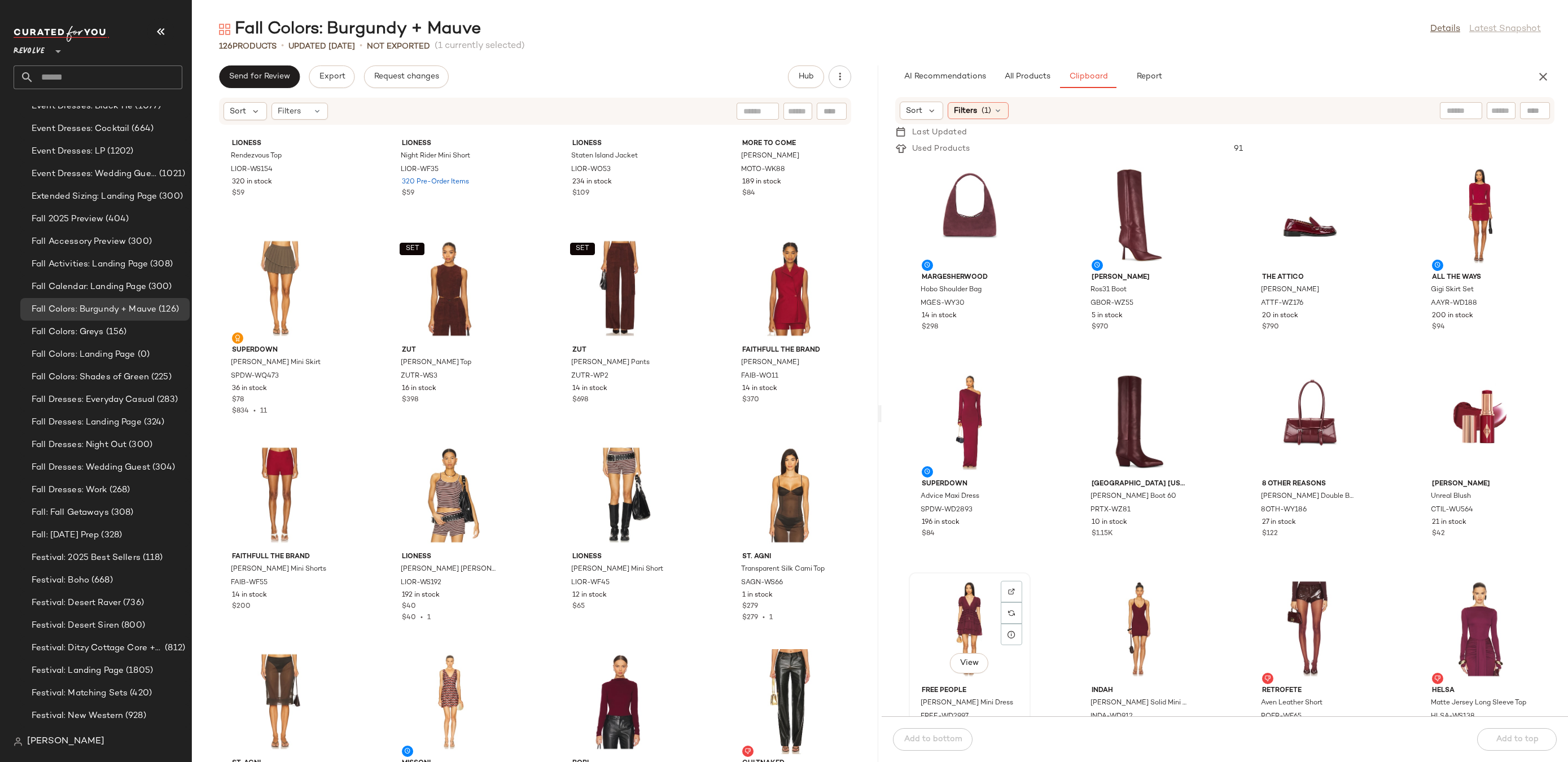
click at [979, 595] on div "View" at bounding box center [970, 629] width 114 height 105
drag, startPoint x: 979, startPoint y: 606, endPoint x: 974, endPoint y: 602, distance: 6.4
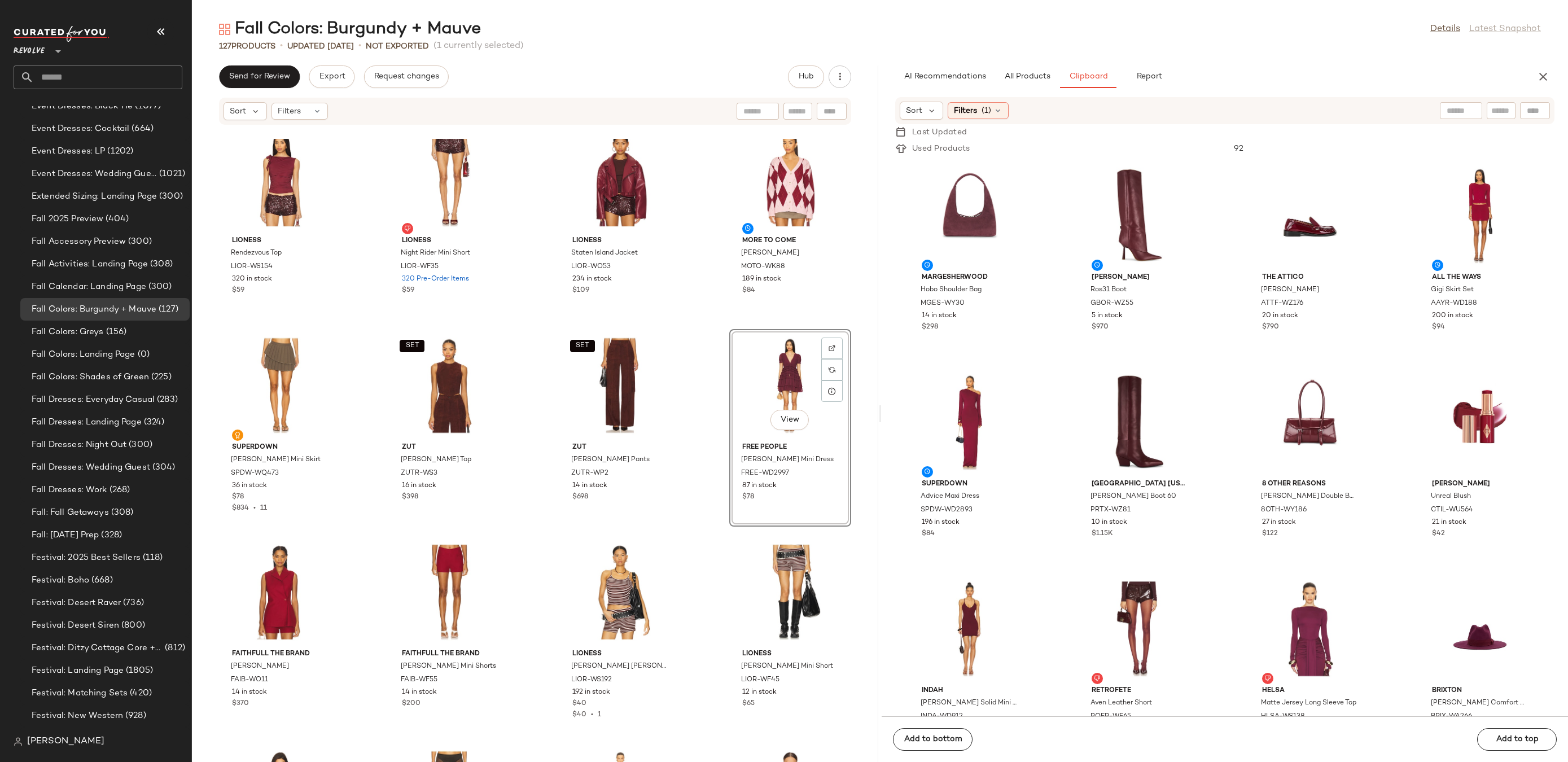
scroll to position [4, 0]
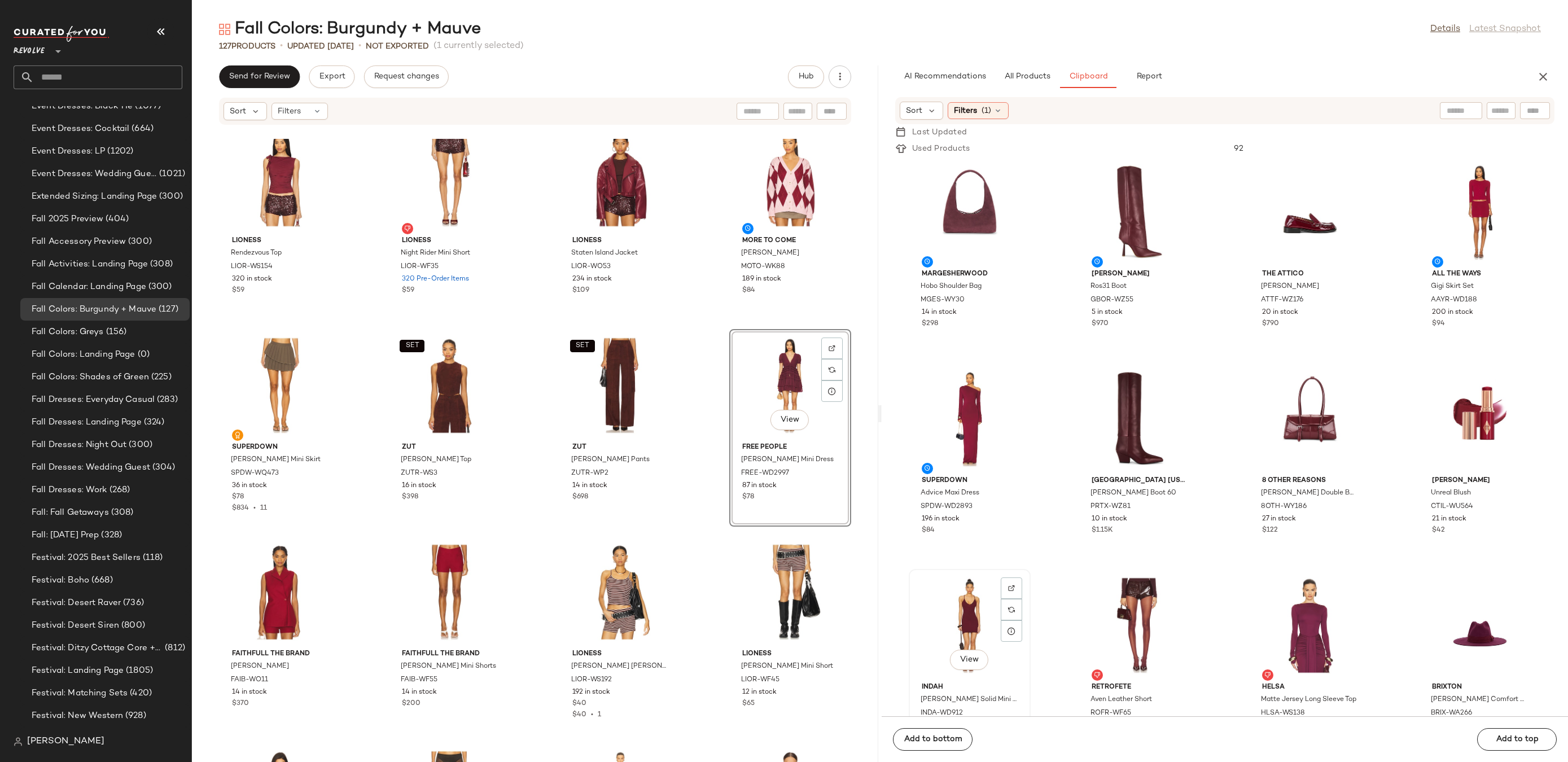
click at [957, 593] on div "View" at bounding box center [970, 625] width 114 height 105
click at [970, 412] on div "View" at bounding box center [970, 419] width 114 height 105
drag, startPoint x: 976, startPoint y: 386, endPoint x: 343, endPoint y: 414, distance: 633.6
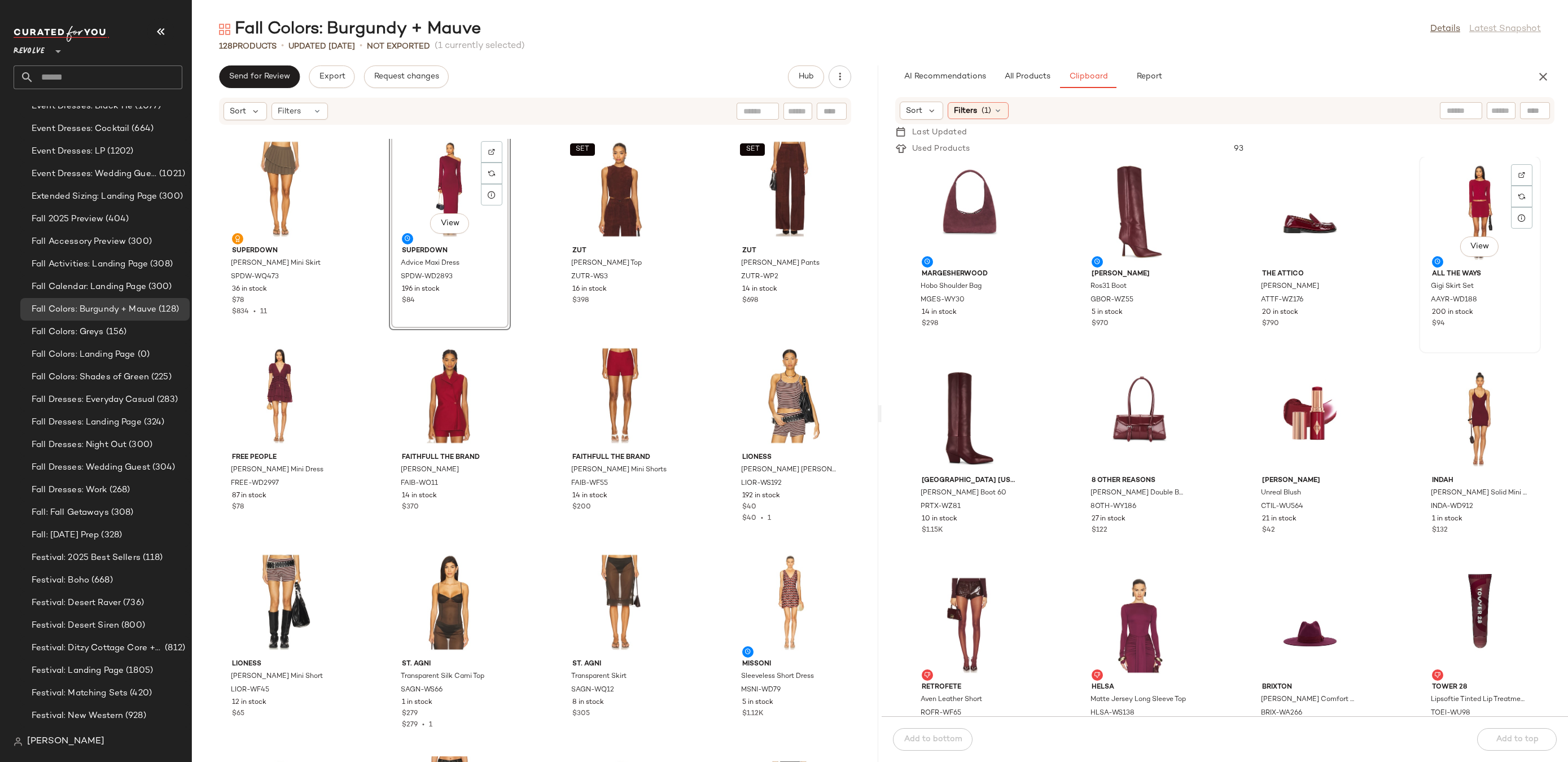
scroll to position [1, 0]
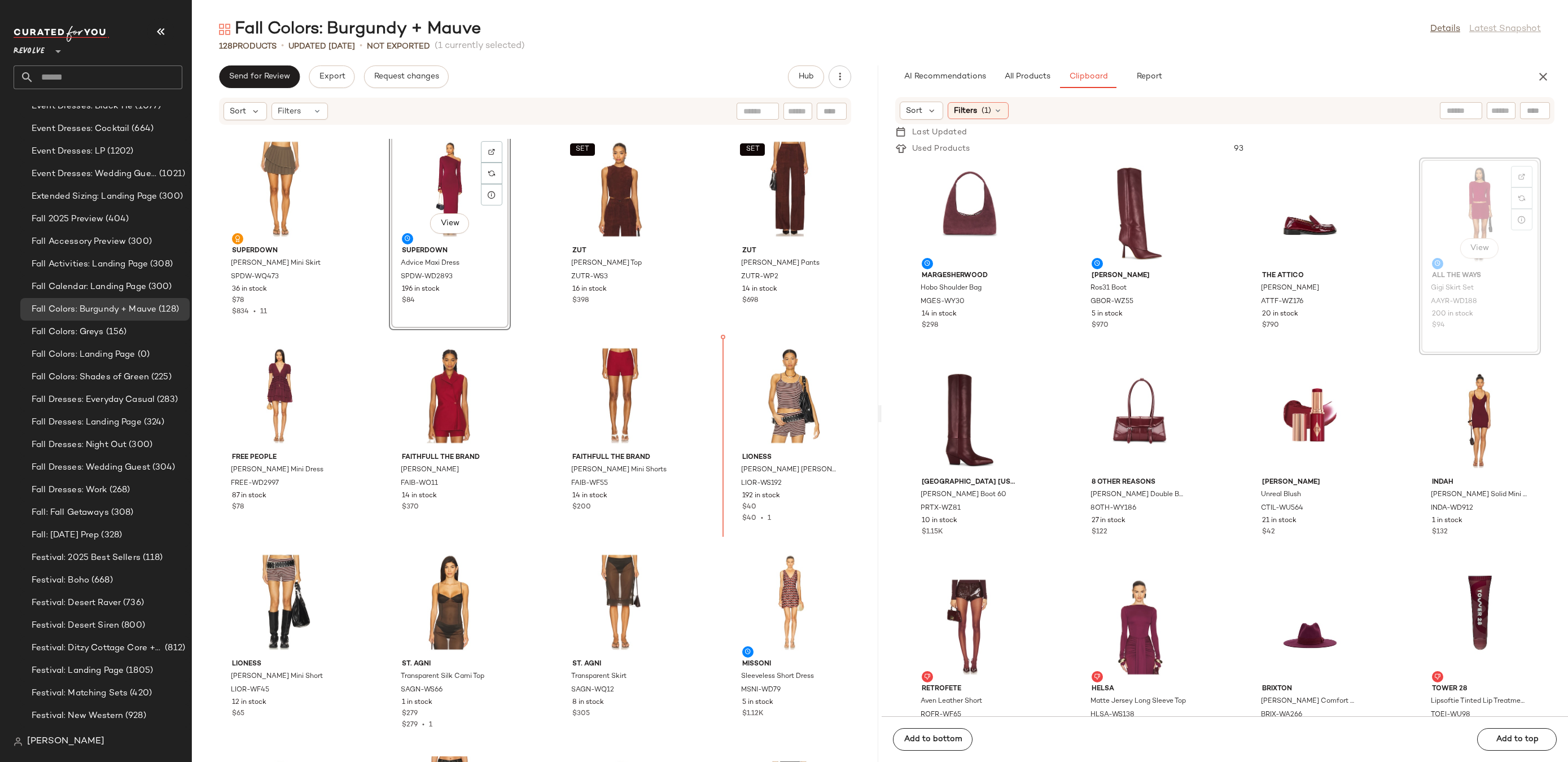
drag, startPoint x: 1458, startPoint y: 218, endPoint x: 700, endPoint y: 446, distance: 791.5
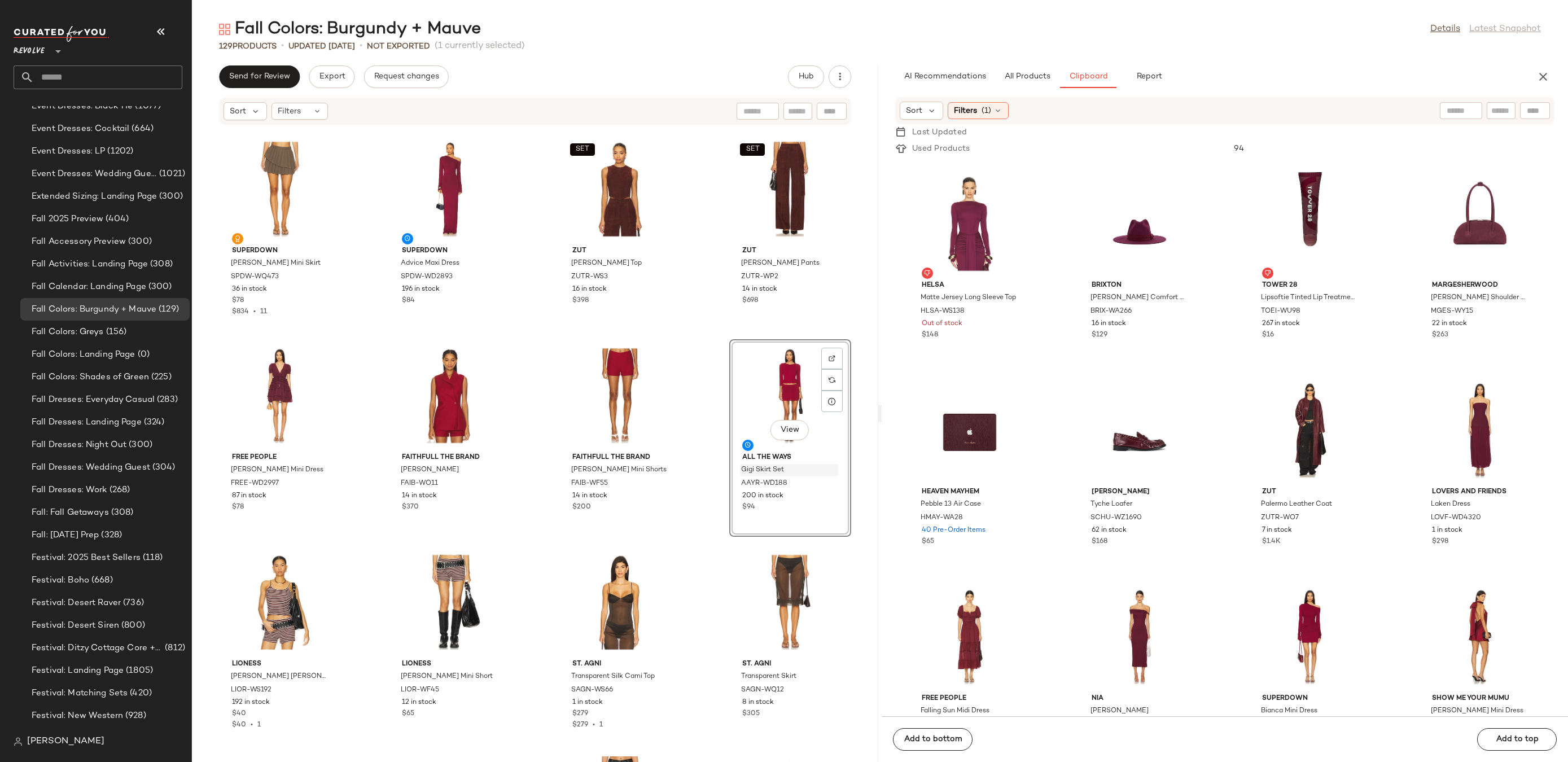
scroll to position [3192, 0]
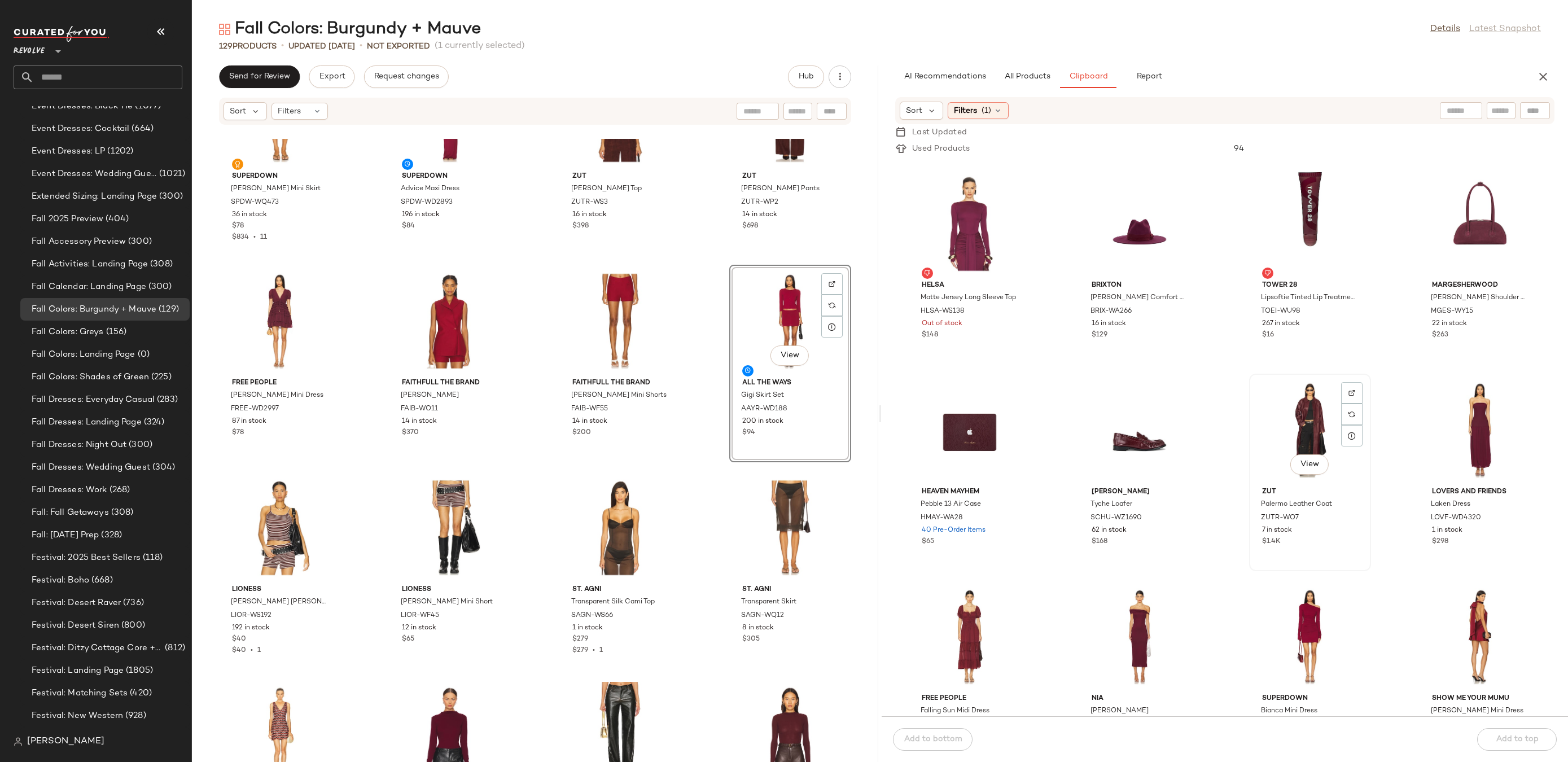
click at [1272, 426] on div "View" at bounding box center [1310, 430] width 114 height 105
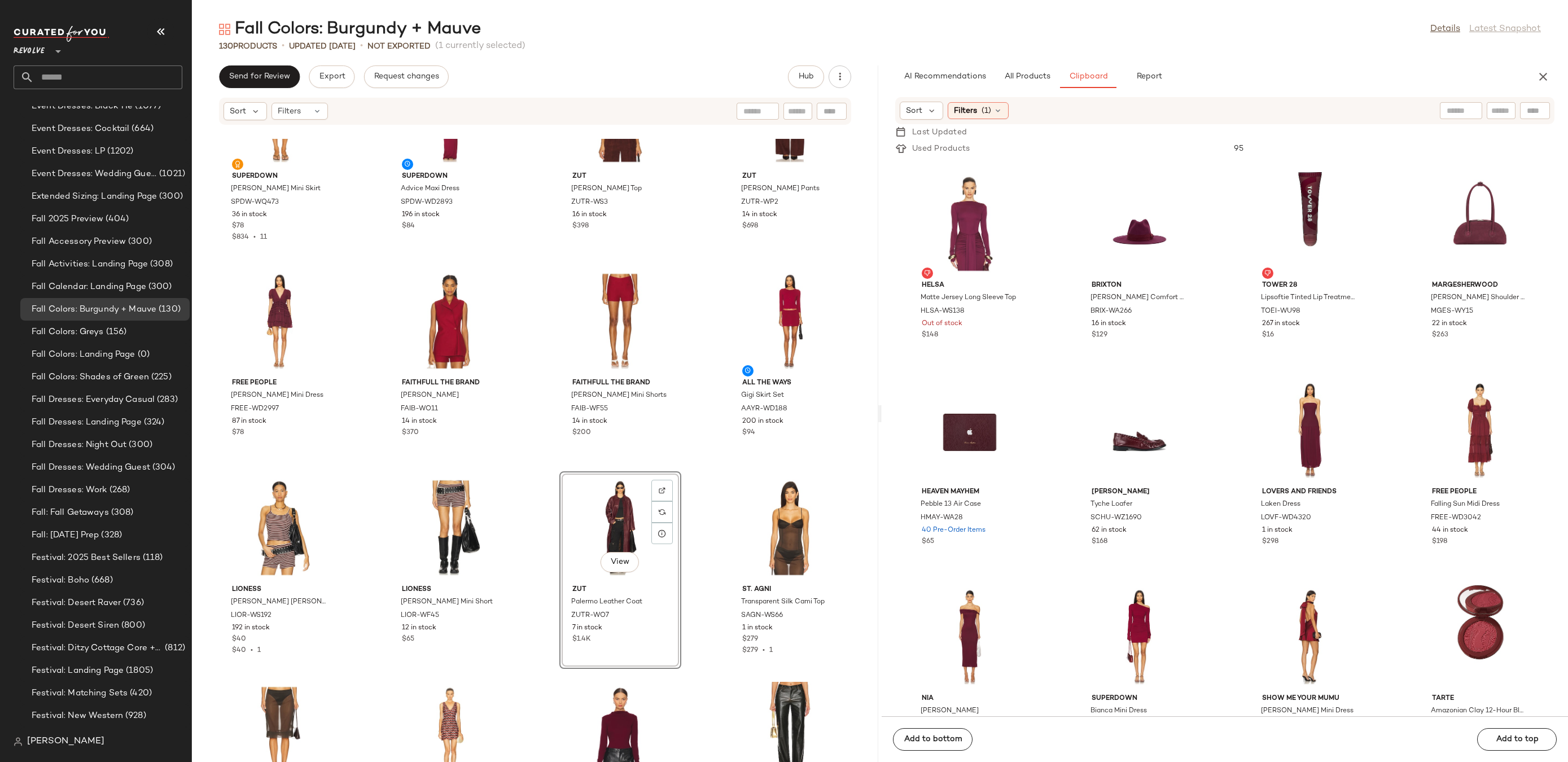
click at [589, 511] on div "View" at bounding box center [620, 528] width 114 height 105
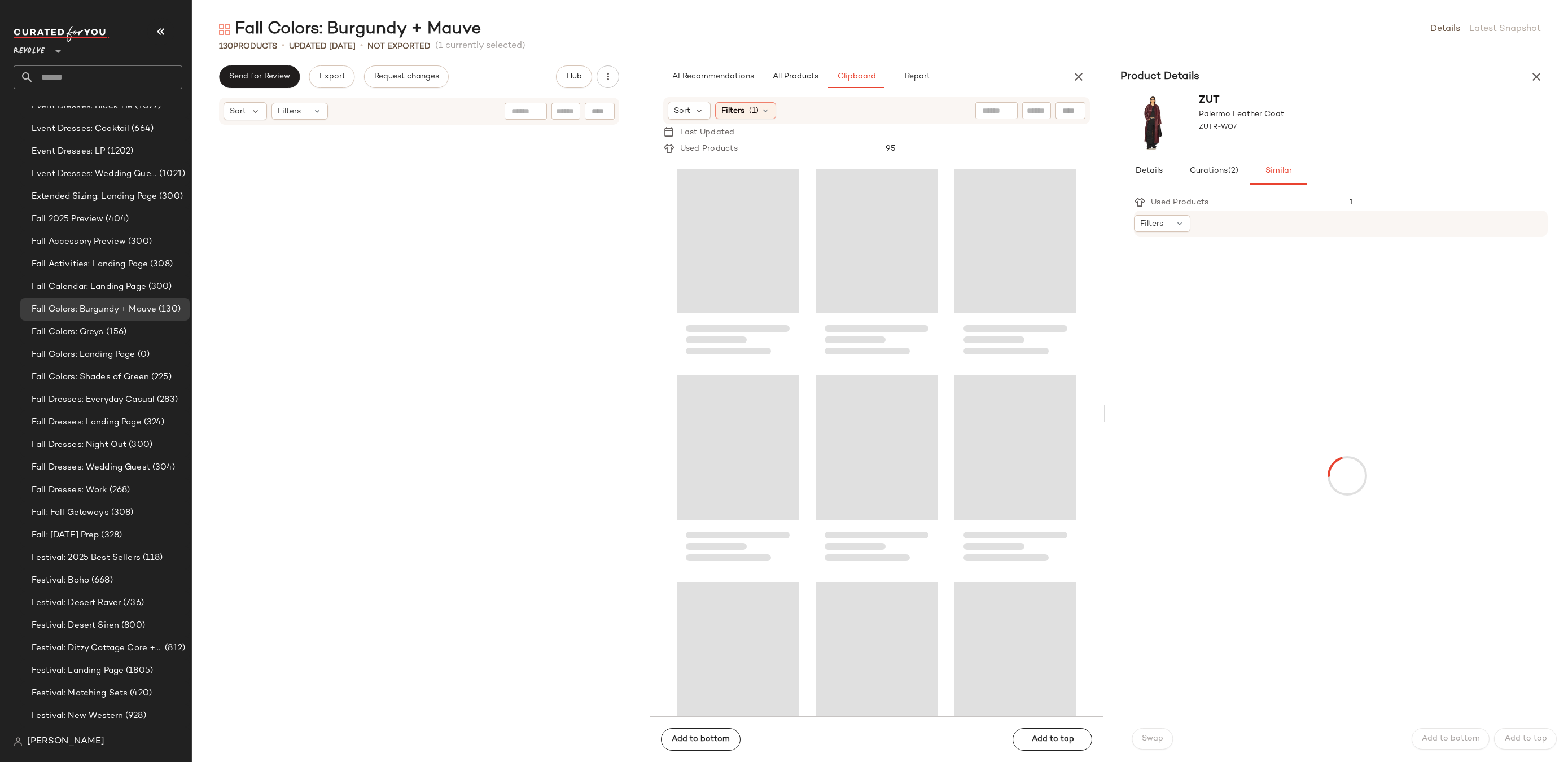
scroll to position [4546, 0]
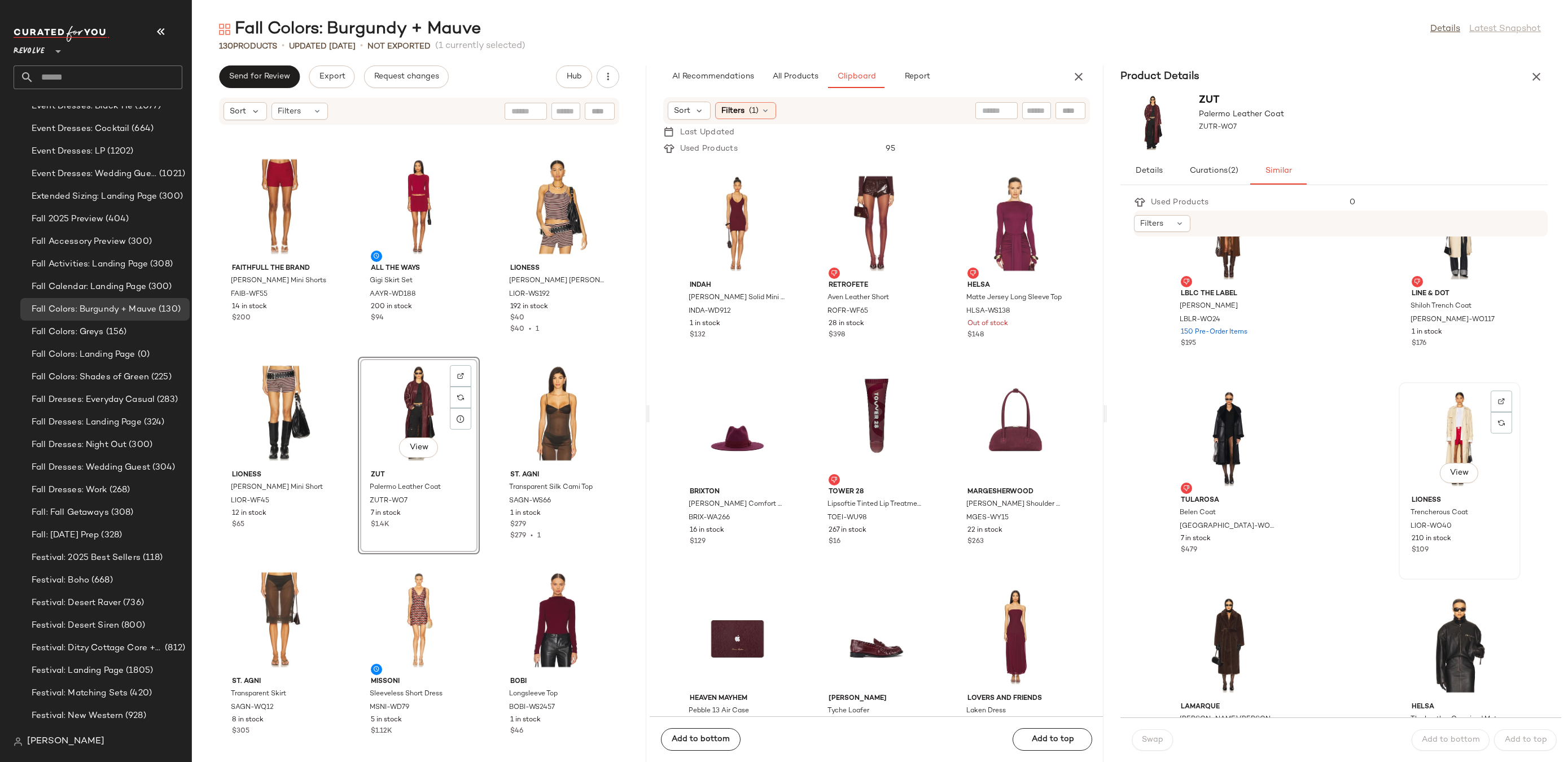
click at [1433, 434] on div "View" at bounding box center [1460, 439] width 114 height 105
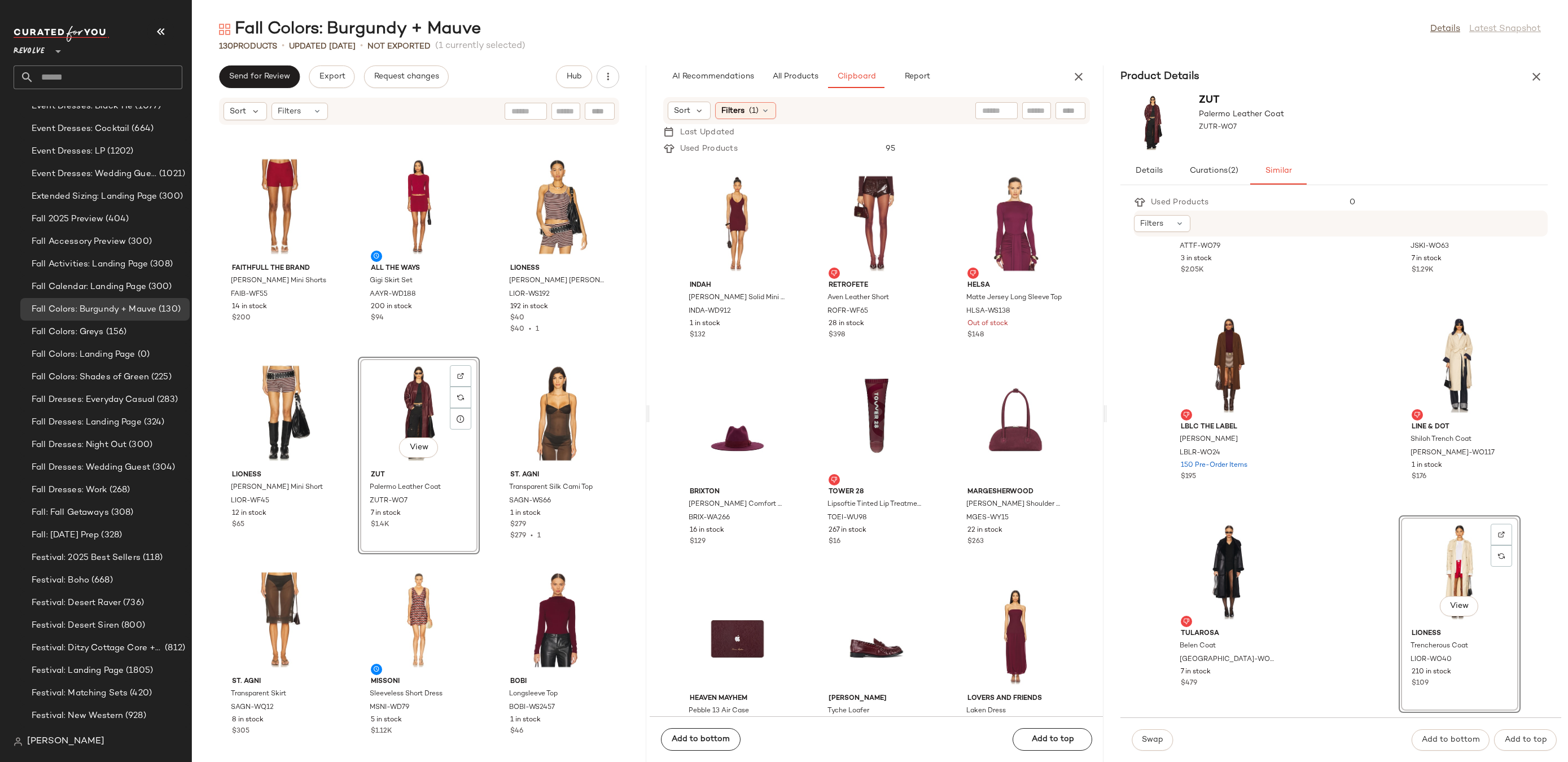
scroll to position [1460, 0]
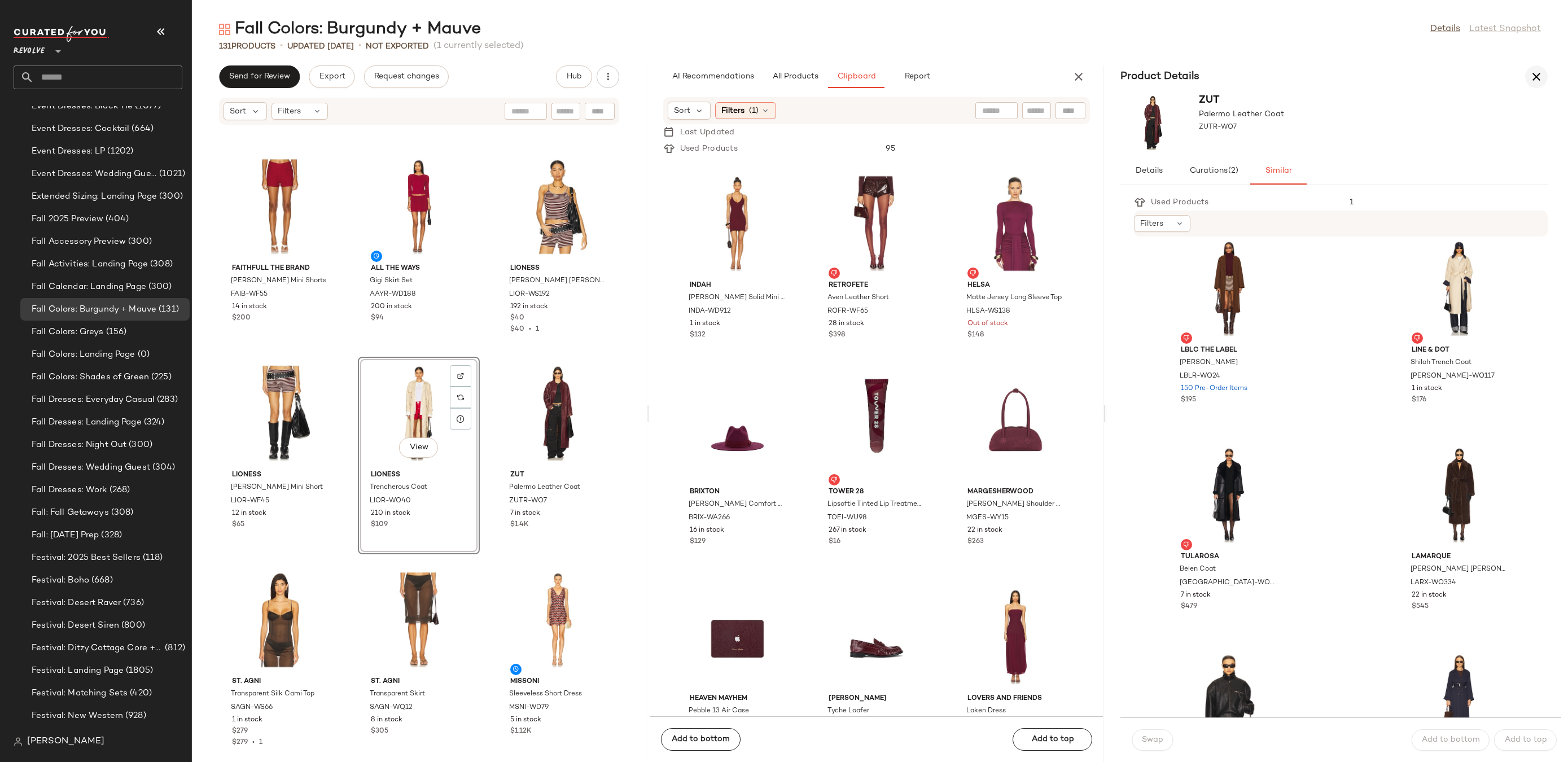
click at [1541, 73] on icon "button" at bounding box center [1537, 77] width 14 height 14
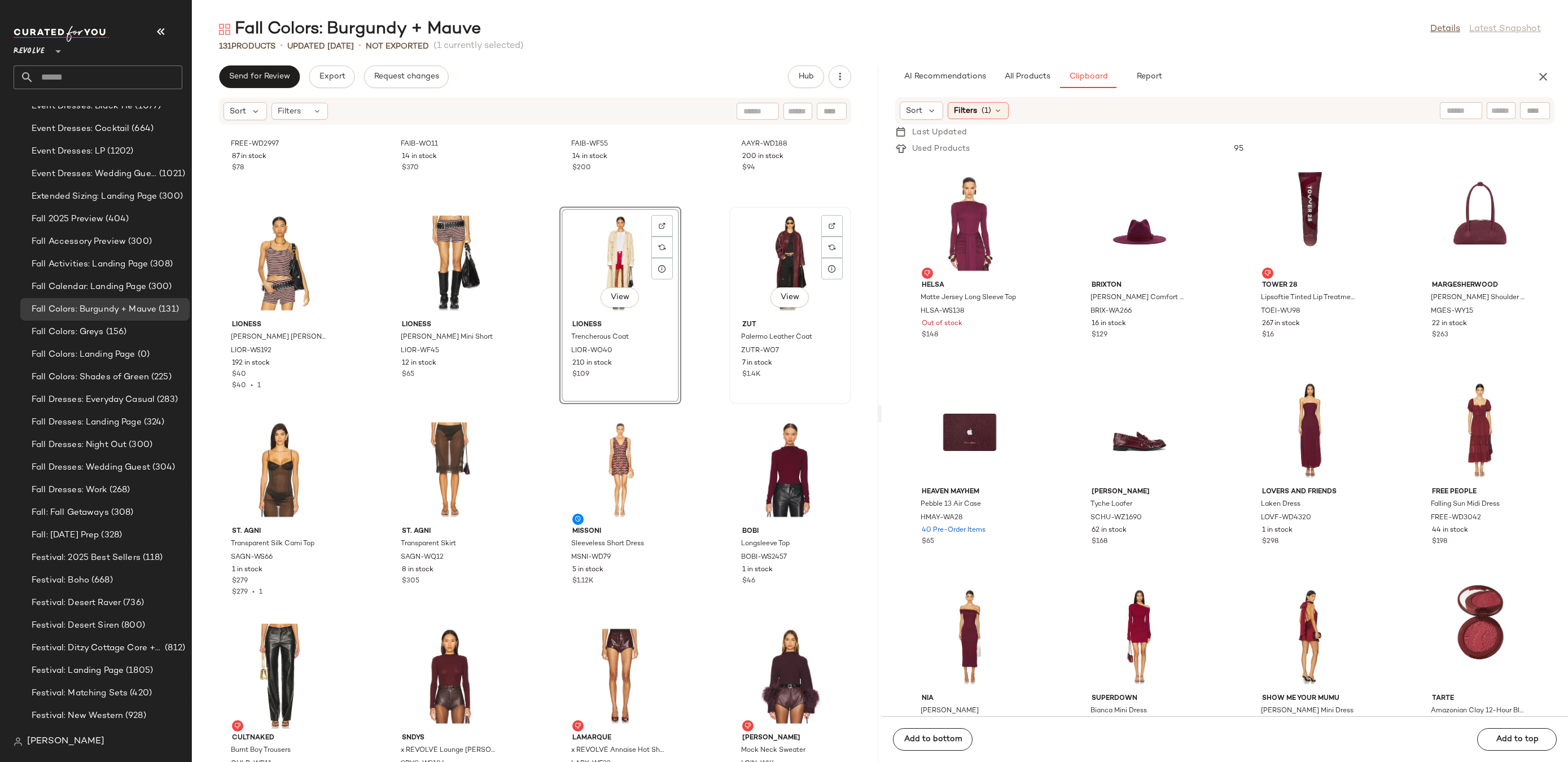
scroll to position [3486, 0]
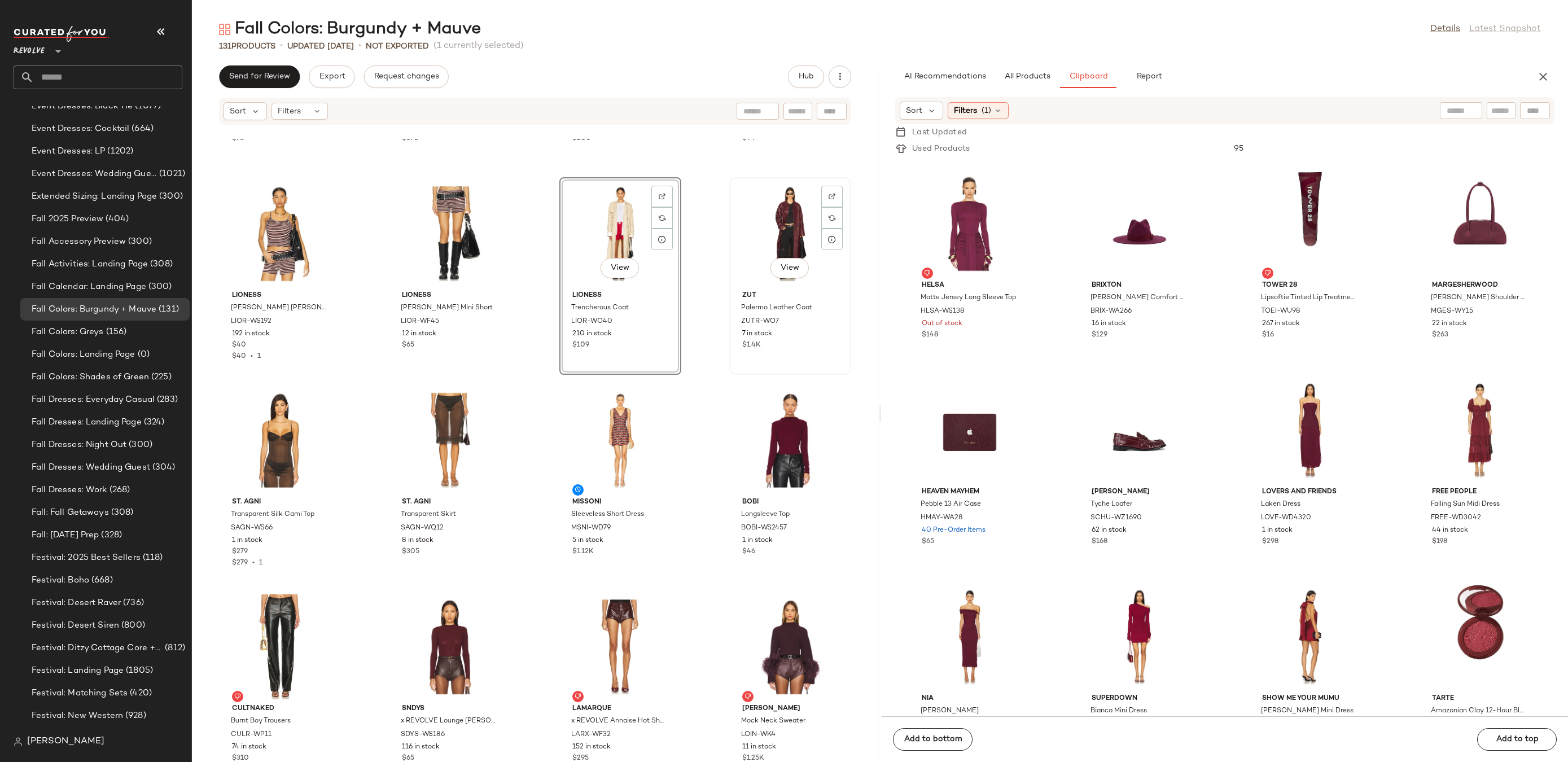
click at [777, 218] on div "View" at bounding box center [790, 234] width 114 height 105
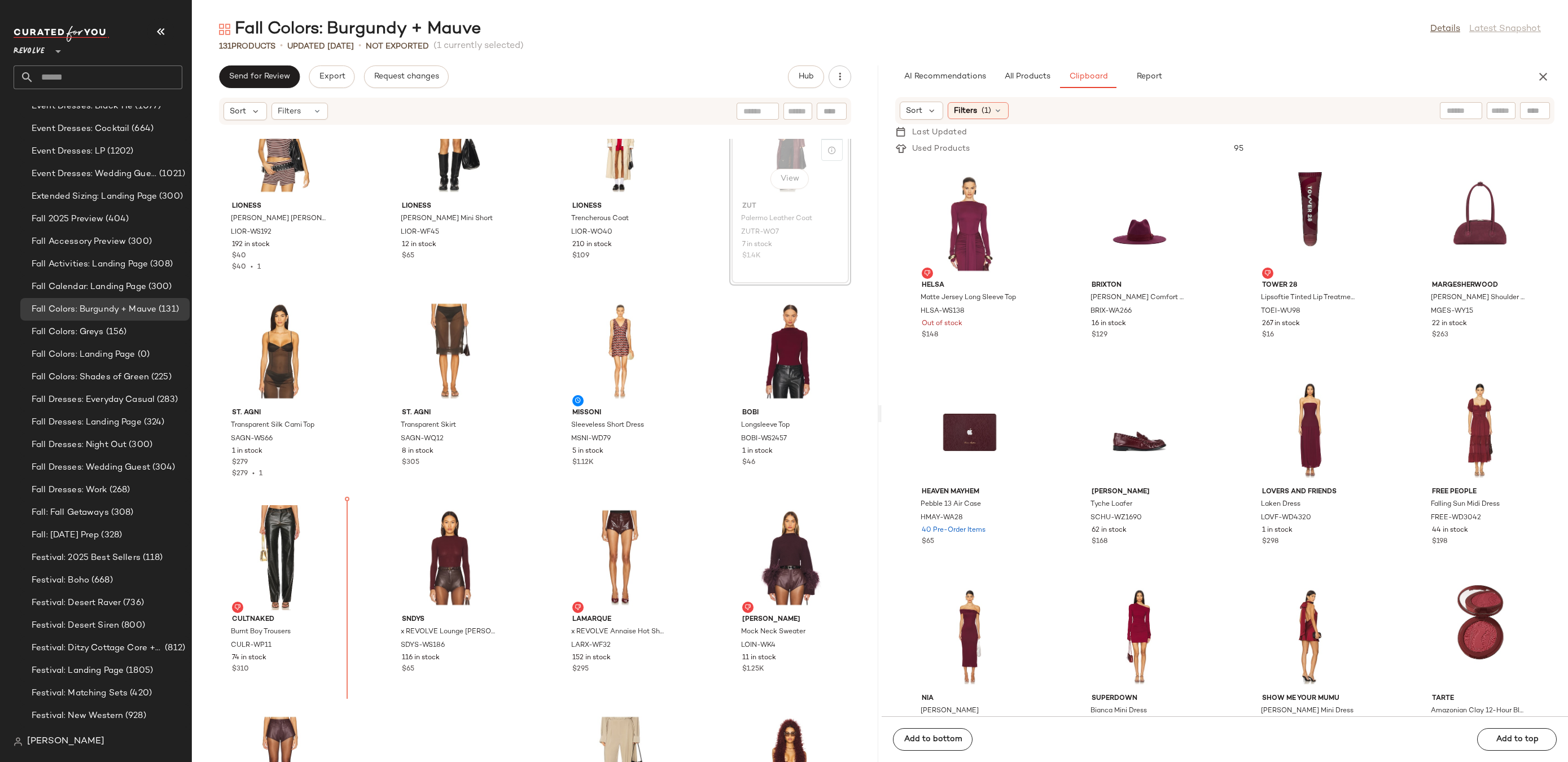
scroll to position [3594, 0]
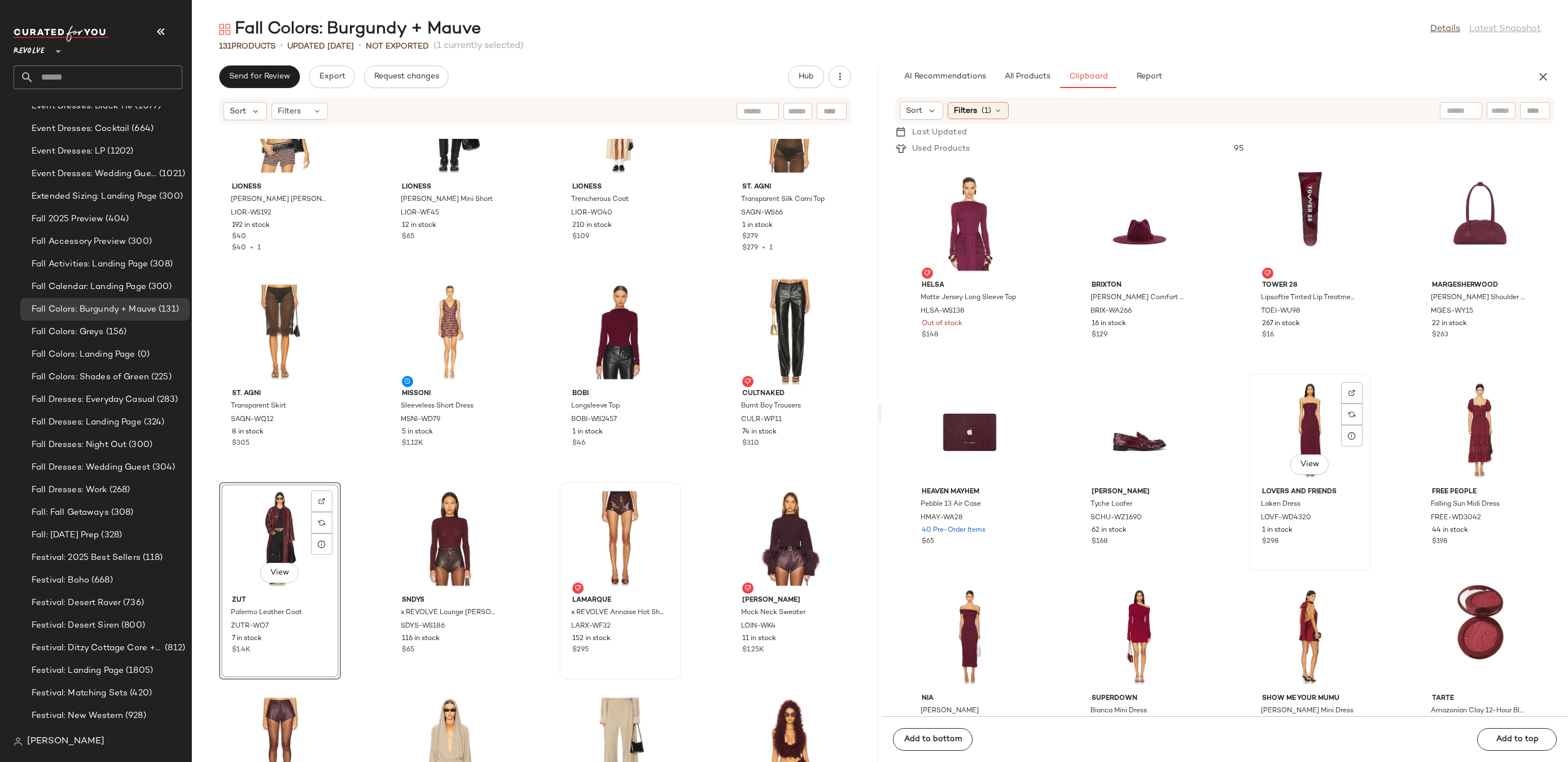
click at [1305, 415] on div "View" at bounding box center [1310, 430] width 114 height 105
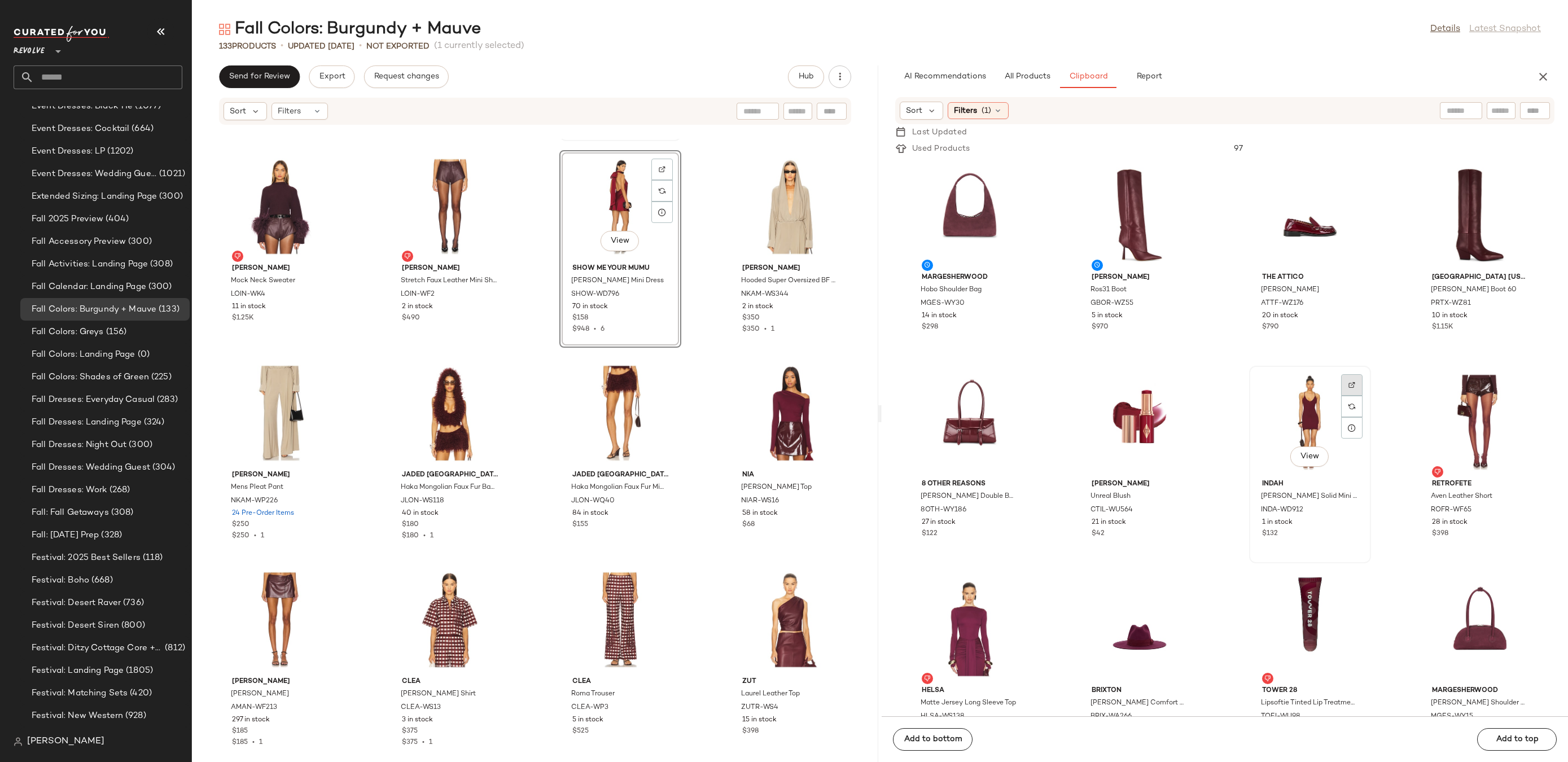
click at [1341, 396] on div at bounding box center [1351, 406] width 21 height 21
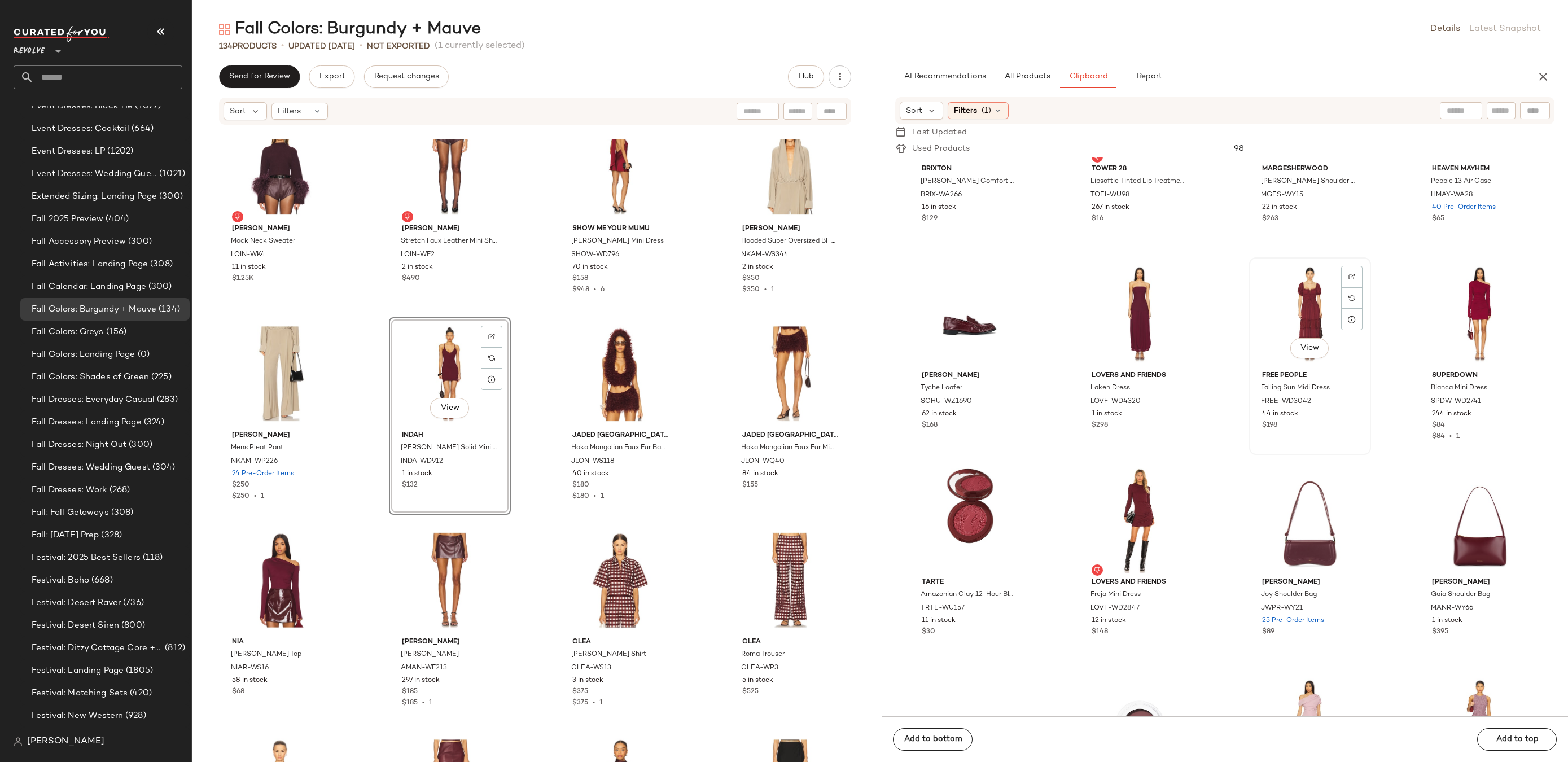
scroll to position [422, 0]
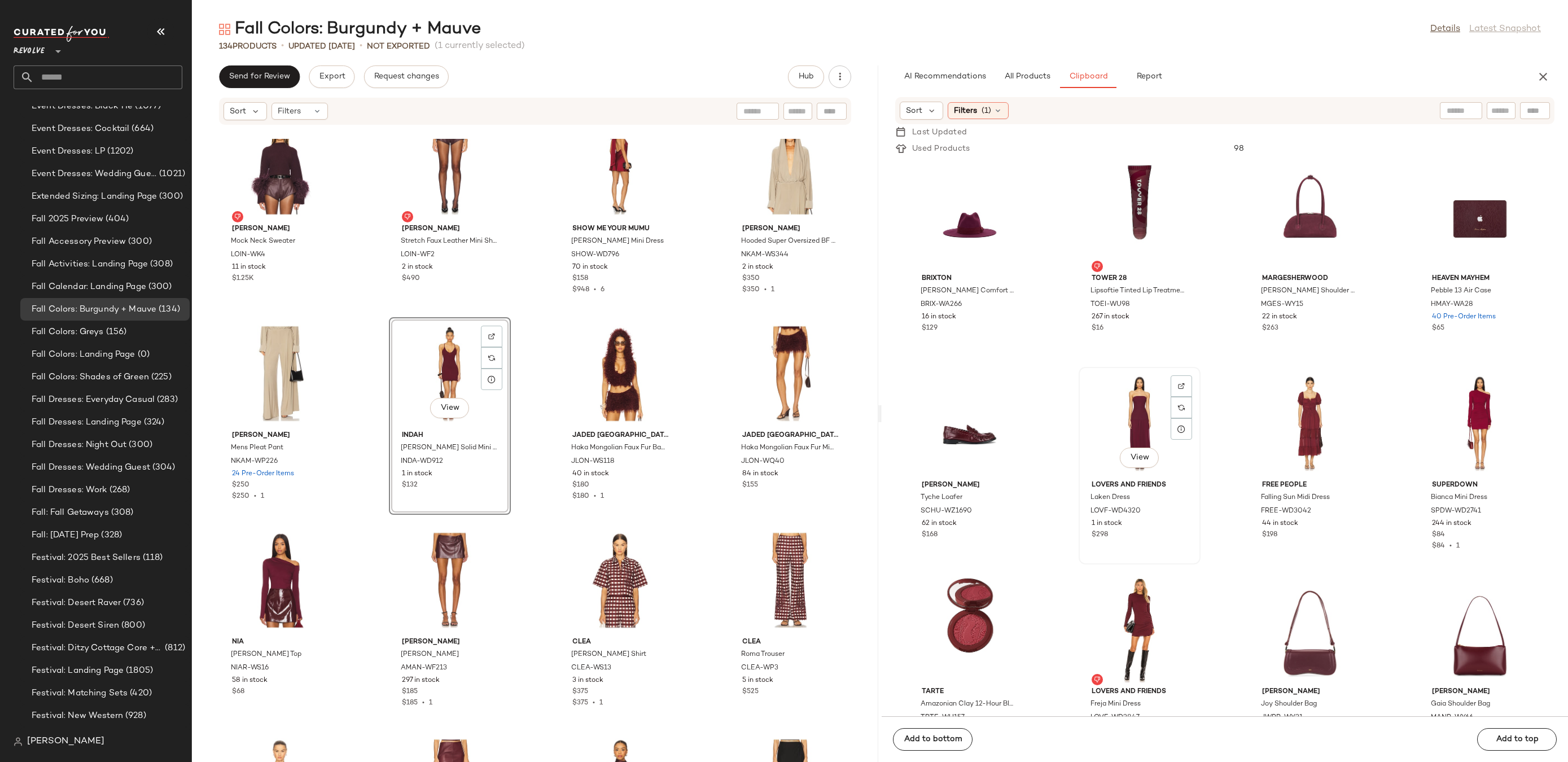
click at [1136, 422] on div "View" at bounding box center [1139, 424] width 114 height 105
drag, startPoint x: 1135, startPoint y: 416, endPoint x: 824, endPoint y: 409, distance: 311.1
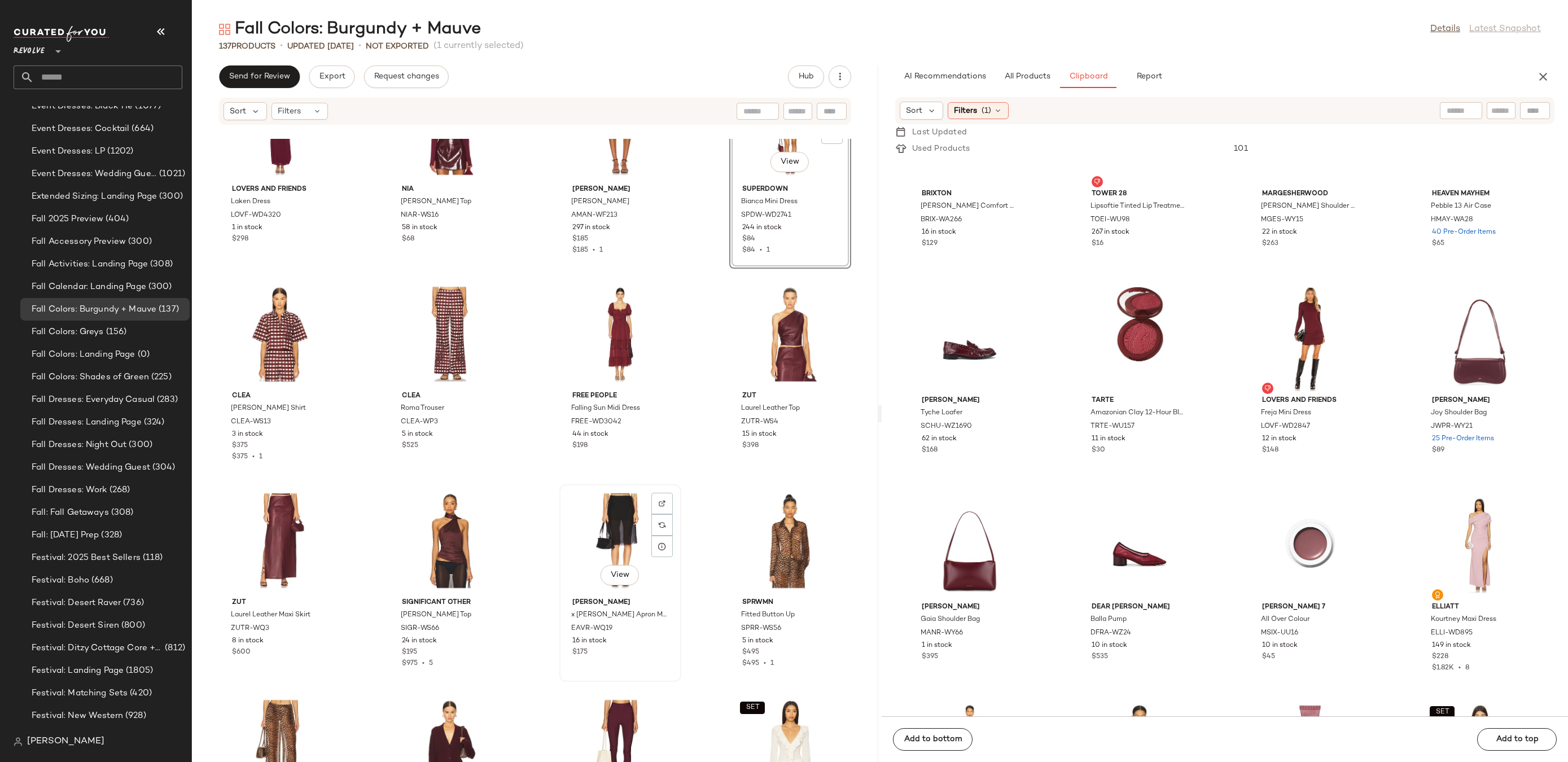
scroll to position [4630, 0]
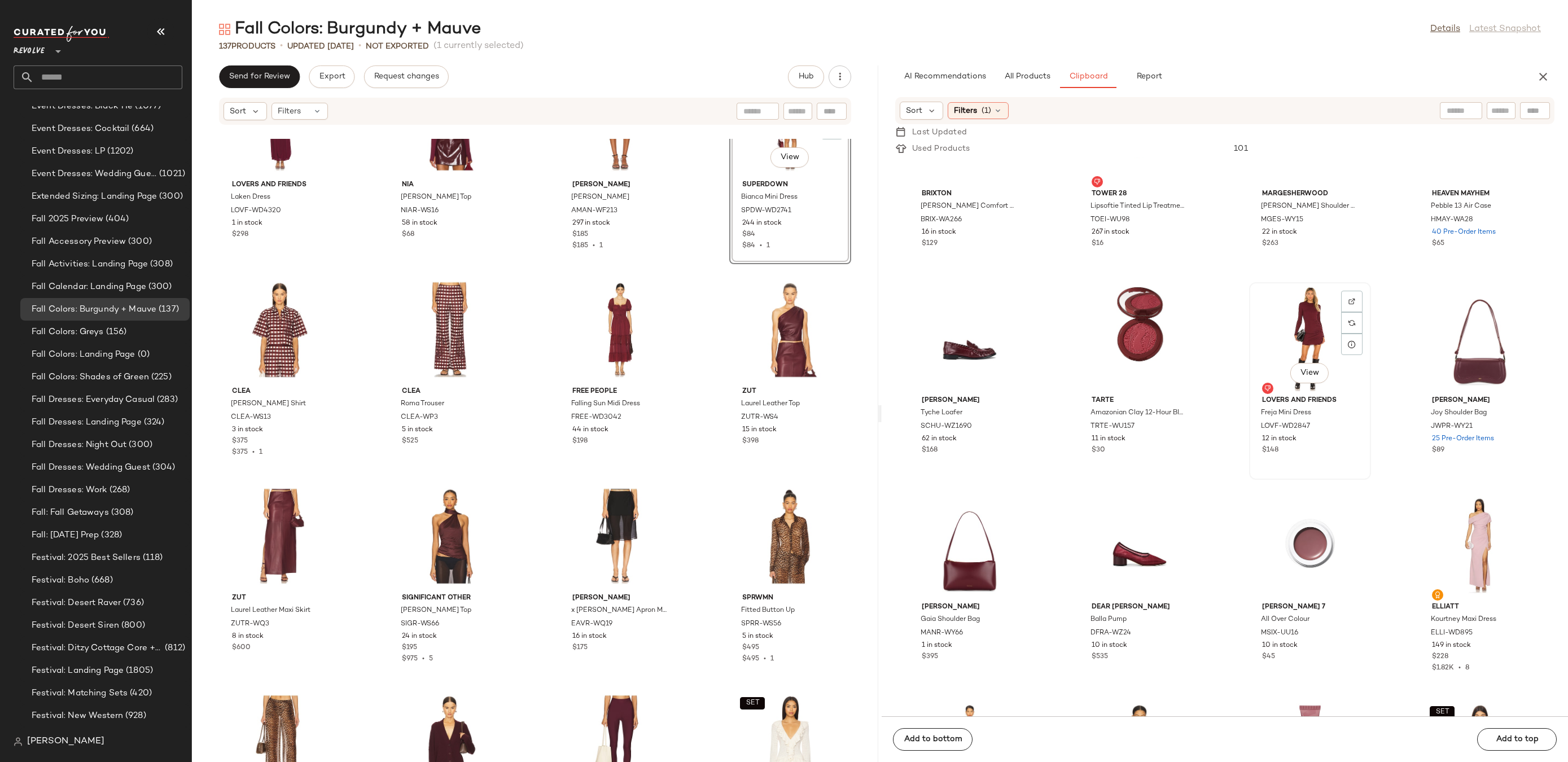
click at [1293, 308] on div "View" at bounding box center [1310, 339] width 114 height 105
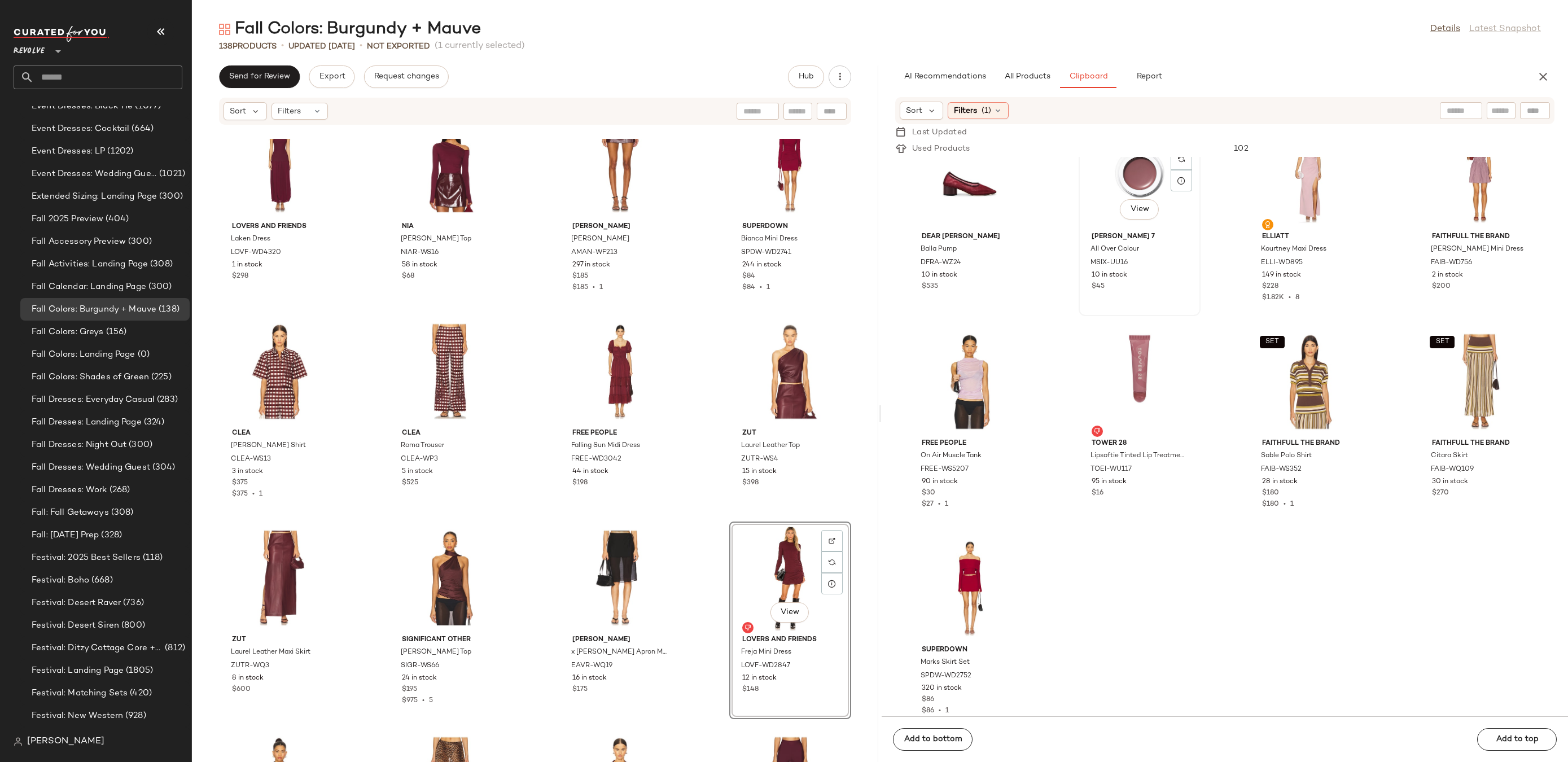
scroll to position [889, 0]
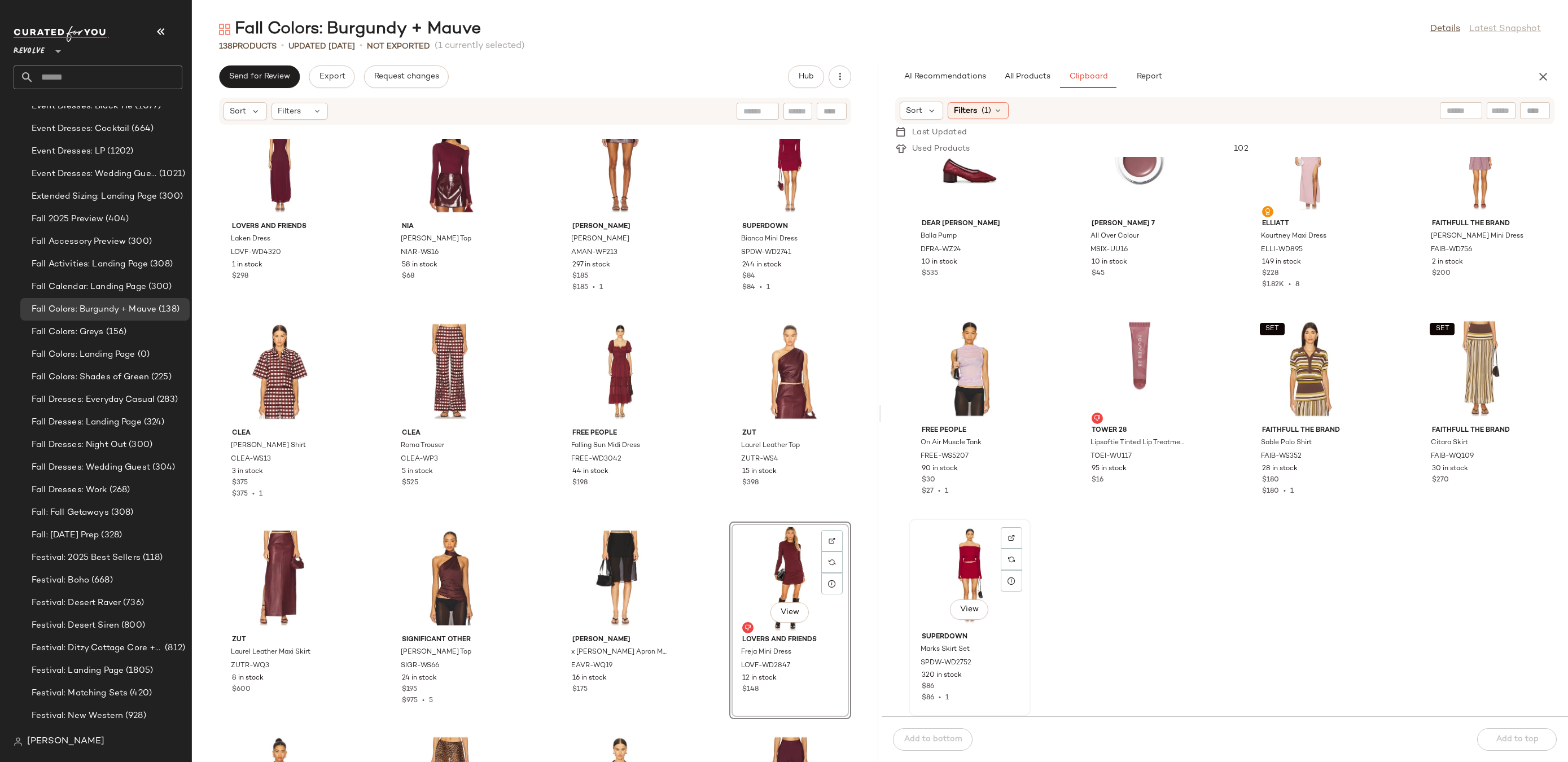
click at [961, 565] on div "View" at bounding box center [970, 576] width 114 height 105
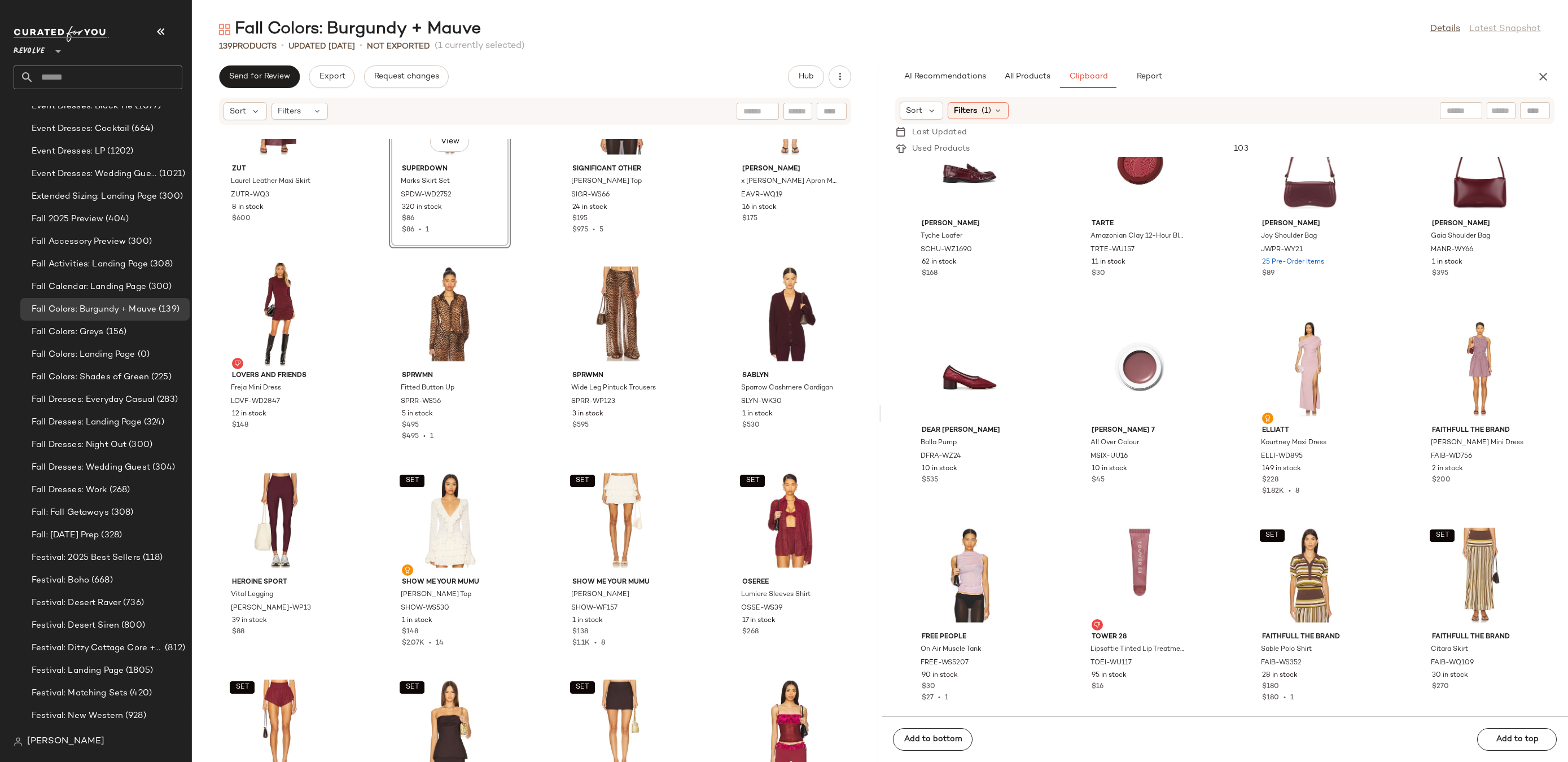
scroll to position [5063, 0]
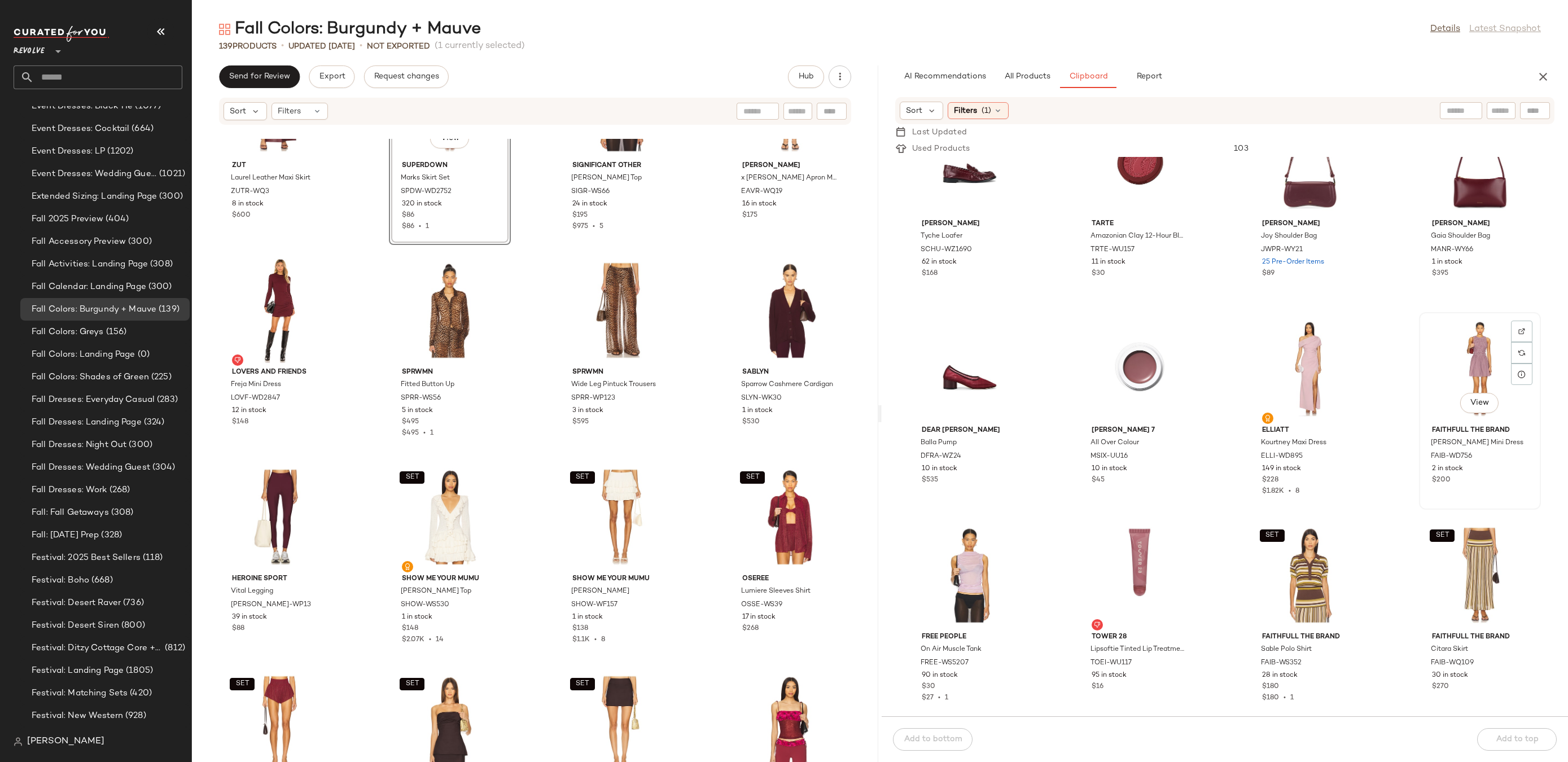
click at [1458, 352] on div "View" at bounding box center [1480, 369] width 114 height 105
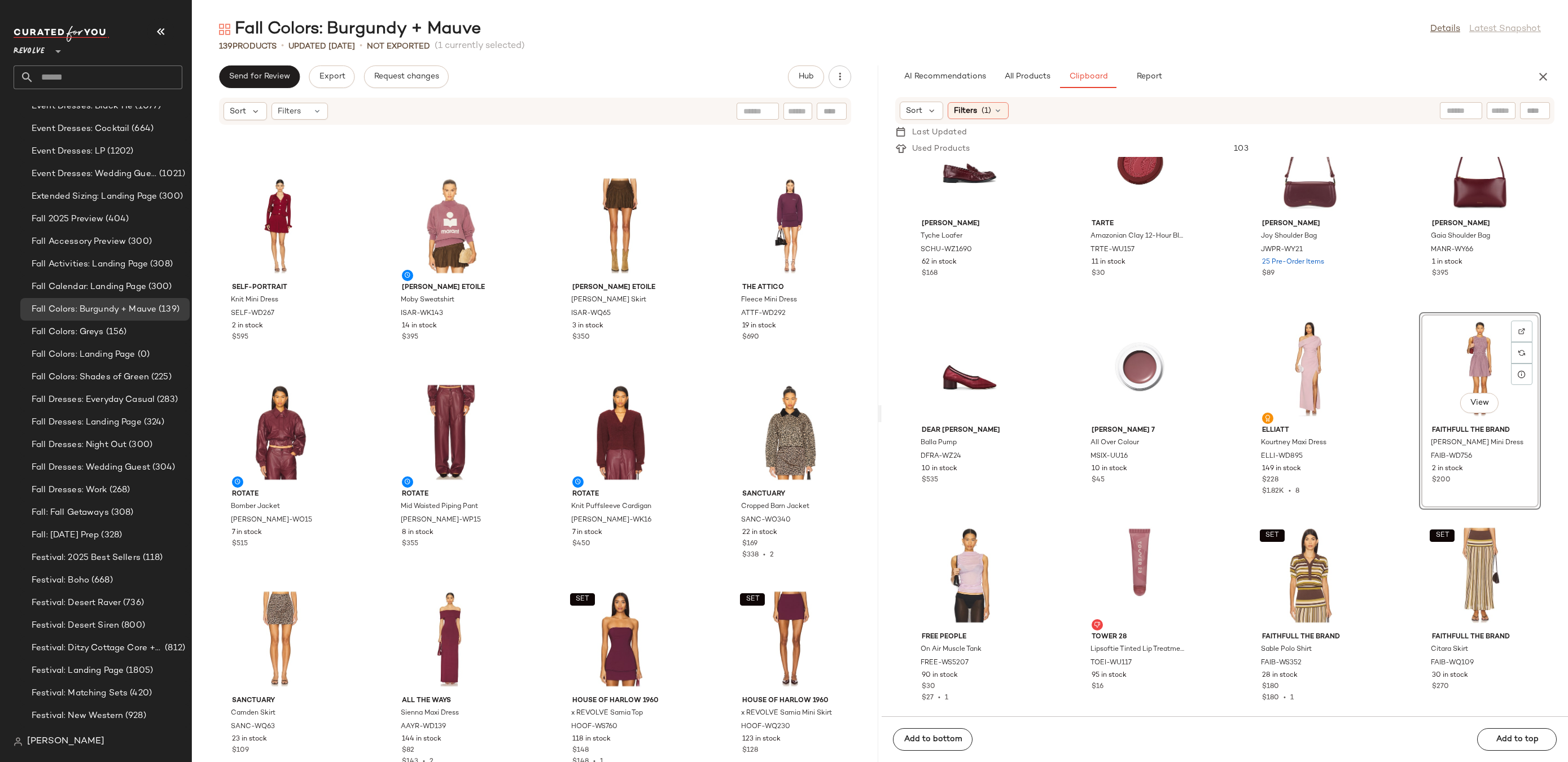
scroll to position [498, 0]
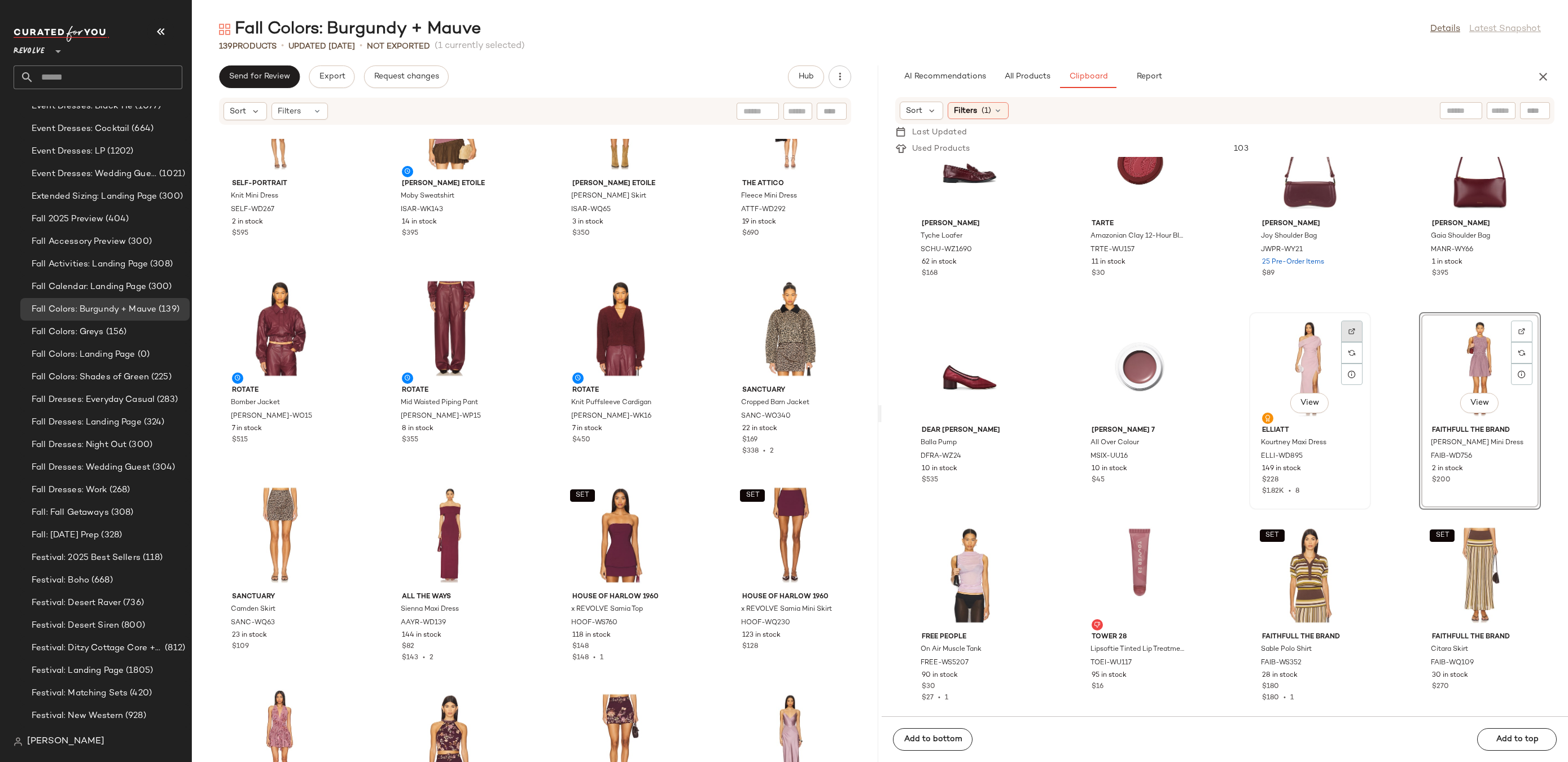
click at [1348, 330] on img at bounding box center [1351, 331] width 7 height 7
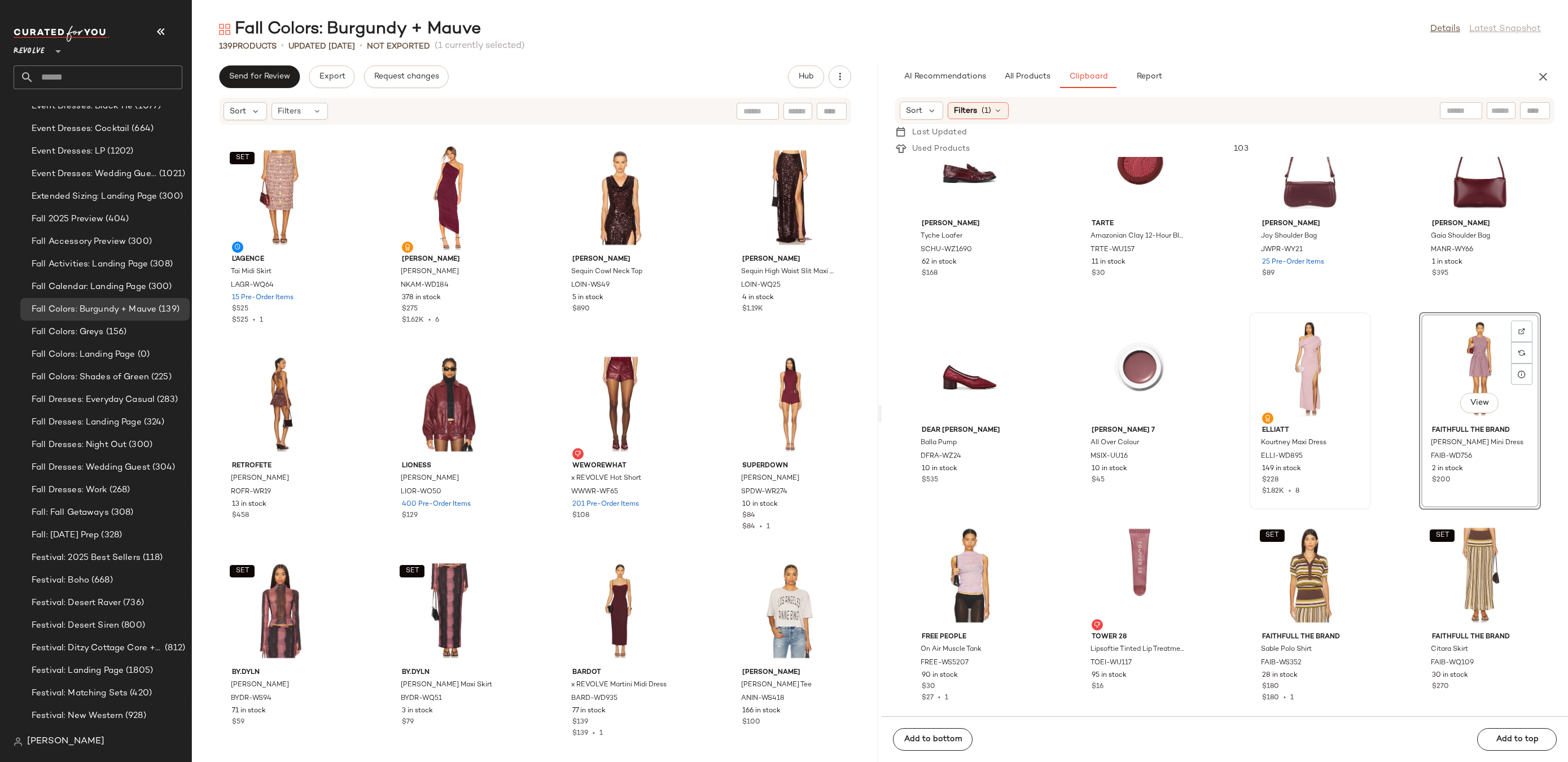
scroll to position [1457, 0]
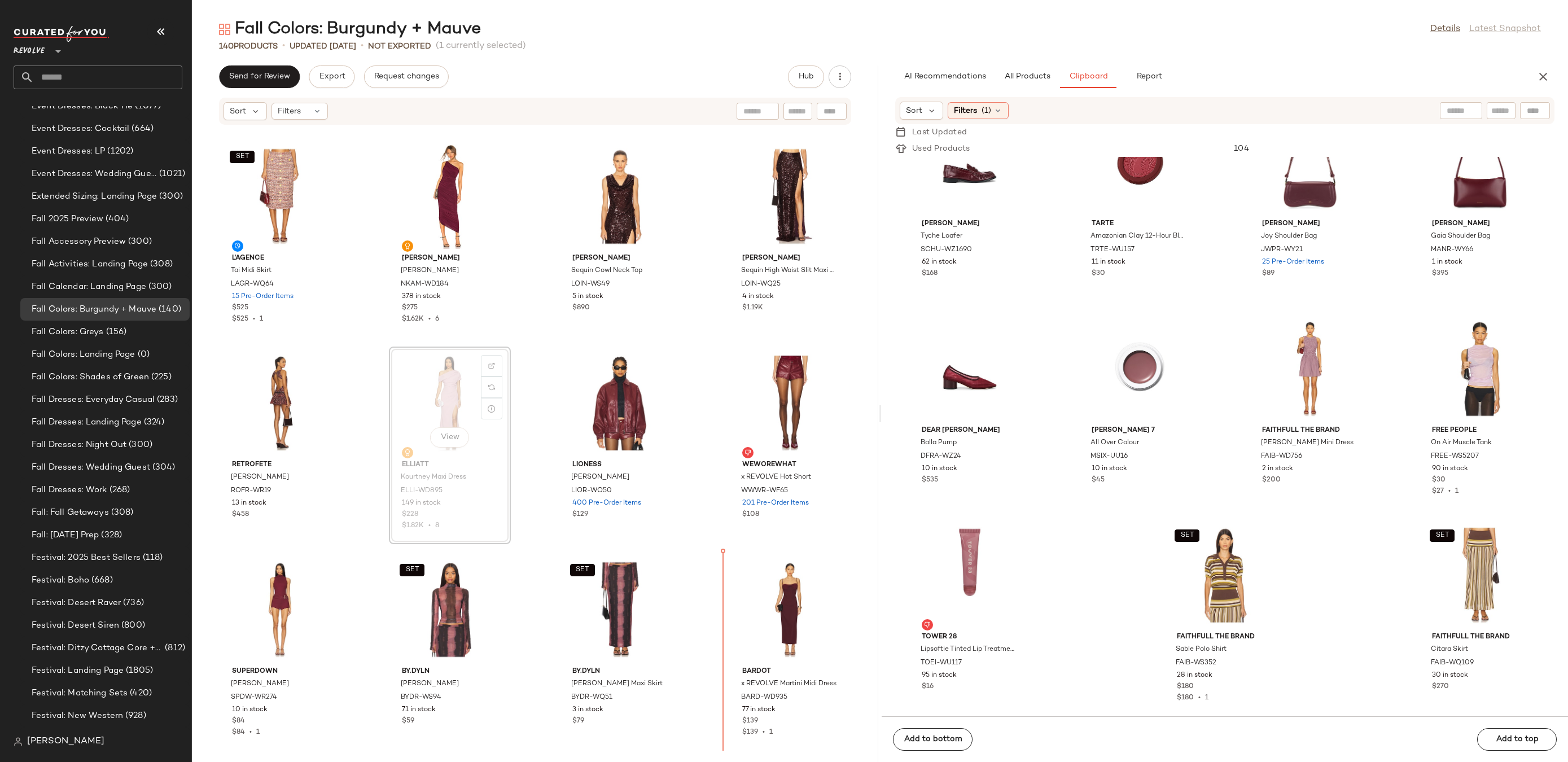
drag, startPoint x: 444, startPoint y: 372, endPoint x: 703, endPoint y: 636, distance: 369.8
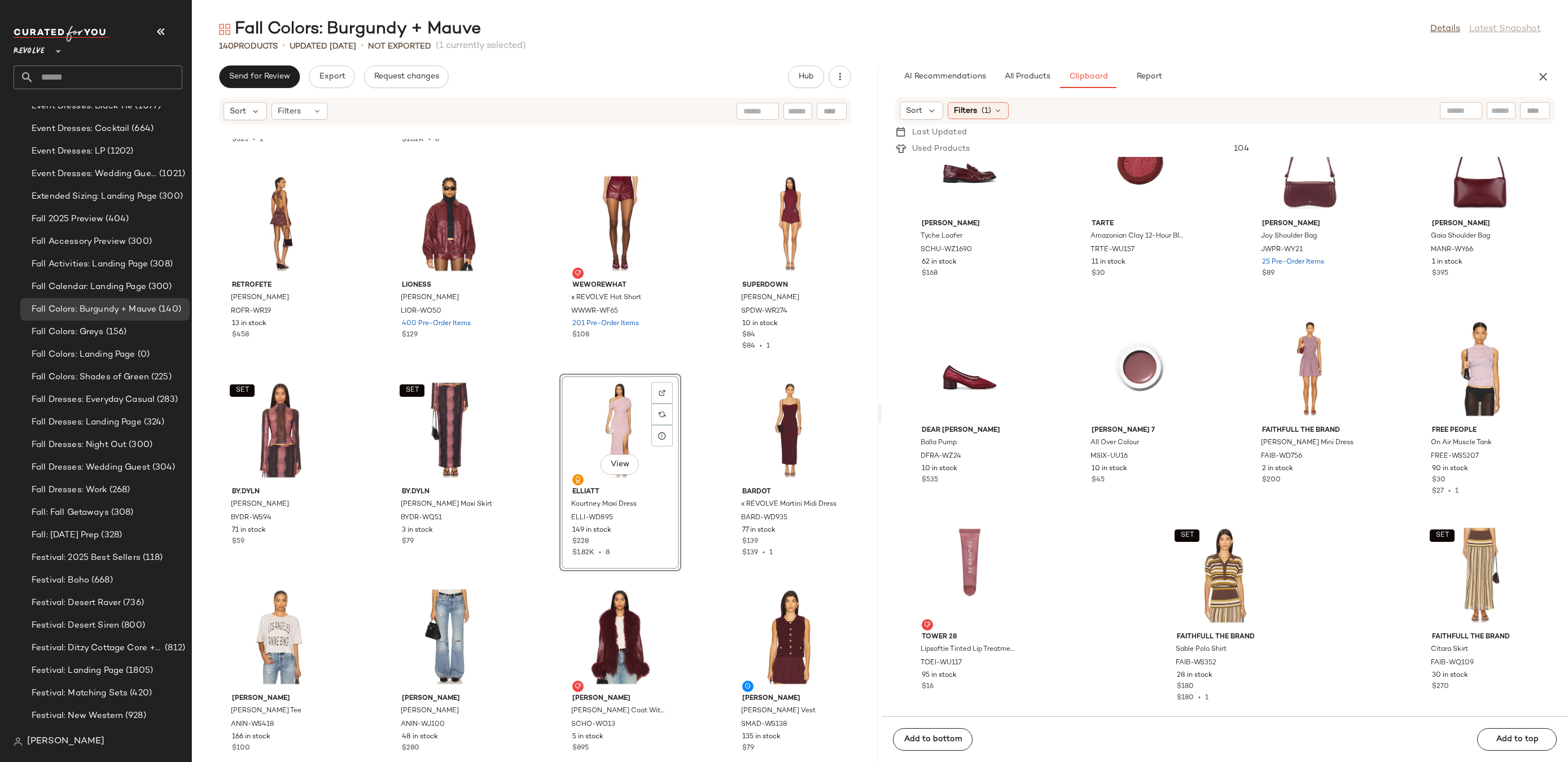
scroll to position [1680, 0]
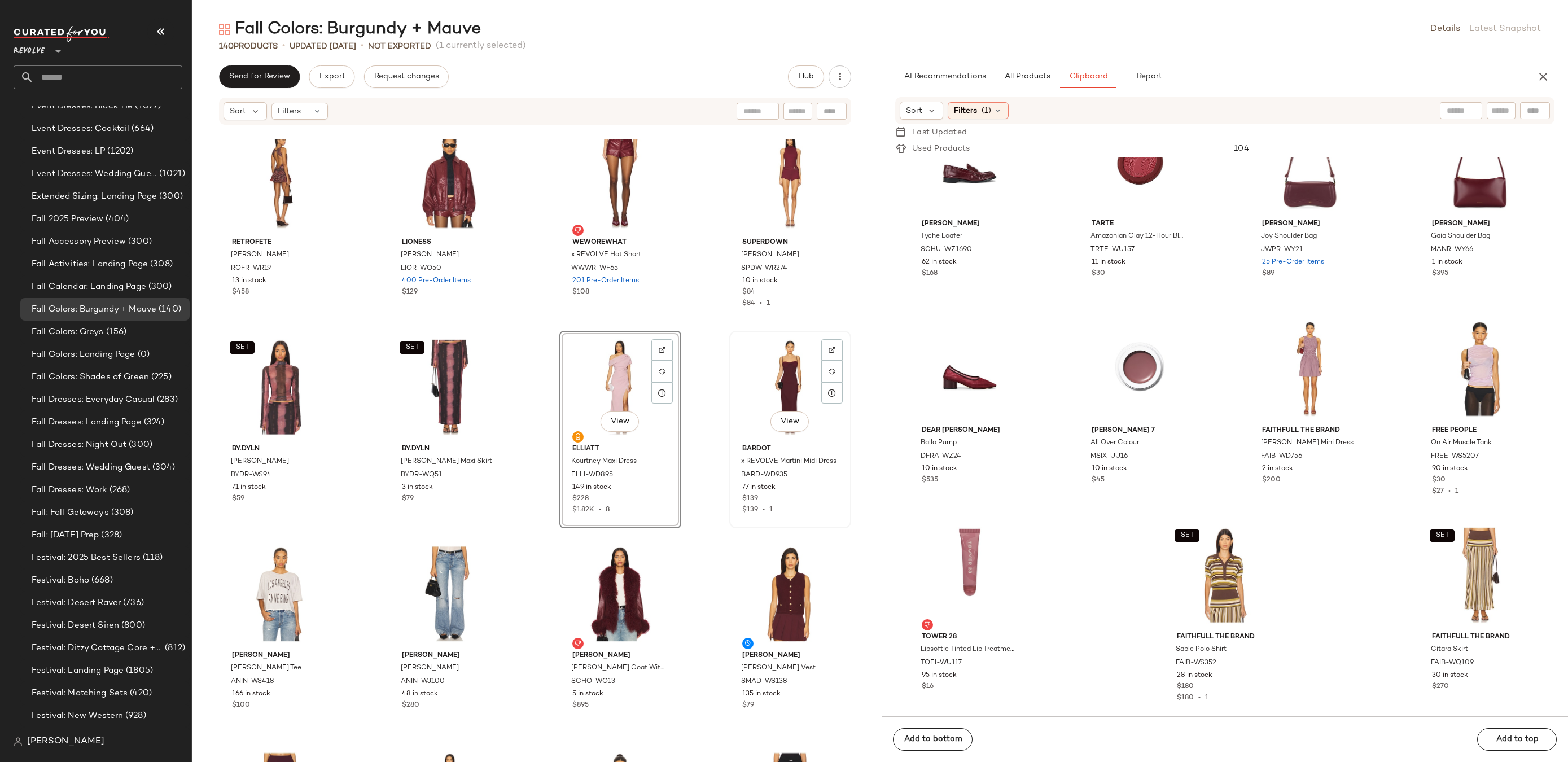
click at [770, 373] on div "View" at bounding box center [790, 387] width 114 height 105
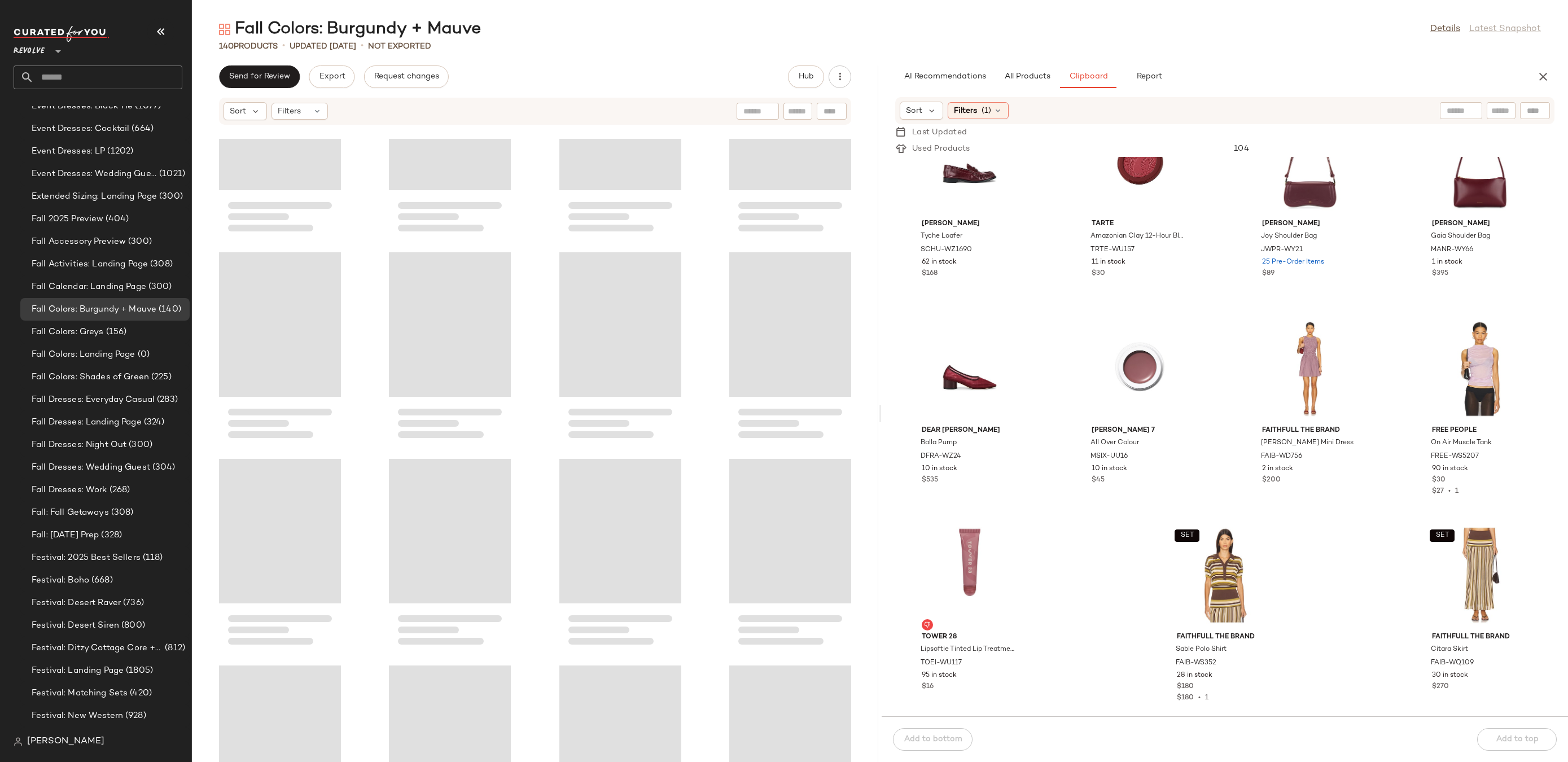
scroll to position [6613, 0]
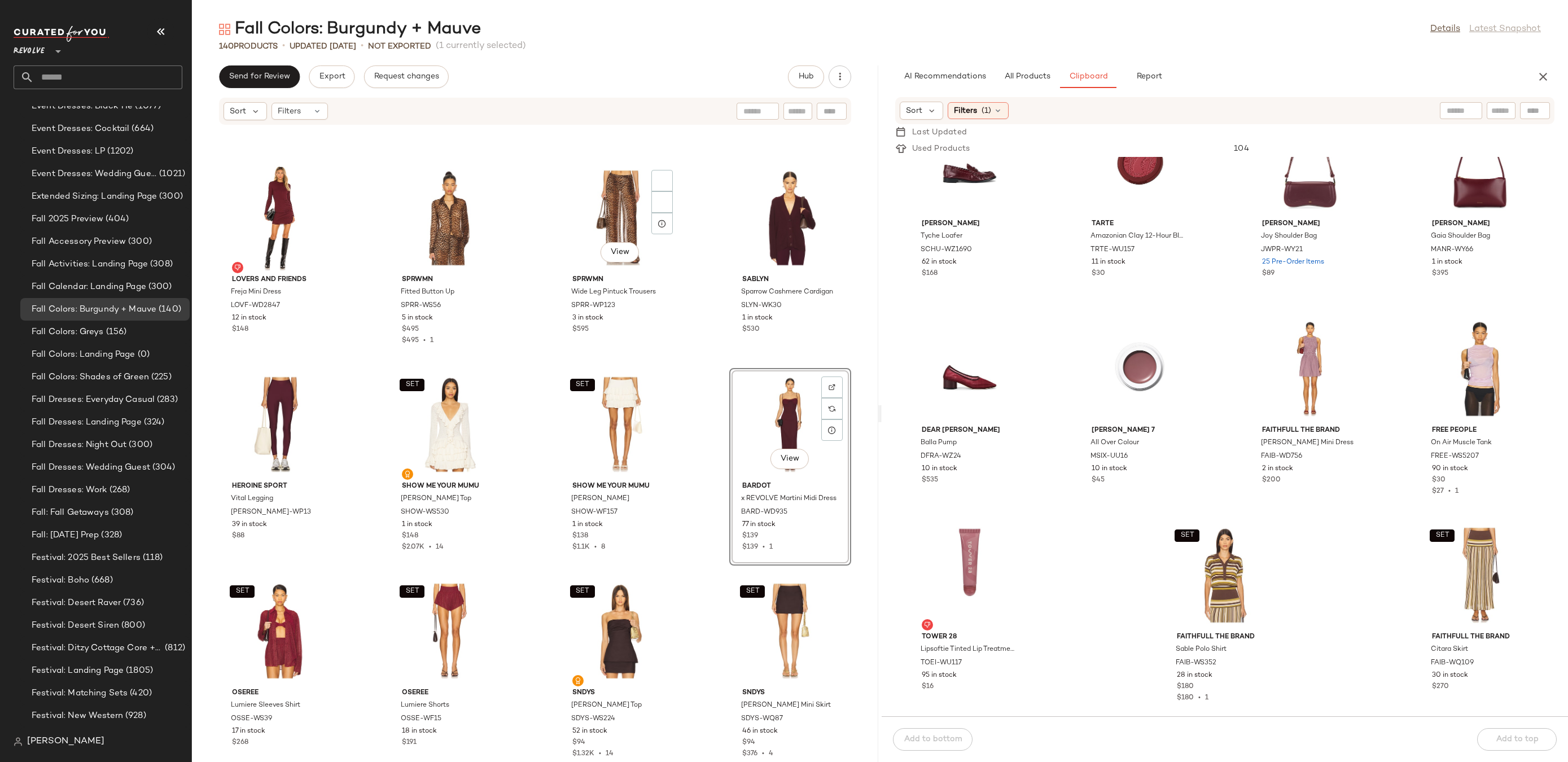
scroll to position [5154, 0]
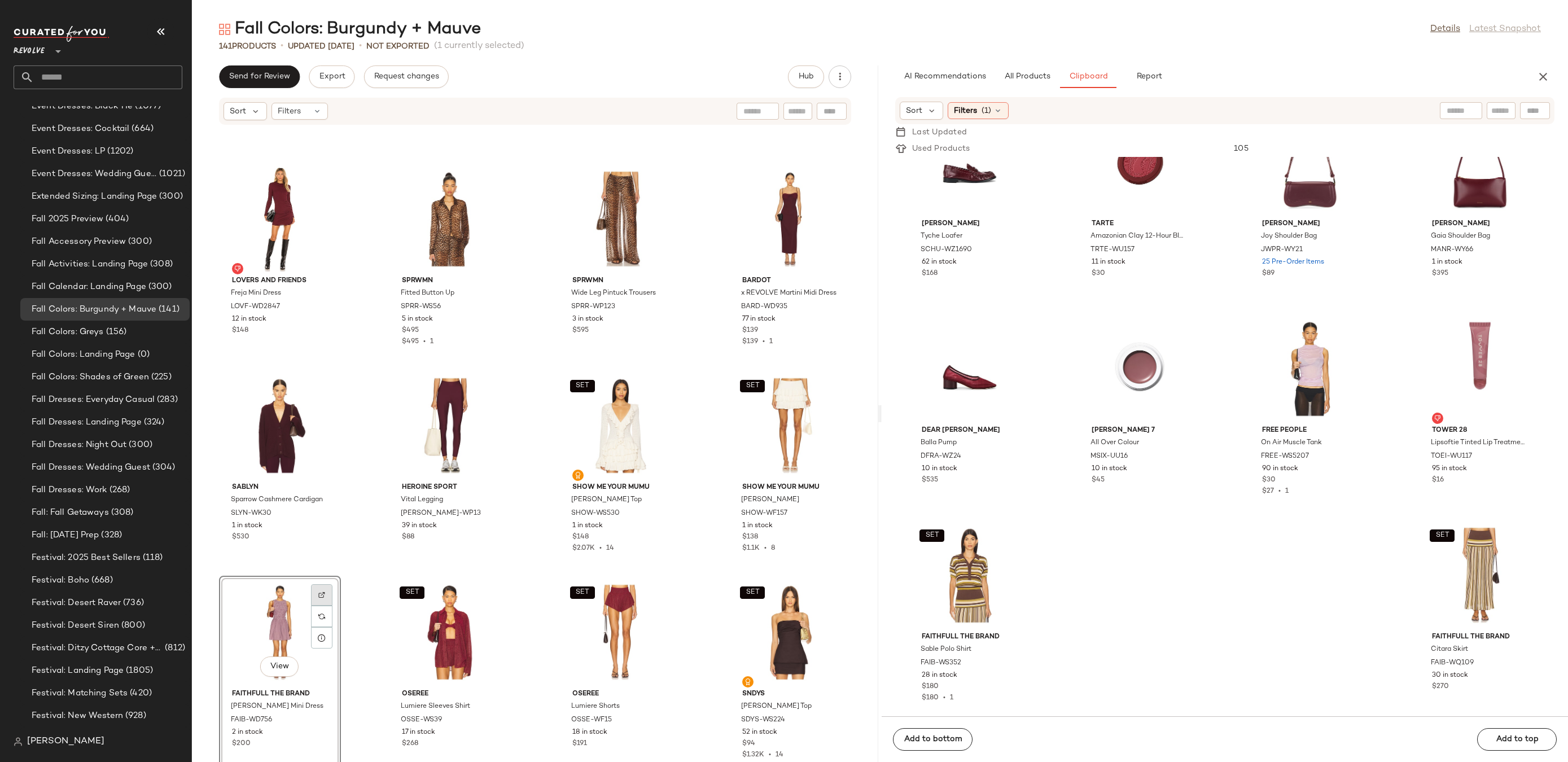
click at [324, 595] on img at bounding box center [321, 595] width 7 height 7
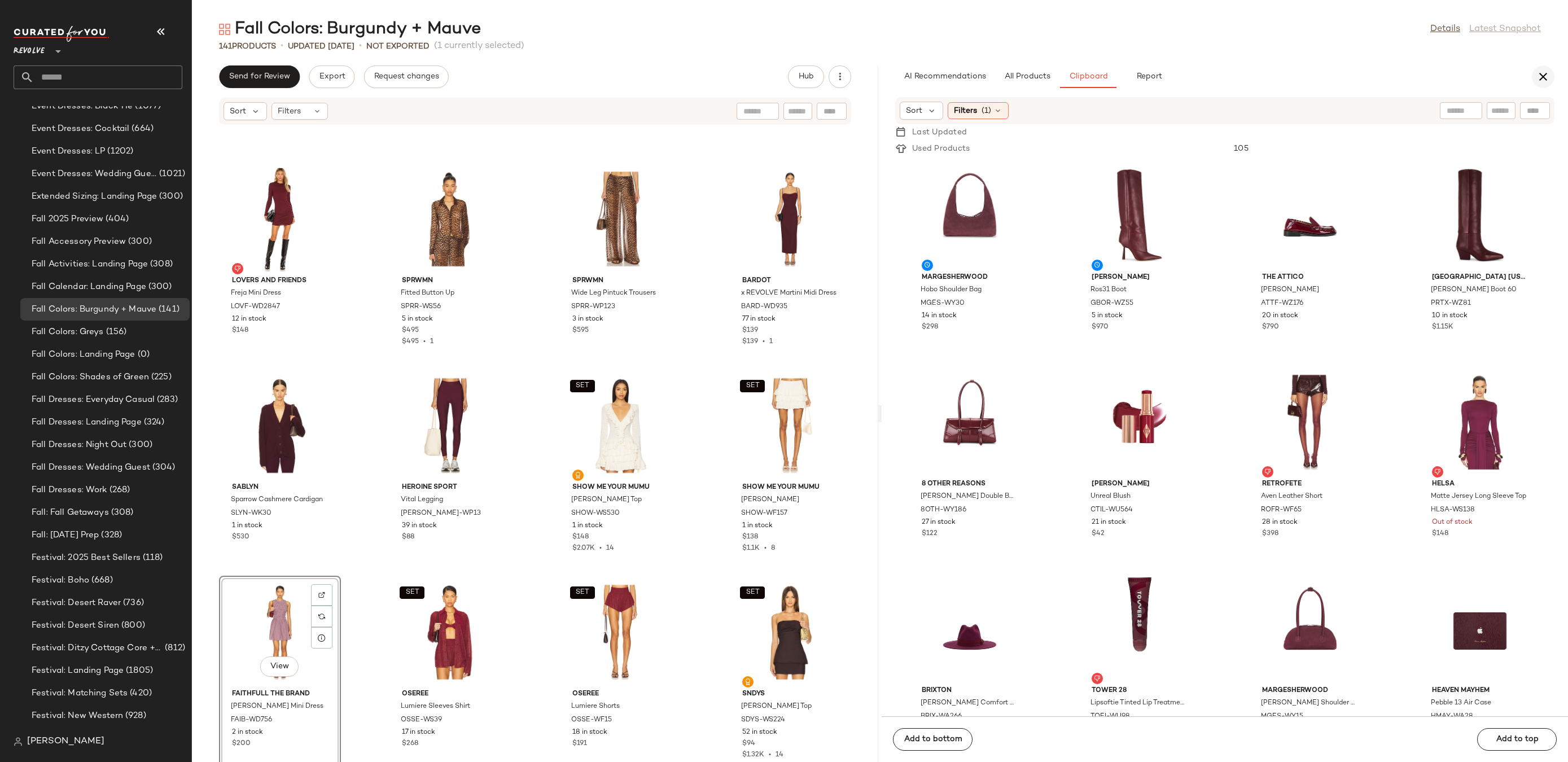
click at [1540, 71] on icon "button" at bounding box center [1543, 77] width 14 height 14
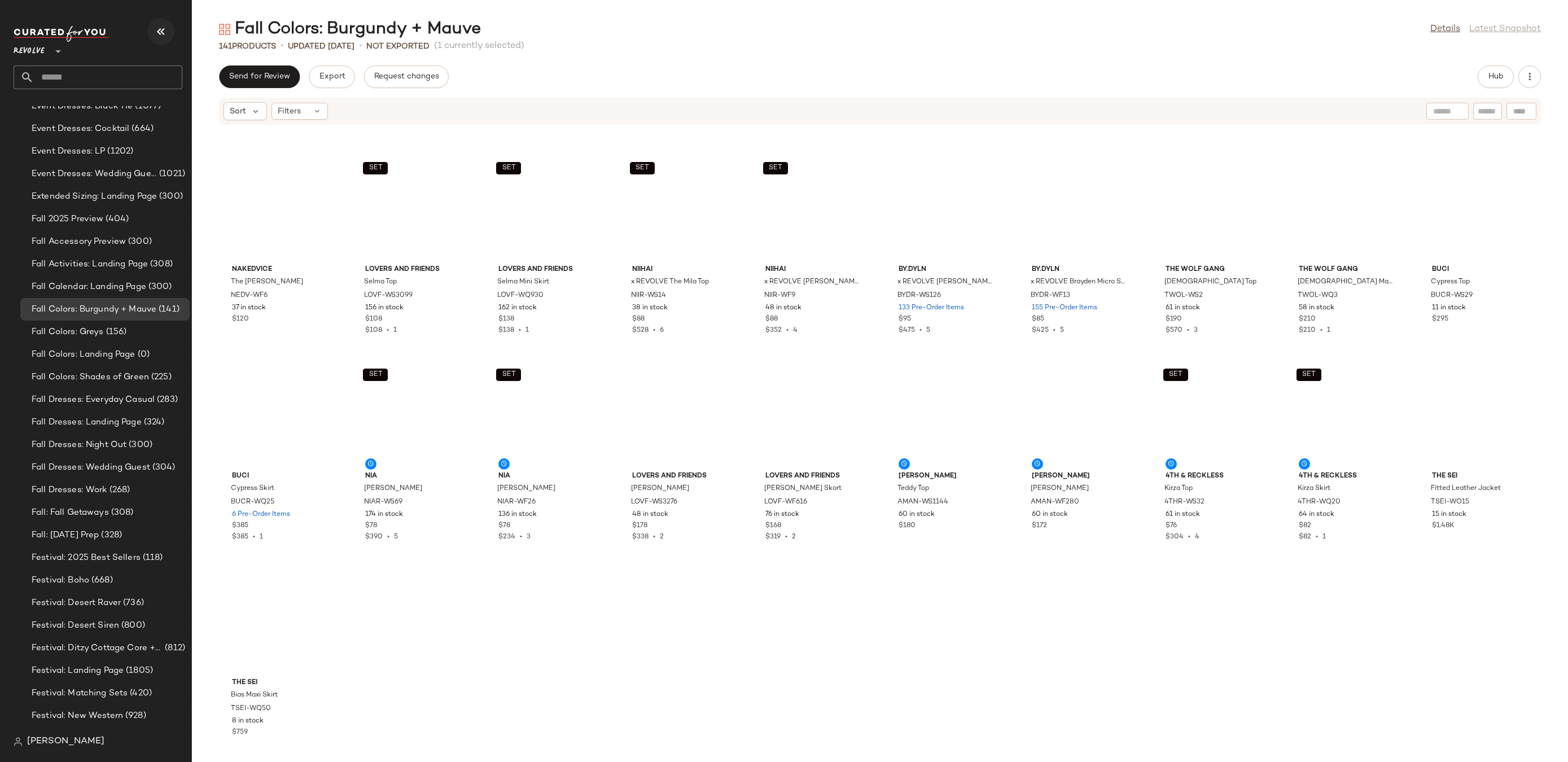
scroll to position [1860, 0]
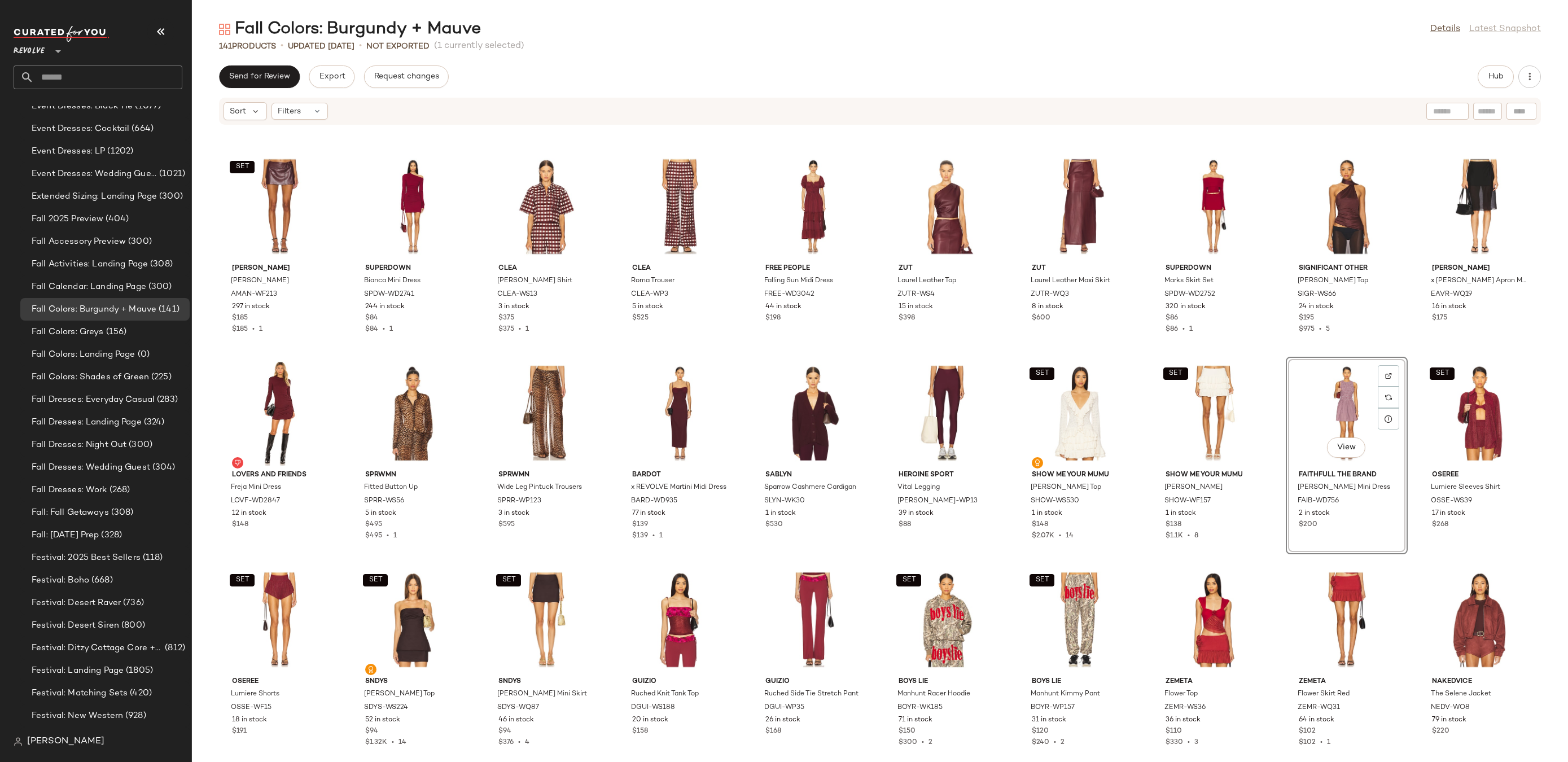
click at [139, 75] on input "text" at bounding box center [107, 77] width 148 height 23
type input "*"
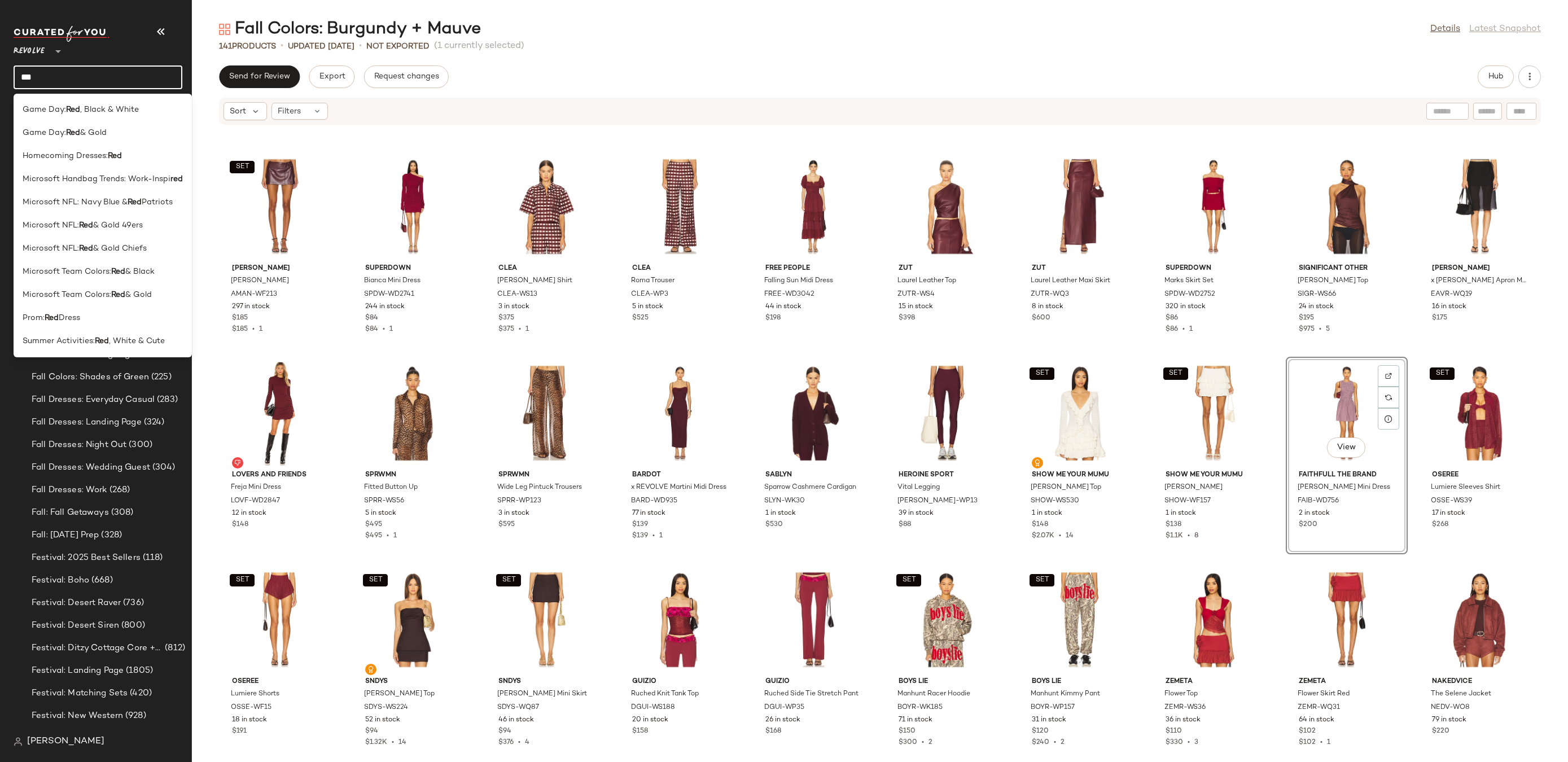
type input "***"
click at [496, 30] on div "Fall Colors: Burgundy + Mauve Details Latest Snapshot" at bounding box center [880, 29] width 1376 height 23
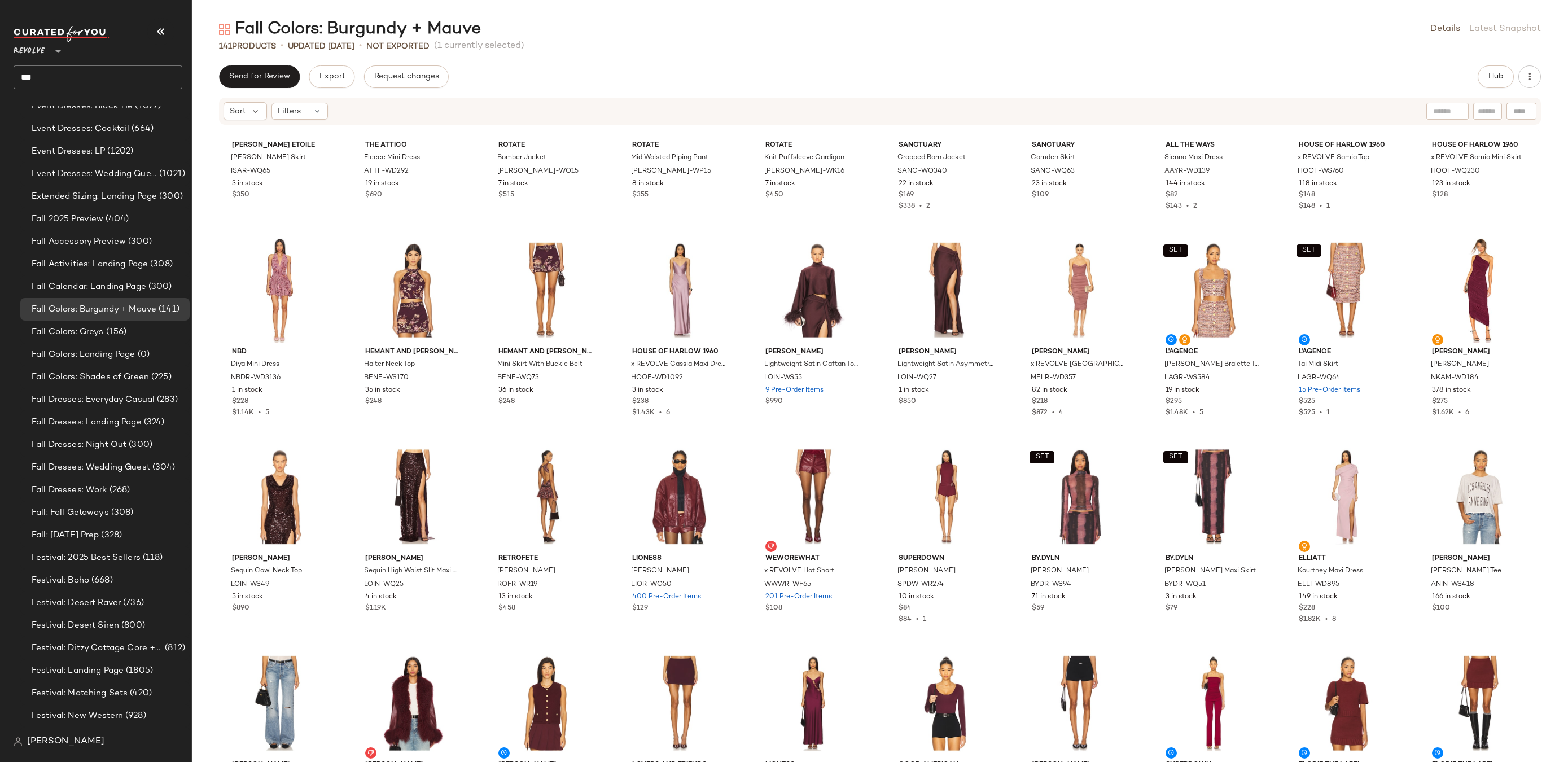
scroll to position [0, 0]
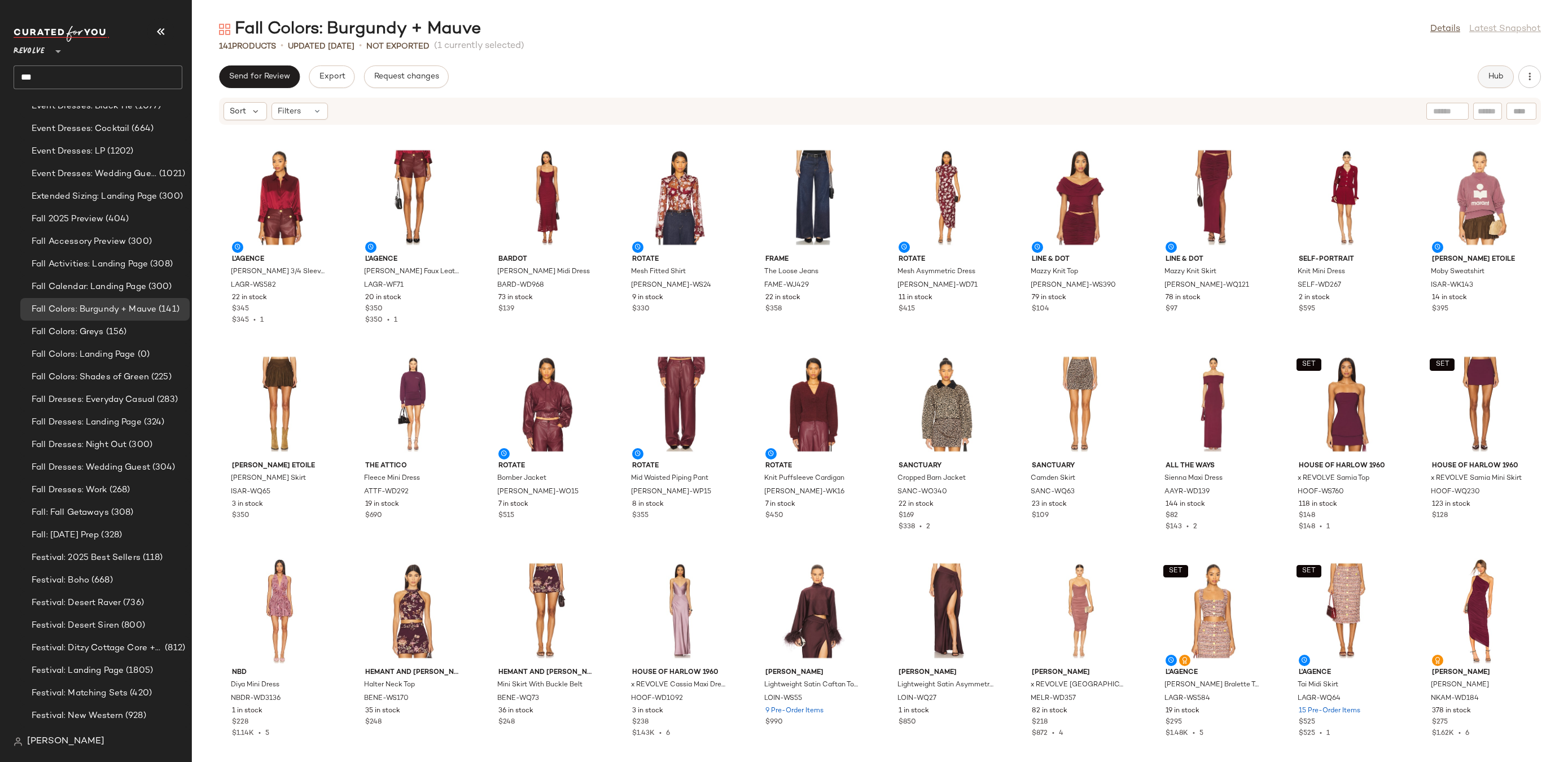
click at [1502, 78] on span "Hub" at bounding box center [1496, 77] width 16 height 9
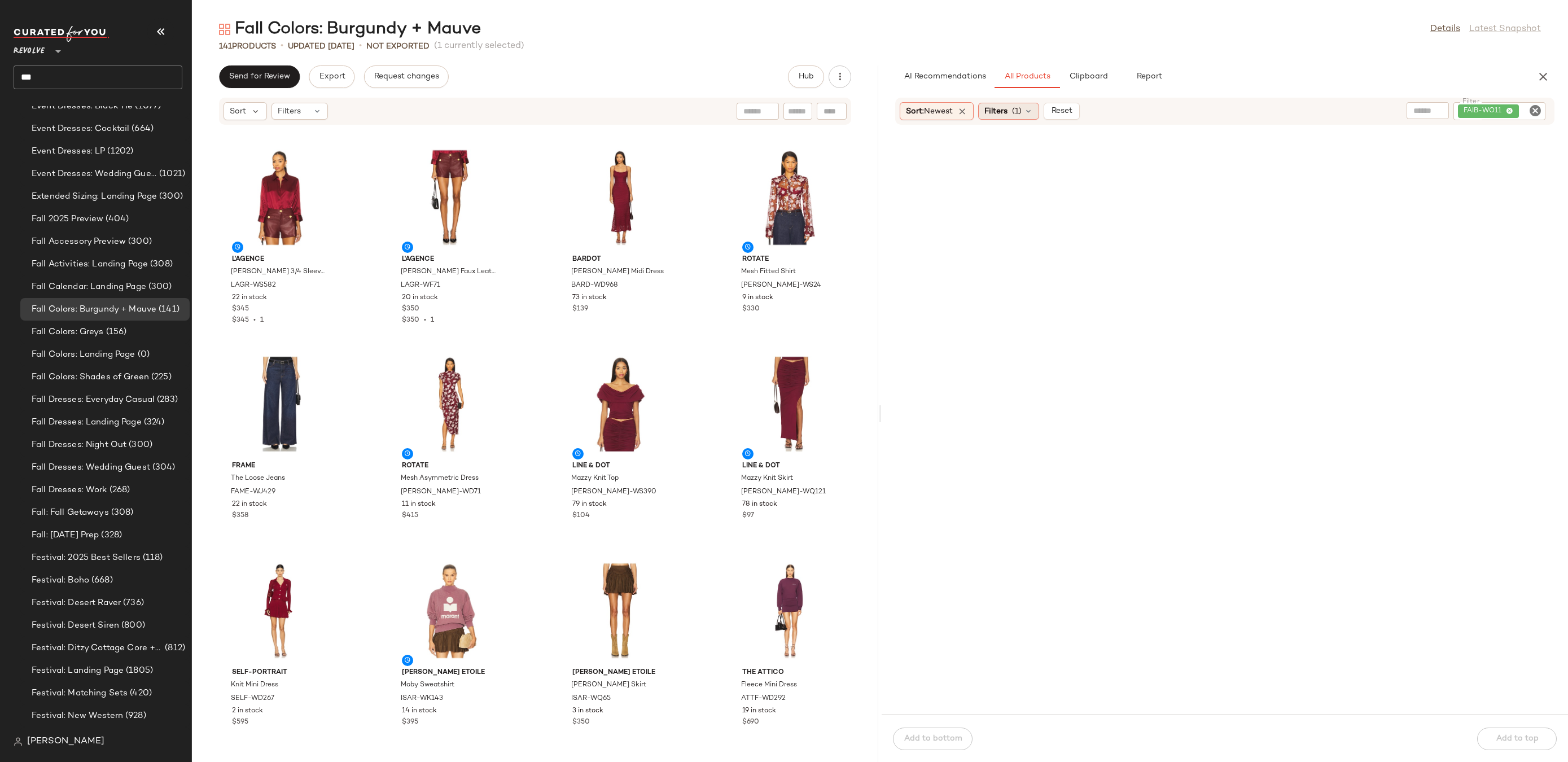
click at [1008, 109] on span "Filters" at bounding box center [996, 112] width 23 height 12
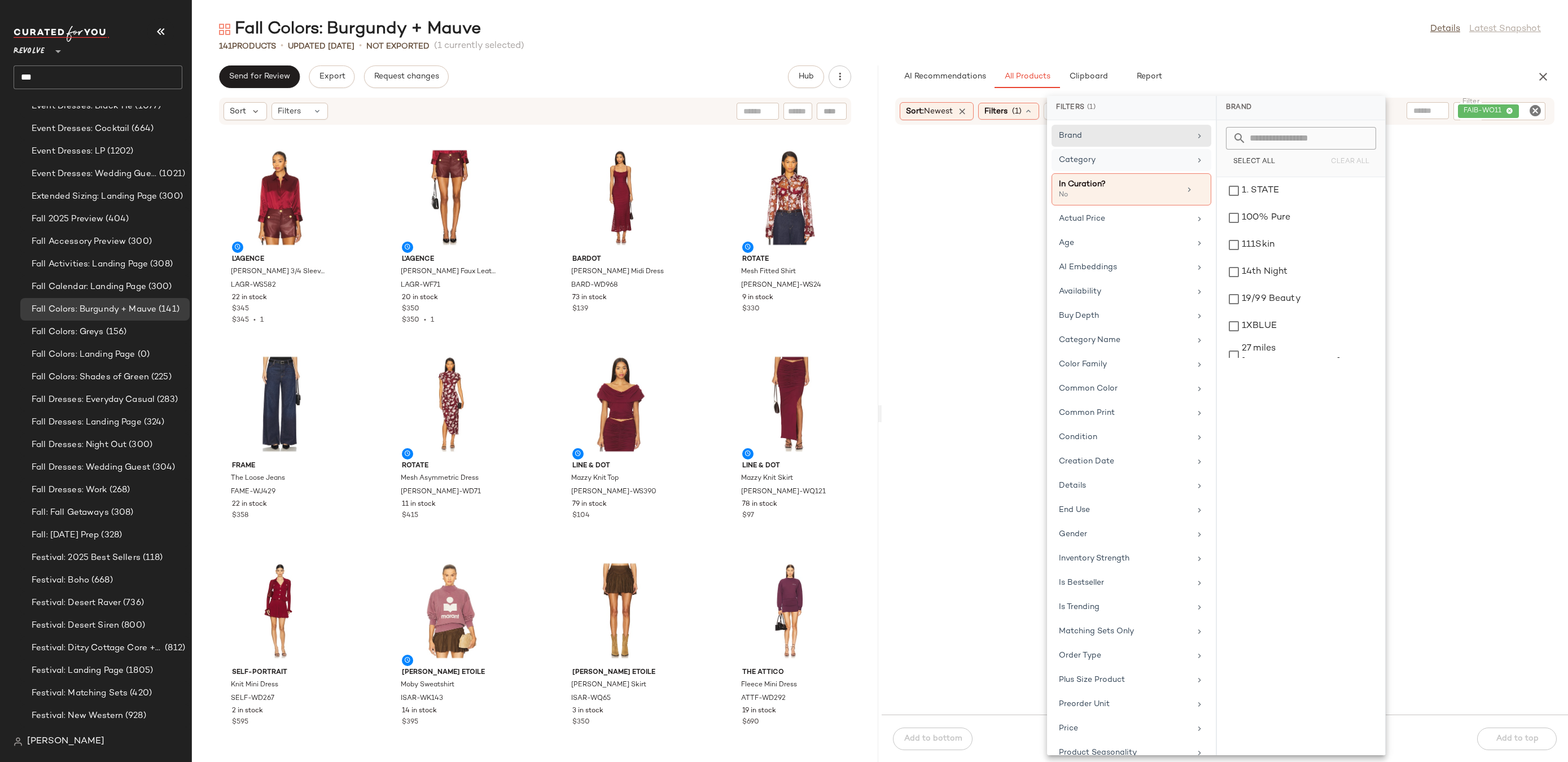
click at [1132, 161] on div "Category" at bounding box center [1125, 160] width 131 height 12
click at [1253, 205] on div "accessory" at bounding box center [1301, 218] width 159 height 27
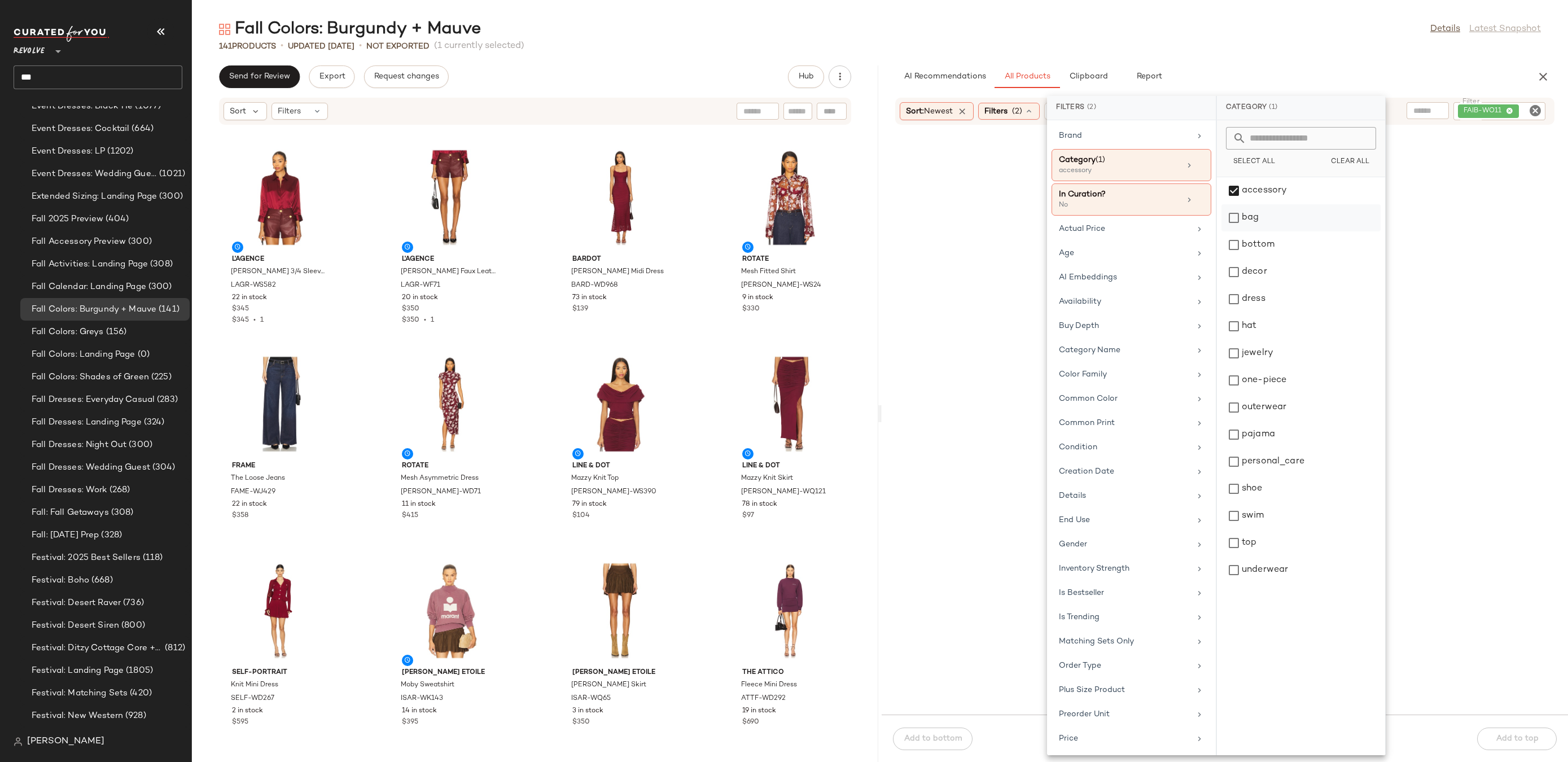
click at [1253, 232] on div "bag" at bounding box center [1301, 245] width 159 height 27
click at [1536, 112] on icon "Clear Filter" at bounding box center [1535, 110] width 14 height 14
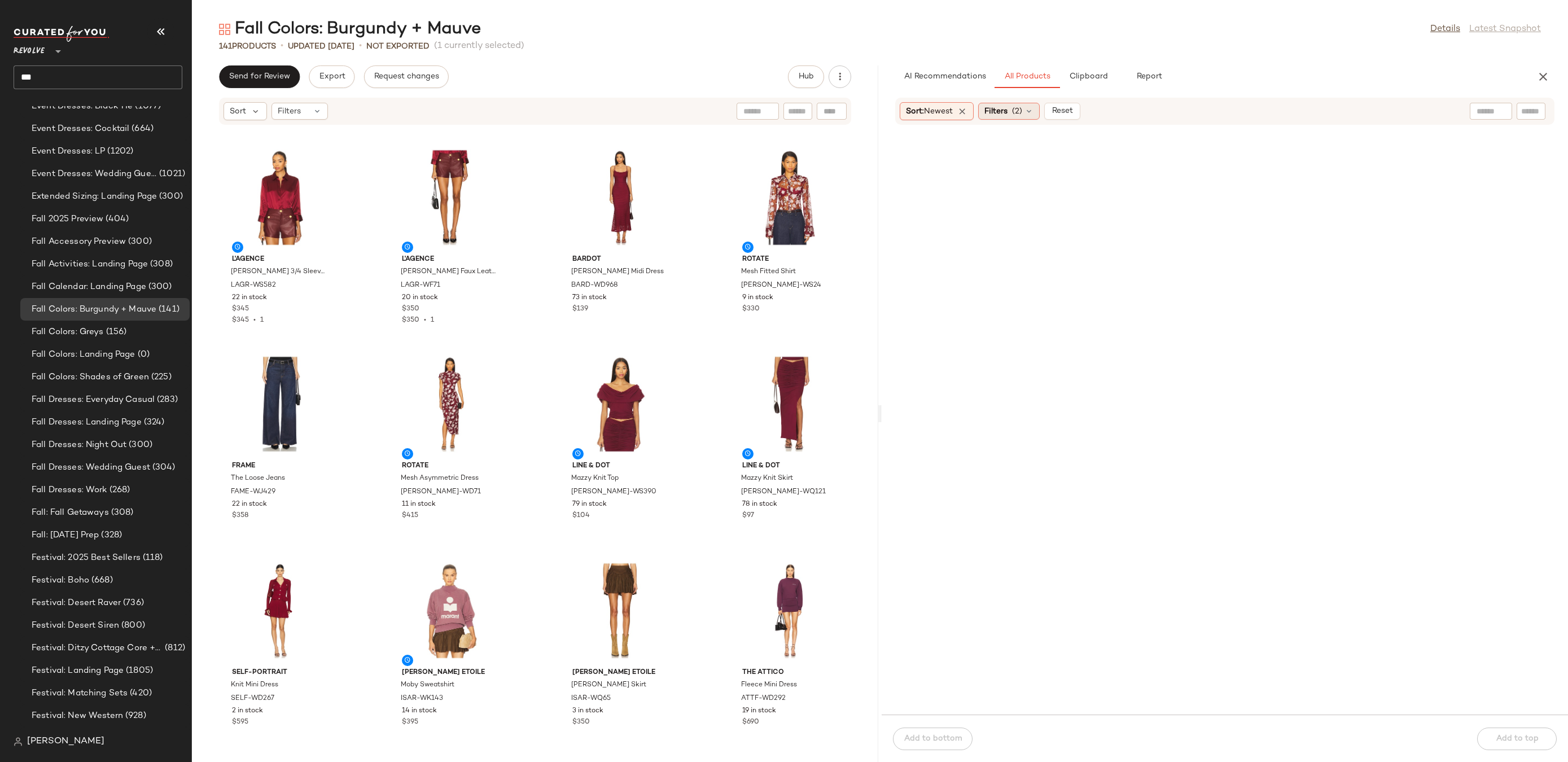
click at [1018, 114] on span "(2)" at bounding box center [1017, 112] width 10 height 12
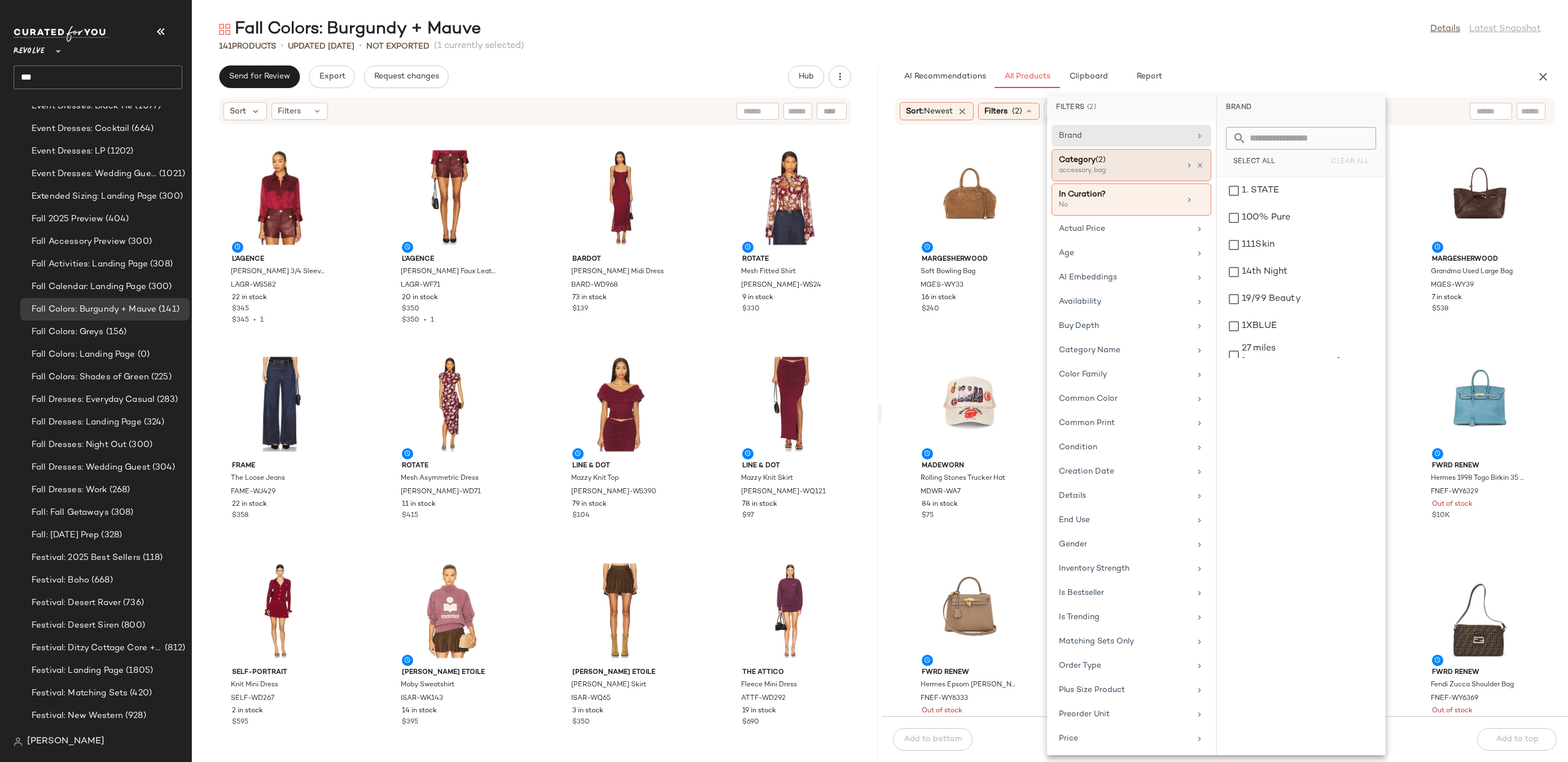
click at [1145, 165] on div "Category (2)" at bounding box center [1120, 160] width 121 height 12
click at [1254, 286] on div "decor" at bounding box center [1301, 299] width 159 height 27
click at [1251, 340] on div "hat" at bounding box center [1301, 353] width 159 height 27
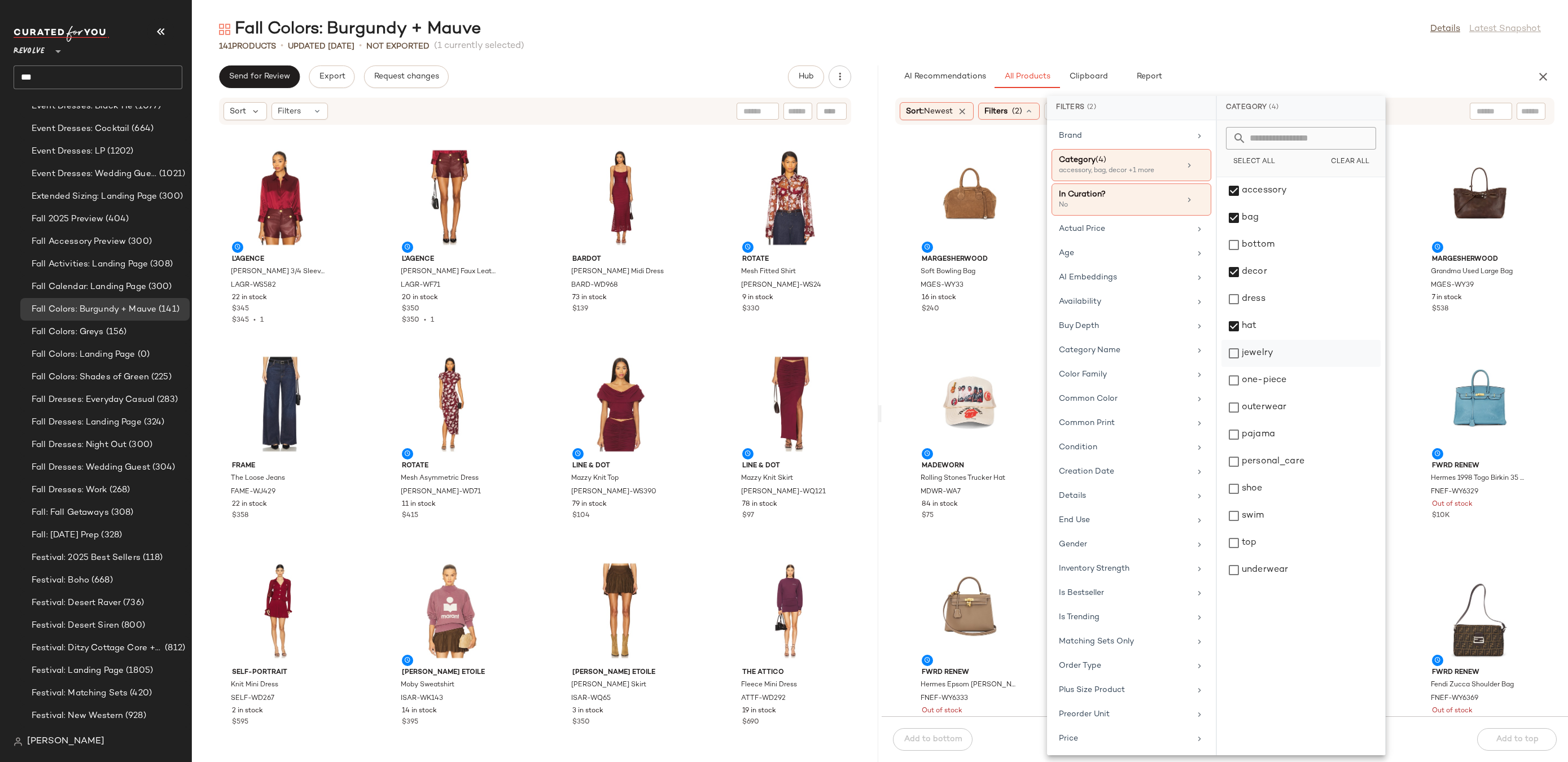
click at [1251, 367] on div "jewelry" at bounding box center [1301, 380] width 159 height 27
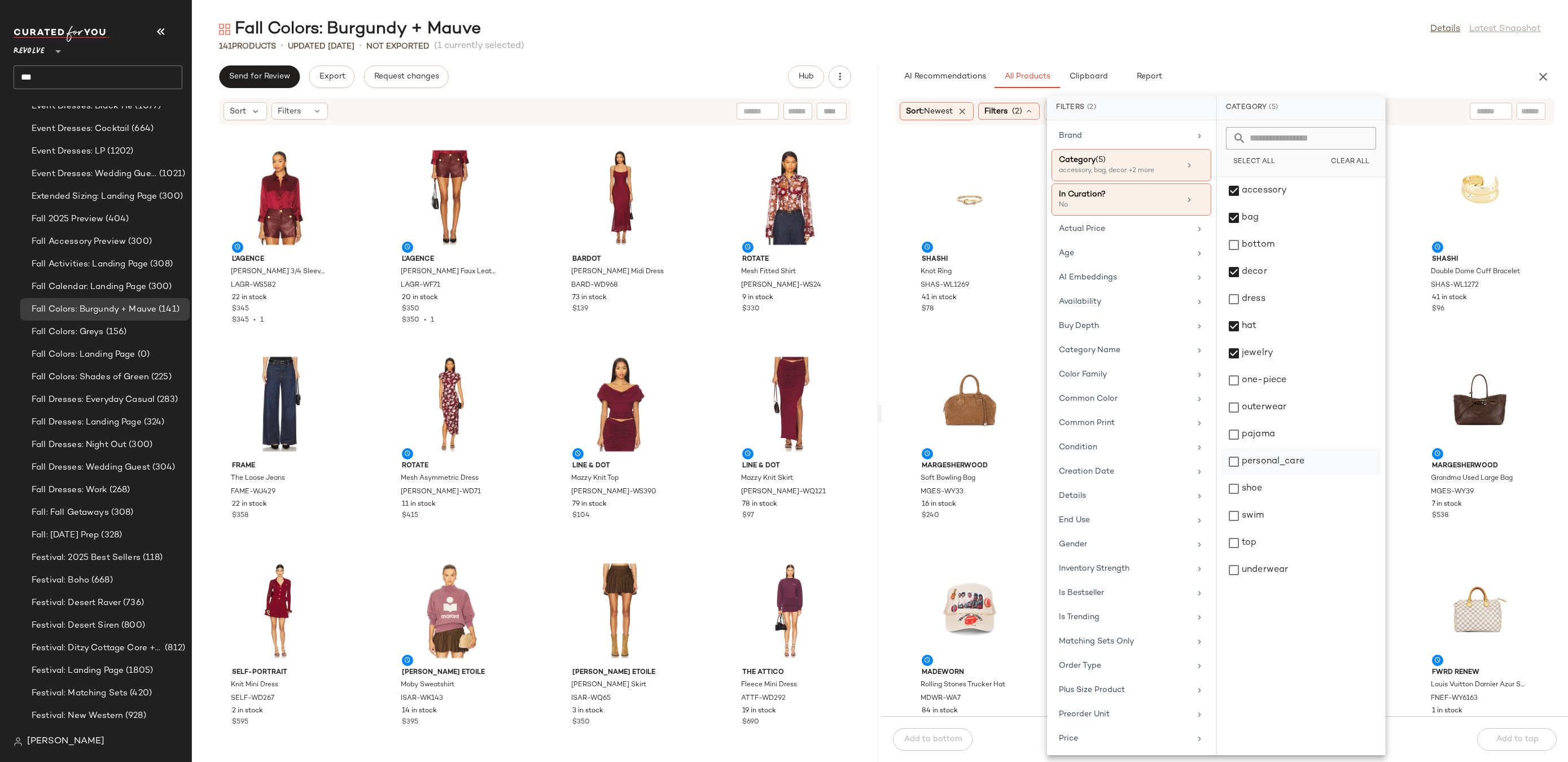
click at [1281, 476] on div "personal_care" at bounding box center [1301, 489] width 159 height 27
click at [1273, 503] on div "shoe" at bounding box center [1301, 516] width 159 height 27
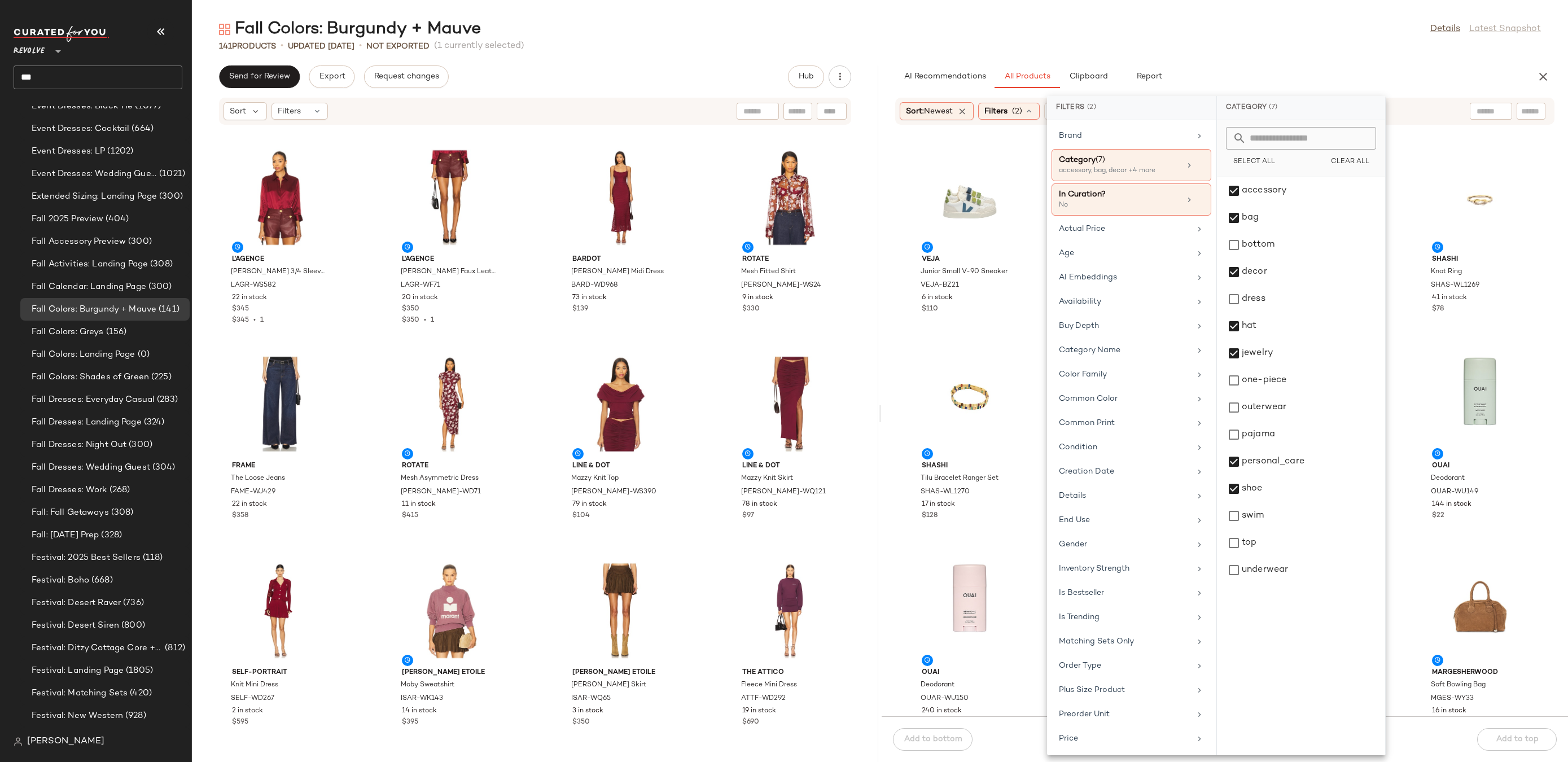
click at [1229, 7] on main "Fall Colors: Burgundy + Mauve Details Latest Snapshot 141 Products • updated Au…" at bounding box center [784, 381] width 1568 height 762
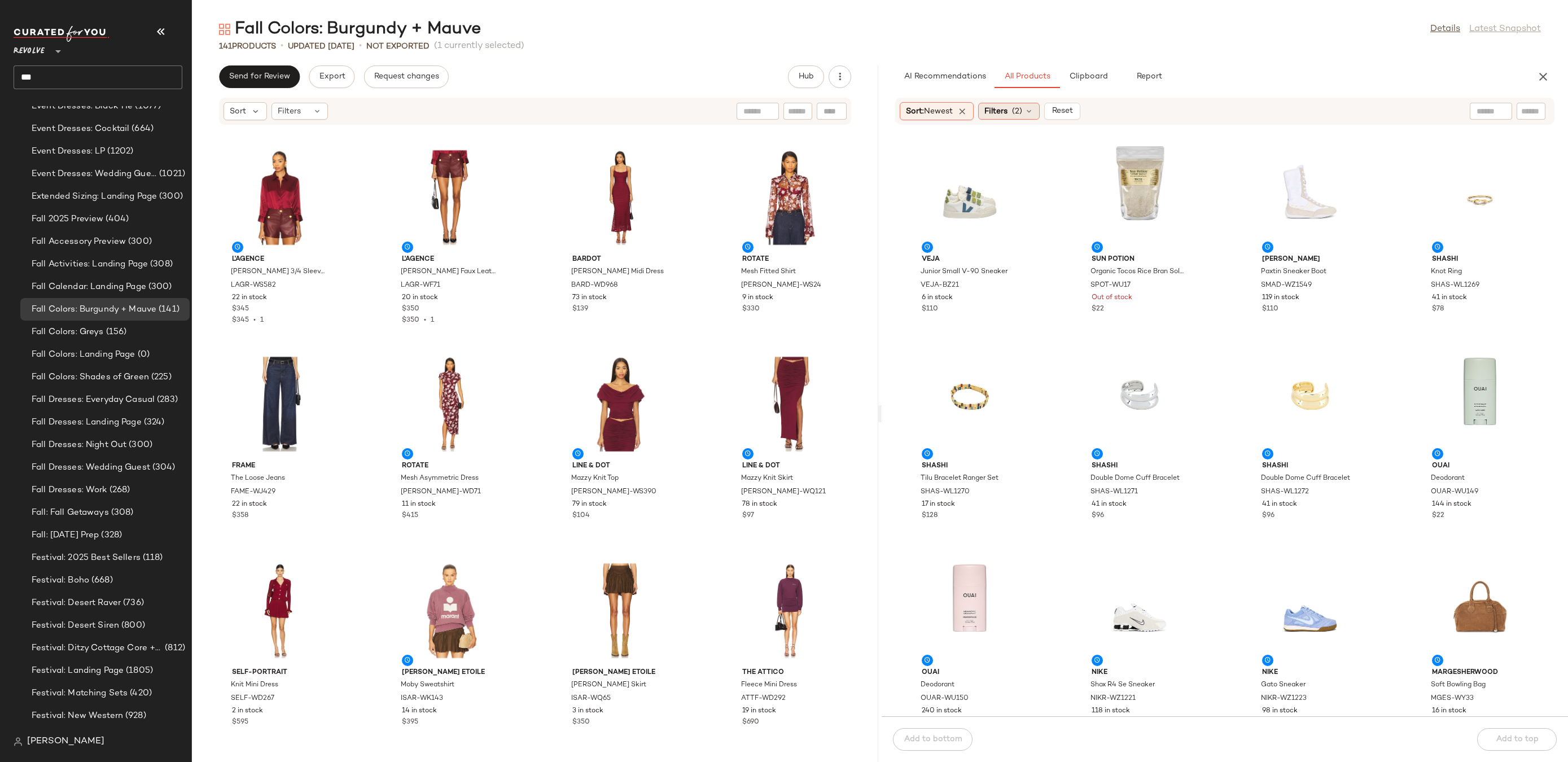
click at [1017, 110] on span "(2)" at bounding box center [1017, 112] width 10 height 12
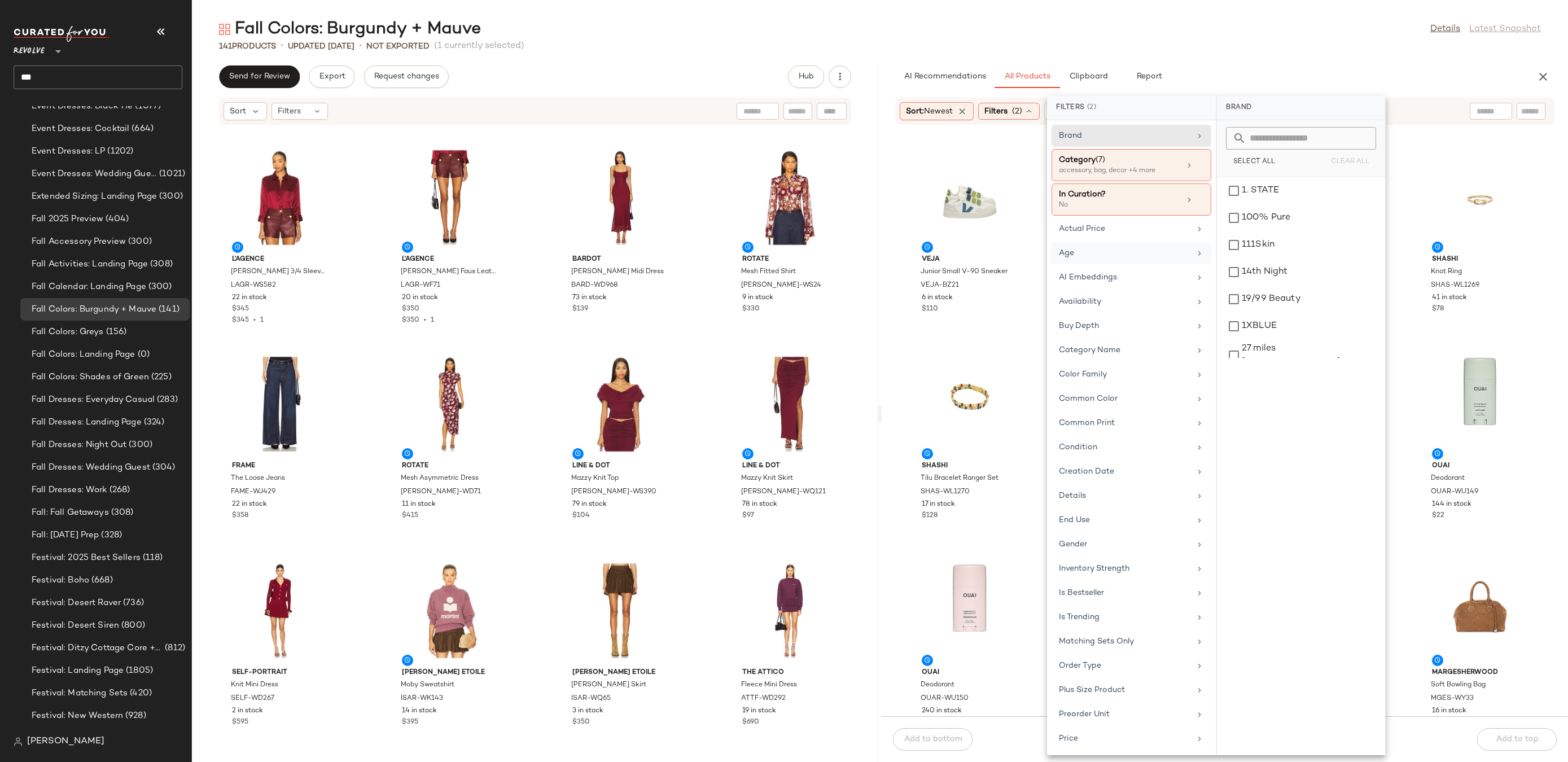
click at [1152, 250] on div "Age" at bounding box center [1125, 254] width 131 height 12
click at [1247, 205] on div "adult" at bounding box center [1301, 218] width 159 height 27
click at [1098, 558] on div "Gender" at bounding box center [1125, 555] width 131 height 12
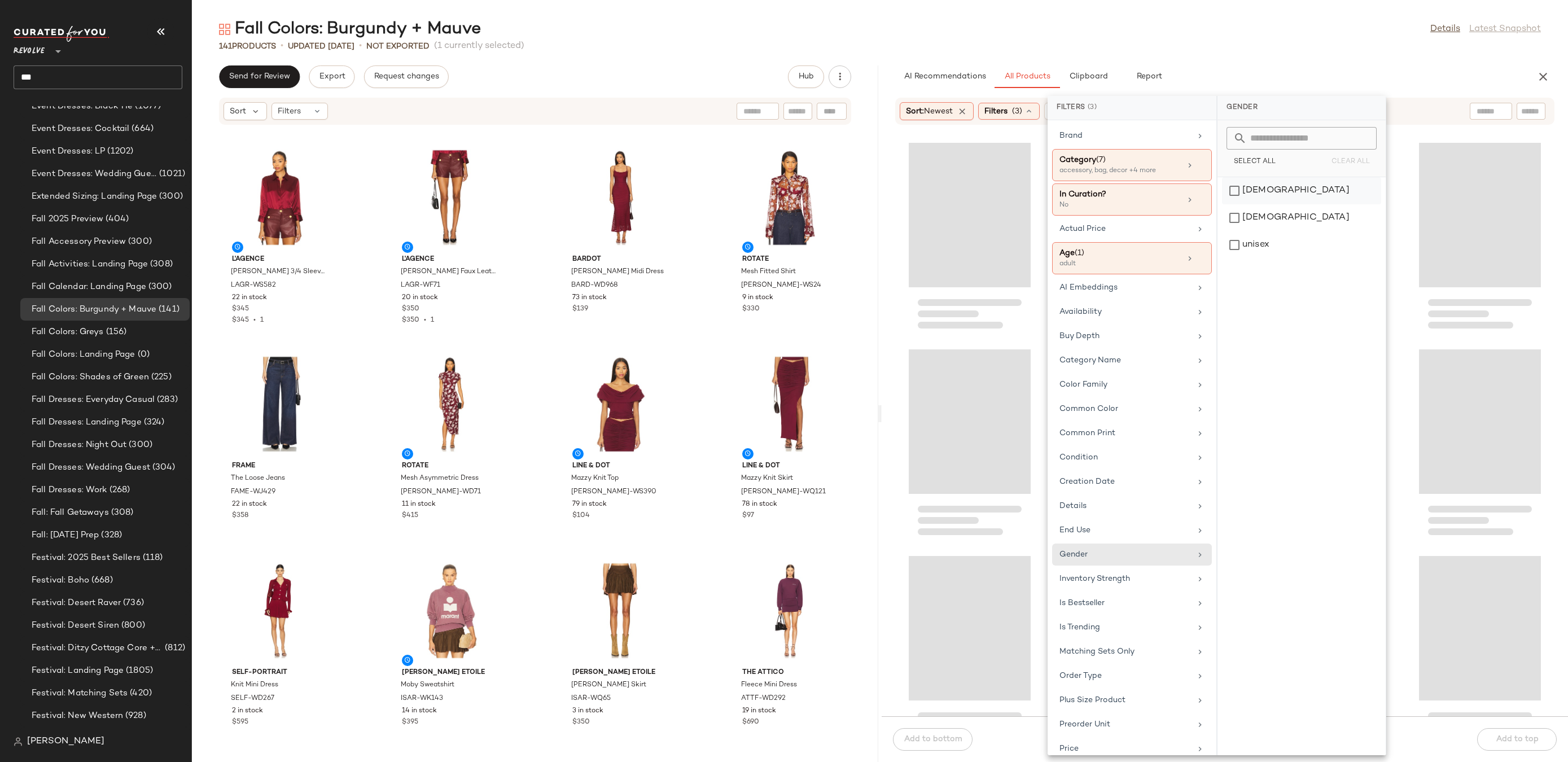
click at [1273, 205] on div "[DEMOGRAPHIC_DATA]" at bounding box center [1301, 218] width 159 height 27
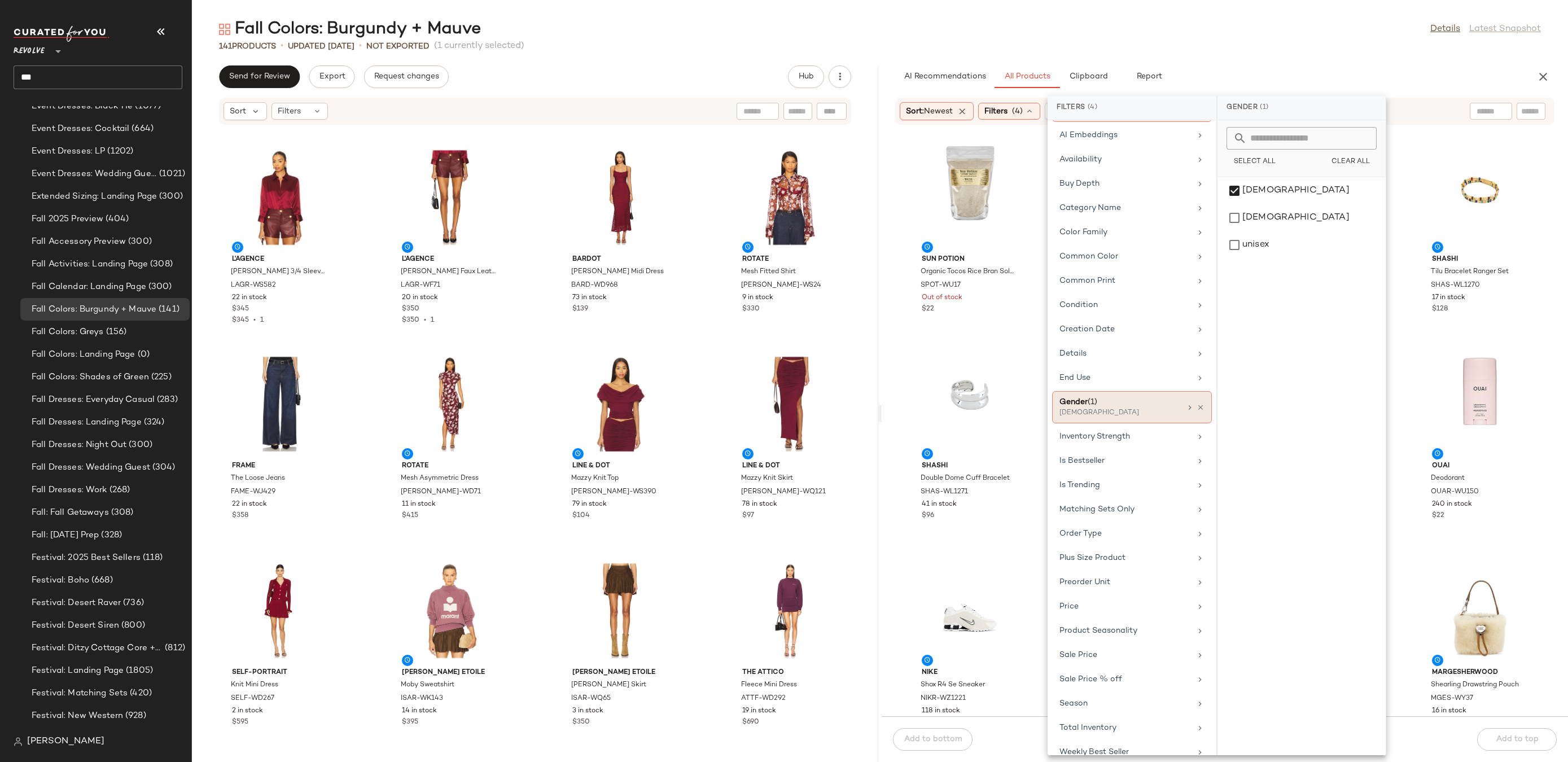
scroll to position [240, 0]
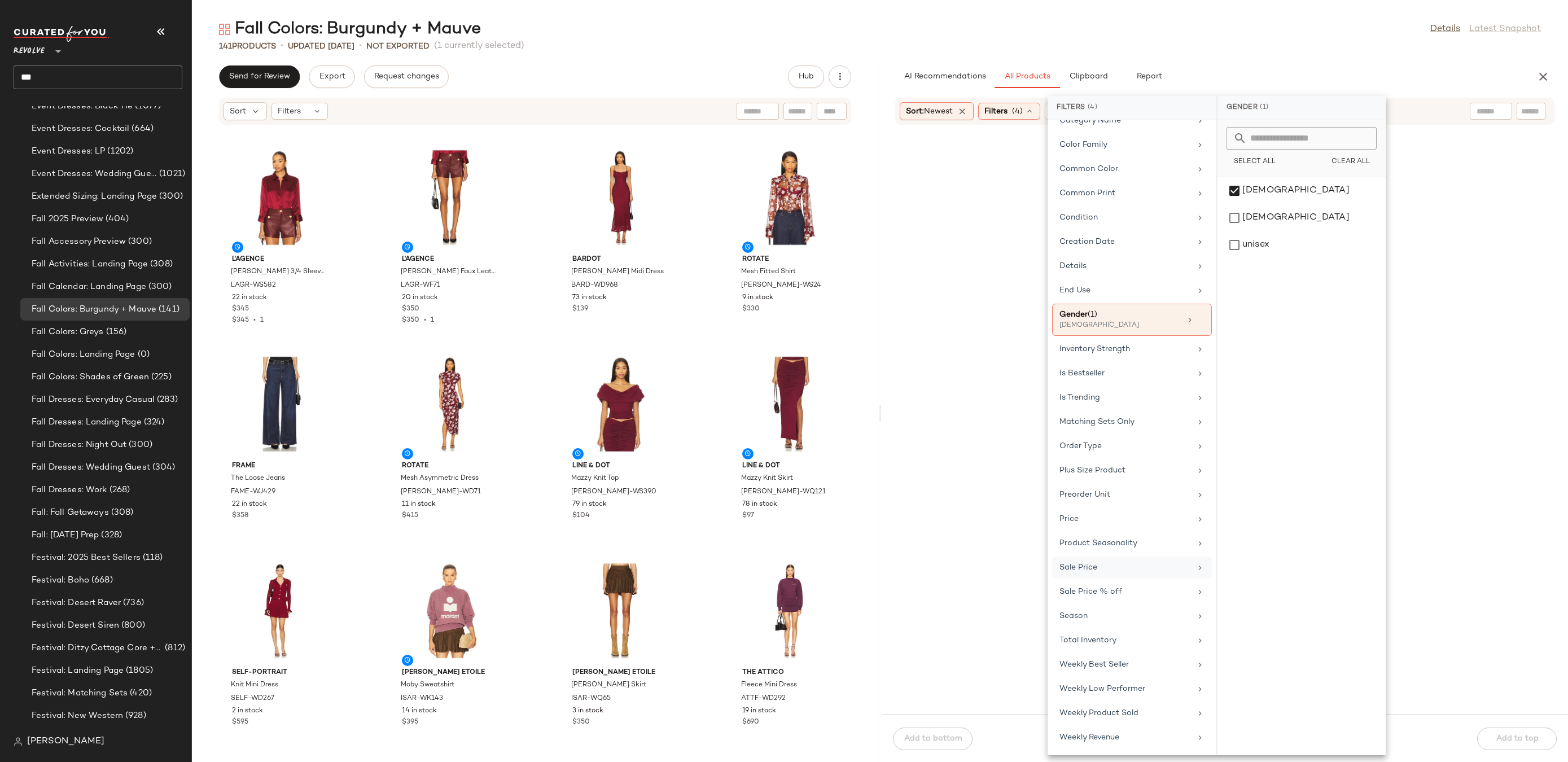
click at [1123, 568] on div "Sale Price" at bounding box center [1125, 568] width 131 height 12
click at [1261, 156] on div "Not on sale" at bounding box center [1301, 156] width 159 height 20
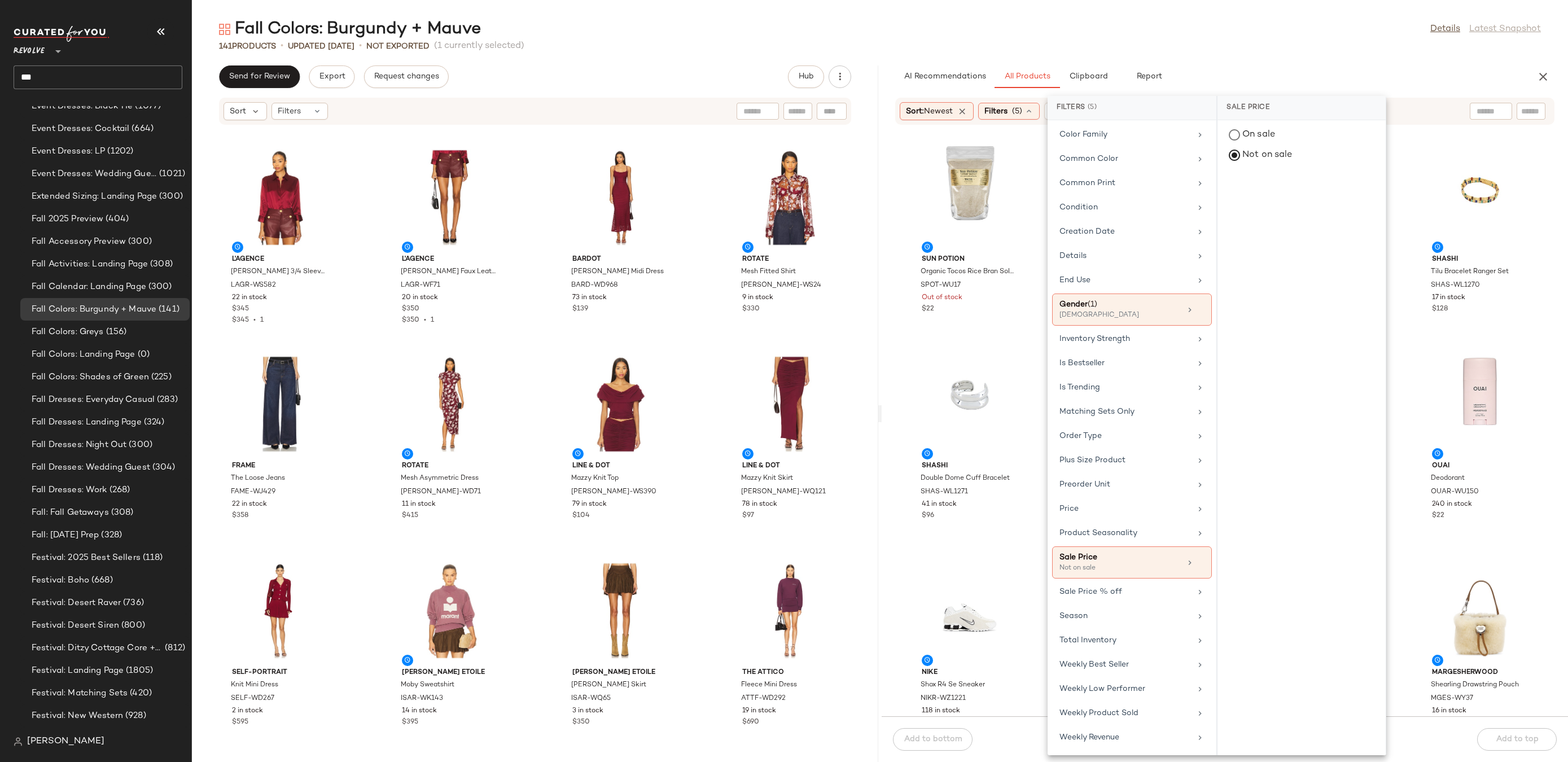
click at [1168, 31] on div "Fall Colors: Burgundy + Mauve Details Latest Snapshot" at bounding box center [880, 29] width 1376 height 23
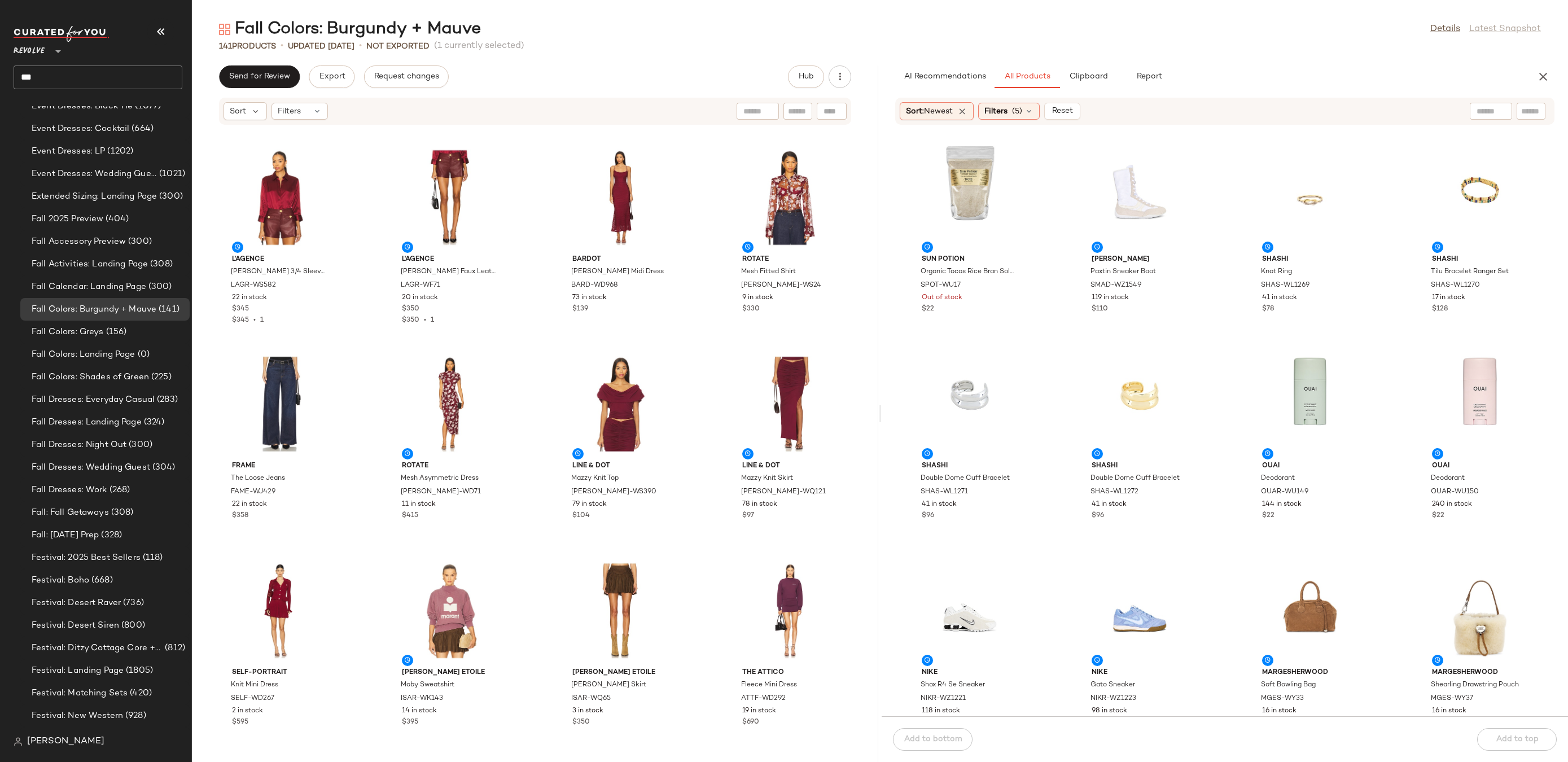
click at [1537, 118] on div at bounding box center [1531, 111] width 28 height 17
type input "*******"
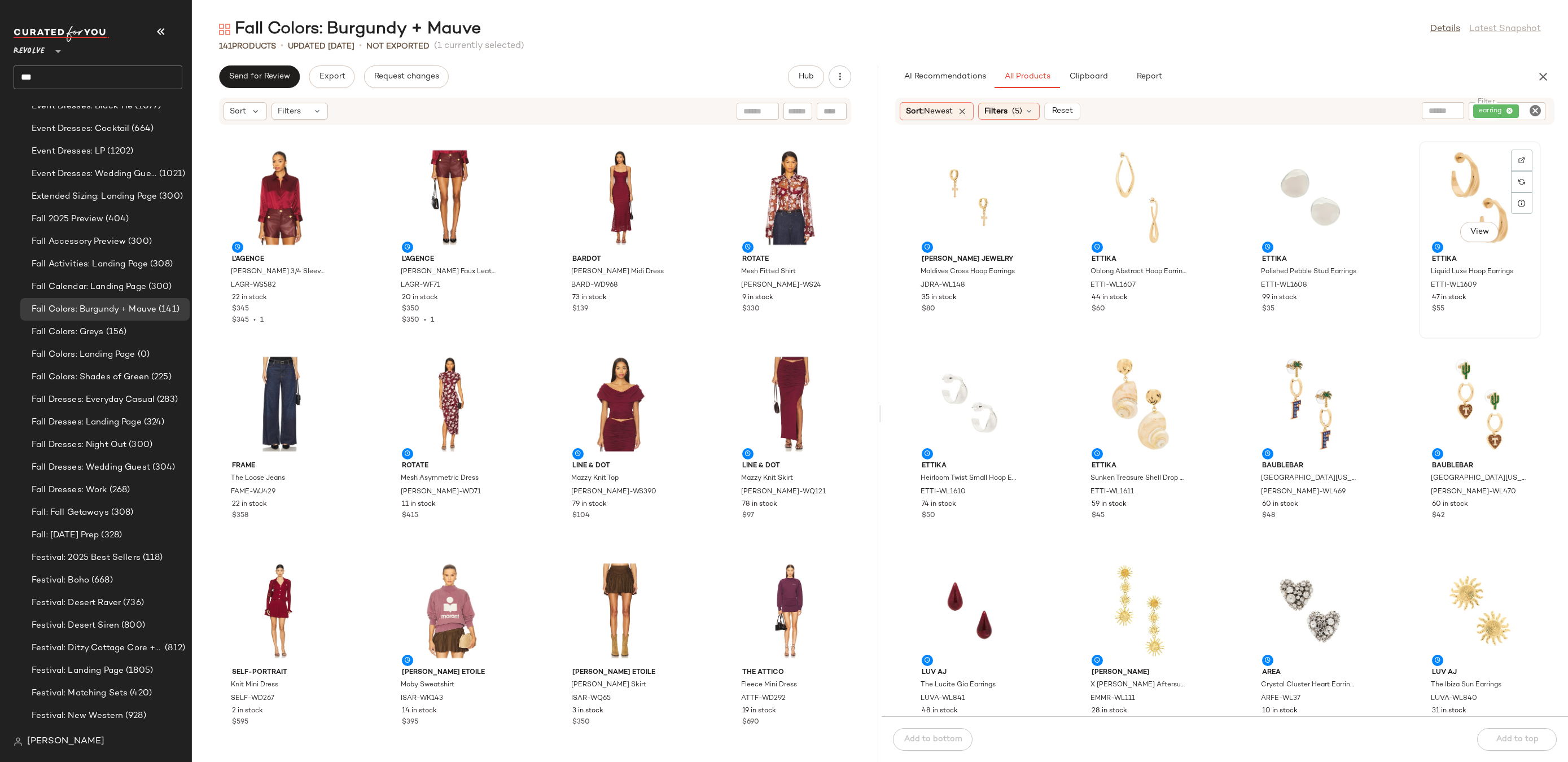
click at [1465, 200] on div "View" at bounding box center [1480, 198] width 114 height 105
drag, startPoint x: 1471, startPoint y: 195, endPoint x: 1464, endPoint y: 195, distance: 7.0
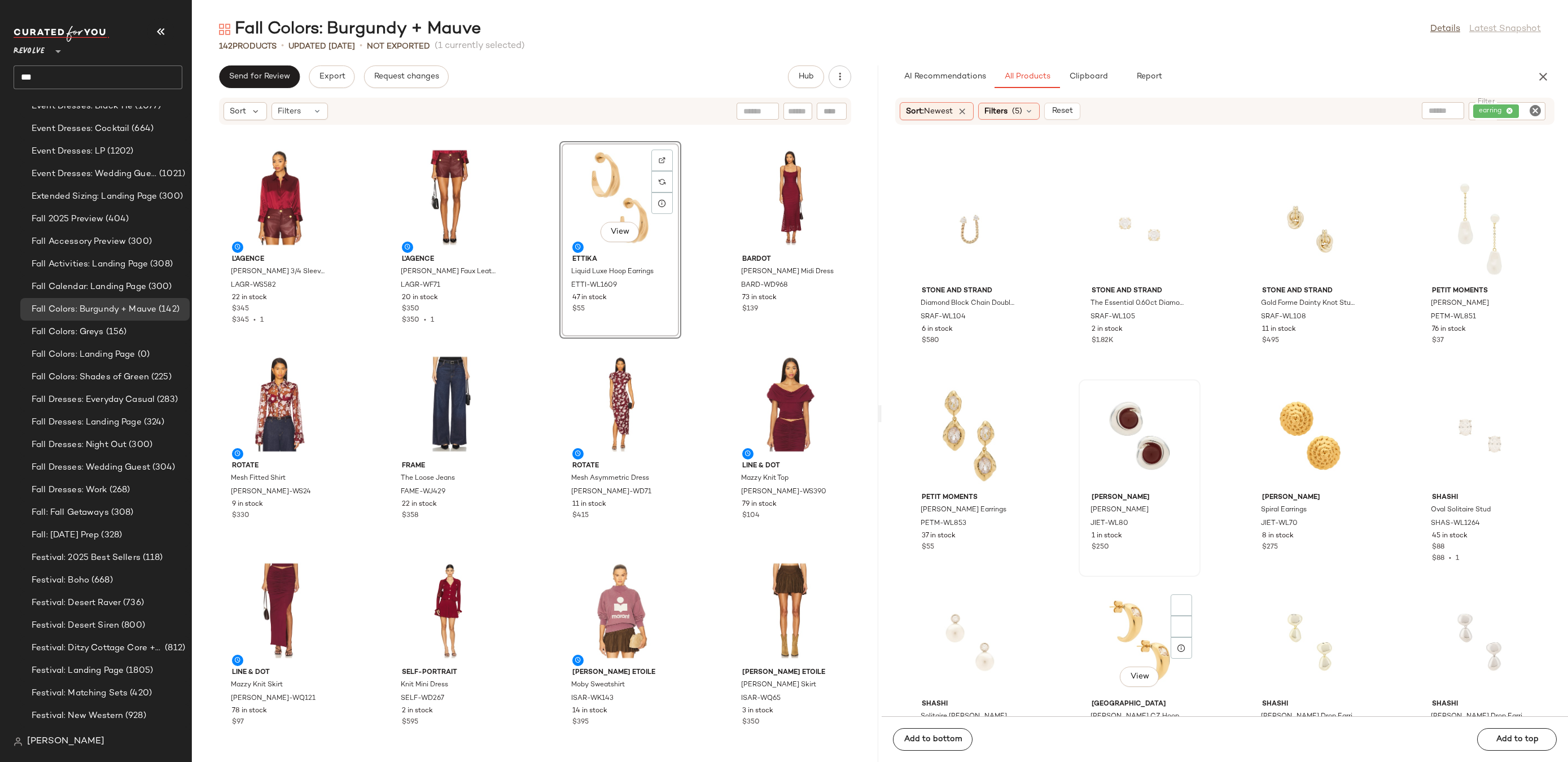
scroll to position [1167, 0]
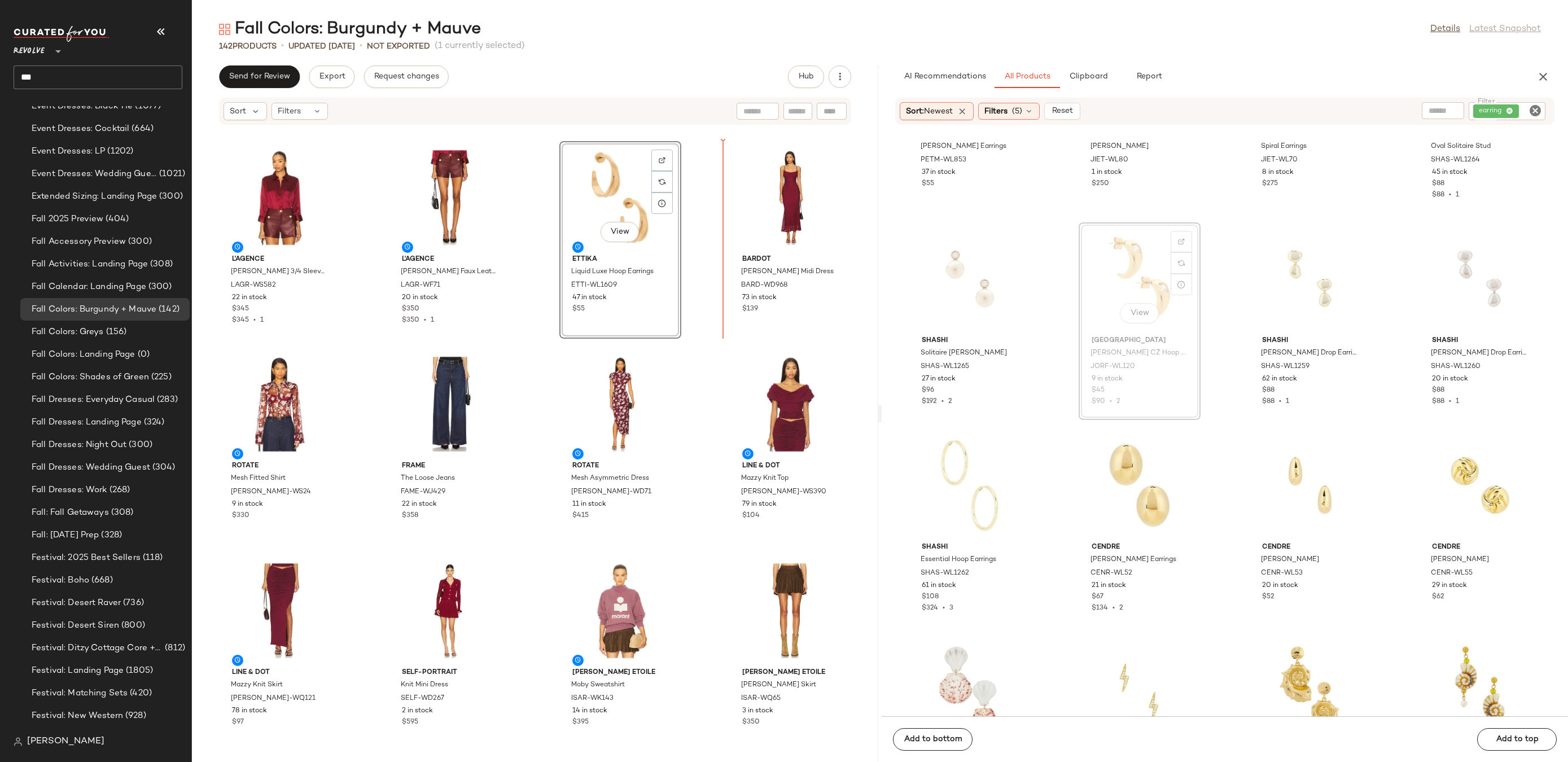
drag, startPoint x: 1125, startPoint y: 267, endPoint x: 1112, endPoint y: 267, distance: 13.0
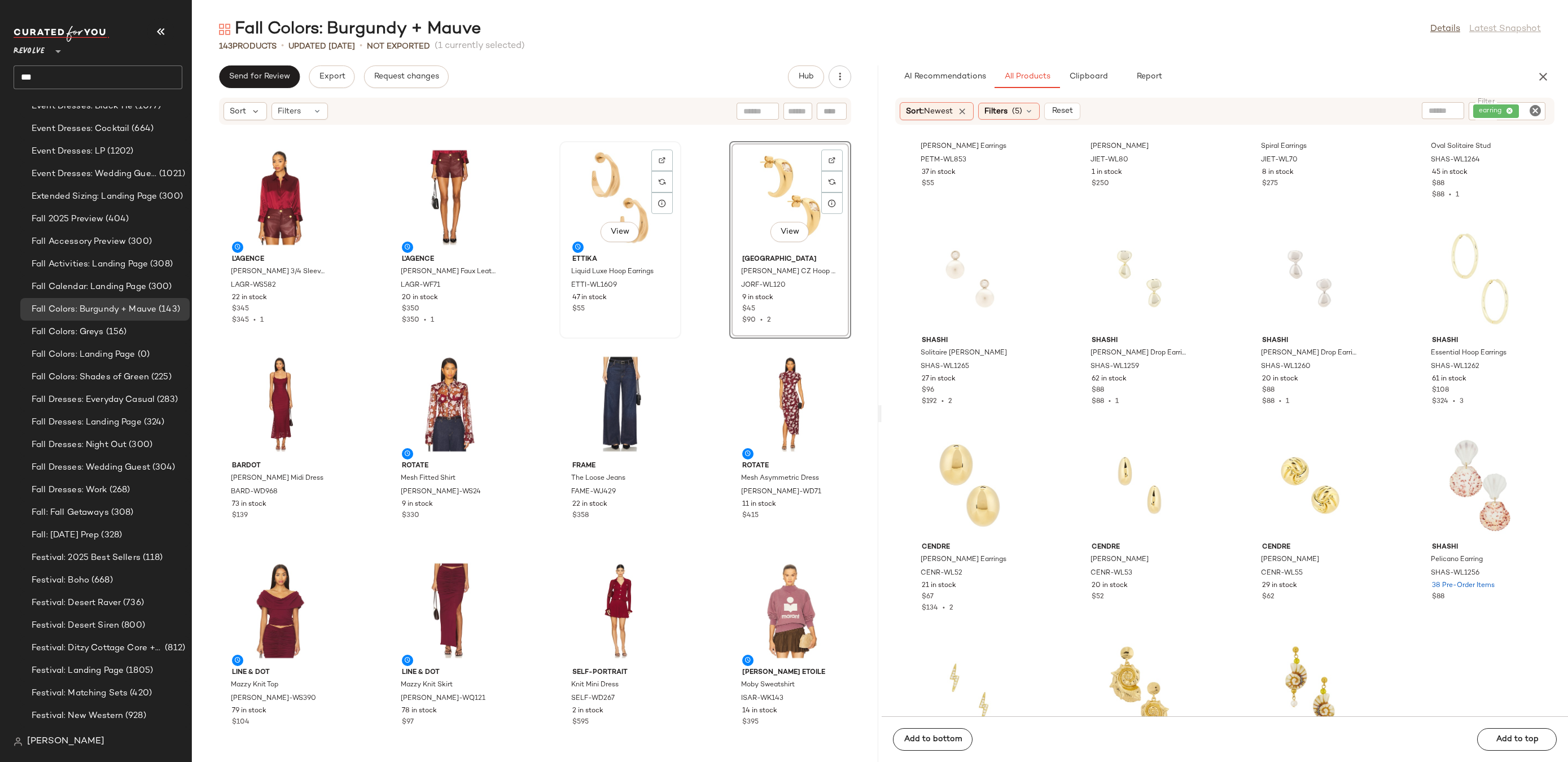
click at [611, 195] on div "View" at bounding box center [620, 198] width 114 height 105
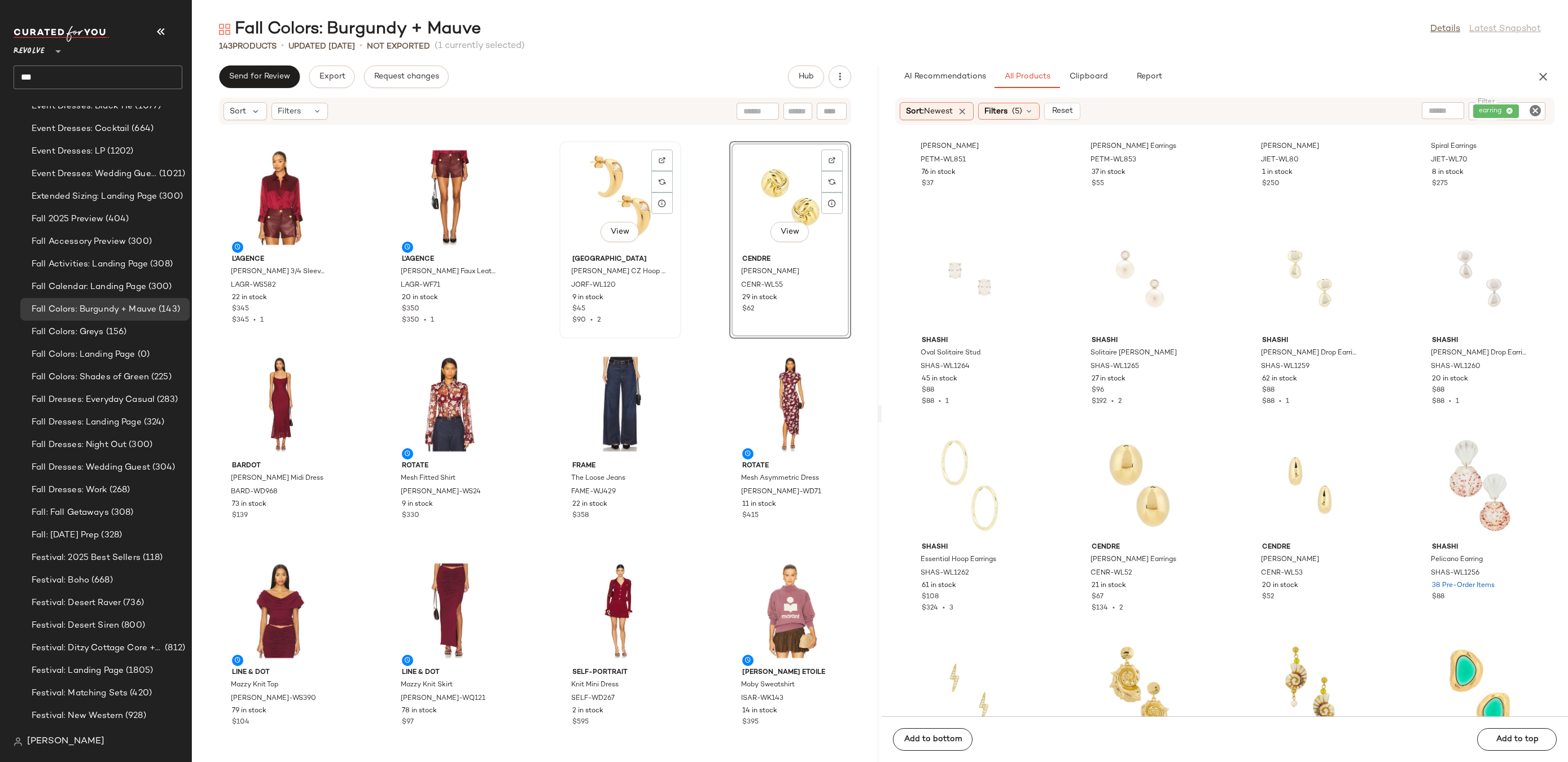
click at [599, 202] on div "View" at bounding box center [620, 198] width 114 height 105
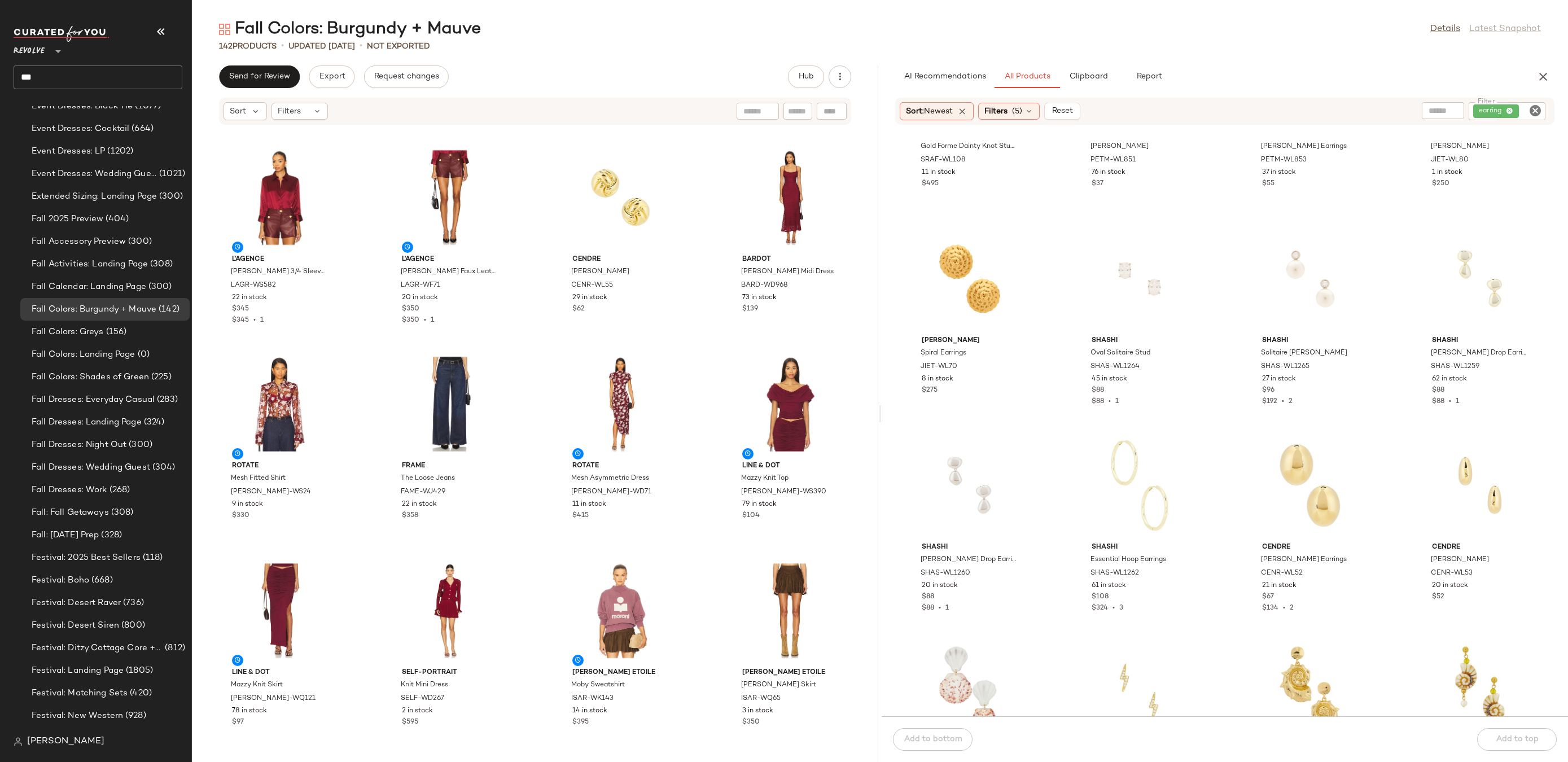
click at [1534, 110] on icon "Clear Filter" at bounding box center [1535, 110] width 14 height 14
click at [1085, 77] on span "Clipboard" at bounding box center [1087, 77] width 39 height 9
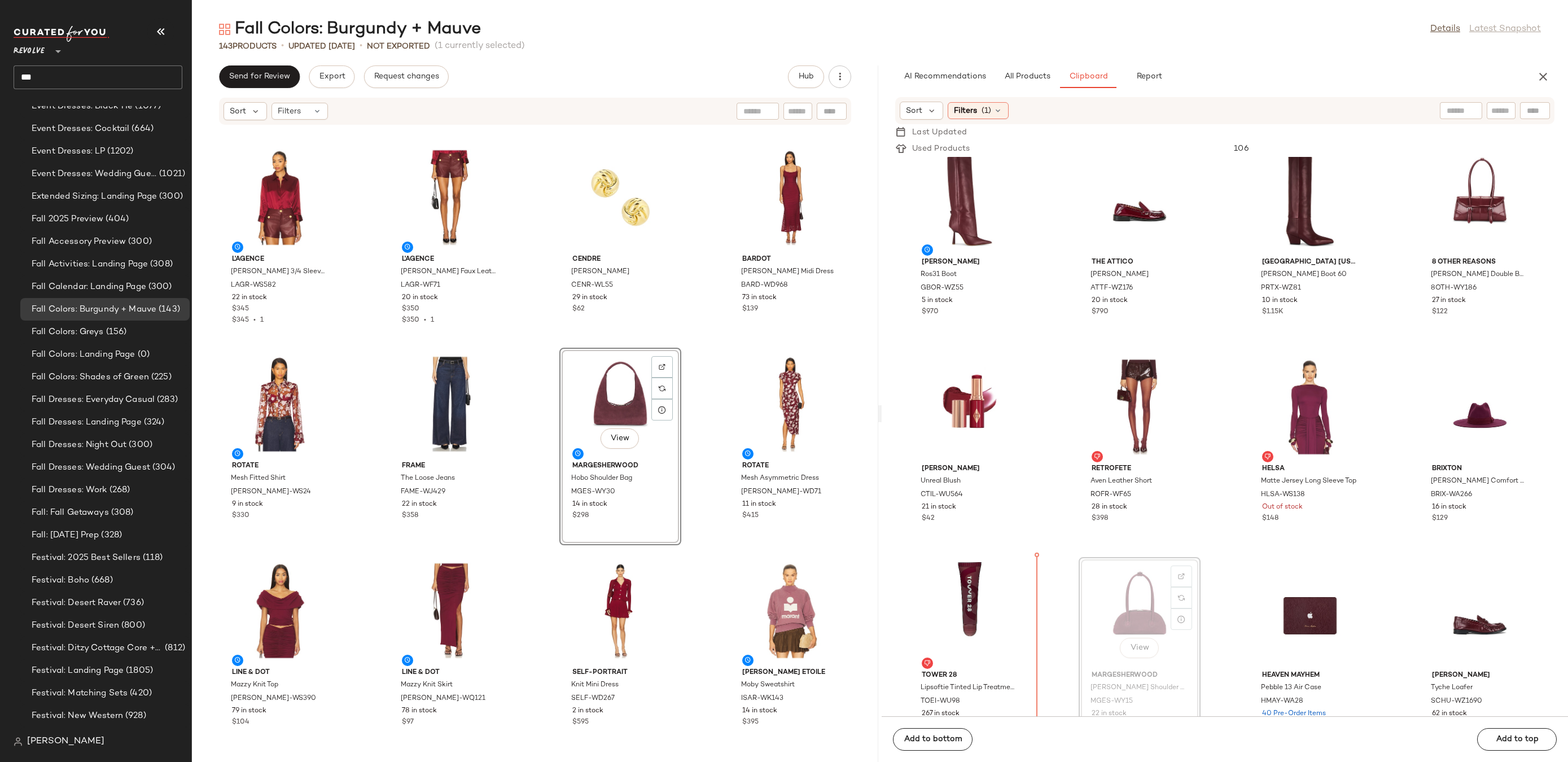
drag, startPoint x: 1139, startPoint y: 639, endPoint x: 1087, endPoint y: 623, distance: 54.4
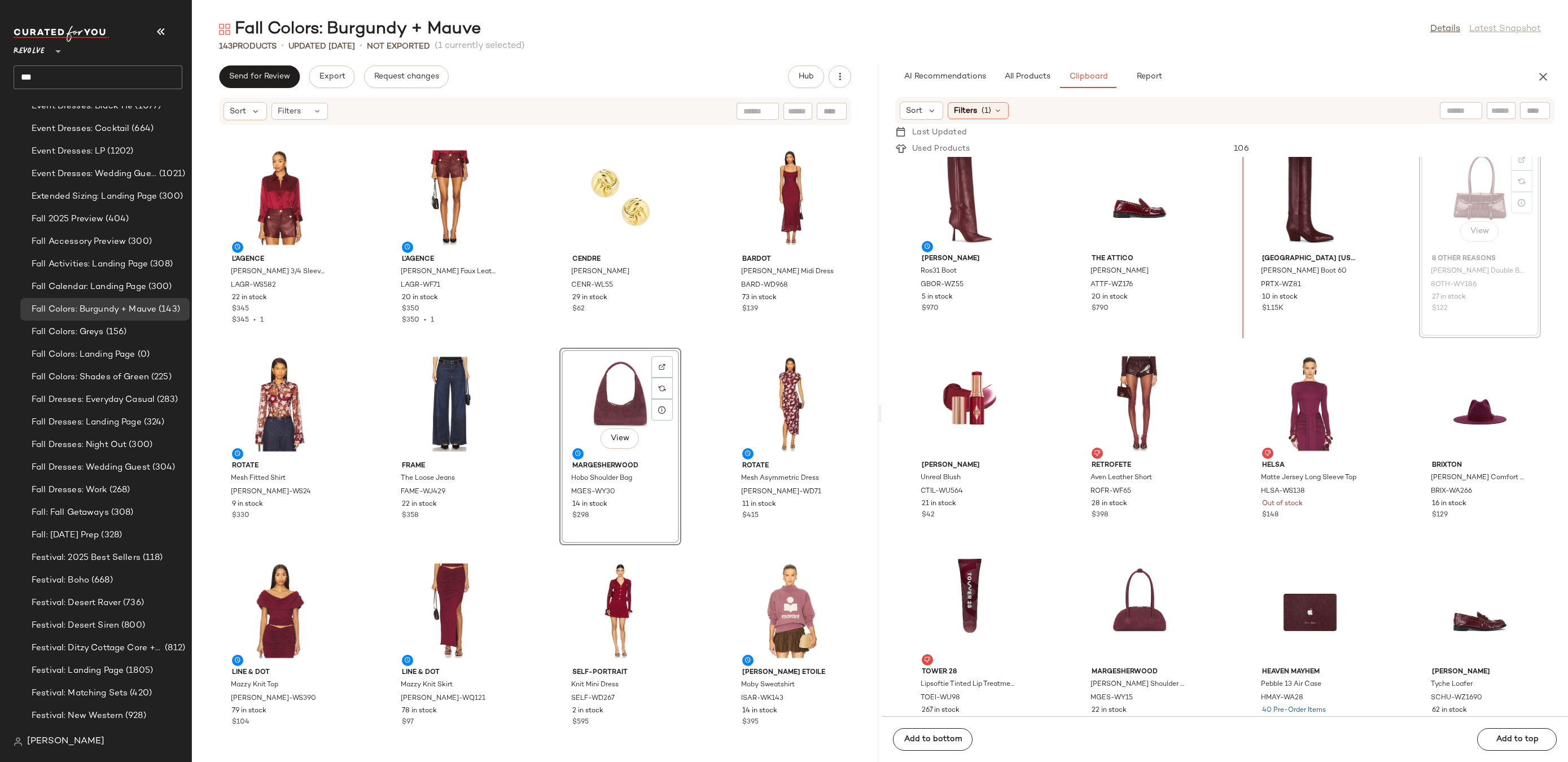
scroll to position [17, 0]
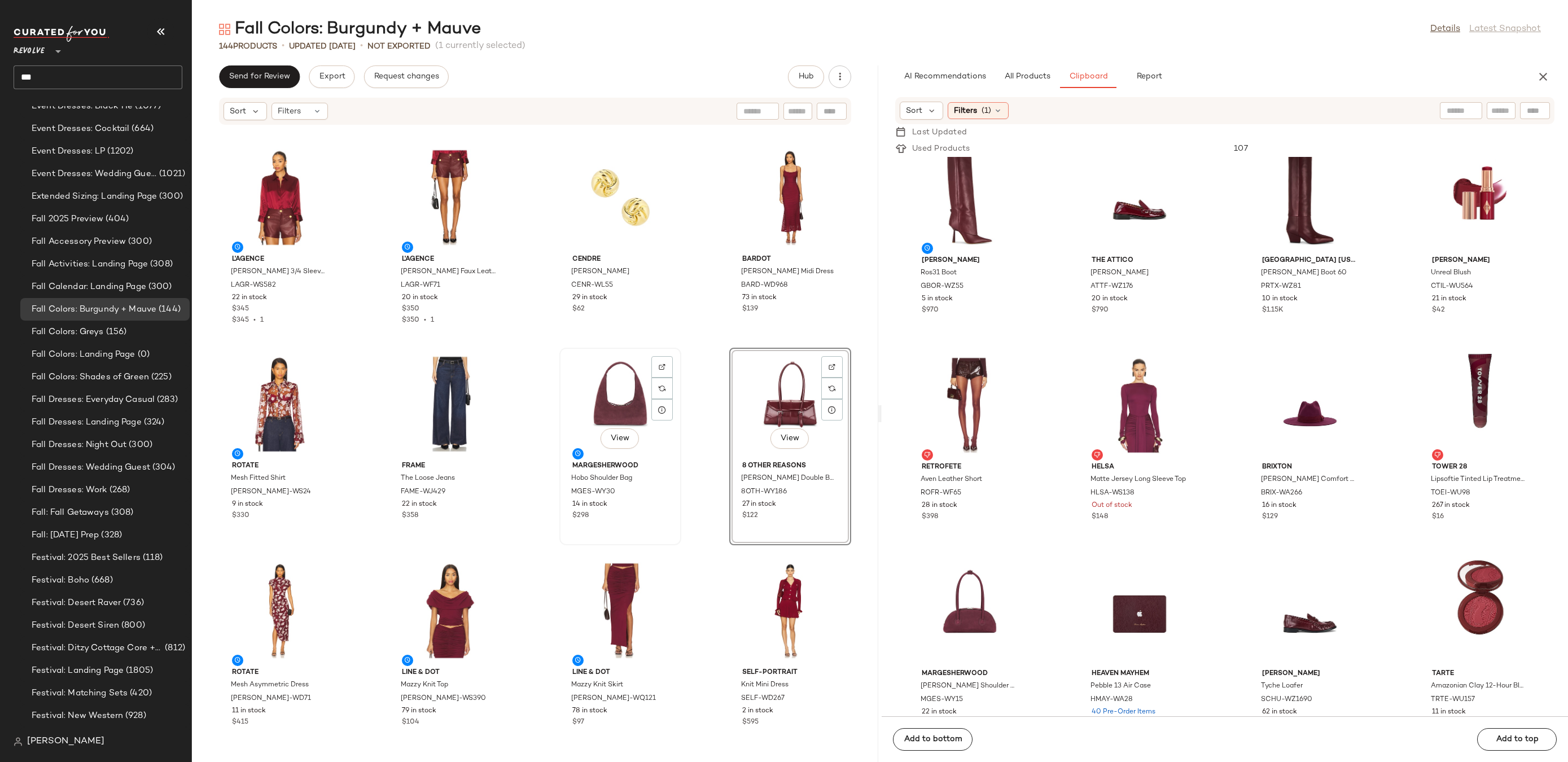
click at [603, 390] on div "View" at bounding box center [620, 405] width 114 height 105
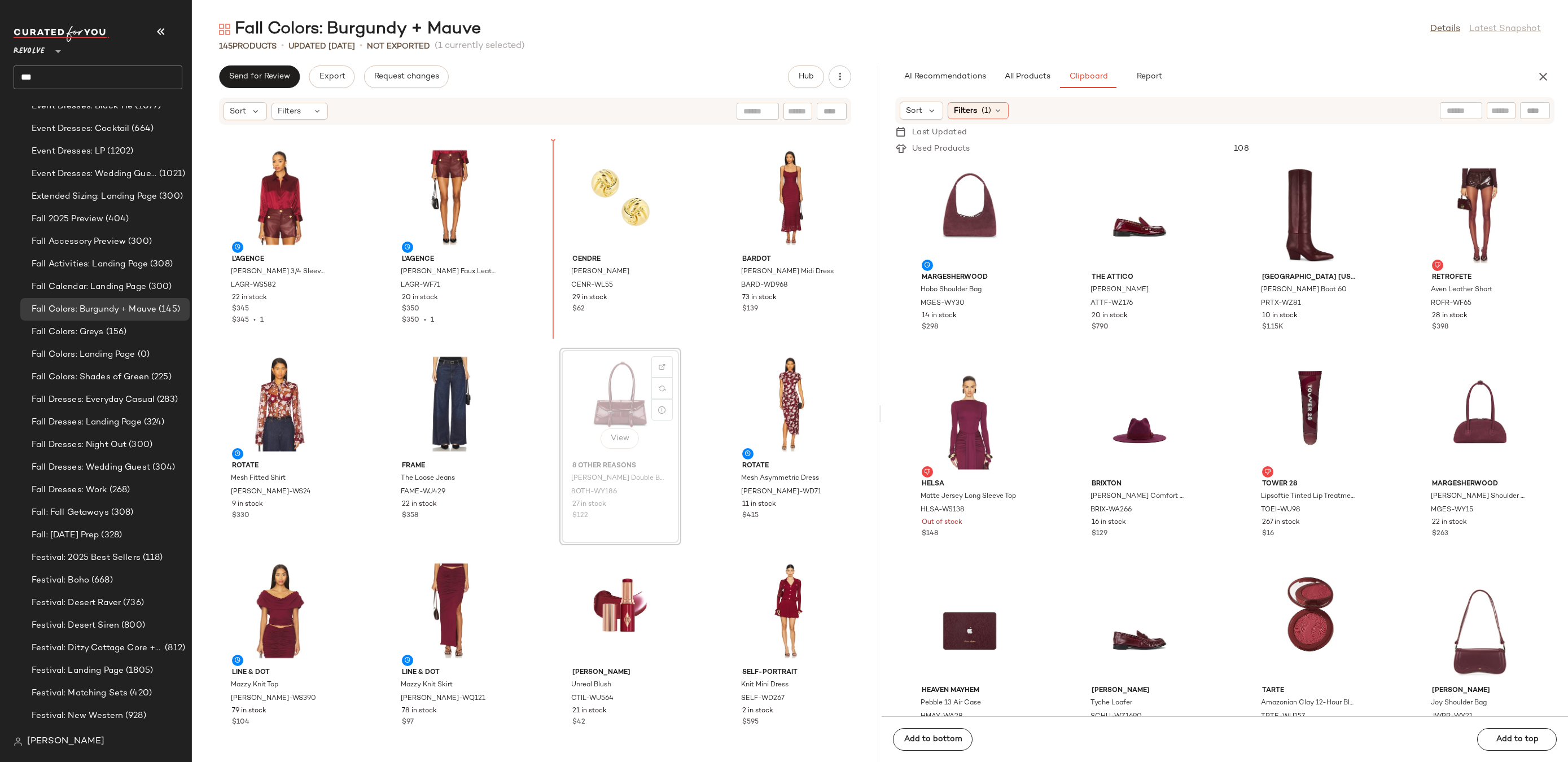
drag, startPoint x: 617, startPoint y: 407, endPoint x: 615, endPoint y: 399, distance: 8.2
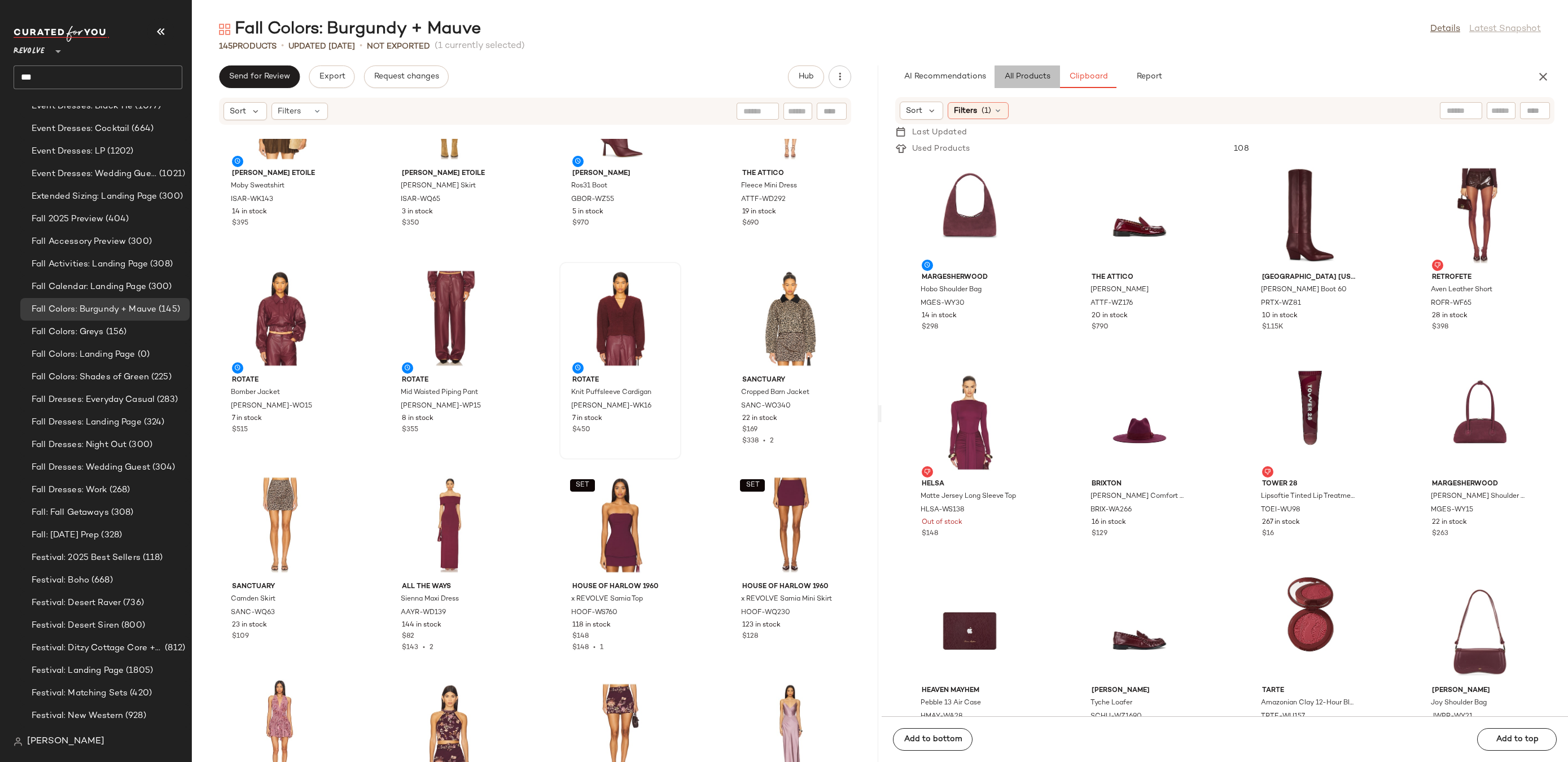
click at [1039, 77] on span "All Products" at bounding box center [1027, 77] width 46 height 9
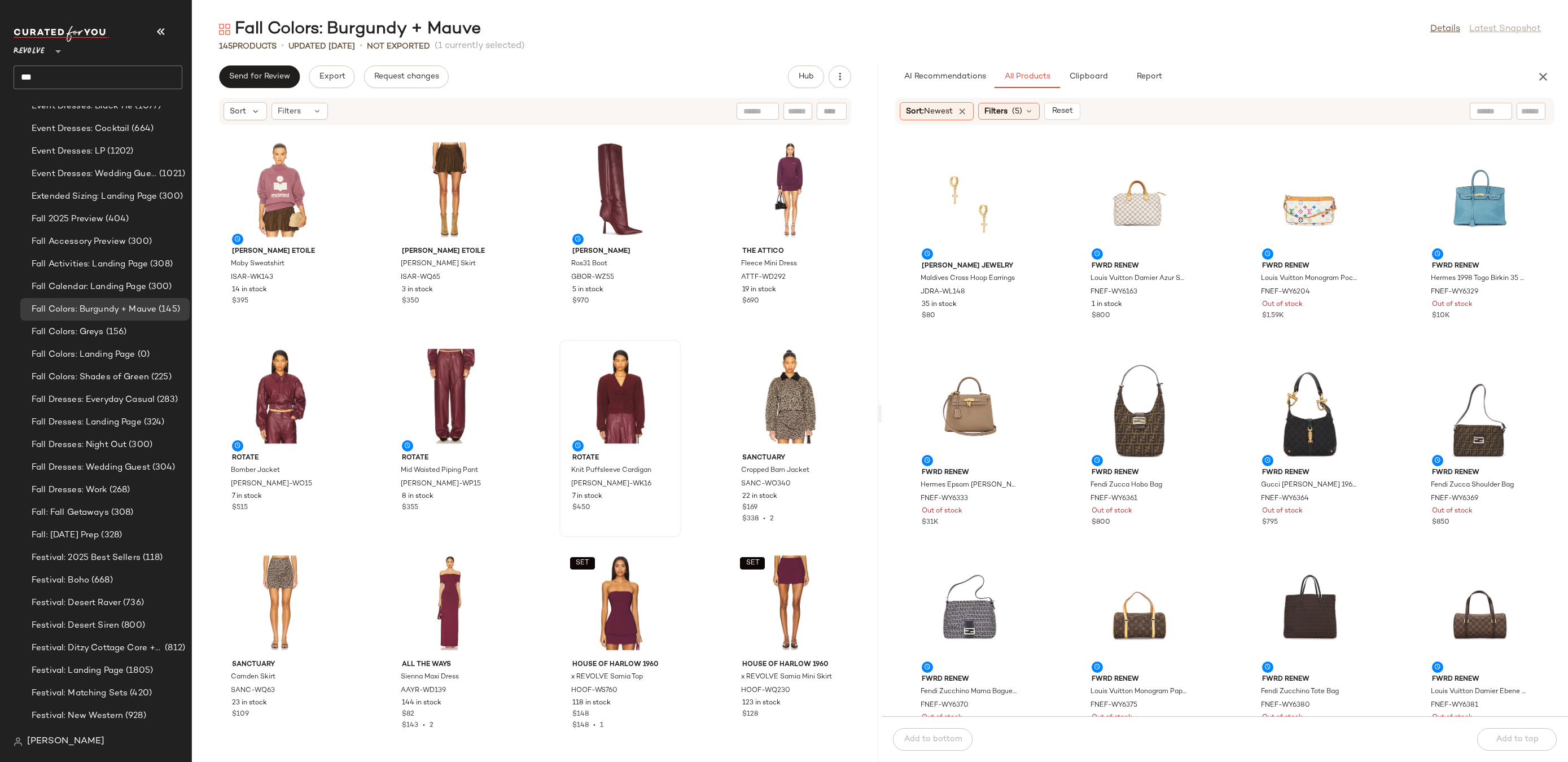
scroll to position [663, 0]
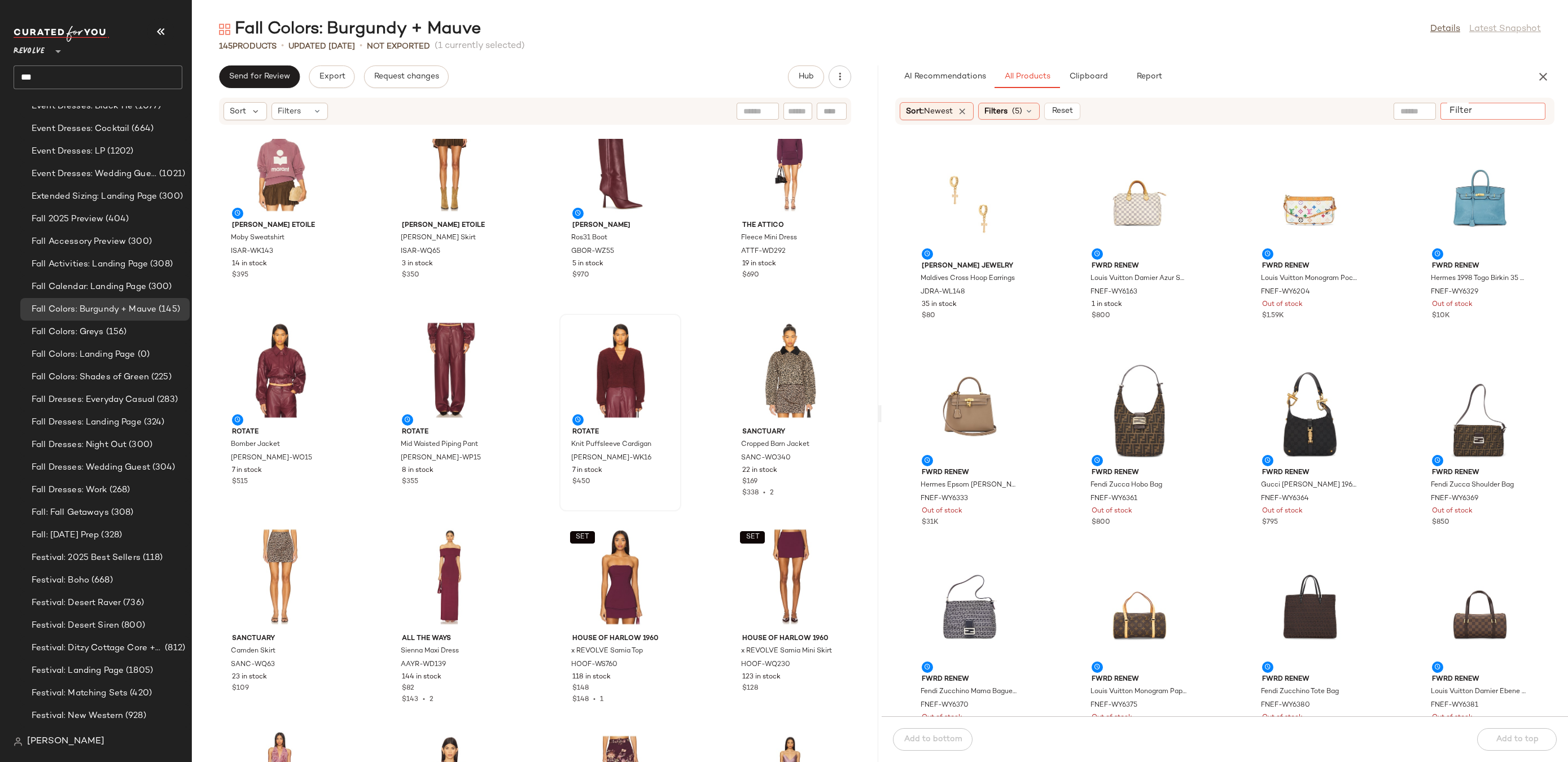
click at [1536, 110] on input "Filter" at bounding box center [1493, 112] width 96 height 12
type input "*"
type input "**********"
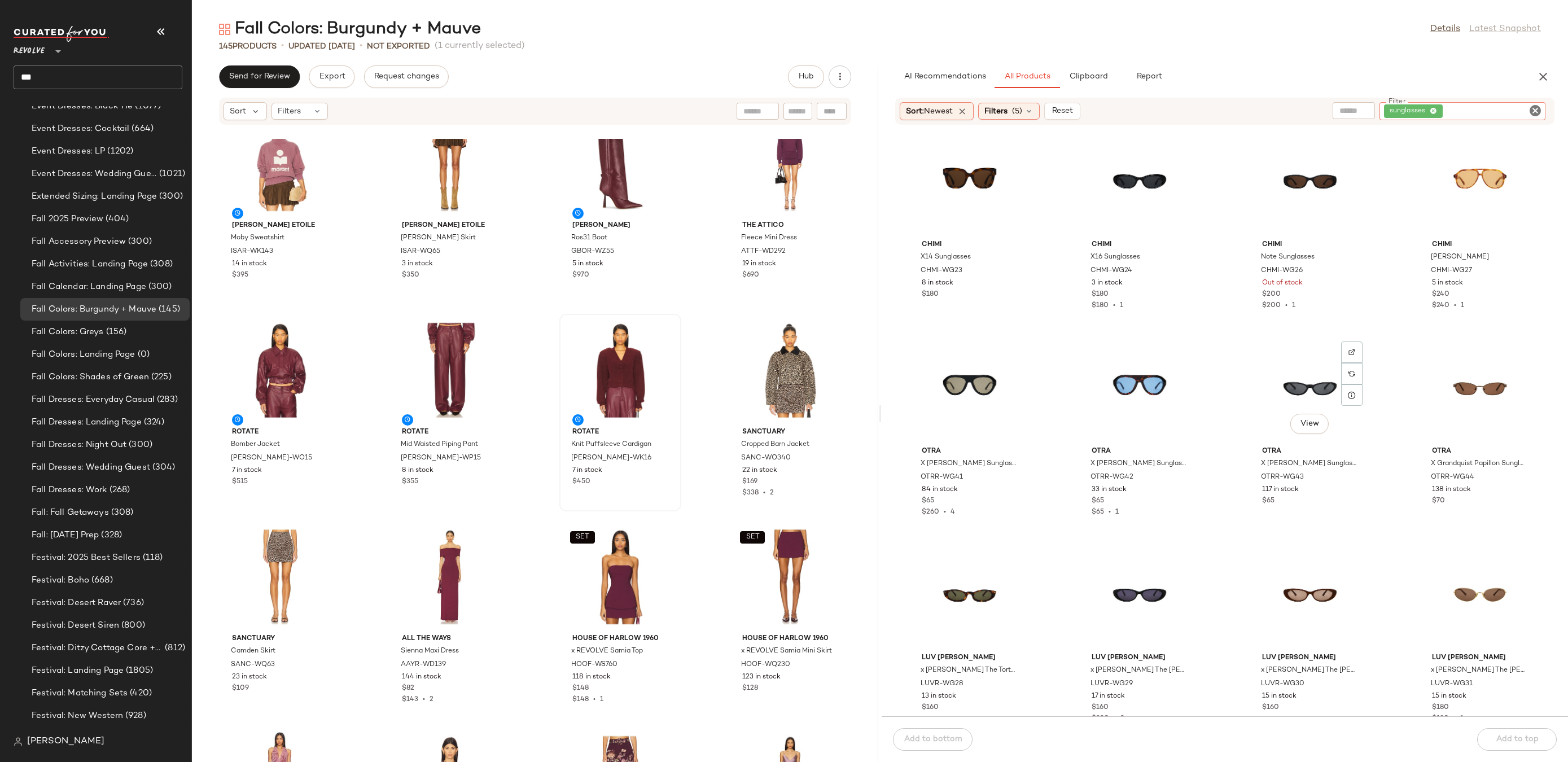
scroll to position [441, 0]
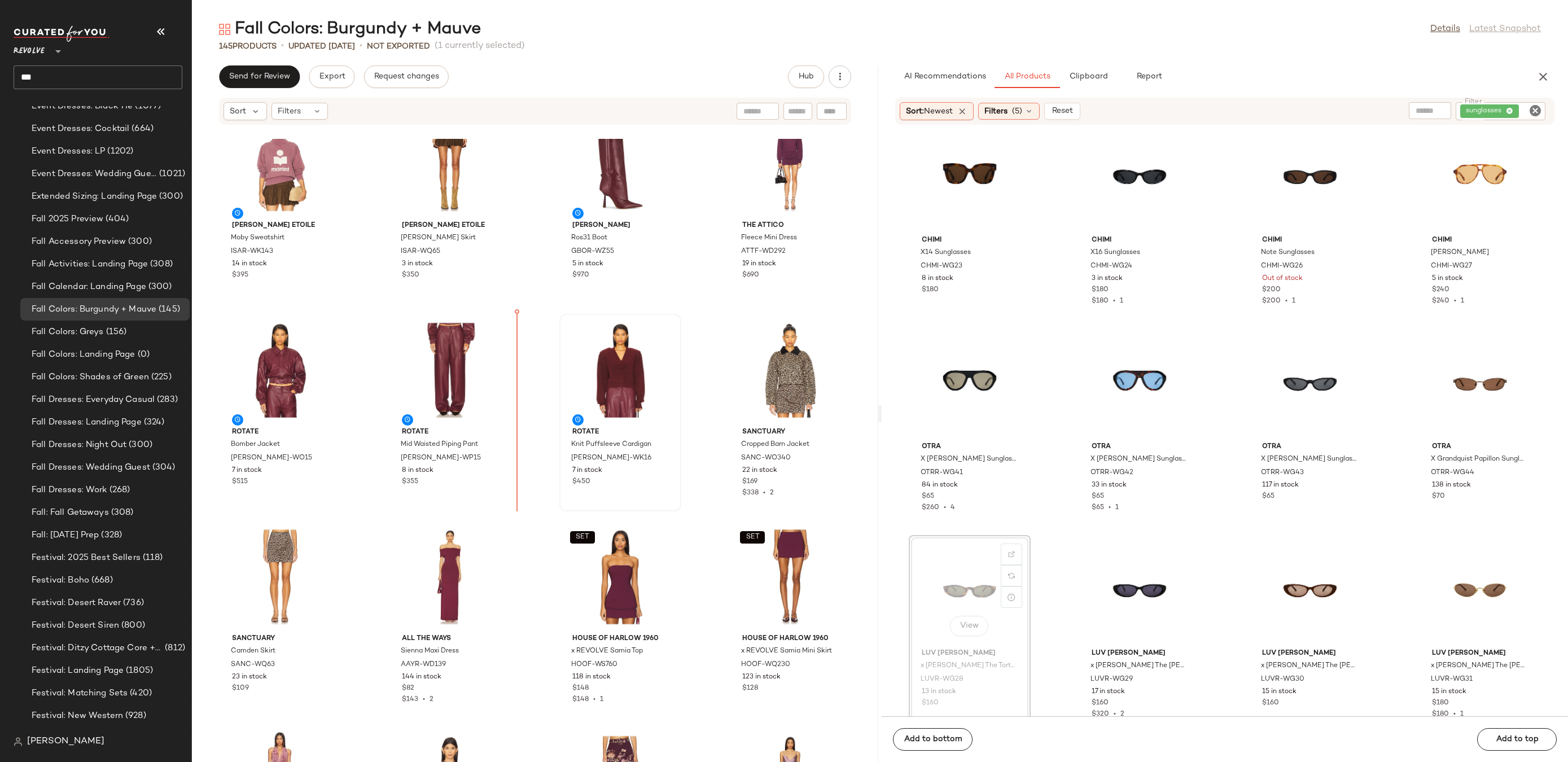
drag, startPoint x: 971, startPoint y: 593, endPoint x: 964, endPoint y: 590, distance: 7.6
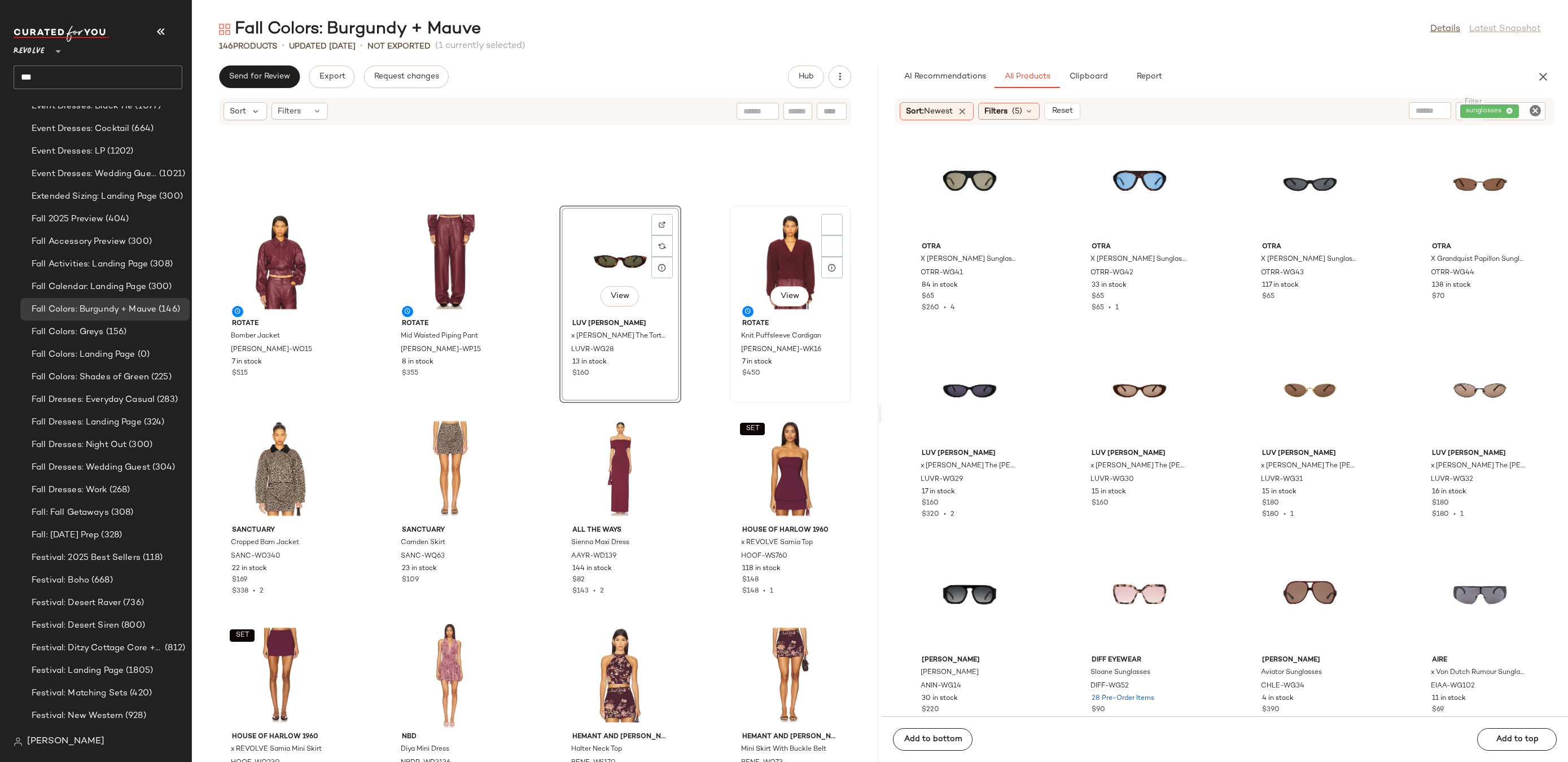
scroll to position [838, 0]
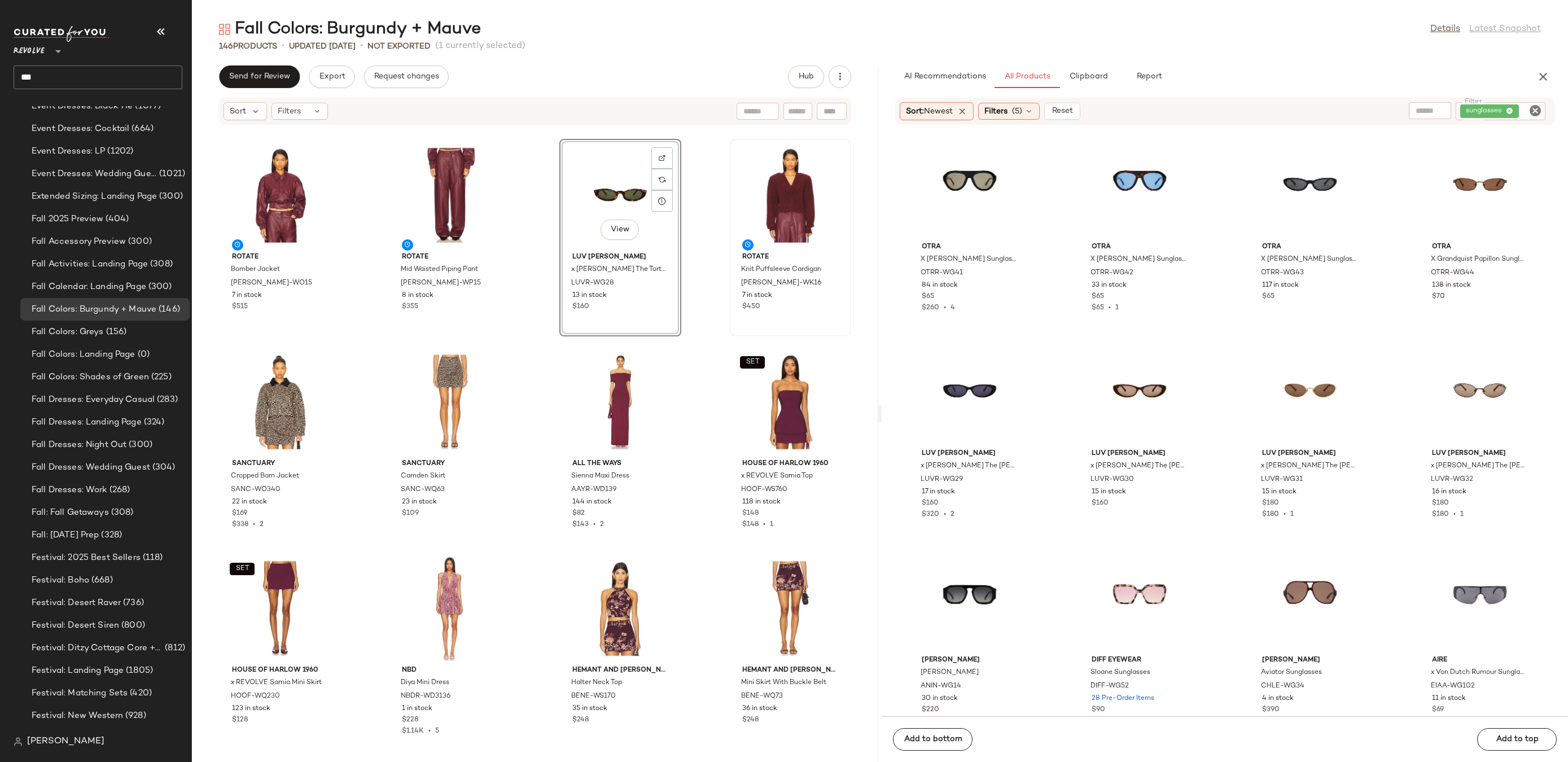
click at [1529, 111] on icon "Clear Filter" at bounding box center [1535, 110] width 14 height 14
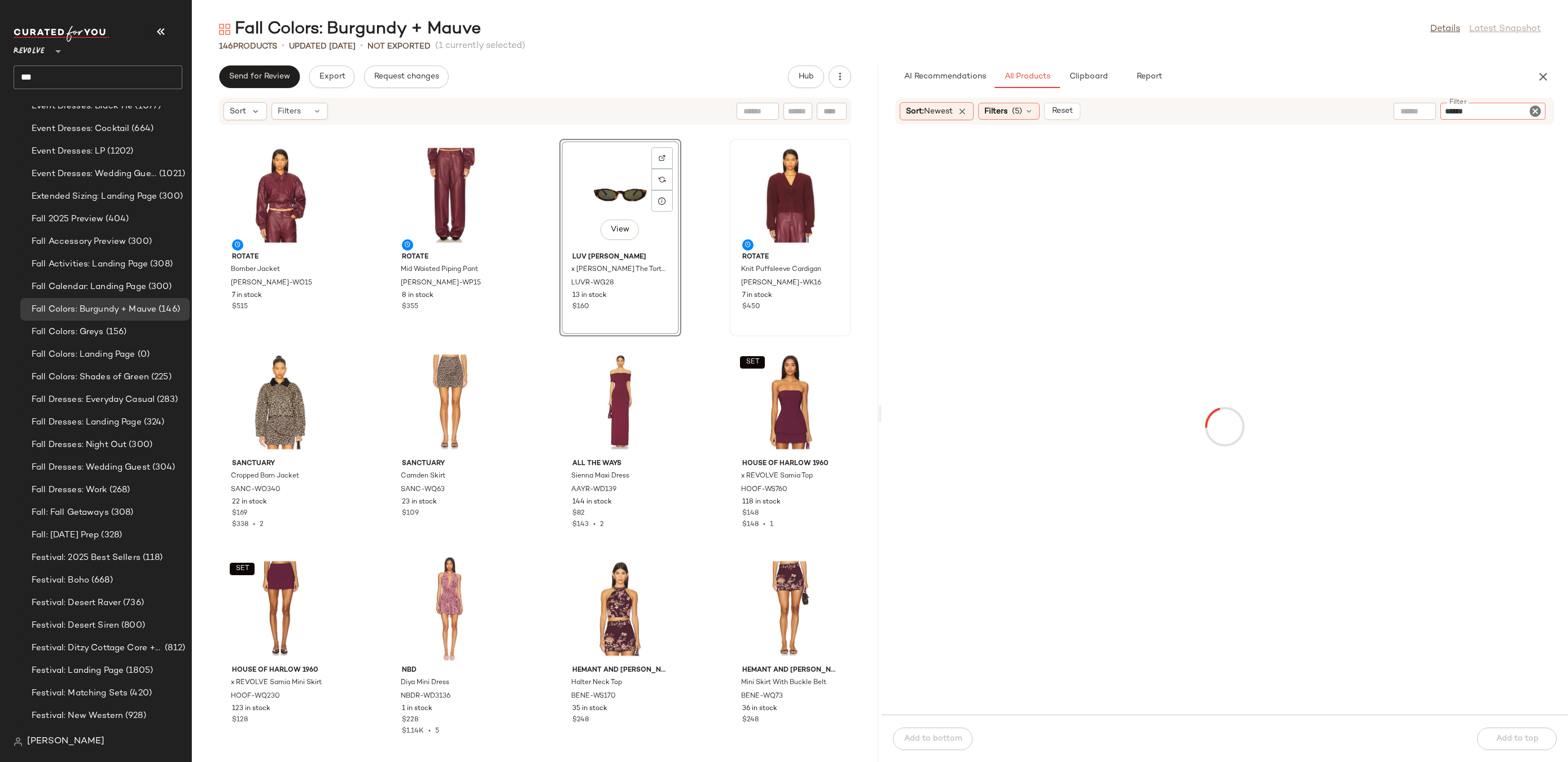
type input "*******"
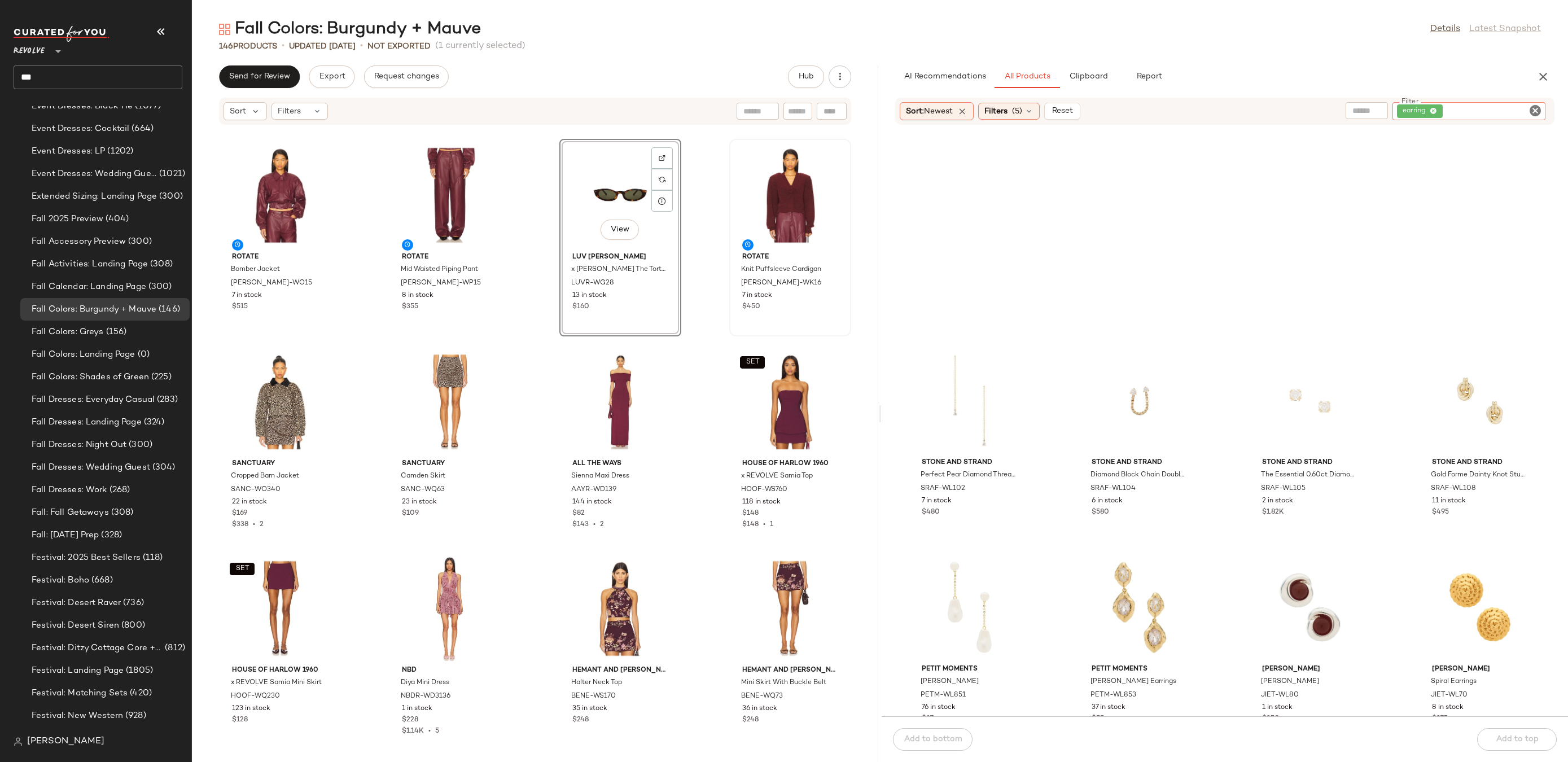
scroll to position [1254, 0]
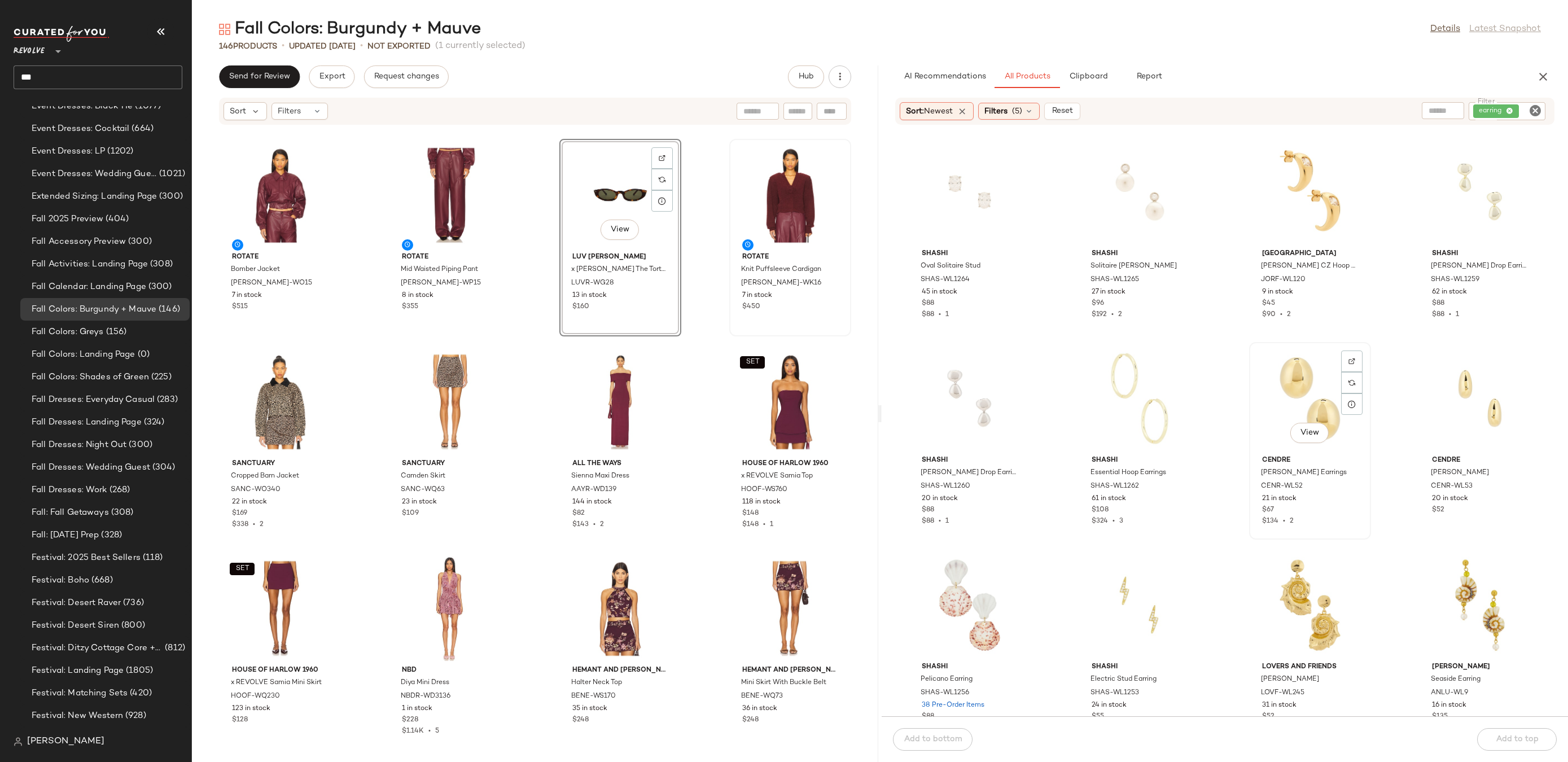
click at [1284, 388] on div "View" at bounding box center [1310, 399] width 114 height 105
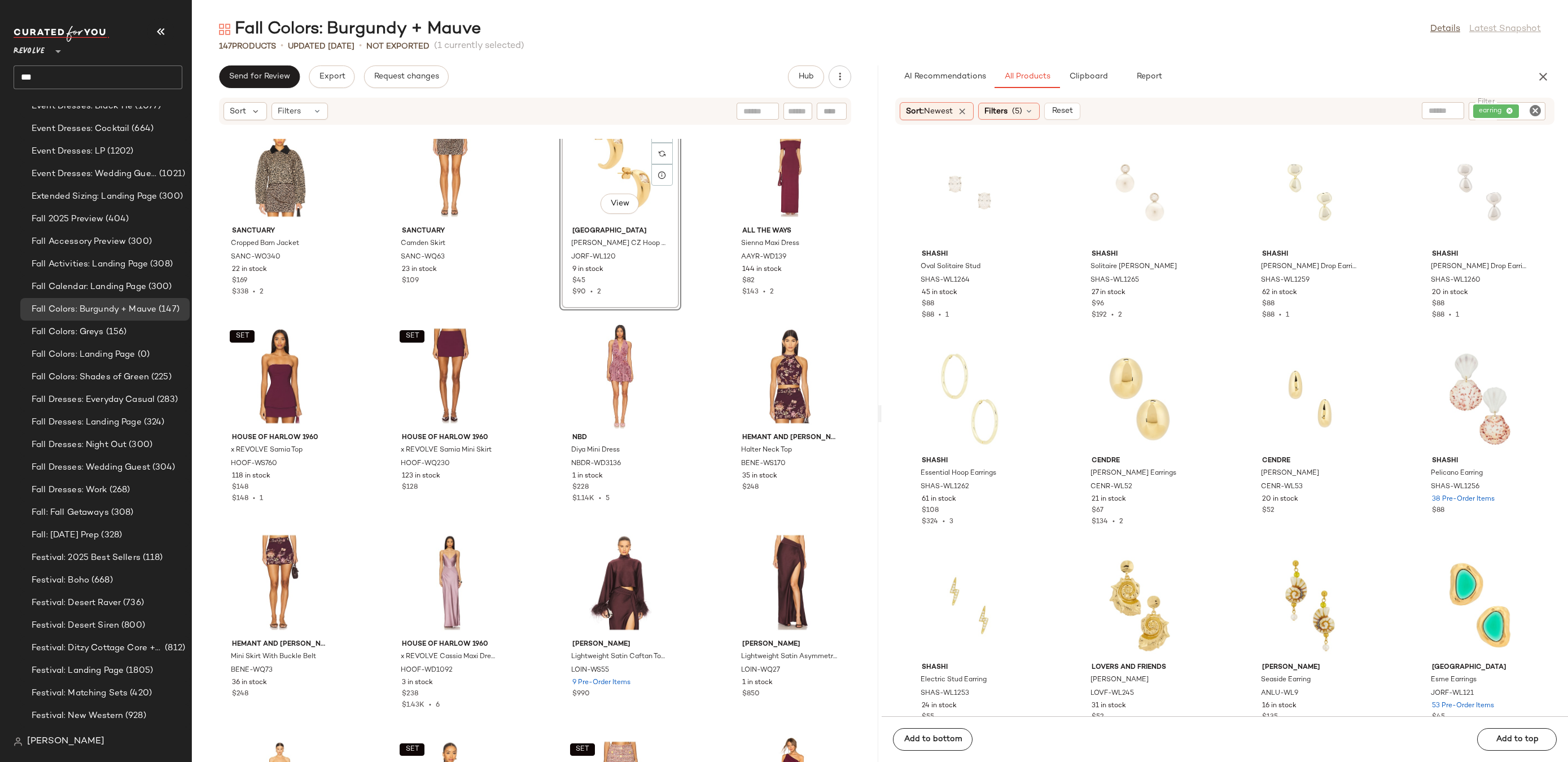
scroll to position [1125, 0]
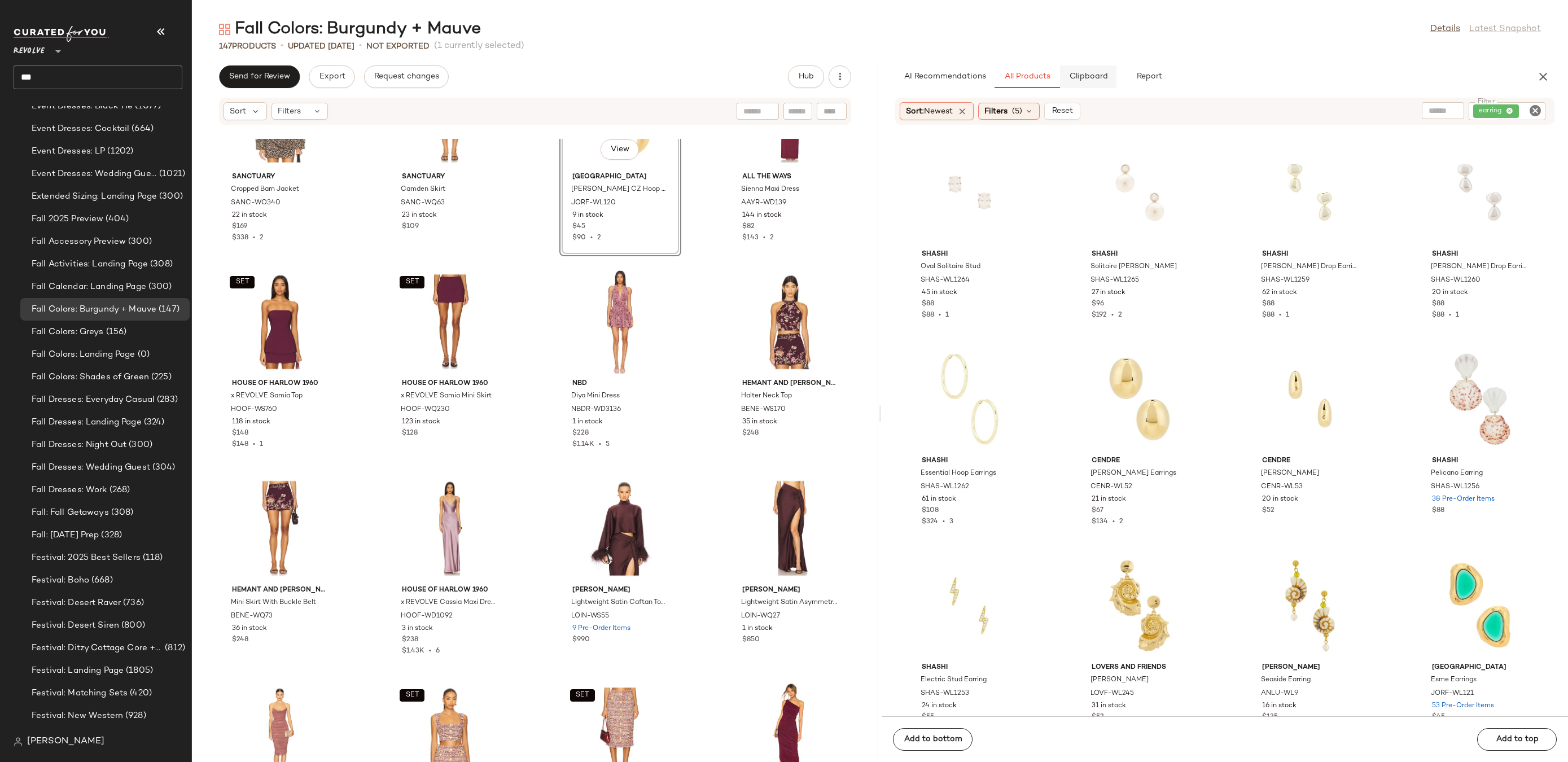
click at [1095, 66] on button "Clipboard" at bounding box center [1088, 77] width 56 height 23
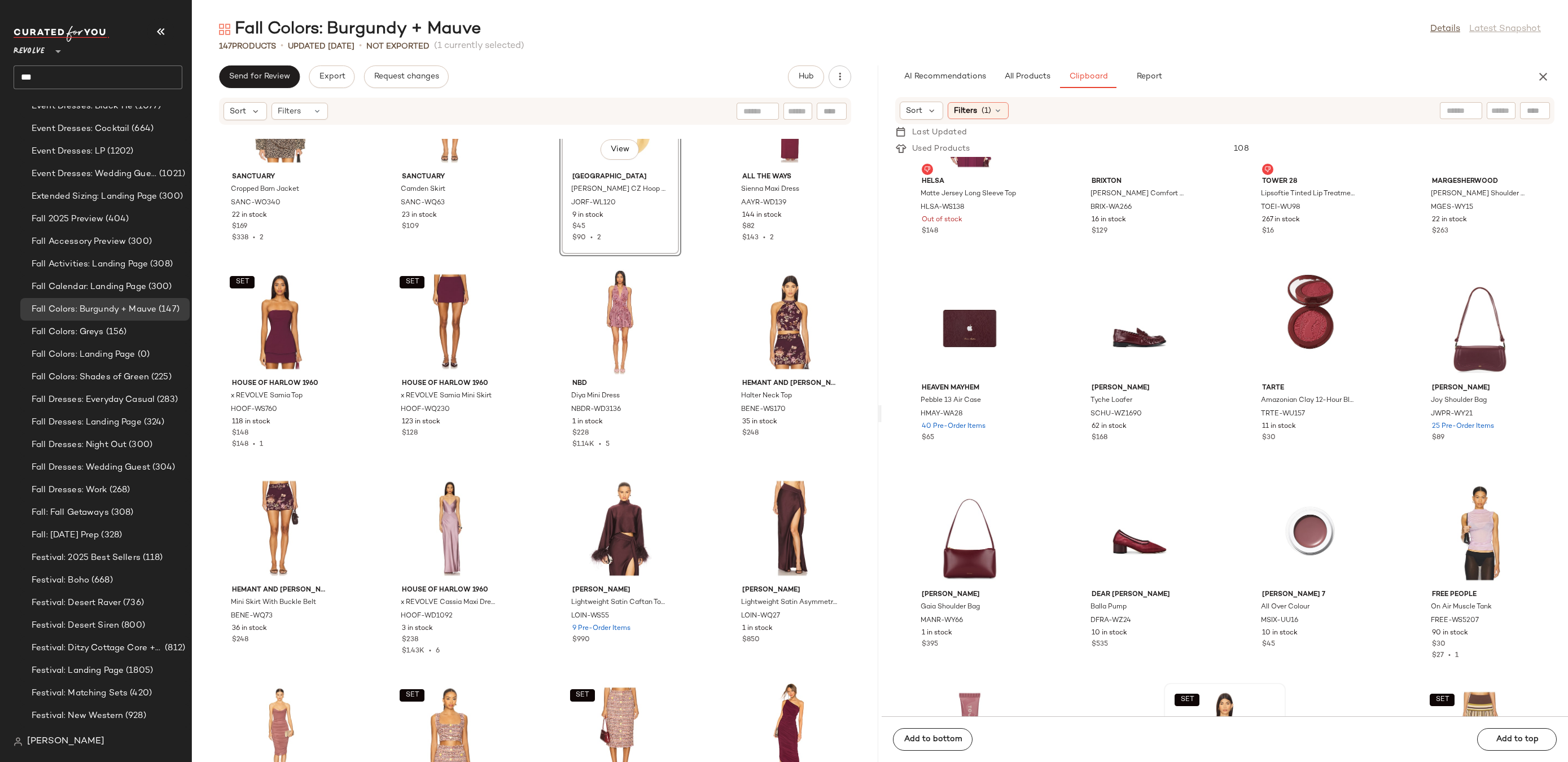
scroll to position [476, 0]
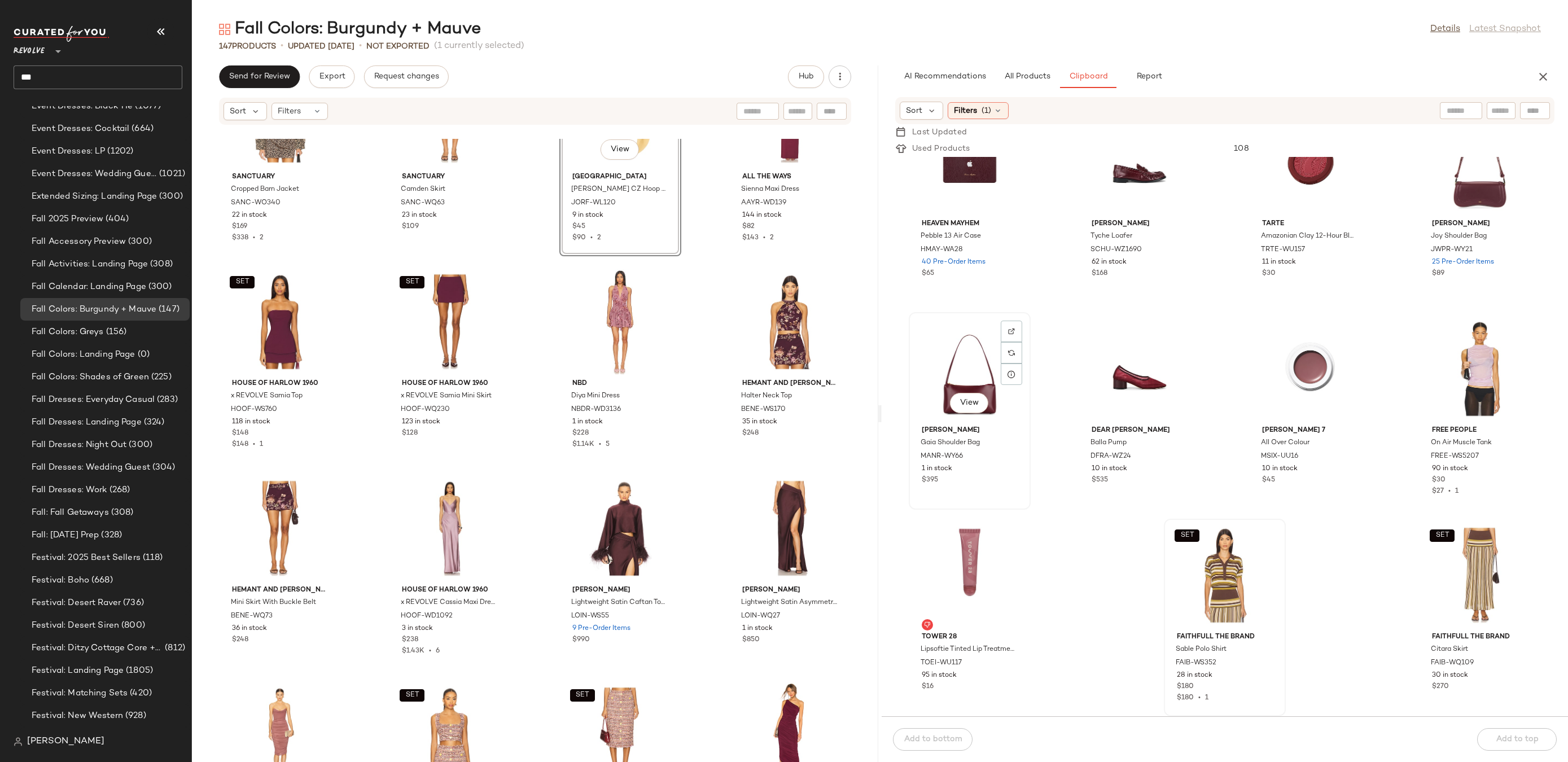
click at [958, 358] on div "View" at bounding box center [970, 369] width 114 height 105
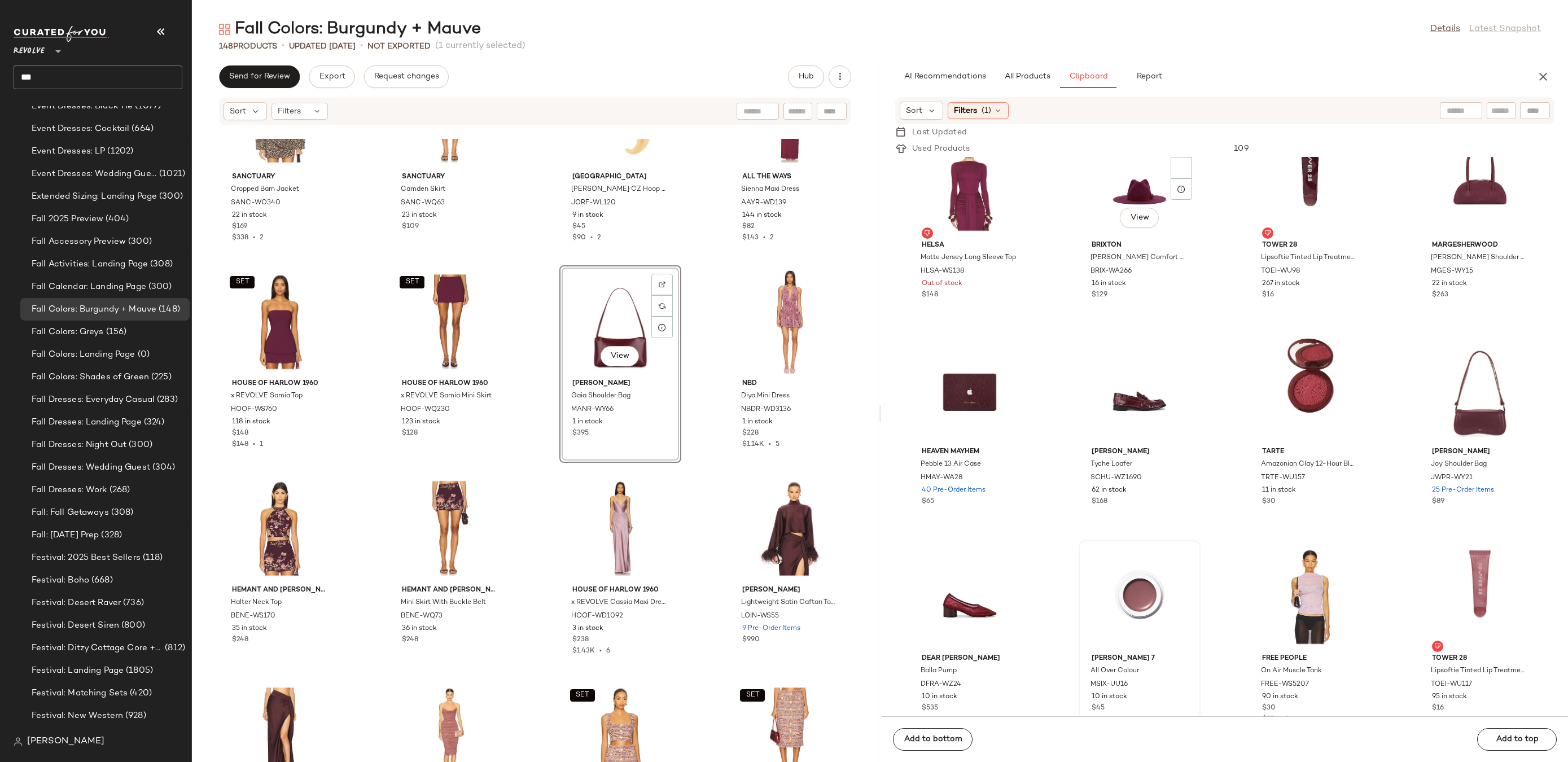
scroll to position [0, 0]
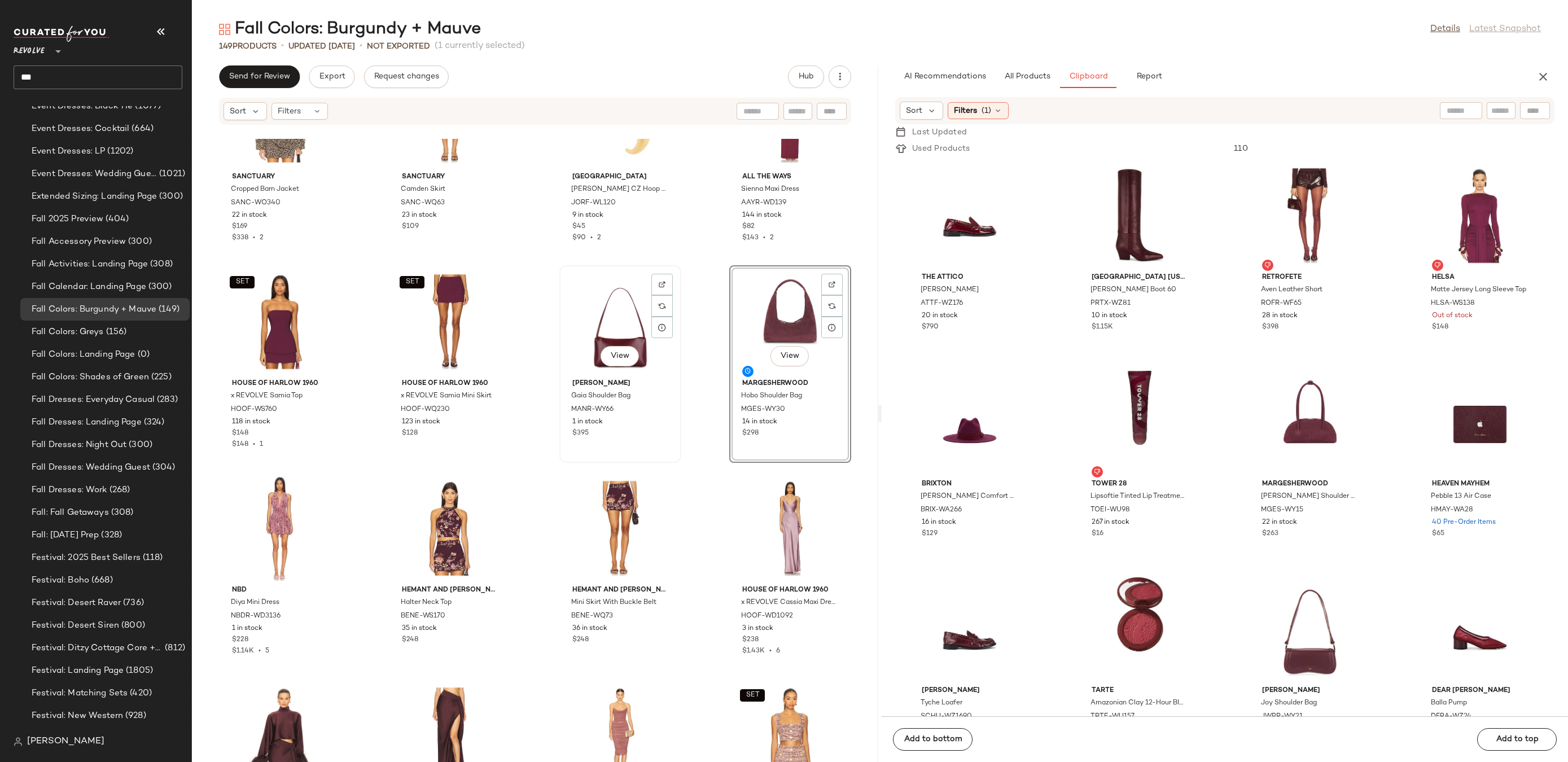
click at [601, 307] on div "View" at bounding box center [620, 322] width 114 height 105
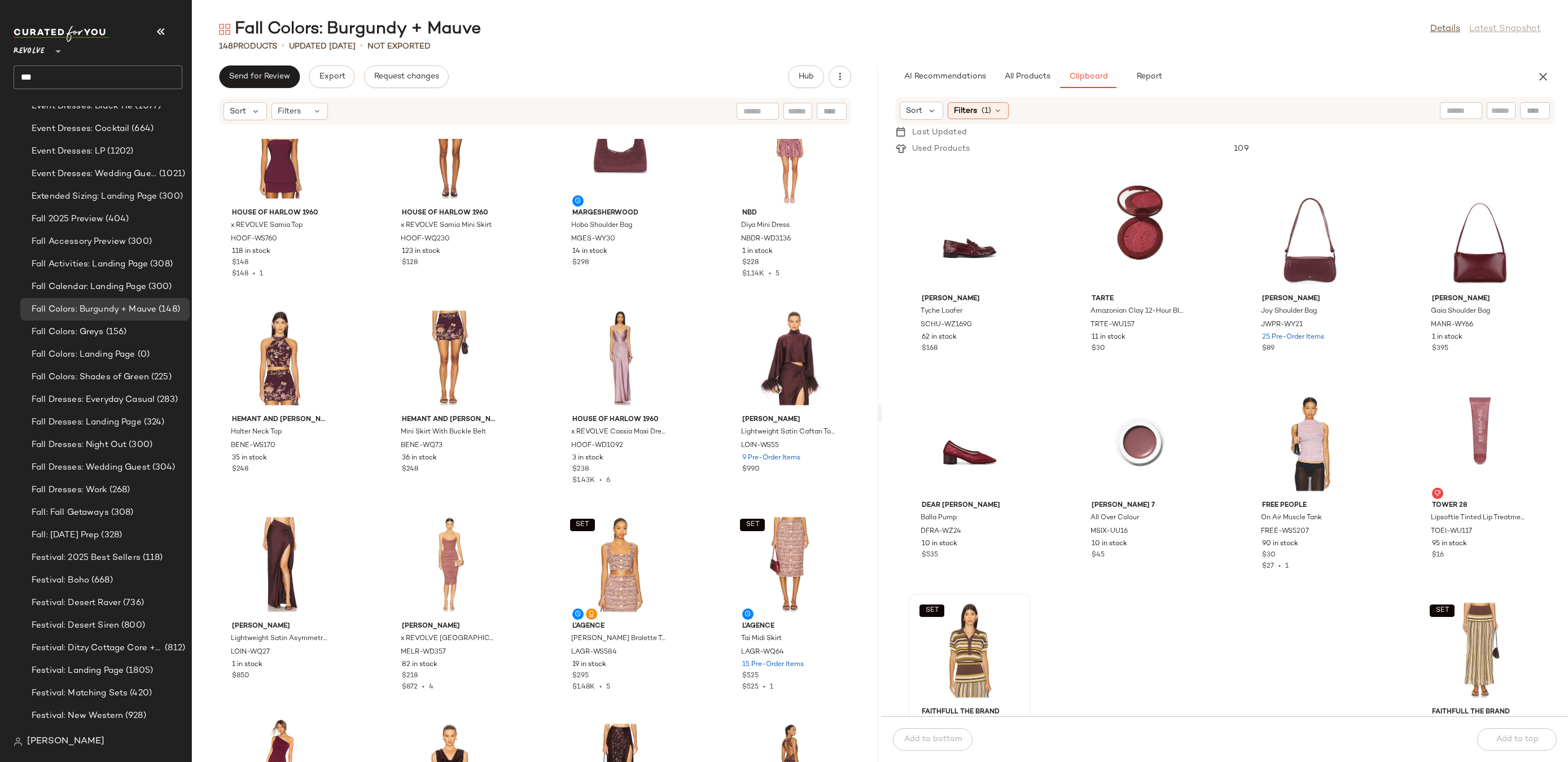
scroll to position [342, 0]
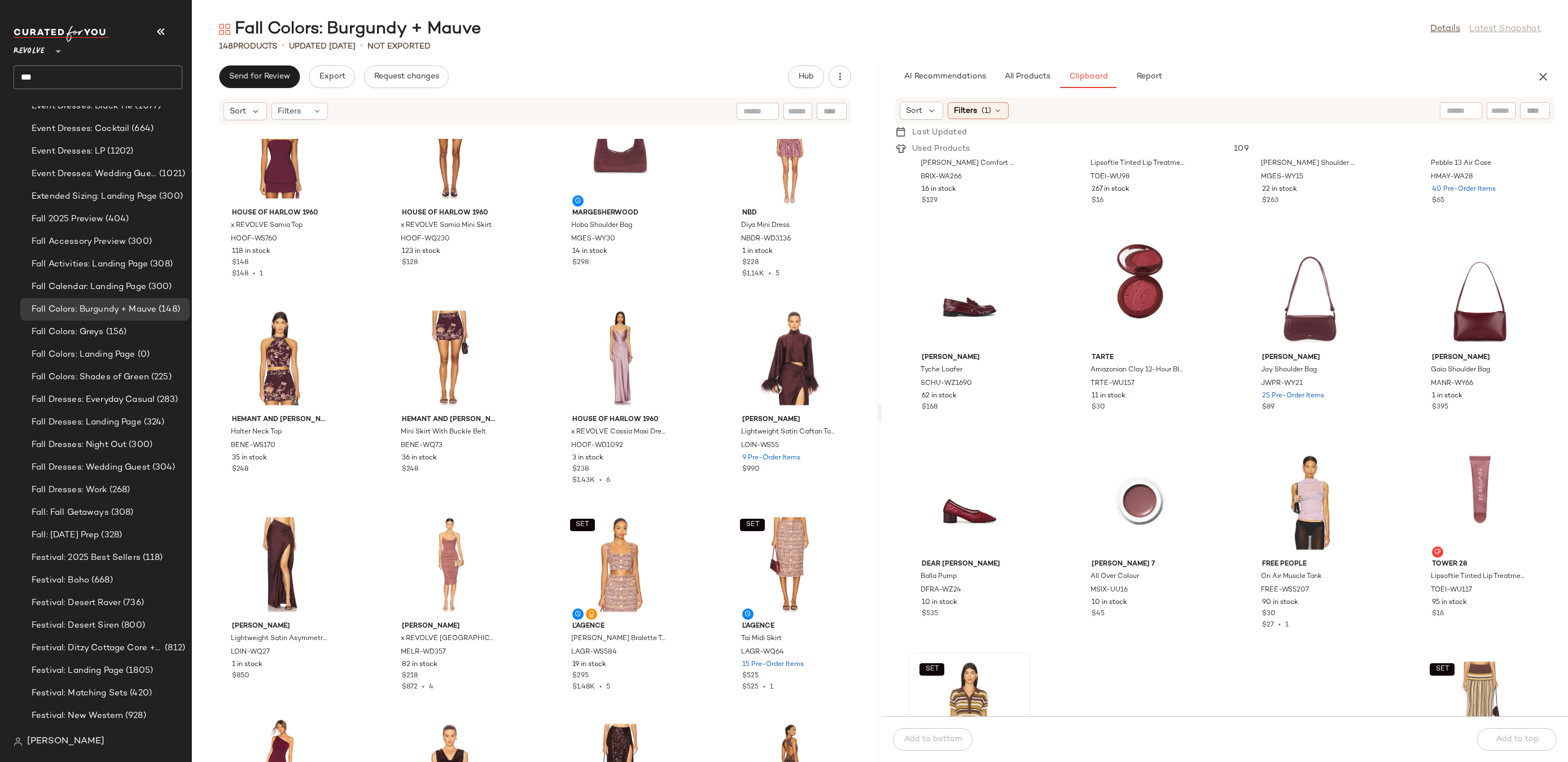
click at [1534, 114] on div at bounding box center [1534, 110] width 30 height 17
type input "*"
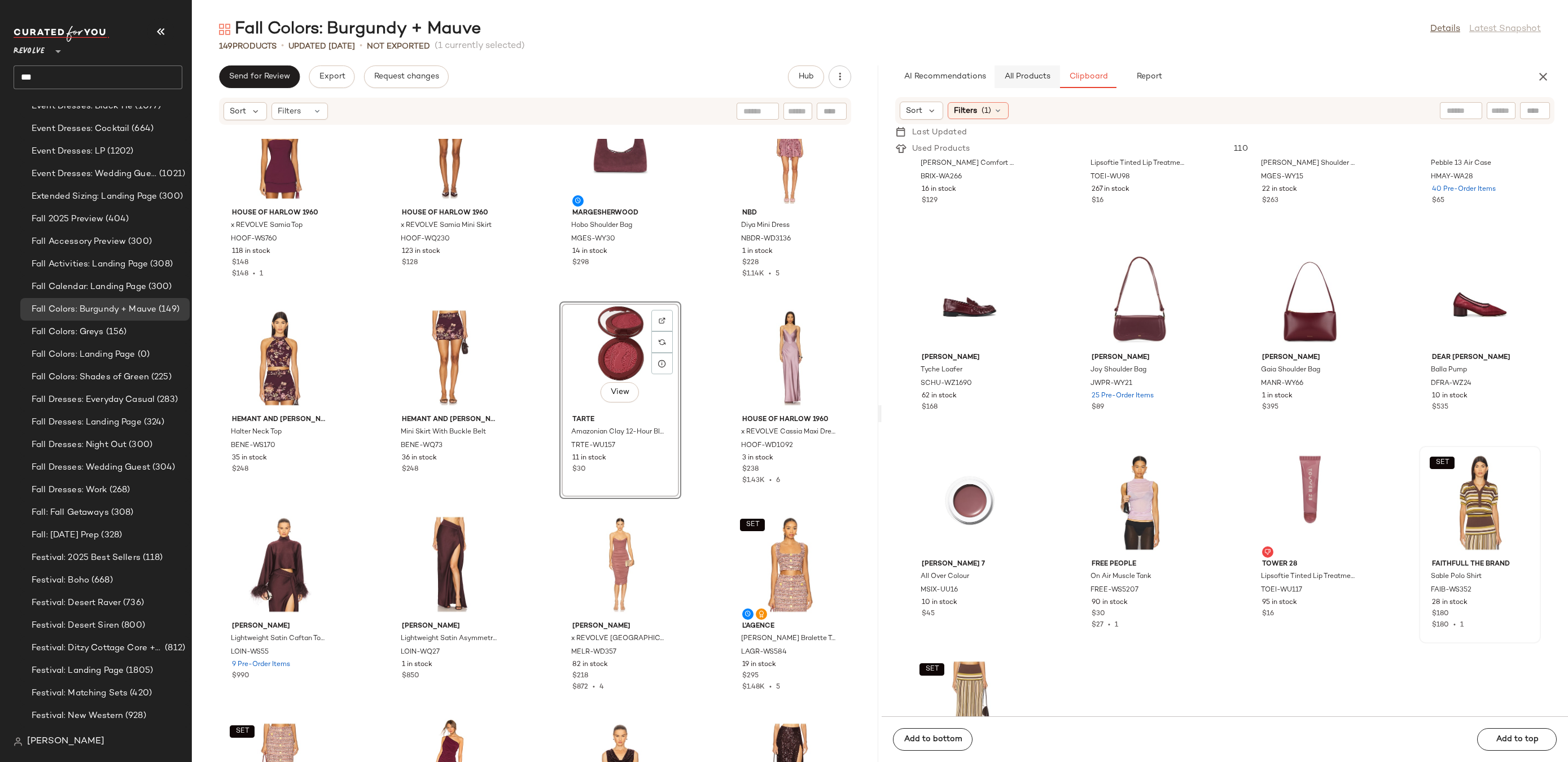
click at [1033, 78] on span "All Products" at bounding box center [1027, 77] width 46 height 9
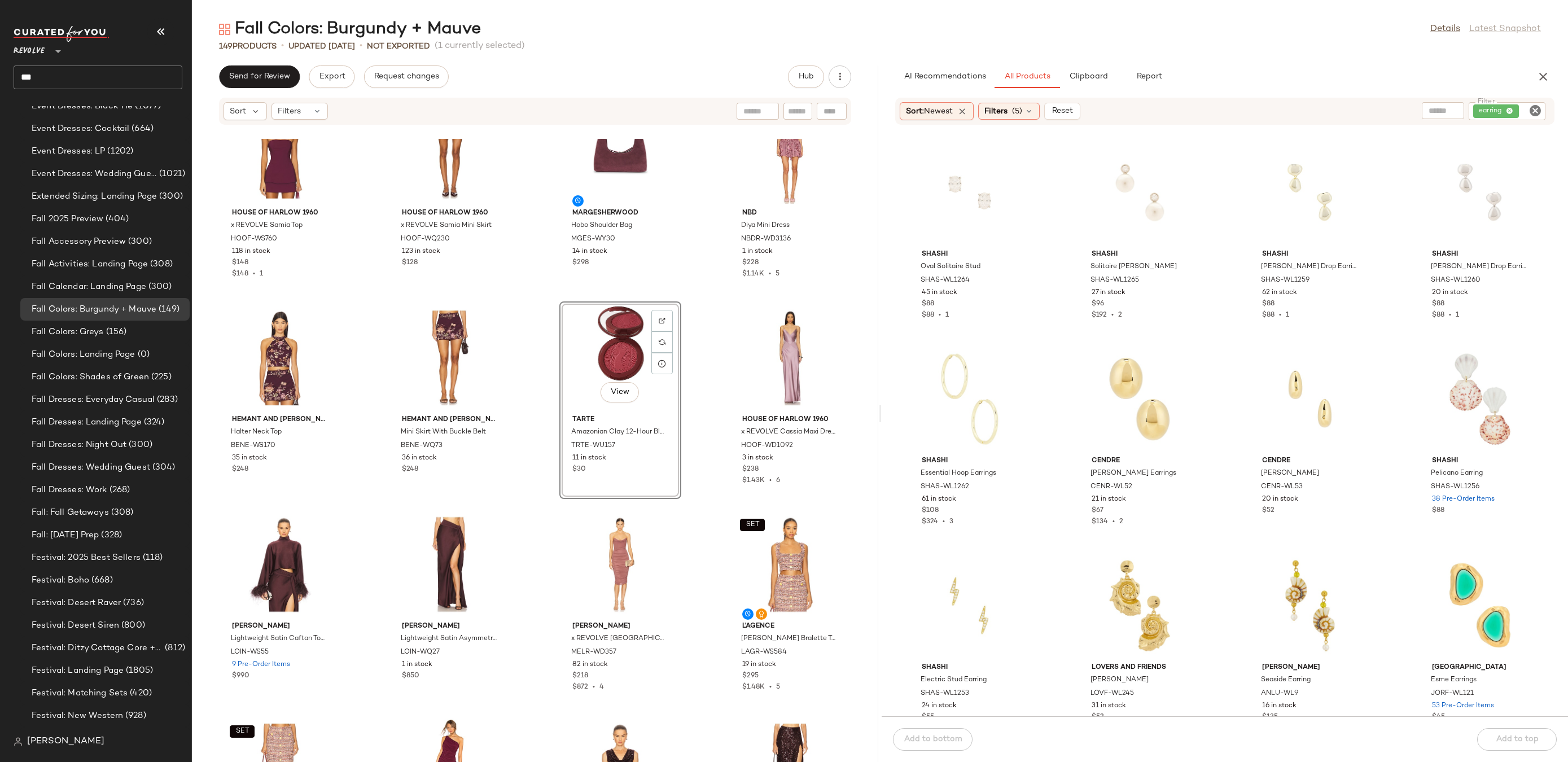
click at [1530, 110] on icon "Clear Filter" at bounding box center [1535, 110] width 14 height 14
type input "****"
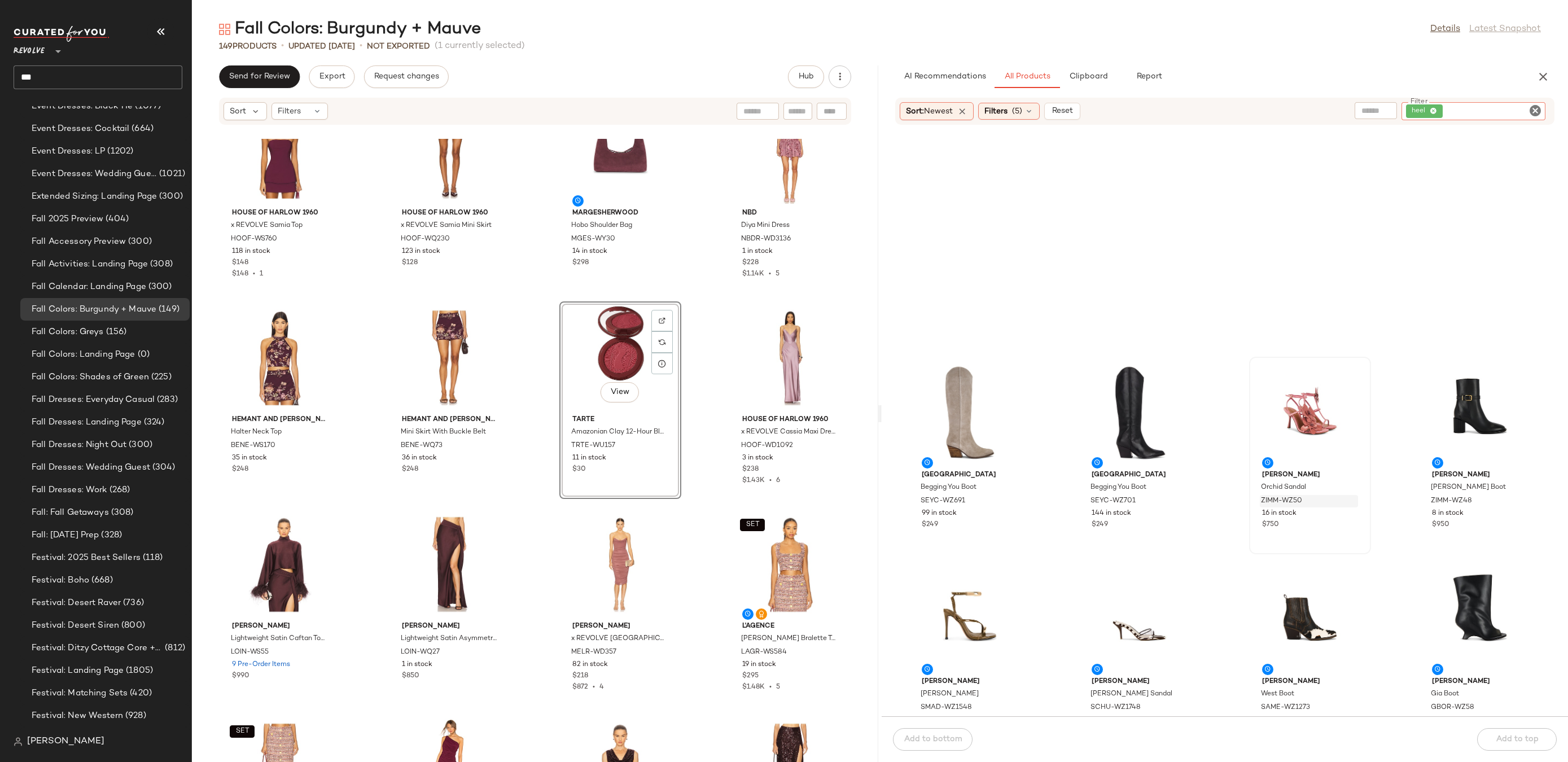
scroll to position [408, 0]
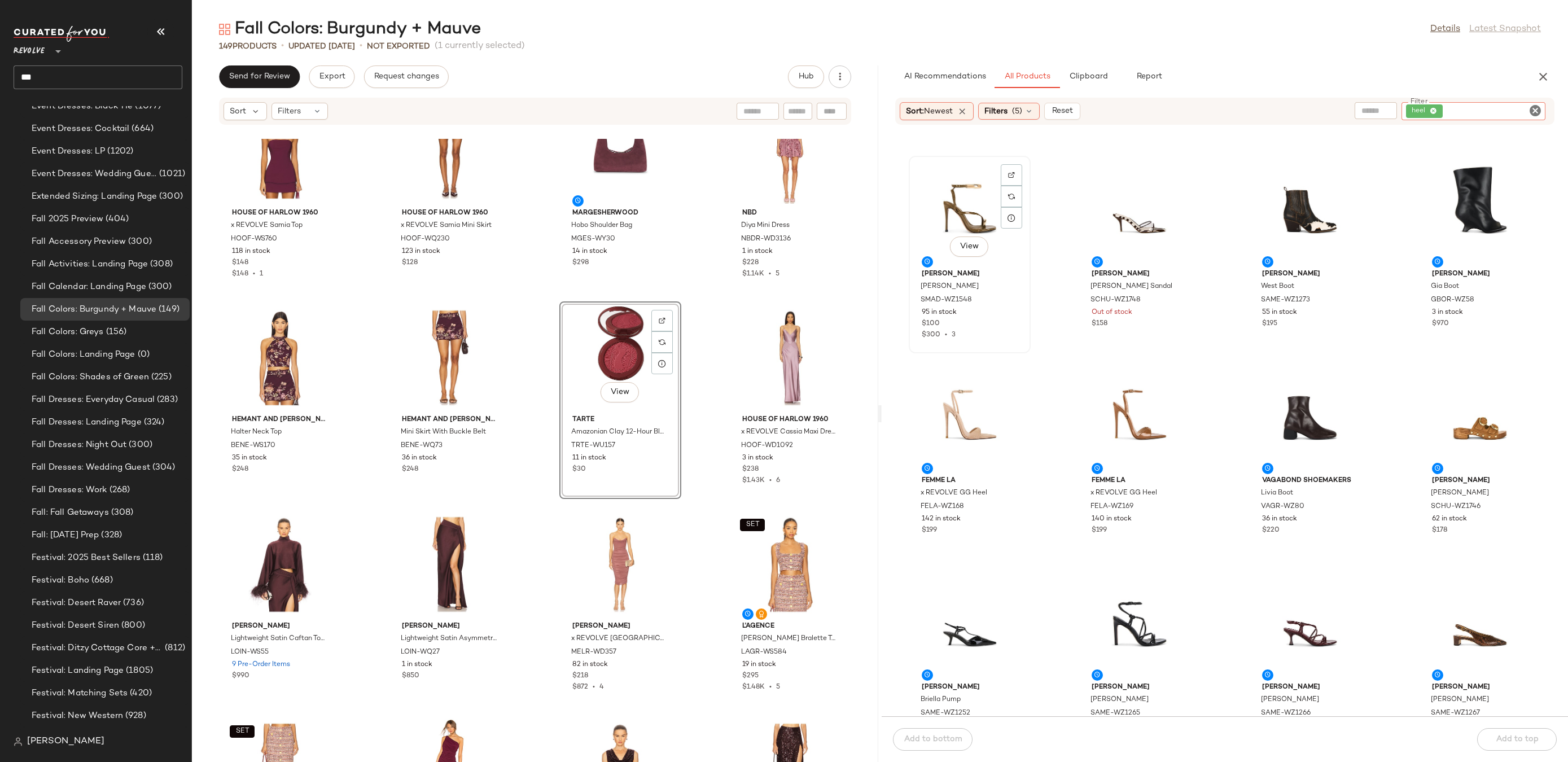
click at [965, 205] on div "View" at bounding box center [970, 213] width 114 height 105
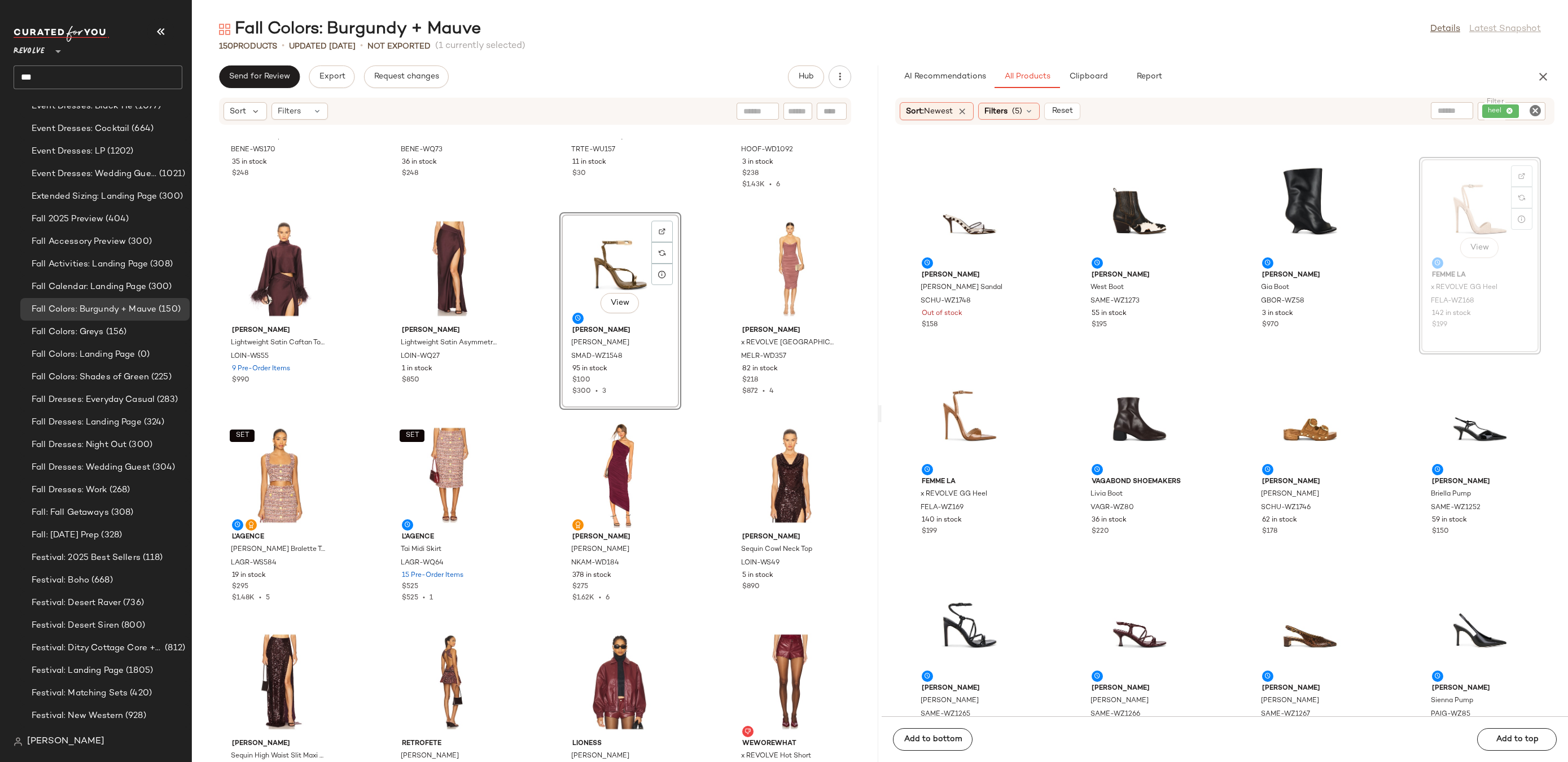
scroll to position [405, 0]
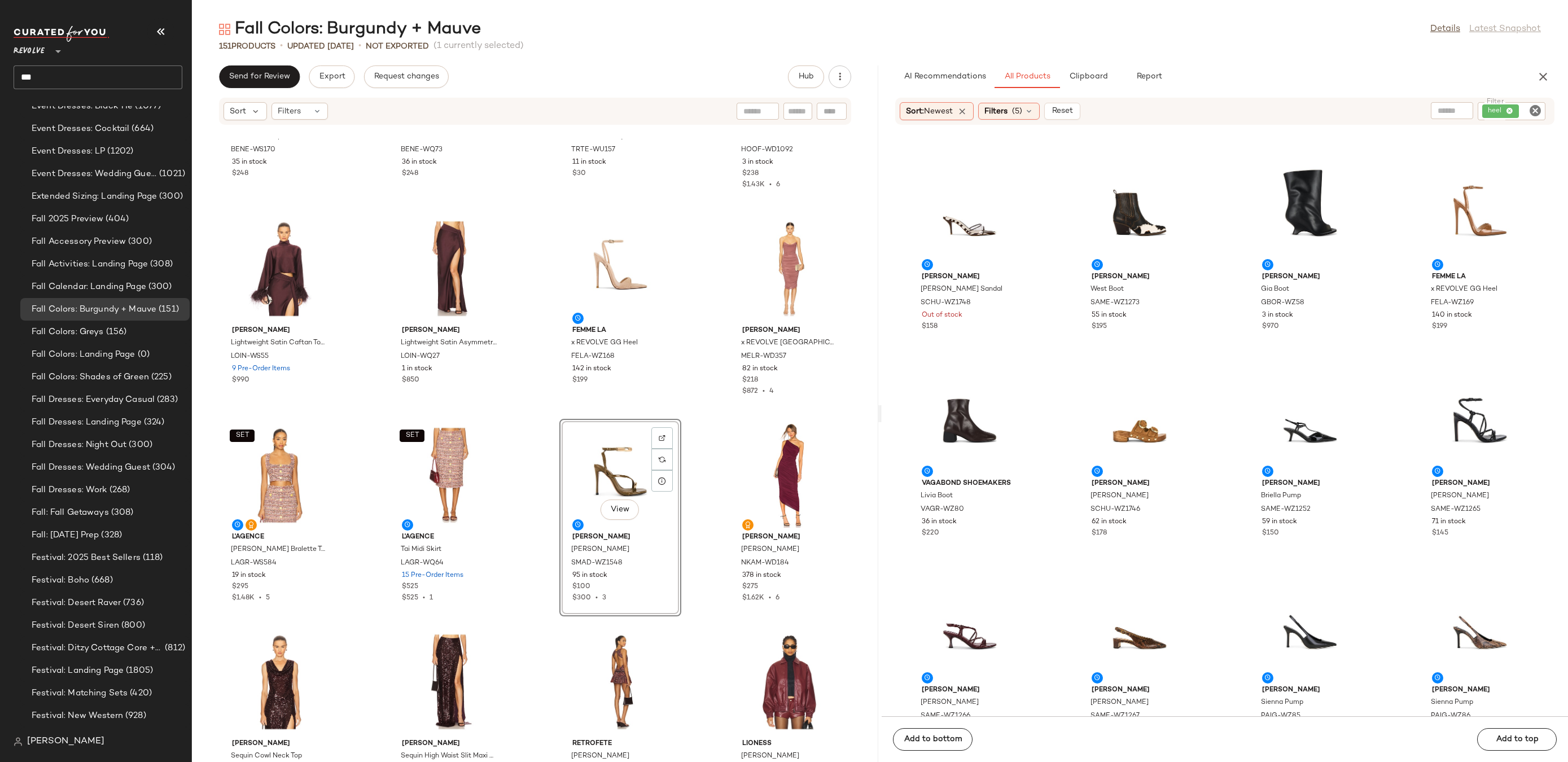
scroll to position [1451, 0]
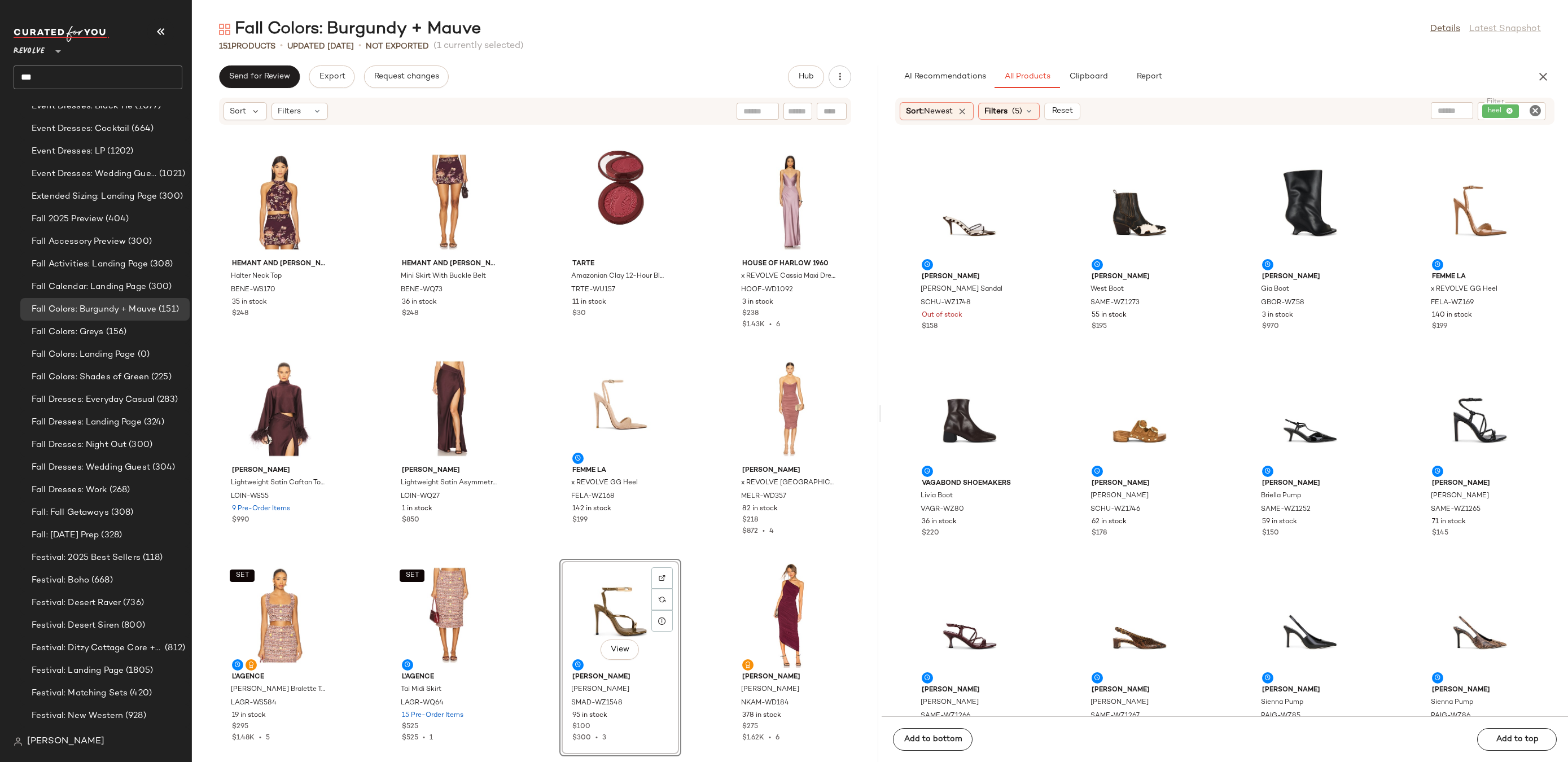
click at [596, 613] on div "View" at bounding box center [620, 616] width 114 height 105
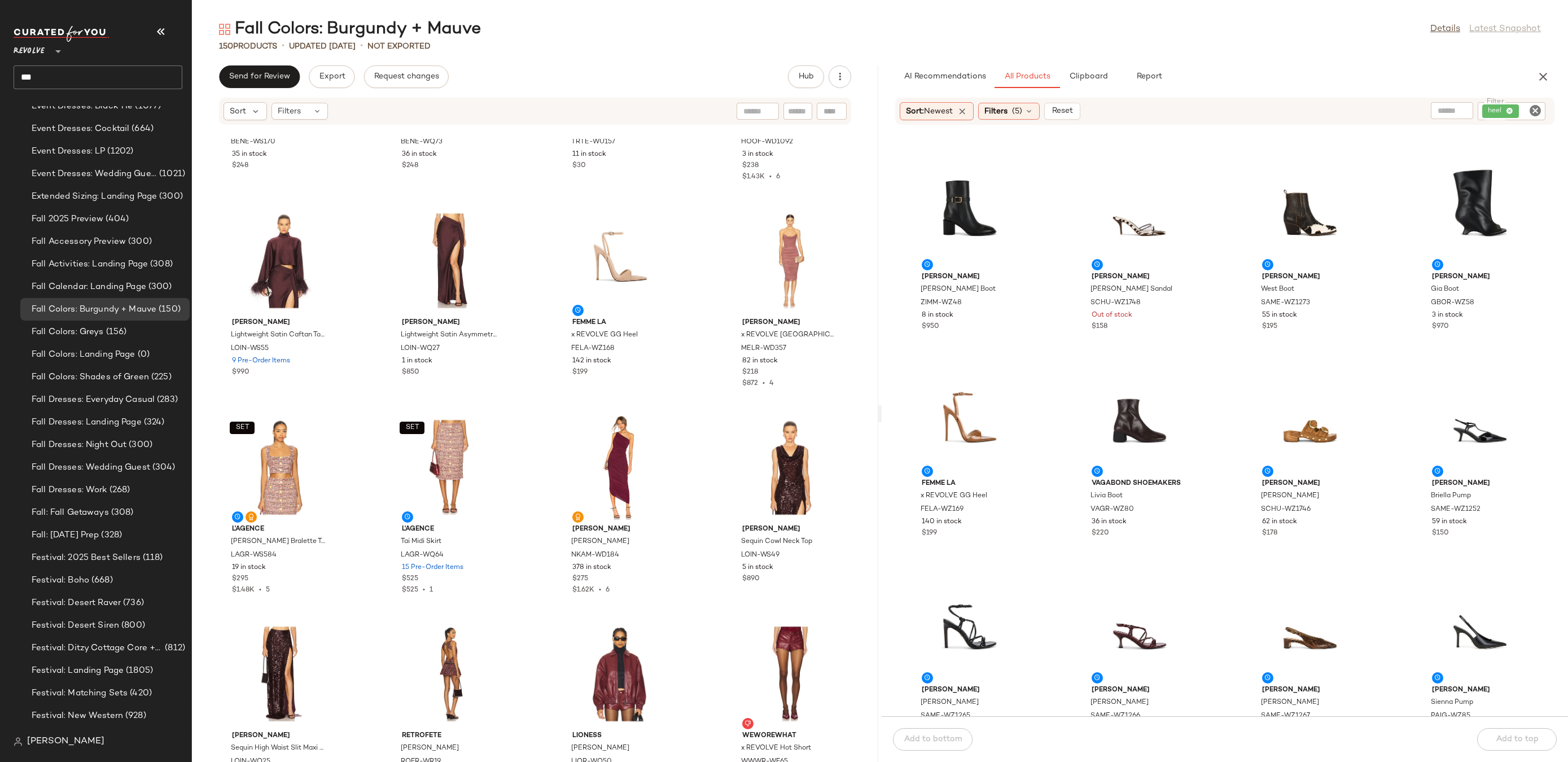
scroll to position [1620, 0]
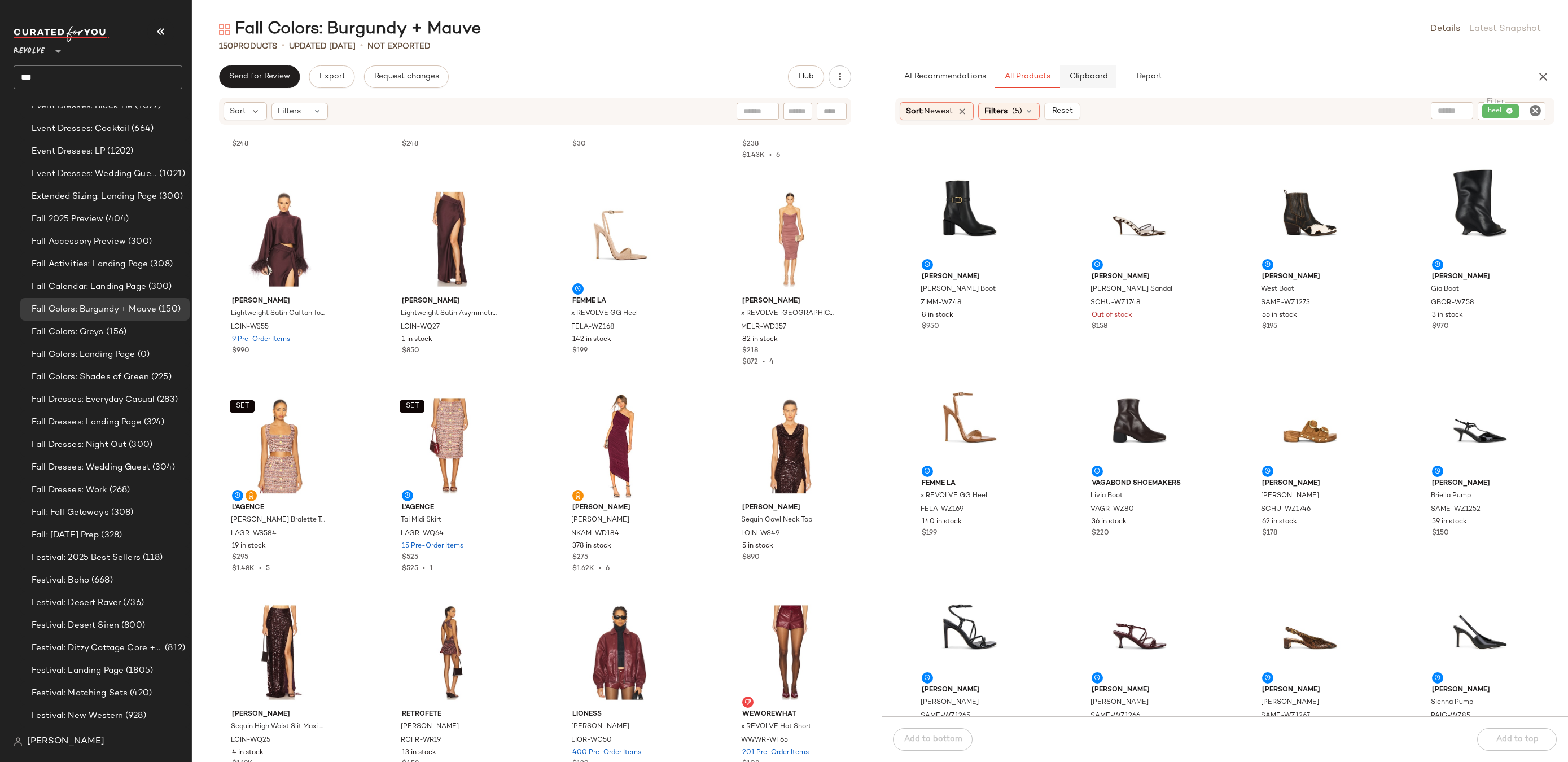
click at [1093, 81] on span "Clipboard" at bounding box center [1087, 77] width 39 height 9
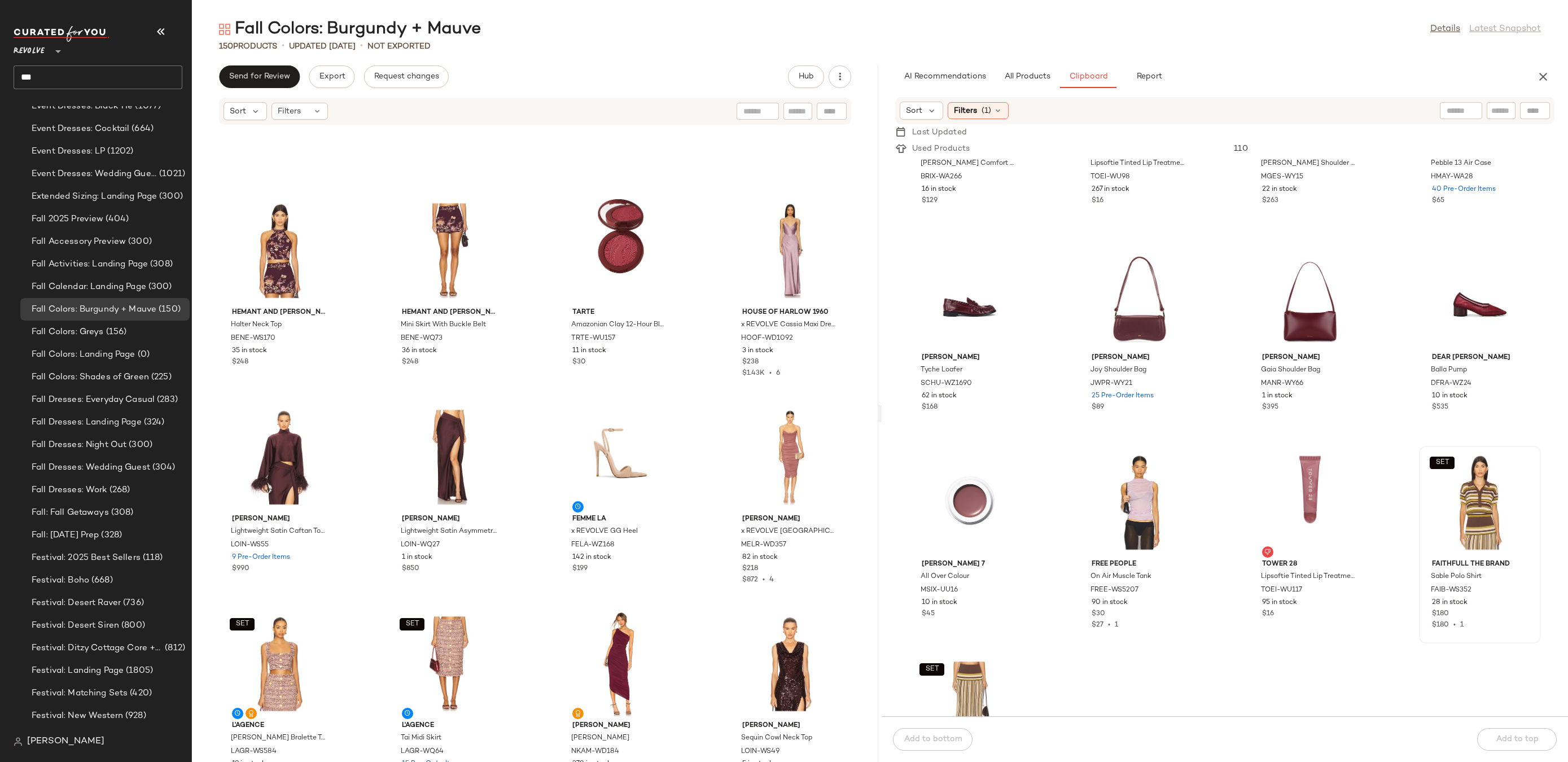
scroll to position [1328, 0]
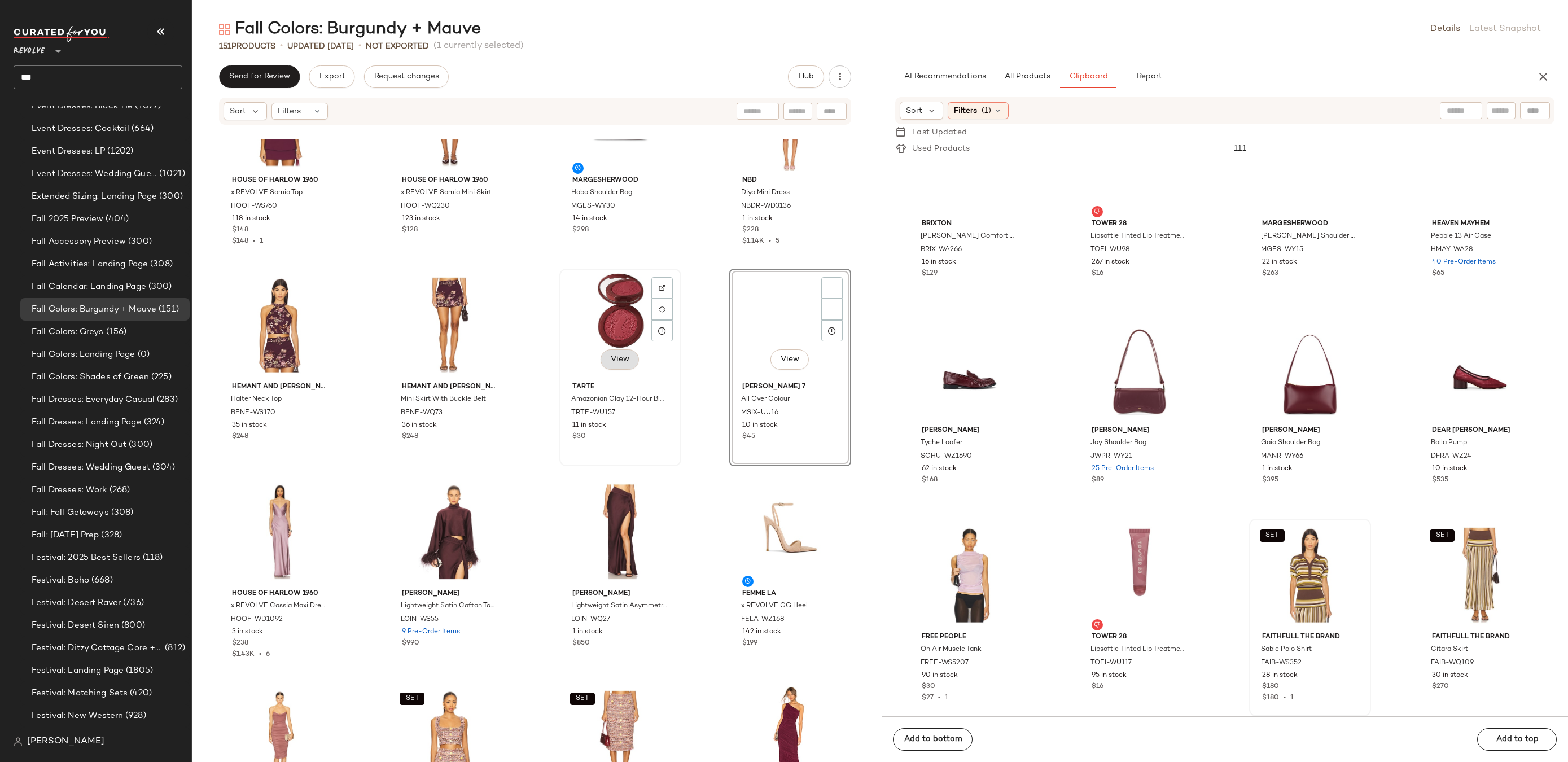
scroll to position [270, 0]
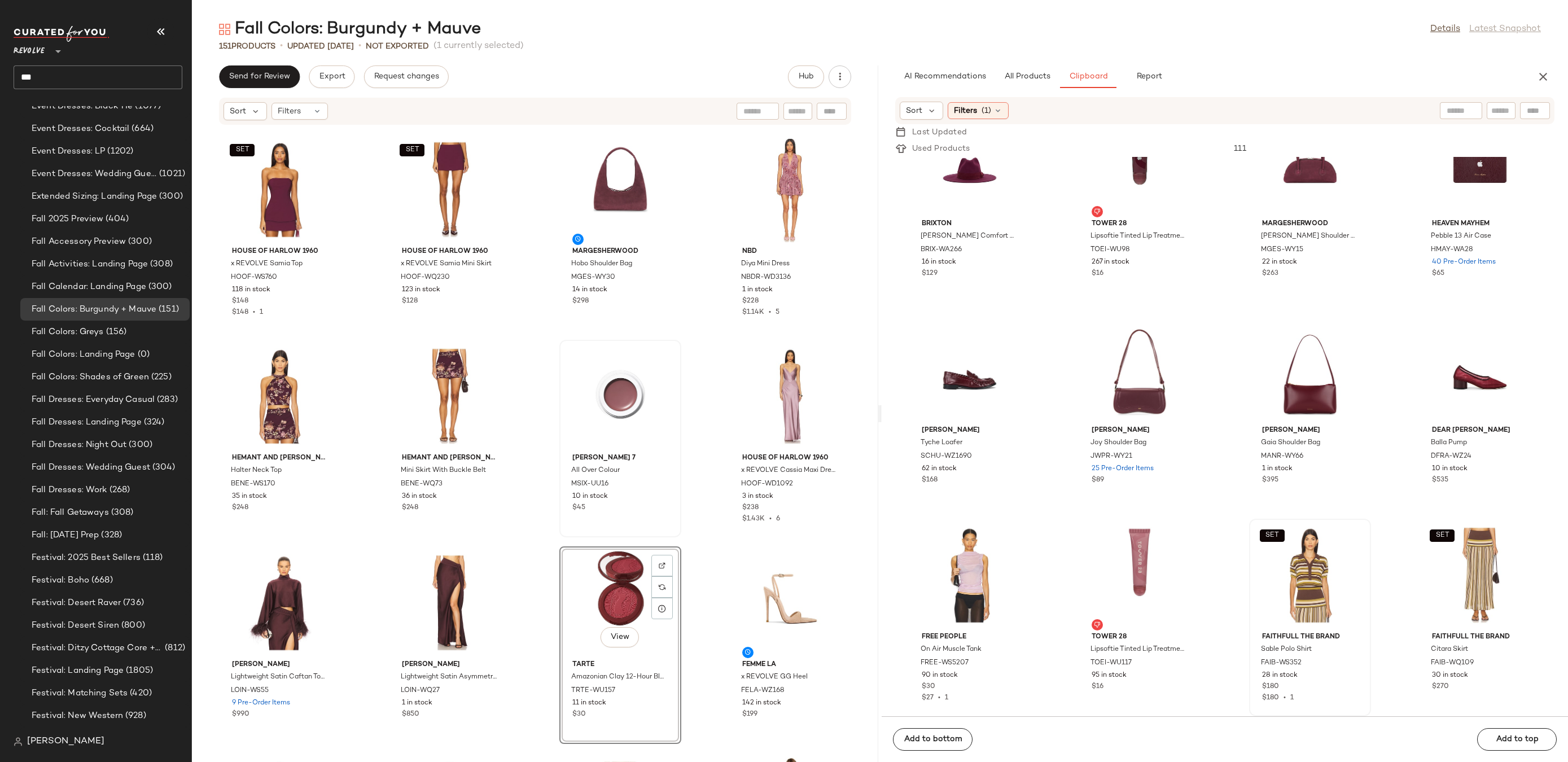
scroll to position [1266, 0]
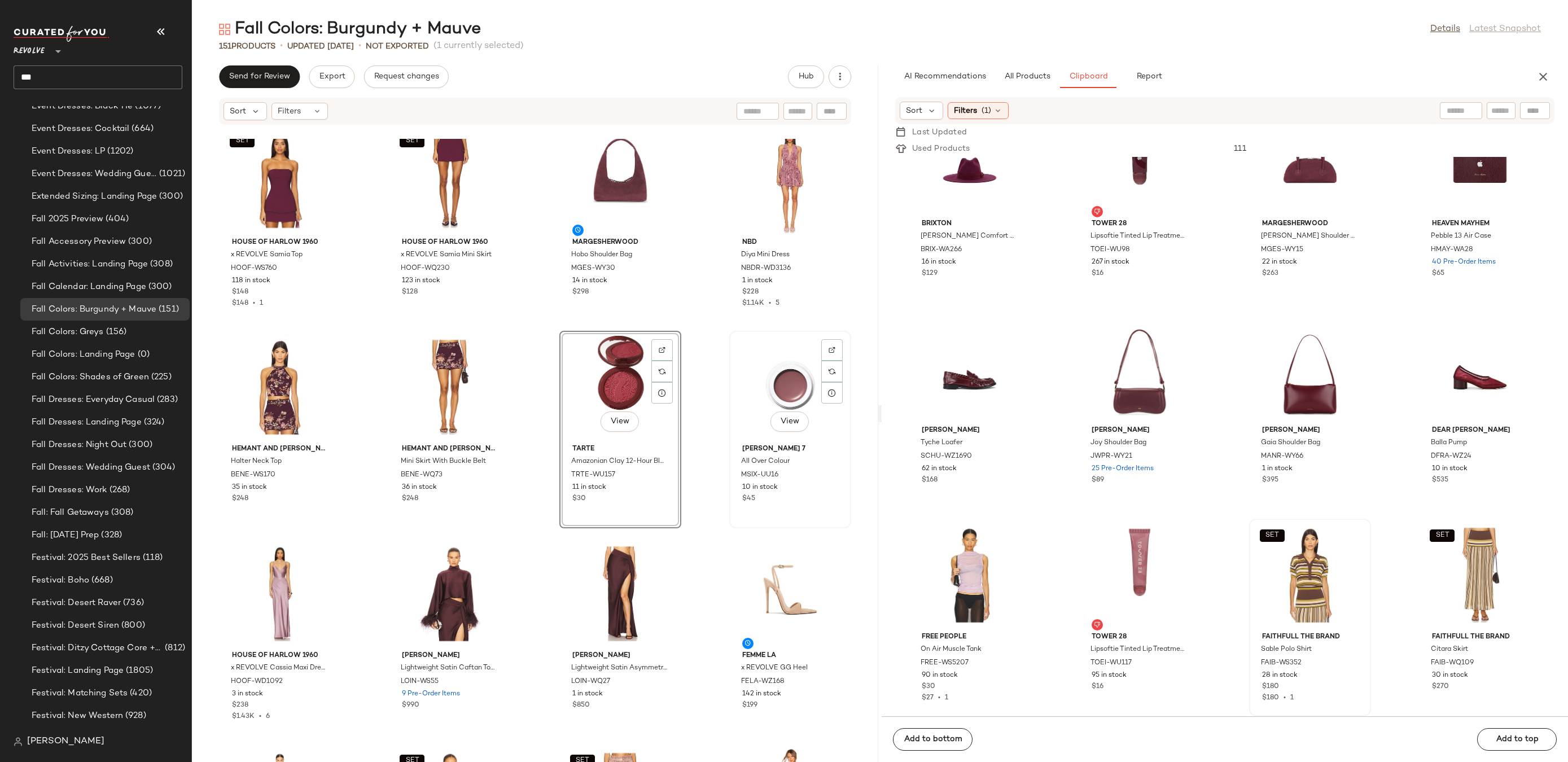
click at [770, 402] on div "View" at bounding box center [790, 387] width 114 height 105
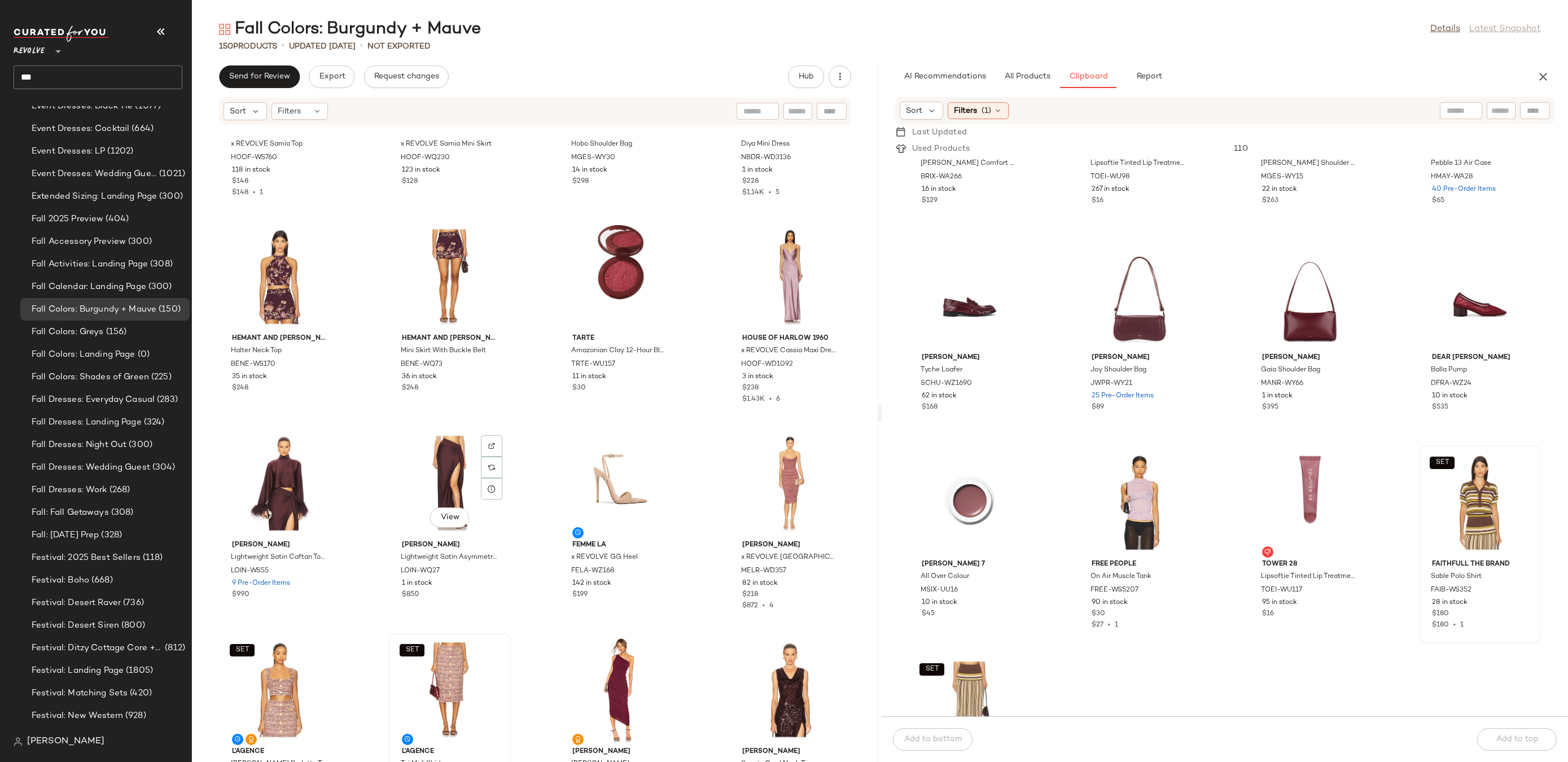
scroll to position [1580, 0]
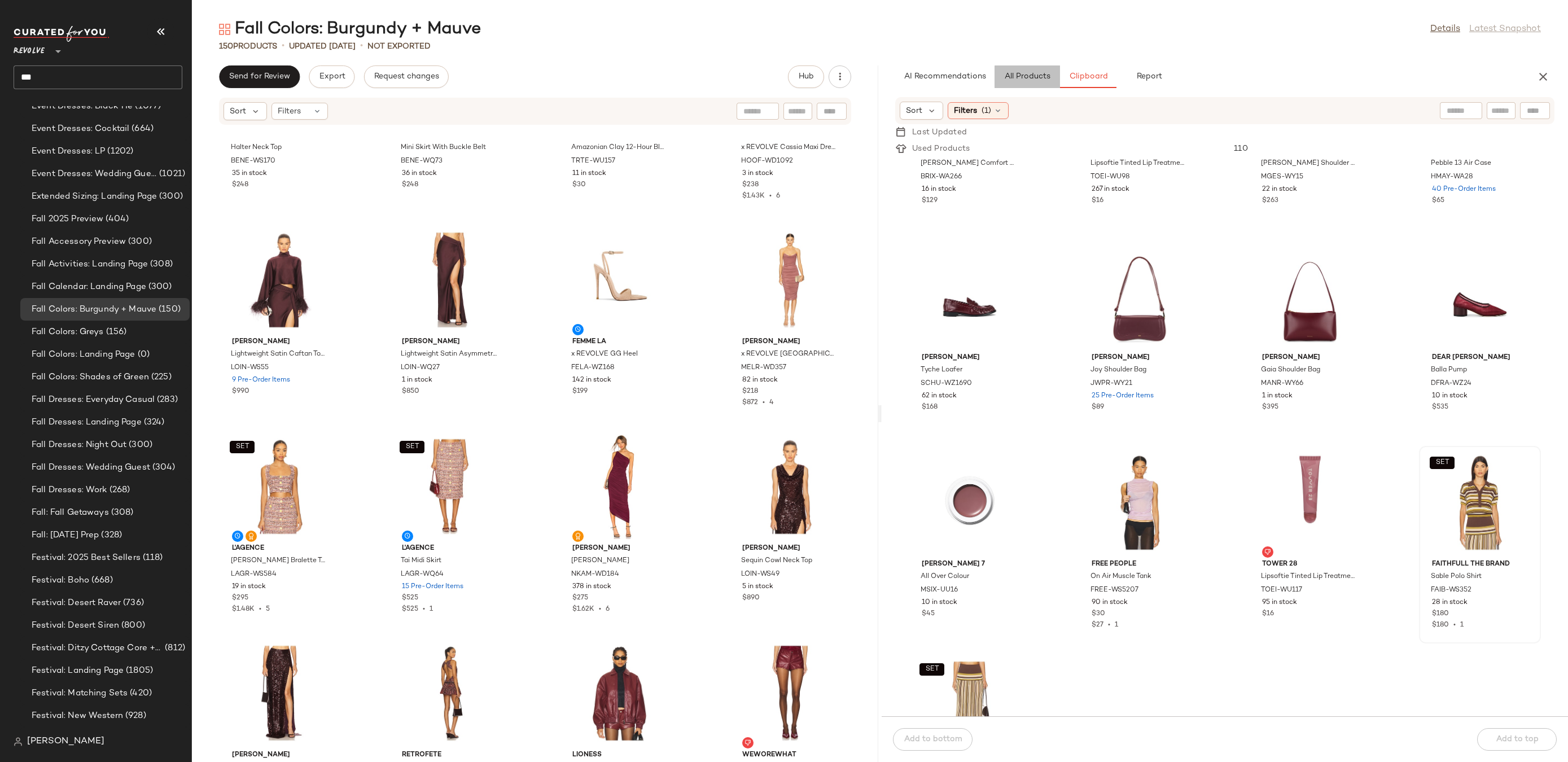
click at [1030, 82] on button "All Products" at bounding box center [1028, 77] width 66 height 23
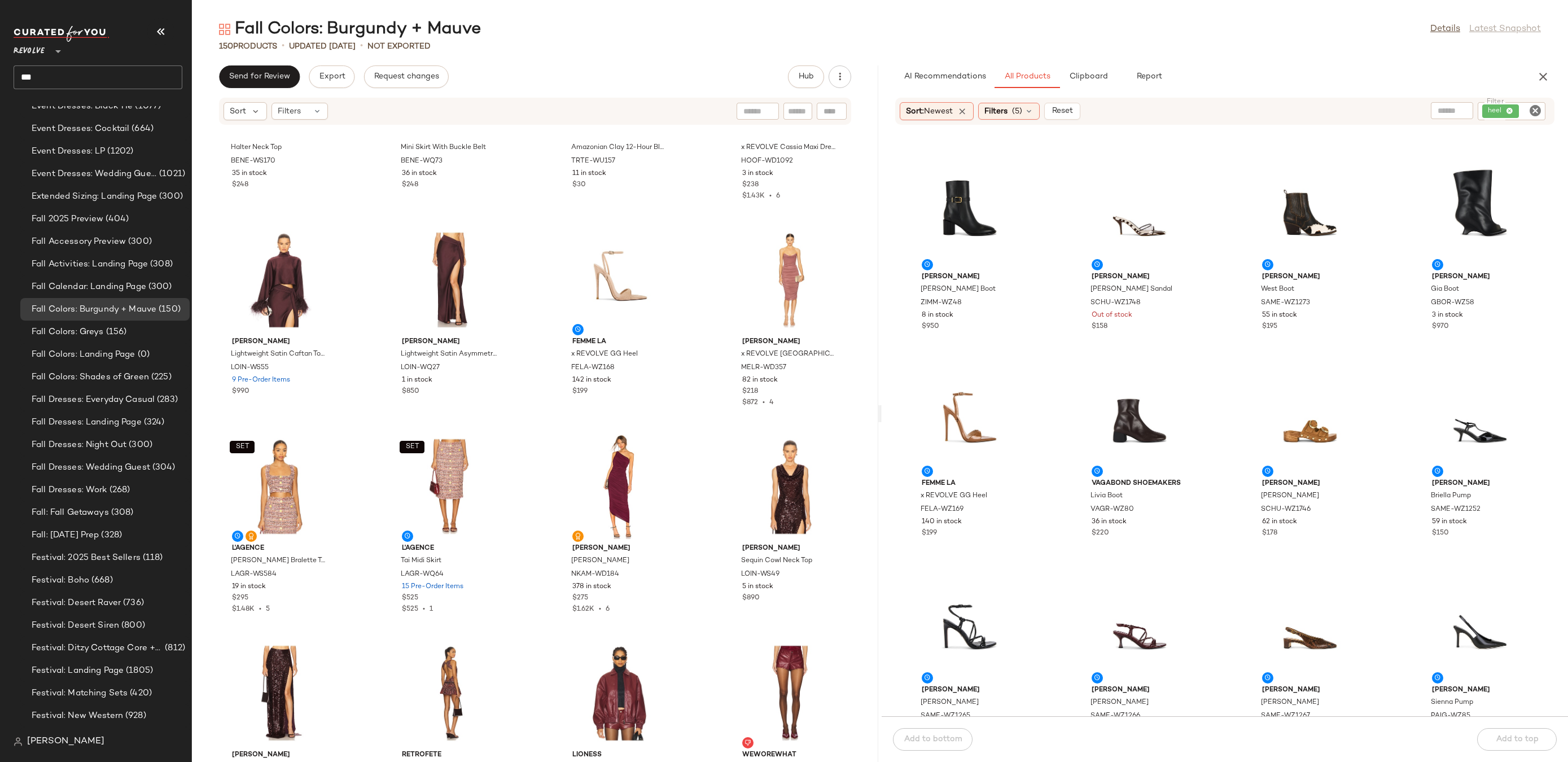
click at [1529, 114] on icon "Clear Filter" at bounding box center [1535, 110] width 14 height 14
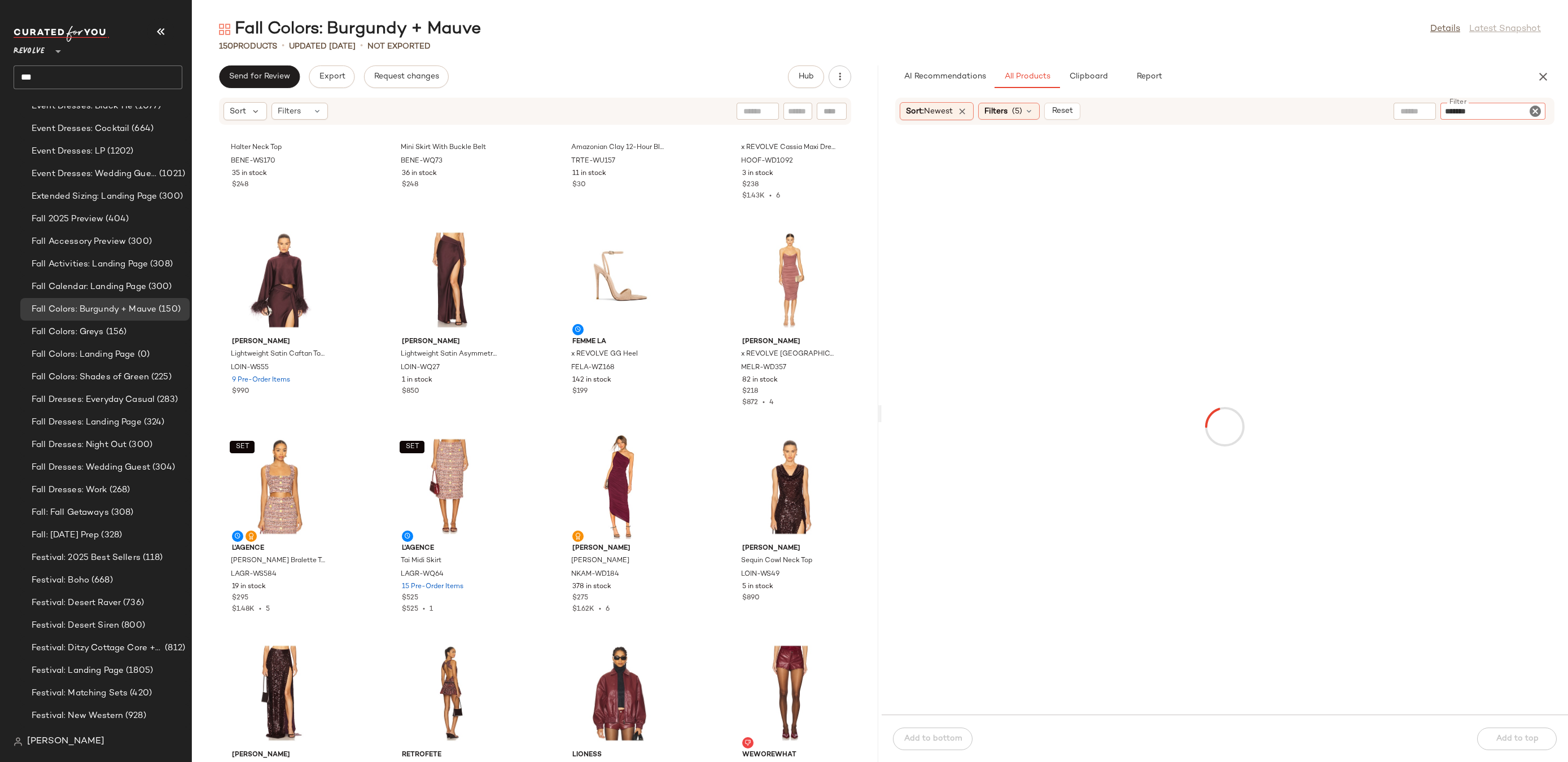
type input "********"
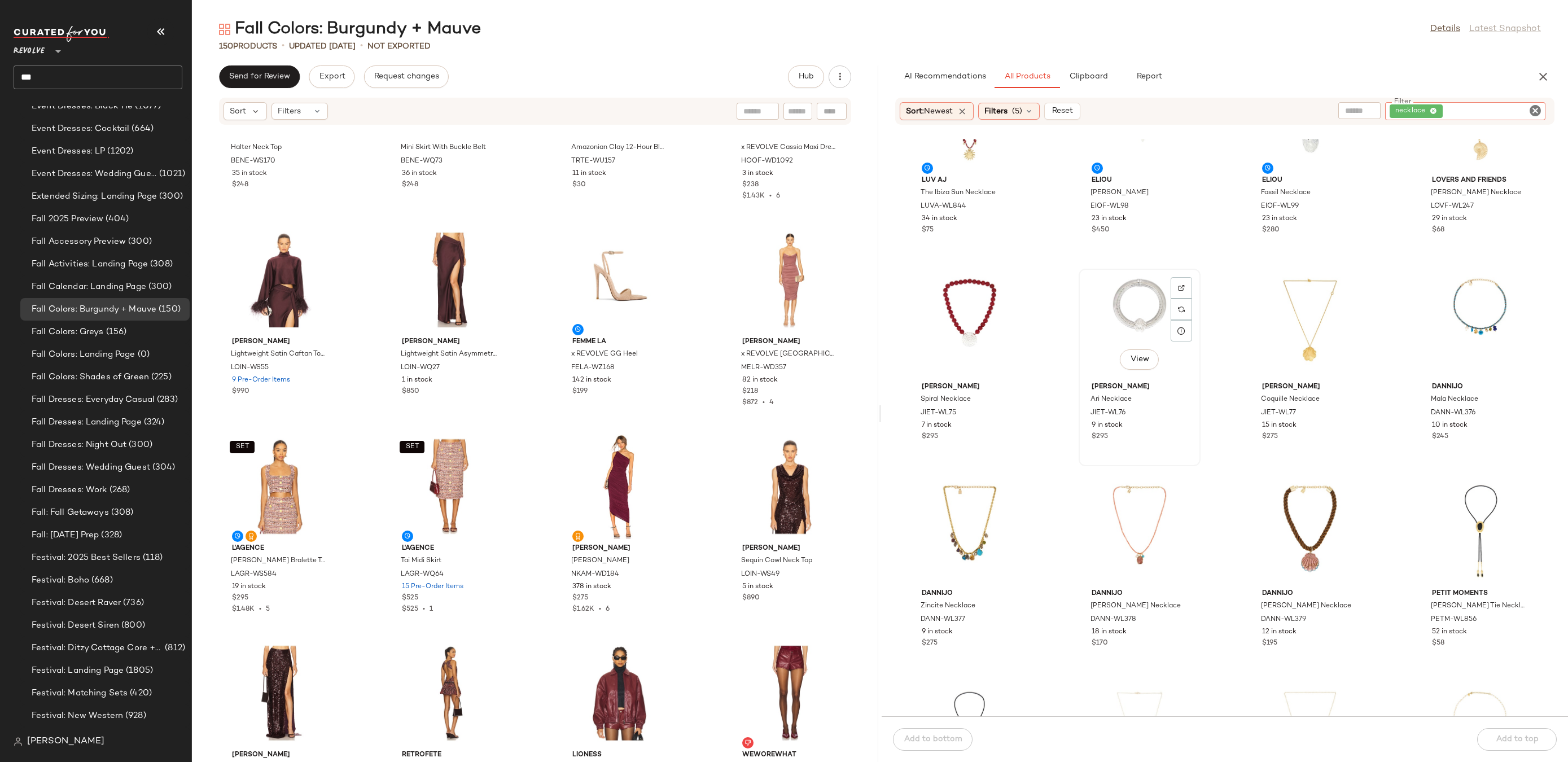
scroll to position [1943, 0]
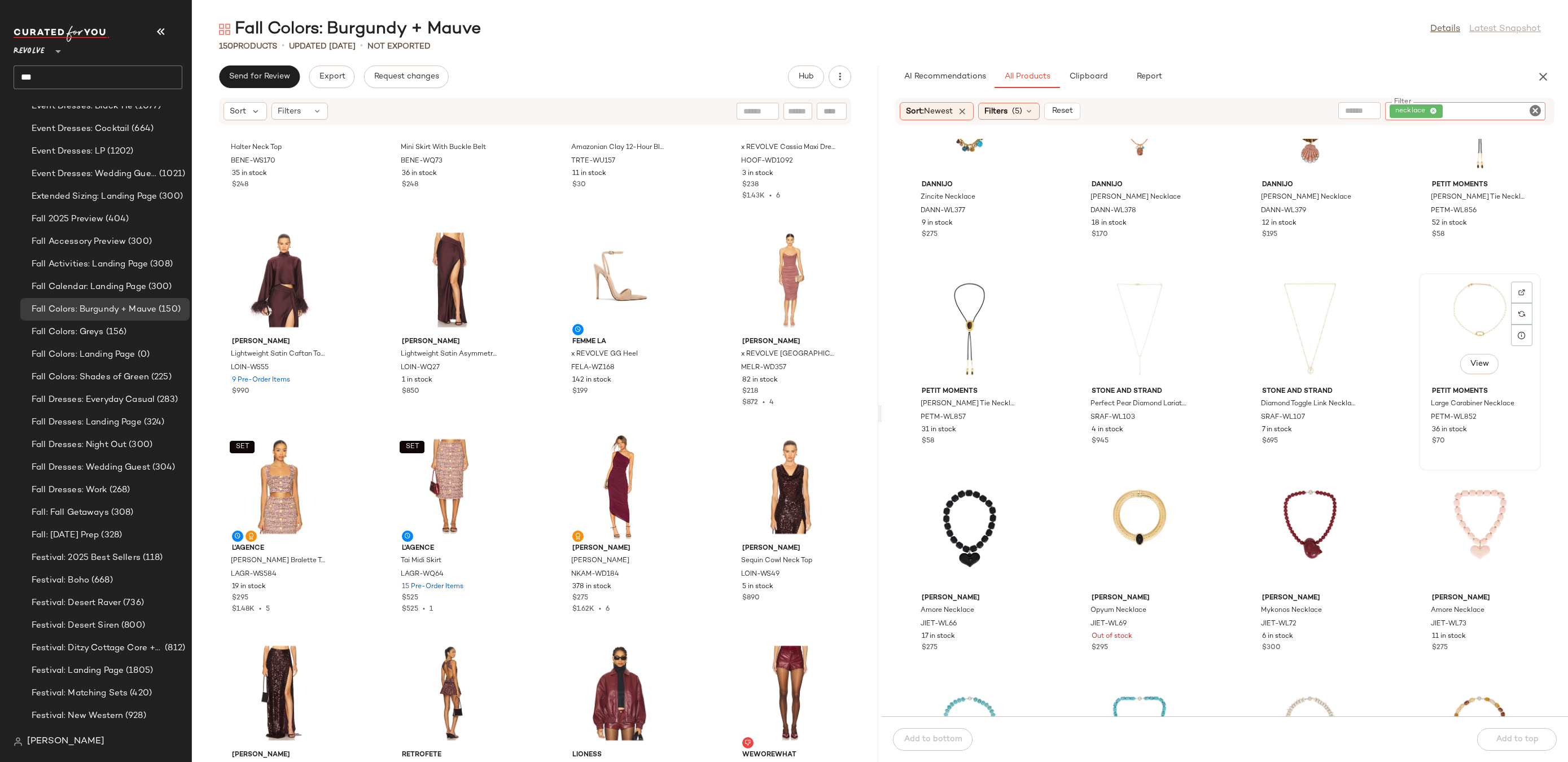
click at [1459, 308] on div "View" at bounding box center [1480, 329] width 114 height 105
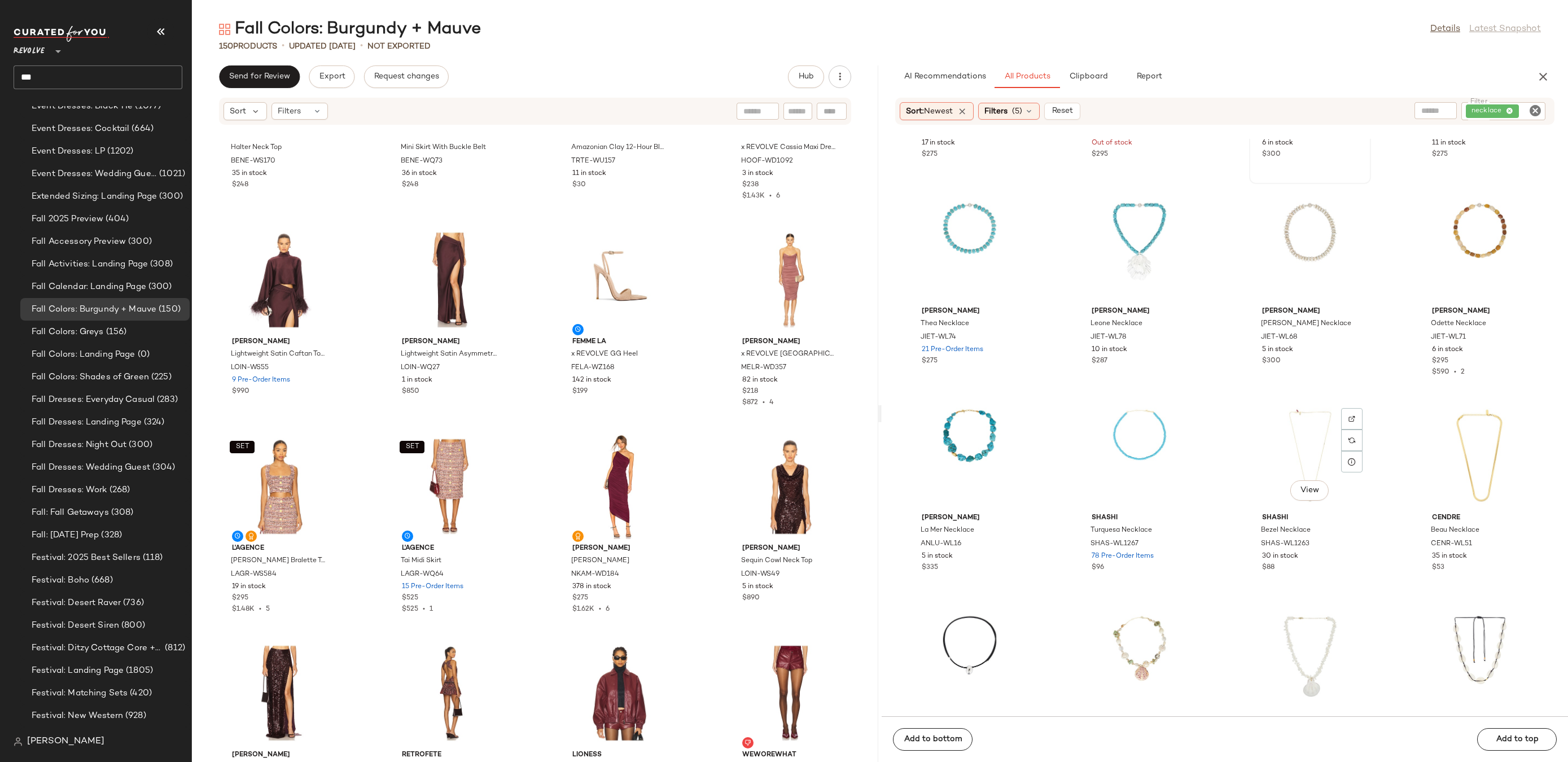
scroll to position [2446, 0]
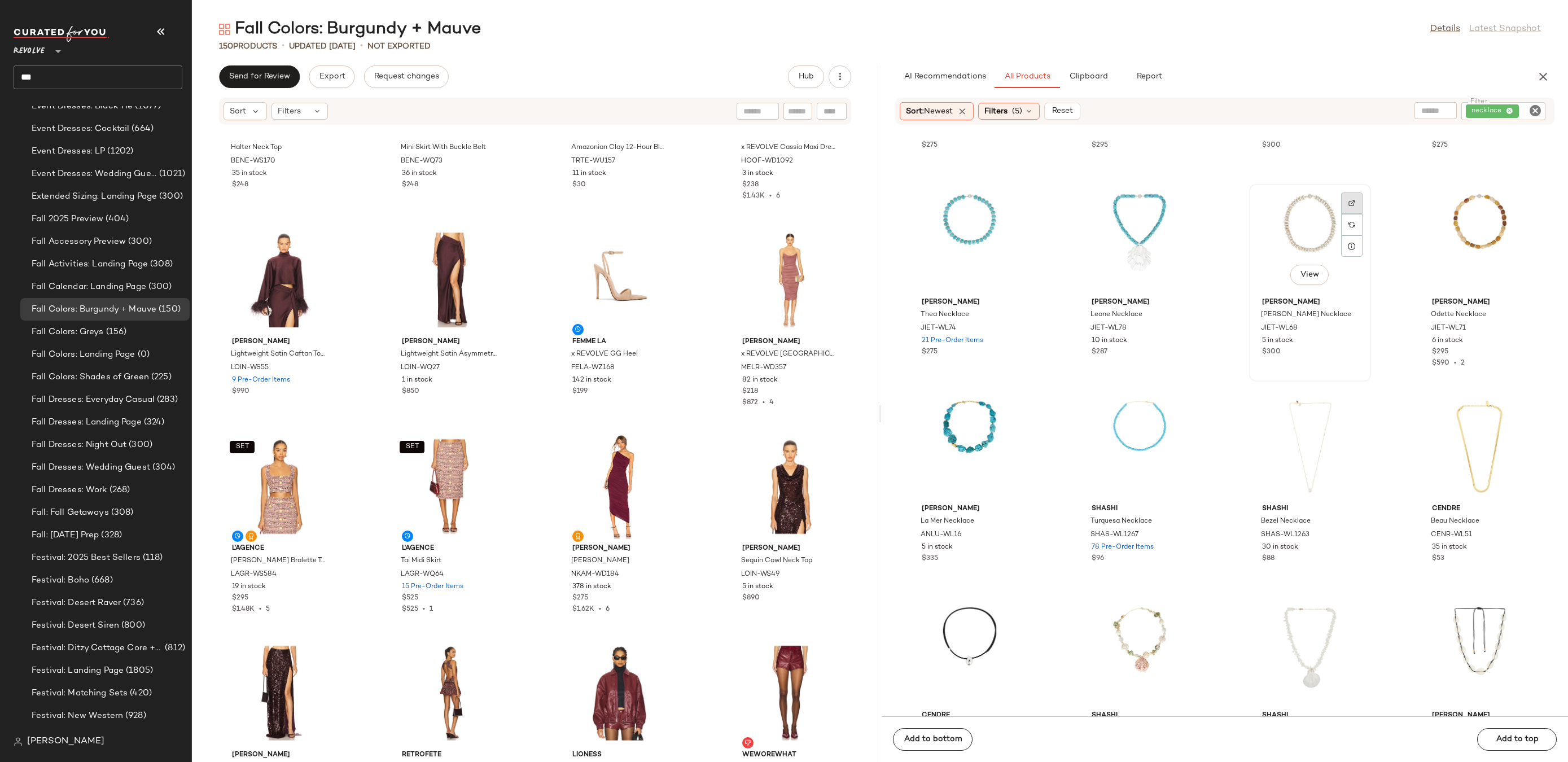
click at [1348, 205] on img at bounding box center [1351, 203] width 7 height 7
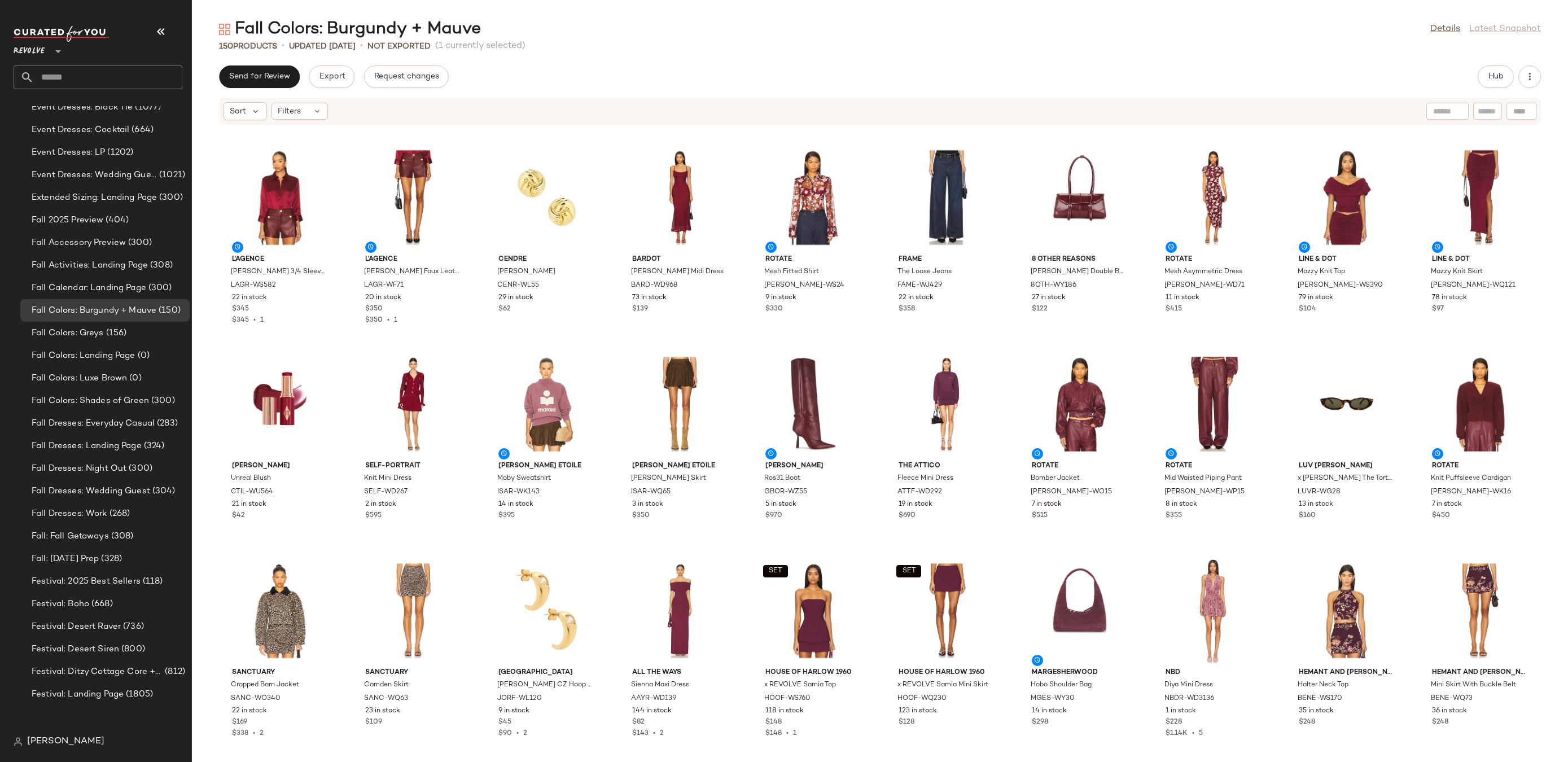
scroll to position [1864, 0]
click at [150, 401] on span "(300)" at bounding box center [162, 400] width 26 height 13
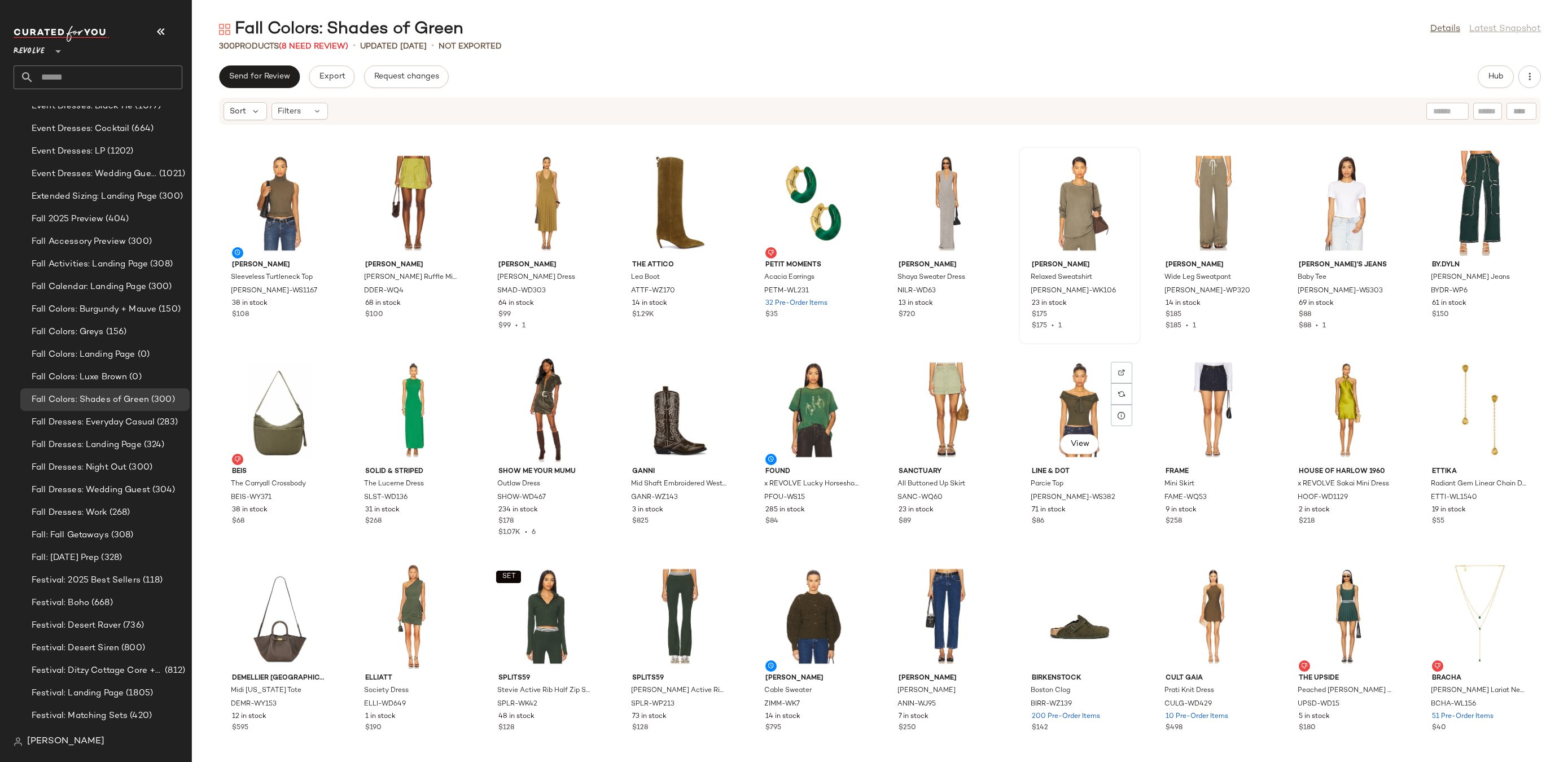
scroll to position [2502, 0]
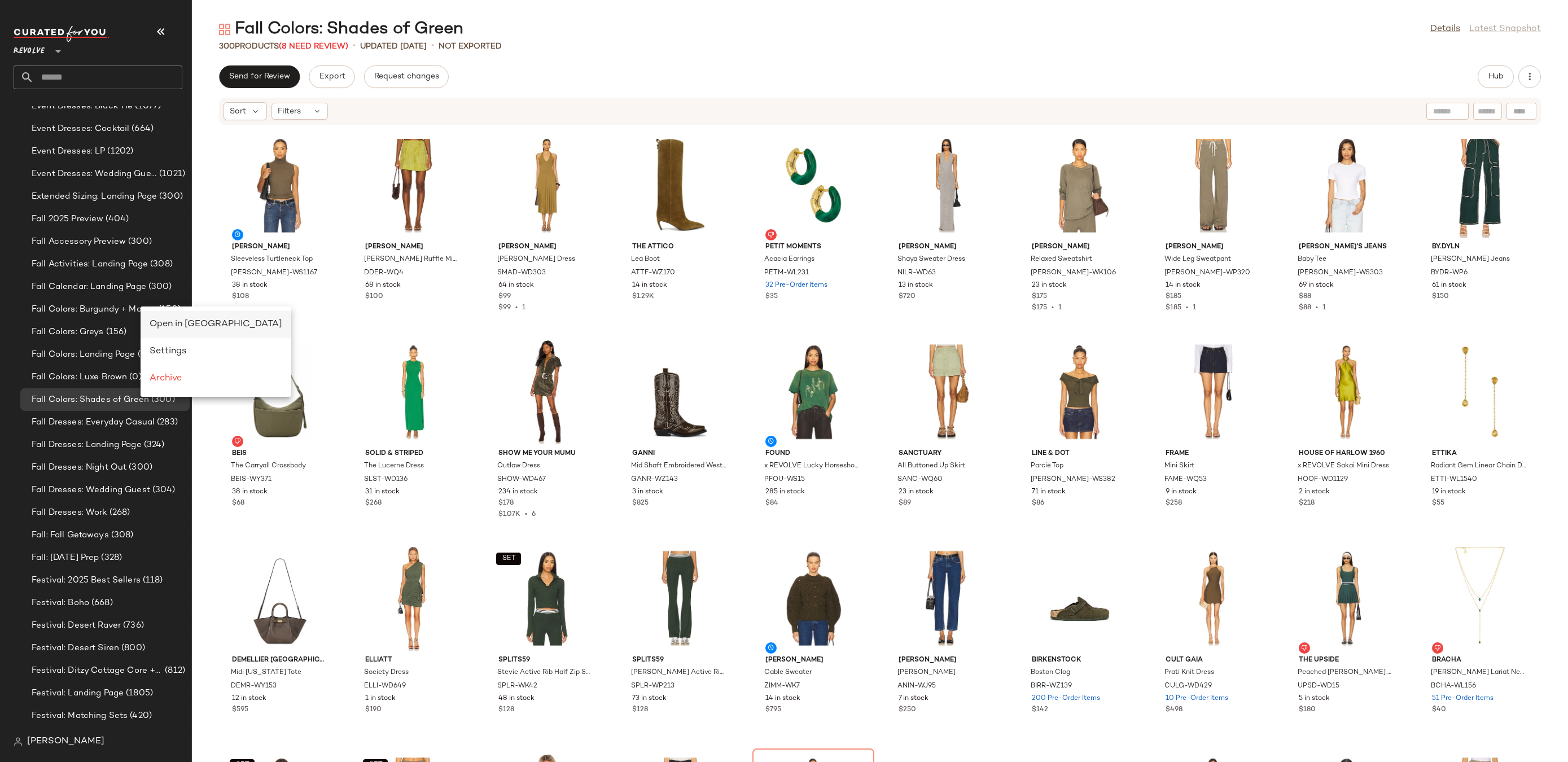
click at [156, 326] on span "Open in [GEOGRAPHIC_DATA]" at bounding box center [216, 324] width 133 height 9
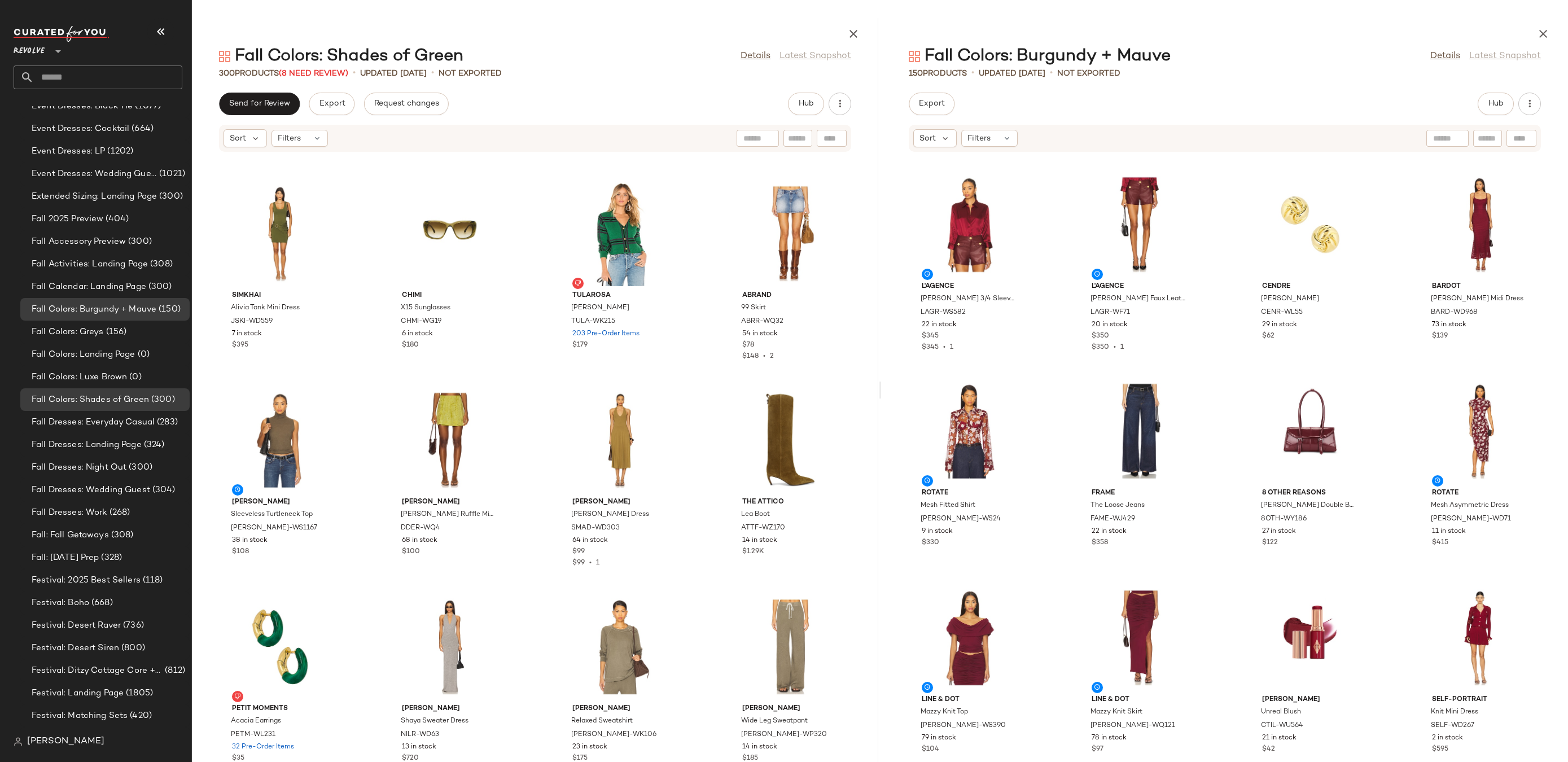
scroll to position [745, 0]
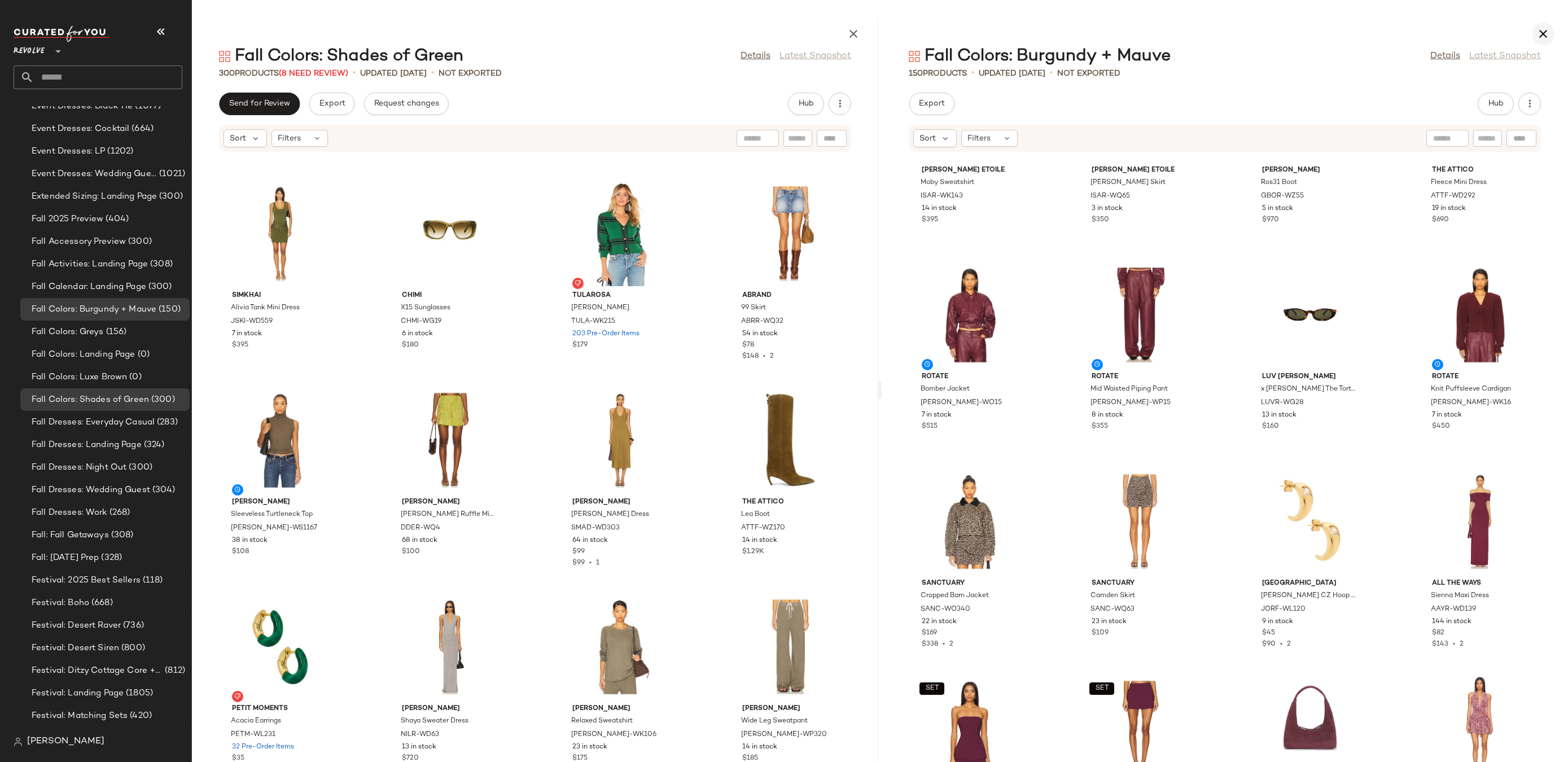
click at [1545, 34] on icon "button" at bounding box center [1543, 34] width 14 height 14
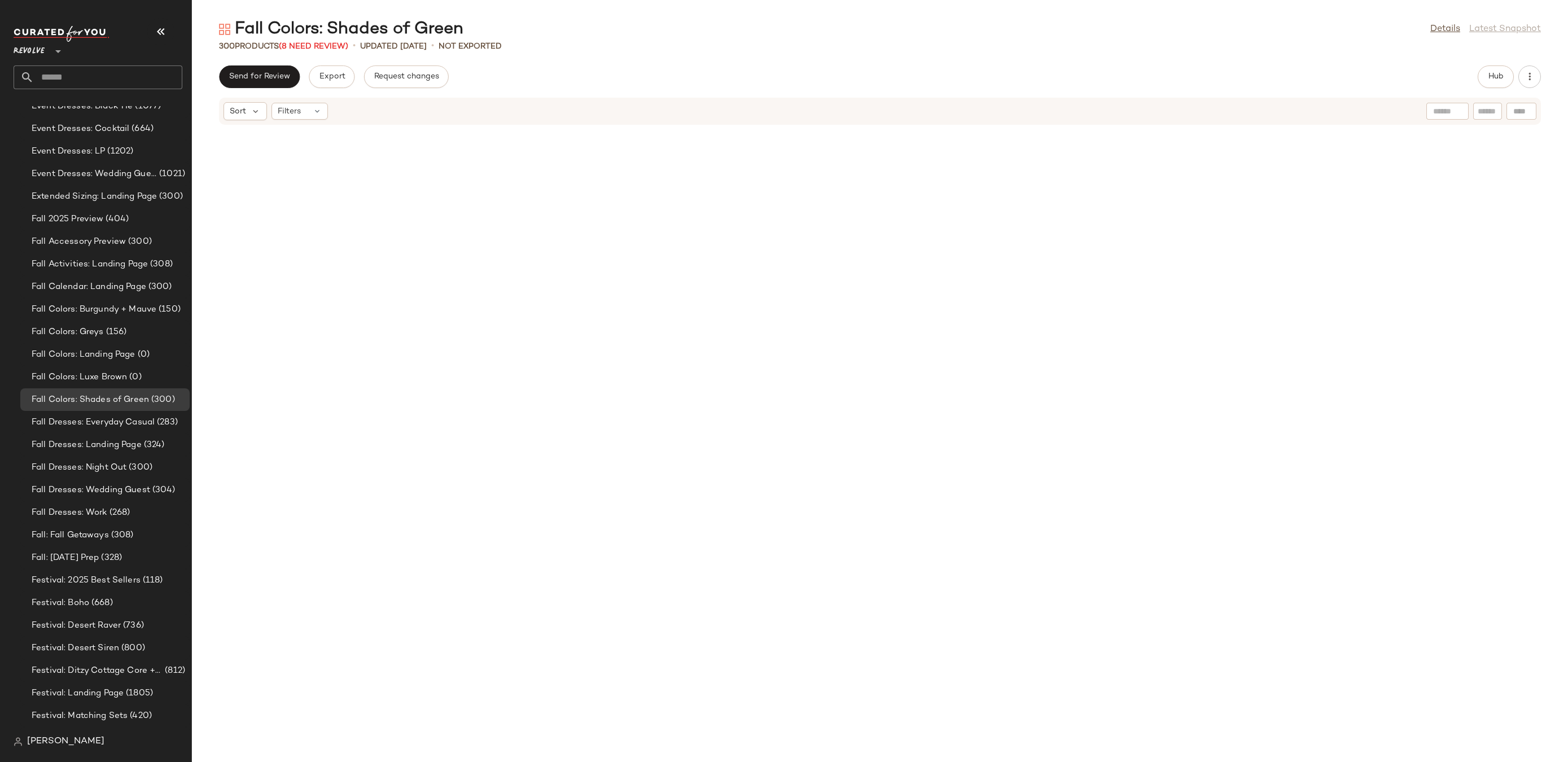
scroll to position [2067, 0]
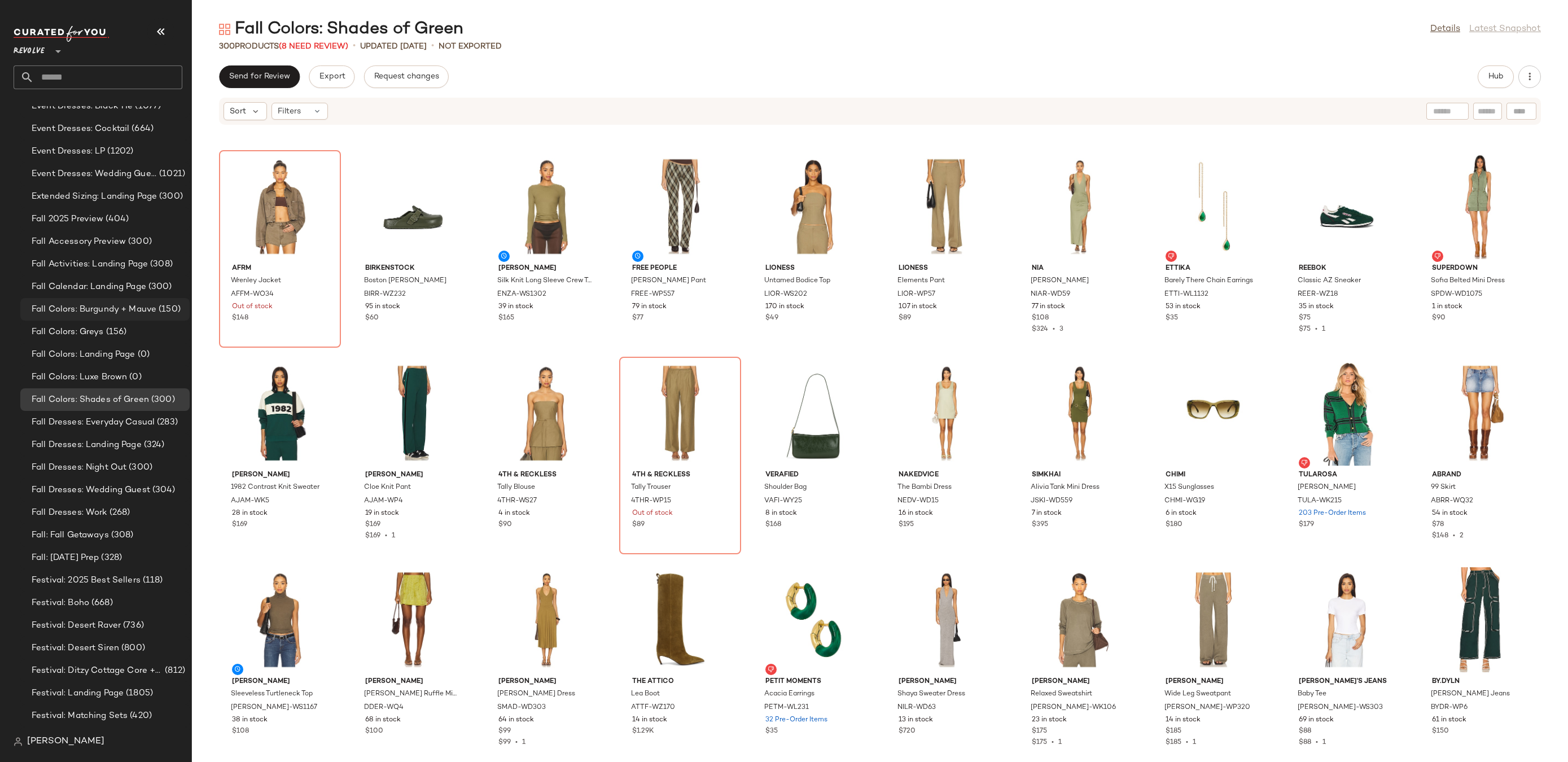
click at [153, 306] on span "Fall Colors: Burgundy + Mauve" at bounding box center [93, 310] width 125 height 13
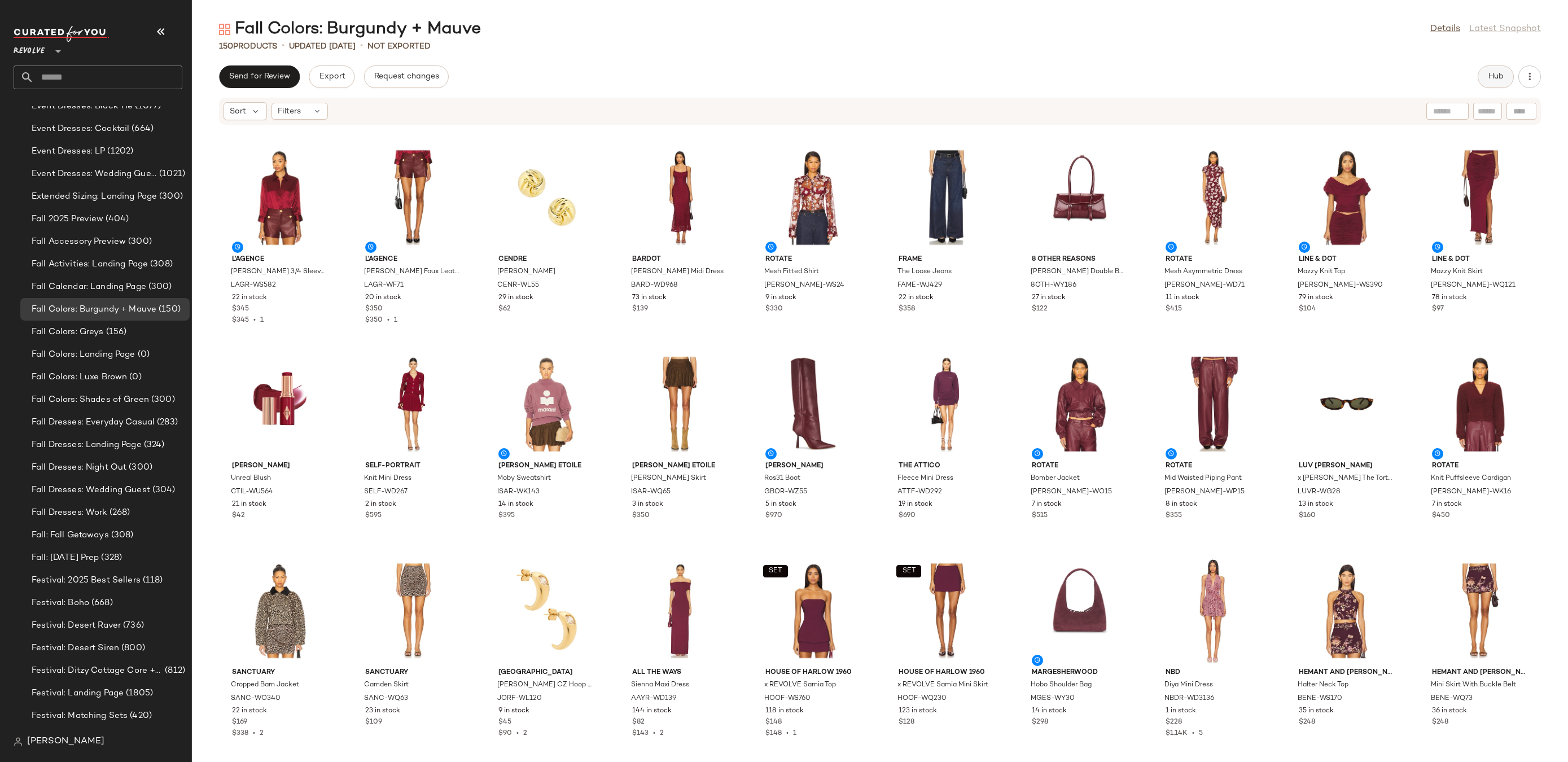
click at [1493, 74] on span "Hub" at bounding box center [1496, 77] width 16 height 9
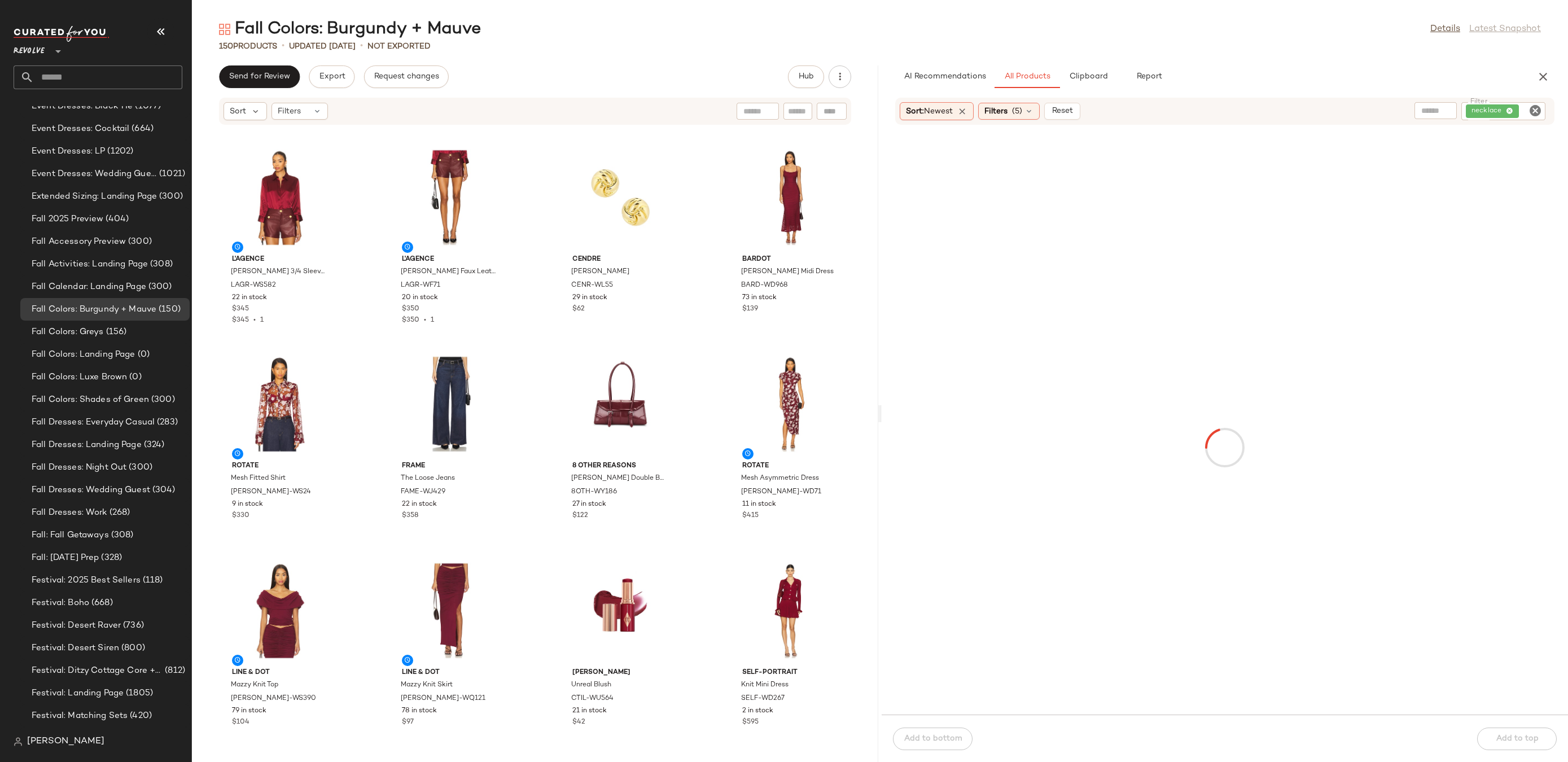
drag, startPoint x: 879, startPoint y: 414, endPoint x: 859, endPoint y: 414, distance: 20.0
click at [859, 414] on div "Fall Colors: Burgundy + Mauve Details Latest Snapshot 150 Products • updated Au…" at bounding box center [880, 390] width 1376 height 744
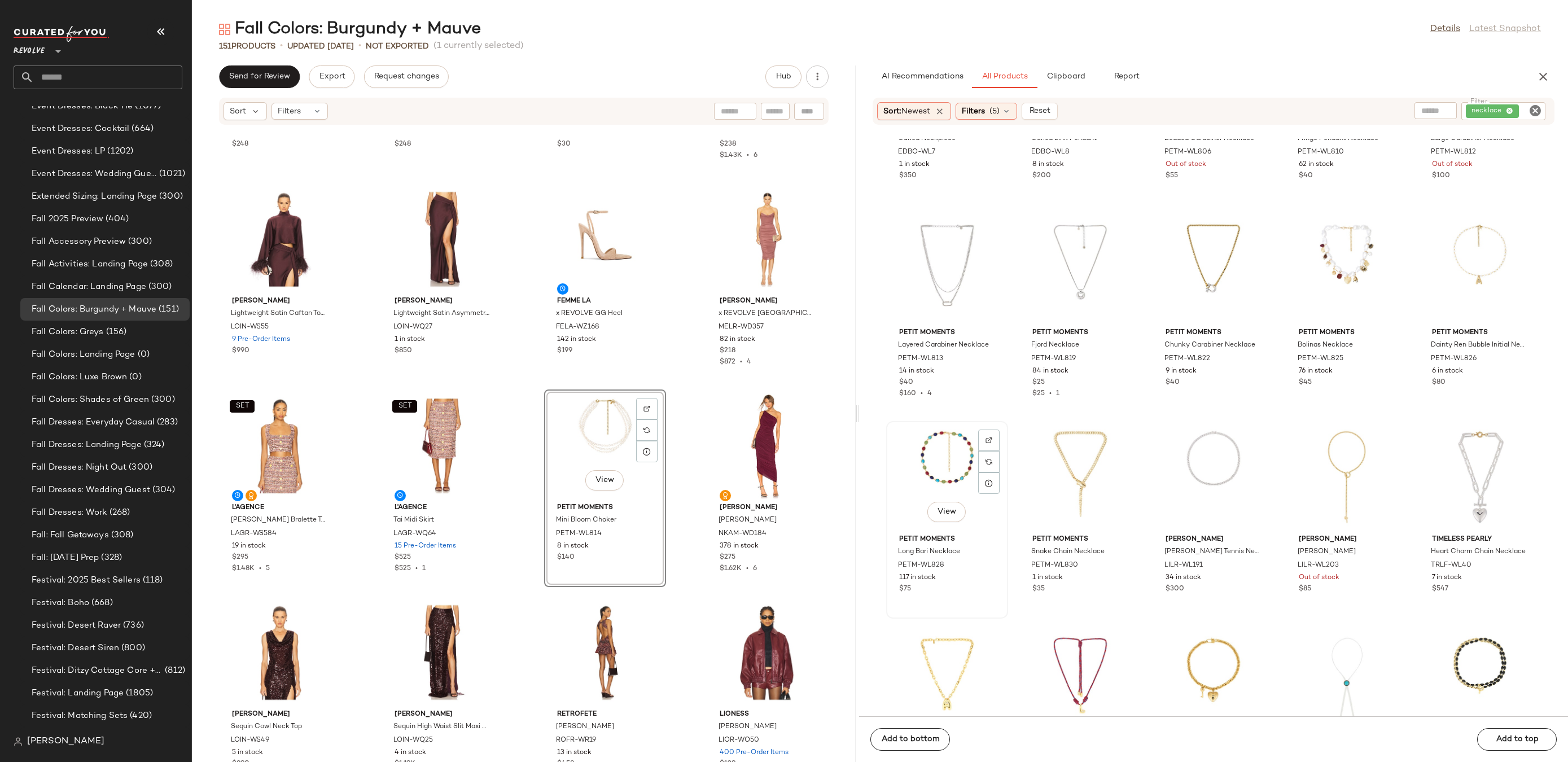
scroll to position [6628, 0]
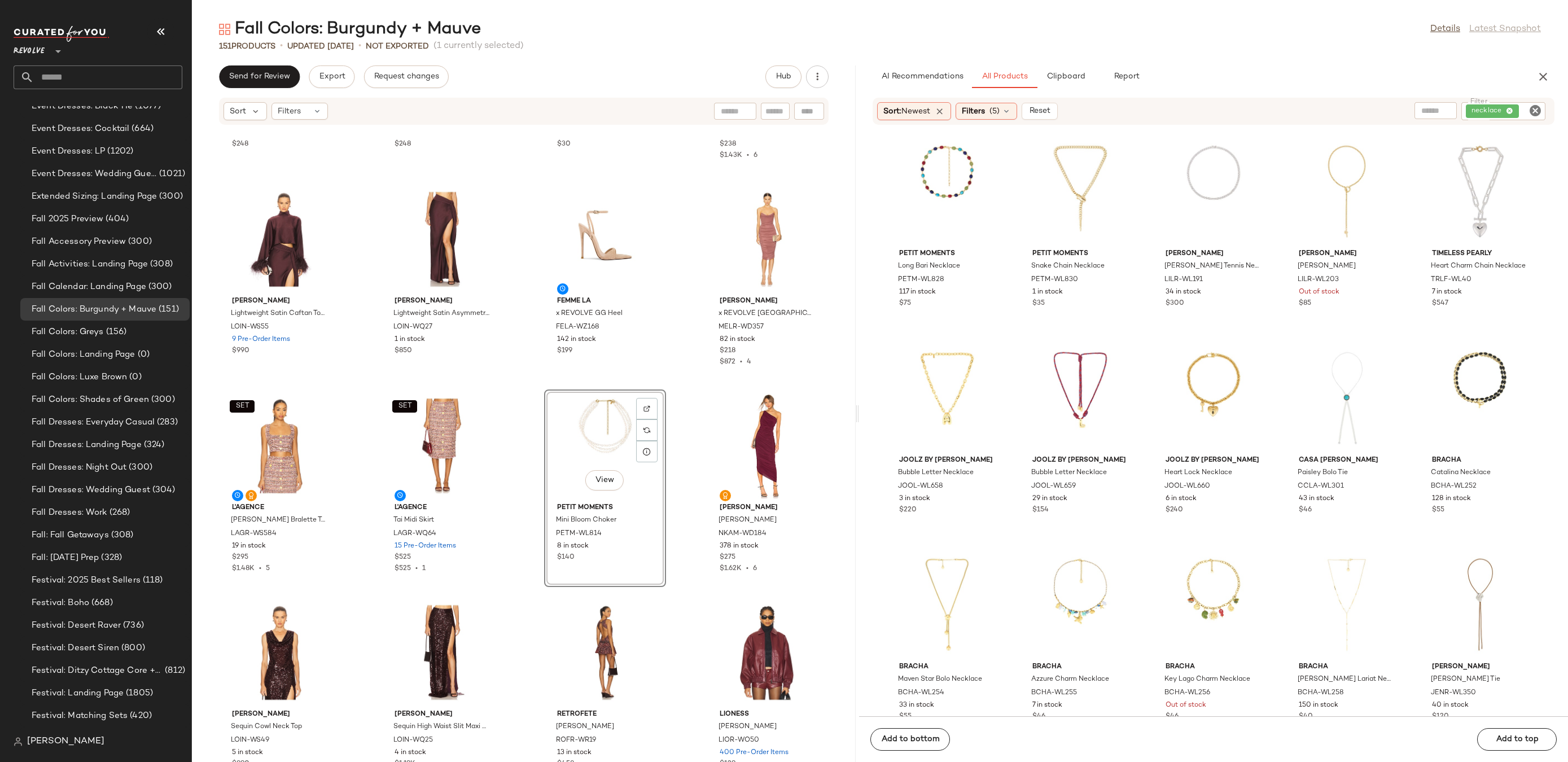
click at [576, 441] on div "View" at bounding box center [605, 446] width 114 height 105
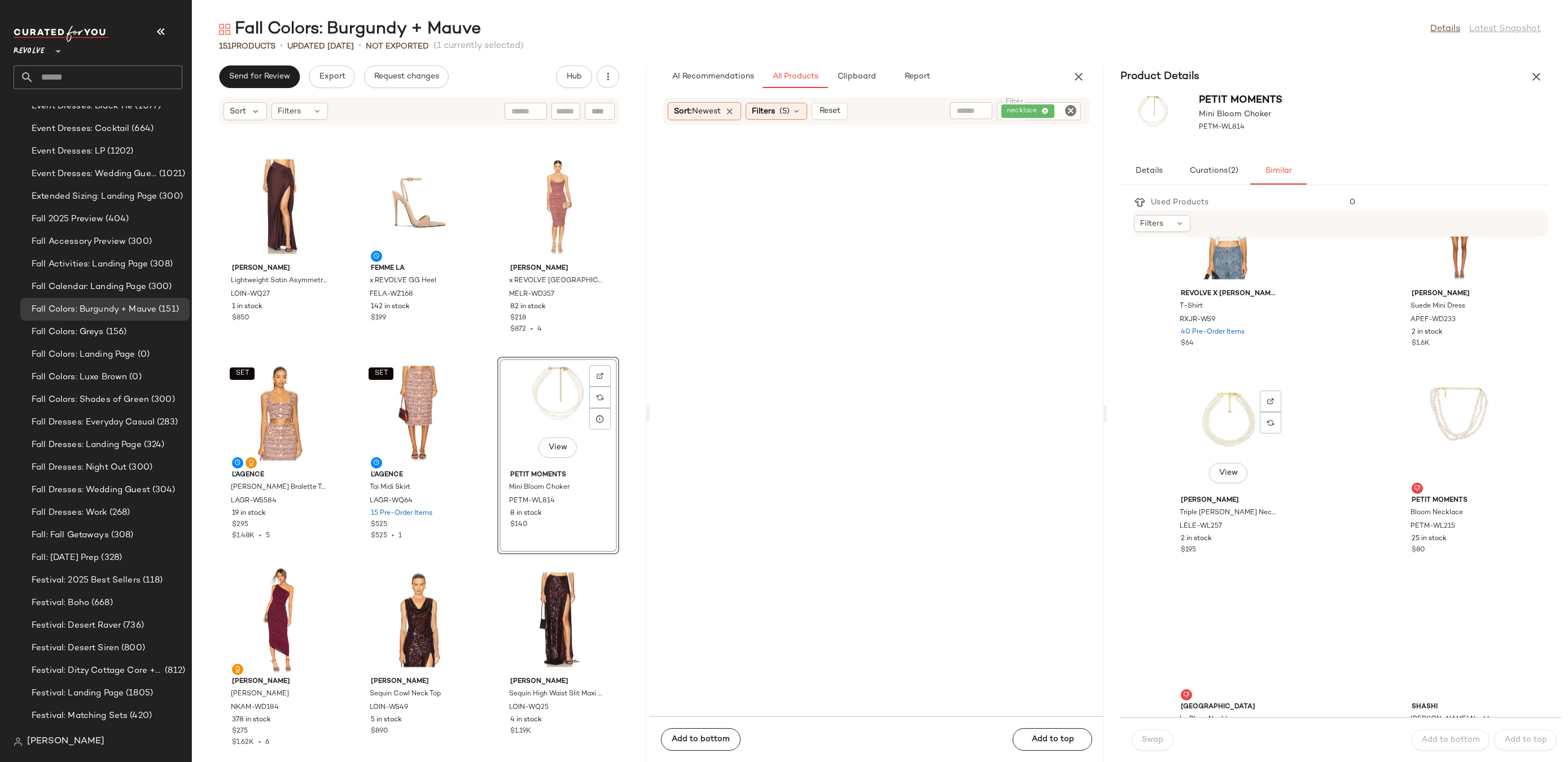
scroll to position [494, 0]
click at [1233, 414] on div "View" at bounding box center [1229, 429] width 114 height 105
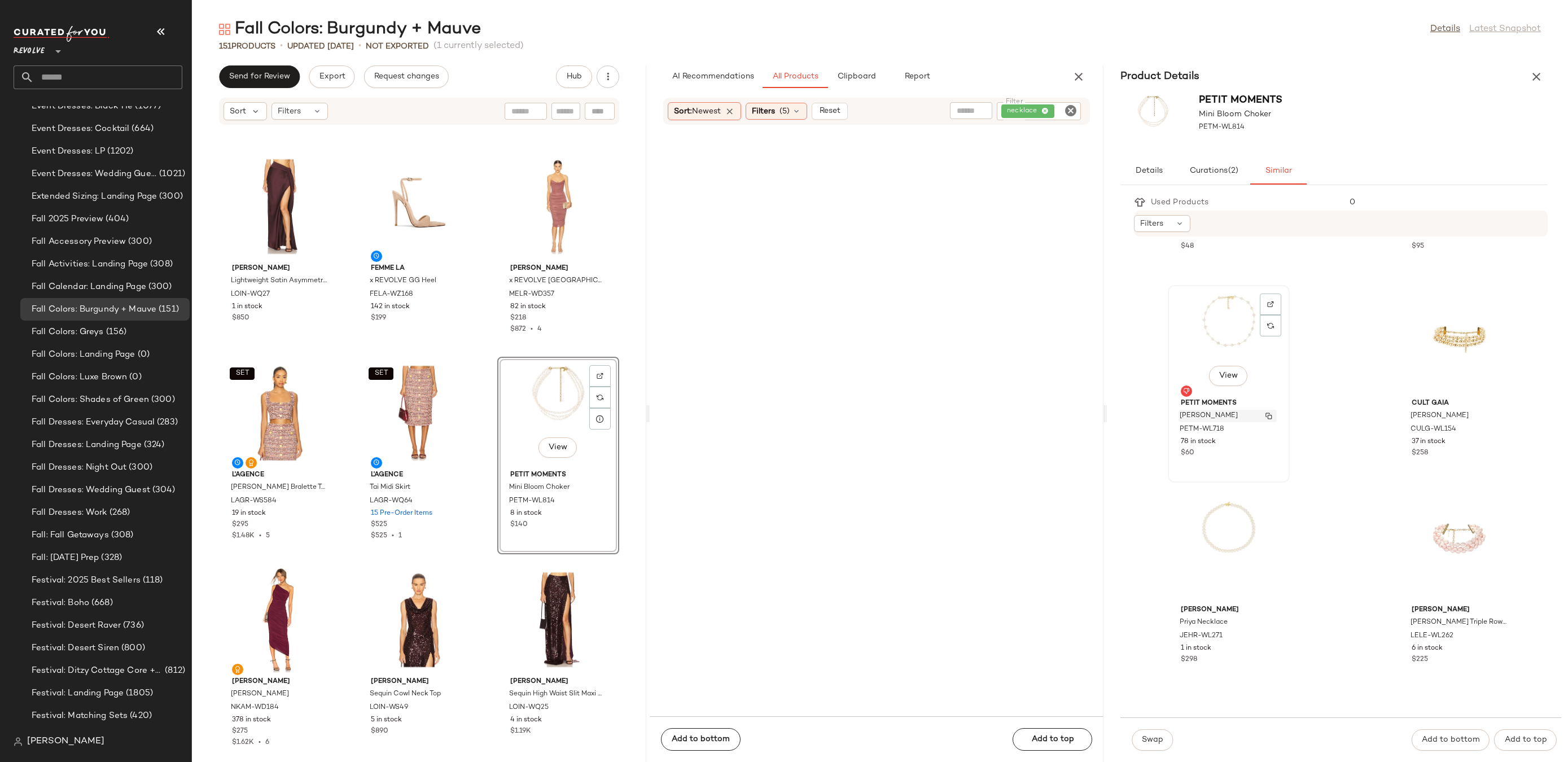
scroll to position [1823, 0]
click at [1255, 518] on div "View" at bounding box center [1229, 546] width 114 height 105
click at [1155, 738] on span "Swap" at bounding box center [1152, 740] width 22 height 9
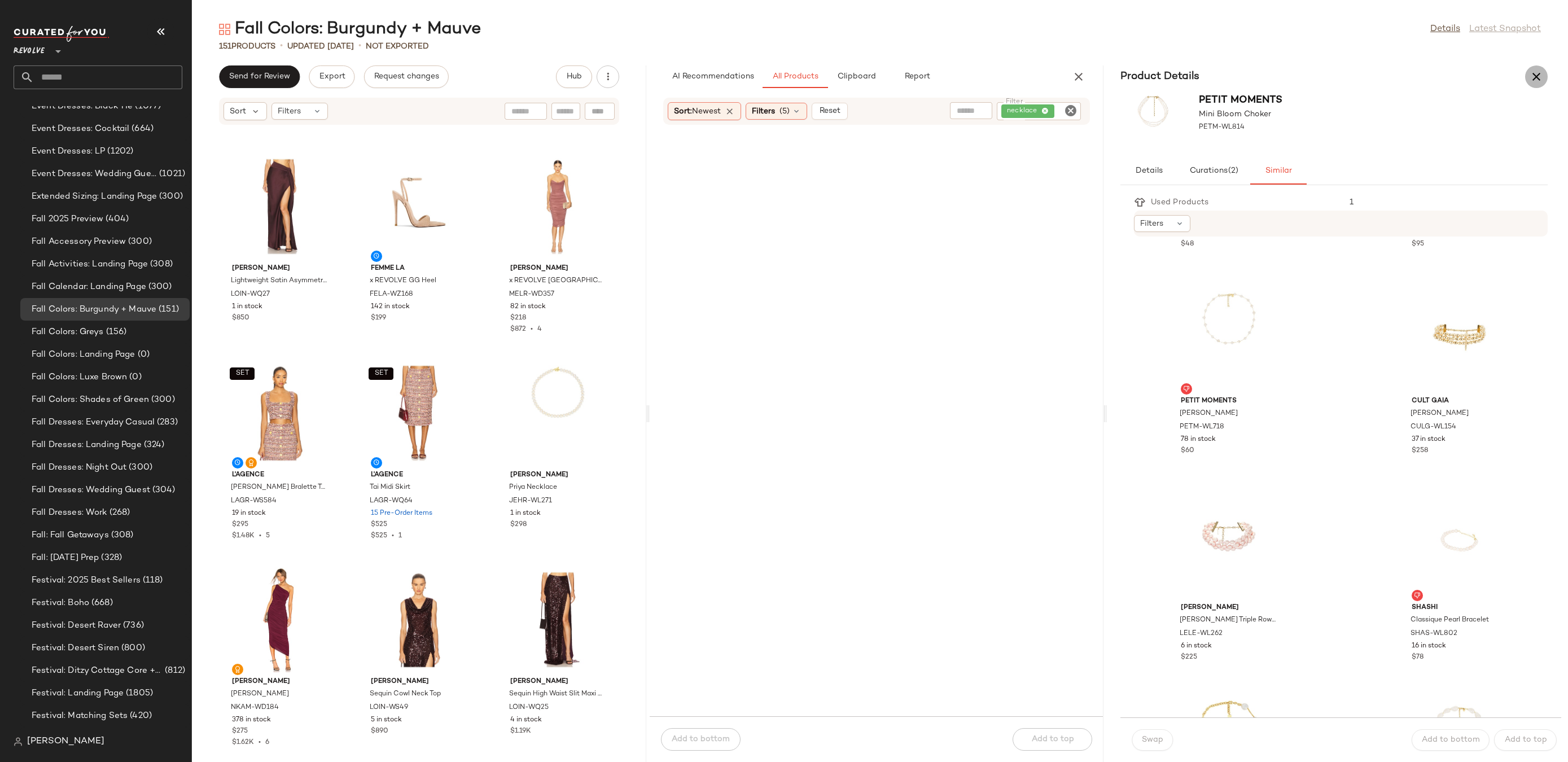
click at [1532, 75] on icon "button" at bounding box center [1537, 77] width 14 height 14
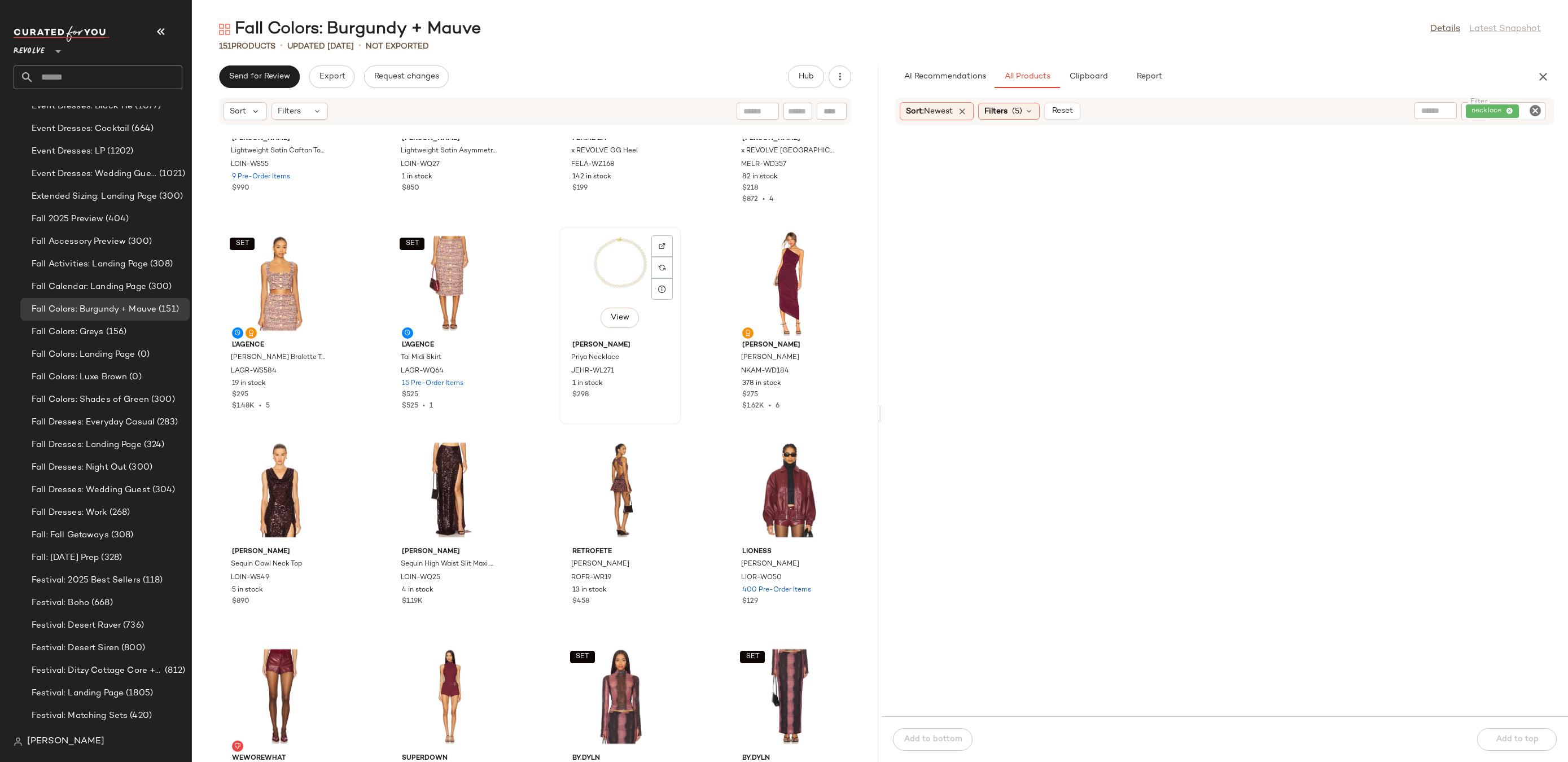
scroll to position [1796, 0]
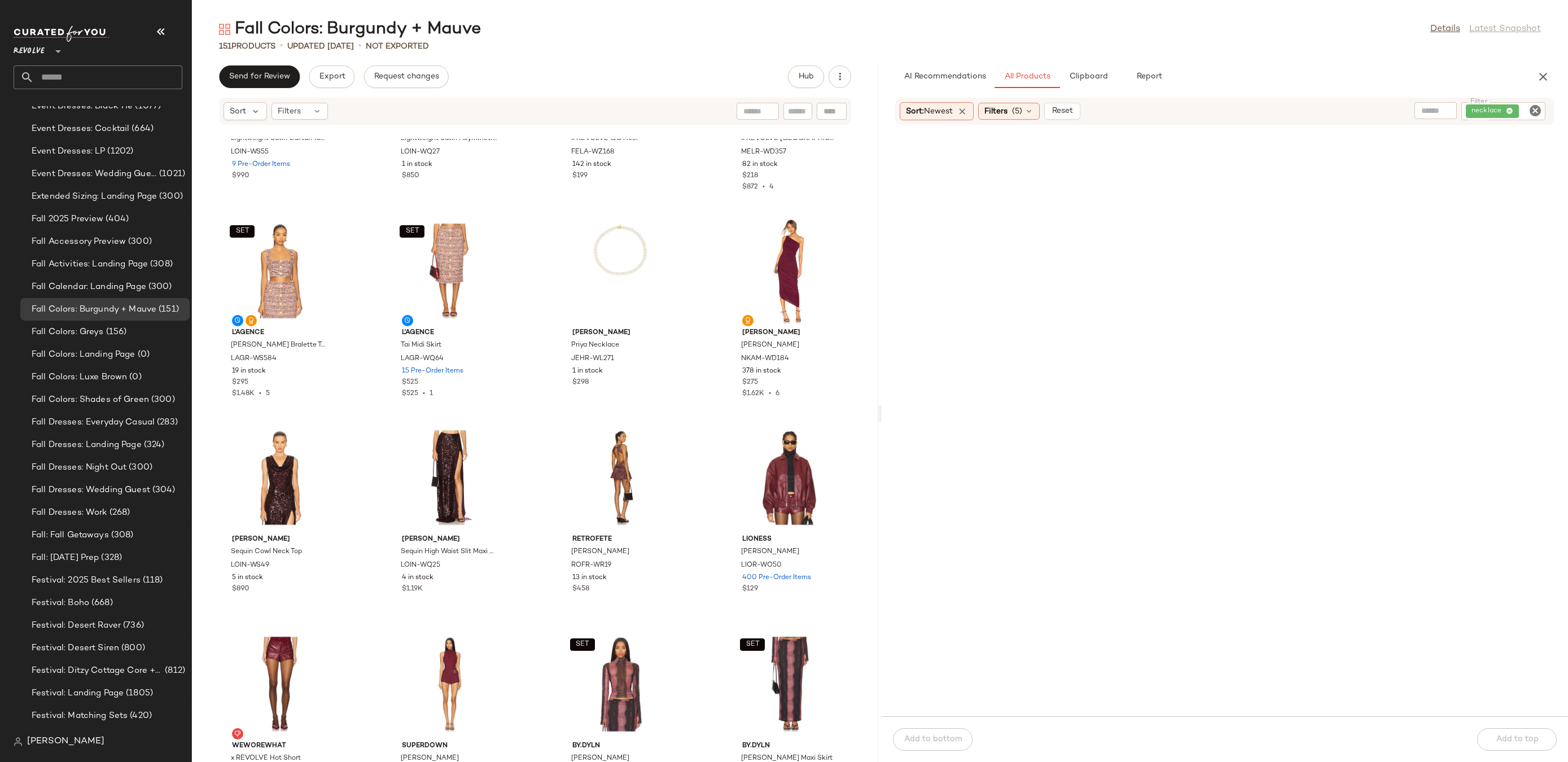
click at [1539, 111] on icon "Clear Filter" at bounding box center [1535, 110] width 14 height 14
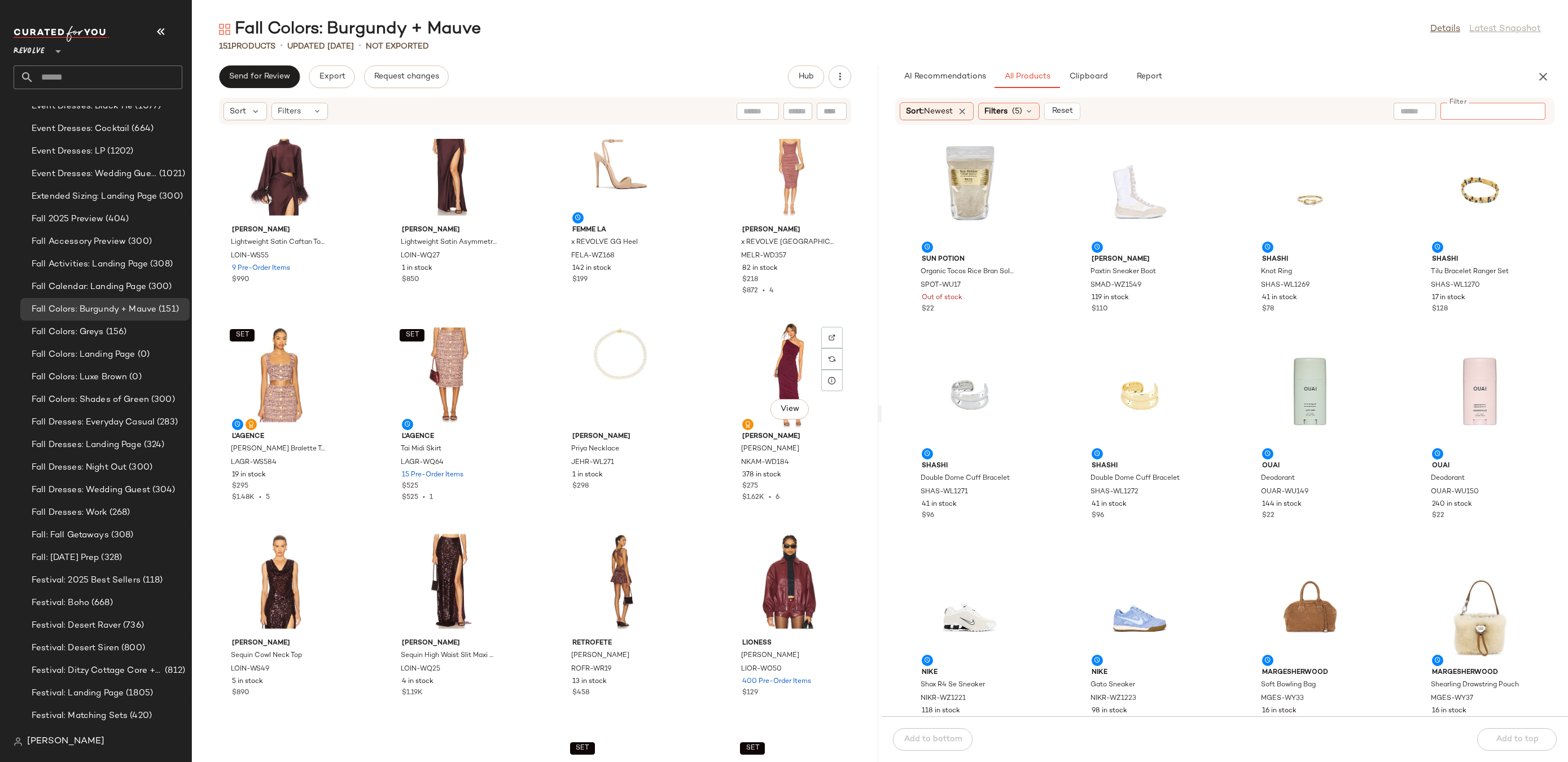
scroll to position [1724, 0]
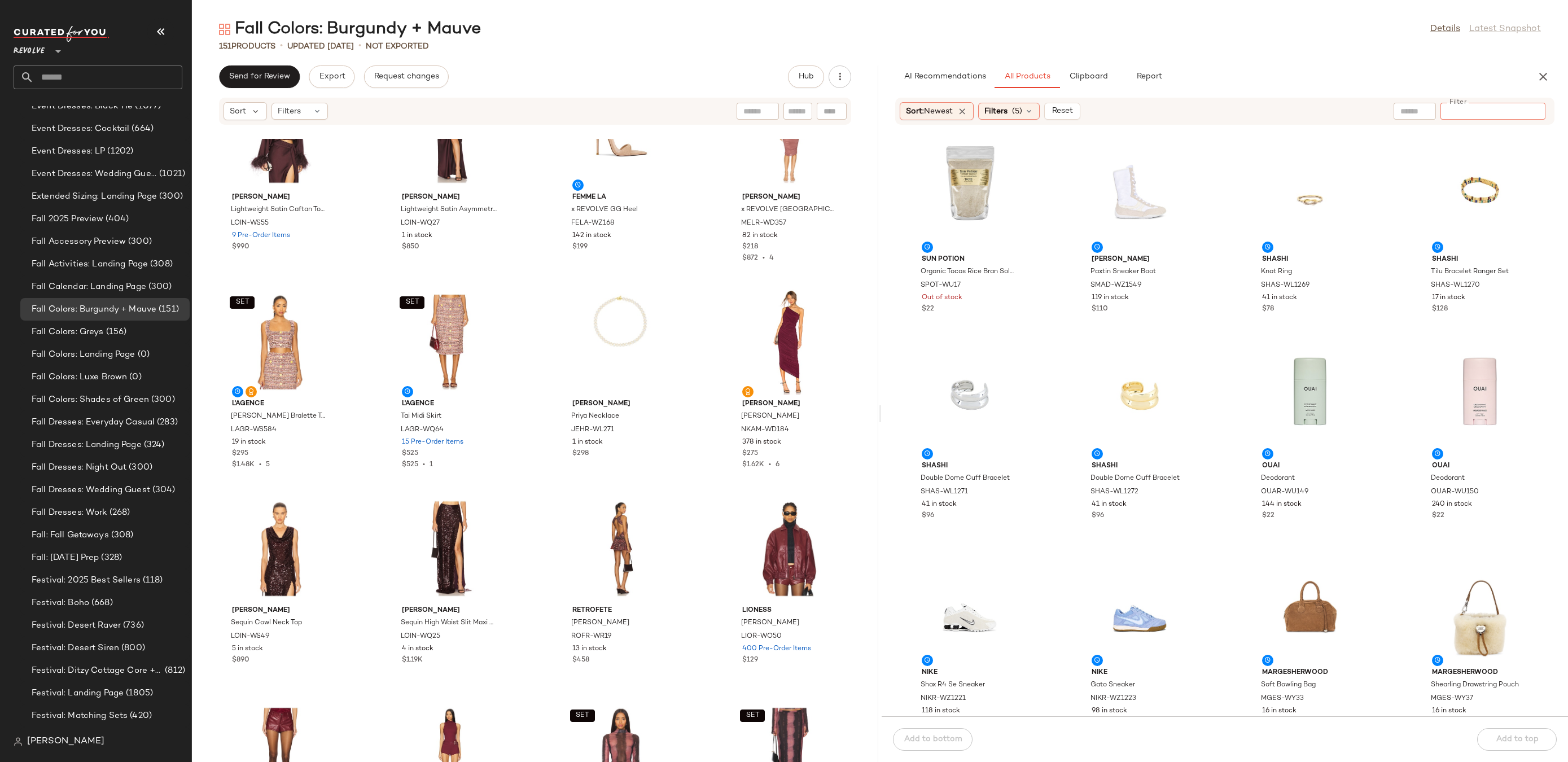
click at [1487, 118] on div at bounding box center [1493, 111] width 105 height 17
type input "******"
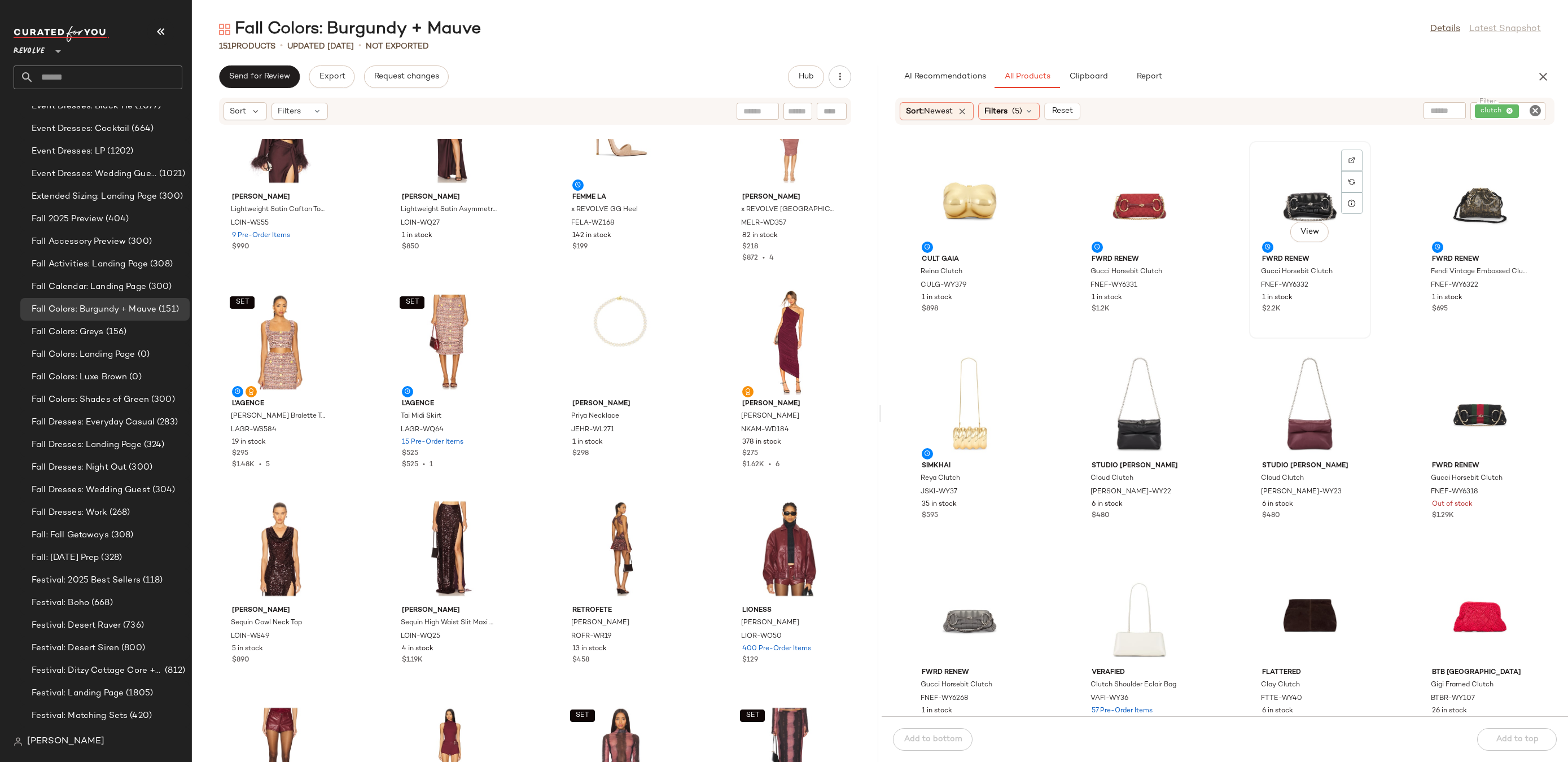
click at [1292, 198] on div "View" at bounding box center [1310, 198] width 114 height 105
drag, startPoint x: 1298, startPoint y: 189, endPoint x: 496, endPoint y: 606, distance: 903.9
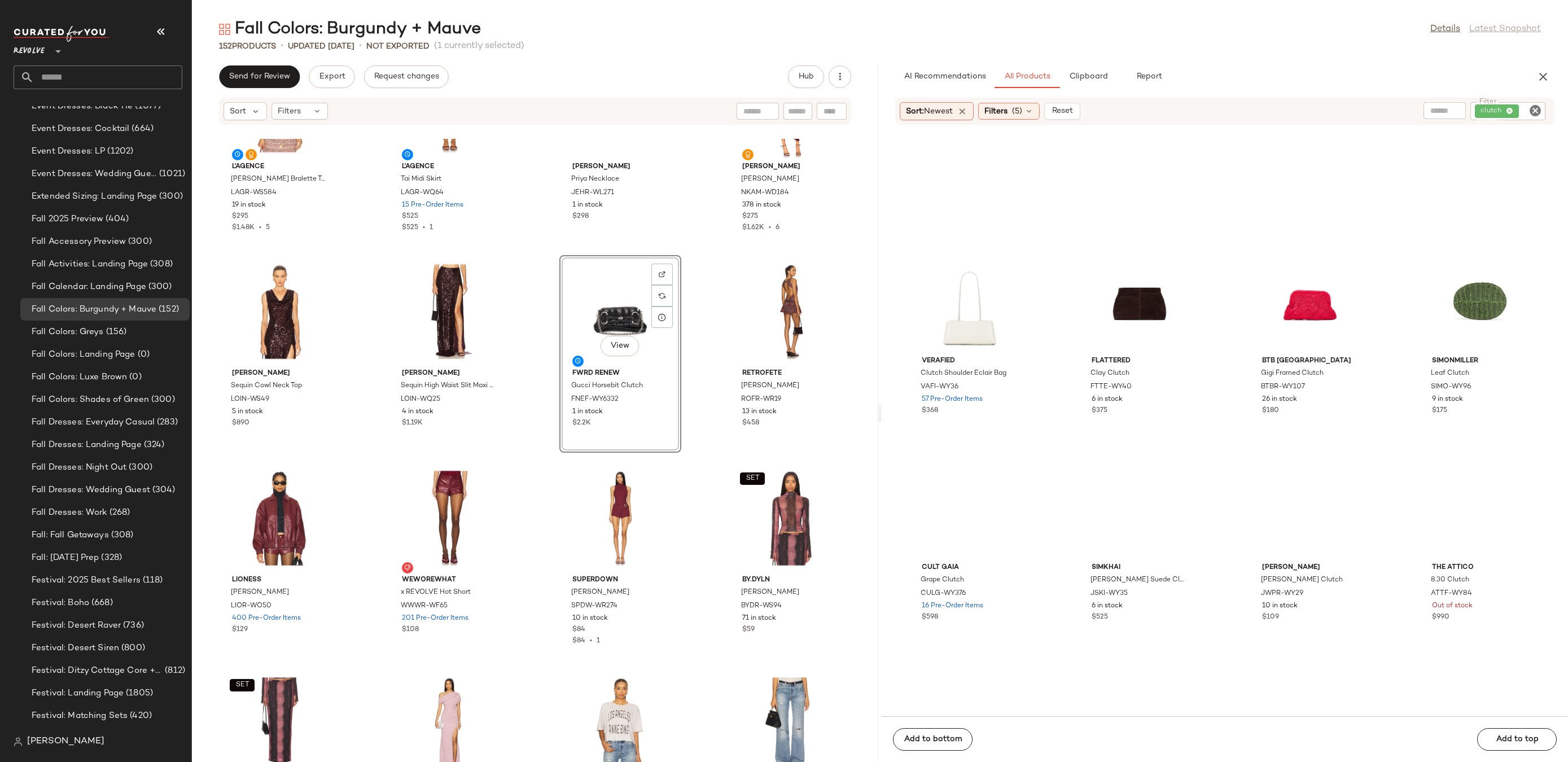
scroll to position [574, 0]
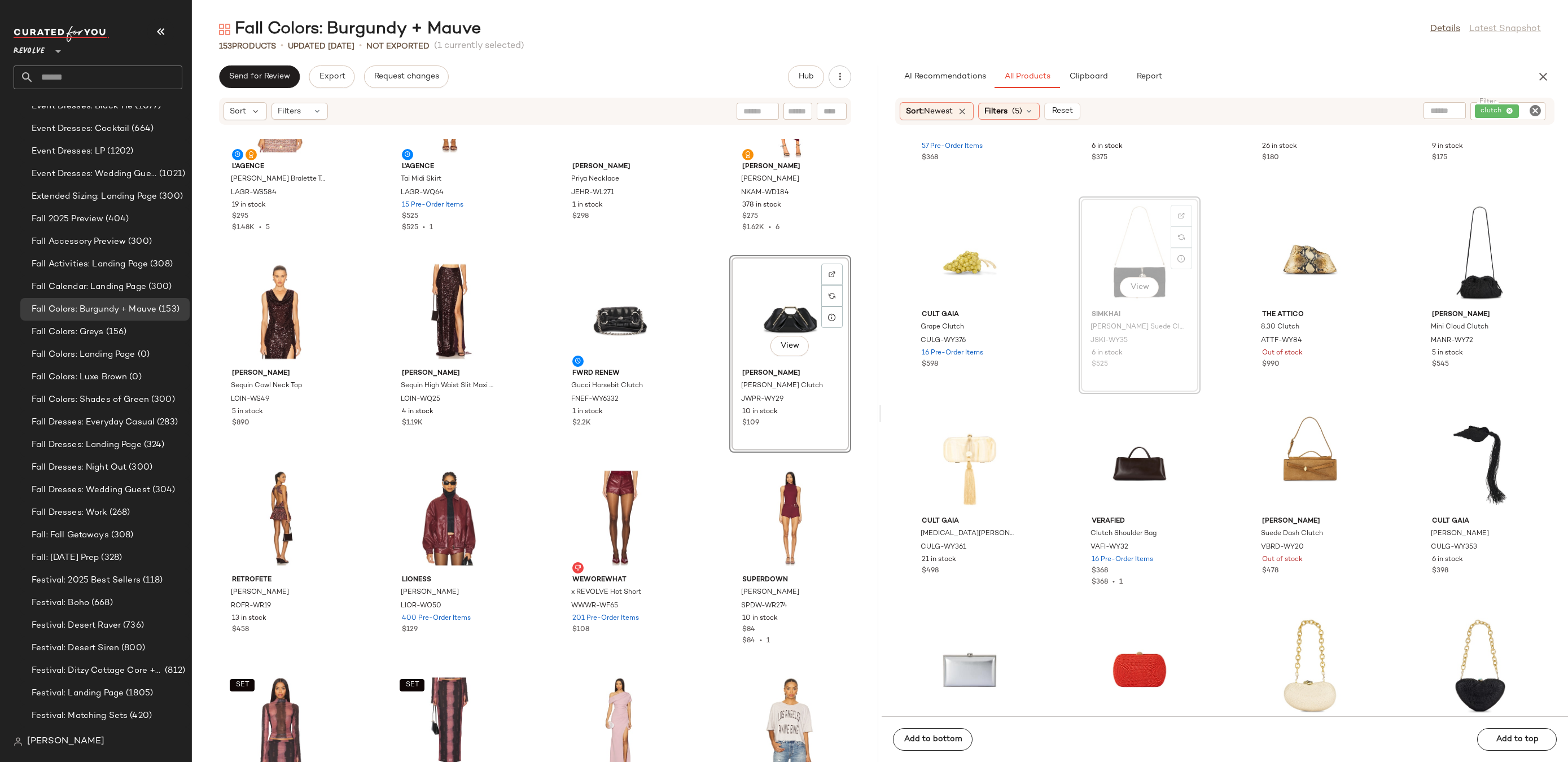
drag, startPoint x: 1147, startPoint y: 255, endPoint x: 1135, endPoint y: 255, distance: 12.0
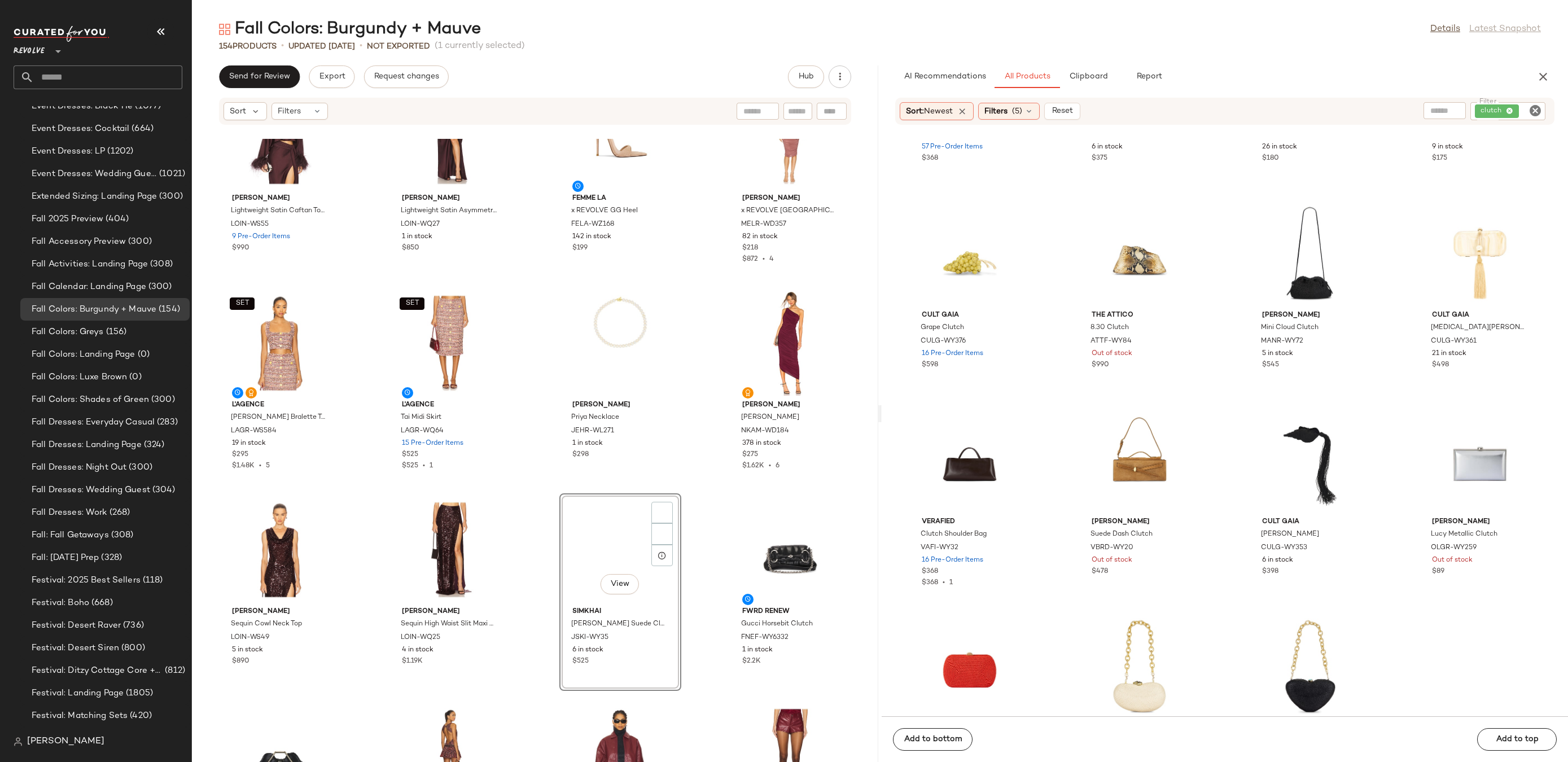
scroll to position [1747, 0]
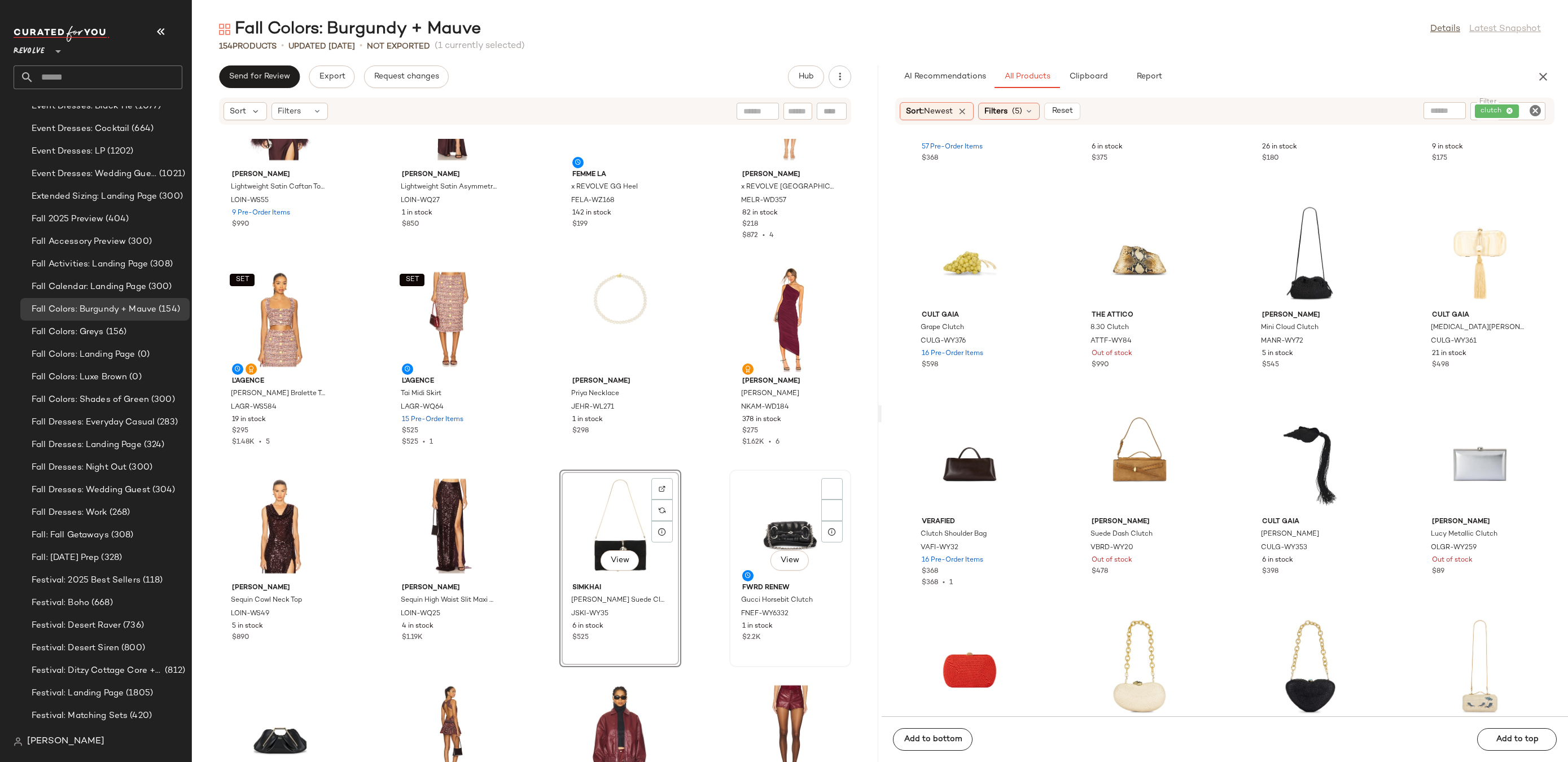
click at [747, 530] on div "View" at bounding box center [790, 526] width 114 height 105
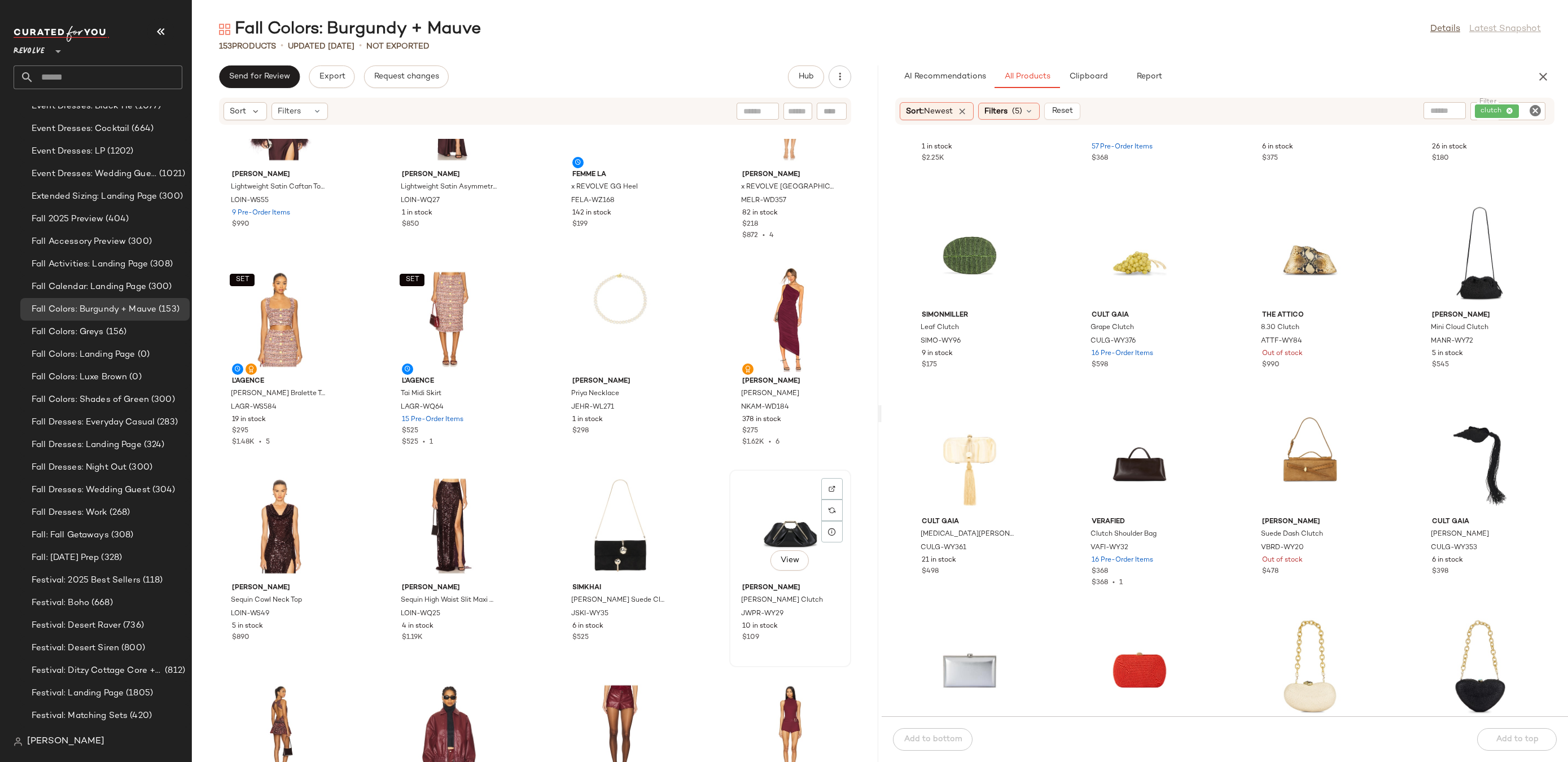
click at [775, 511] on div "View" at bounding box center [790, 526] width 114 height 105
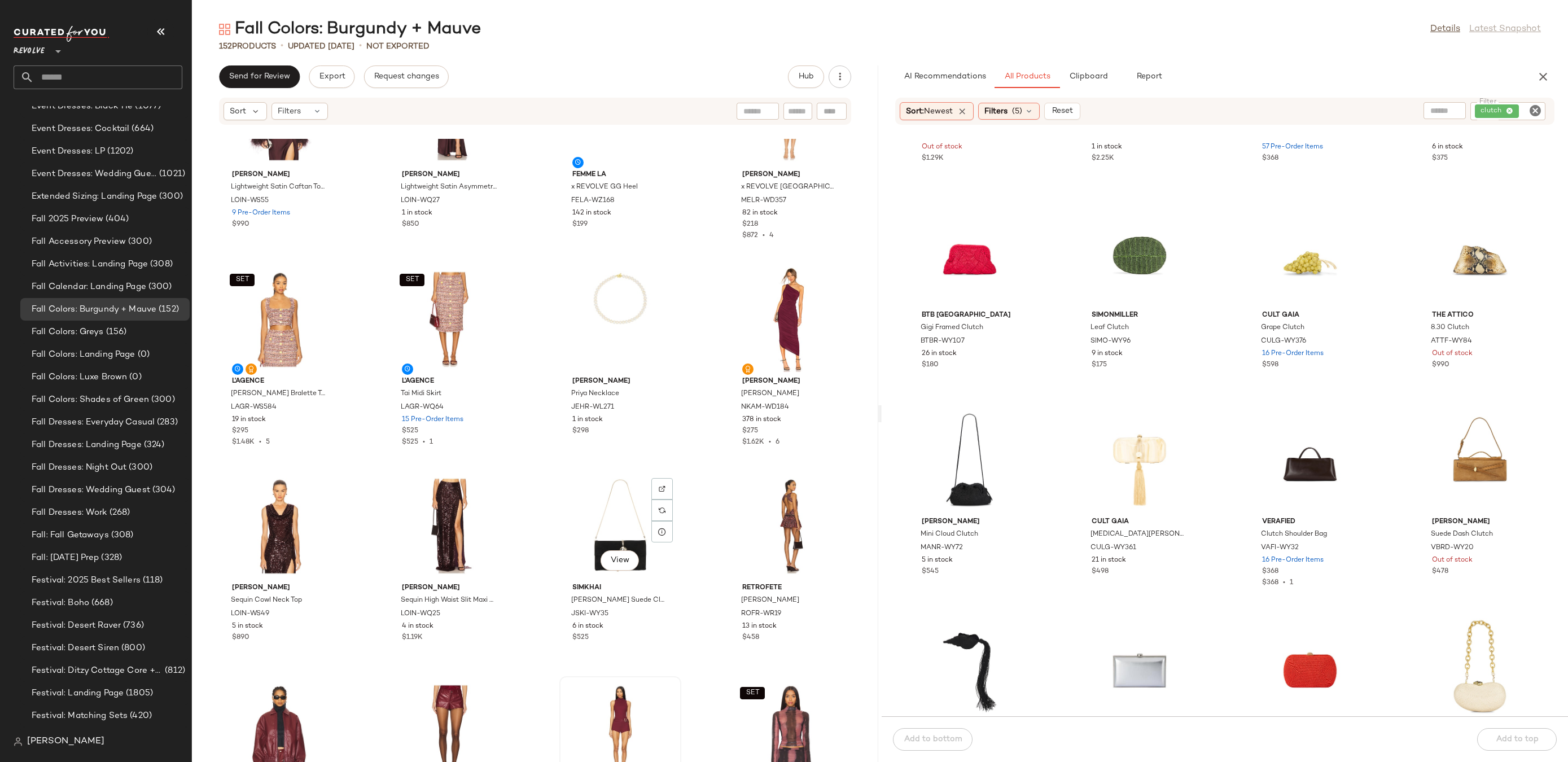
scroll to position [2000, 0]
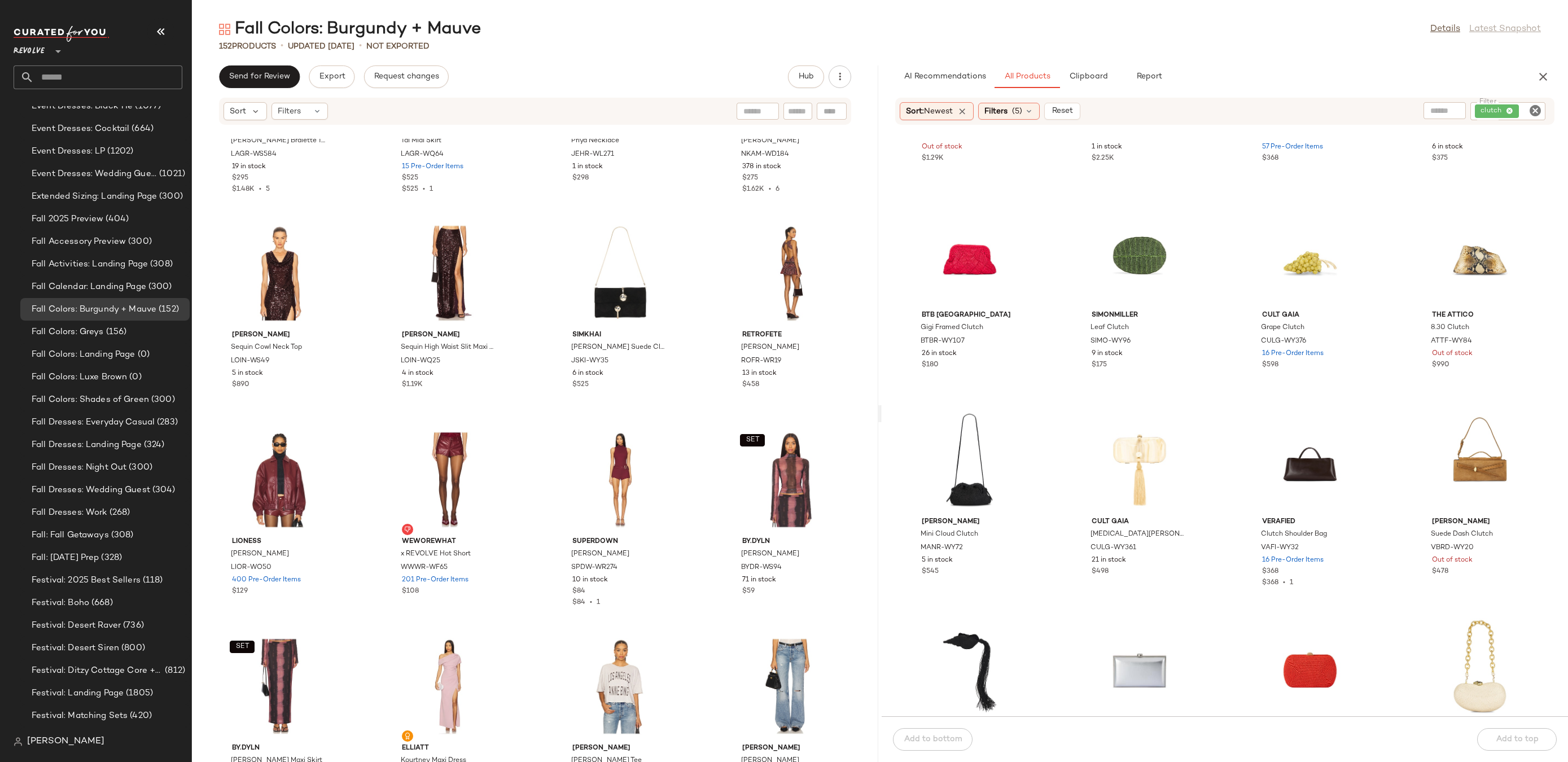
click at [1535, 108] on icon "Clear Filter" at bounding box center [1535, 110] width 14 height 14
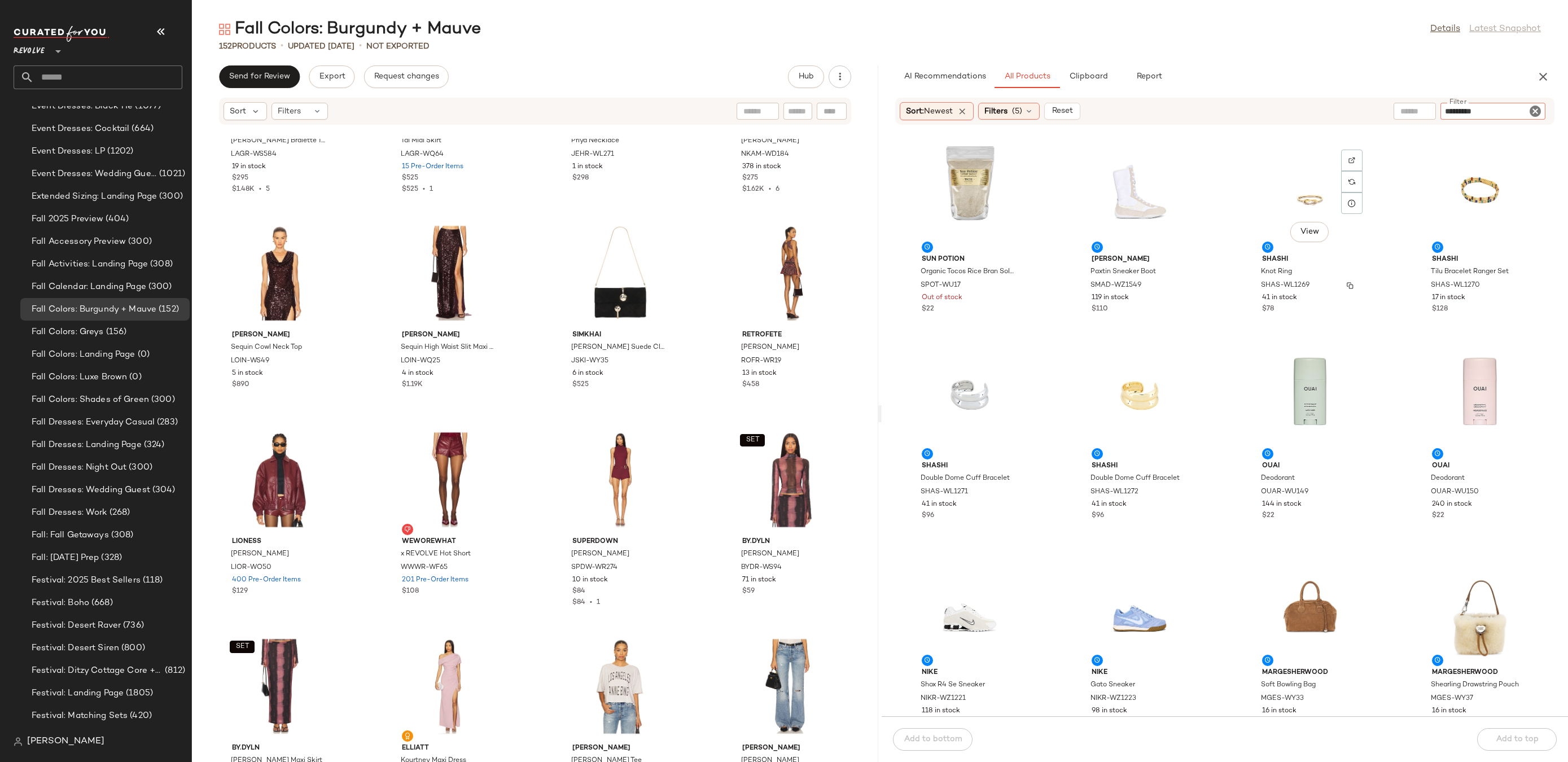
type input "**********"
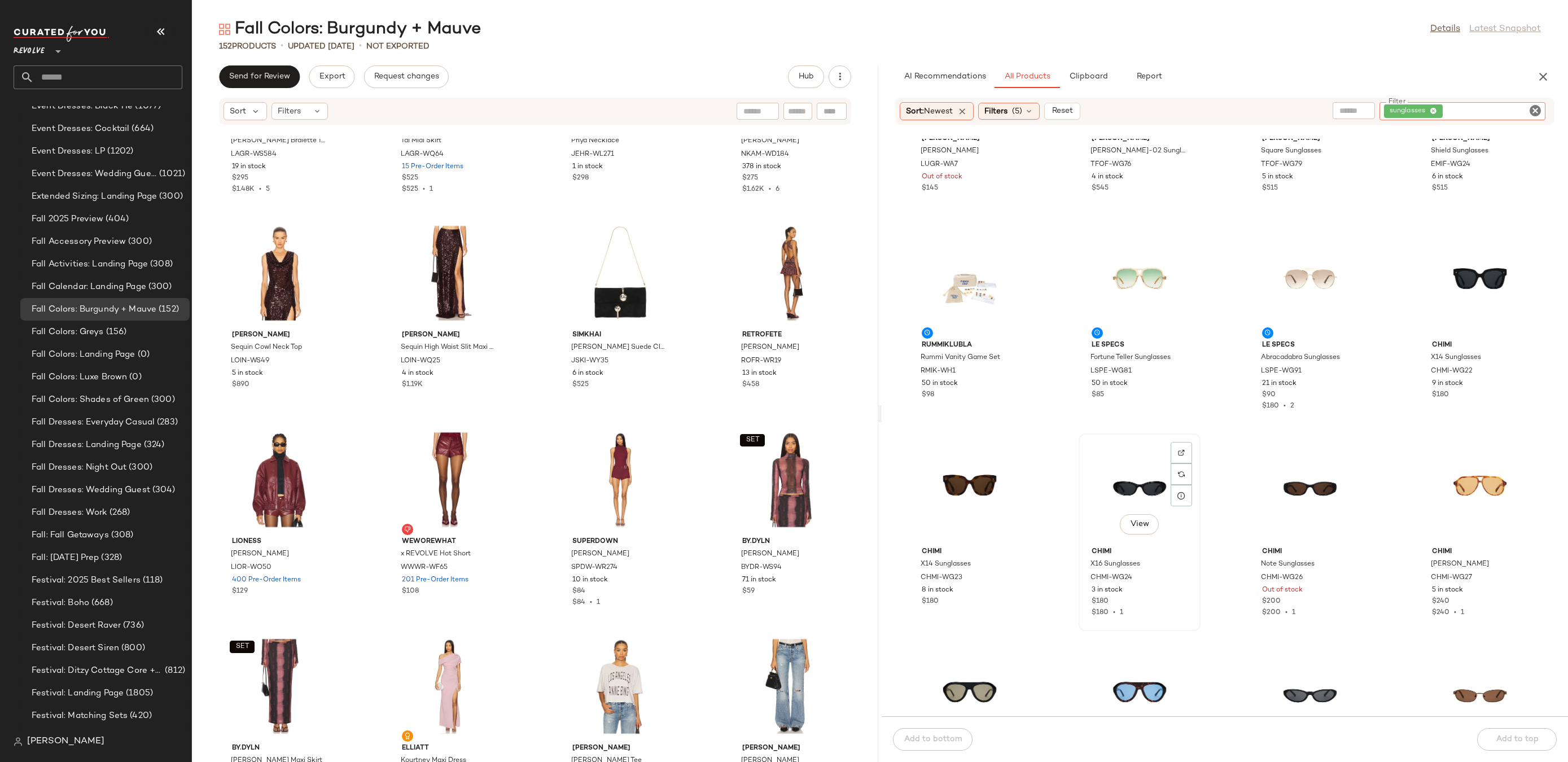
scroll to position [228, 0]
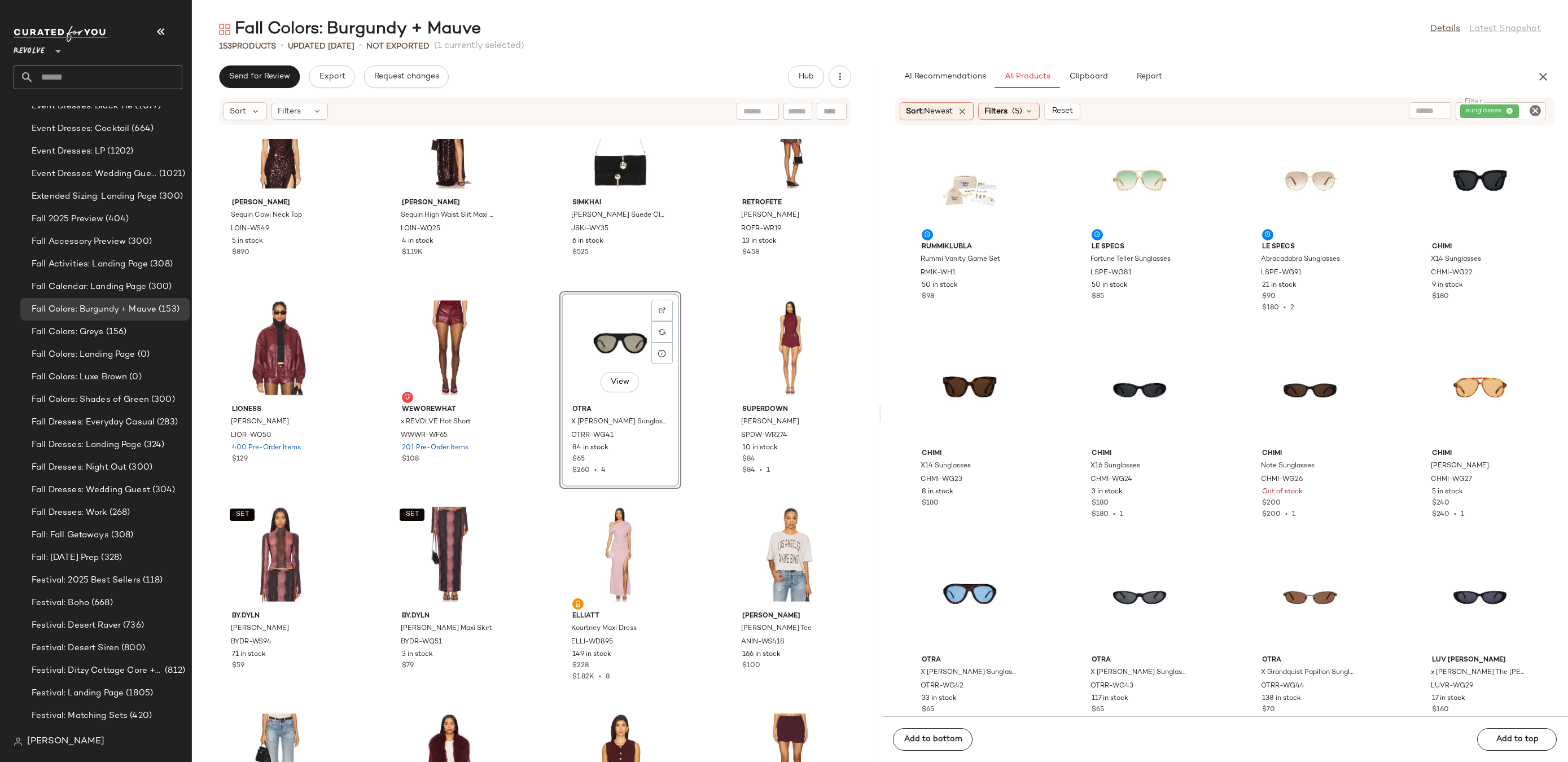
scroll to position [2216, 0]
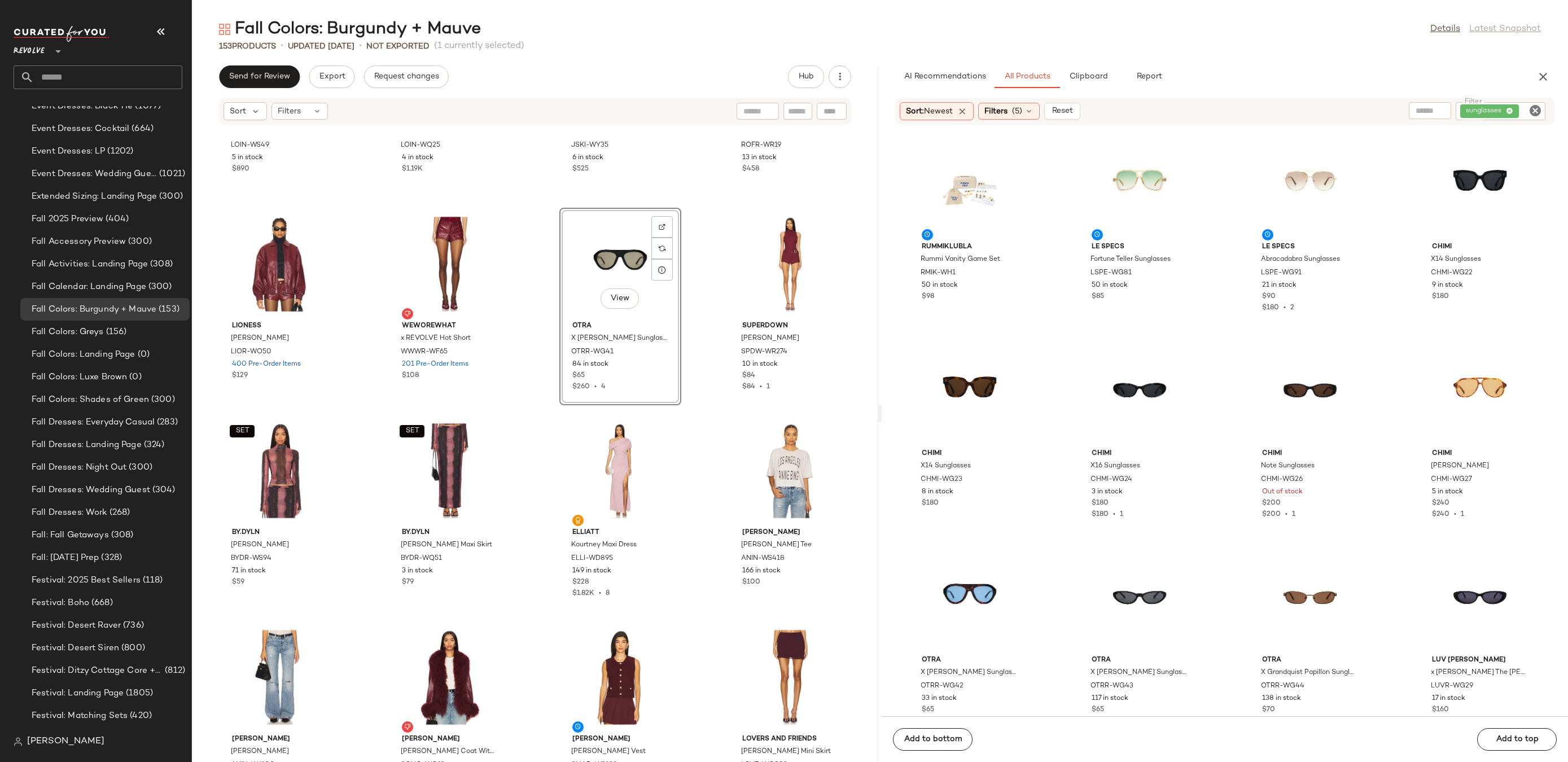
click at [1539, 108] on icon "Clear Filter" at bounding box center [1535, 110] width 14 height 14
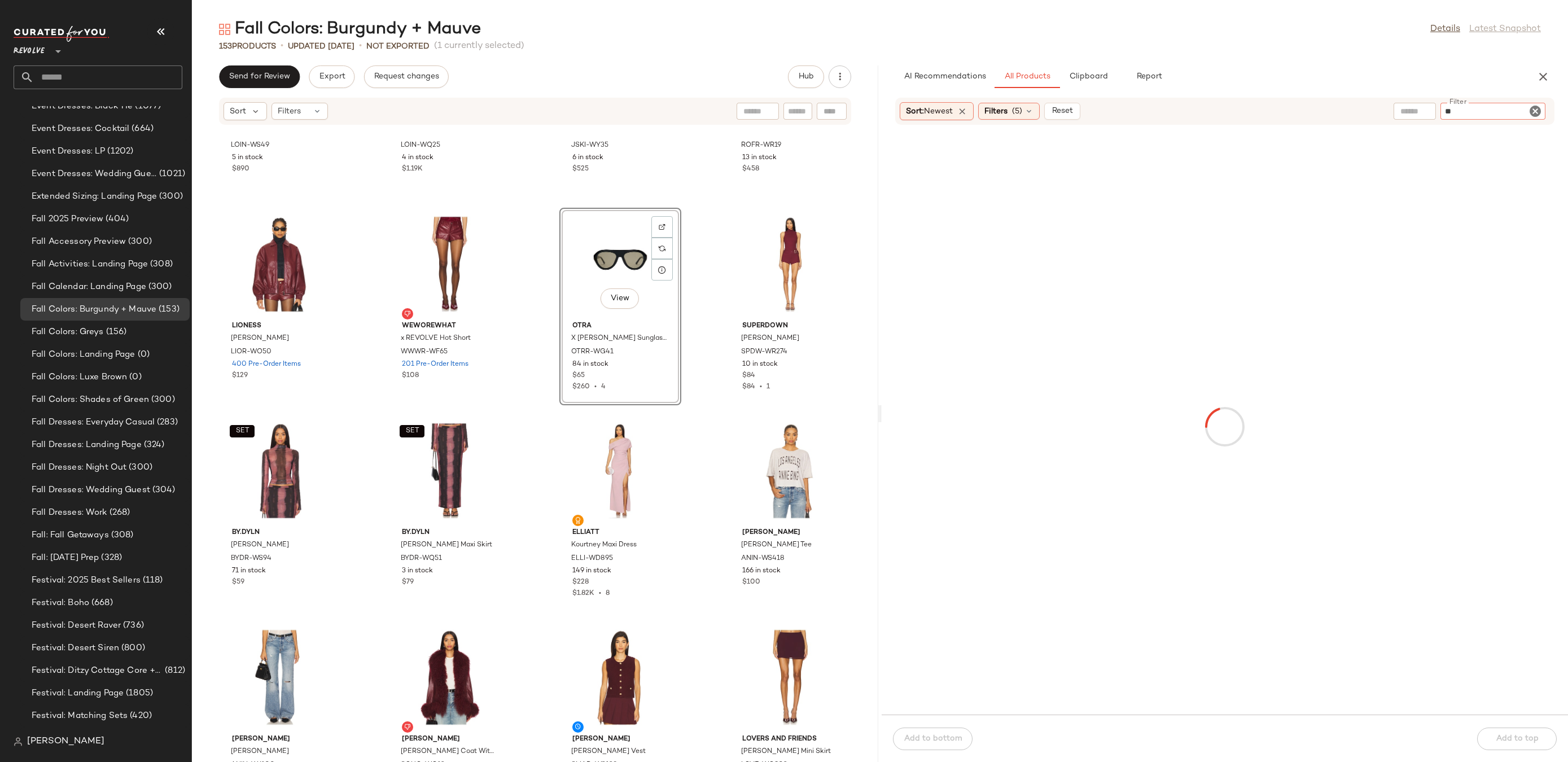
type input "***"
click at [1092, 56] on div "Fall Colors: Burgundy + Mauve Details Latest Snapshot 153 Products • updated Au…" at bounding box center [880, 390] width 1376 height 744
click at [1092, 81] on span "Clipboard" at bounding box center [1087, 77] width 39 height 9
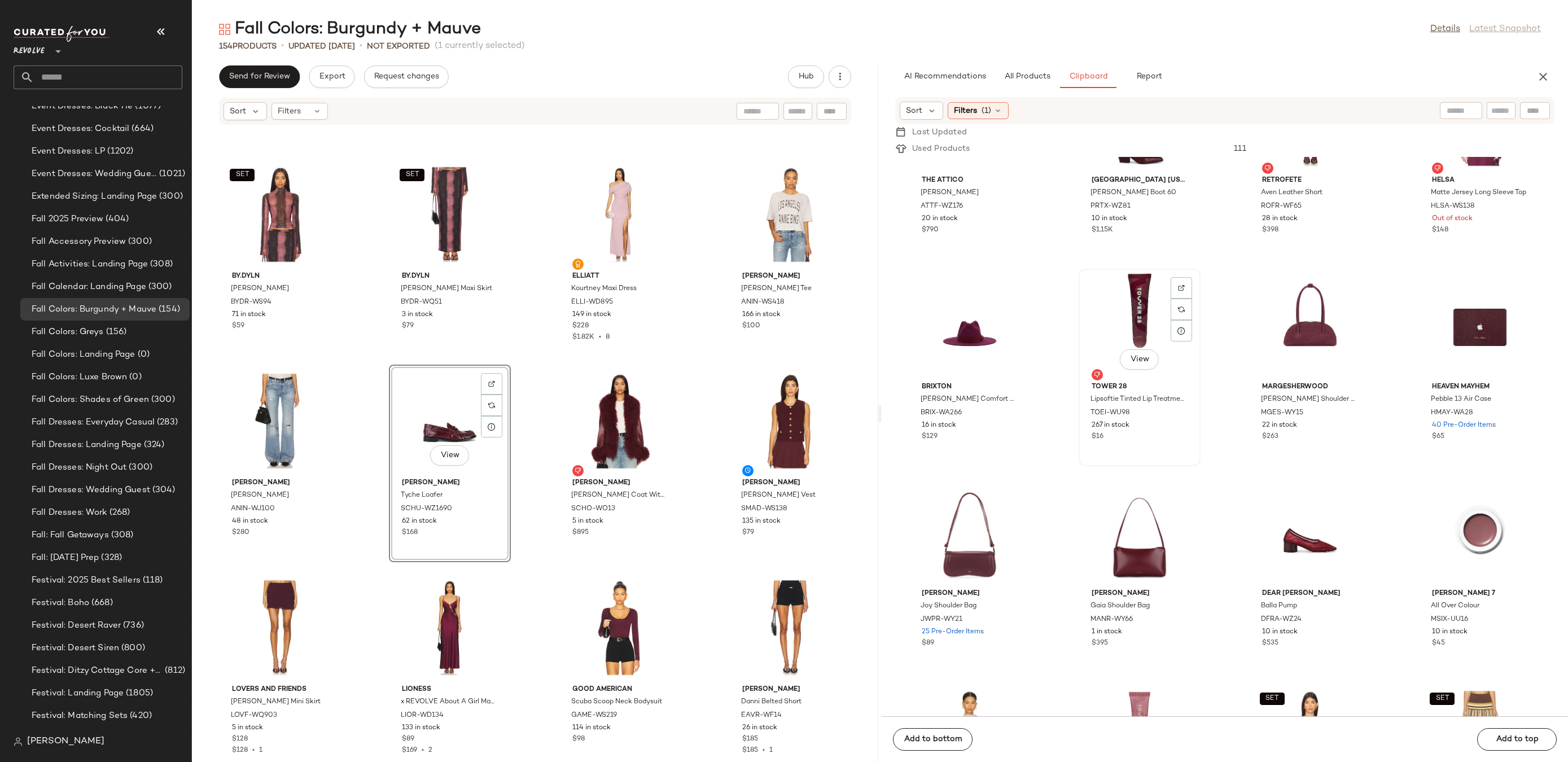
scroll to position [270, 0]
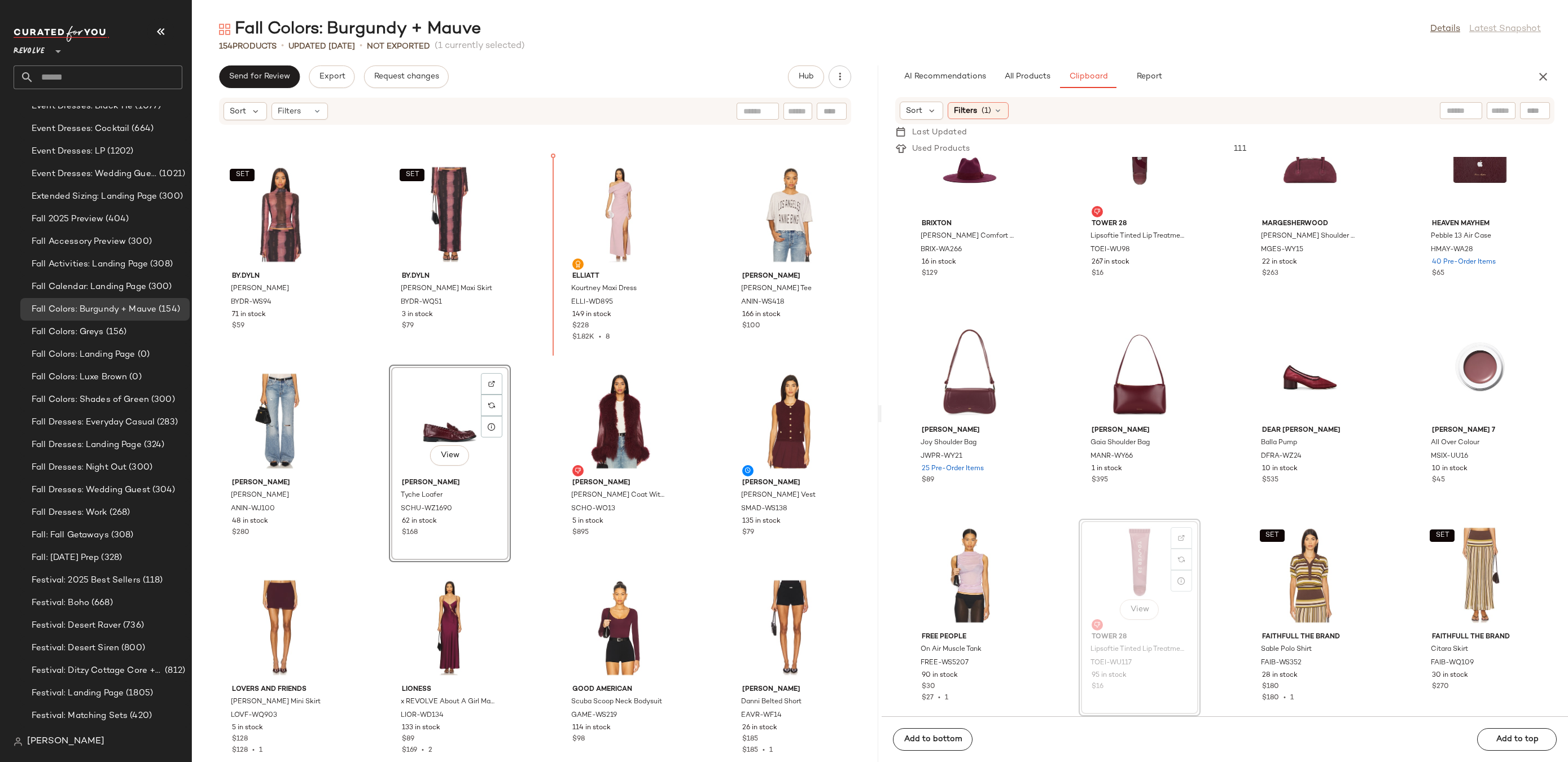
drag, startPoint x: 1139, startPoint y: 577, endPoint x: 1134, endPoint y: 574, distance: 5.8
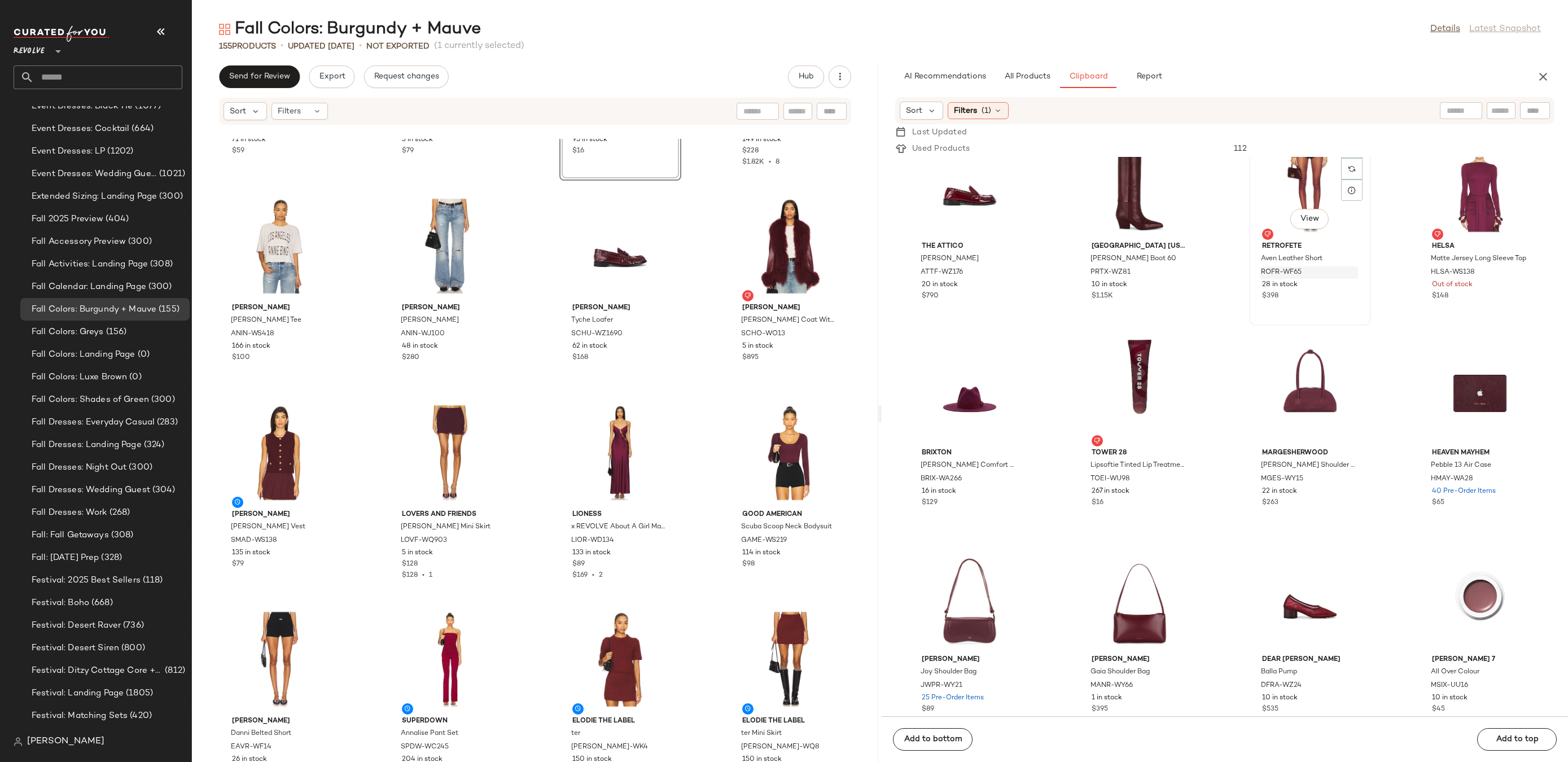
scroll to position [0, 0]
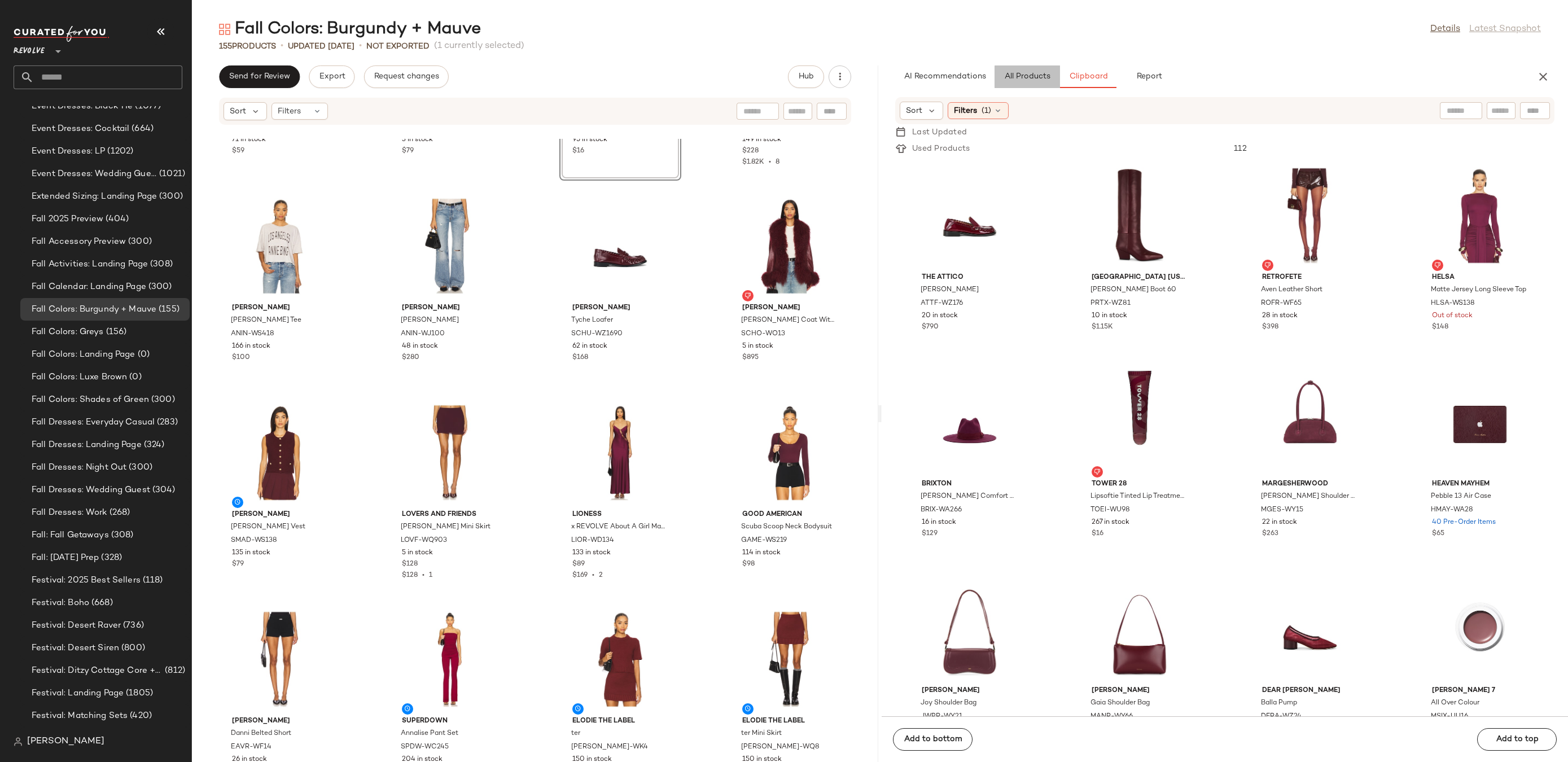
click at [1039, 72] on span "All Products" at bounding box center [1027, 77] width 46 height 9
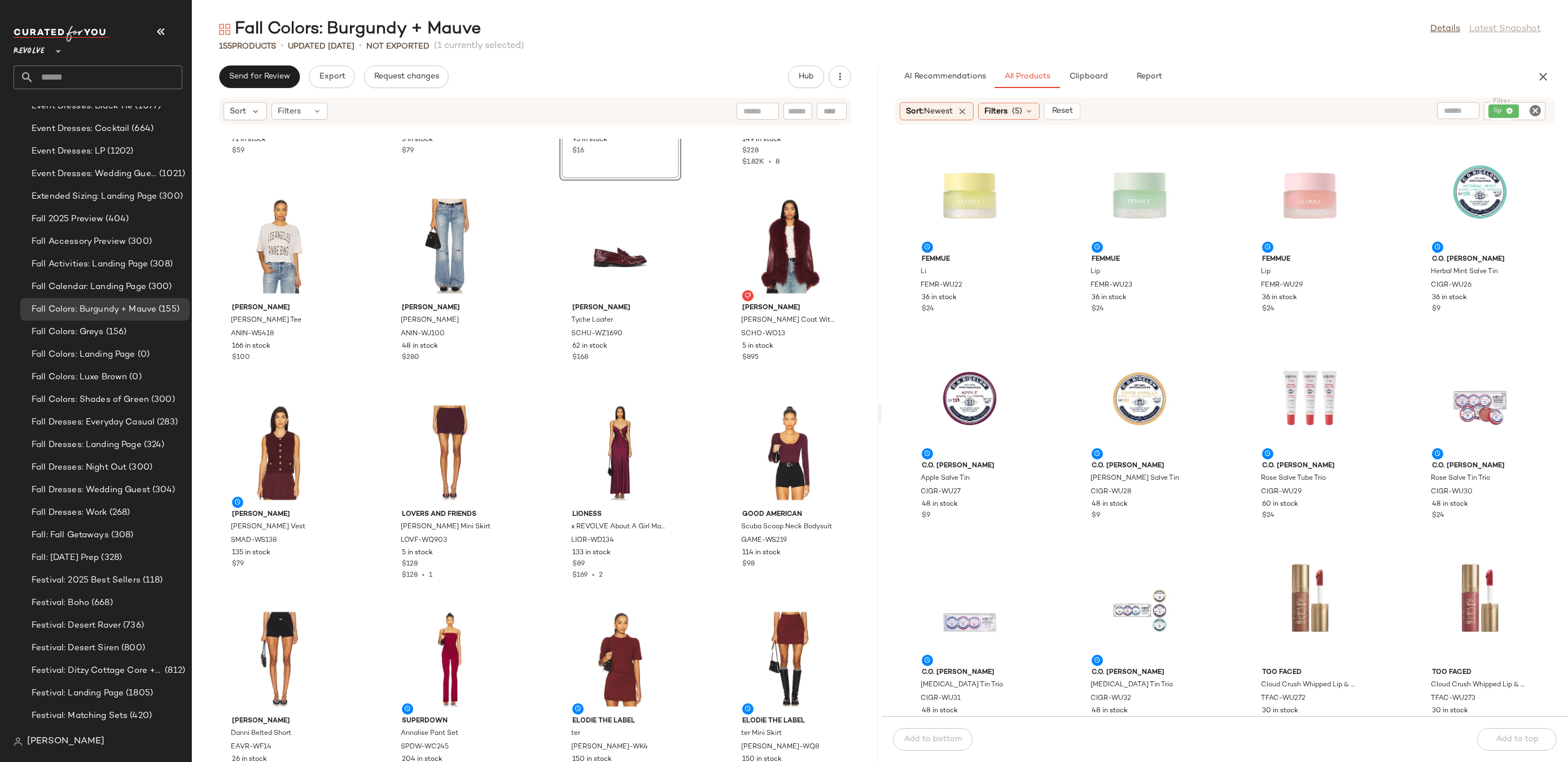
click at [1537, 108] on icon "Clear Filter" at bounding box center [1535, 110] width 14 height 14
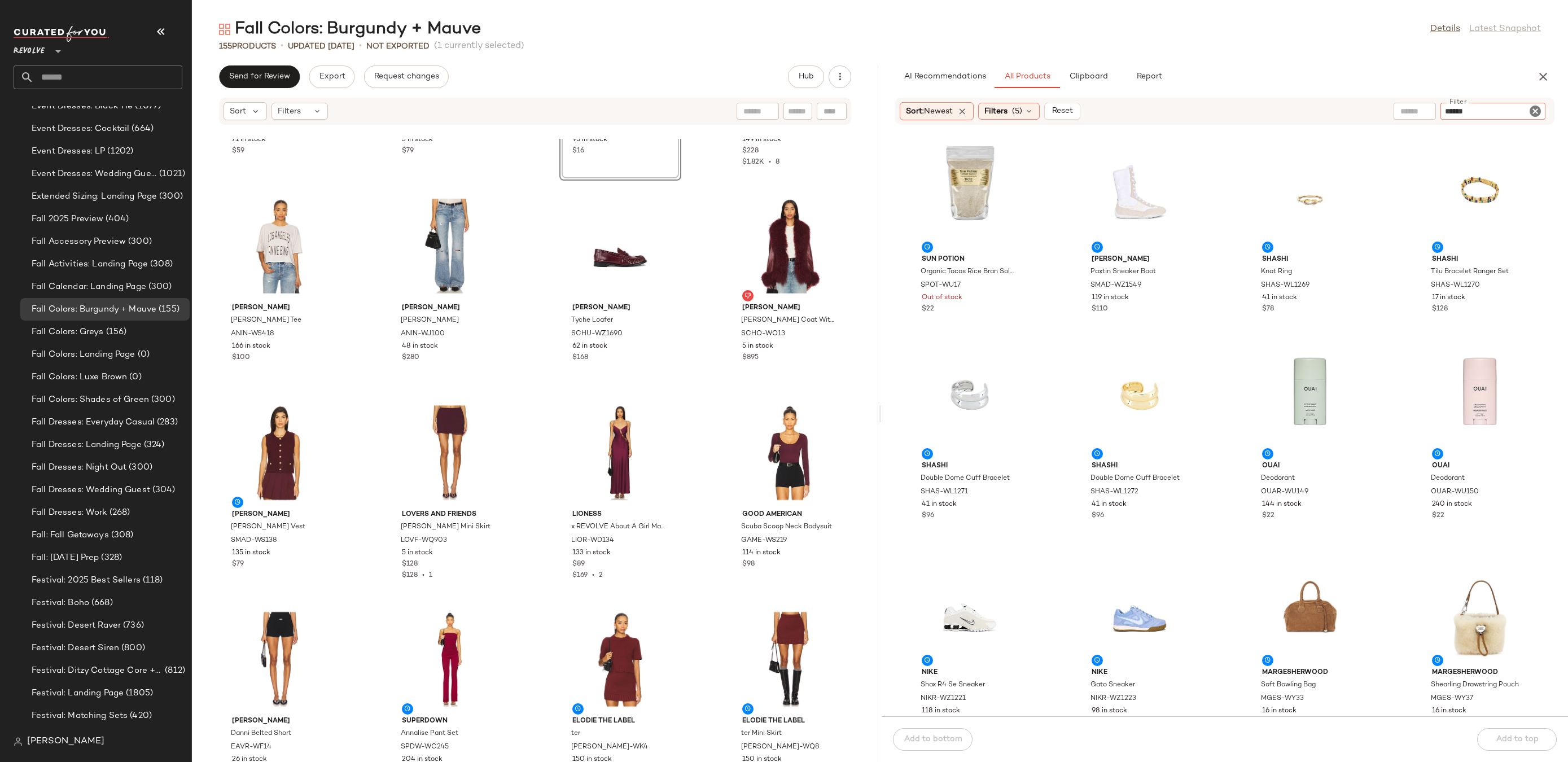
type input "*******"
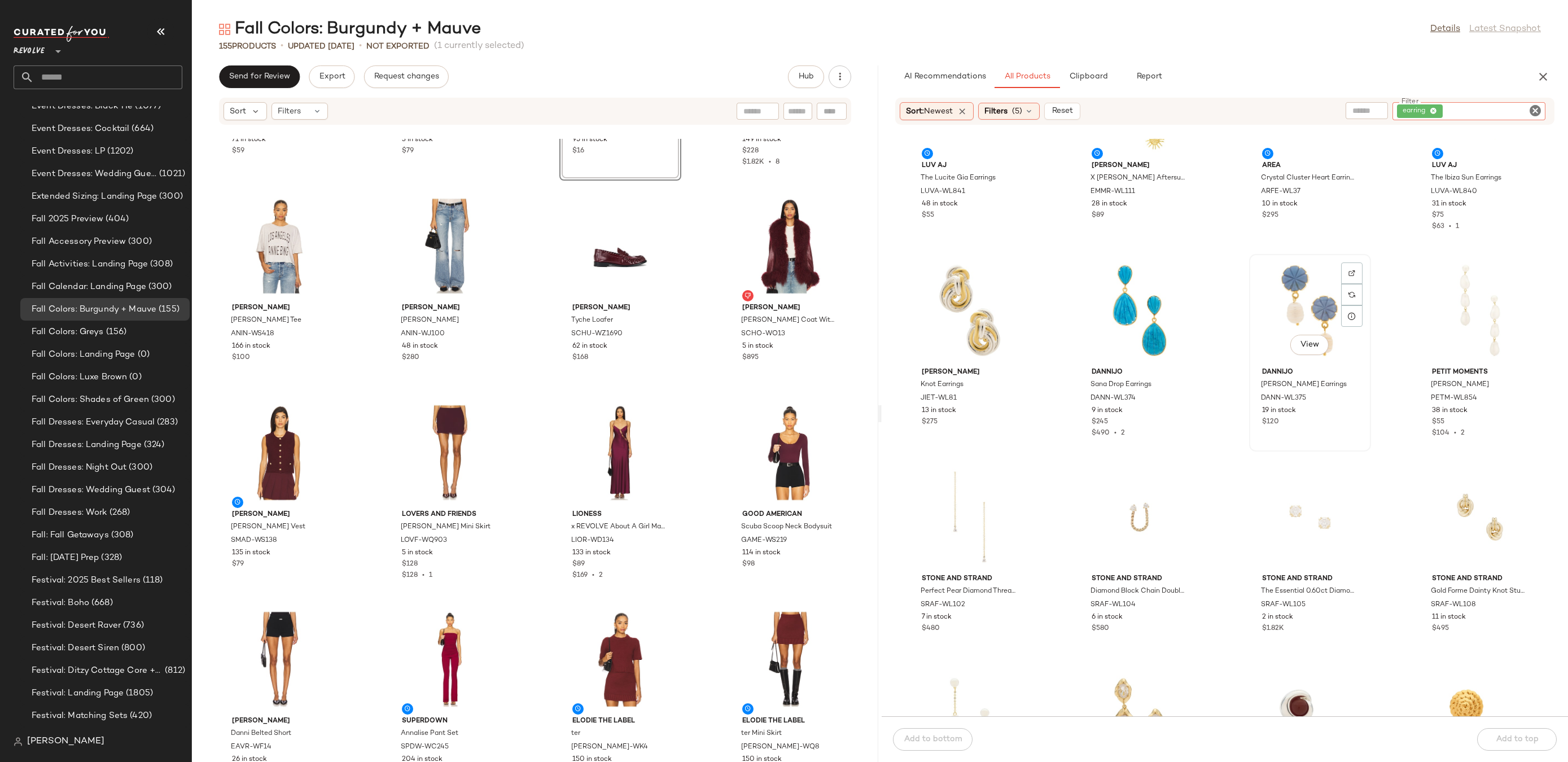
scroll to position [695, 0]
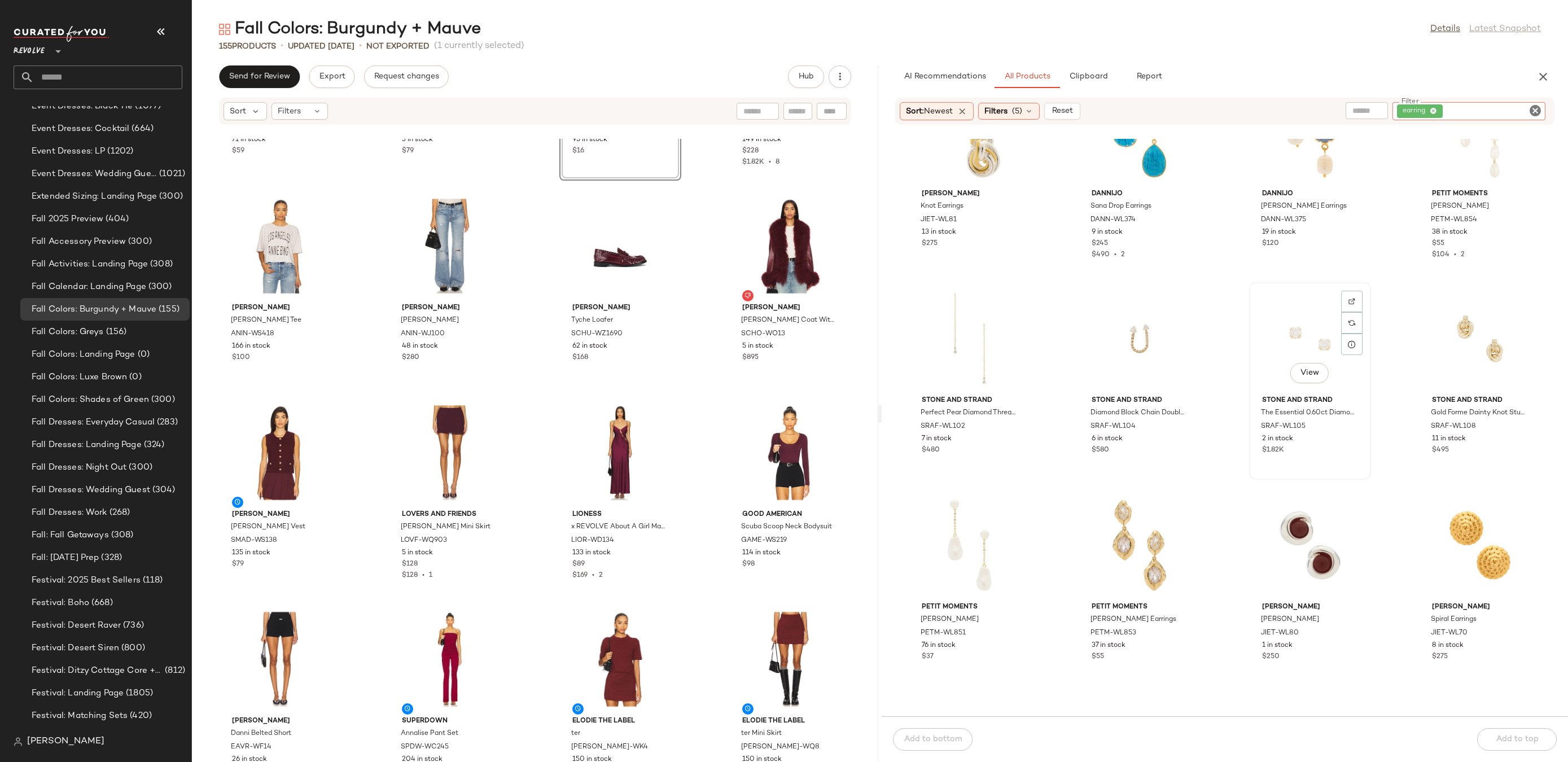
click at [1286, 329] on div "View" at bounding box center [1310, 339] width 114 height 105
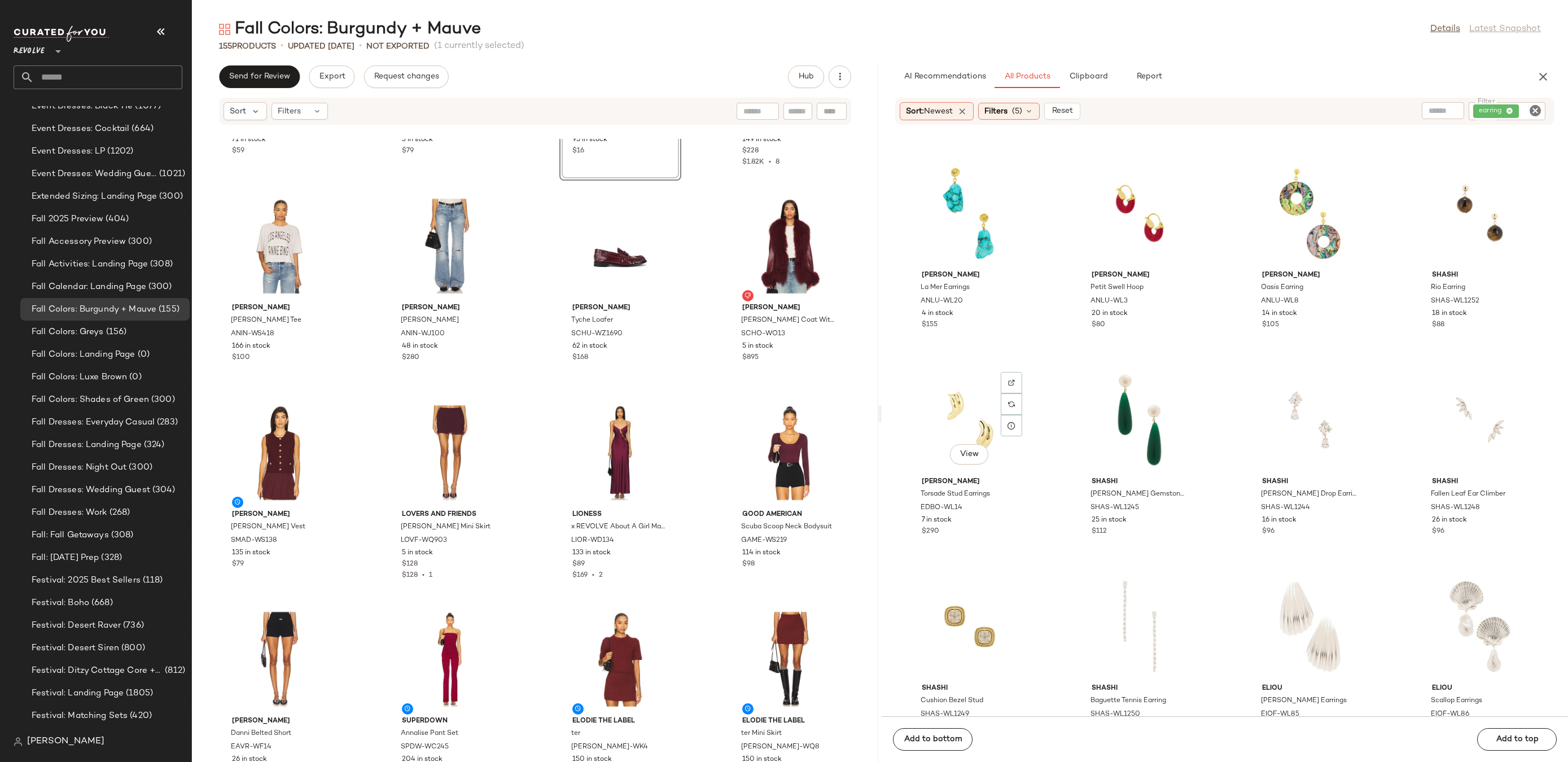
scroll to position [2376, 0]
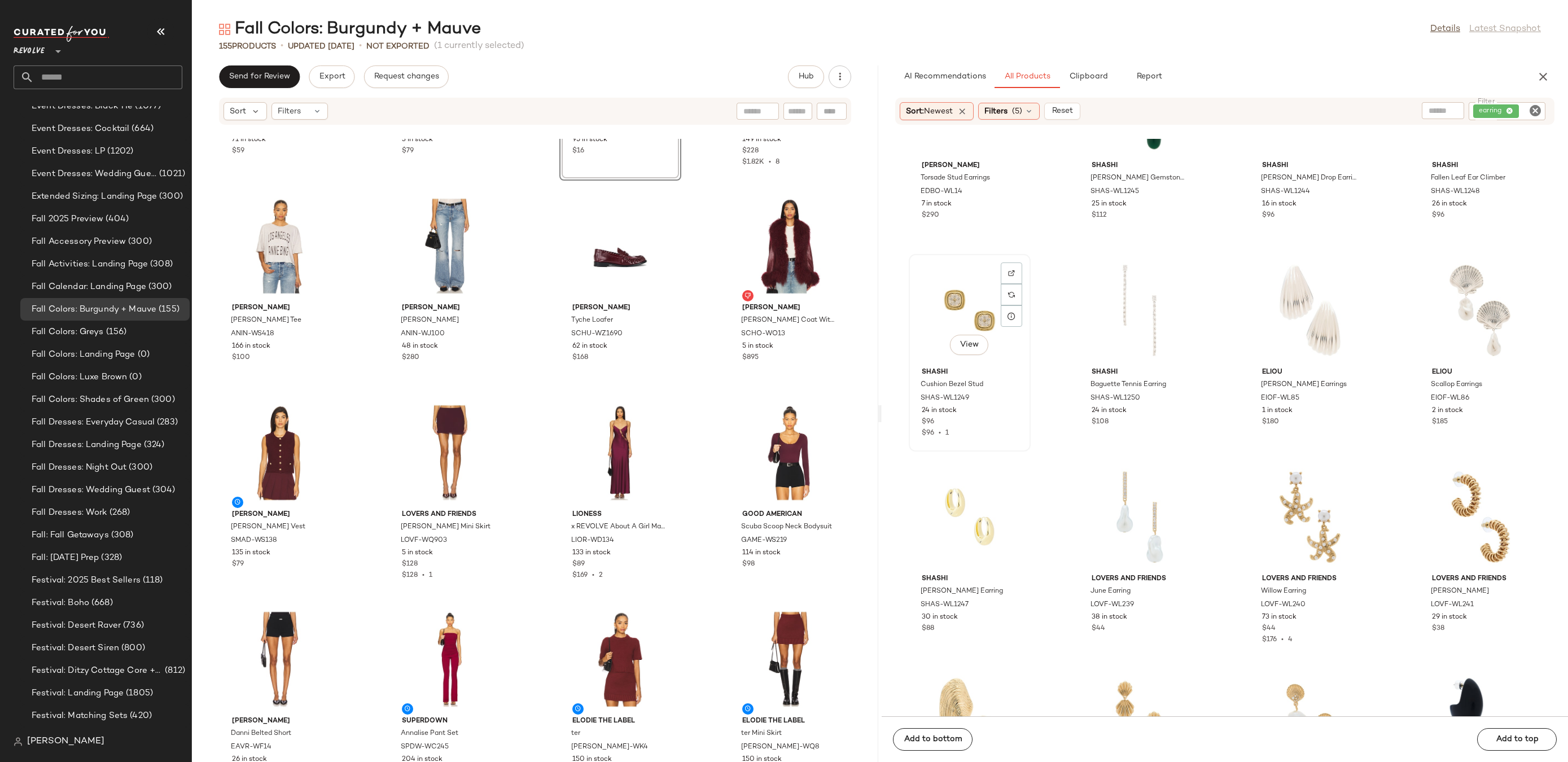
click at [968, 308] on div "View" at bounding box center [970, 310] width 114 height 105
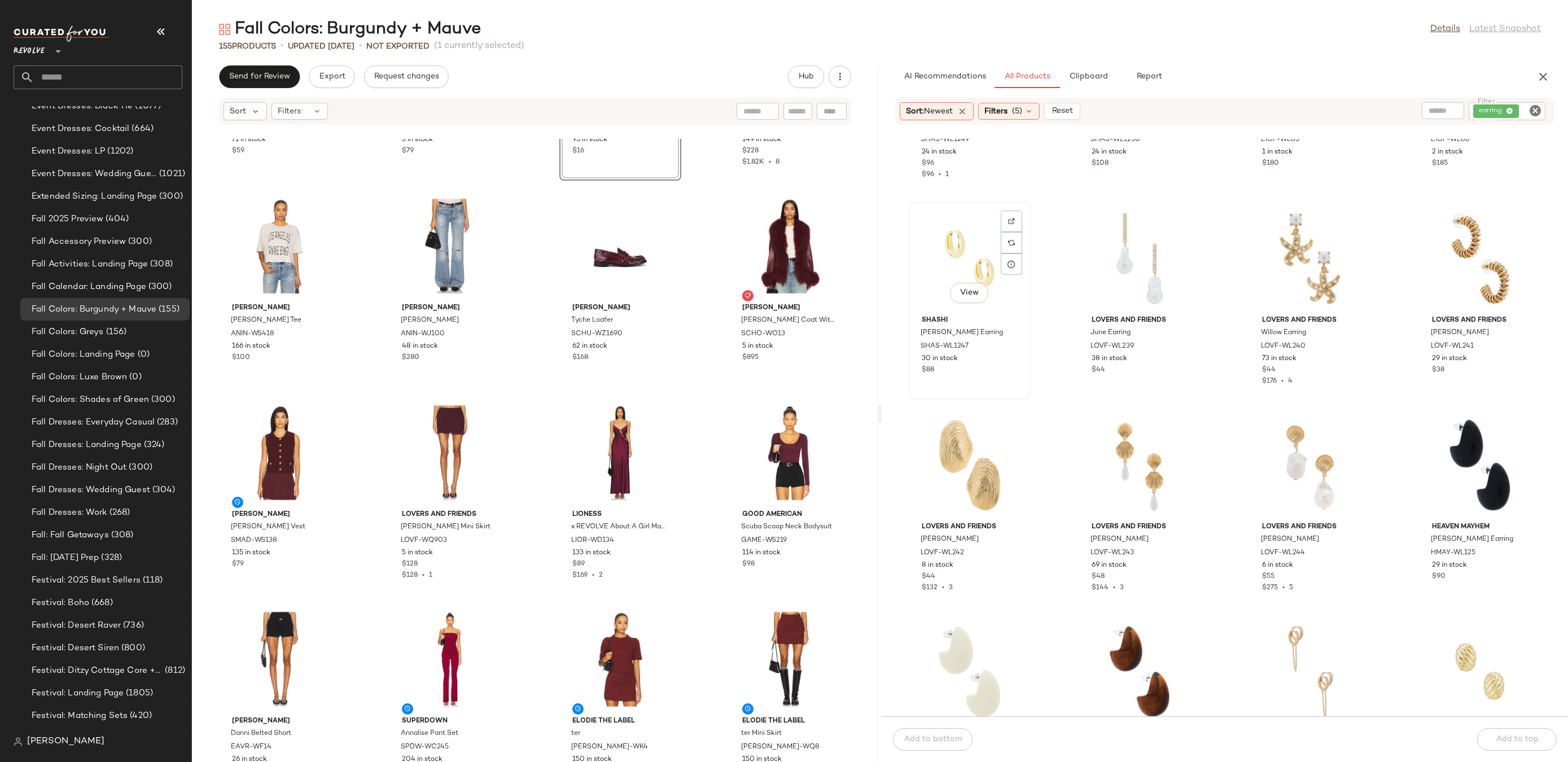
click at [979, 237] on div "View" at bounding box center [970, 259] width 114 height 105
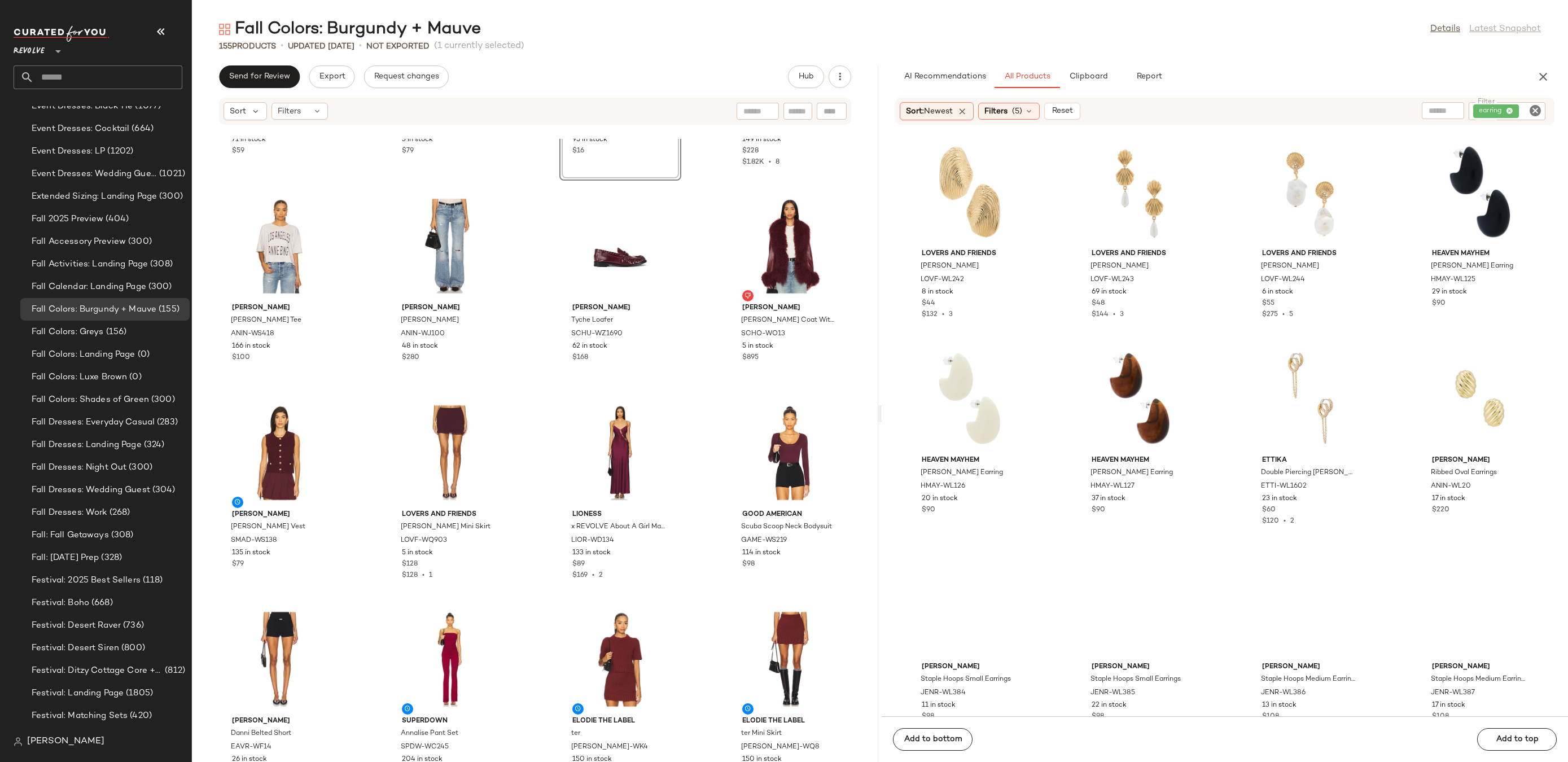
scroll to position [3047, 0]
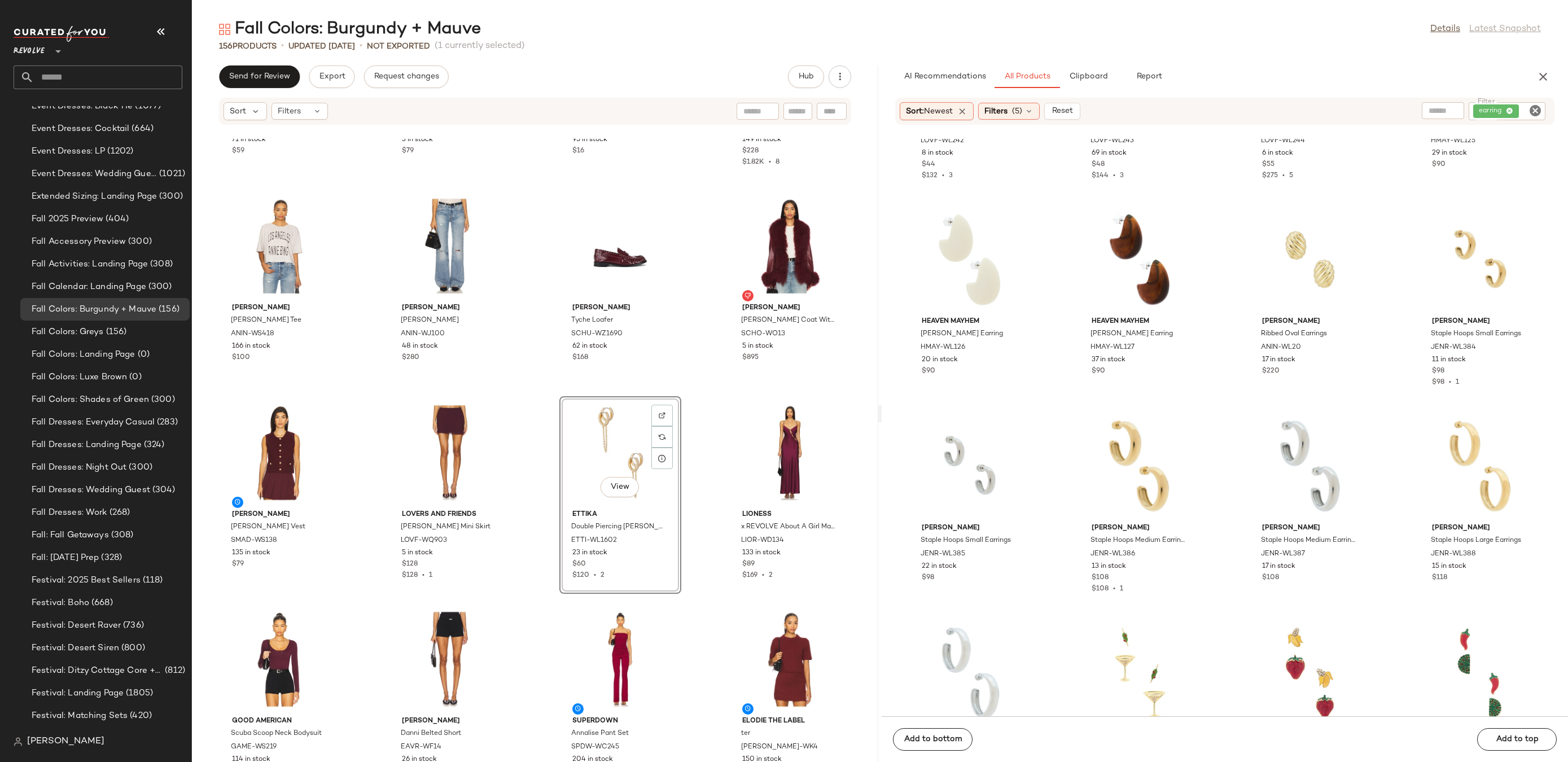
click at [1535, 113] on icon "Clear Filter" at bounding box center [1535, 110] width 14 height 14
type input "****"
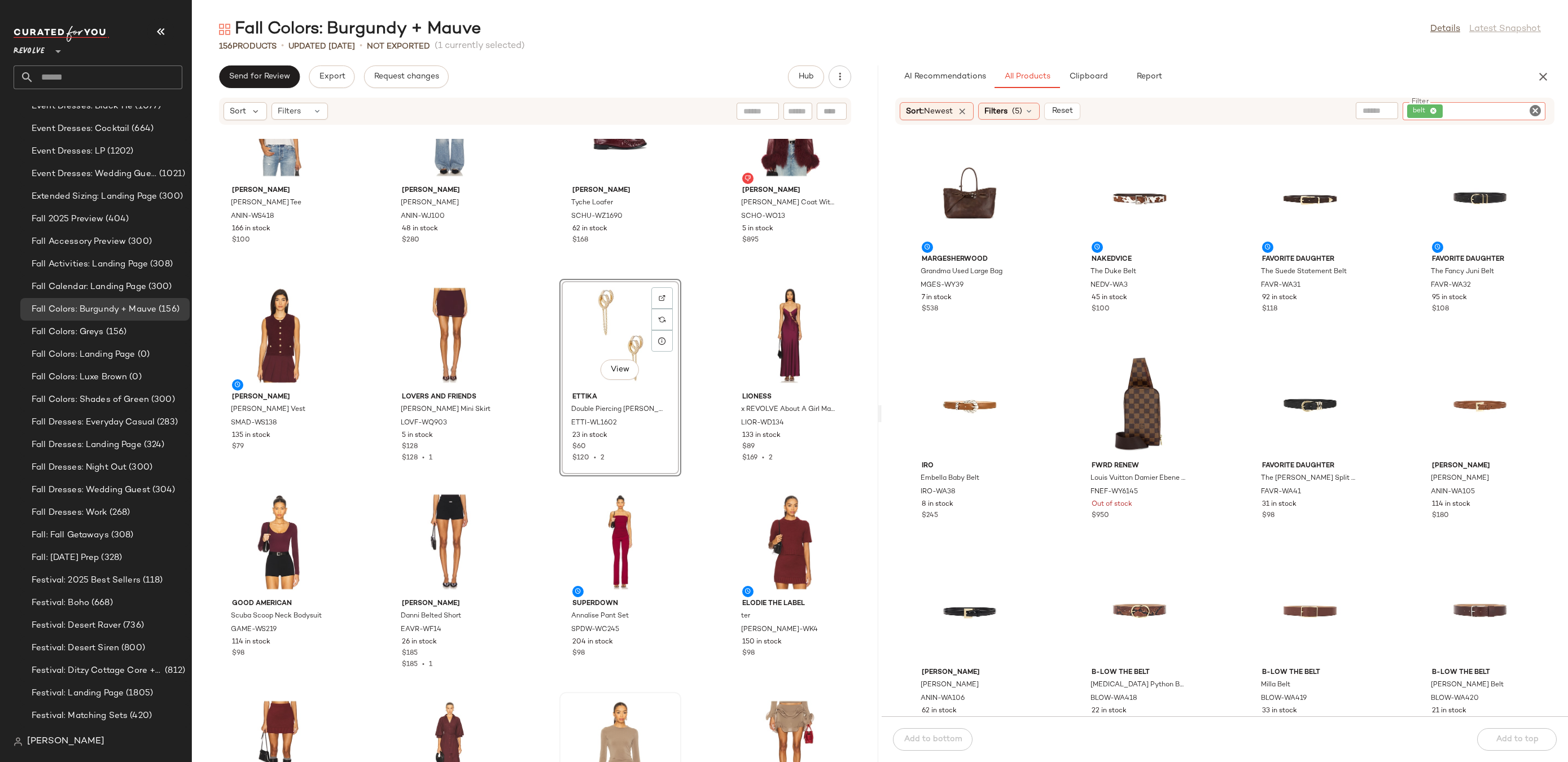
scroll to position [2874, 0]
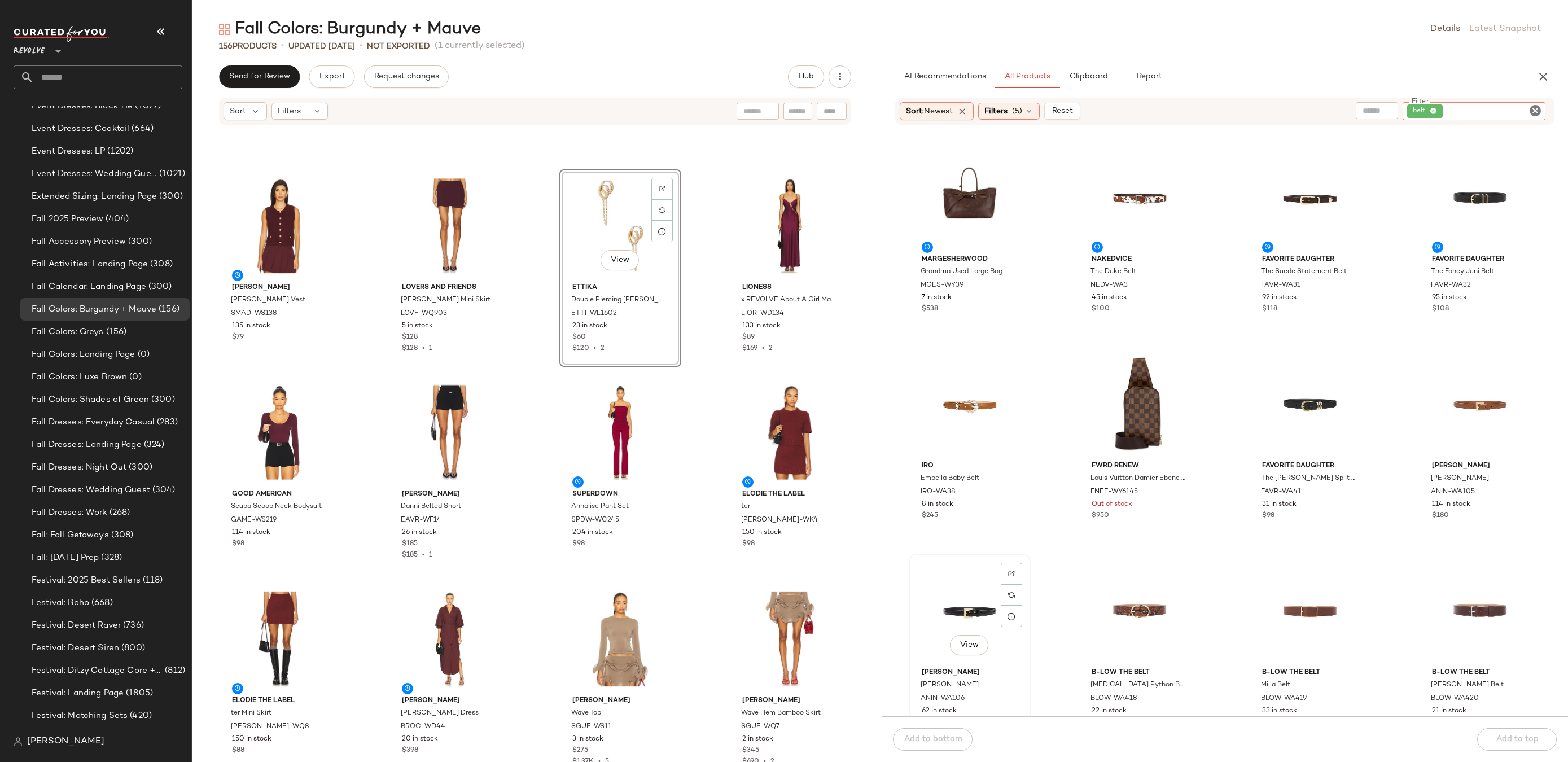
click at [979, 609] on div "View" at bounding box center [970, 611] width 114 height 105
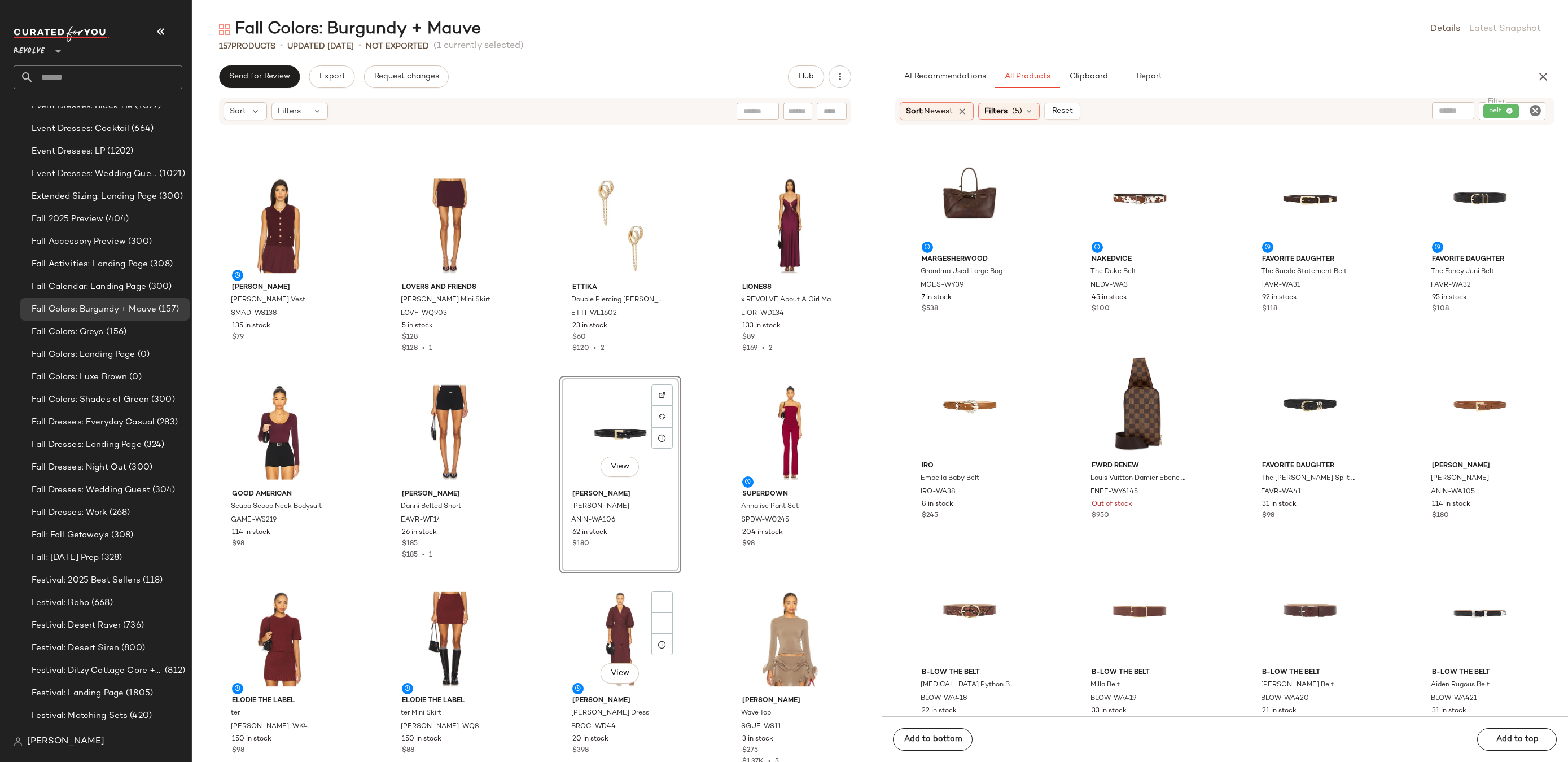
scroll to position [3087, 0]
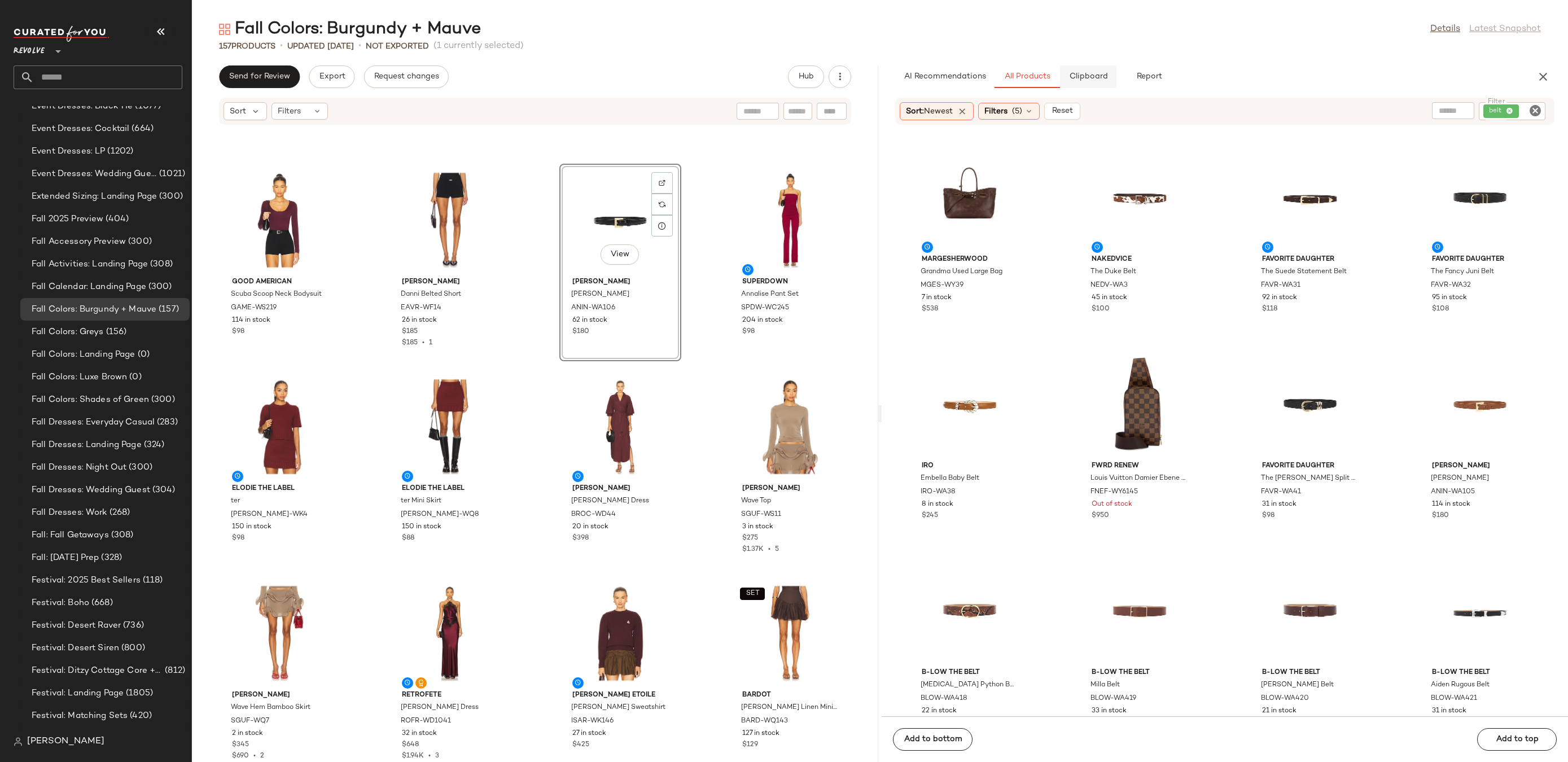
click at [1082, 77] on span "Clipboard" at bounding box center [1087, 77] width 39 height 9
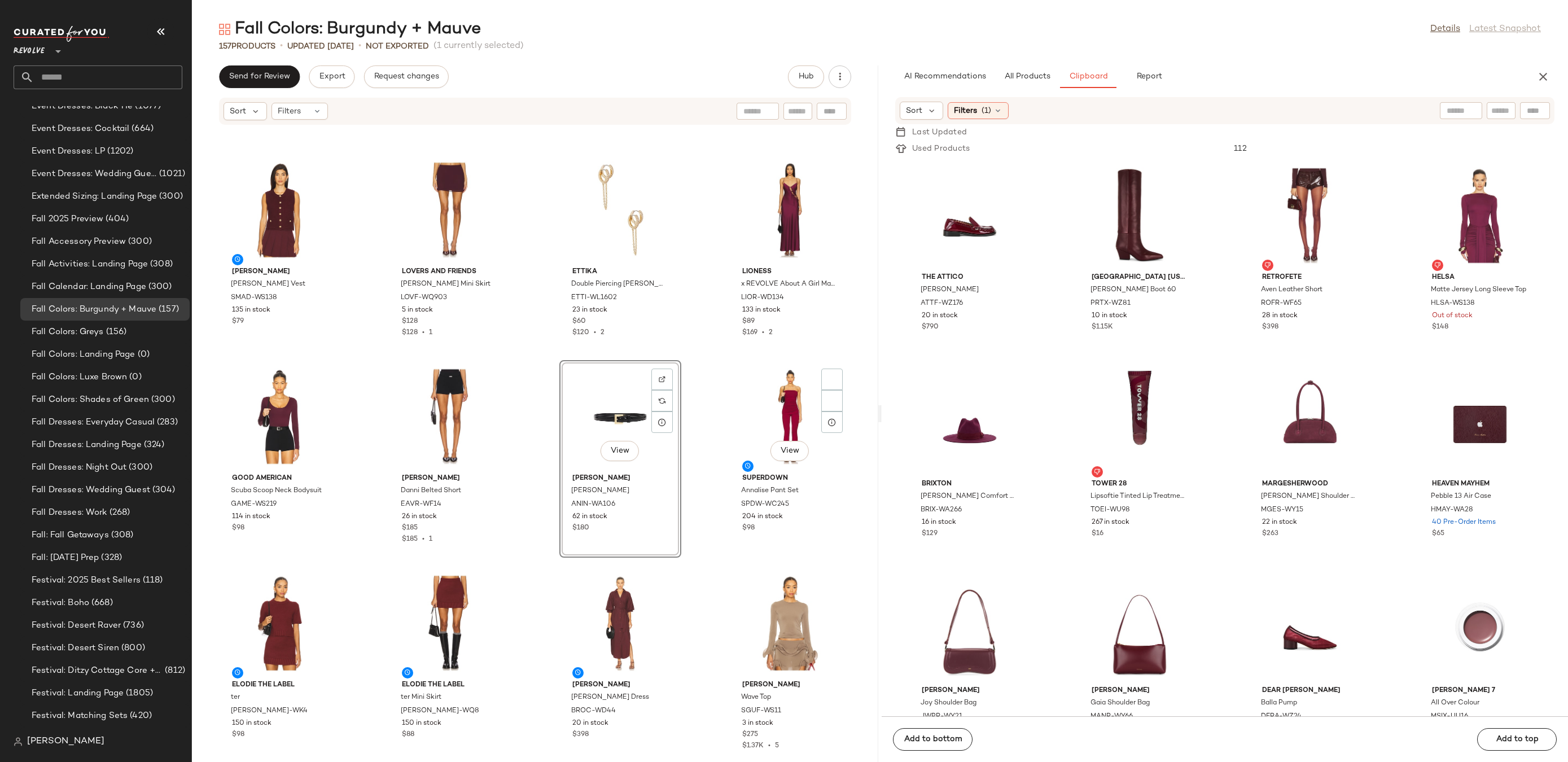
scroll to position [3101, 0]
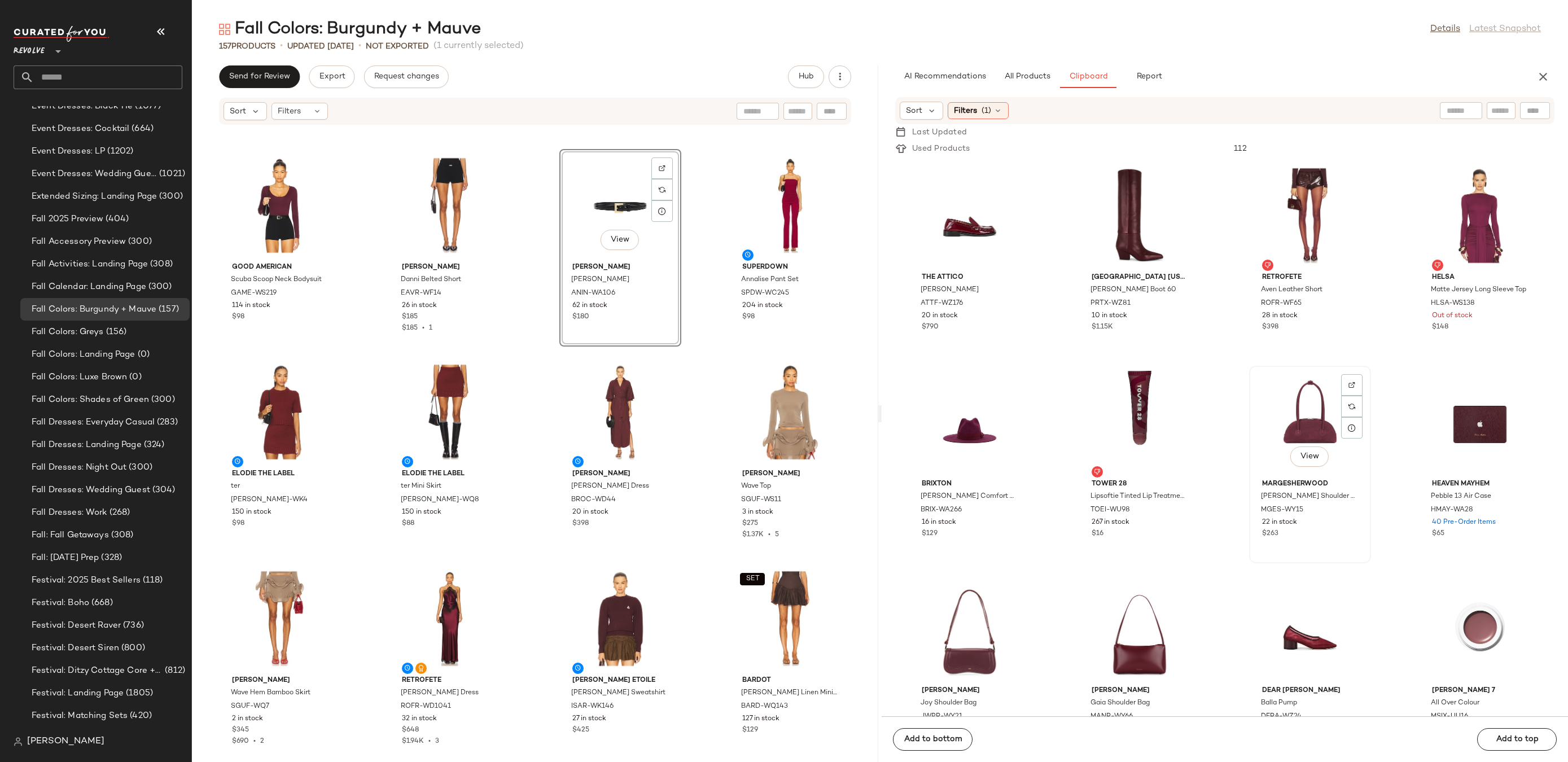
click at [1311, 414] on div "View" at bounding box center [1310, 422] width 114 height 105
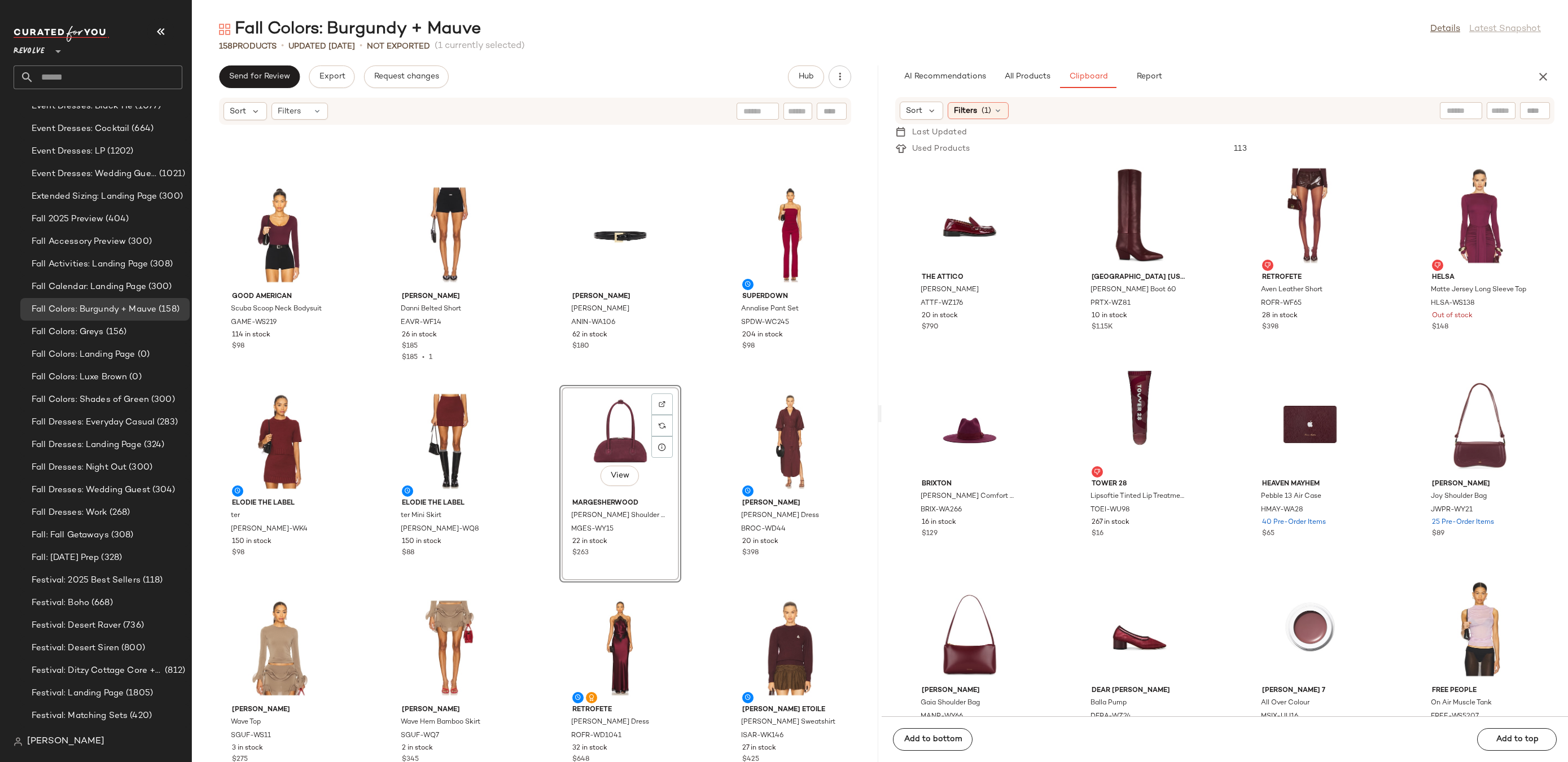
scroll to position [3187, 0]
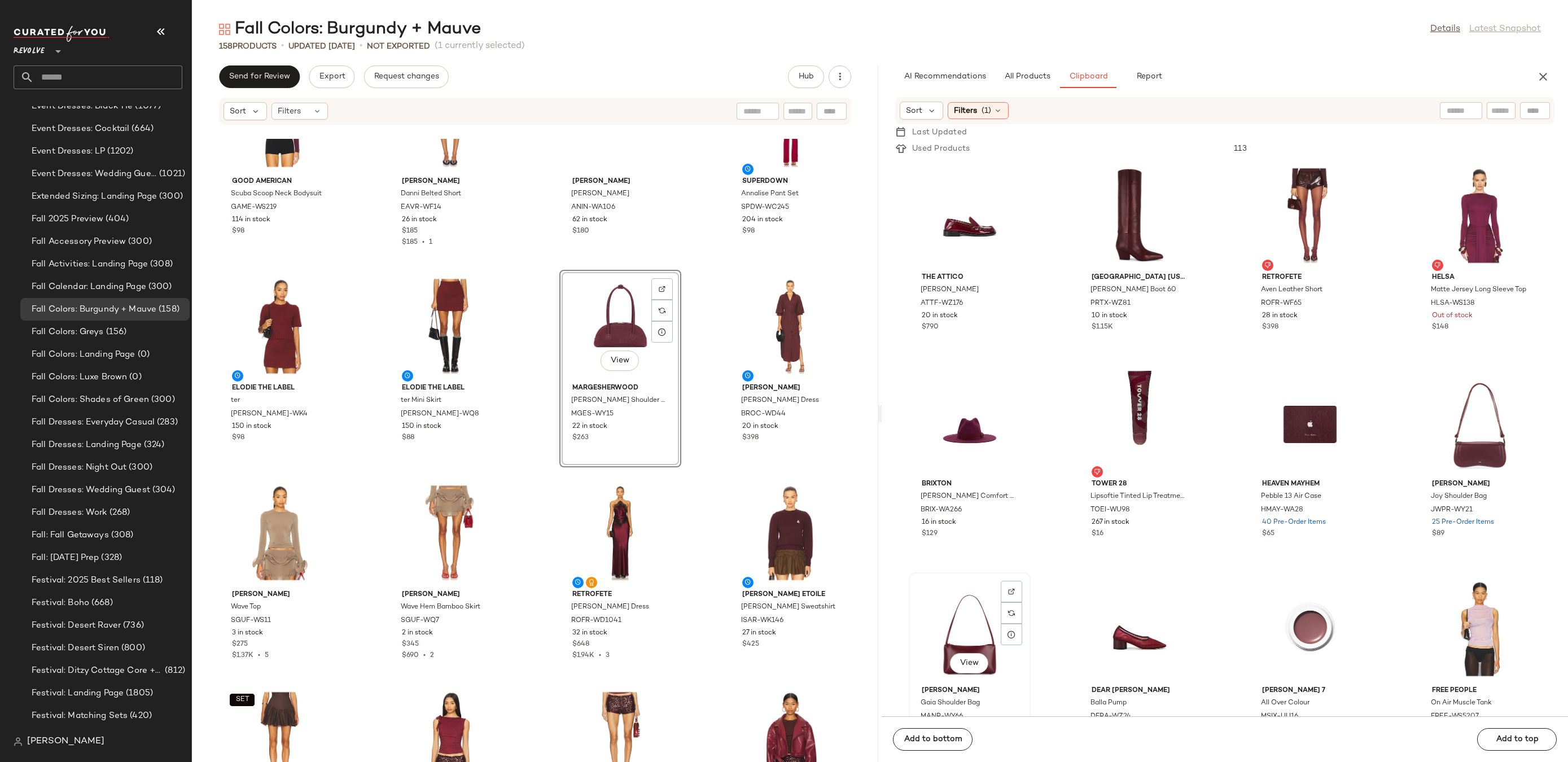
click at [948, 608] on div "View" at bounding box center [970, 629] width 114 height 105
drag, startPoint x: 1439, startPoint y: 425, endPoint x: 1433, endPoint y: 426, distance: 6.1
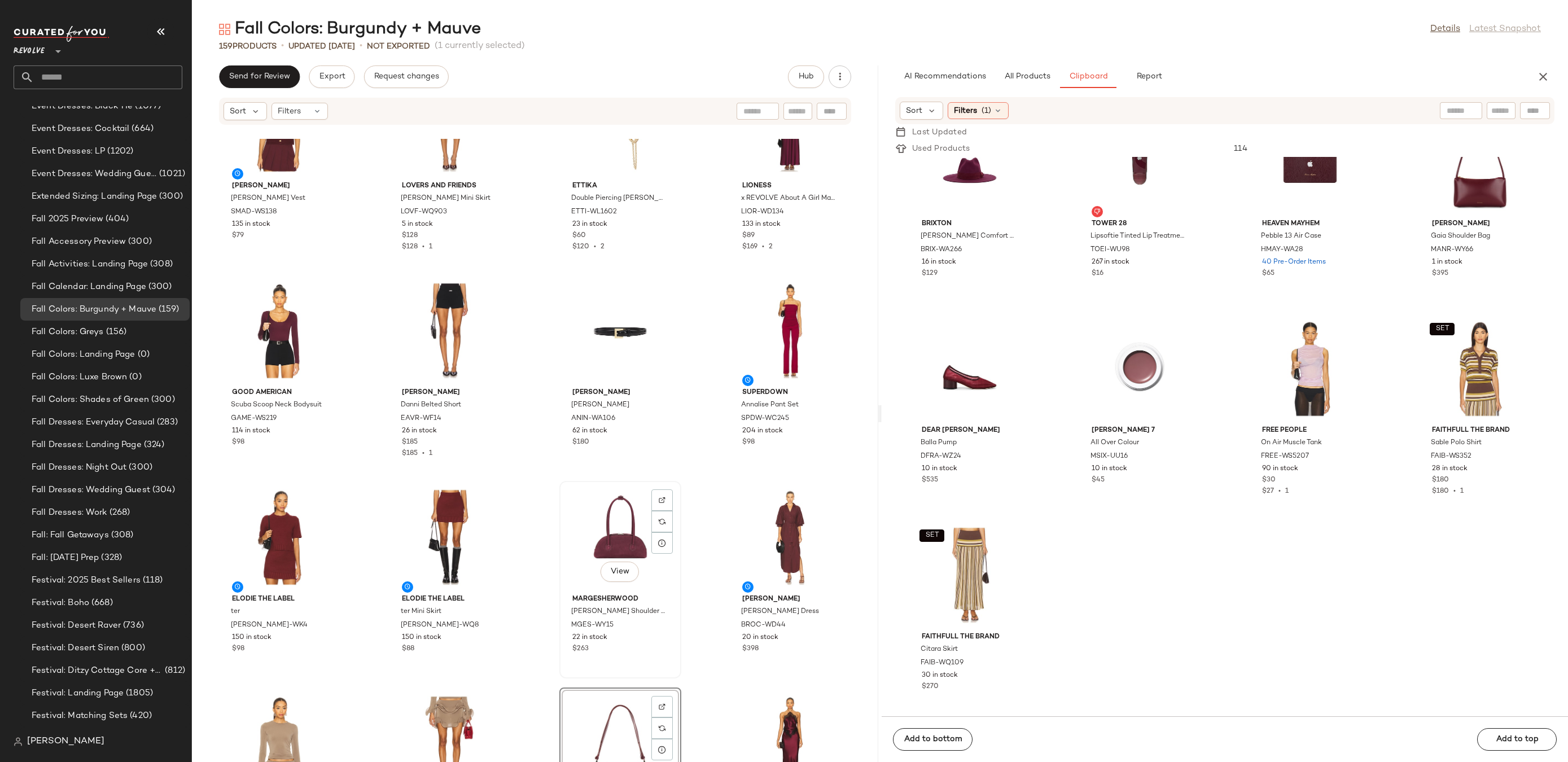
scroll to position [3068, 0]
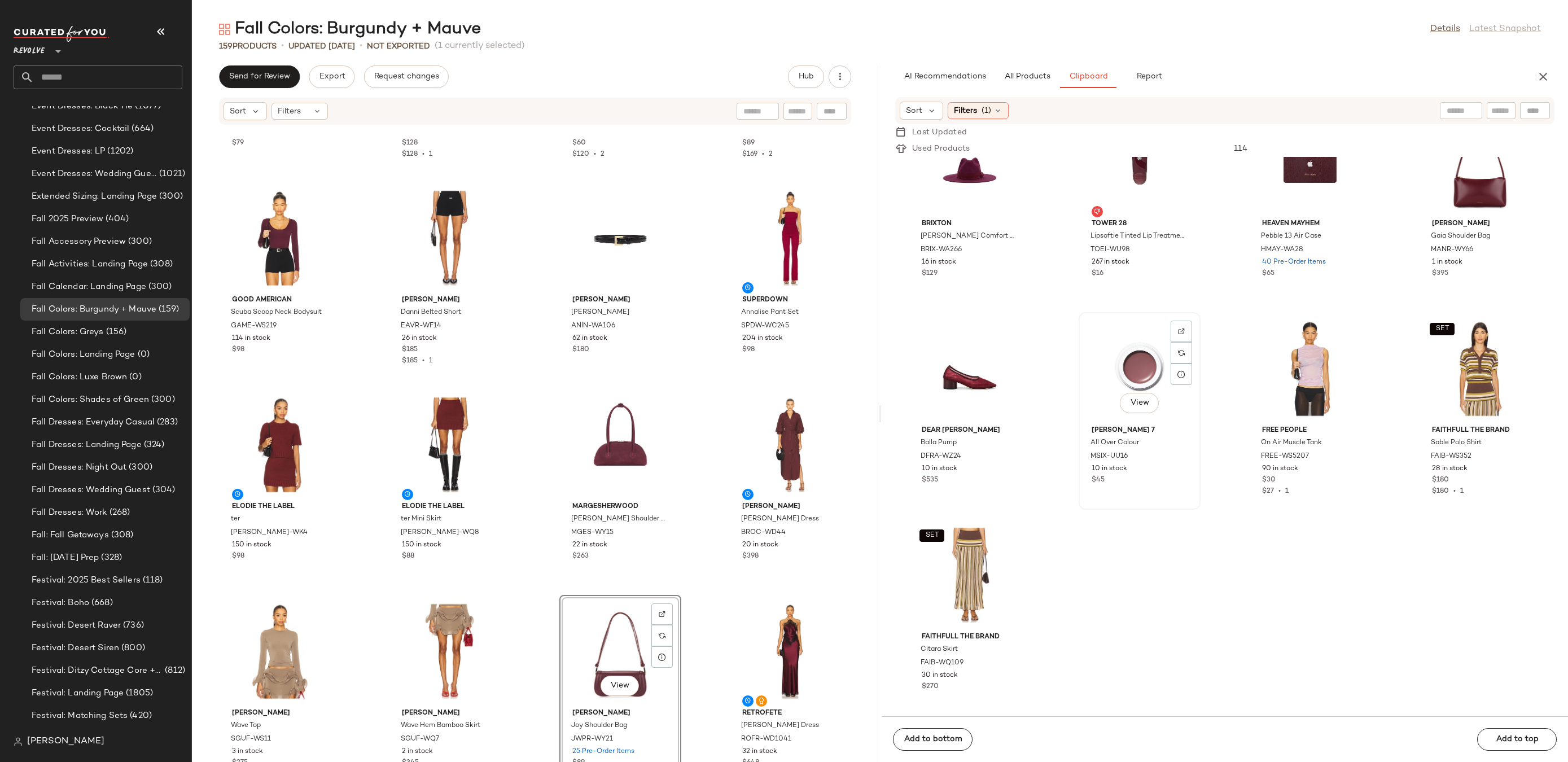
click at [1113, 372] on div "View" at bounding box center [1139, 369] width 114 height 105
click at [1030, 77] on span "All Products" at bounding box center [1027, 77] width 46 height 9
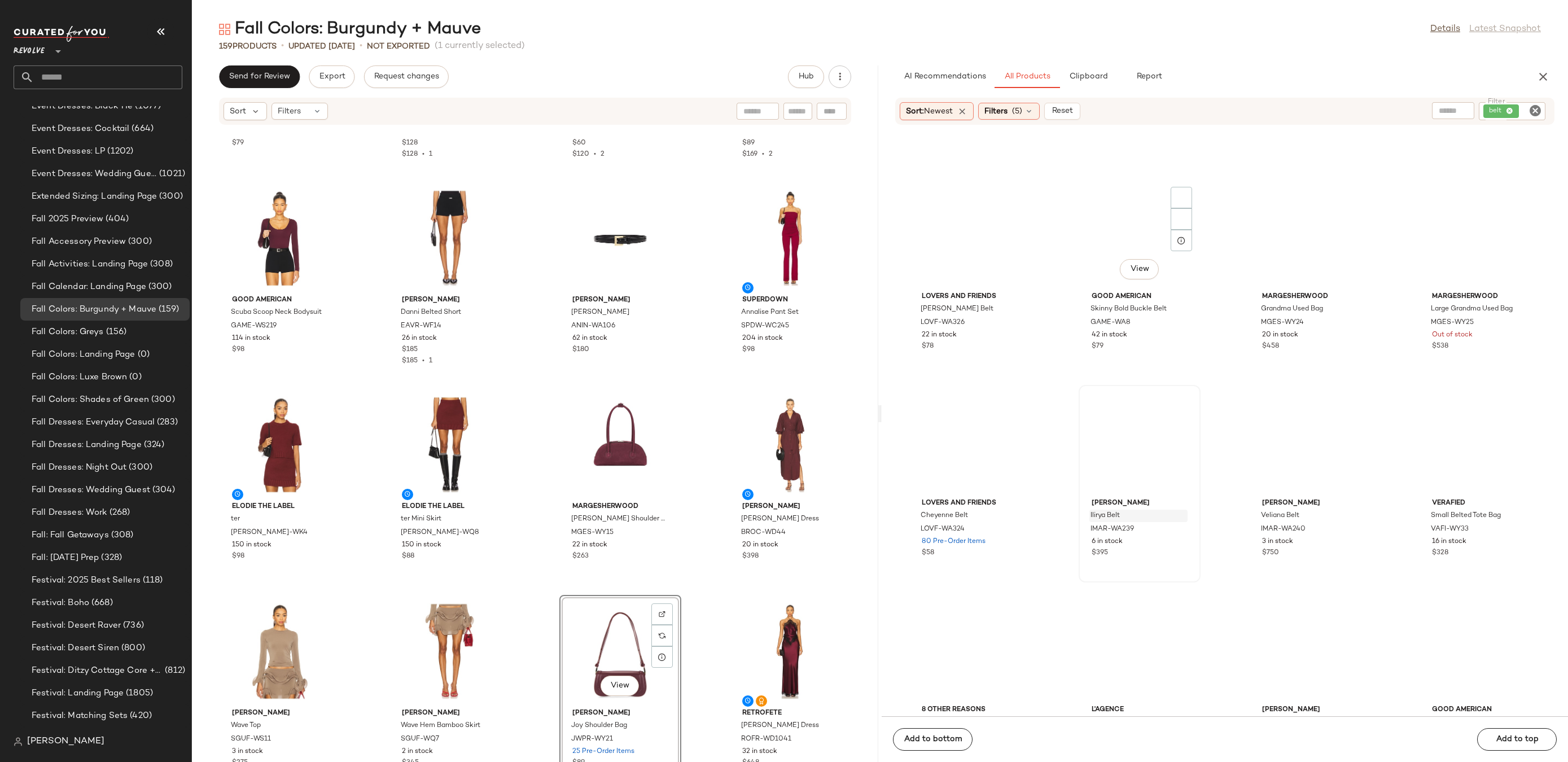
scroll to position [1007, 0]
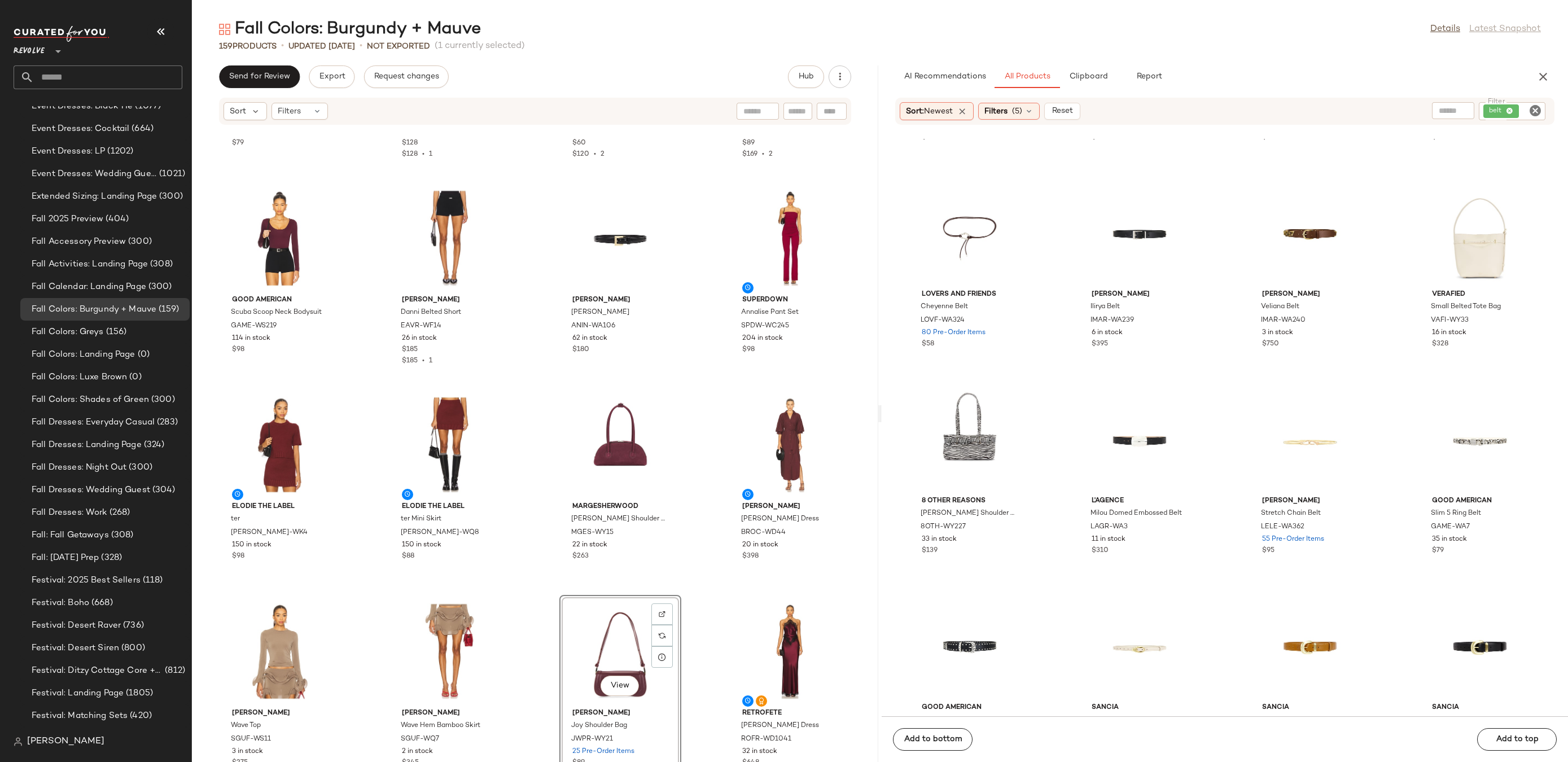
click at [1533, 110] on icon "Clear Filter" at bounding box center [1535, 110] width 14 height 14
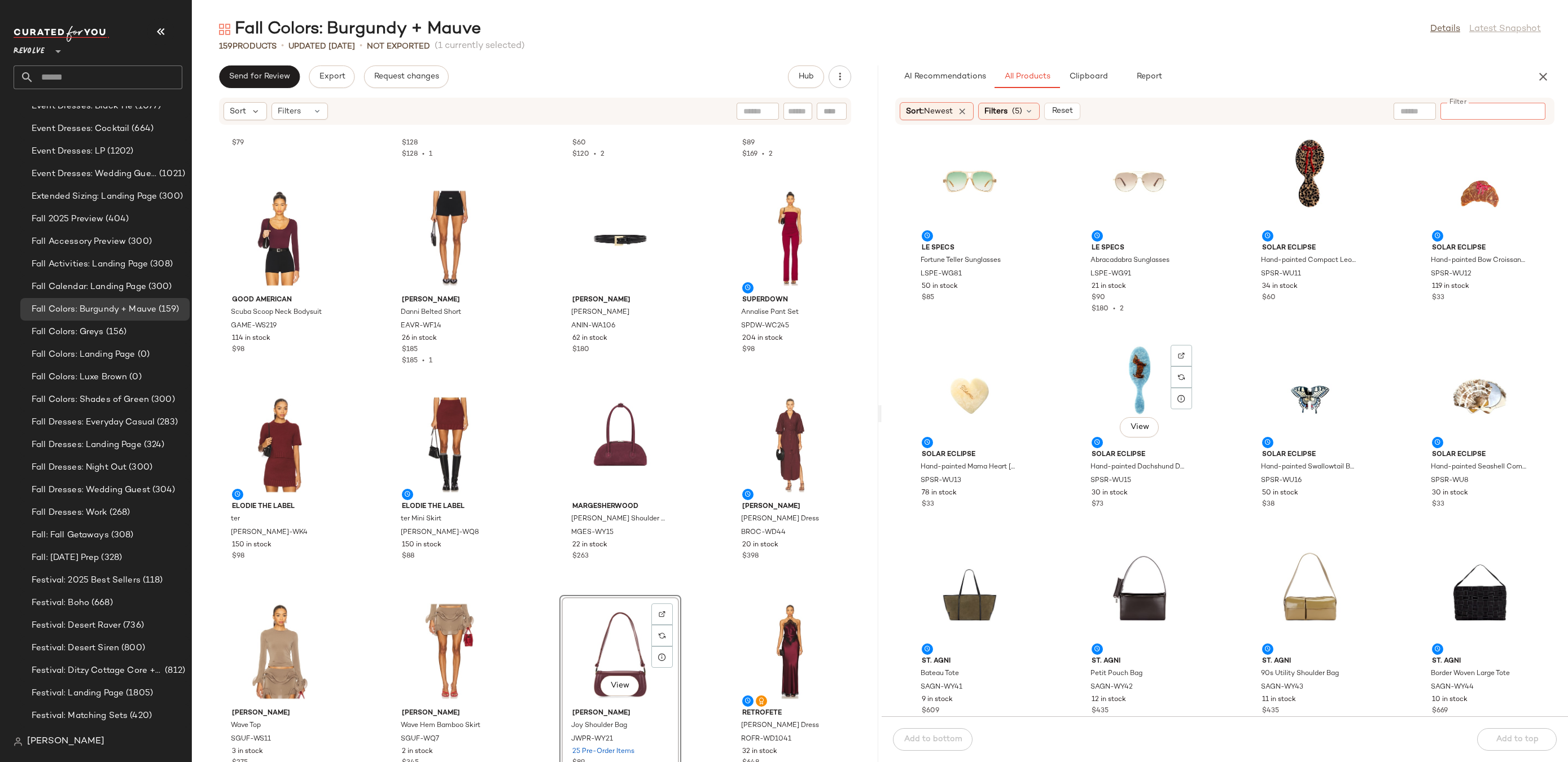
scroll to position [9736, 0]
click at [1114, 171] on div "View" at bounding box center [1139, 184] width 114 height 105
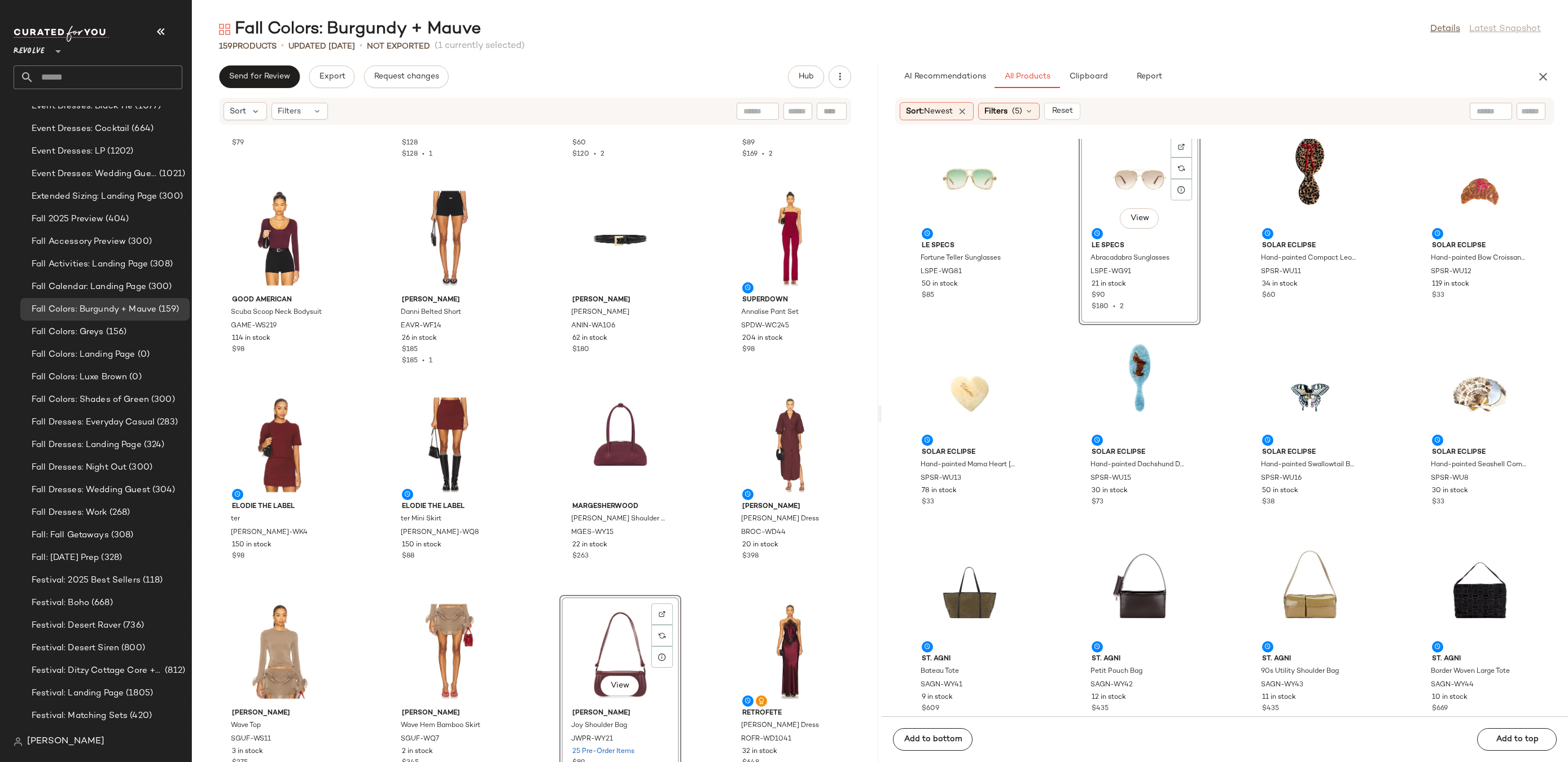
scroll to position [9735, 0]
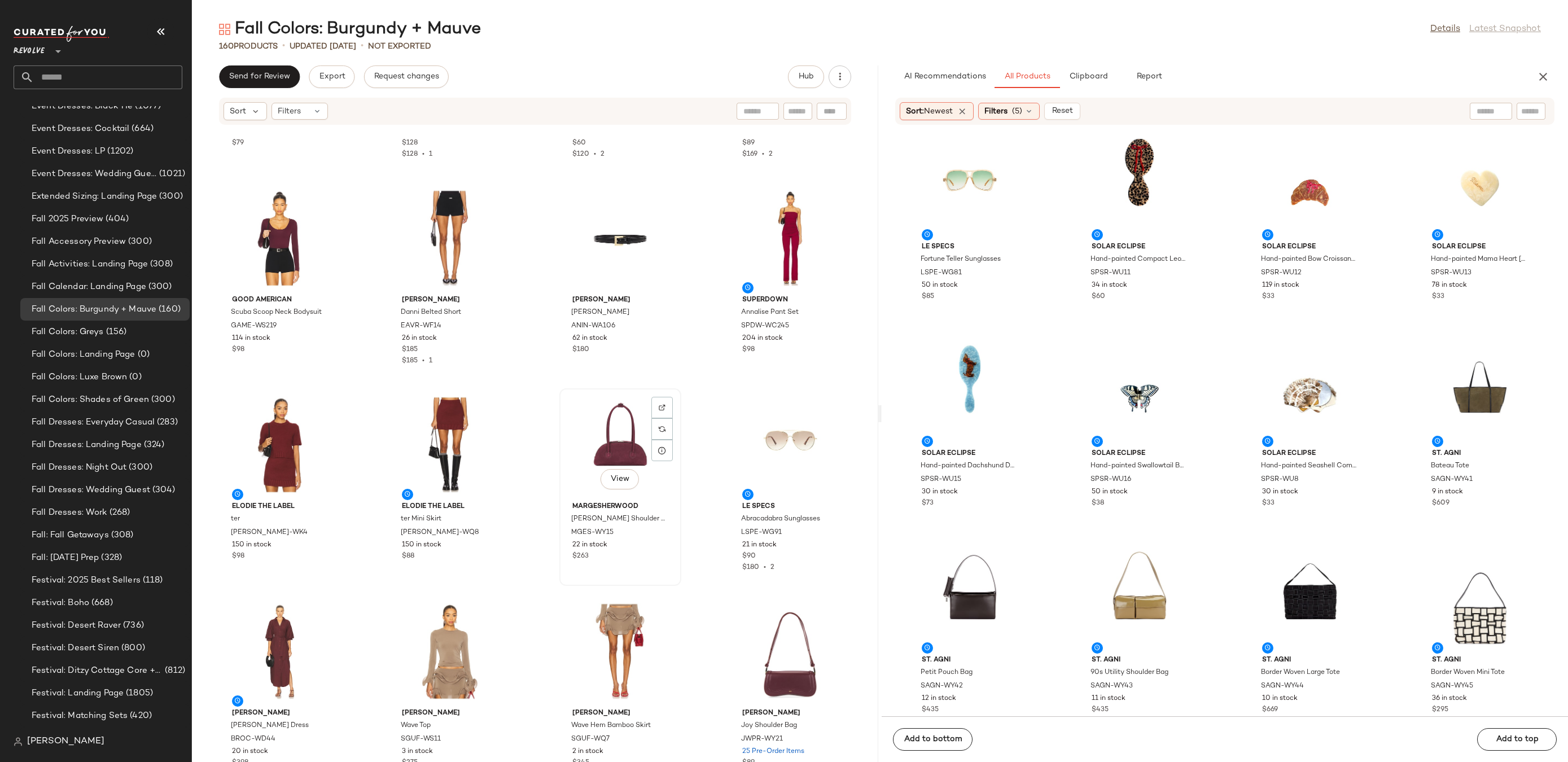
click at [589, 441] on div "View" at bounding box center [620, 445] width 114 height 105
click at [607, 414] on div "View" at bounding box center [620, 445] width 114 height 105
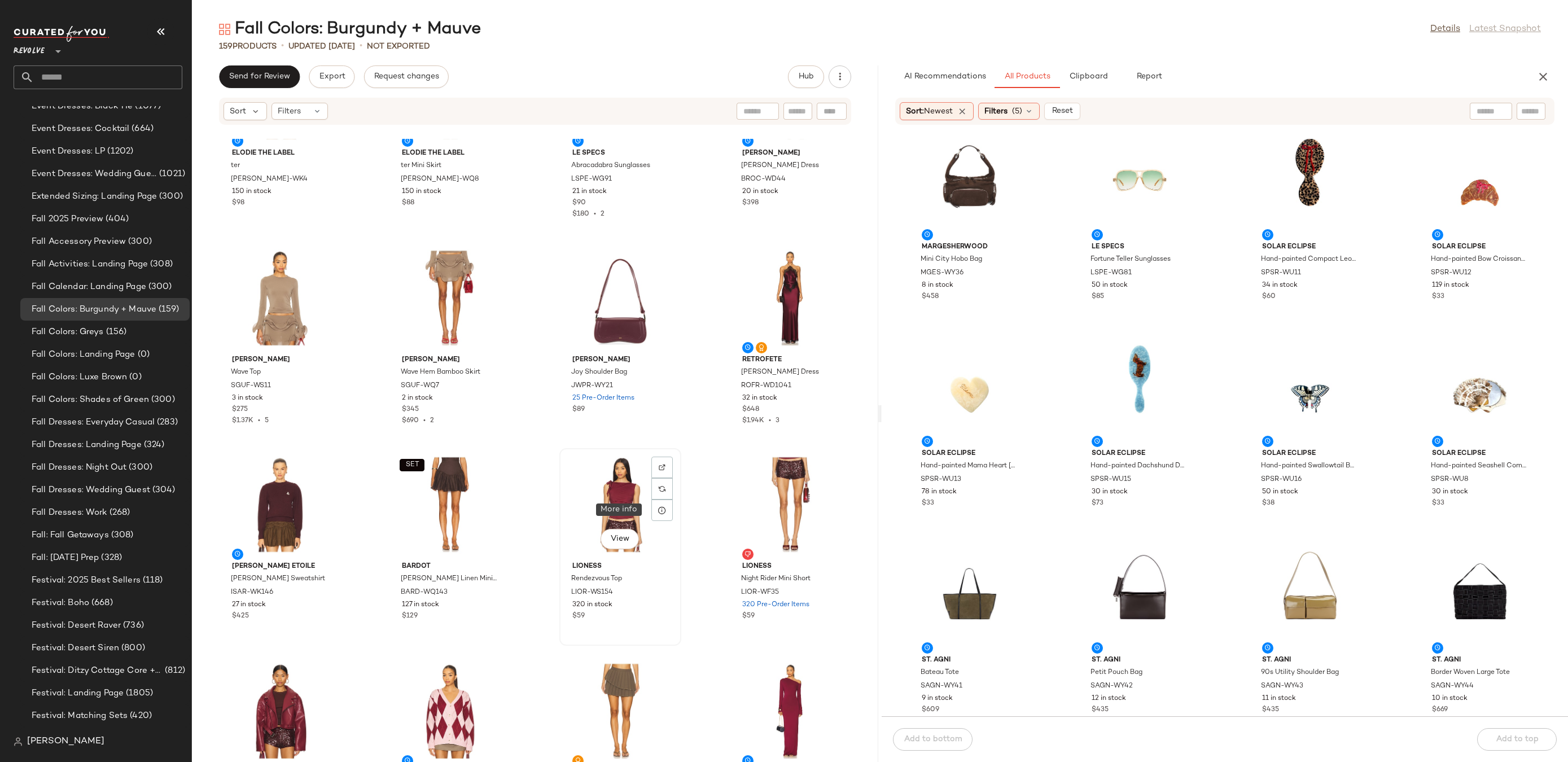
scroll to position [3521, 0]
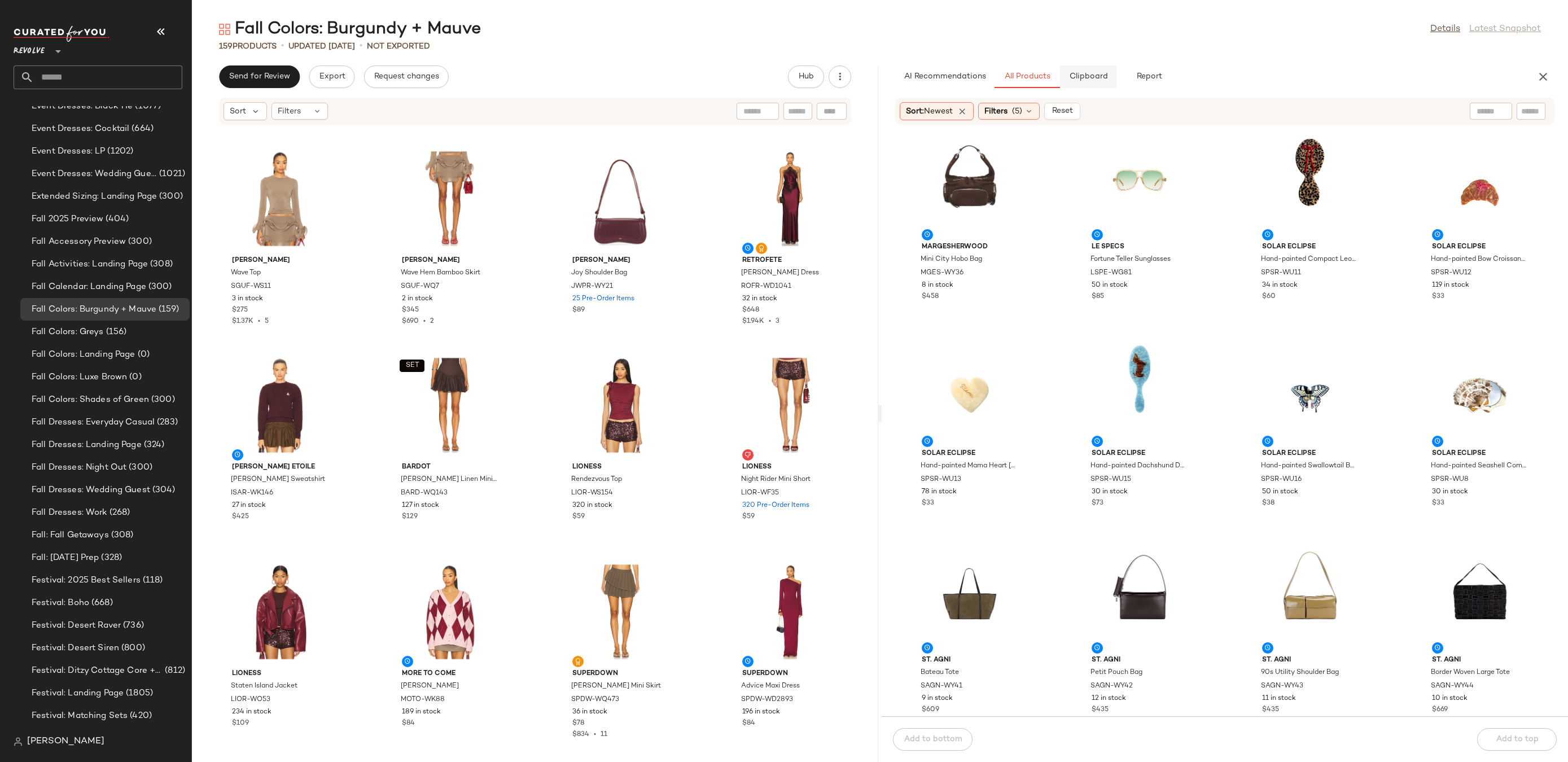
click at [1085, 76] on span "Clipboard" at bounding box center [1087, 77] width 39 height 9
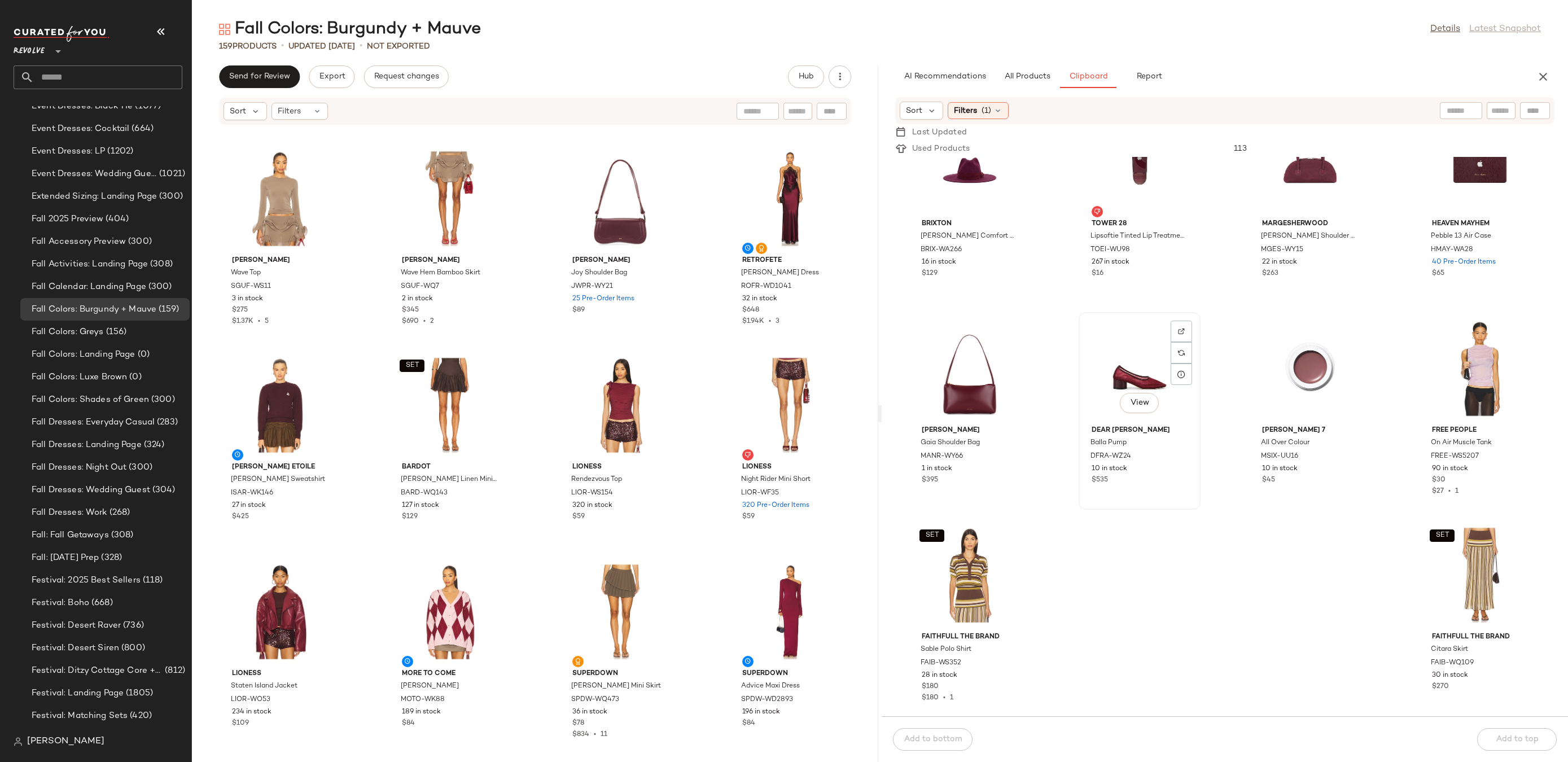
scroll to position [0, 0]
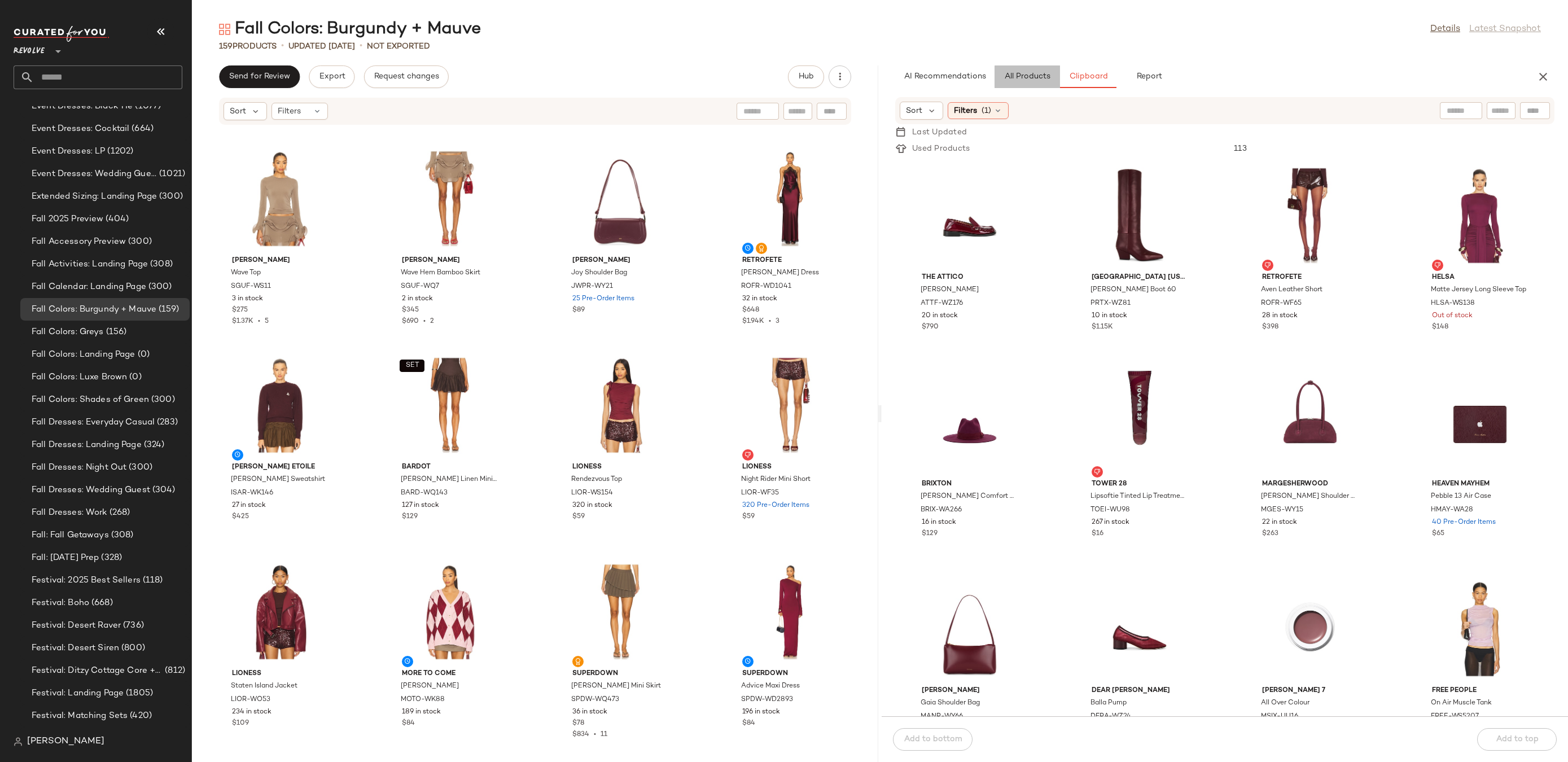
click at [1015, 77] on span "All Products" at bounding box center [1027, 77] width 46 height 9
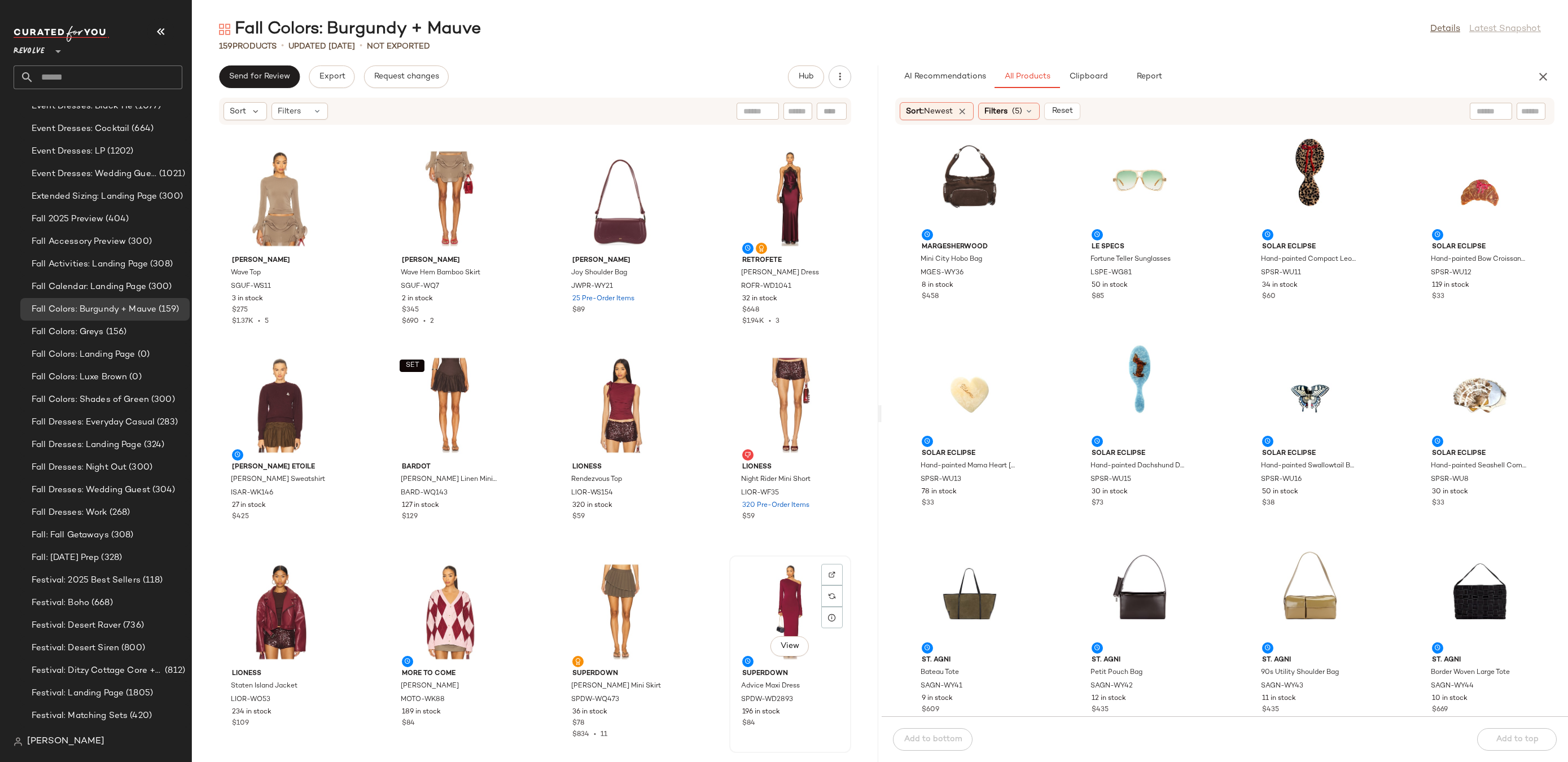
click at [767, 590] on div "View" at bounding box center [790, 612] width 114 height 105
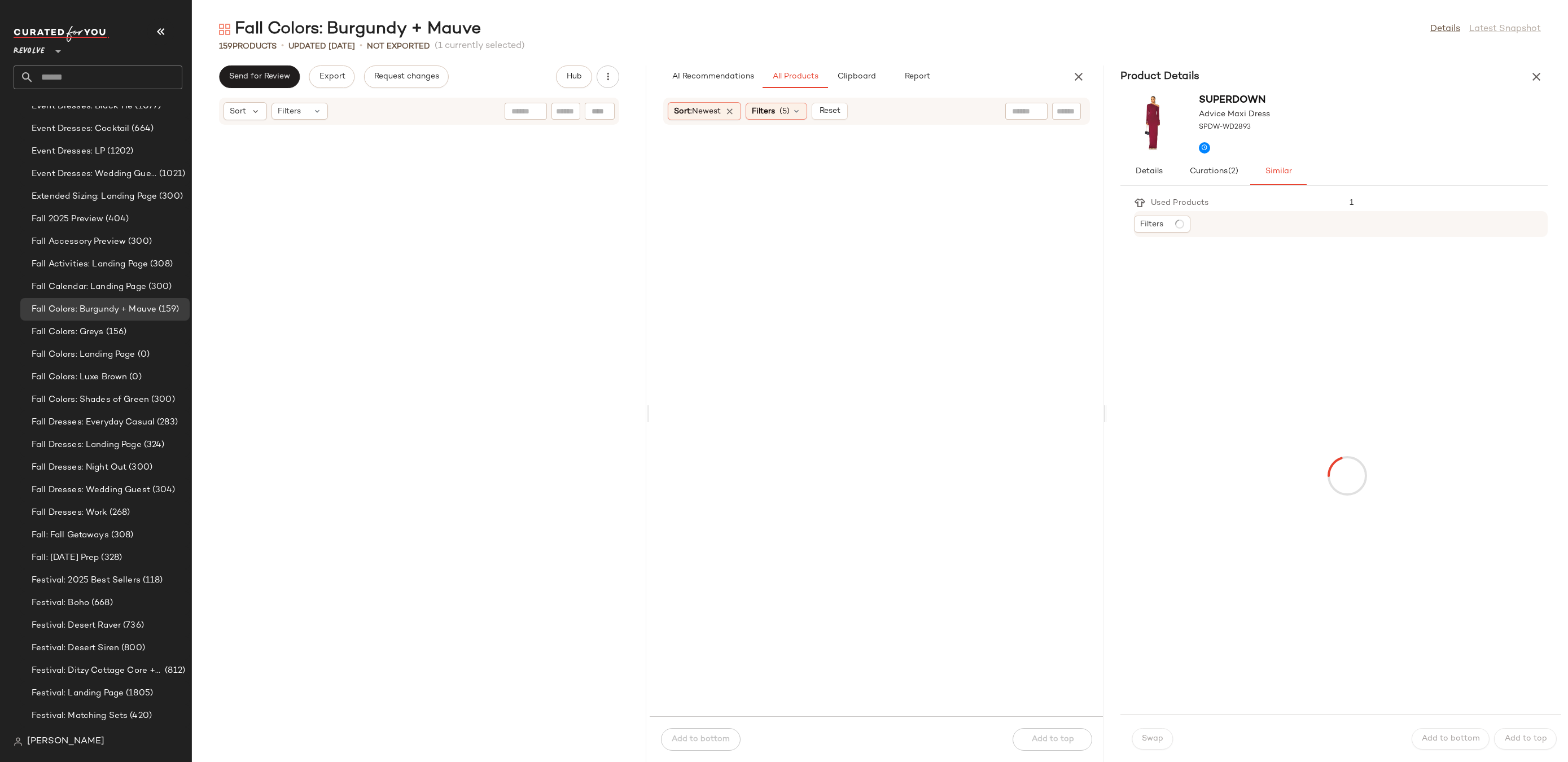
scroll to position [5167, 0]
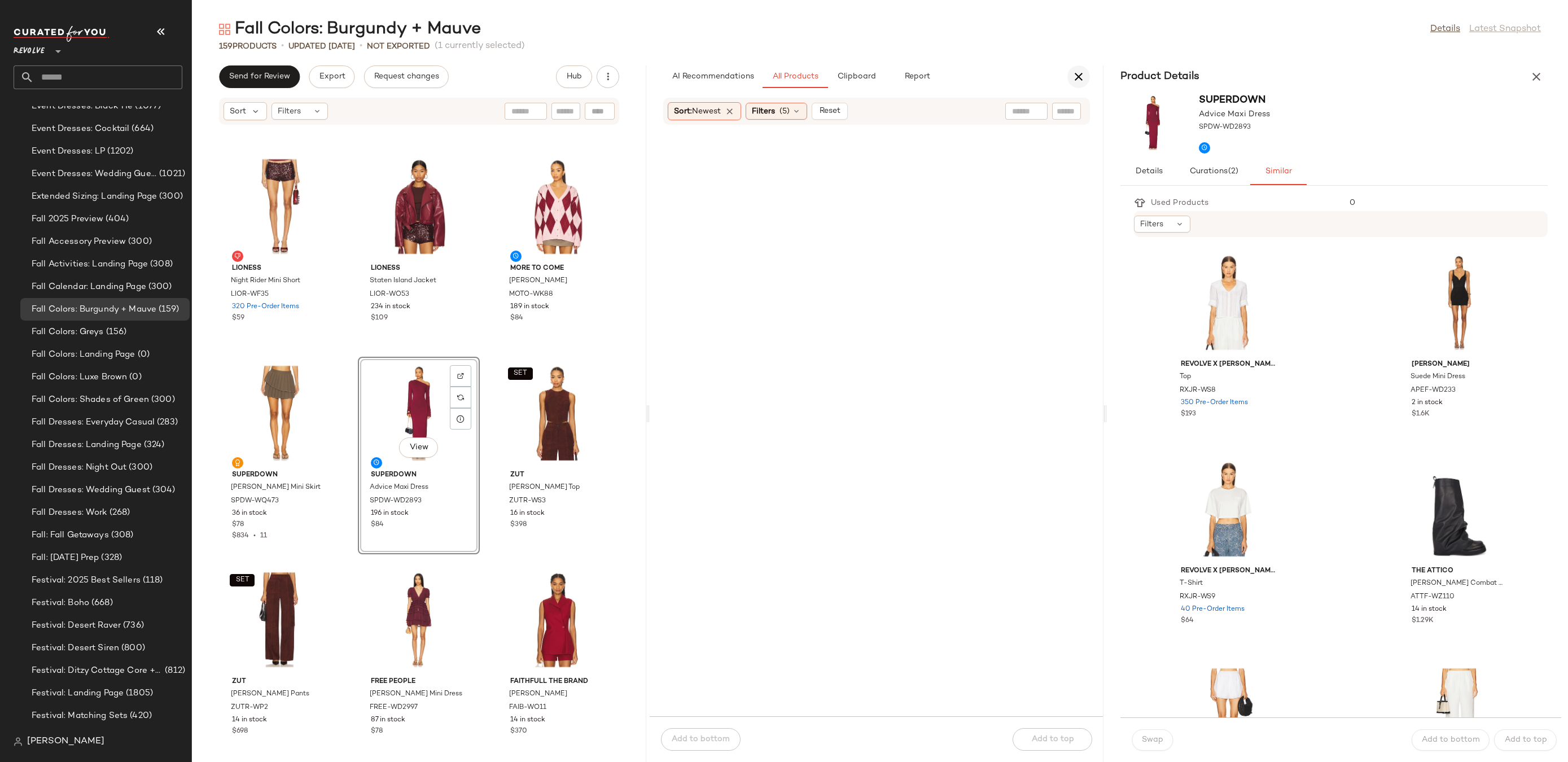
click at [1079, 74] on icon "button" at bounding box center [1079, 77] width 14 height 14
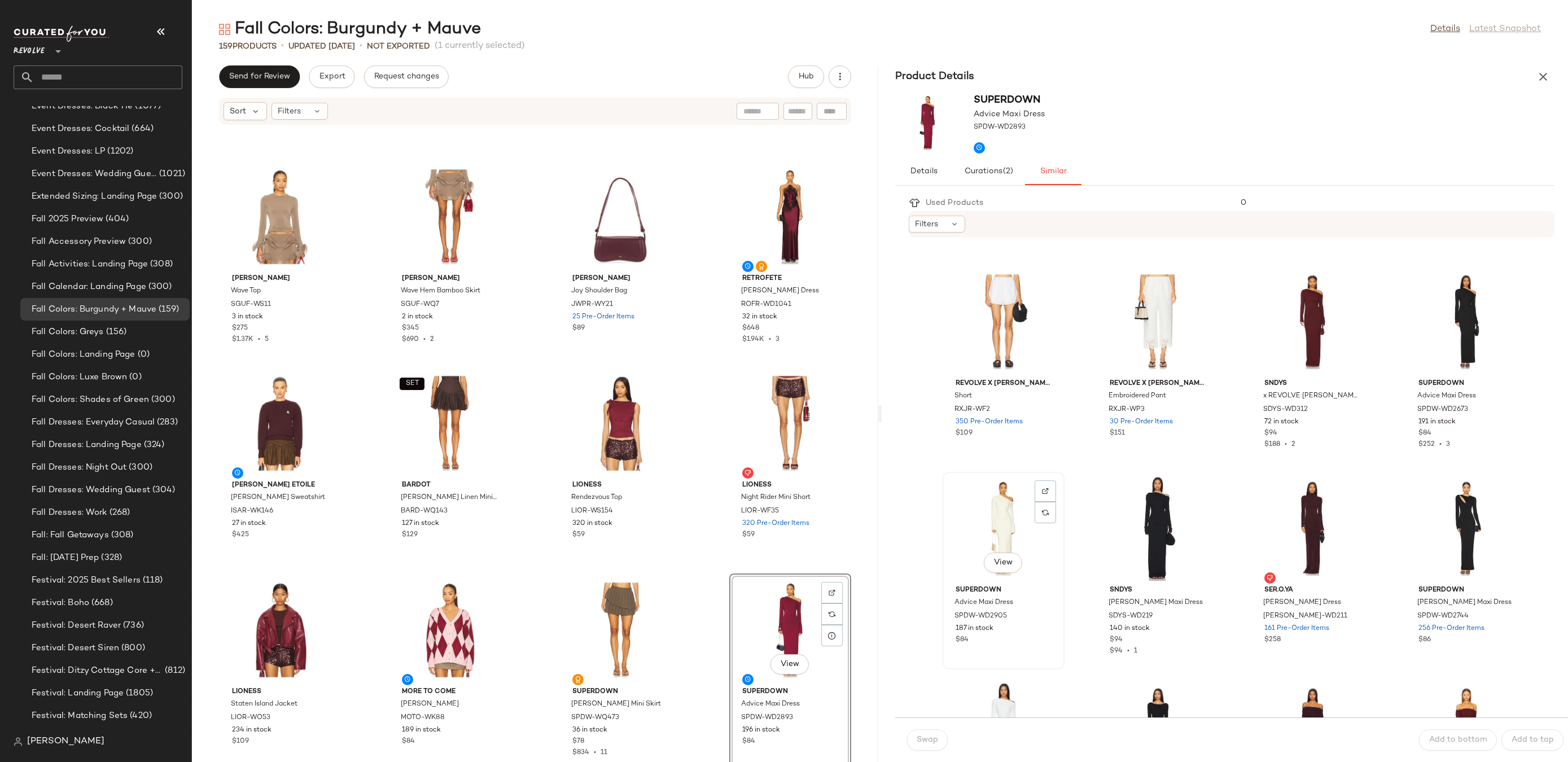
scroll to position [188, 0]
click at [1277, 324] on div "View" at bounding box center [1312, 321] width 114 height 105
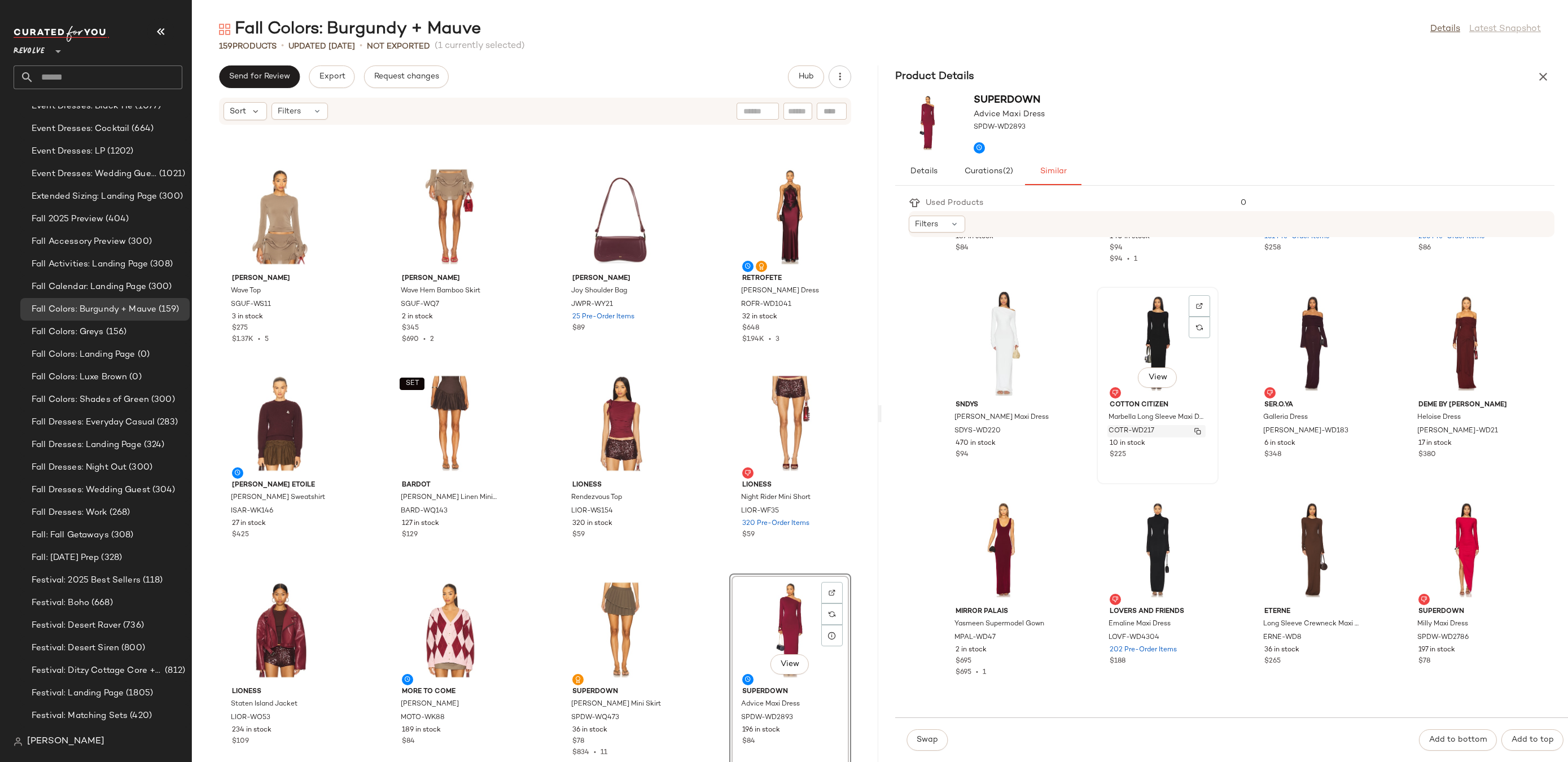
scroll to position [966, 0]
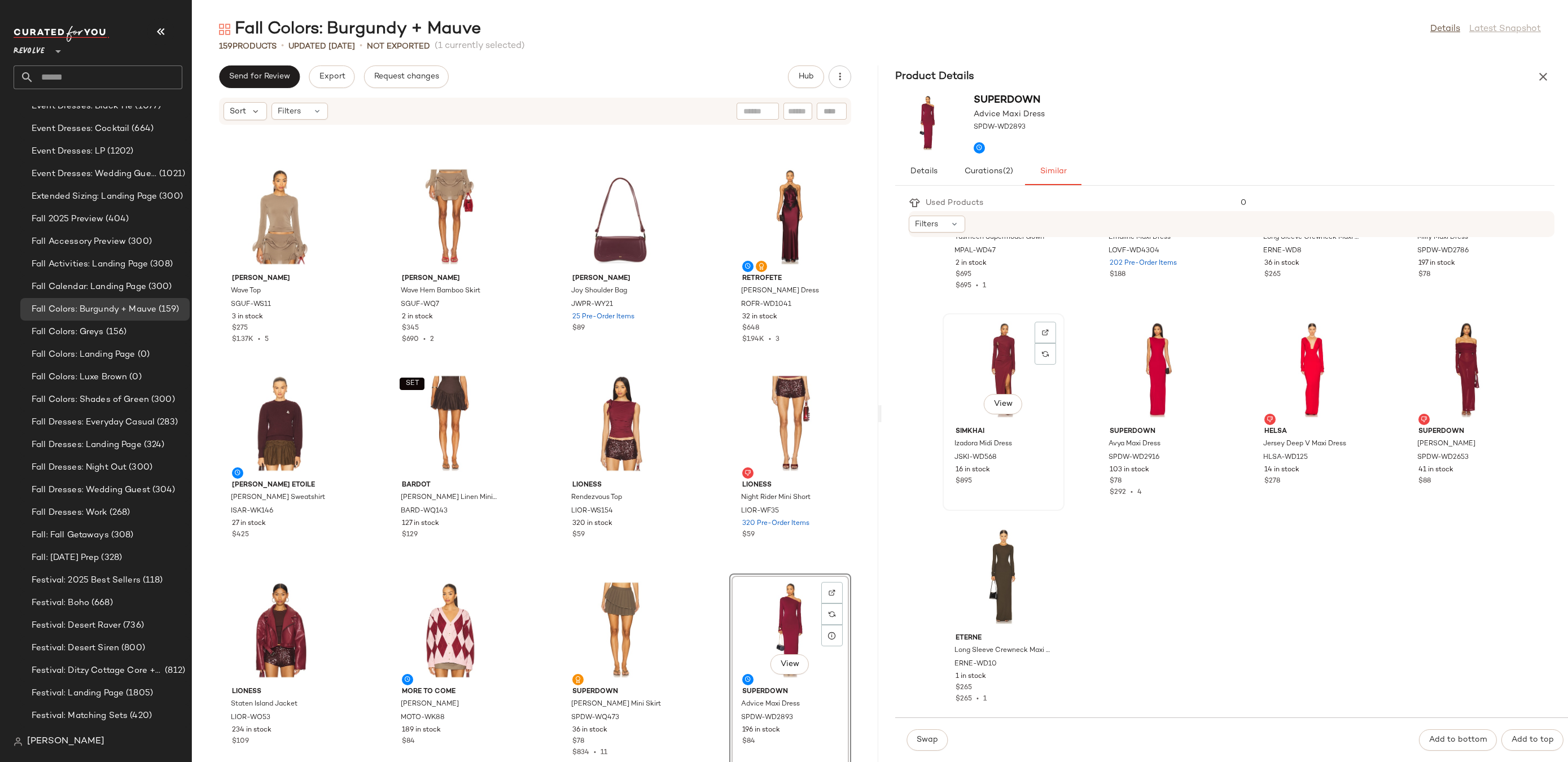
click at [990, 358] on div "View" at bounding box center [1003, 370] width 114 height 105
click at [1047, 329] on img at bounding box center [1045, 332] width 7 height 7
click at [1447, 342] on div "View" at bounding box center [1466, 370] width 114 height 105
drag, startPoint x: 1459, startPoint y: 366, endPoint x: 1452, endPoint y: 367, distance: 7.1
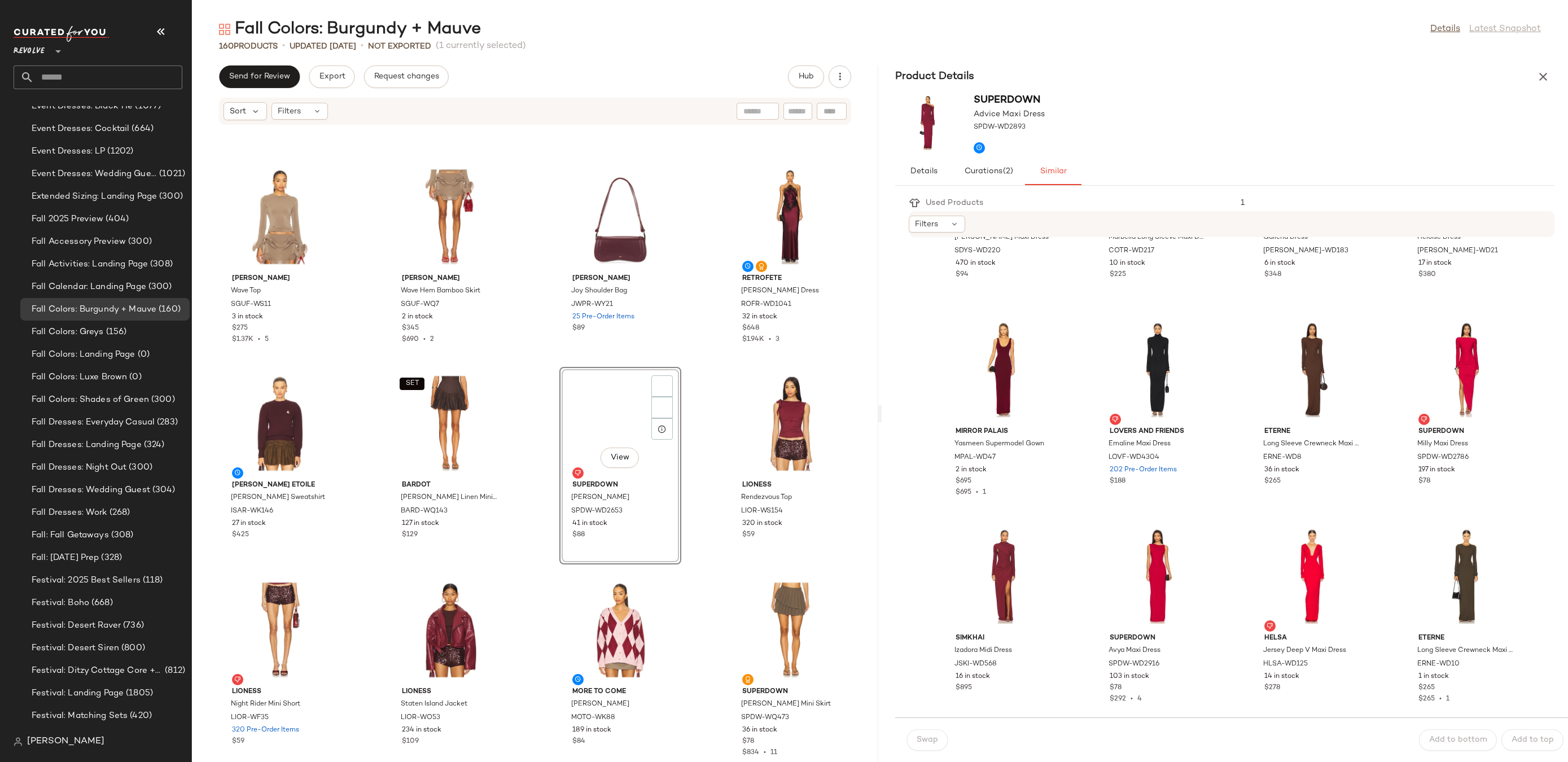
scroll to position [760, 0]
click at [588, 407] on div "View" at bounding box center [620, 424] width 114 height 105
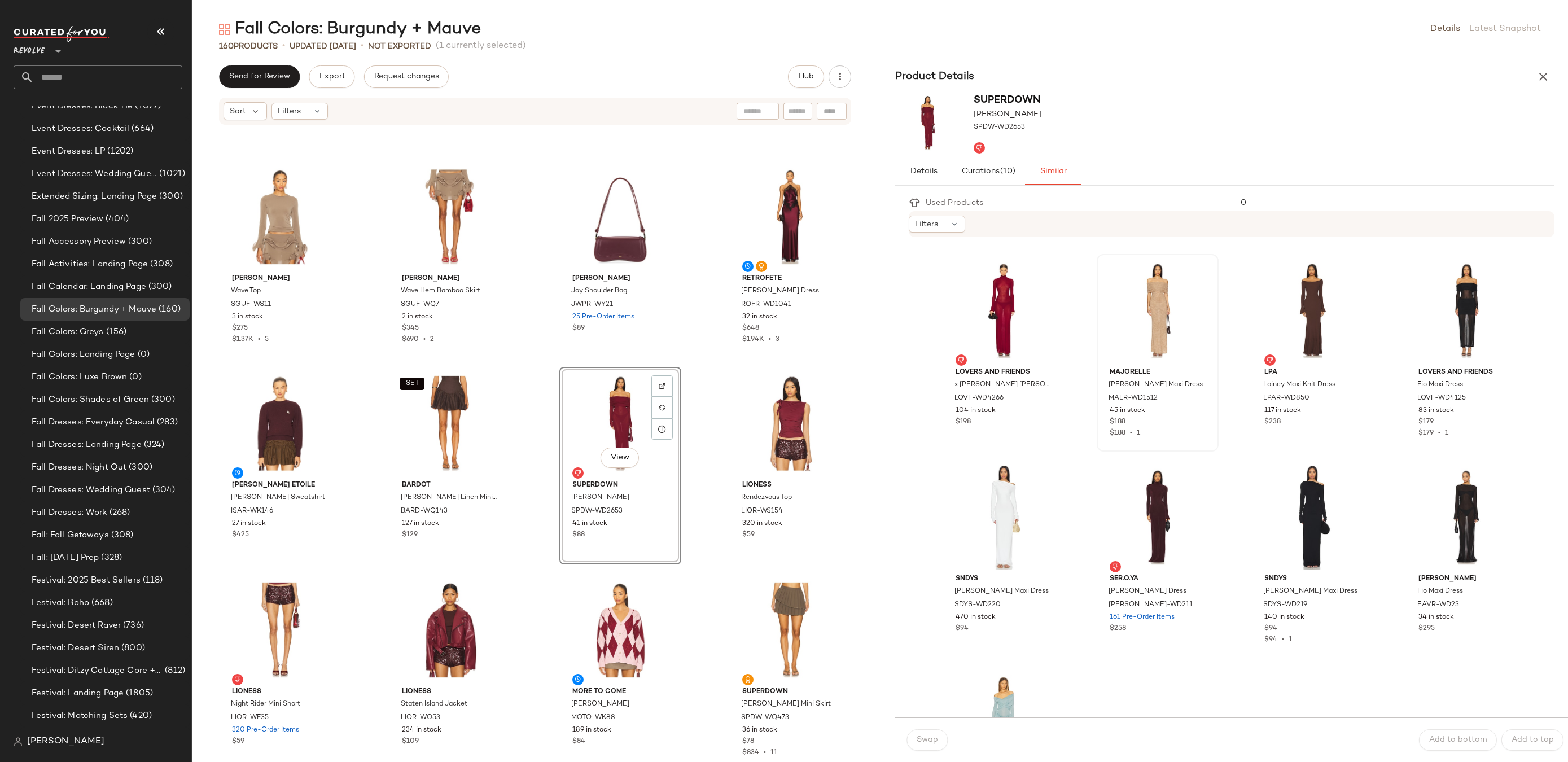
scroll to position [795, 0]
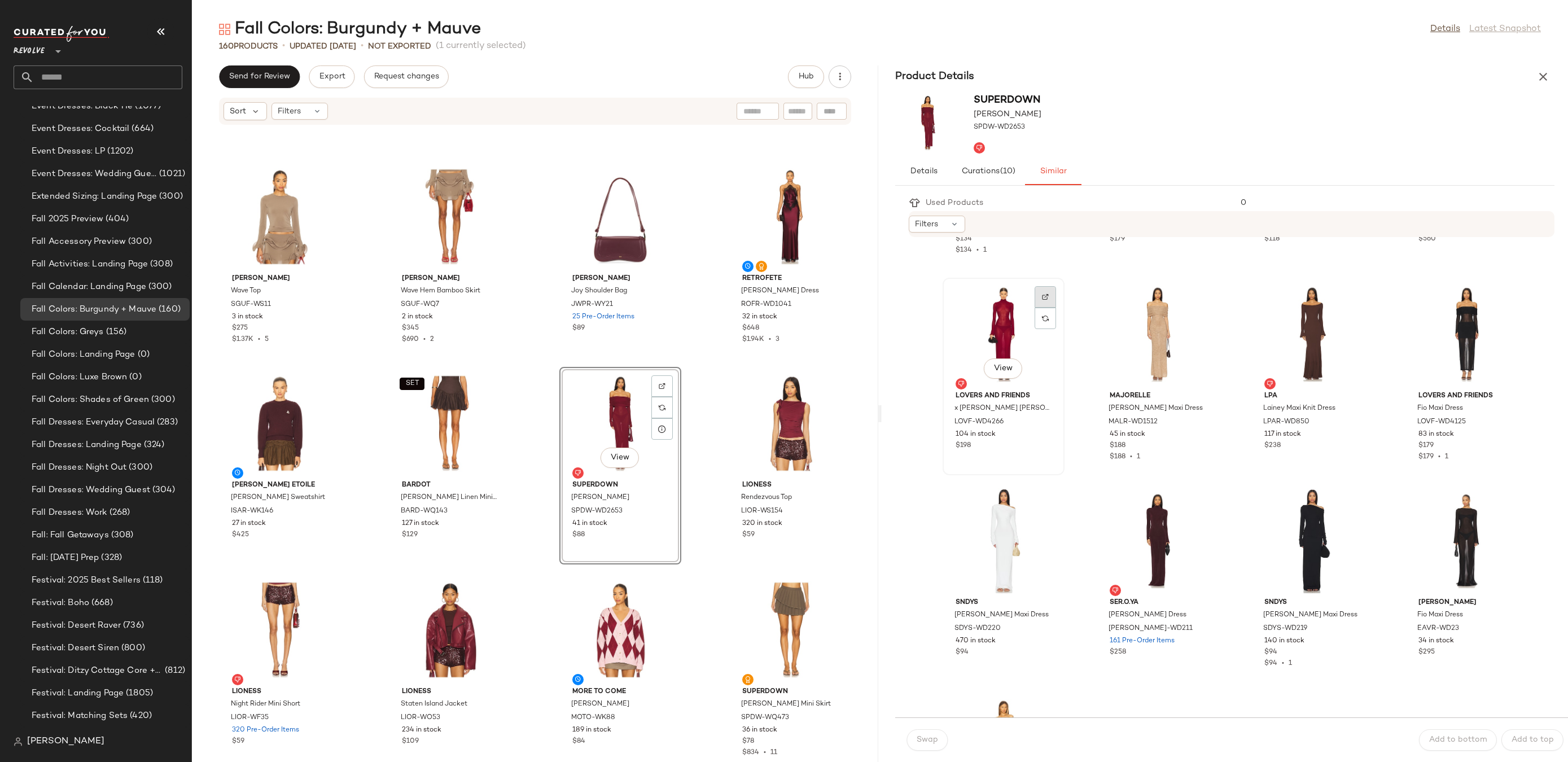
click at [1046, 308] on div at bounding box center [1045, 318] width 21 height 21
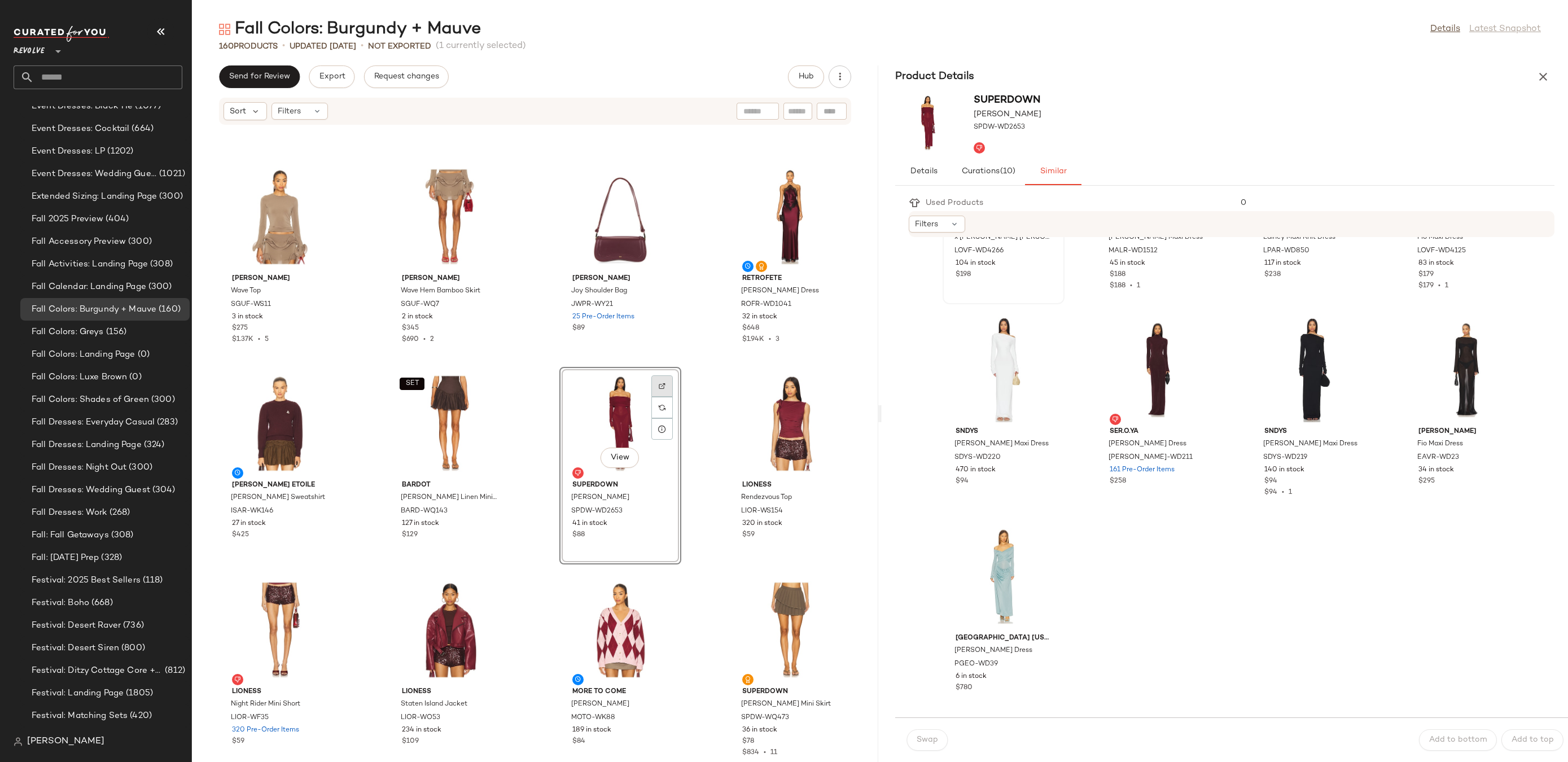
click at [656, 397] on div at bounding box center [662, 407] width 21 height 21
click at [1545, 75] on icon "button" at bounding box center [1543, 77] width 14 height 14
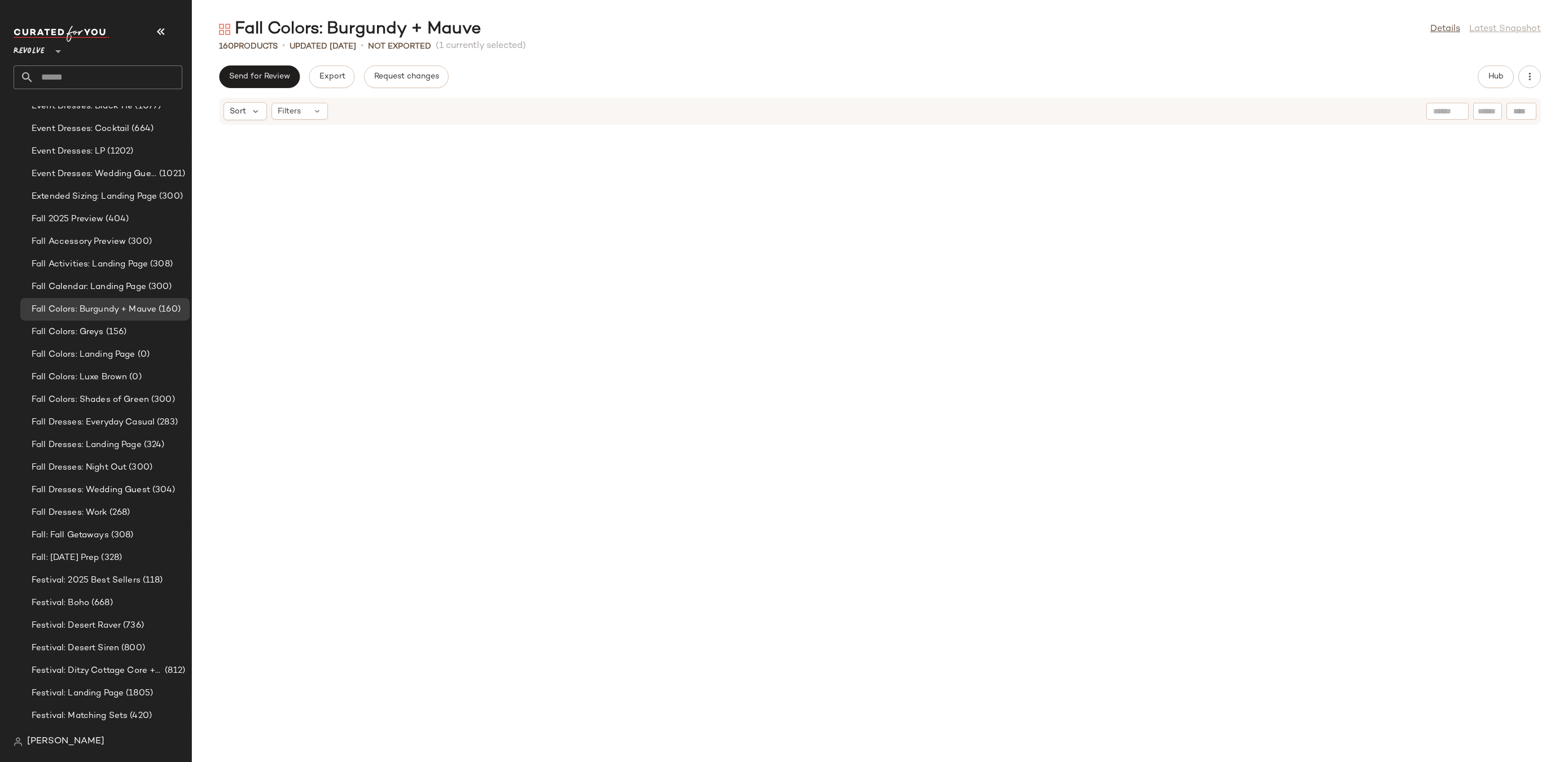
scroll to position [1240, 0]
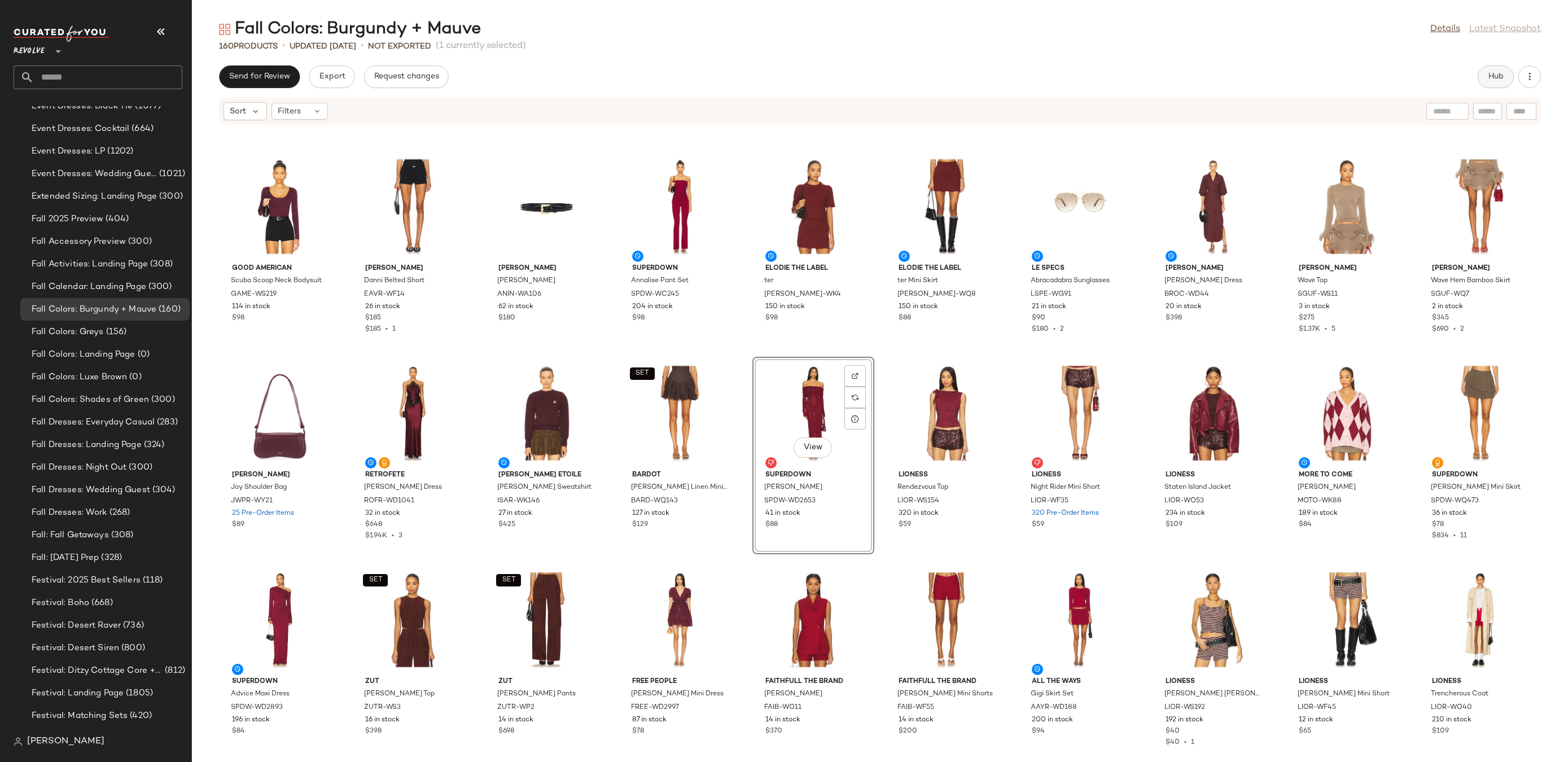
click at [1490, 76] on span "Hub" at bounding box center [1496, 77] width 16 height 9
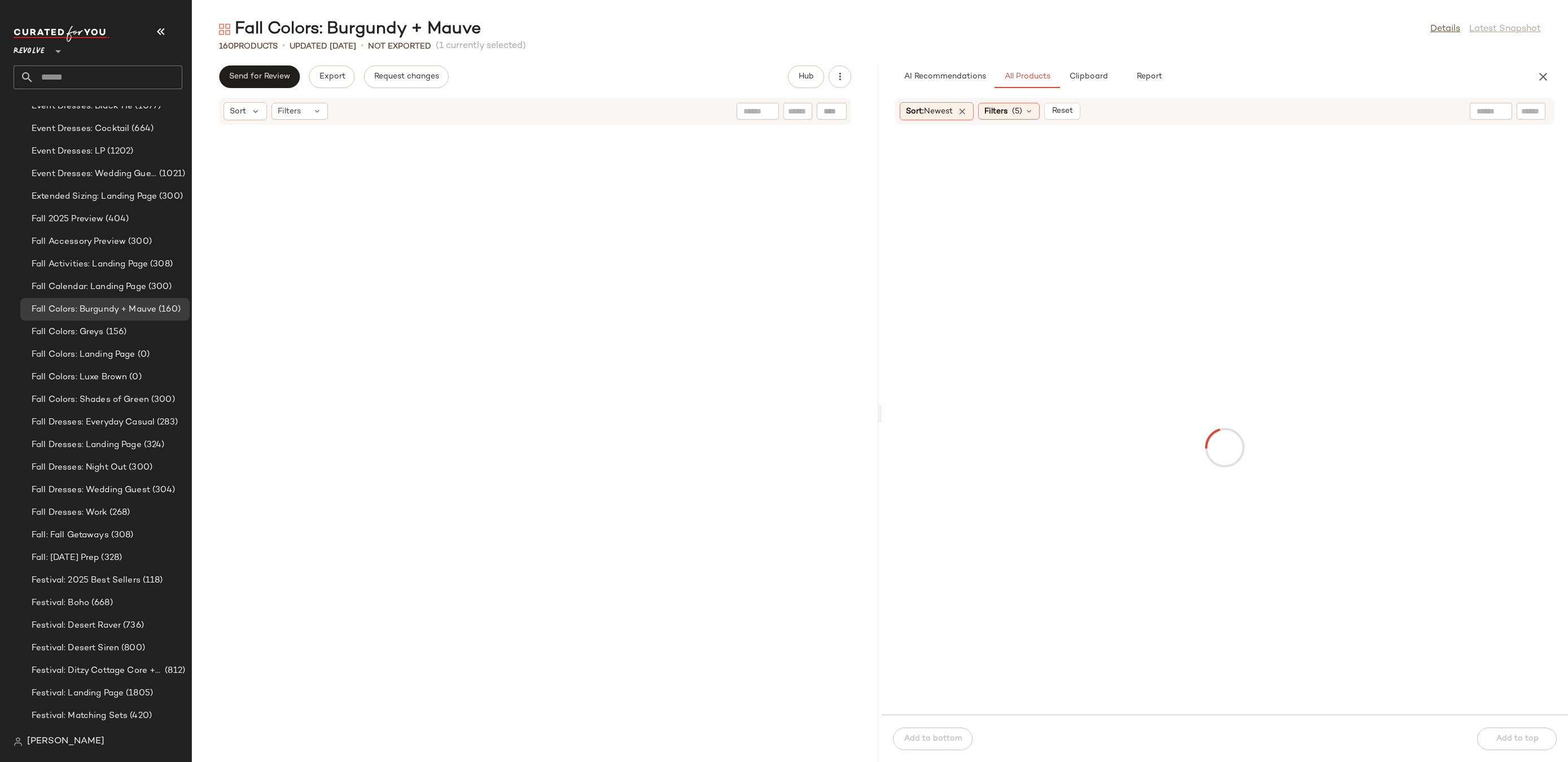
scroll to position [3513, 0]
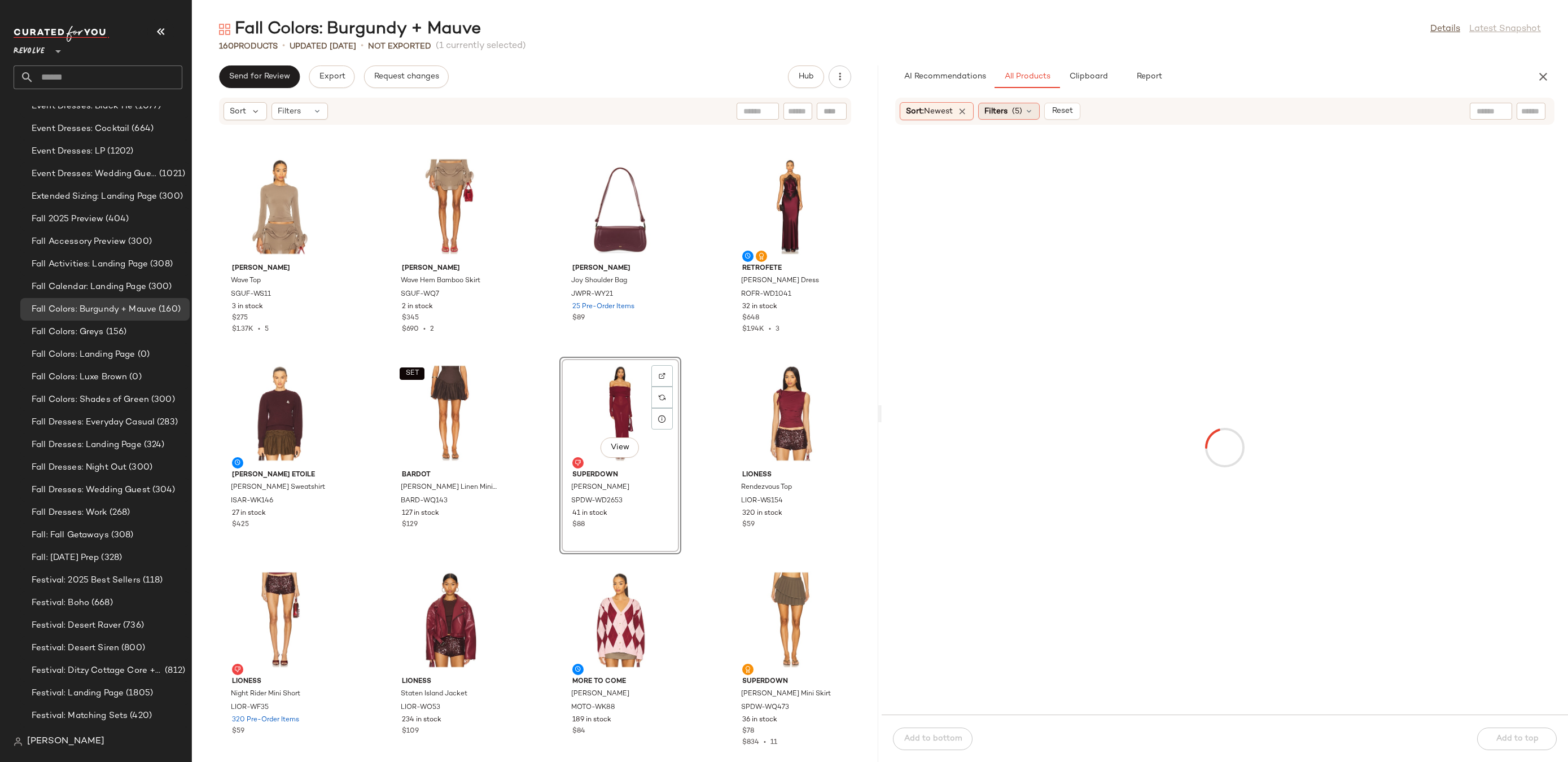
click at [1030, 115] on icon at bounding box center [1029, 111] width 9 height 9
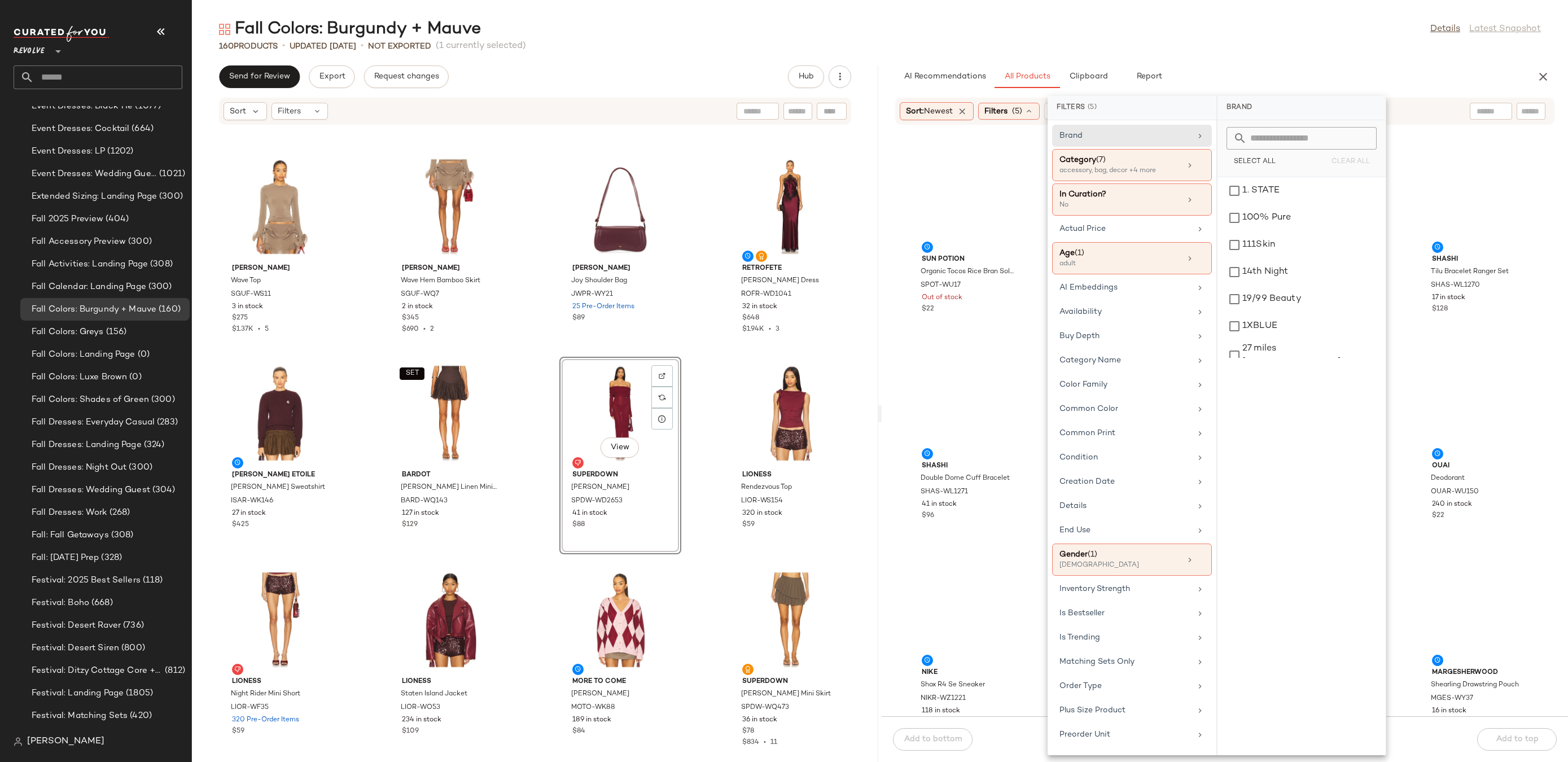
click at [1188, 69] on div "AI Recommendations All Products Clipboard Report" at bounding box center [1206, 77] width 623 height 23
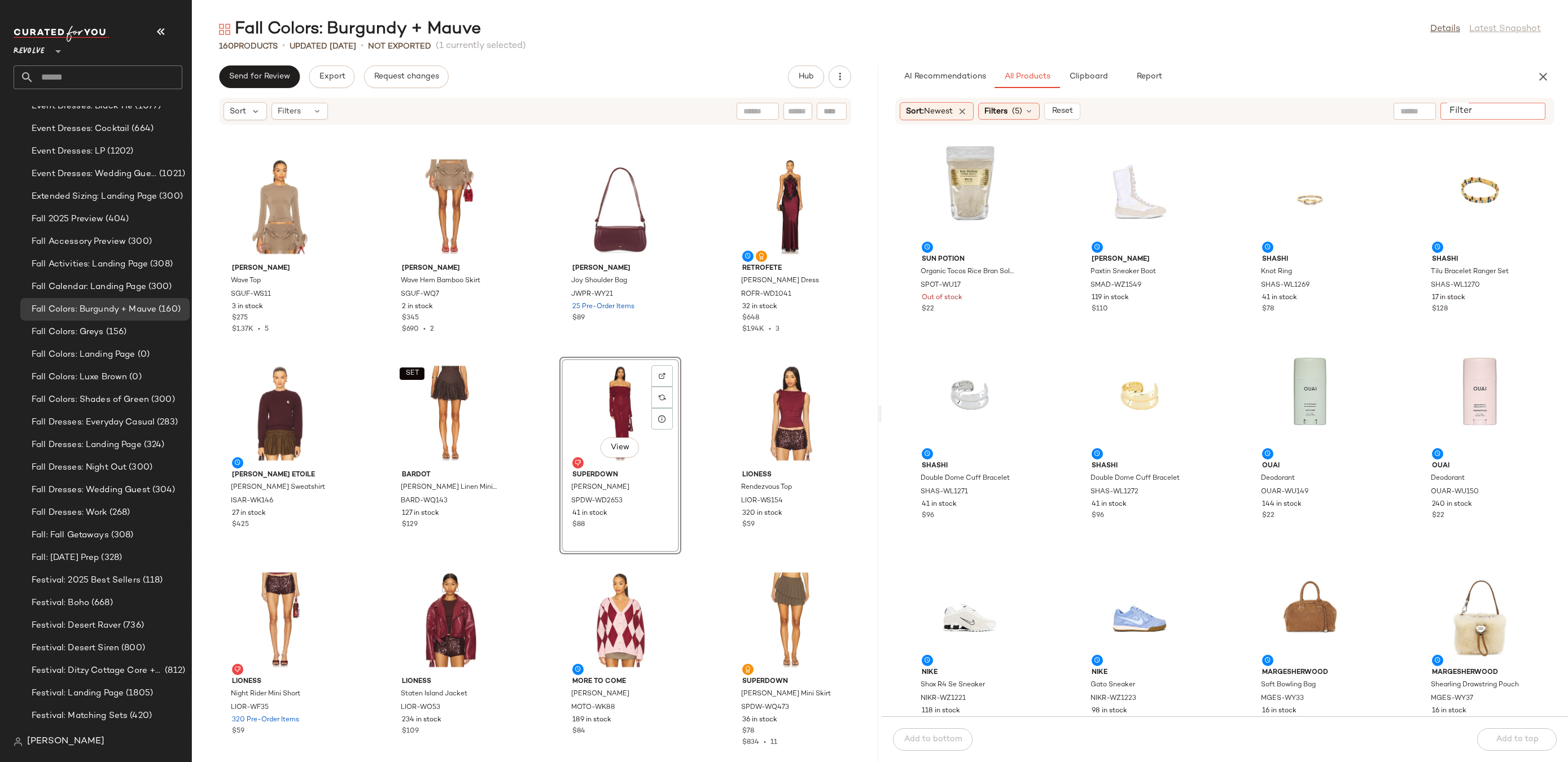
click at [1524, 113] on input "Filter" at bounding box center [1493, 112] width 96 height 12
type input "*"
type input "*****"
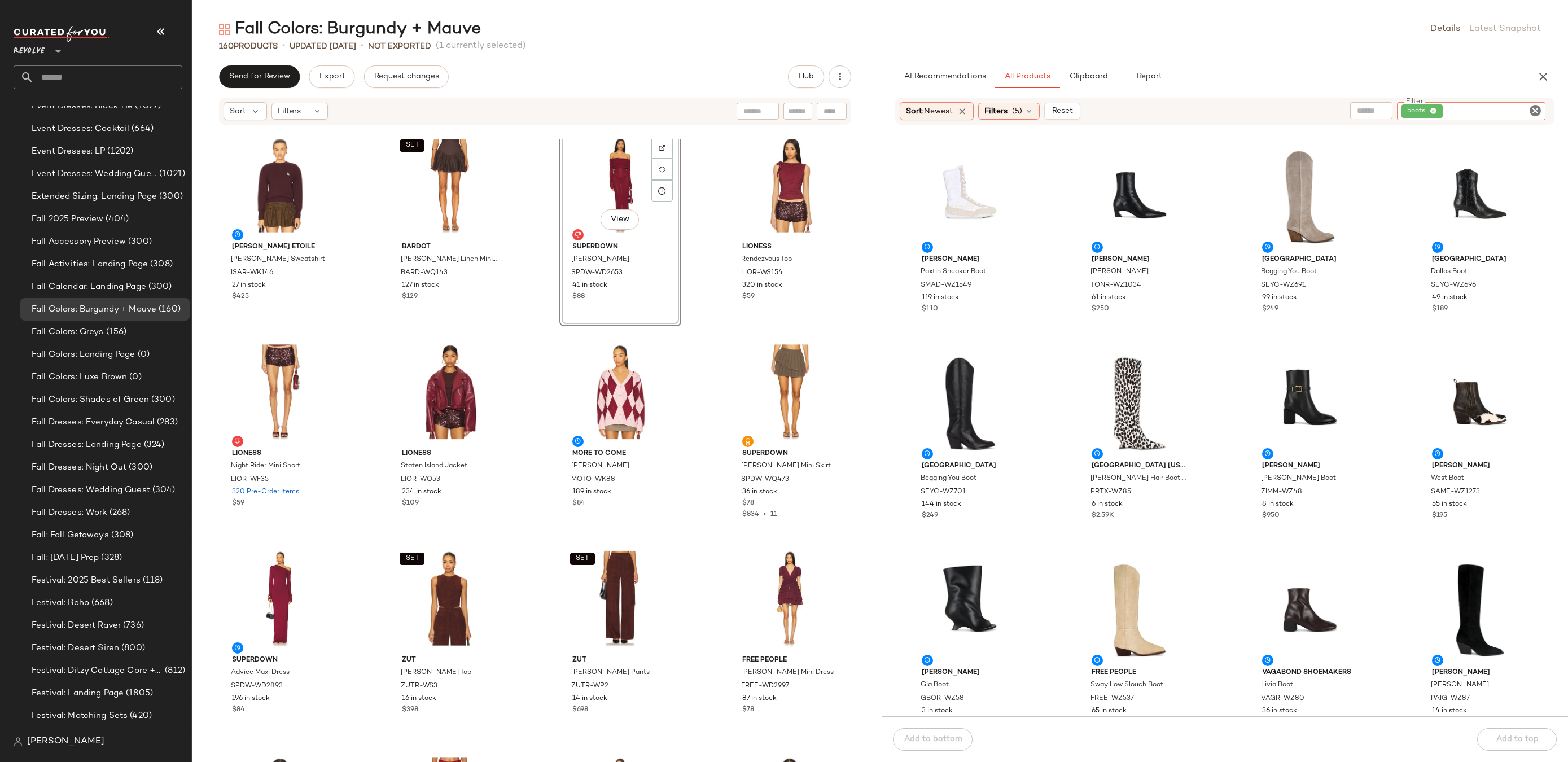
scroll to position [3567, 0]
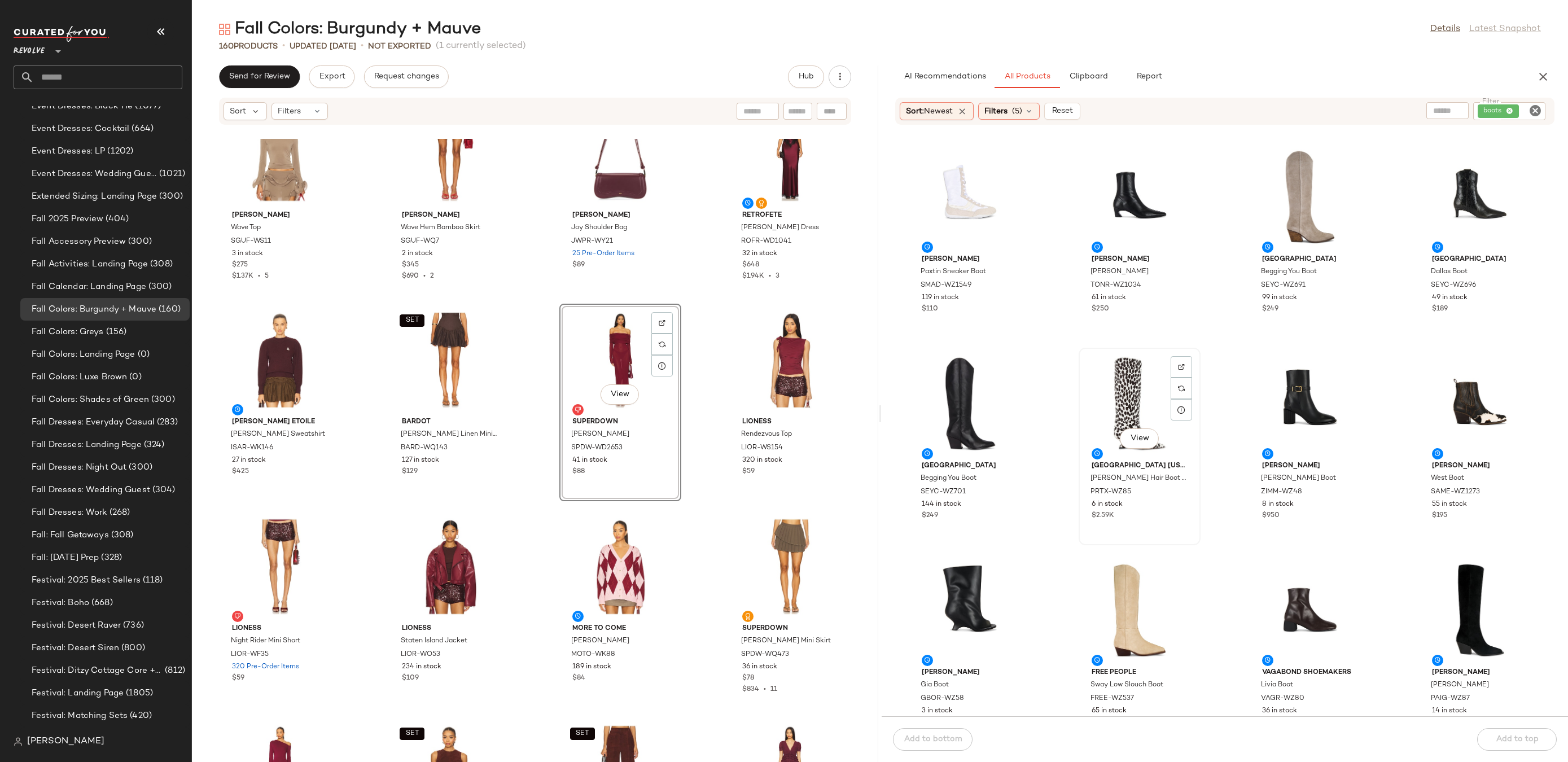
click at [1113, 410] on div "View" at bounding box center [1139, 405] width 114 height 105
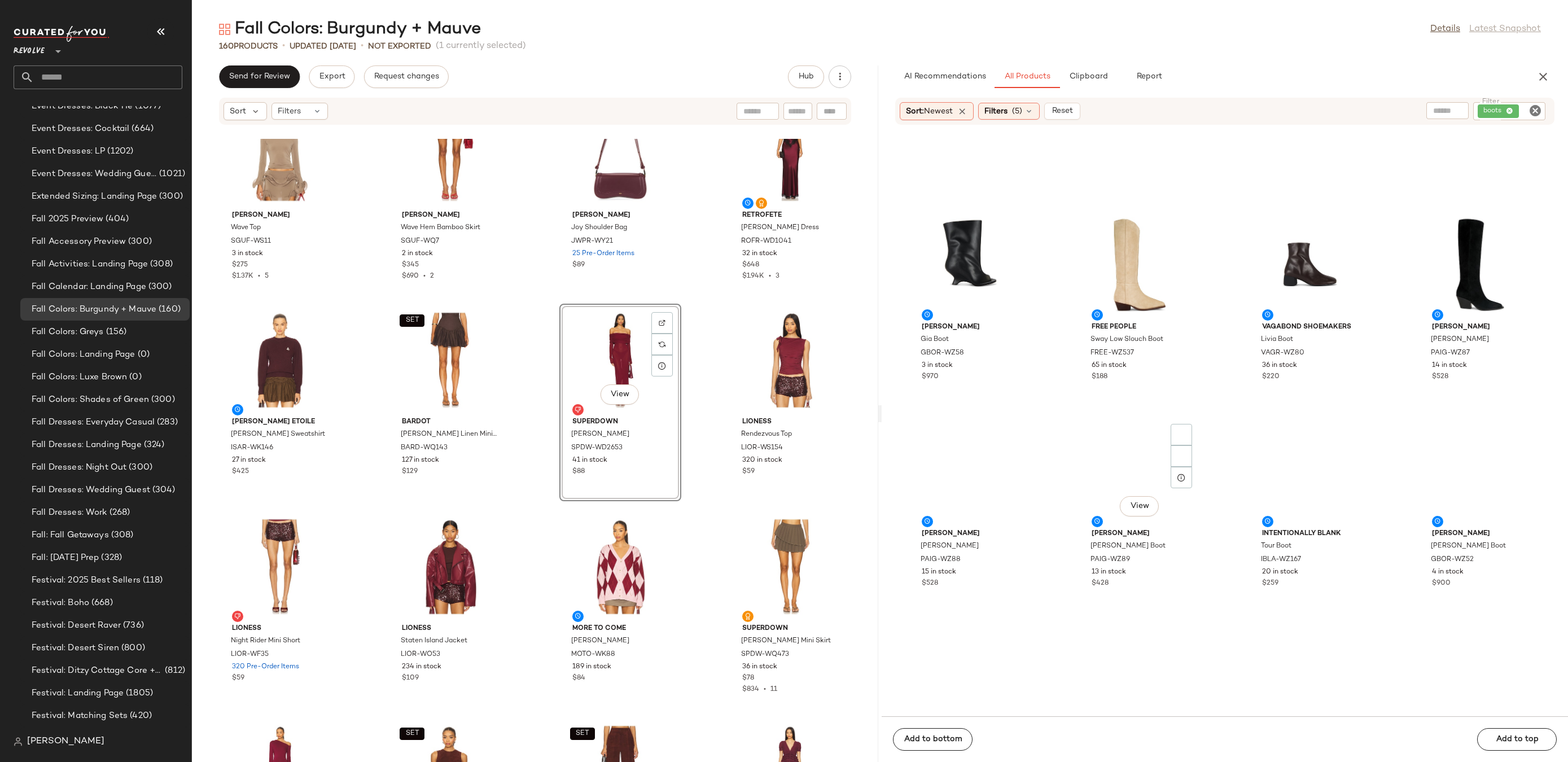
scroll to position [418, 0]
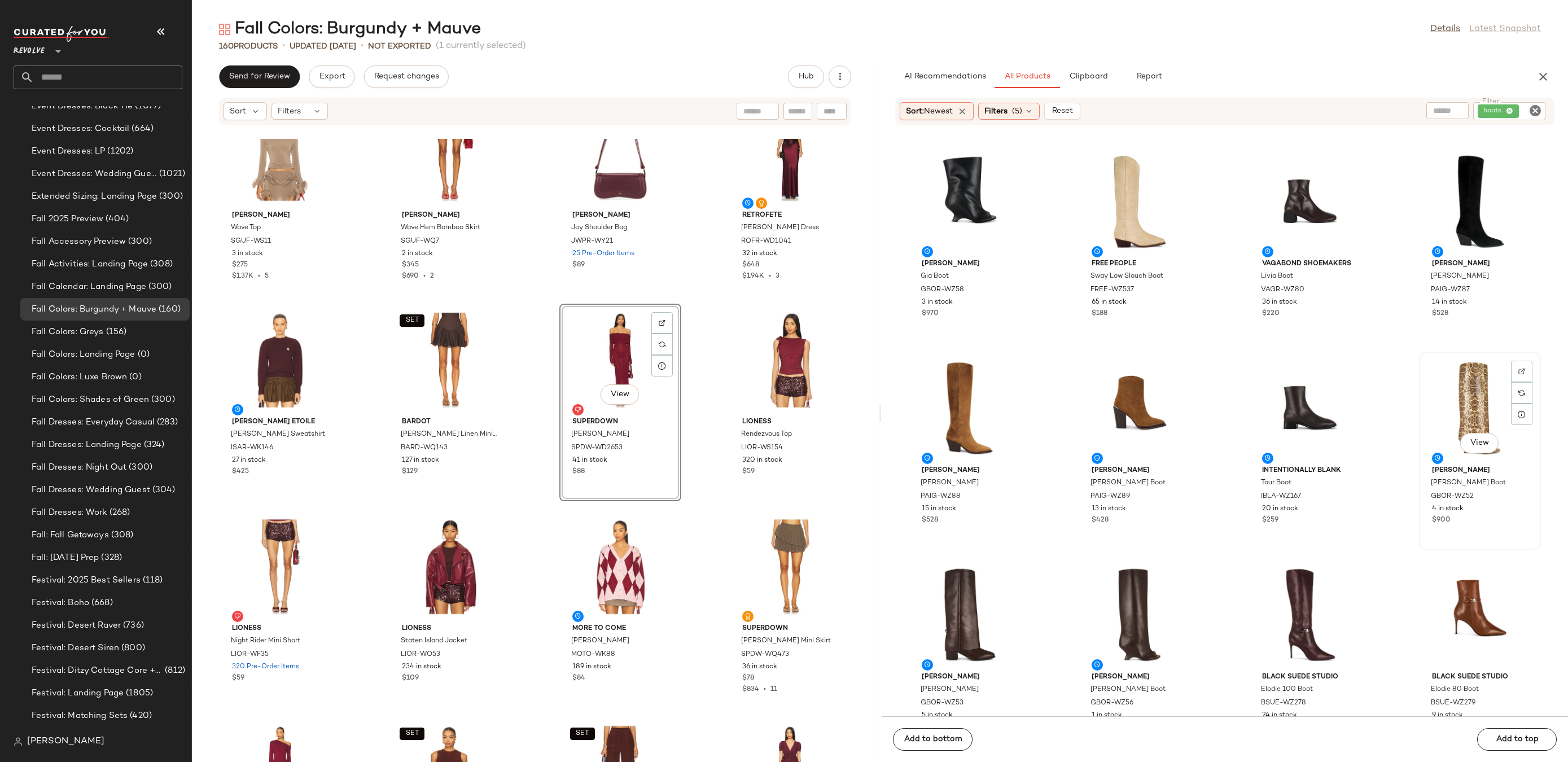
click at [1459, 403] on div "View" at bounding box center [1480, 409] width 114 height 105
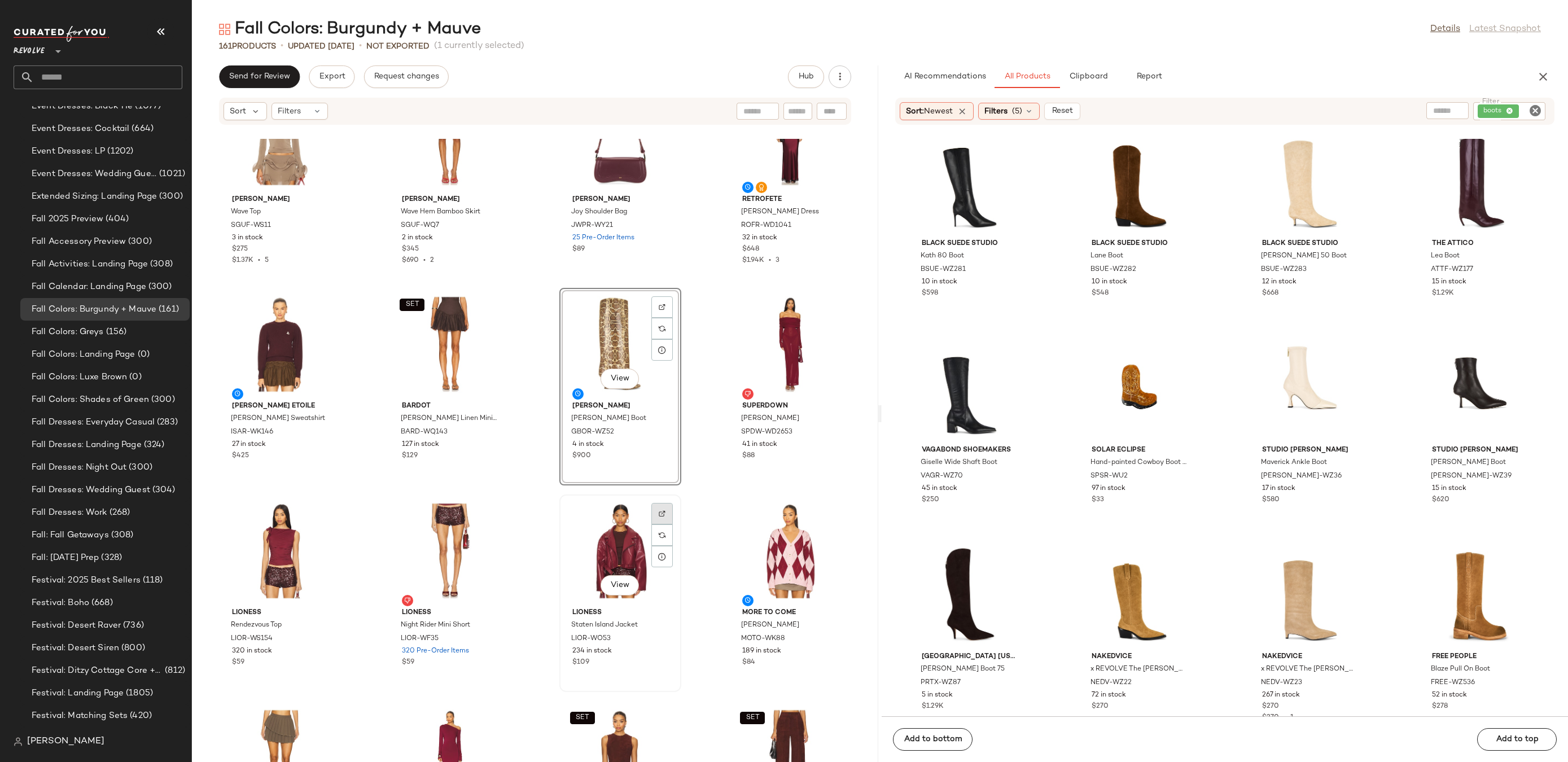
scroll to position [3679, 0]
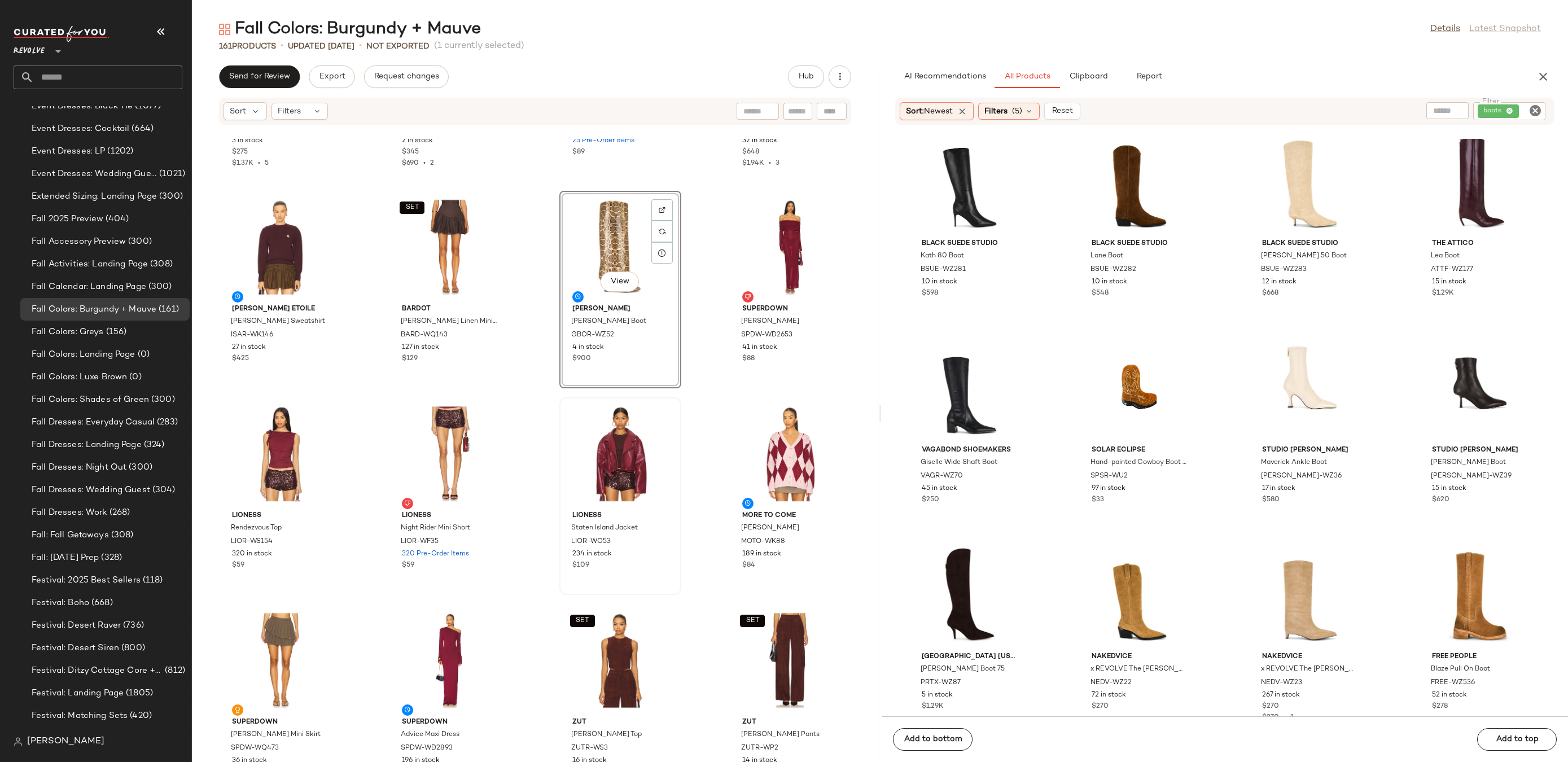
click at [1532, 116] on icon "Clear Filter" at bounding box center [1535, 110] width 14 height 14
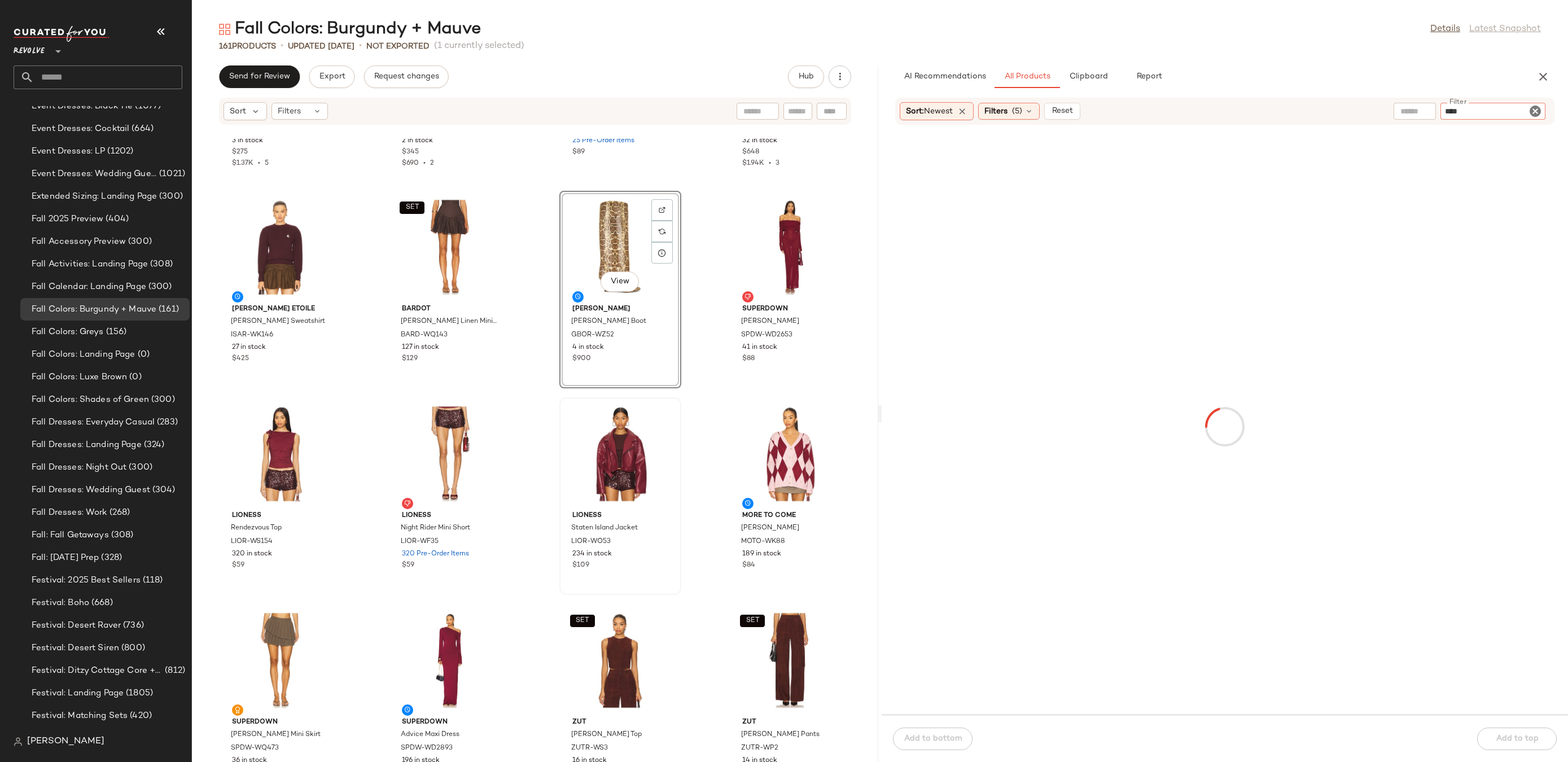
type input "*****"
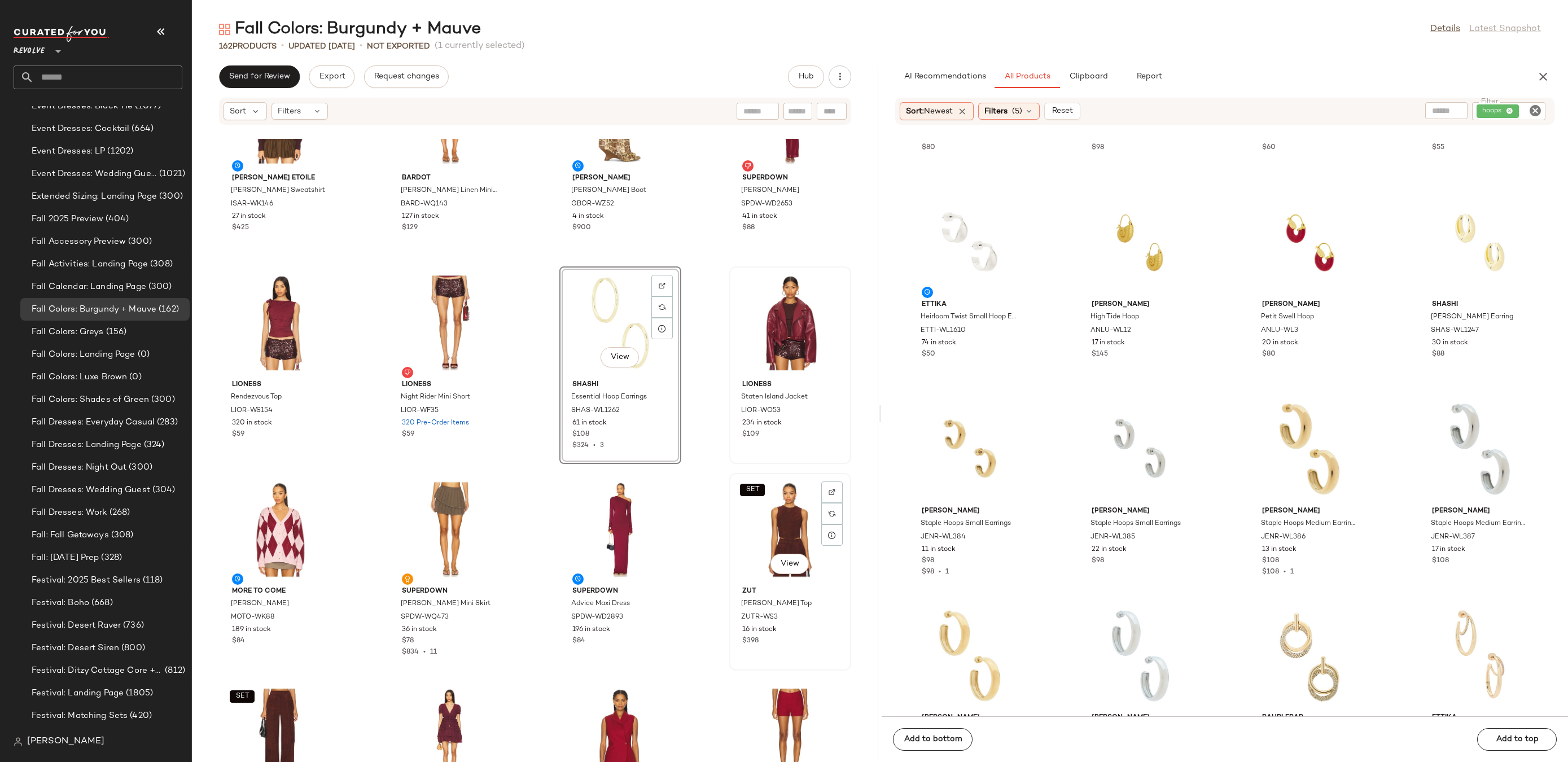
scroll to position [3933, 0]
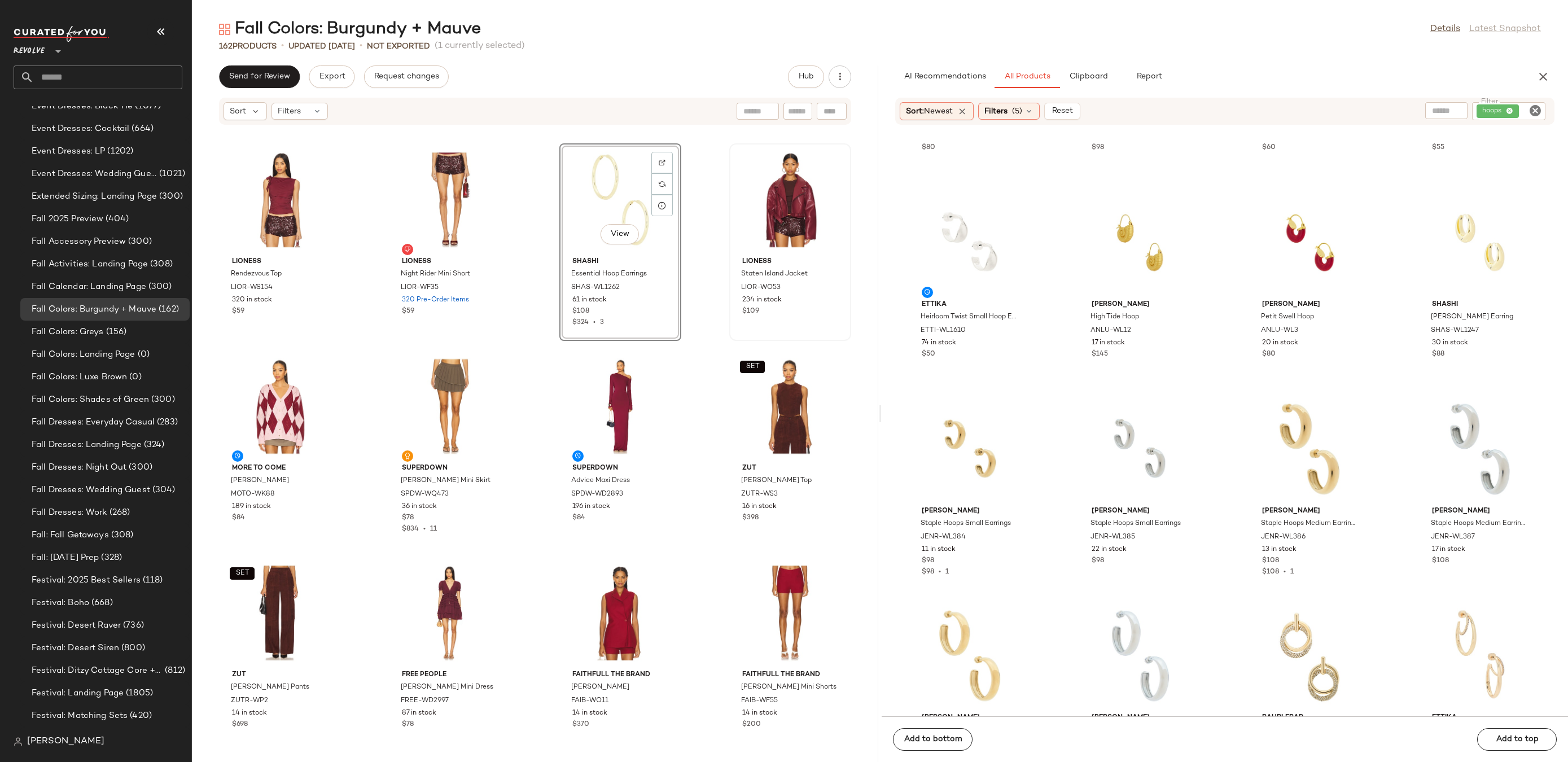
click at [1536, 109] on icon "Clear Filter" at bounding box center [1535, 110] width 14 height 14
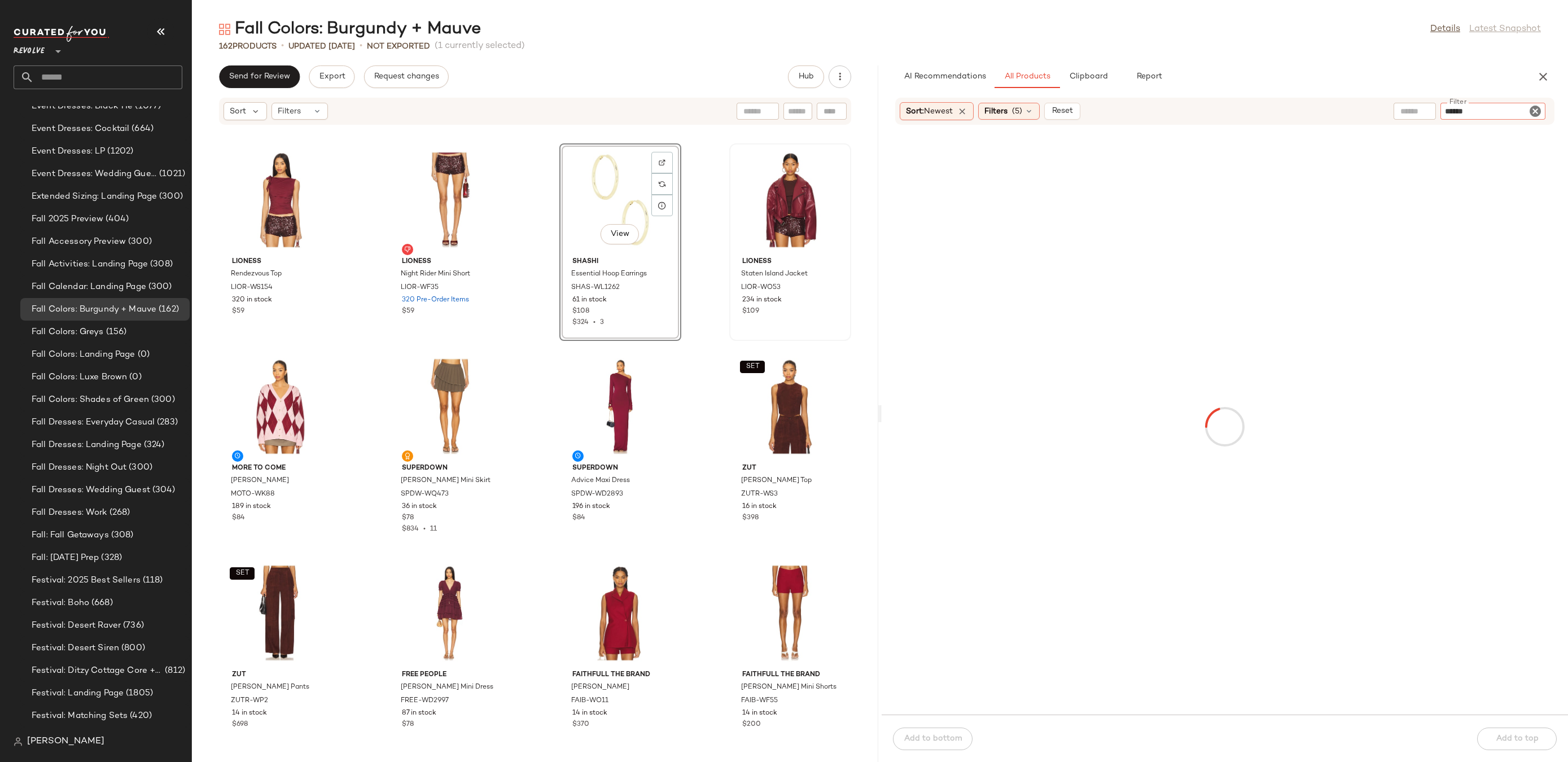
type input "*******"
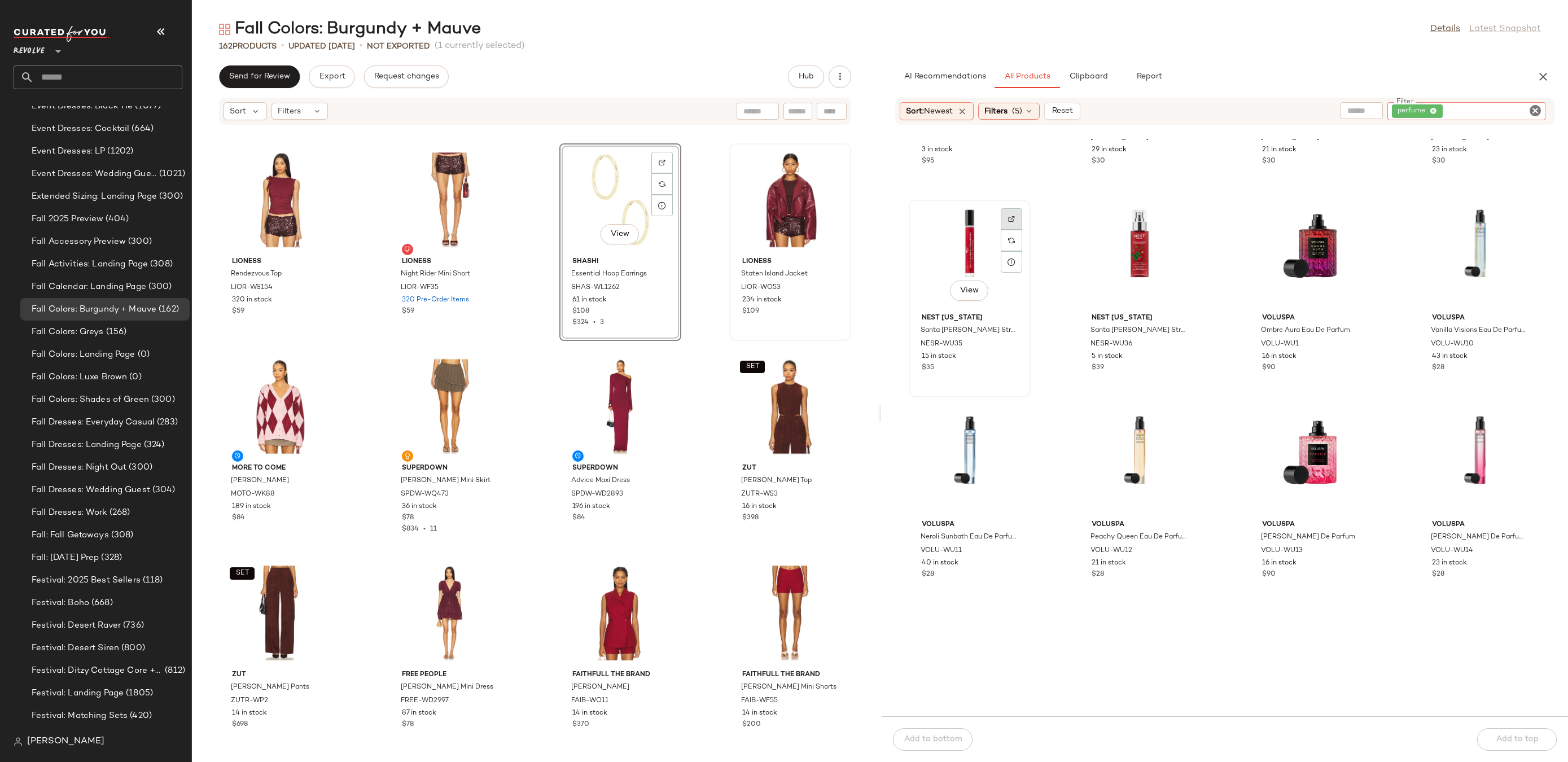
scroll to position [281, 0]
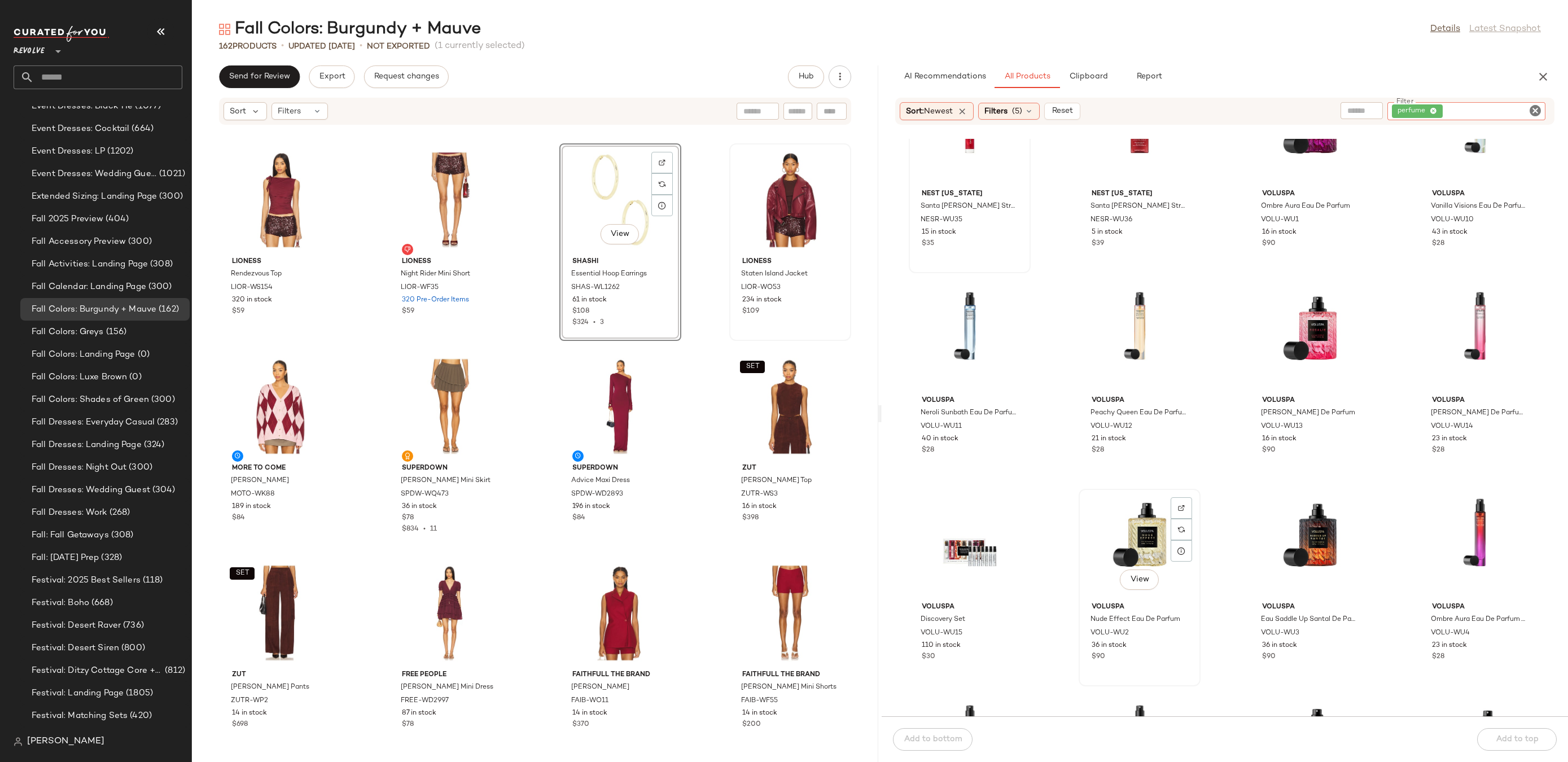
click at [1131, 535] on div "View" at bounding box center [1139, 546] width 114 height 105
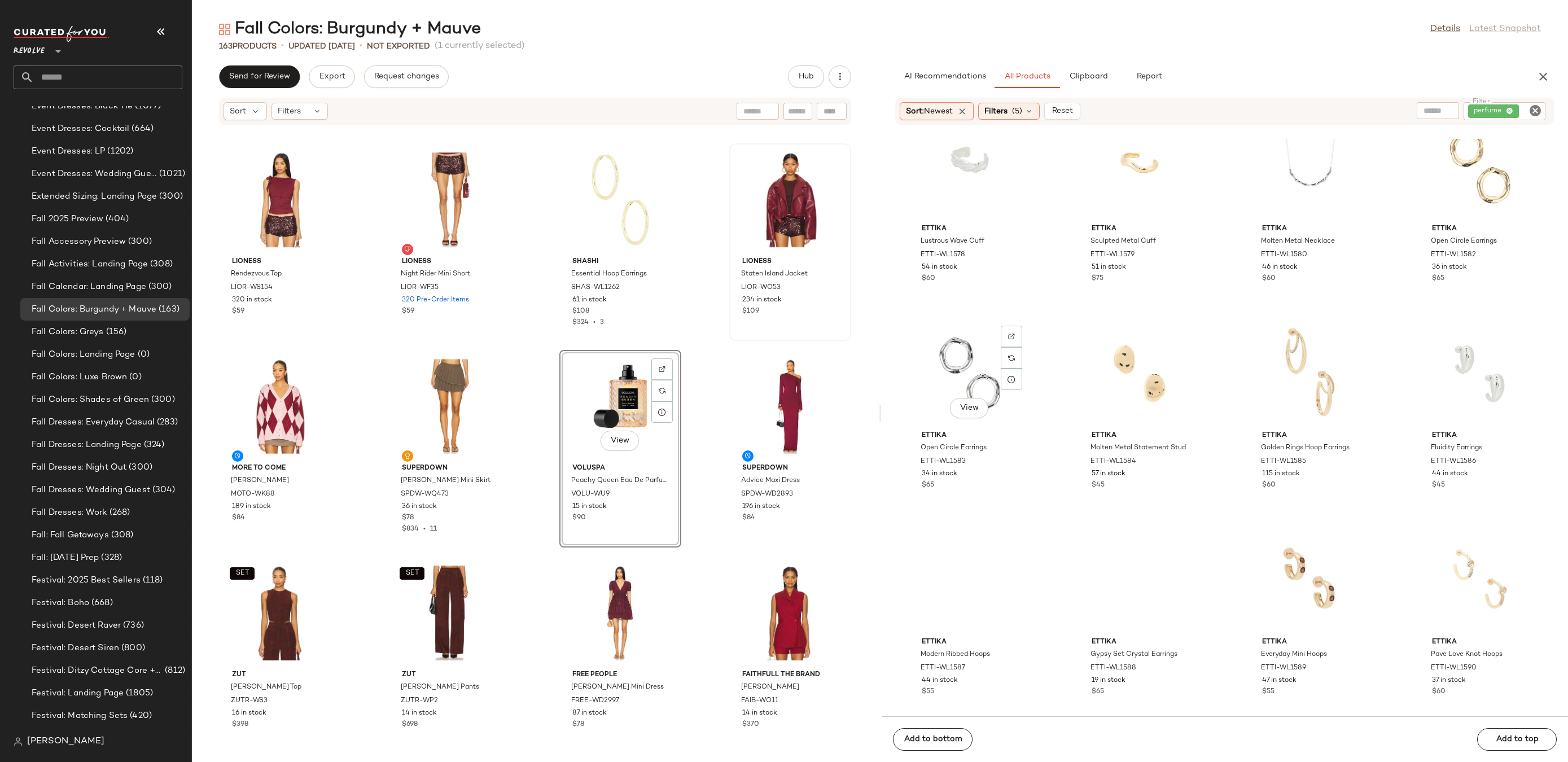
scroll to position [1757, 0]
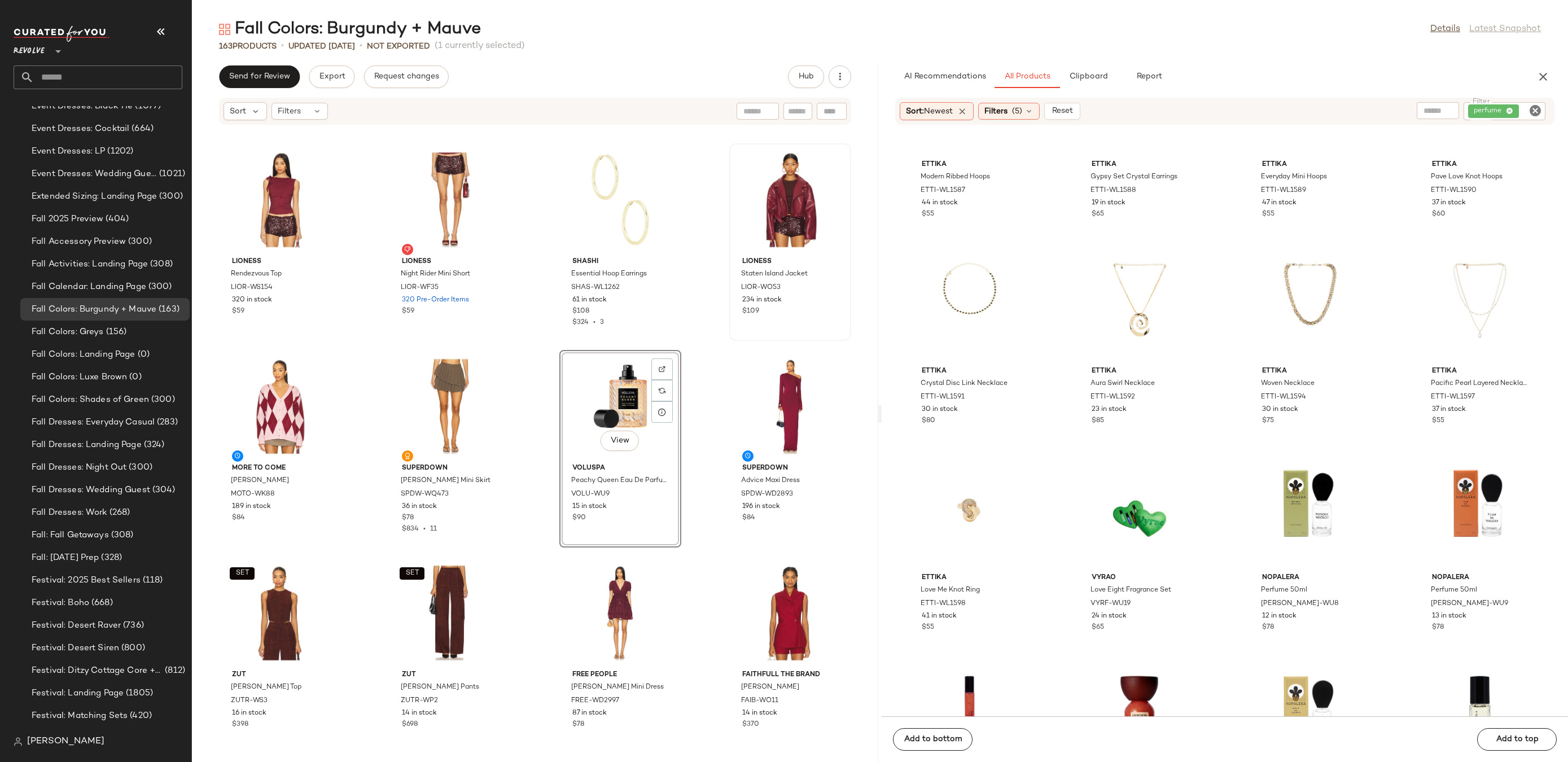
click at [602, 402] on div "View" at bounding box center [620, 407] width 114 height 105
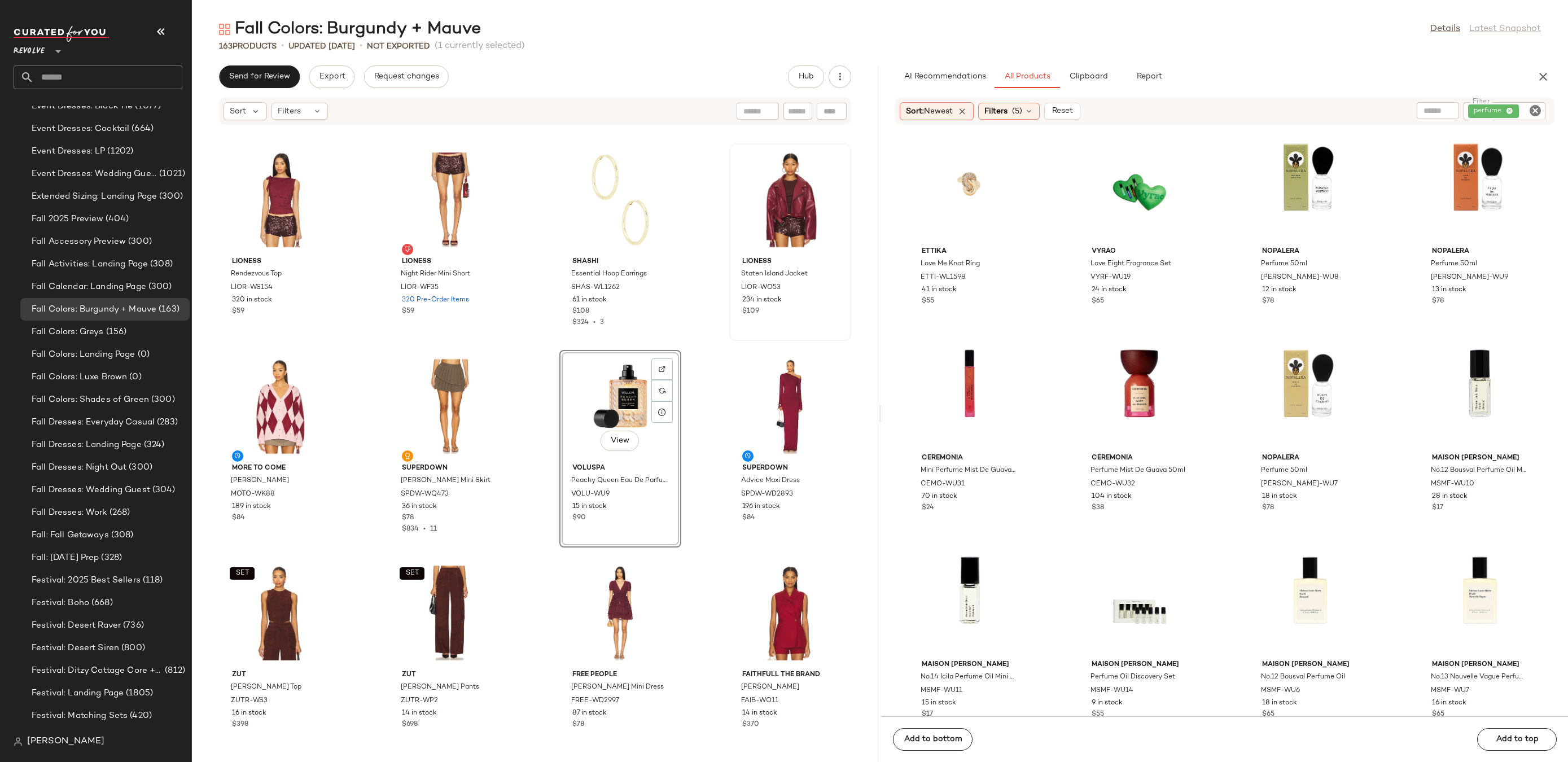
click at [595, 397] on div "View" at bounding box center [620, 407] width 114 height 105
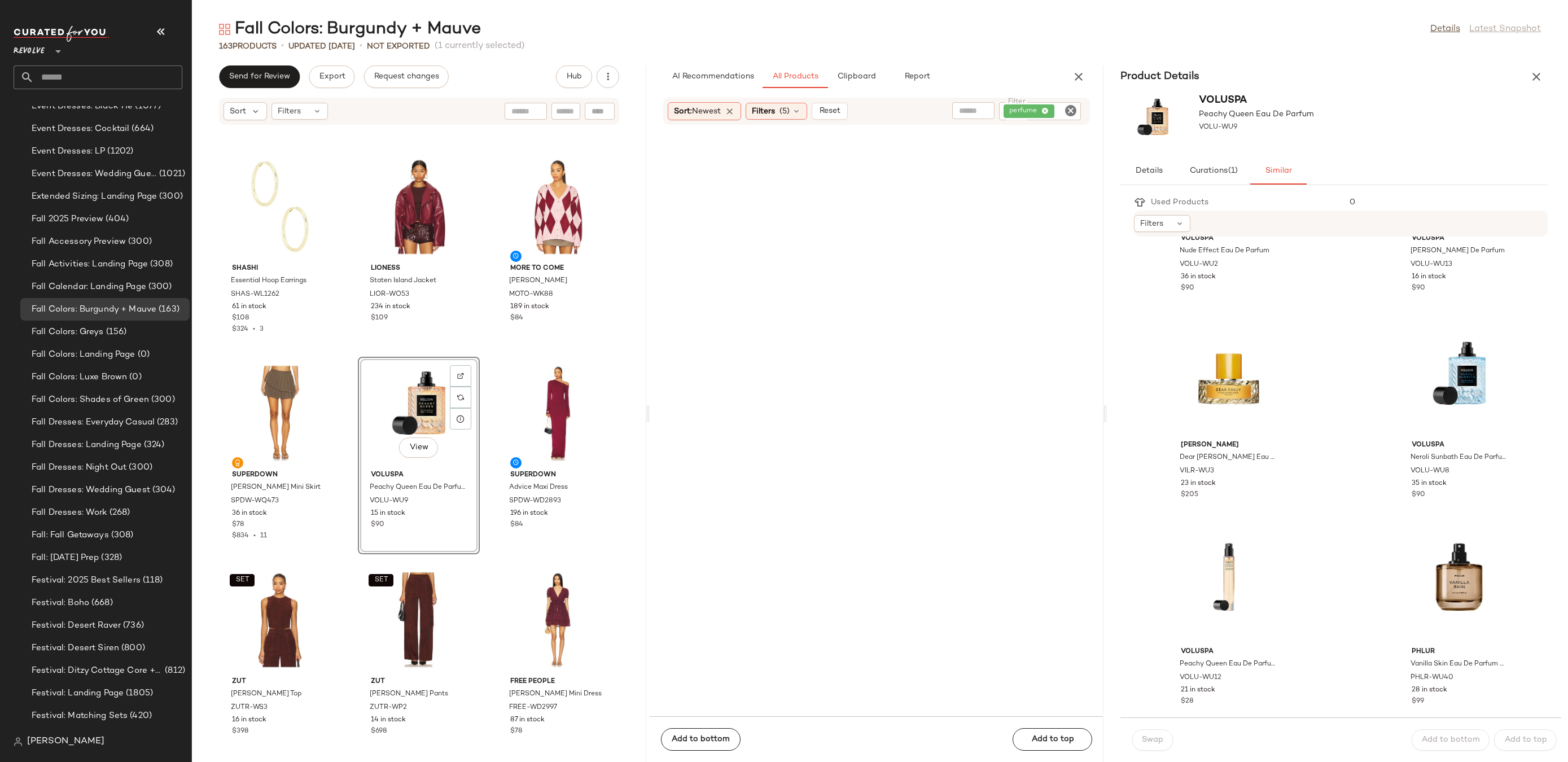
scroll to position [0, 0]
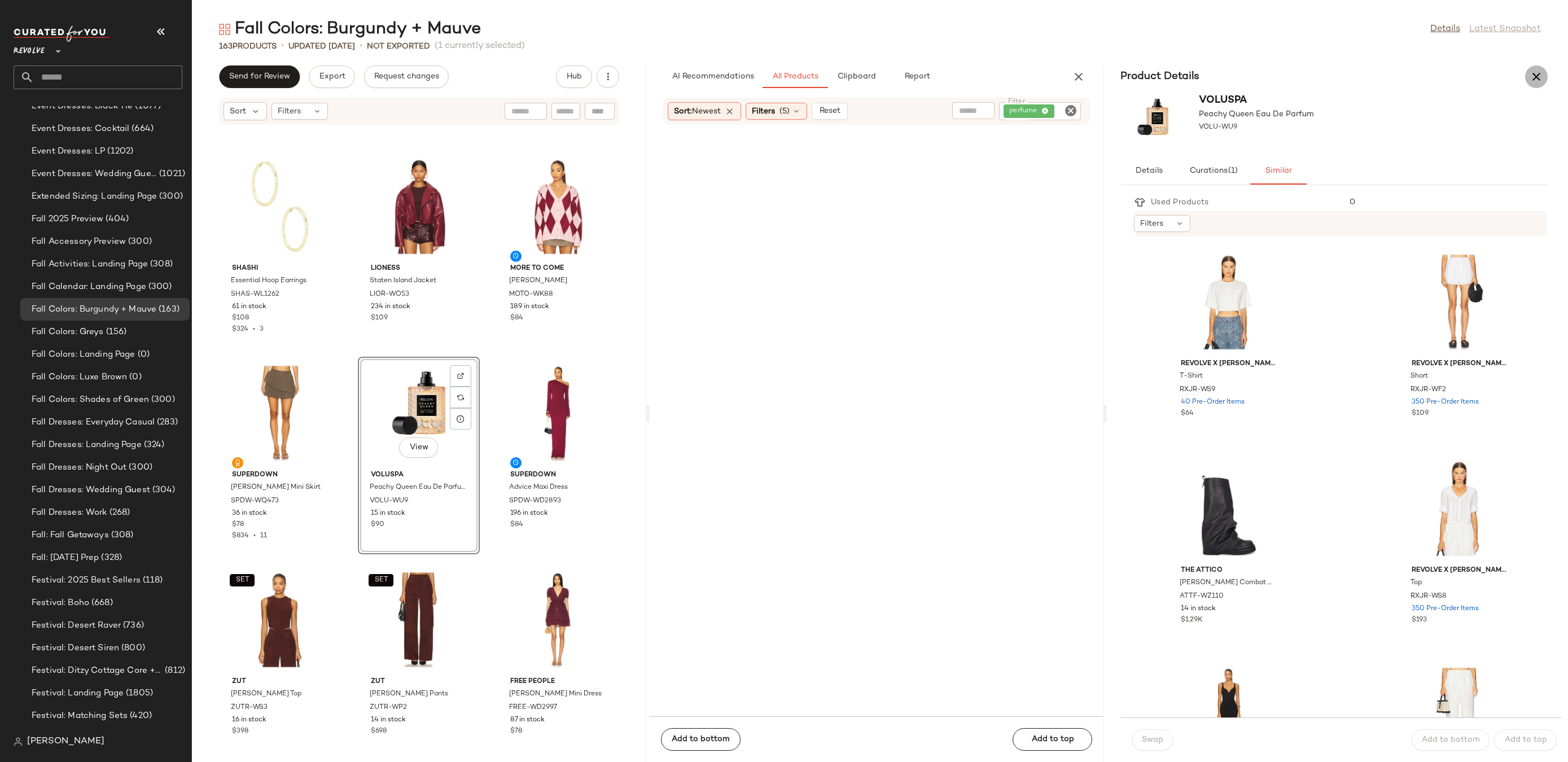
click at [1539, 72] on icon "button" at bounding box center [1537, 77] width 14 height 14
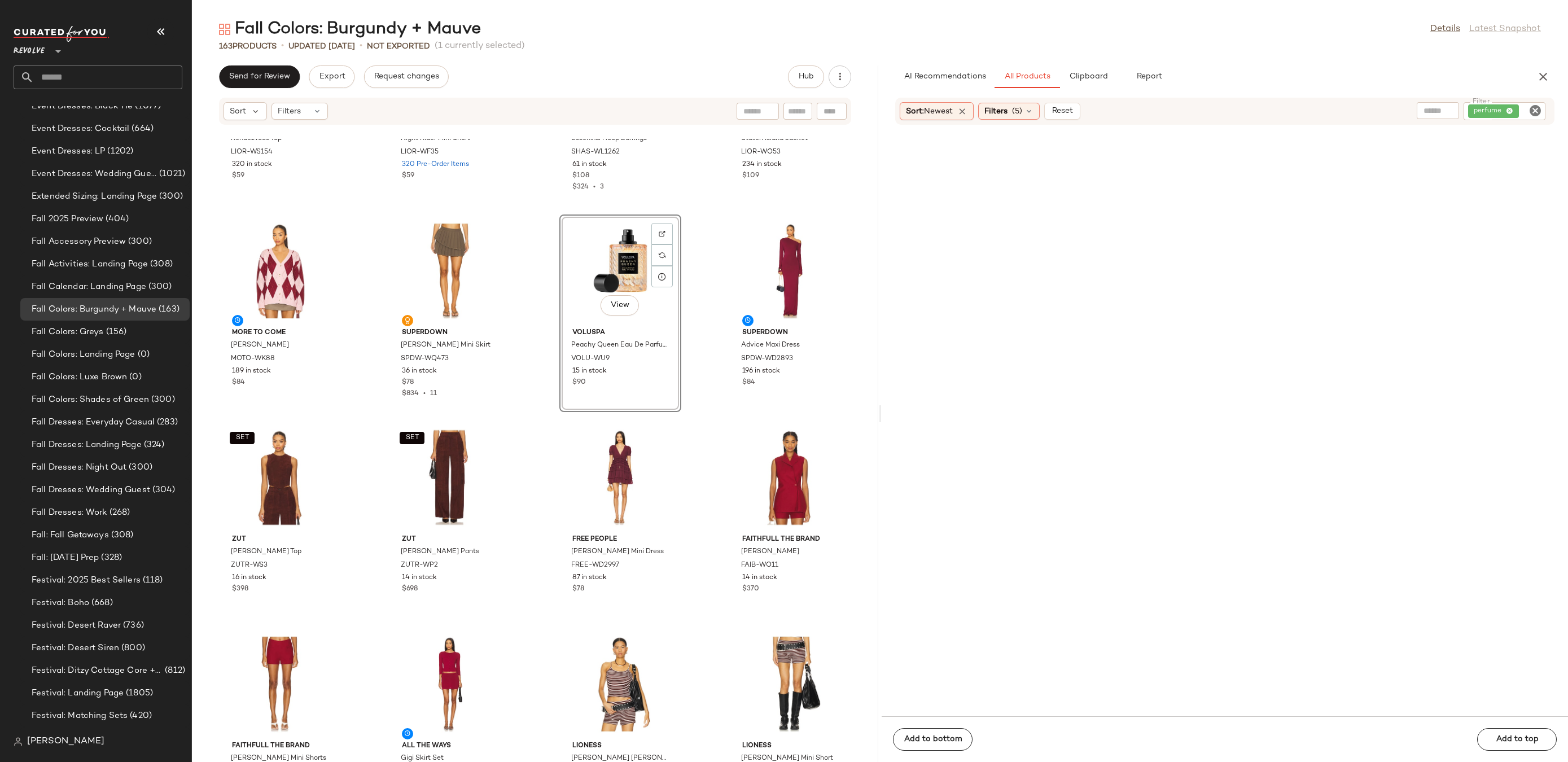
scroll to position [4070, 0]
click at [1102, 73] on span "Clipboard" at bounding box center [1087, 77] width 39 height 9
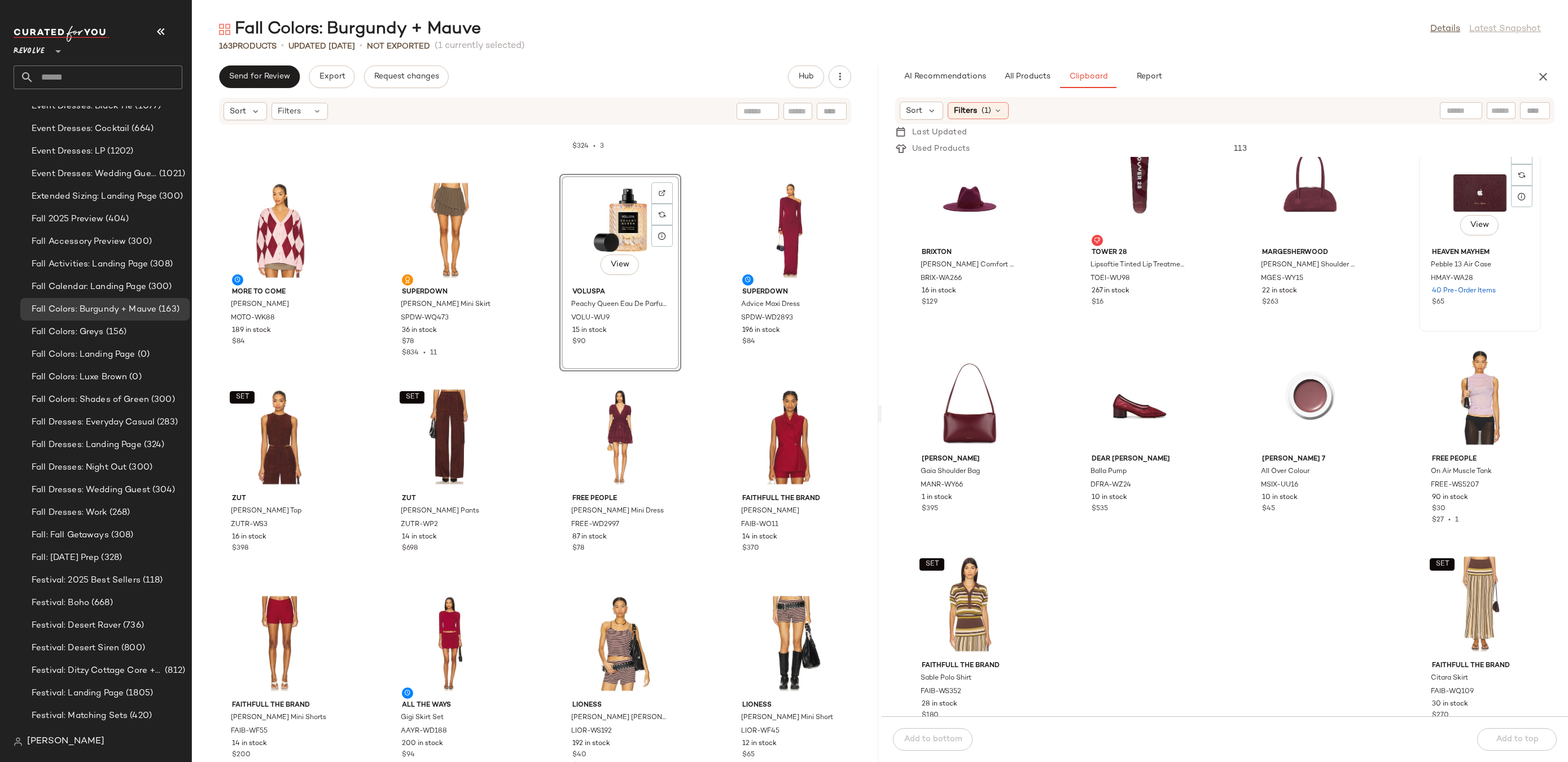
scroll to position [240, 0]
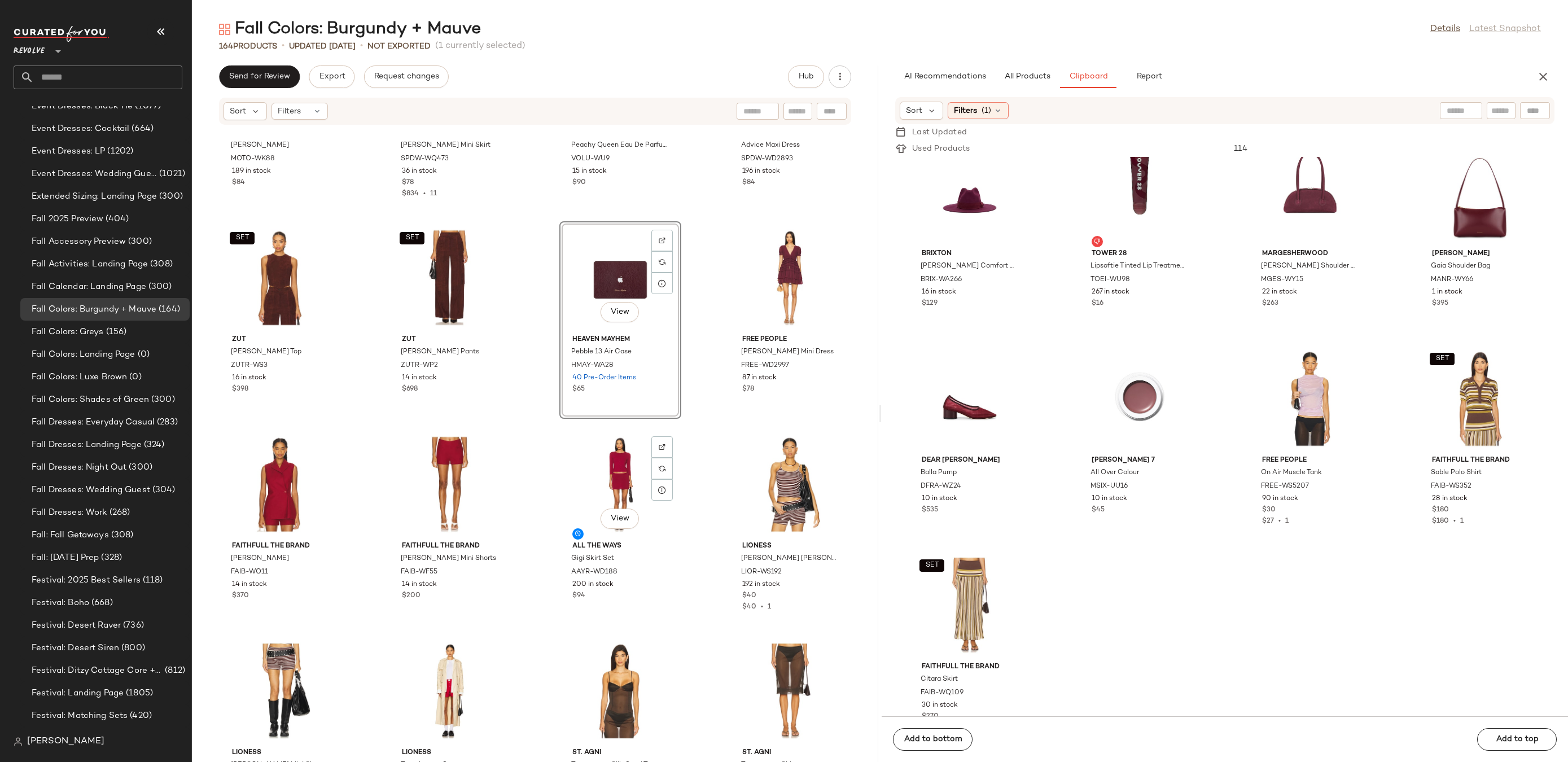
scroll to position [4324, 0]
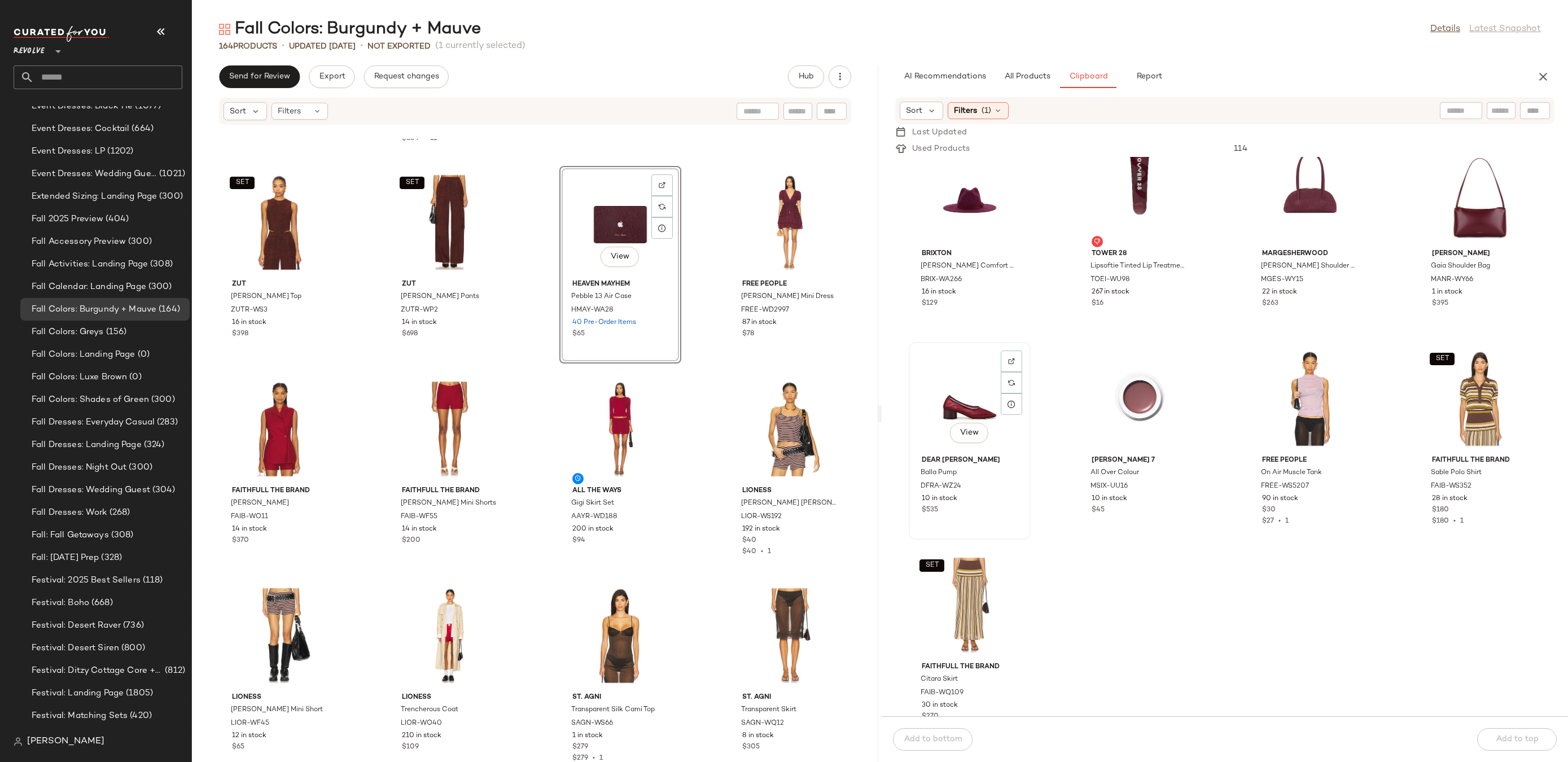
click at [982, 377] on div "View" at bounding box center [970, 399] width 114 height 105
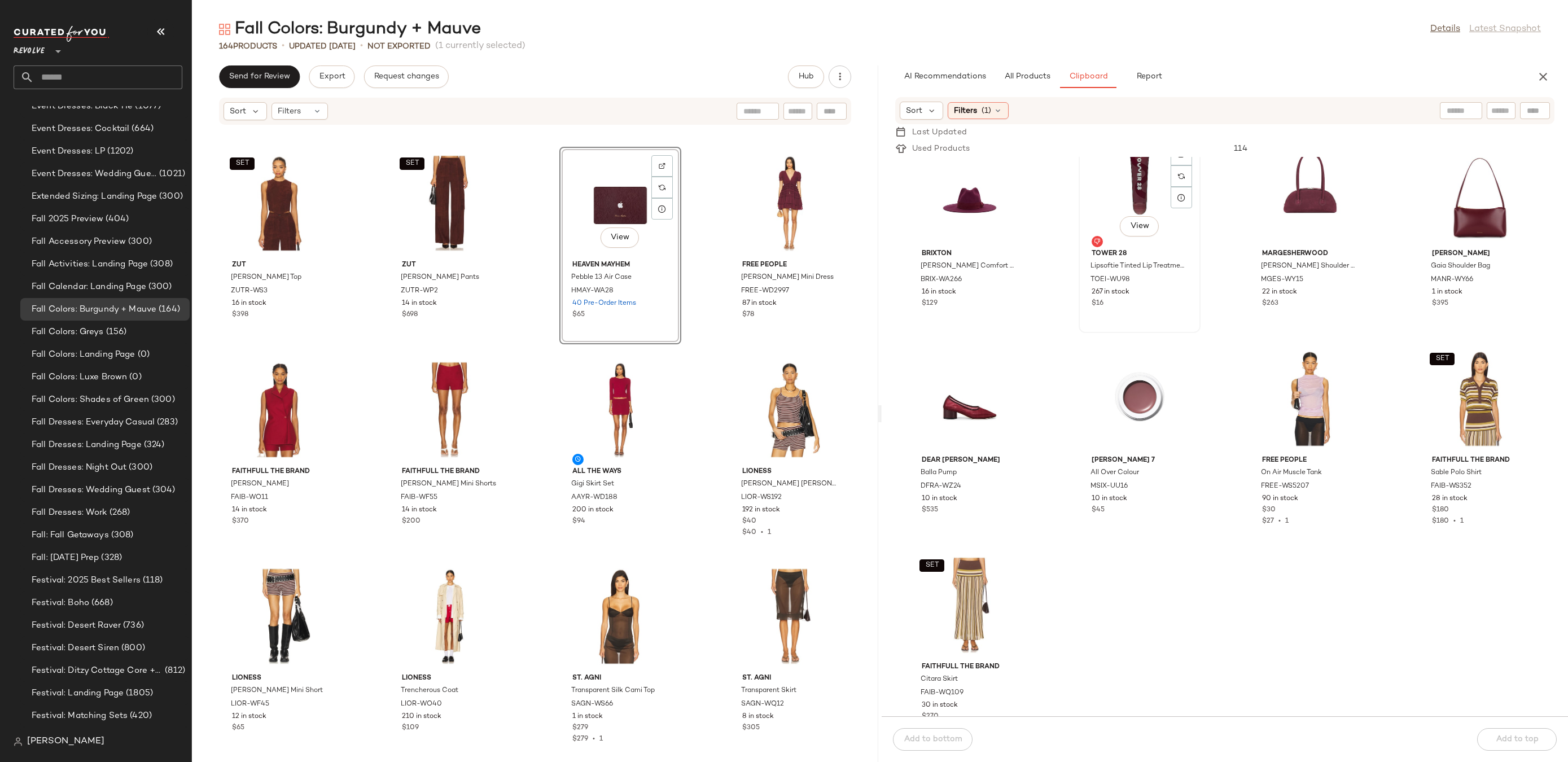
click at [1139, 174] on div "View" at bounding box center [1139, 192] width 114 height 105
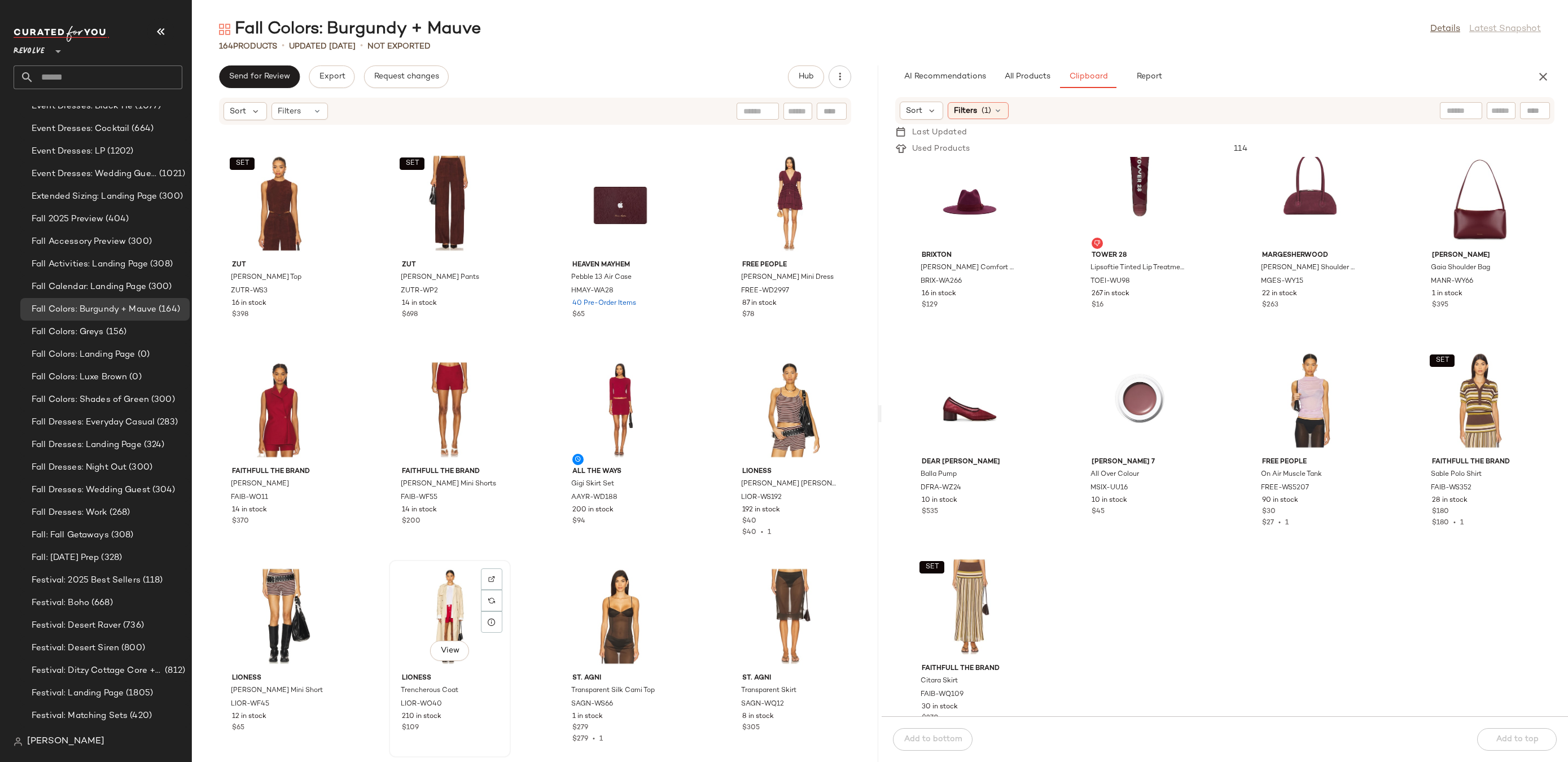
scroll to position [4435, 0]
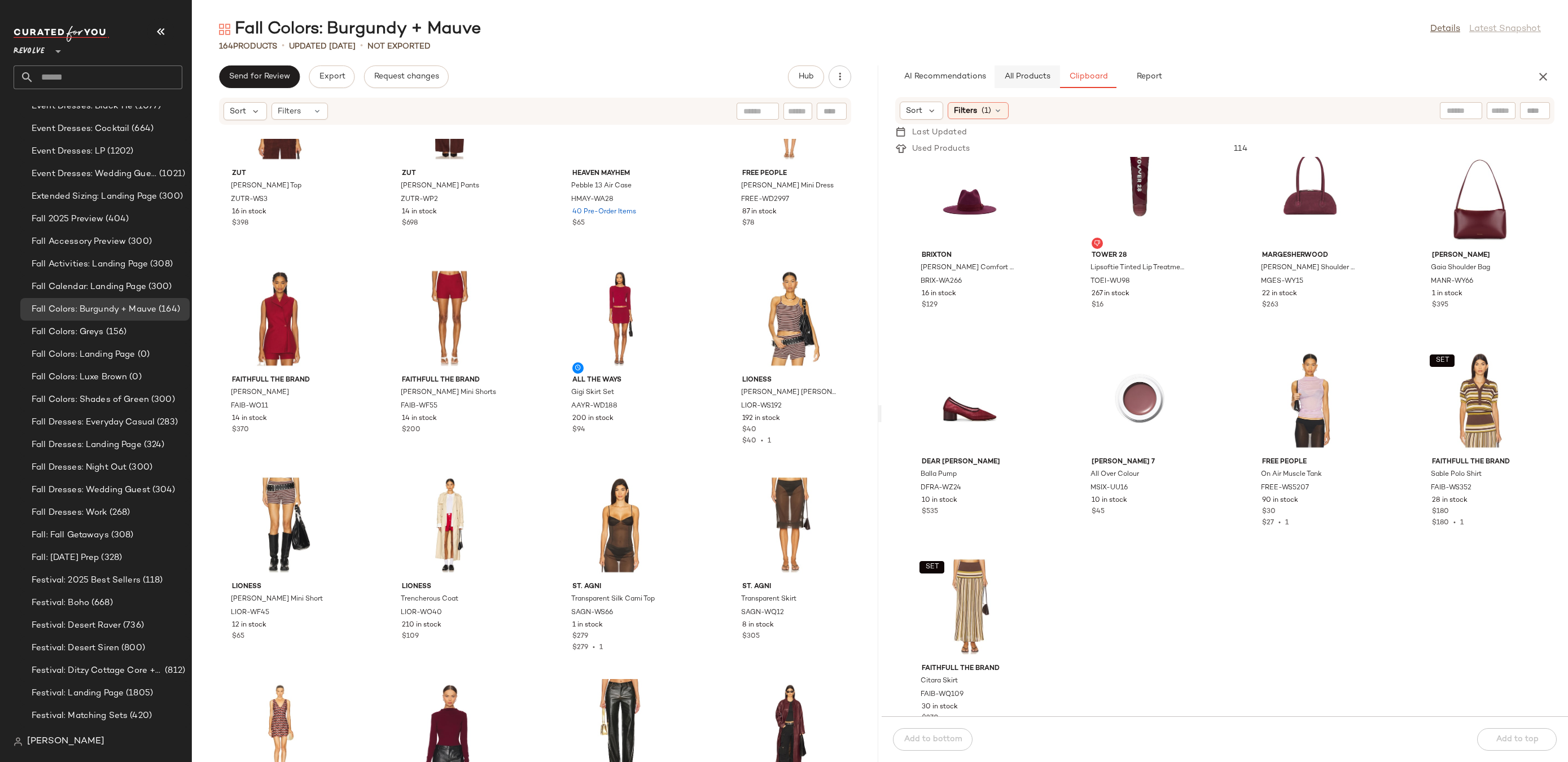
click at [1024, 80] on span "All Products" at bounding box center [1027, 77] width 46 height 9
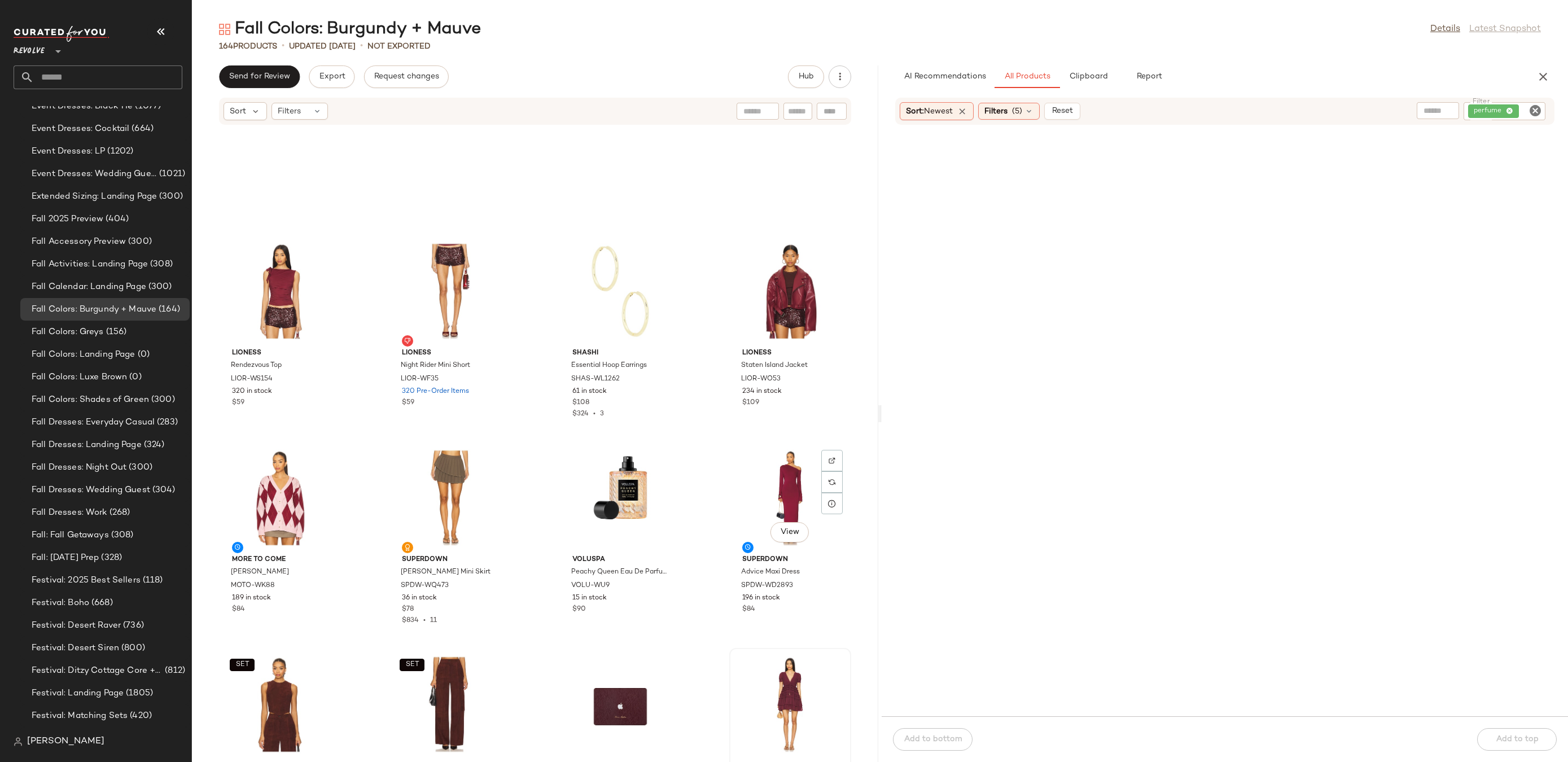
scroll to position [4188, 0]
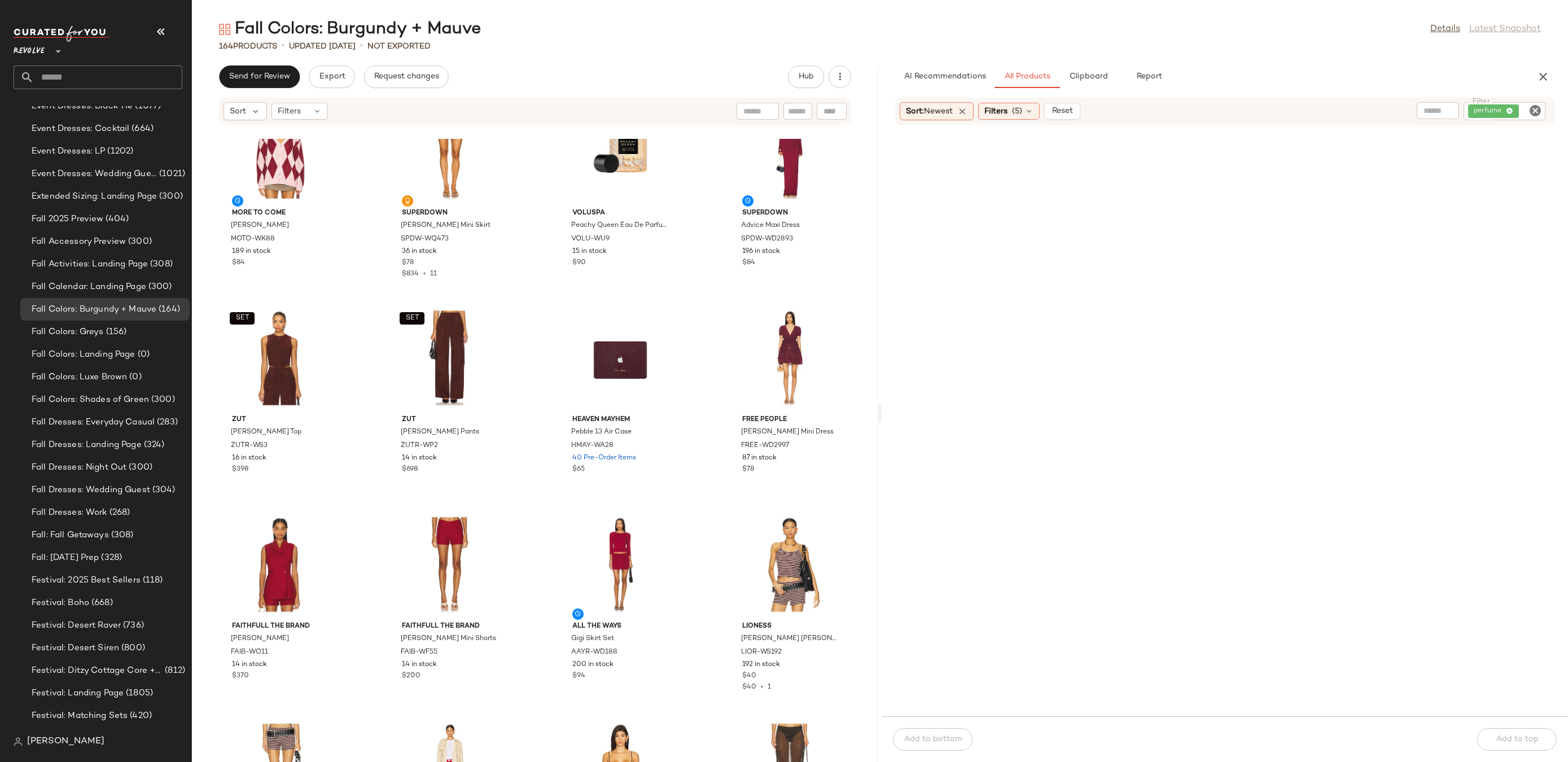
click at [1537, 112] on icon "Clear Filter" at bounding box center [1535, 110] width 14 height 14
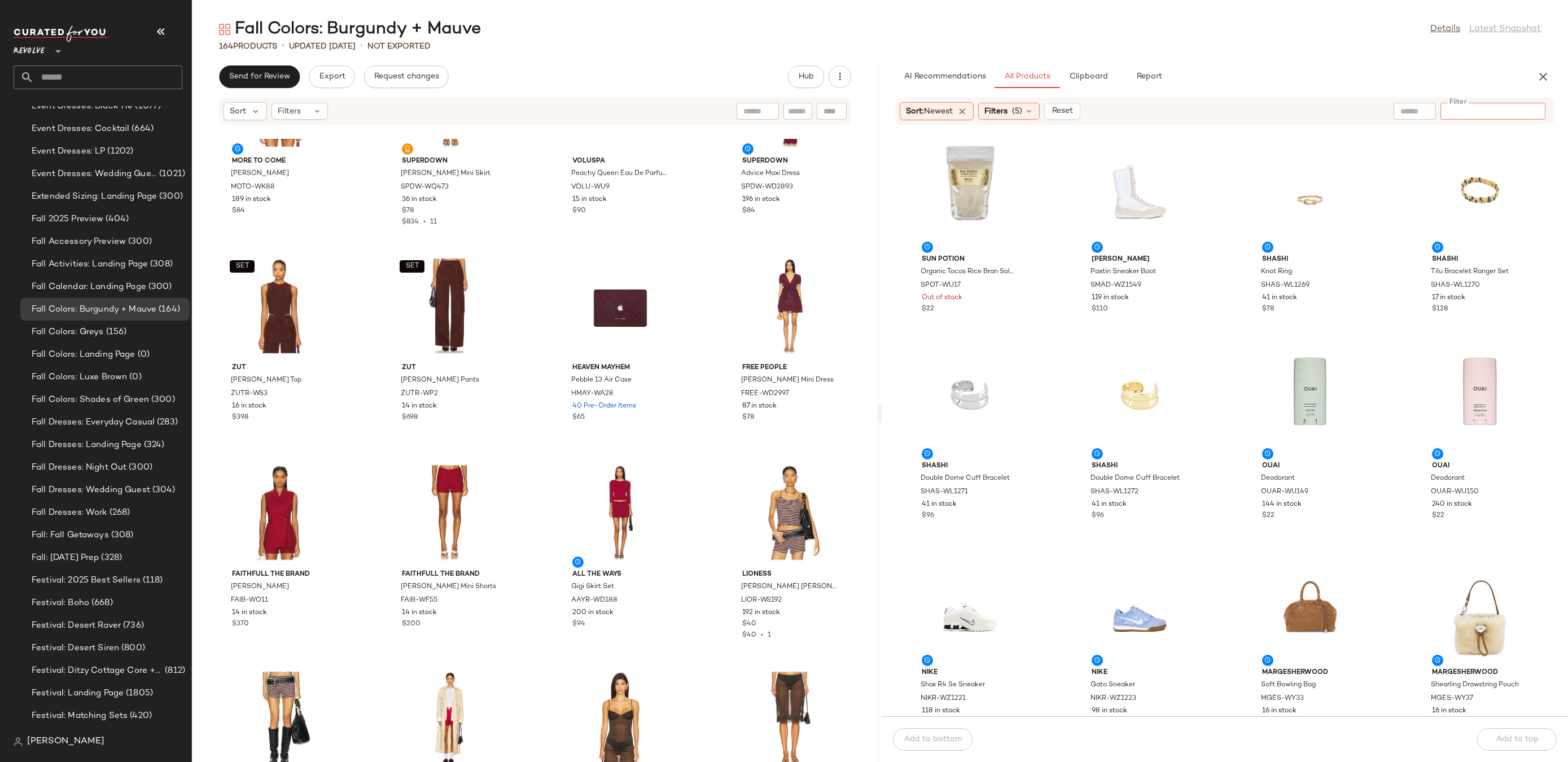
scroll to position [4250, 0]
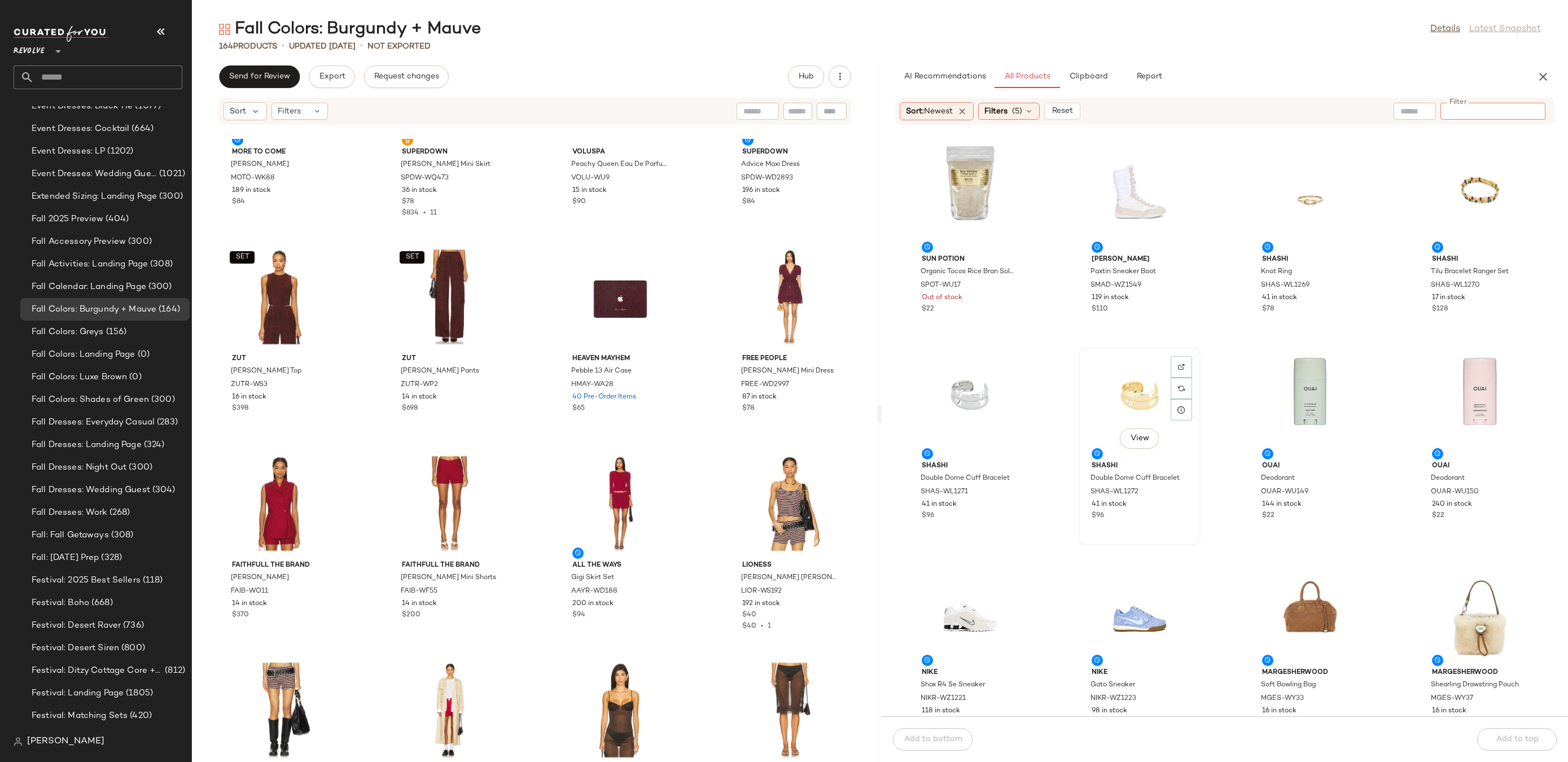
click at [1114, 392] on div "View" at bounding box center [1139, 405] width 114 height 105
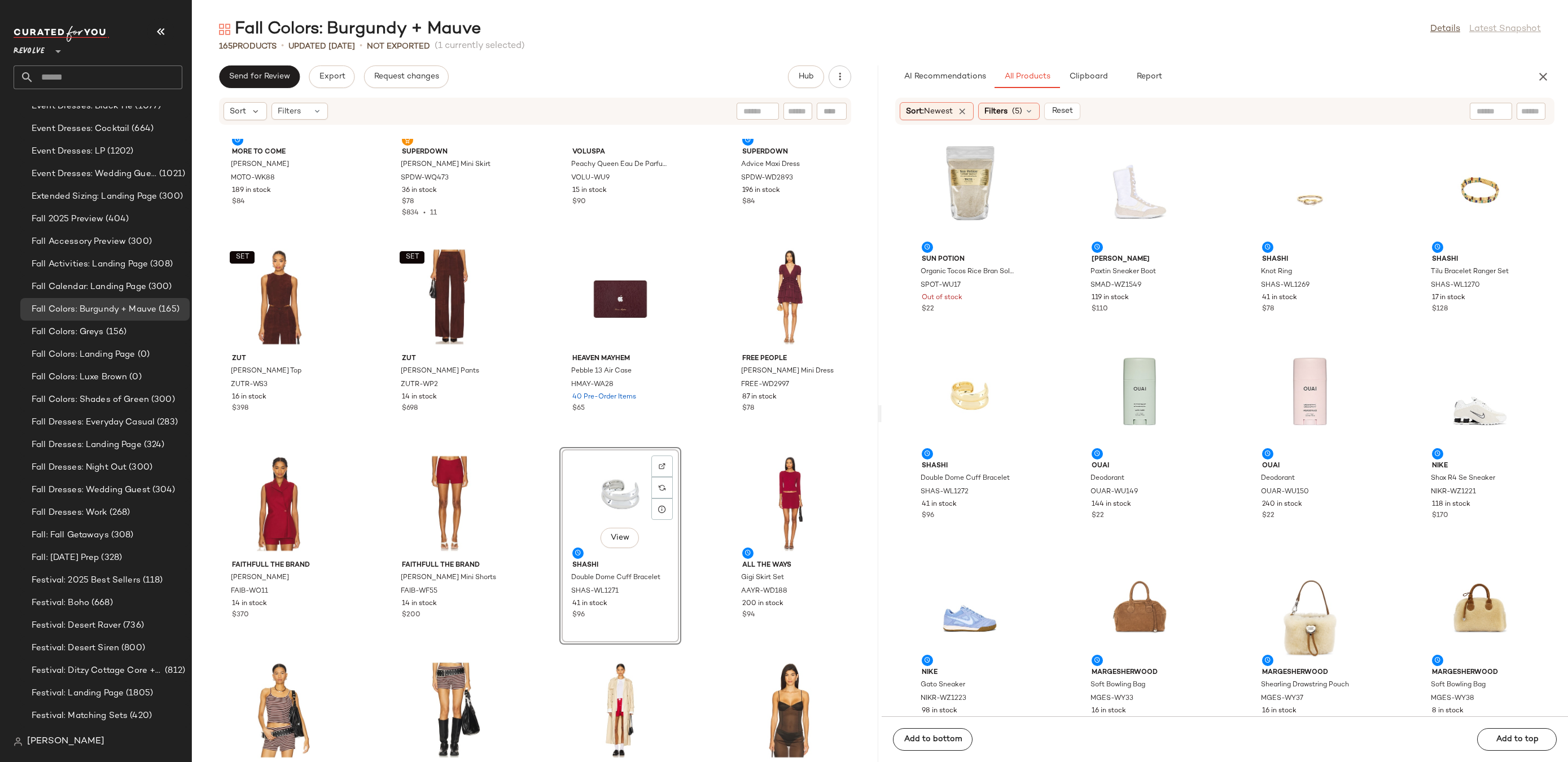
click at [1545, 107] on div at bounding box center [1531, 111] width 28 height 17
type input "**********"
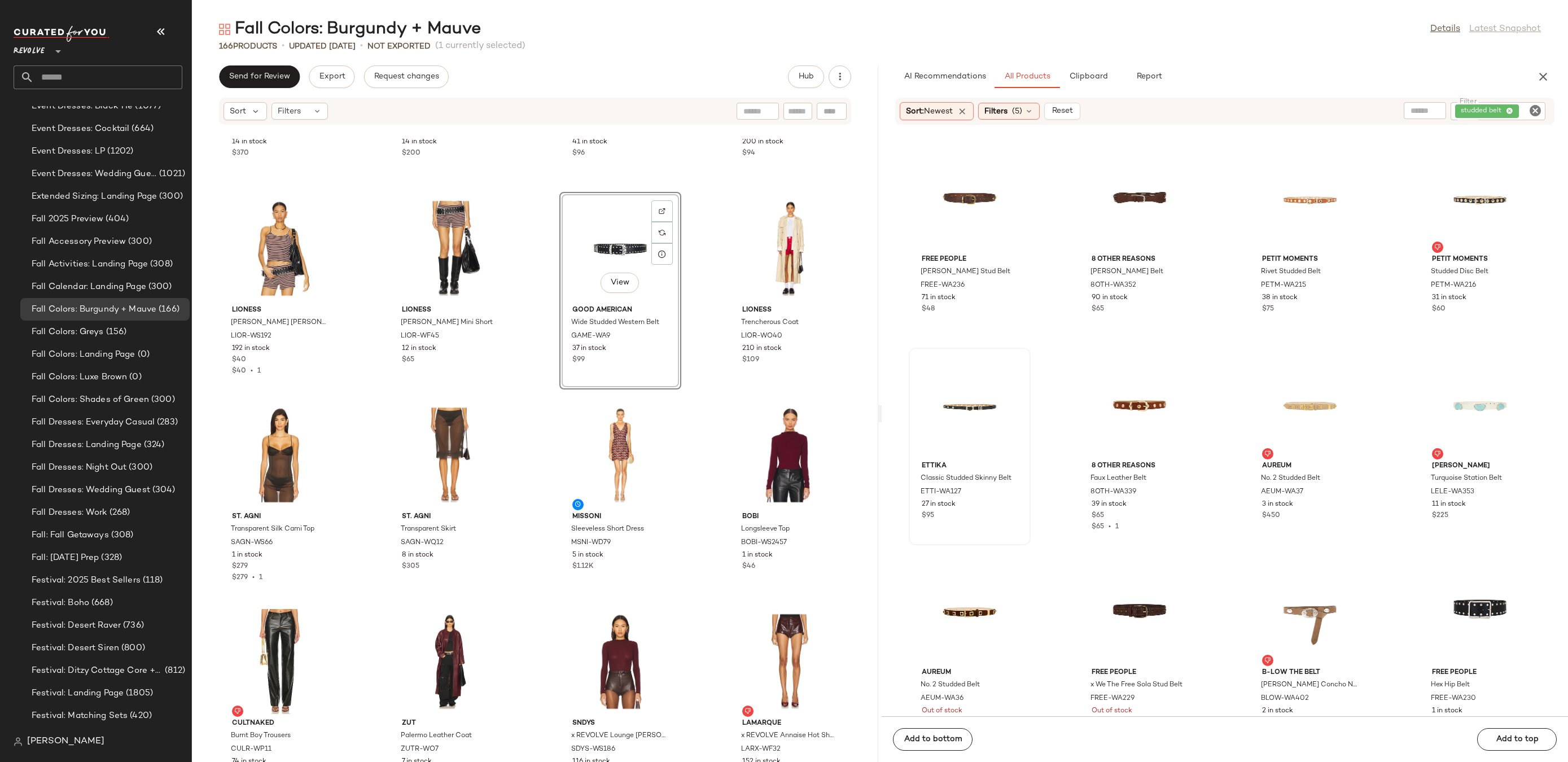
scroll to position [4779, 0]
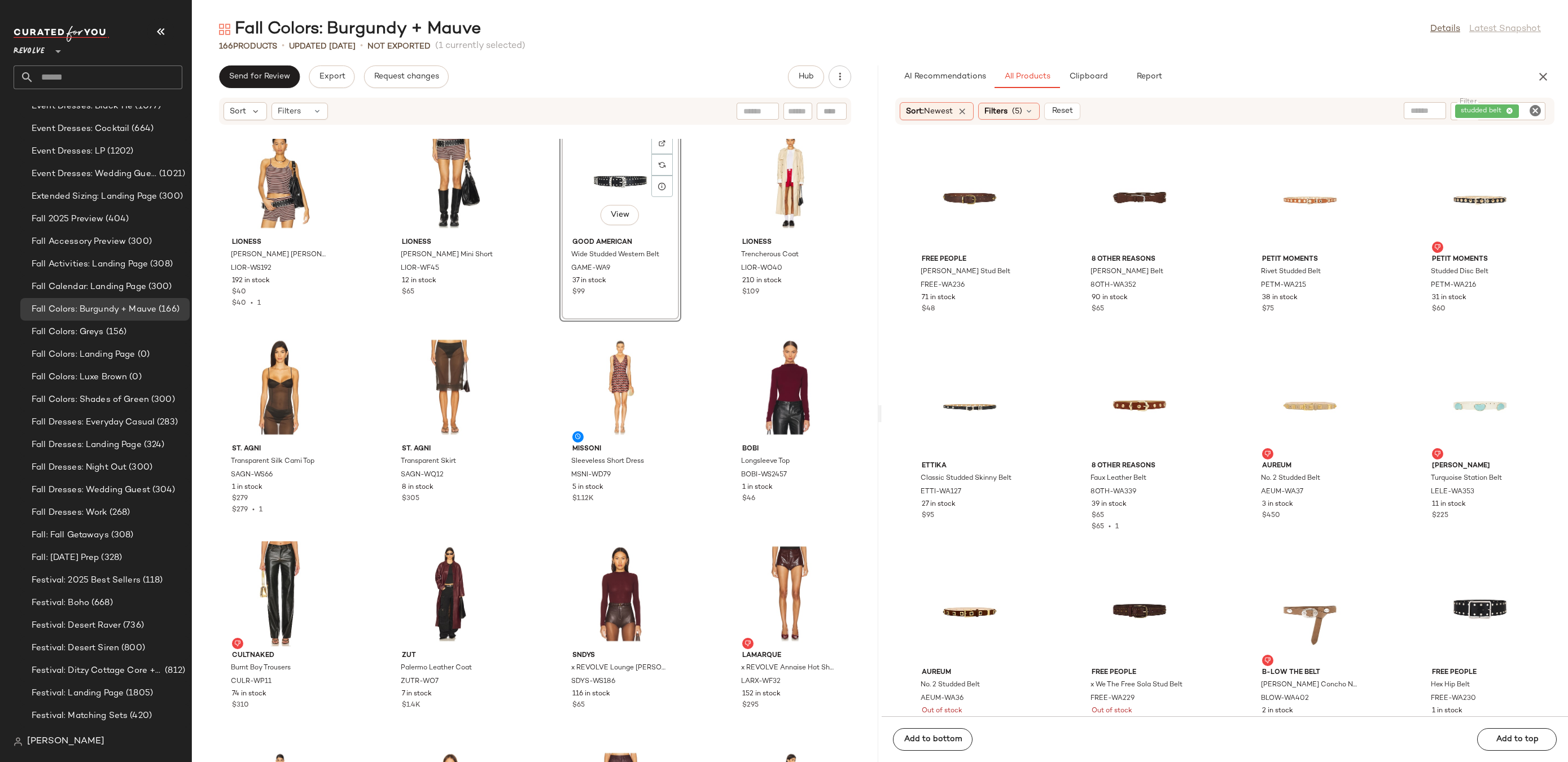
click at [1536, 113] on icon "Clear Filter" at bounding box center [1535, 110] width 14 height 14
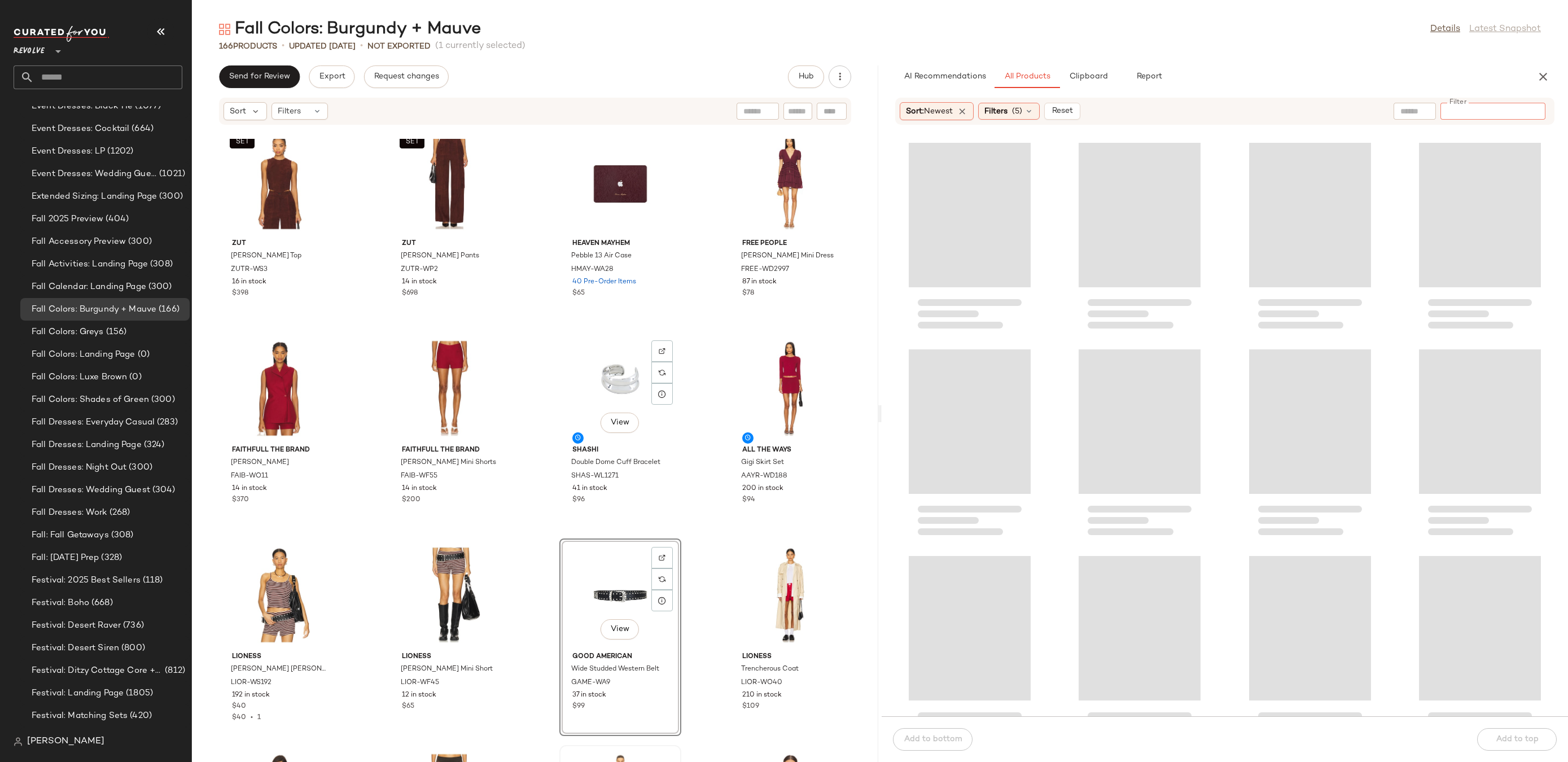
scroll to position [4449, 0]
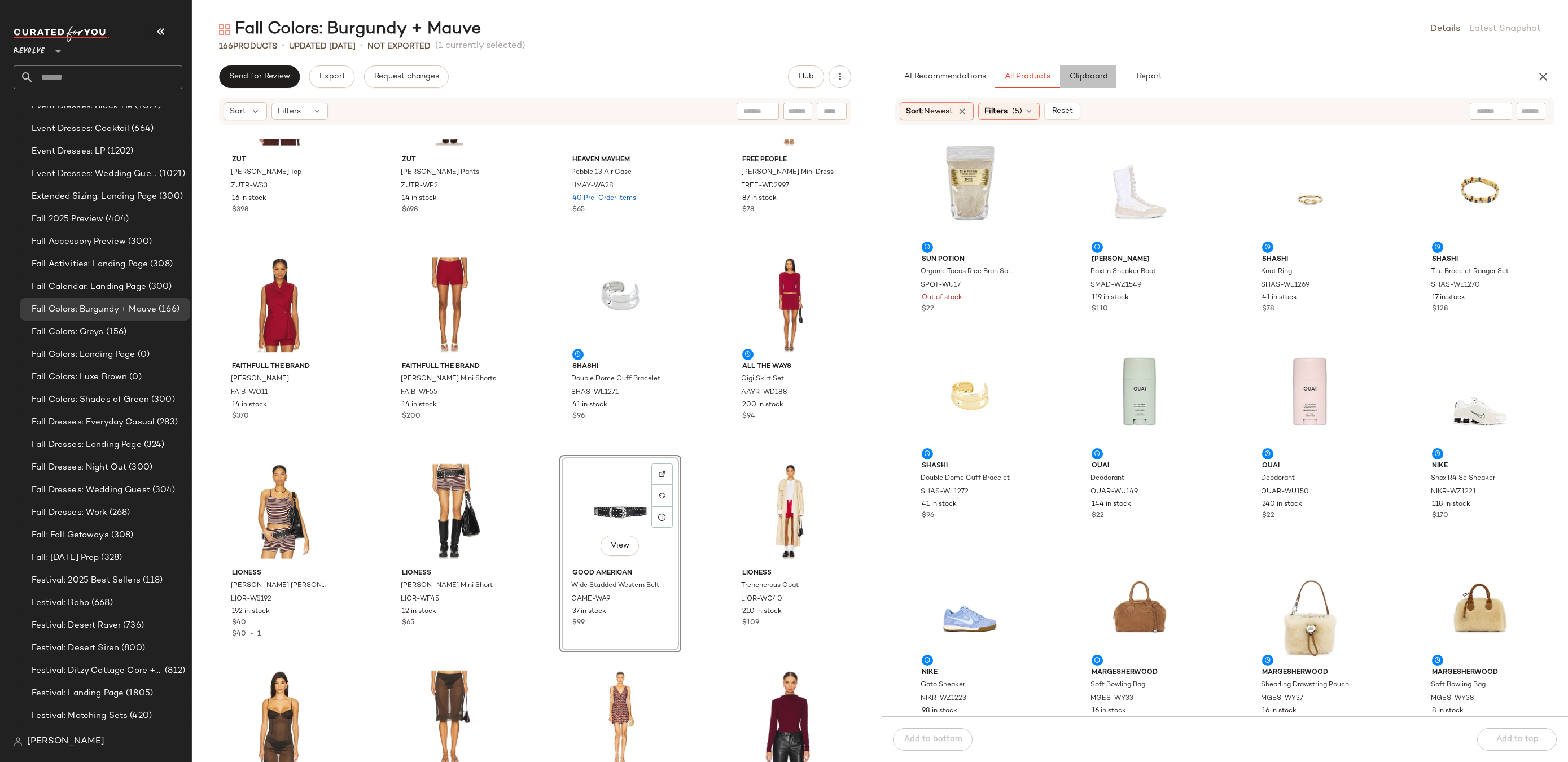
click at [1098, 71] on button "Clipboard" at bounding box center [1088, 77] width 56 height 23
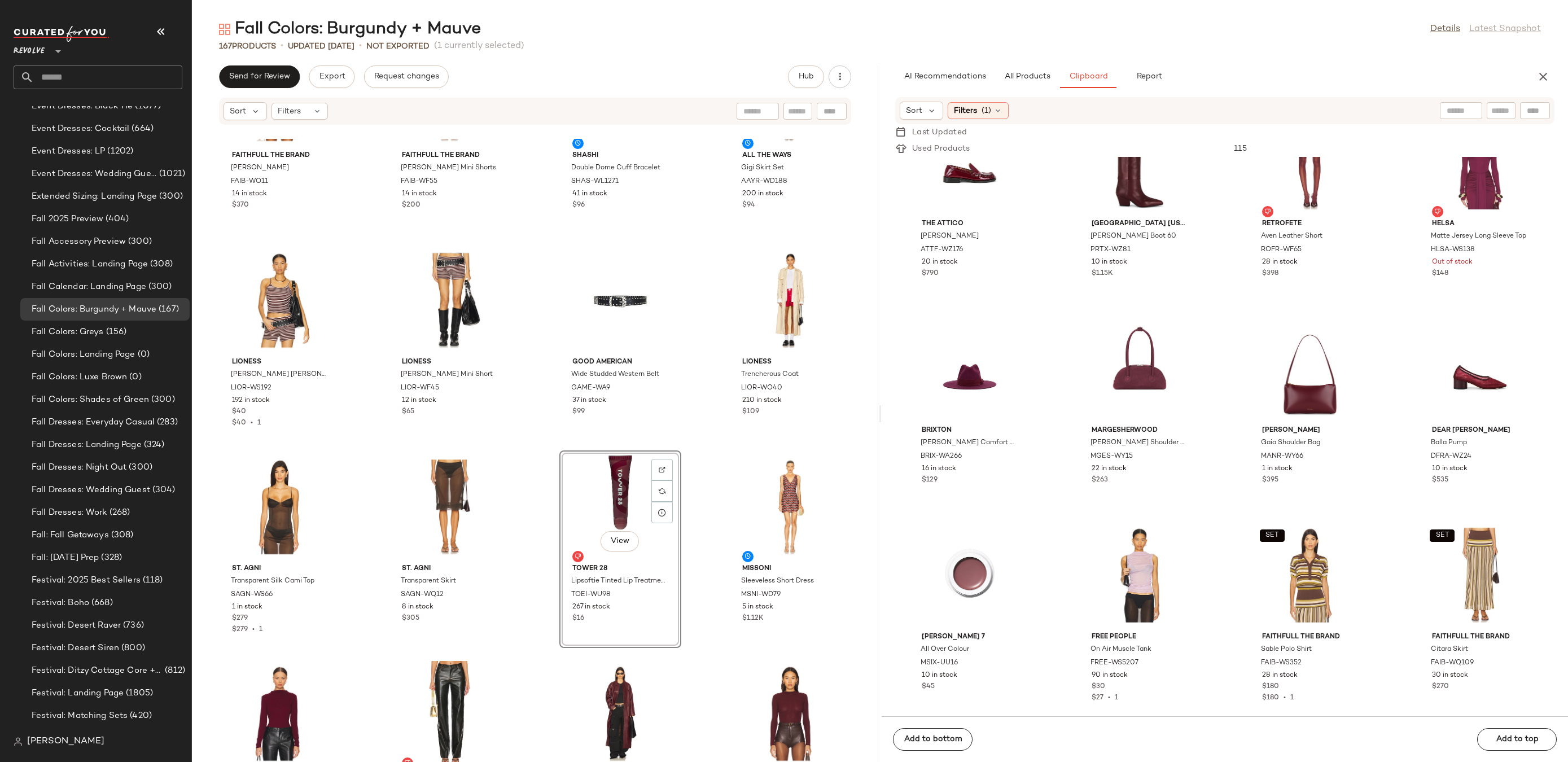
scroll to position [4779, 0]
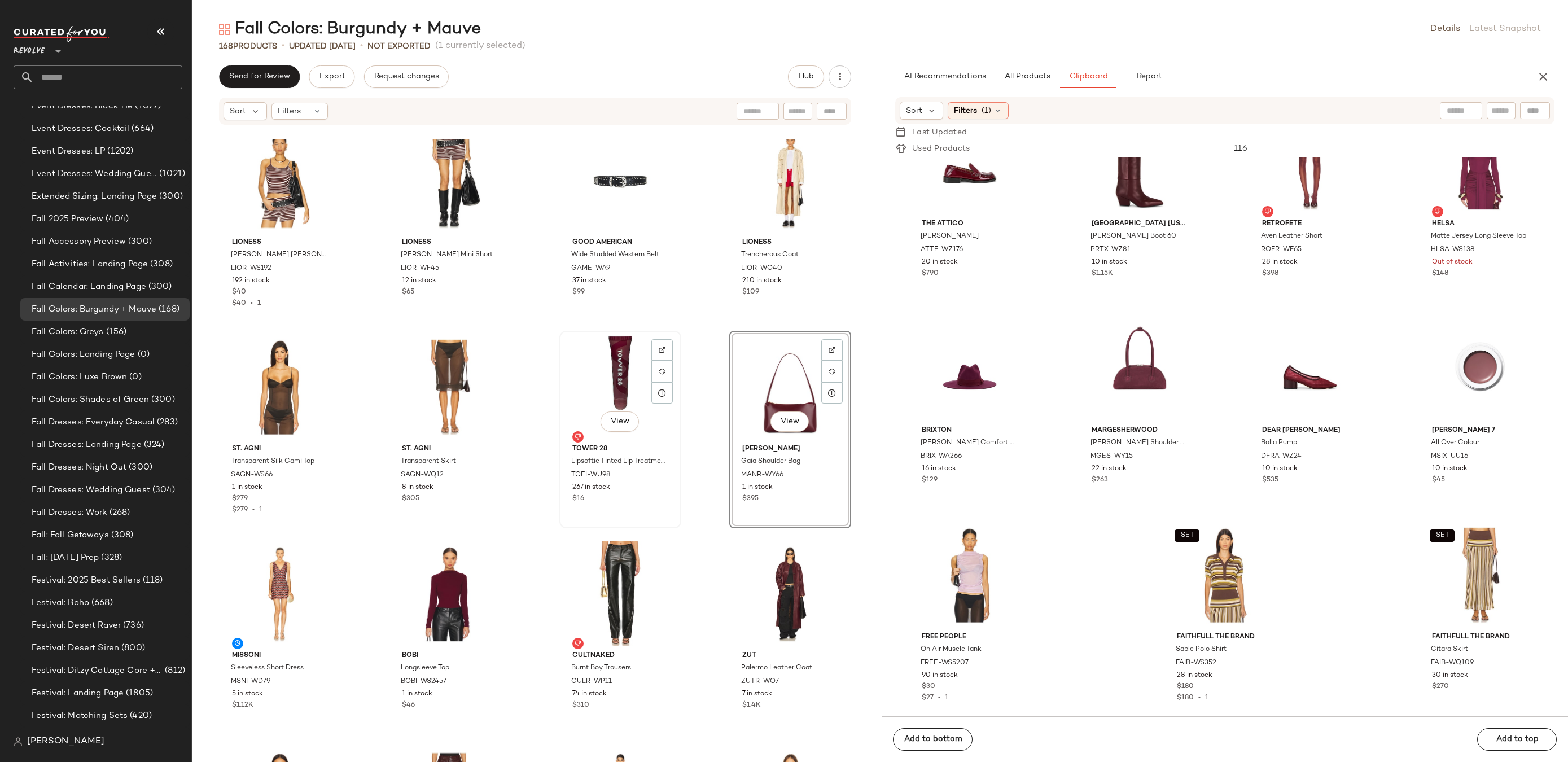
click at [605, 381] on div "View" at bounding box center [620, 387] width 114 height 105
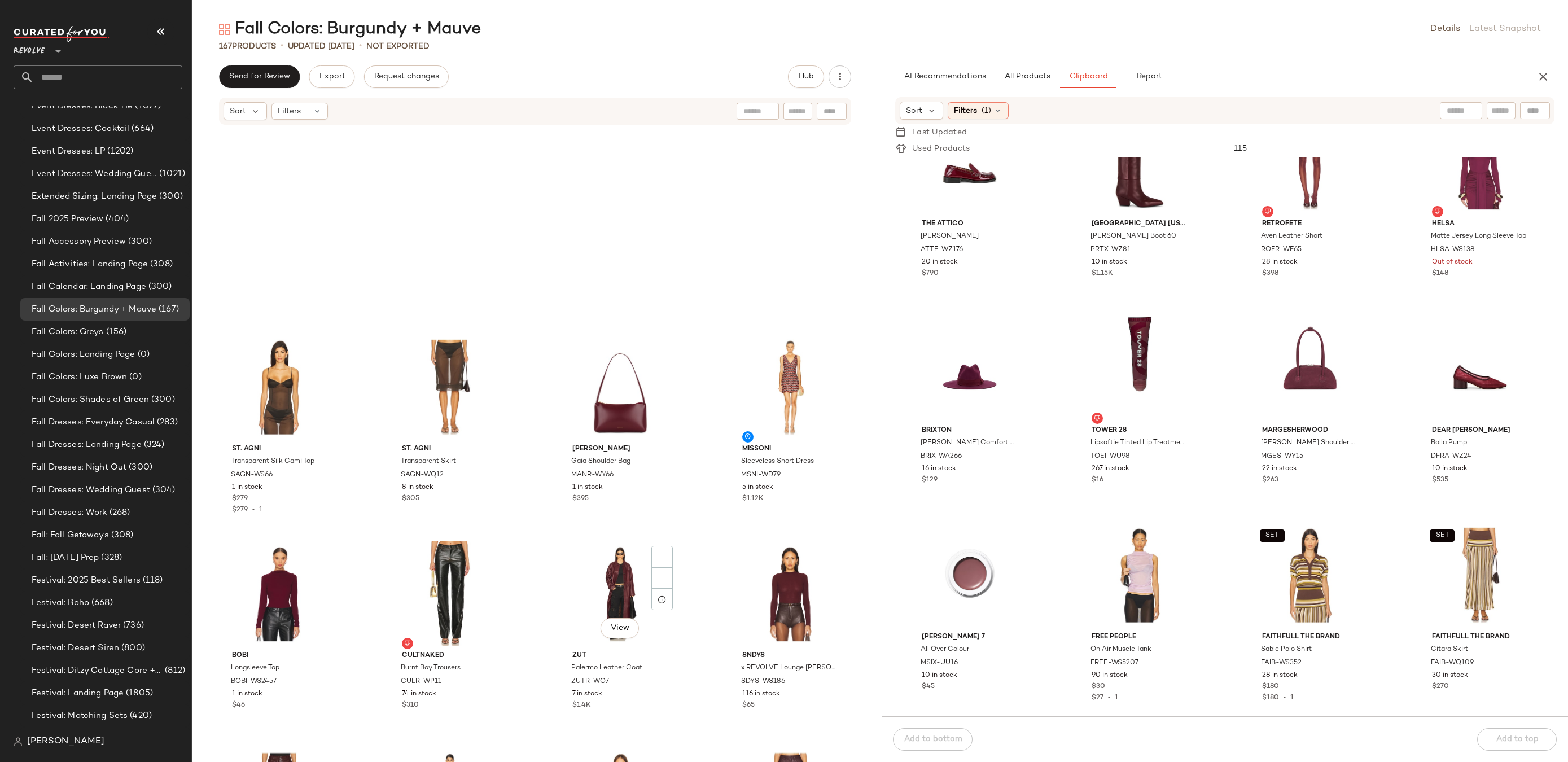
scroll to position [5022, 0]
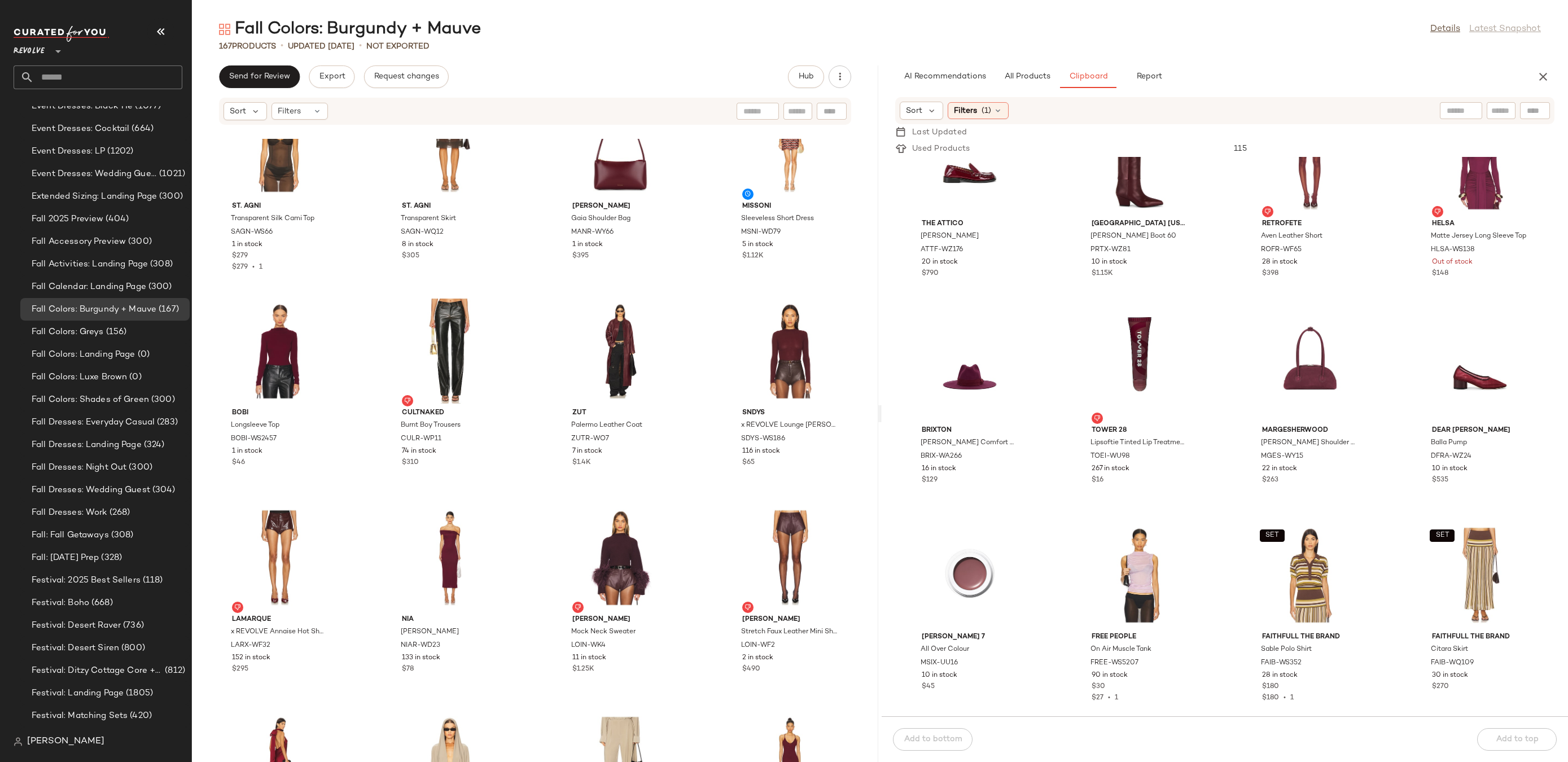
click at [1047, 64] on div "Fall Colors: Burgundy + Mauve Details Latest Snapshot 167 Products • updated Au…" at bounding box center [880, 390] width 1376 height 744
click at [1041, 64] on div "Fall Colors: Burgundy + Mauve Details Latest Snapshot 167 Products • updated Au…" at bounding box center [880, 390] width 1376 height 744
click at [1041, 75] on span "All Products" at bounding box center [1027, 77] width 46 height 9
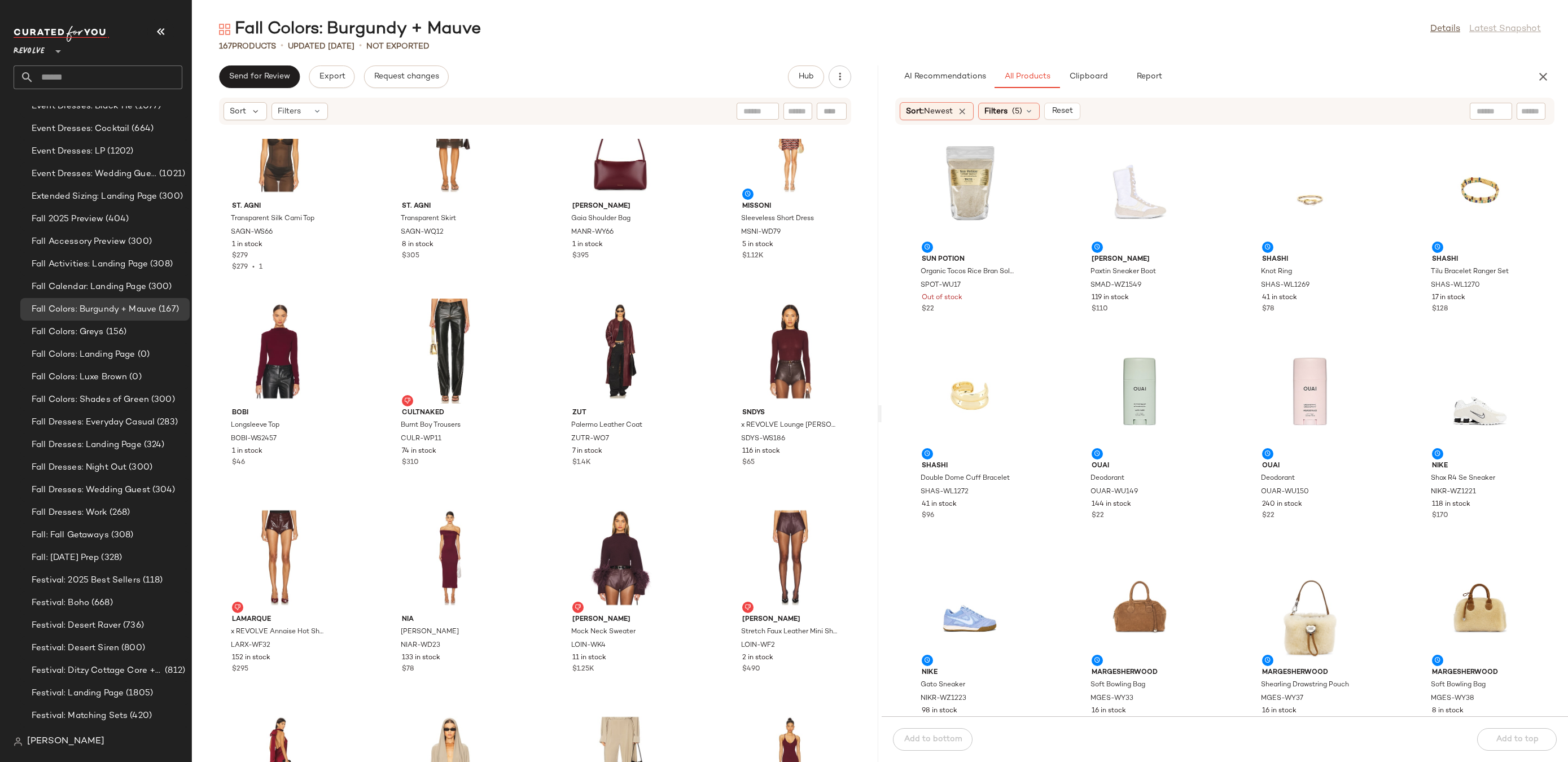
click at [1538, 113] on input "text" at bounding box center [1531, 112] width 20 height 12
type input "**********"
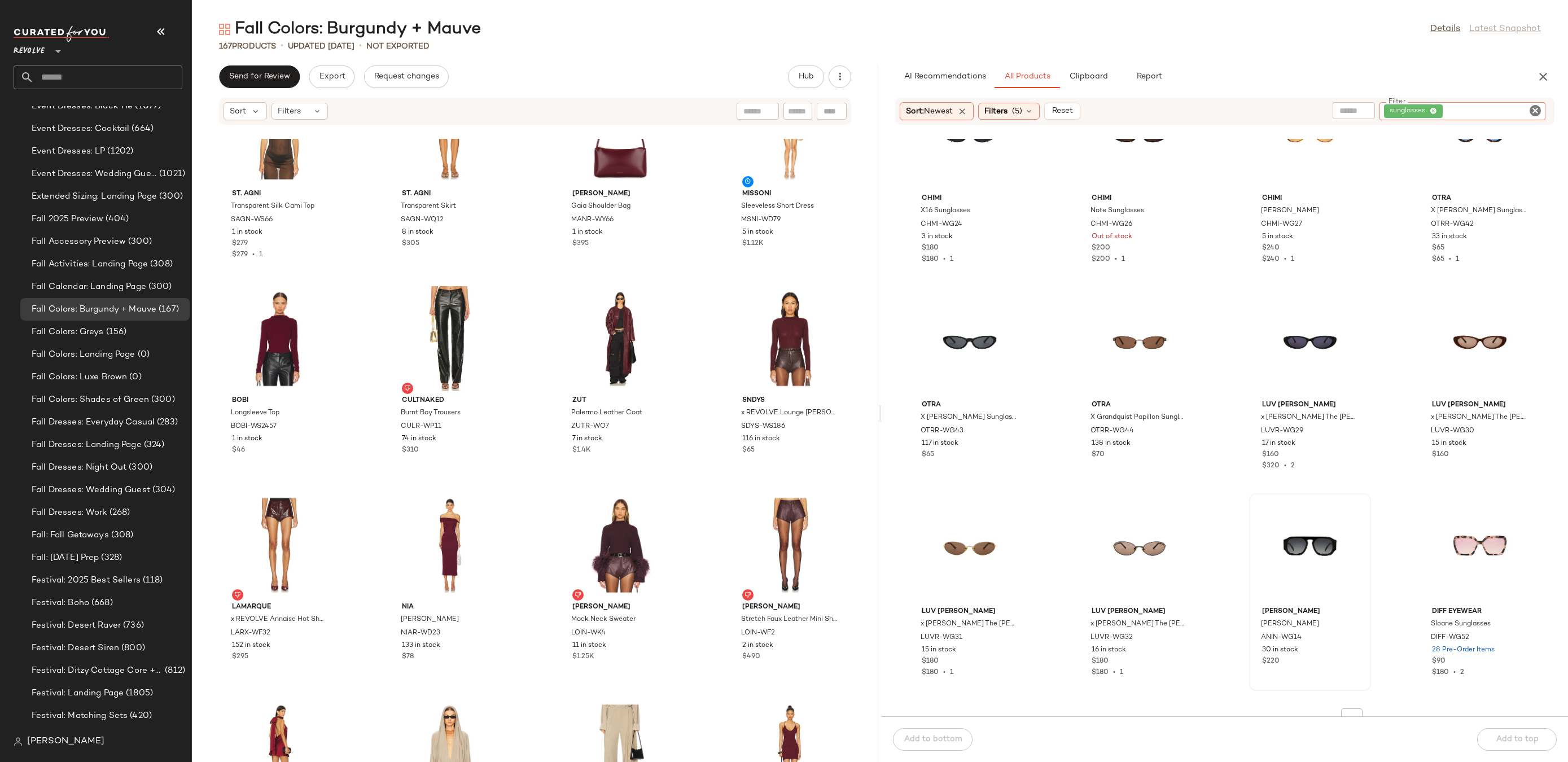
scroll to position [718, 0]
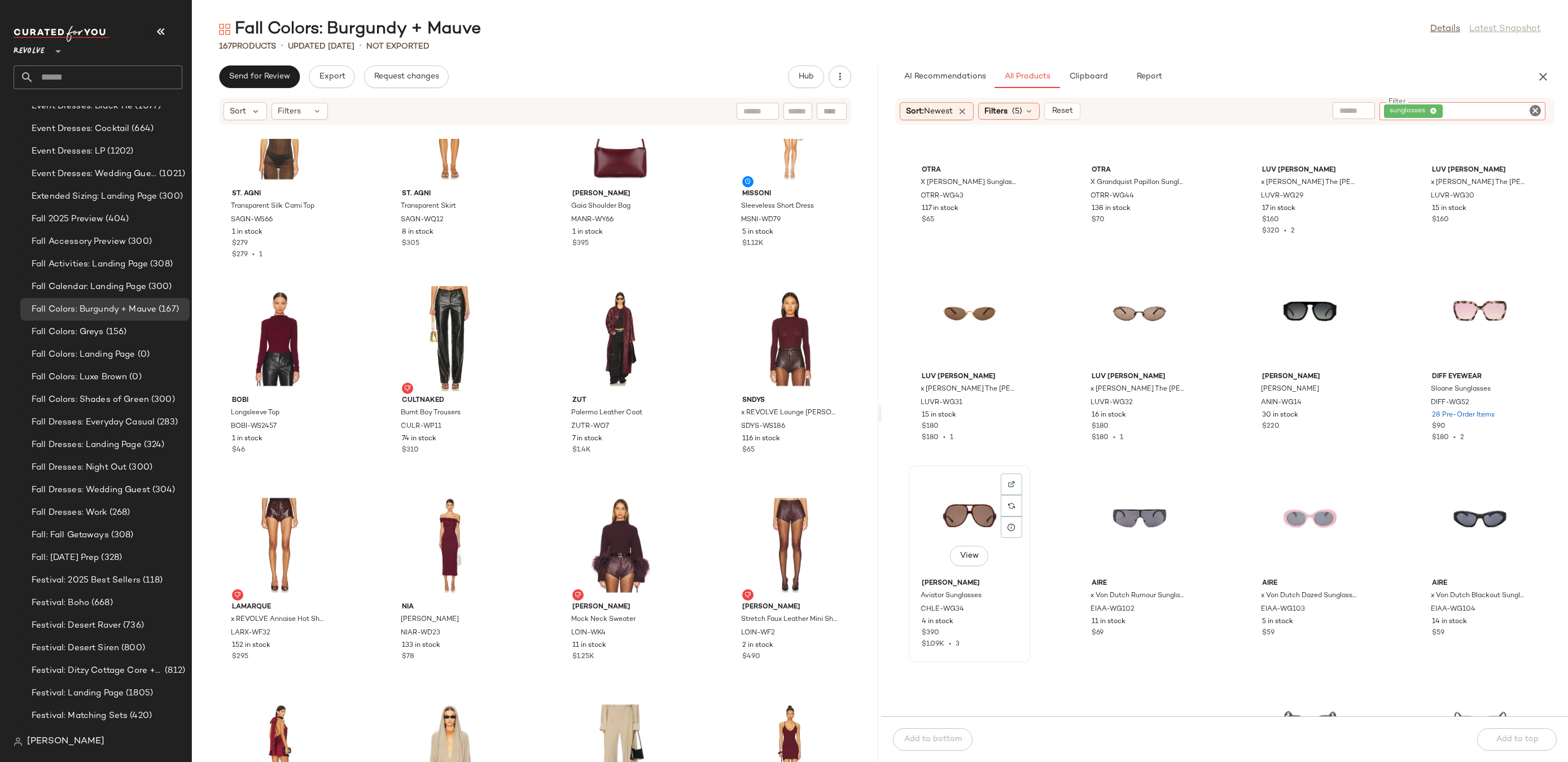
click at [961, 518] on div "View" at bounding box center [970, 522] width 114 height 105
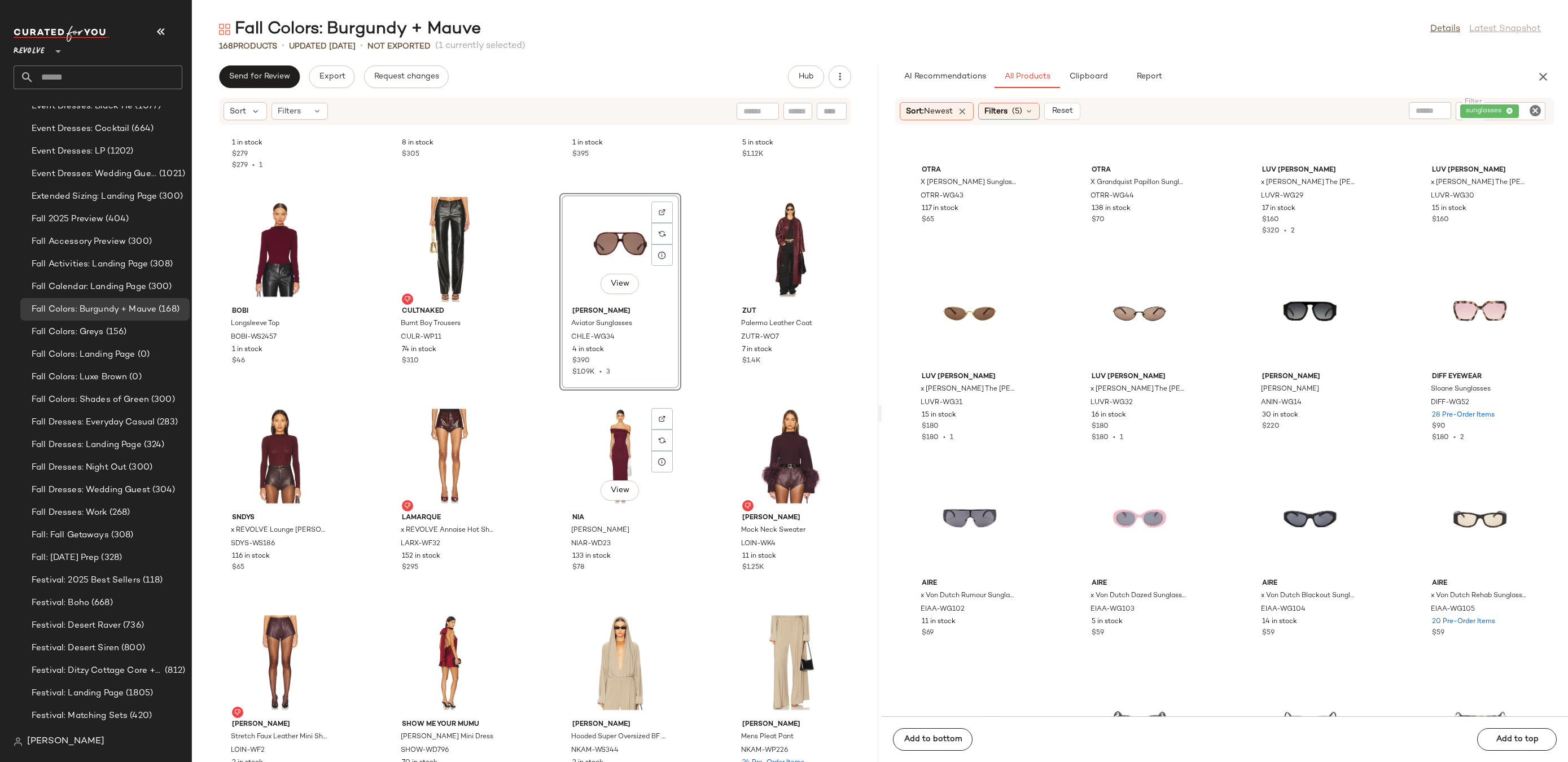
scroll to position [5206, 0]
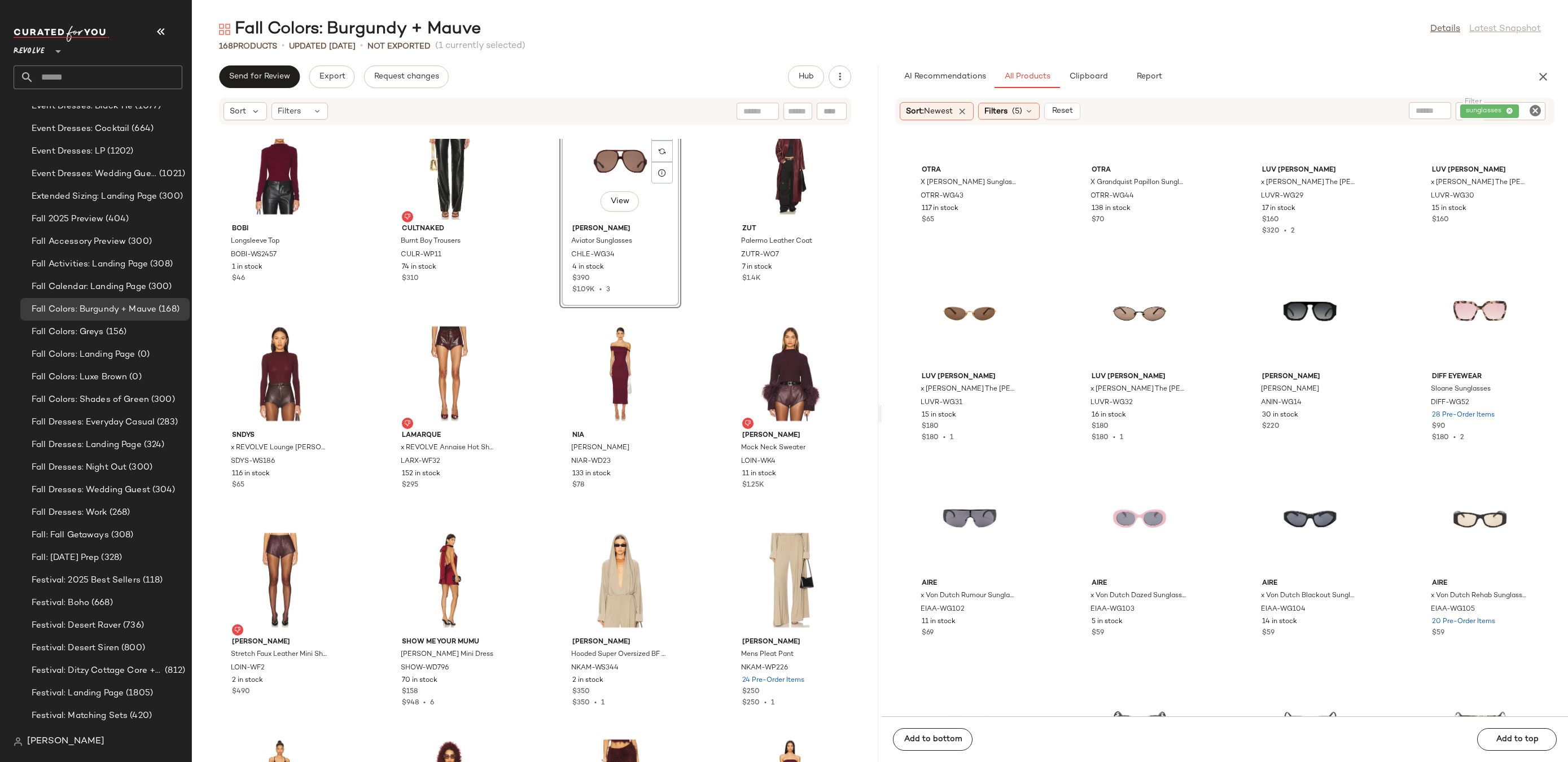
click at [1535, 108] on icon "Clear Filter" at bounding box center [1535, 110] width 14 height 14
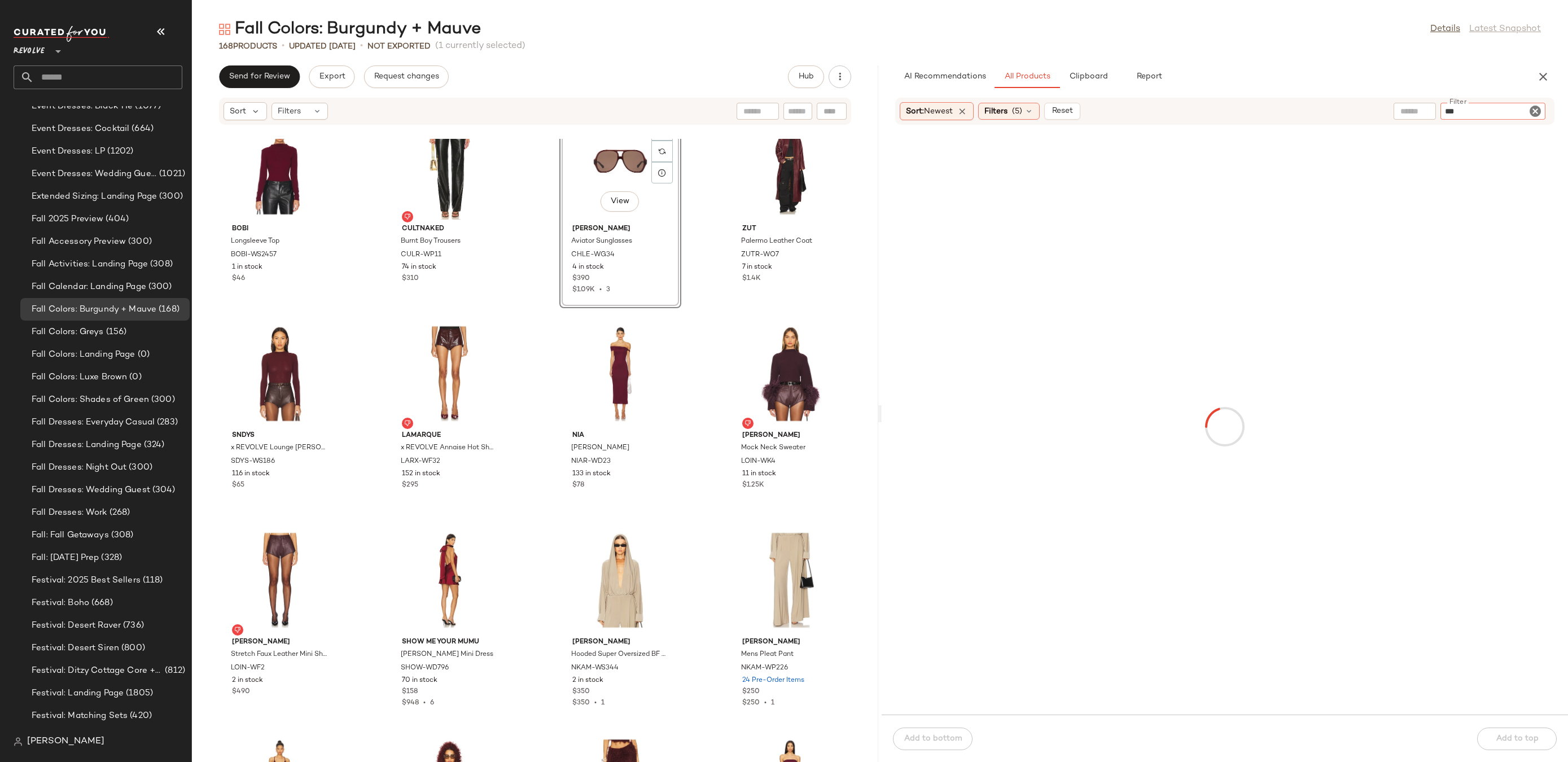
type input "****"
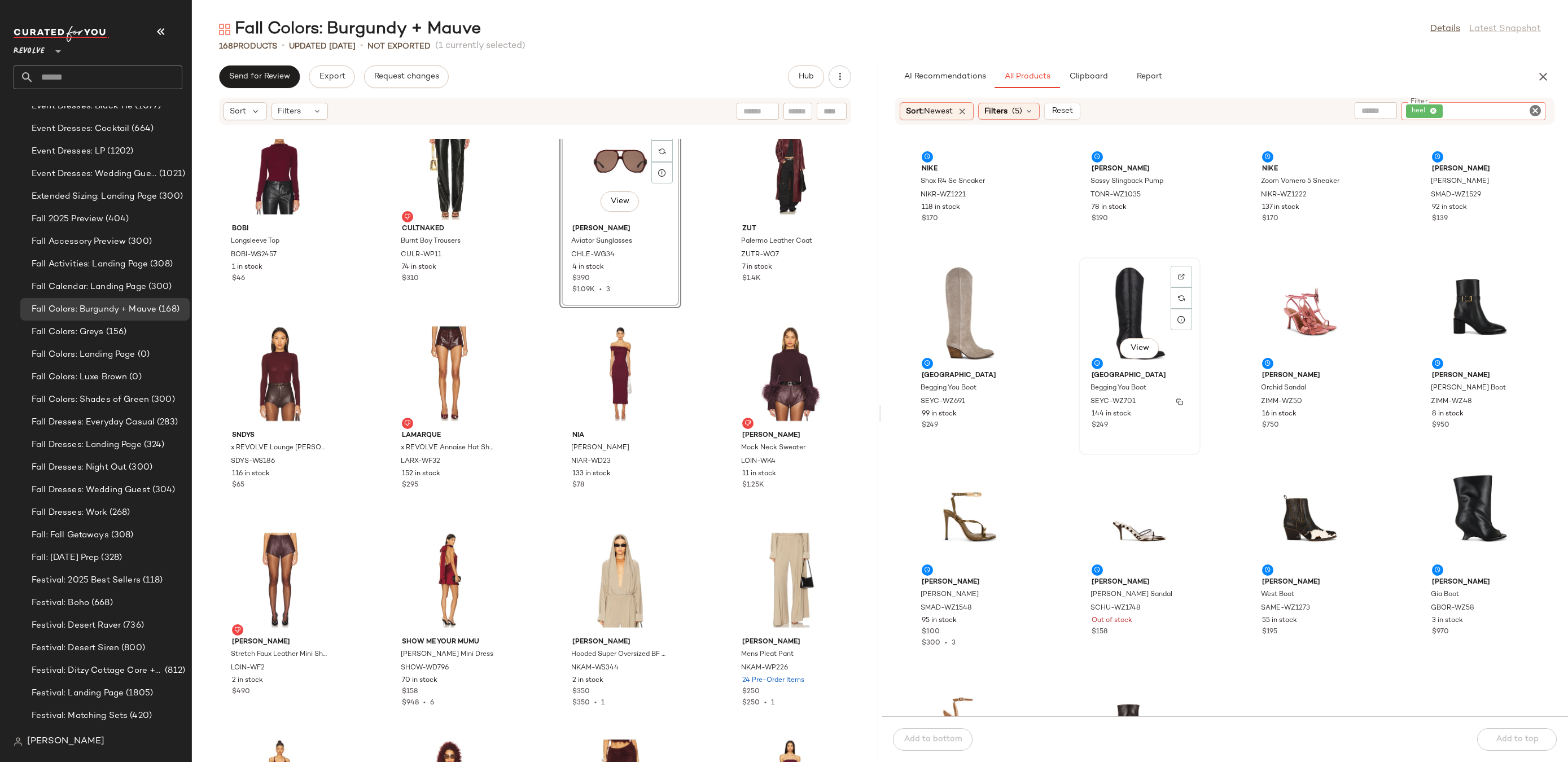
scroll to position [94, 0]
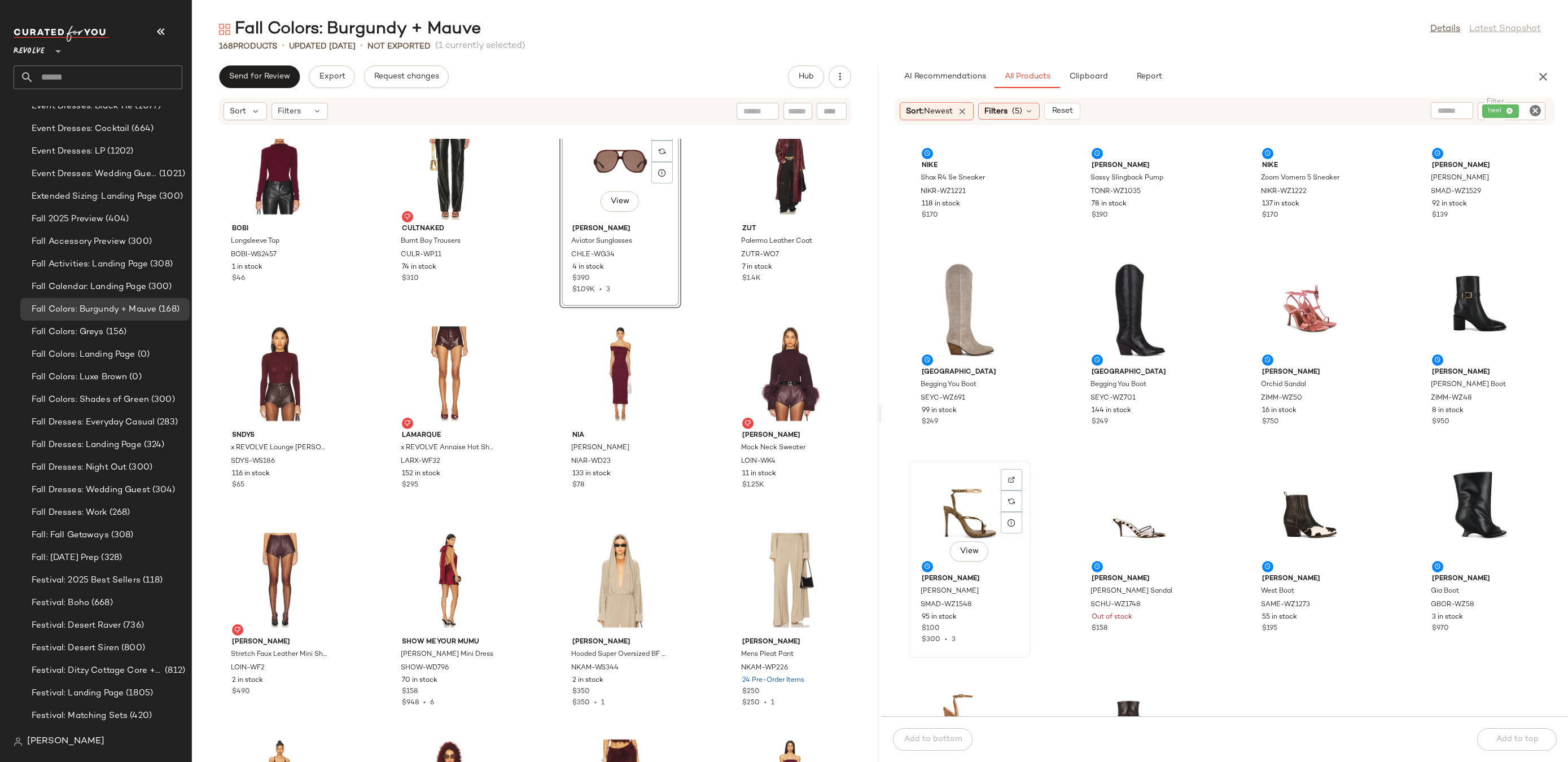
click at [954, 512] on div "View" at bounding box center [970, 517] width 114 height 105
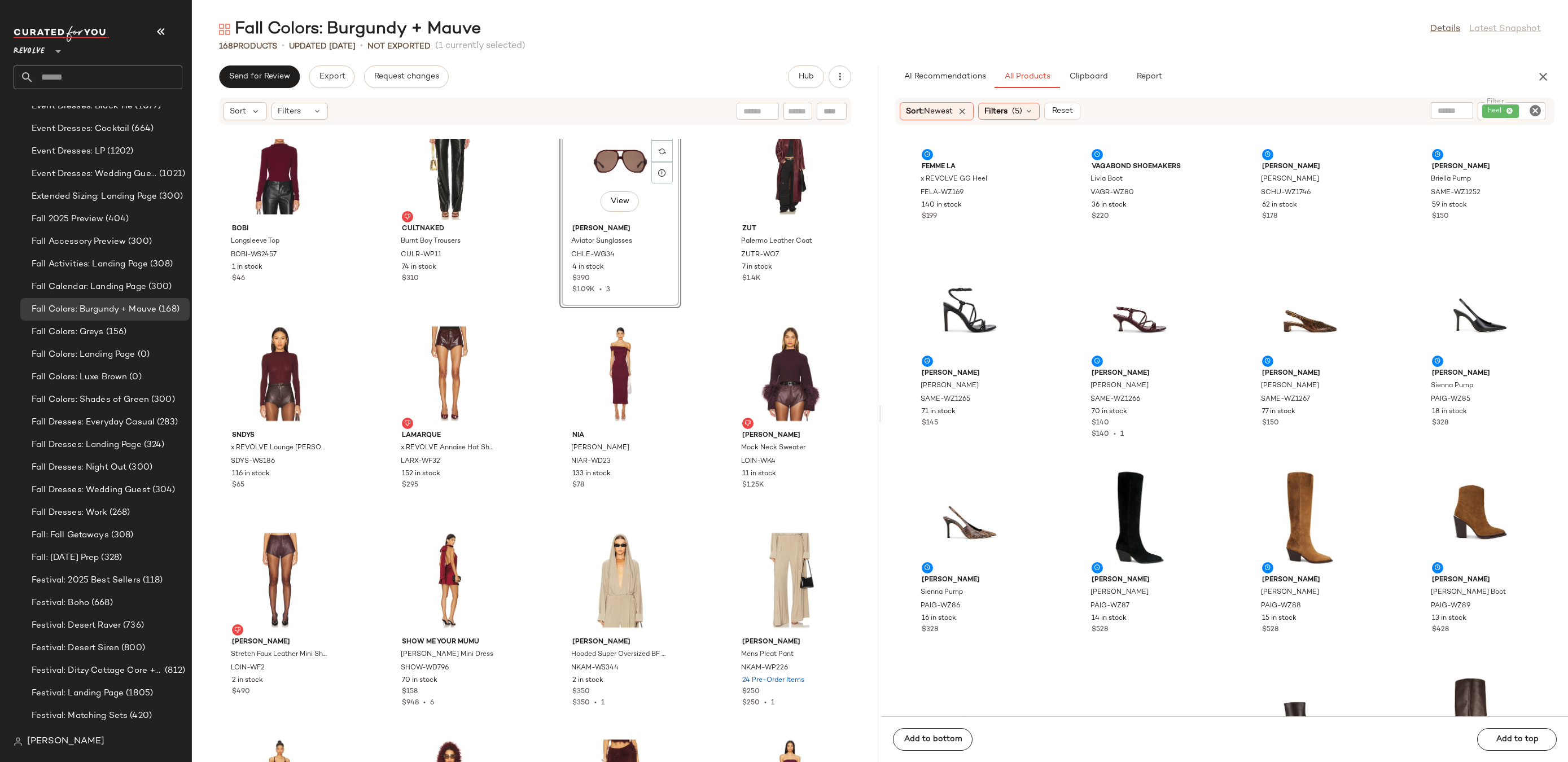
scroll to position [864, 0]
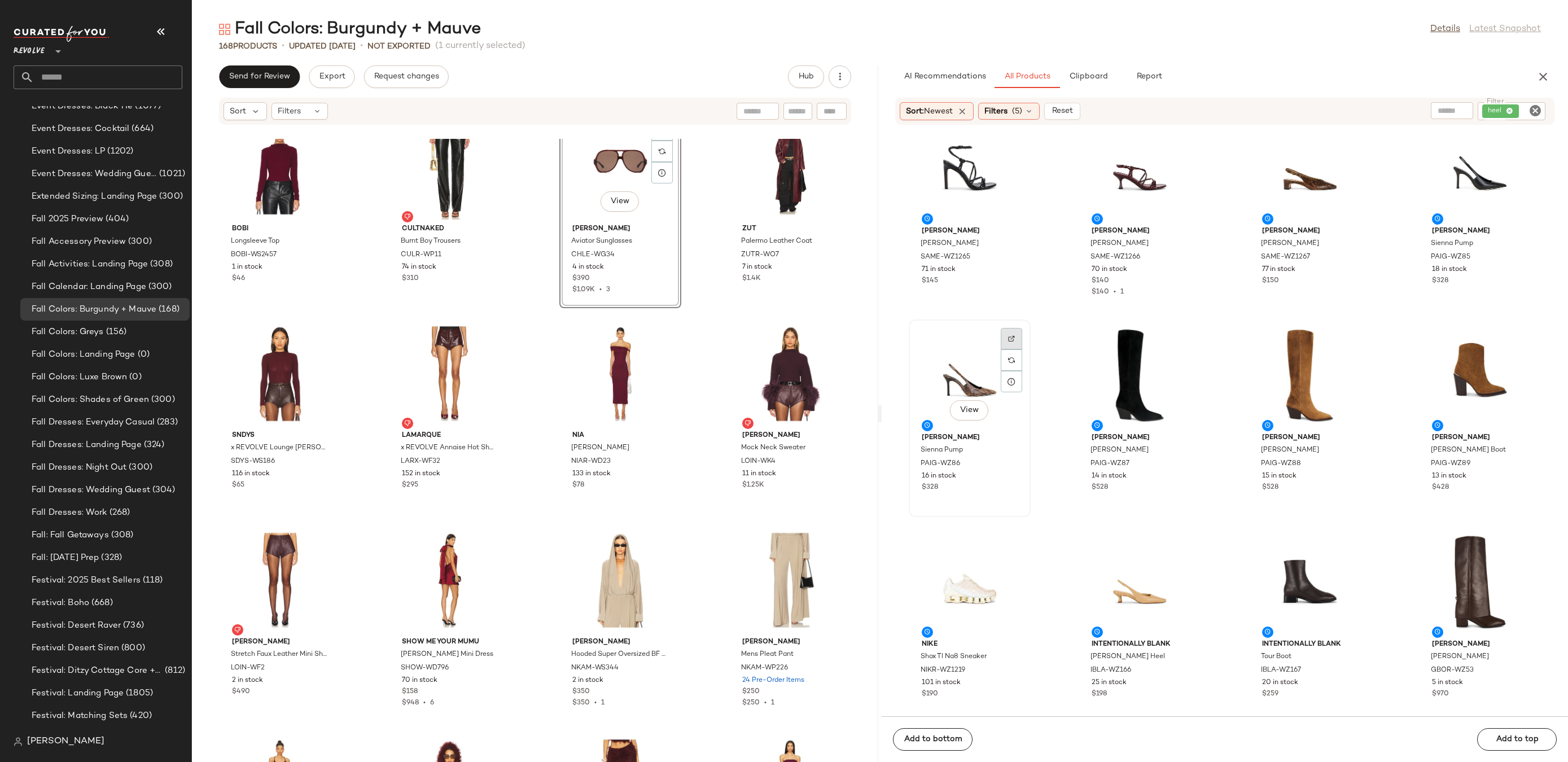
click at [1010, 349] on div at bounding box center [1011, 359] width 21 height 21
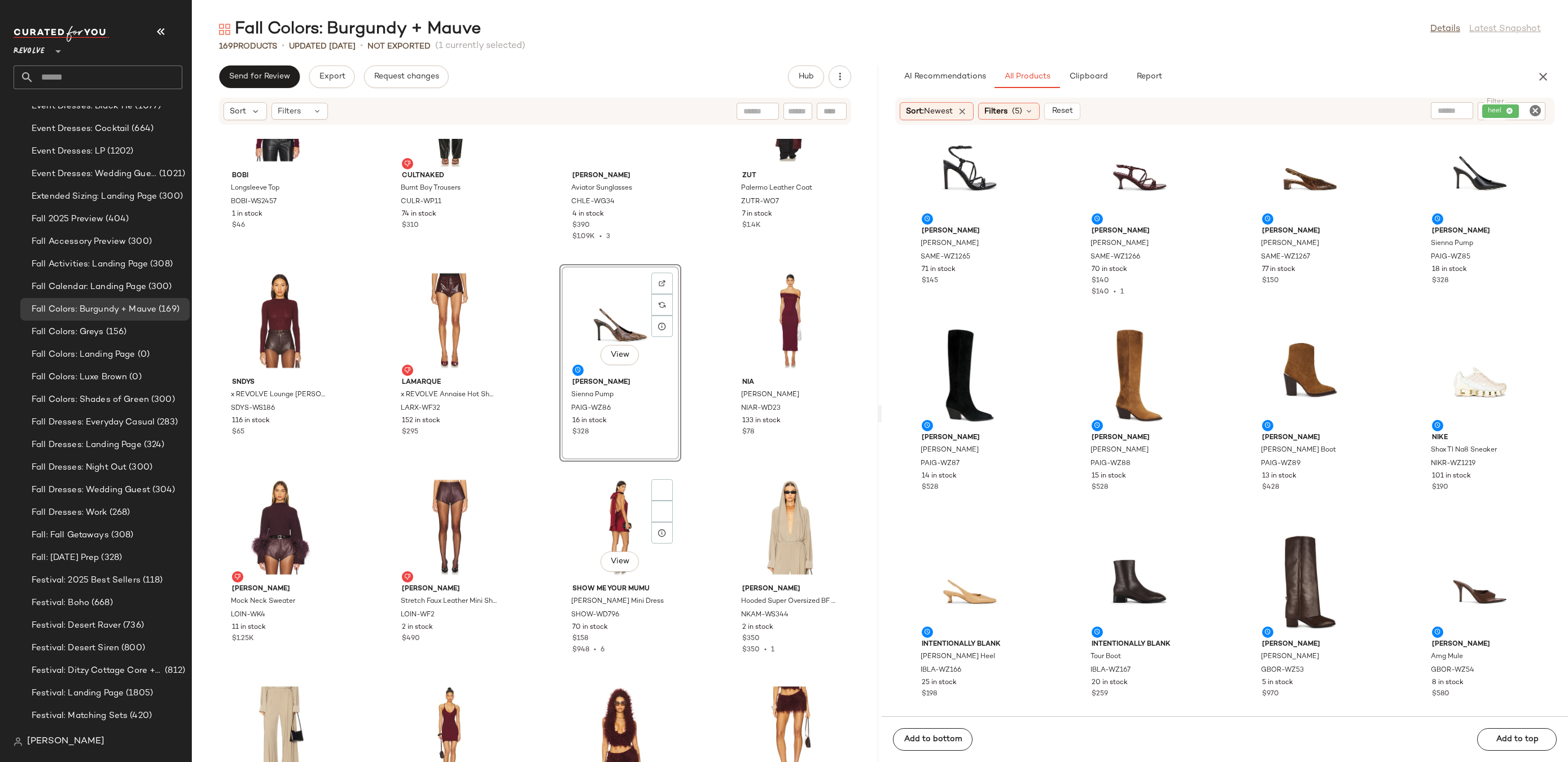
scroll to position [5274, 0]
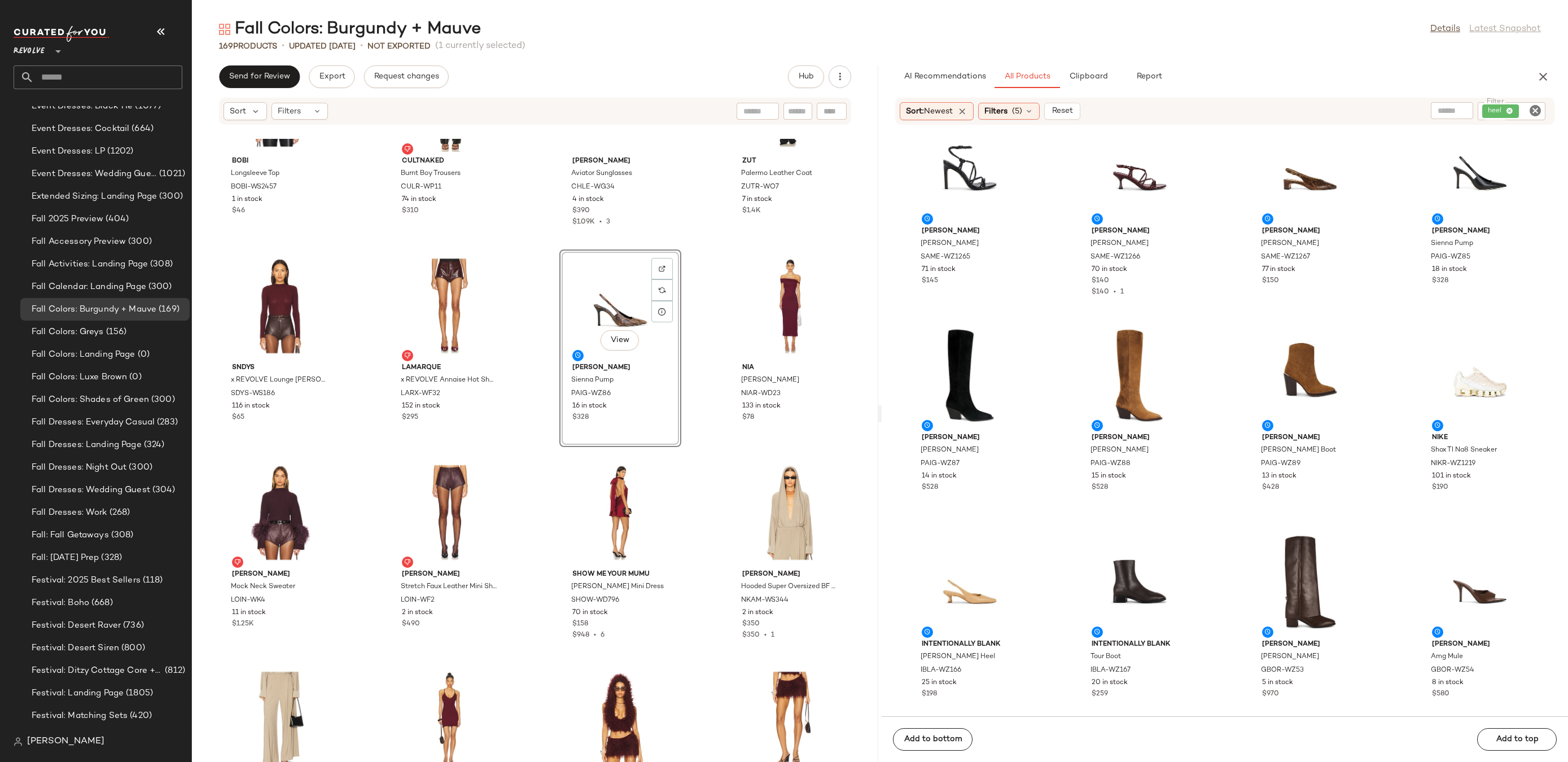
click at [1532, 113] on icon "Clear Filter" at bounding box center [1535, 110] width 14 height 14
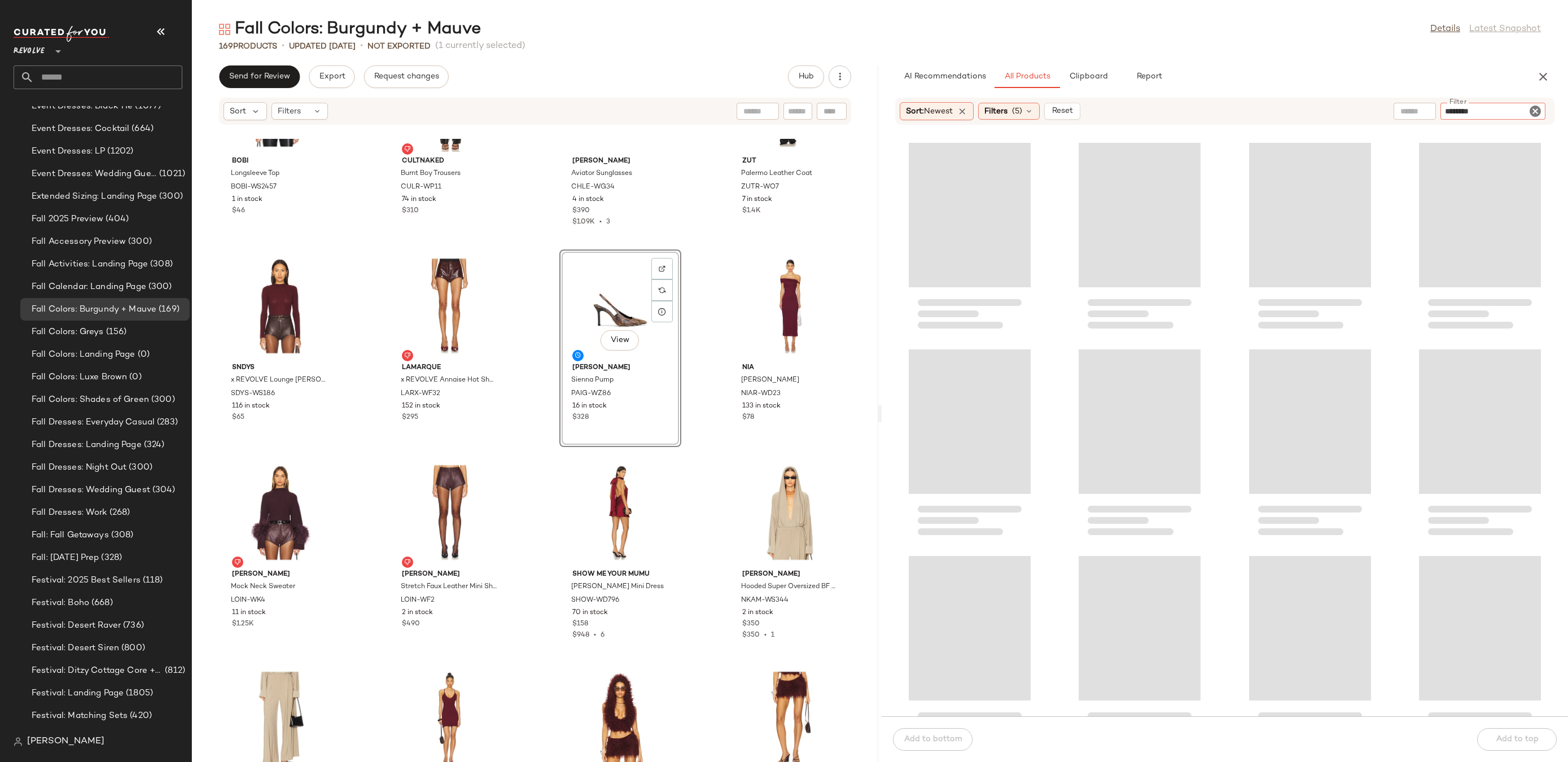
type input "*********"
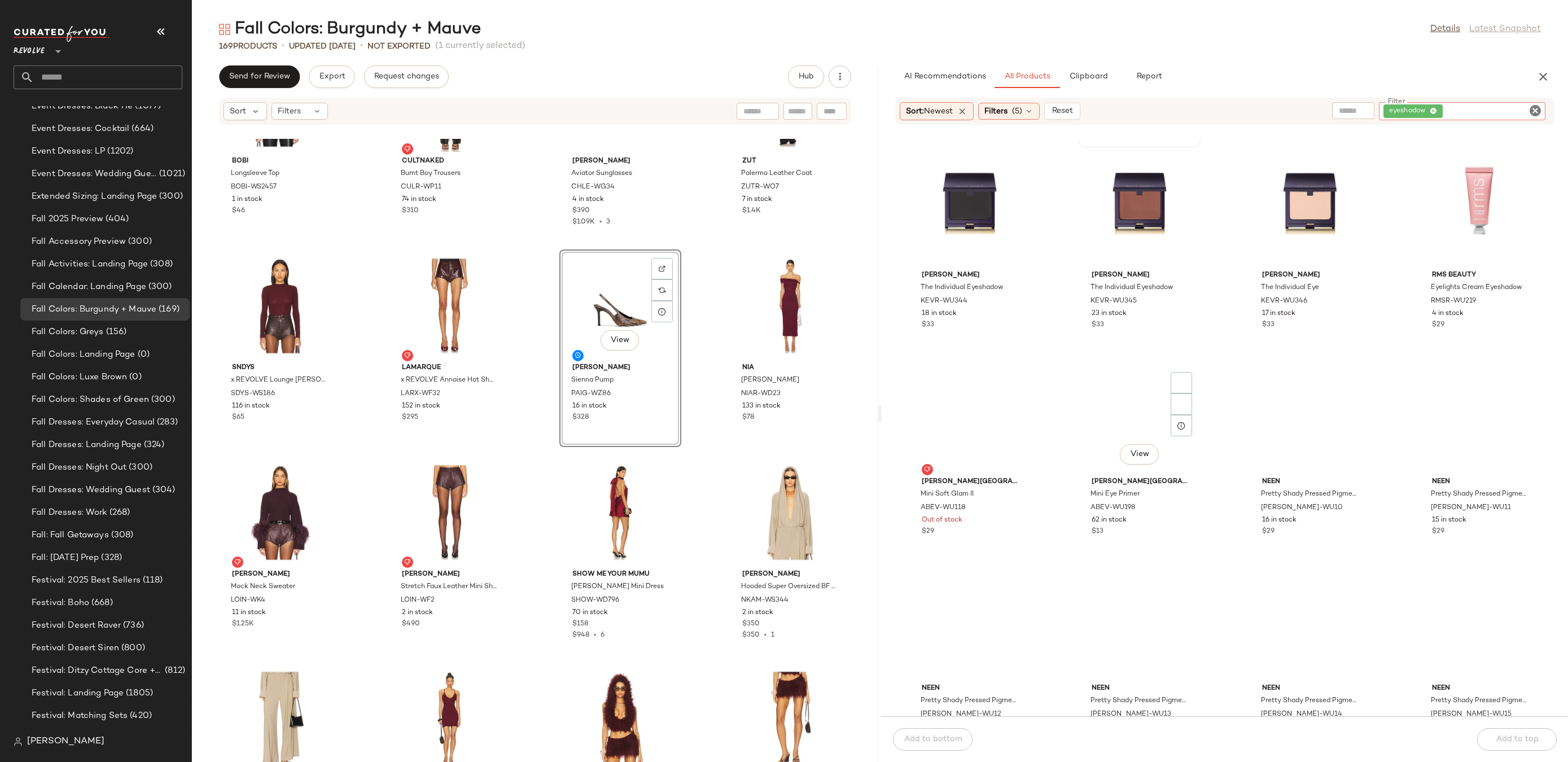
scroll to position [567, 0]
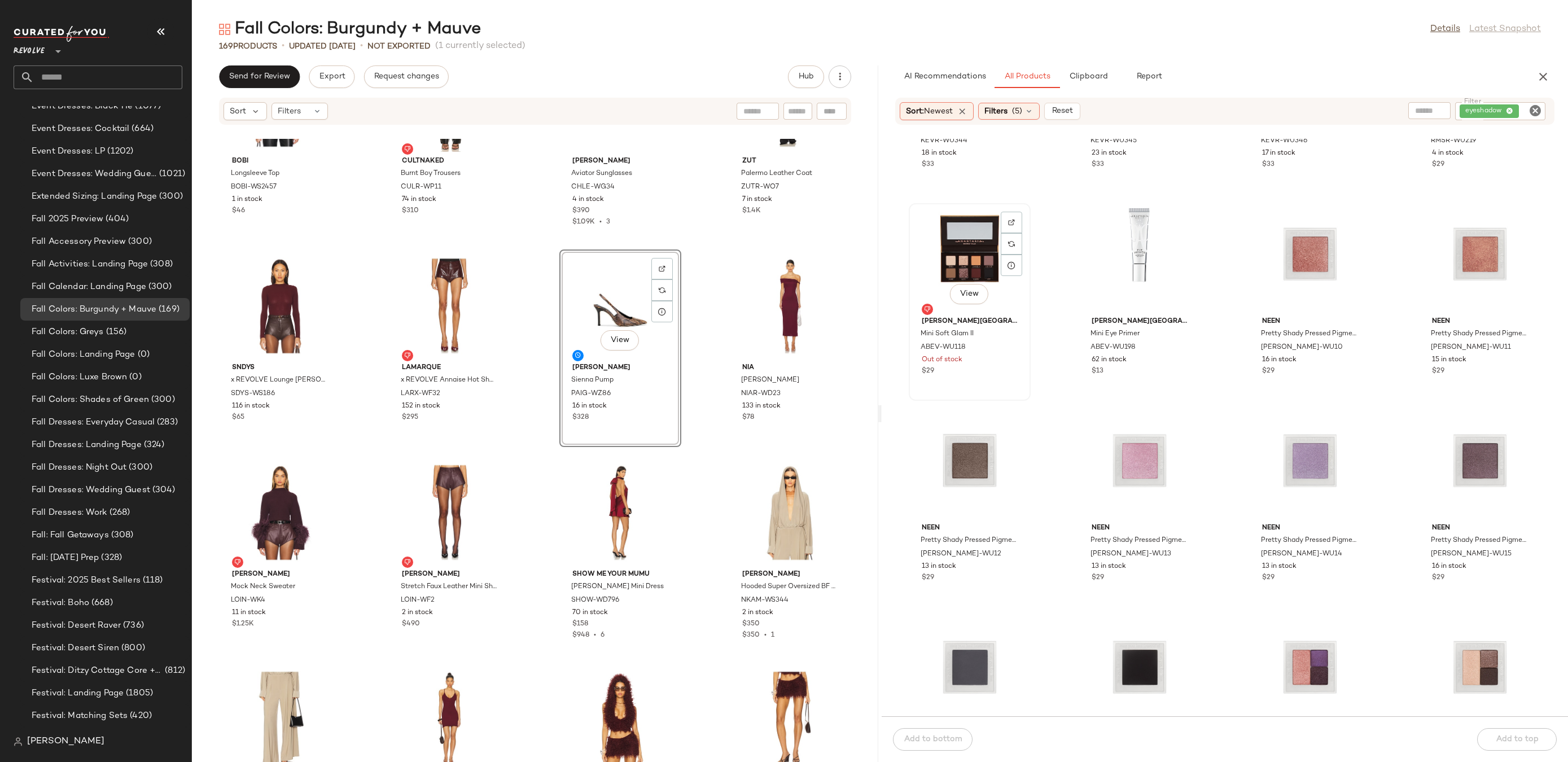
click at [971, 229] on div "View" at bounding box center [970, 260] width 114 height 105
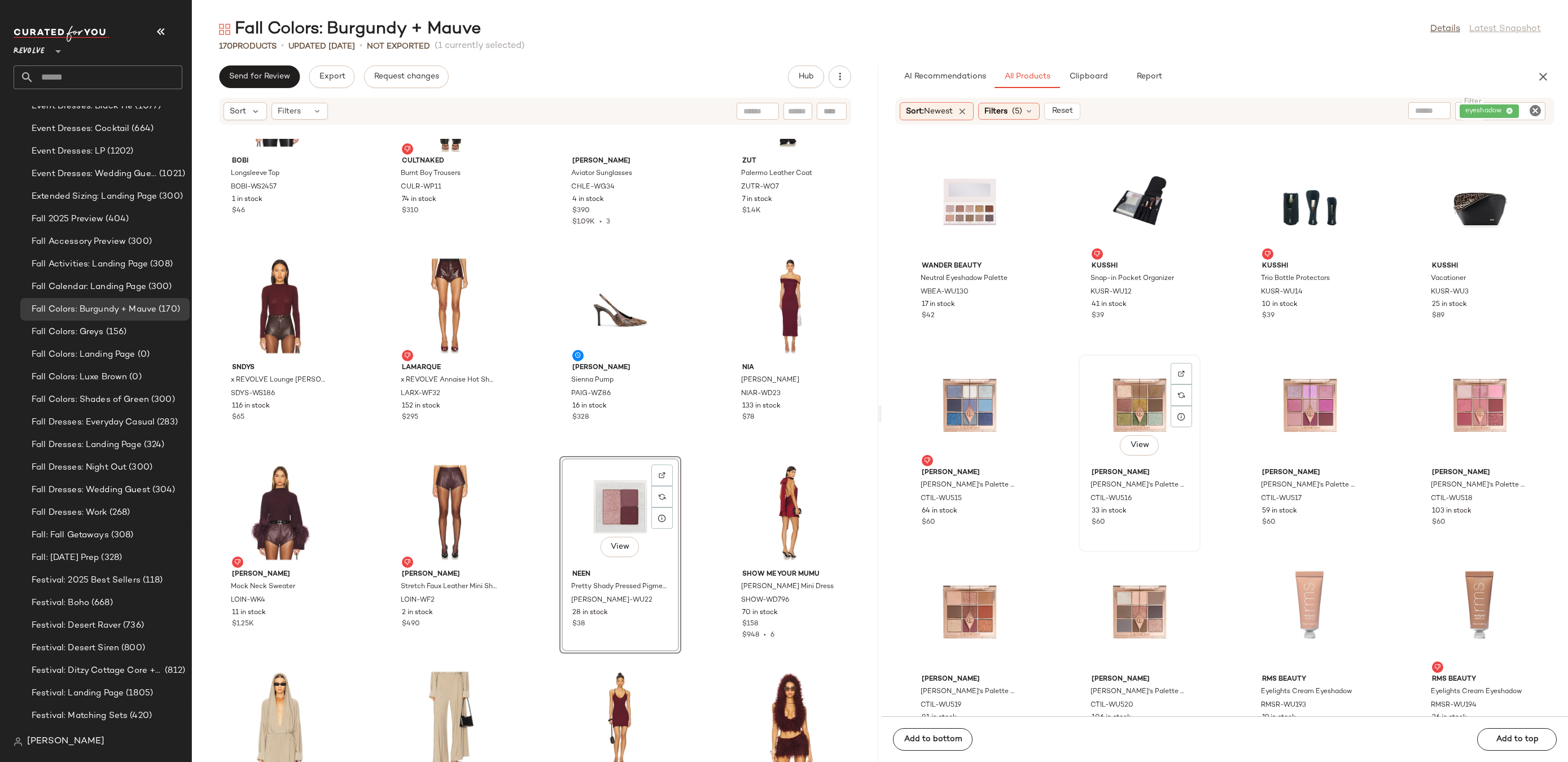
scroll to position [1877, 0]
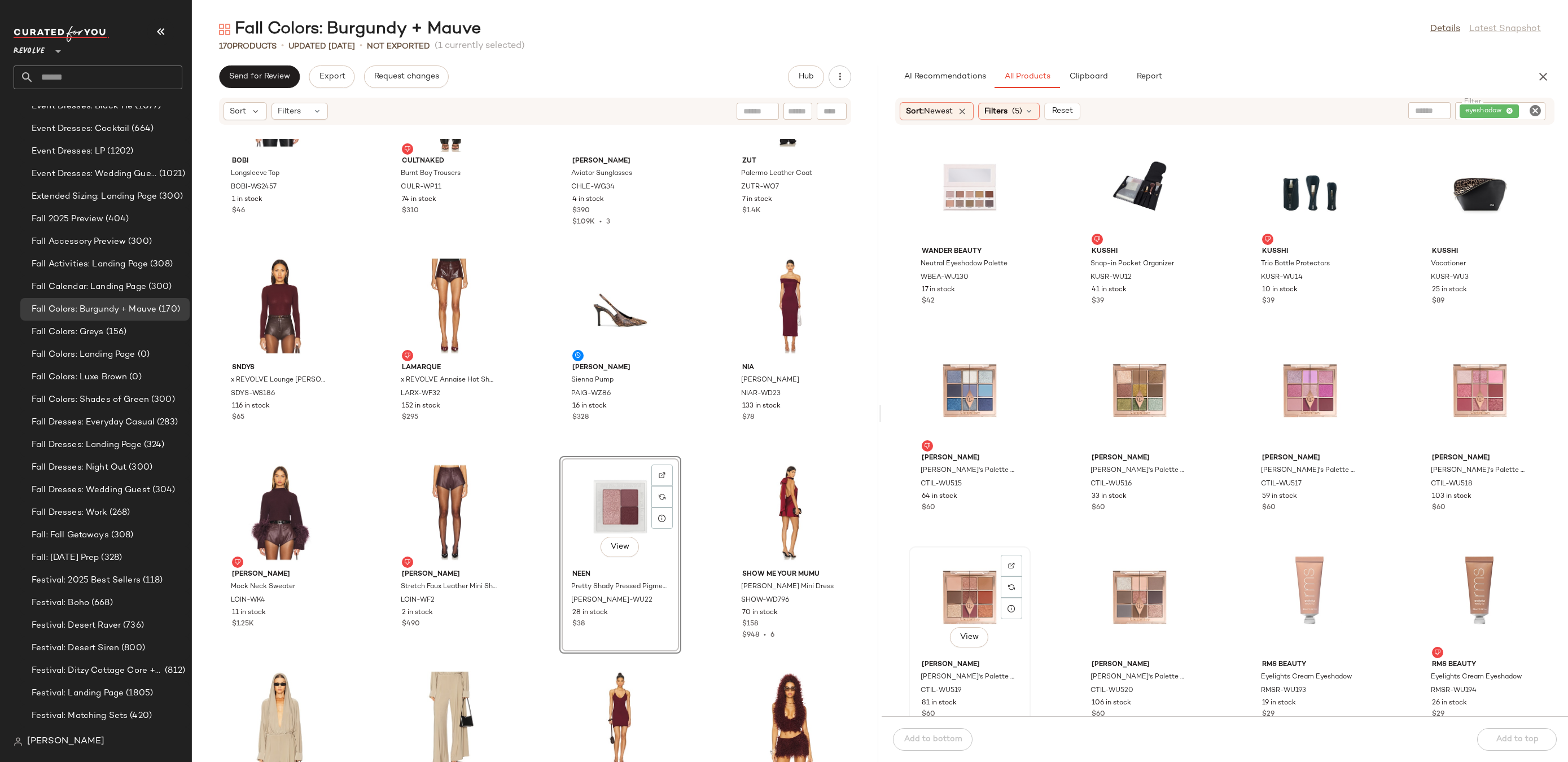
click at [968, 578] on div "View" at bounding box center [970, 603] width 114 height 105
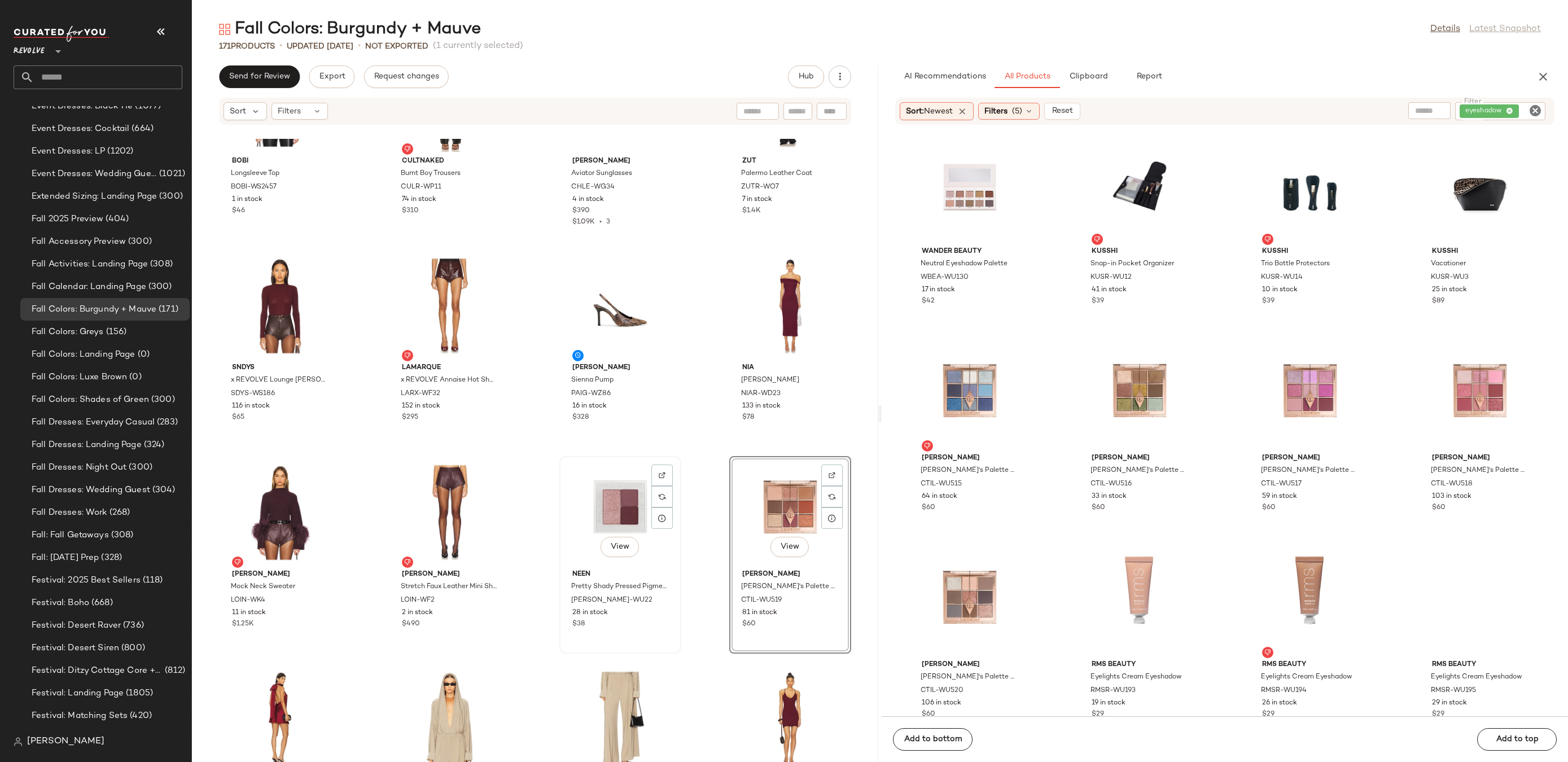
click at [609, 522] on div "View" at bounding box center [620, 513] width 114 height 105
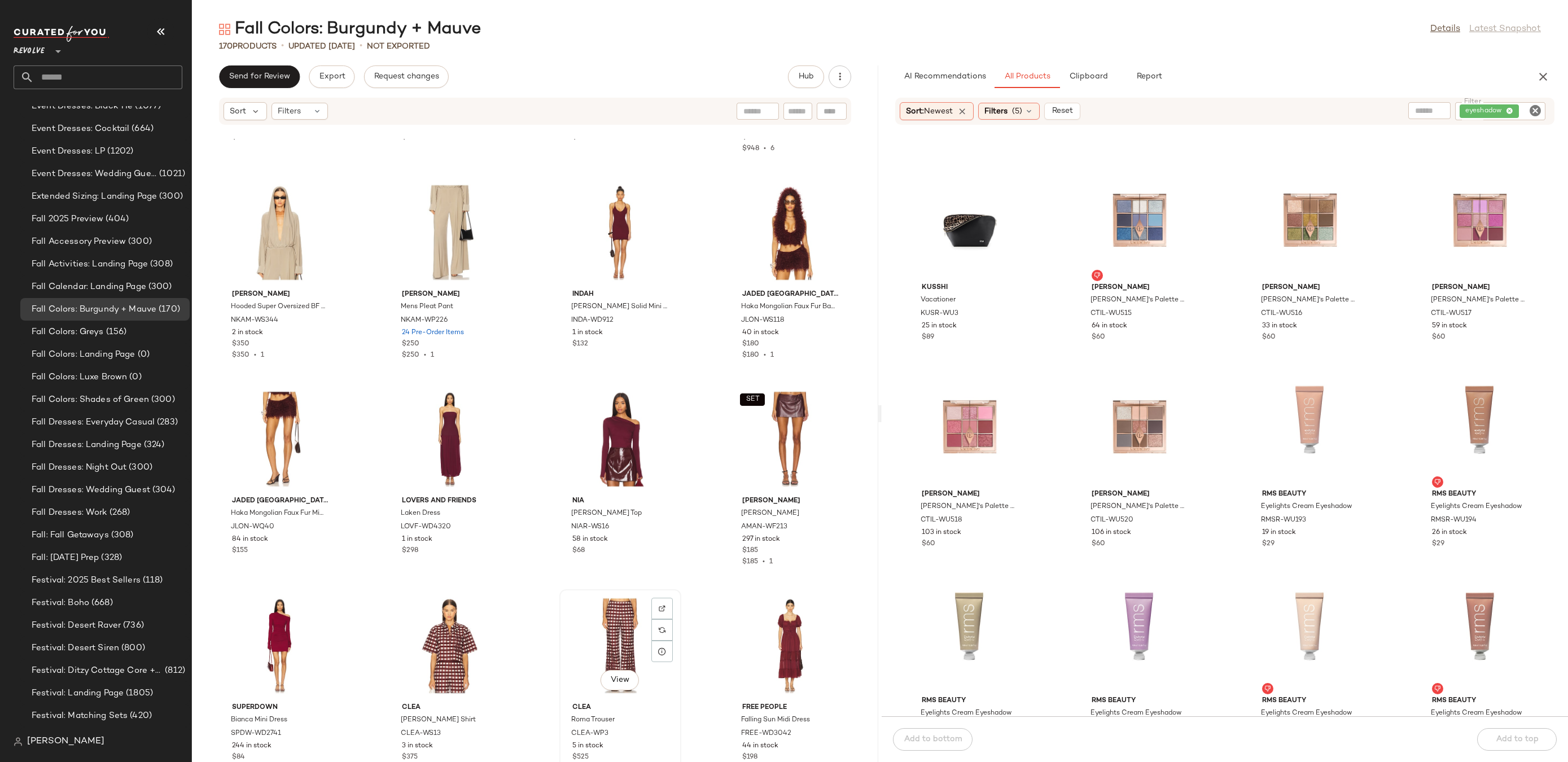
scroll to position [5762, 0]
click at [286, 638] on div "View" at bounding box center [280, 645] width 114 height 105
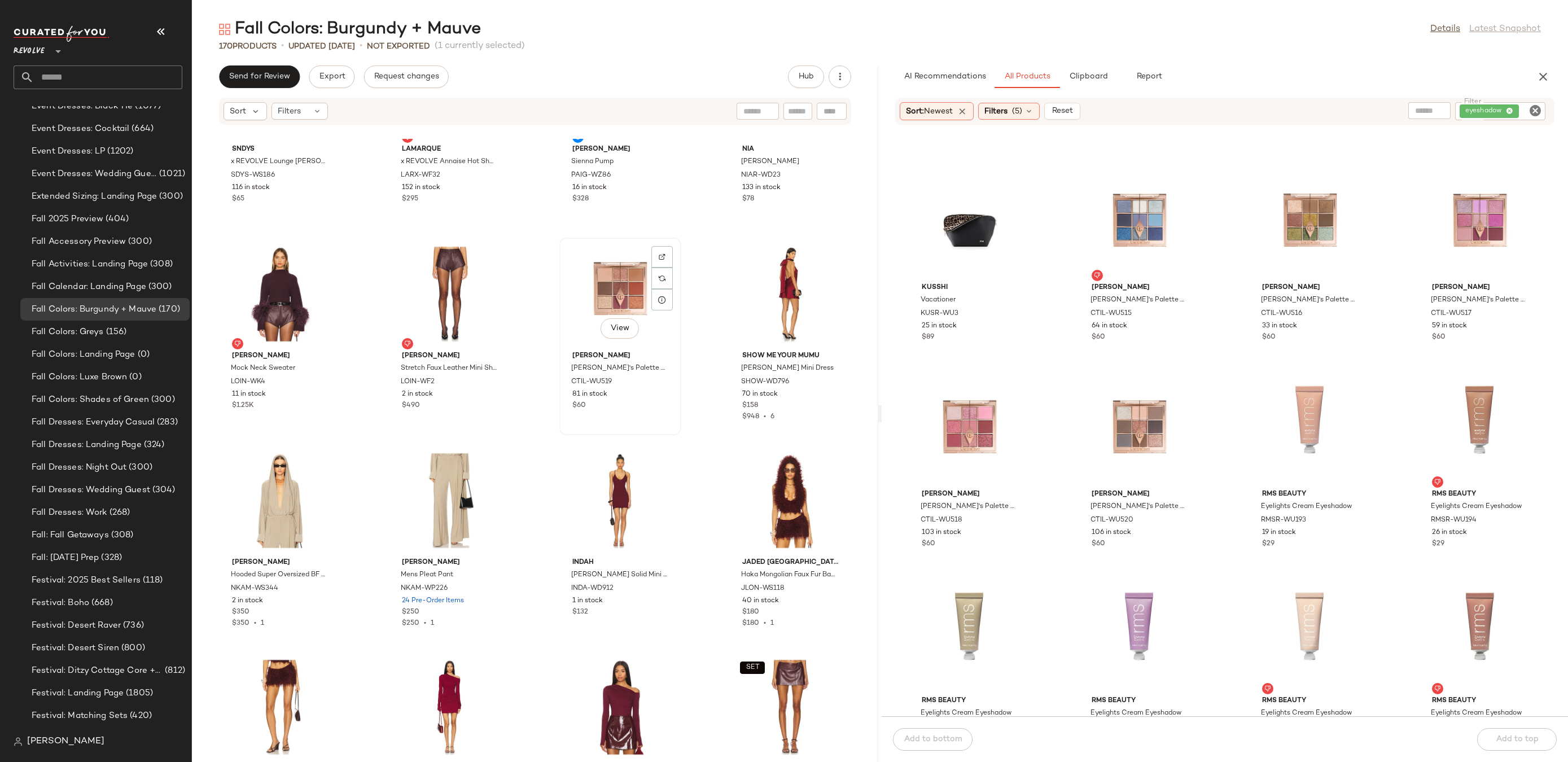
scroll to position [5482, 0]
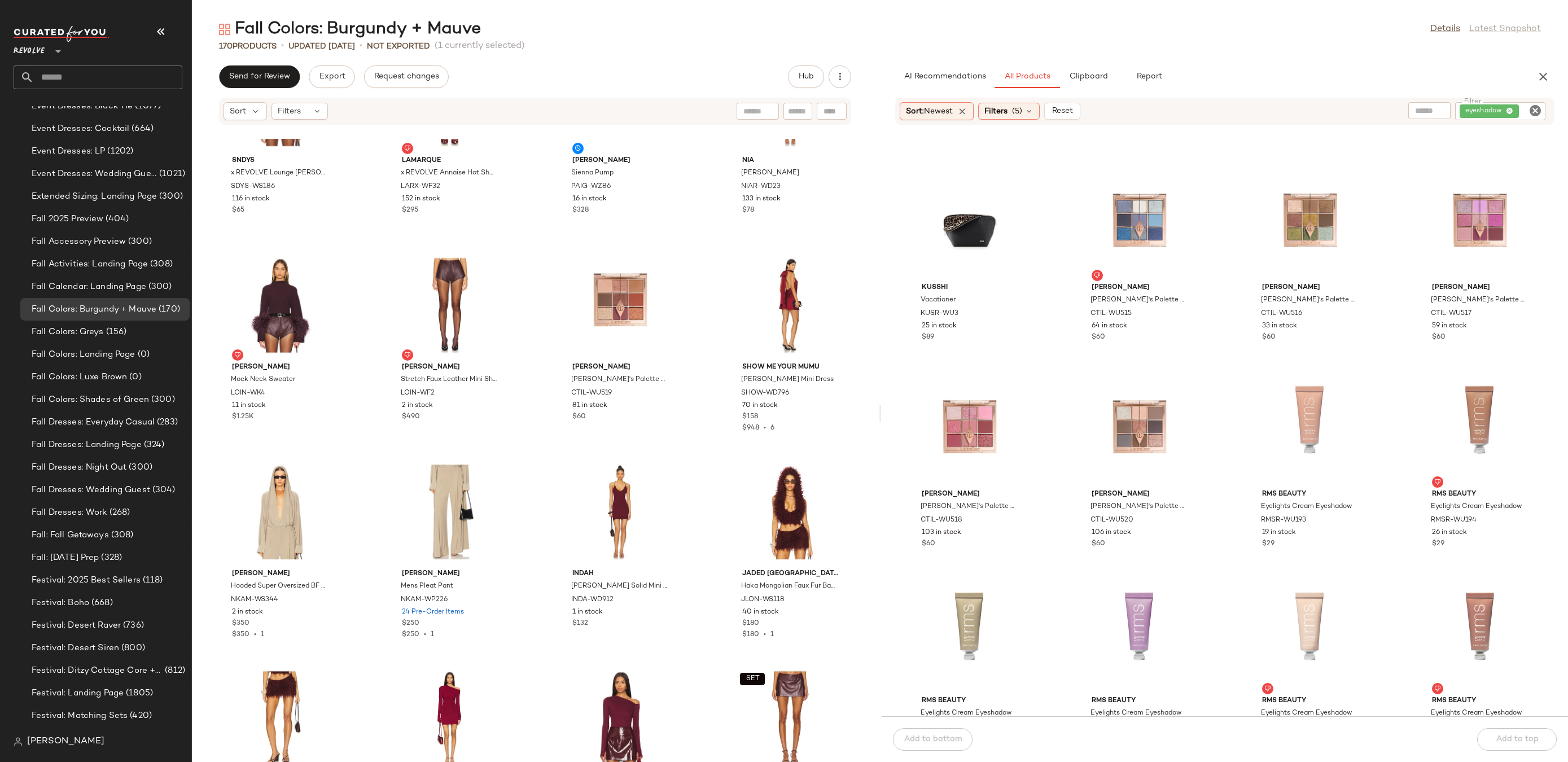
click at [1535, 108] on icon "Clear Filter" at bounding box center [1535, 110] width 14 height 14
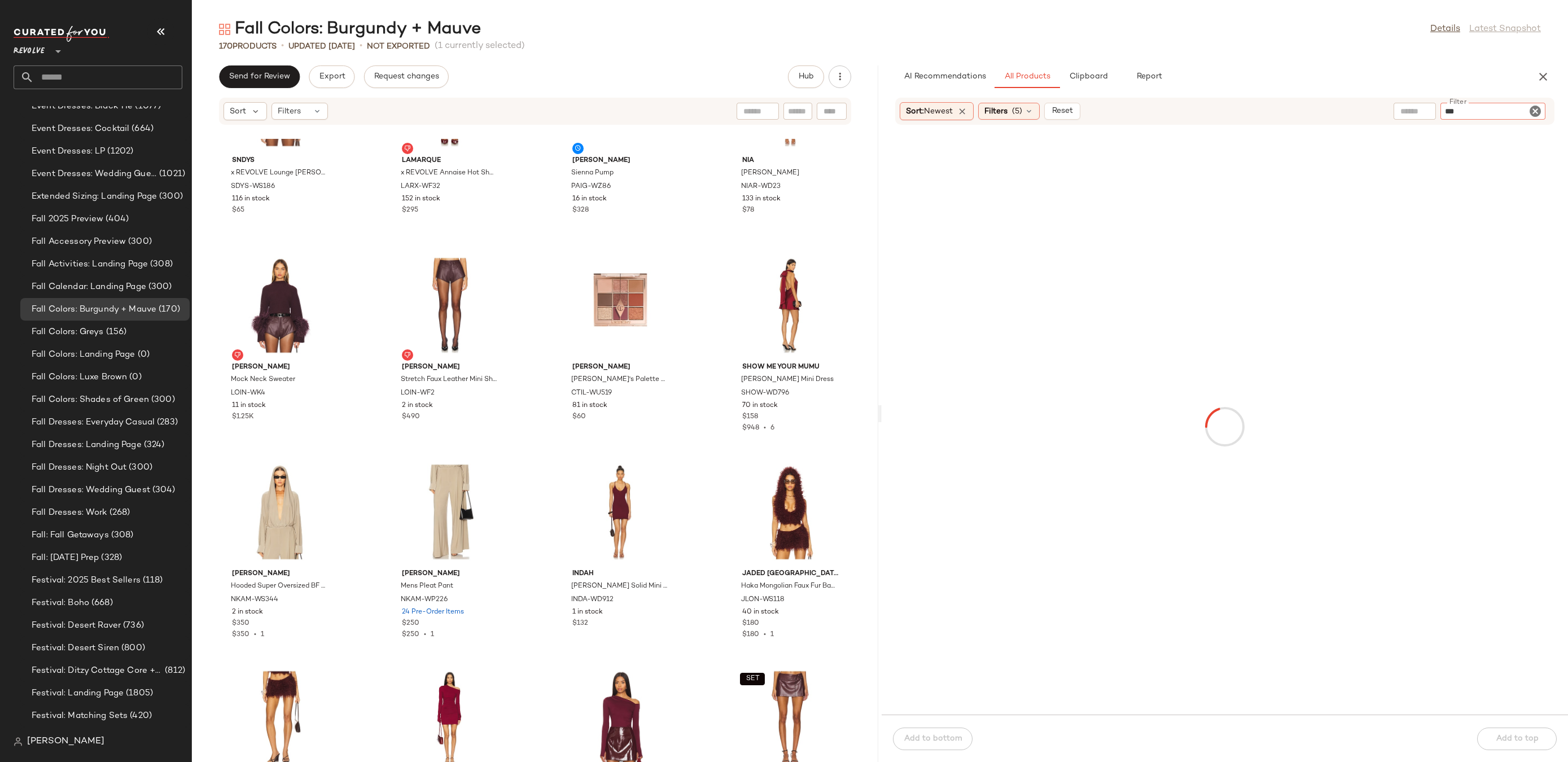
type input "****"
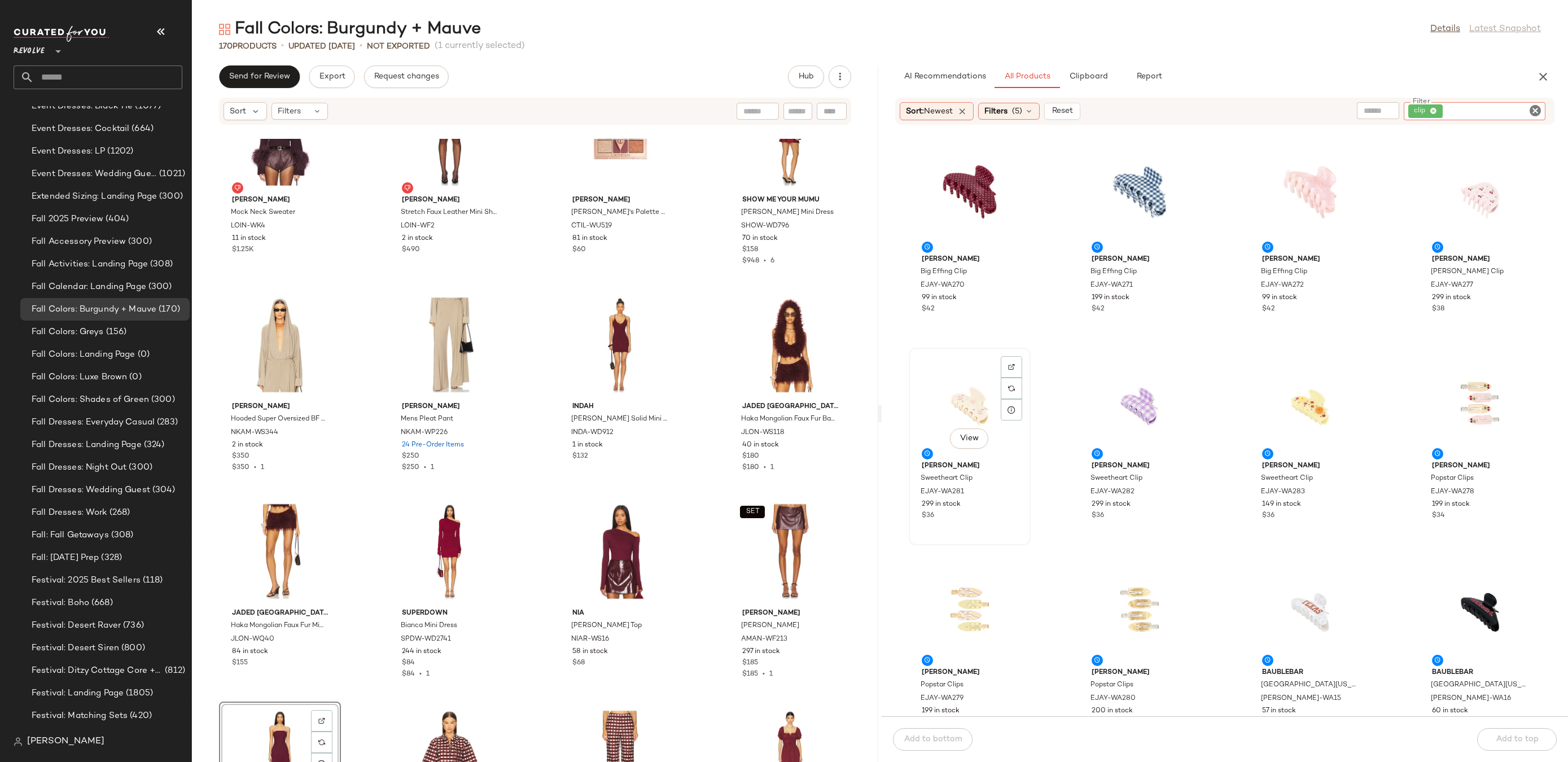
scroll to position [12, 0]
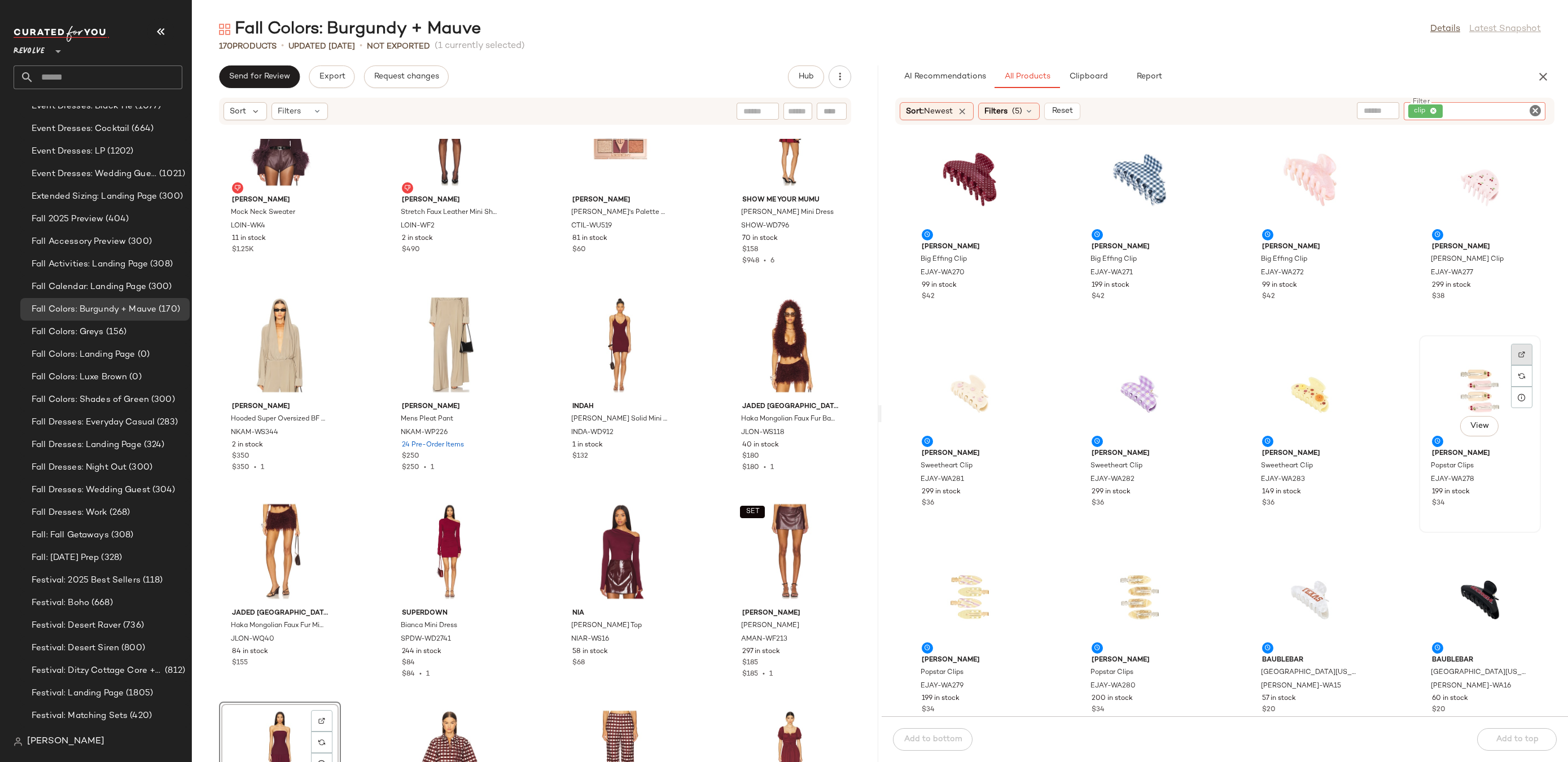
click at [1518, 354] on img at bounding box center [1521, 354] width 7 height 7
click at [978, 164] on div "View" at bounding box center [970, 186] width 114 height 105
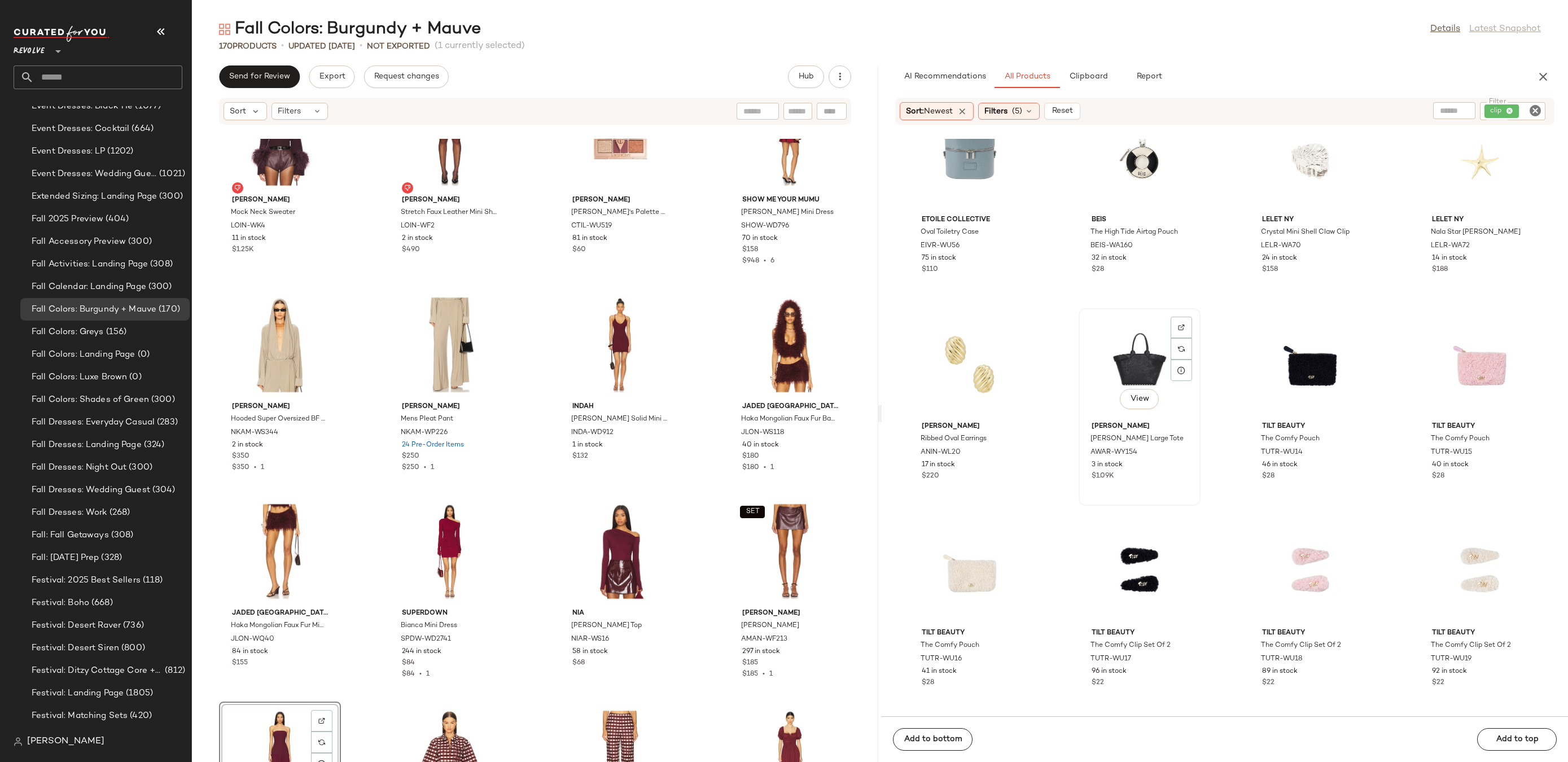
scroll to position [1726, 0]
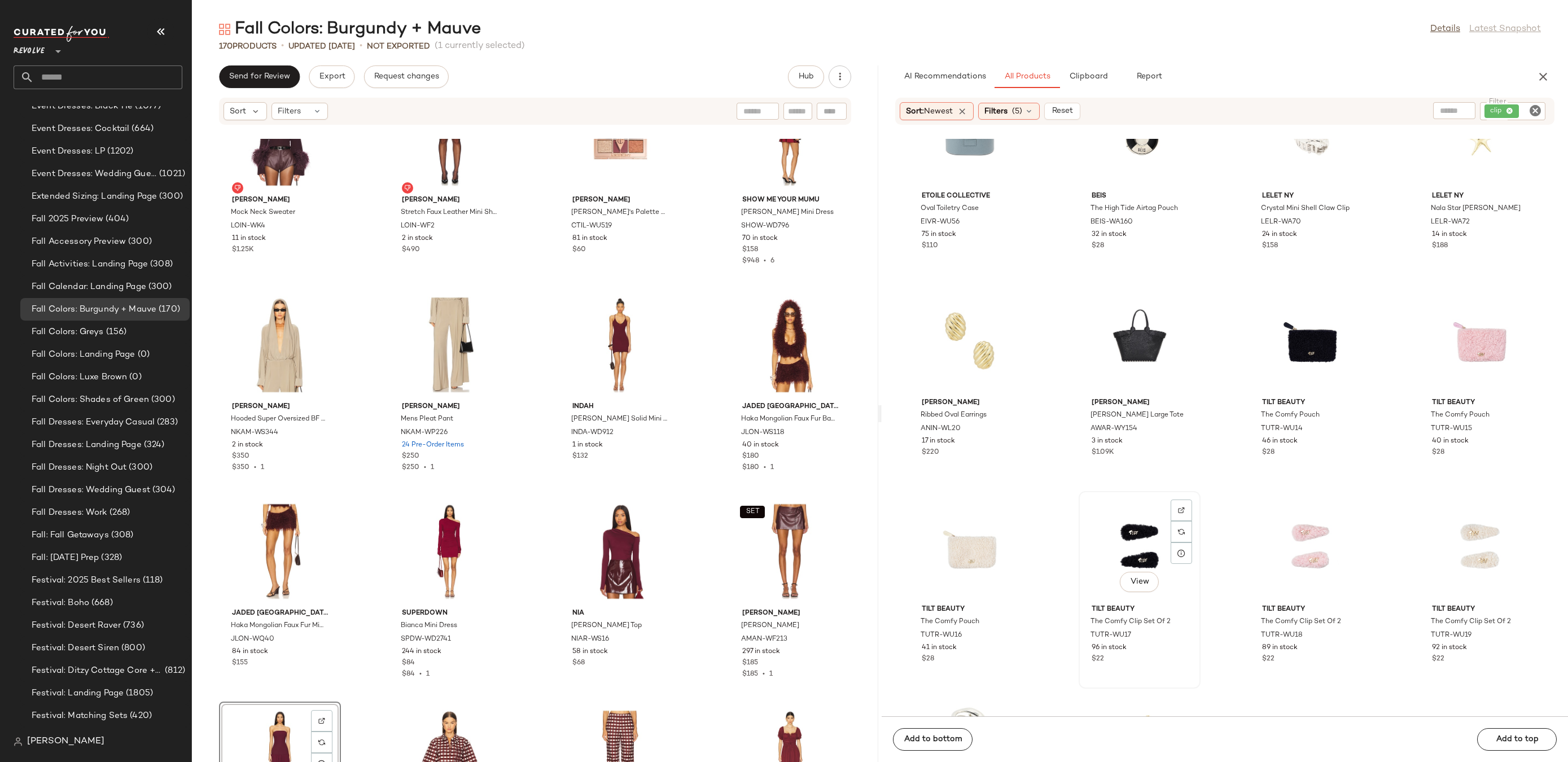
click at [1130, 536] on div "View" at bounding box center [1139, 548] width 114 height 105
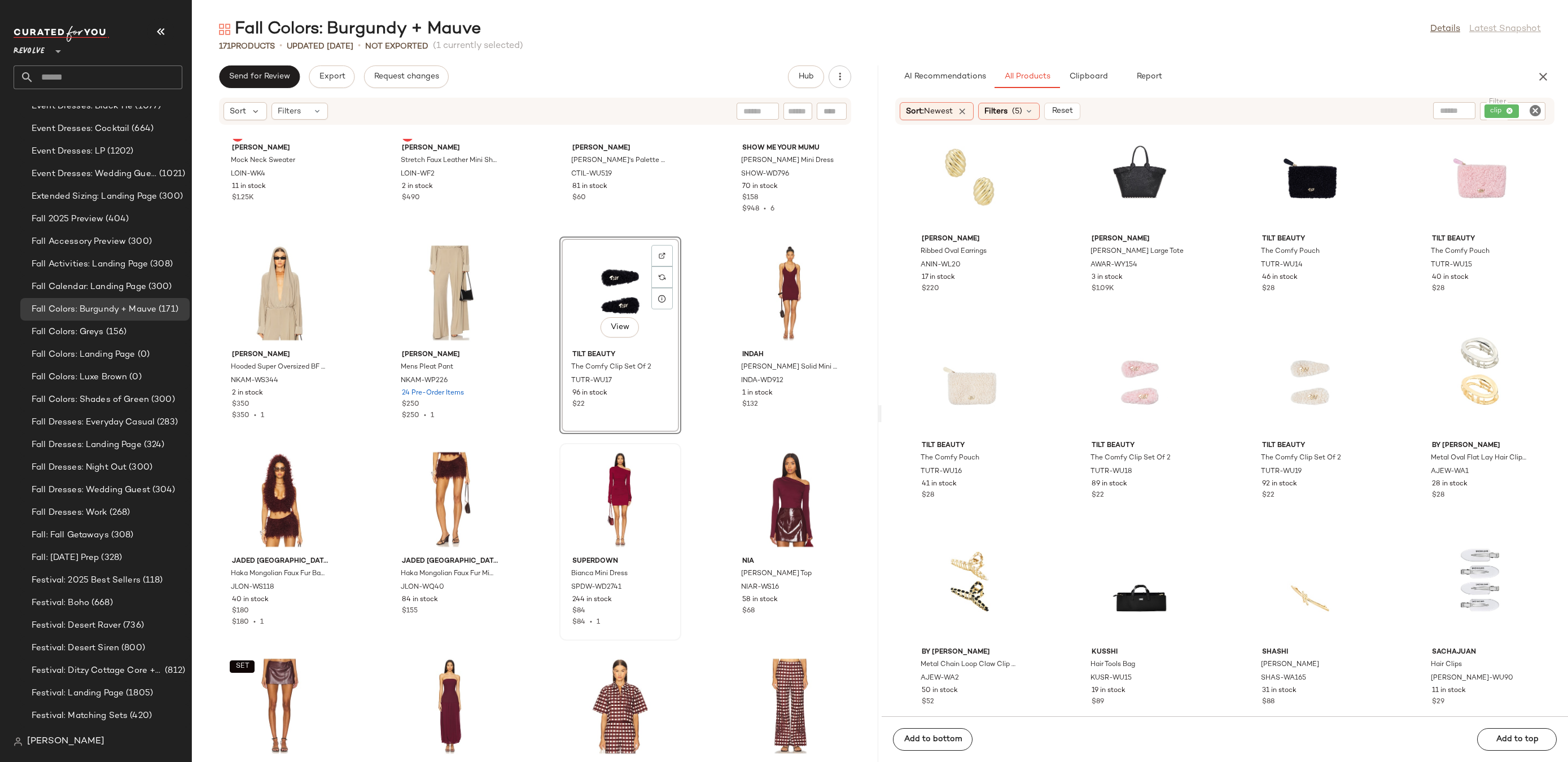
scroll to position [5634, 0]
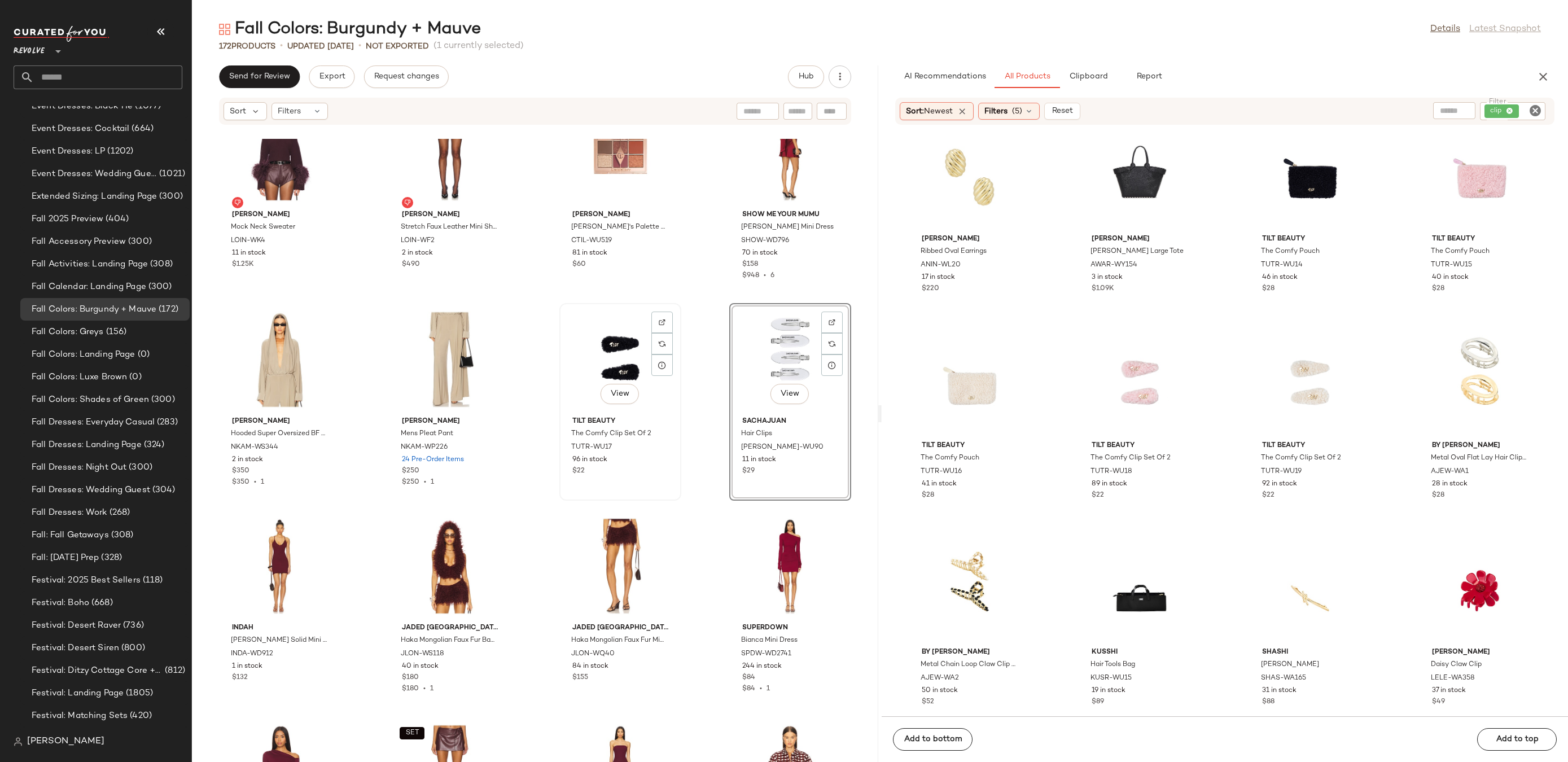
click at [603, 358] on div "View" at bounding box center [620, 359] width 114 height 105
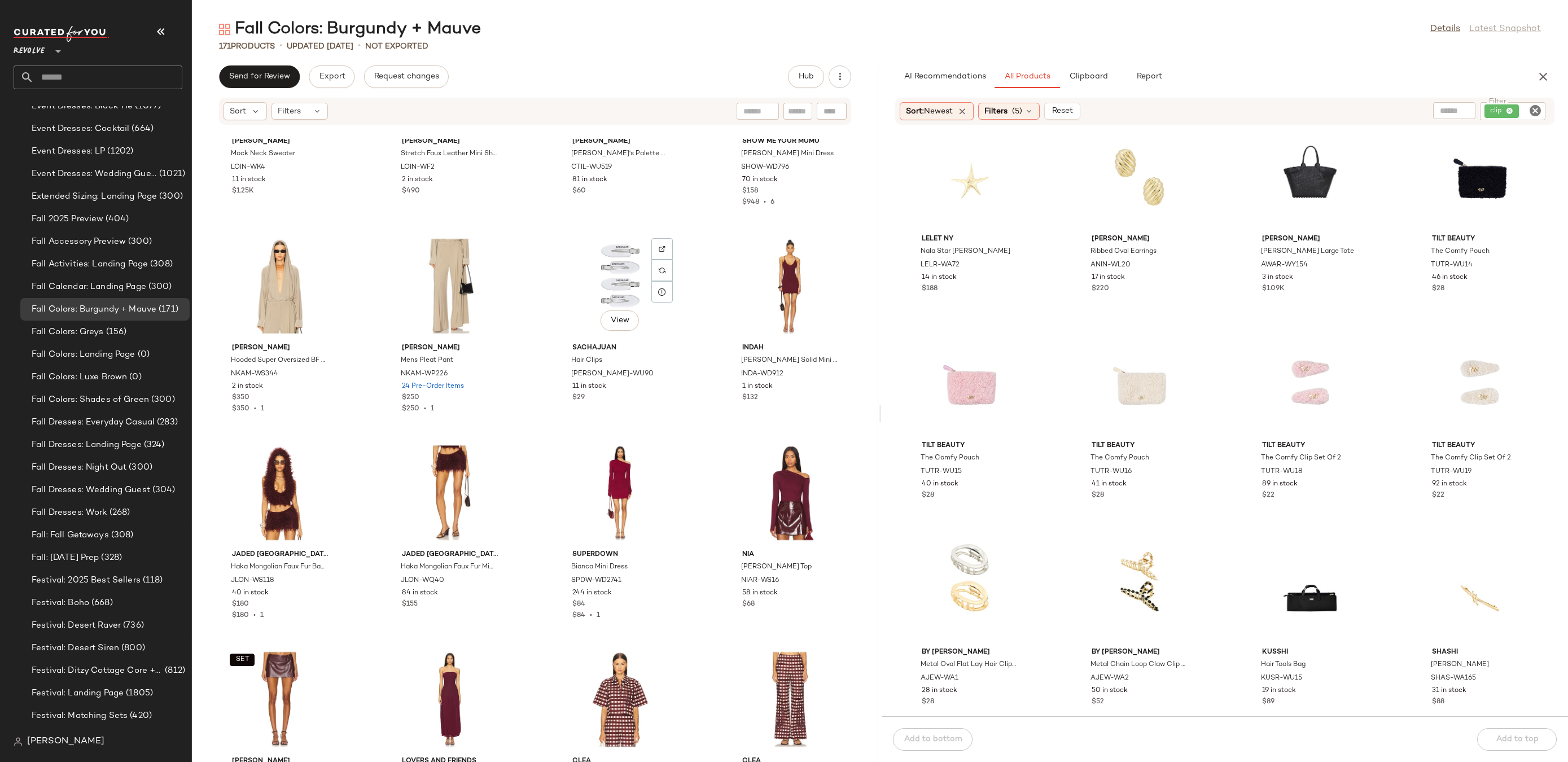
scroll to position [5740, 0]
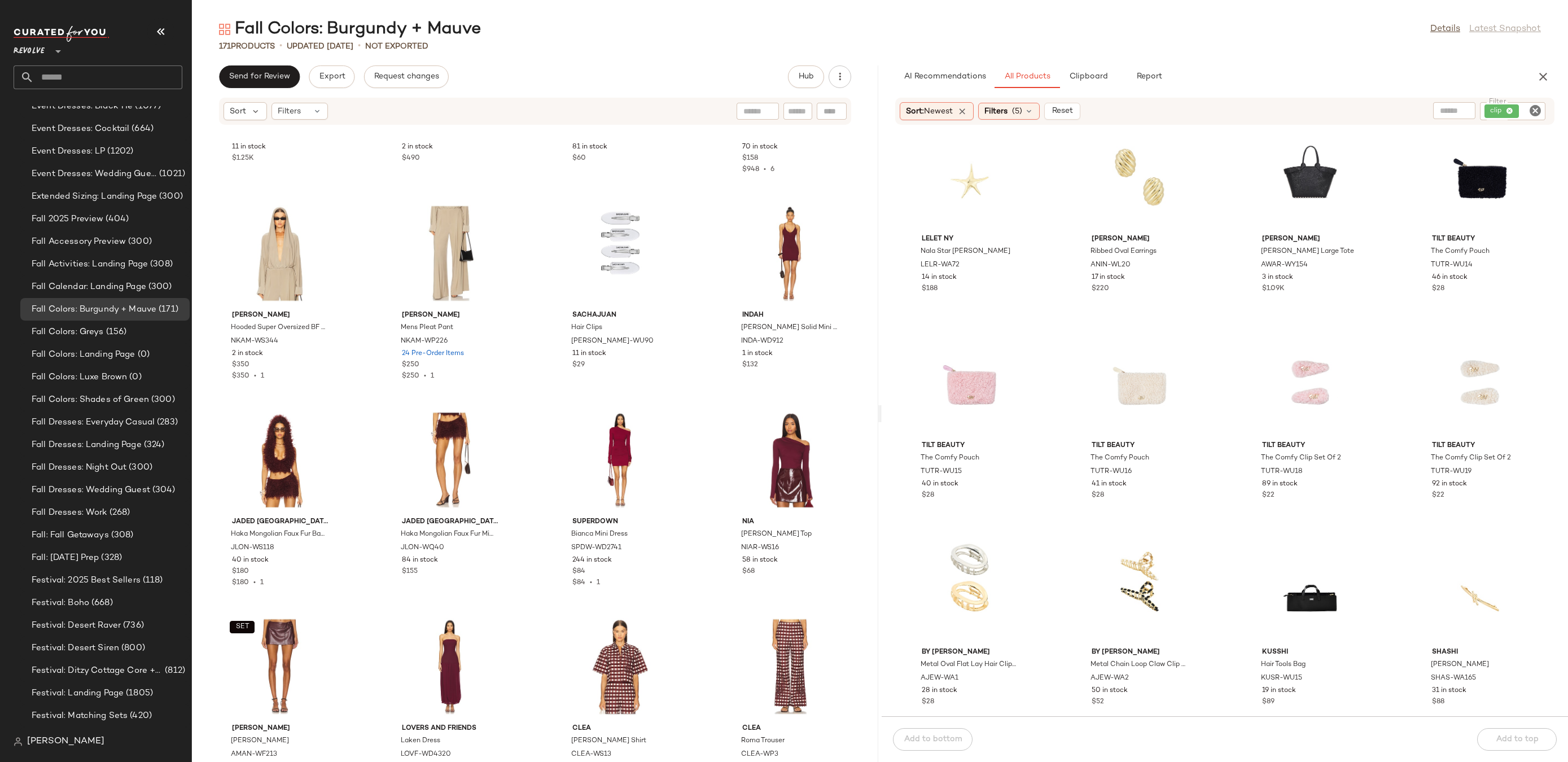
click at [1536, 108] on icon "Clear Filter" at bounding box center [1535, 110] width 14 height 14
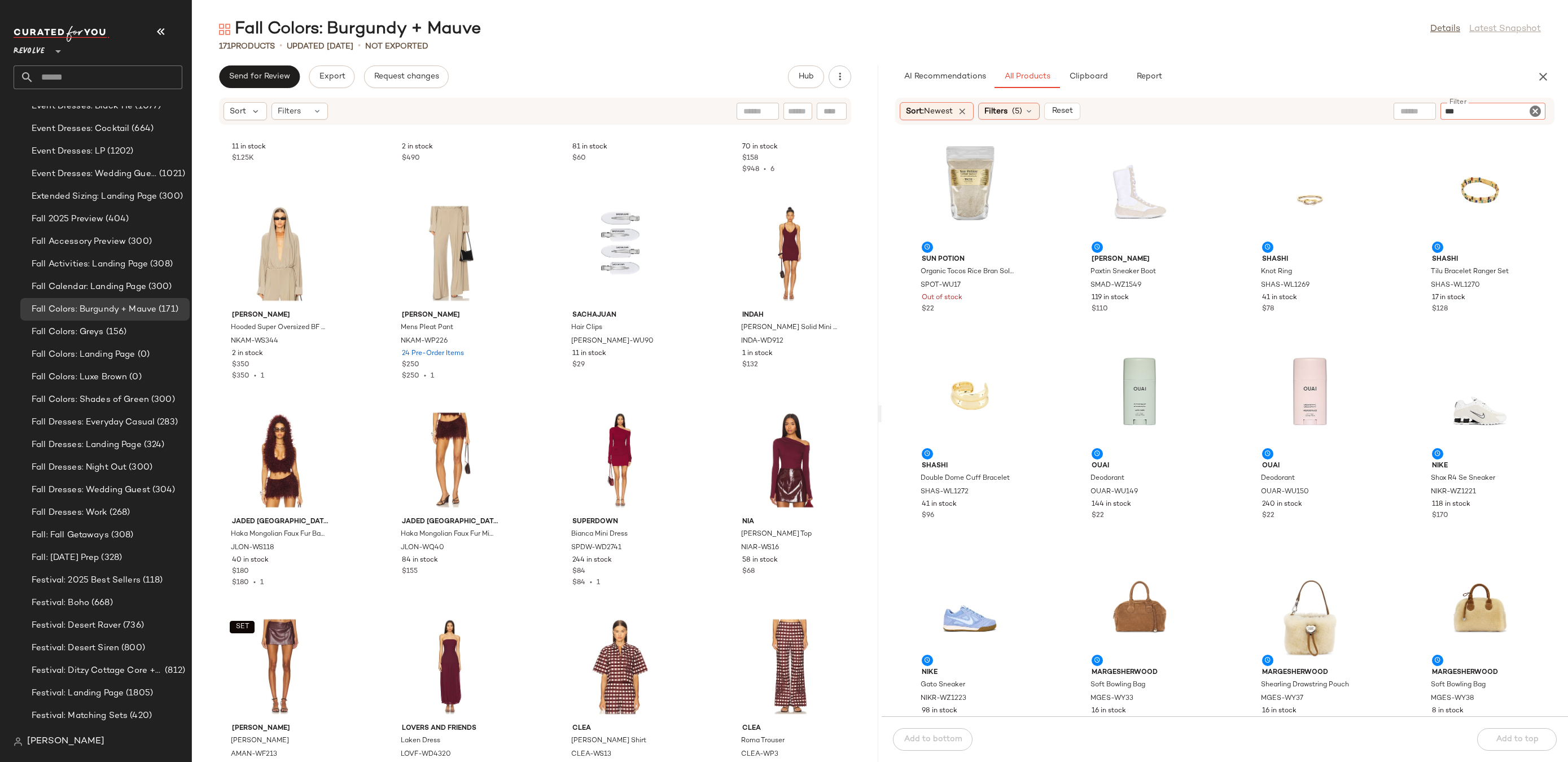
type input "****"
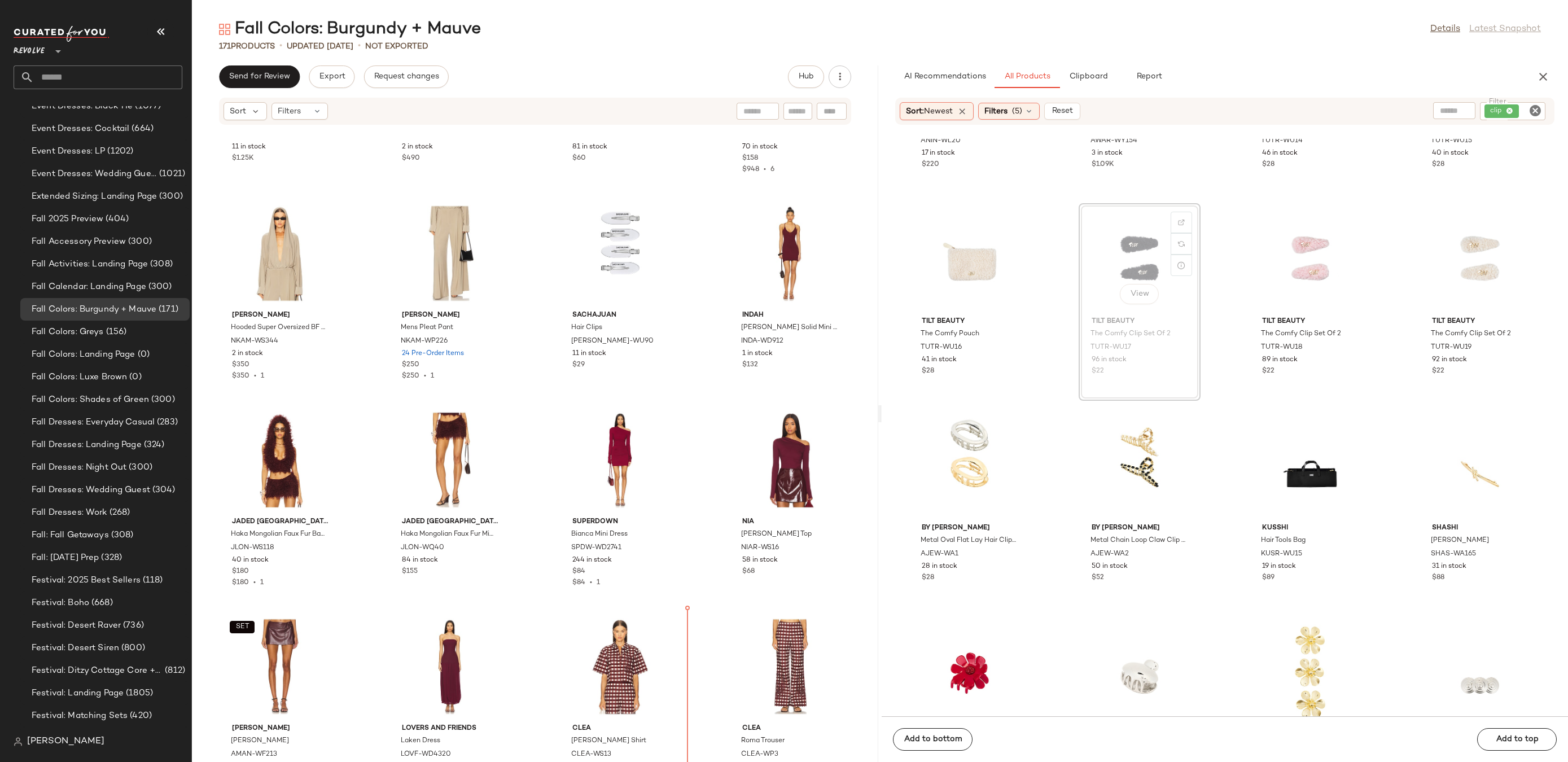
scroll to position [5748, 0]
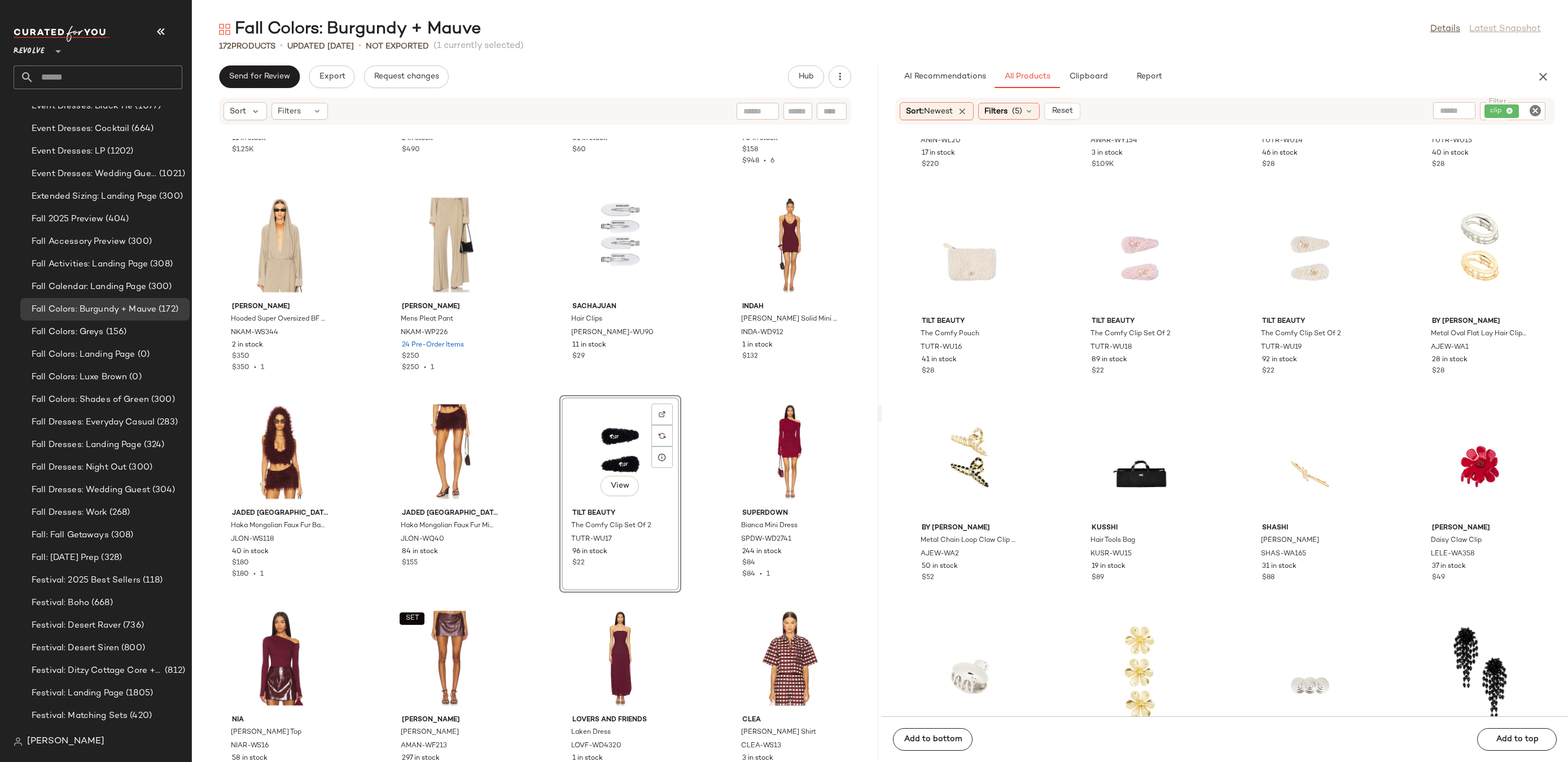
click at [1537, 110] on icon "Clear Filter" at bounding box center [1535, 110] width 14 height 14
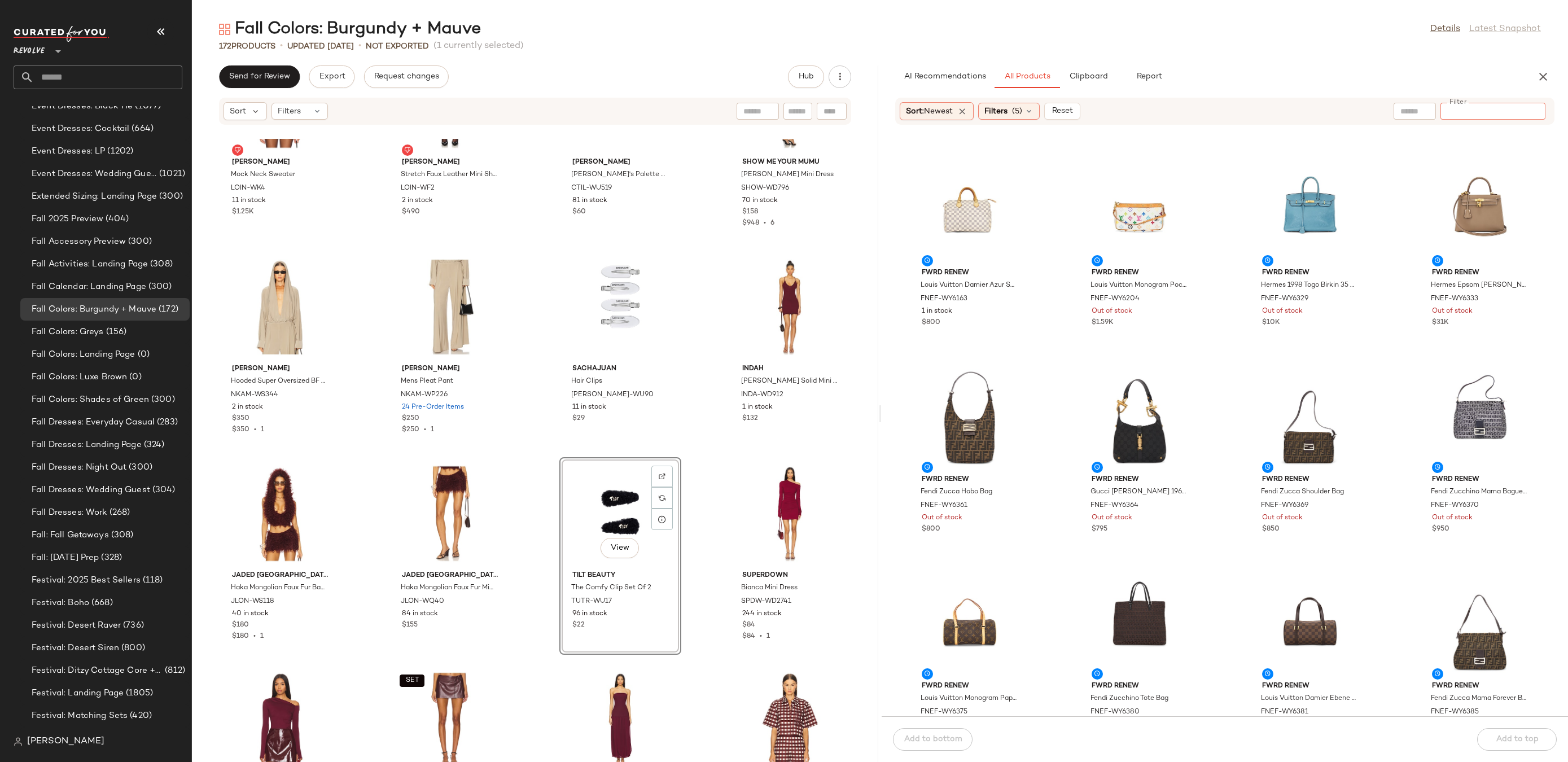
scroll to position [548, 0]
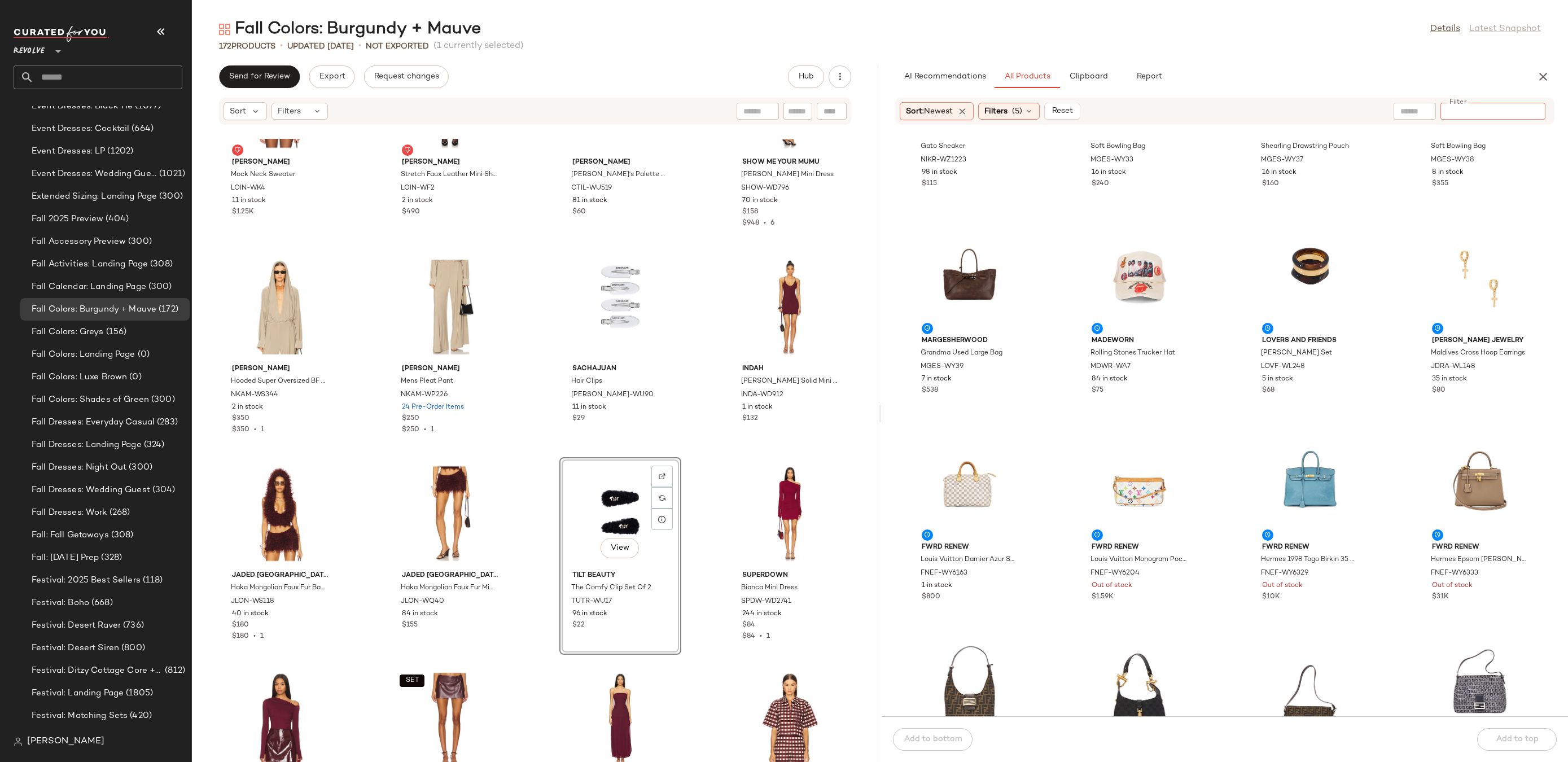
click at [1507, 115] on input "Filter" at bounding box center [1493, 112] width 96 height 12
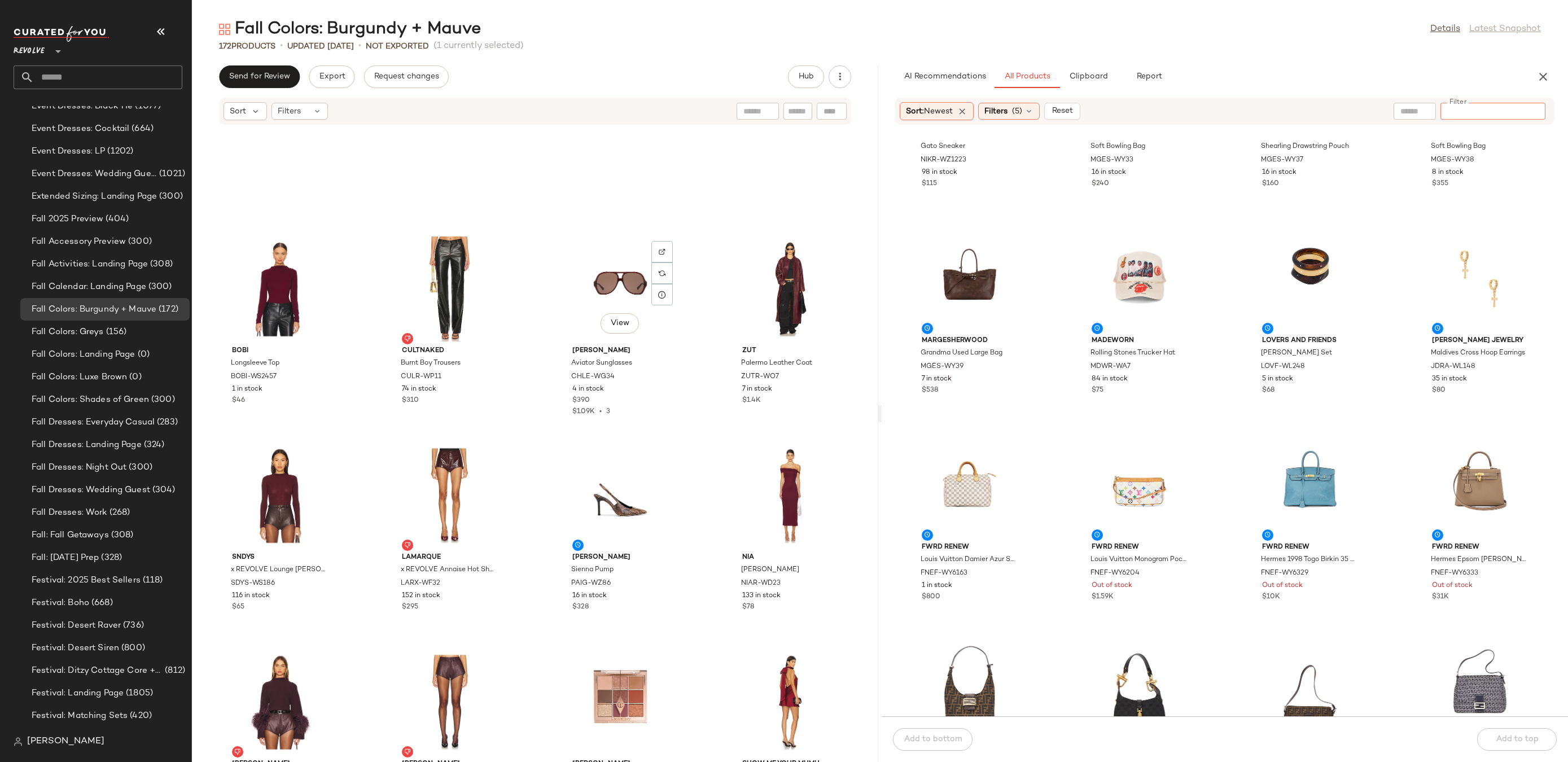
scroll to position [5390, 0]
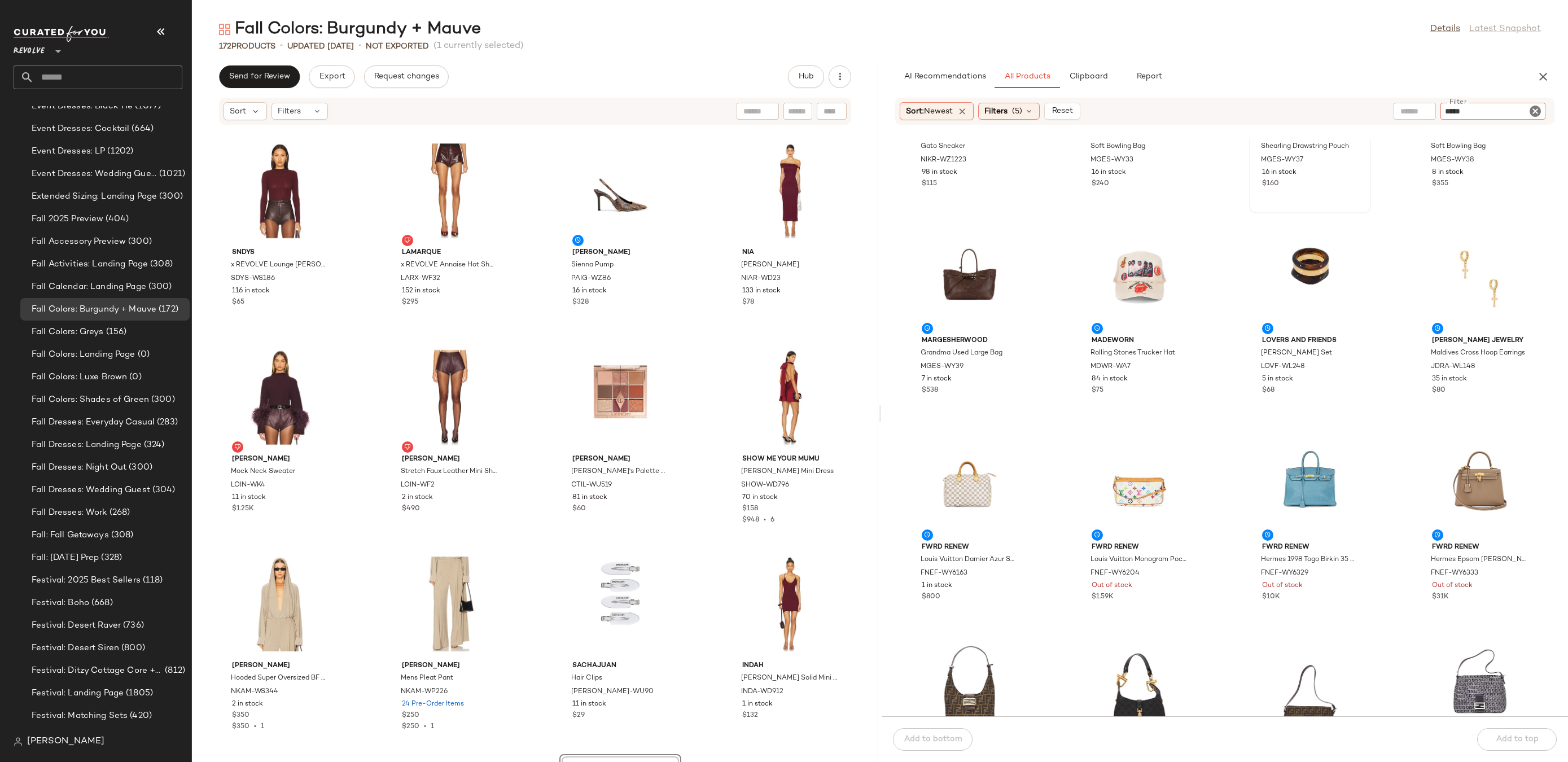
type input "******"
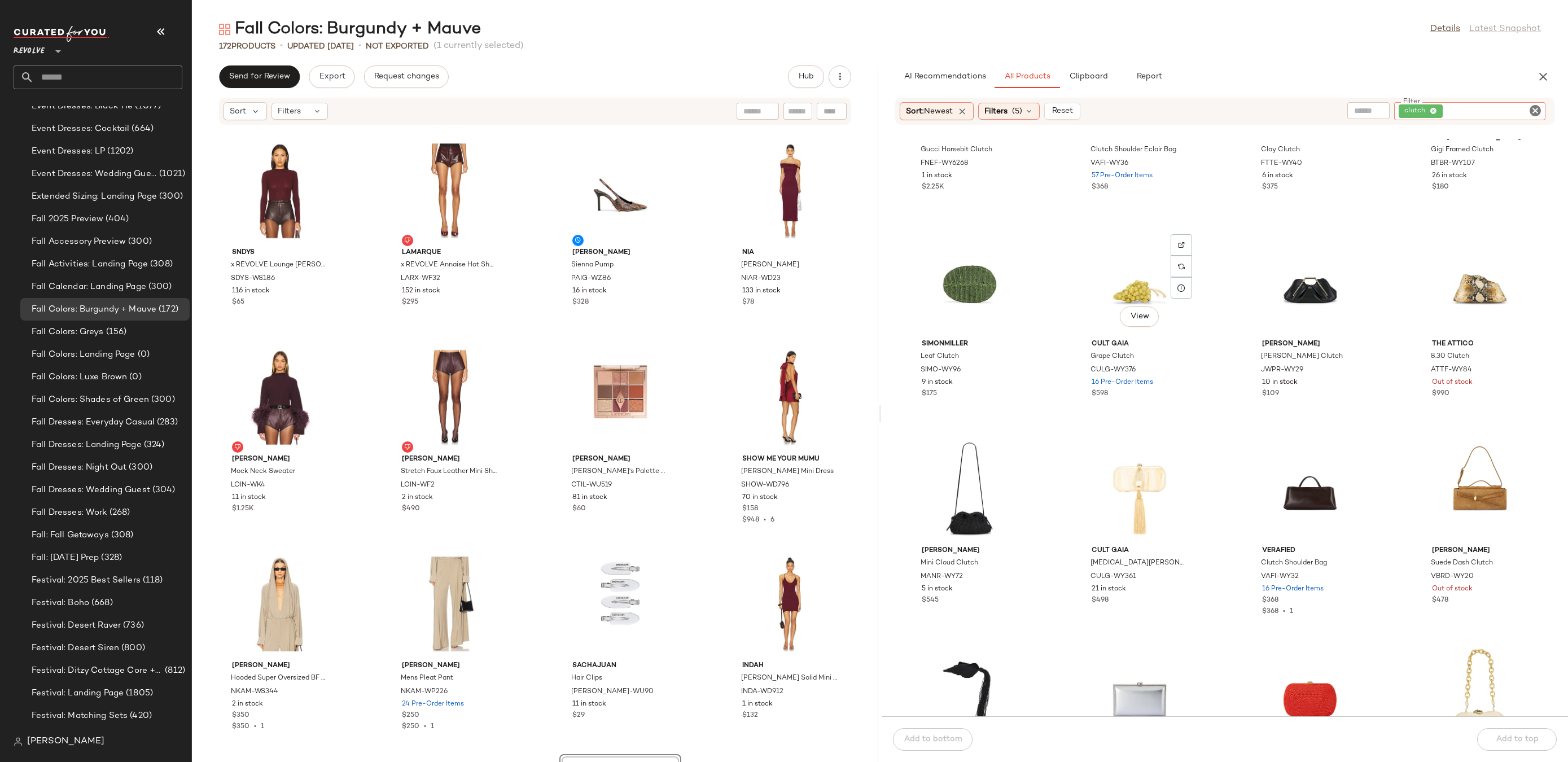
scroll to position [546, 0]
click at [1518, 244] on img at bounding box center [1521, 243] width 7 height 7
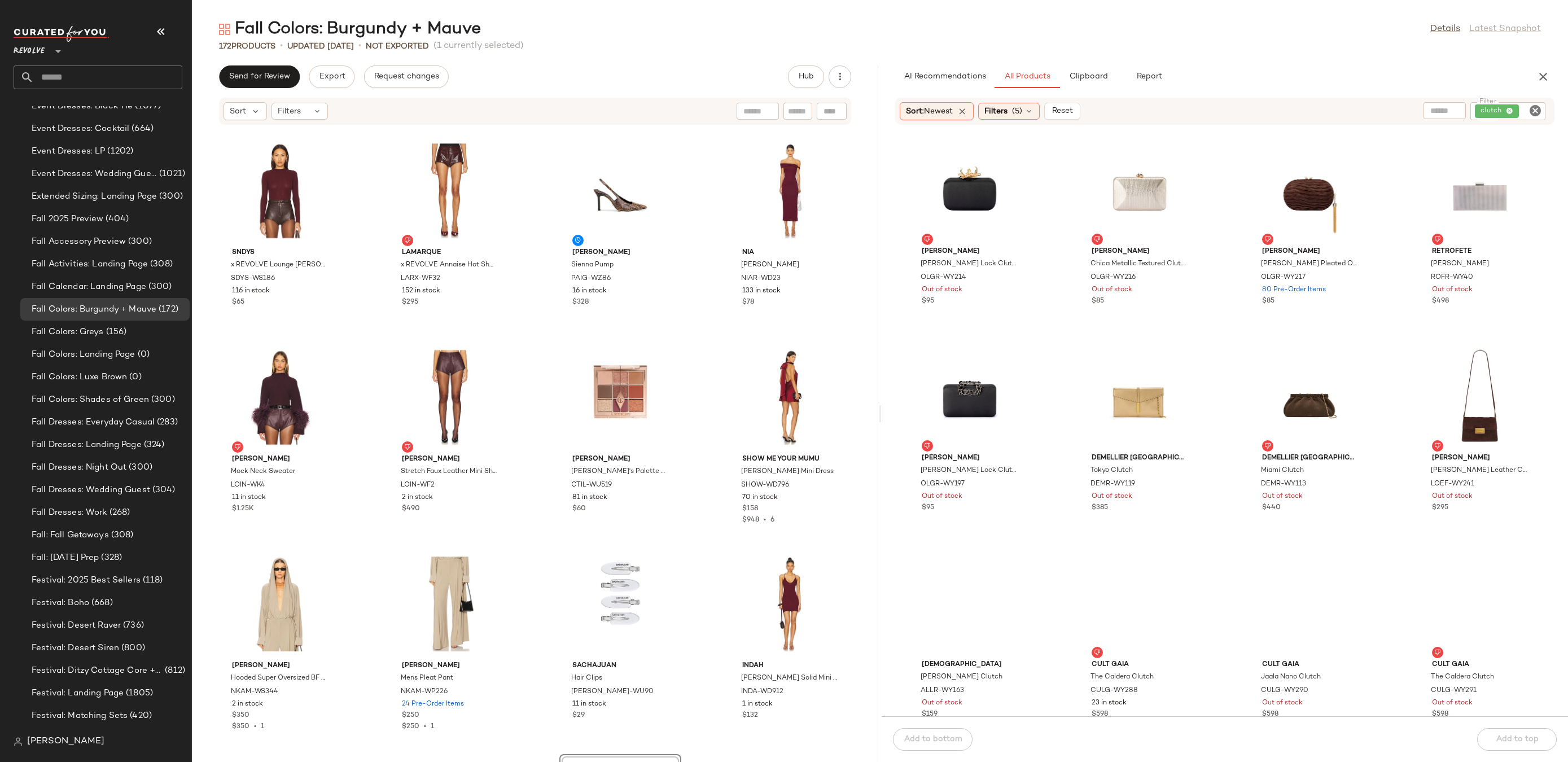
scroll to position [8562, 0]
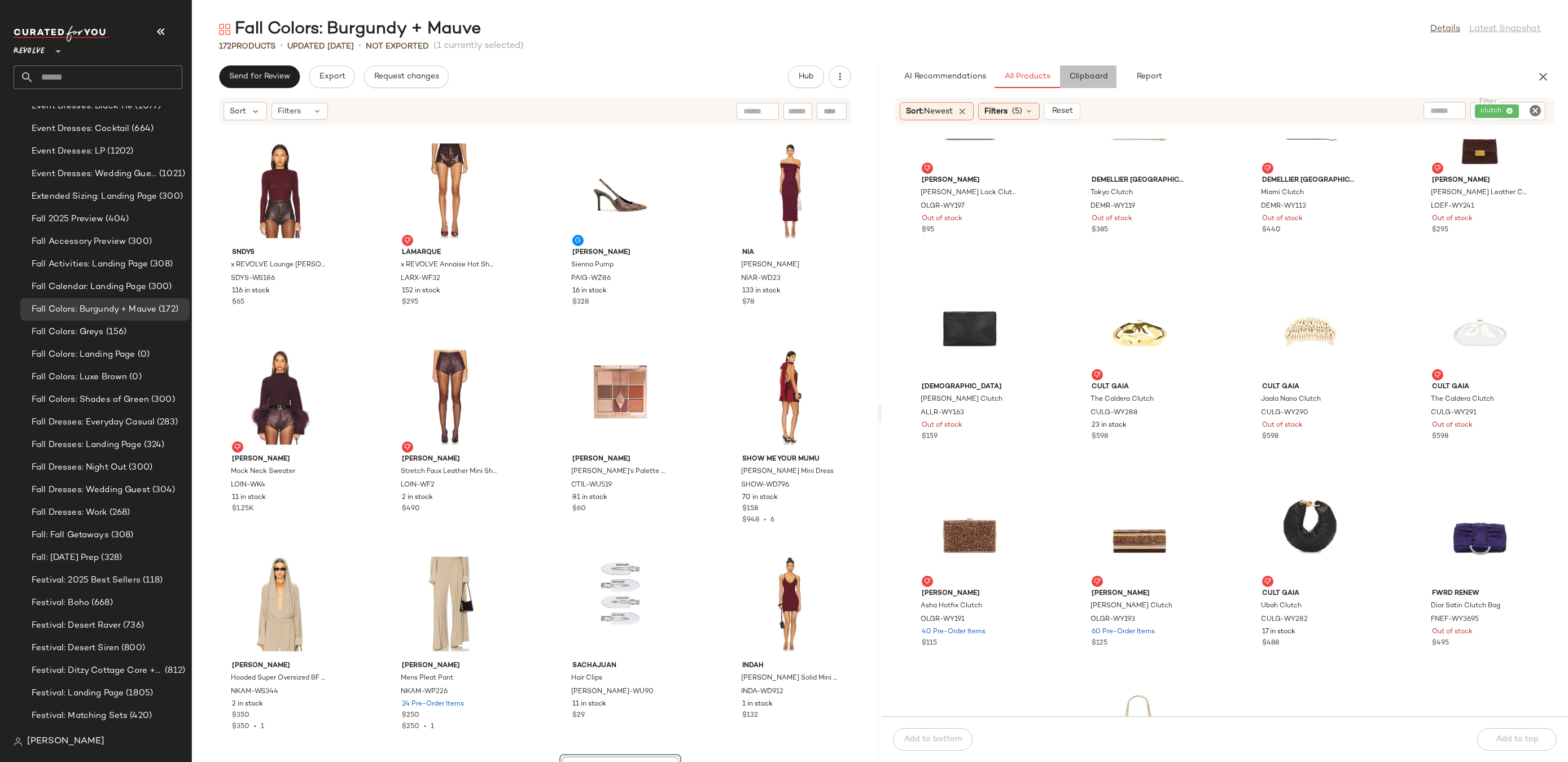
click at [1085, 80] on span "Clipboard" at bounding box center [1087, 77] width 39 height 9
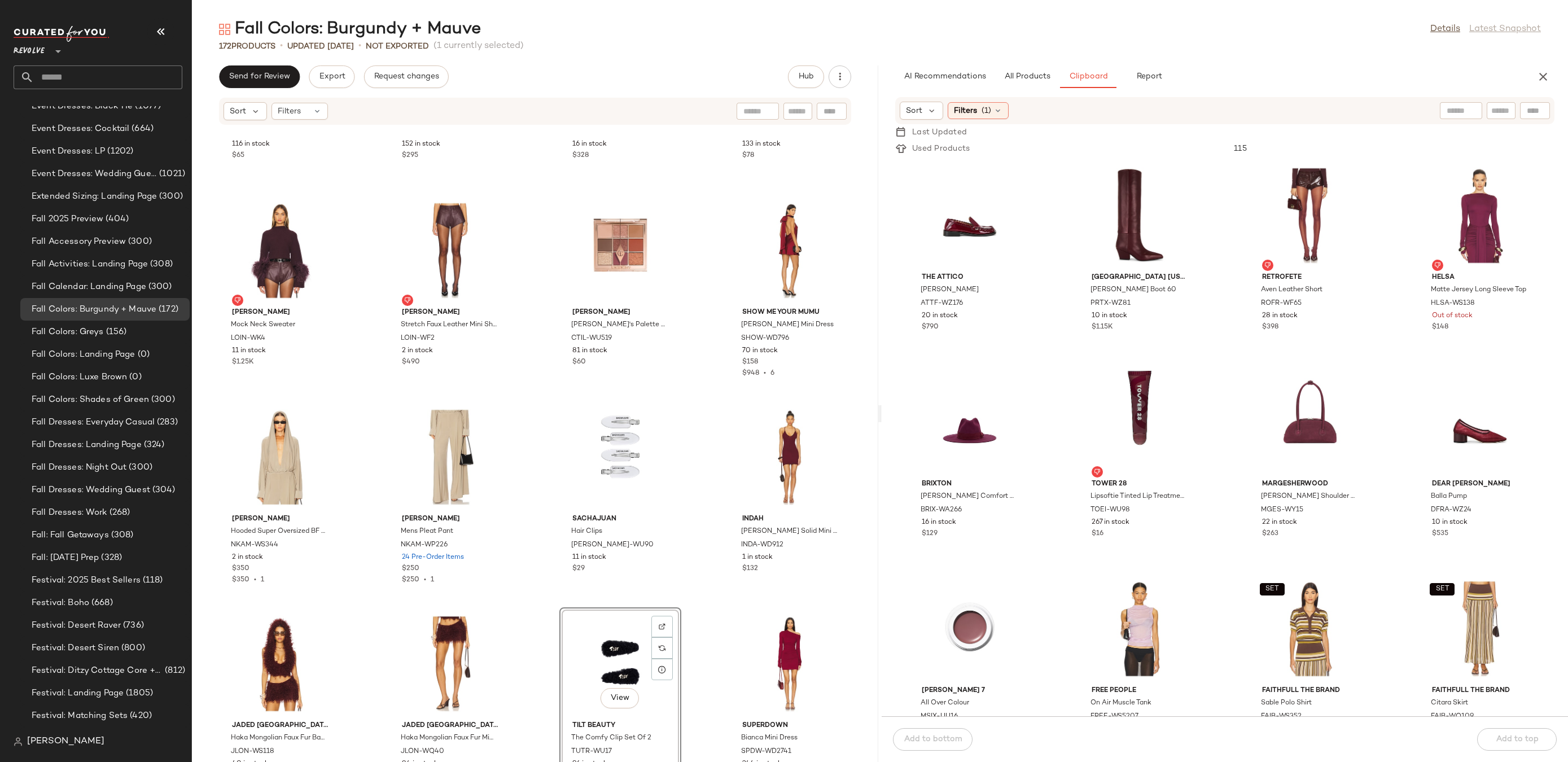
scroll to position [53, 0]
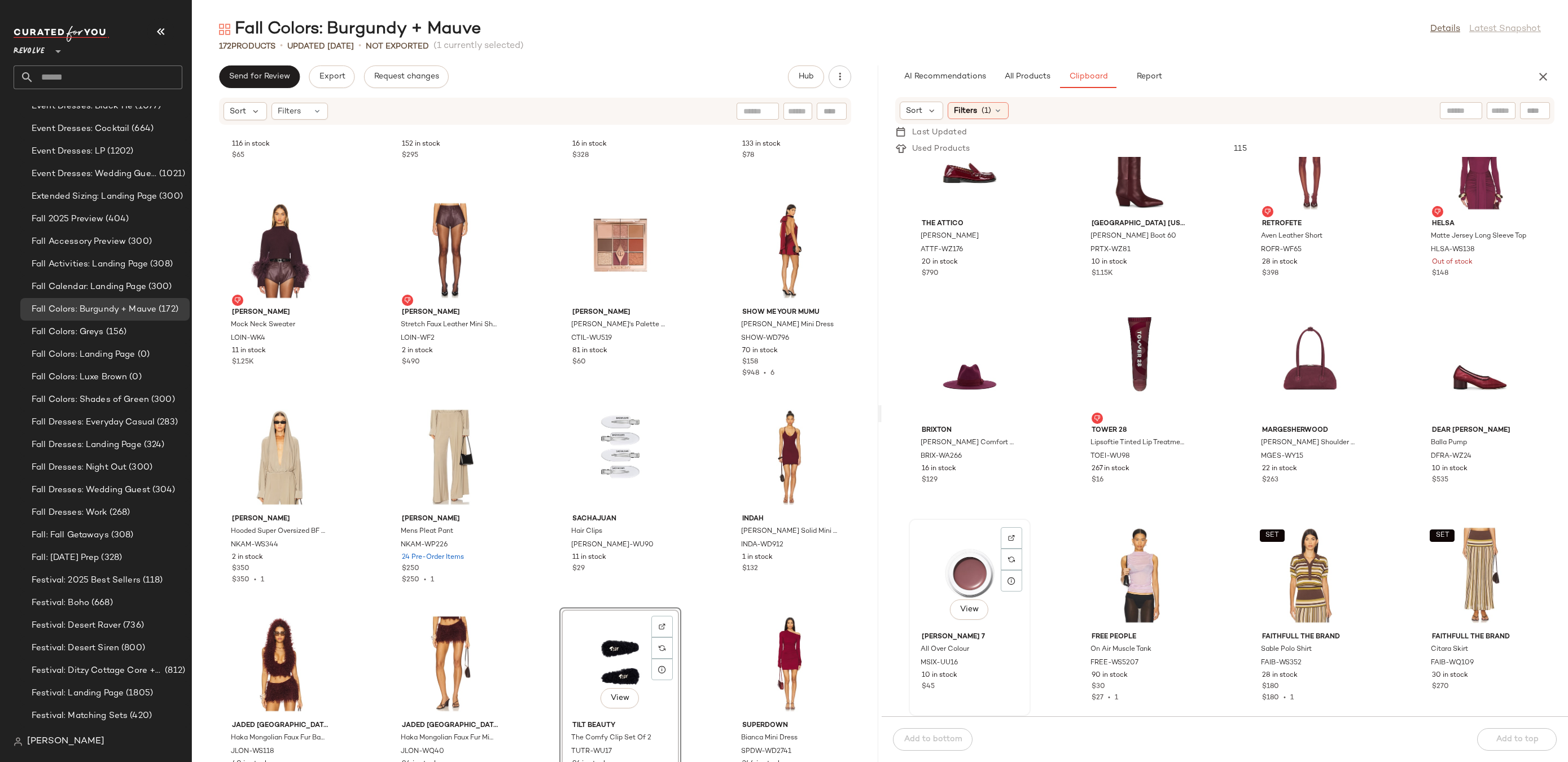
click at [969, 568] on div "View" at bounding box center [970, 576] width 114 height 105
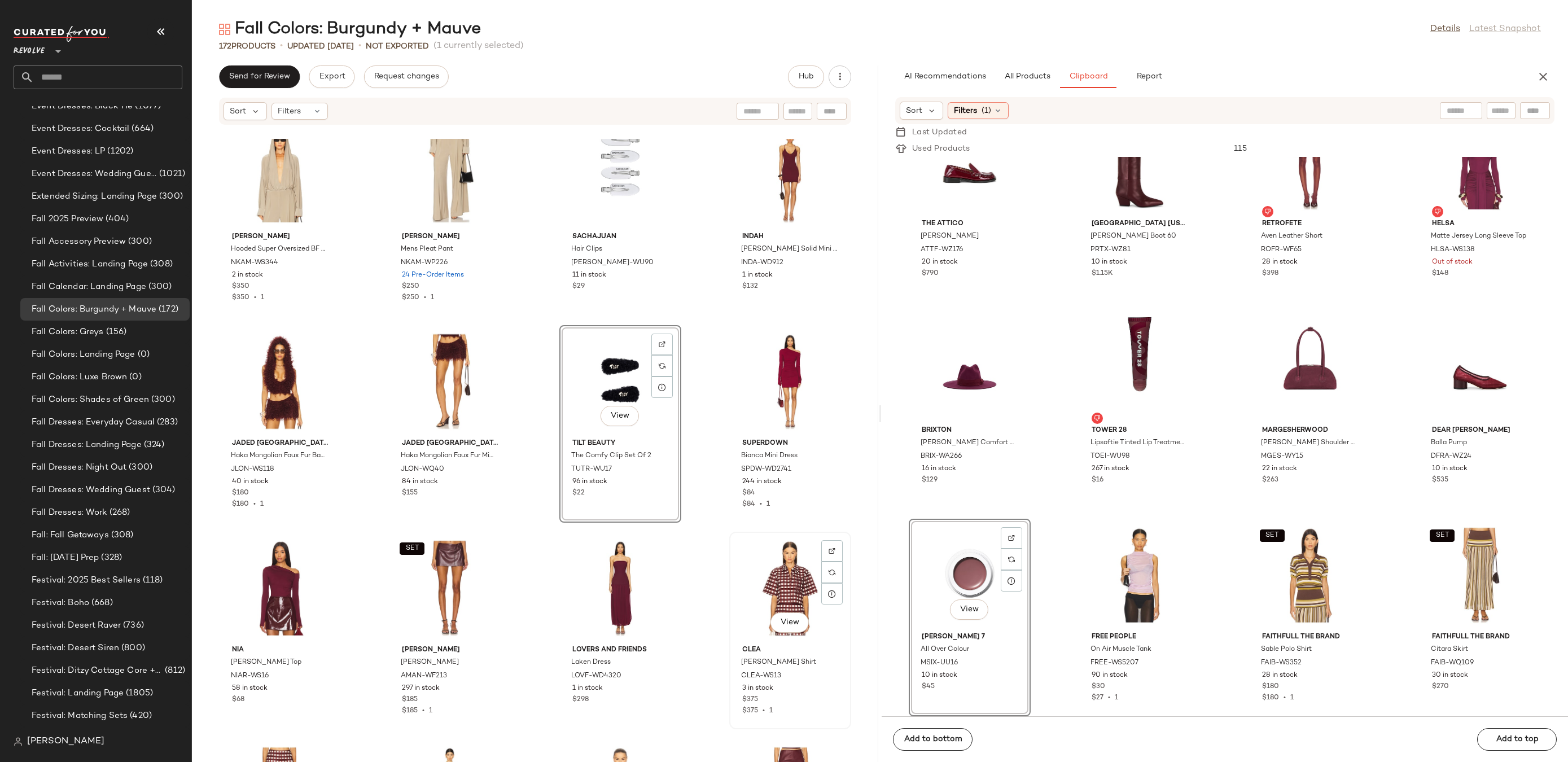
scroll to position [5723, 0]
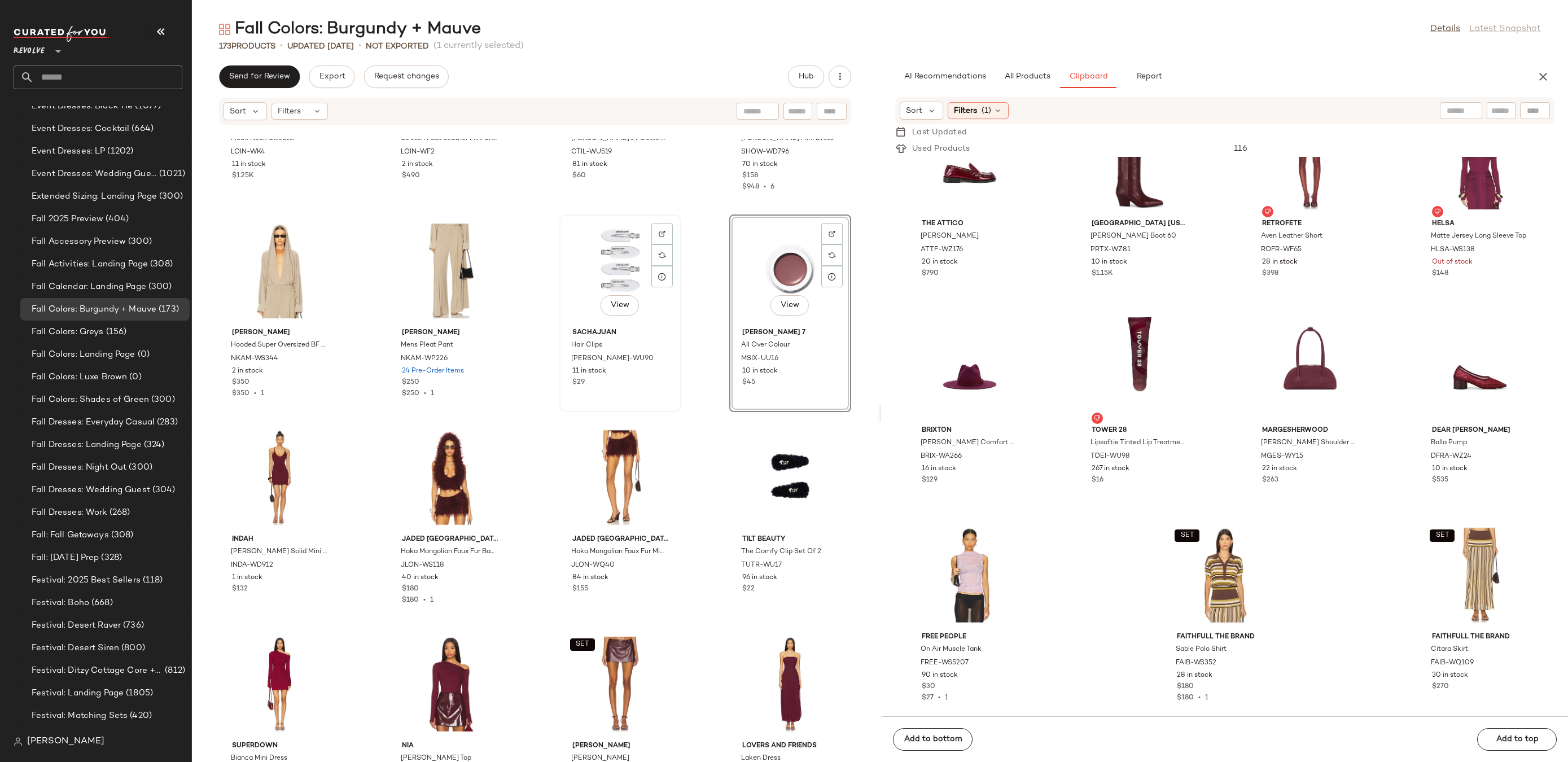
click at [608, 277] on div "View" at bounding box center [620, 271] width 114 height 105
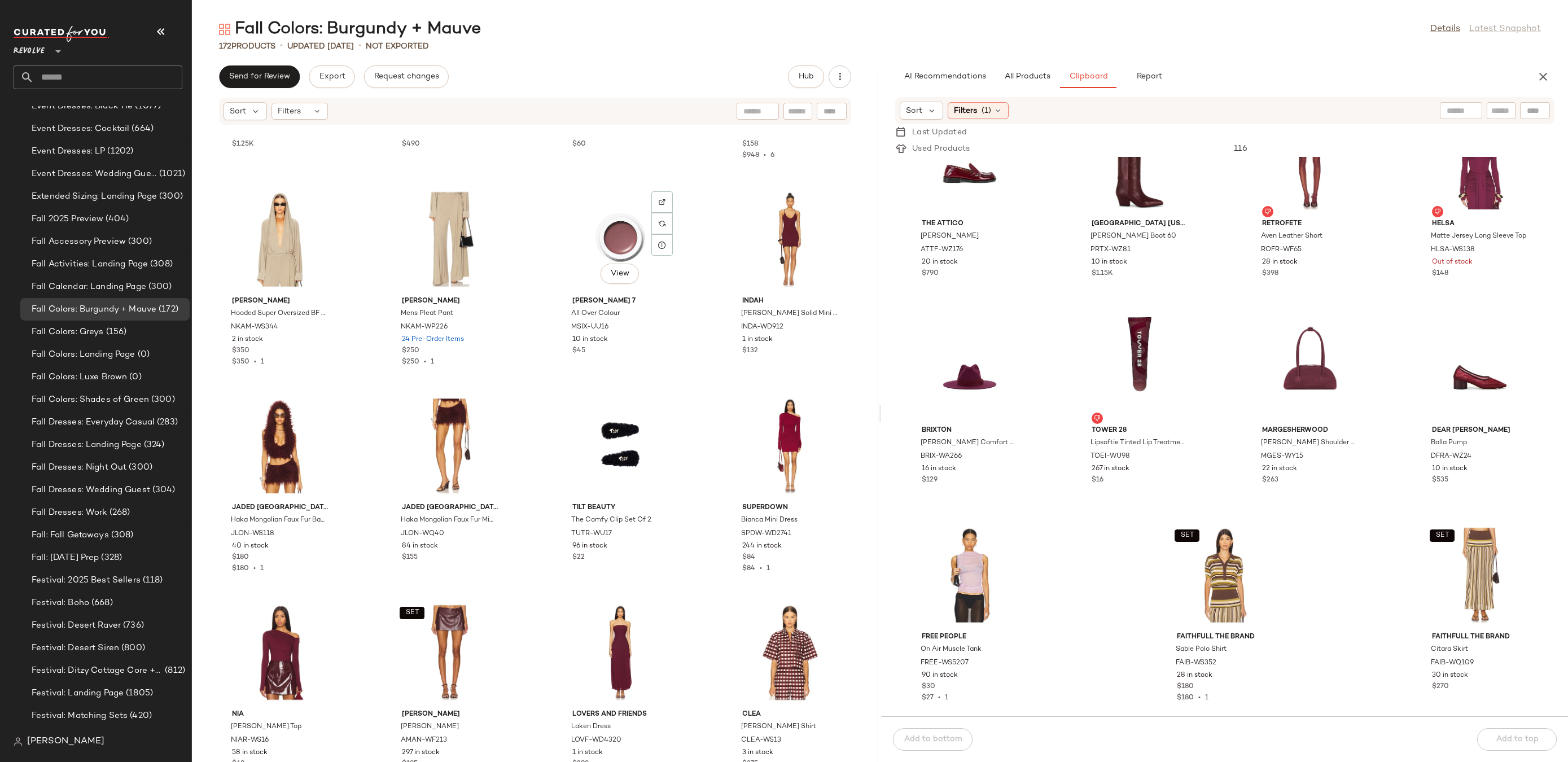
scroll to position [6002, 0]
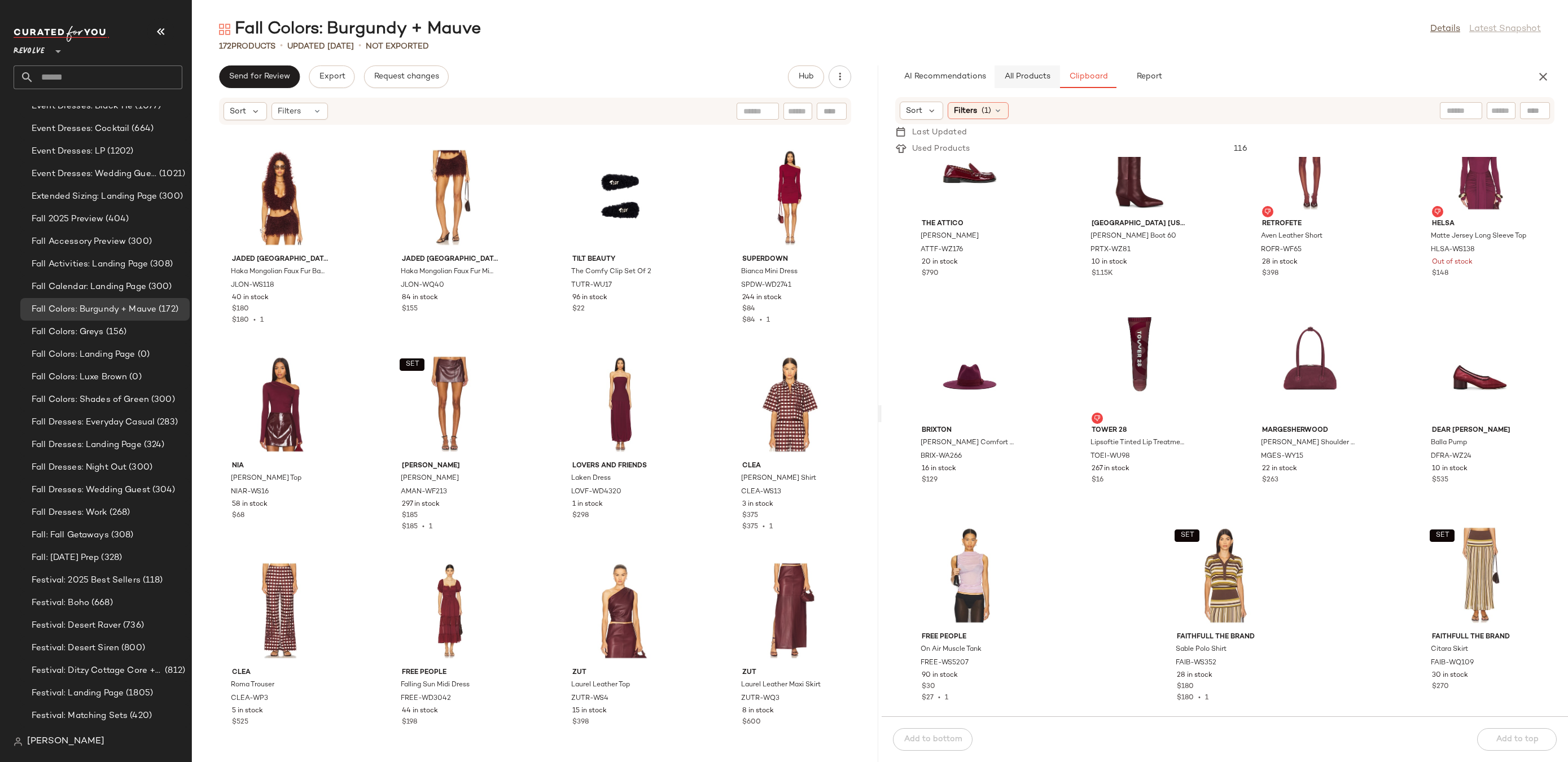
click at [1025, 81] on button "All Products" at bounding box center [1028, 77] width 66 height 23
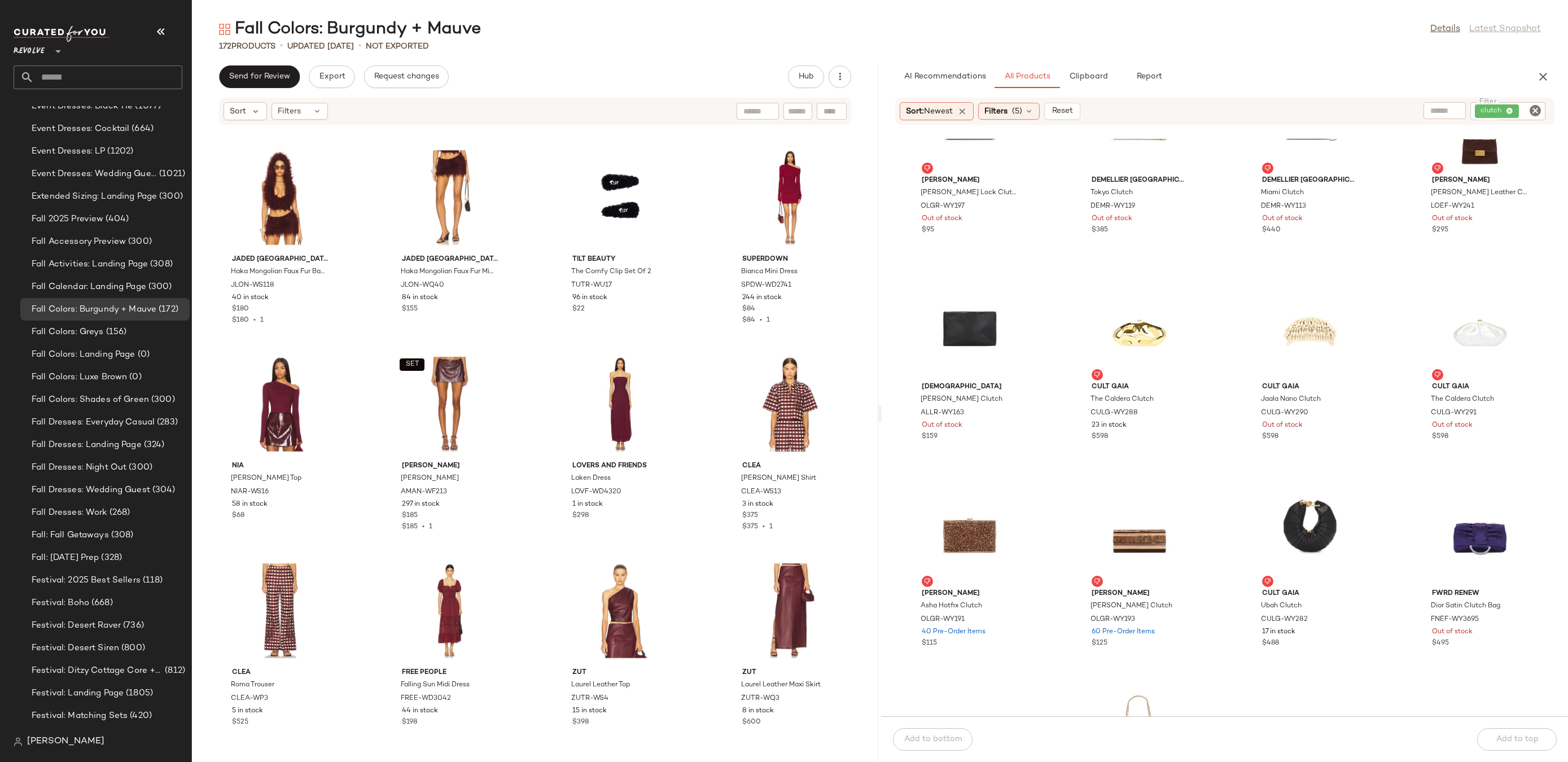
click at [1536, 112] on icon "Clear Filter" at bounding box center [1535, 110] width 14 height 14
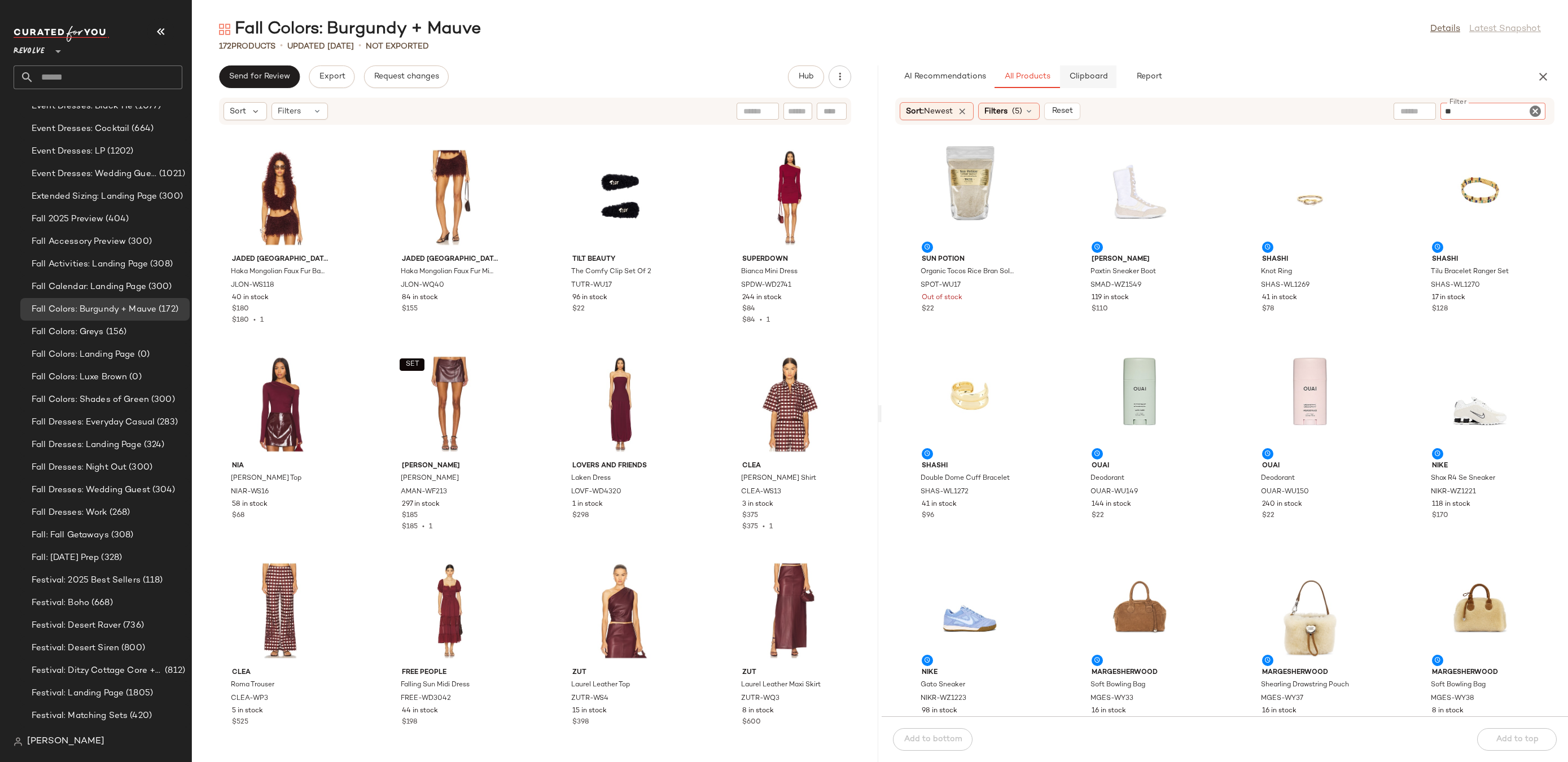
type input "*"
type input "***"
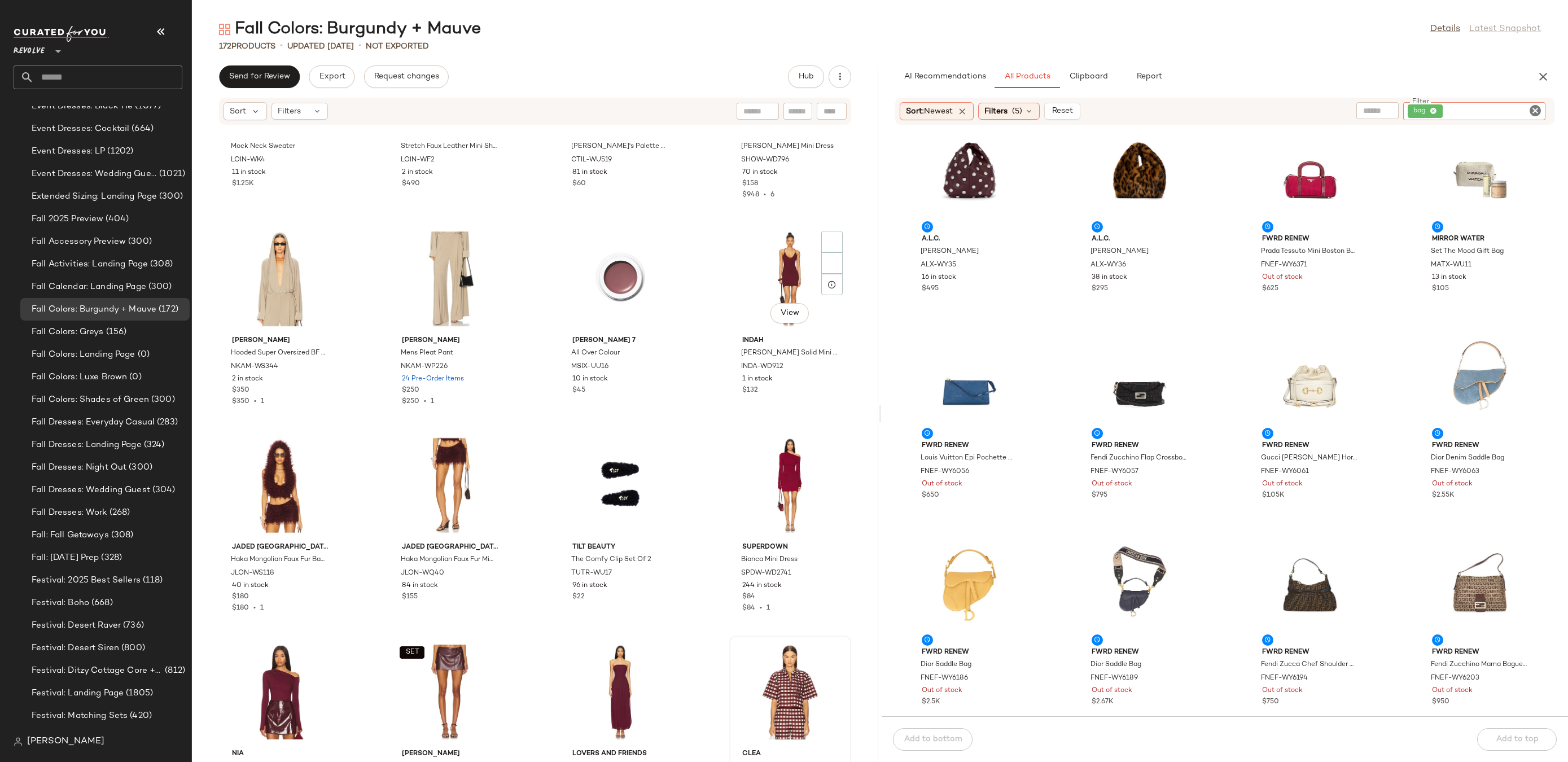
scroll to position [5692, 0]
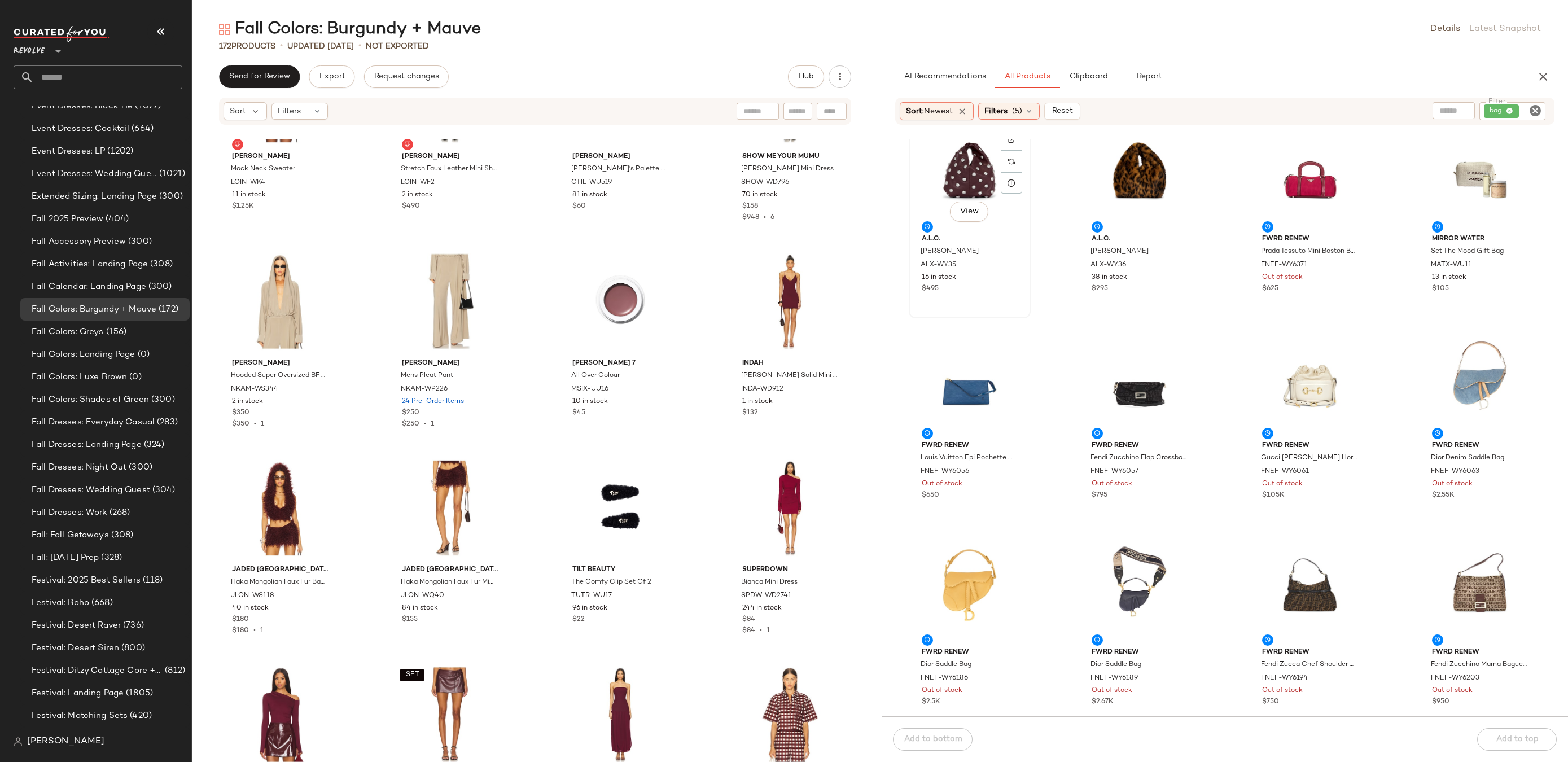
click at [955, 182] on div "View" at bounding box center [970, 178] width 114 height 105
click at [1009, 151] on div at bounding box center [1011, 161] width 21 height 21
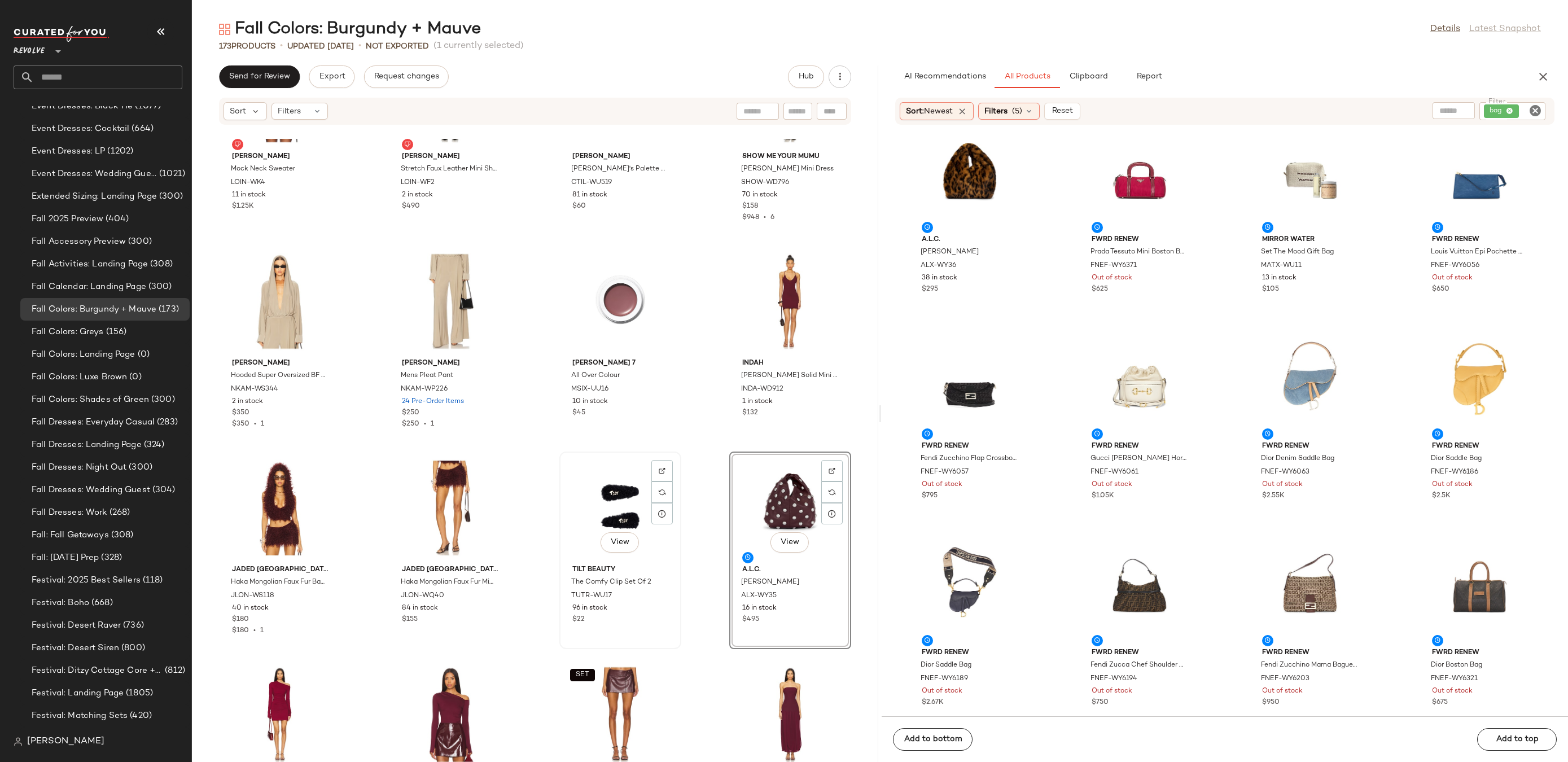
click at [601, 511] on div "View" at bounding box center [620, 508] width 114 height 105
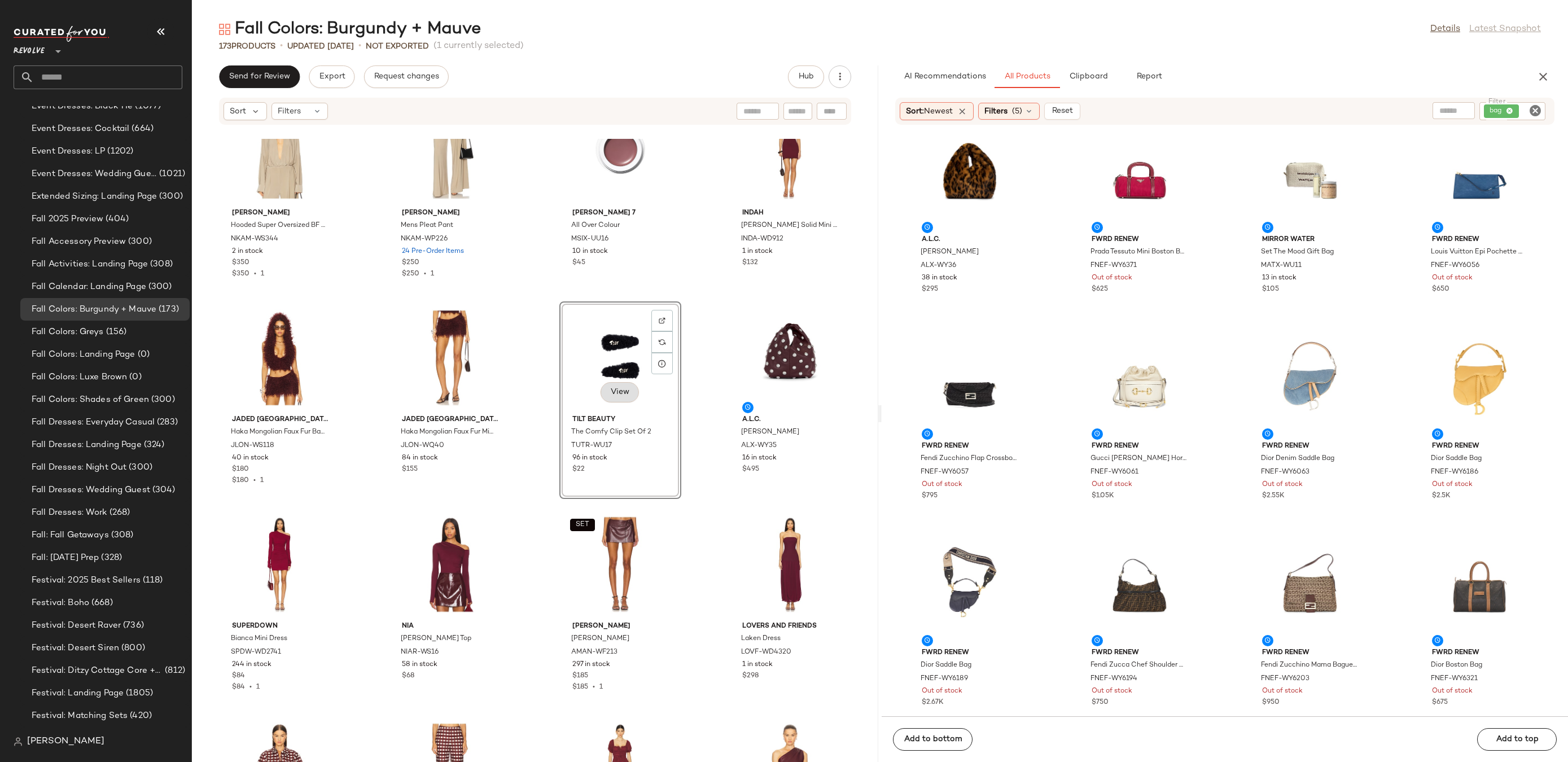
scroll to position [5850, 0]
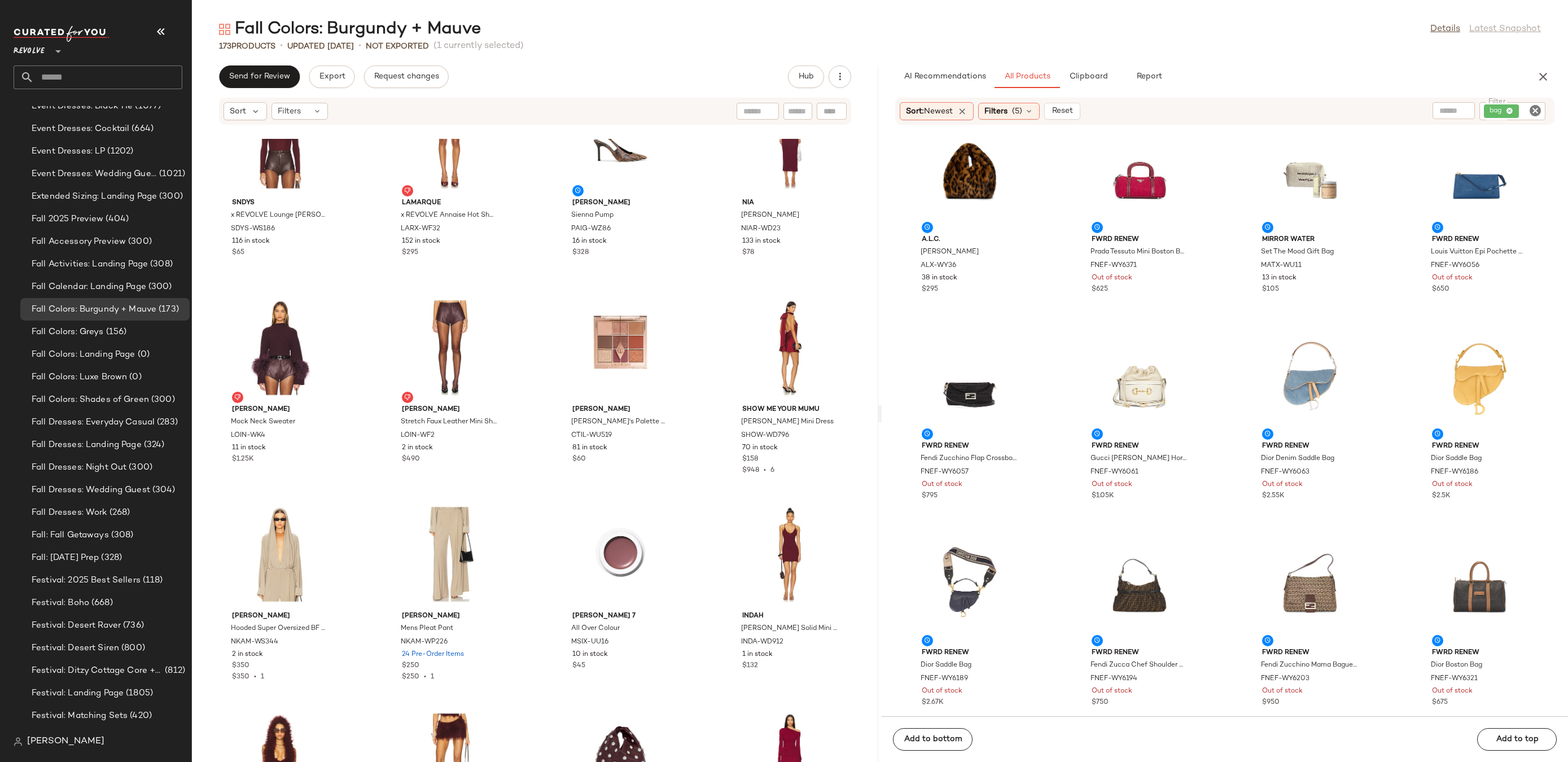
scroll to position [5797, 0]
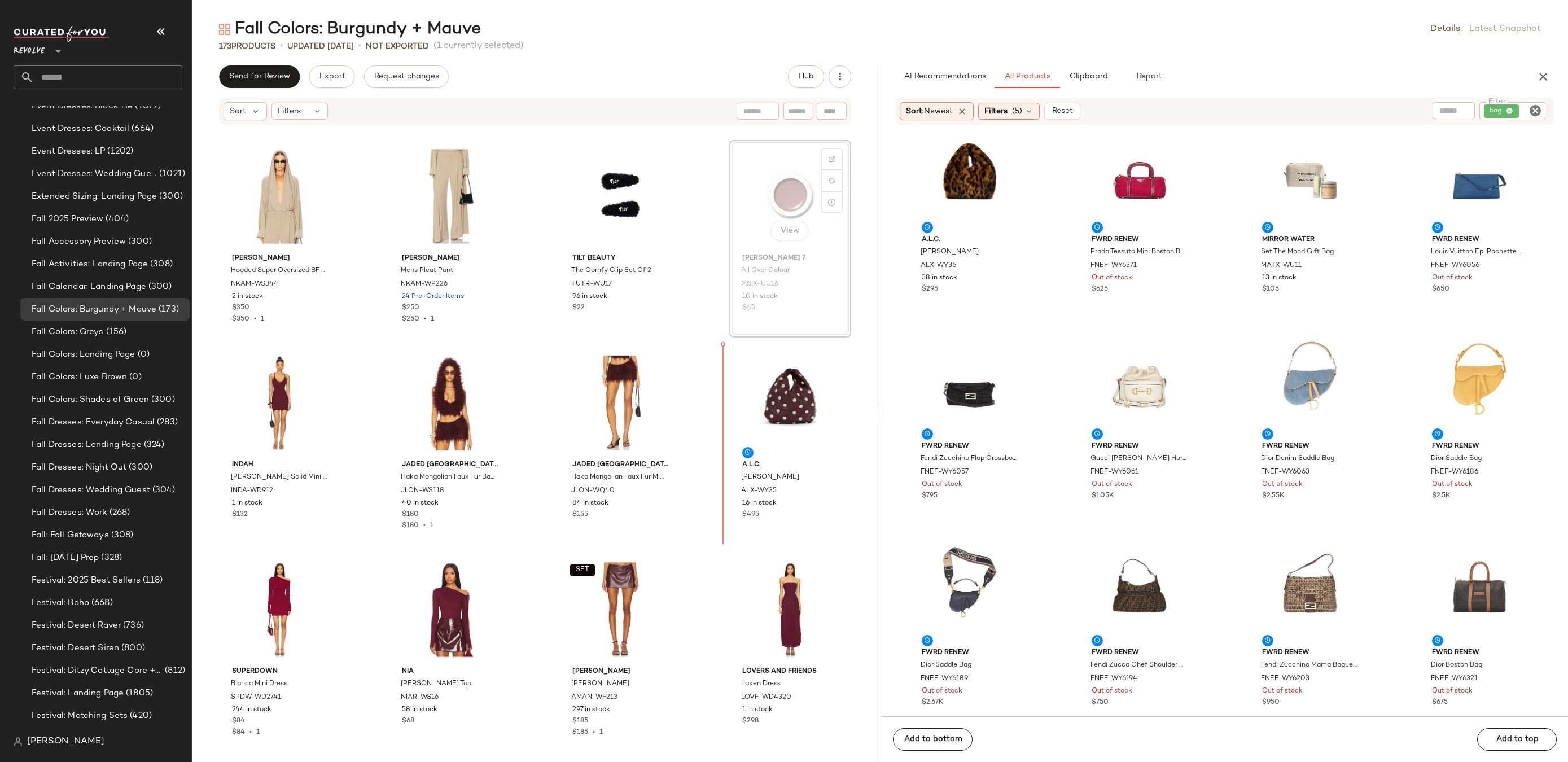
scroll to position [5794, 0]
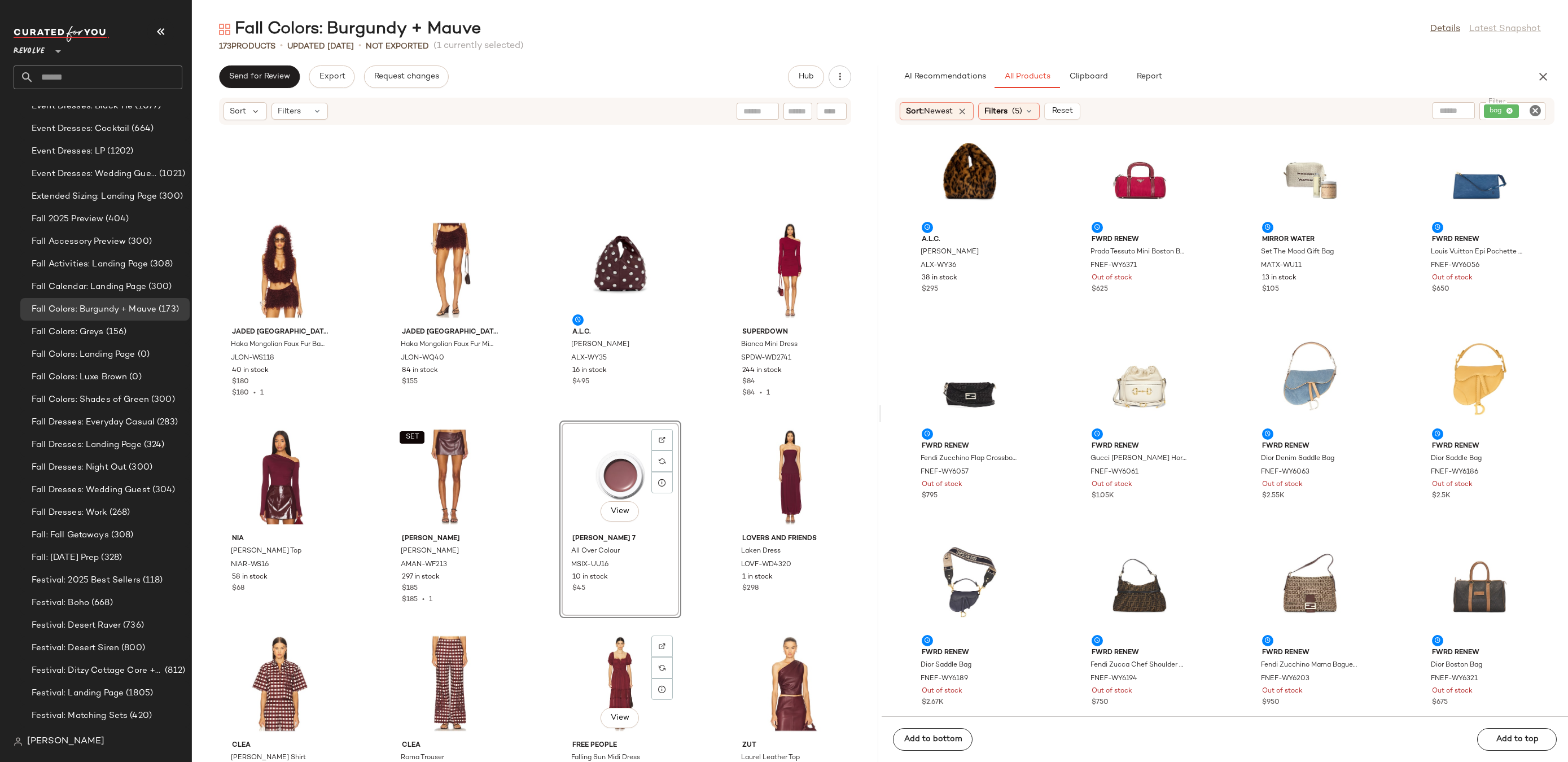
scroll to position [6027, 0]
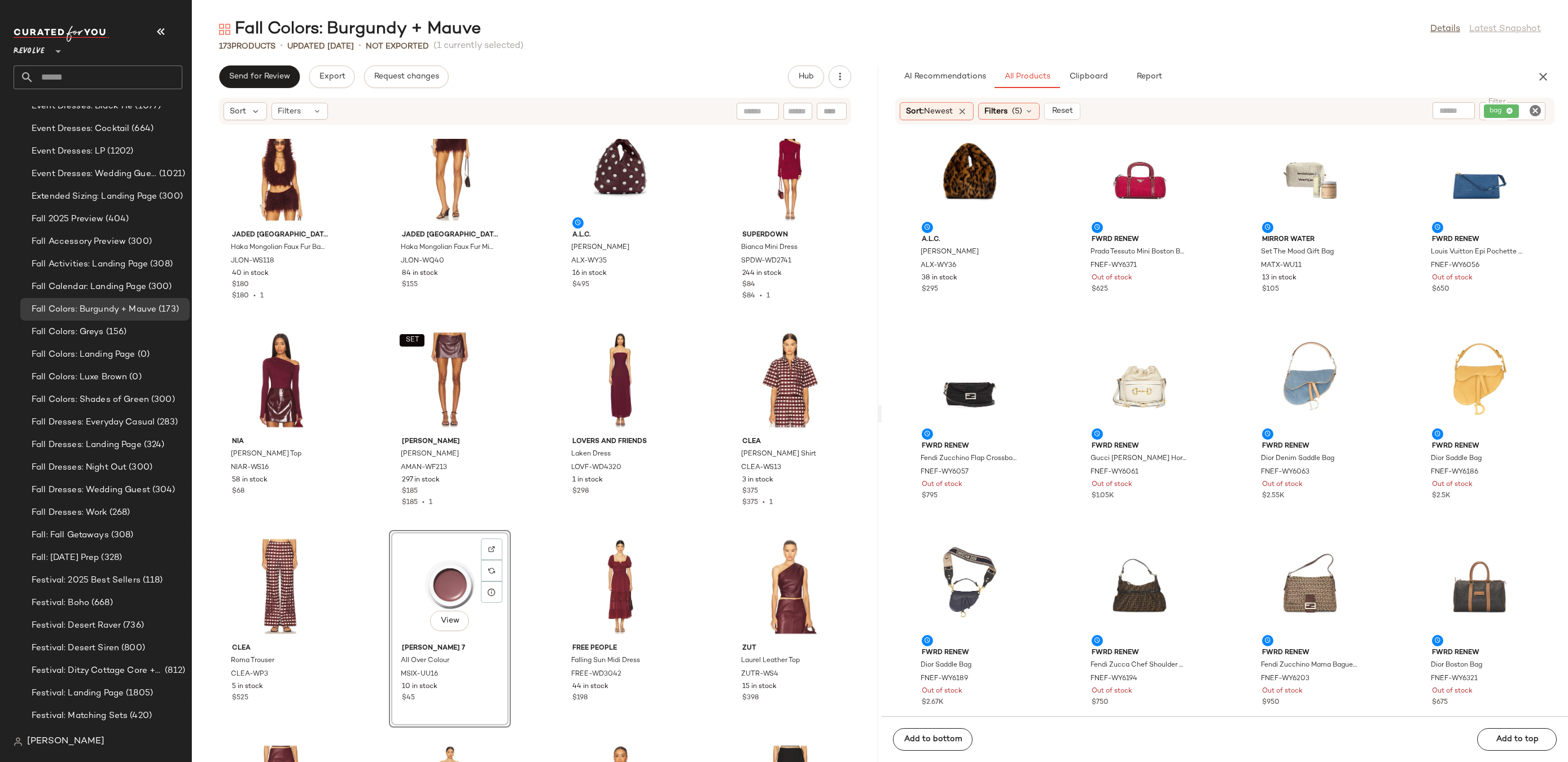
click at [1532, 114] on icon "Clear Filter" at bounding box center [1535, 110] width 14 height 14
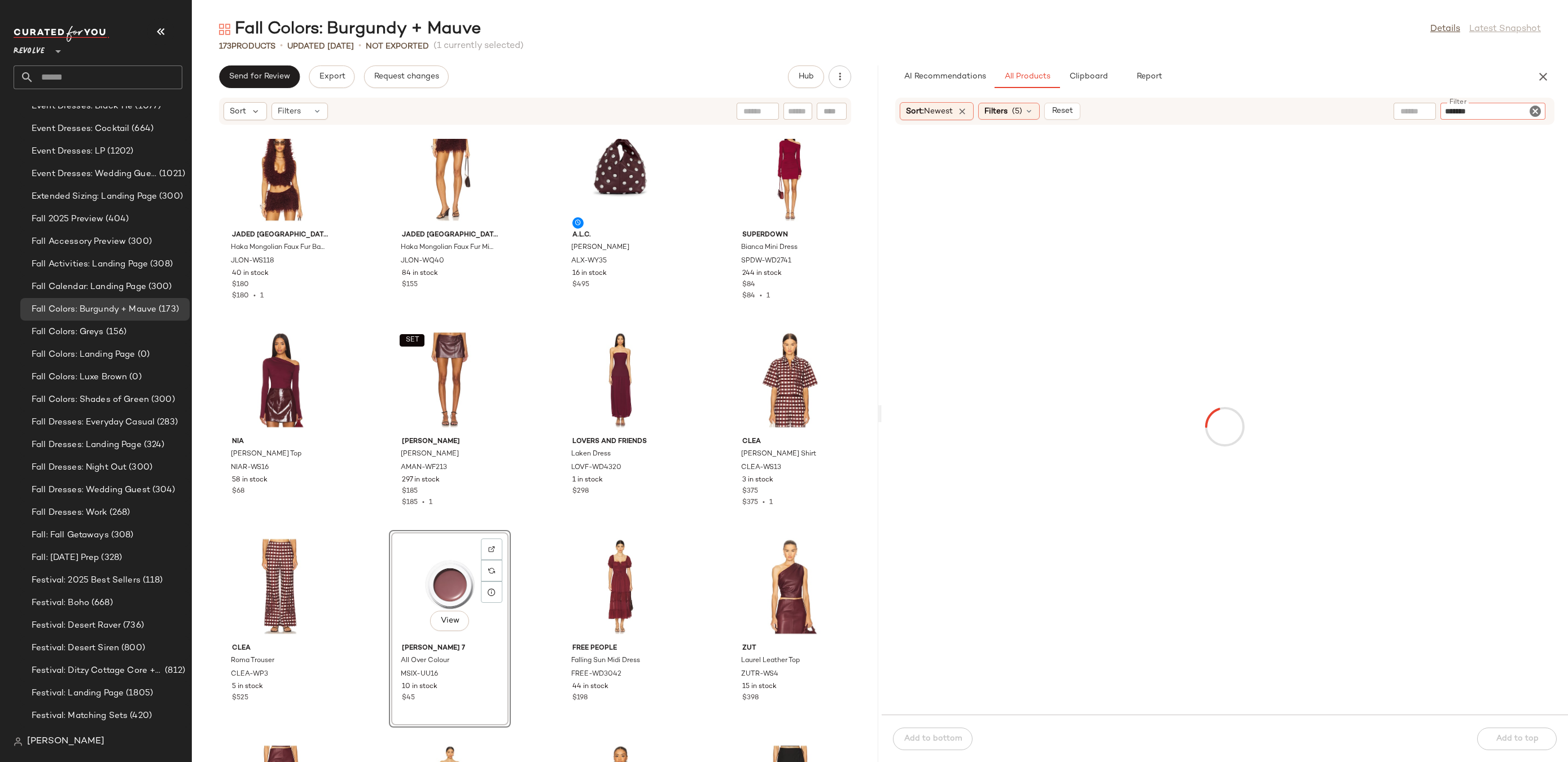
type input "********"
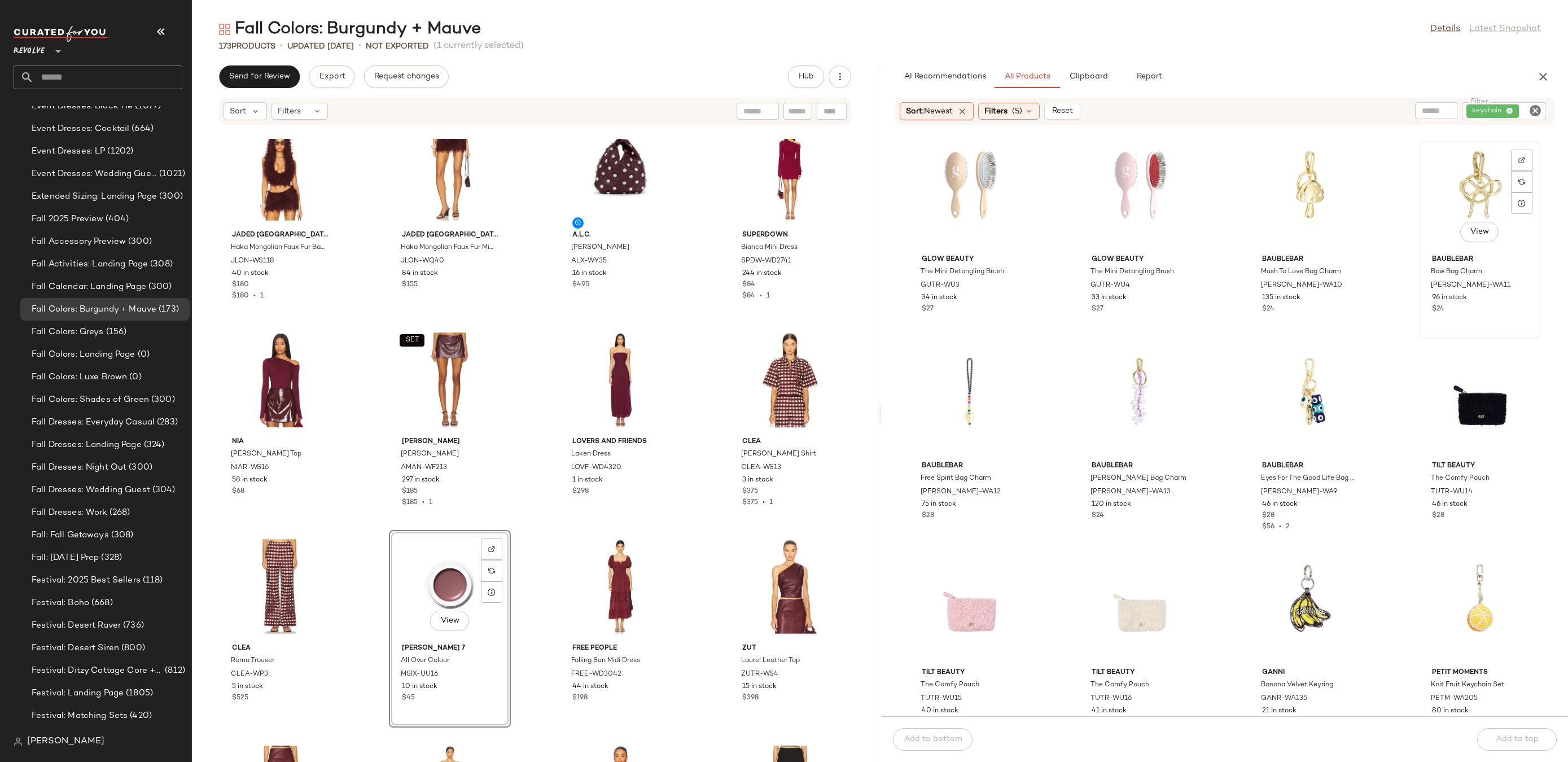
click at [1453, 180] on div "View" at bounding box center [1480, 198] width 114 height 105
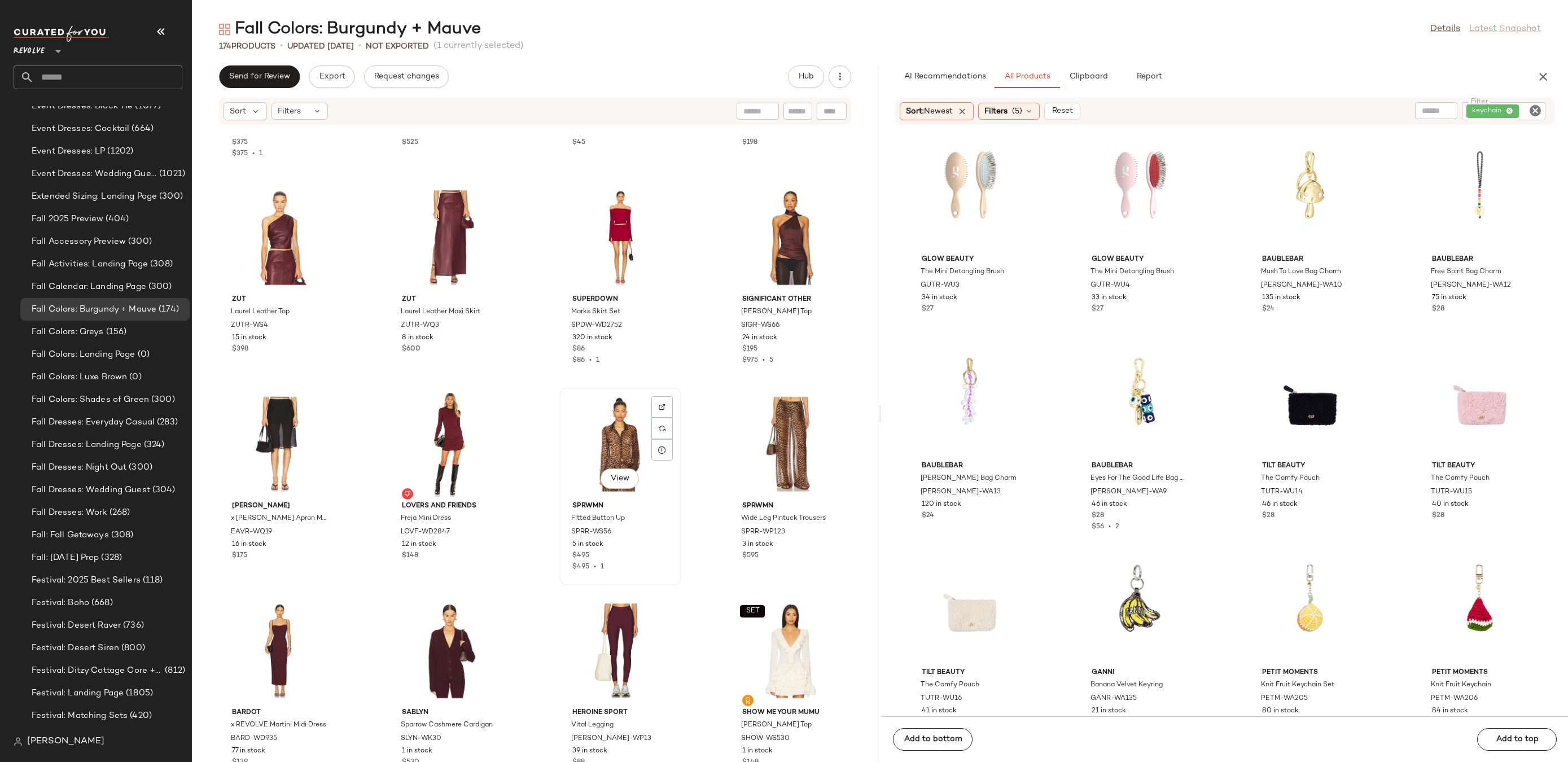
scroll to position [6571, 0]
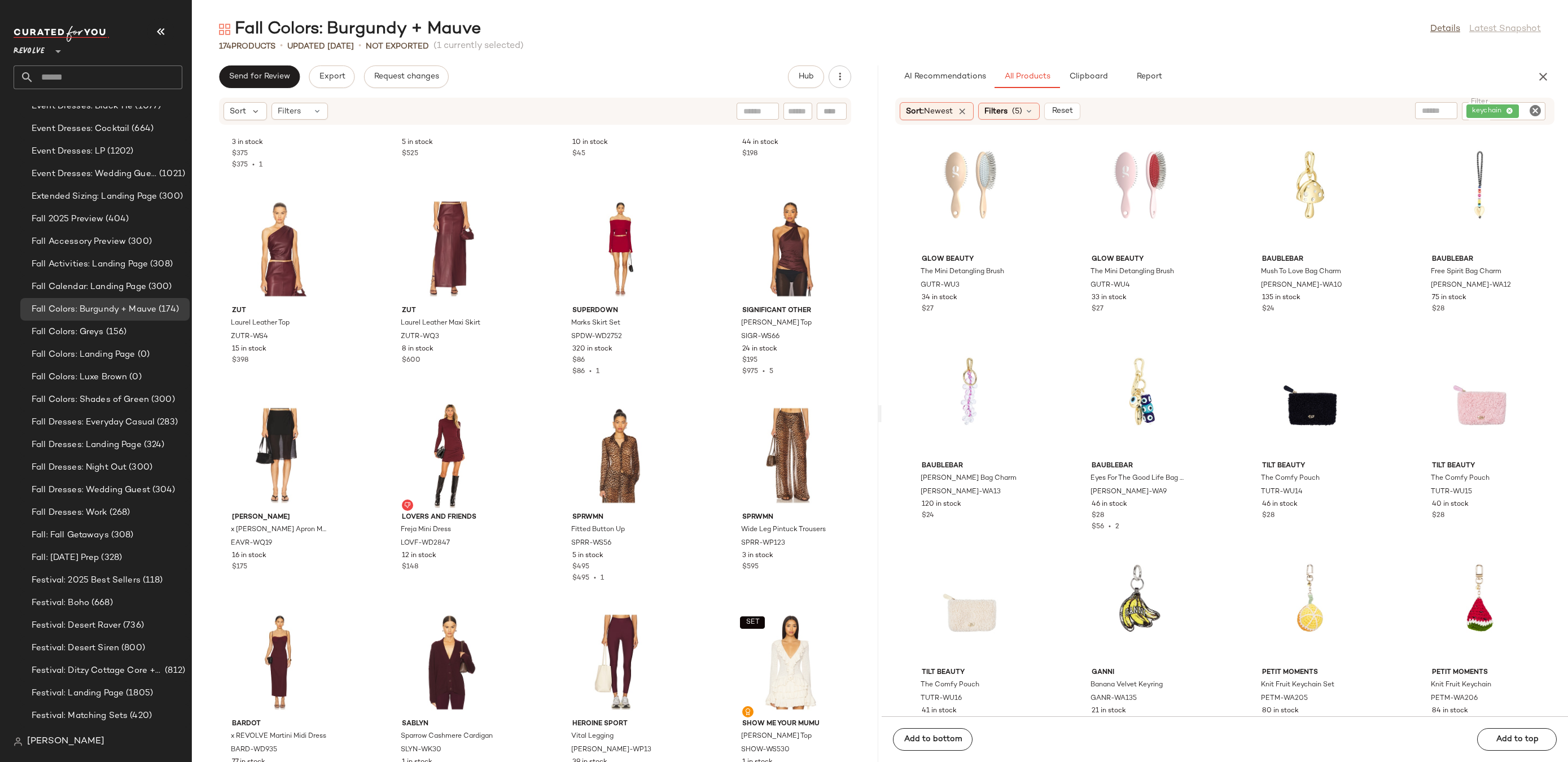
click at [1535, 107] on icon "Clear Filter" at bounding box center [1535, 110] width 14 height 14
type input "****"
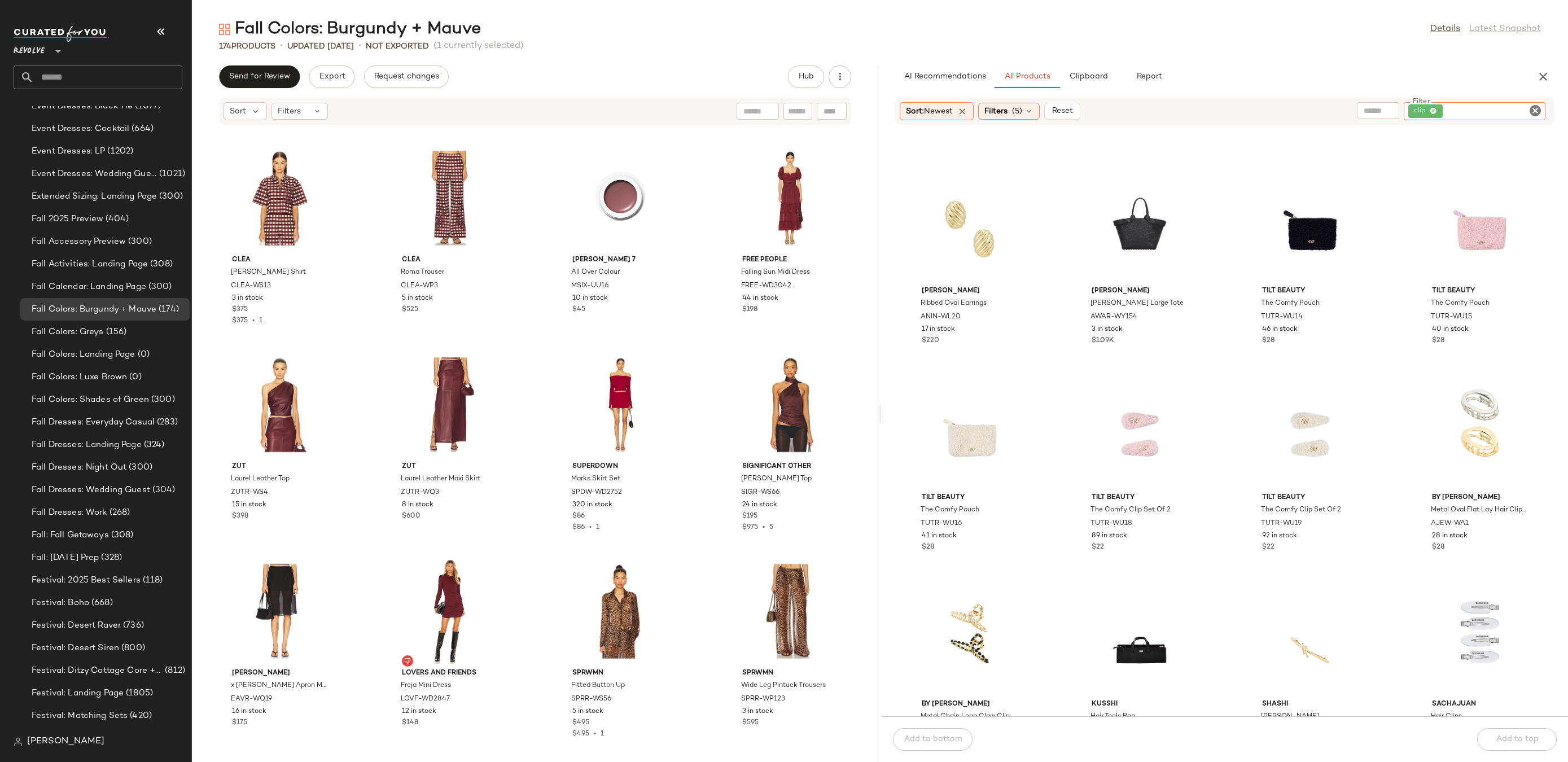
scroll to position [1876, 0]
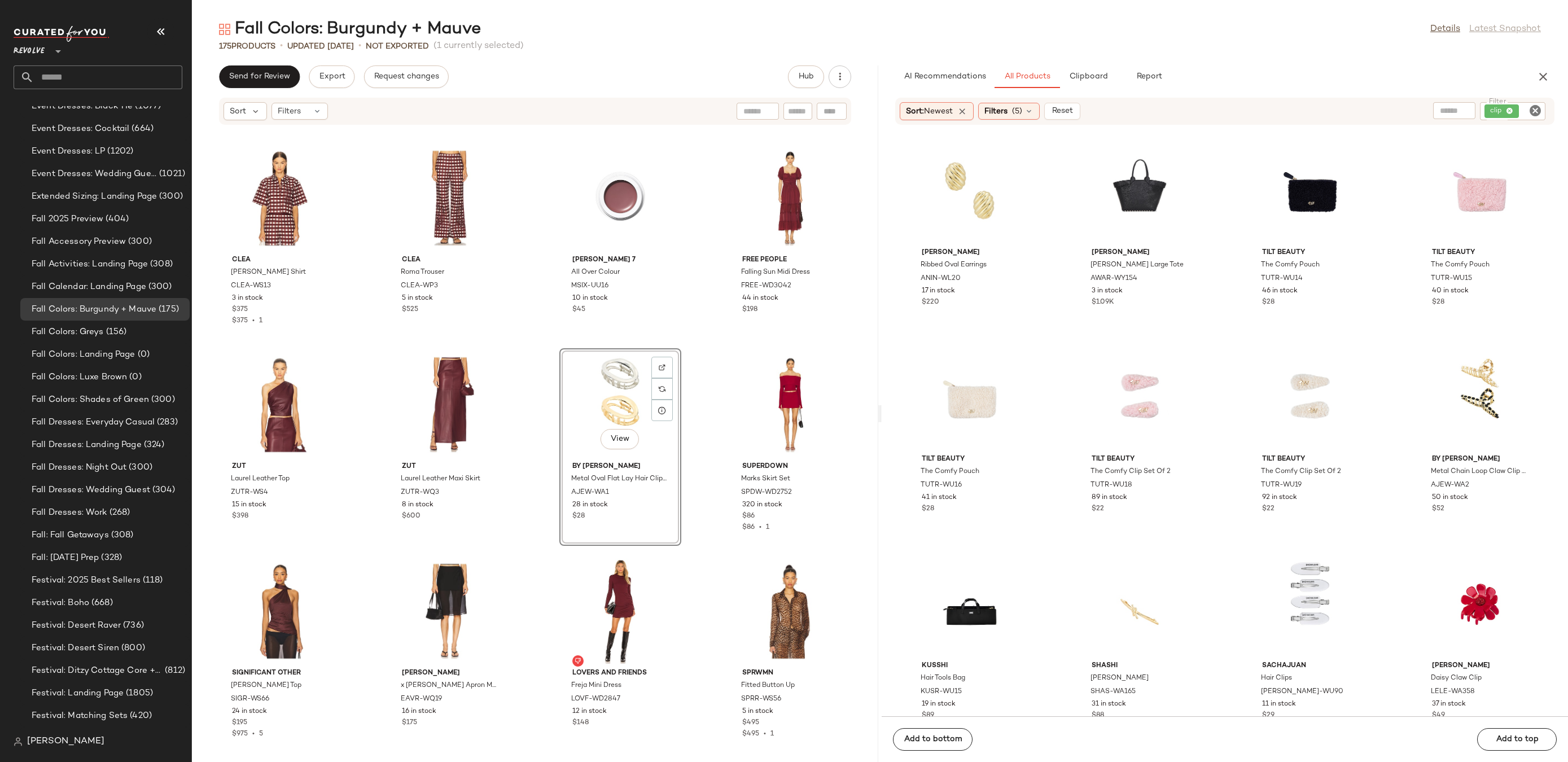
click at [1536, 113] on icon "Clear Filter" at bounding box center [1535, 110] width 14 height 14
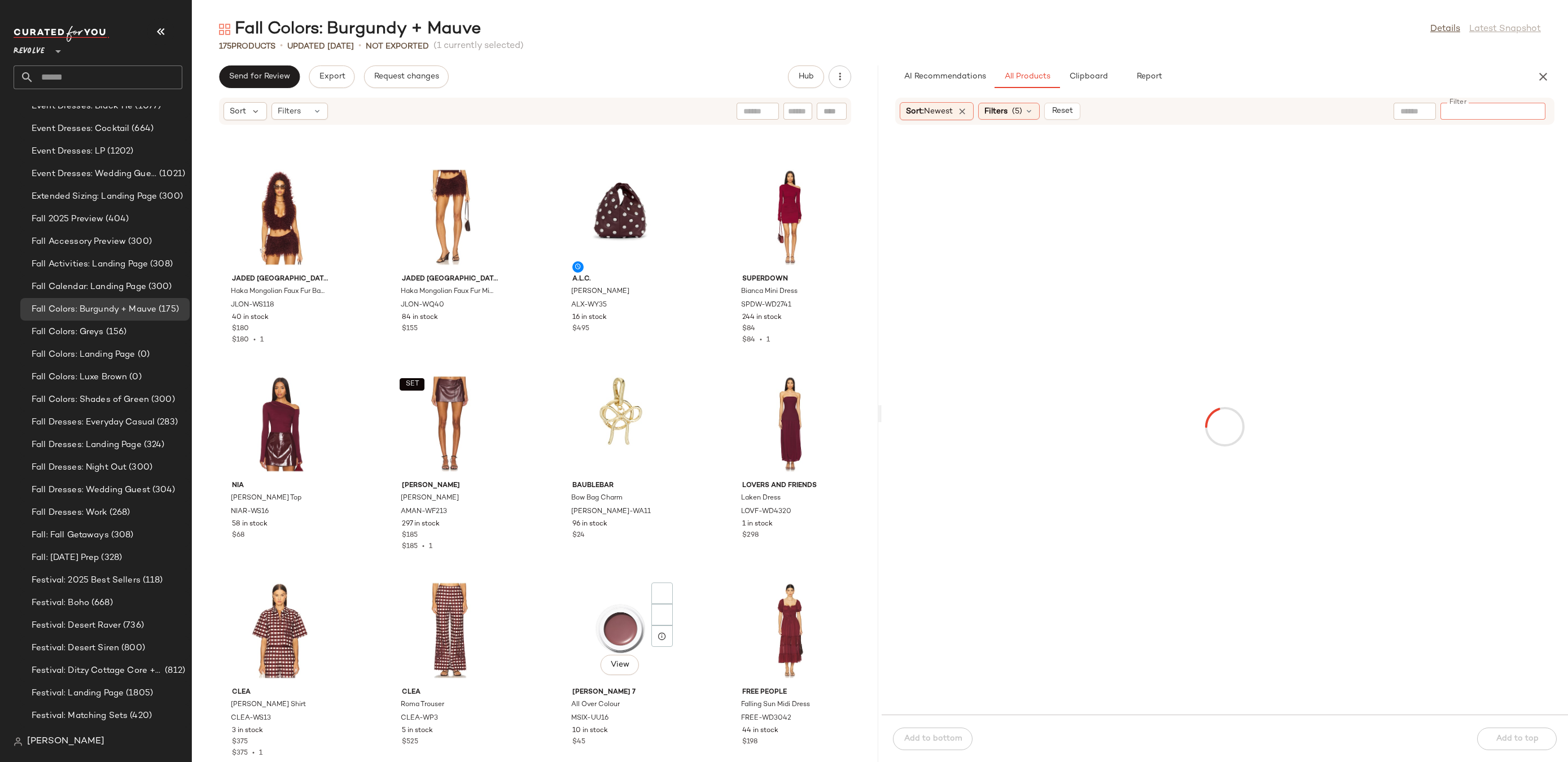
scroll to position [6165, 0]
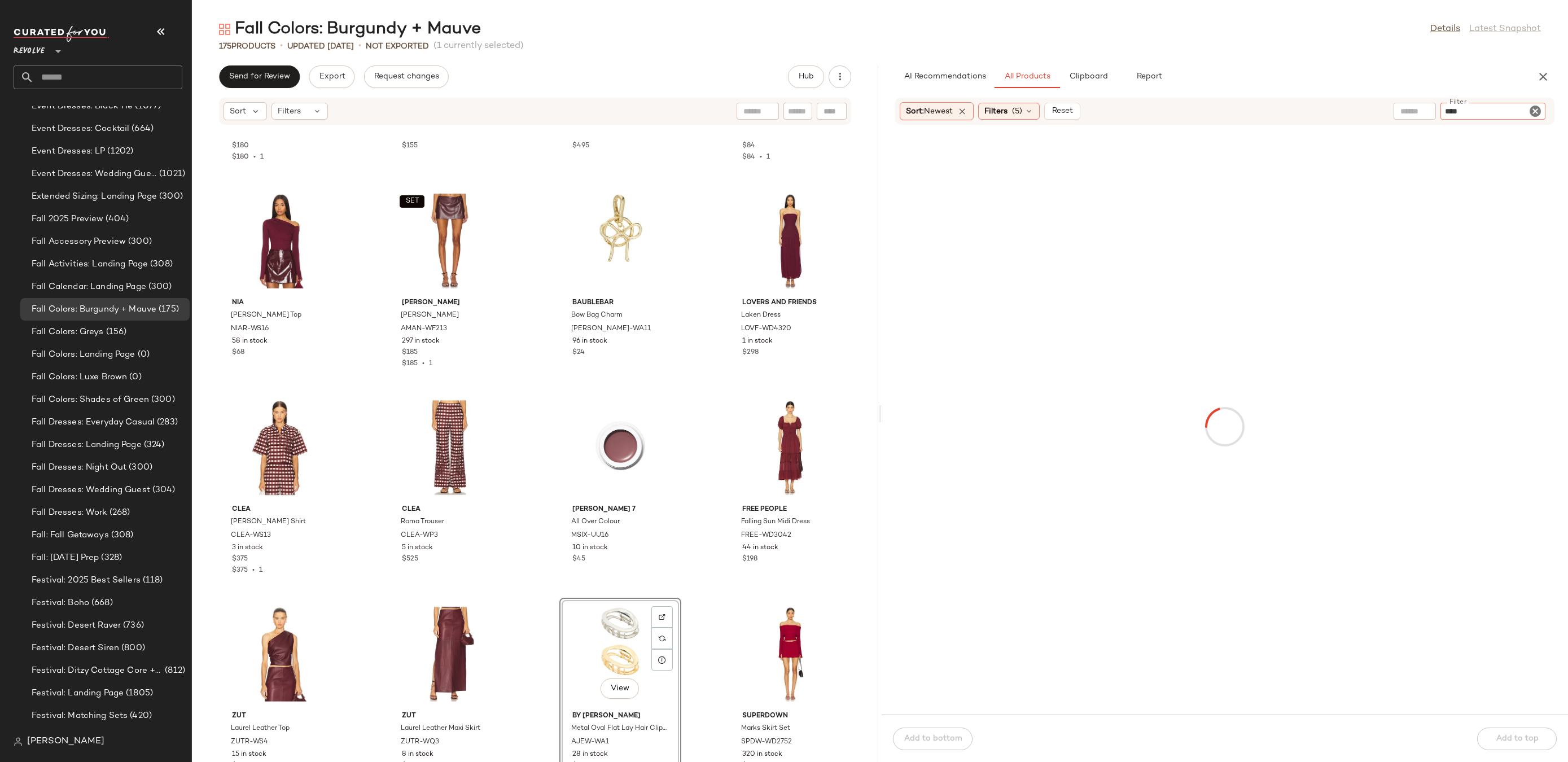
type input "*****"
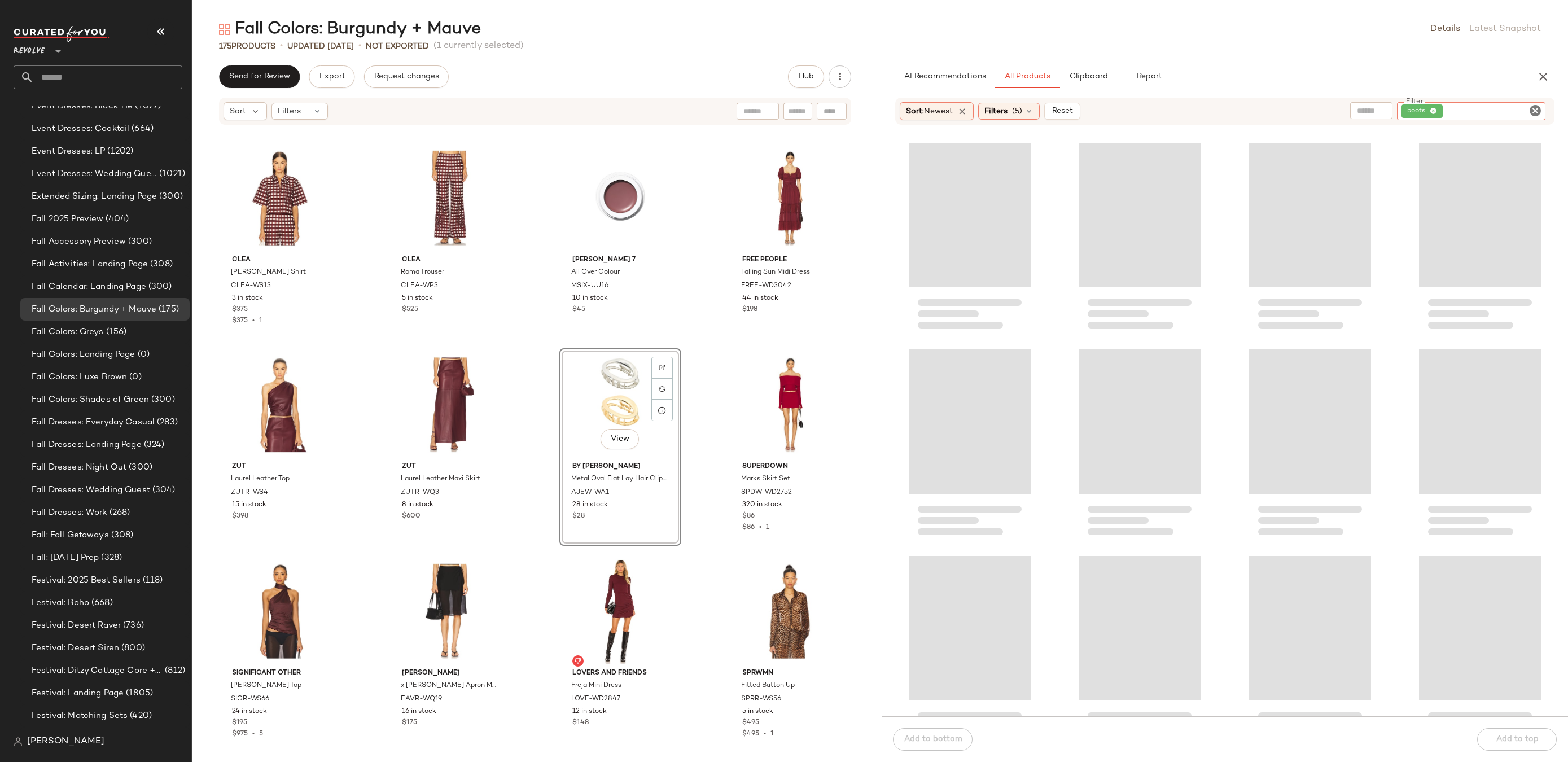
scroll to position [6596, 0]
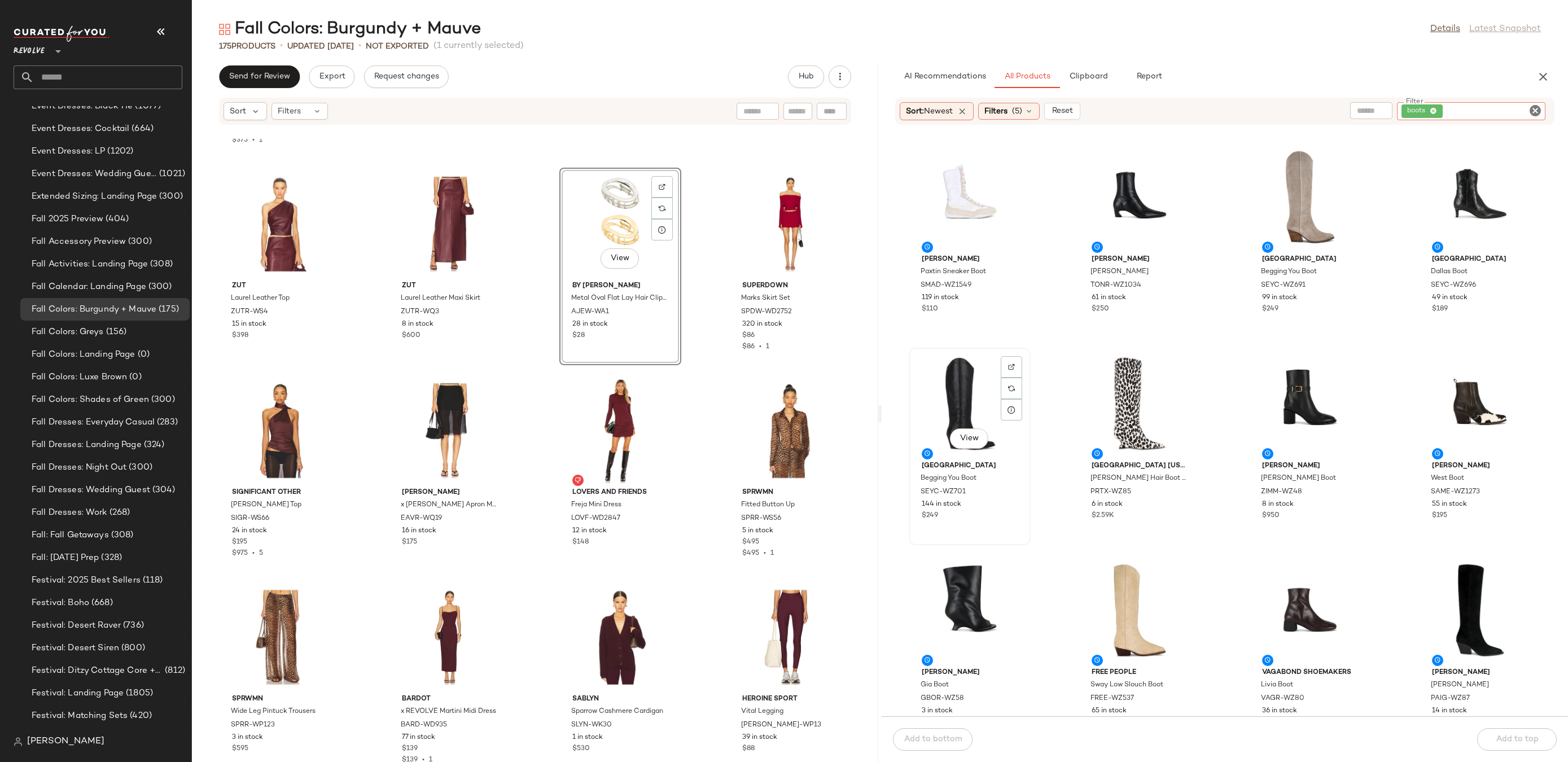
click at [938, 384] on div "View" at bounding box center [970, 405] width 114 height 105
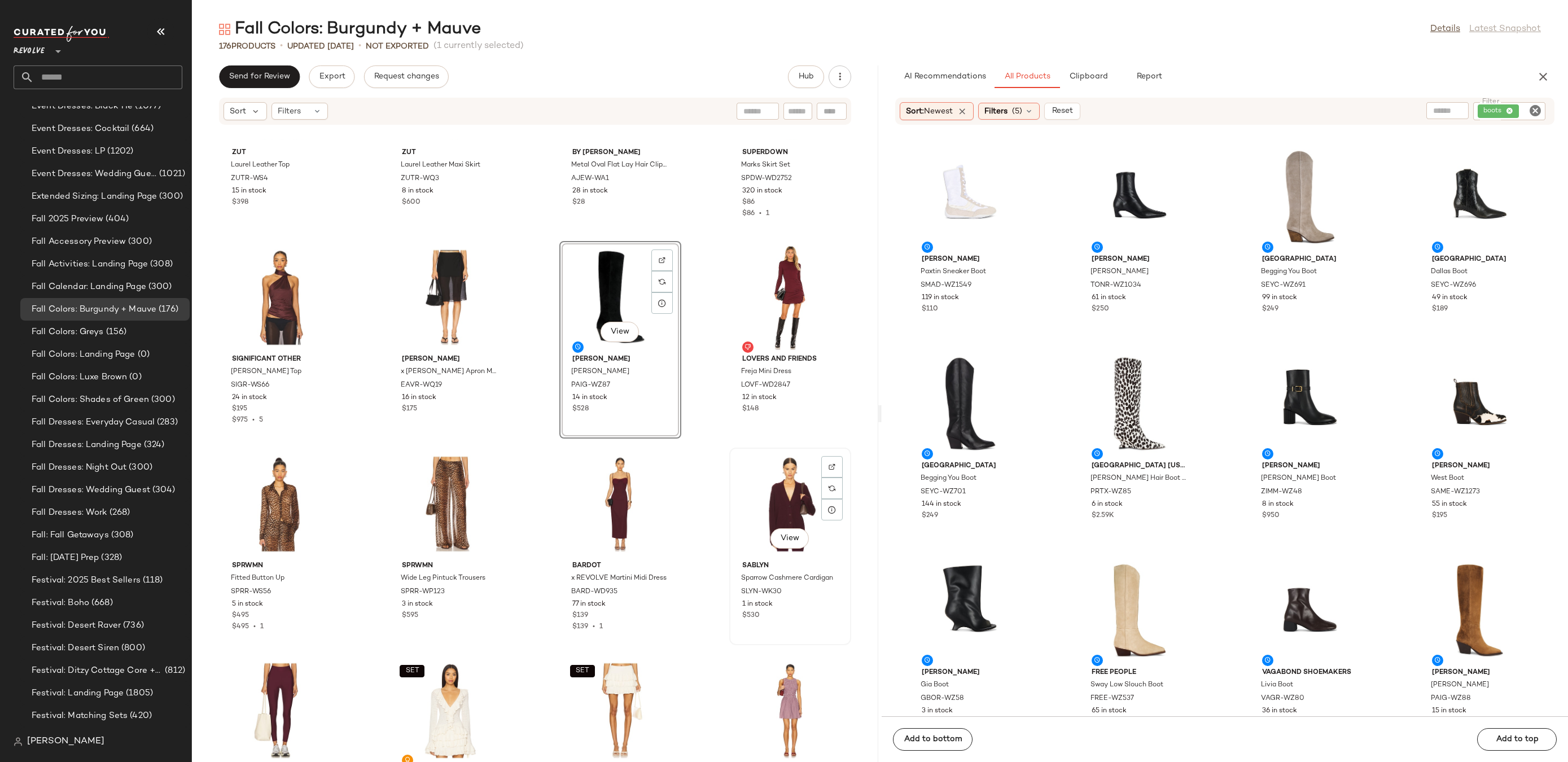
scroll to position [6893, 0]
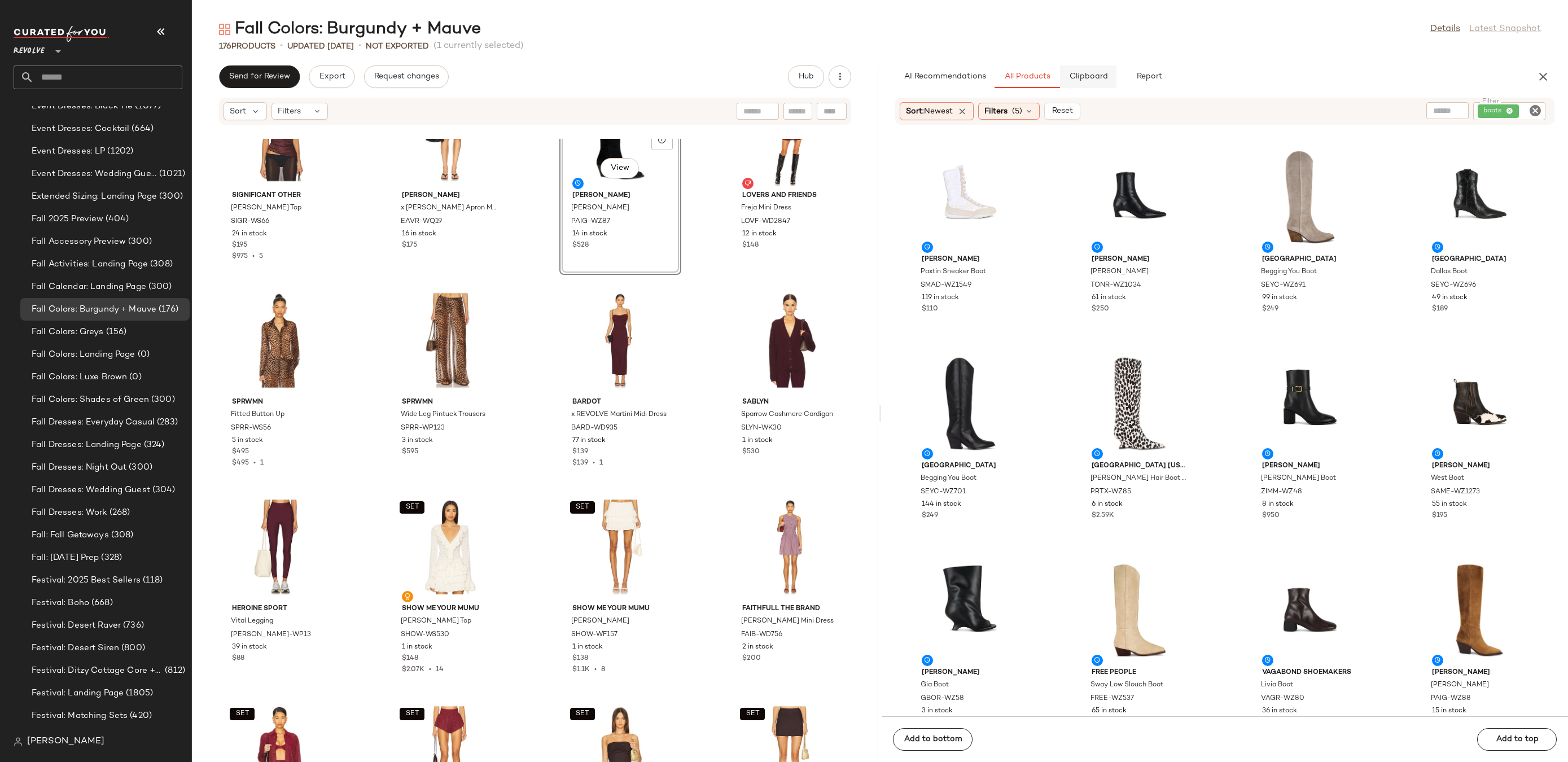
click at [1087, 78] on span "Clipboard" at bounding box center [1087, 77] width 39 height 9
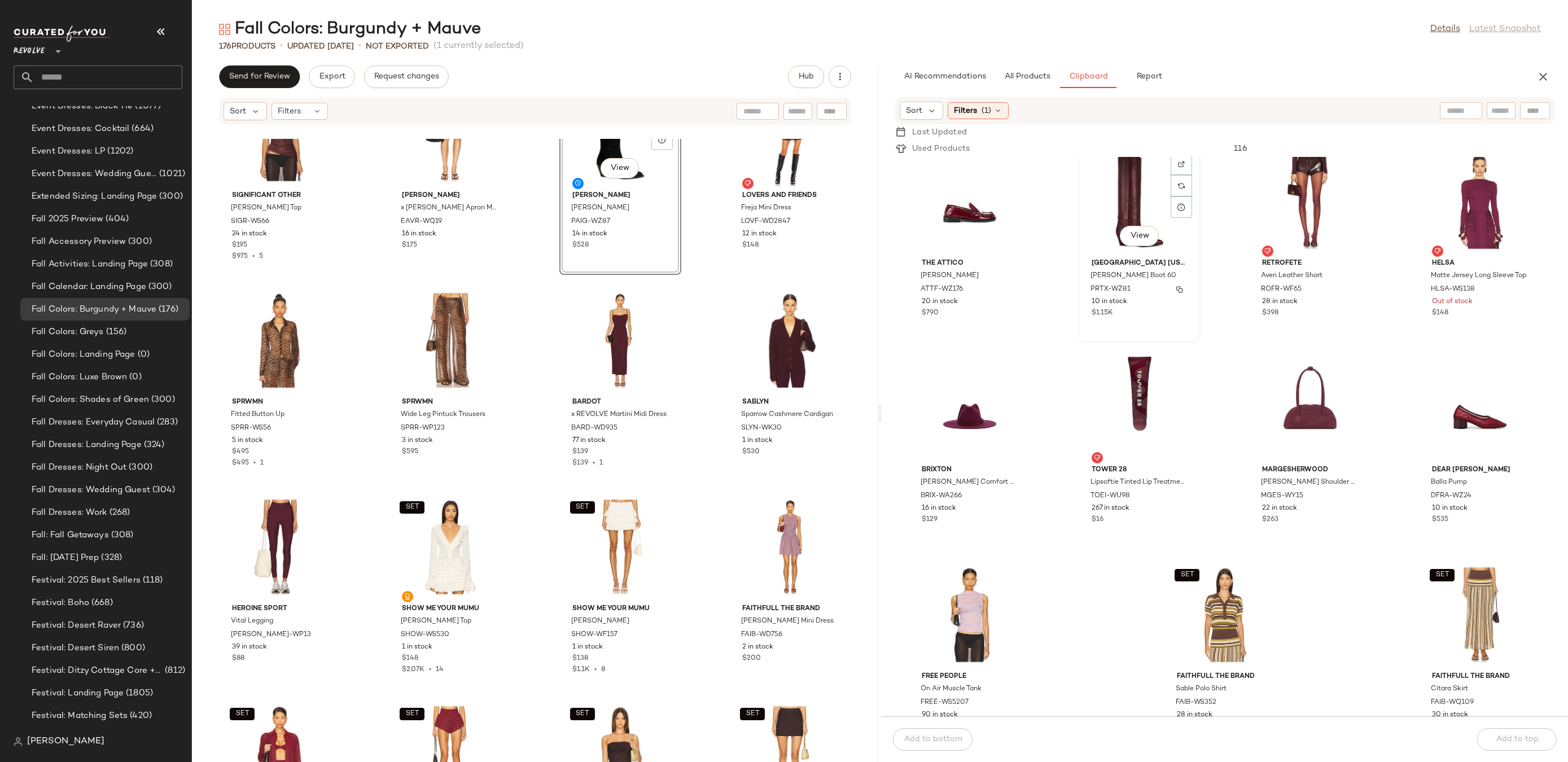
scroll to position [0, 0]
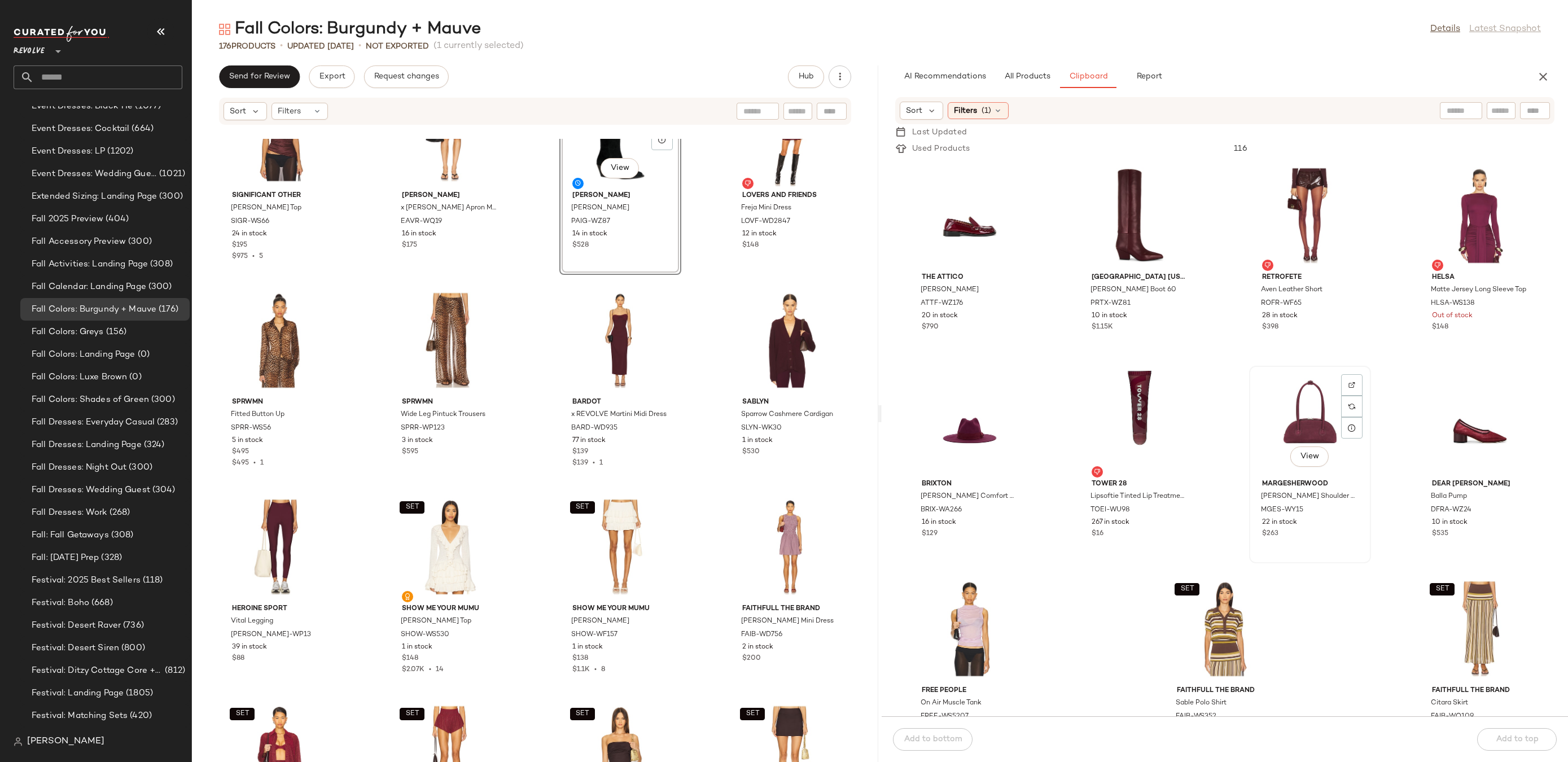
click at [1309, 395] on div "View" at bounding box center [1310, 422] width 114 height 105
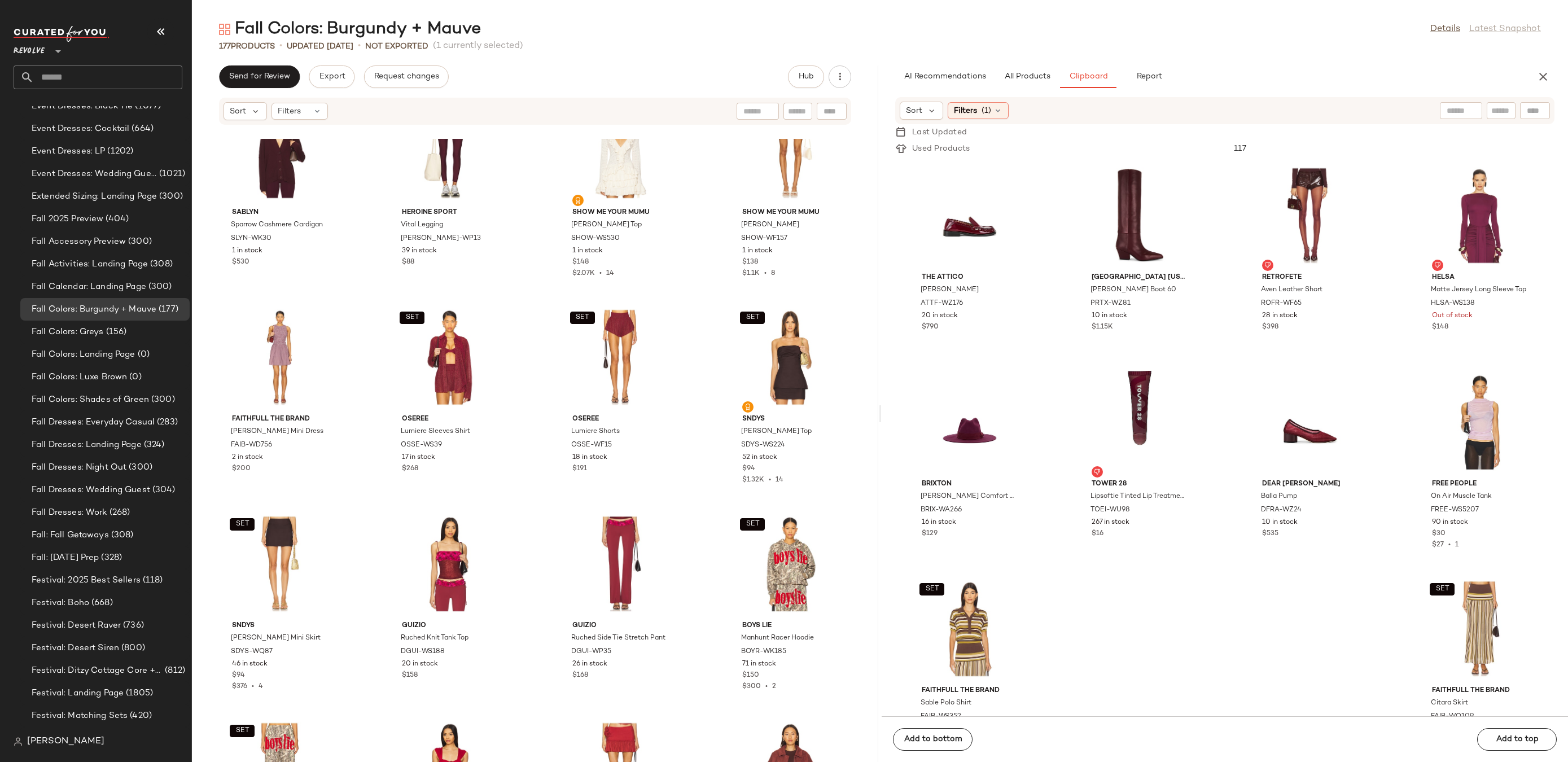
scroll to position [7199, 0]
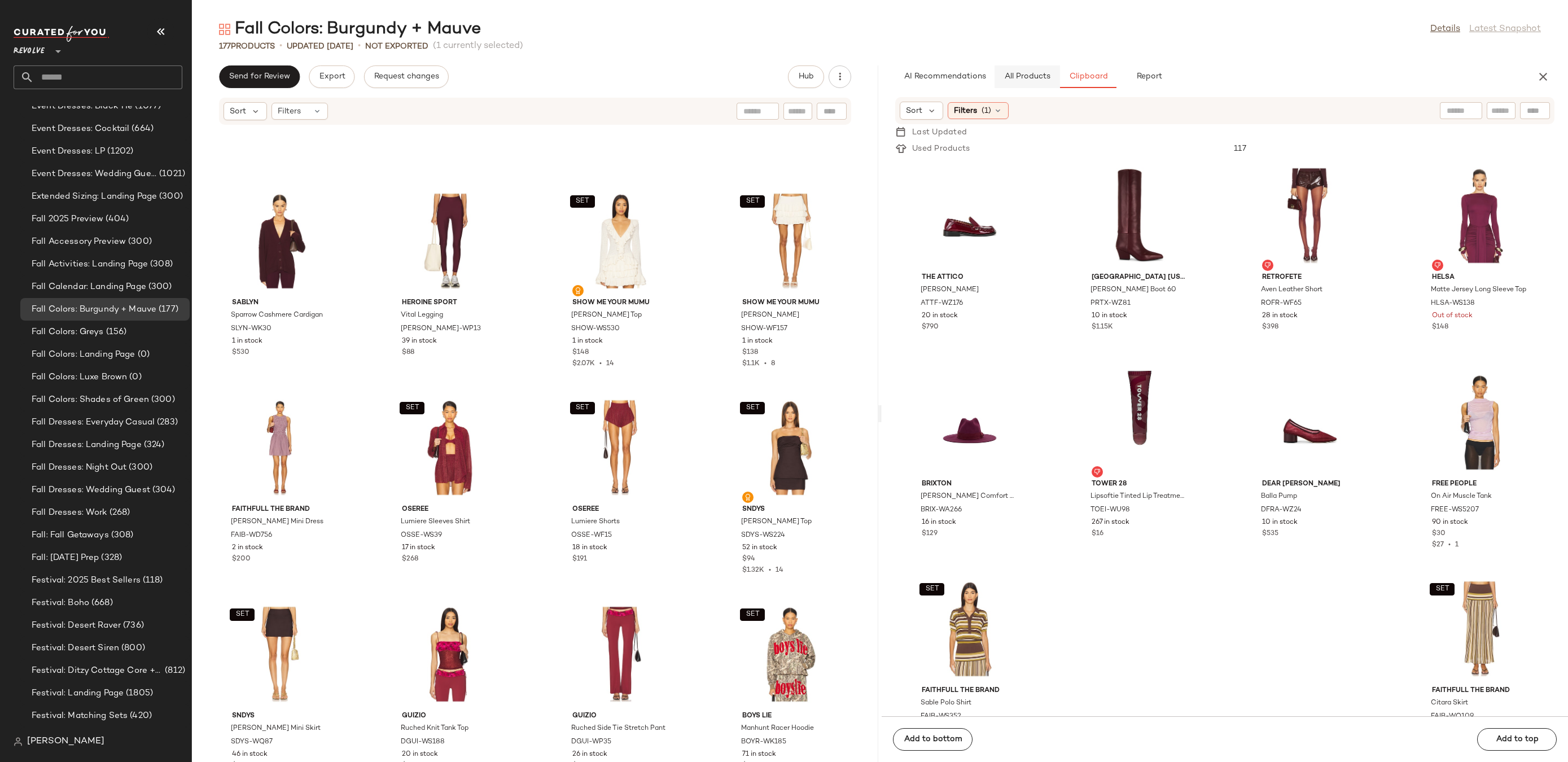
click at [1024, 80] on span "All Products" at bounding box center [1027, 77] width 46 height 9
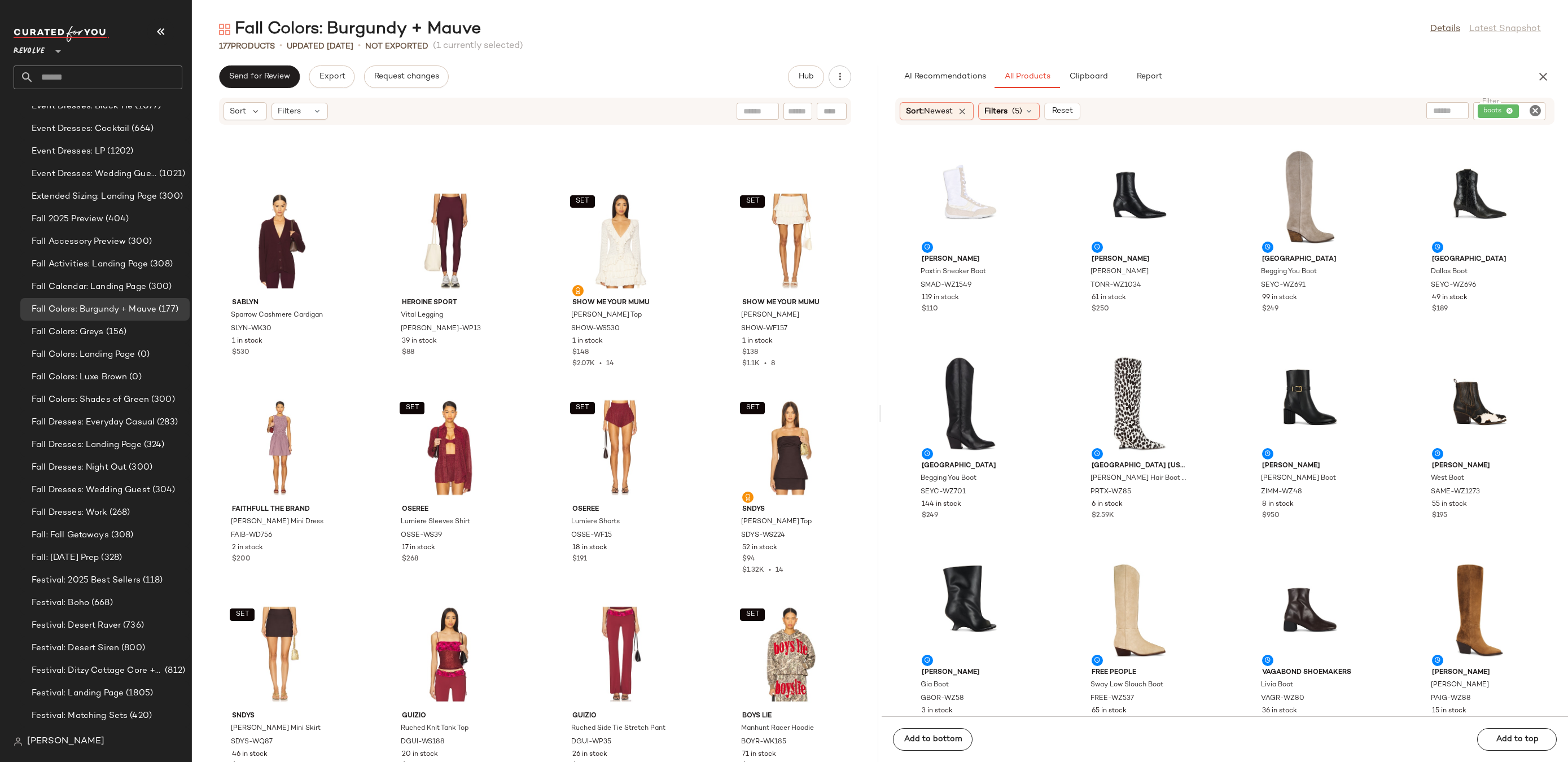
click at [1537, 113] on icon "Clear Filter" at bounding box center [1535, 110] width 14 height 14
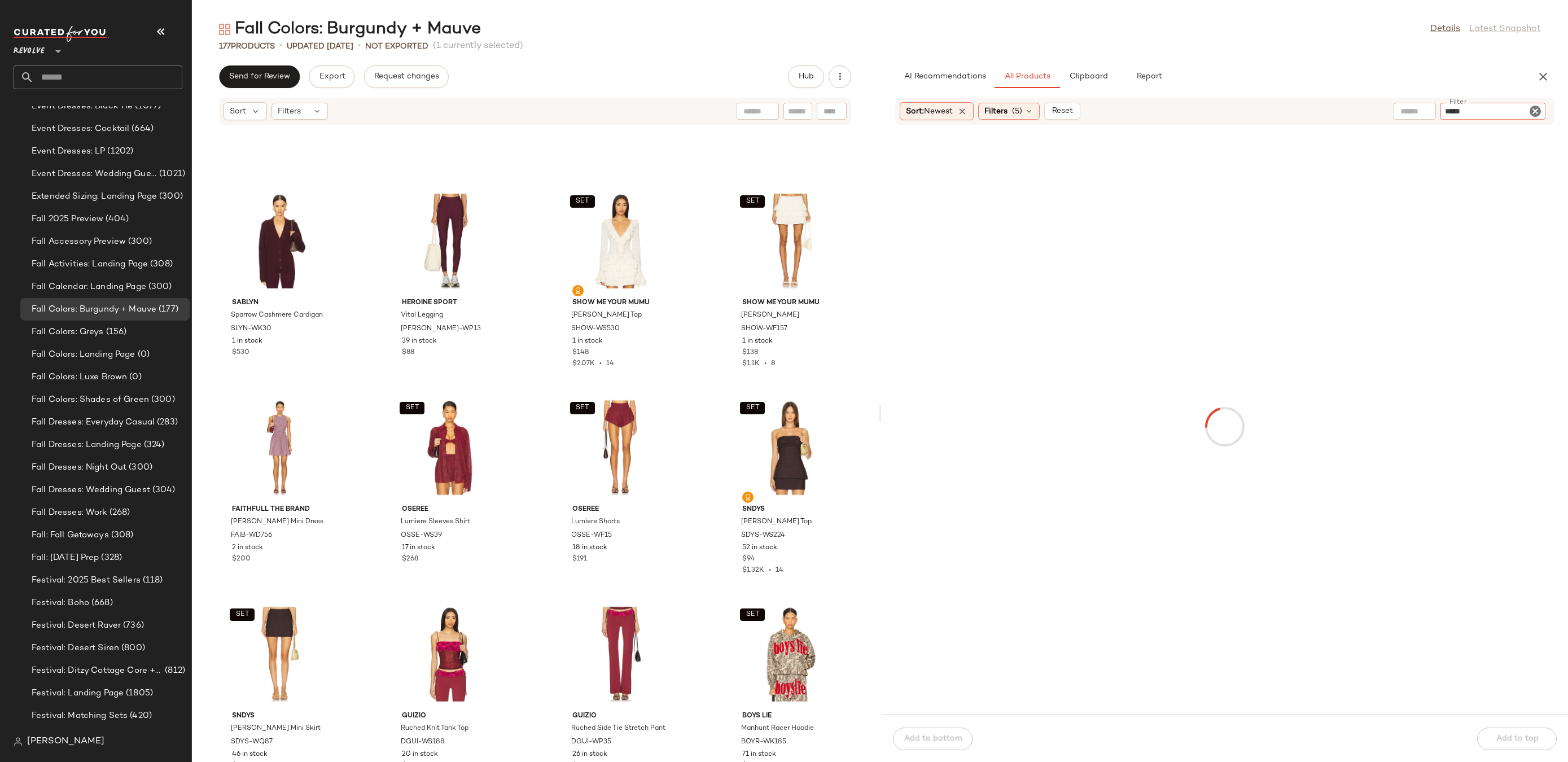
type input "******"
click at [1030, 104] on div "Filters (5)" at bounding box center [1009, 111] width 61 height 17
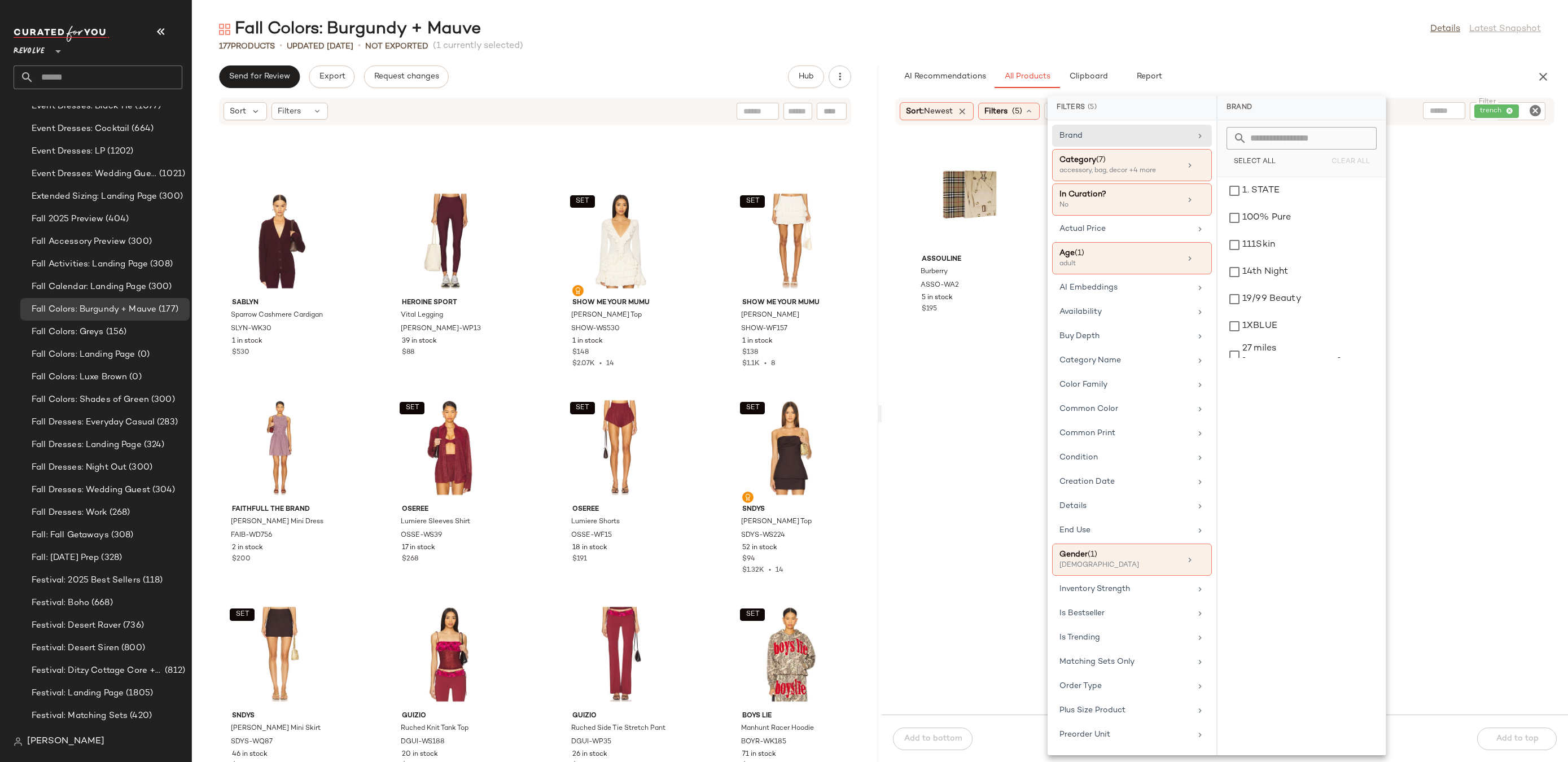
click at [1234, 81] on div "AI Recommendations All Products Clipboard Report" at bounding box center [1206, 77] width 623 height 23
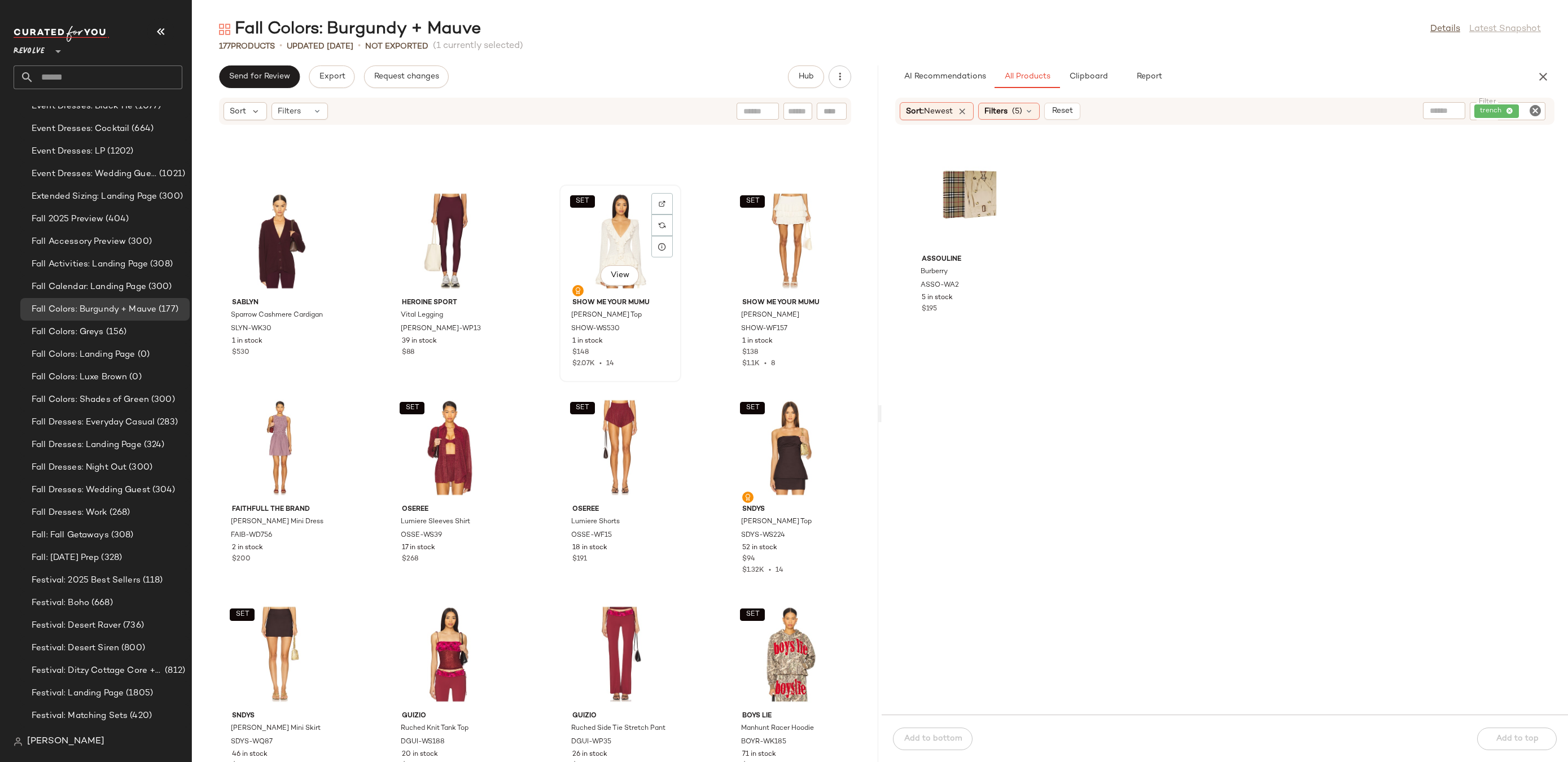
scroll to position [7030, 0]
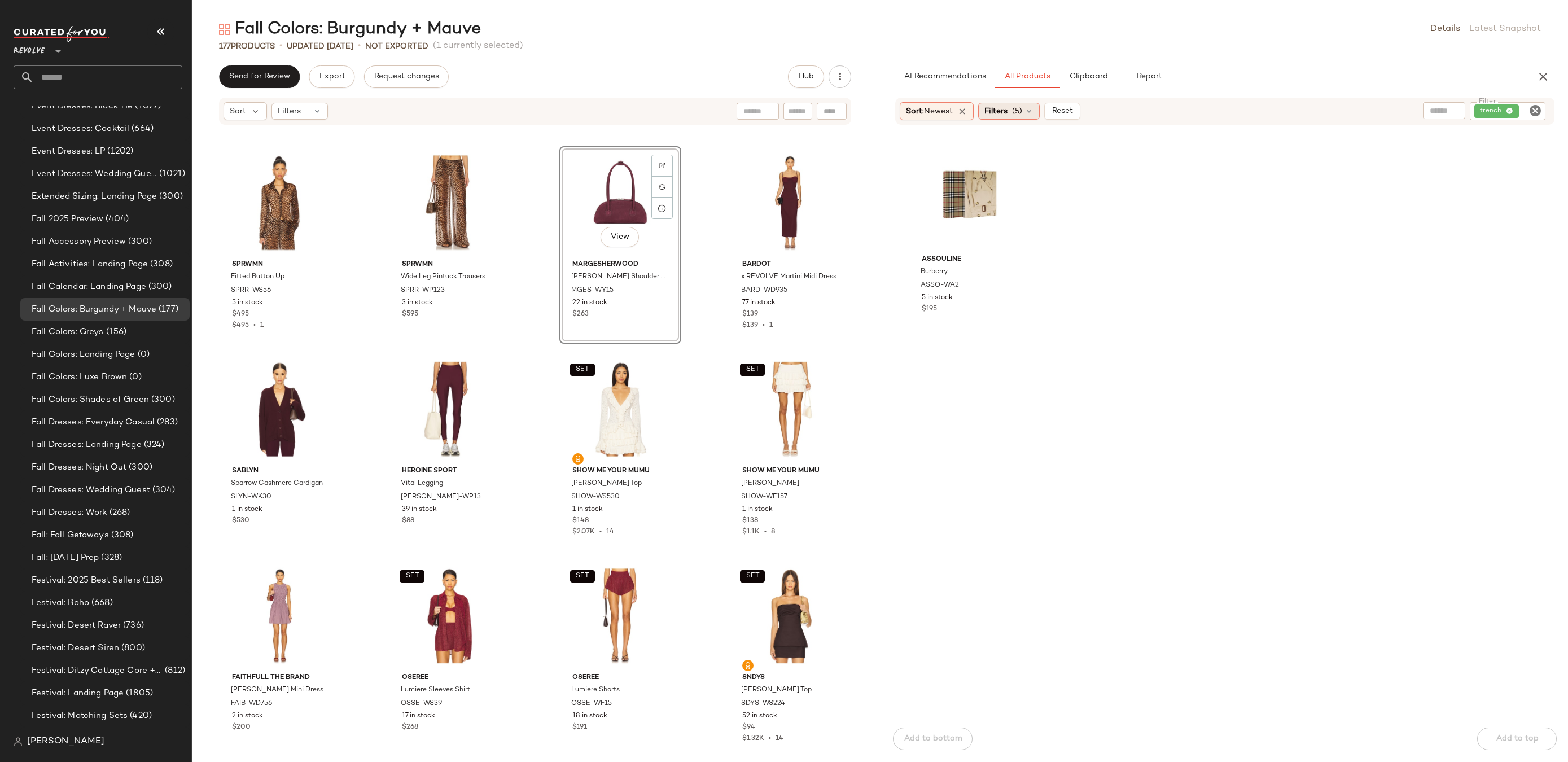
click at [1033, 113] on icon at bounding box center [1029, 111] width 9 height 9
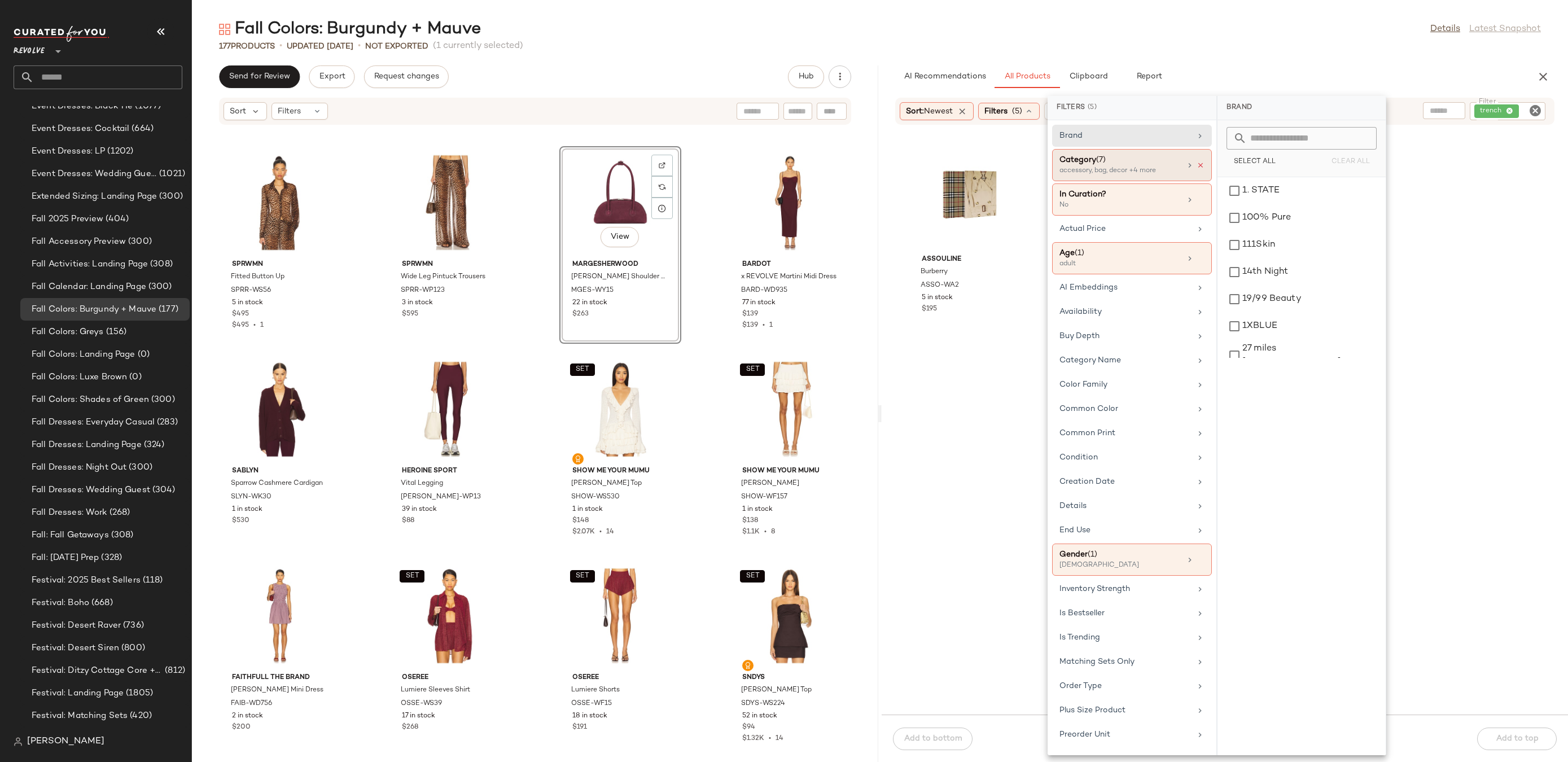
click at [1197, 167] on icon at bounding box center [1201, 165] width 8 height 8
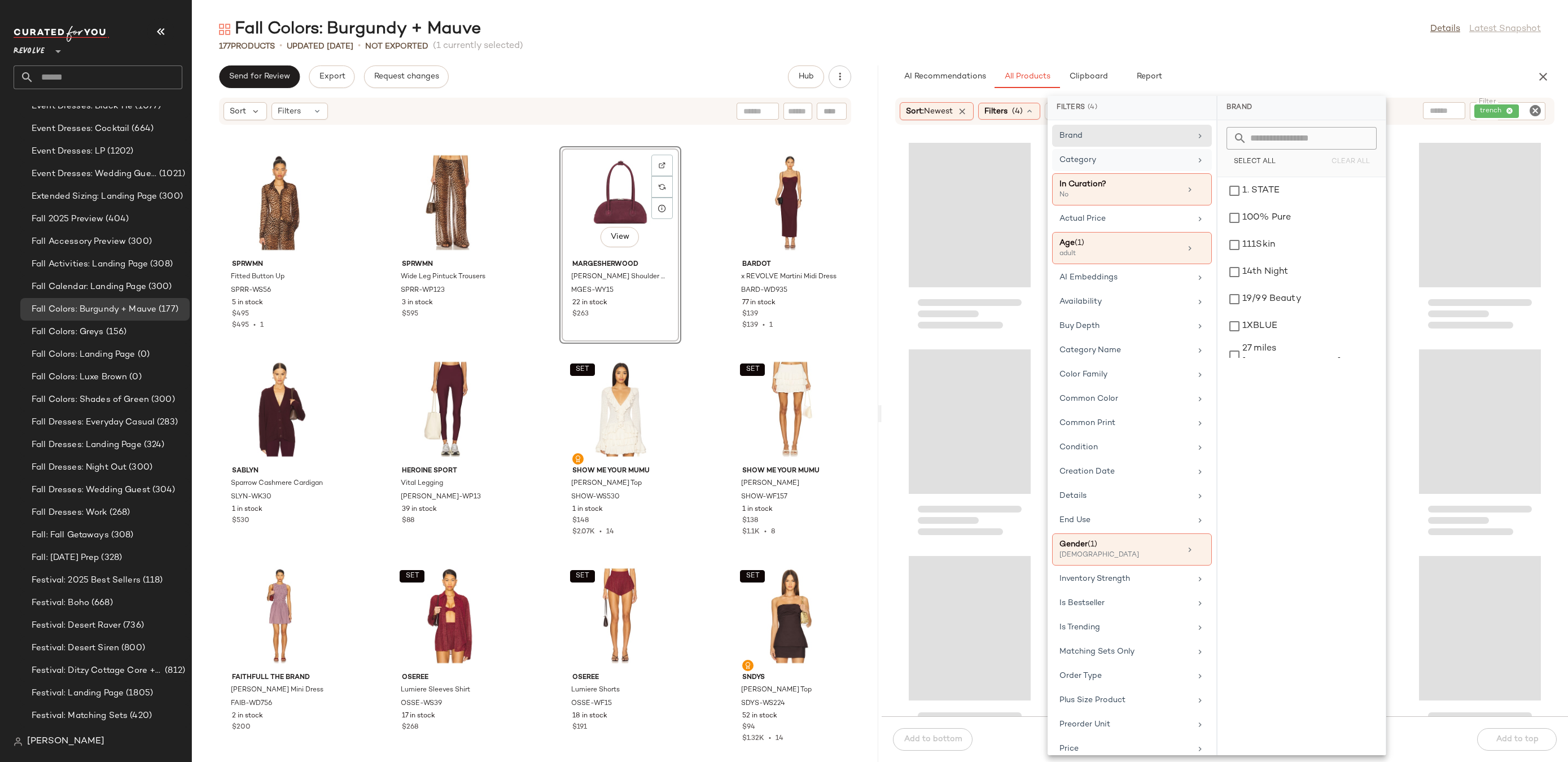
click at [1271, 63] on div "Fall Colors: Burgundy + Mauve Details Latest Snapshot 177 Products • updated [D…" at bounding box center [880, 390] width 1376 height 744
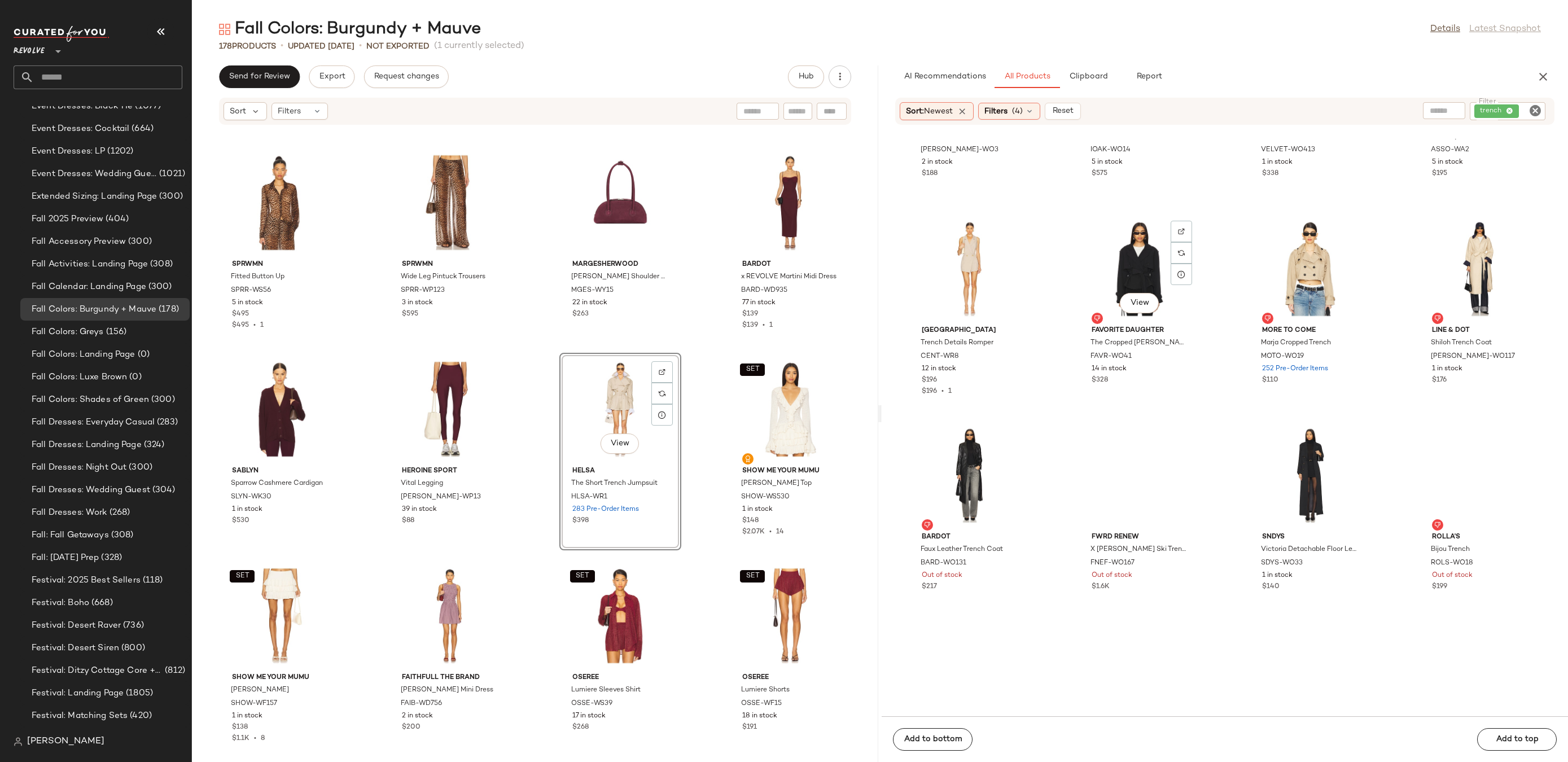
scroll to position [1010, 0]
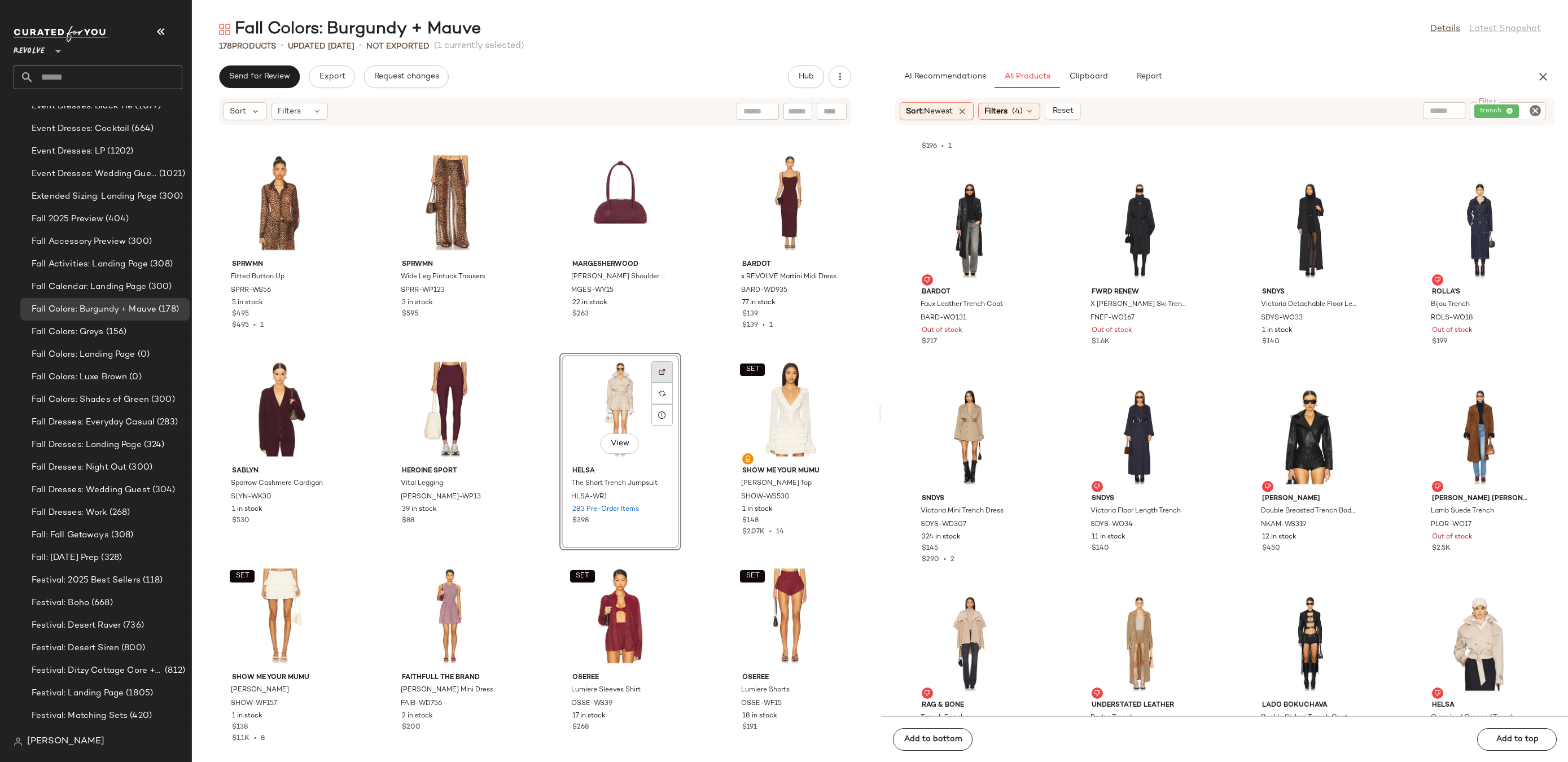
click at [659, 373] on img at bounding box center [662, 372] width 7 height 7
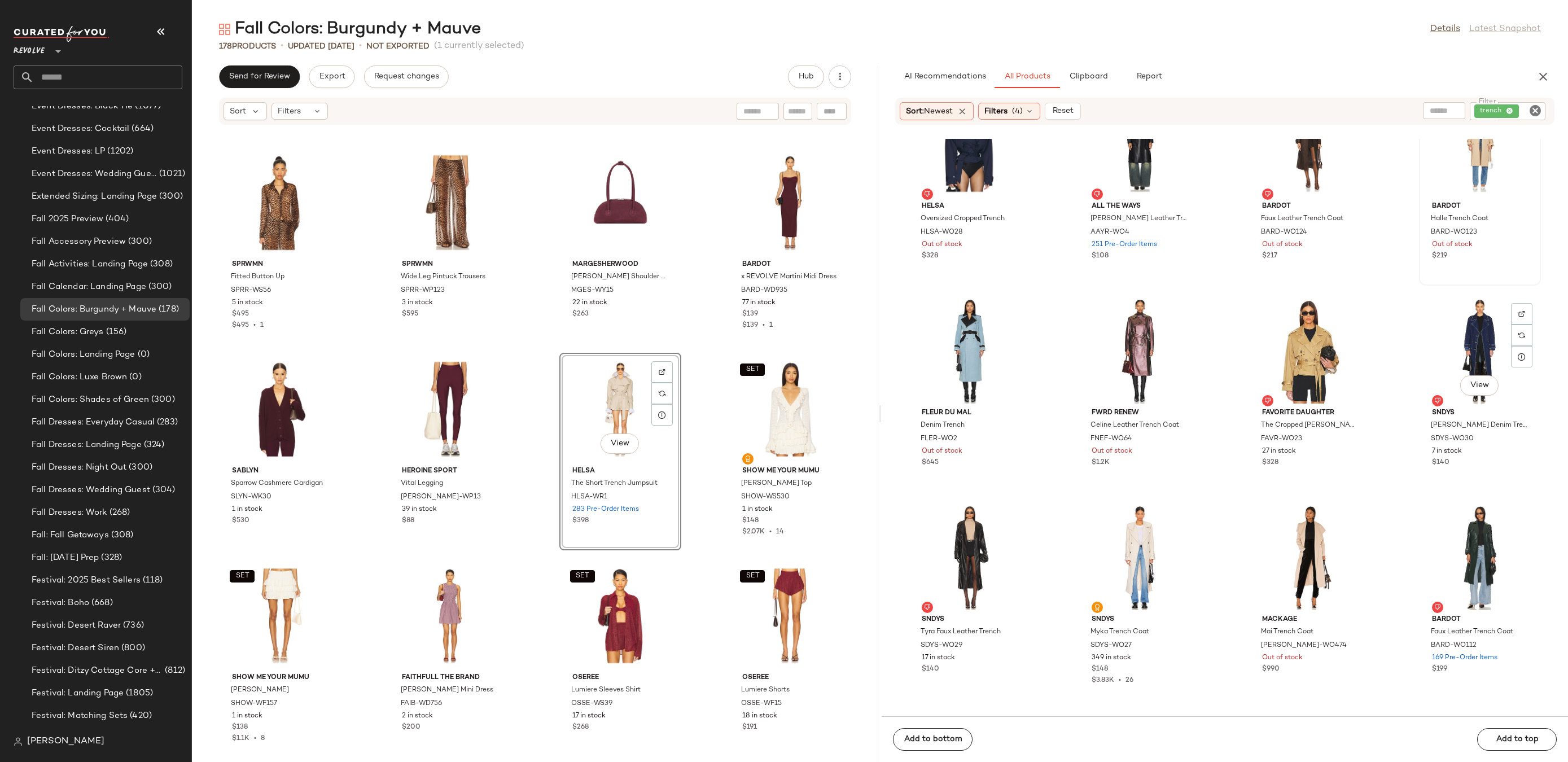
scroll to position [1723, 0]
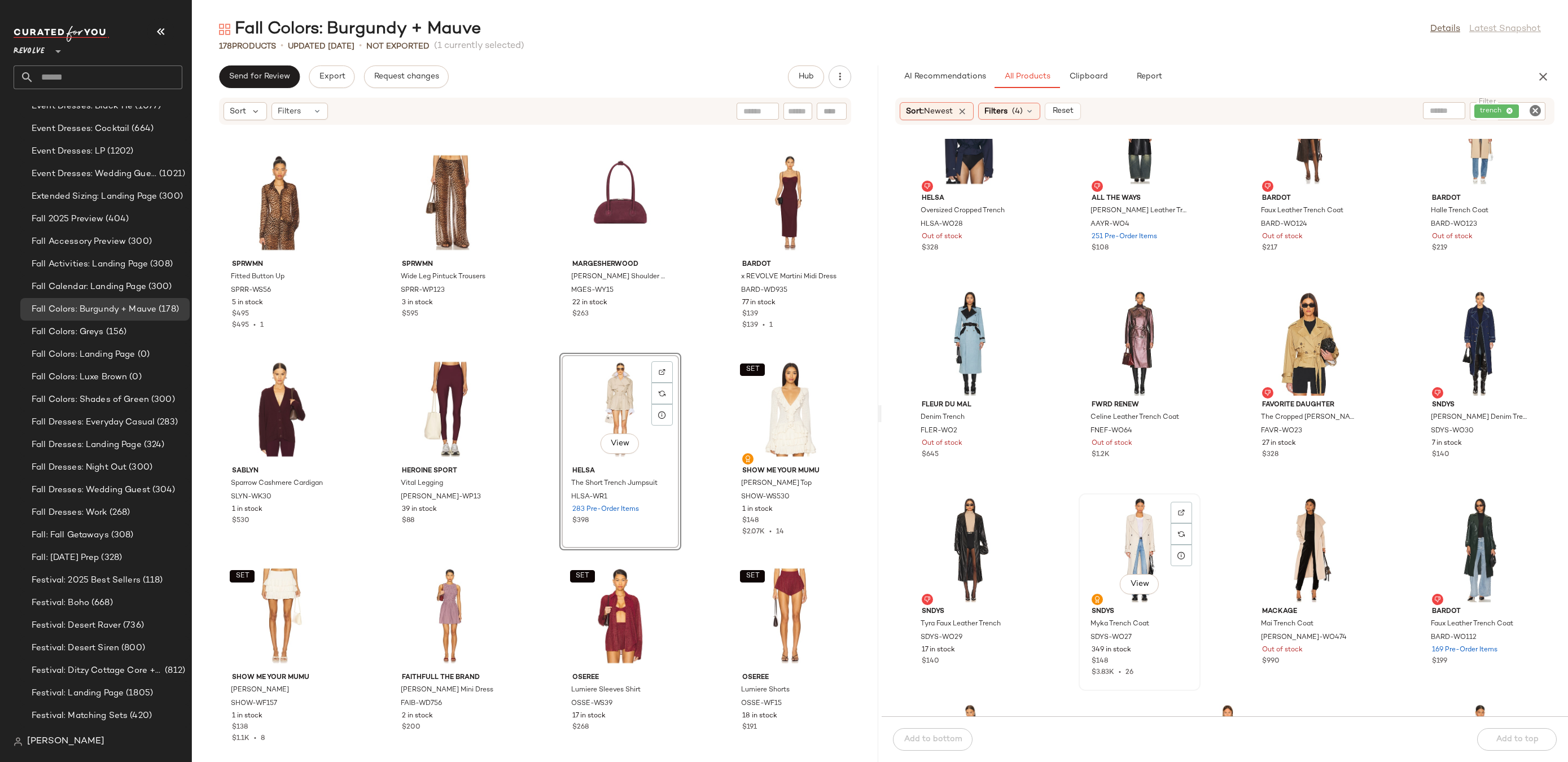
click at [1139, 546] on div "View" at bounding box center [1139, 550] width 114 height 105
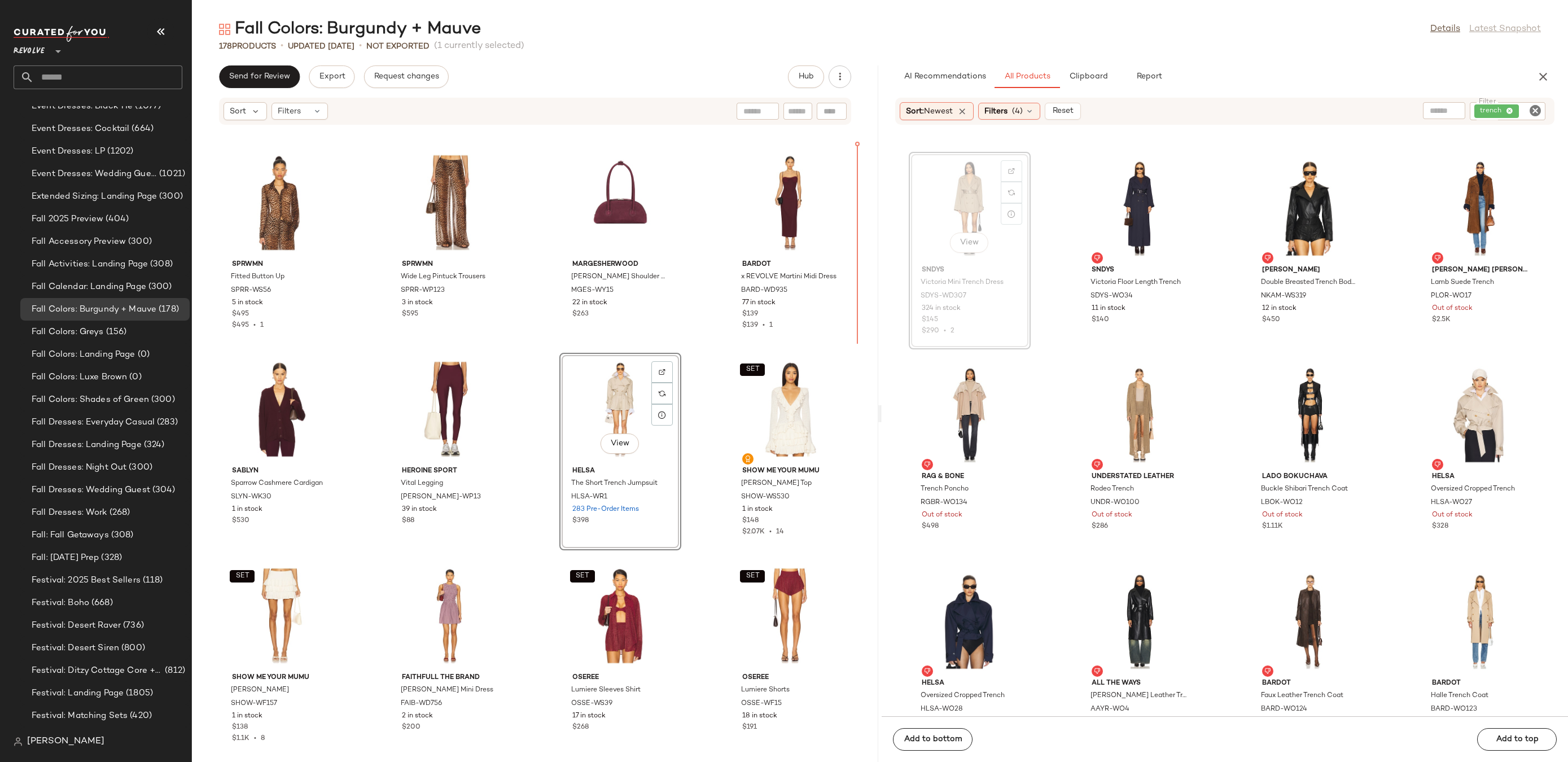
scroll to position [1238, 0]
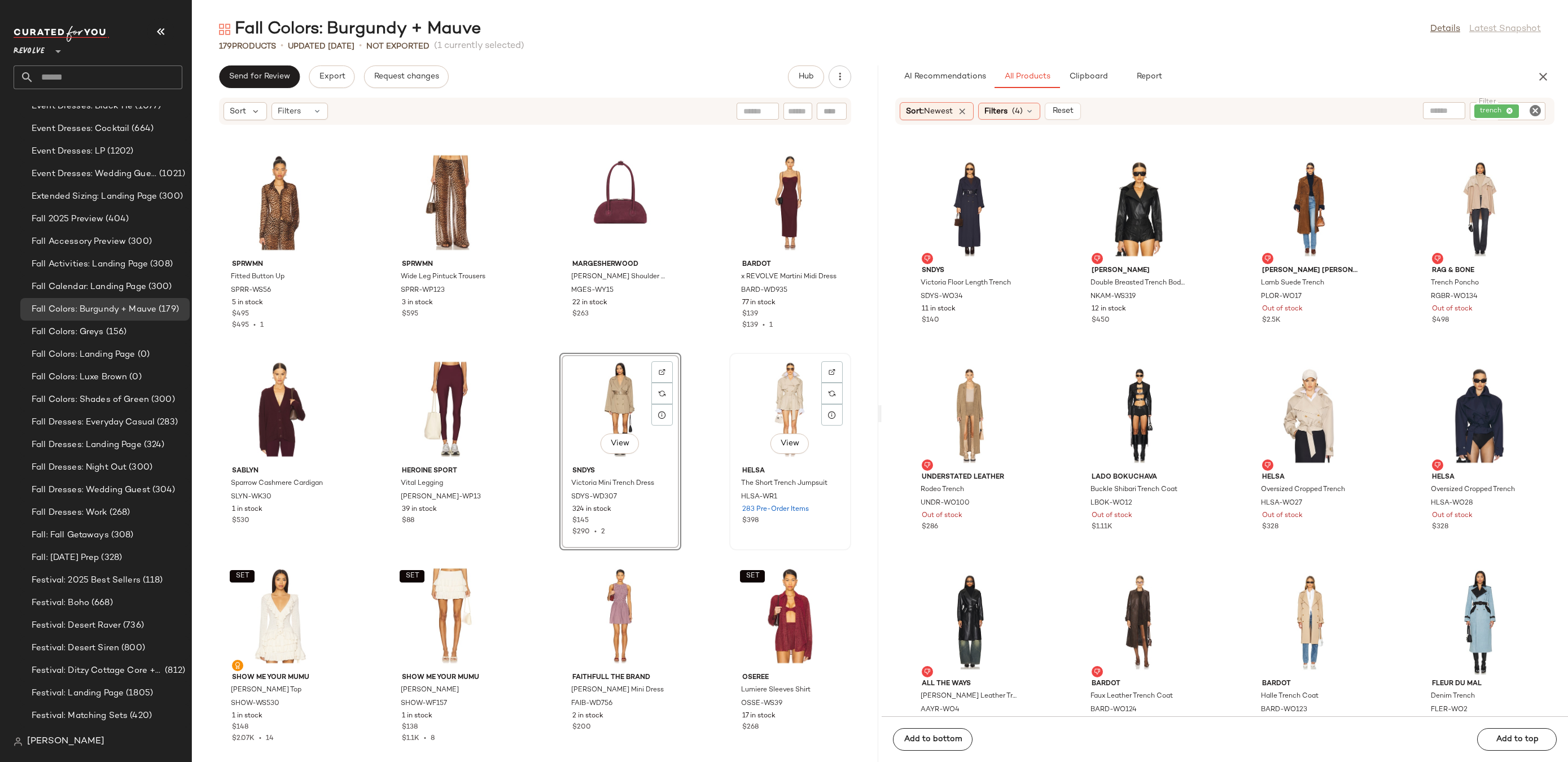
click at [760, 389] on div "View" at bounding box center [790, 409] width 114 height 105
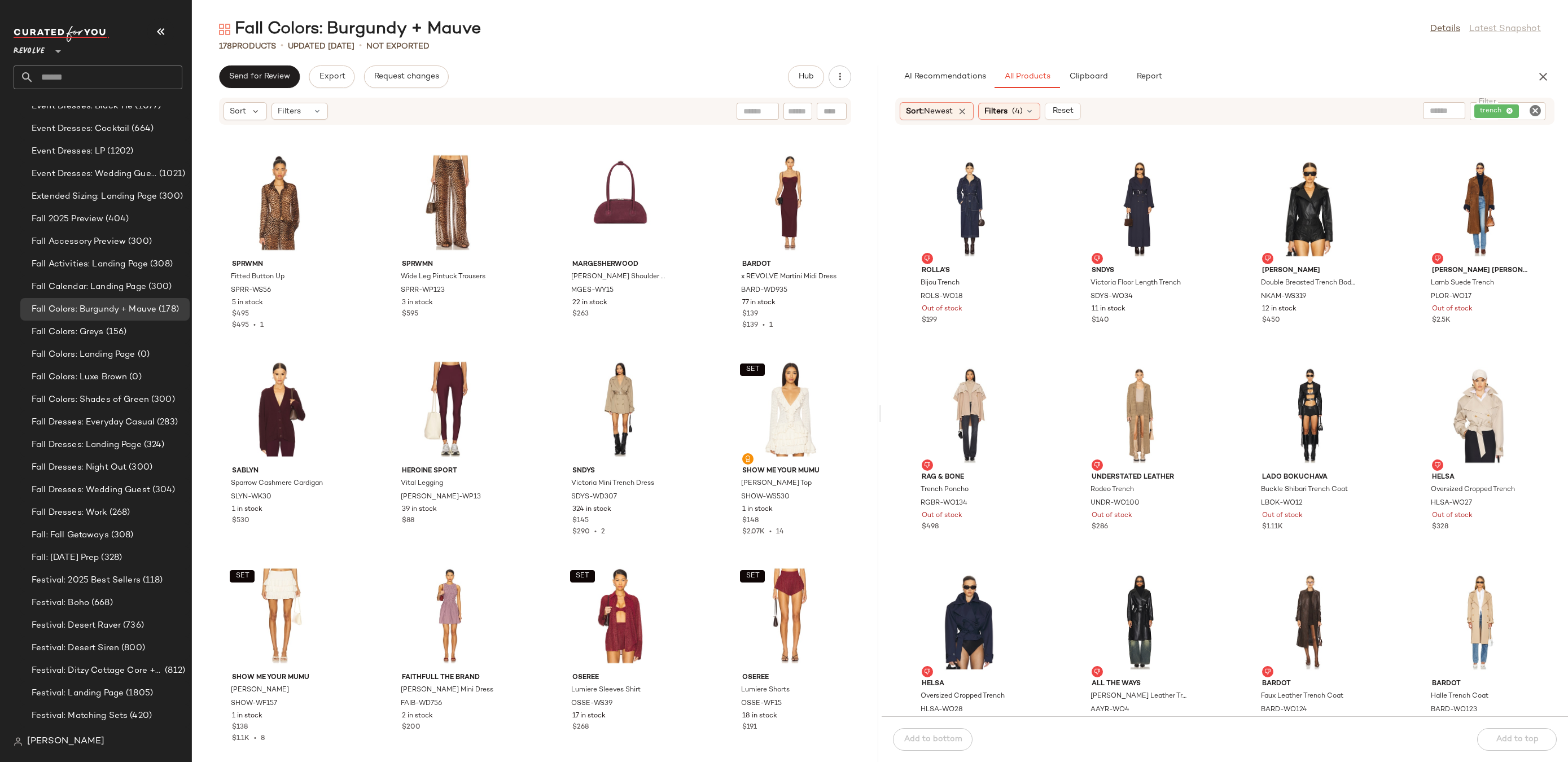
click at [1541, 107] on icon "Clear Filter" at bounding box center [1535, 110] width 14 height 14
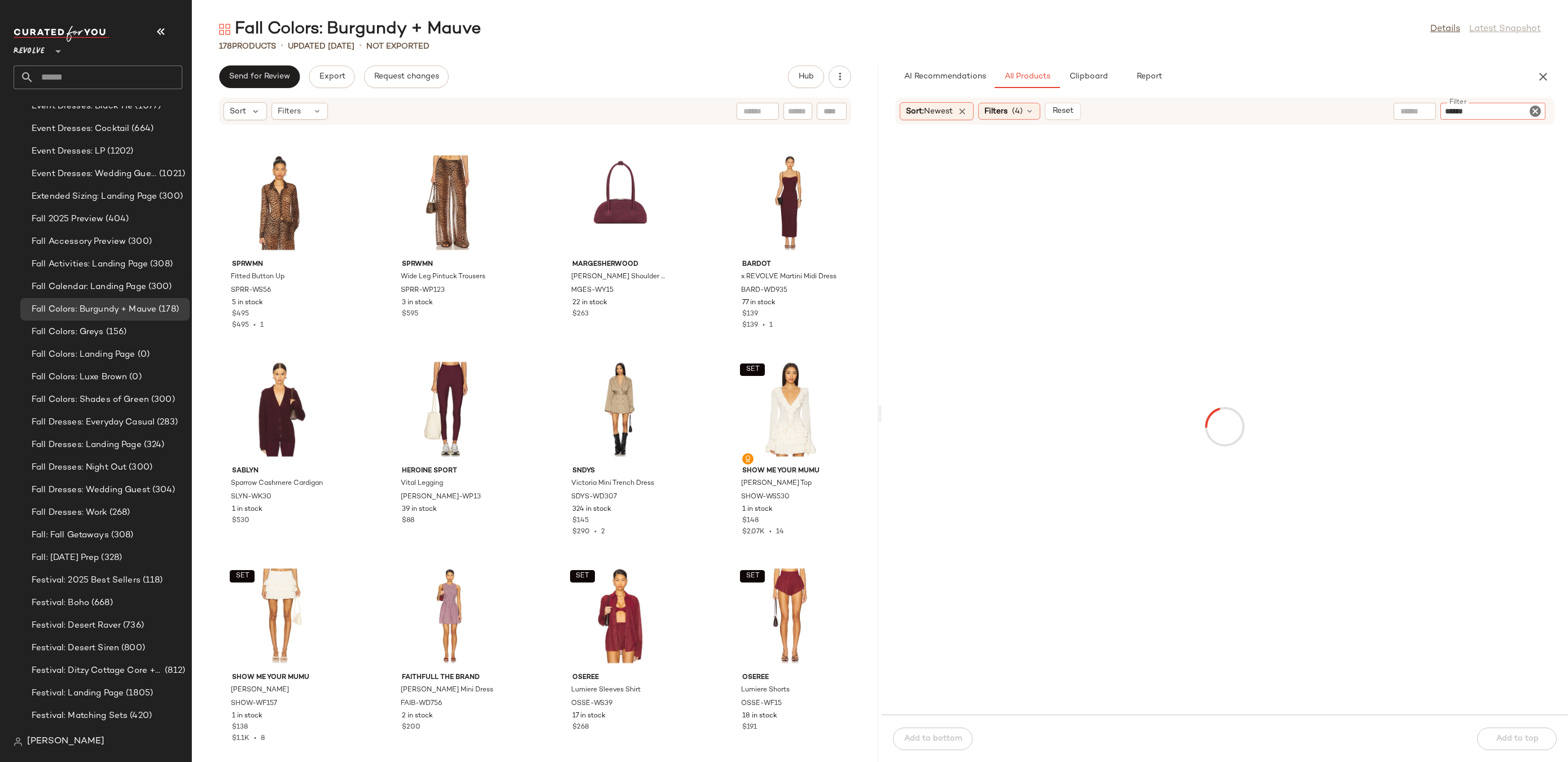
type input "*******"
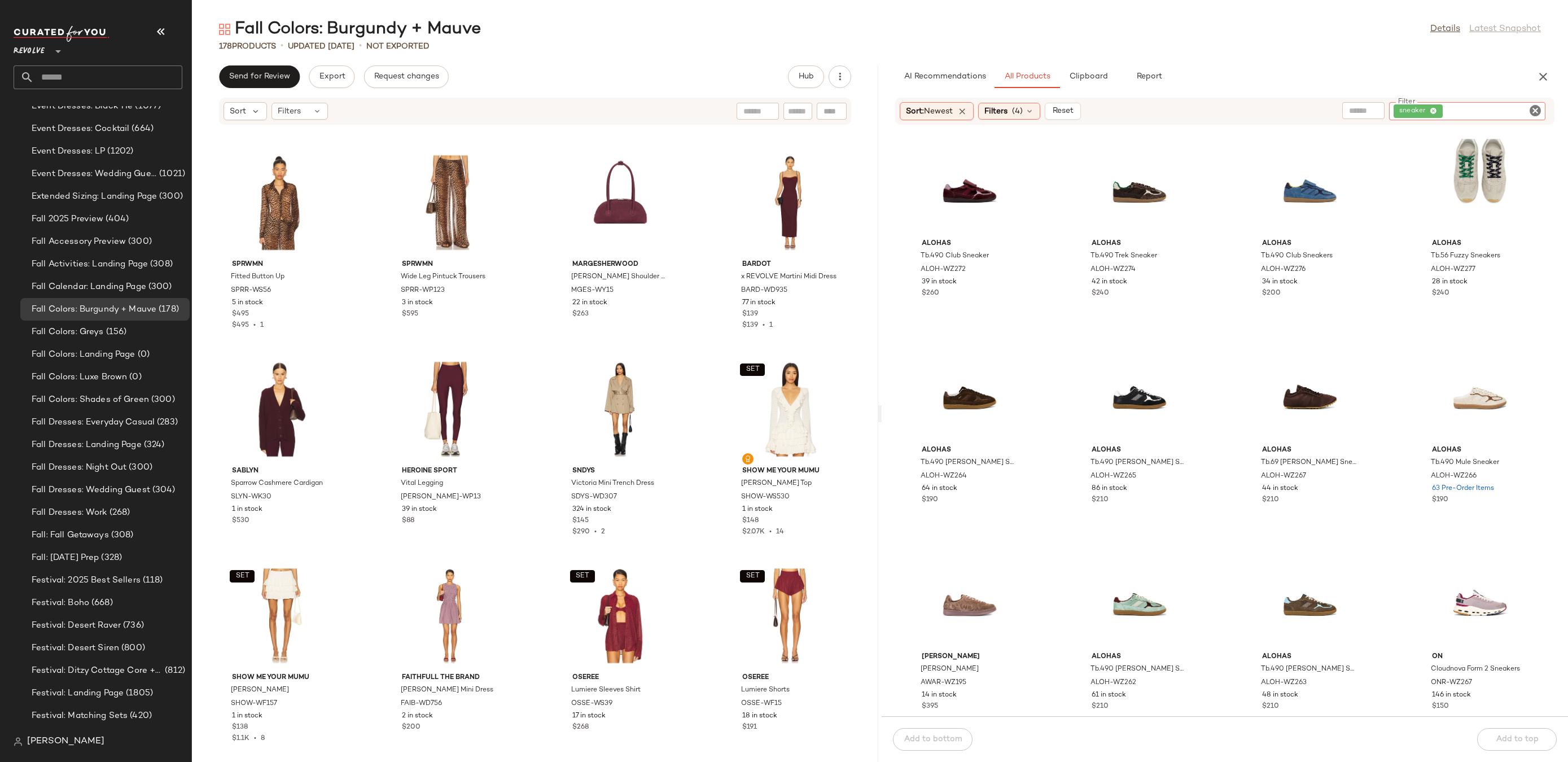
scroll to position [3056, 0]
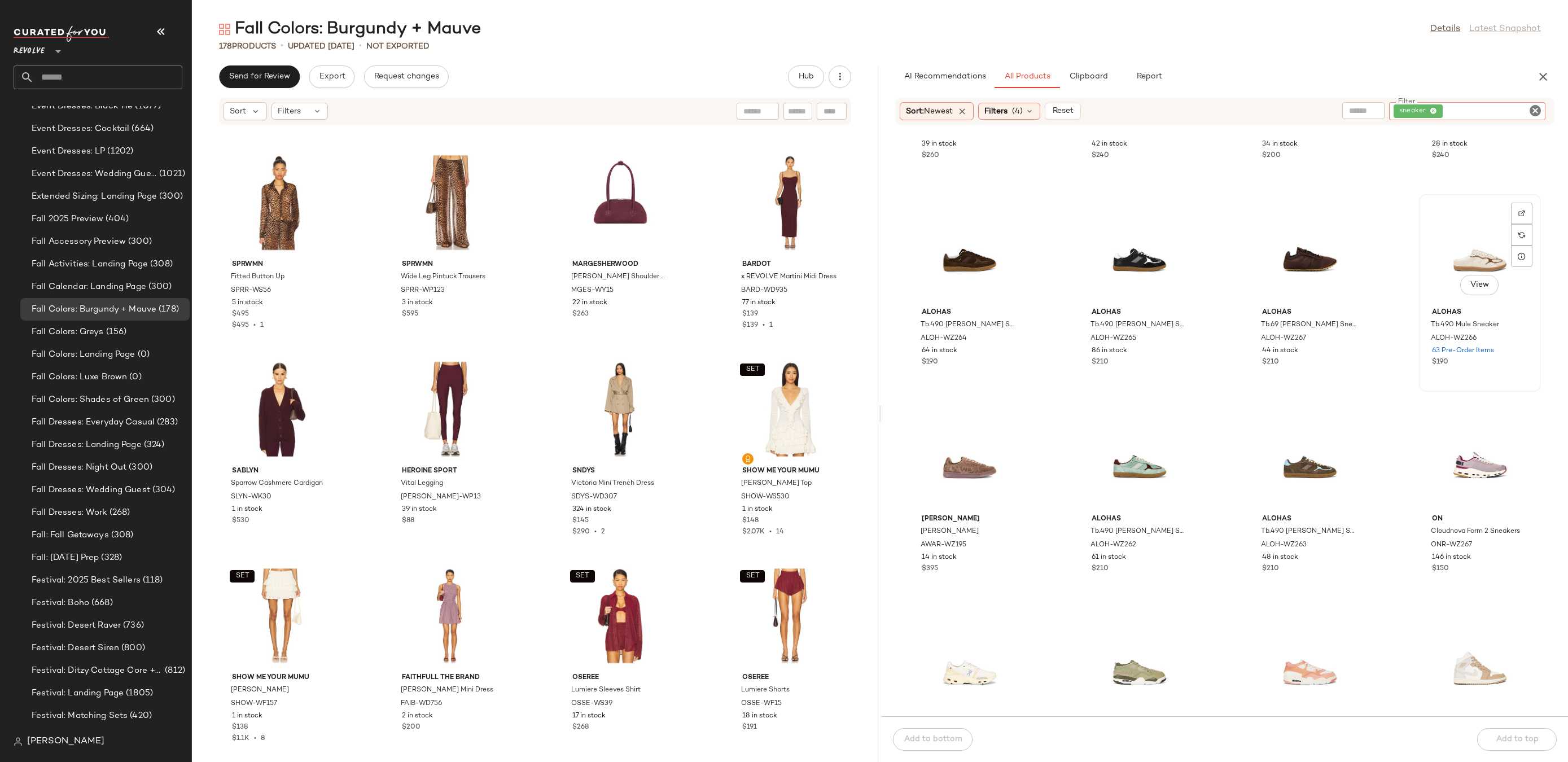
click at [1445, 248] on div "View" at bounding box center [1480, 251] width 114 height 105
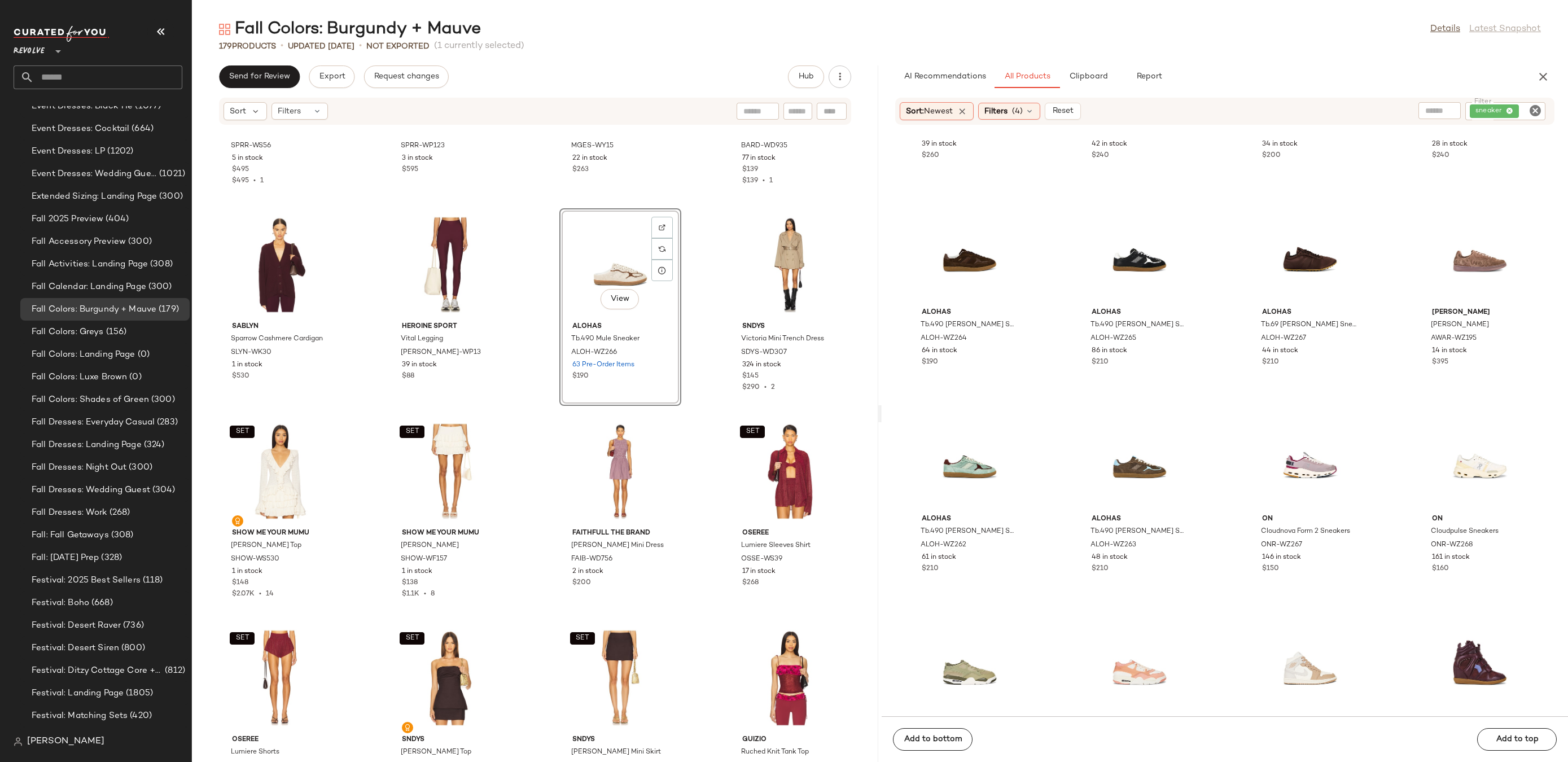
scroll to position [7319, 0]
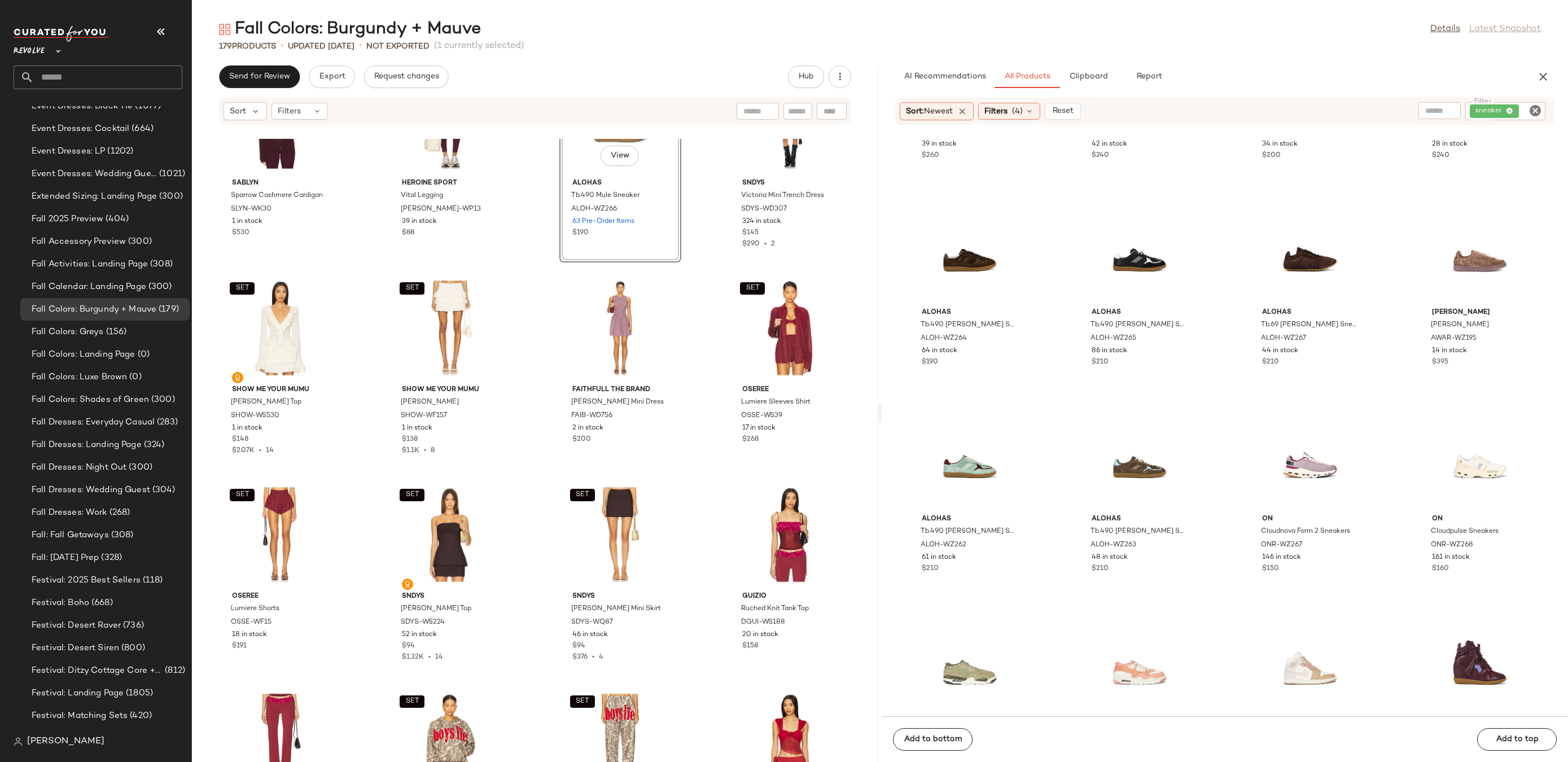
click at [1535, 110] on icon "Clear Filter" at bounding box center [1535, 110] width 14 height 14
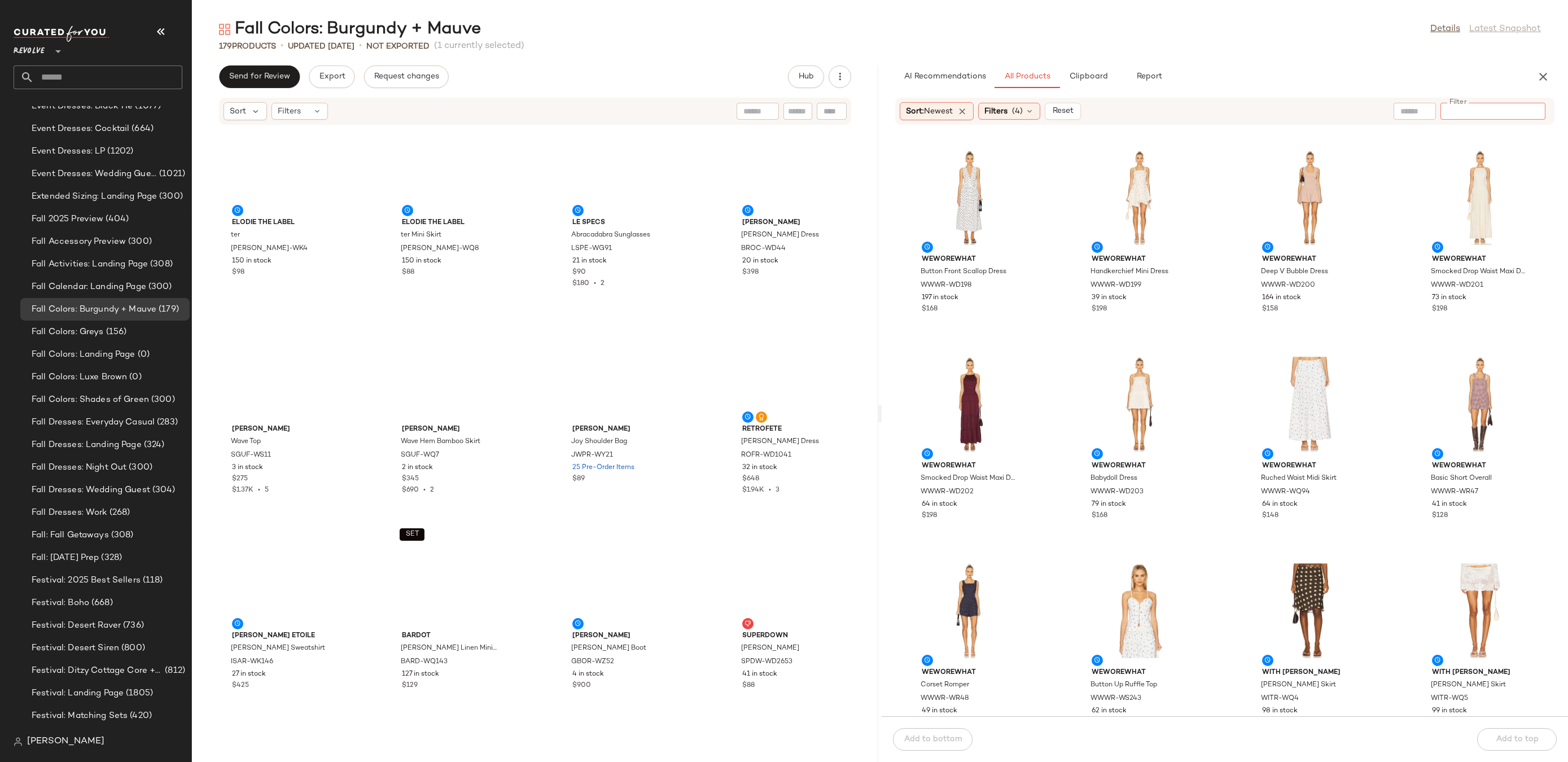
scroll to position [2256, 0]
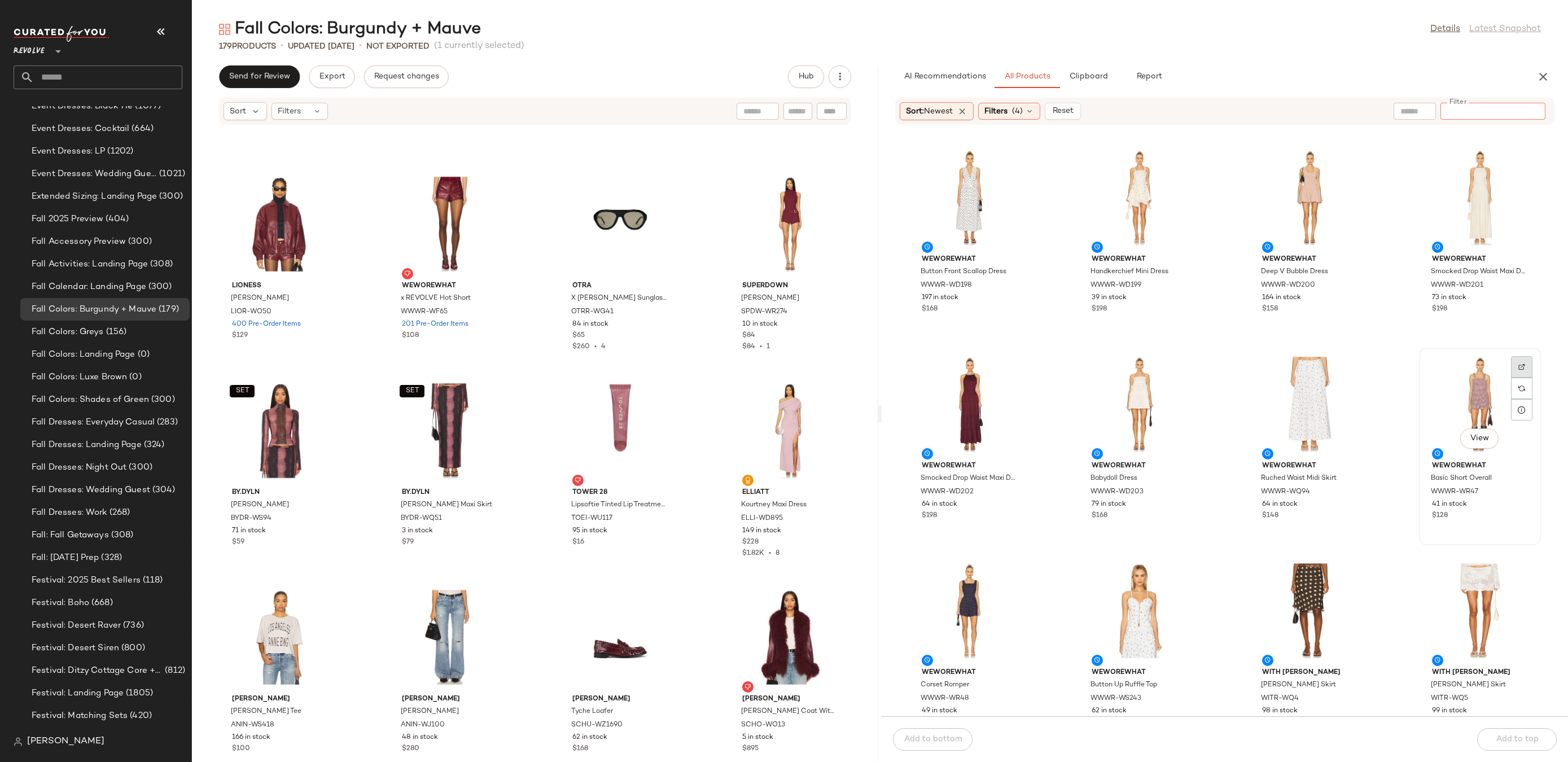
click at [1520, 378] on div at bounding box center [1521, 388] width 21 height 21
click at [1020, 108] on span "(4)" at bounding box center [1017, 112] width 11 height 12
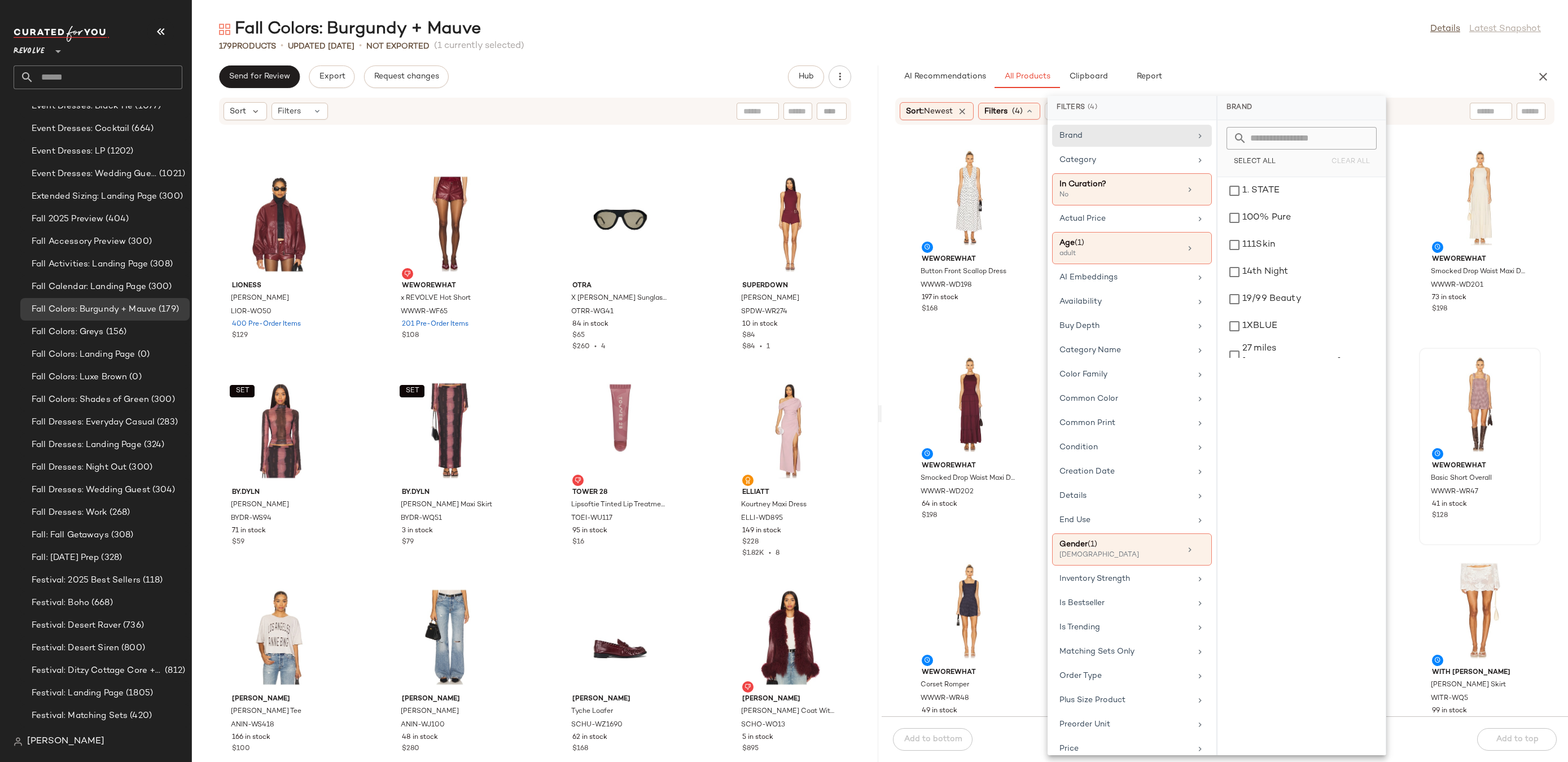
click at [1220, 47] on div "179 Products • updated Aug 13th • Not Exported (1 currently selected)" at bounding box center [880, 46] width 1376 height 11
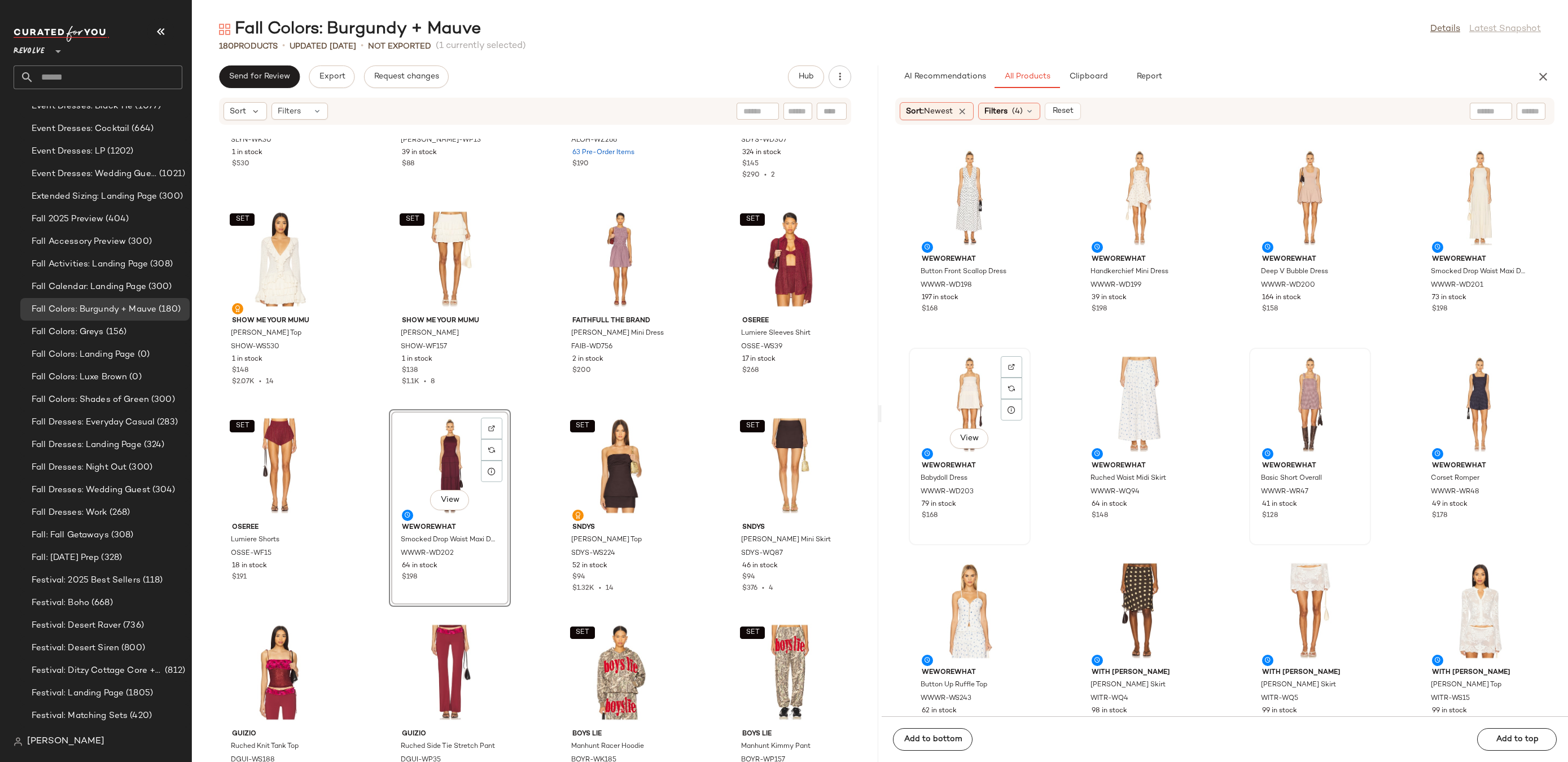
scroll to position [58, 0]
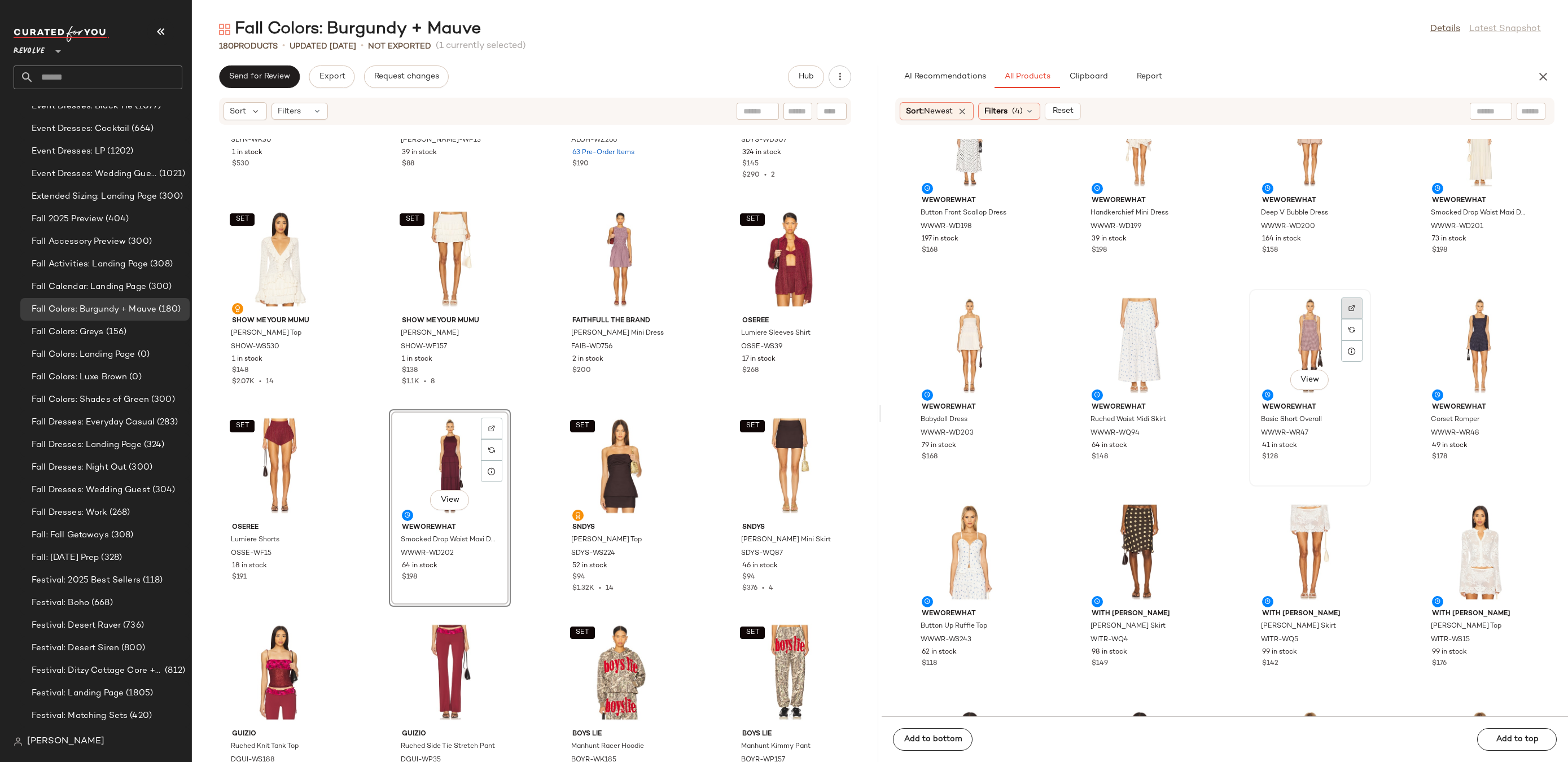
click at [1348, 310] on img at bounding box center [1351, 308] width 7 height 7
click at [1347, 433] on img "button" at bounding box center [1350, 433] width 7 height 7
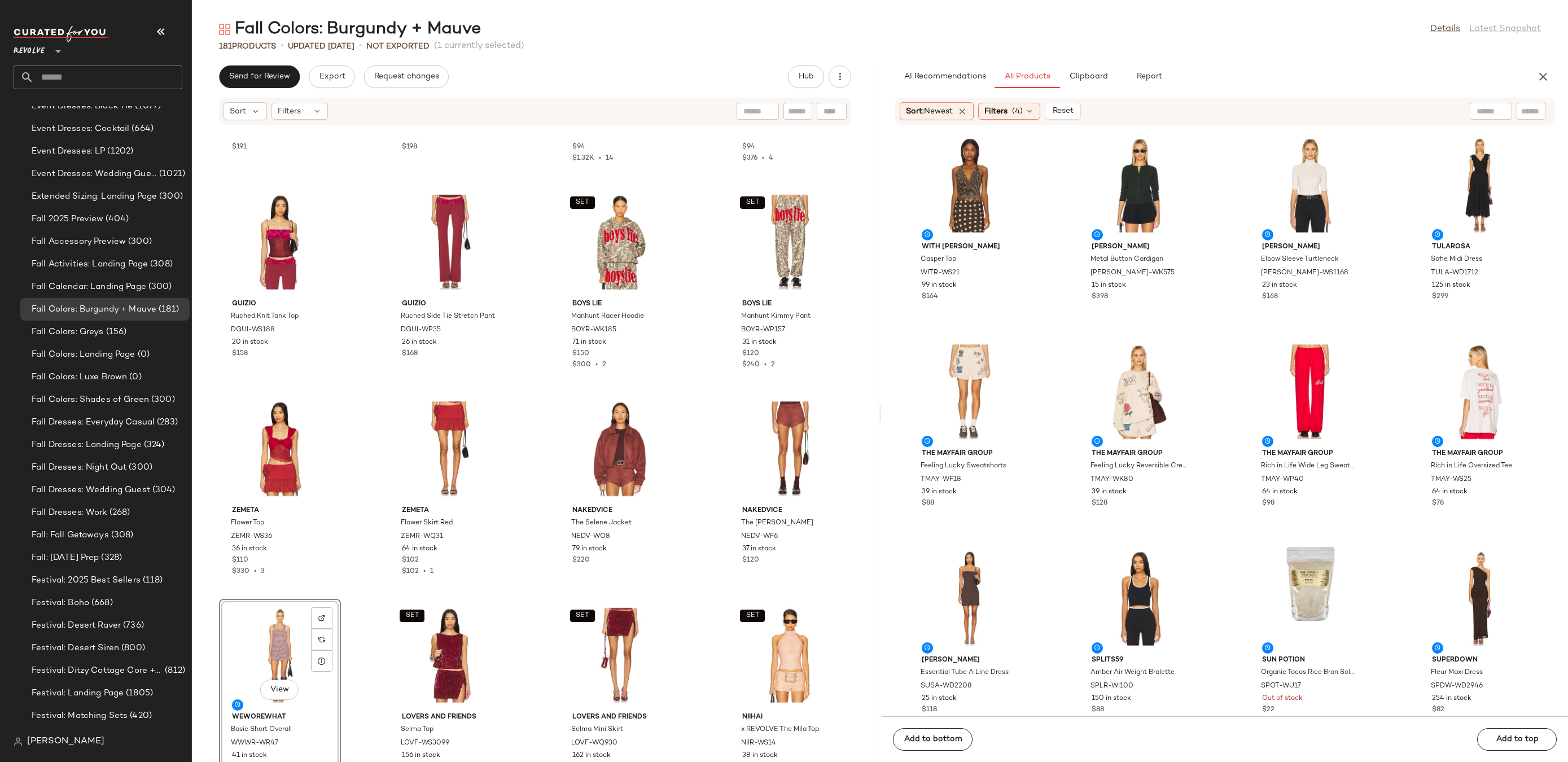
scroll to position [747, 0]
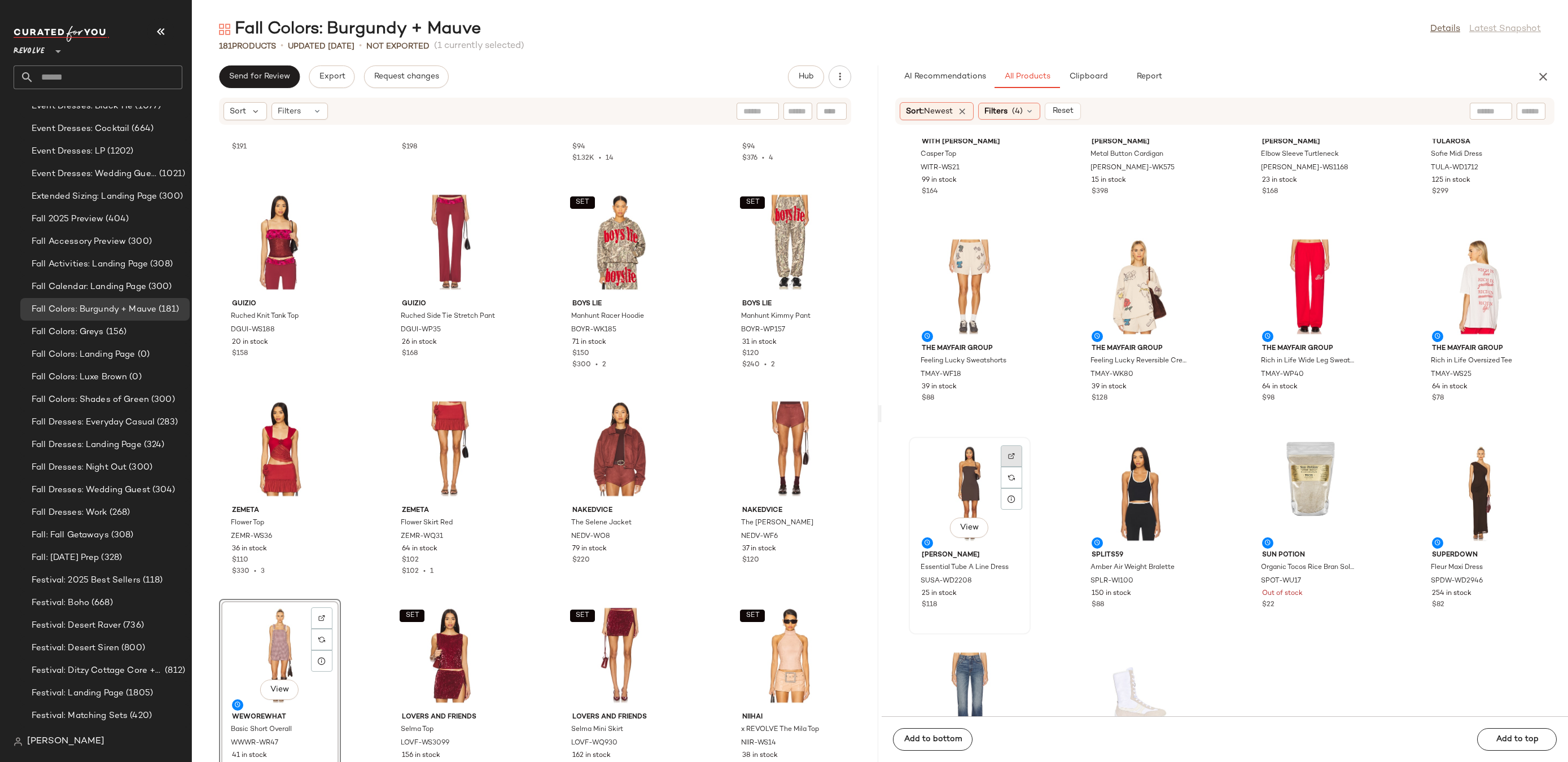
click at [1014, 456] on img at bounding box center [1011, 456] width 7 height 7
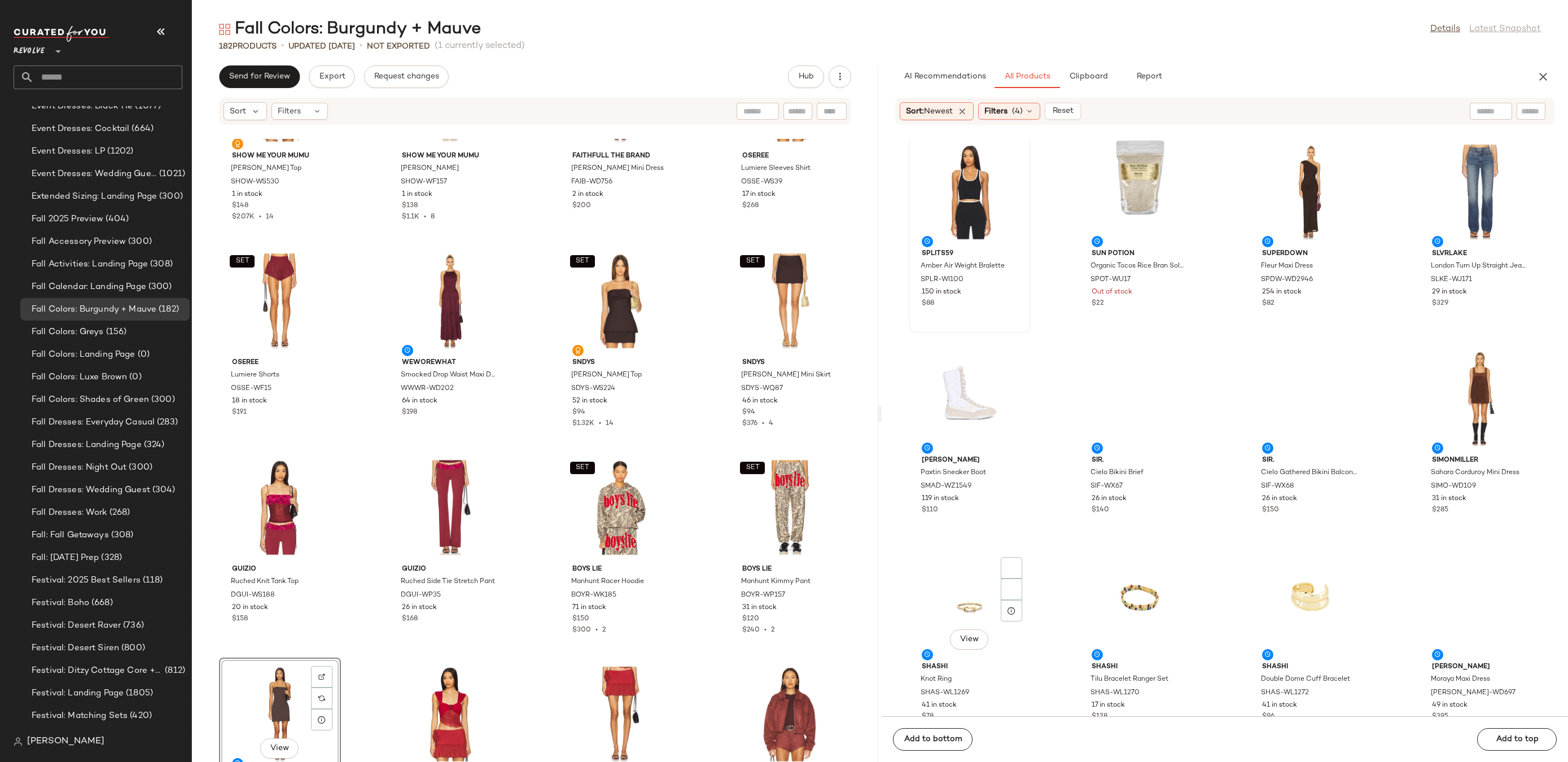
scroll to position [1152, 0]
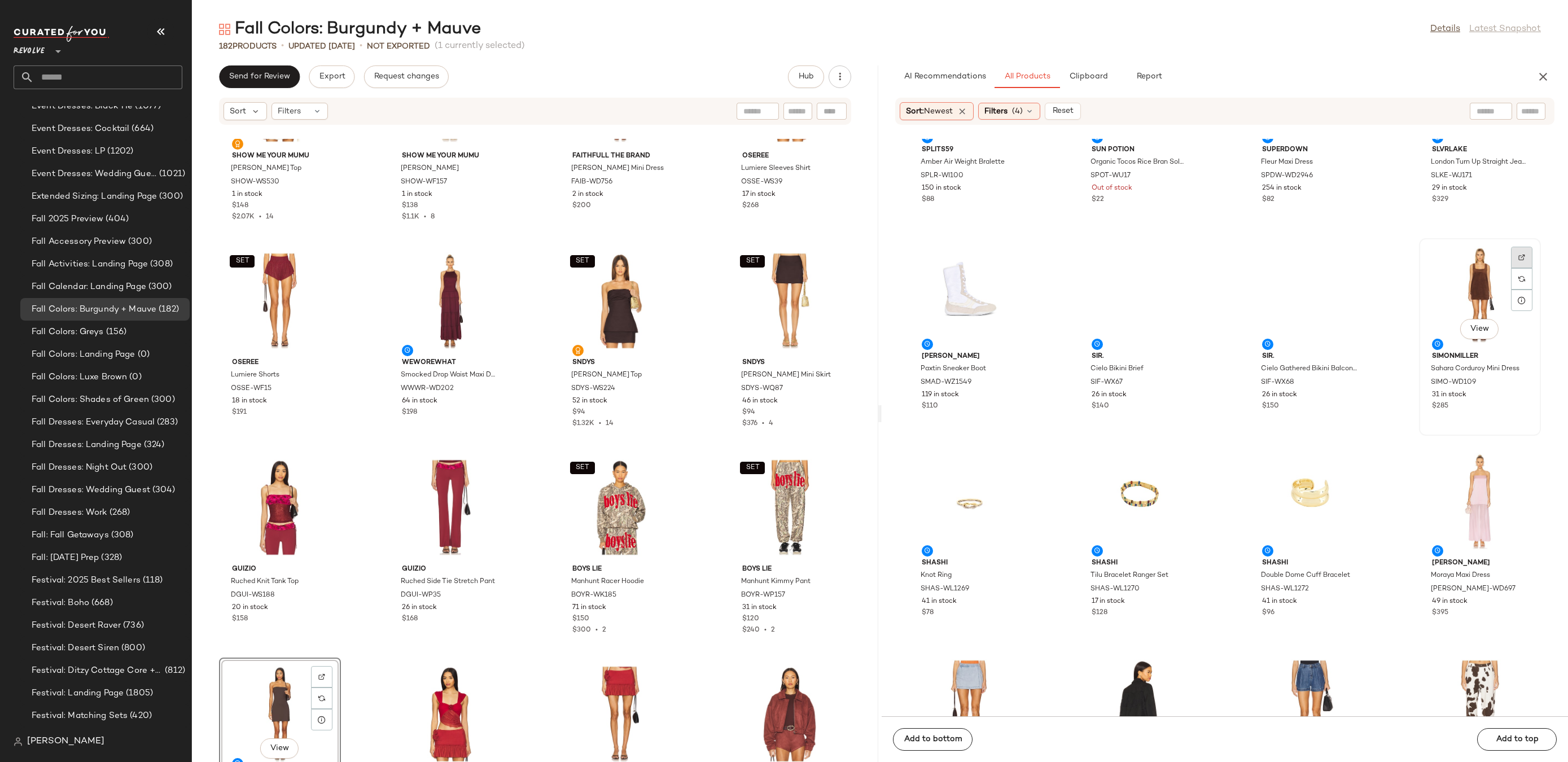
click at [1515, 268] on div at bounding box center [1521, 278] width 21 height 21
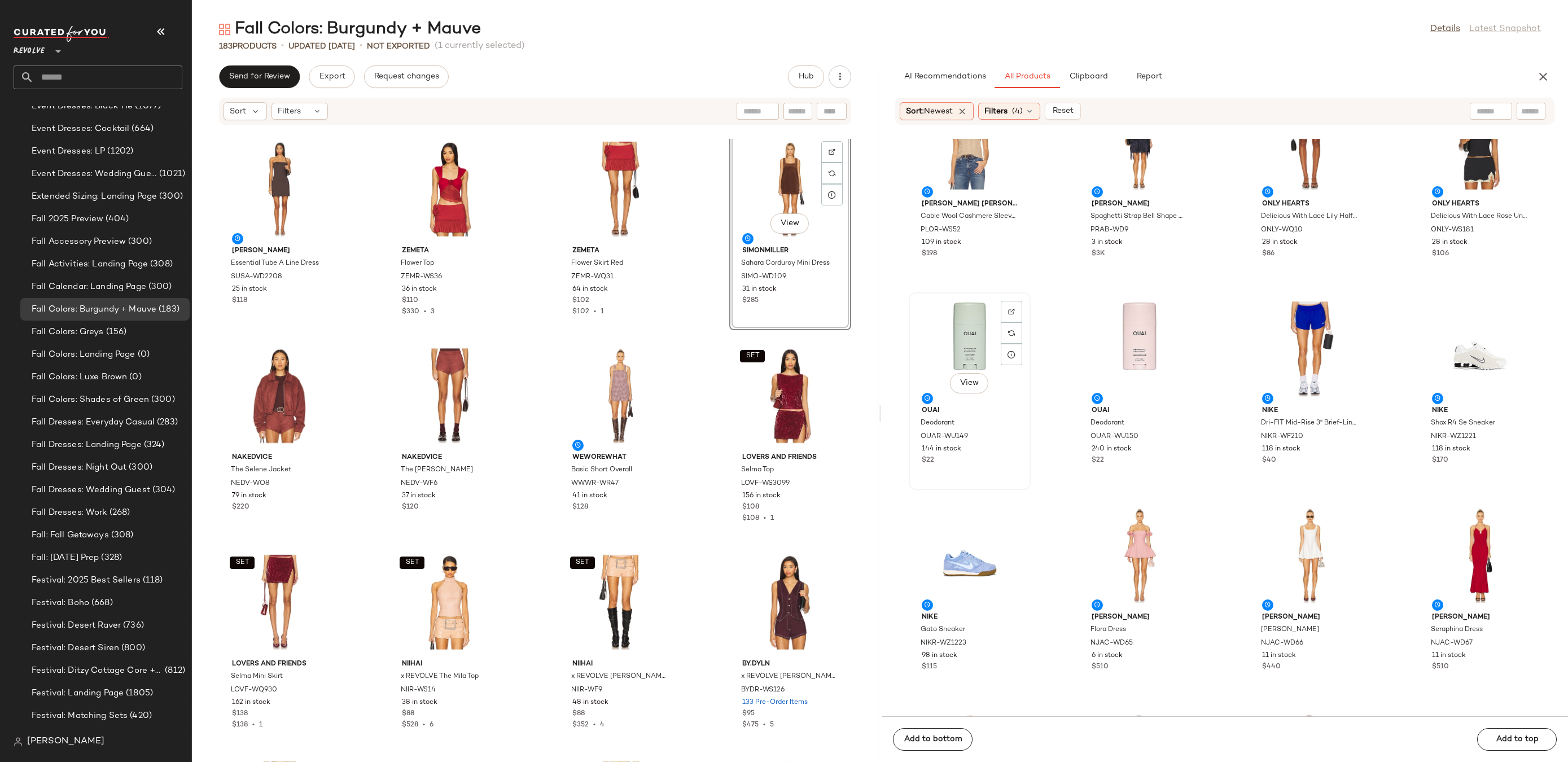
scroll to position [2556, 0]
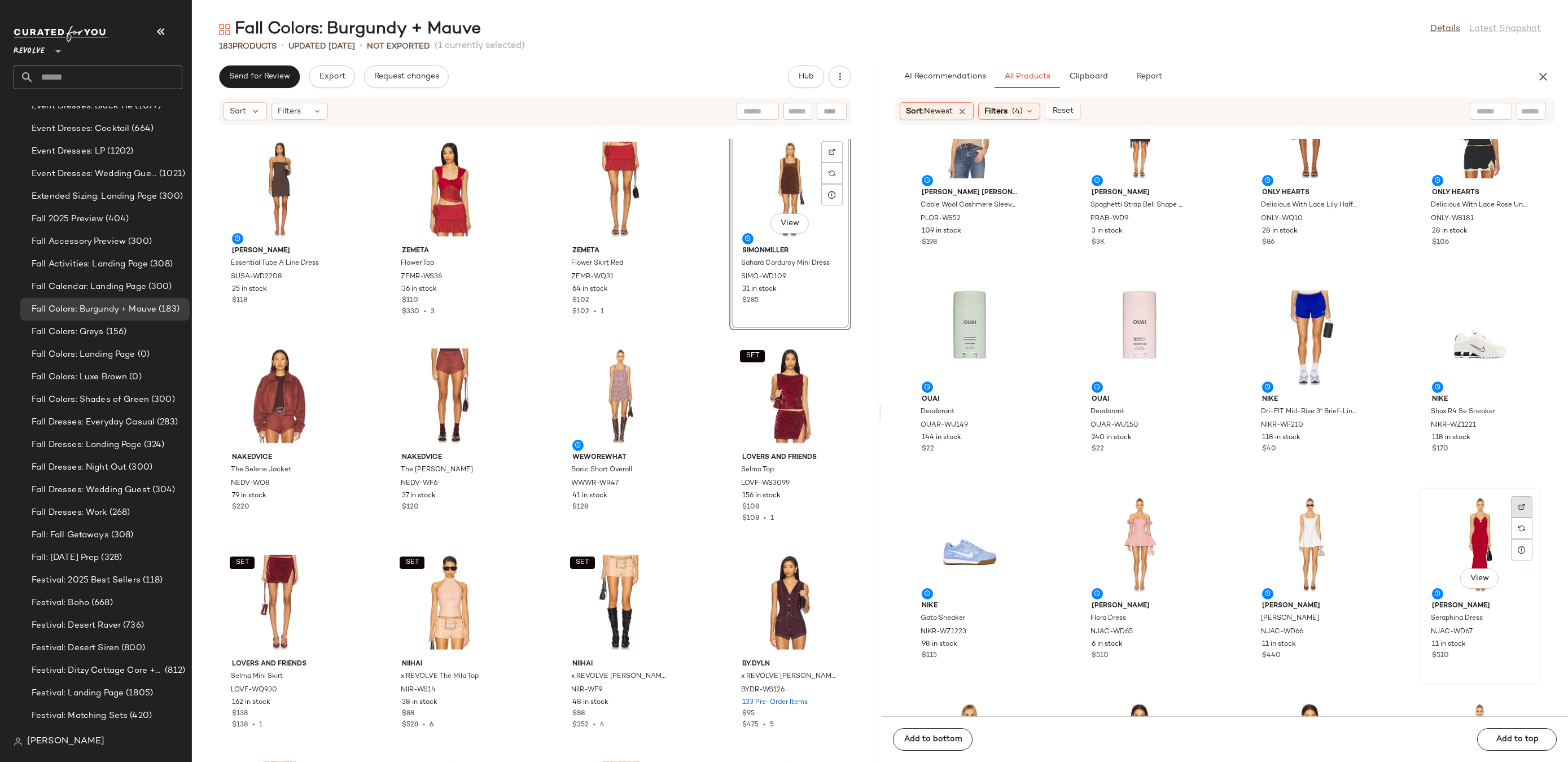
click at [1520, 518] on div at bounding box center [1521, 528] width 21 height 21
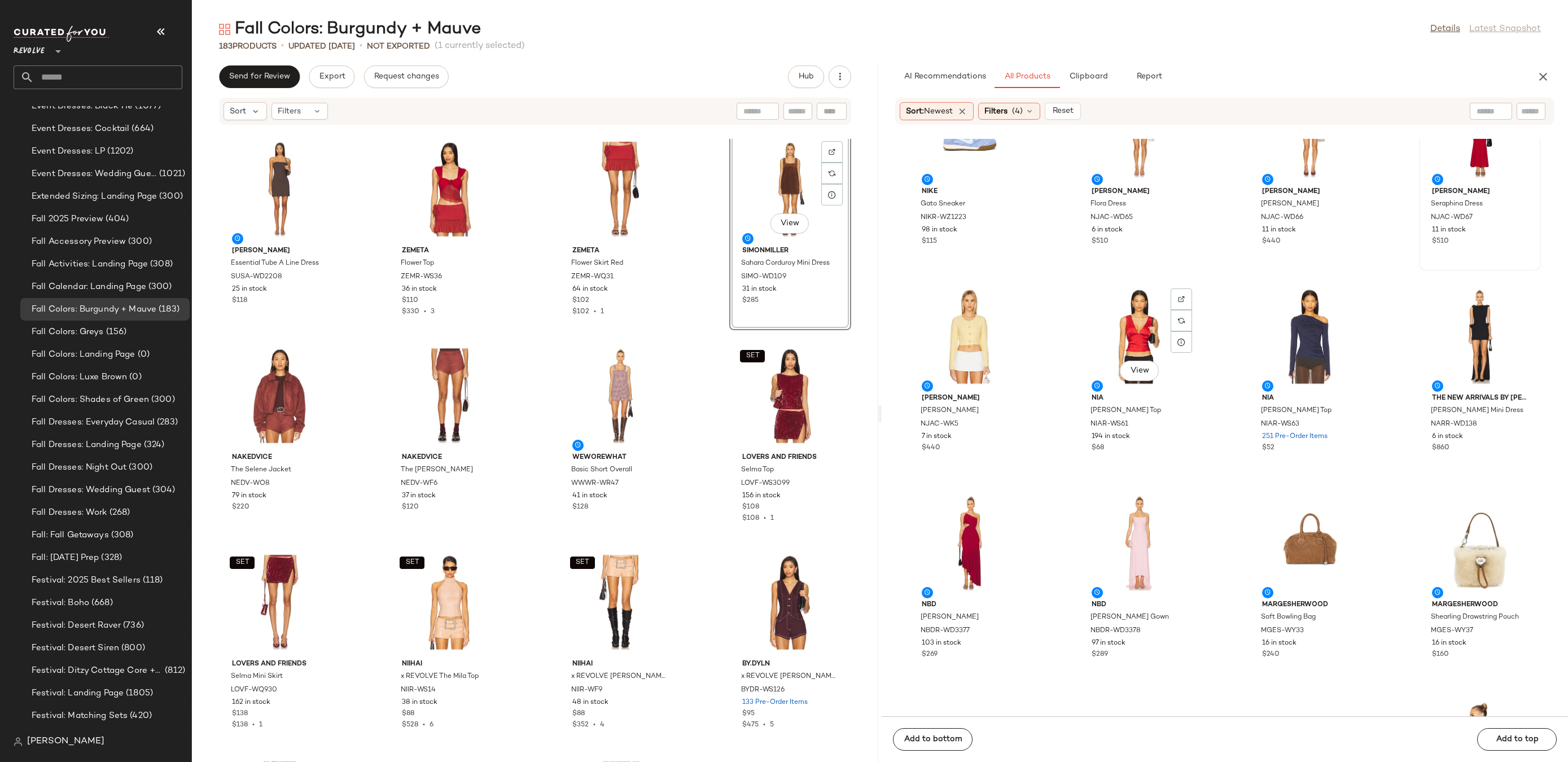
scroll to position [2977, 0]
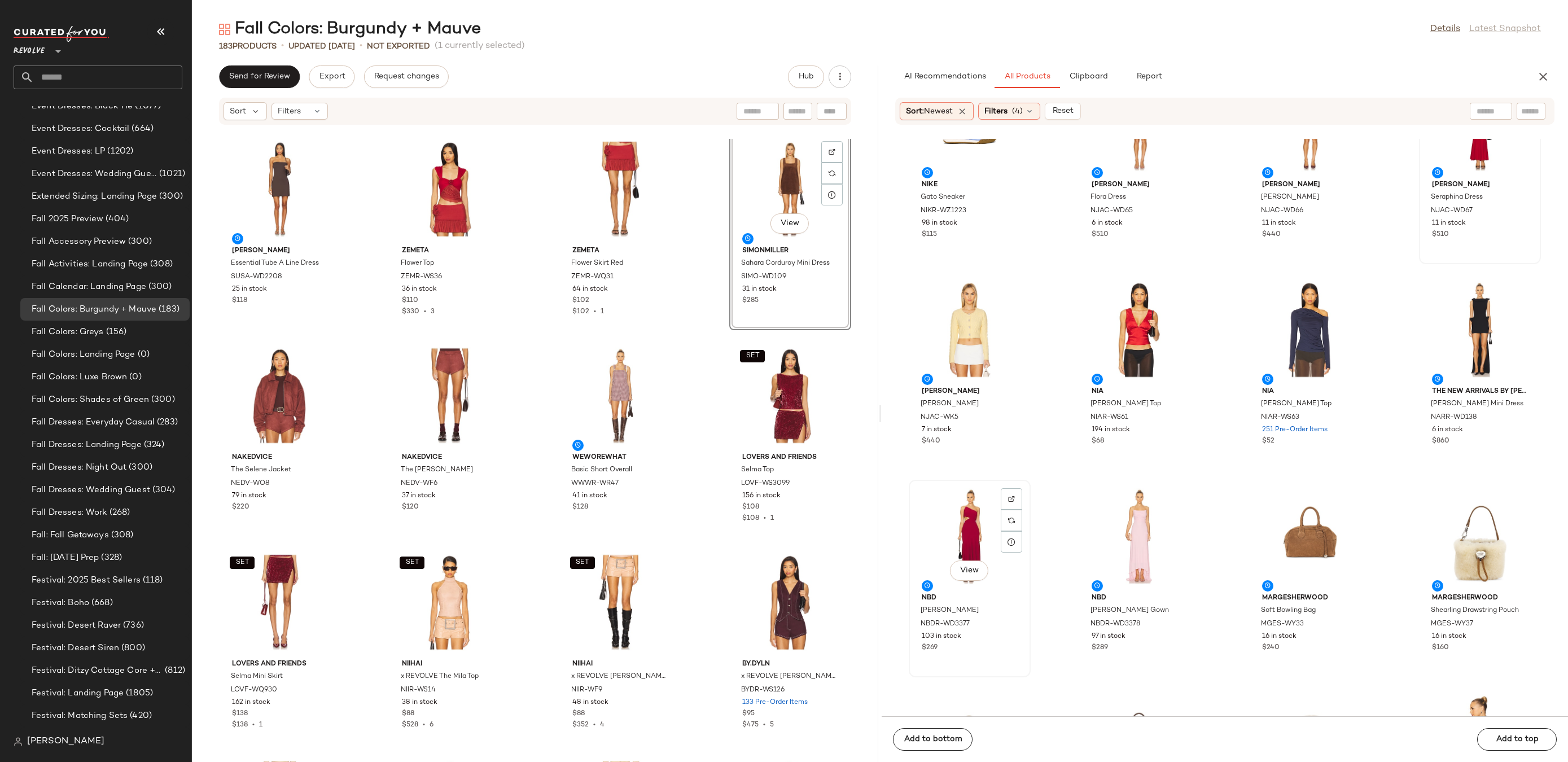
click at [976, 528] on div "View" at bounding box center [970, 536] width 114 height 105
drag, startPoint x: 957, startPoint y: 530, endPoint x: 951, endPoint y: 531, distance: 6.1
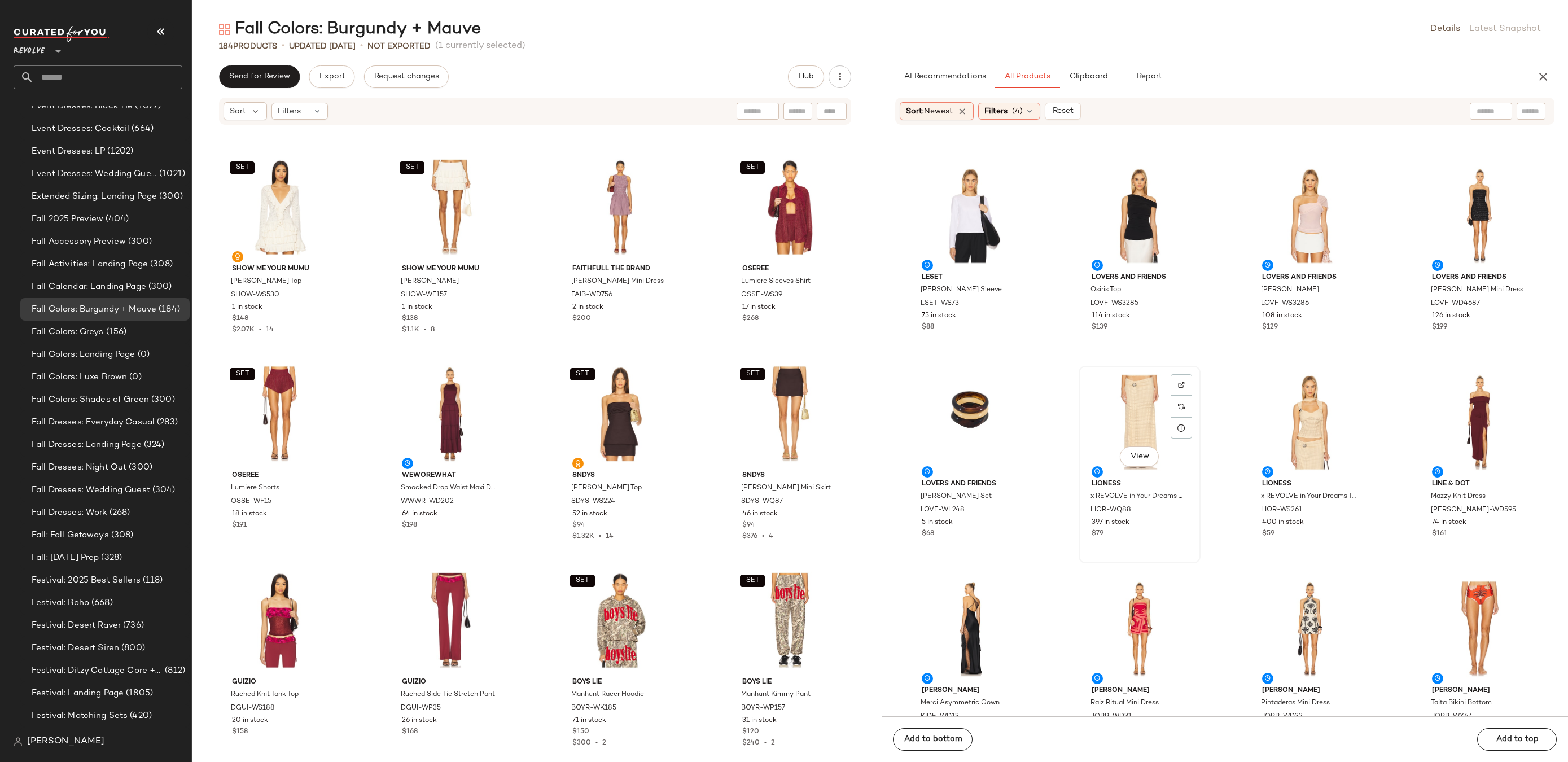
scroll to position [3714, 0]
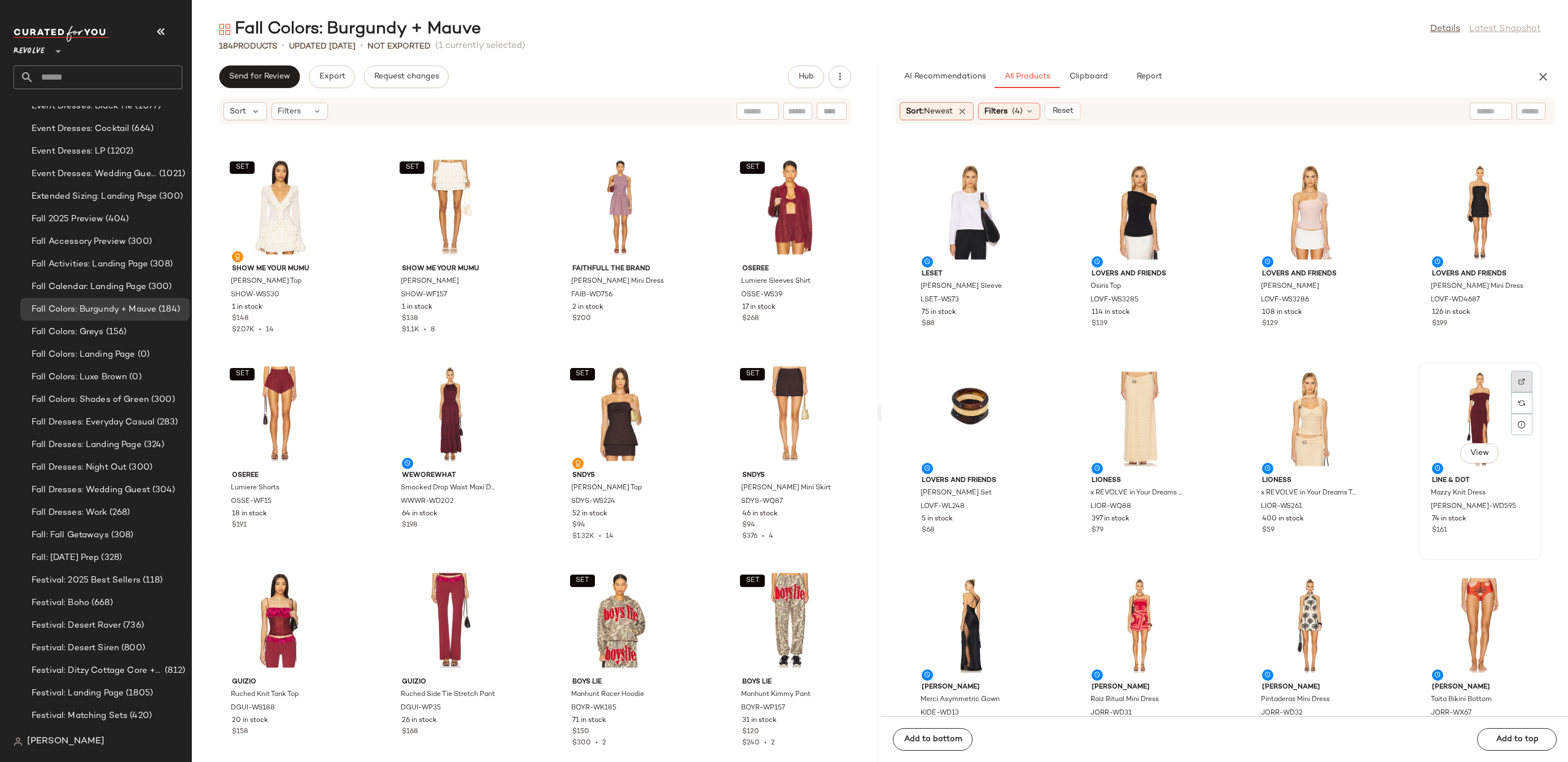
click at [1518, 379] on img at bounding box center [1521, 381] width 7 height 7
click at [1517, 508] on img "button" at bounding box center [1520, 511] width 7 height 7
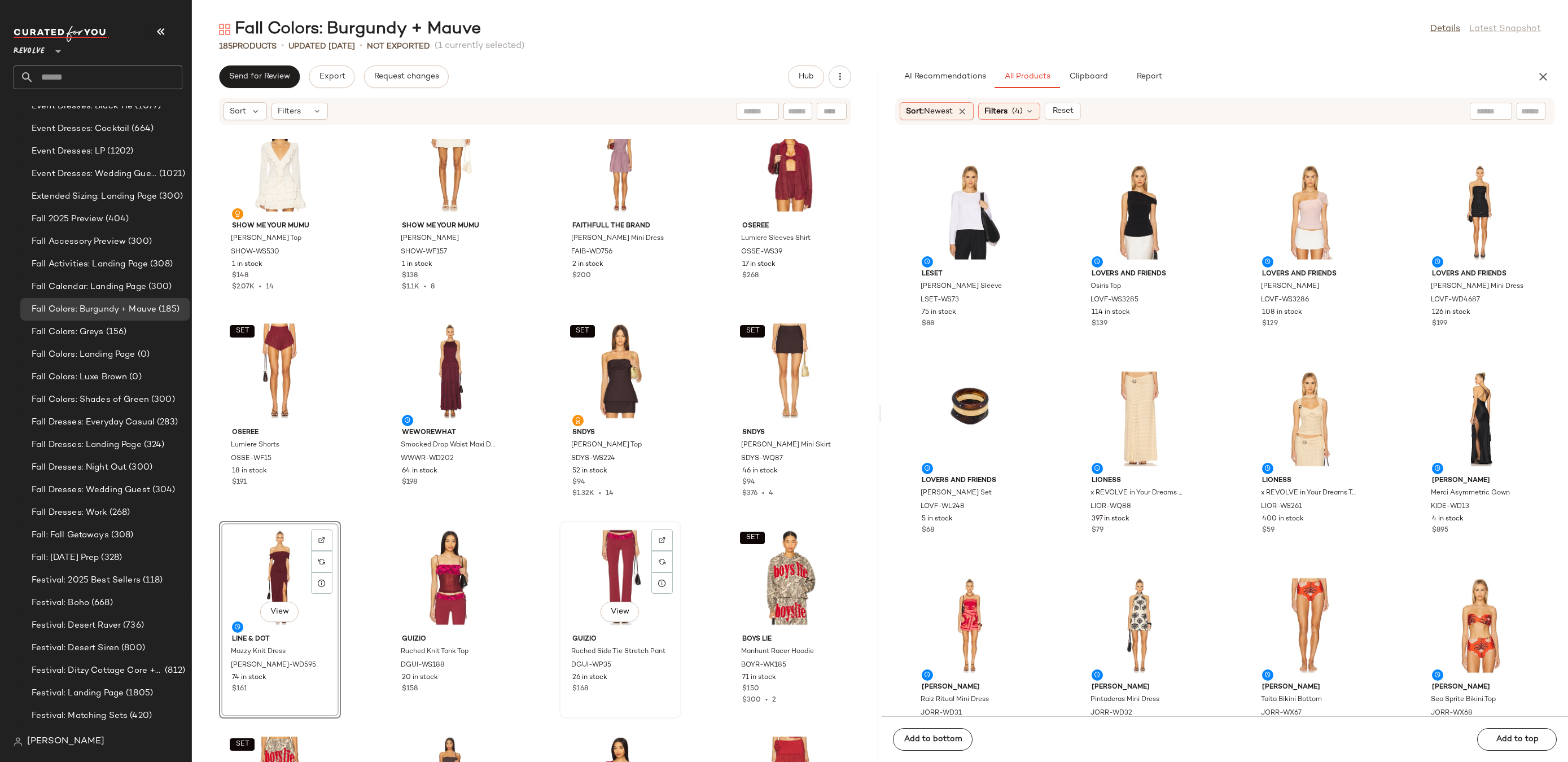
scroll to position [7640, 0]
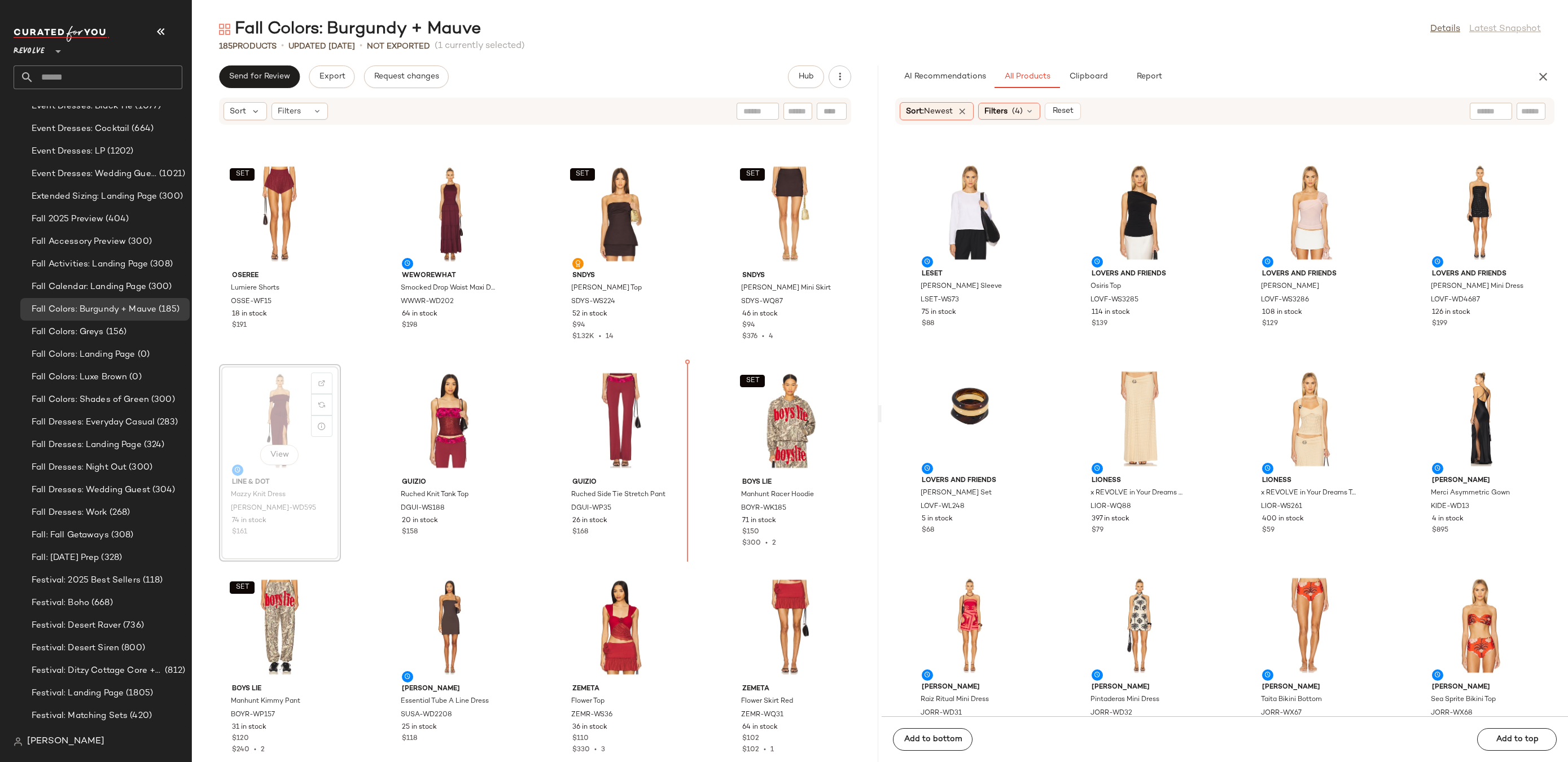
drag, startPoint x: 289, startPoint y: 416, endPoint x: 302, endPoint y: 416, distance: 13.0
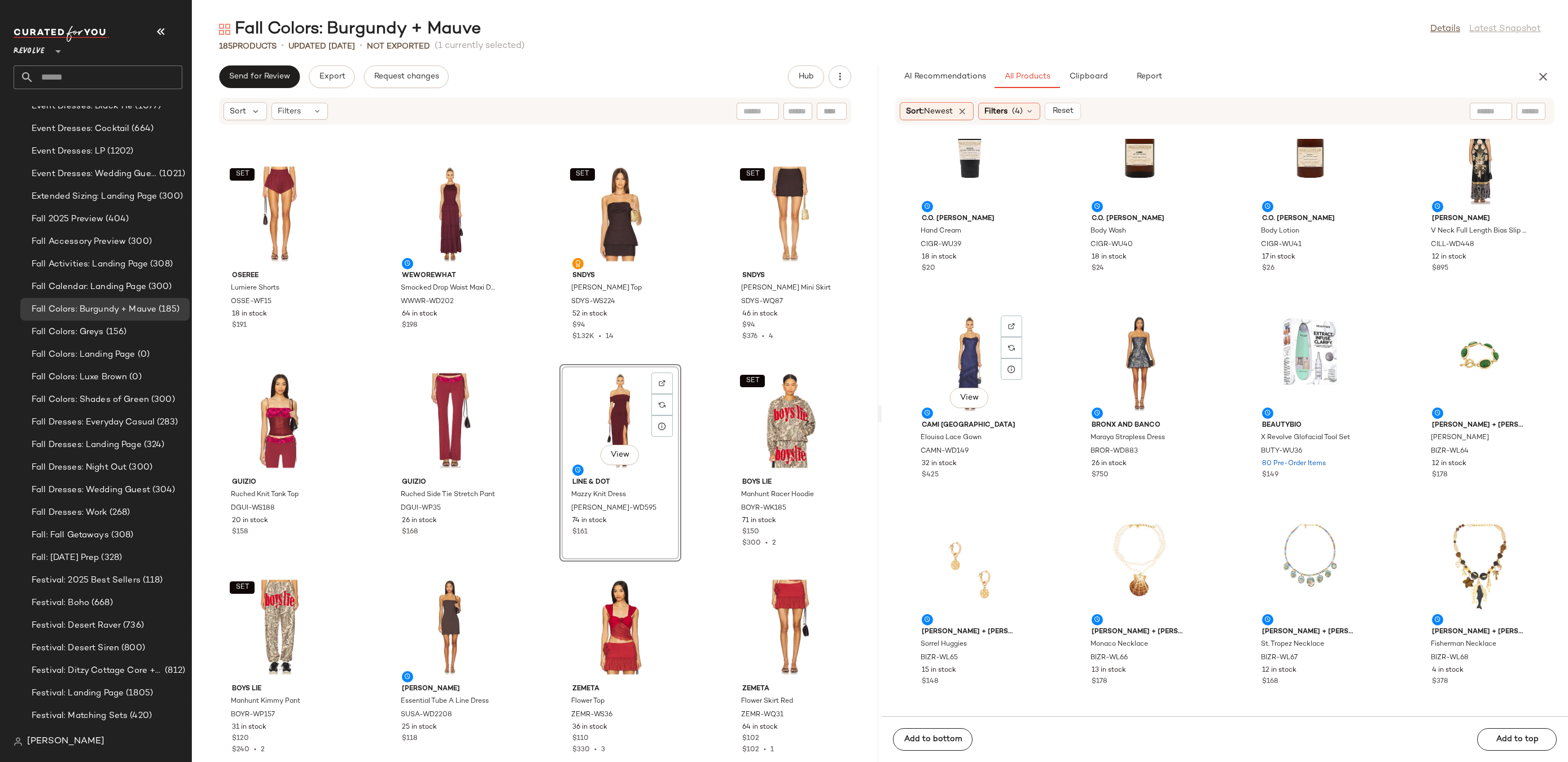
scroll to position [8953, 0]
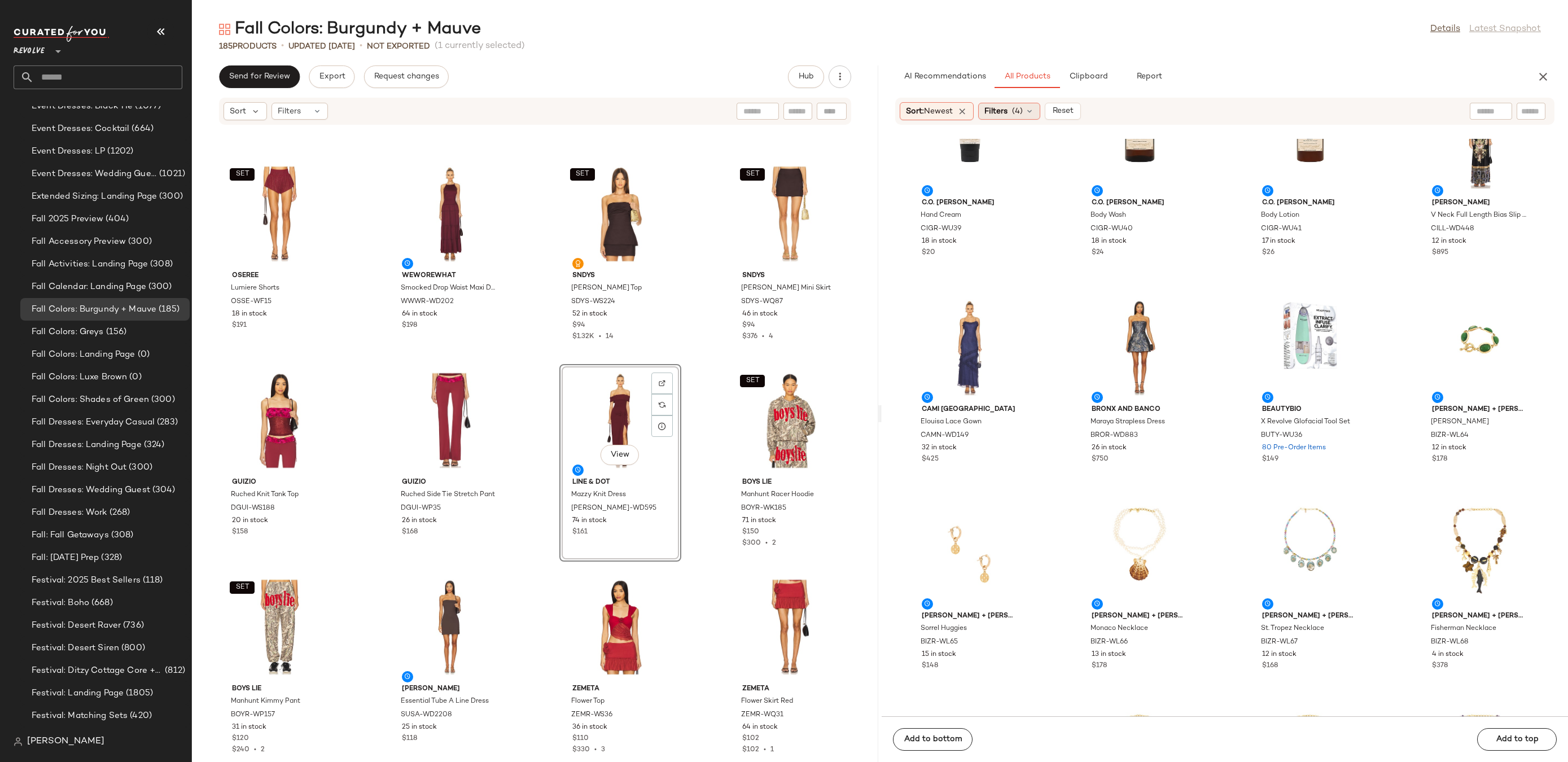
click at [1001, 118] on div "Filters (4)" at bounding box center [1009, 111] width 62 height 17
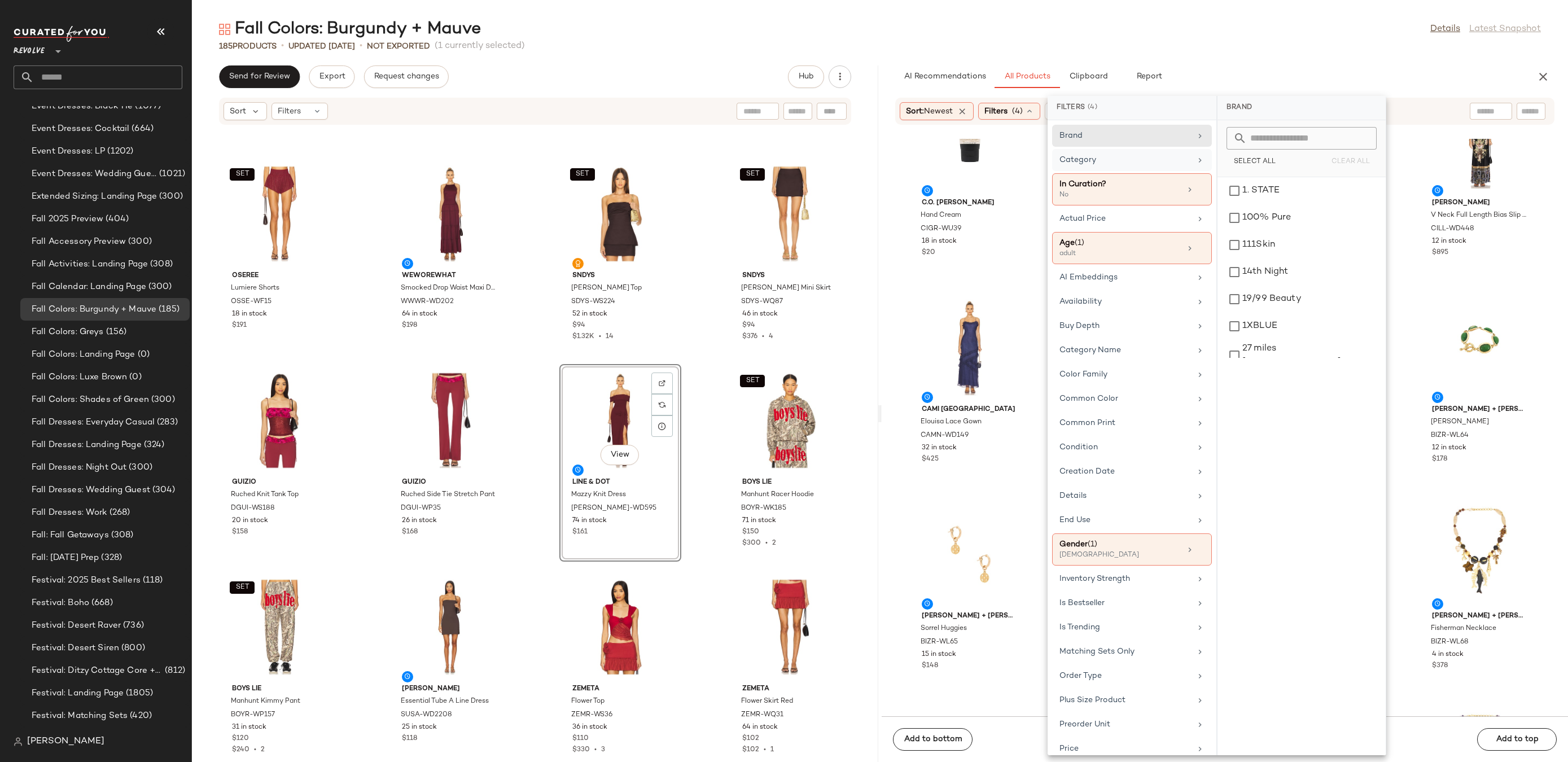
click at [1165, 161] on div "Category" at bounding box center [1125, 160] width 131 height 12
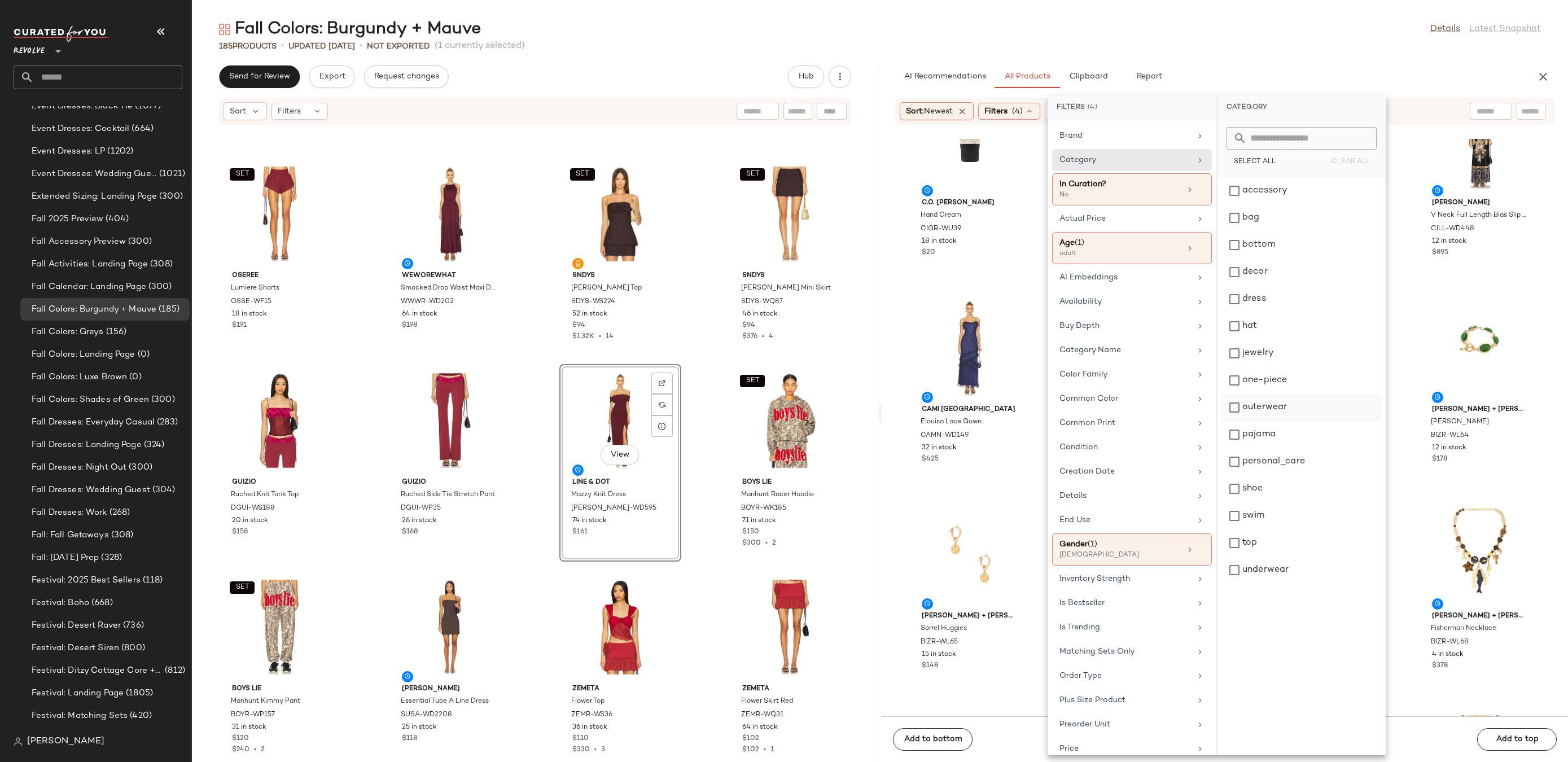
click at [1233, 422] on div "outerwear" at bounding box center [1301, 435] width 159 height 27
click at [1313, 9] on main "Fall Colors: Burgundy + Mauve Details Latest Snapshot 185 Products • updated Au…" at bounding box center [784, 381] width 1568 height 762
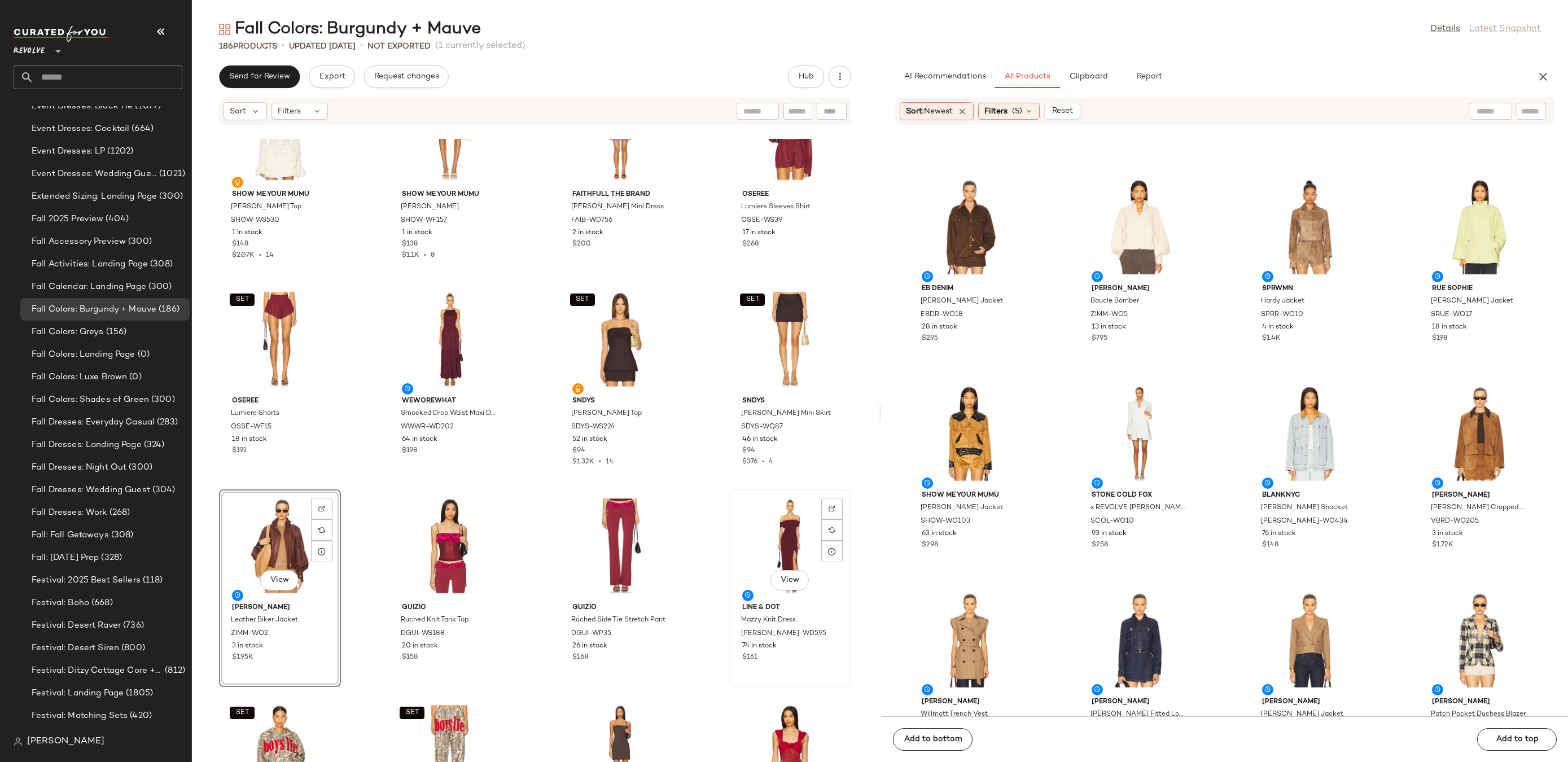
scroll to position [7558, 0]
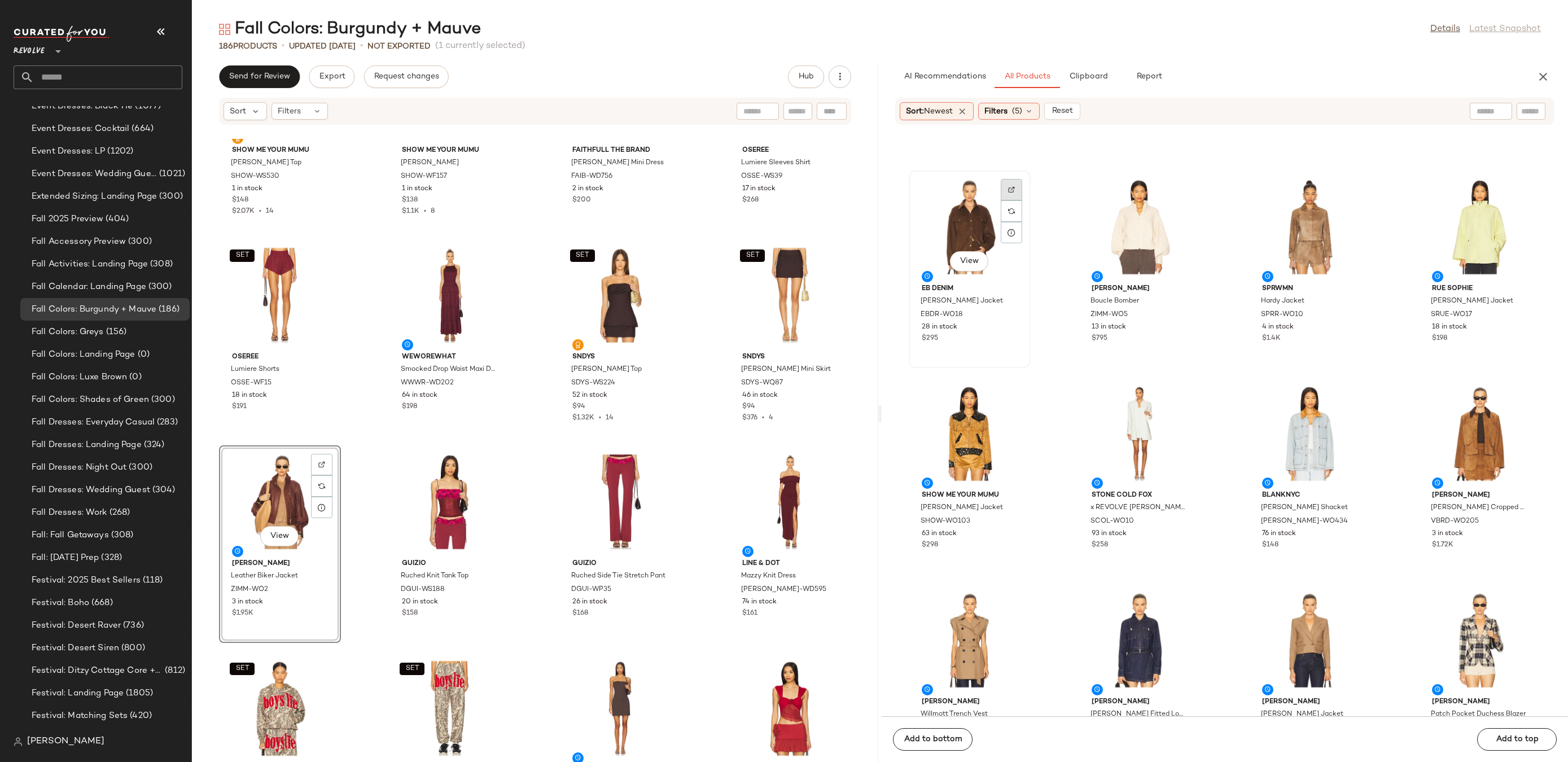
click at [1009, 188] on img at bounding box center [1011, 189] width 7 height 7
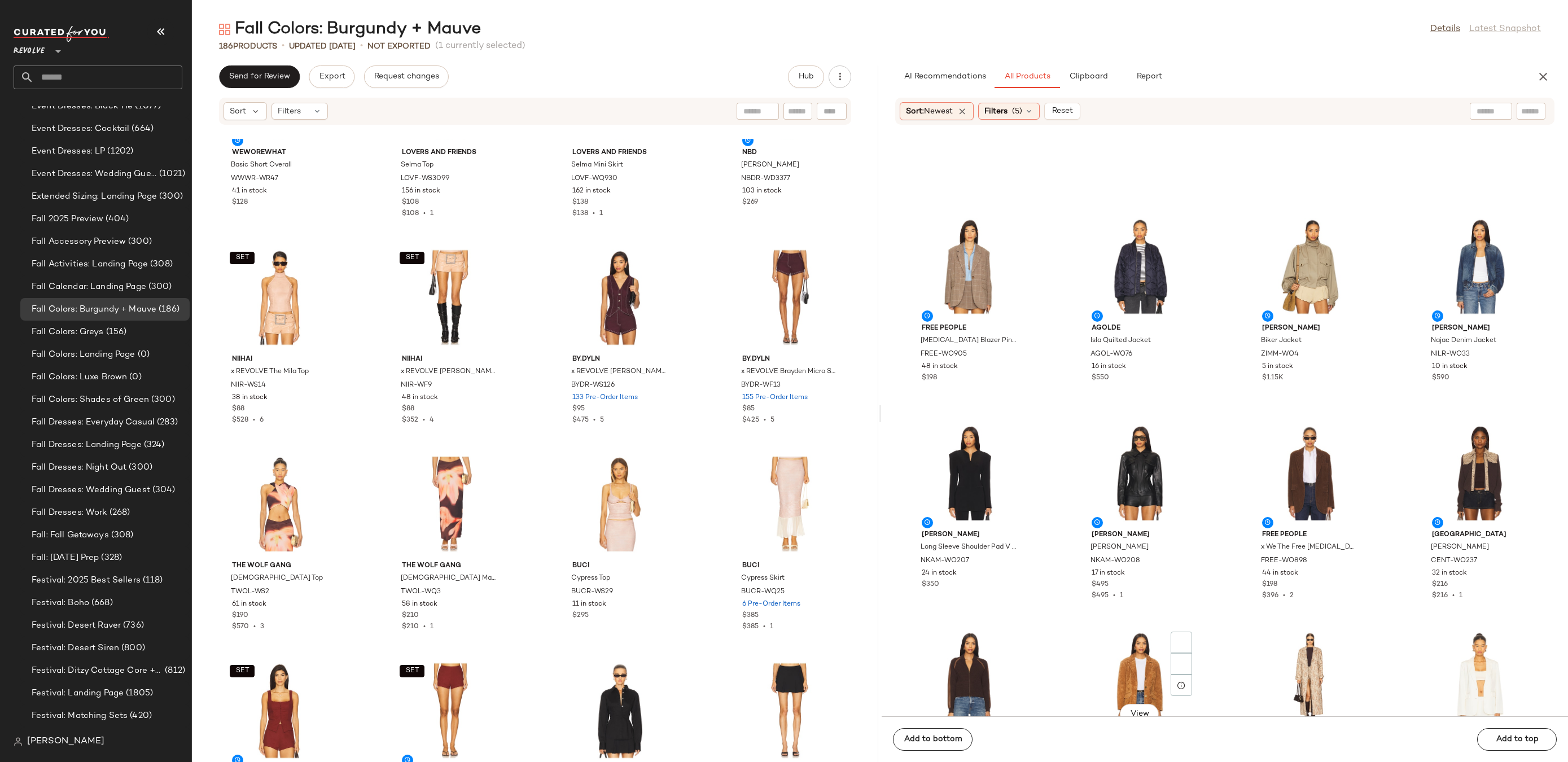
scroll to position [2373, 0]
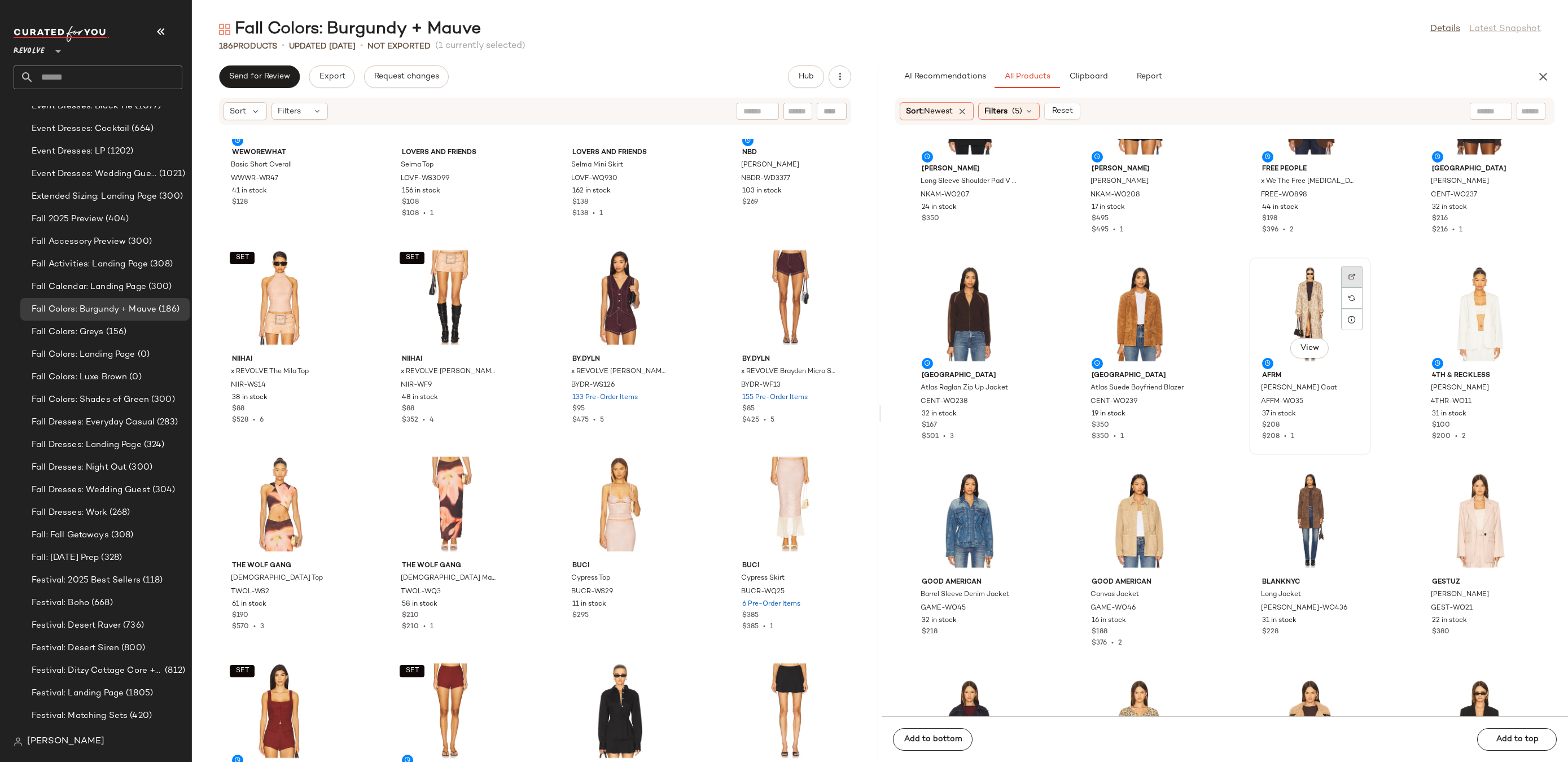
click at [1348, 274] on img at bounding box center [1351, 276] width 7 height 7
click at [1305, 316] on div "View" at bounding box center [1310, 314] width 114 height 105
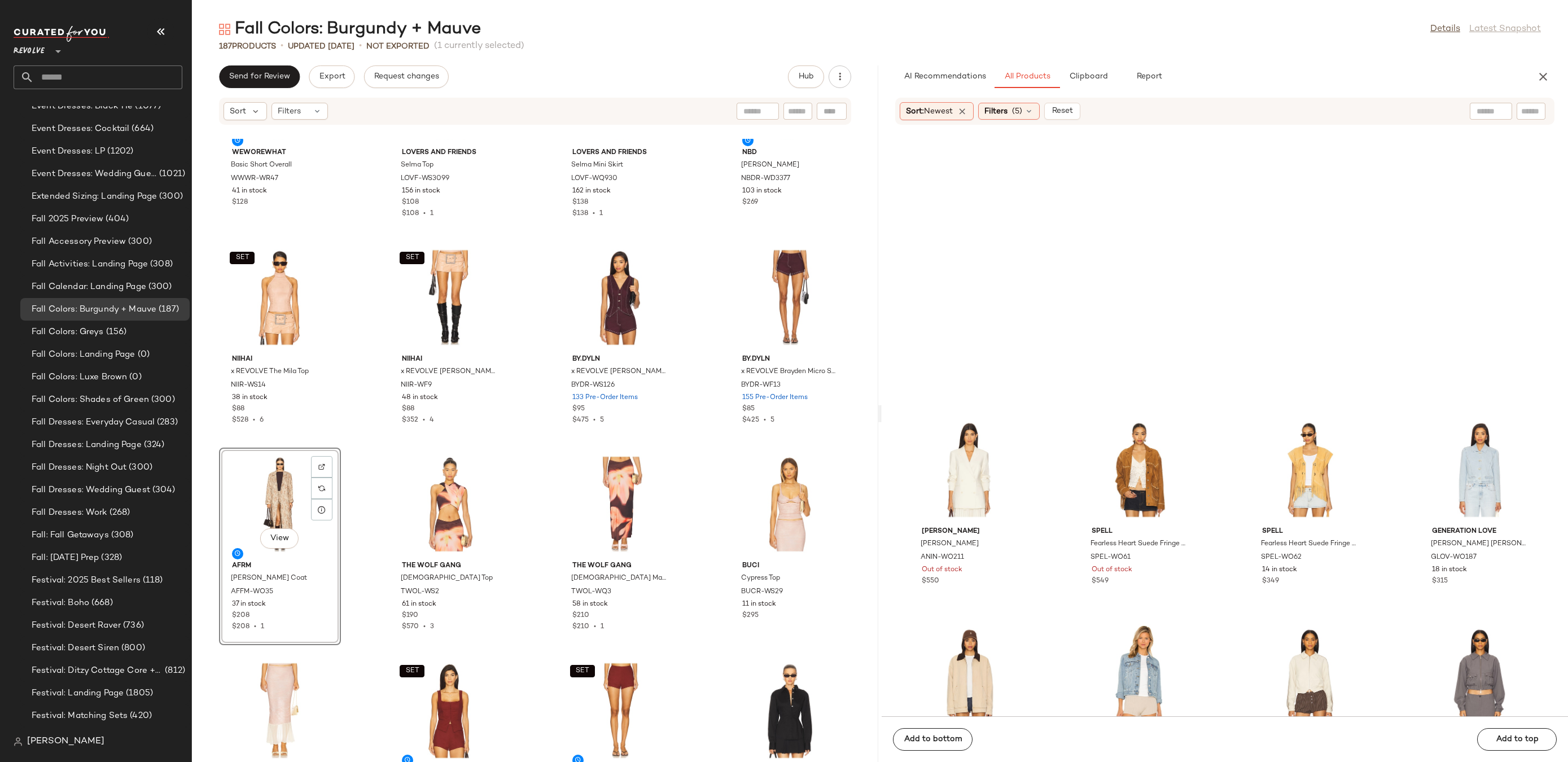
scroll to position [8306, 0]
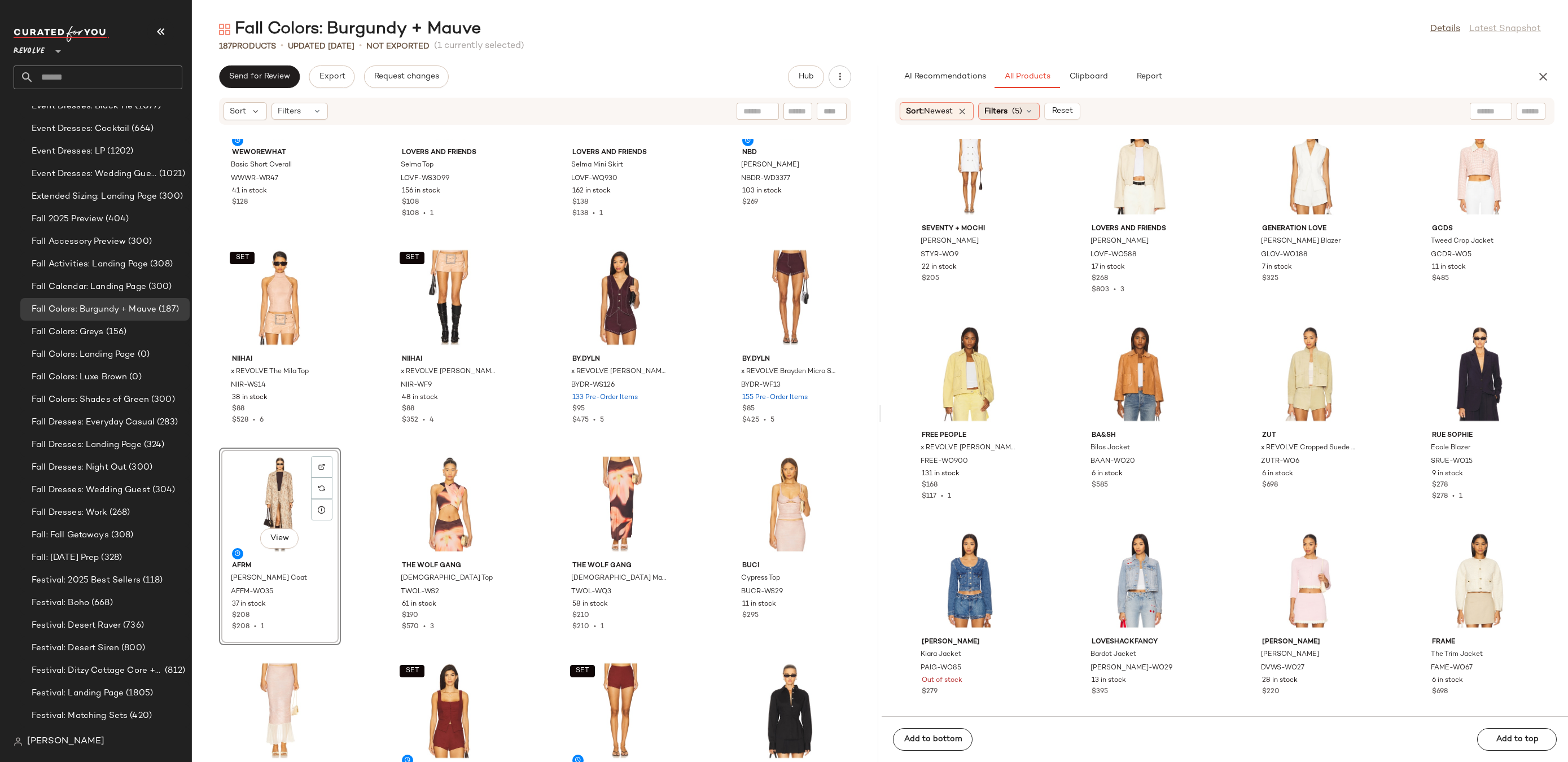
click at [1028, 108] on icon at bounding box center [1029, 111] width 9 height 9
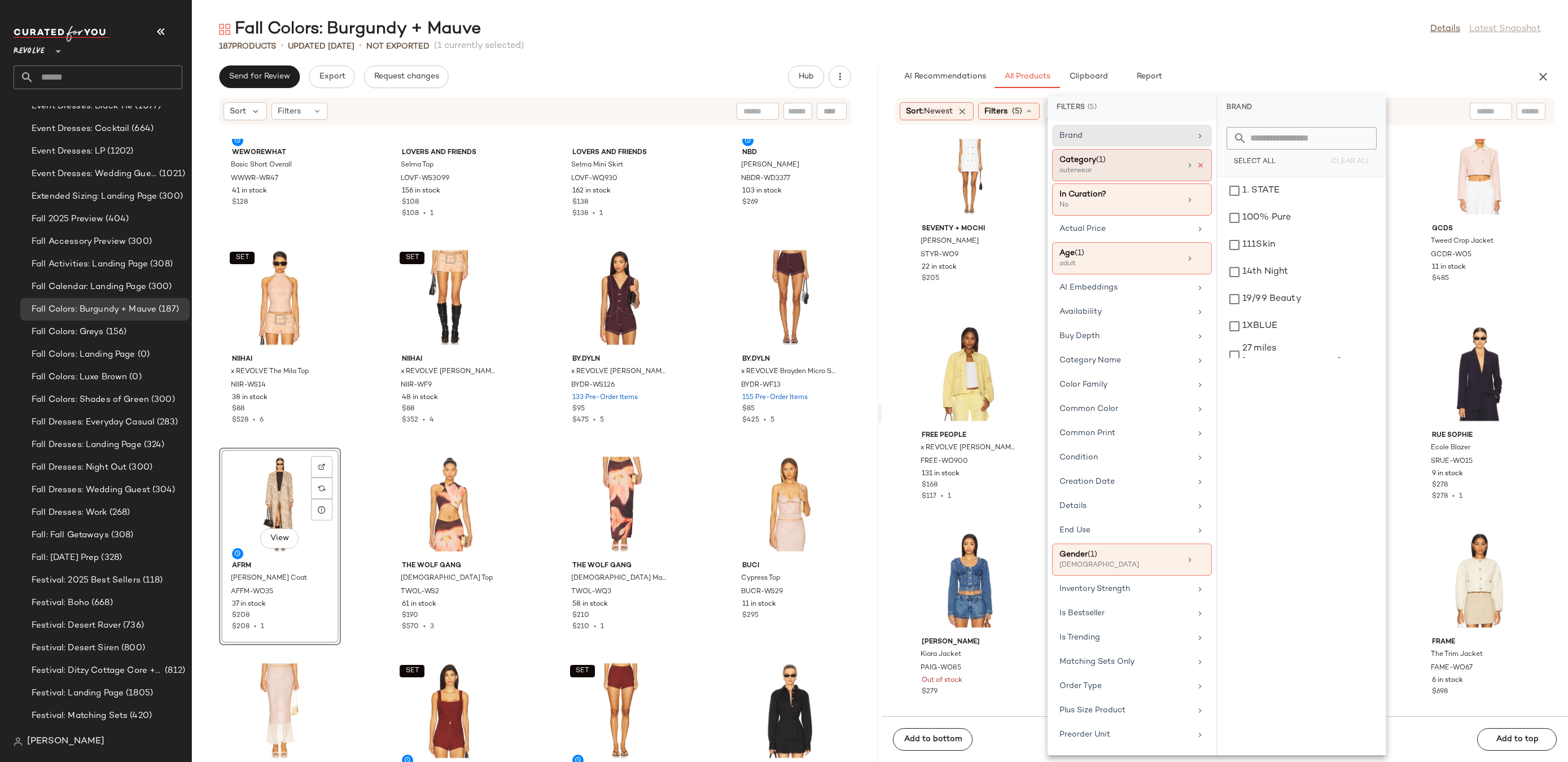
click at [1198, 162] on icon at bounding box center [1201, 165] width 8 height 8
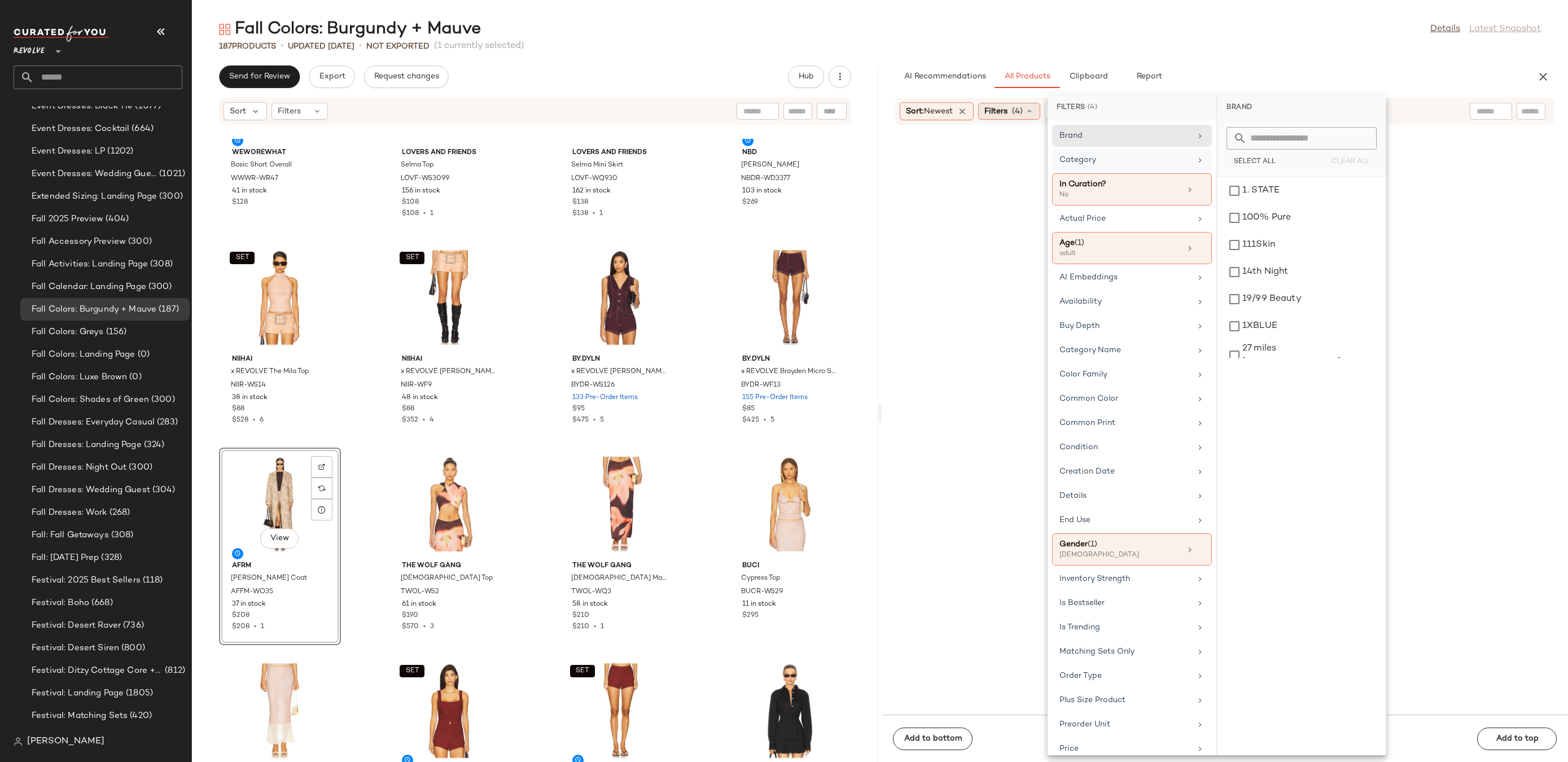
click at [1019, 110] on span "(4)" at bounding box center [1017, 112] width 11 height 12
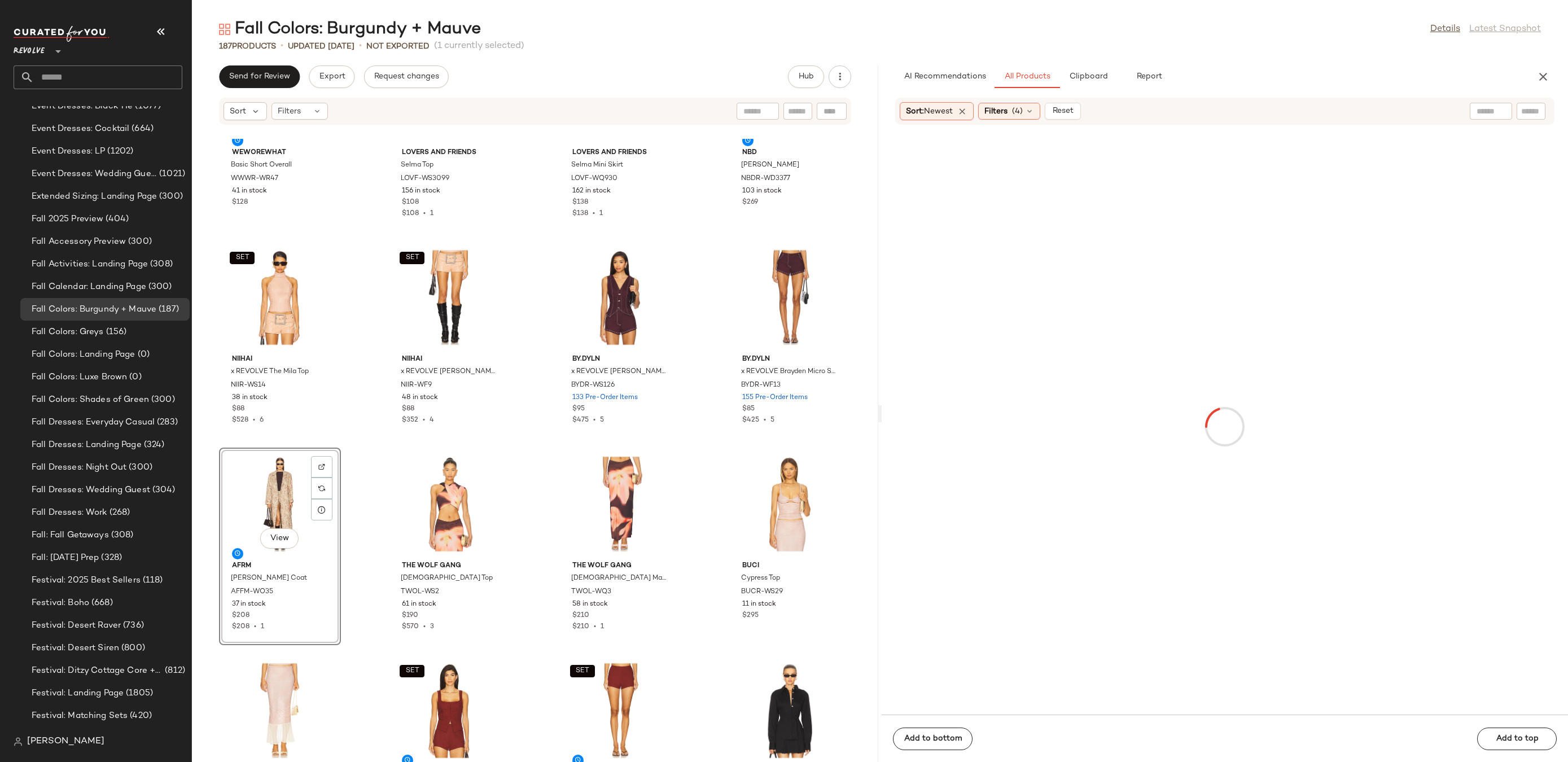
click at [1019, 110] on span "(4)" at bounding box center [1017, 112] width 11 height 12
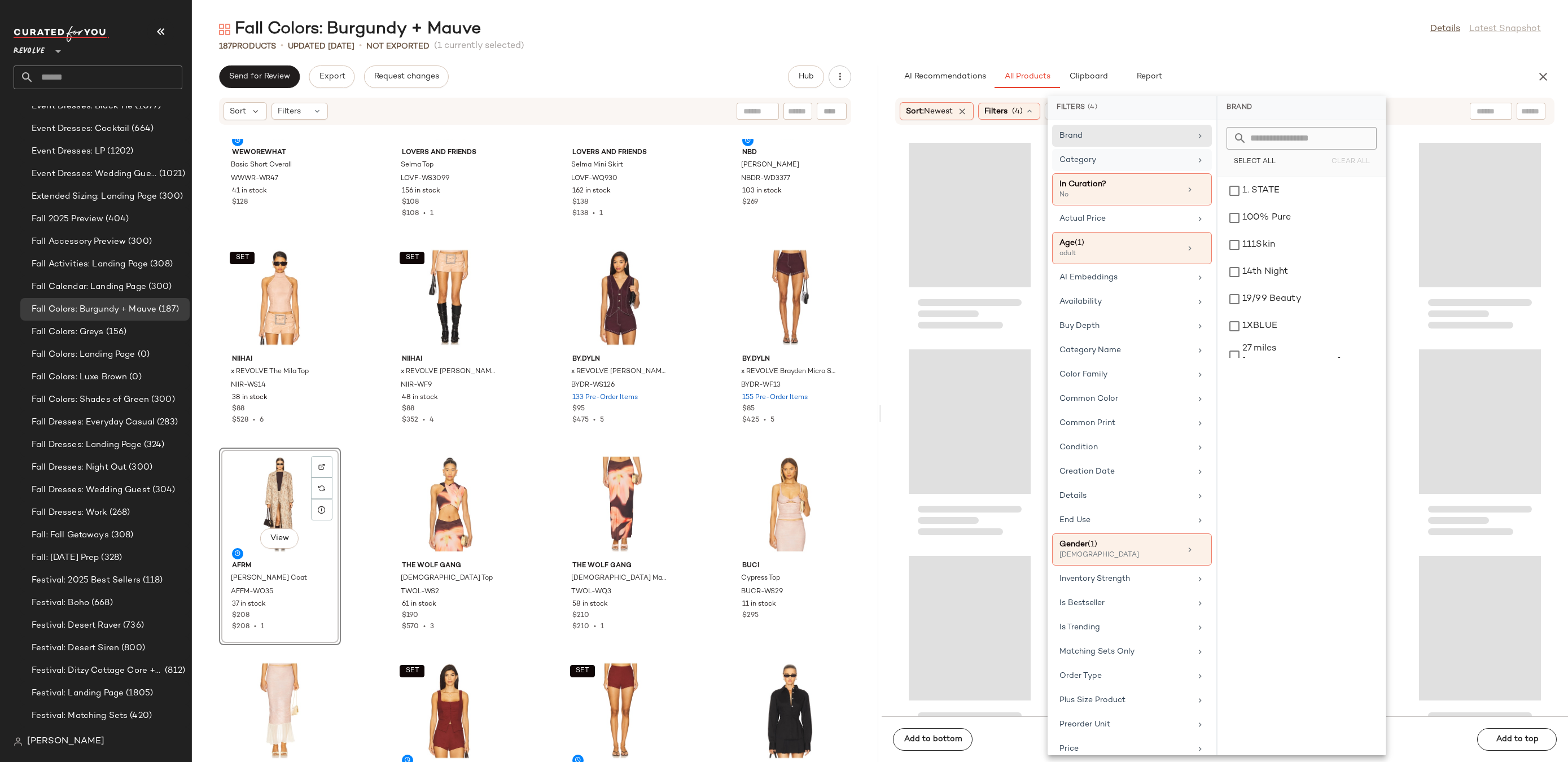
click at [1170, 163] on div "Category" at bounding box center [1125, 160] width 131 height 12
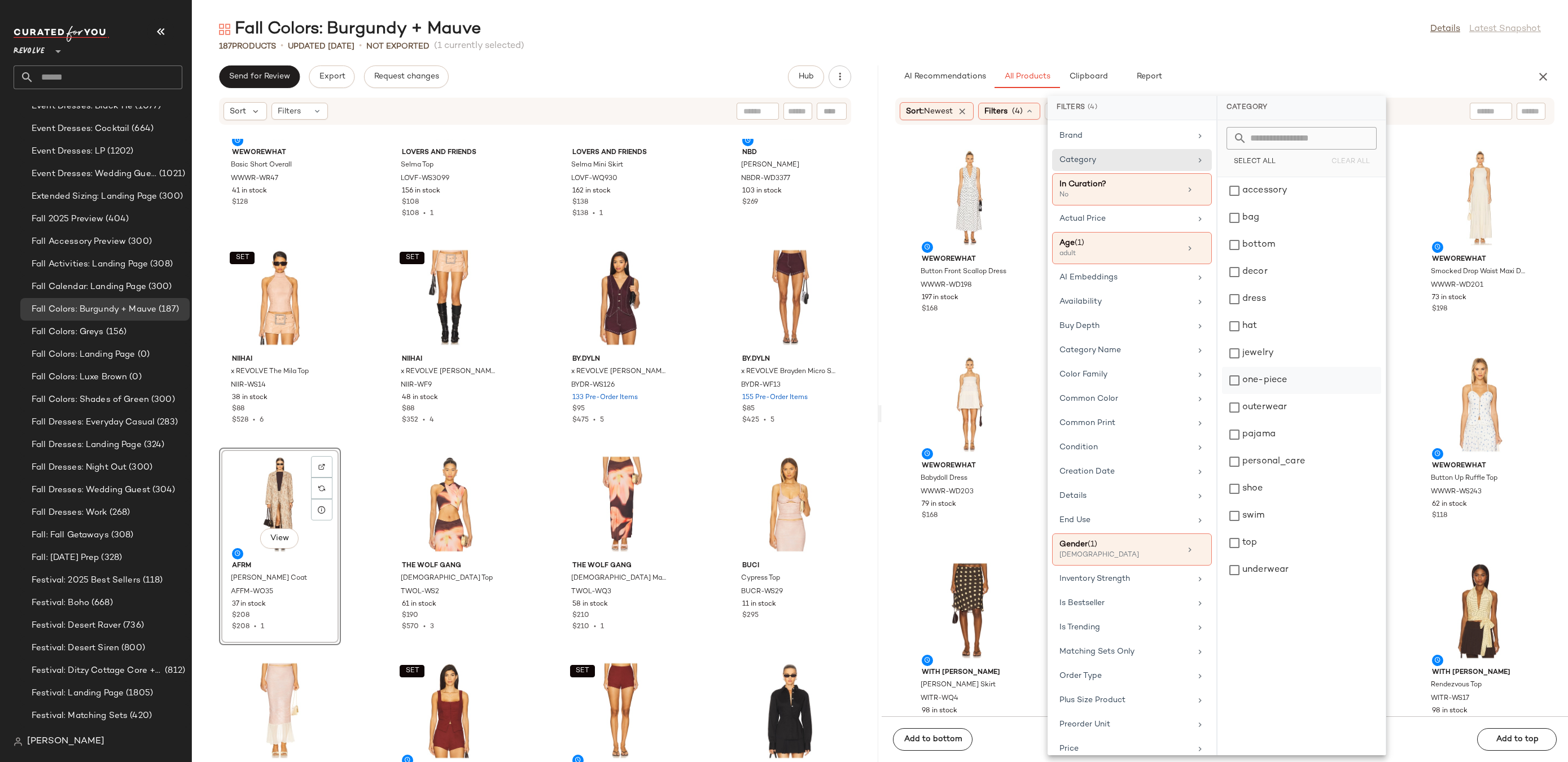
click at [1266, 394] on div "one-piece" at bounding box center [1301, 407] width 159 height 27
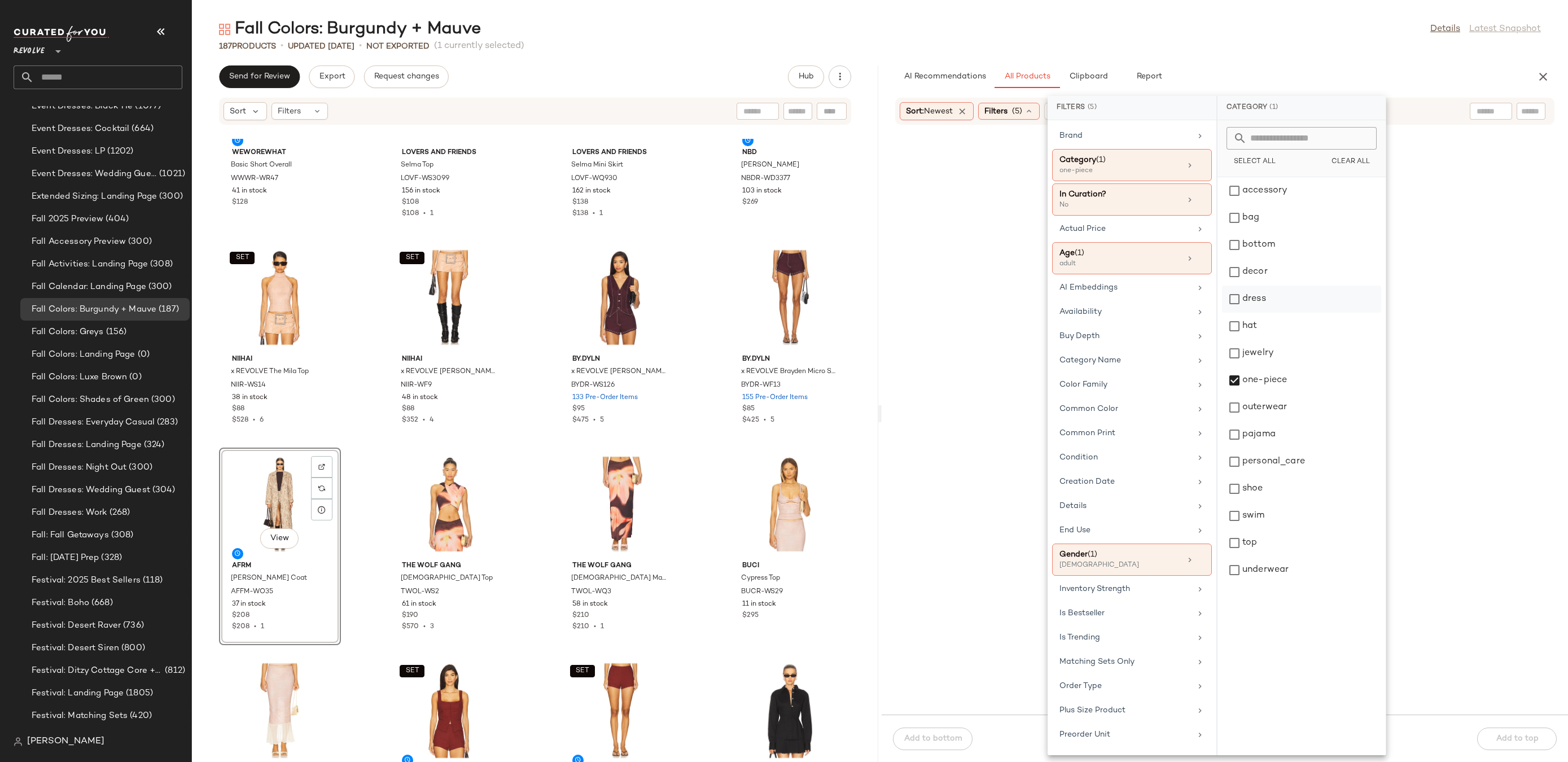
click at [1266, 313] on div "dress" at bounding box center [1301, 326] width 159 height 27
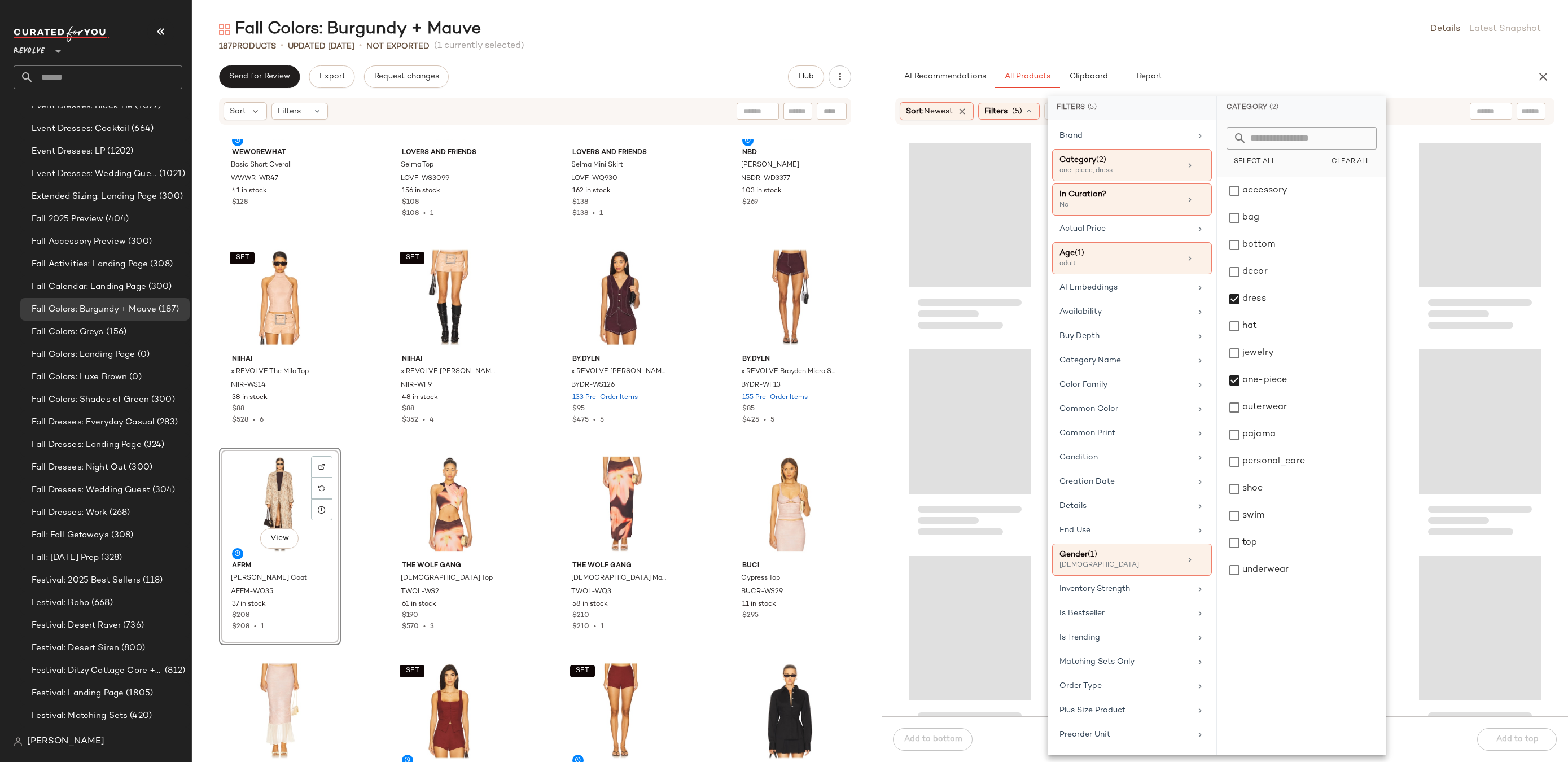
click at [1317, 58] on div "Fall Colors: Burgundy + Mauve Details Latest Snapshot 187 Products • updated Au…" at bounding box center [880, 390] width 1376 height 744
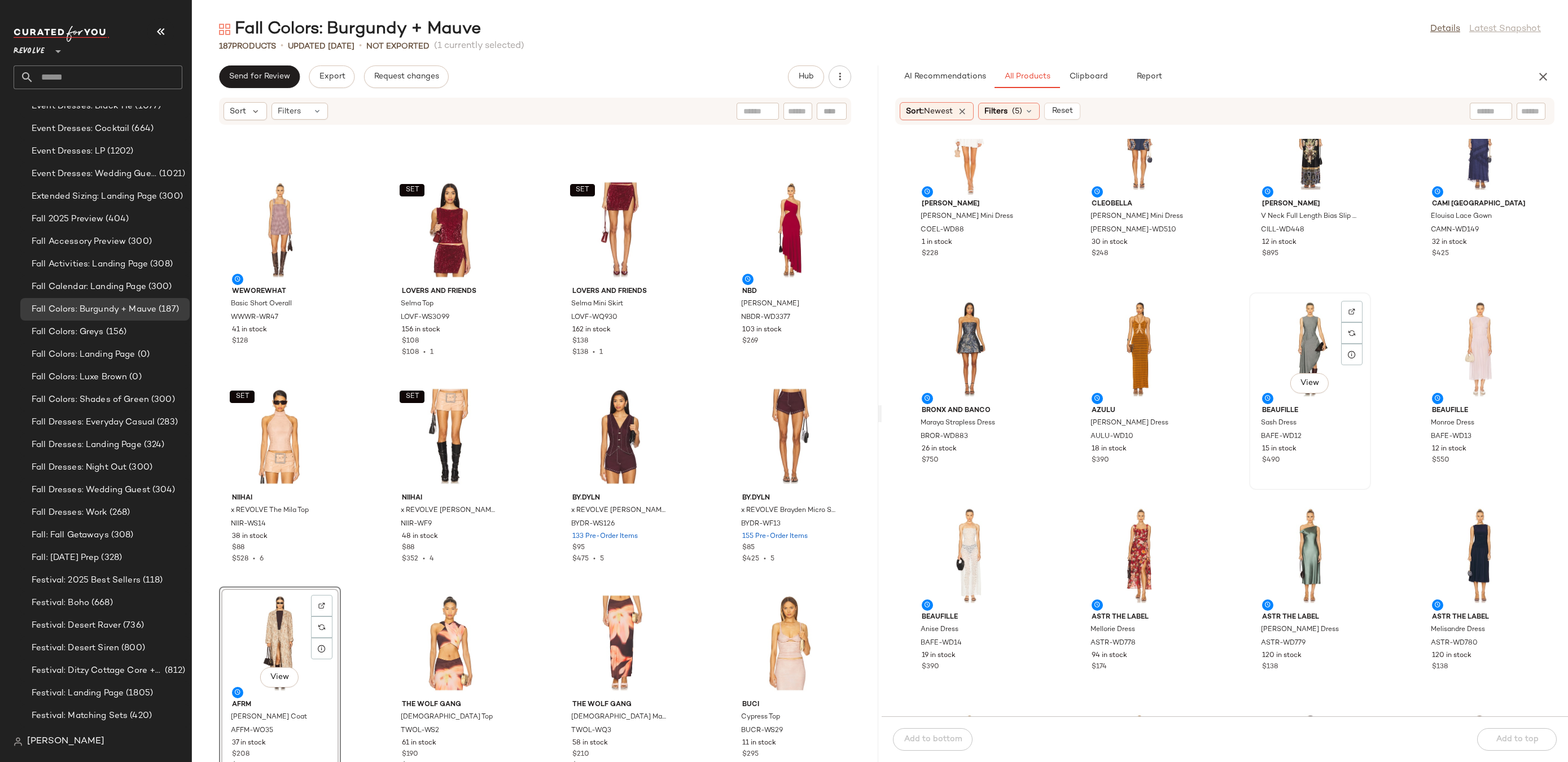
scroll to position [1826, 0]
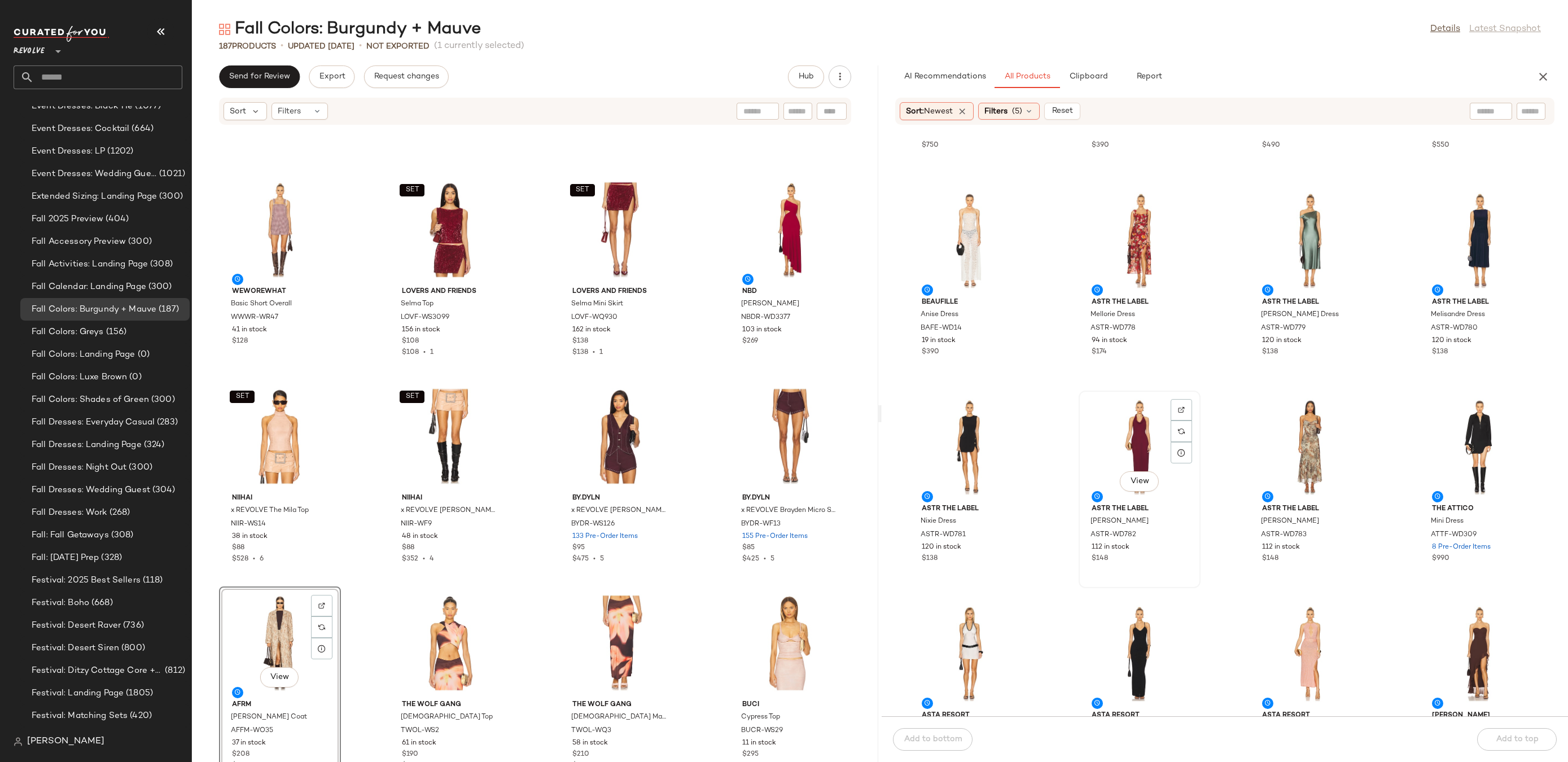
click at [1122, 440] on div "View" at bounding box center [1139, 447] width 114 height 105
click at [1180, 412] on img at bounding box center [1181, 409] width 7 height 7
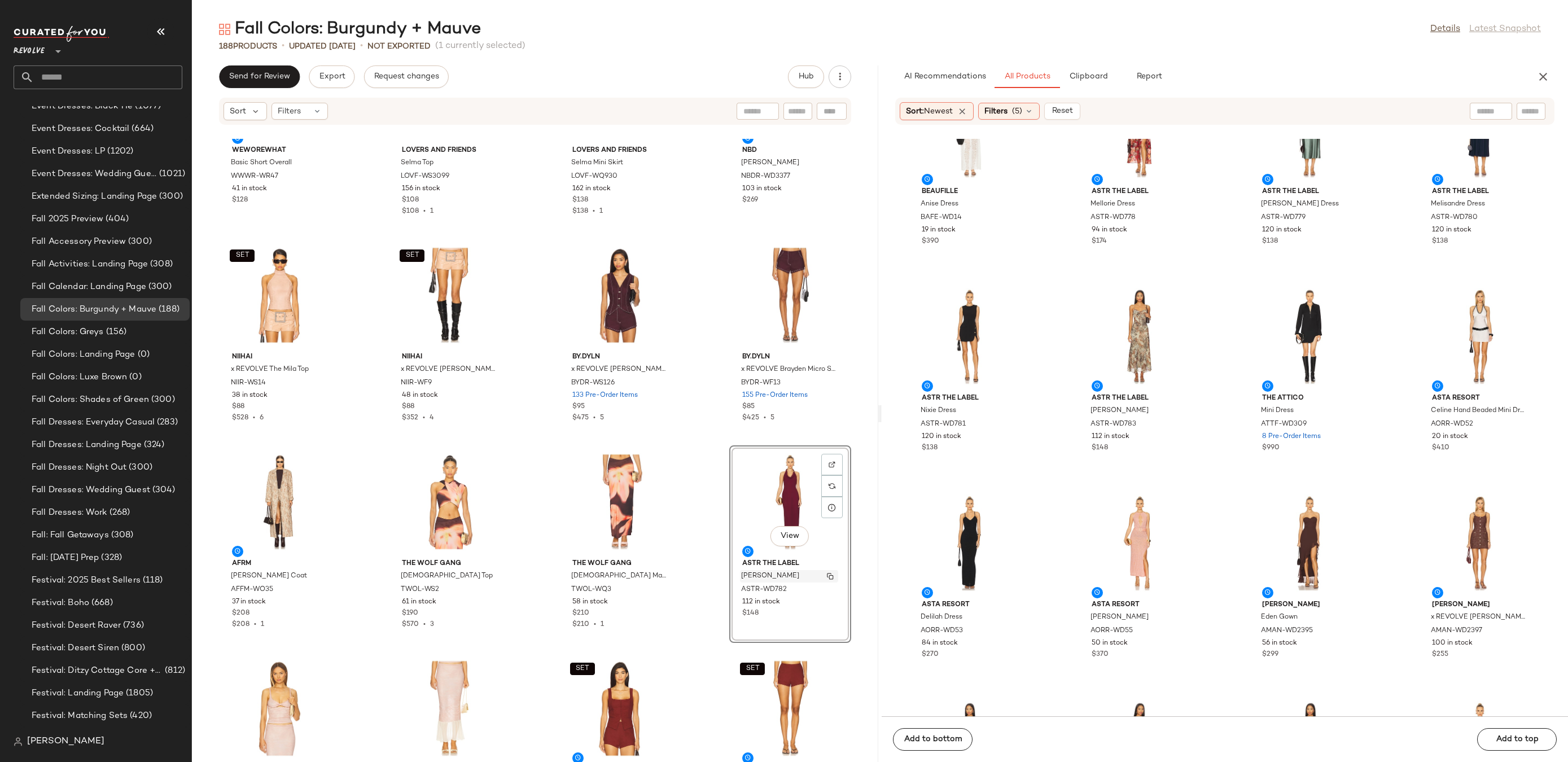
scroll to position [8590, 0]
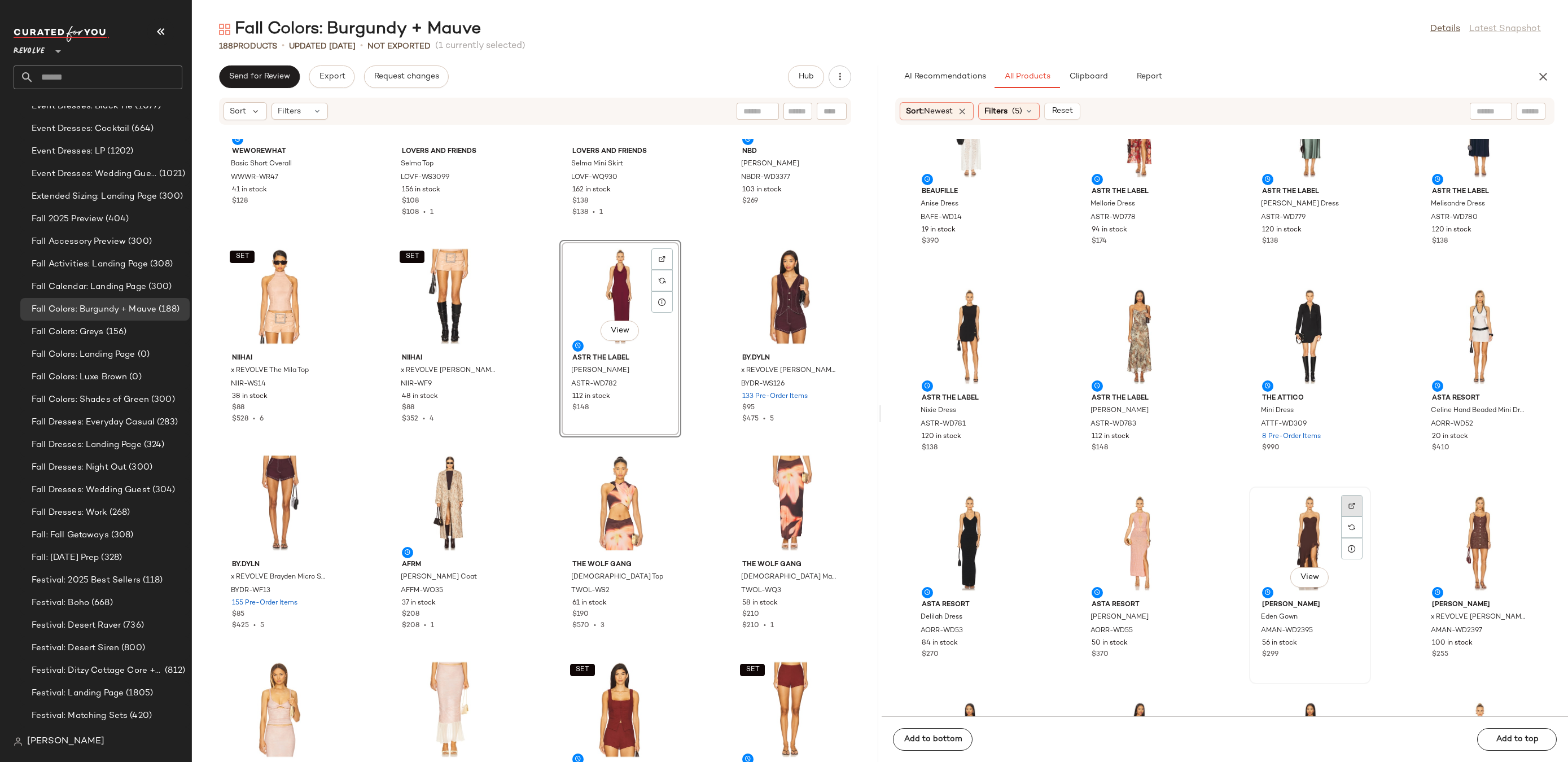
click at [1348, 508] on img at bounding box center [1351, 506] width 7 height 7
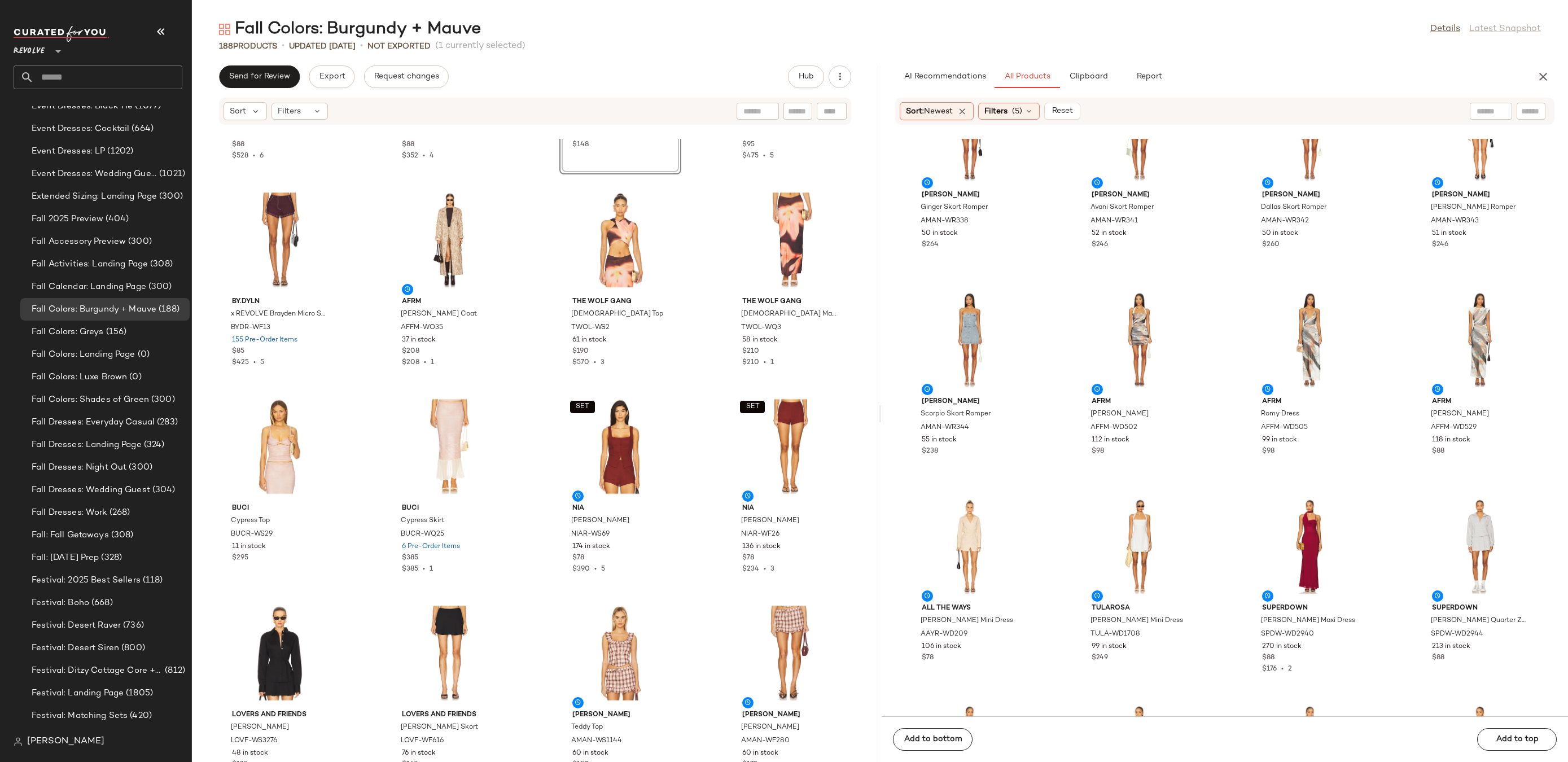
scroll to position [2711, 0]
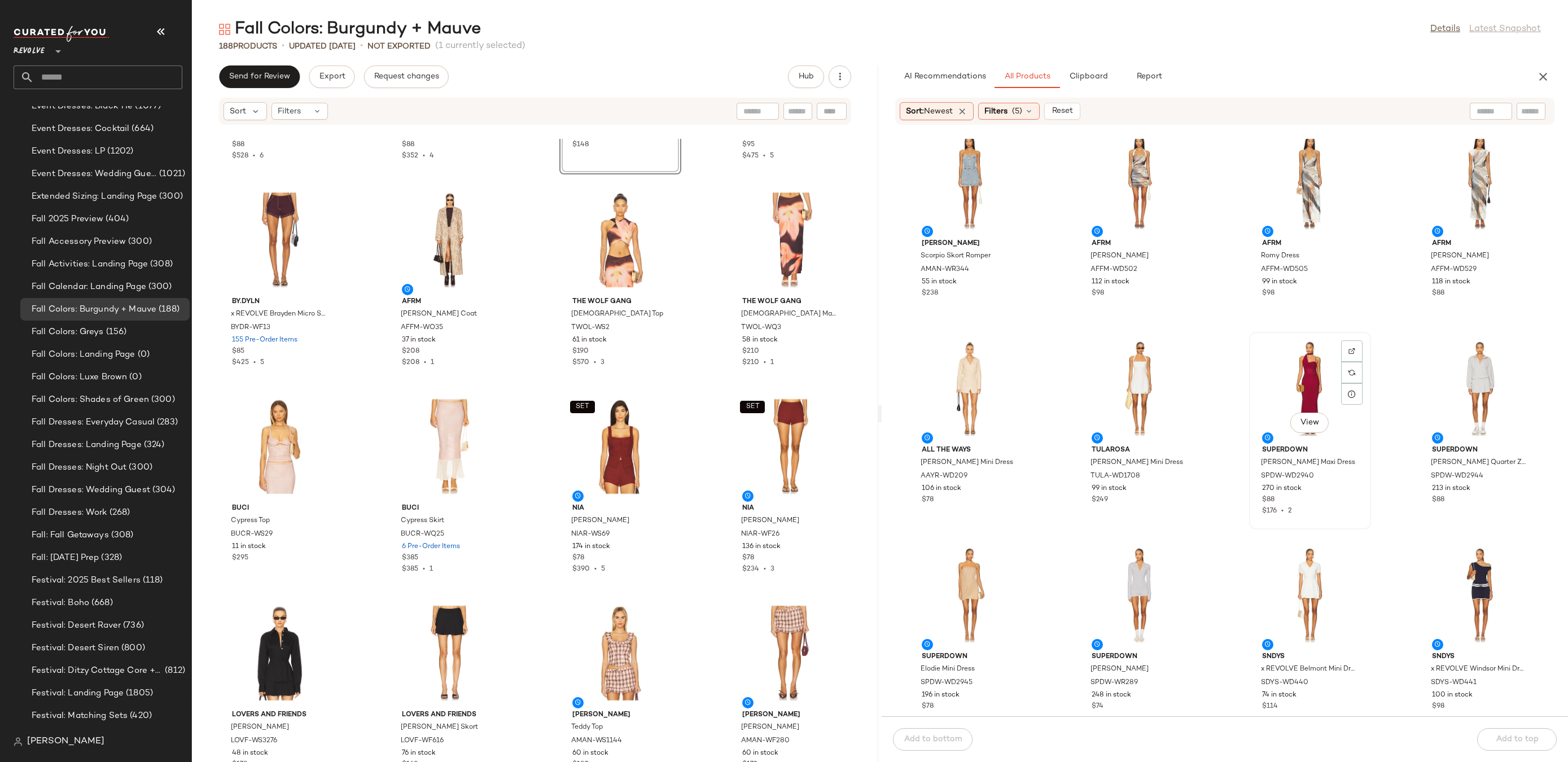
click at [1310, 365] on div "View" at bounding box center [1310, 389] width 114 height 105
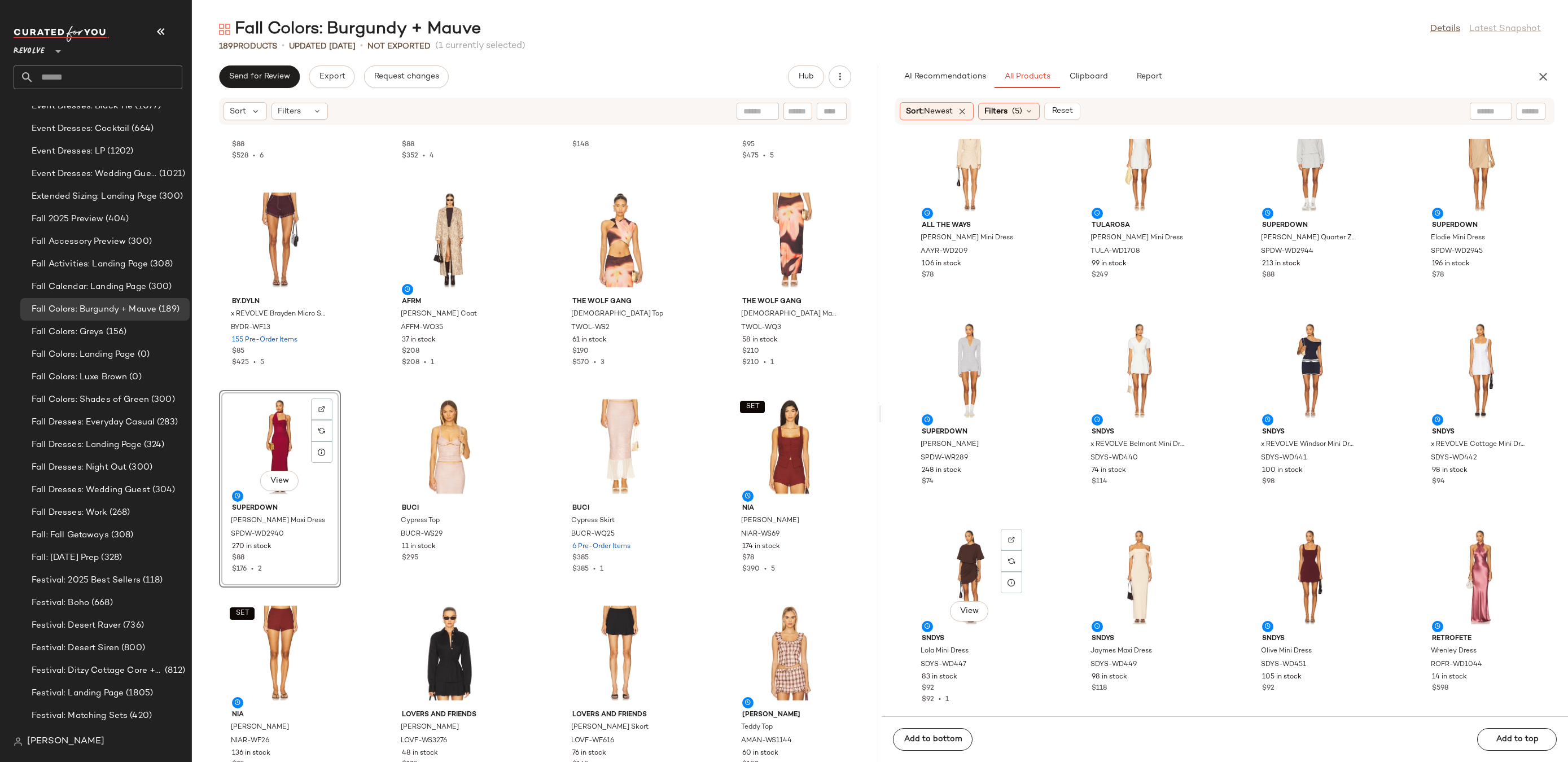
scroll to position [3241, 0]
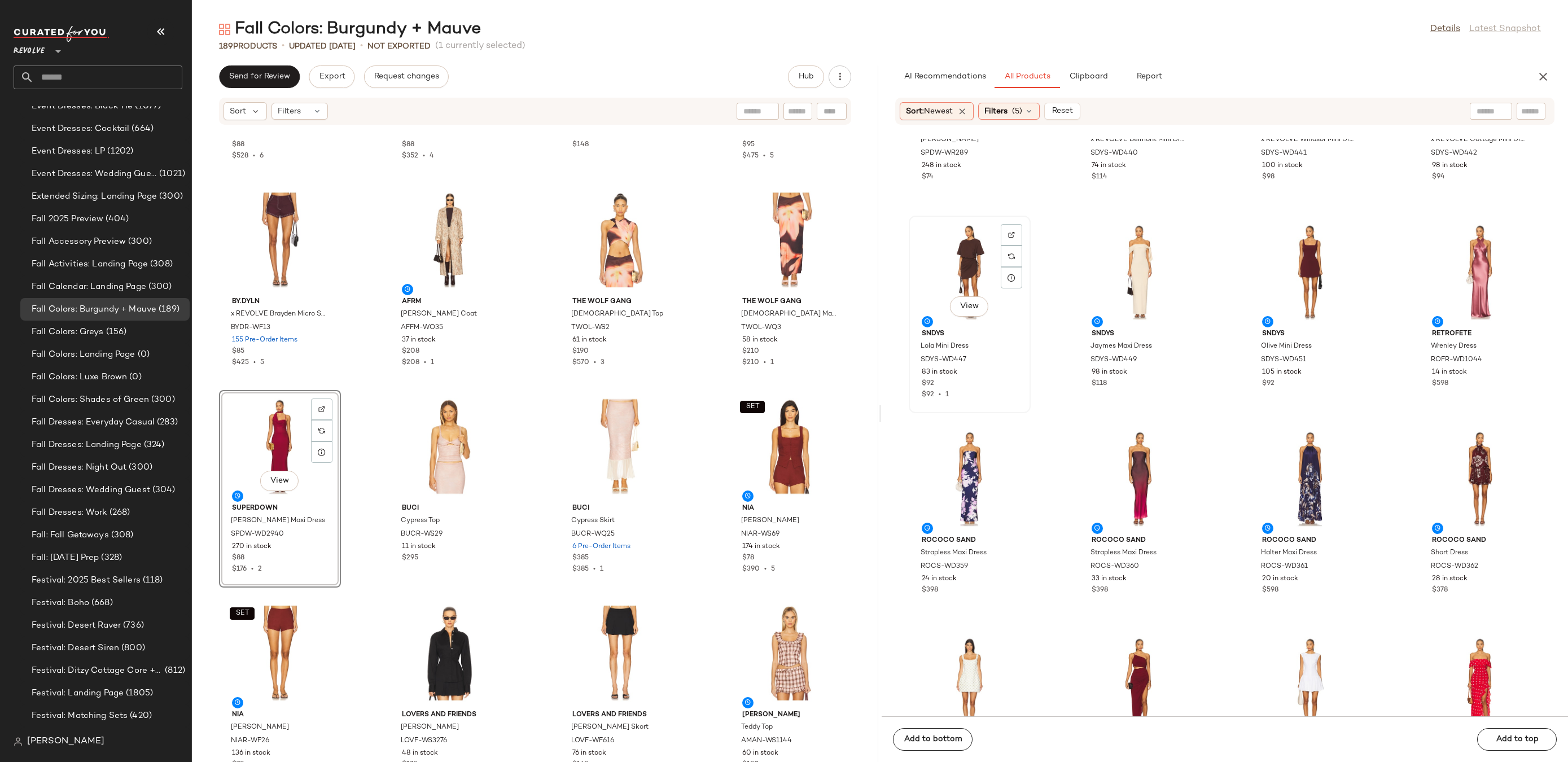
click at [963, 248] on div "View" at bounding box center [970, 273] width 114 height 105
click at [1010, 232] on img at bounding box center [1011, 235] width 7 height 7
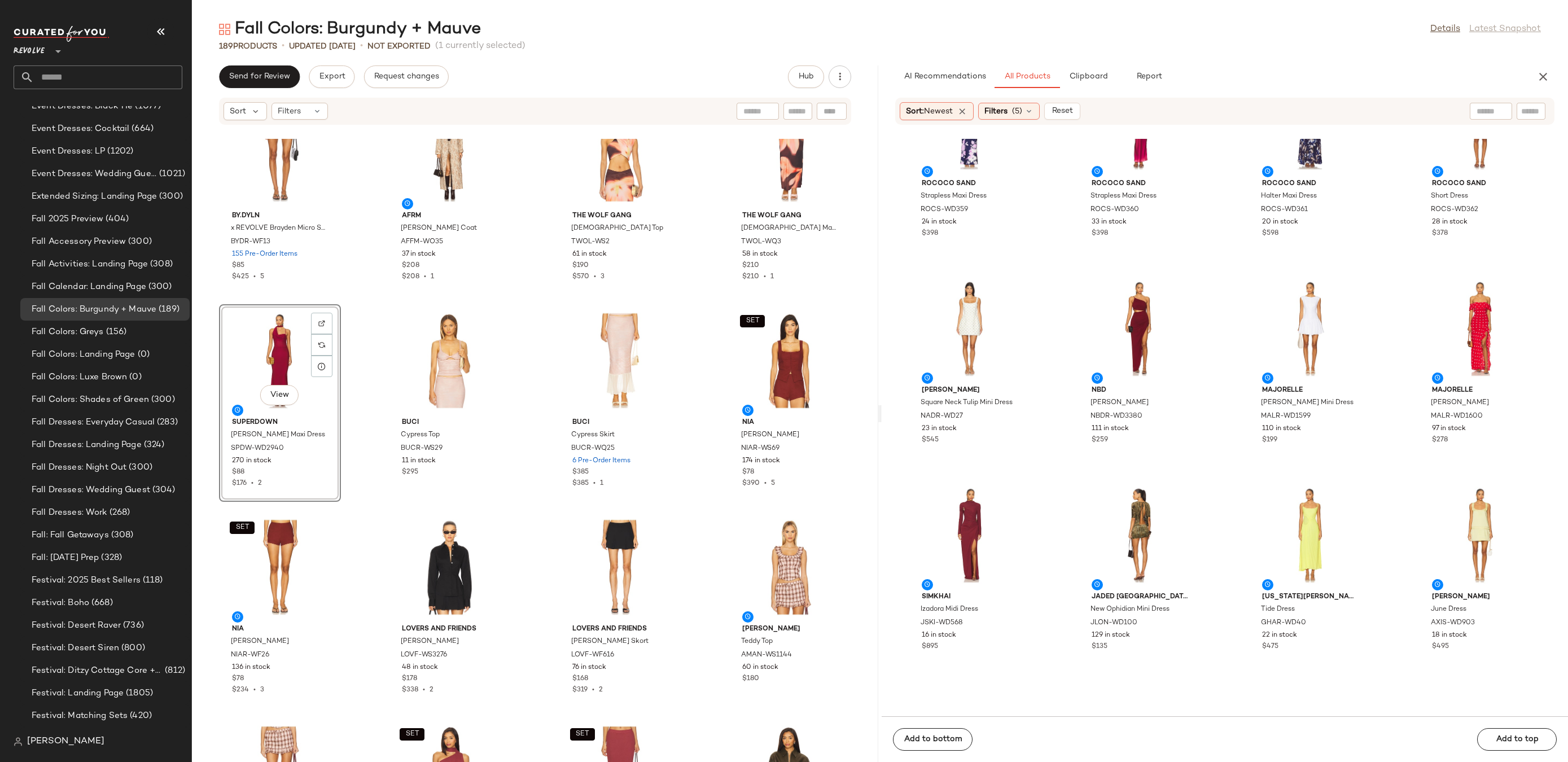
scroll to position [3710, 0]
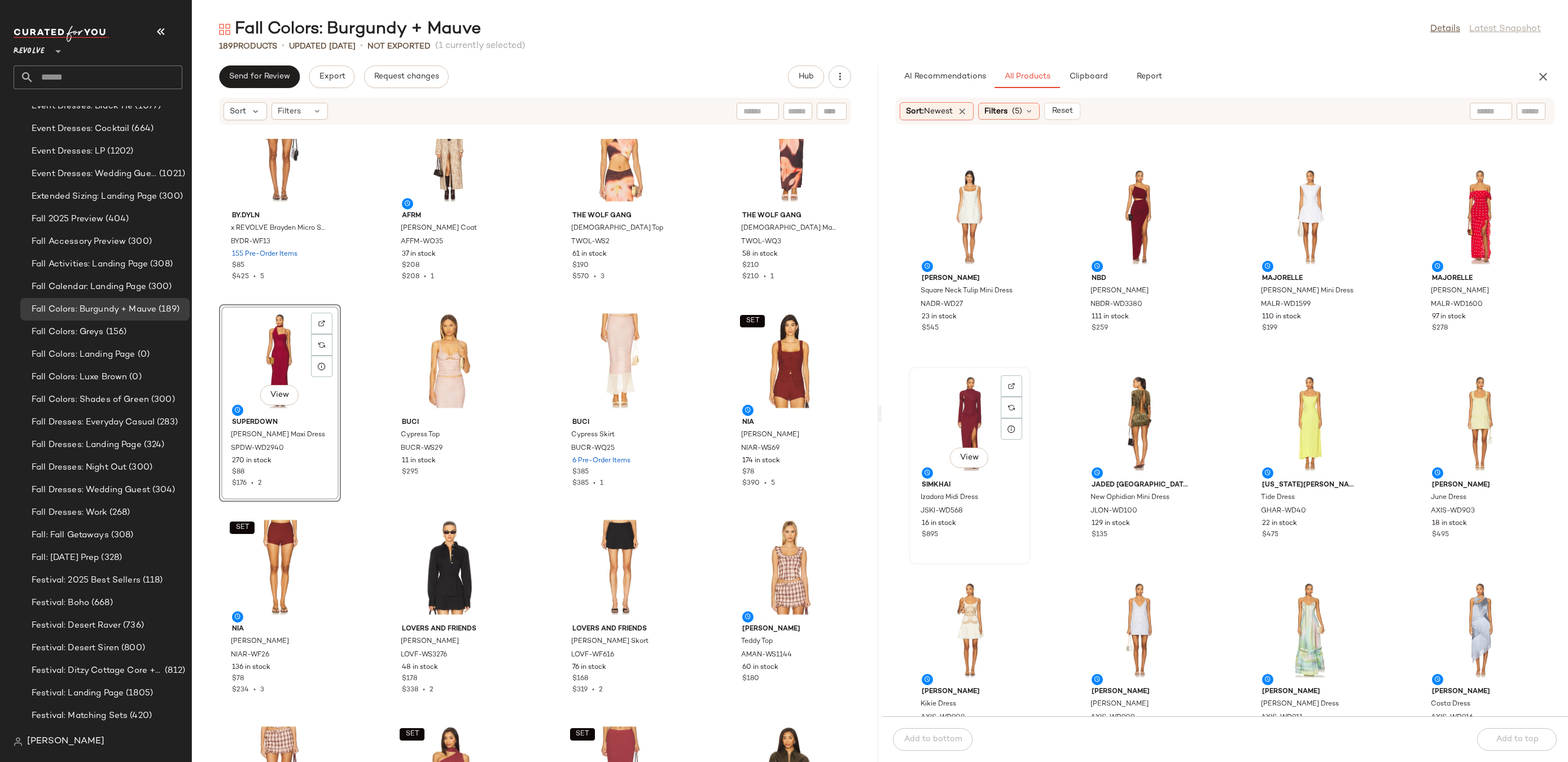
click at [949, 409] on div "View" at bounding box center [970, 424] width 114 height 105
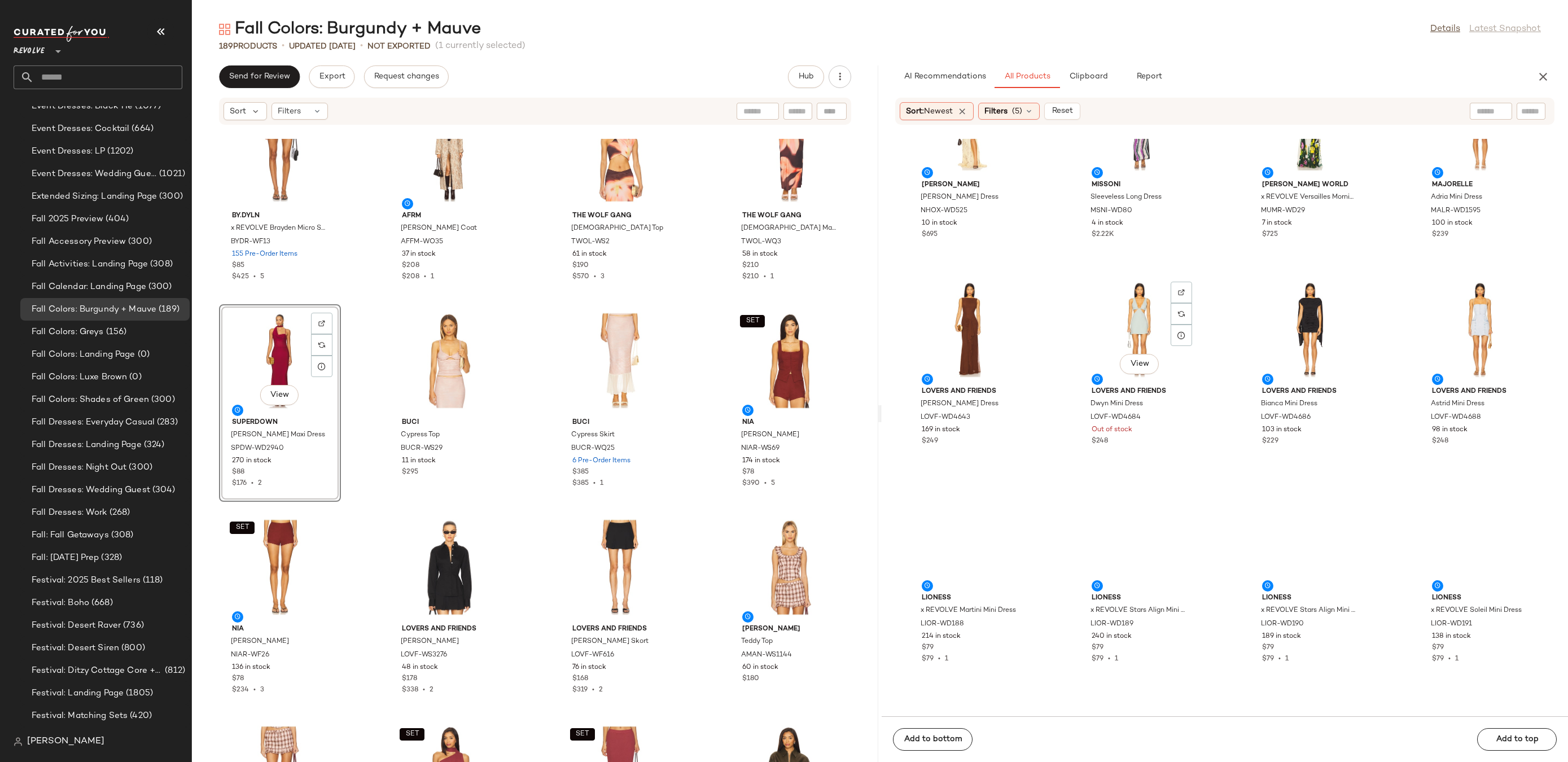
scroll to position [6146, 0]
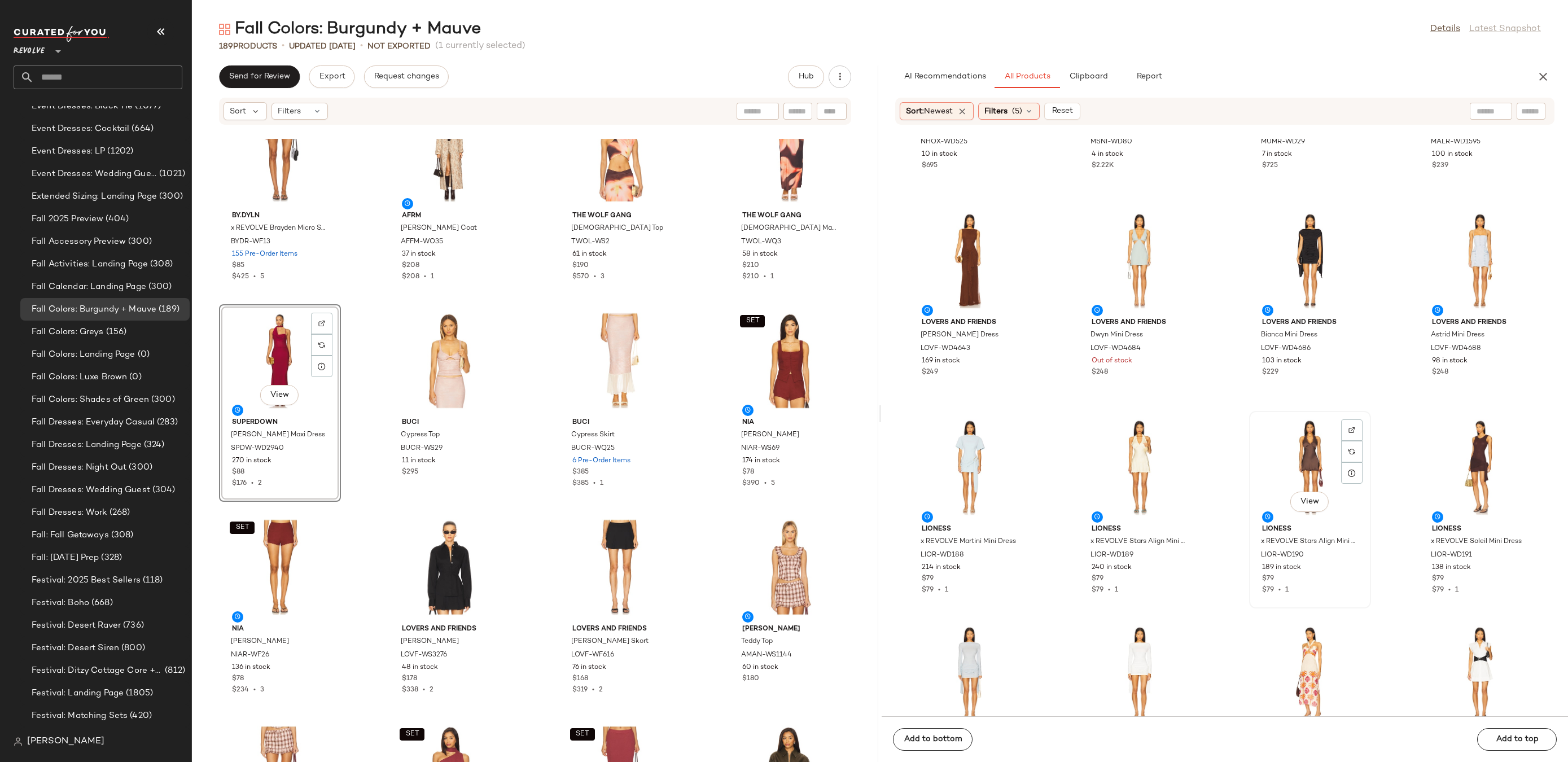
click at [1306, 460] on div "View" at bounding box center [1310, 468] width 114 height 105
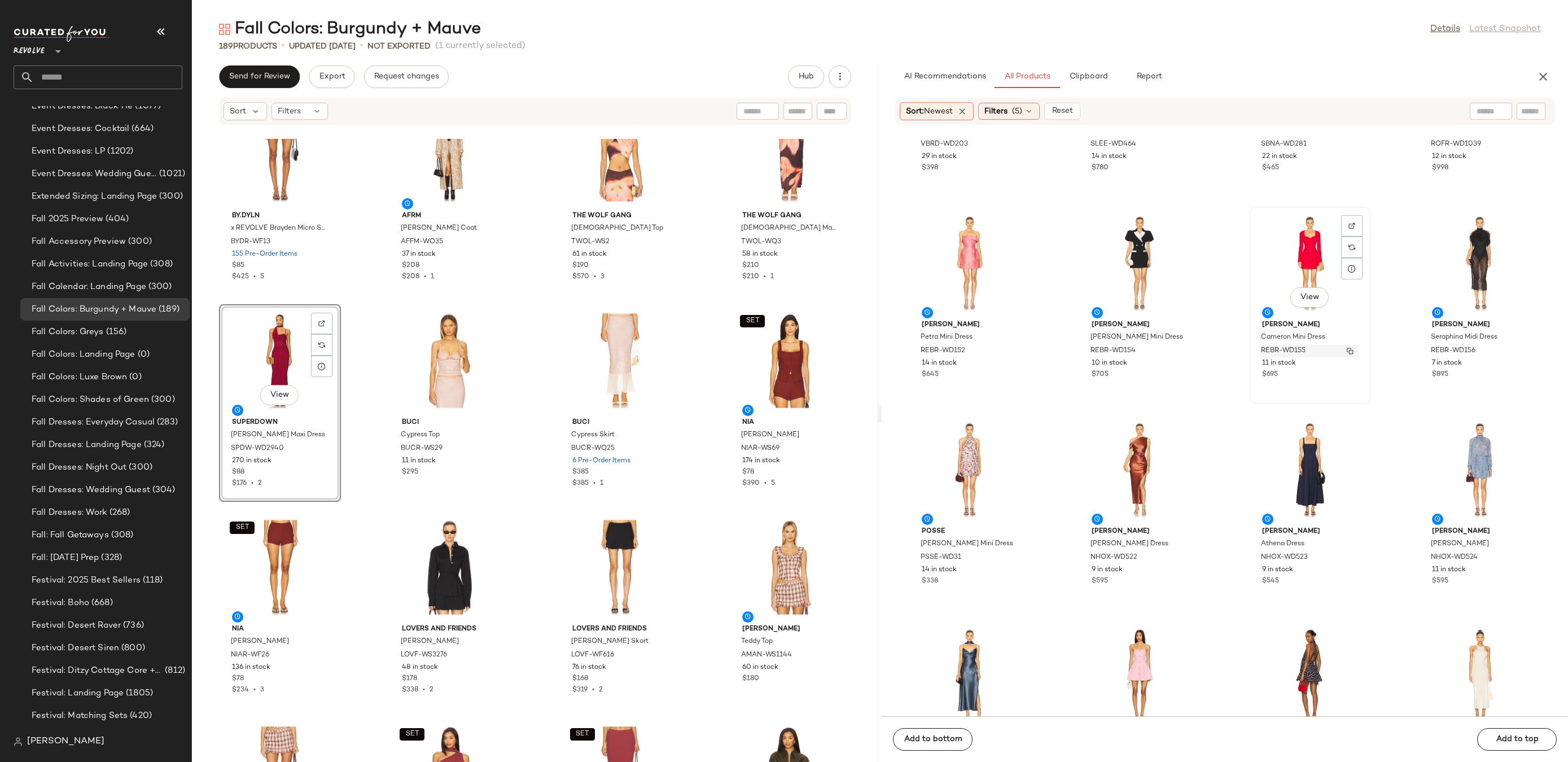
scroll to position [7801, 0]
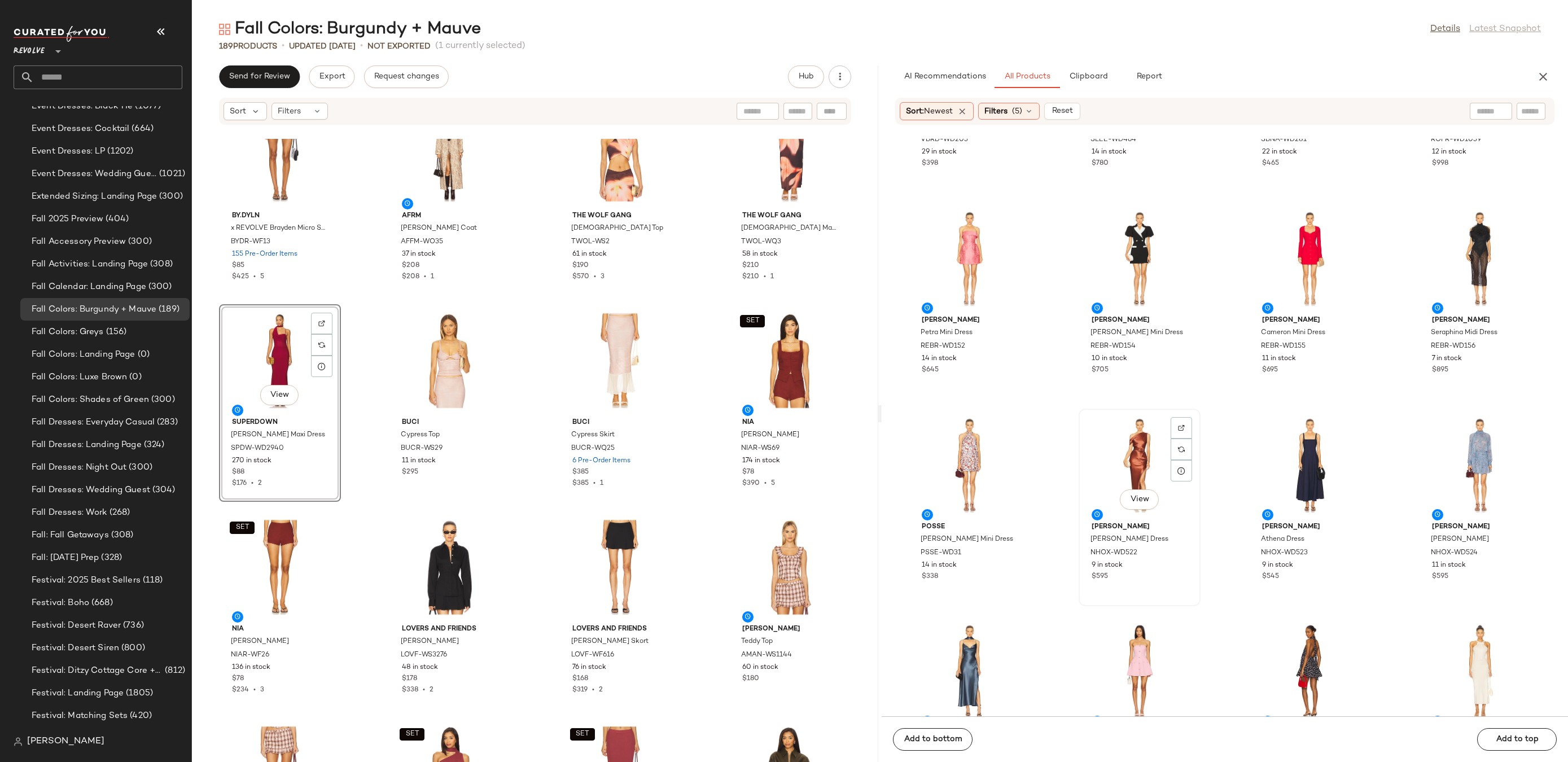
click at [1125, 459] on div "View" at bounding box center [1139, 465] width 114 height 105
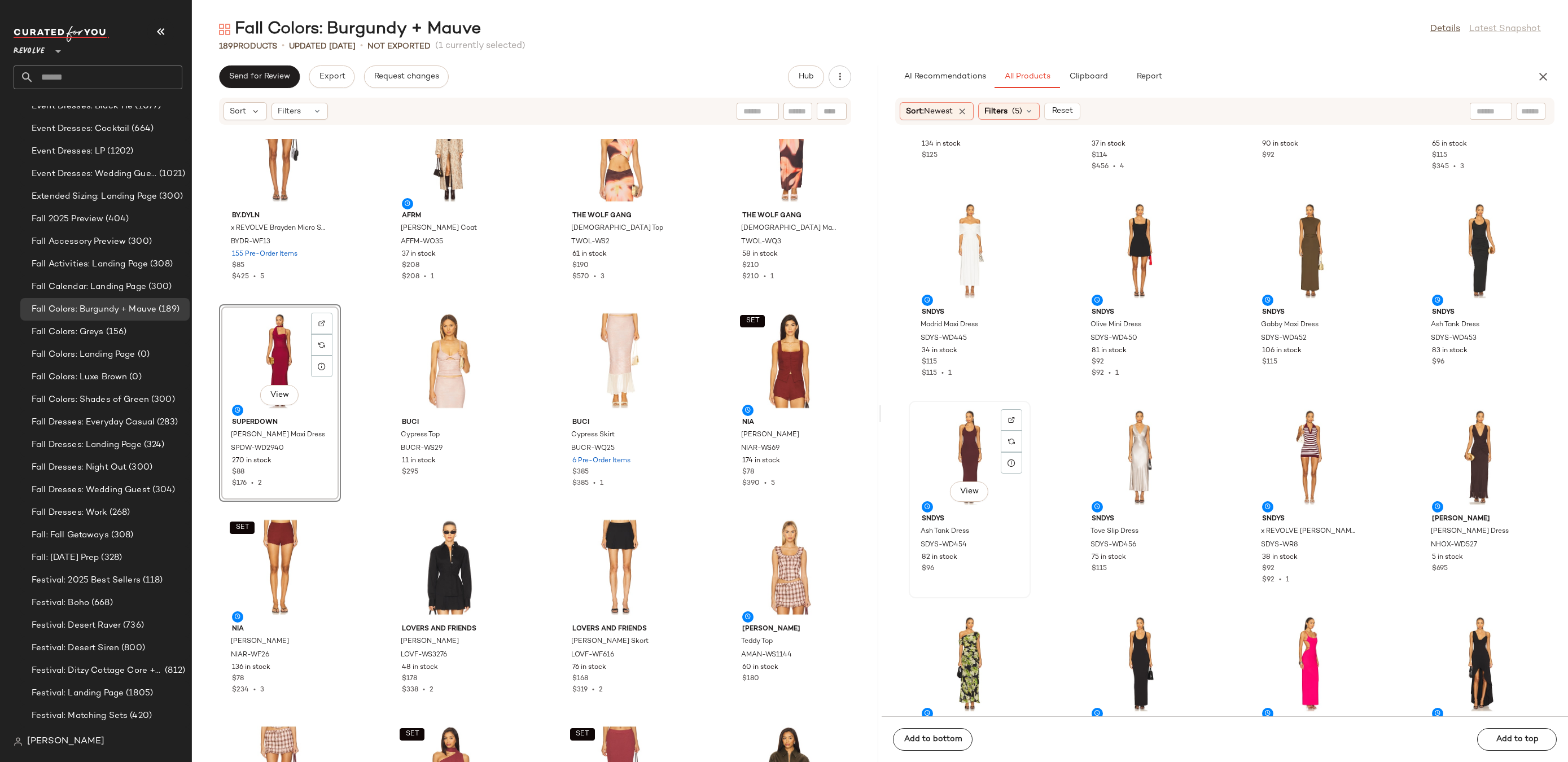
scroll to position [10809, 0]
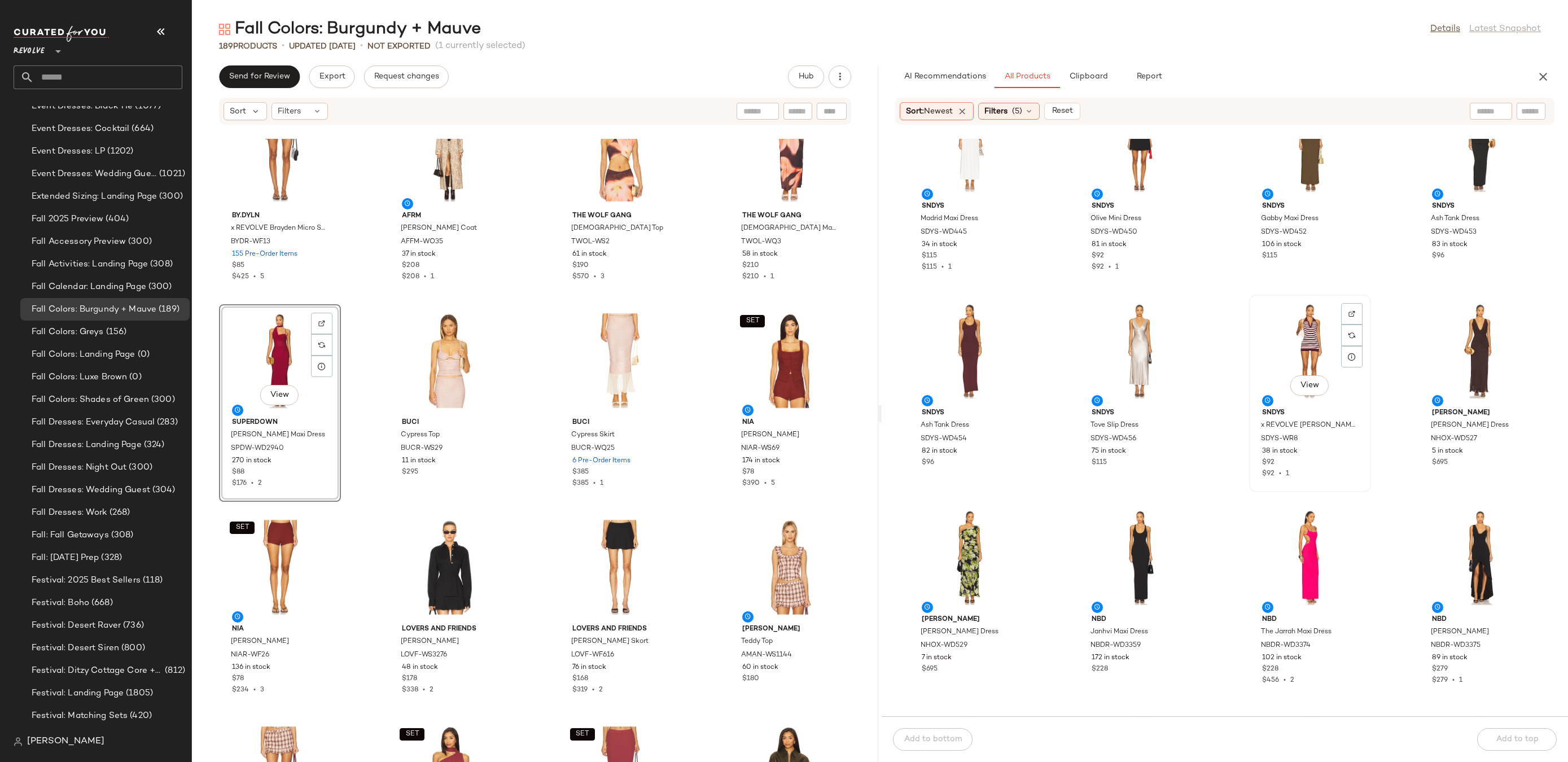
click at [1360, 310] on div "View" at bounding box center [1310, 351] width 114 height 105
click at [1352, 324] on div at bounding box center [1351, 335] width 21 height 21
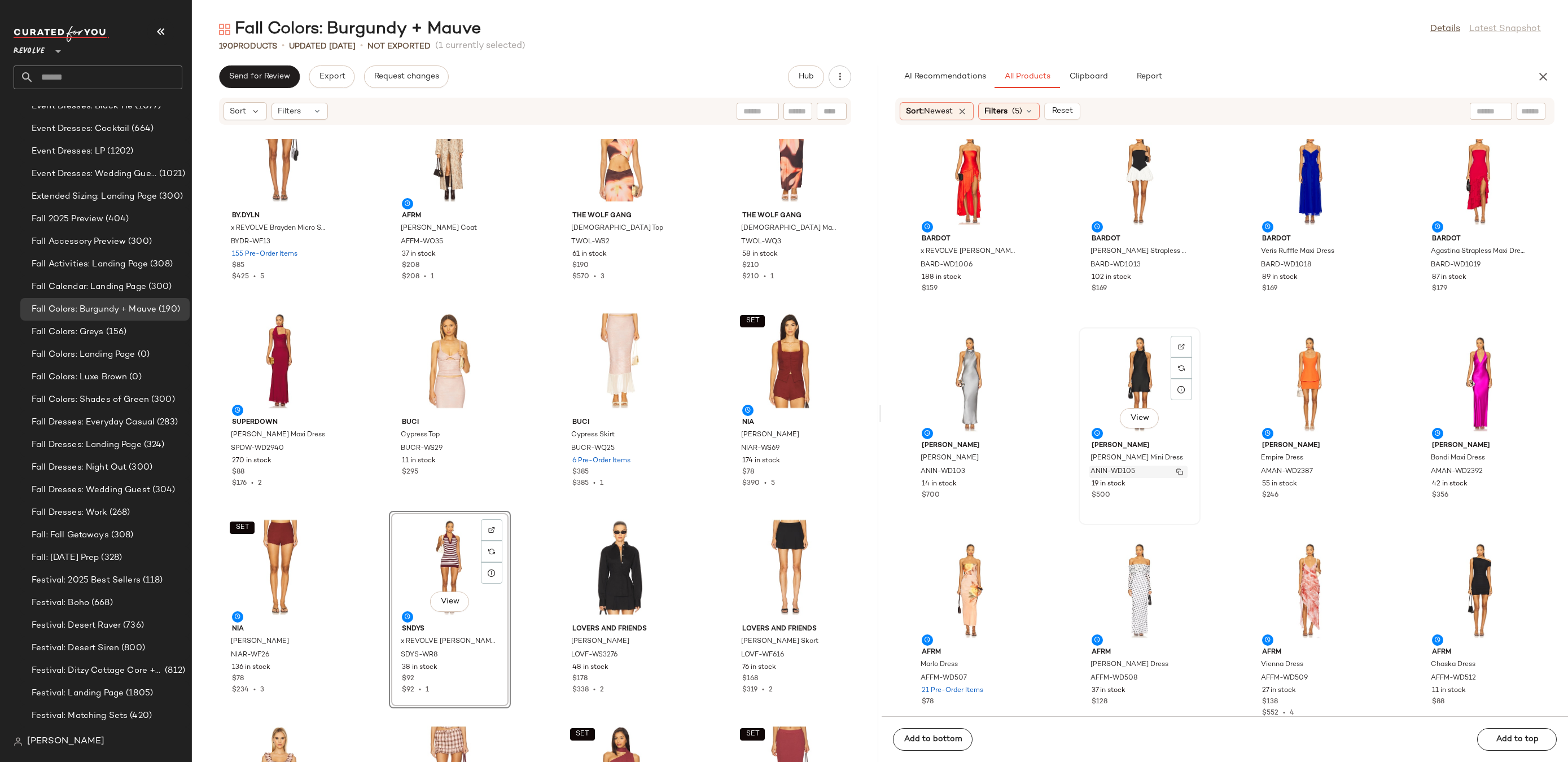
scroll to position [12418, 0]
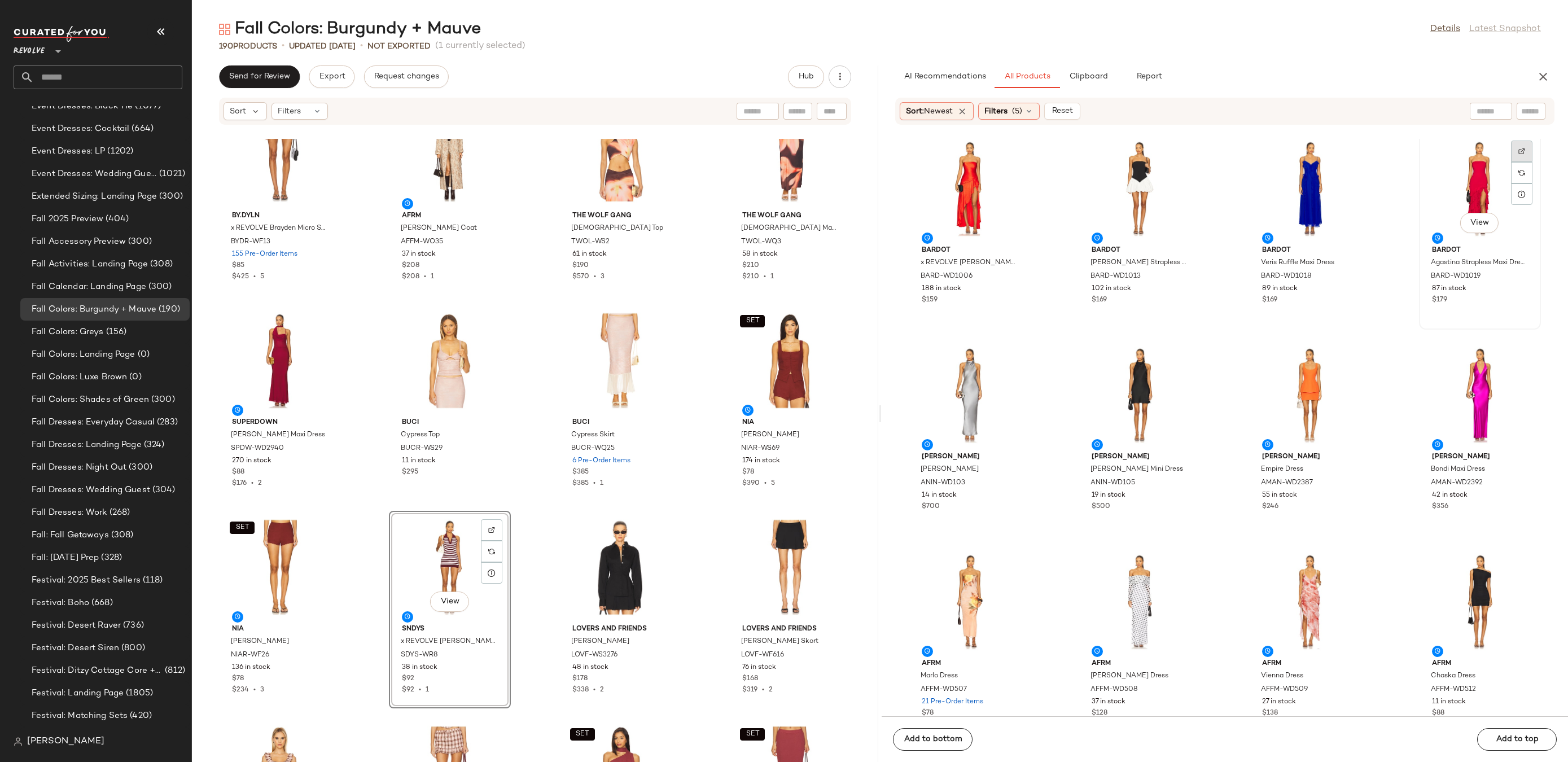
click at [1518, 148] on img at bounding box center [1521, 151] width 7 height 7
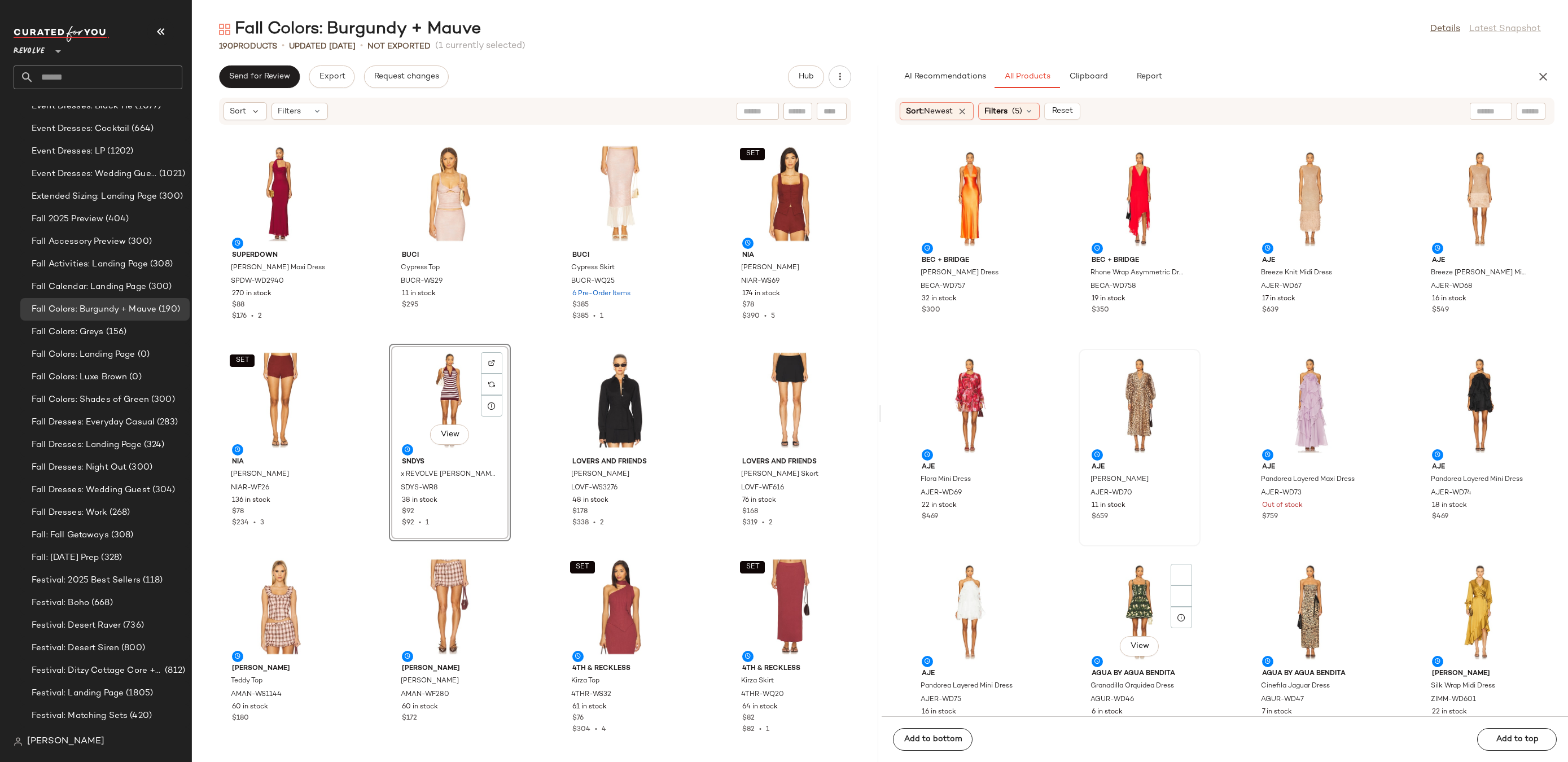
scroll to position [15682, 0]
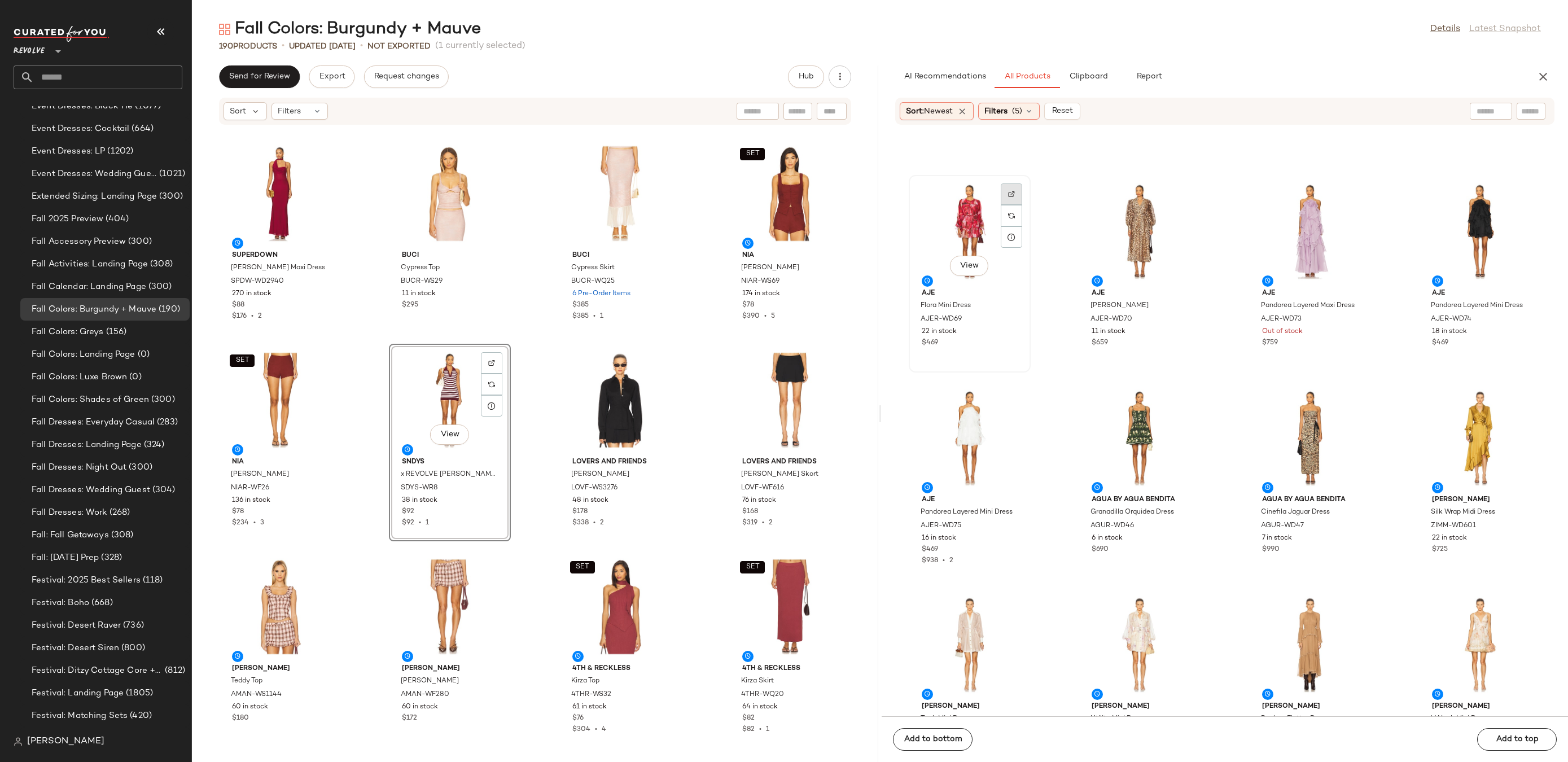
click at [1015, 205] on div at bounding box center [1011, 216] width 21 height 21
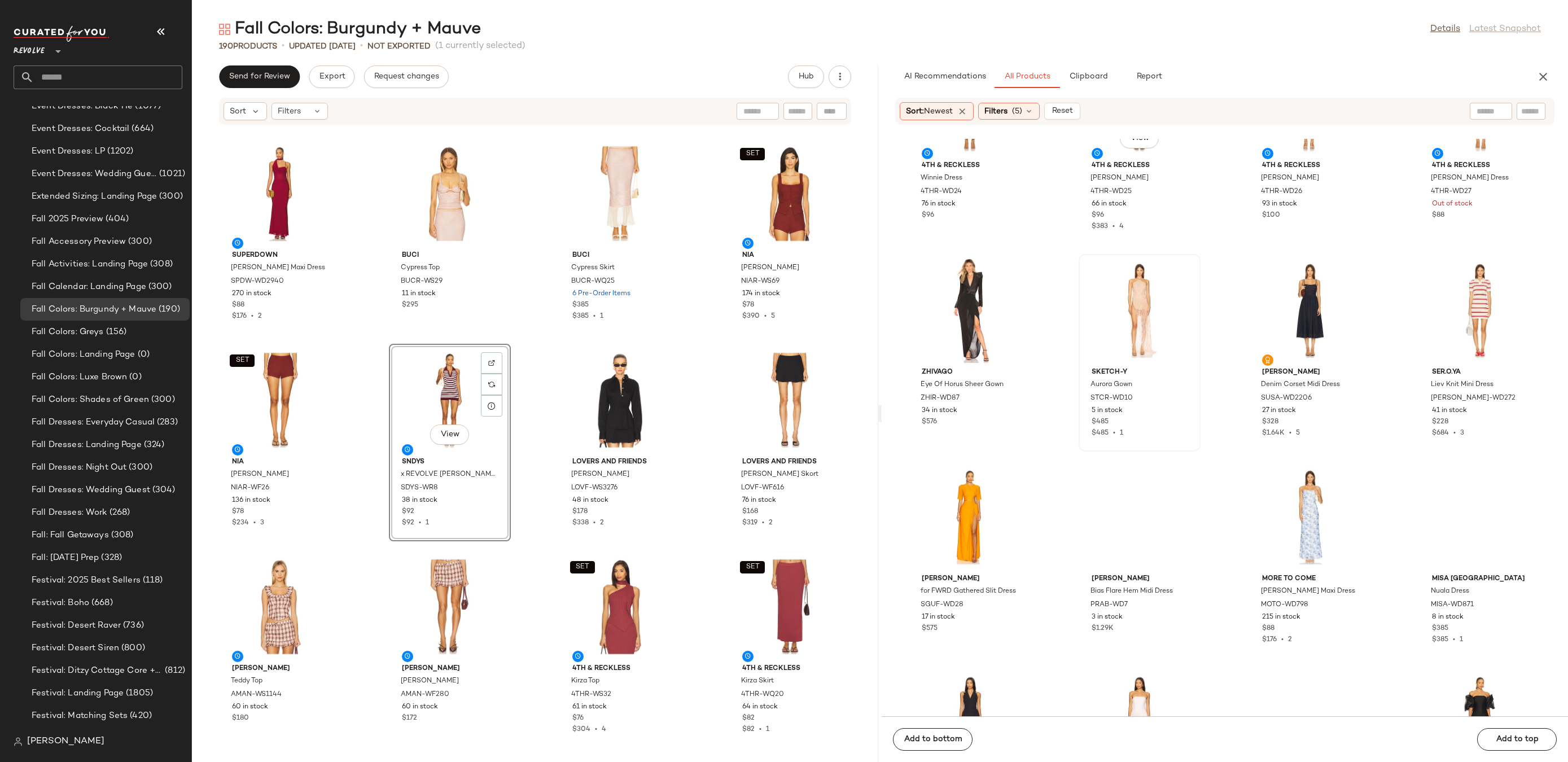
scroll to position [18545, 0]
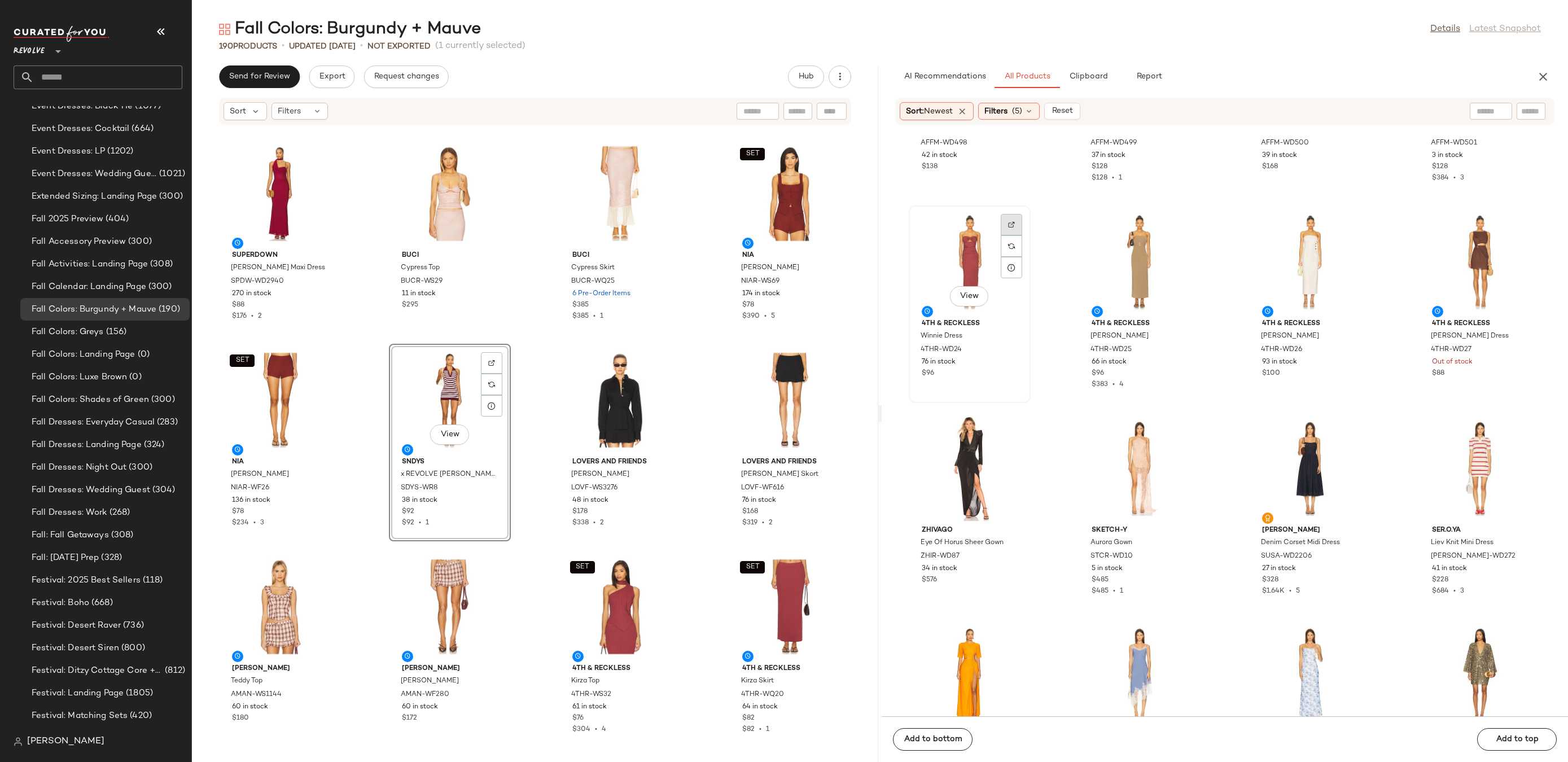
click at [1017, 235] on div at bounding box center [1011, 245] width 21 height 21
click at [1012, 348] on img "button" at bounding box center [1009, 350] width 7 height 7
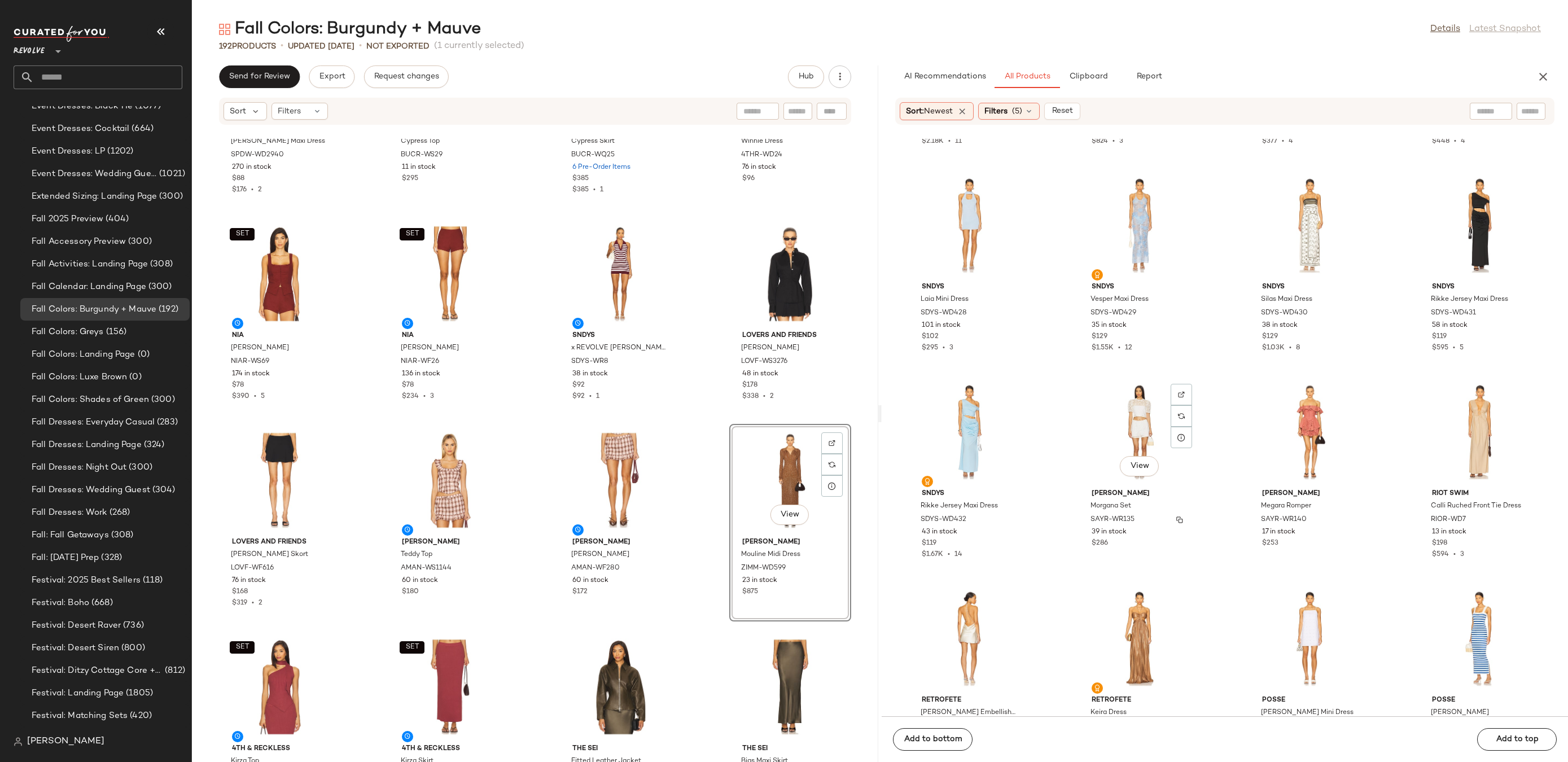
scroll to position [22720, 0]
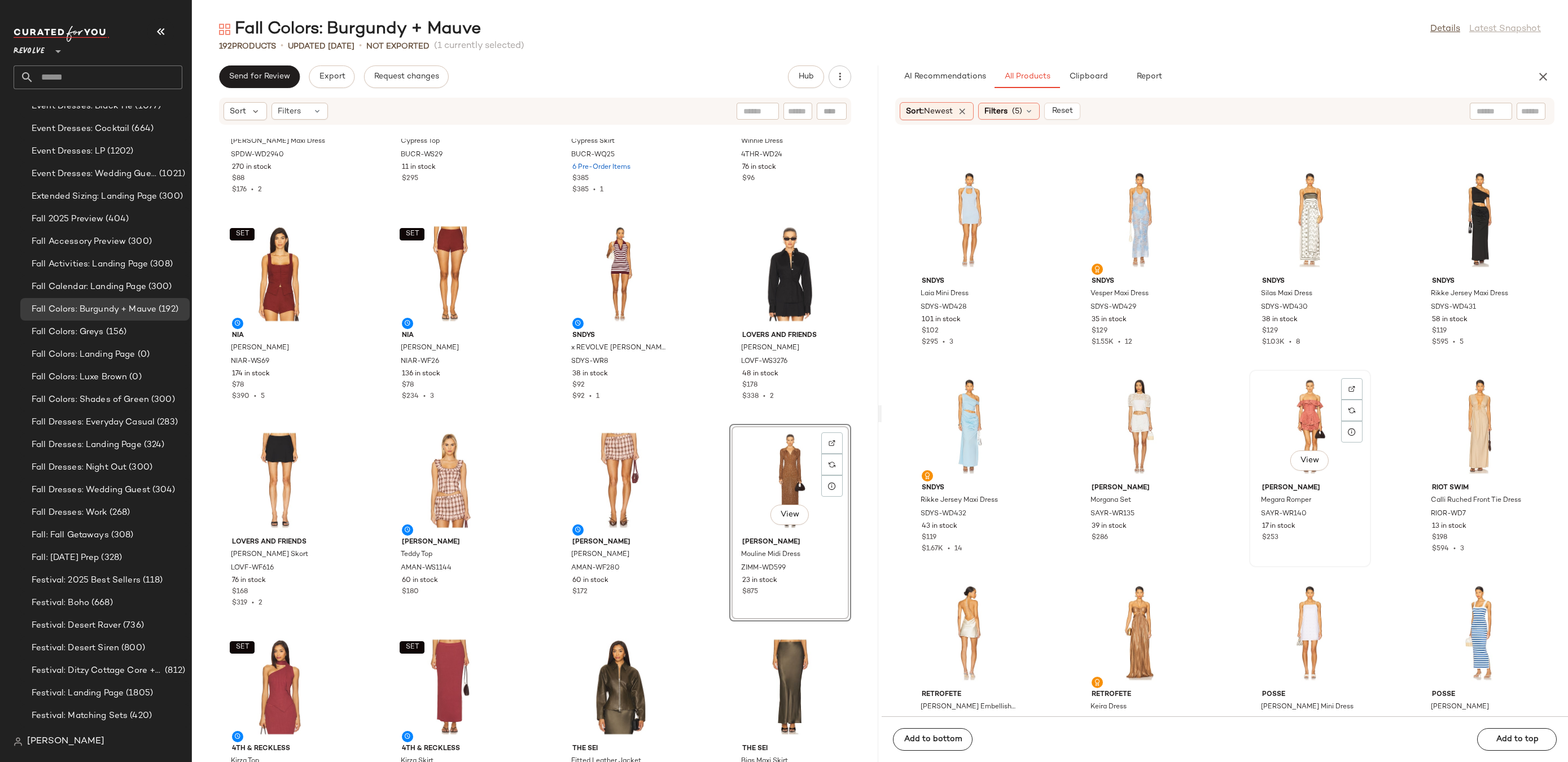
click at [1309, 422] on div "View" at bounding box center [1310, 427] width 114 height 105
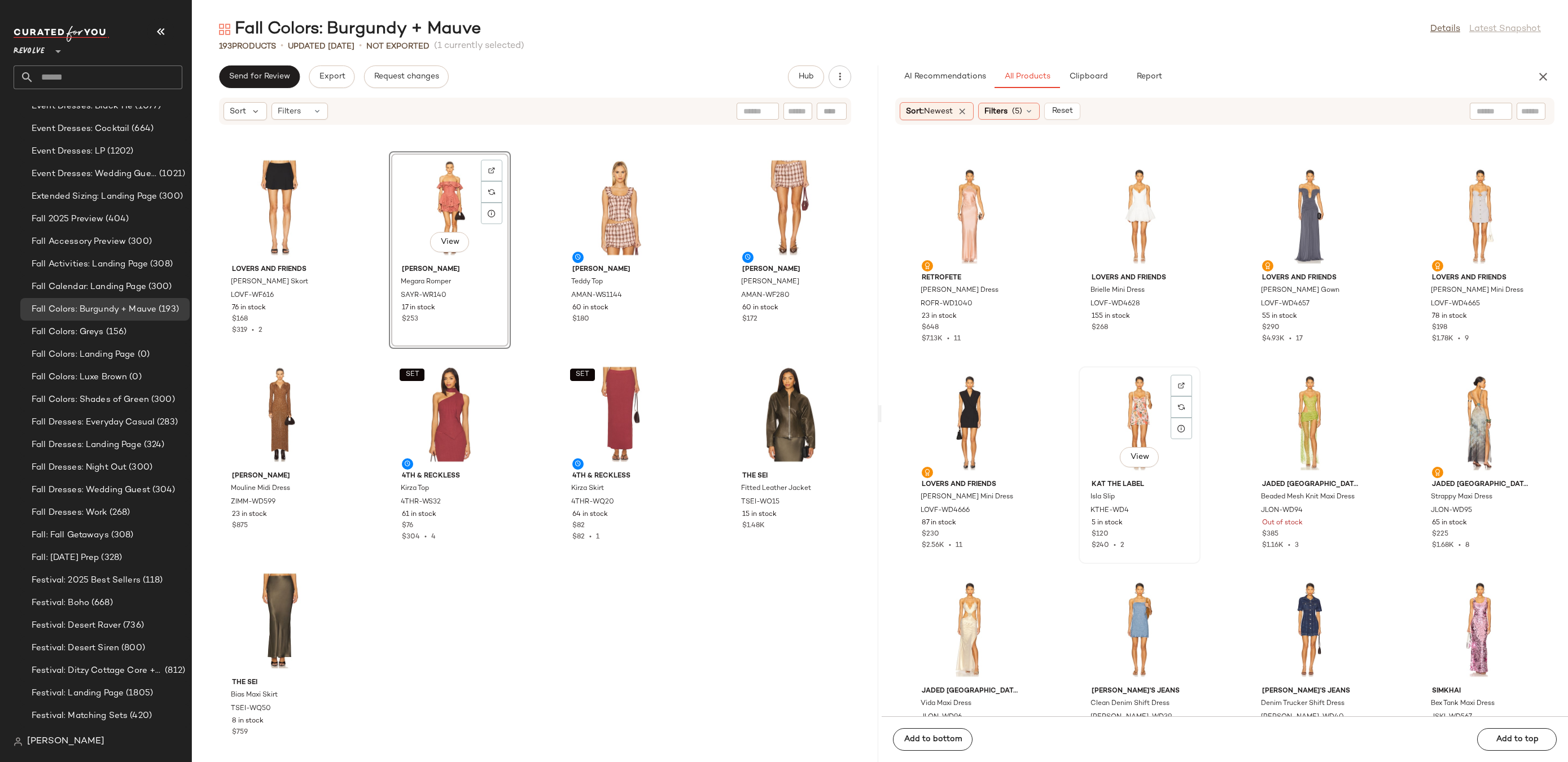
scroll to position [24009, 0]
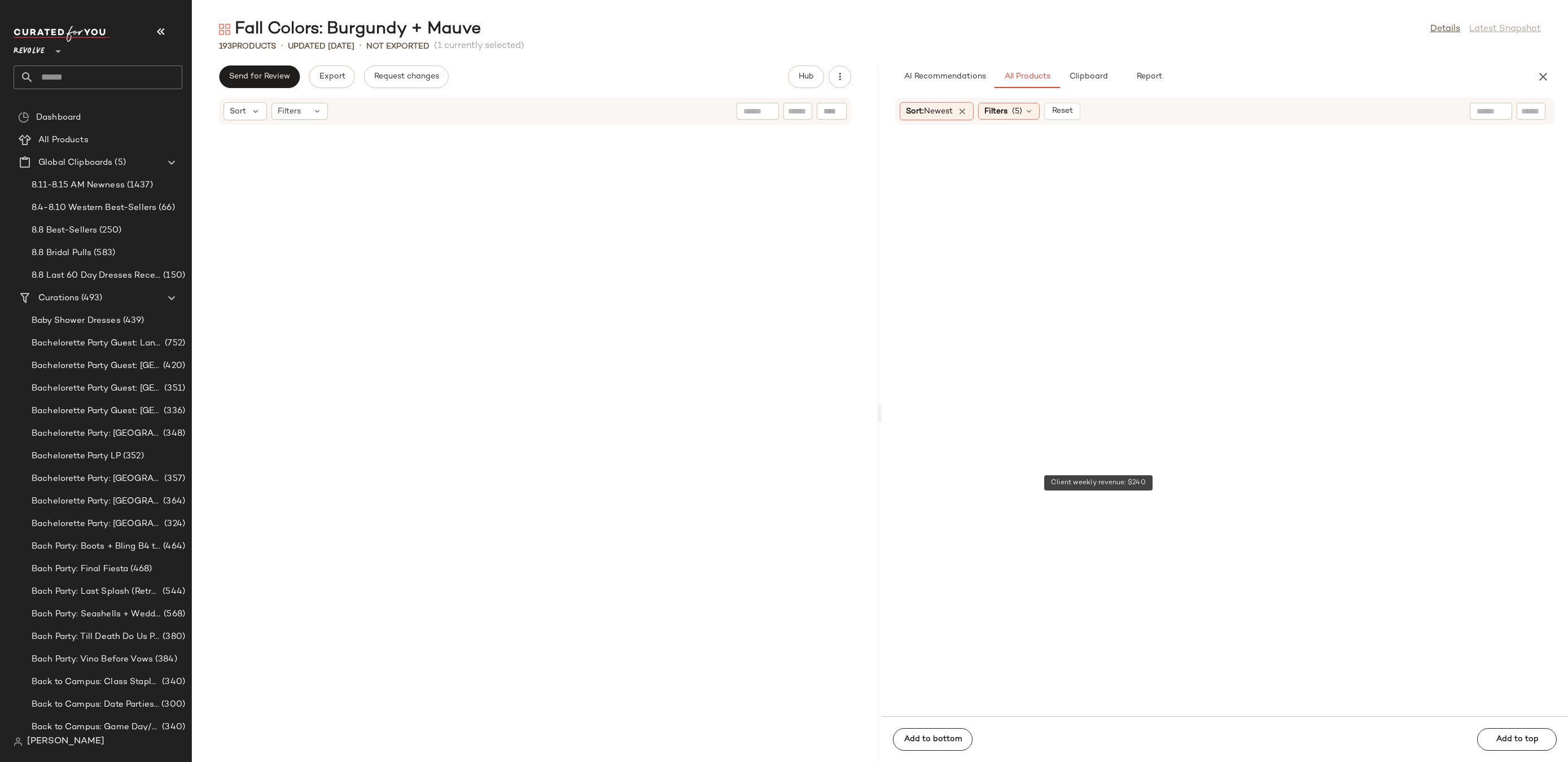
scroll to position [24009, 0]
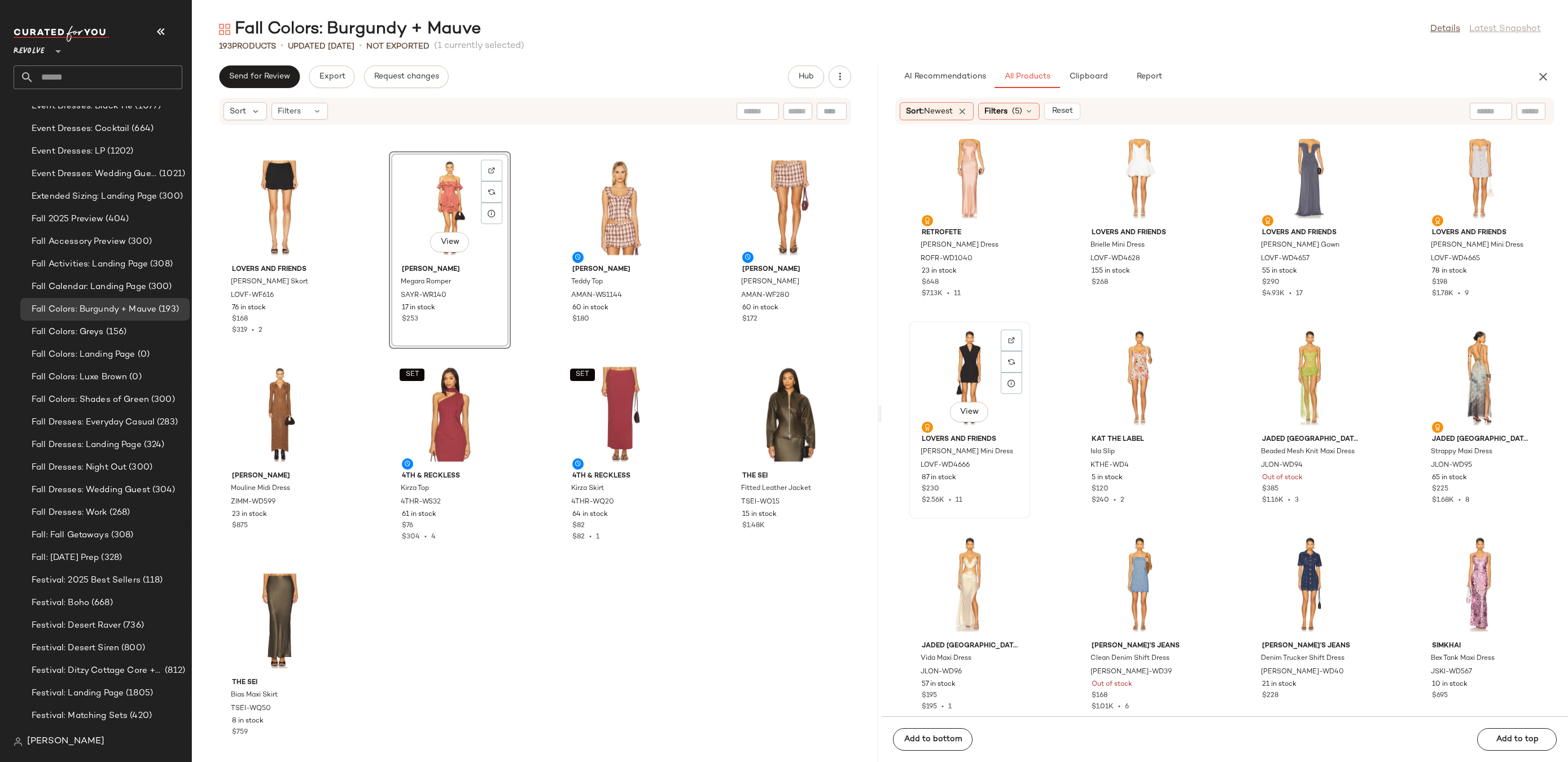
click at [975, 354] on div "View" at bounding box center [970, 378] width 114 height 105
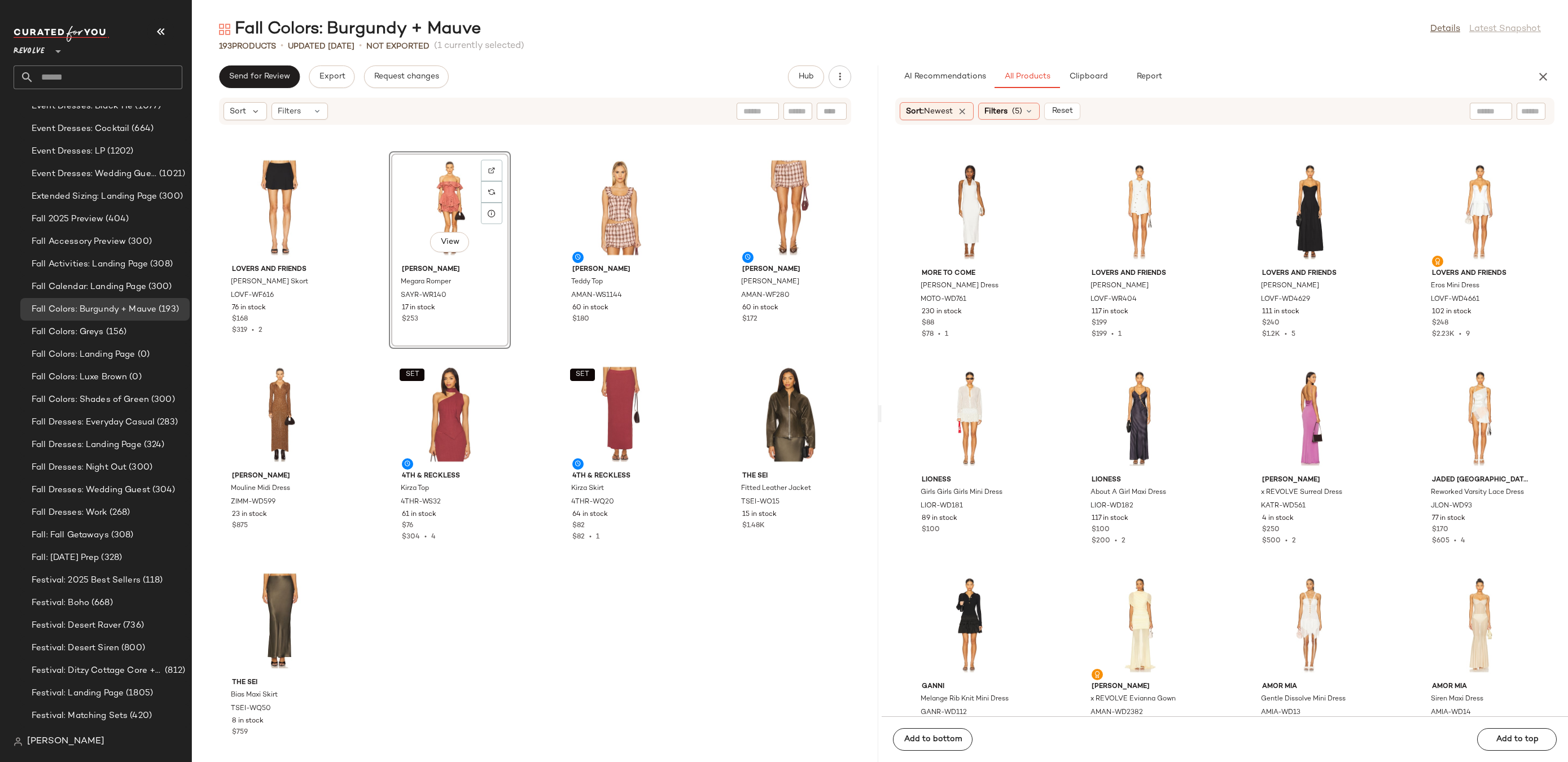
scroll to position [25972, 0]
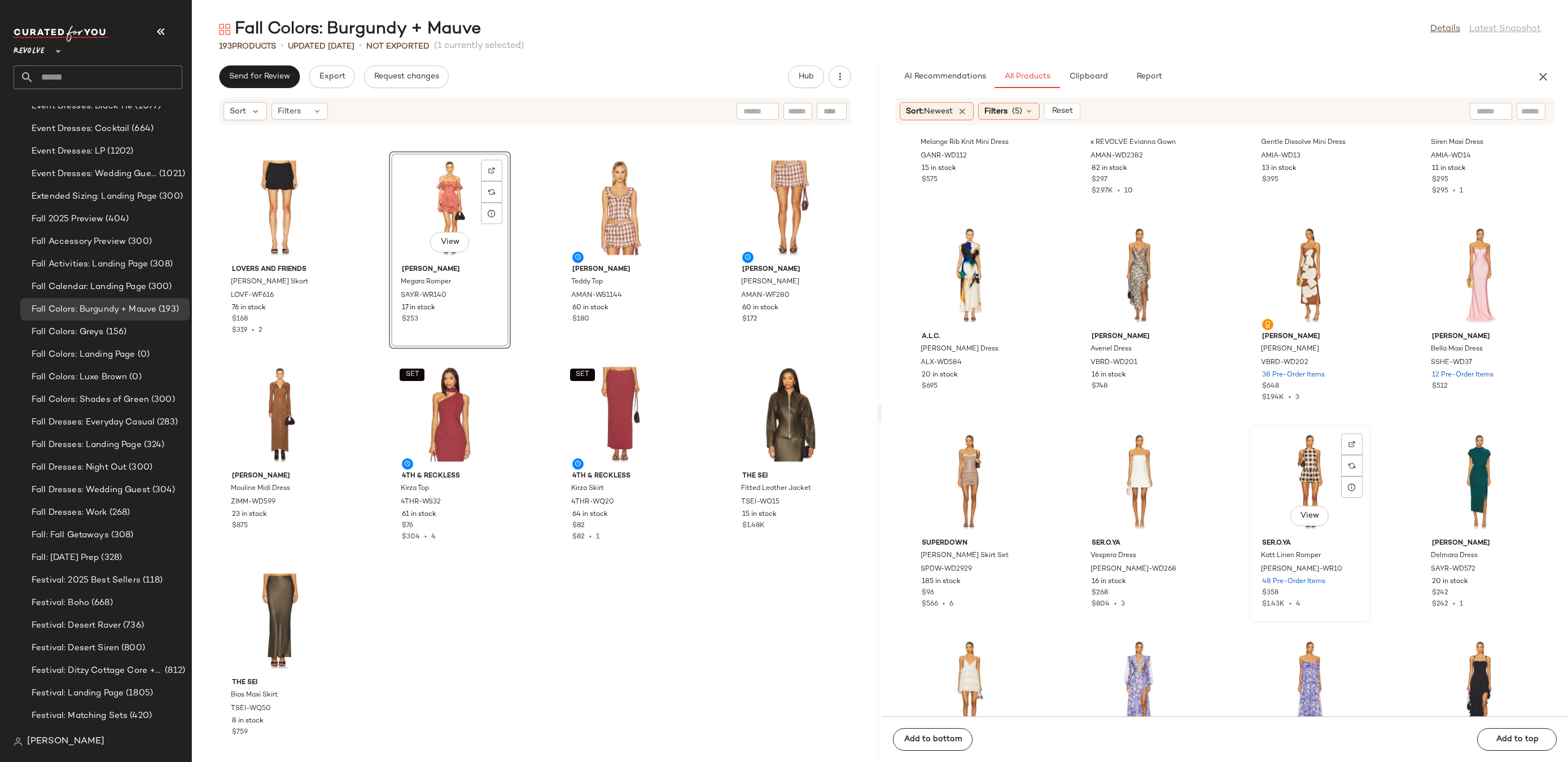
click at [1321, 452] on div "View" at bounding box center [1310, 481] width 114 height 105
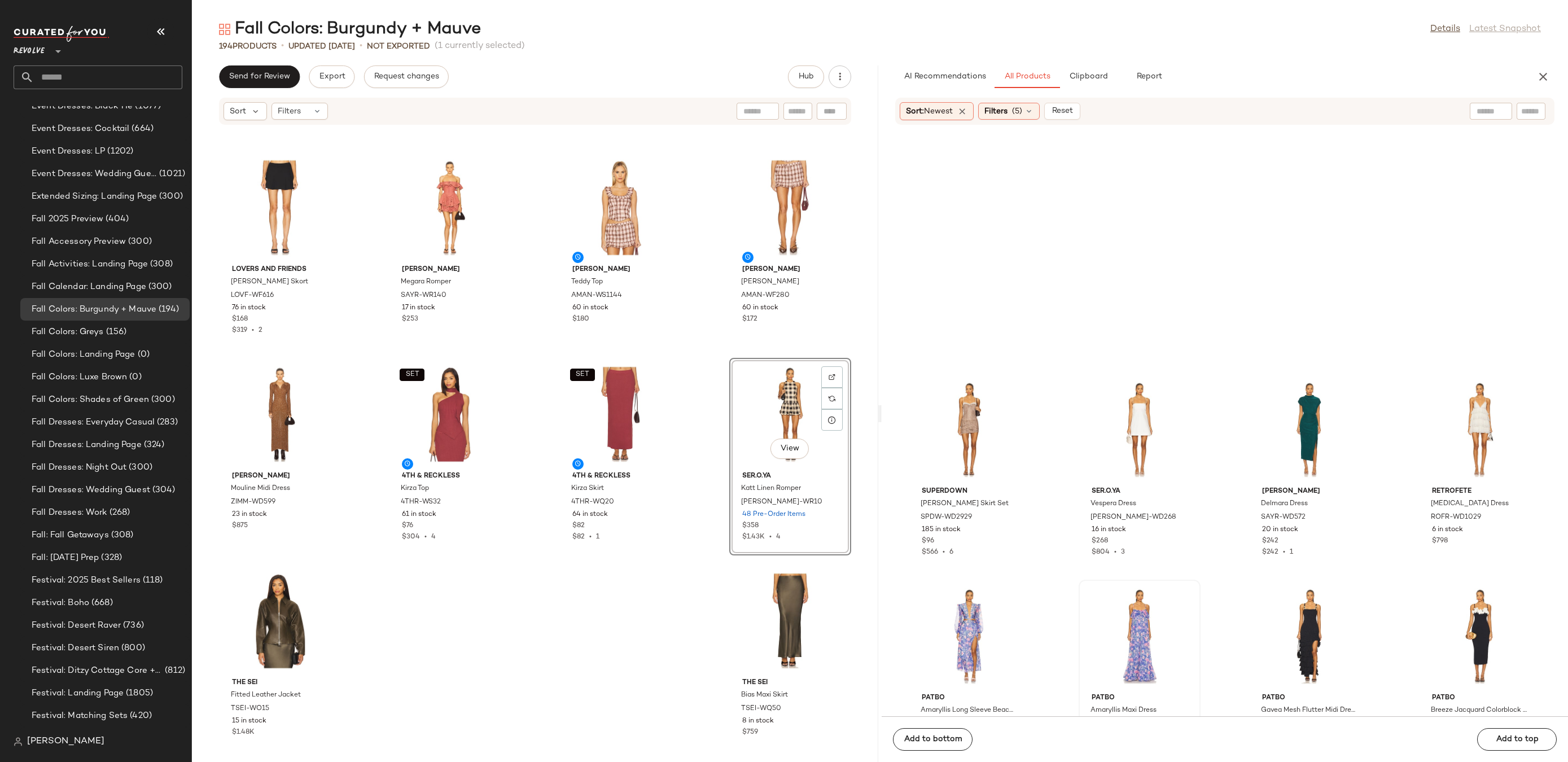
scroll to position [26709, 0]
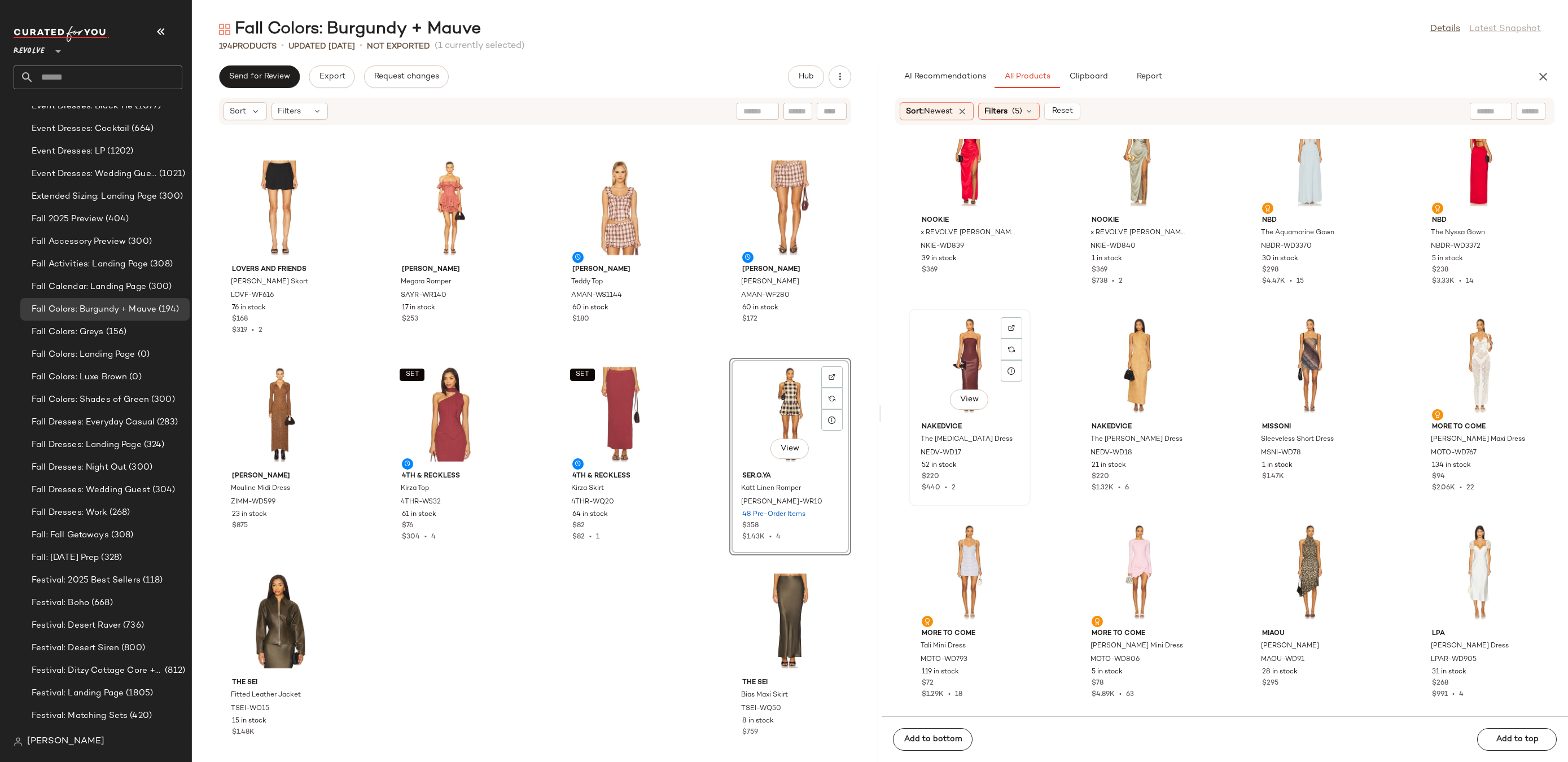
click at [973, 335] on div "View" at bounding box center [970, 365] width 114 height 105
click at [1012, 329] on img at bounding box center [1011, 327] width 7 height 7
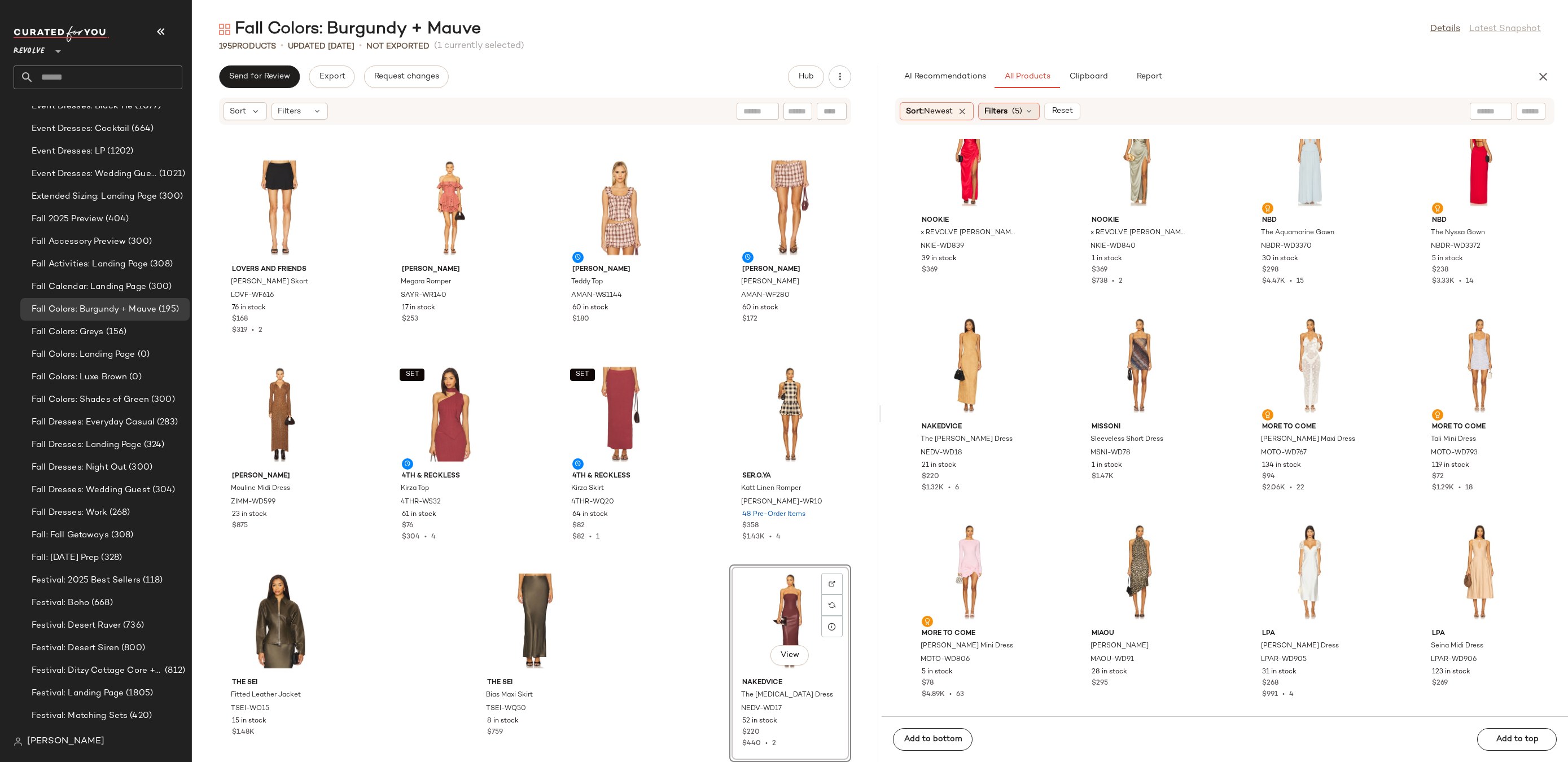
click at [1028, 110] on icon at bounding box center [1029, 111] width 9 height 9
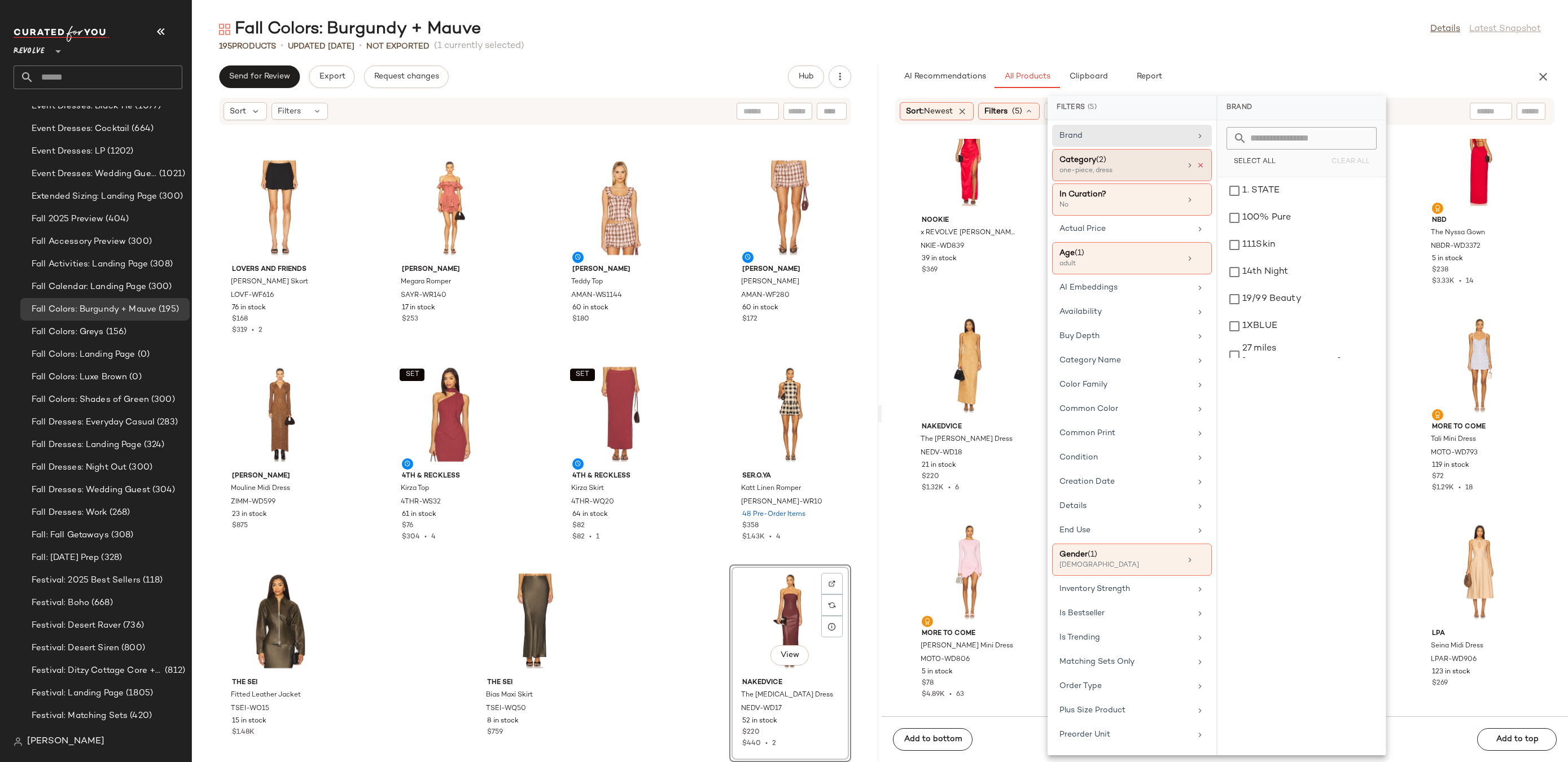
click at [1198, 165] on icon at bounding box center [1201, 165] width 8 height 8
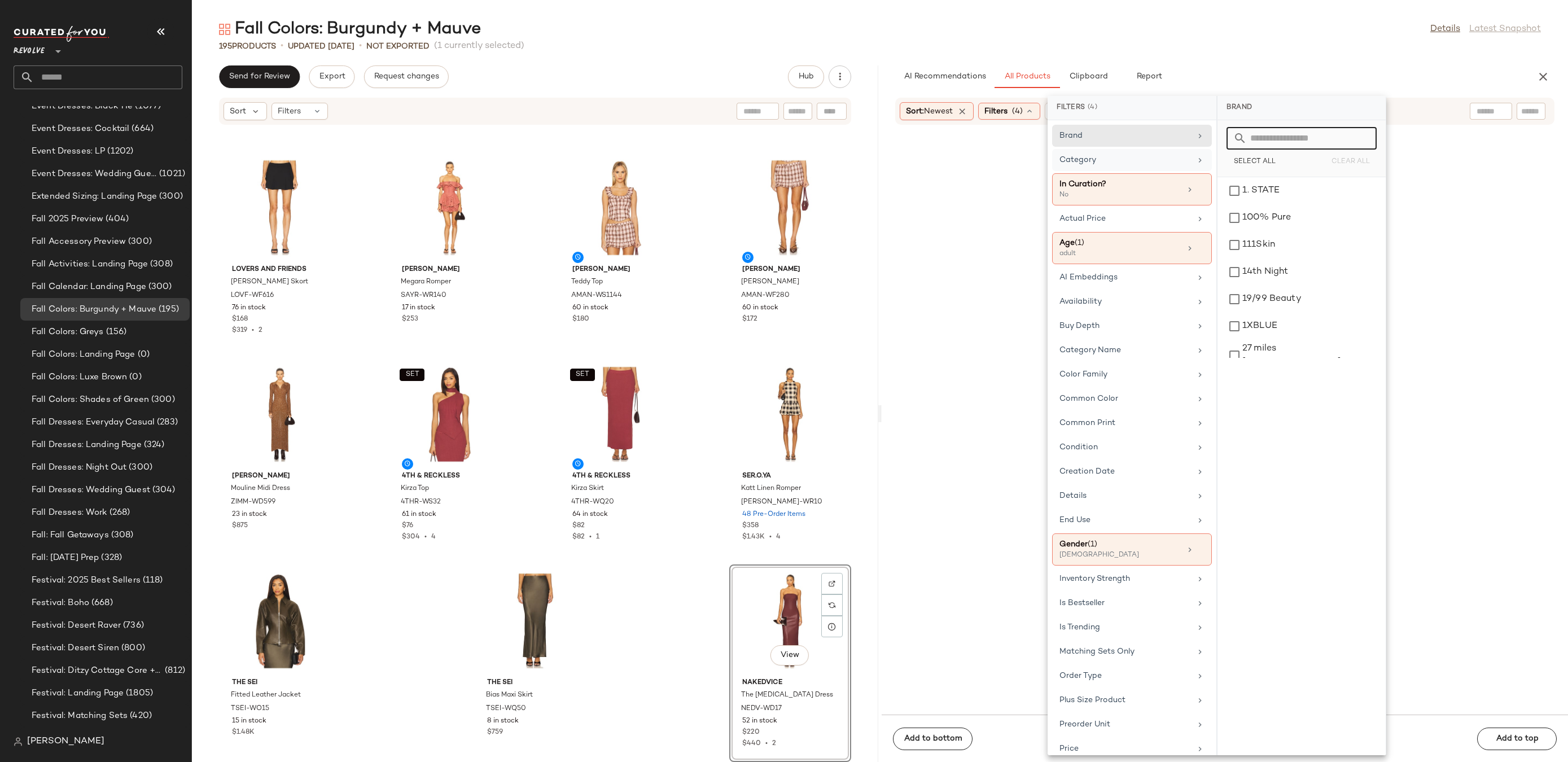
click at [1288, 133] on input "text" at bounding box center [1308, 138] width 123 height 23
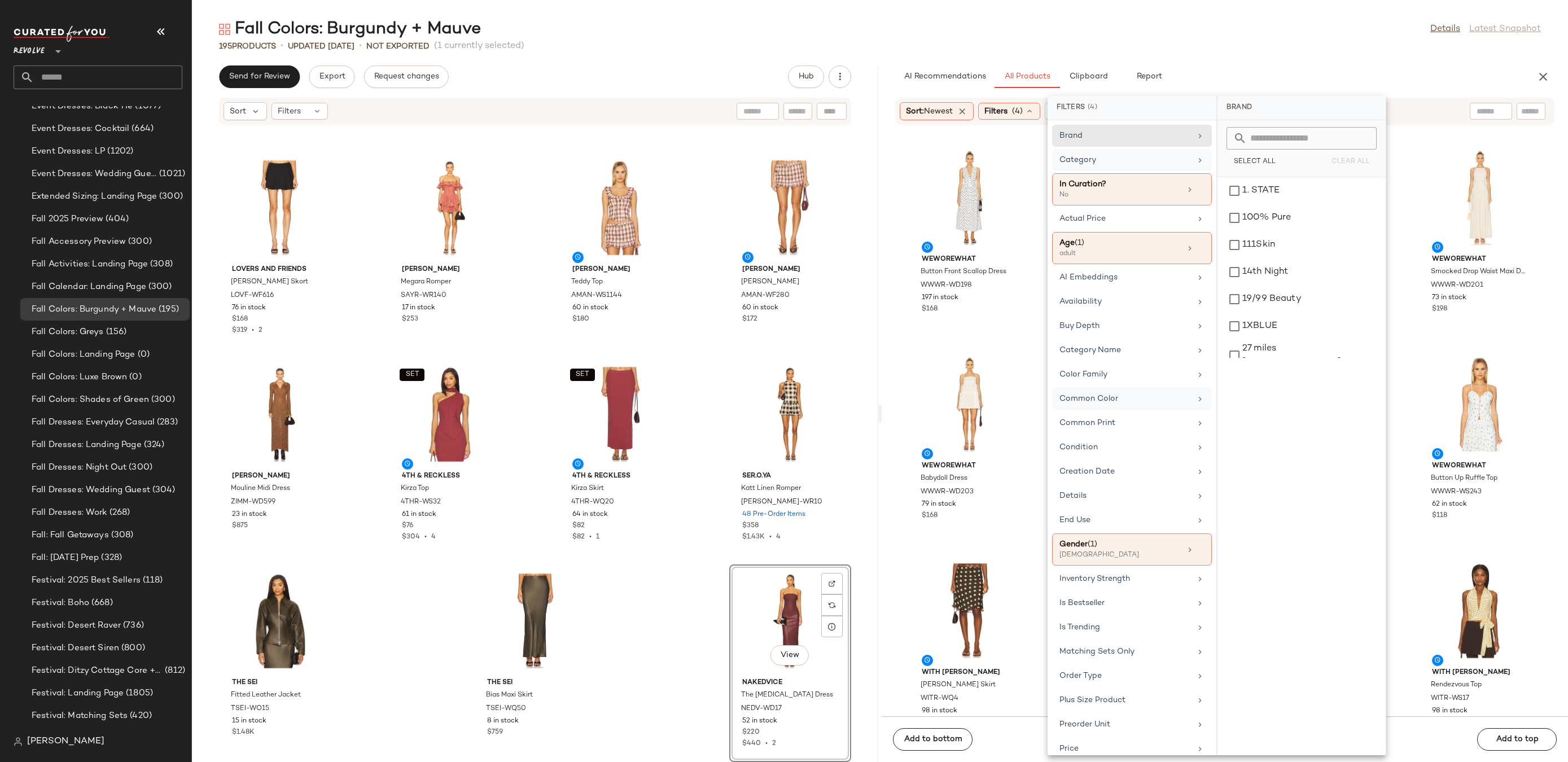
click at [1127, 399] on div "Common Color" at bounding box center [1125, 399] width 131 height 12
click at [1299, 136] on input "text" at bounding box center [1308, 138] width 123 height 23
type input "******"
click at [1317, 139] on input "******" at bounding box center [1299, 138] width 105 height 23
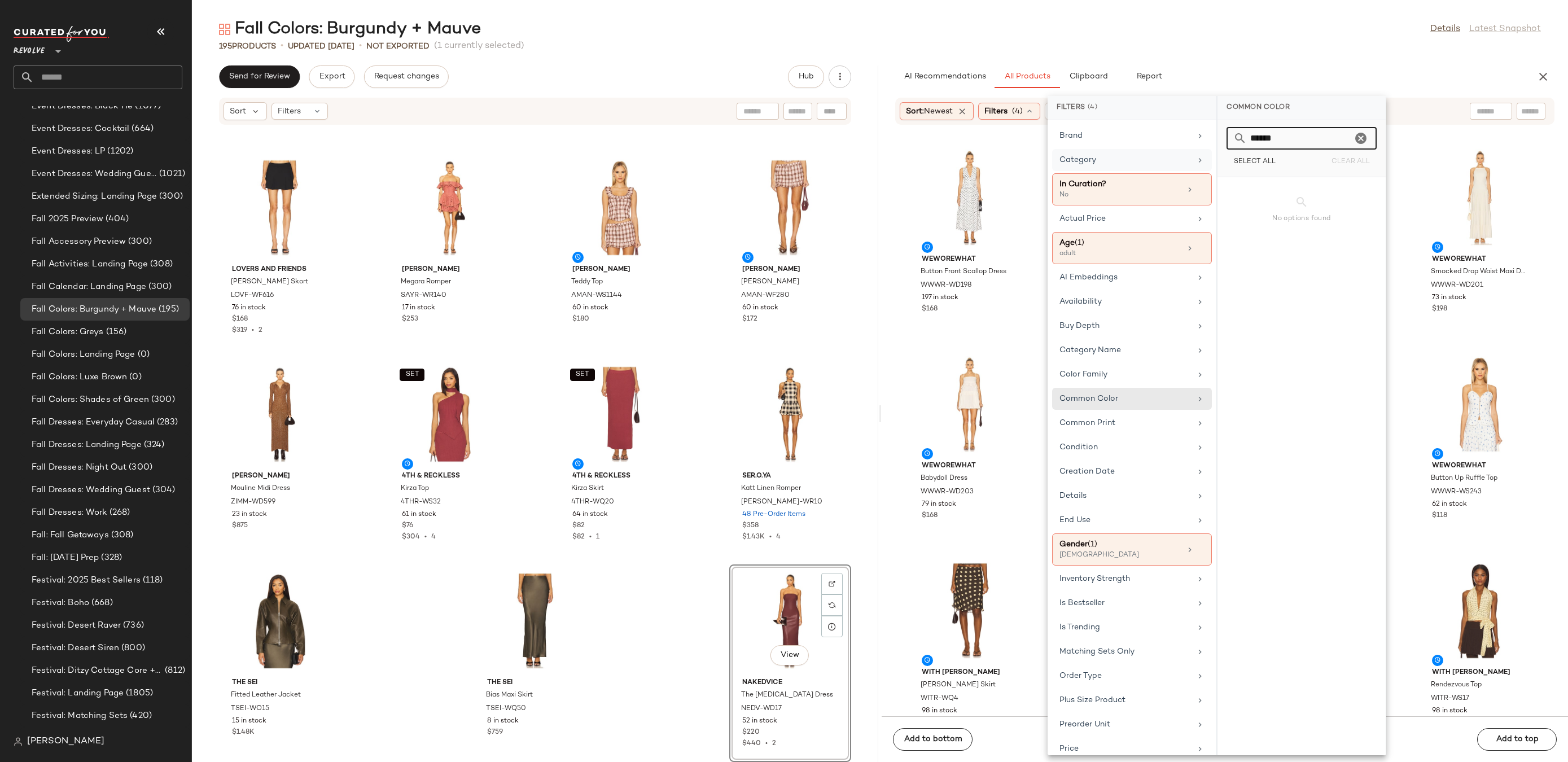
click at [1317, 139] on input "******" at bounding box center [1299, 138] width 105 height 23
type input "*"
click at [1295, 14] on main "Fall Colors: Burgundy + Mauve Details Latest Snapshot 195 Products • updated [D…" at bounding box center [784, 381] width 1568 height 762
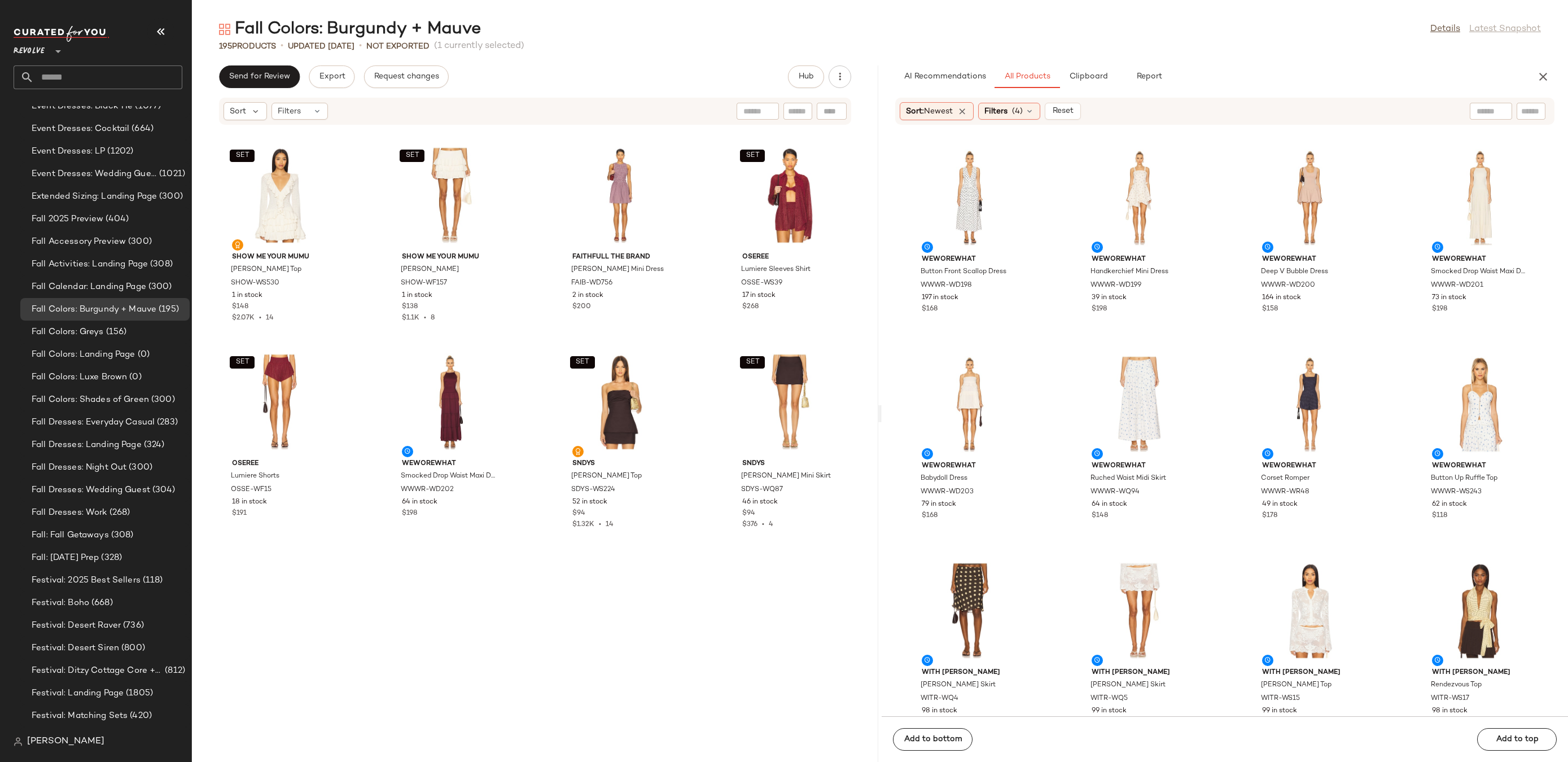
scroll to position [6634, 0]
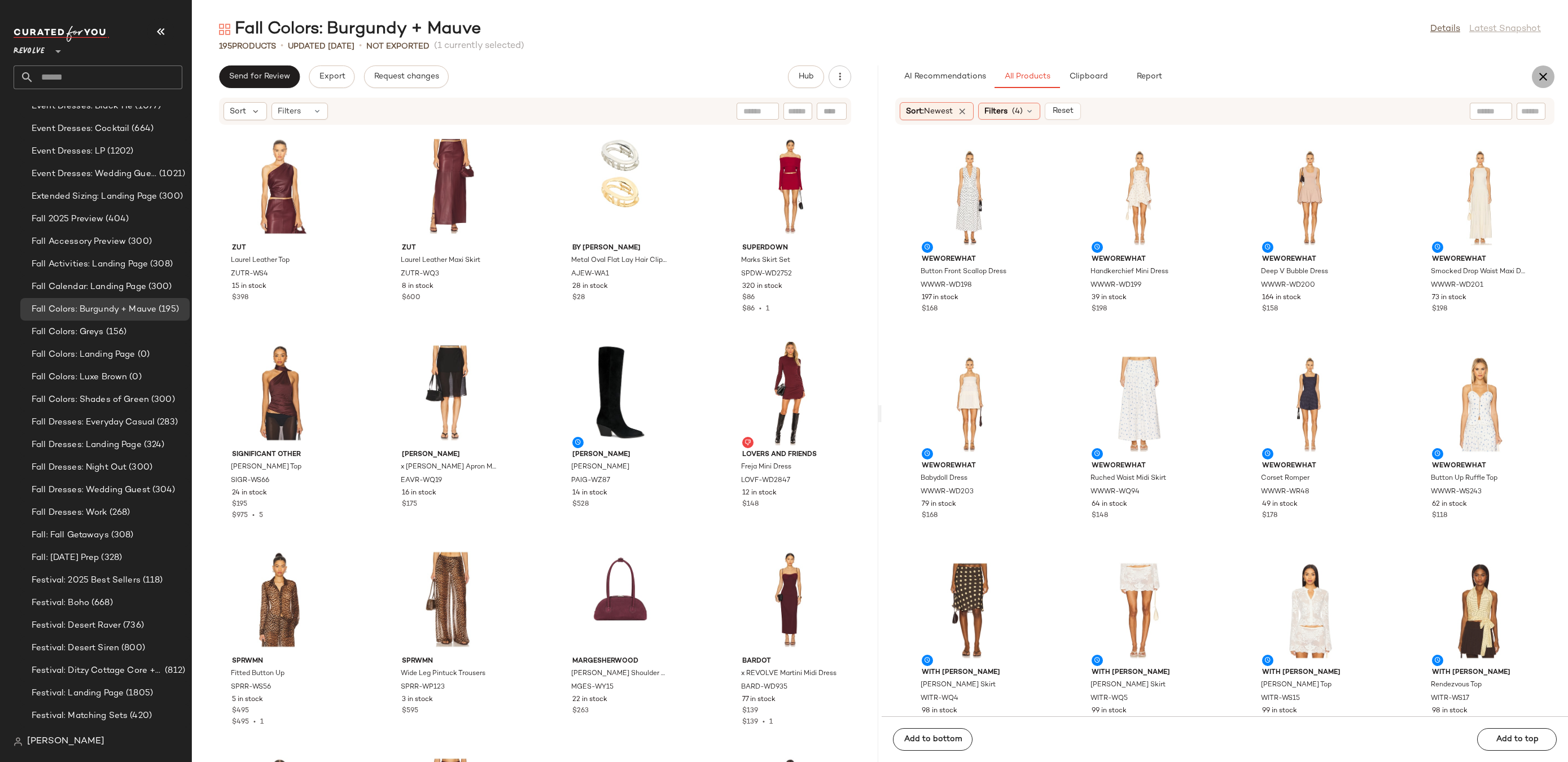
click at [1547, 78] on icon "button" at bounding box center [1543, 77] width 14 height 14
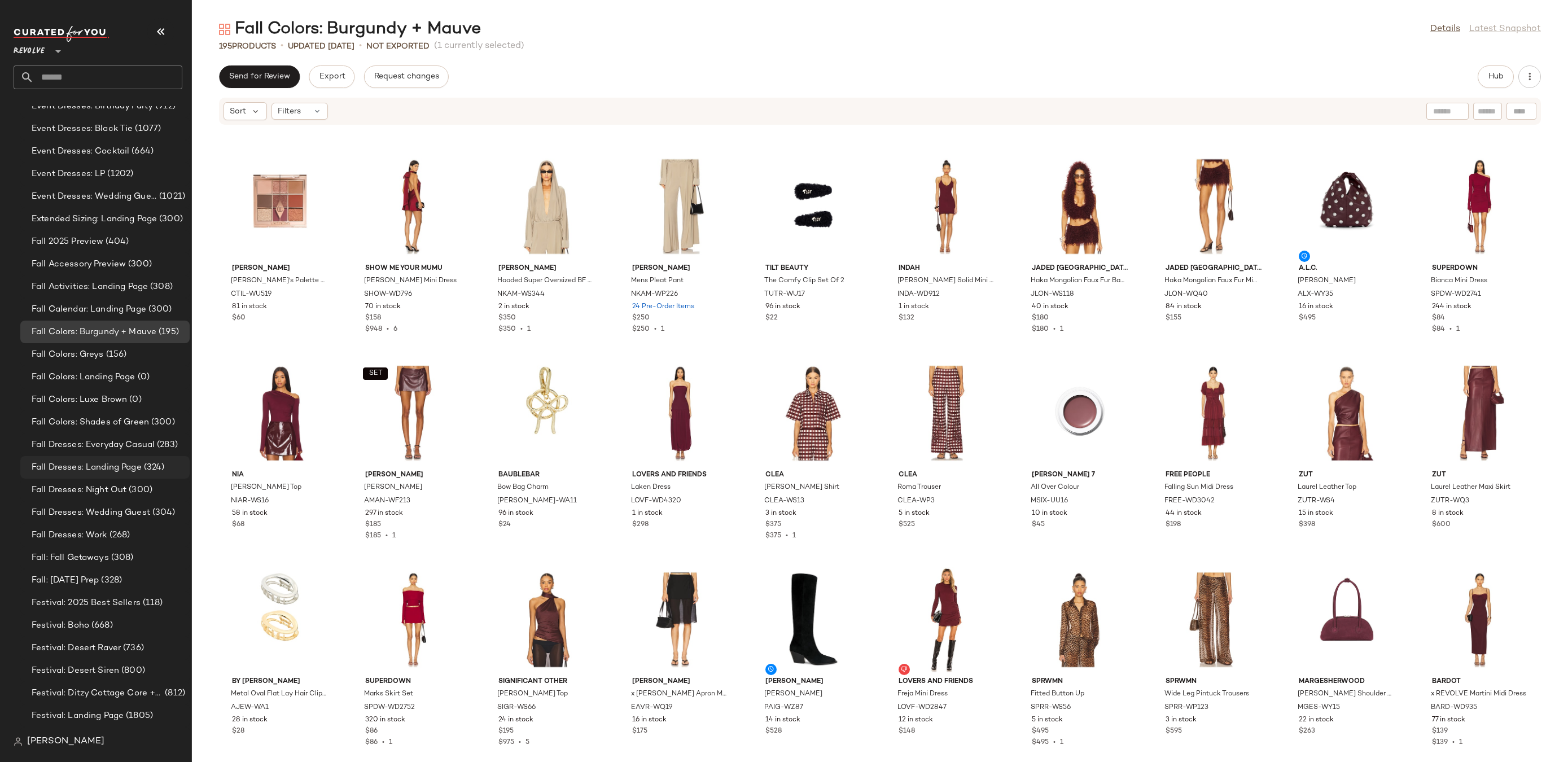
scroll to position [1831, 0]
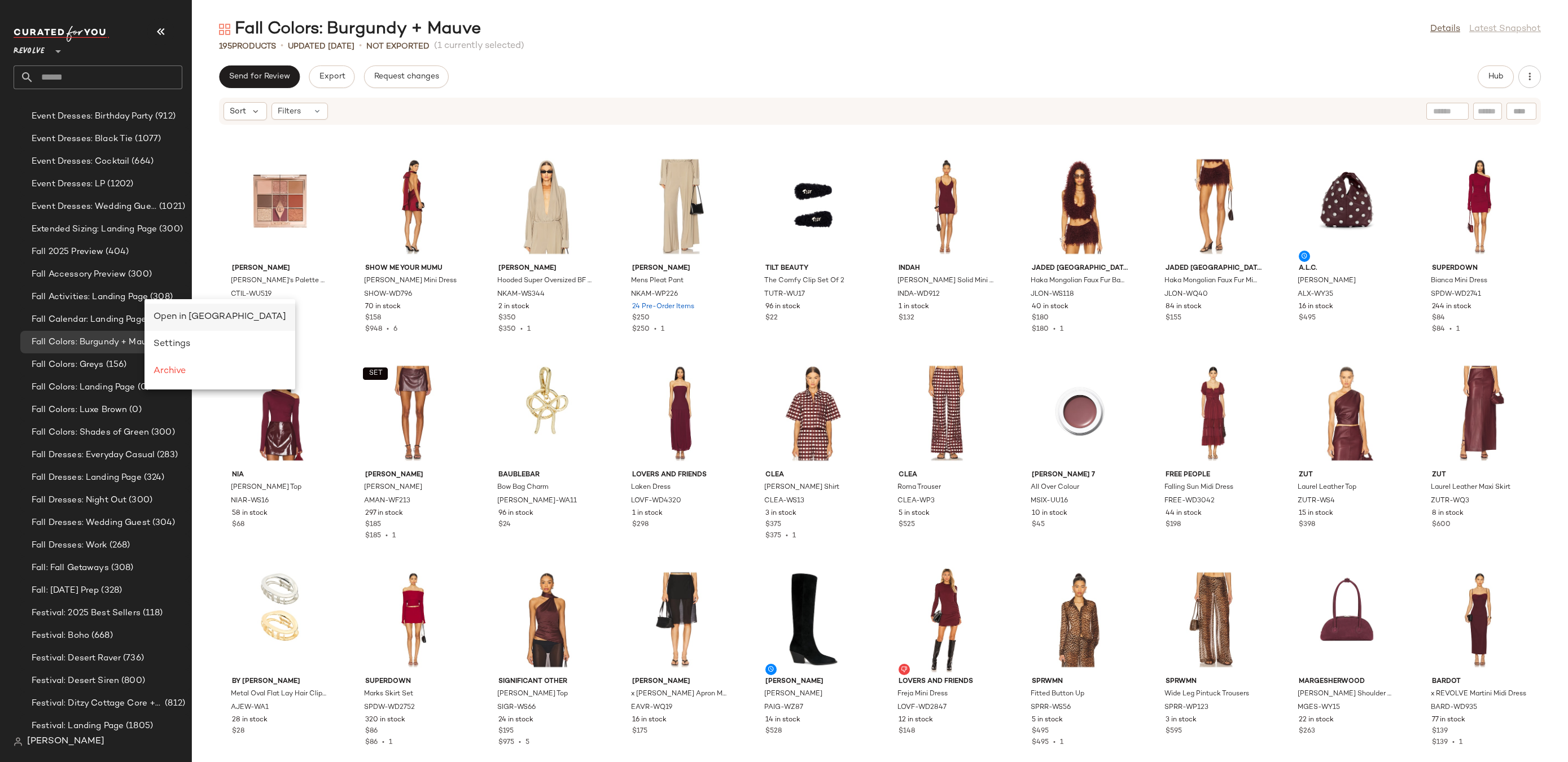
click at [173, 314] on span "Open in [GEOGRAPHIC_DATA]" at bounding box center [220, 316] width 133 height 9
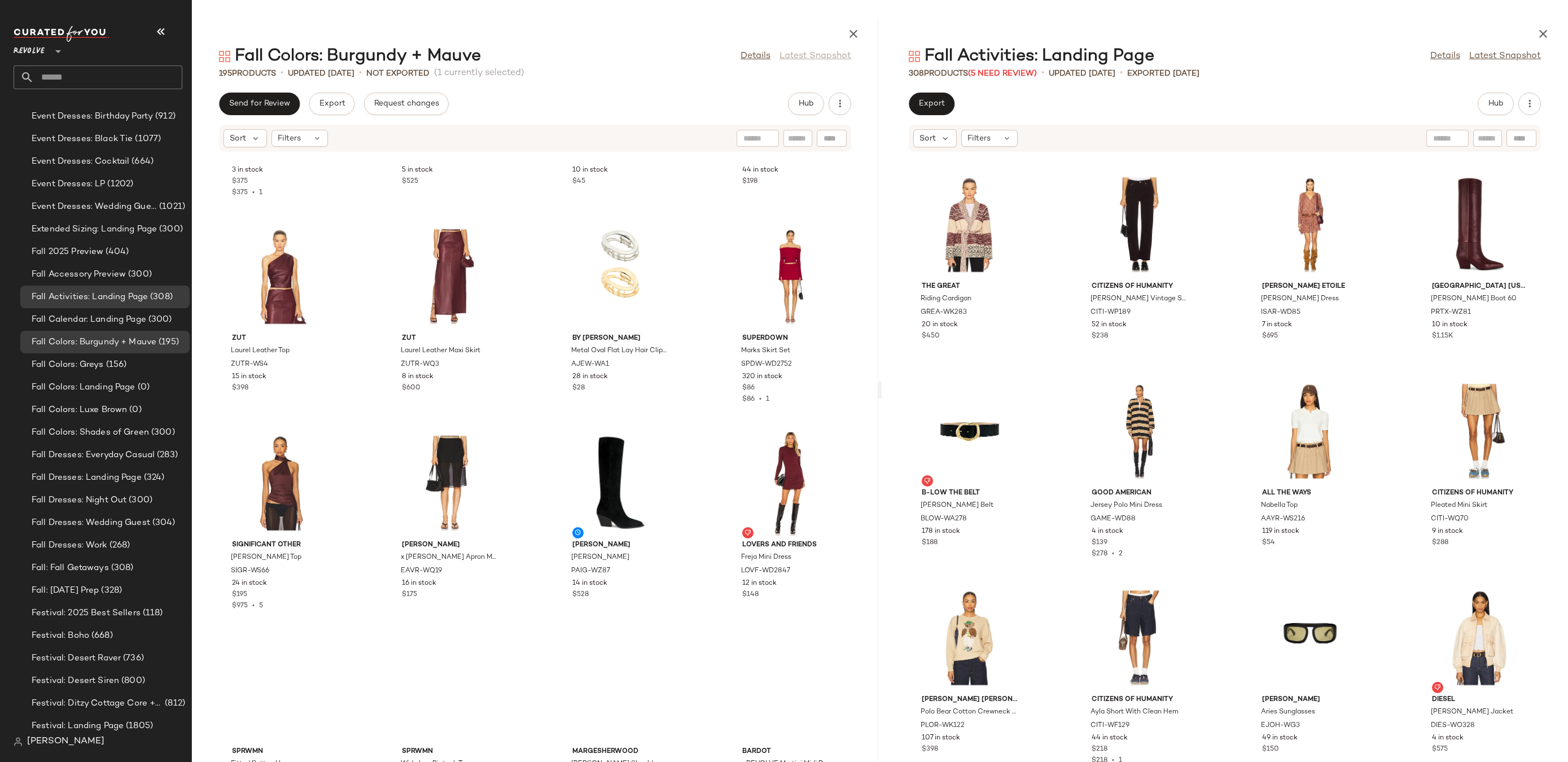
scroll to position [6670, 0]
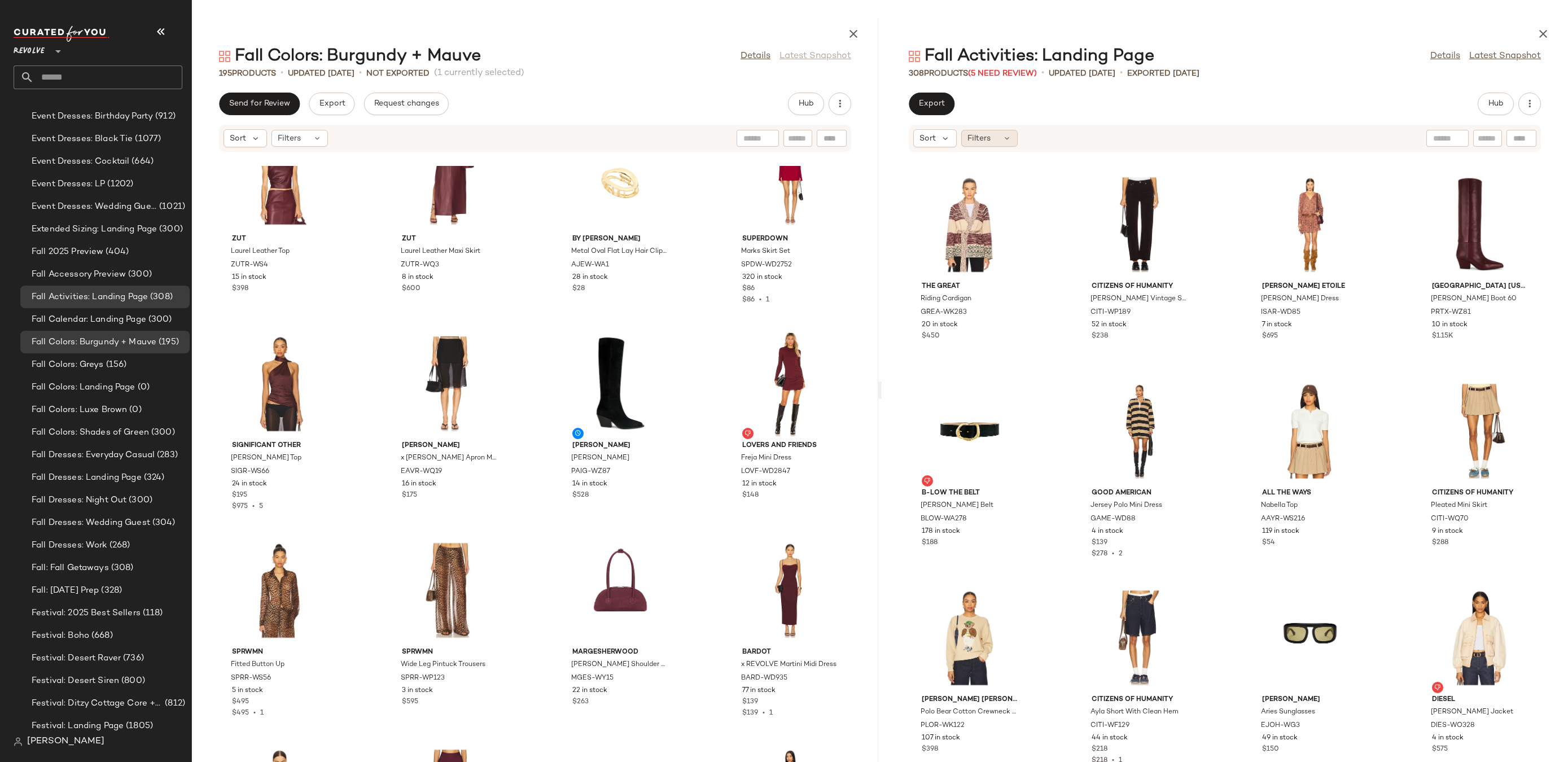
click at [983, 135] on span "Filters" at bounding box center [979, 139] width 23 height 12
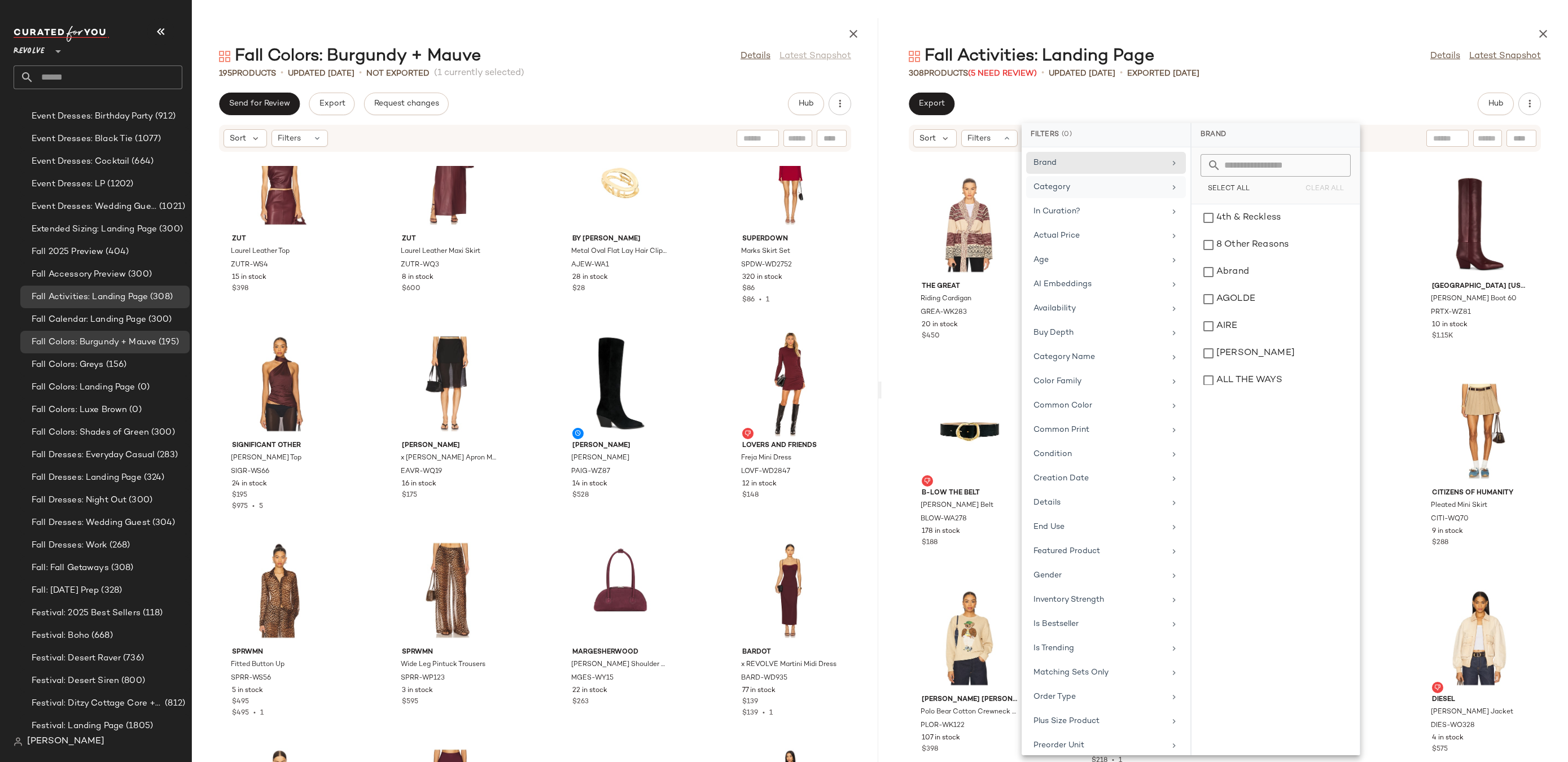
click at [1125, 188] on div "Category" at bounding box center [1099, 187] width 131 height 12
click at [1217, 232] on div "accessory" at bounding box center [1276, 245] width 159 height 27
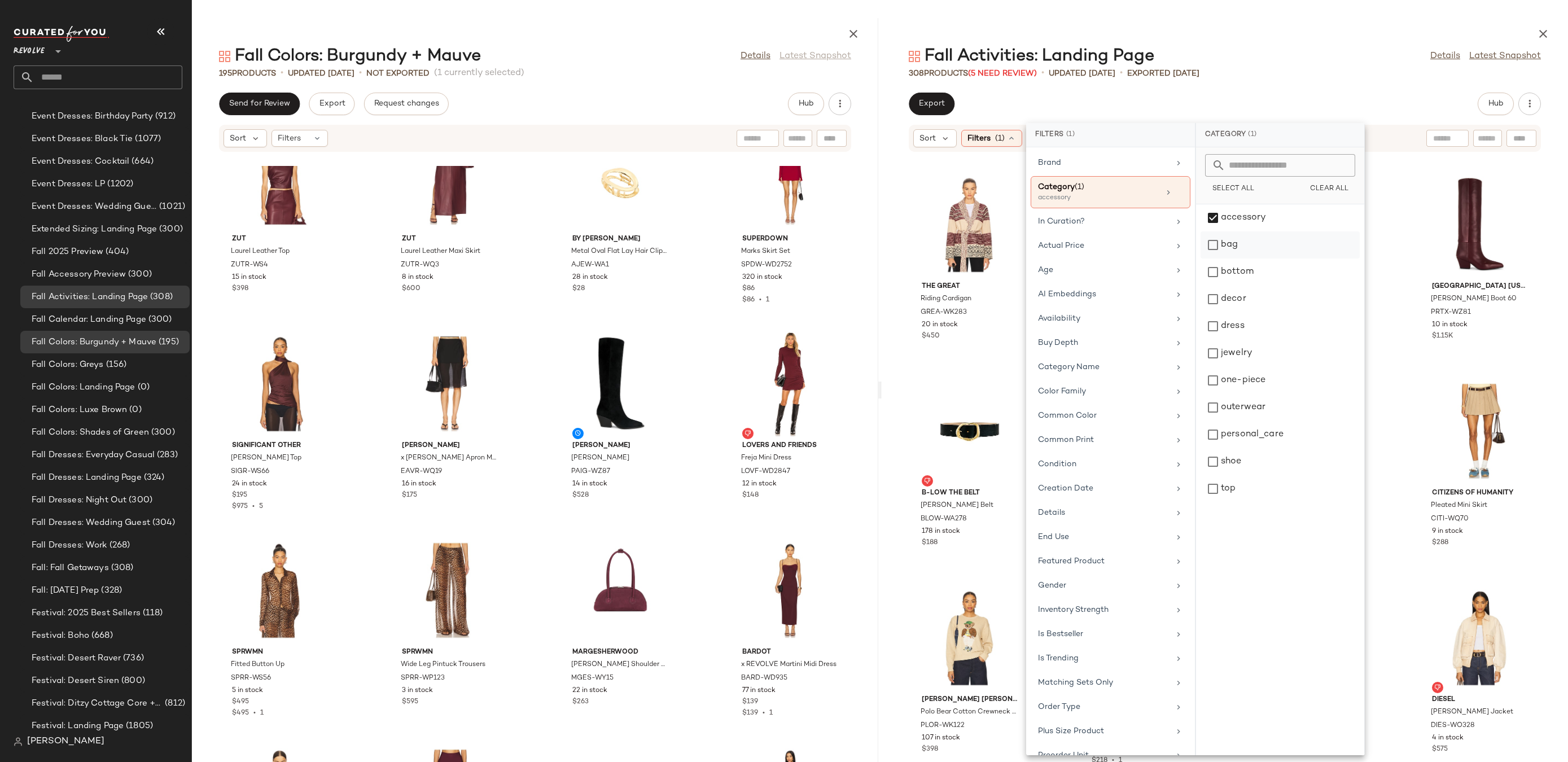
click at [1217, 259] on div "bag" at bounding box center [1280, 272] width 159 height 27
click at [1231, 313] on div "decor" at bounding box center [1280, 326] width 159 height 27
click at [1233, 367] on div "jewelry" at bounding box center [1280, 380] width 159 height 27
click at [1236, 449] on div "personal_care" at bounding box center [1280, 462] width 159 height 27
click at [1232, 476] on div "shoe" at bounding box center [1280, 489] width 159 height 27
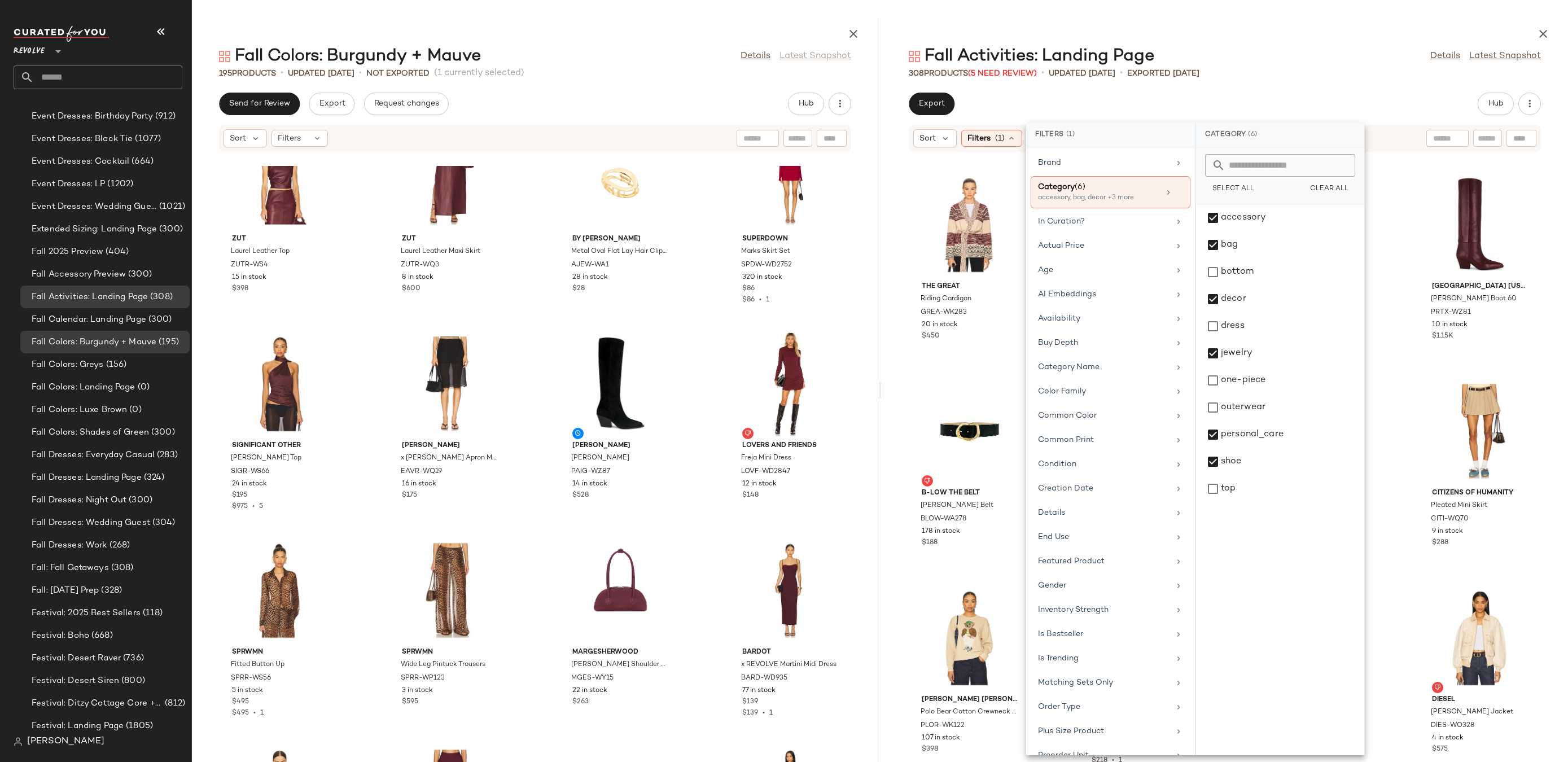
click at [1262, 74] on div "308 Products (5 Need Review) • updated [DATE] • Exported [DATE]" at bounding box center [1225, 73] width 687 height 11
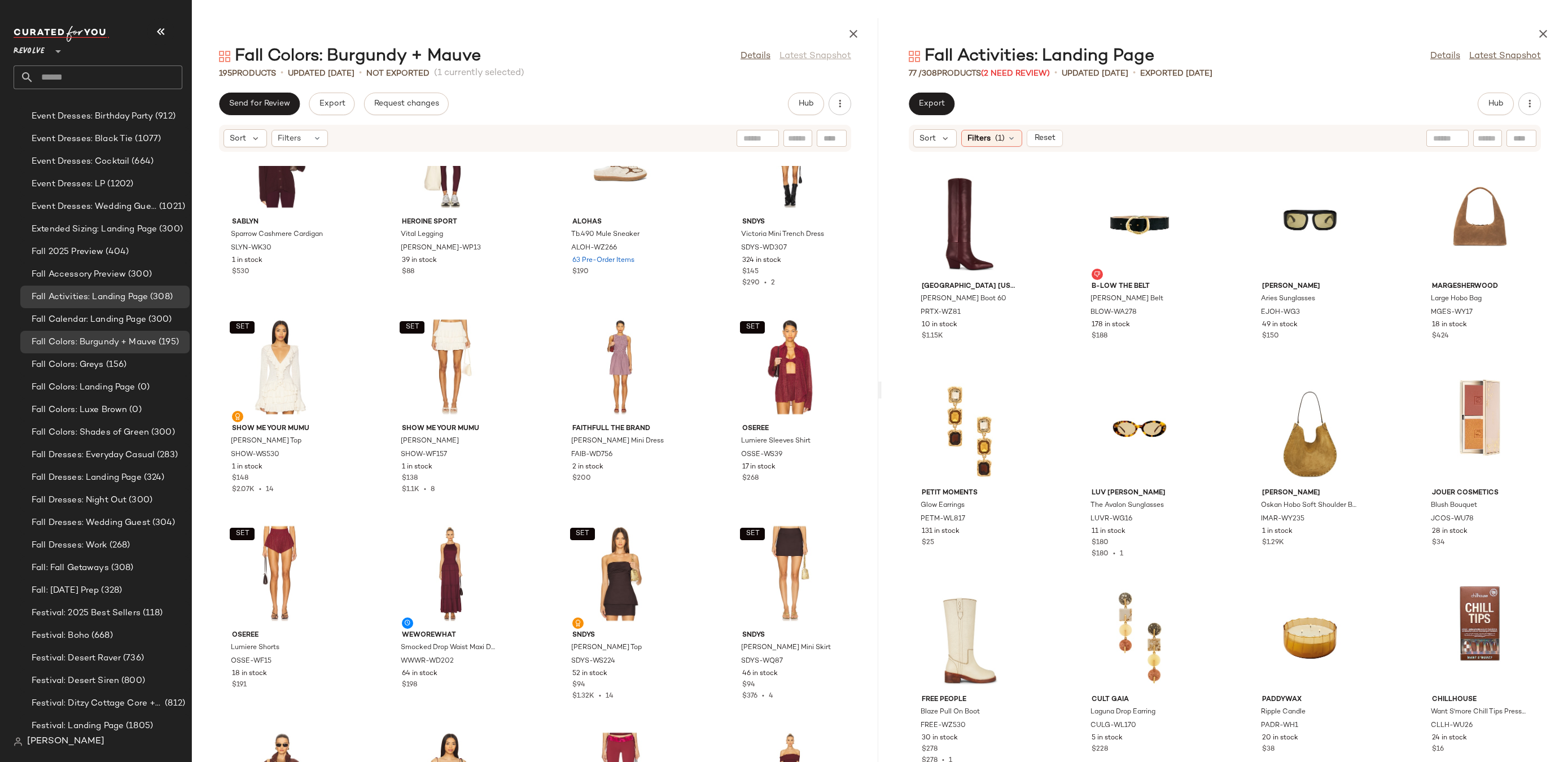
scroll to position [7328, 0]
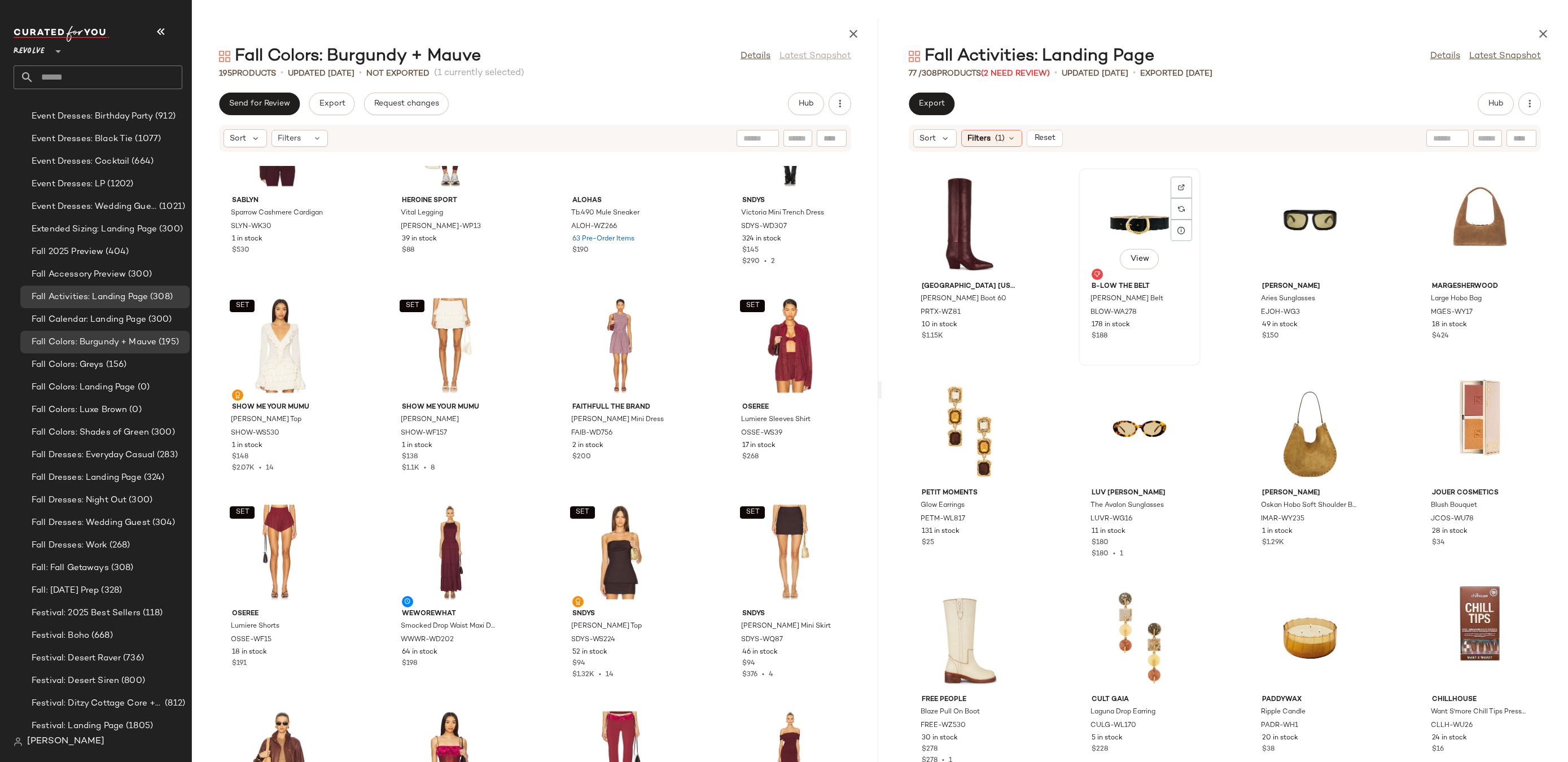
click at [1132, 213] on div "View" at bounding box center [1139, 225] width 114 height 105
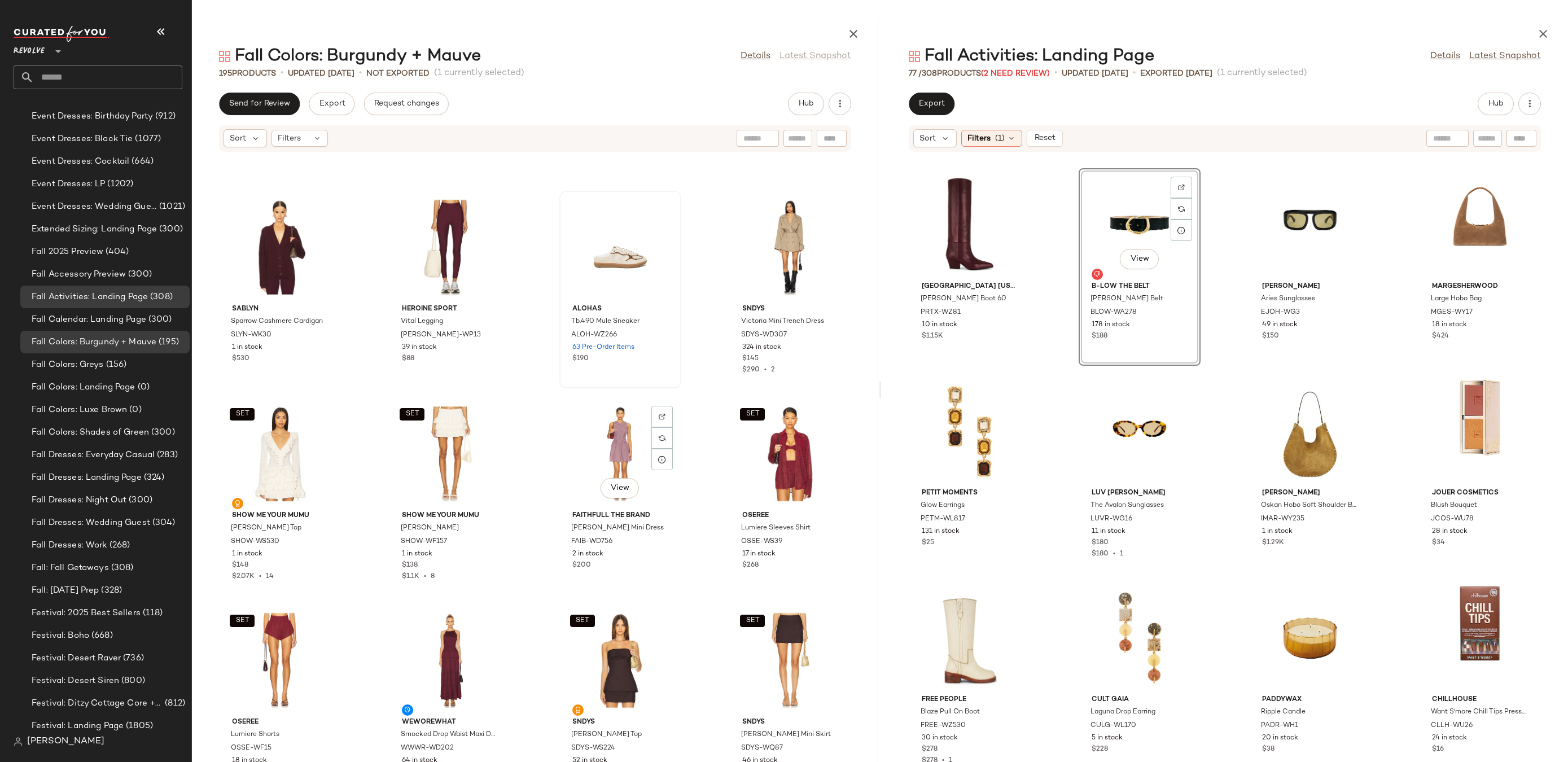
scroll to position [7221, 0]
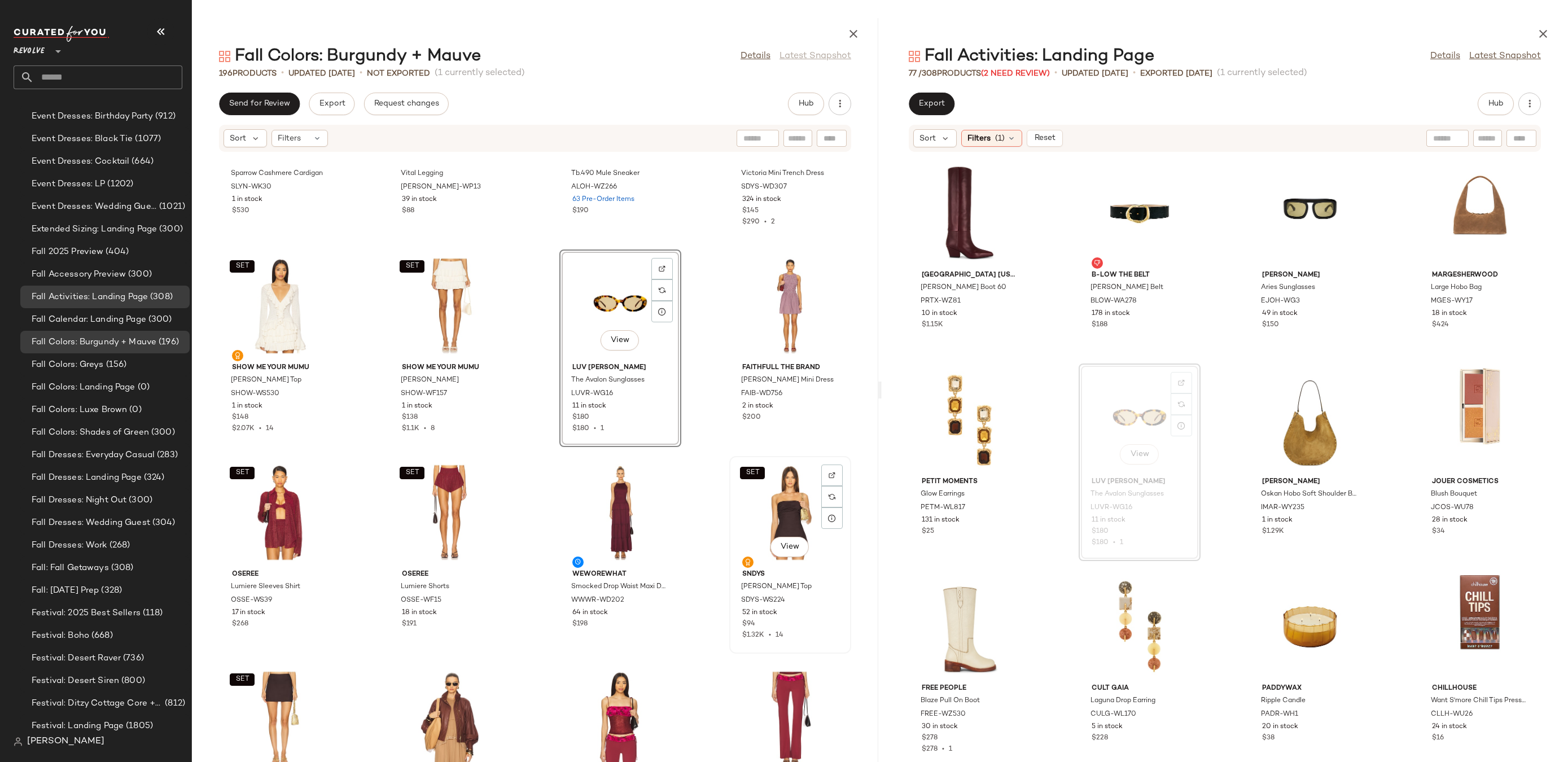
scroll to position [7370, 0]
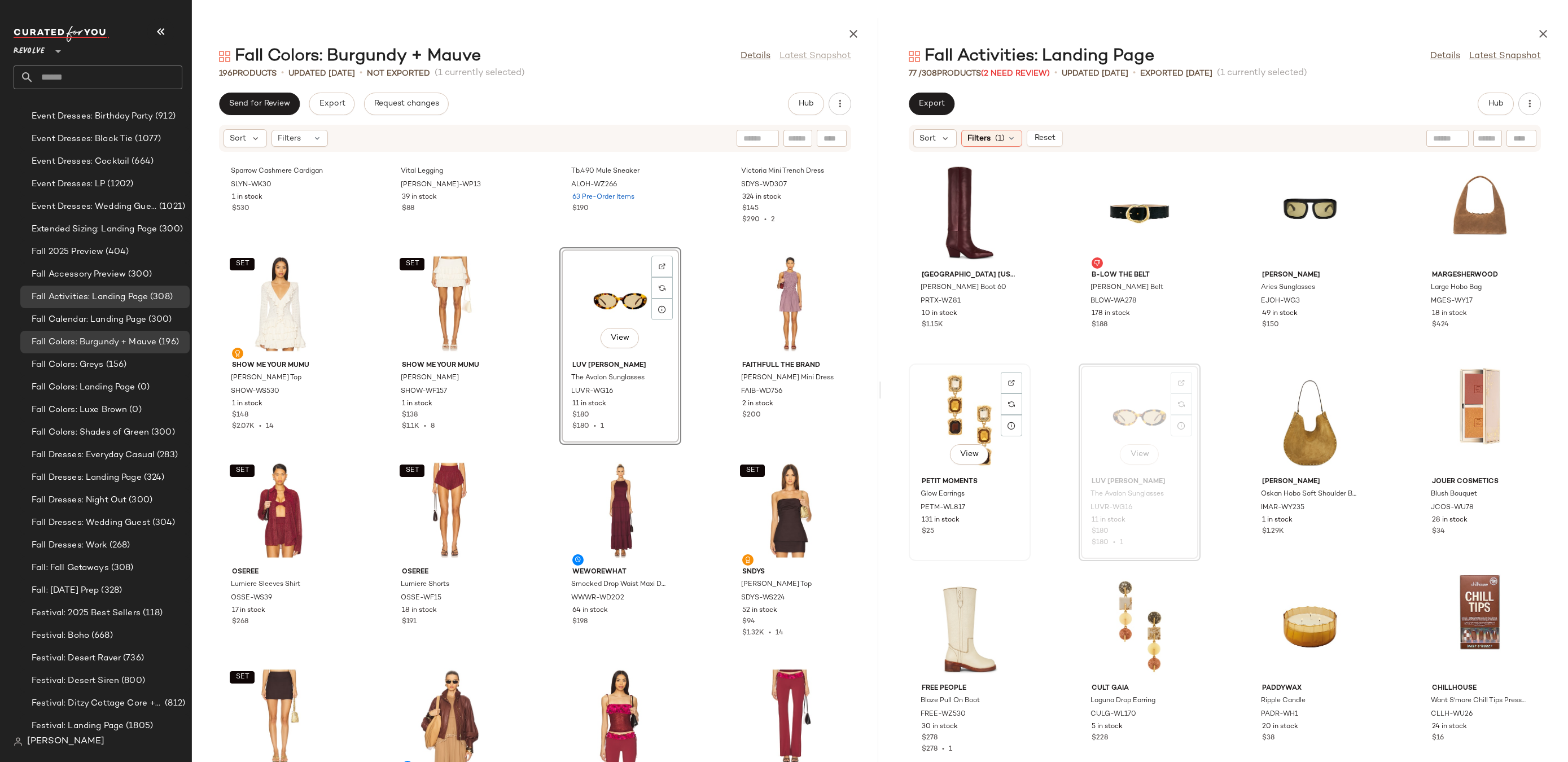
click at [973, 411] on div "View" at bounding box center [970, 420] width 114 height 105
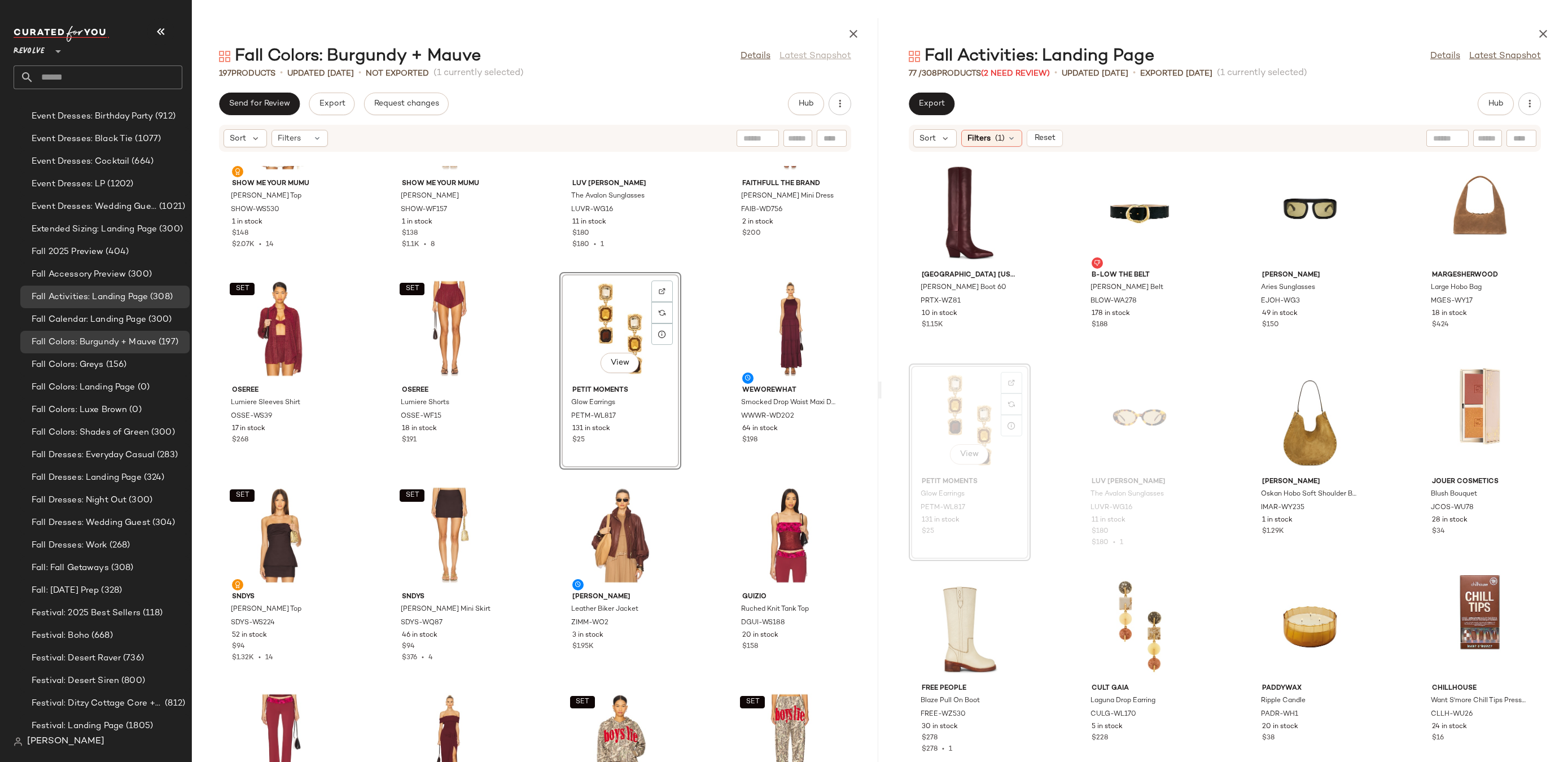
scroll to position [7652, 0]
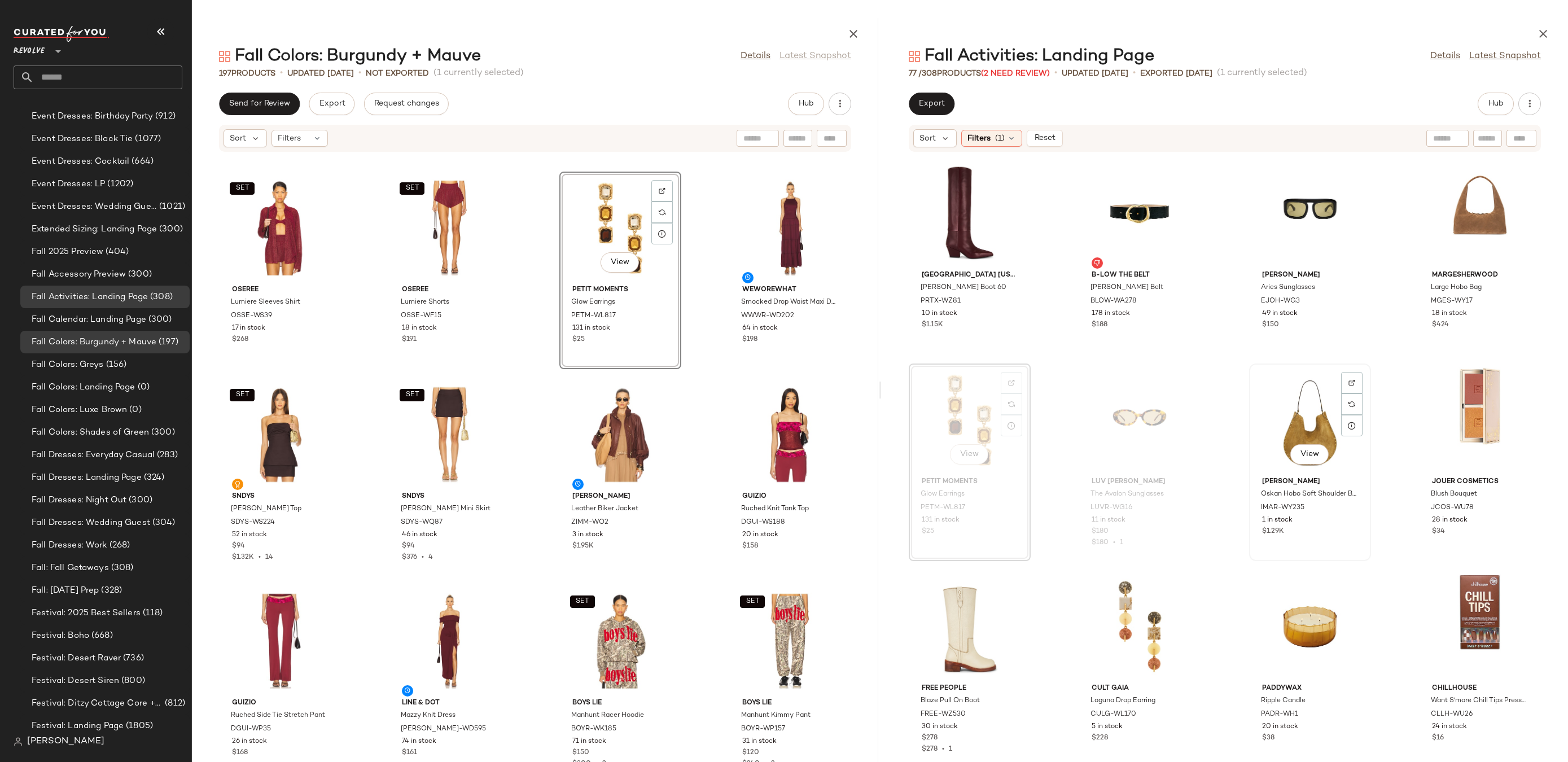
click at [1284, 436] on div "View" at bounding box center [1310, 420] width 114 height 105
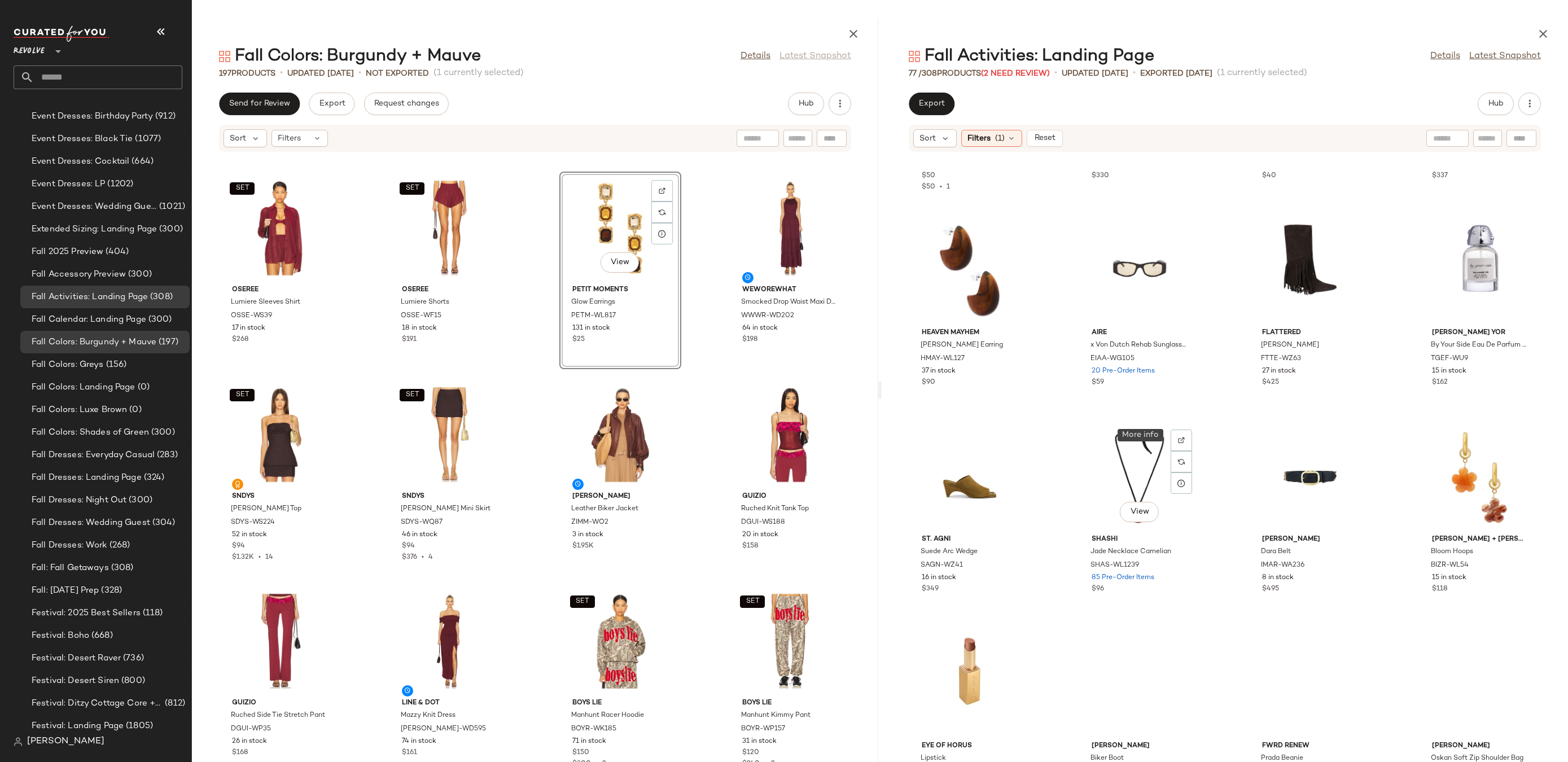
scroll to position [1029, 0]
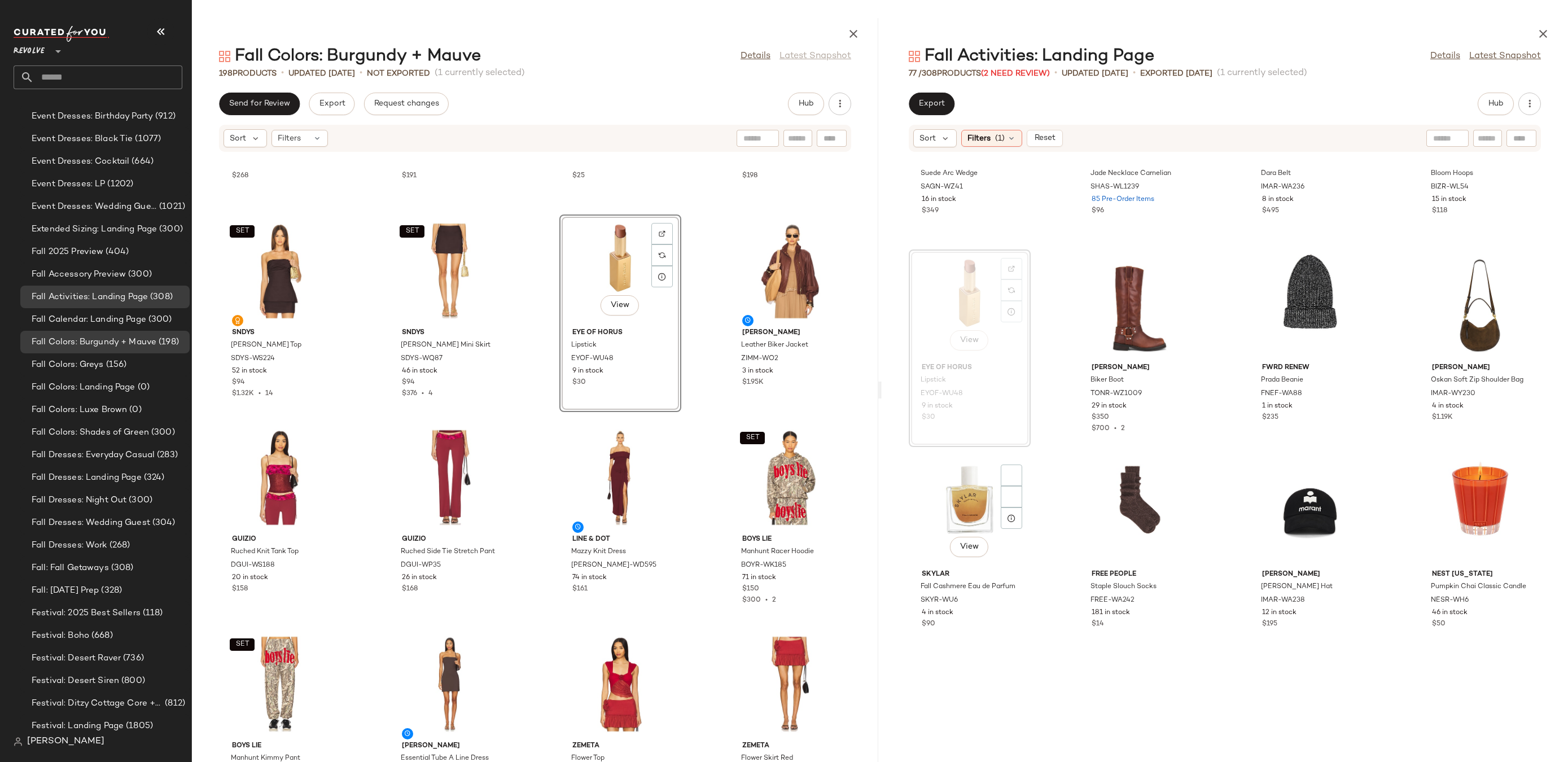
scroll to position [1200, 0]
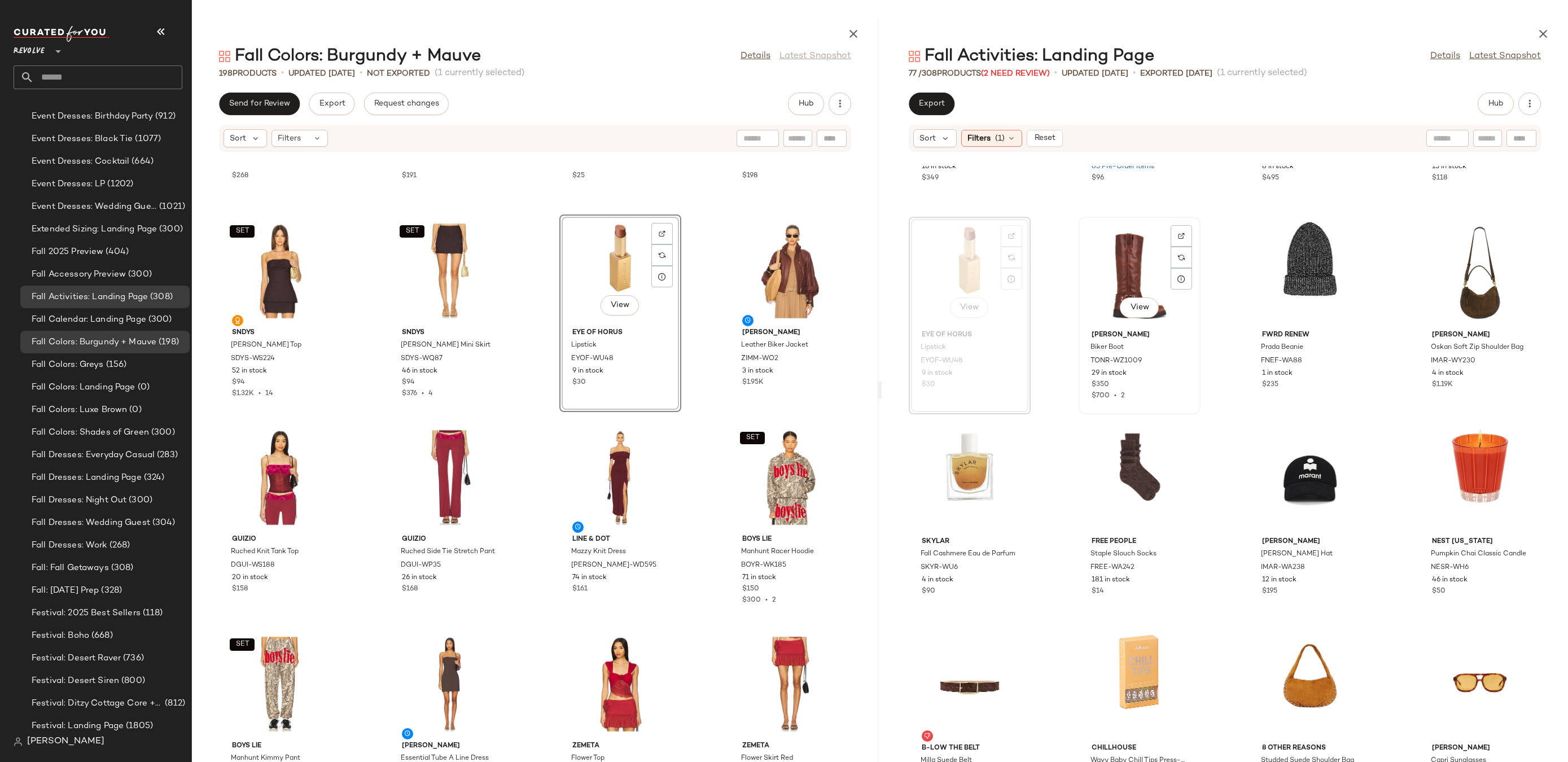
click at [1117, 289] on div "View" at bounding box center [1139, 273] width 114 height 105
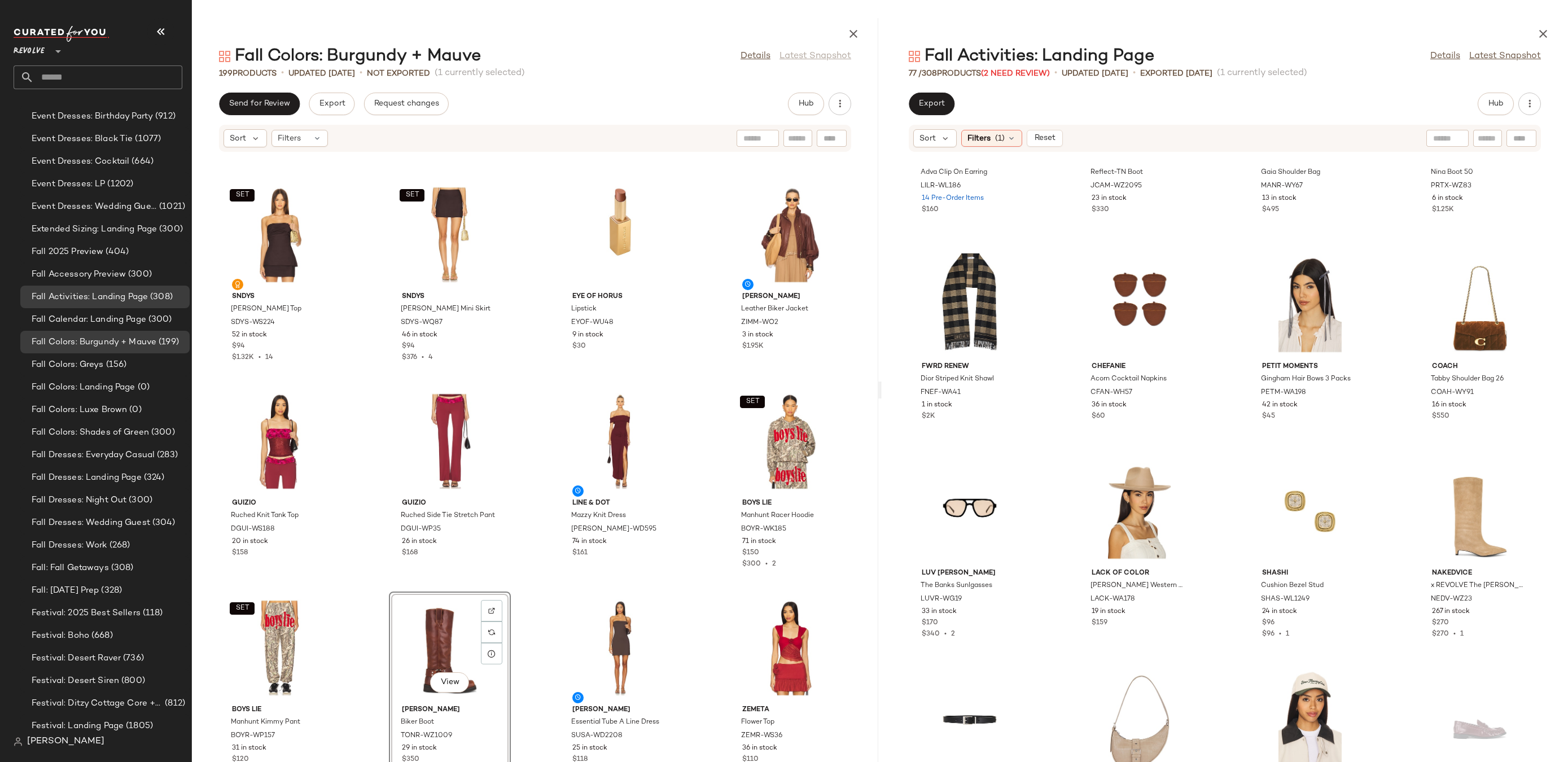
scroll to position [2461, 0]
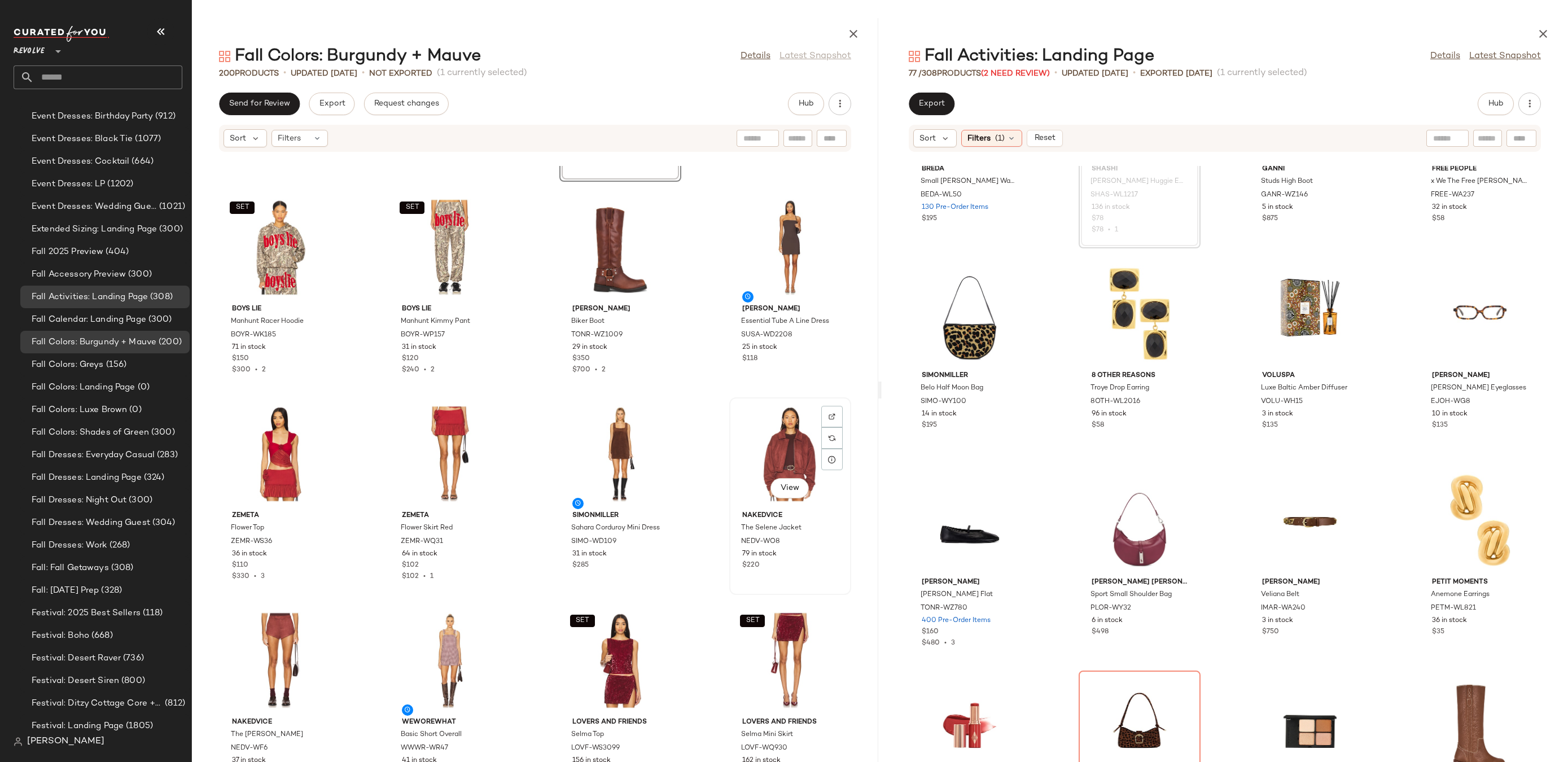
scroll to position [8254, 0]
click at [1138, 512] on div "View" at bounding box center [1139, 521] width 114 height 105
click at [973, 306] on div "View" at bounding box center [970, 314] width 114 height 105
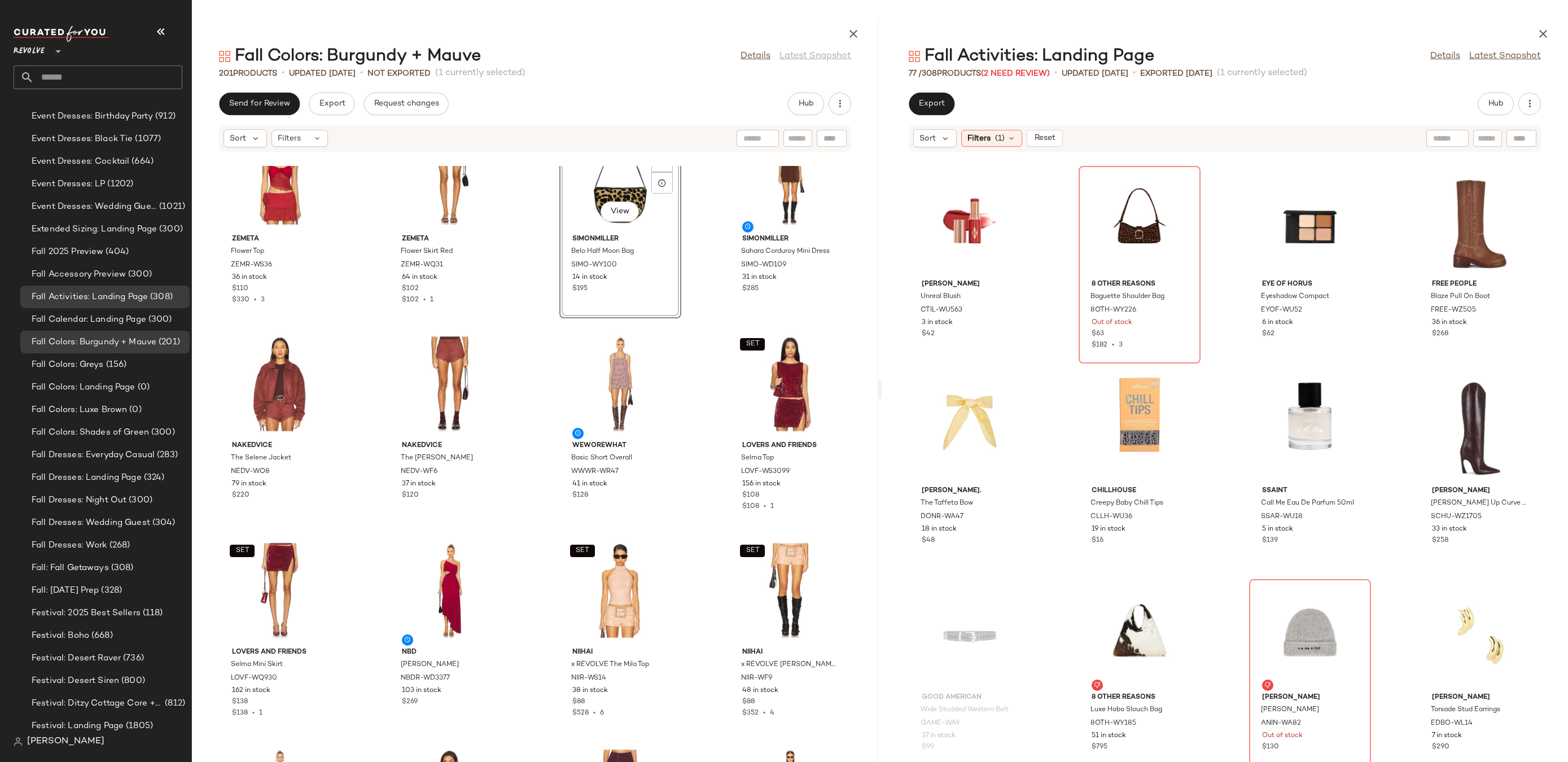
scroll to position [3219, 0]
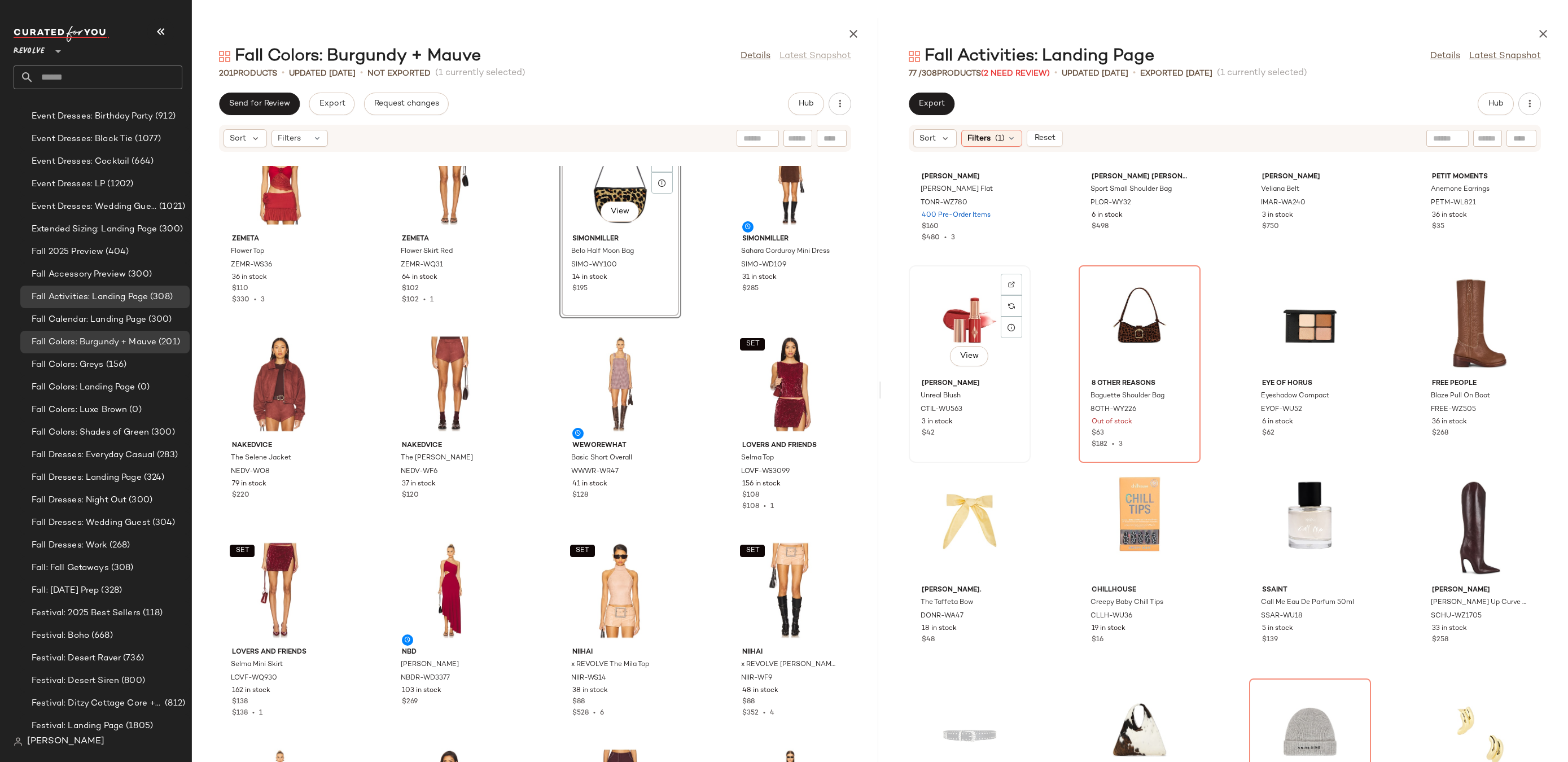
click at [957, 315] on div "View" at bounding box center [970, 322] width 114 height 105
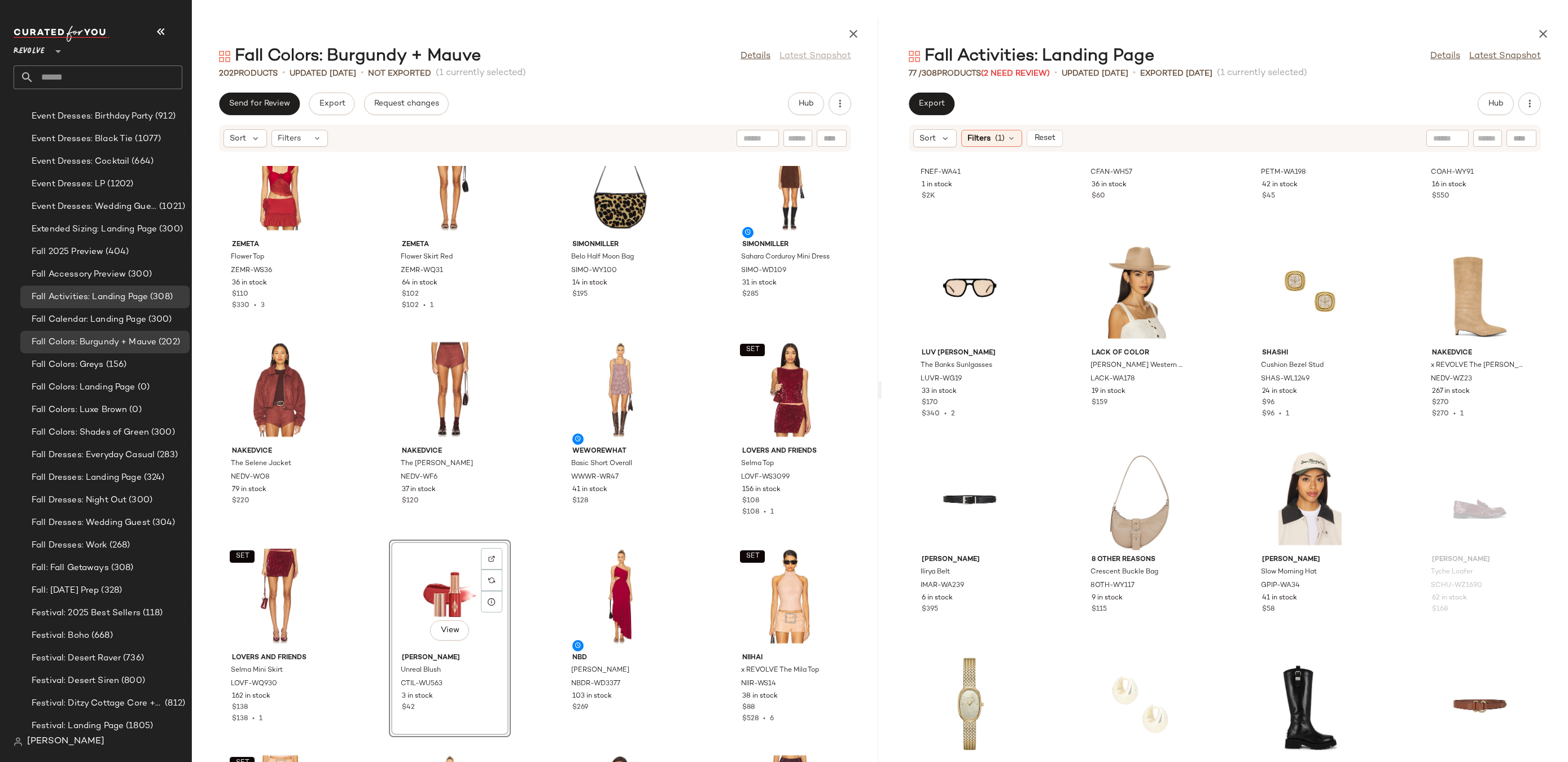
scroll to position [2190, 0]
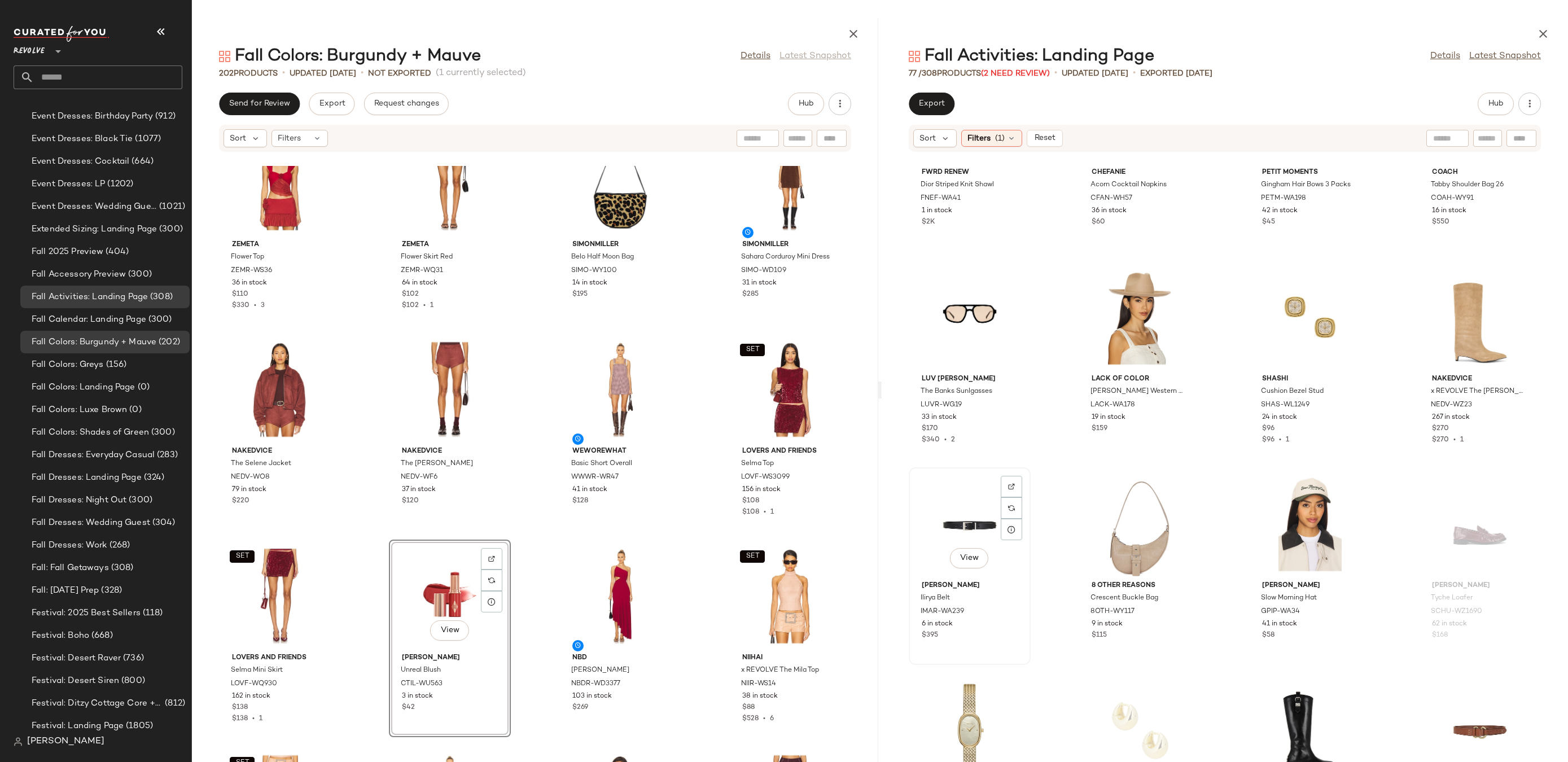
click at [960, 519] on div "View" at bounding box center [970, 524] width 114 height 105
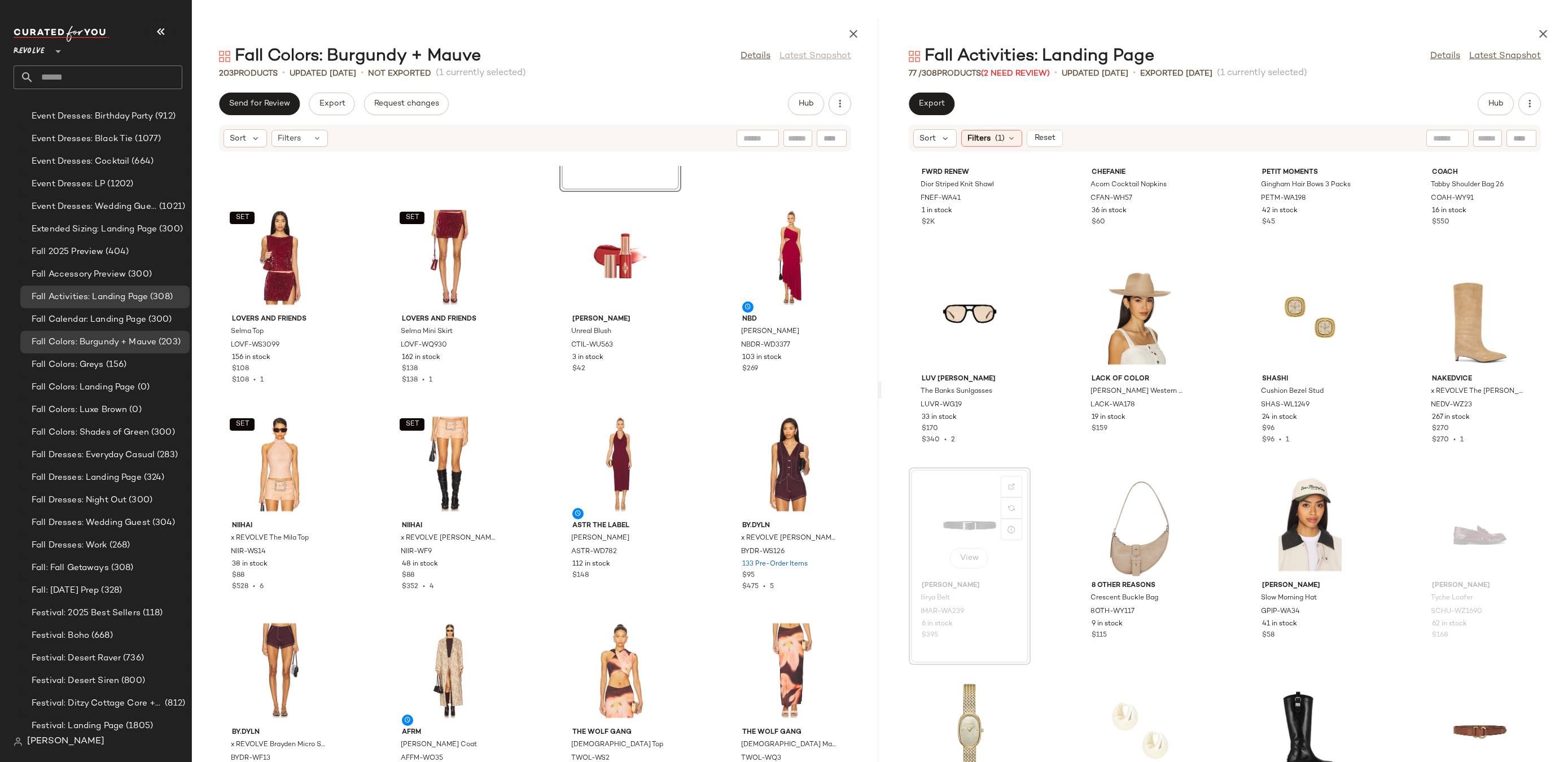
scroll to position [2013, 0]
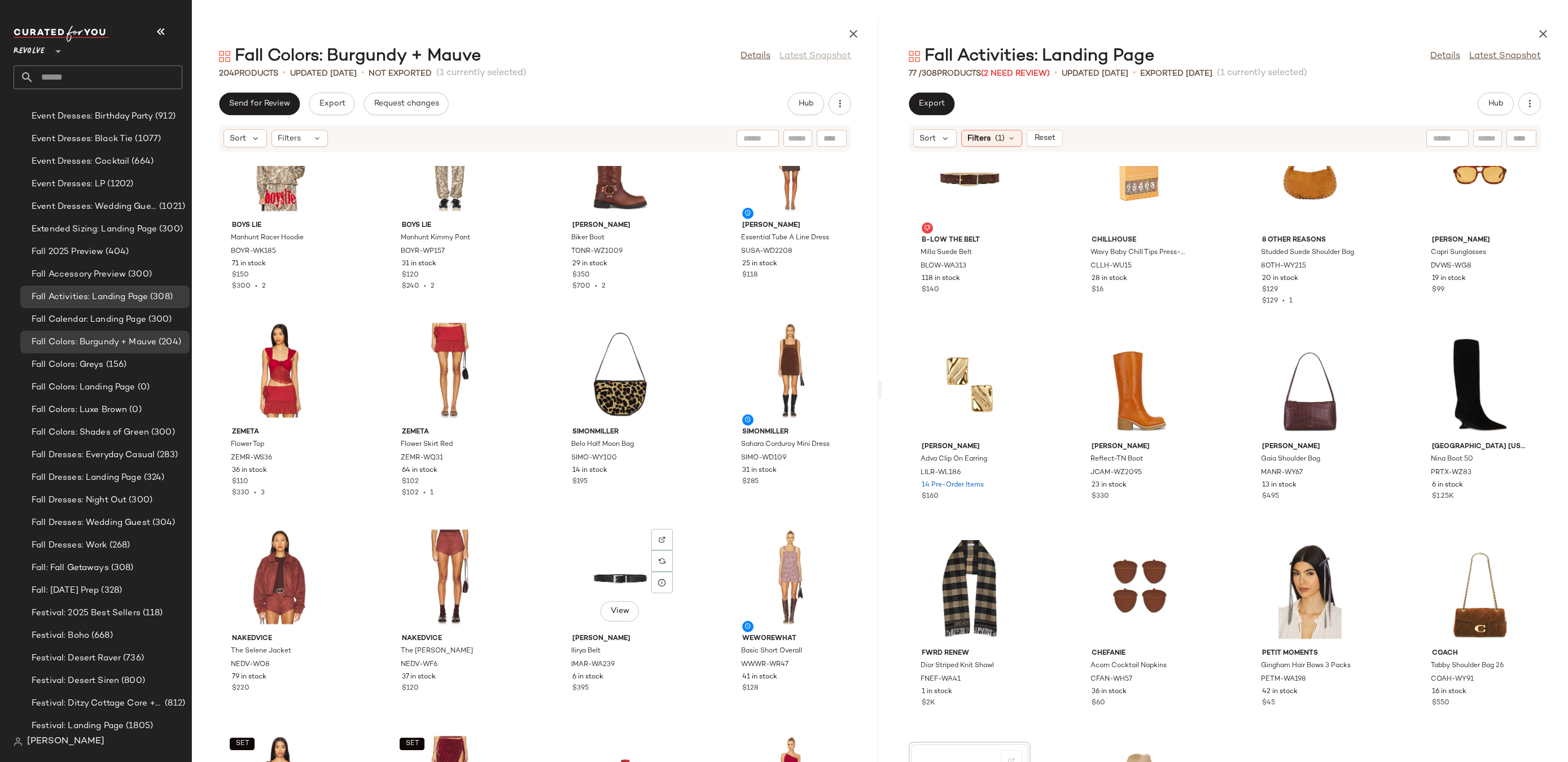
scroll to position [8881, 0]
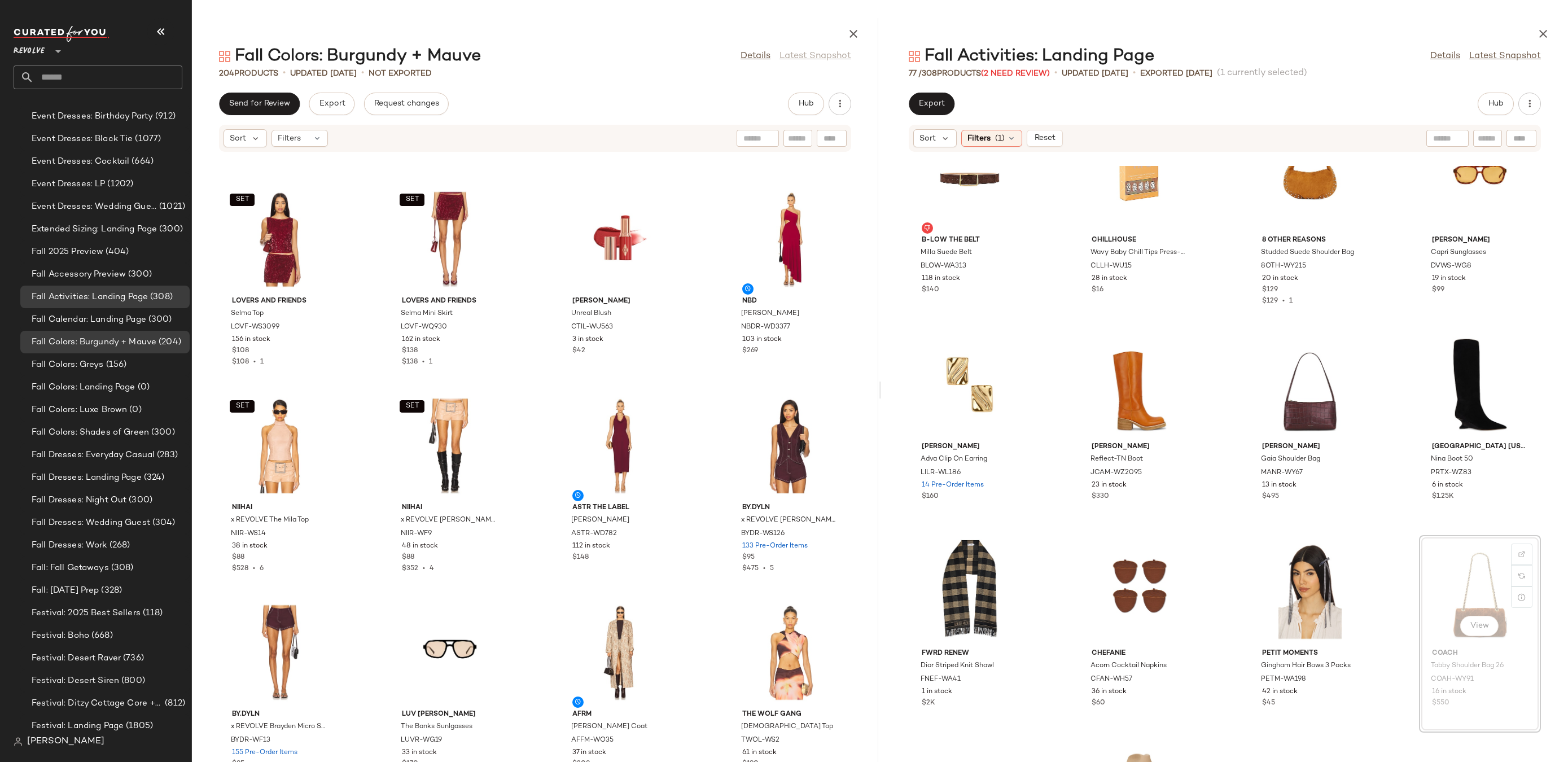
drag, startPoint x: 1460, startPoint y: 579, endPoint x: 1438, endPoint y: 593, distance: 26.1
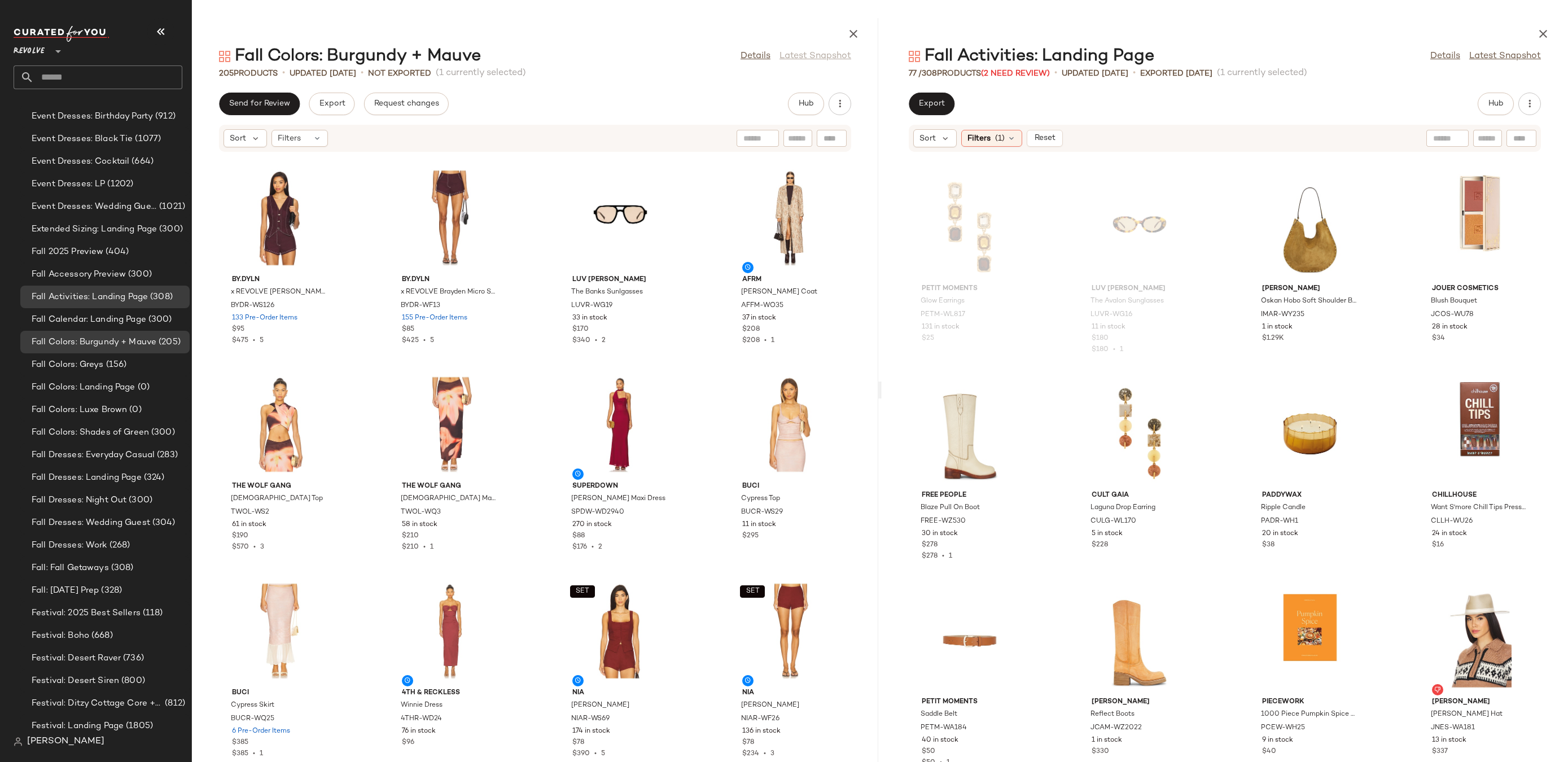
scroll to position [174, 0]
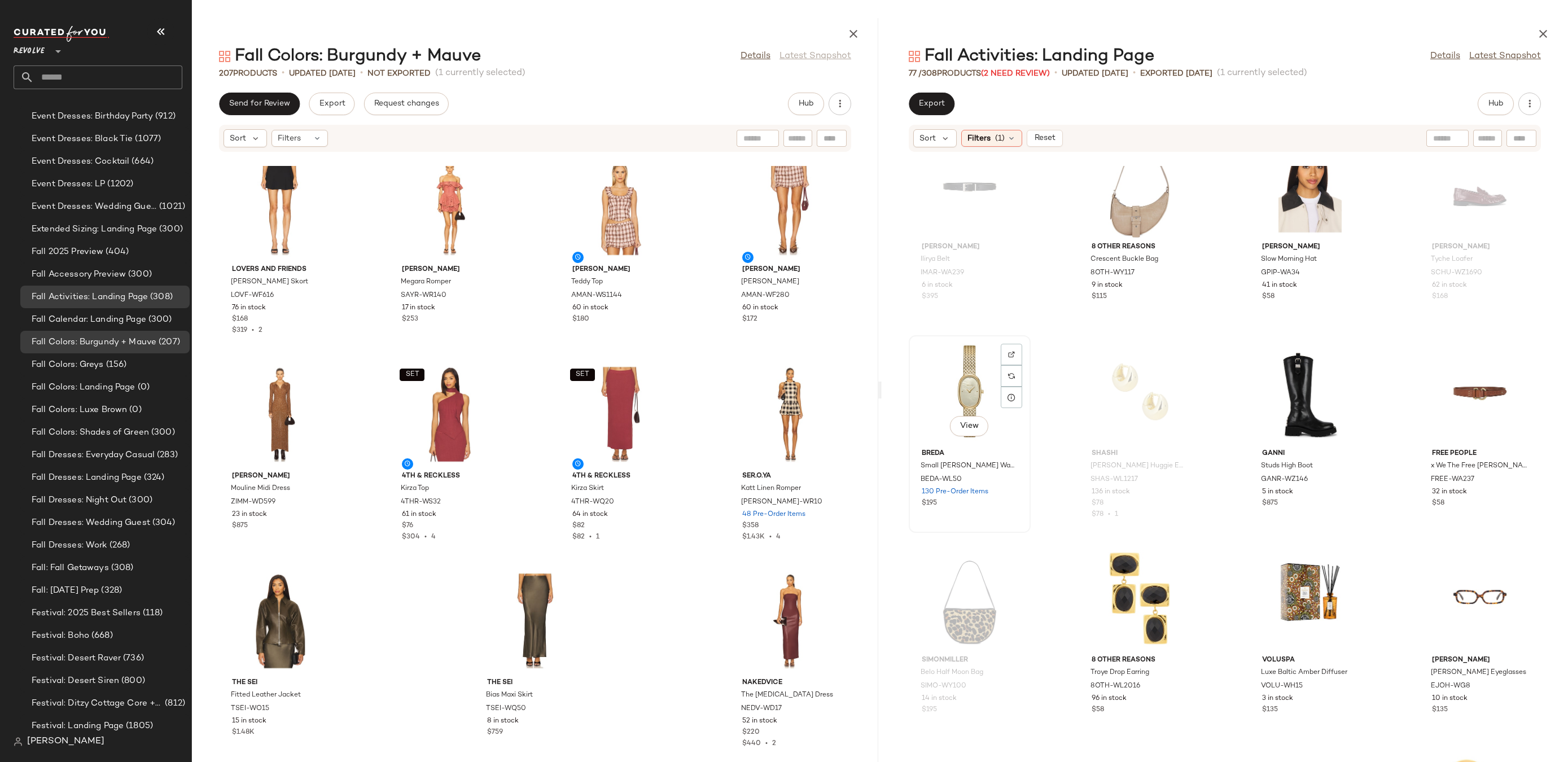
click at [964, 359] on div "View" at bounding box center [970, 392] width 114 height 105
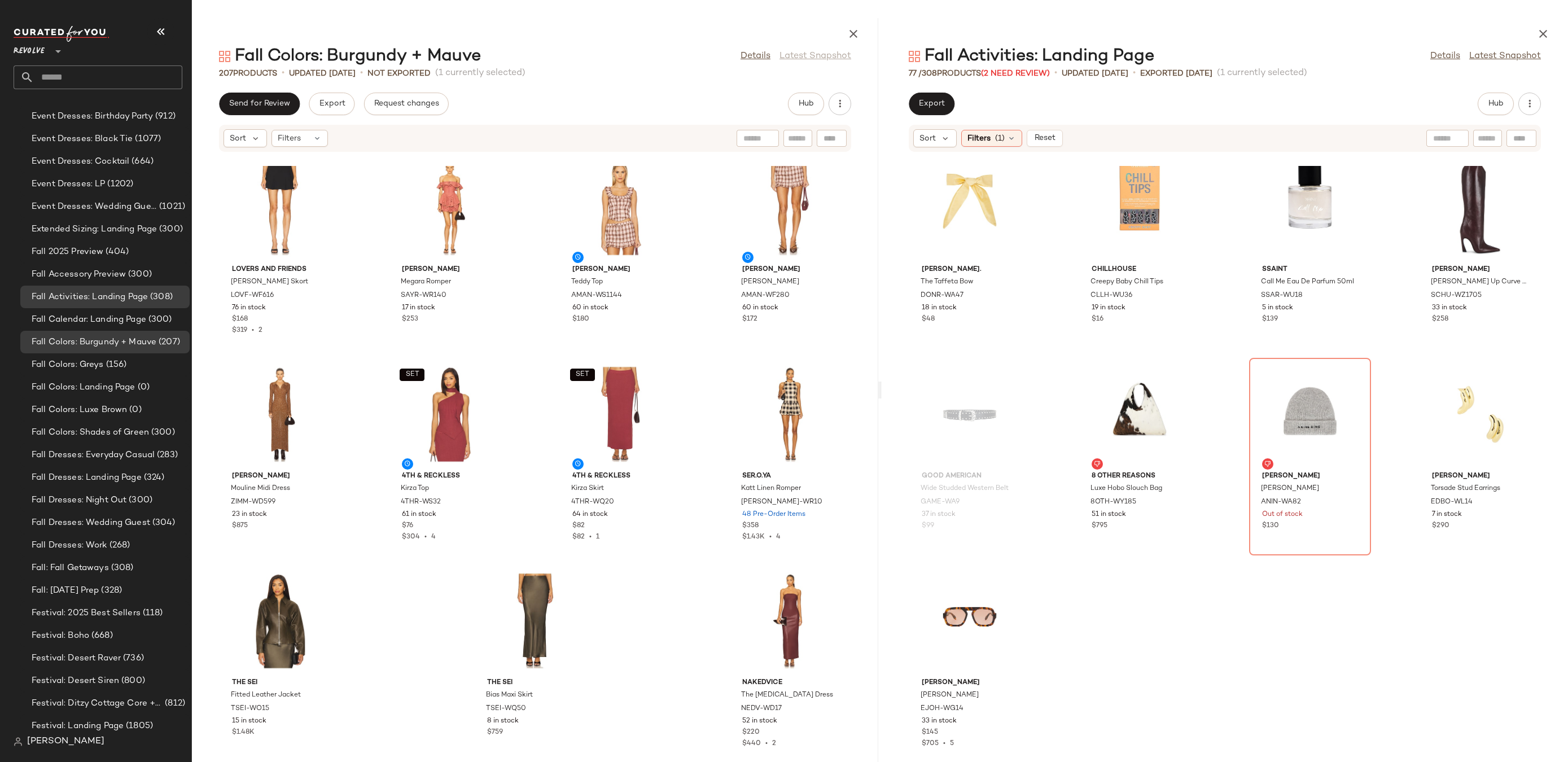
click at [1550, 21] on div at bounding box center [1225, 31] width 687 height 27
click at [1540, 32] on icon "button" at bounding box center [1543, 34] width 14 height 14
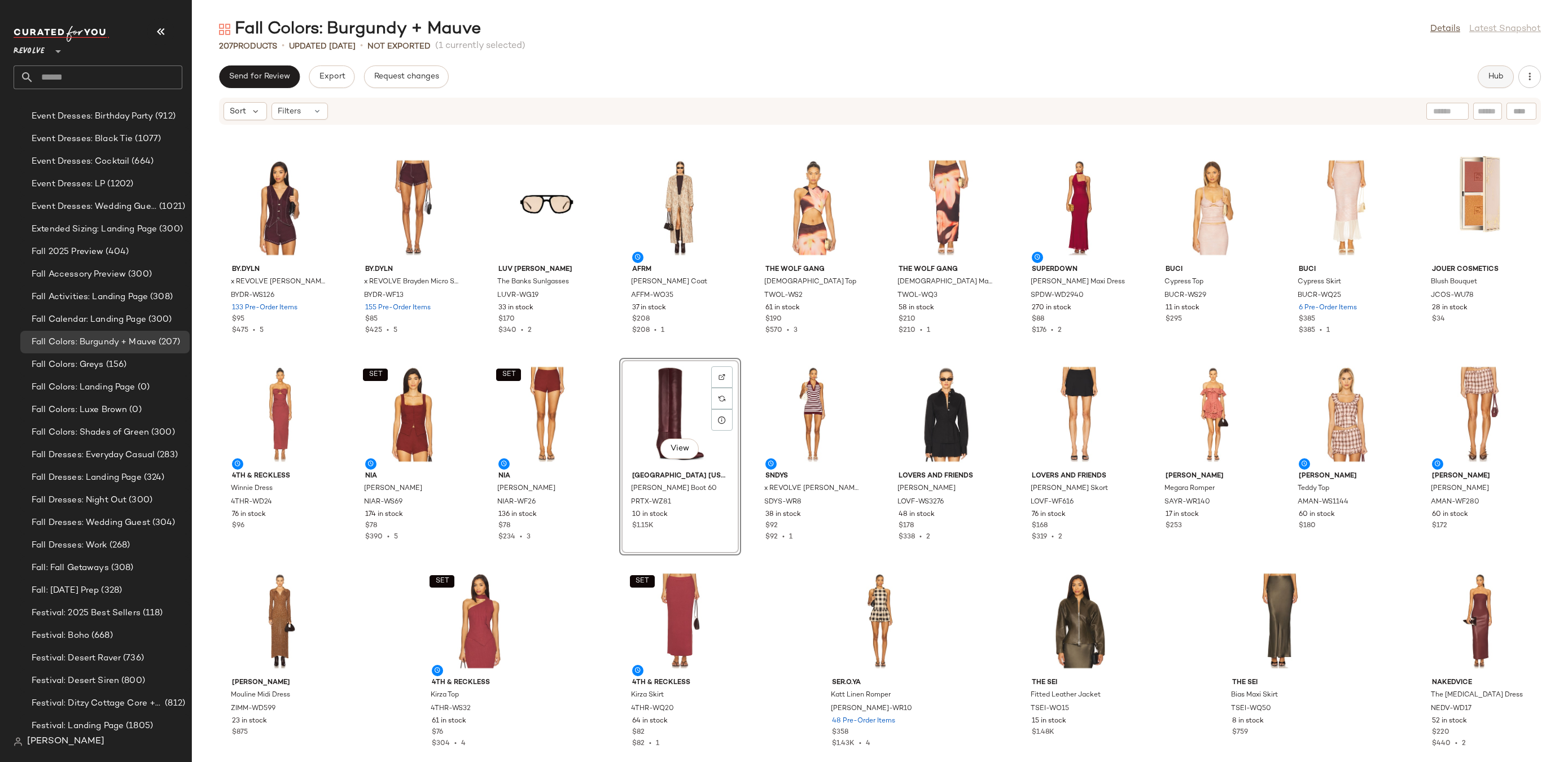
click at [1497, 83] on button "Hub" at bounding box center [1495, 77] width 36 height 23
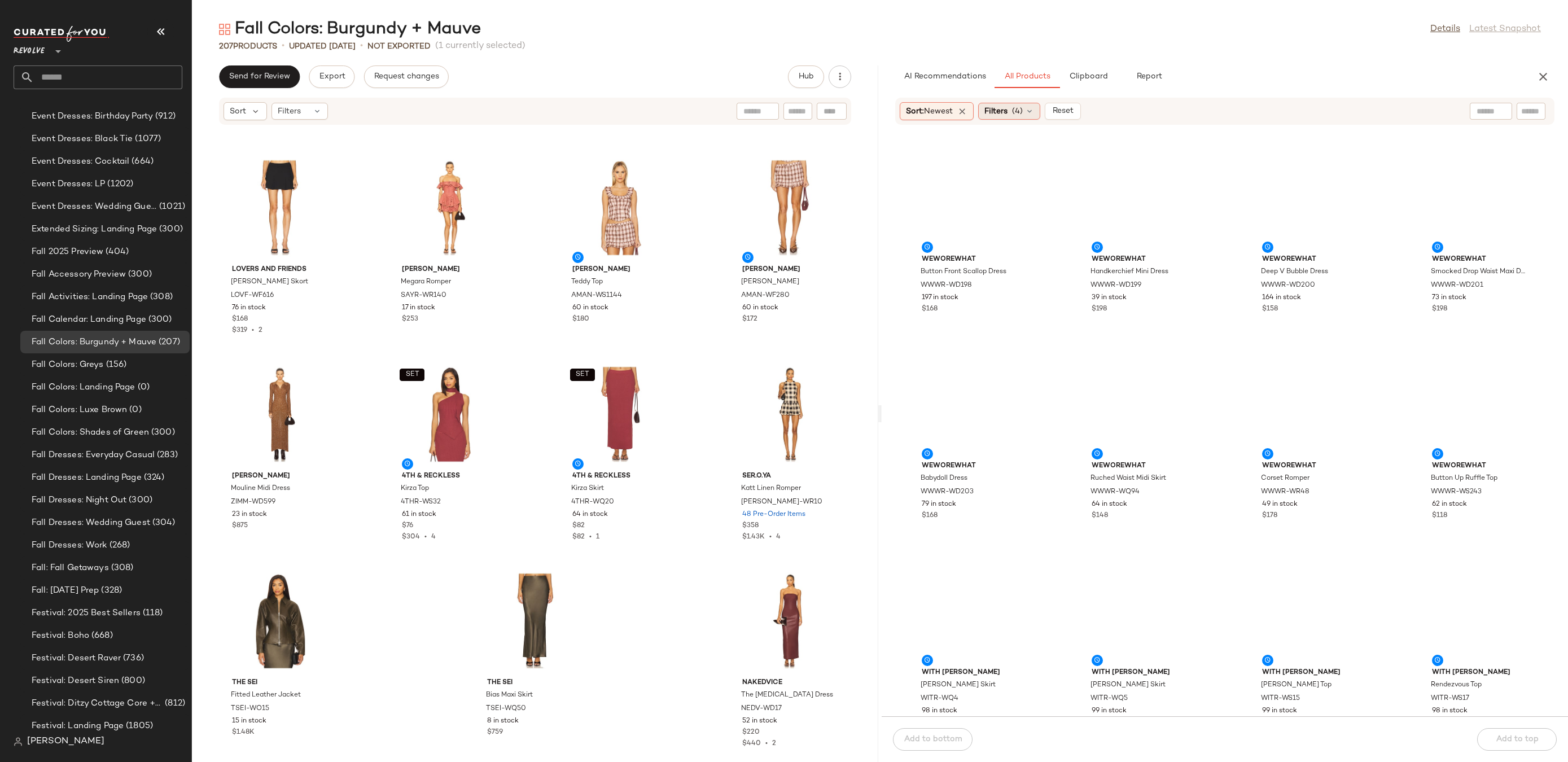
click at [1028, 110] on icon at bounding box center [1030, 111] width 9 height 9
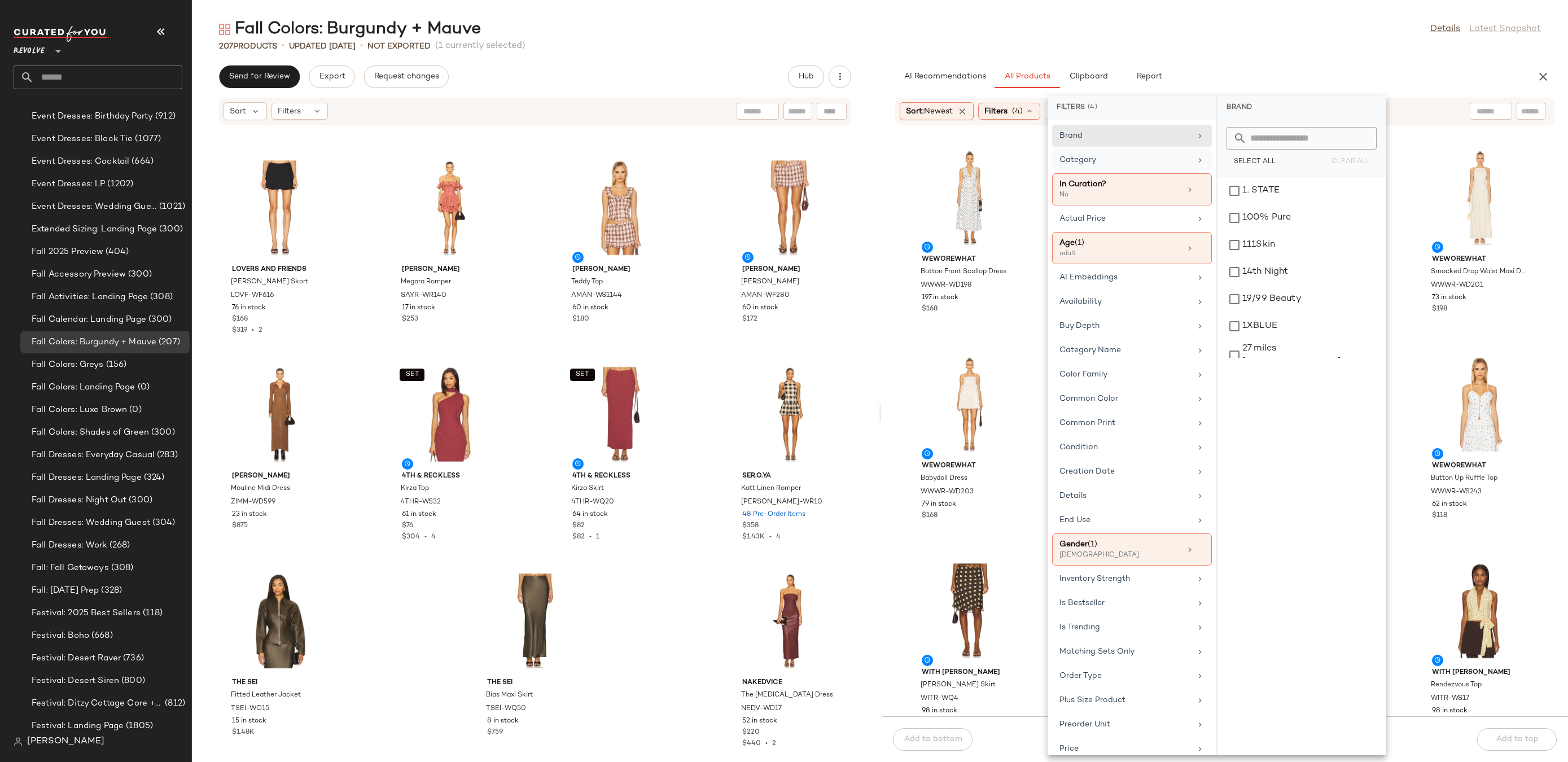
click at [1149, 160] on div "Category" at bounding box center [1125, 160] width 131 height 12
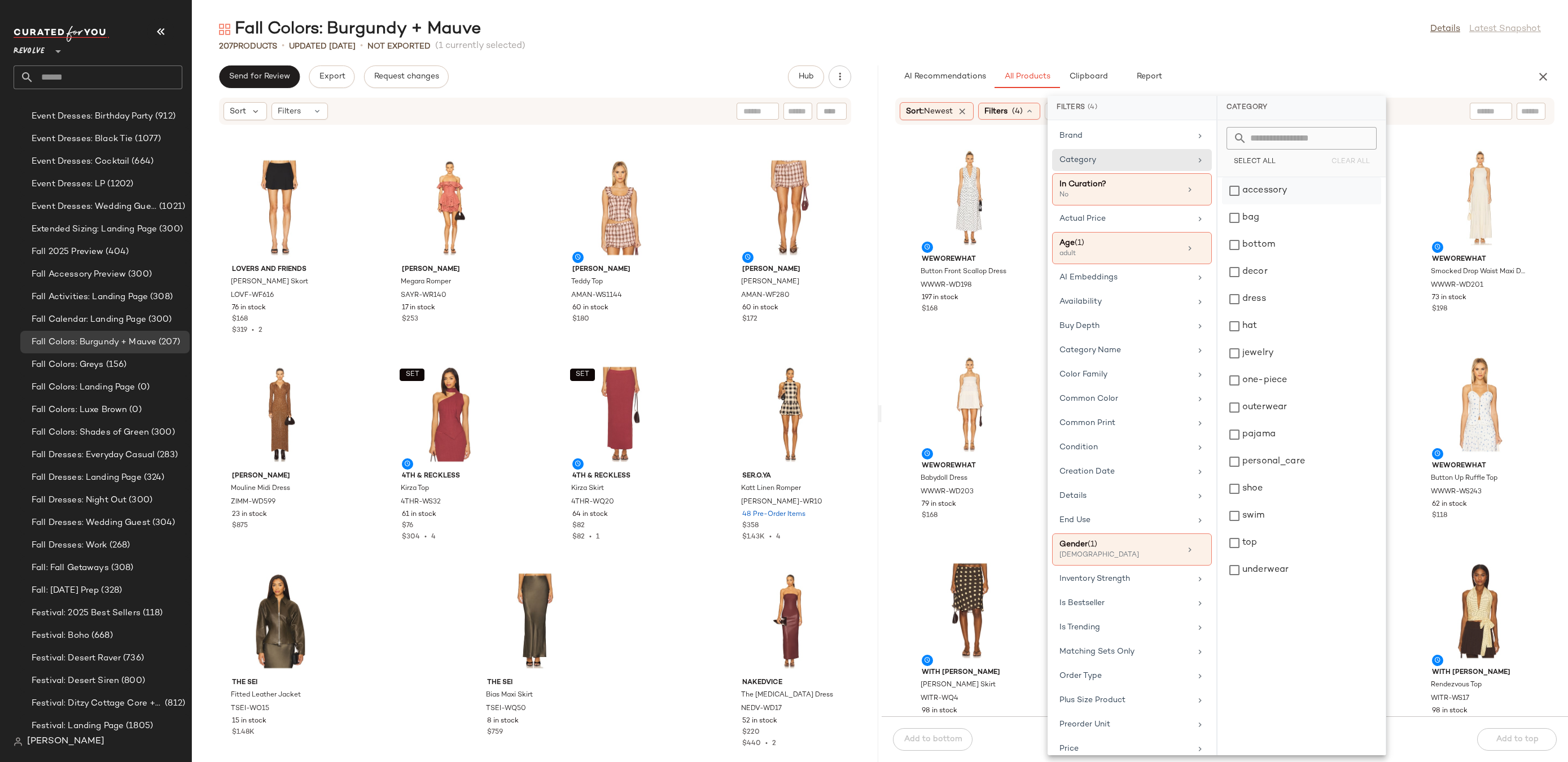
click at [1252, 205] on div "accessory" at bounding box center [1301, 218] width 159 height 27
click at [1252, 232] on div "bag" at bounding box center [1301, 245] width 159 height 27
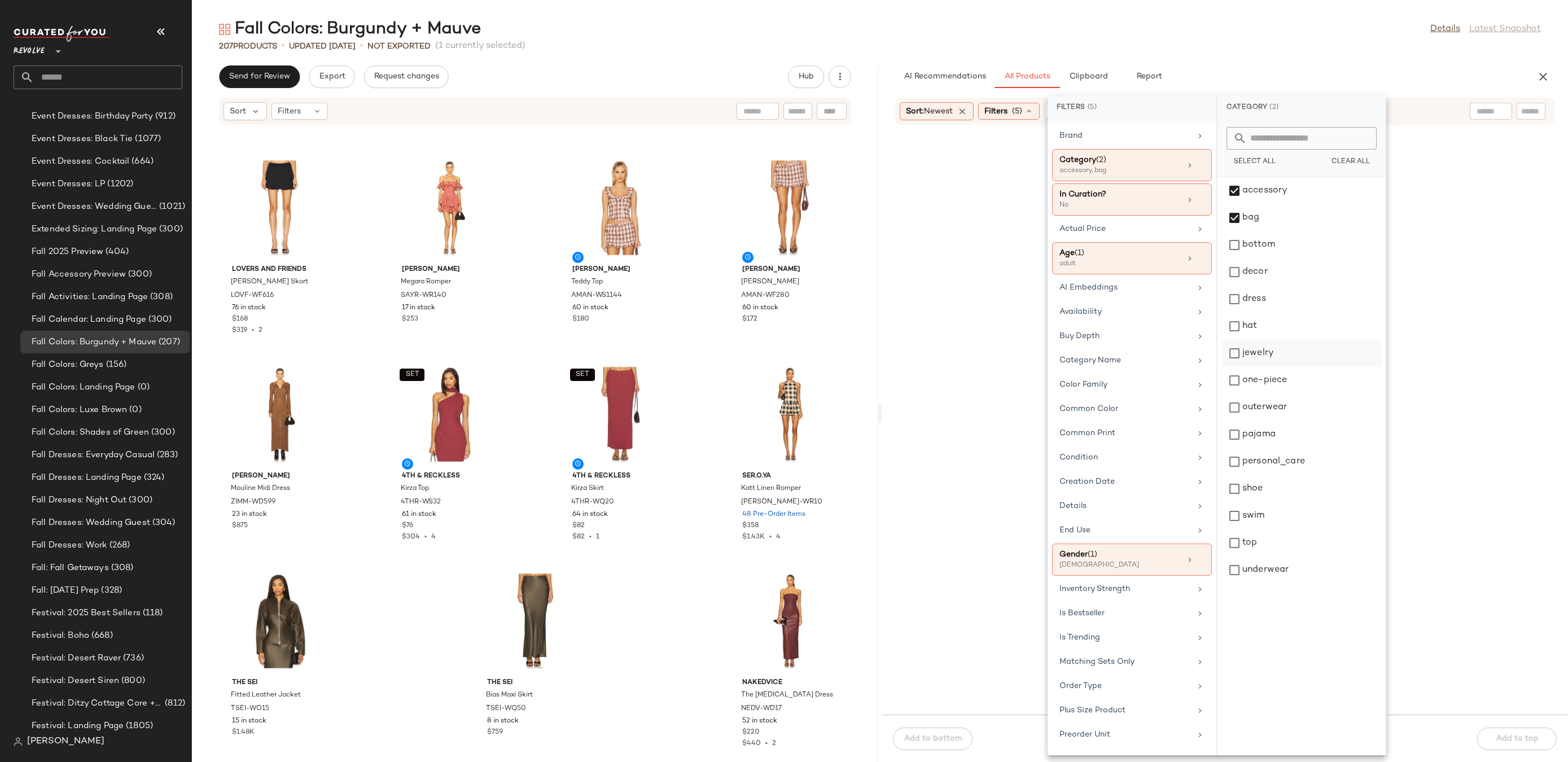
click at [1258, 367] on div "jewelry" at bounding box center [1301, 380] width 159 height 27
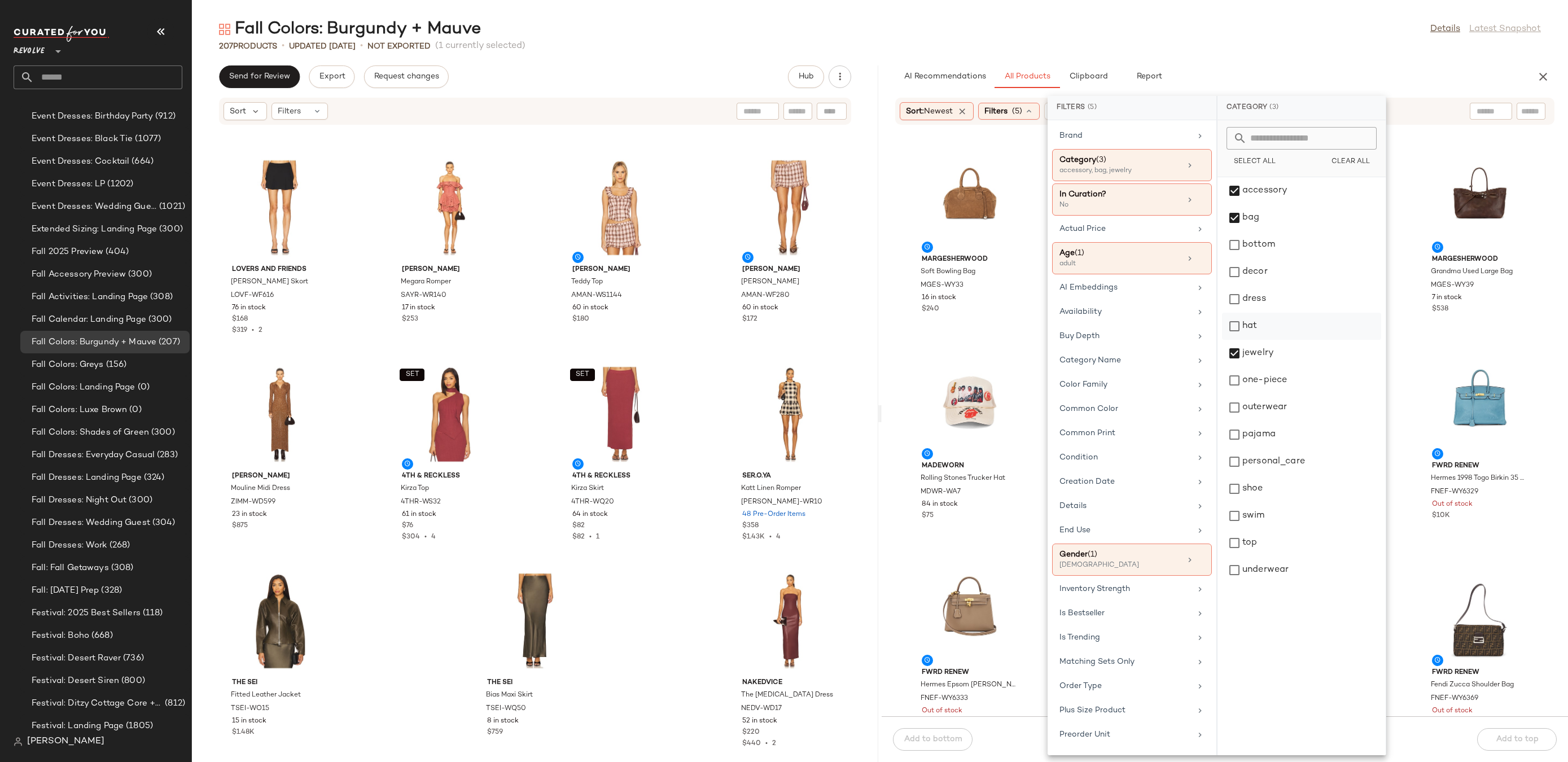
click at [1263, 340] on div "hat" at bounding box center [1301, 353] width 159 height 27
click at [1276, 476] on div "personal_care" at bounding box center [1301, 489] width 159 height 27
click at [1254, 503] on div "shoe" at bounding box center [1301, 516] width 159 height 27
click at [1280, 36] on div "Fall Colors: Burgundy + Mauve Details Latest Snapshot" at bounding box center [880, 29] width 1376 height 23
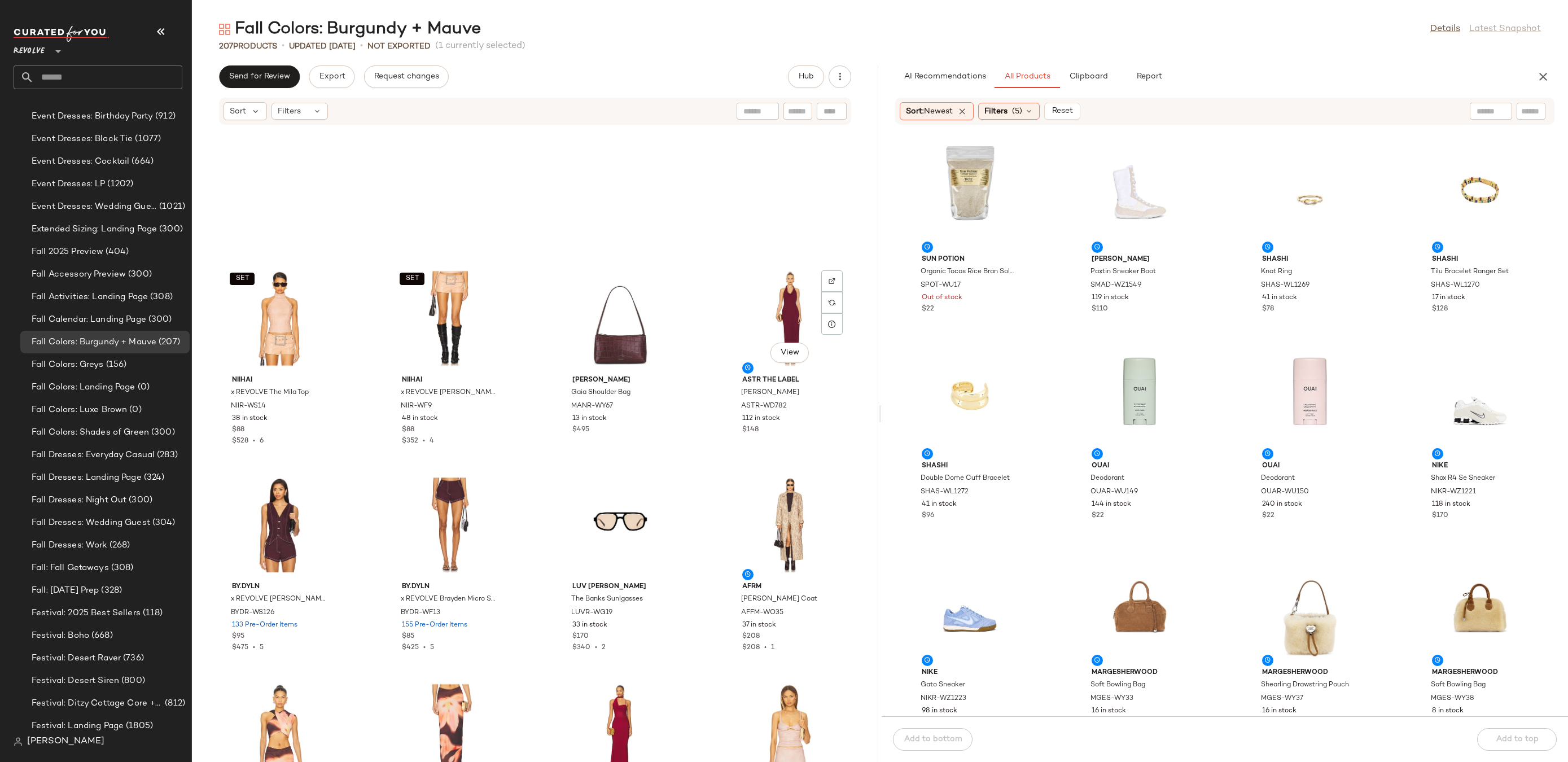
scroll to position [9349, 0]
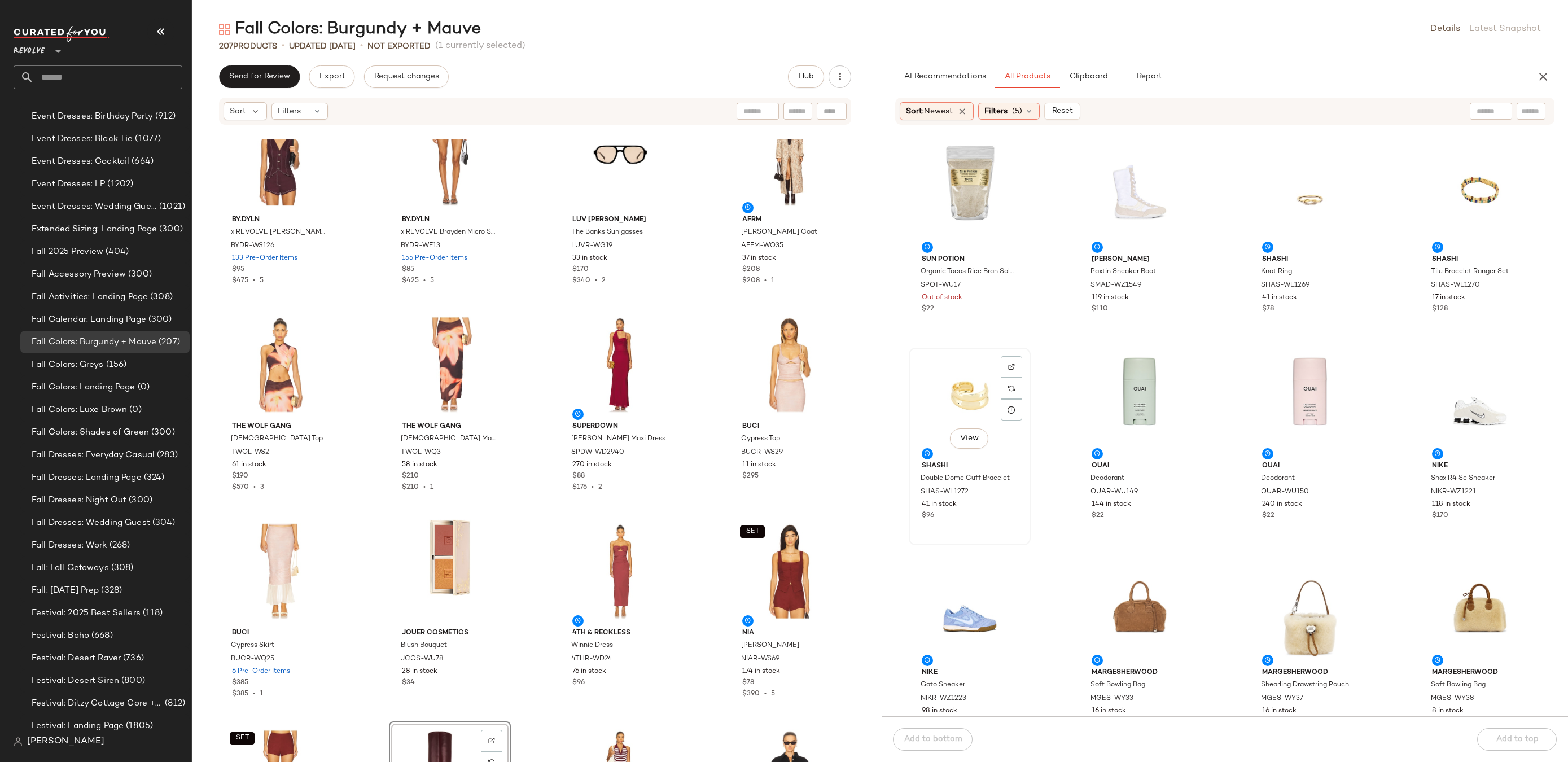
click at [943, 393] on div "View" at bounding box center [970, 405] width 114 height 105
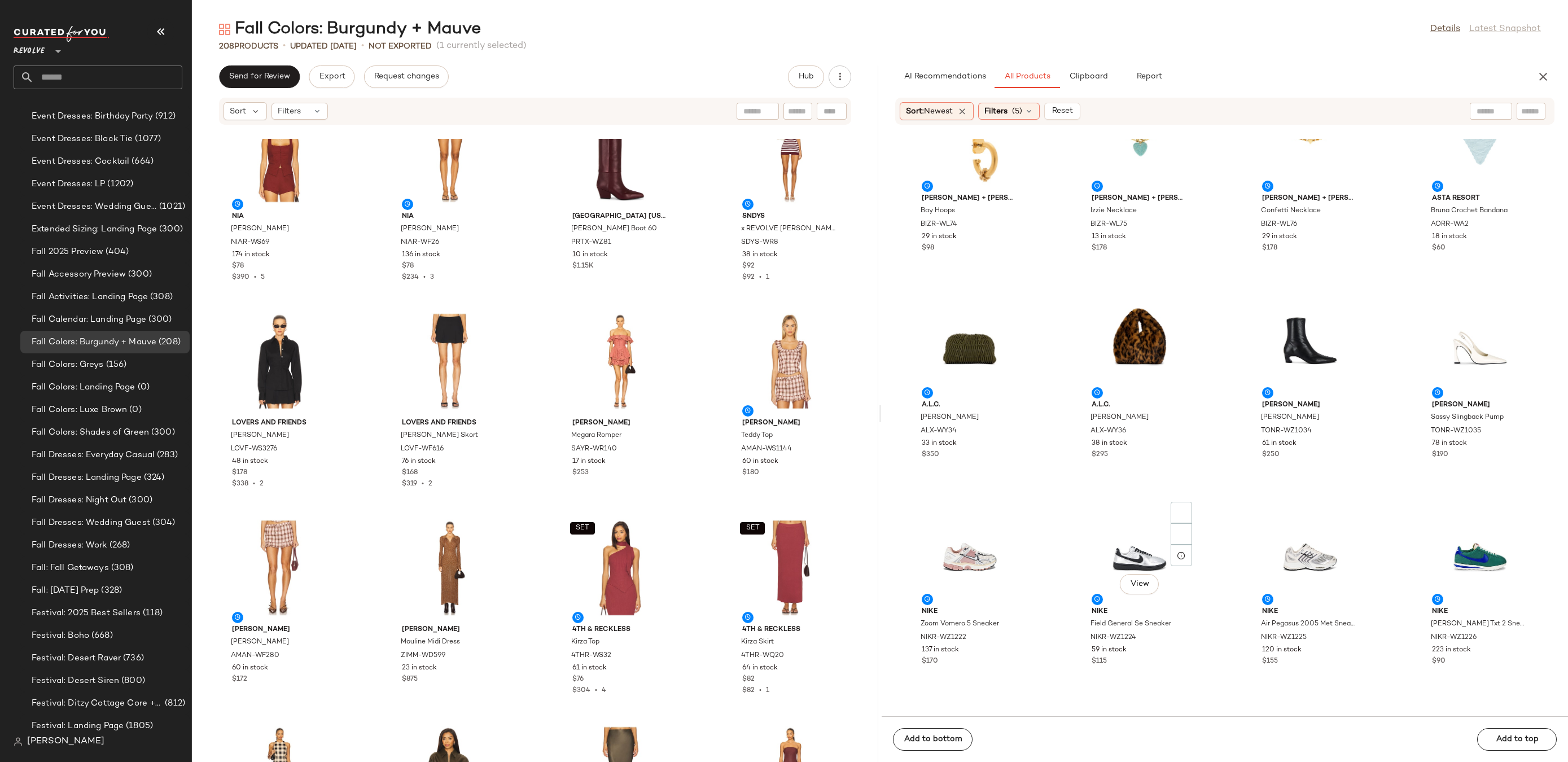
scroll to position [4260, 0]
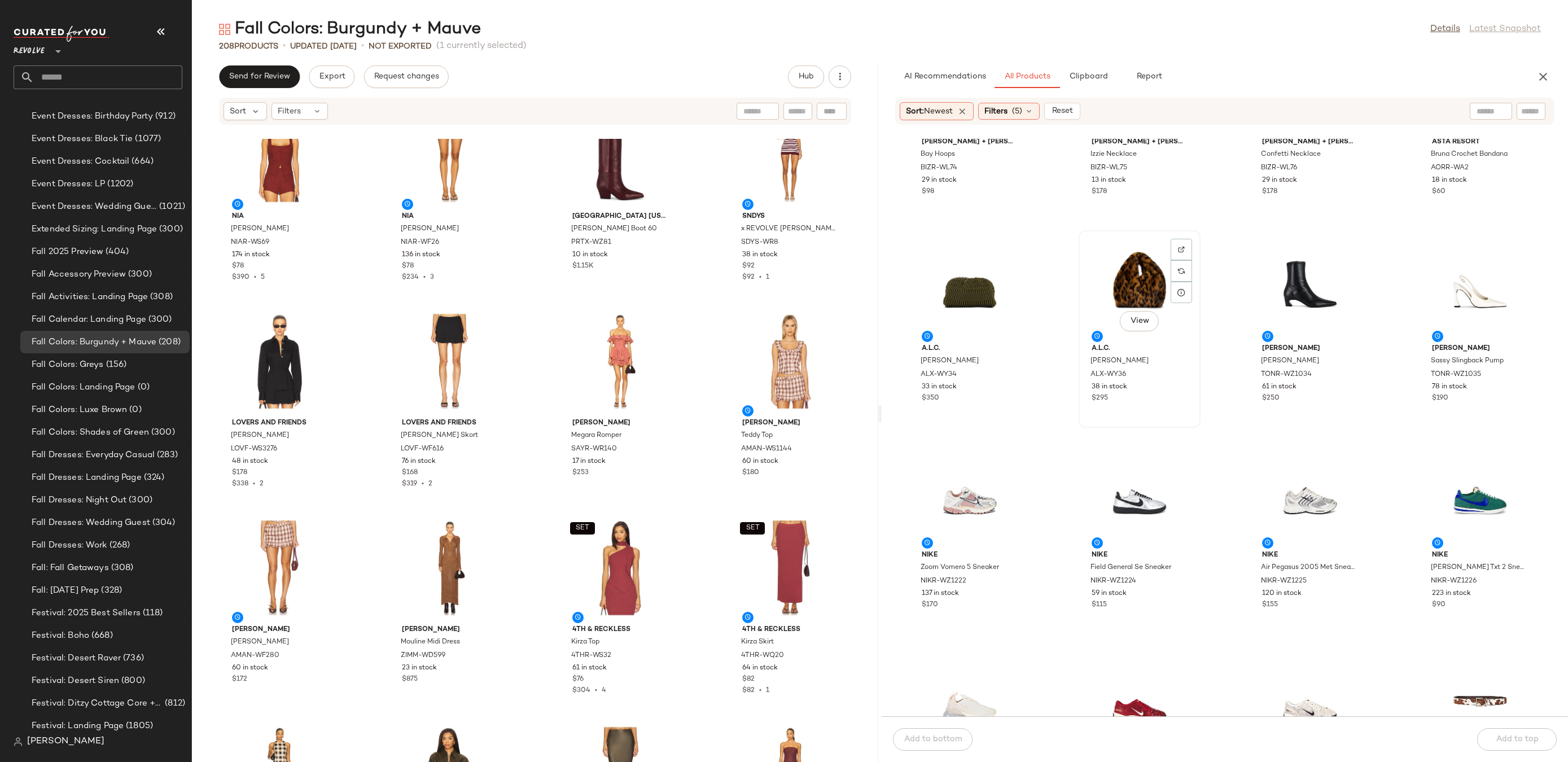
click at [1125, 260] on div "View" at bounding box center [1139, 287] width 114 height 105
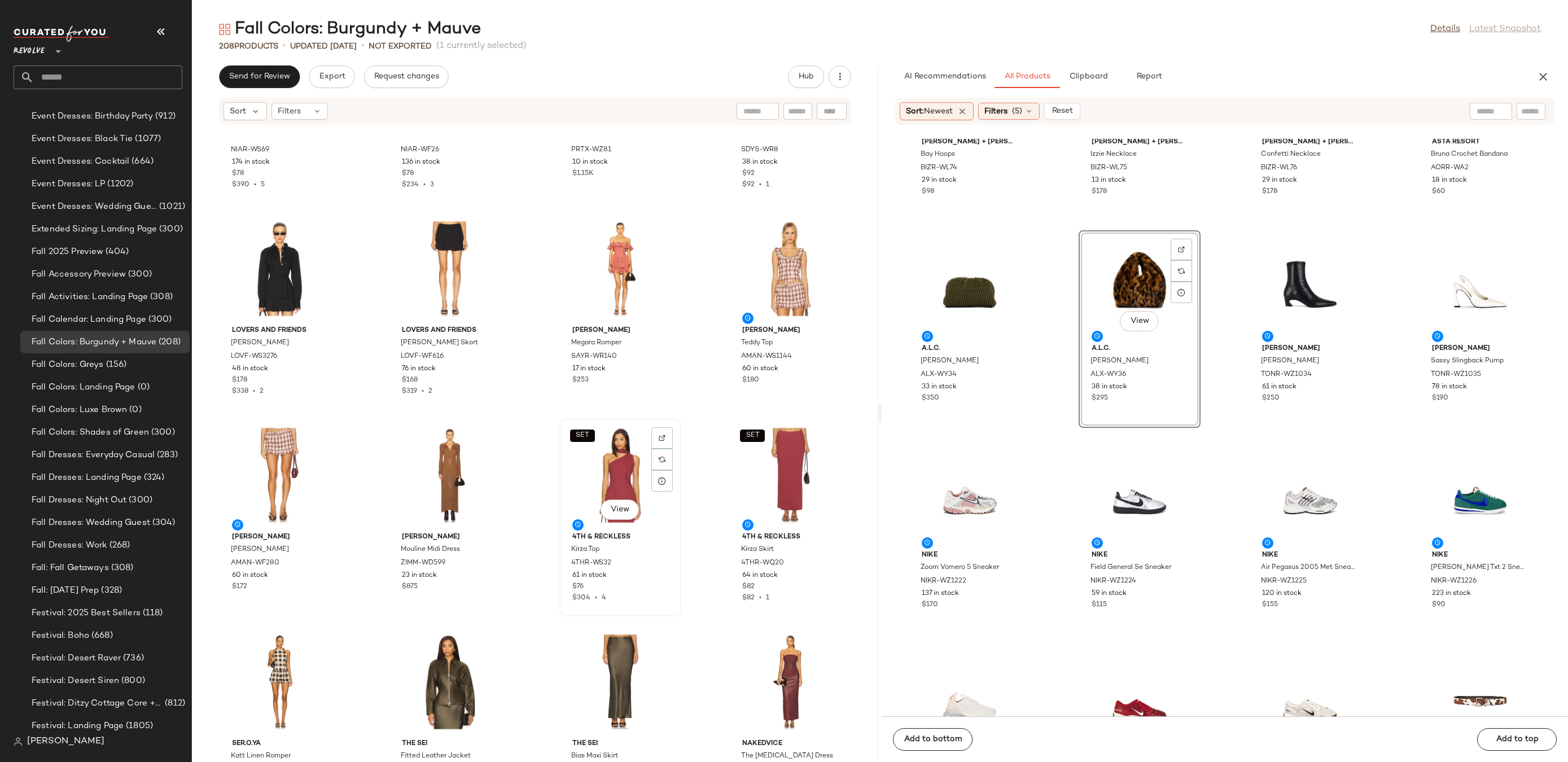
scroll to position [10073, 0]
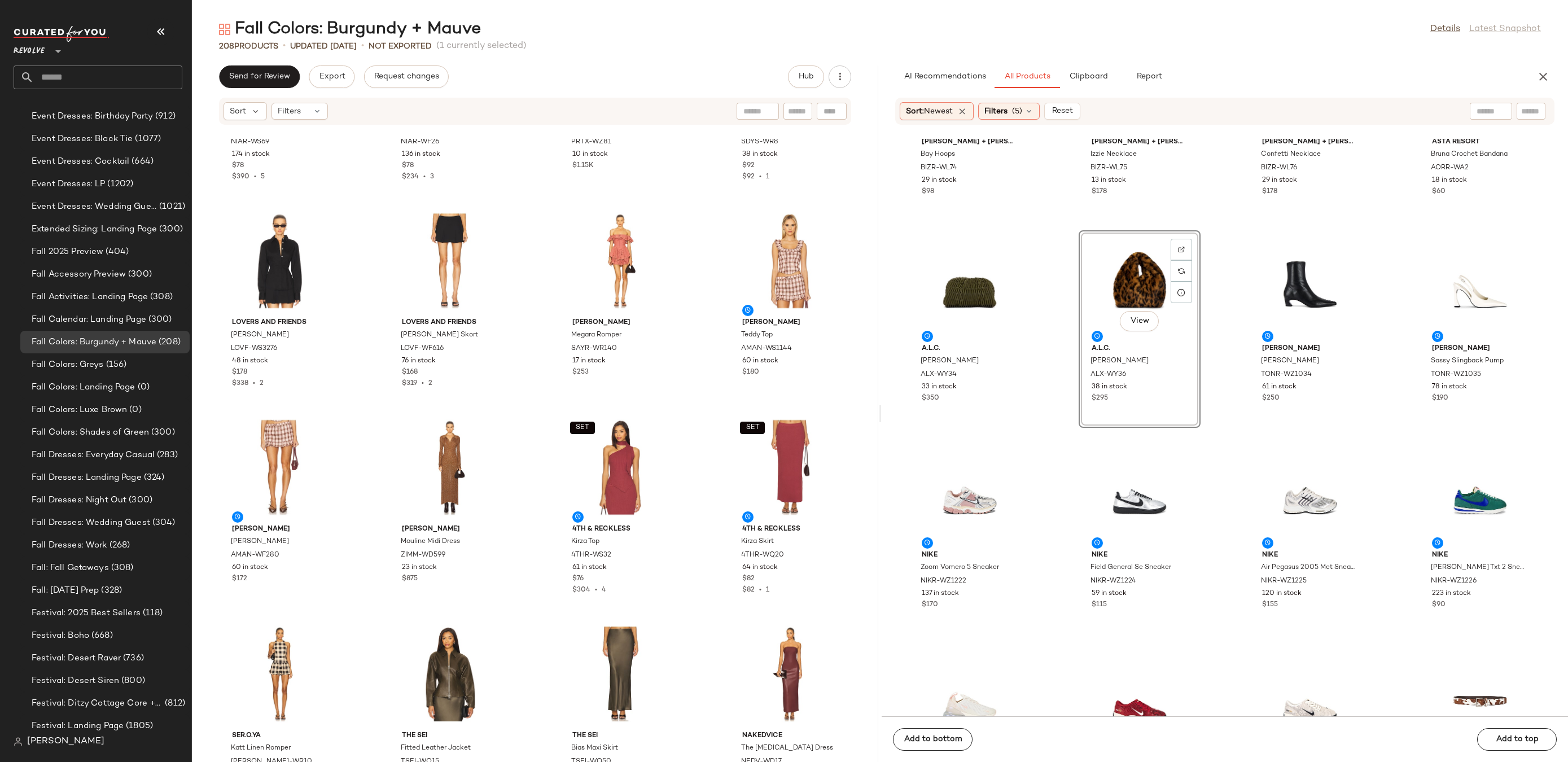
click at [1114, 273] on div "View" at bounding box center [1139, 287] width 114 height 105
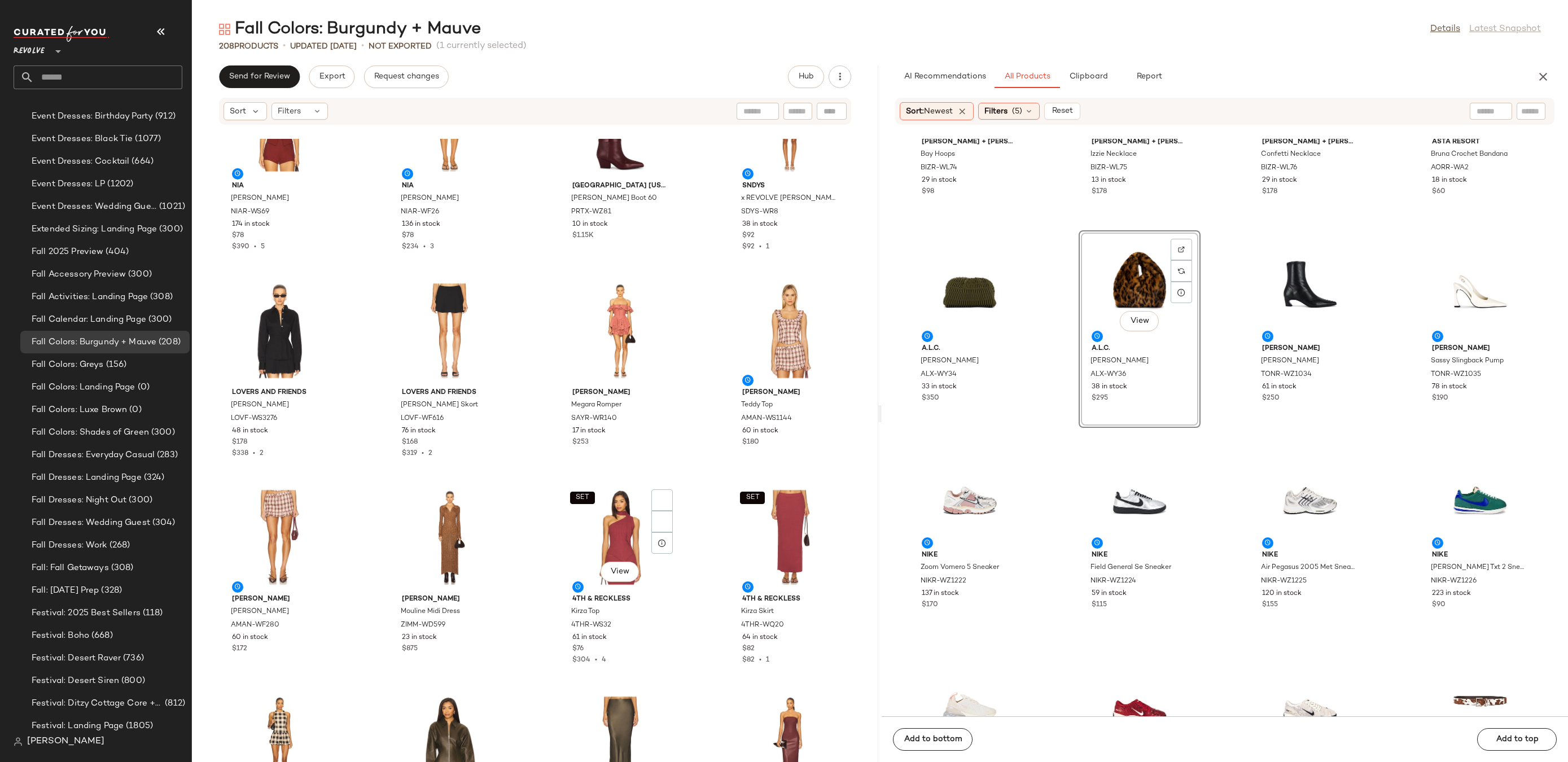
scroll to position [10126, 0]
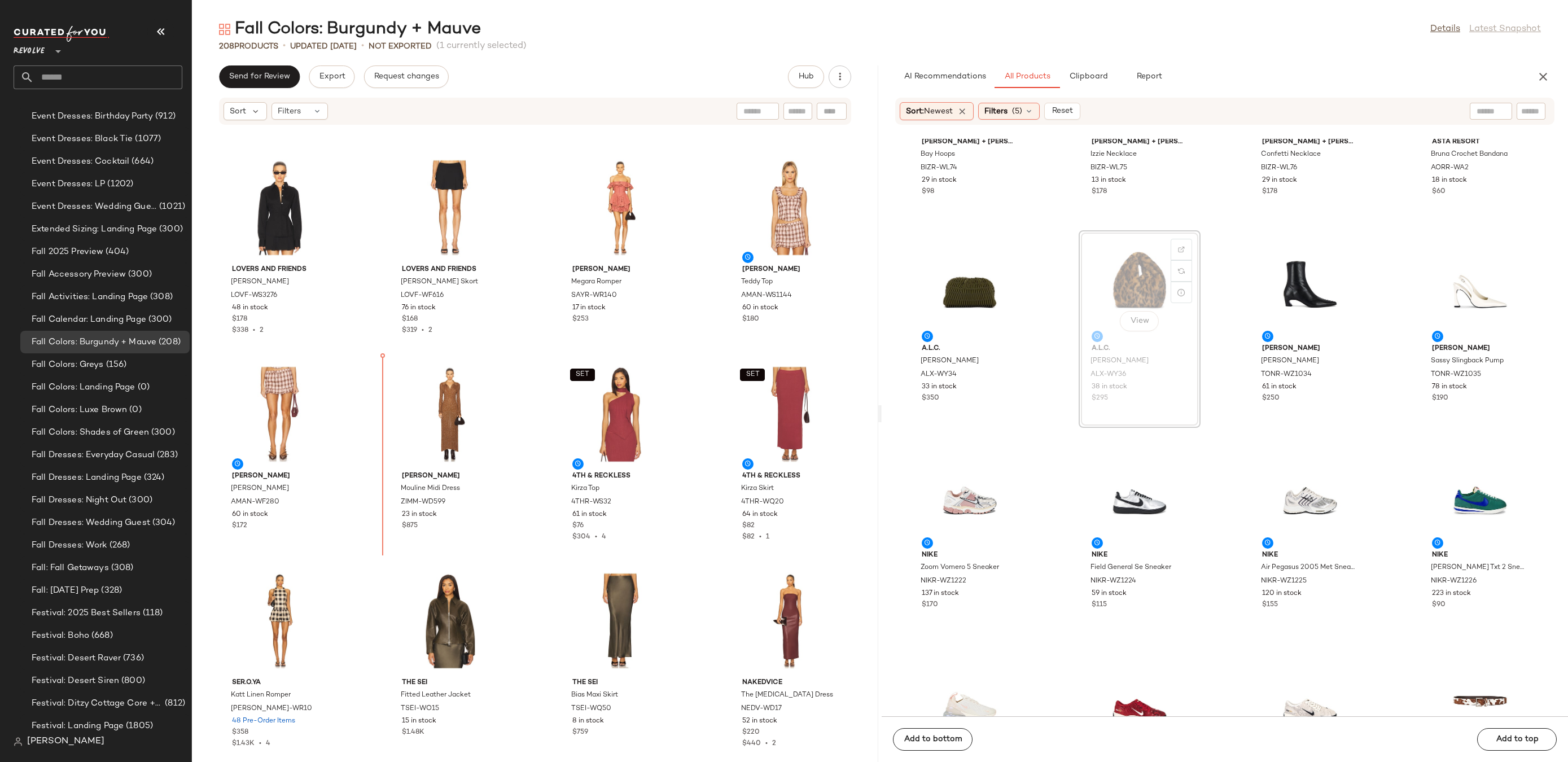
drag, startPoint x: 1105, startPoint y: 293, endPoint x: 349, endPoint y: 441, distance: 770.4
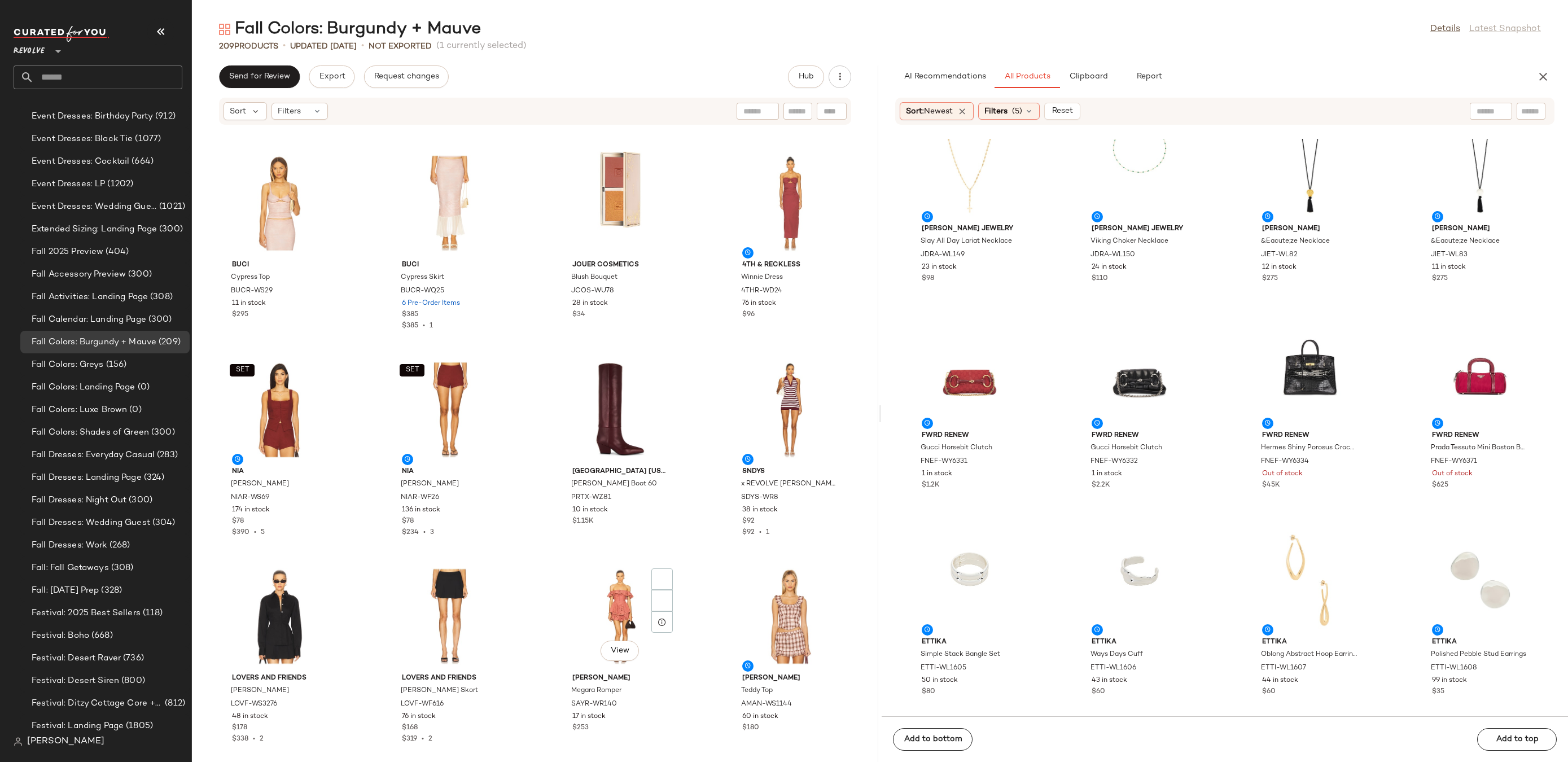
scroll to position [9845, 0]
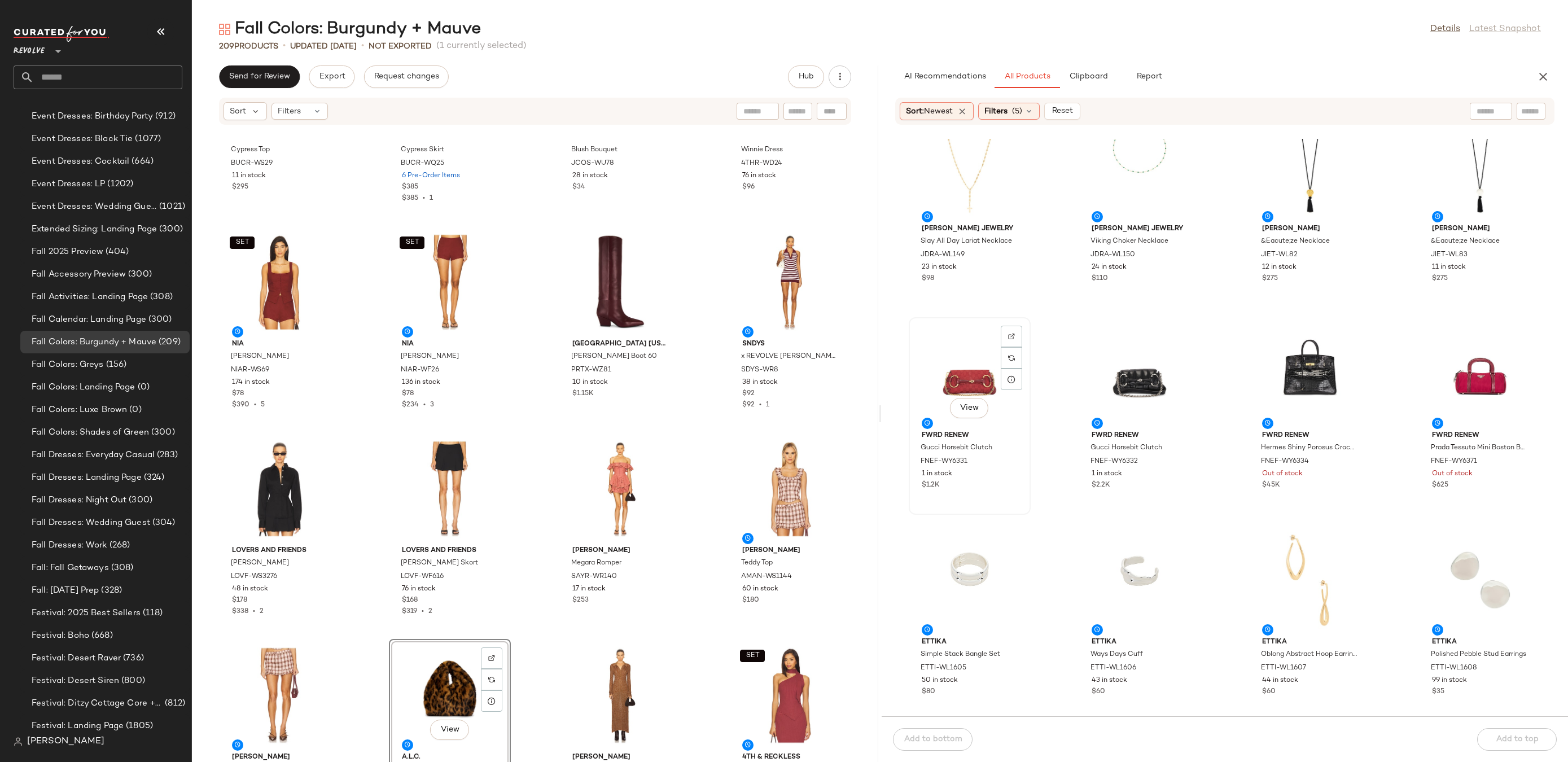
click at [957, 380] on div "View" at bounding box center [970, 374] width 114 height 105
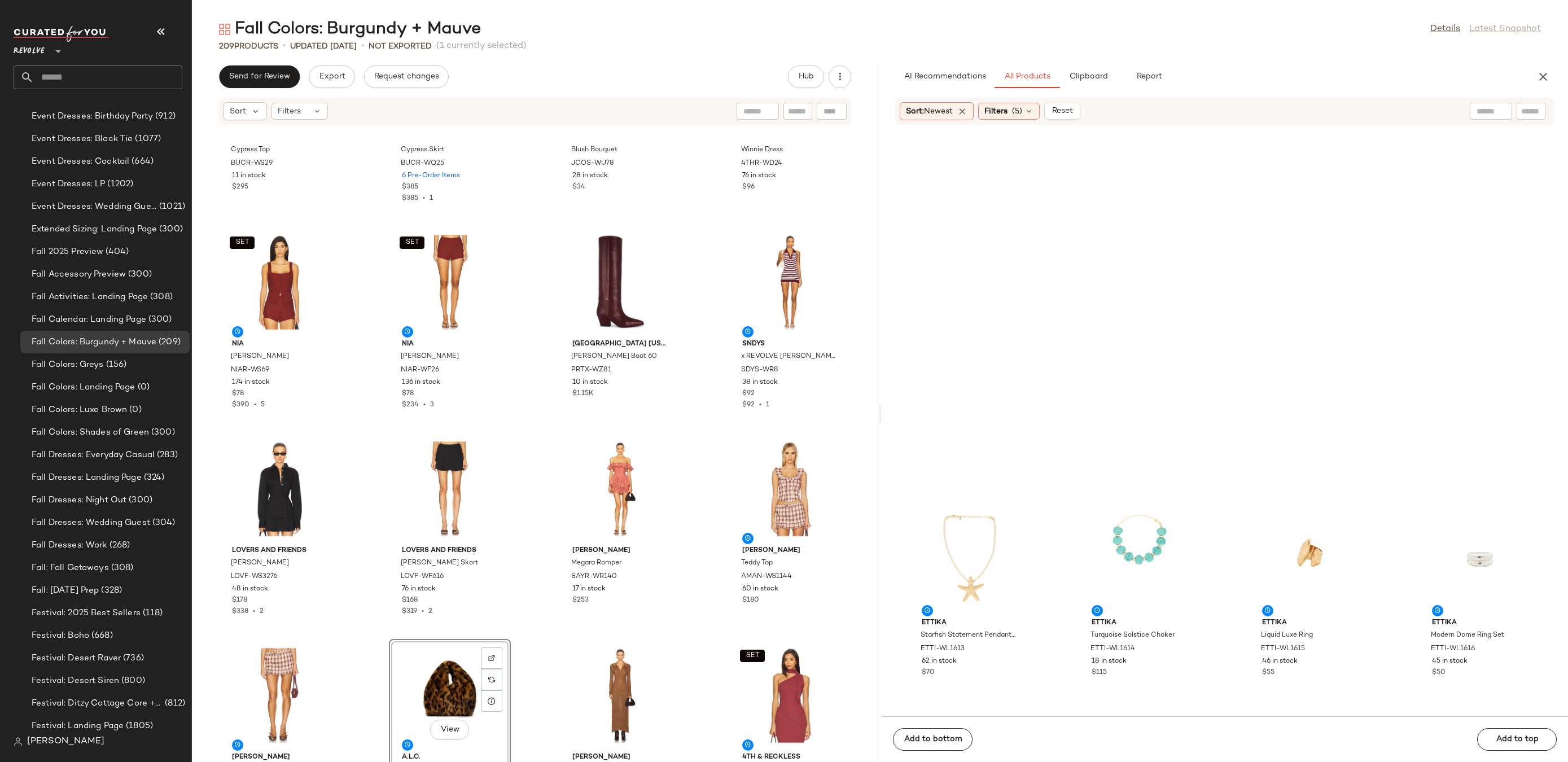
scroll to position [5920, 0]
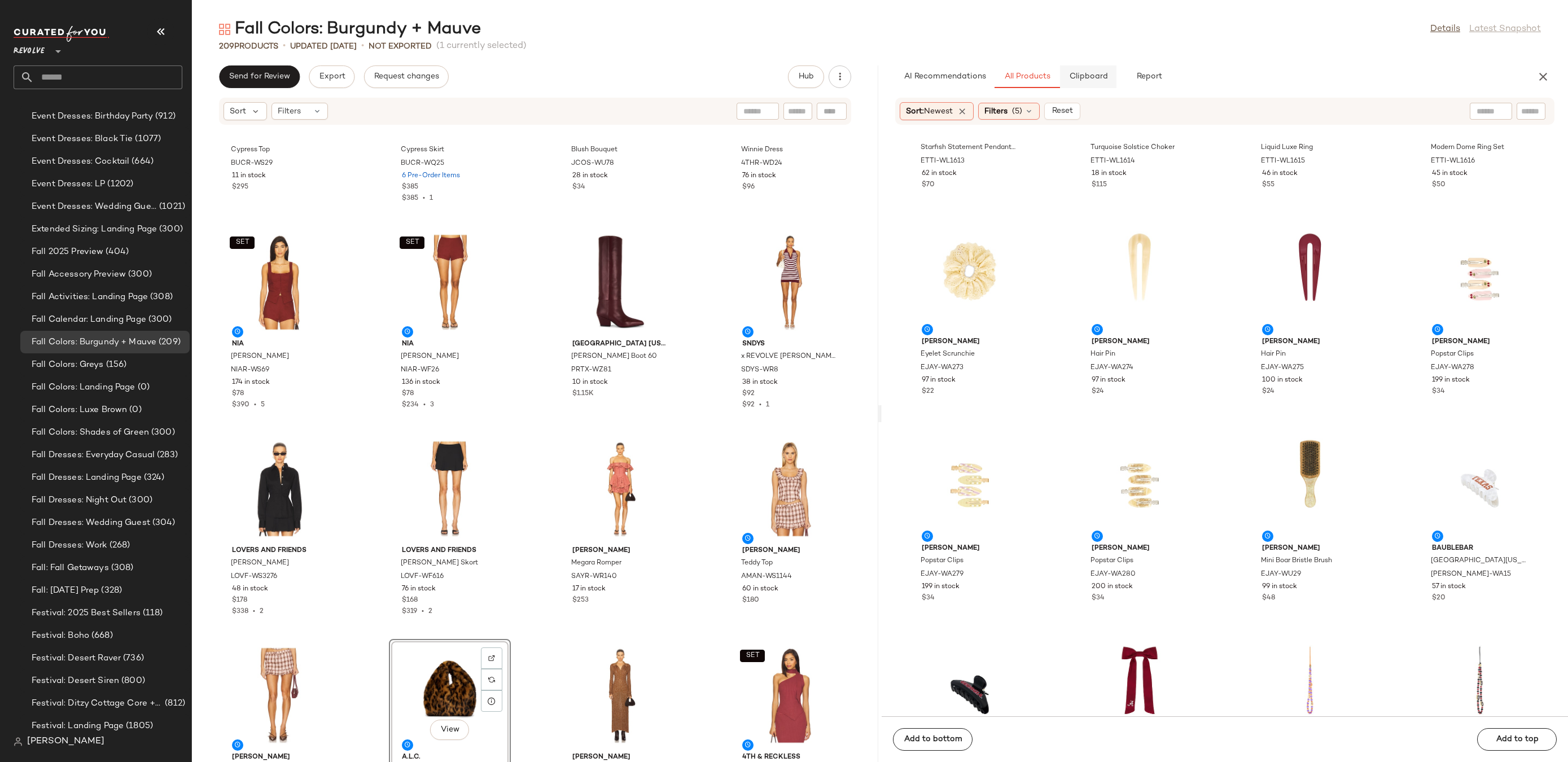
click at [1090, 71] on button "Clipboard" at bounding box center [1088, 77] width 56 height 23
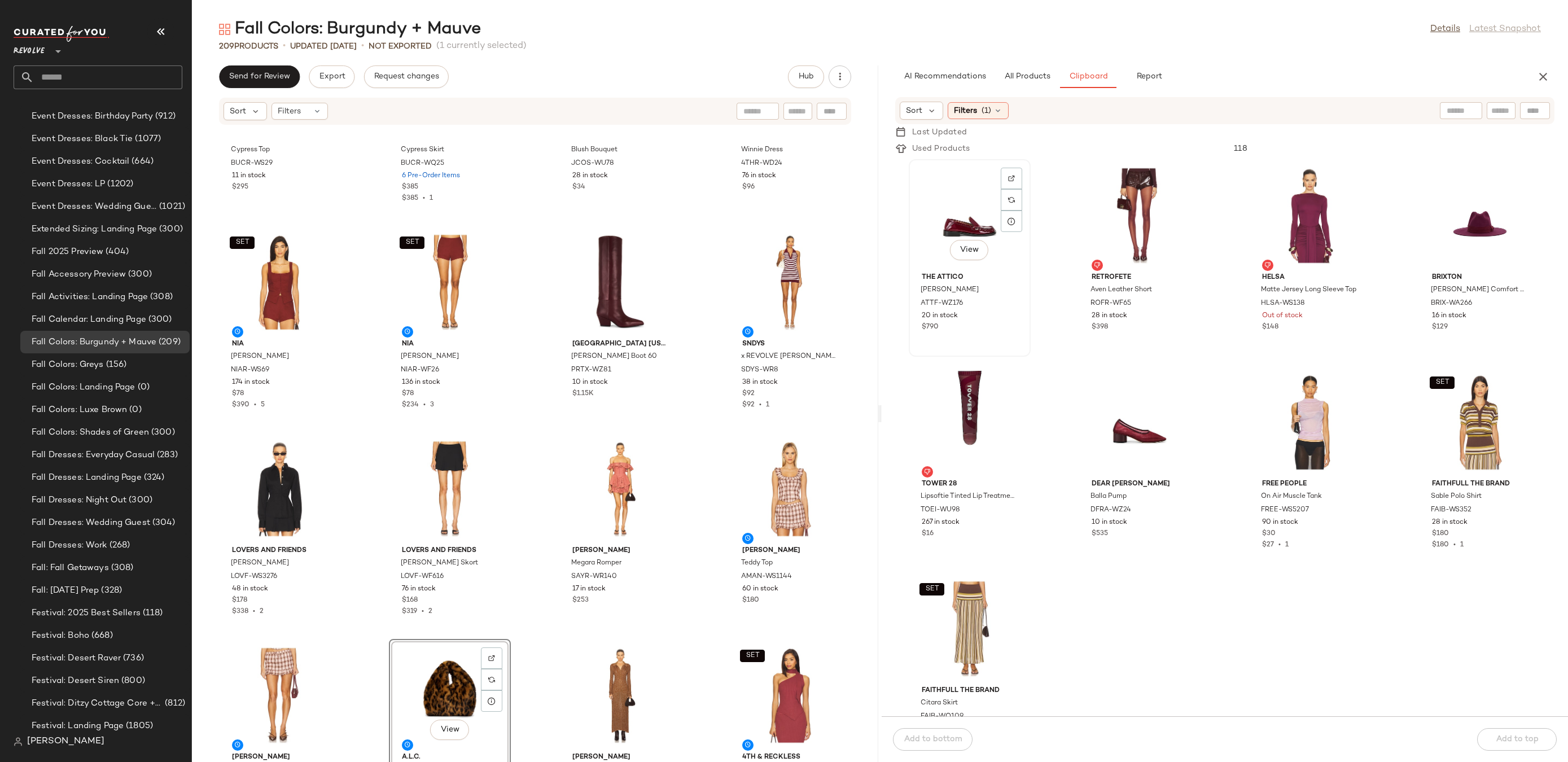
click at [977, 211] on div "View" at bounding box center [970, 216] width 114 height 105
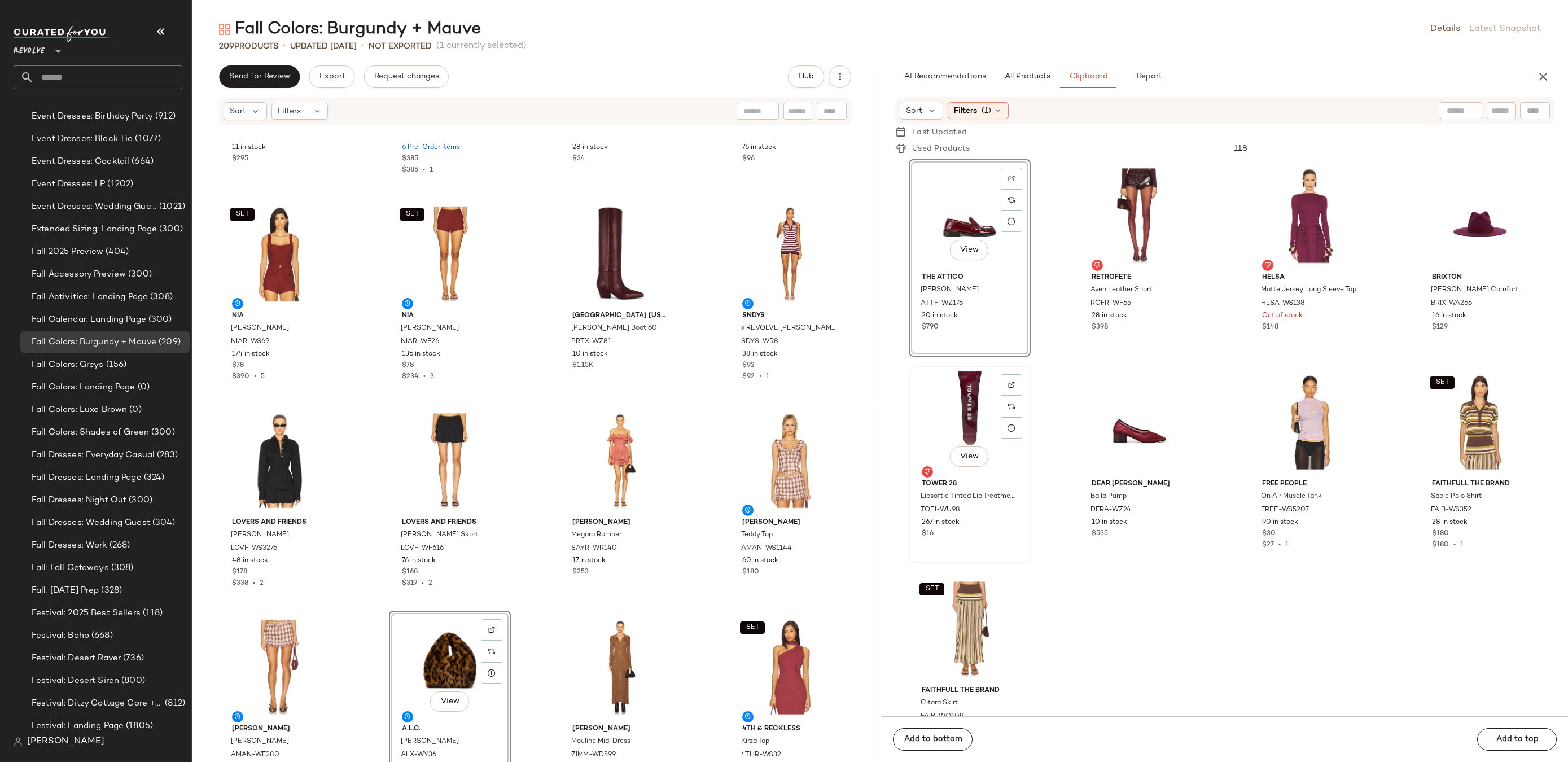
click at [971, 405] on div "View" at bounding box center [970, 422] width 114 height 105
click at [1042, 76] on span "All Products" at bounding box center [1027, 77] width 46 height 9
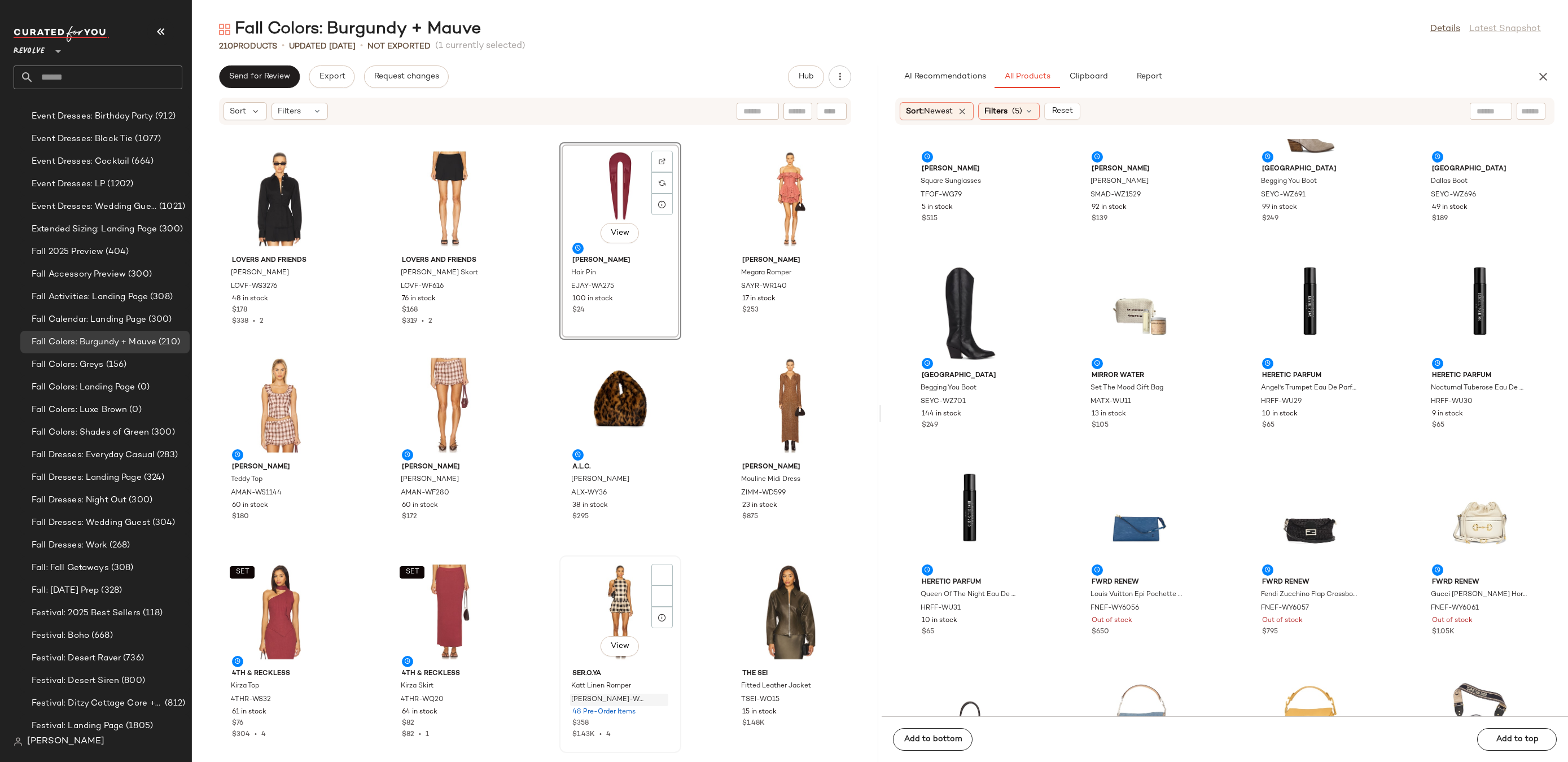
scroll to position [10333, 0]
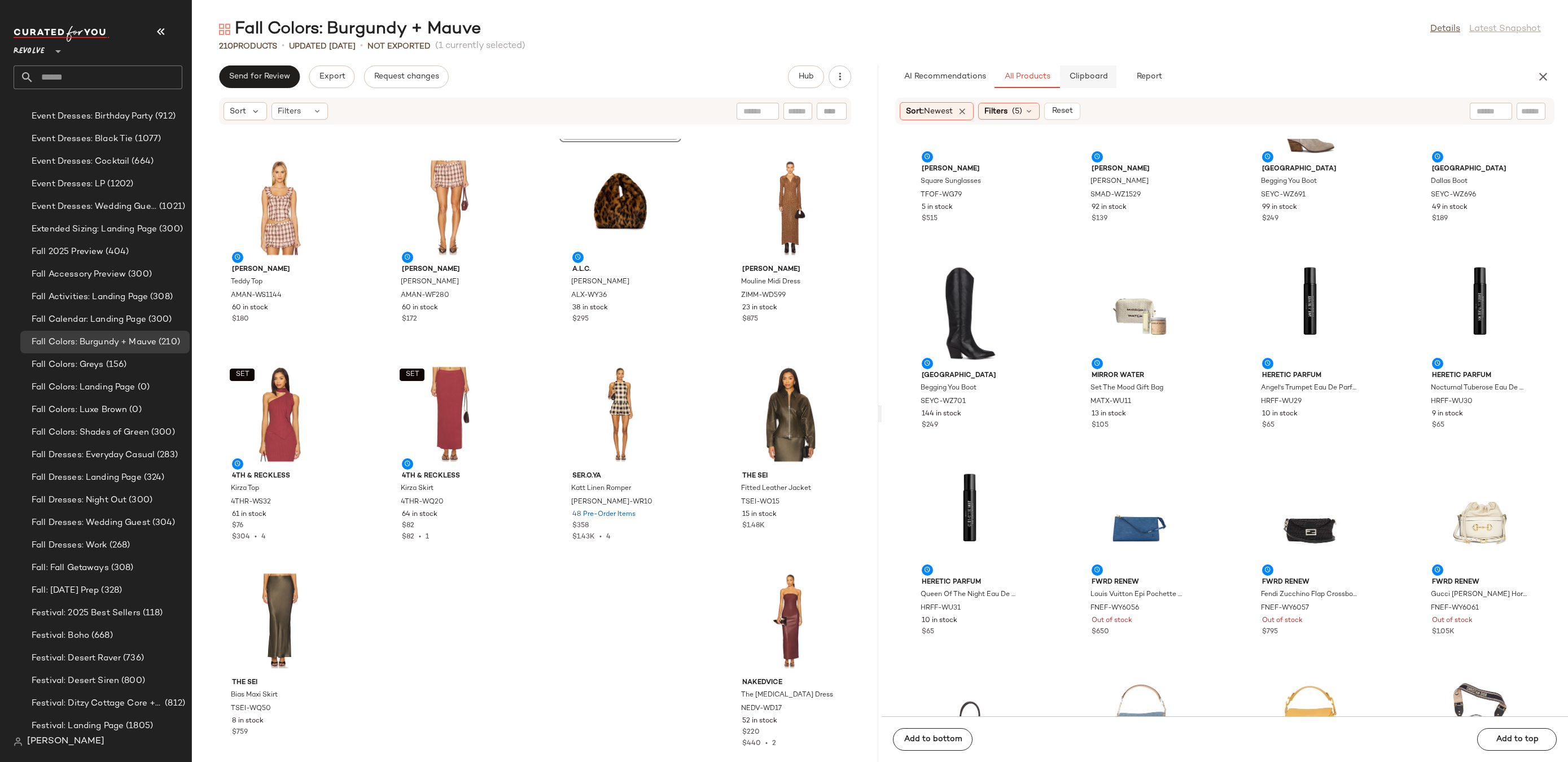
click at [1071, 85] on button "Clipboard" at bounding box center [1088, 77] width 56 height 23
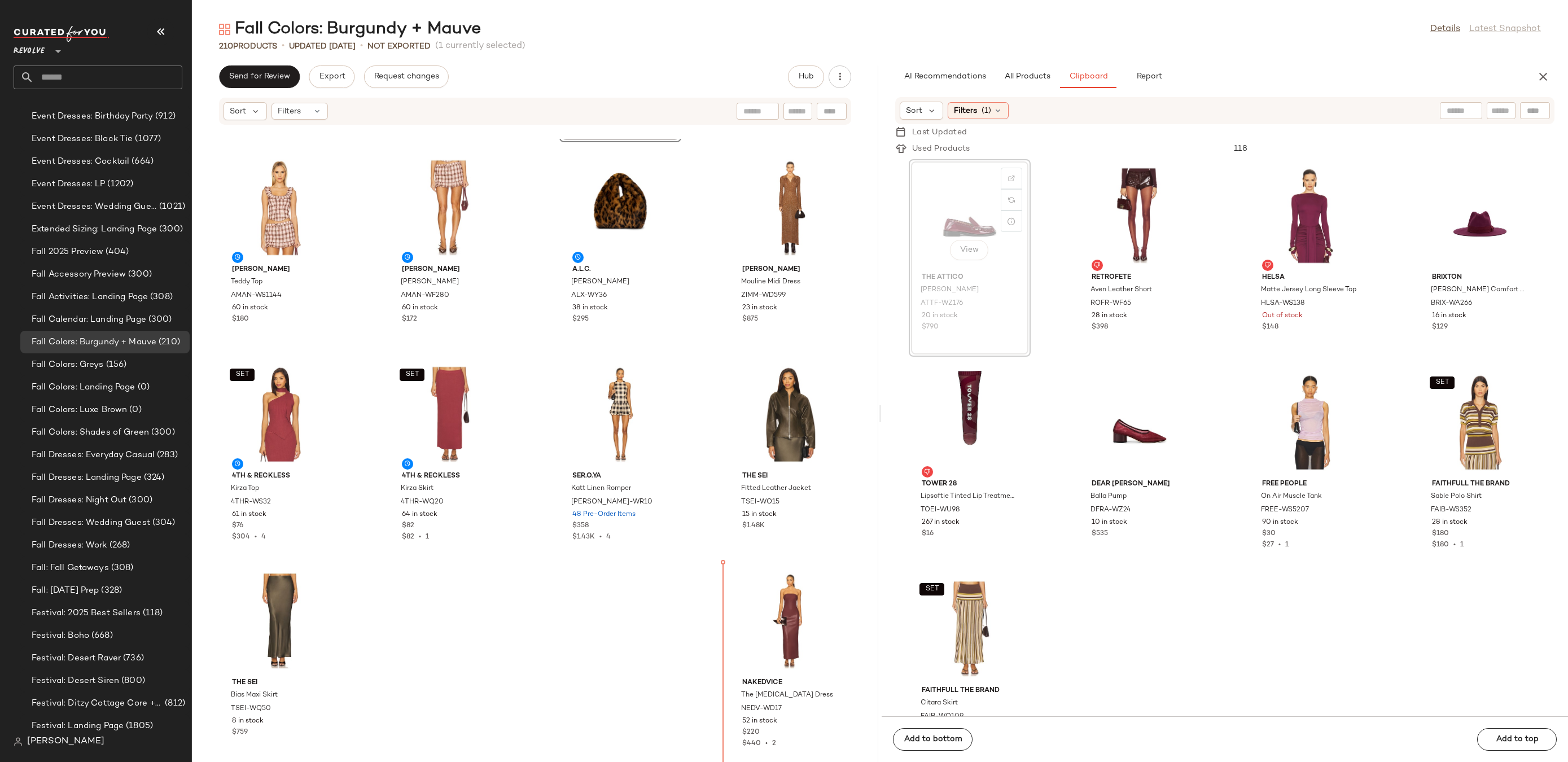
drag, startPoint x: 979, startPoint y: 203, endPoint x: 973, endPoint y: 210, distance: 9.2
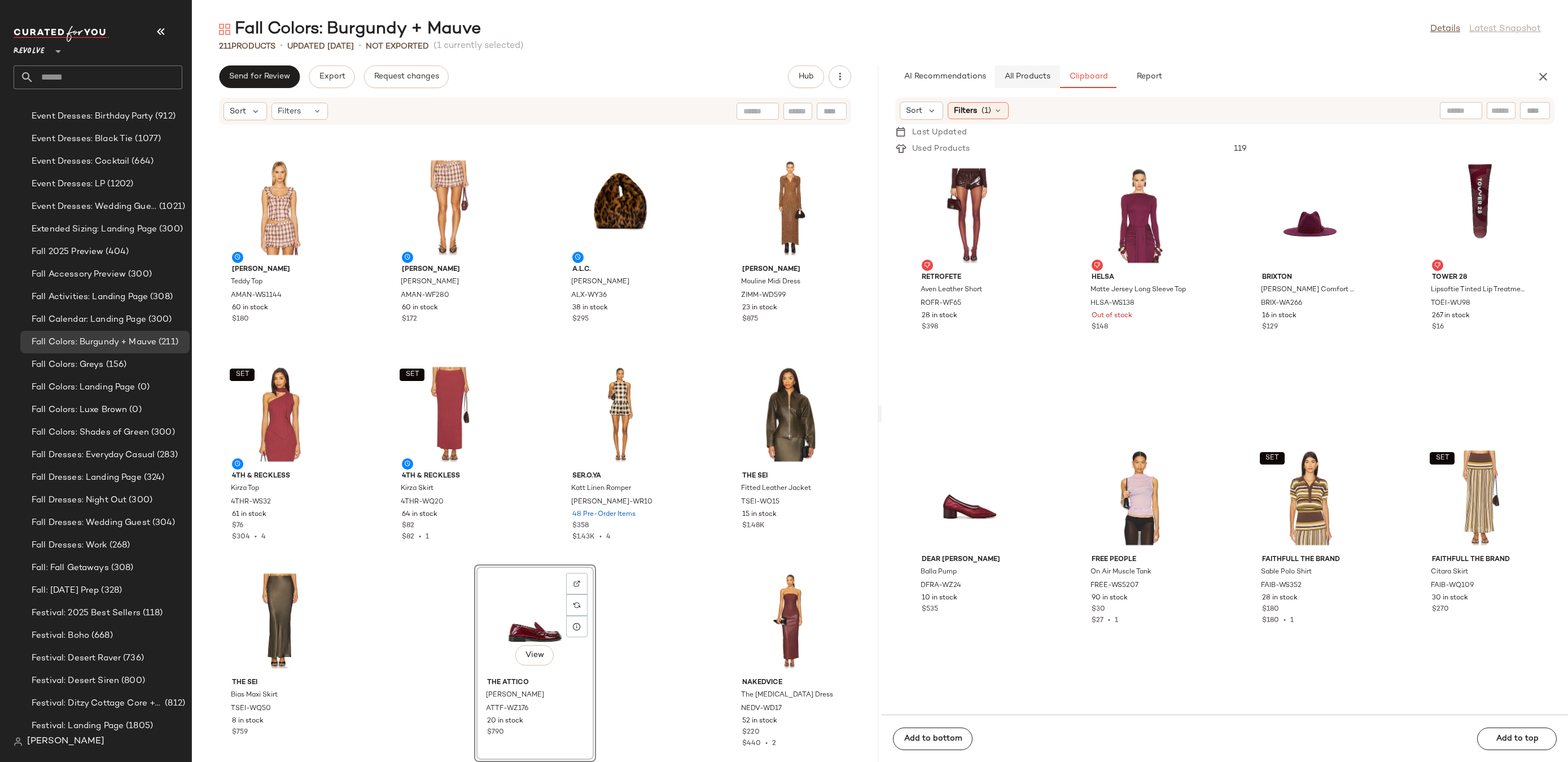
click at [1027, 66] on button "All Products" at bounding box center [1028, 77] width 66 height 23
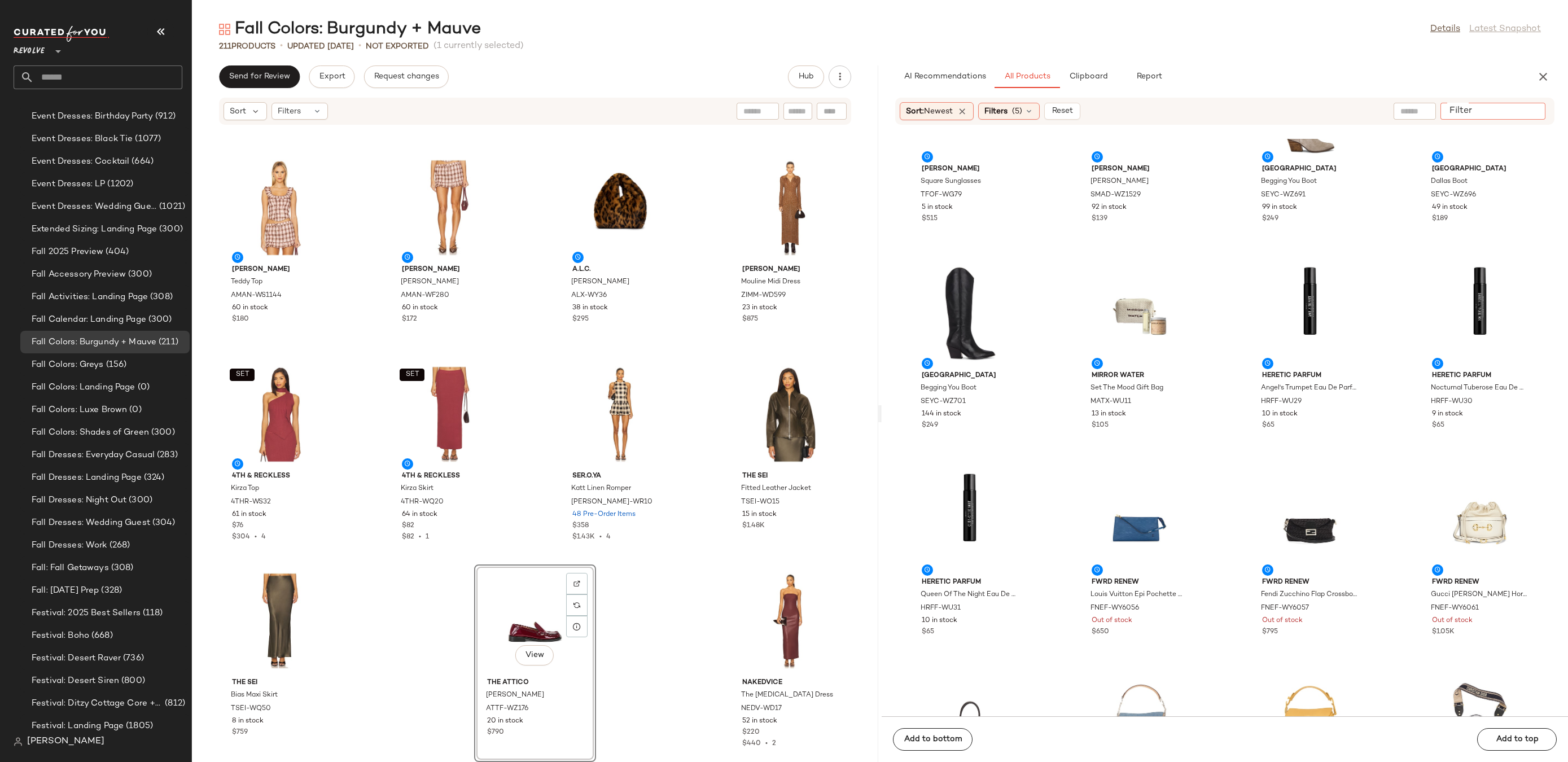
click at [1539, 103] on div at bounding box center [1493, 111] width 105 height 17
type input "****"
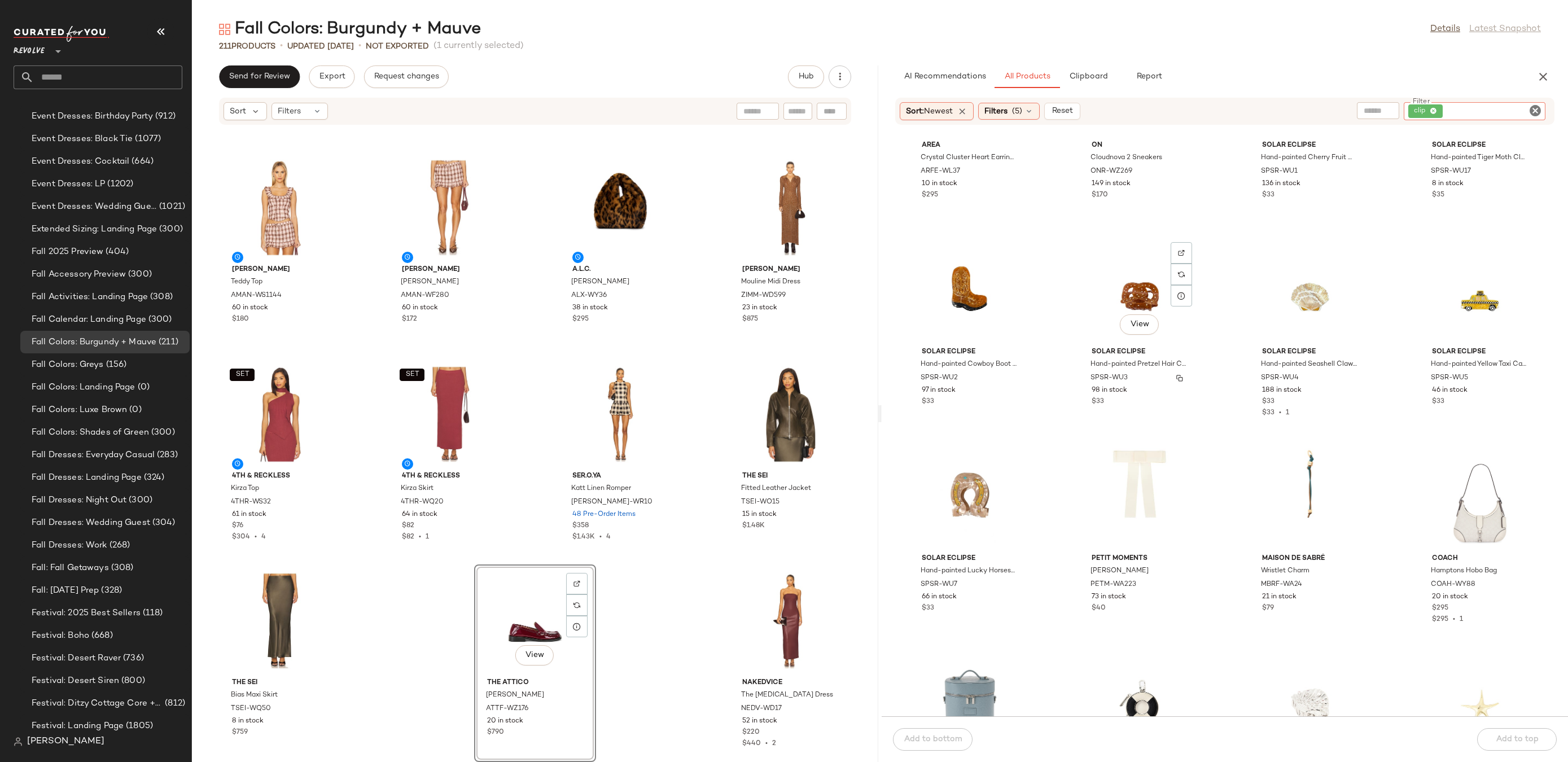
scroll to position [1325, 0]
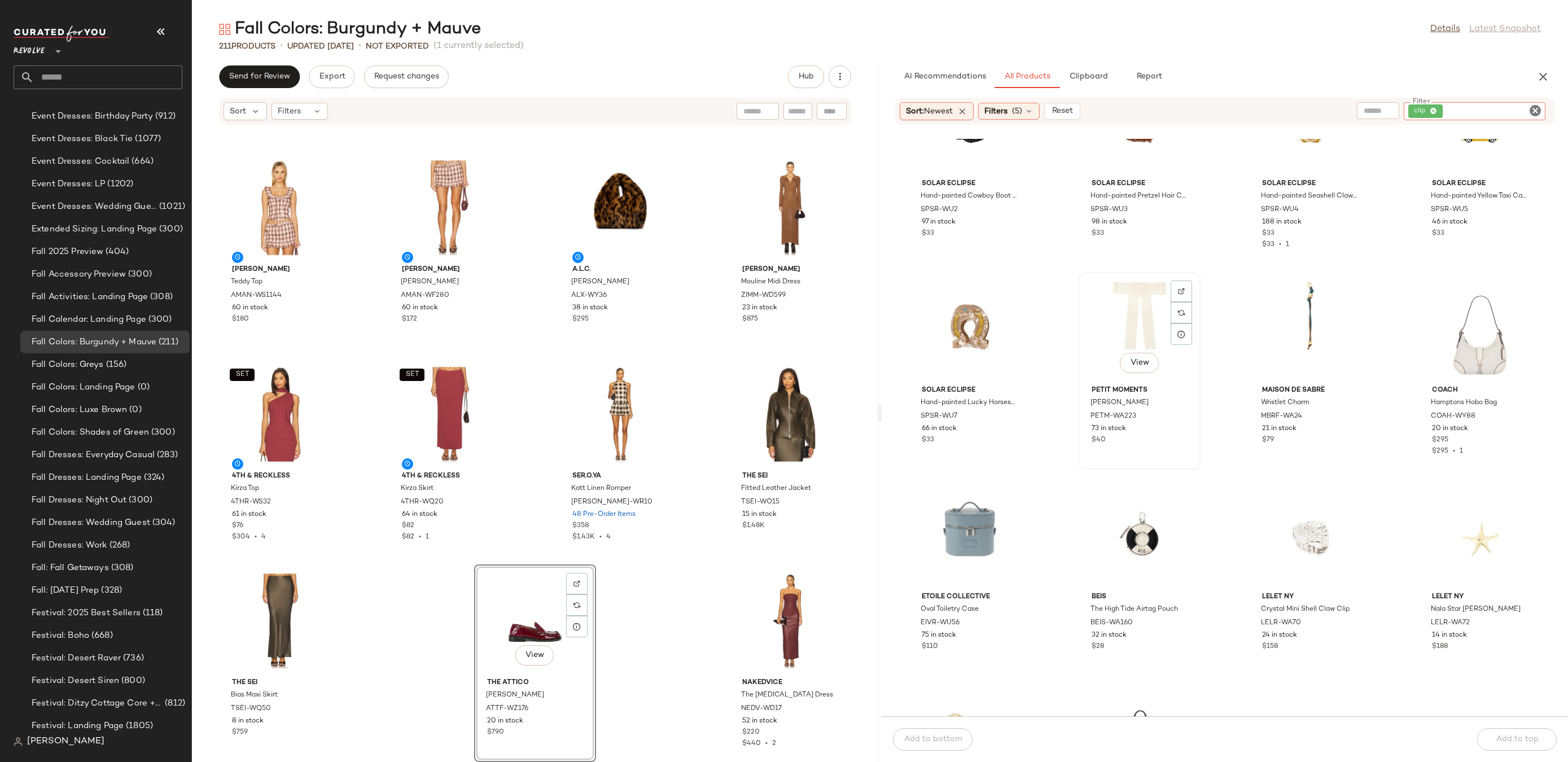
click at [1138, 308] on div "View" at bounding box center [1139, 329] width 114 height 105
drag, startPoint x: 1101, startPoint y: 313, endPoint x: 598, endPoint y: 433, distance: 517.1
click at [548, 440] on div "Send for Review Export Request changes Hub Sort Filters Lovers and Friends [PER…" at bounding box center [880, 414] width 1376 height 697
drag, startPoint x: 1132, startPoint y: 325, endPoint x: 1139, endPoint y: 327, distance: 7.3
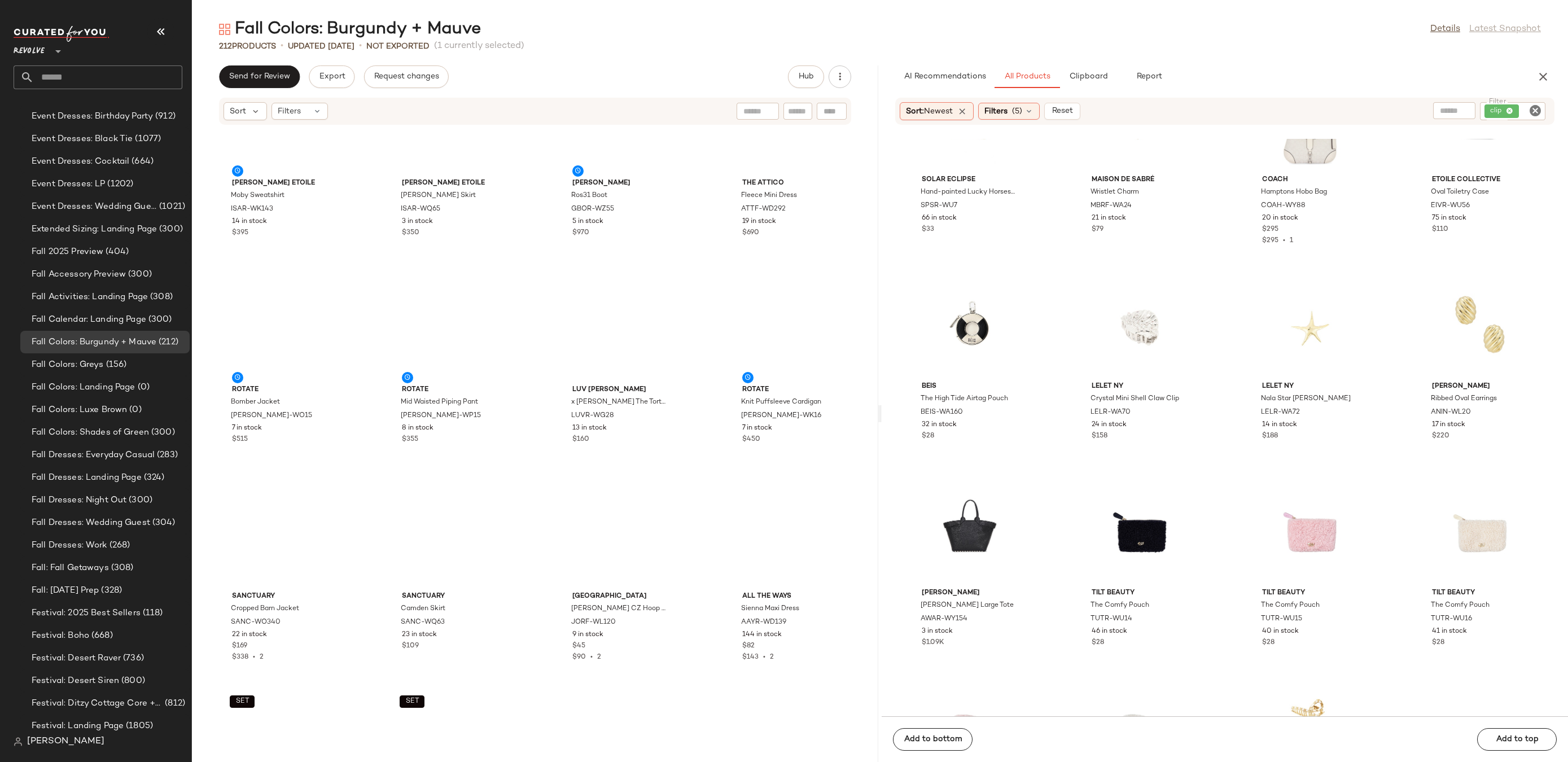
scroll to position [0, 0]
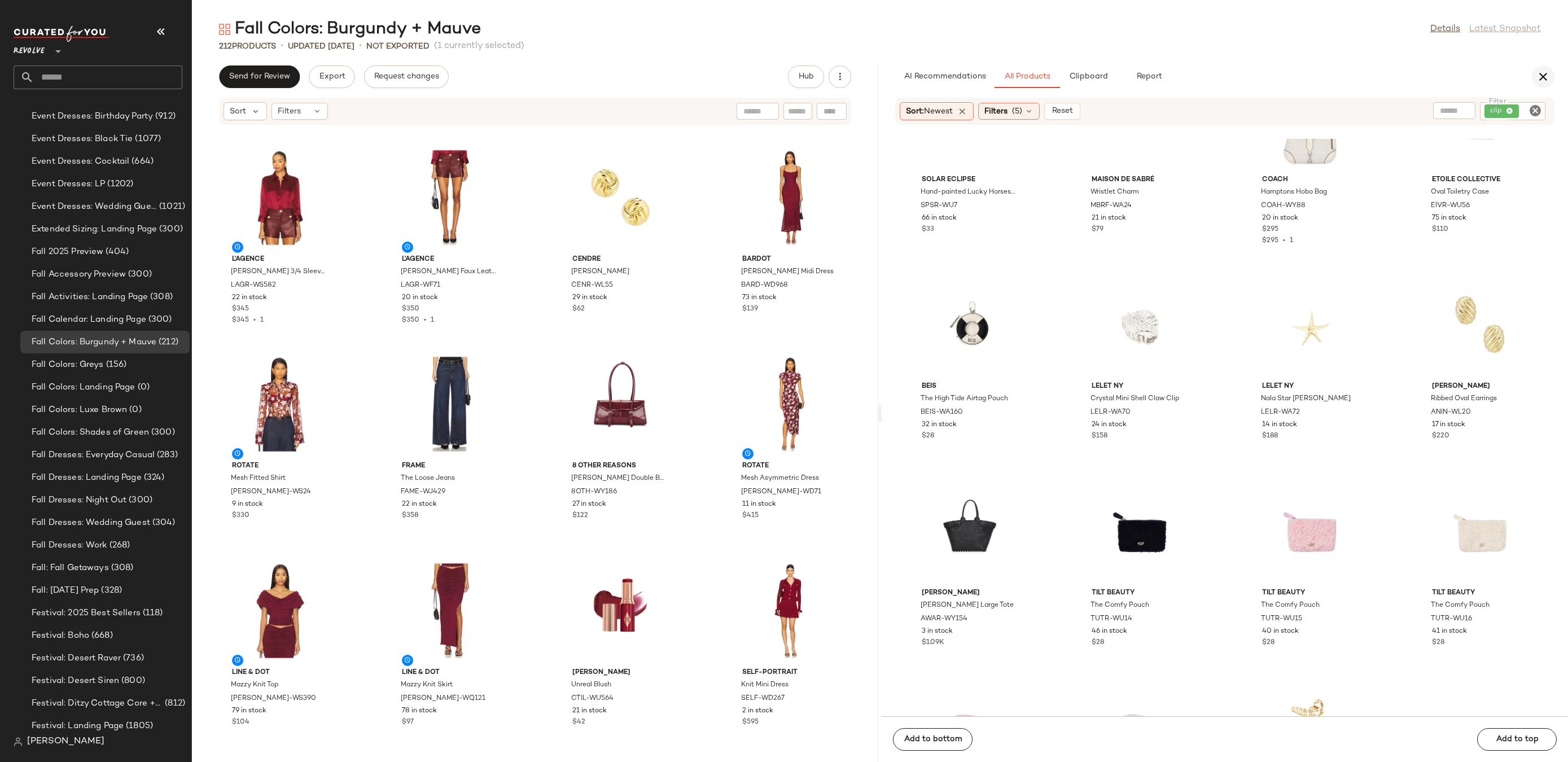
click at [1545, 77] on icon "button" at bounding box center [1543, 77] width 14 height 14
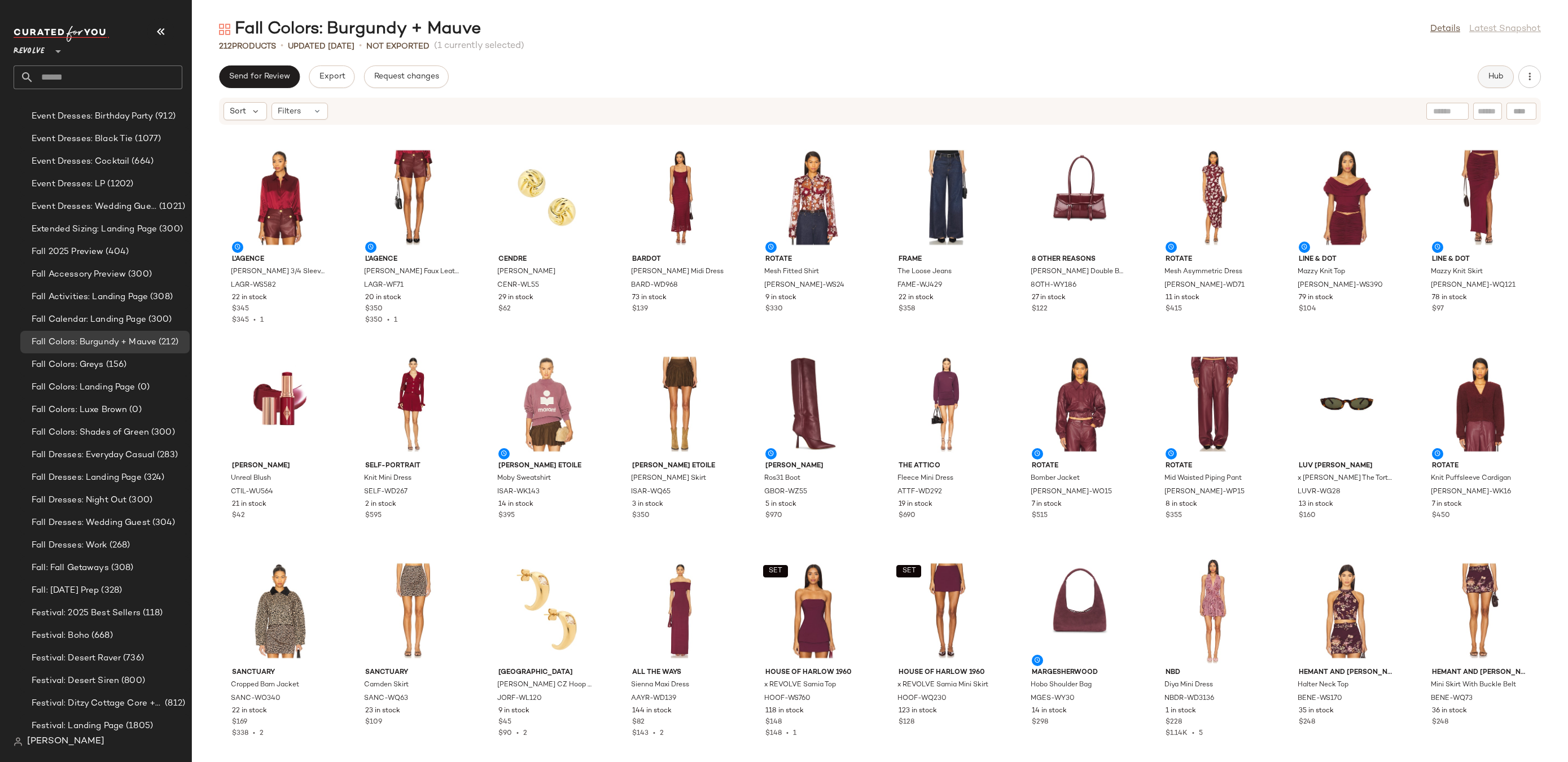
click at [1501, 76] on span "Hub" at bounding box center [1496, 77] width 16 height 9
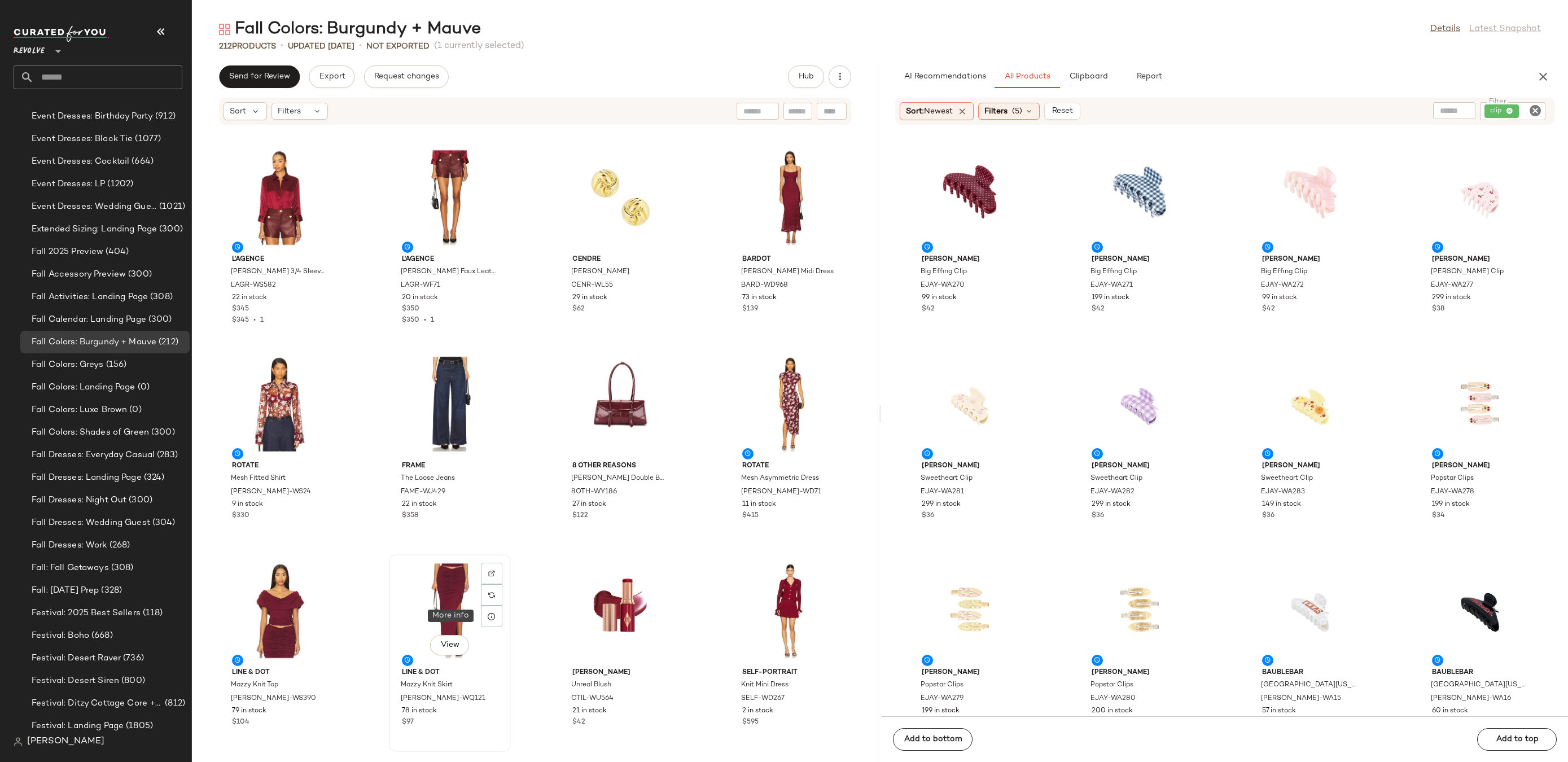
scroll to position [629, 0]
